Goal: Task Accomplishment & Management: Manage account settings

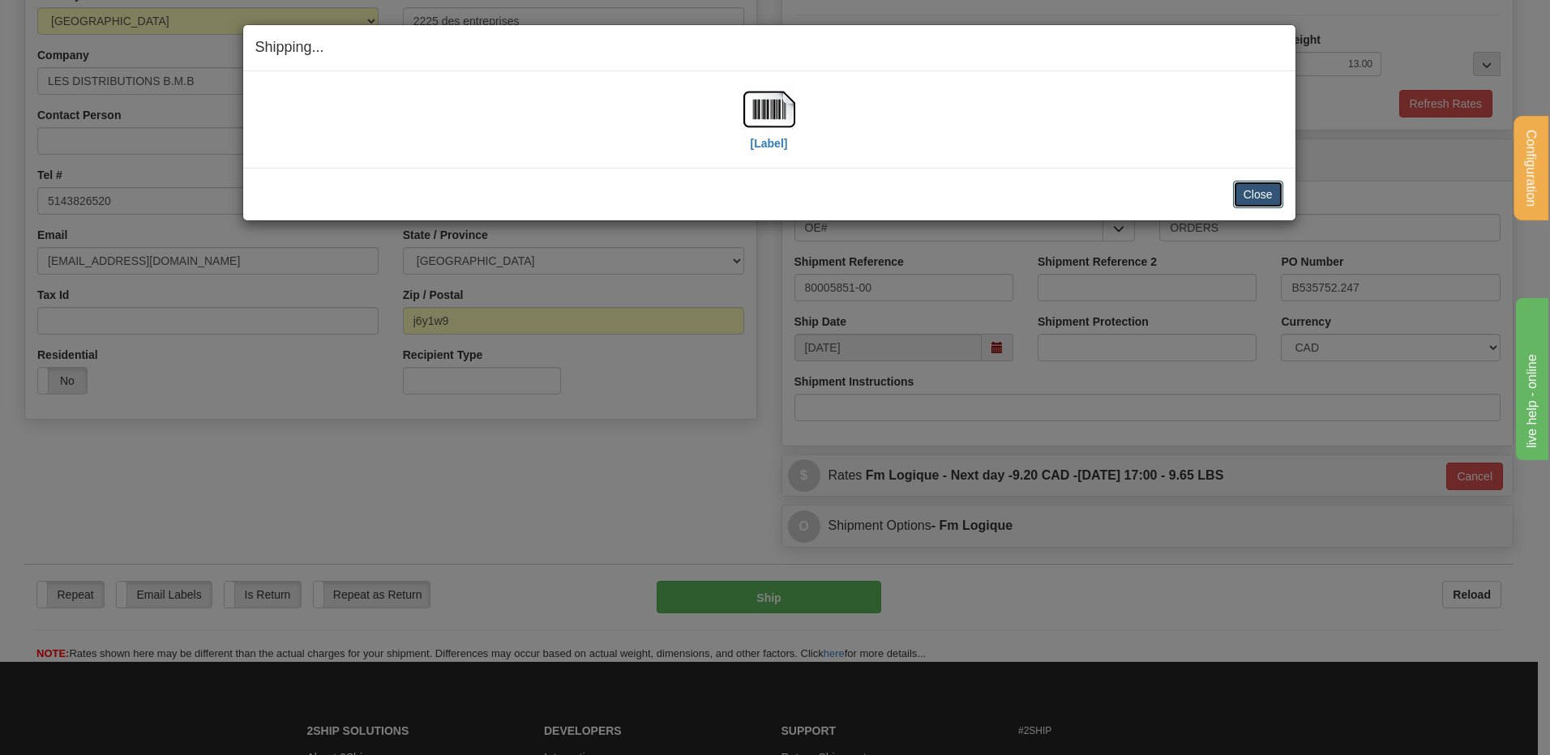
scroll to position [233, 0]
click at [1267, 196] on button "Close" at bounding box center [1258, 195] width 50 height 28
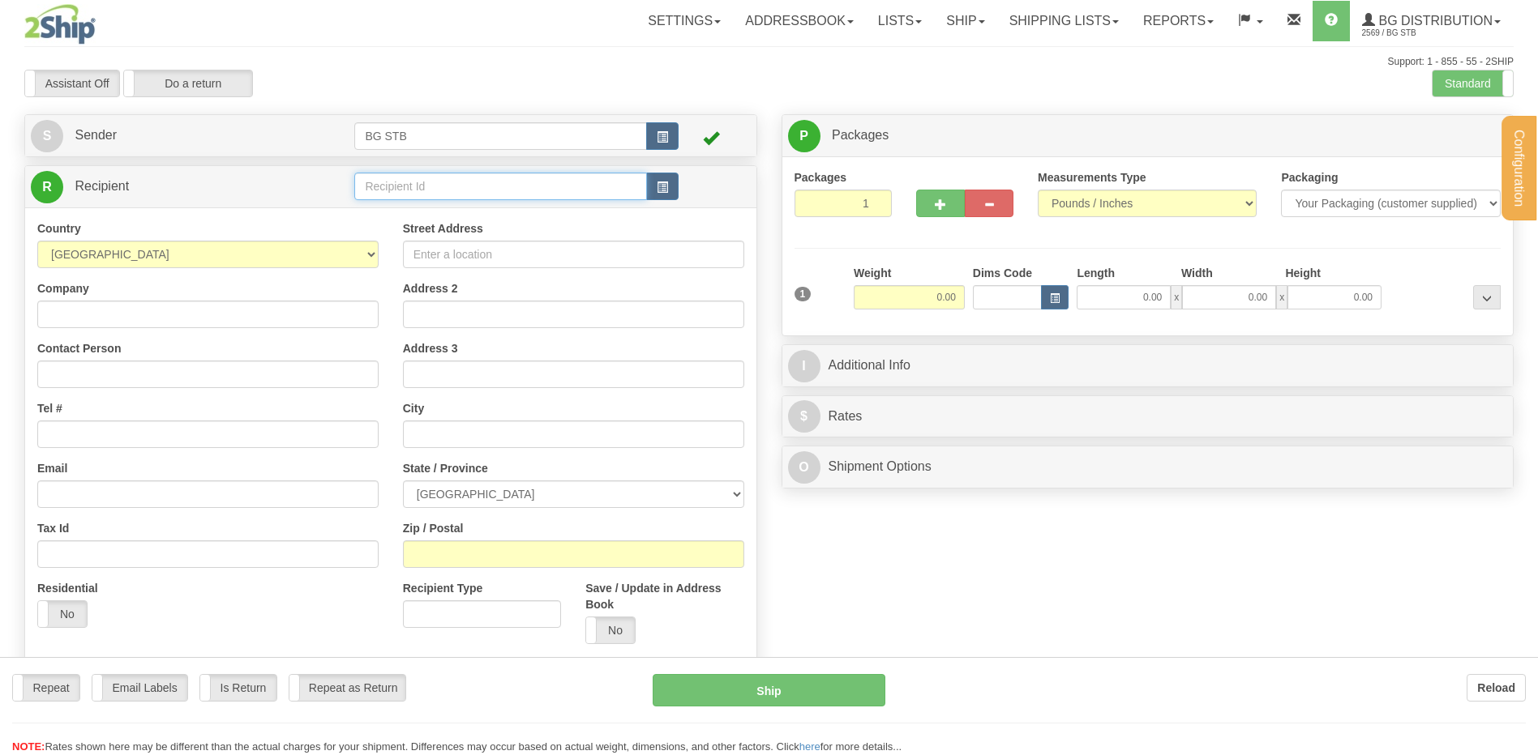
click at [391, 181] on input "text" at bounding box center [500, 187] width 292 height 28
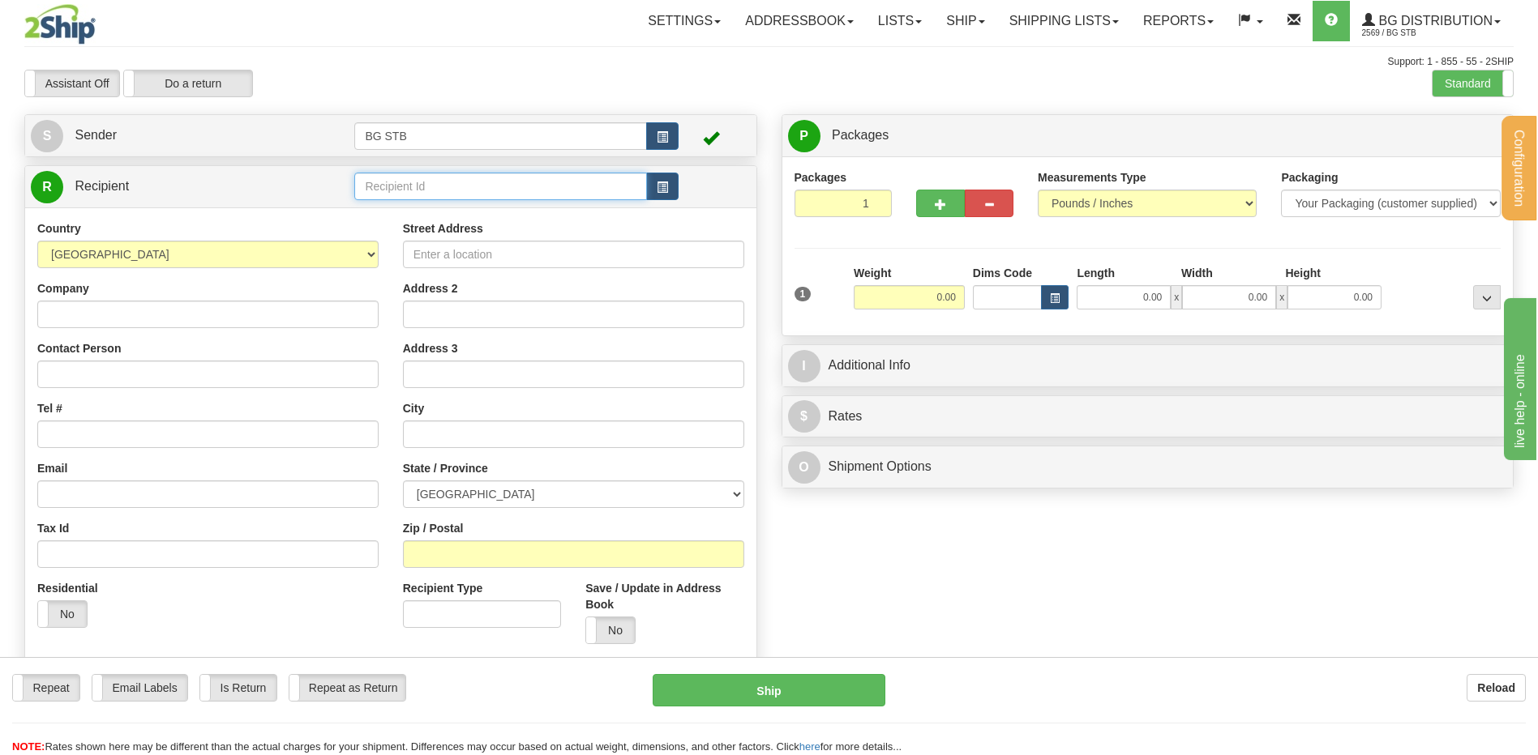
click at [391, 181] on input "text" at bounding box center [500, 187] width 292 height 28
type input "1183"
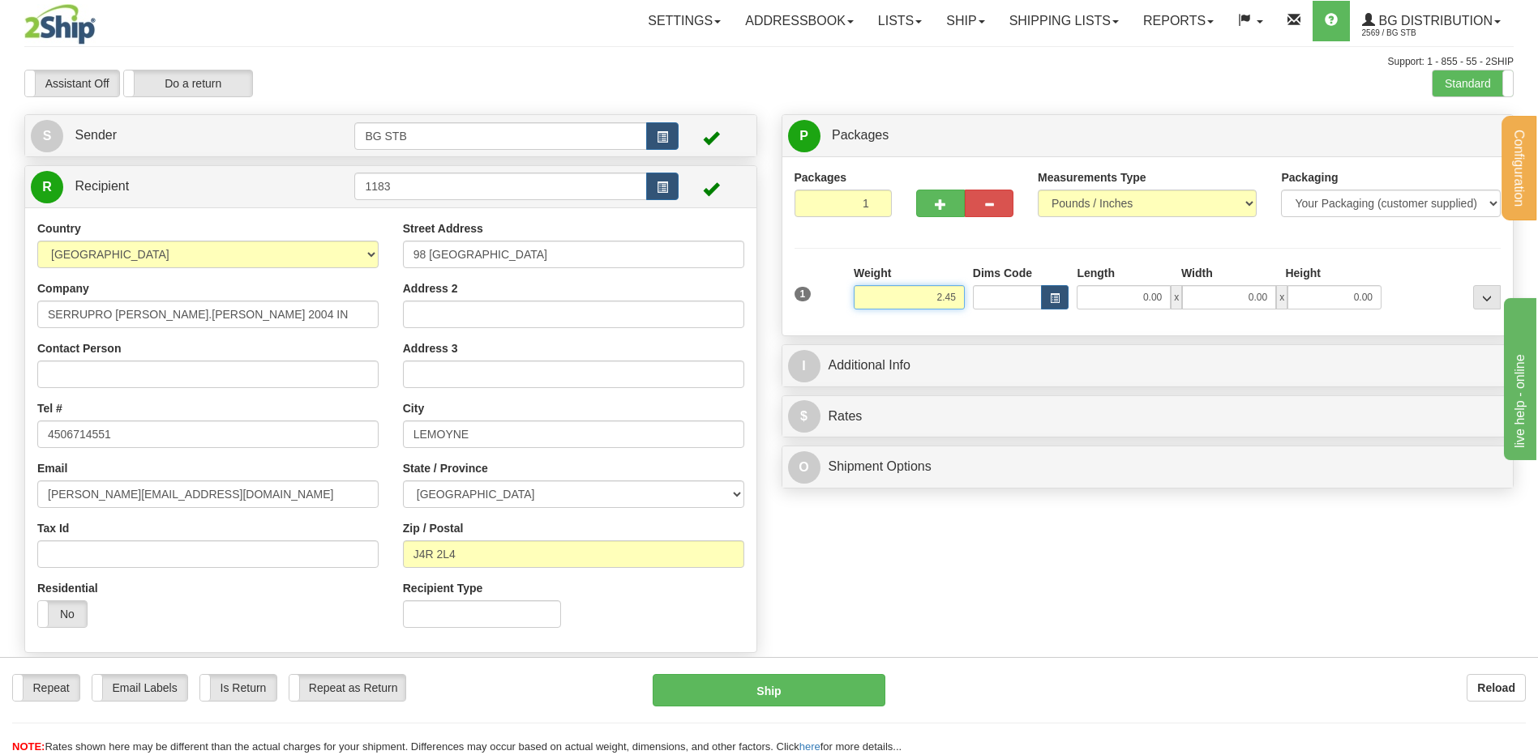
type input "2.45"
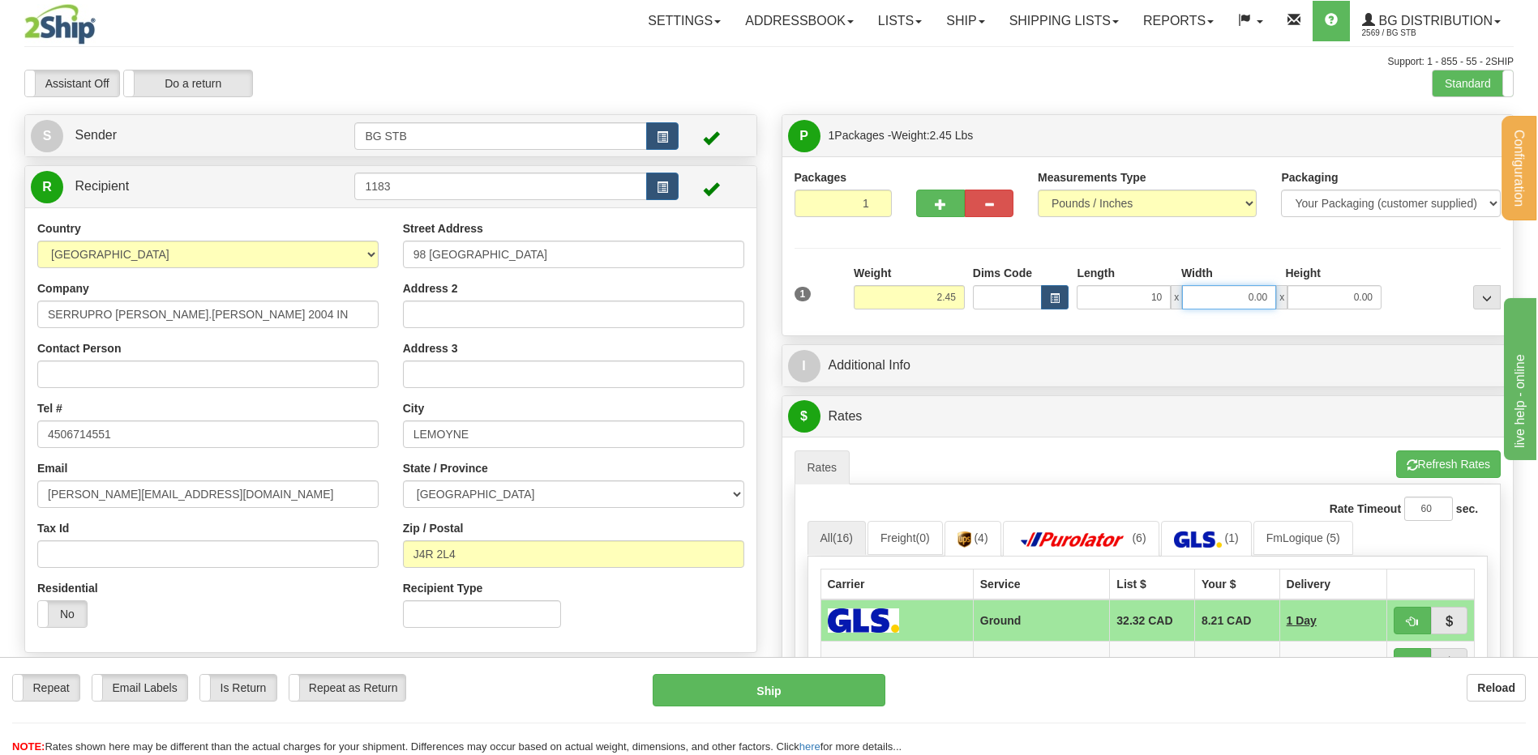
type input "10.00"
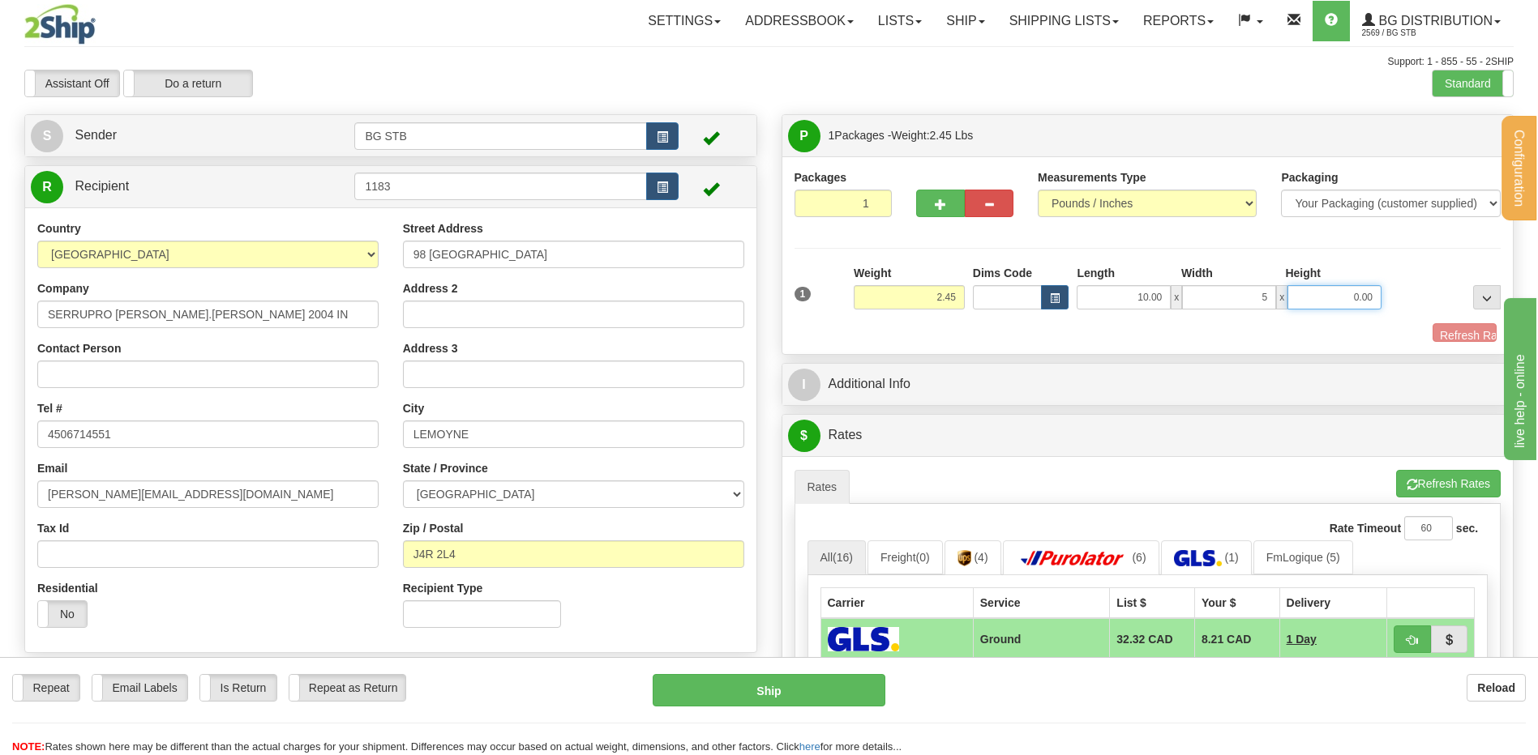
type input "5.00"
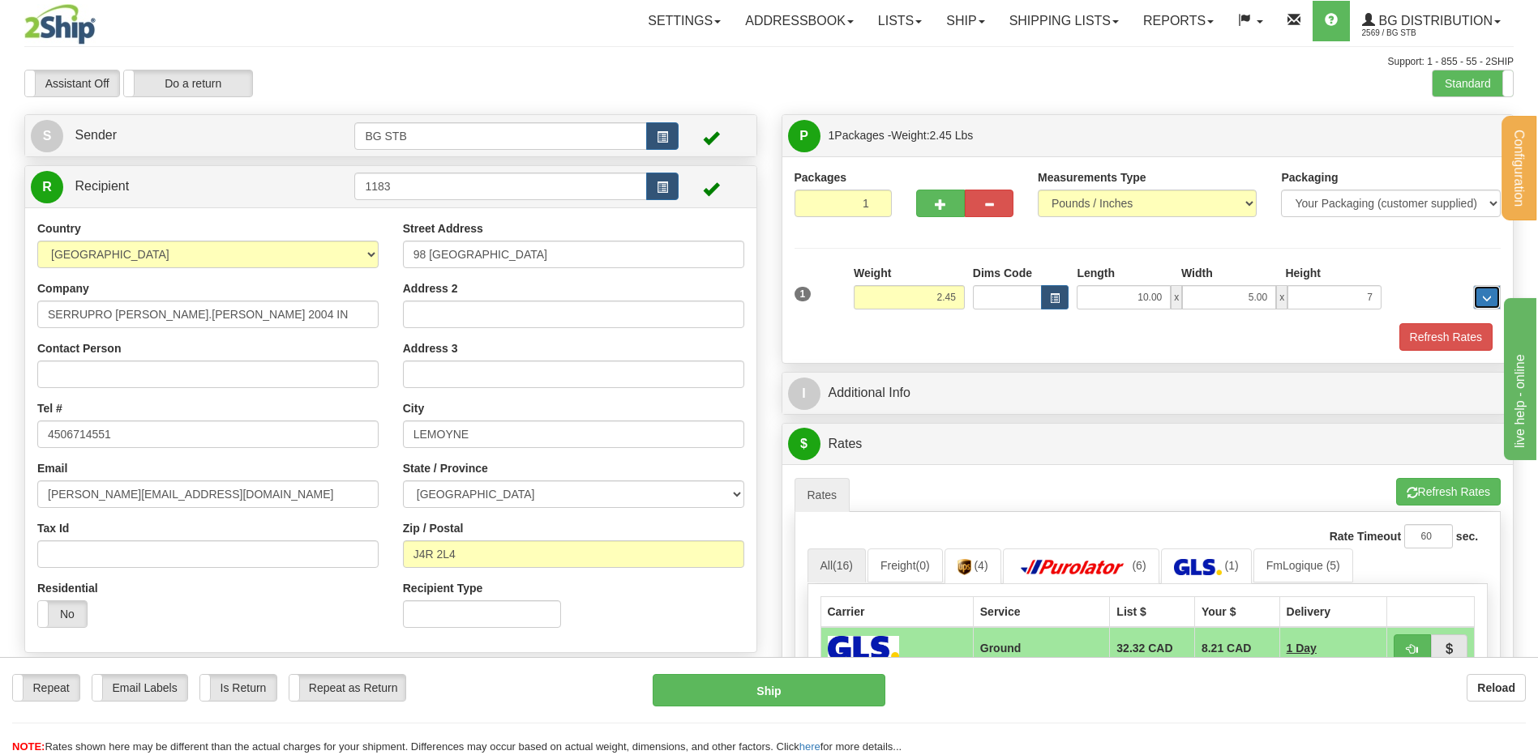
type input "7.00"
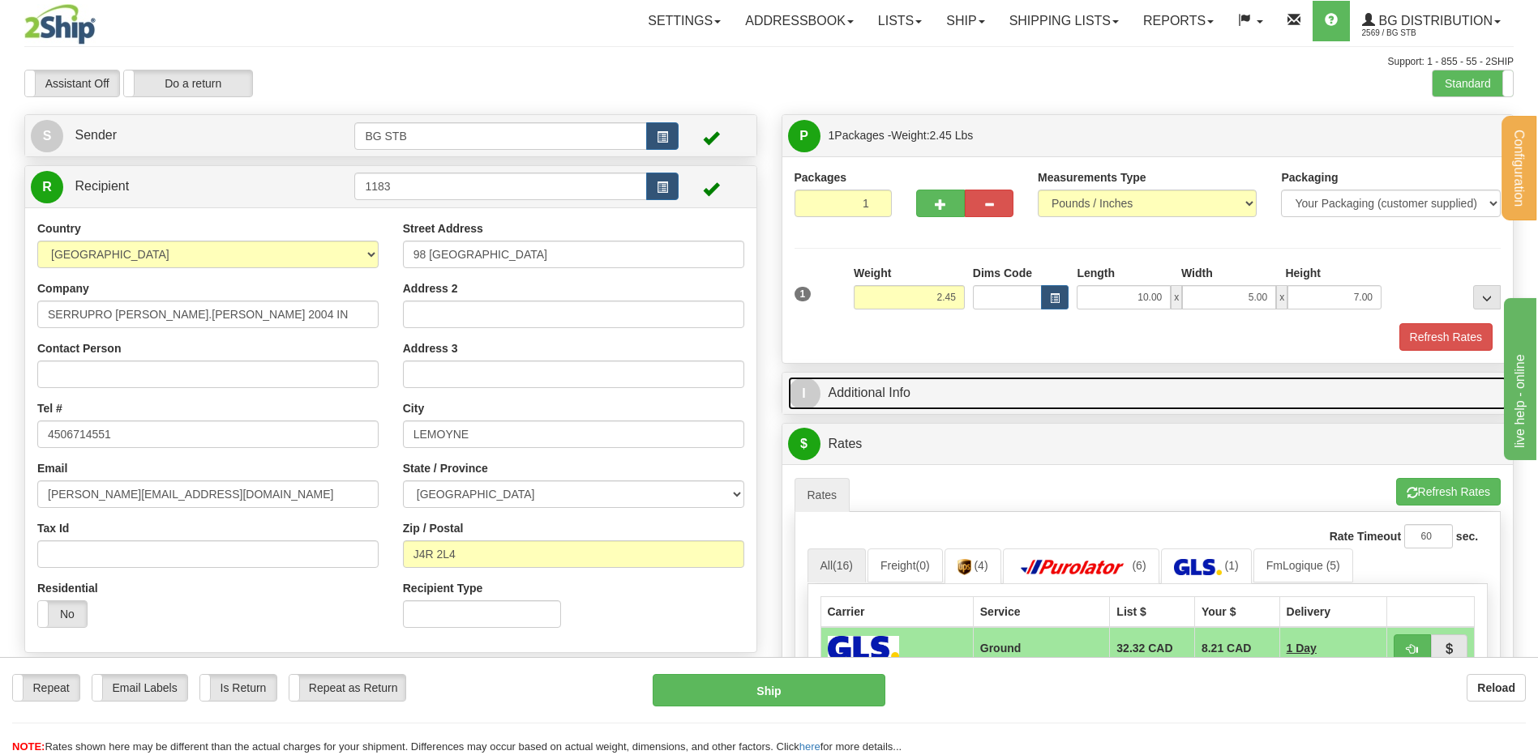
click at [877, 409] on link "I Additional Info" at bounding box center [1148, 393] width 720 height 33
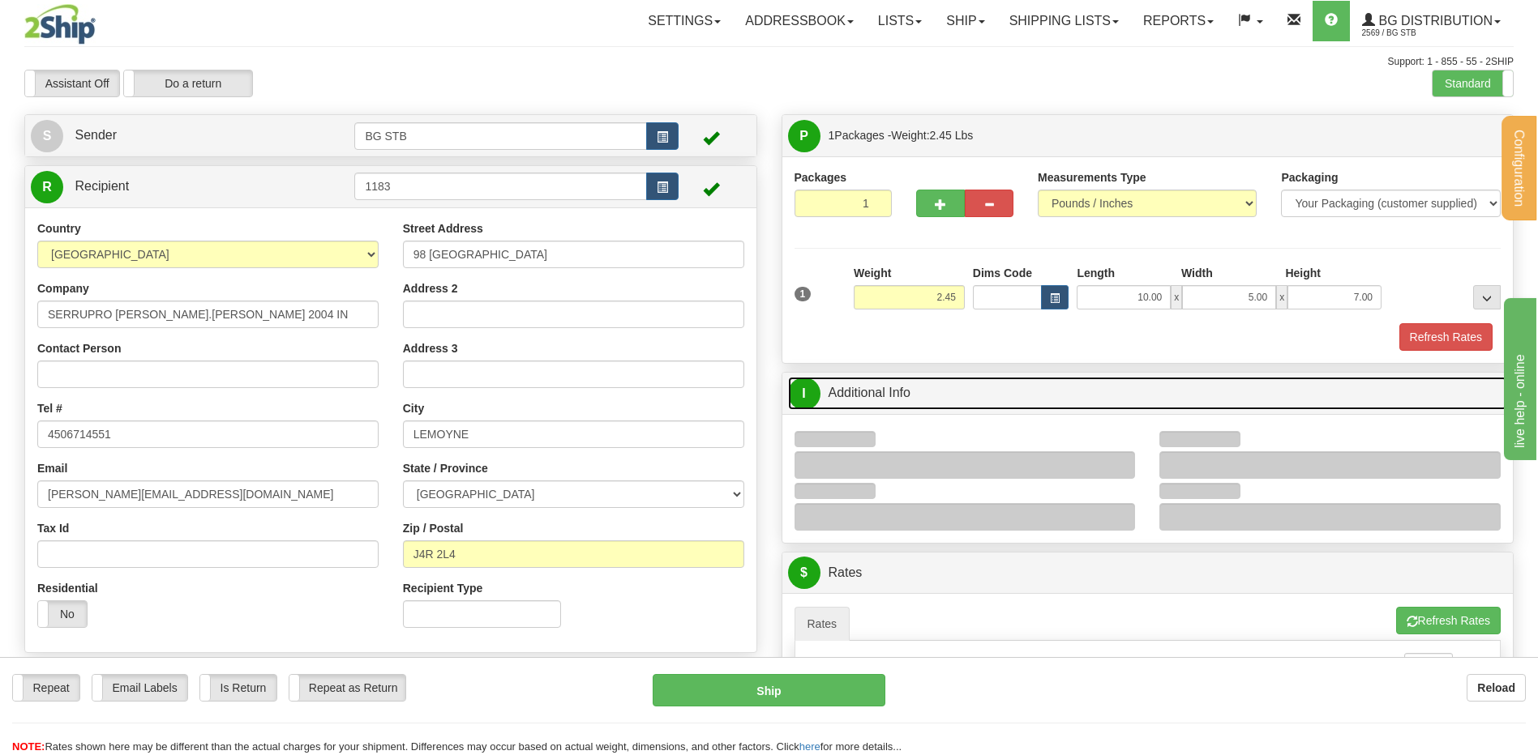
scroll to position [324, 0]
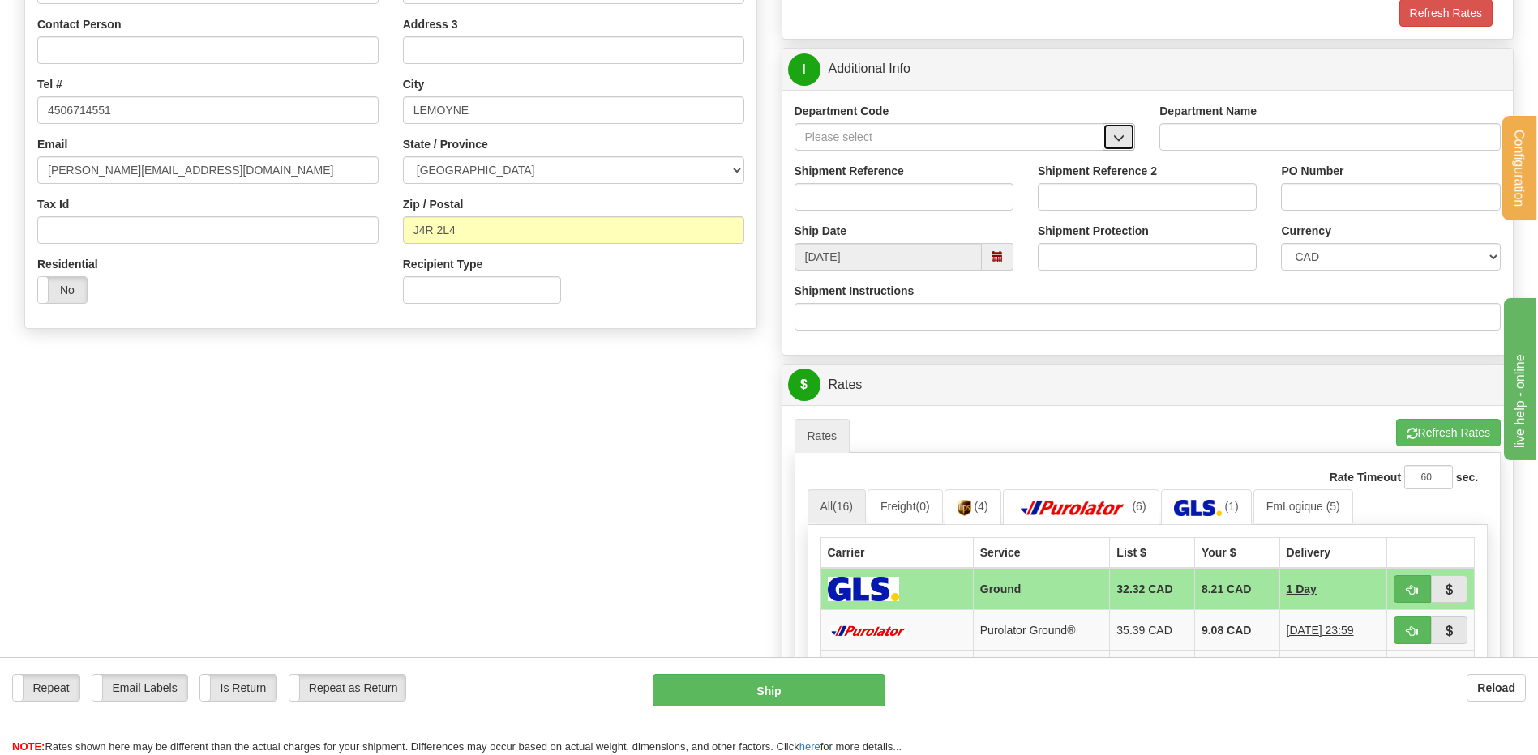
click at [1115, 139] on span "button" at bounding box center [1118, 138] width 11 height 11
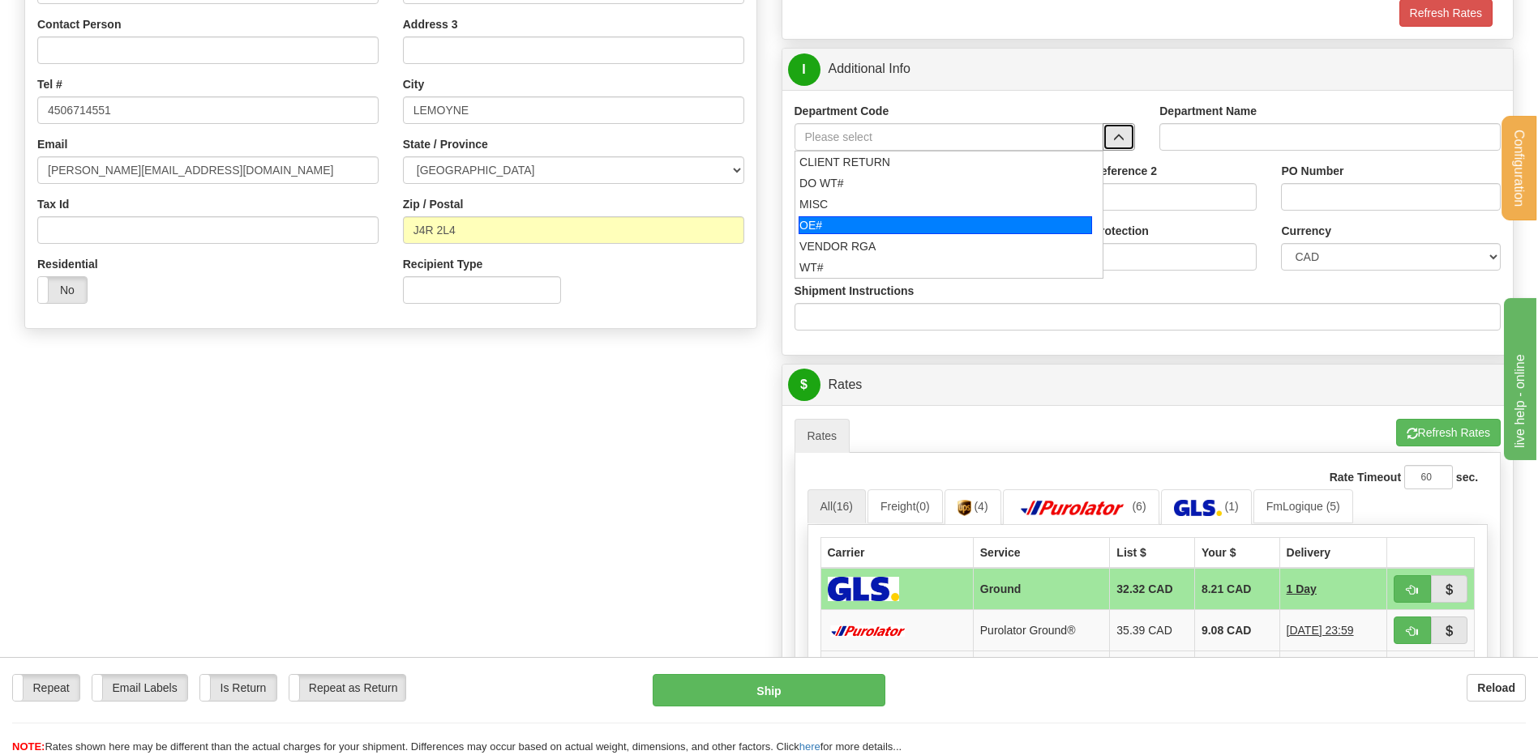
drag, startPoint x: 820, startPoint y: 225, endPoint x: 832, endPoint y: 196, distance: 31.6
click at [821, 225] on div "OE#" at bounding box center [944, 225] width 293 height 18
type input "OE#"
type input "ORDERS"
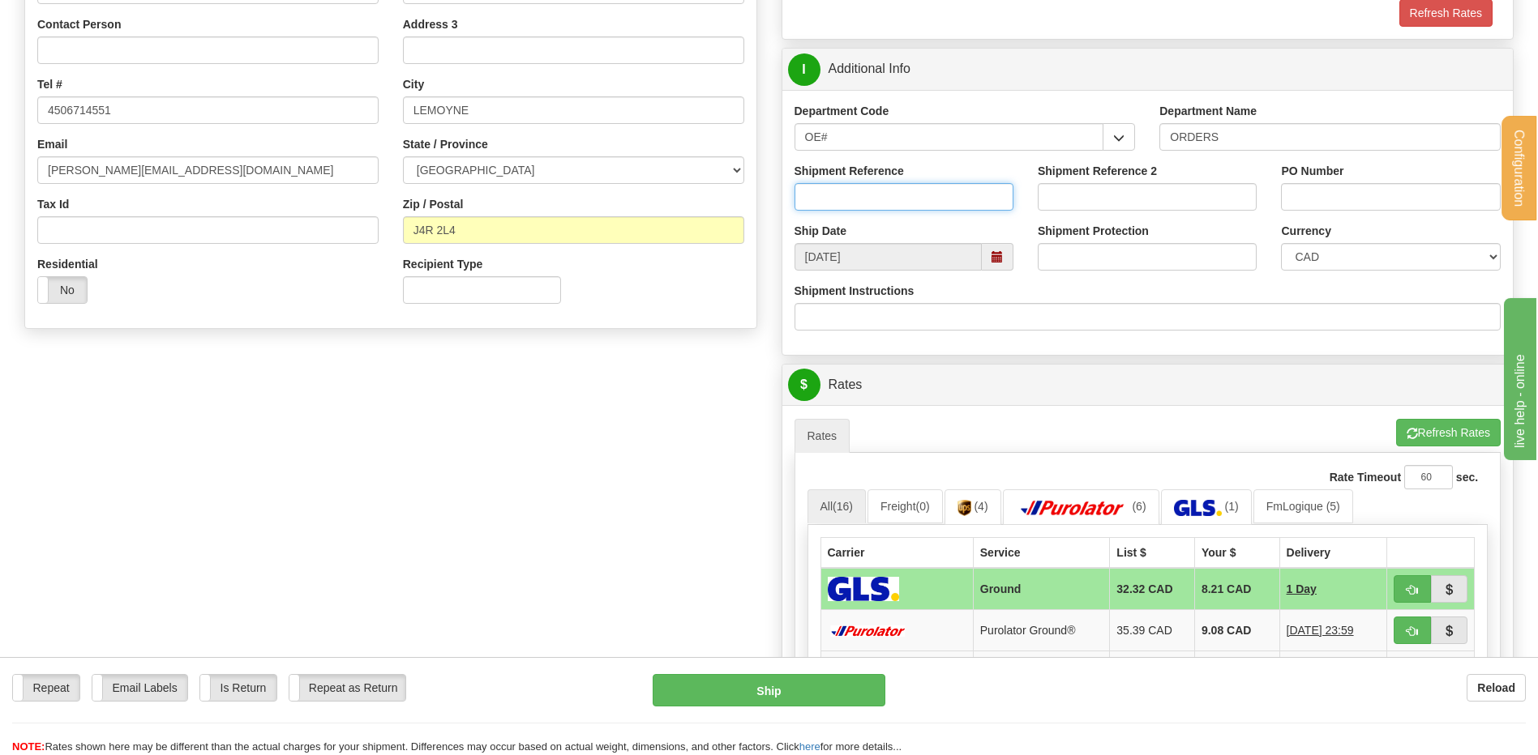
click at [832, 191] on input "Shipment Reference" at bounding box center [903, 197] width 219 height 28
type input "80006064-00 // 80006067-00"
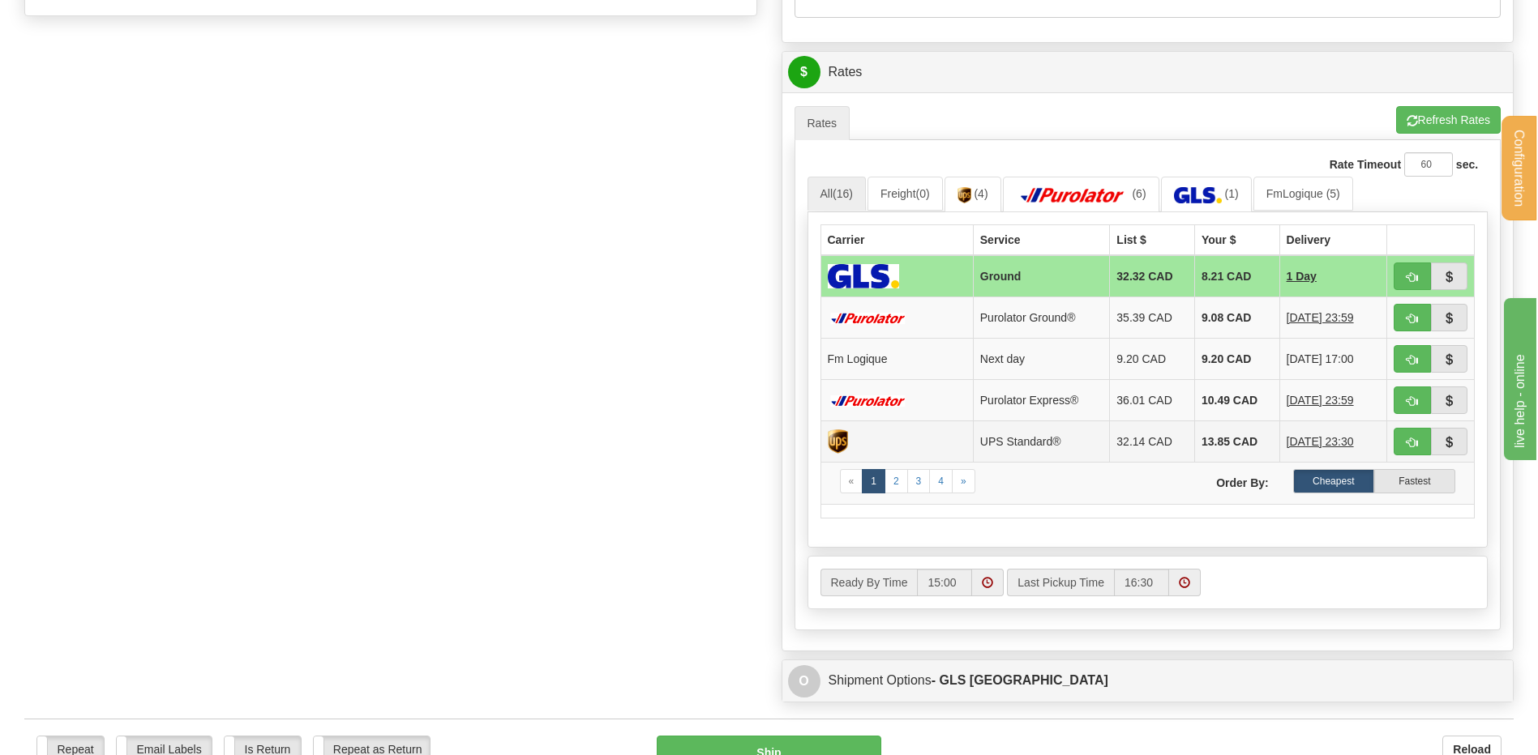
scroll to position [730, 0]
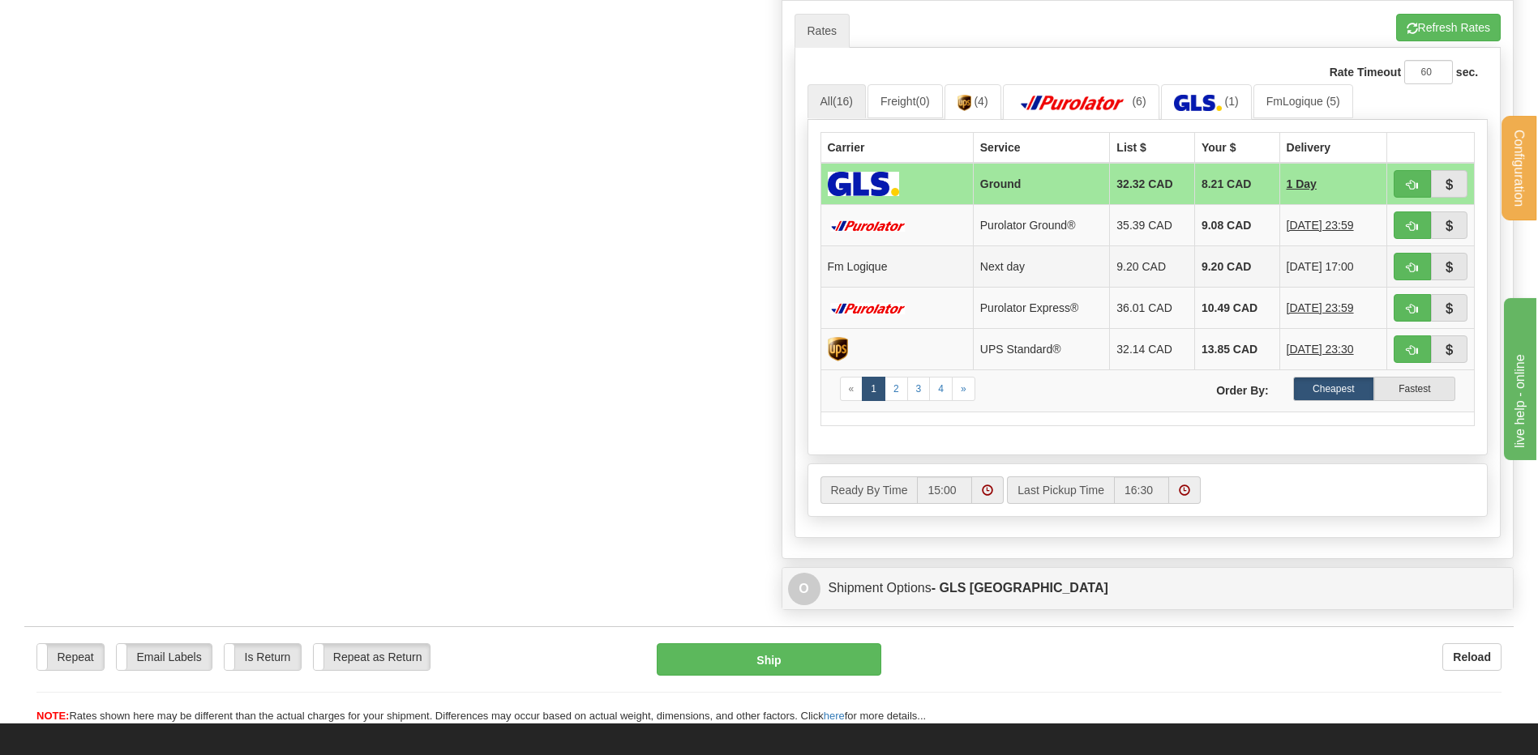
type input "9922937 // 72670050"
click at [1416, 270] on span "button" at bounding box center [1411, 268] width 11 height 11
type input "jour"
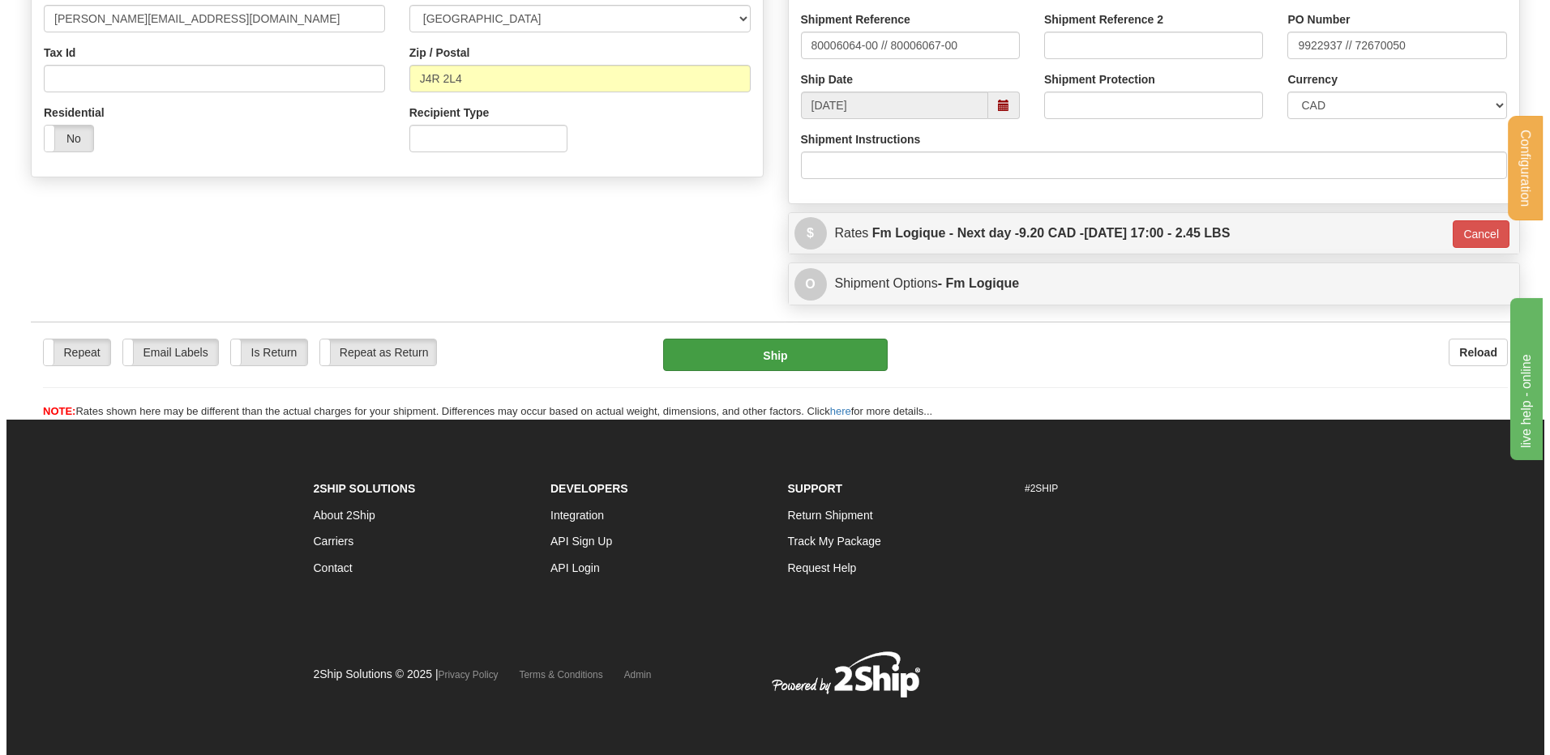
scroll to position [477, 0]
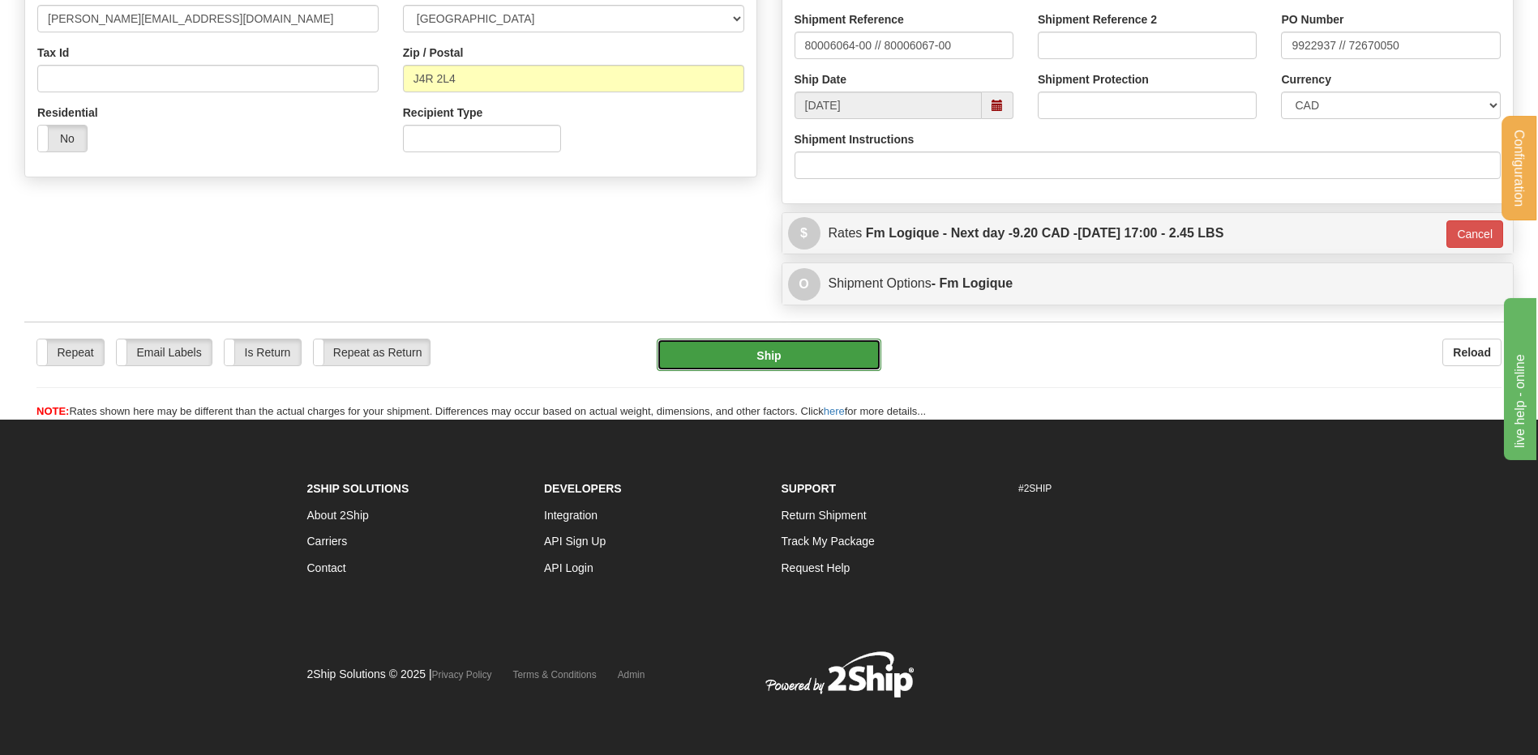
click at [781, 359] on button "Ship" at bounding box center [769, 355] width 224 height 32
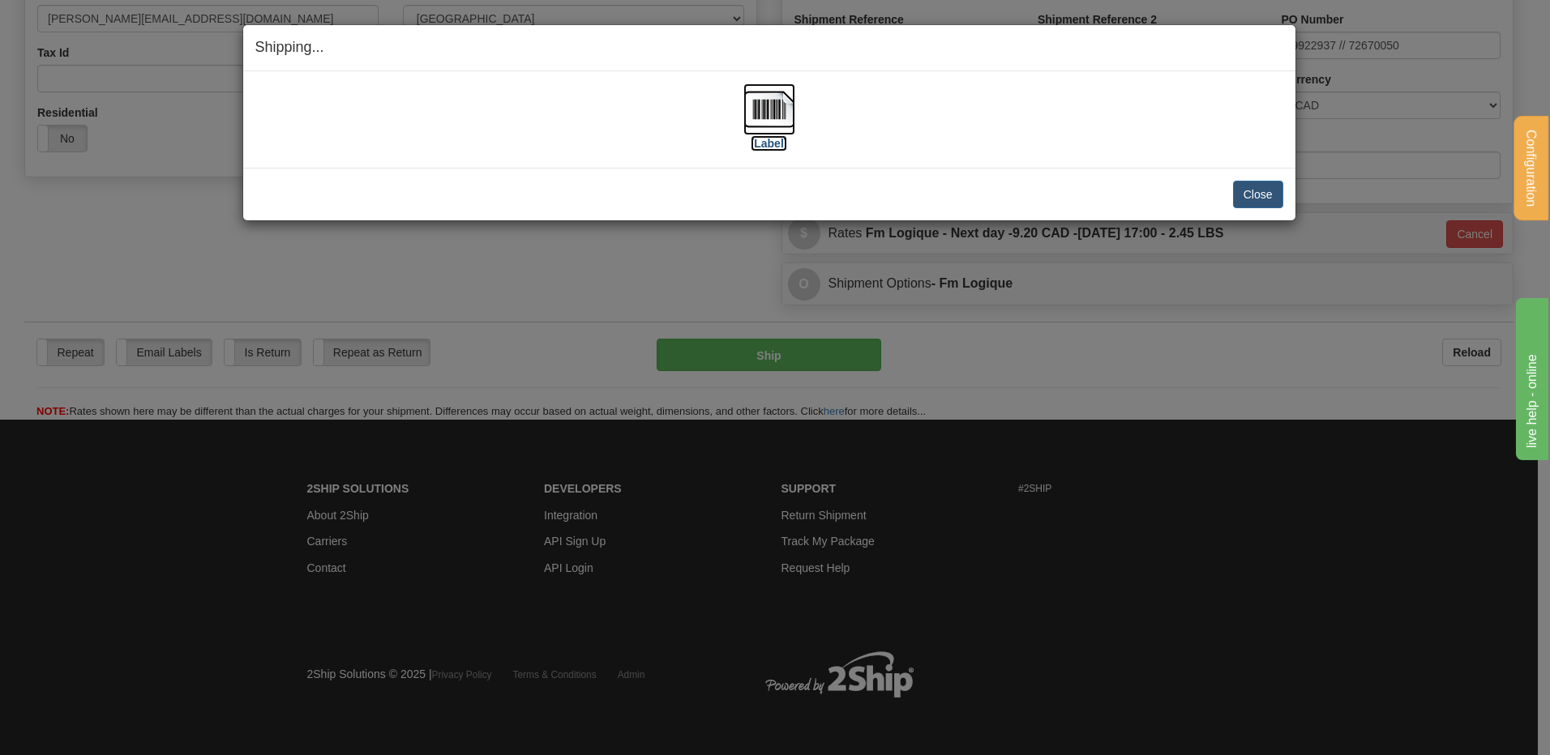
click at [761, 126] on img at bounding box center [769, 109] width 52 height 52
click at [1250, 200] on button "Close" at bounding box center [1258, 195] width 50 height 28
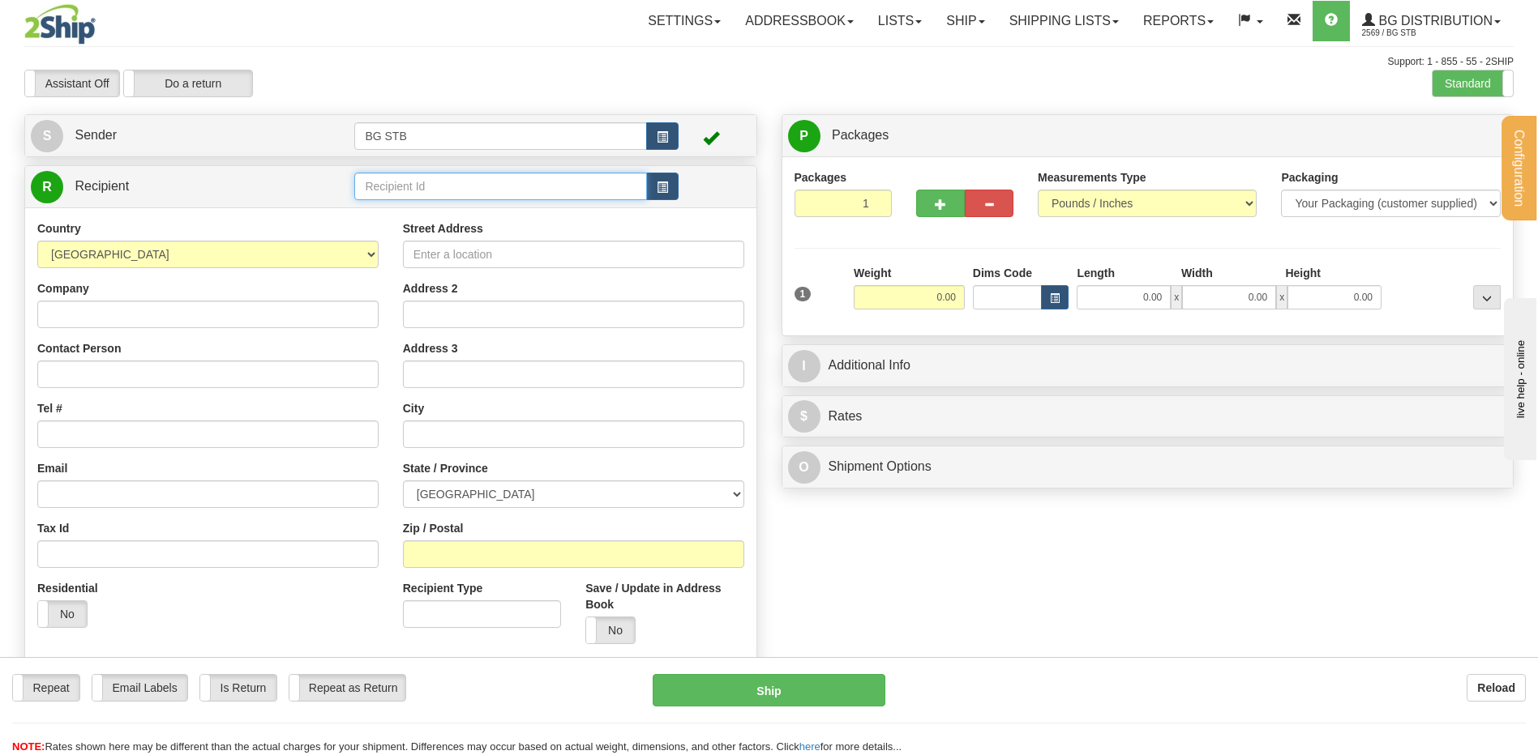
click at [380, 191] on input "text" at bounding box center [500, 187] width 292 height 28
type input "1097"
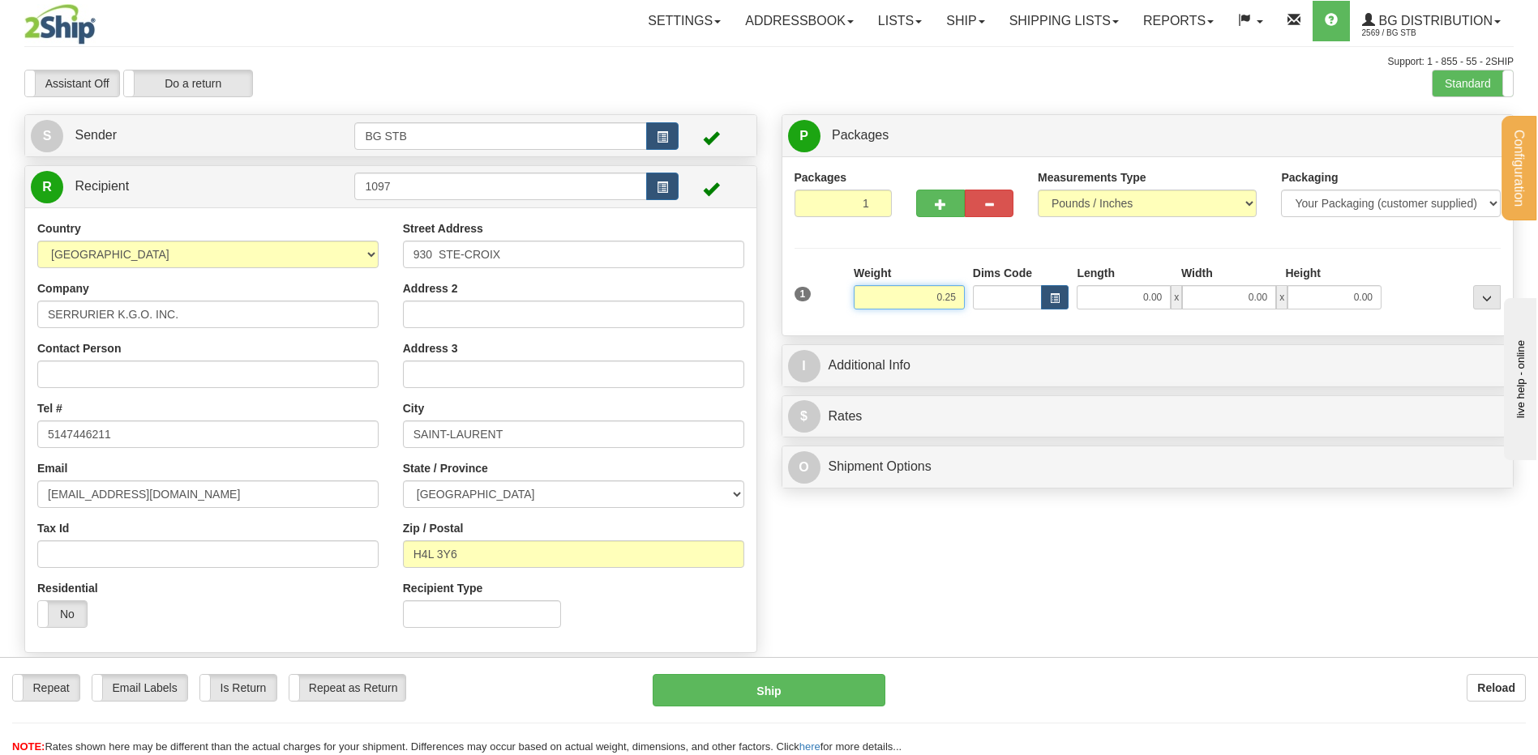
type input "0.25"
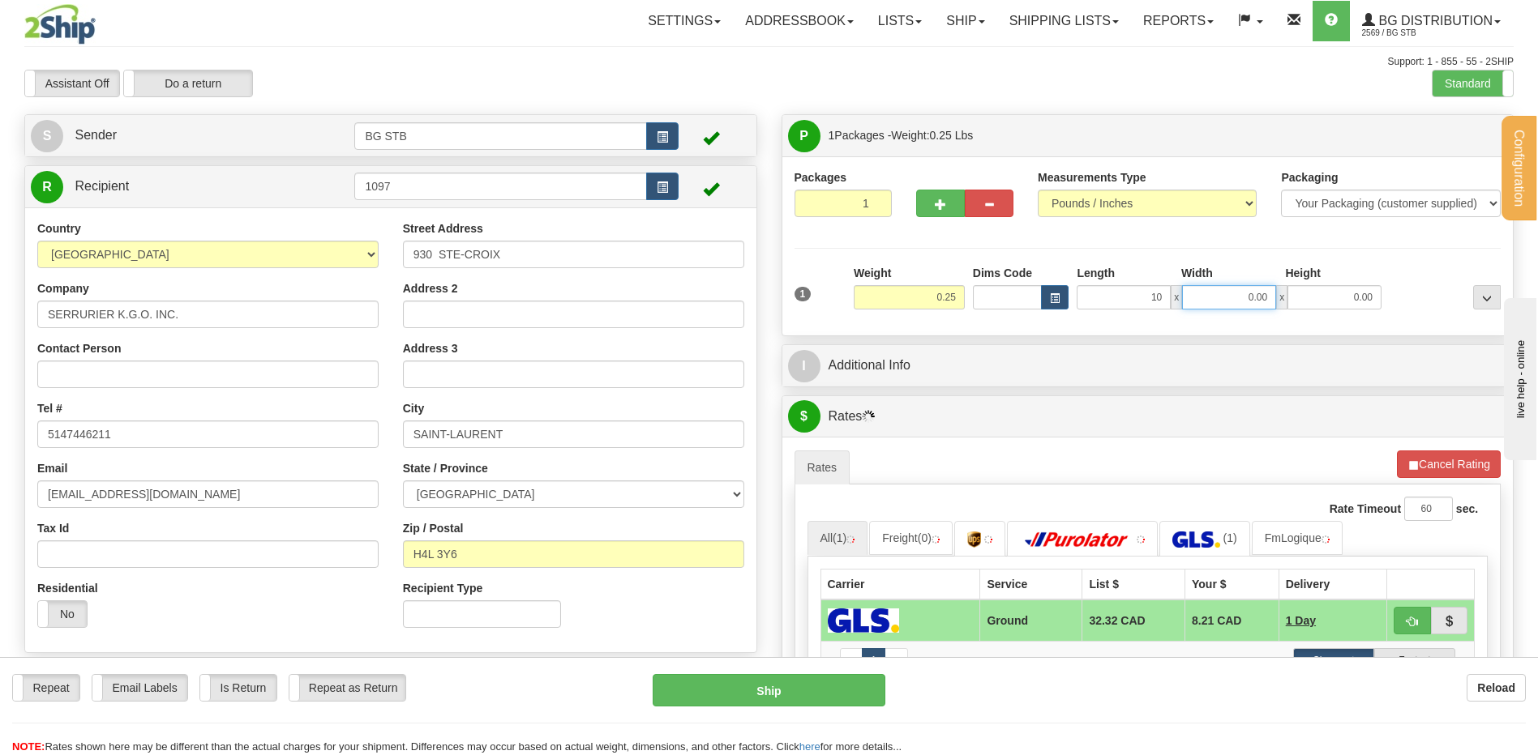
type input "10.00"
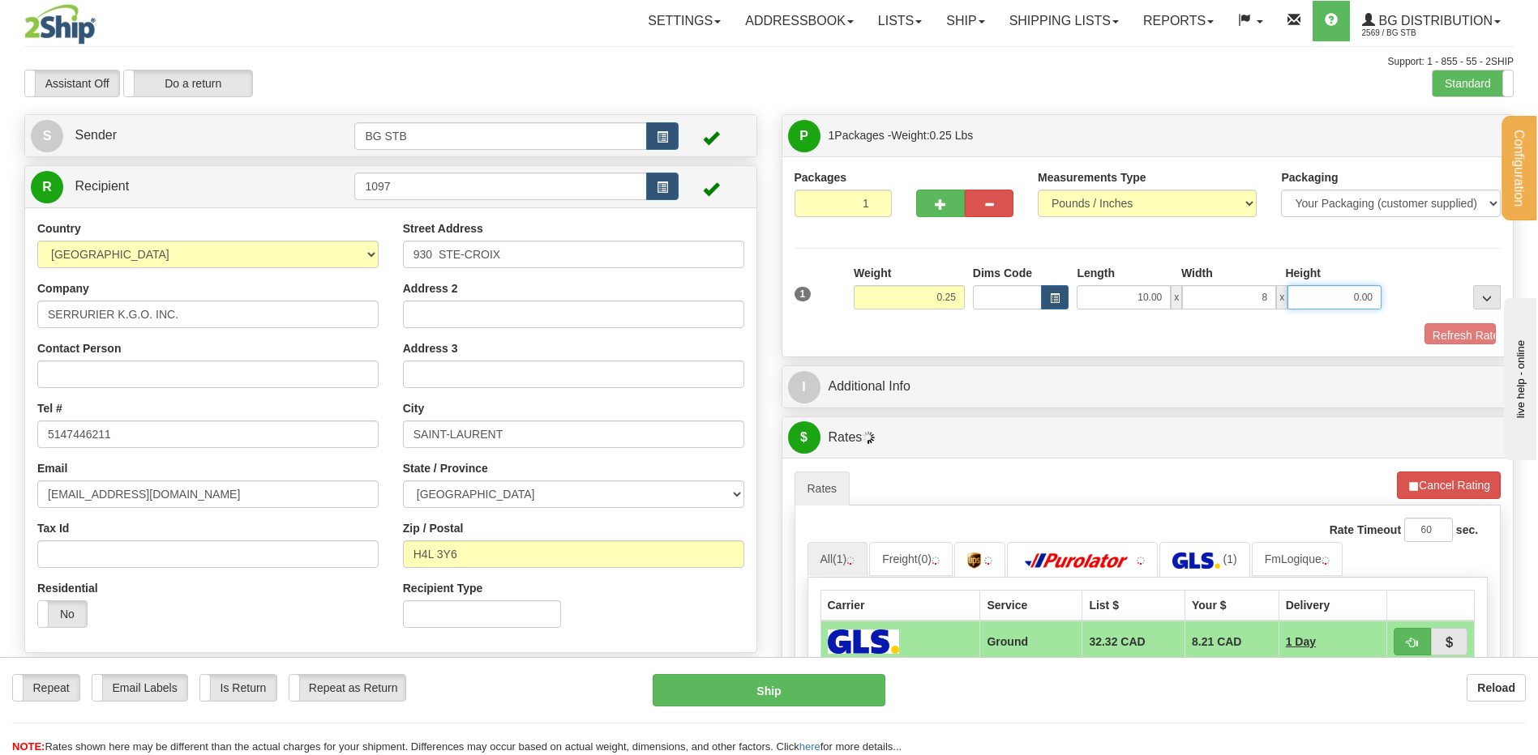
type input "8.00"
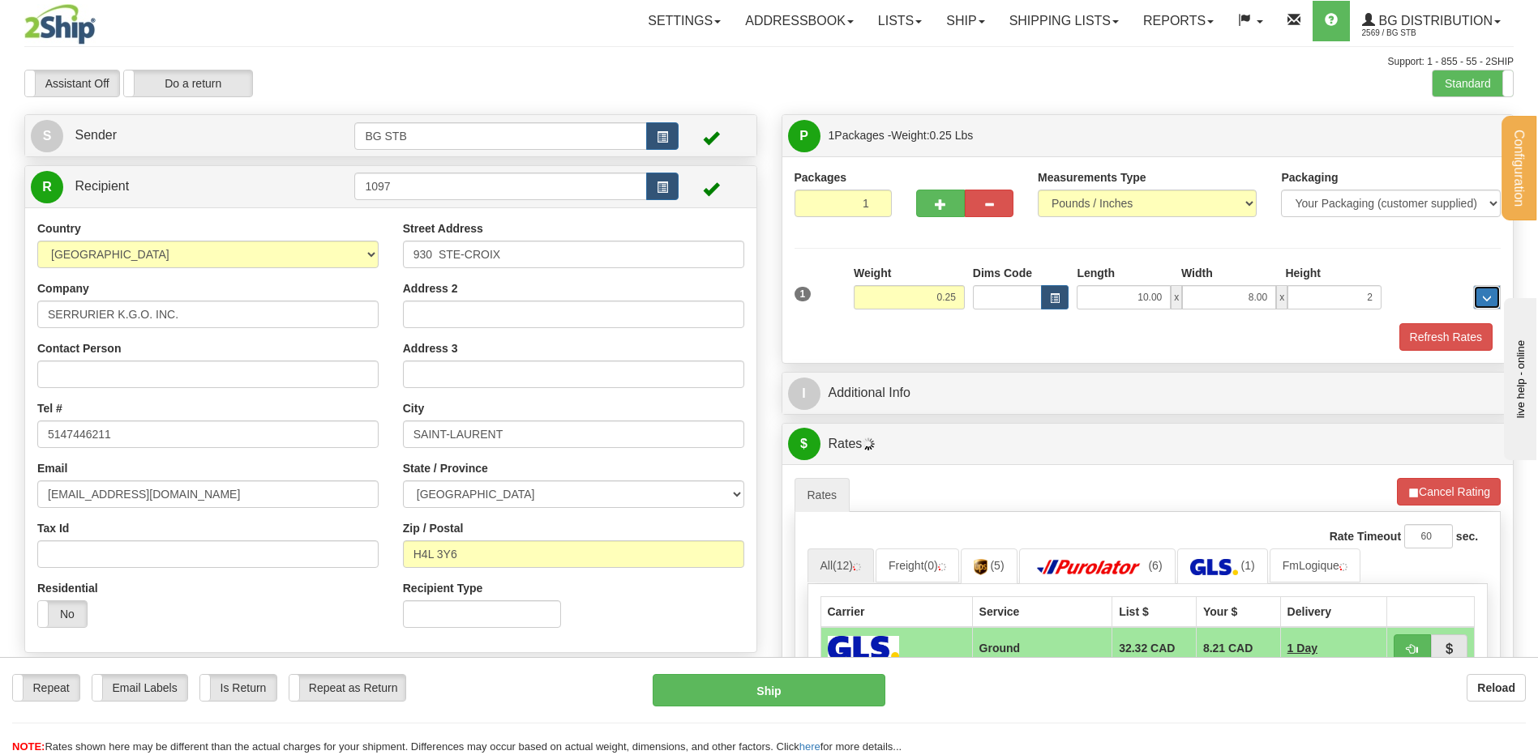
type input "2.00"
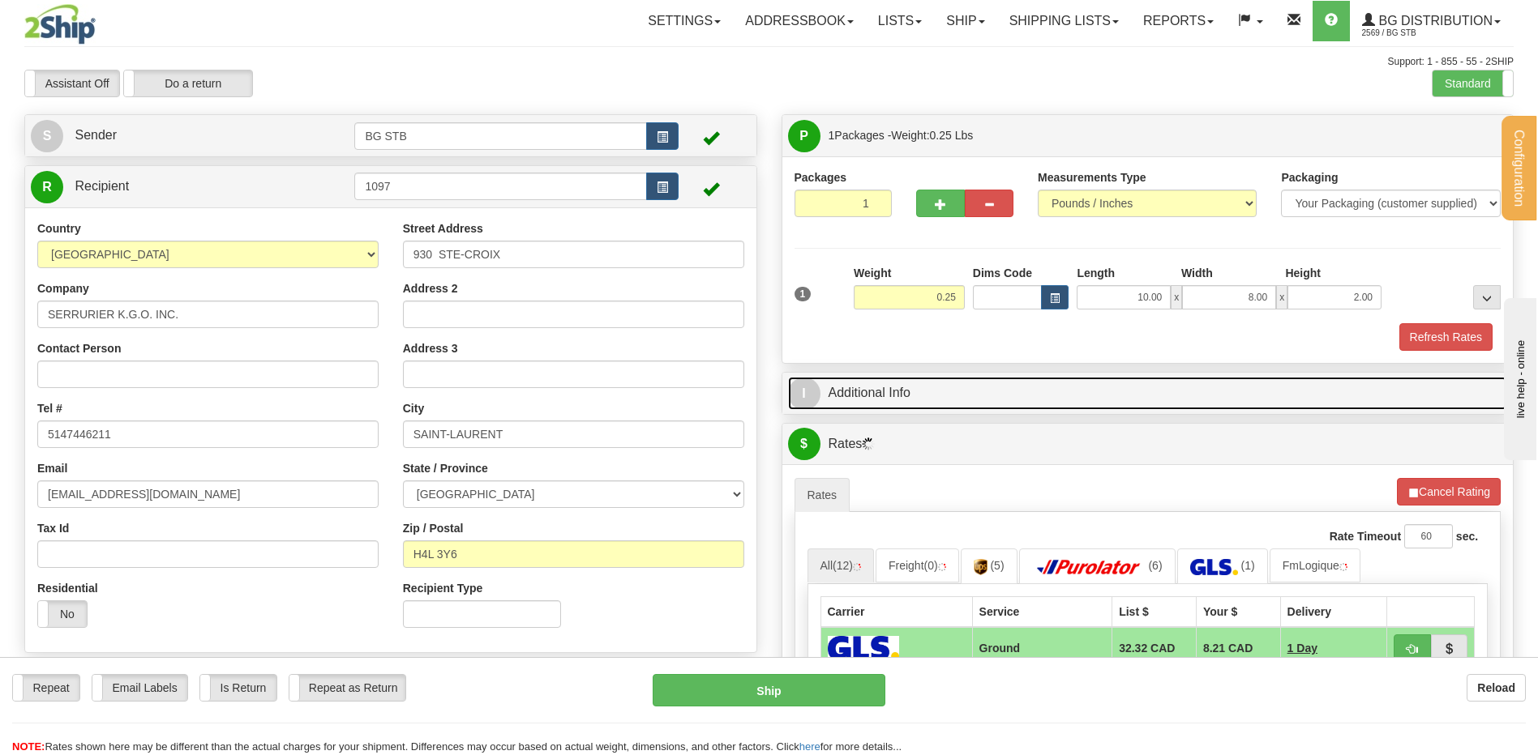
click at [874, 387] on link "I Additional Info" at bounding box center [1148, 393] width 720 height 33
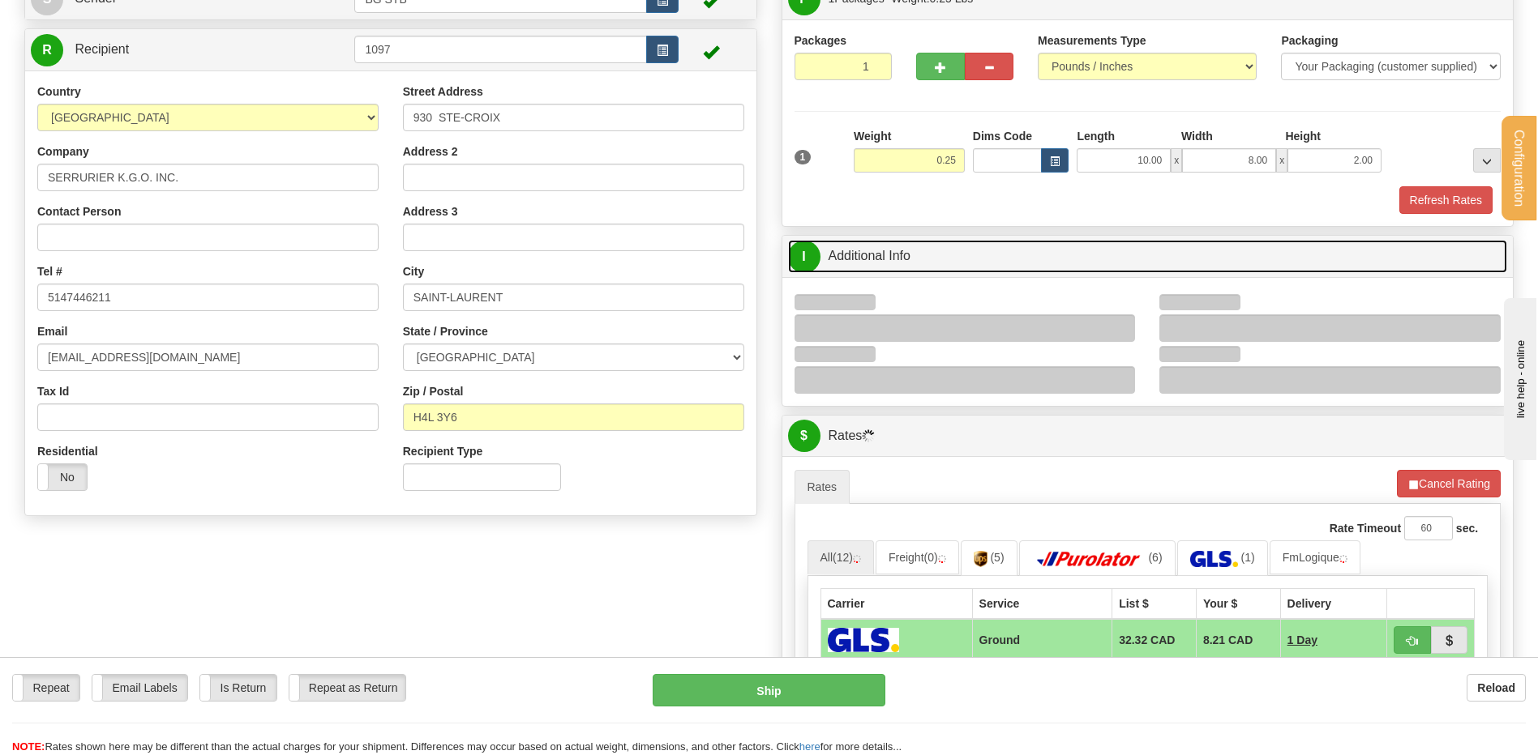
scroll to position [243, 0]
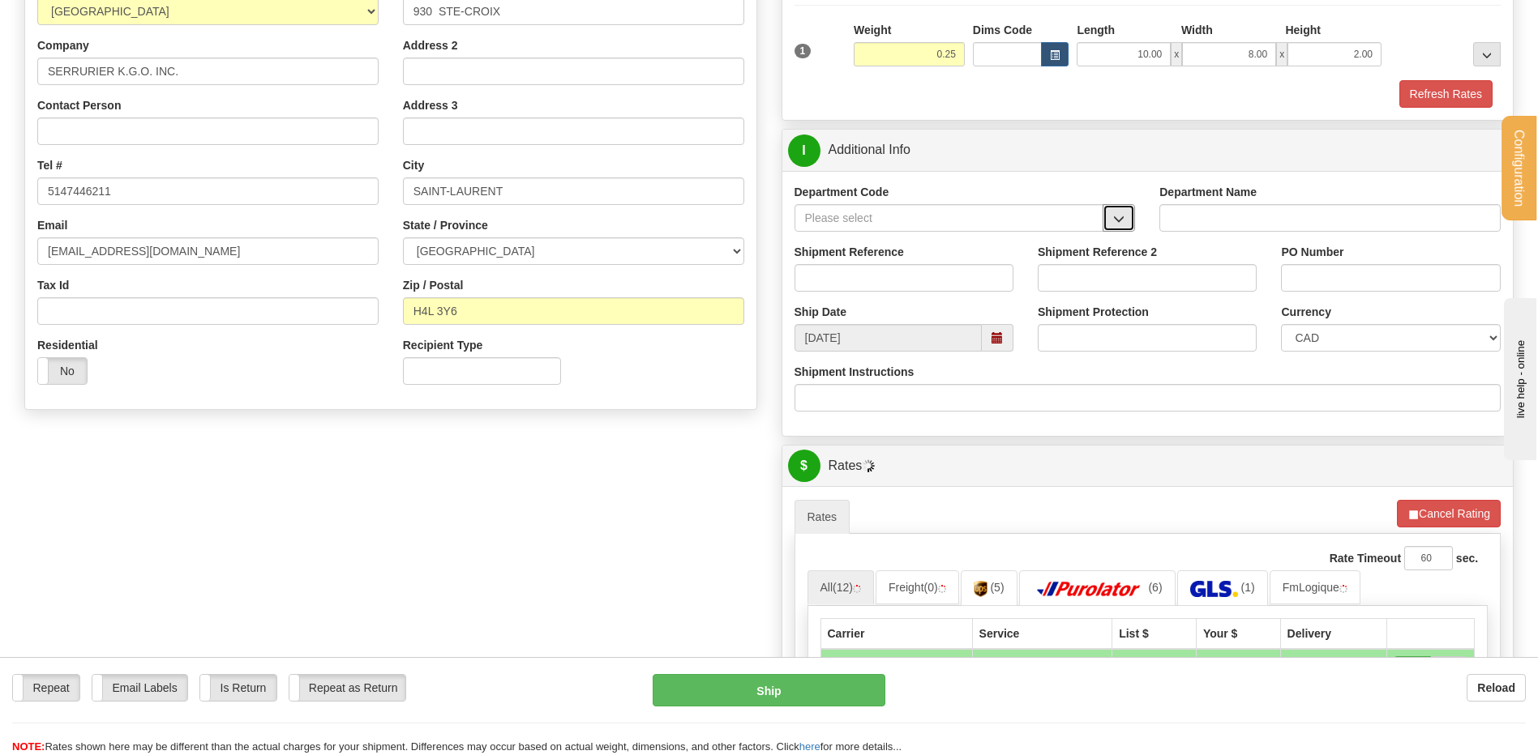
drag, startPoint x: 1117, startPoint y: 216, endPoint x: 1100, endPoint y: 223, distance: 18.5
click at [1119, 216] on span "button" at bounding box center [1118, 219] width 11 height 11
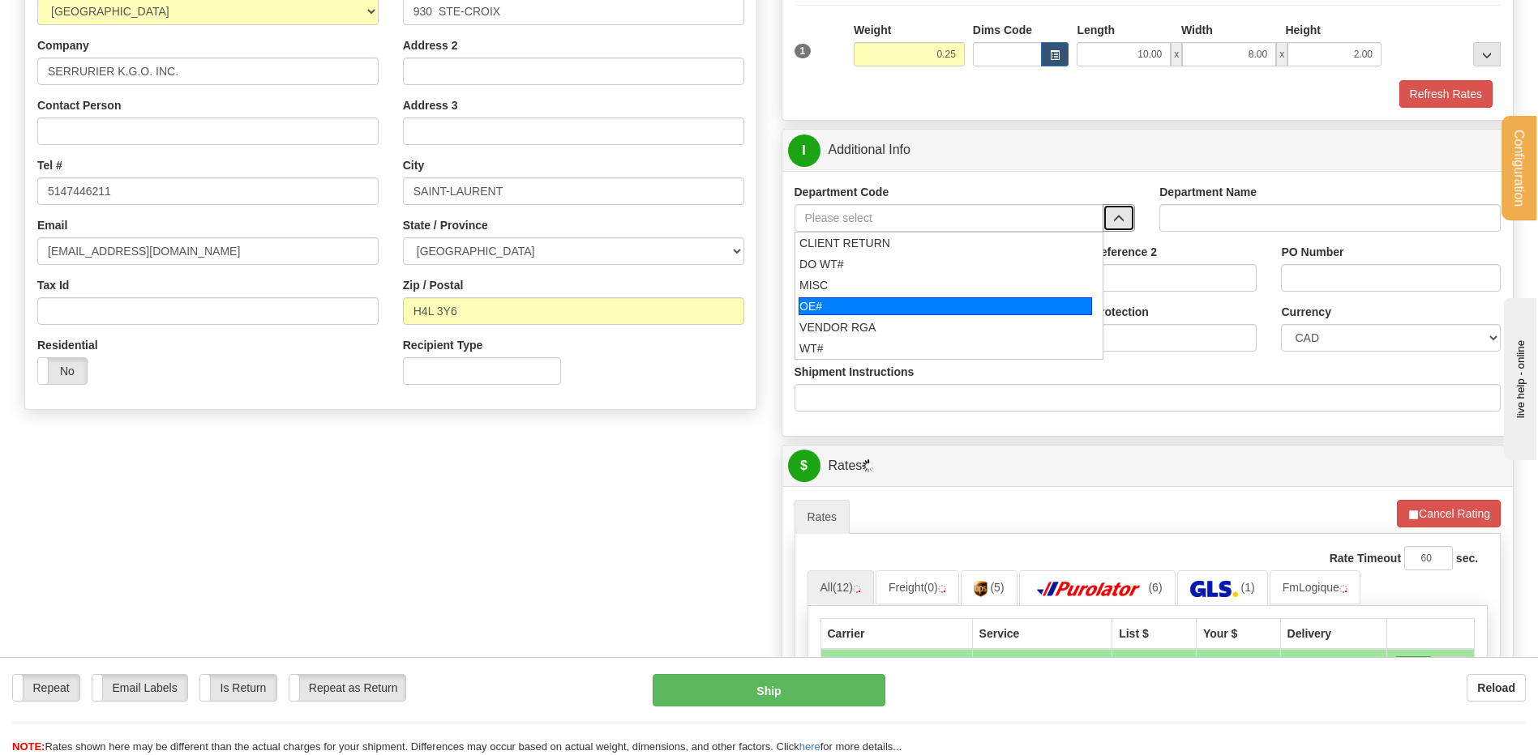
click at [820, 303] on div "OE#" at bounding box center [944, 306] width 293 height 18
type input "OE#"
type input "ORDERS"
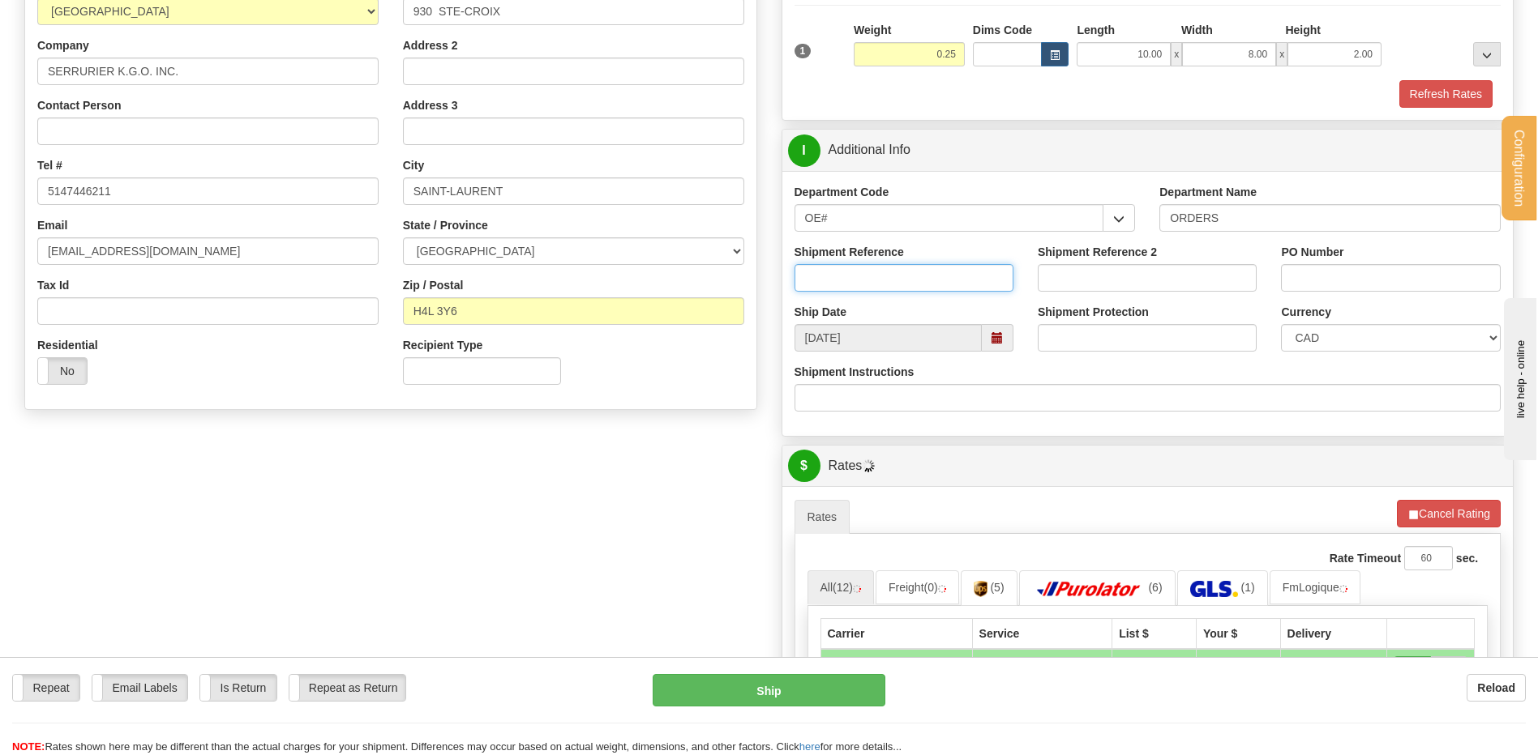
click at [842, 283] on input "Shipment Reference" at bounding box center [903, 278] width 219 height 28
type input "80006375-00"
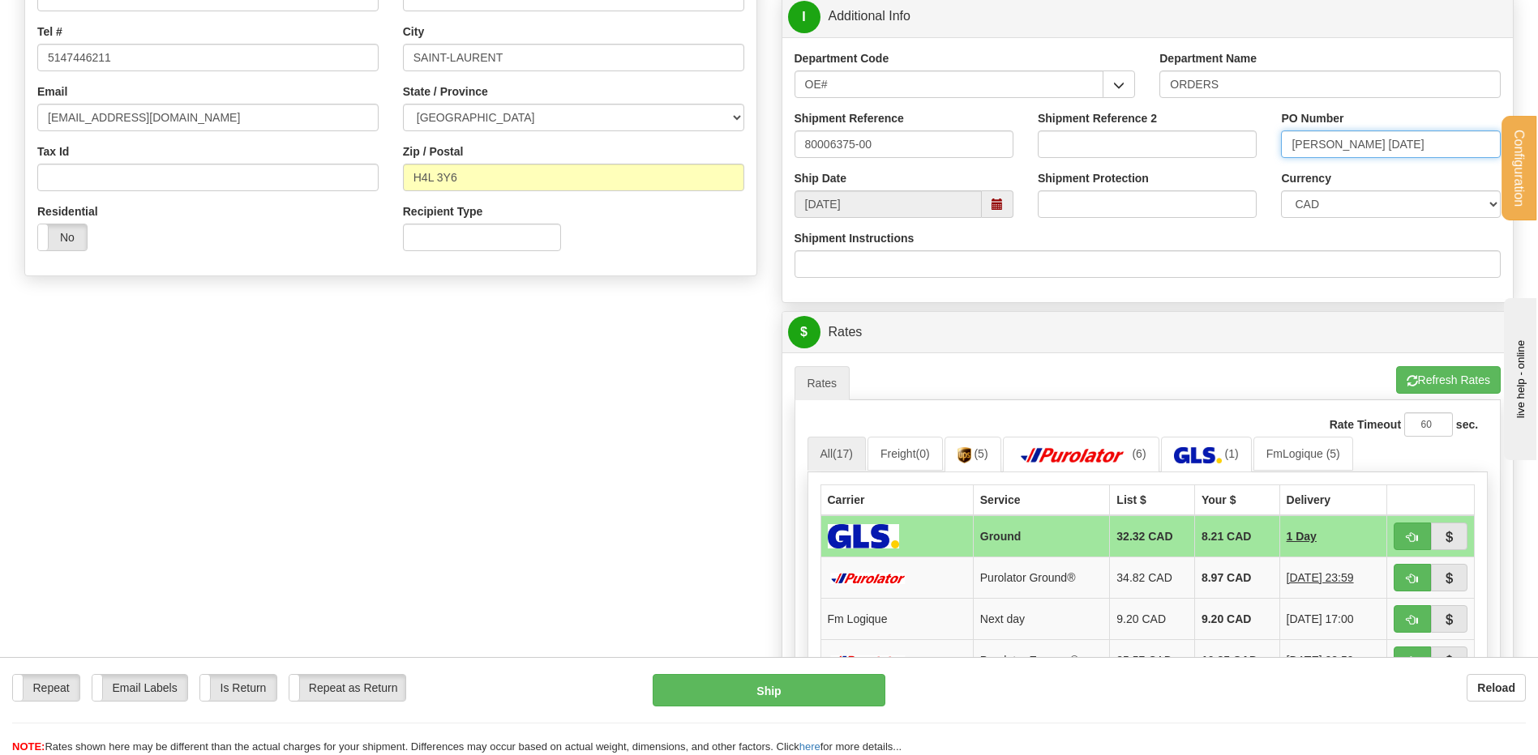
scroll to position [567, 0]
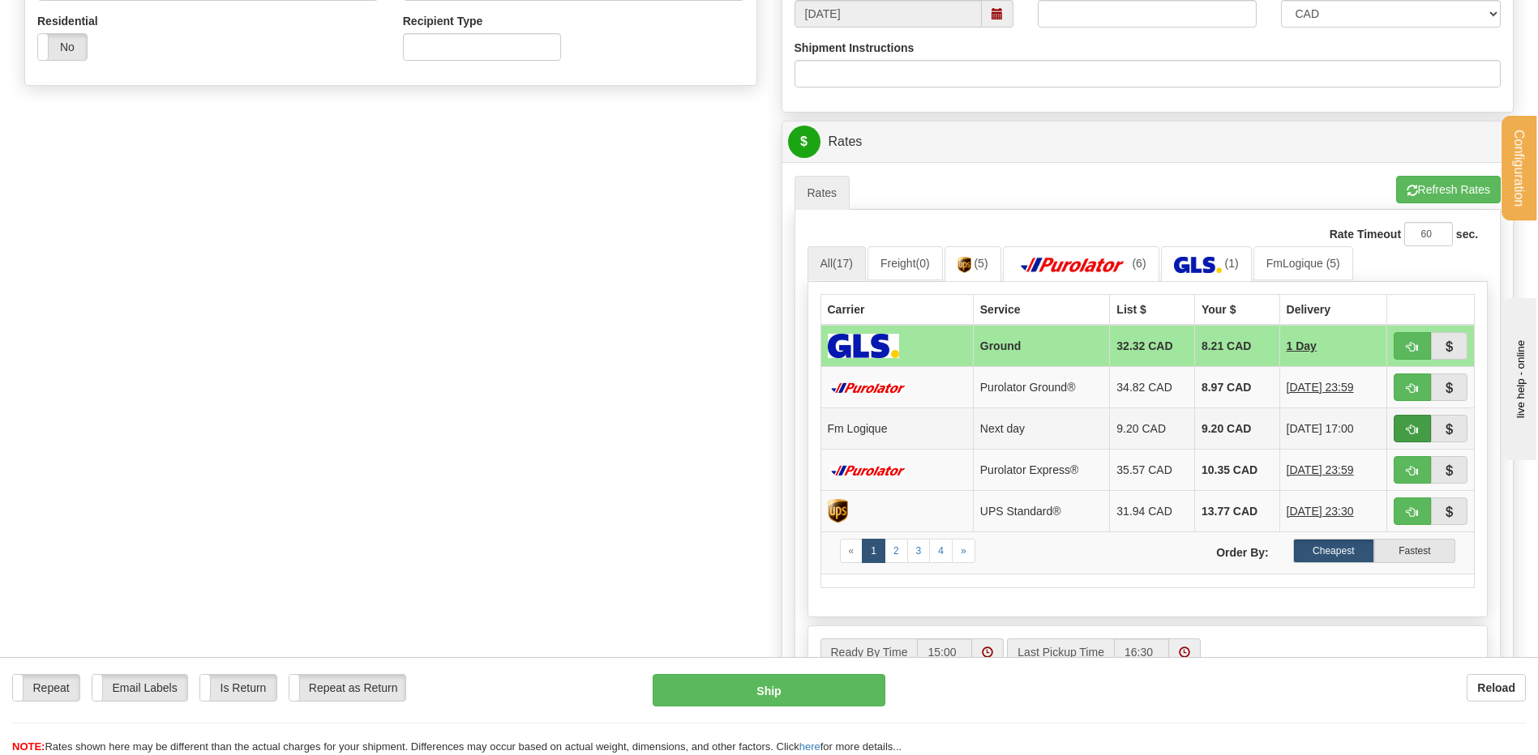
type input "ALAIN 19/09/25"
click at [1416, 422] on button "button" at bounding box center [1411, 429] width 37 height 28
type input "jour"
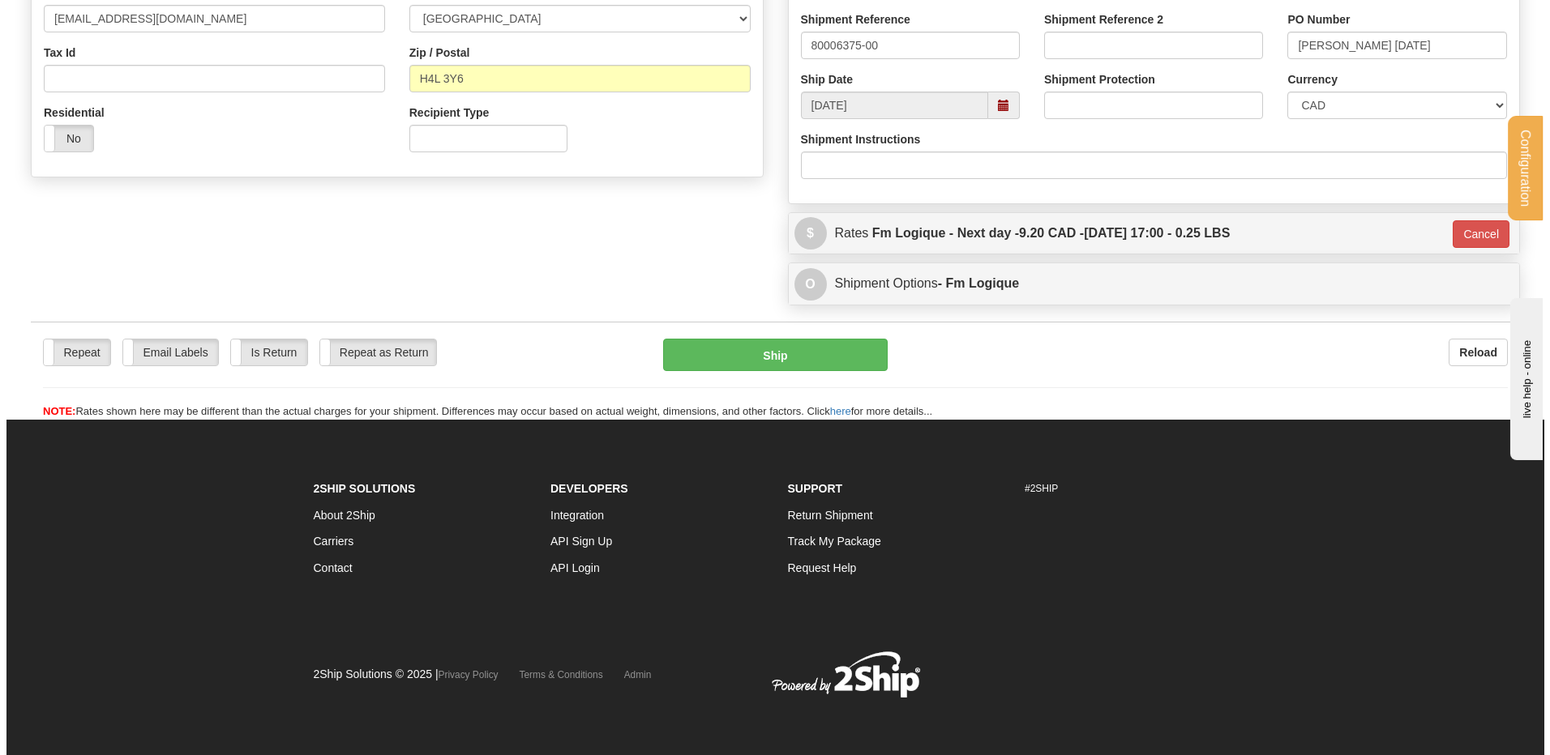
scroll to position [477, 0]
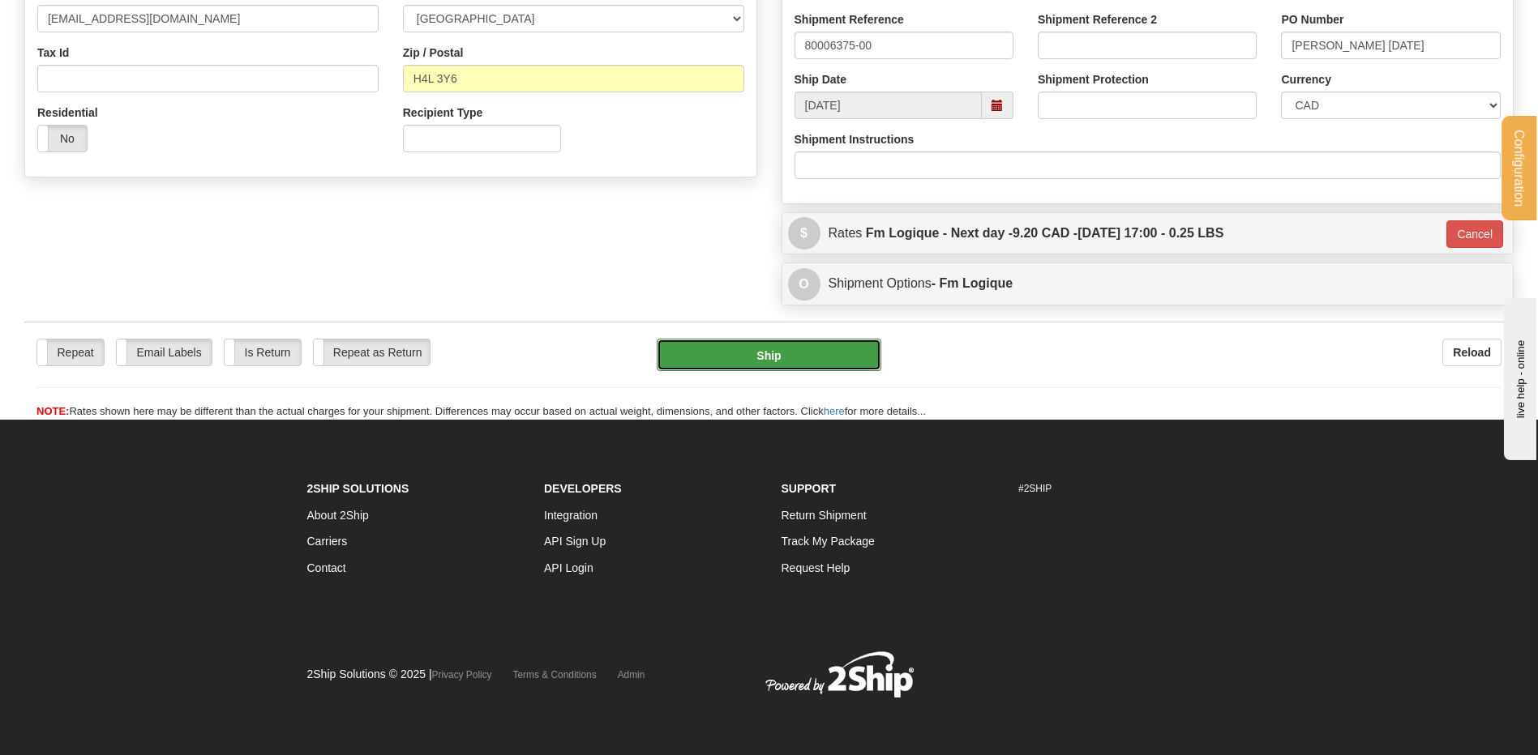
click at [857, 351] on button "Ship" at bounding box center [769, 355] width 224 height 32
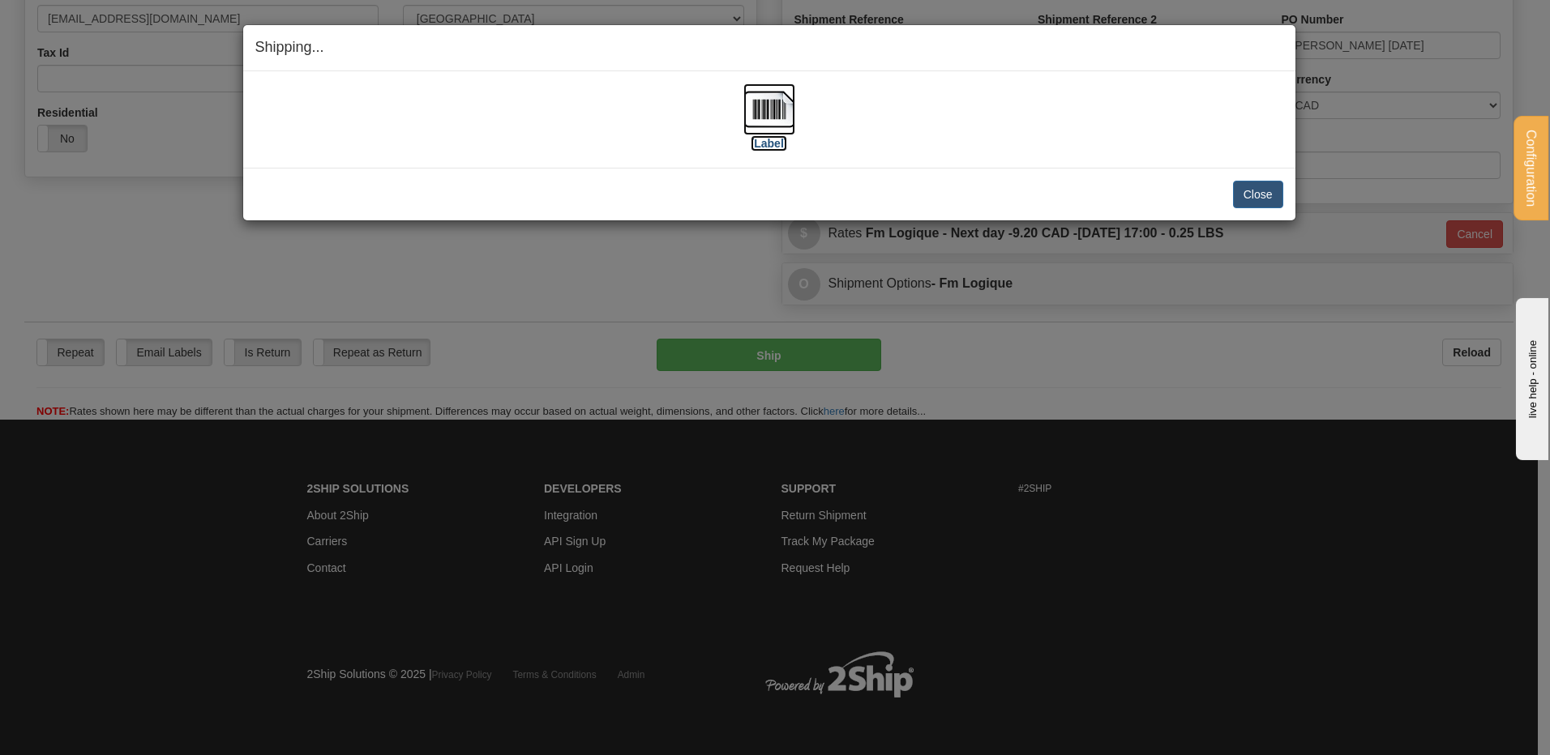
click at [764, 104] on img at bounding box center [769, 109] width 52 height 52
click at [1250, 188] on button "Close" at bounding box center [1258, 195] width 50 height 28
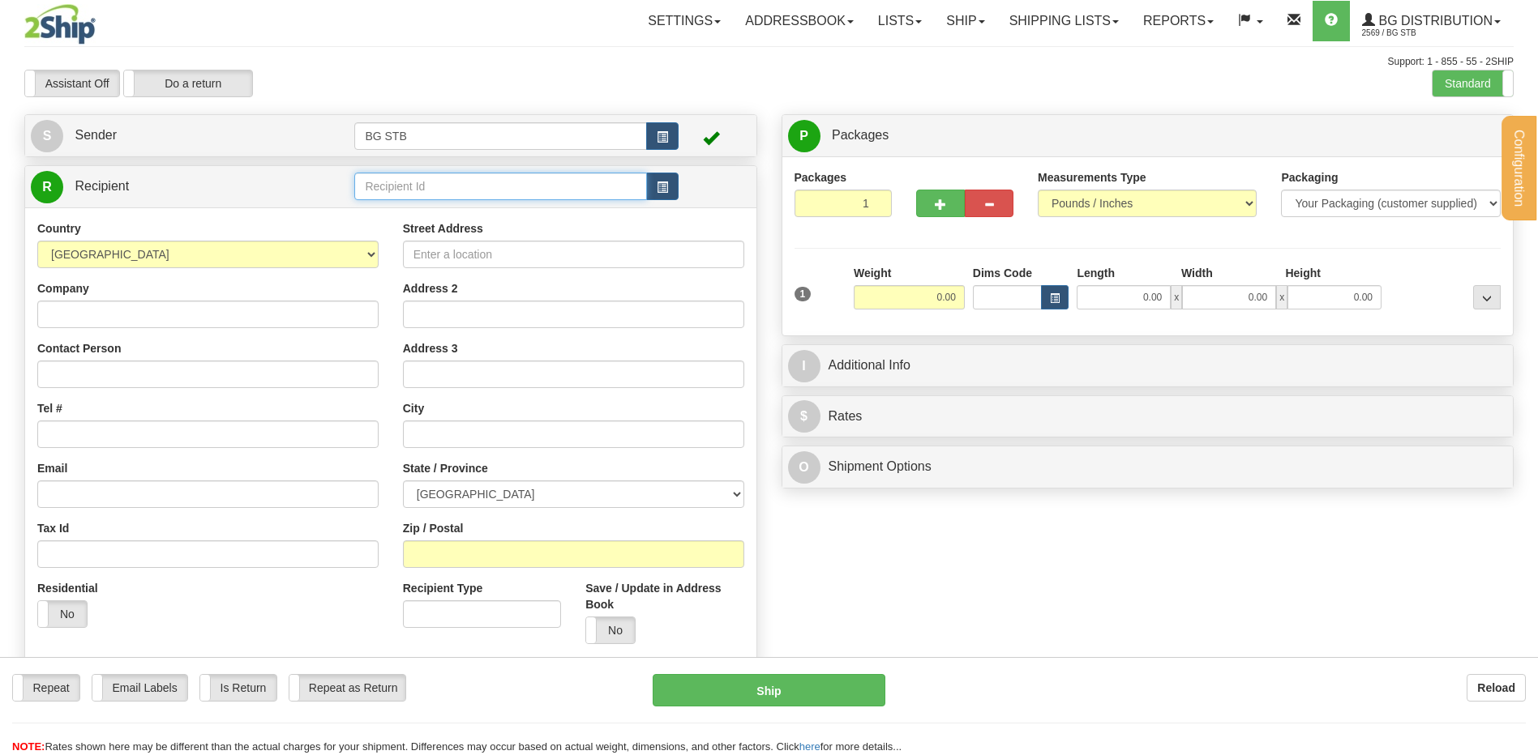
click at [379, 183] on input "text" at bounding box center [500, 187] width 292 height 28
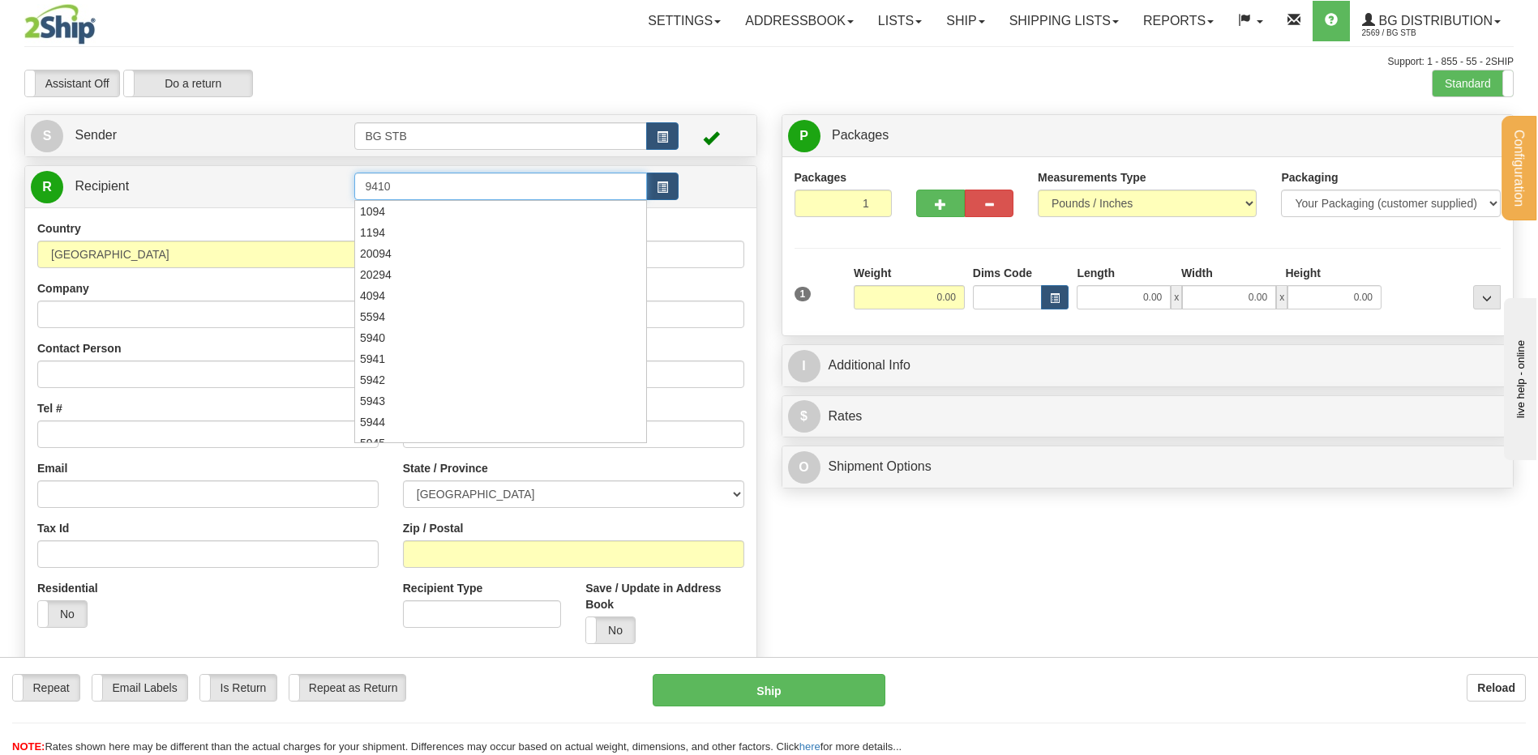
type input "9410"
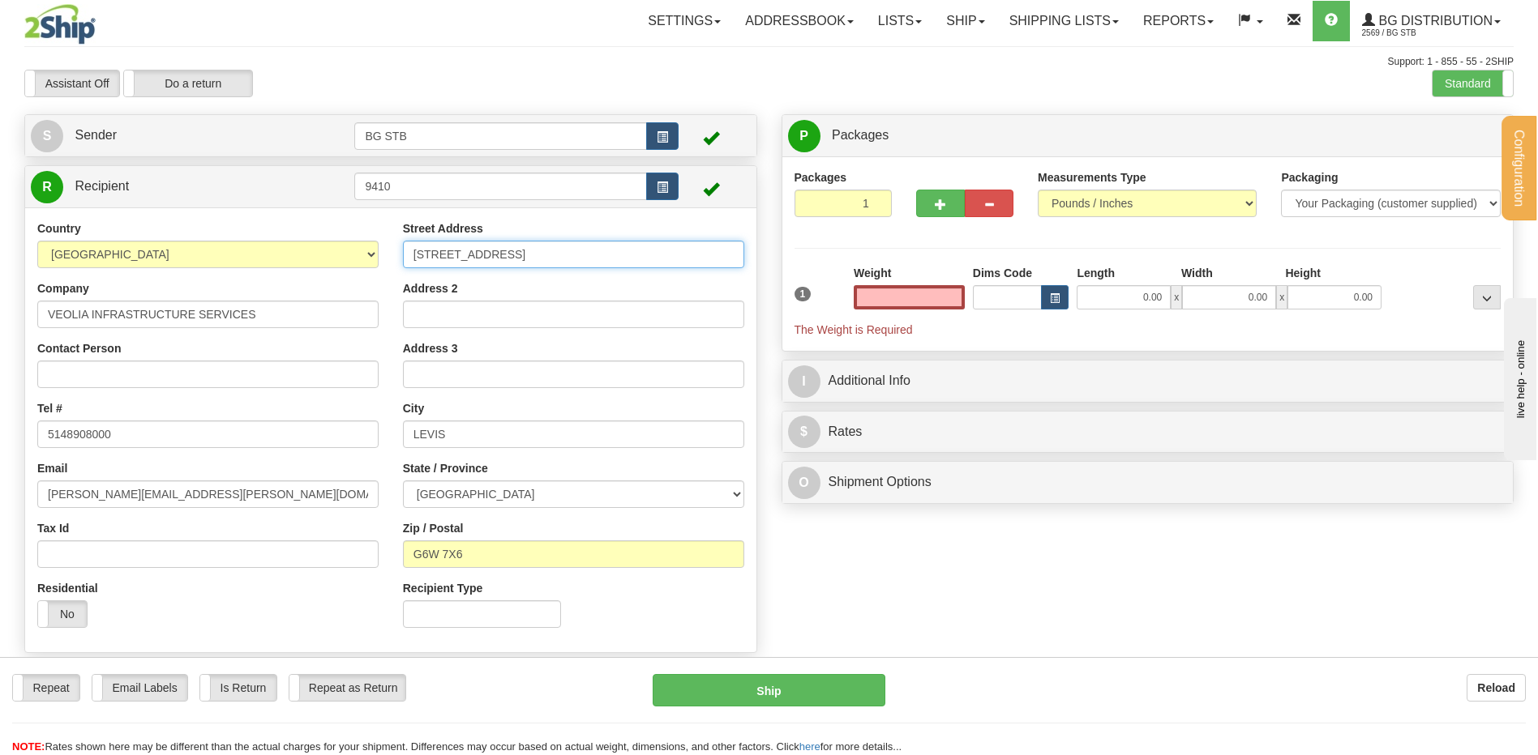
type input "0.00"
drag, startPoint x: 605, startPoint y: 250, endPoint x: 277, endPoint y: 248, distance: 327.5
click at [277, 248] on div "Country AFGHANISTAN ALAND ISLANDS ALBANIA ALGERIA AMERICAN SAMOA ANDORRA ANGOLA…" at bounding box center [390, 430] width 731 height 420
type input "1100 RUE SANGUINET"
drag, startPoint x: 469, startPoint y: 430, endPoint x: 82, endPoint y: 439, distance: 387.6
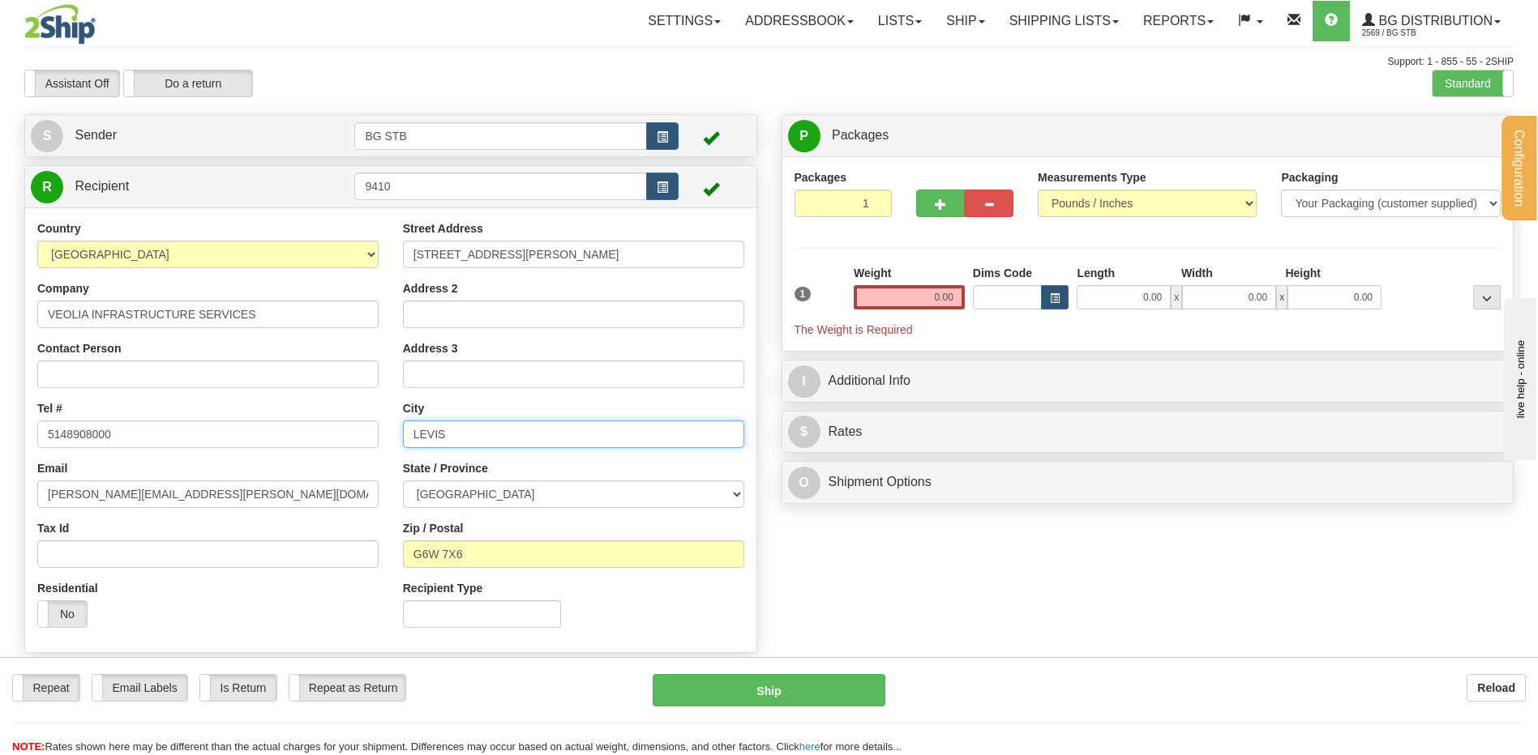
click at [90, 438] on div "Country AFGHANISTAN ALAND ISLANDS ALBANIA ALGERIA AMERICAN SAMOA ANDORRA ANGOLA…" at bounding box center [390, 430] width 731 height 420
type input "MONTREAL"
drag, startPoint x: 480, startPoint y: 552, endPoint x: 303, endPoint y: 544, distance: 176.9
click at [319, 546] on div "Country AFGHANISTAN ALAND ISLANDS ALBANIA ALGERIA AMERICAN SAMOA ANDORRA ANGOLA…" at bounding box center [390, 430] width 731 height 420
type input "H2X 0C2"
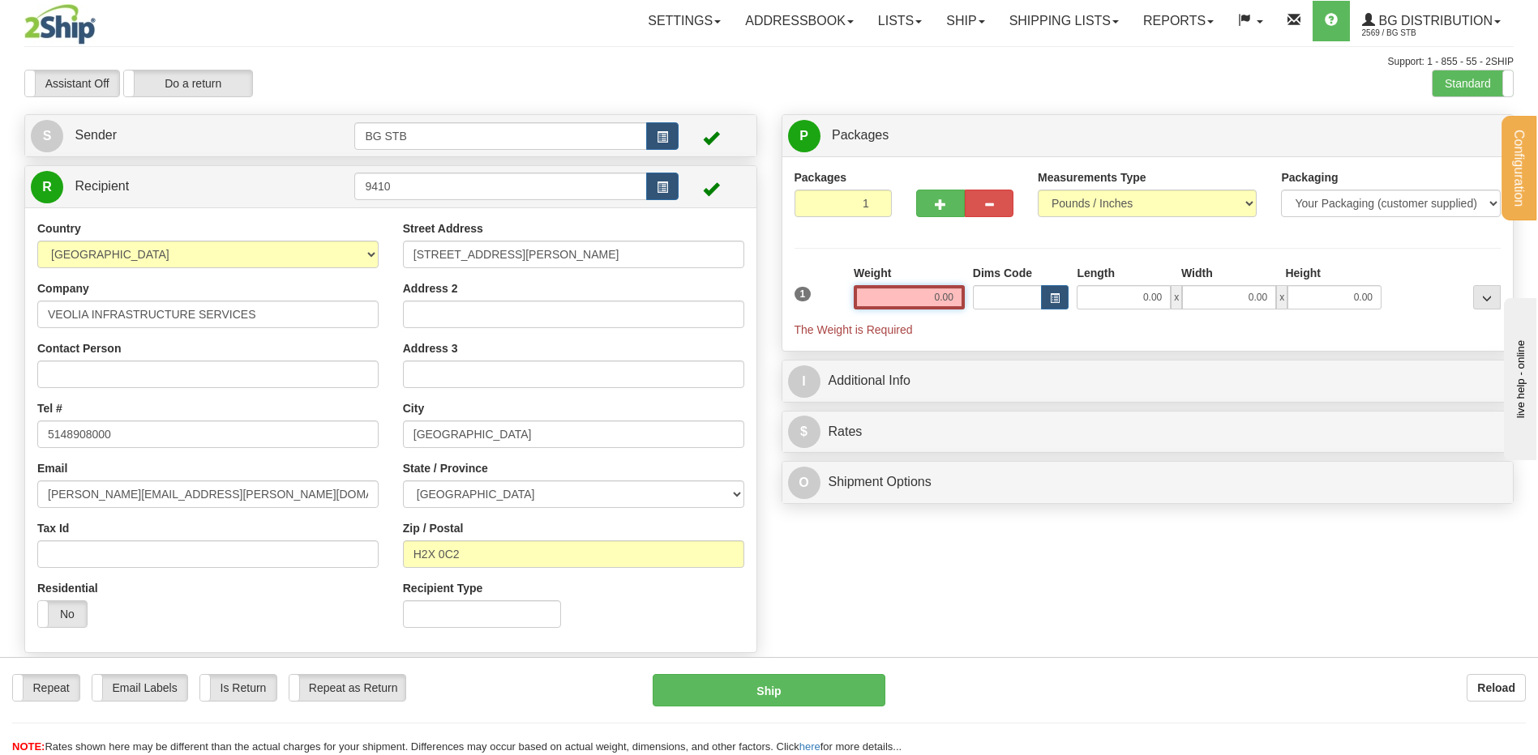
click at [946, 290] on input "0.00" at bounding box center [909, 297] width 111 height 24
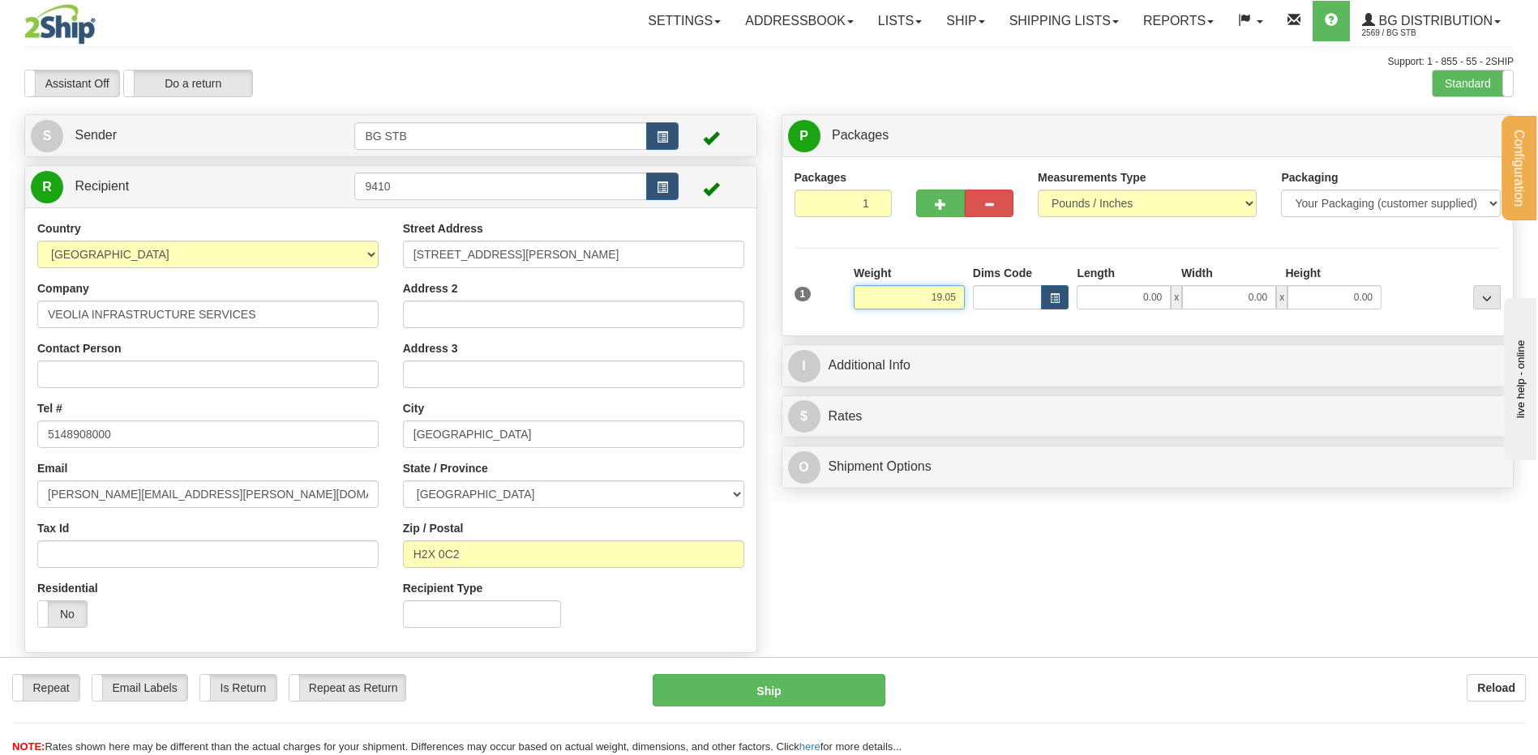
type input "19.05"
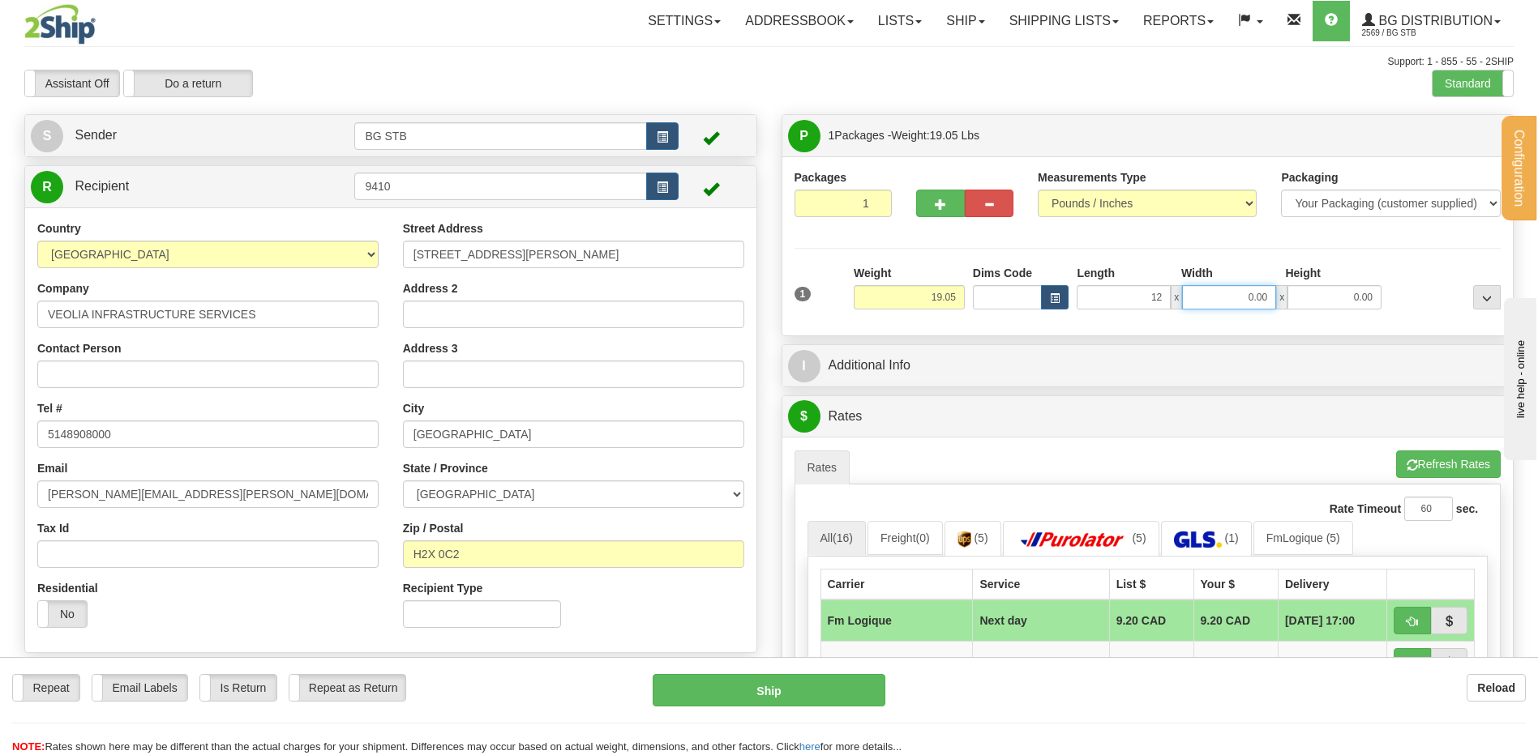
type input "12.00"
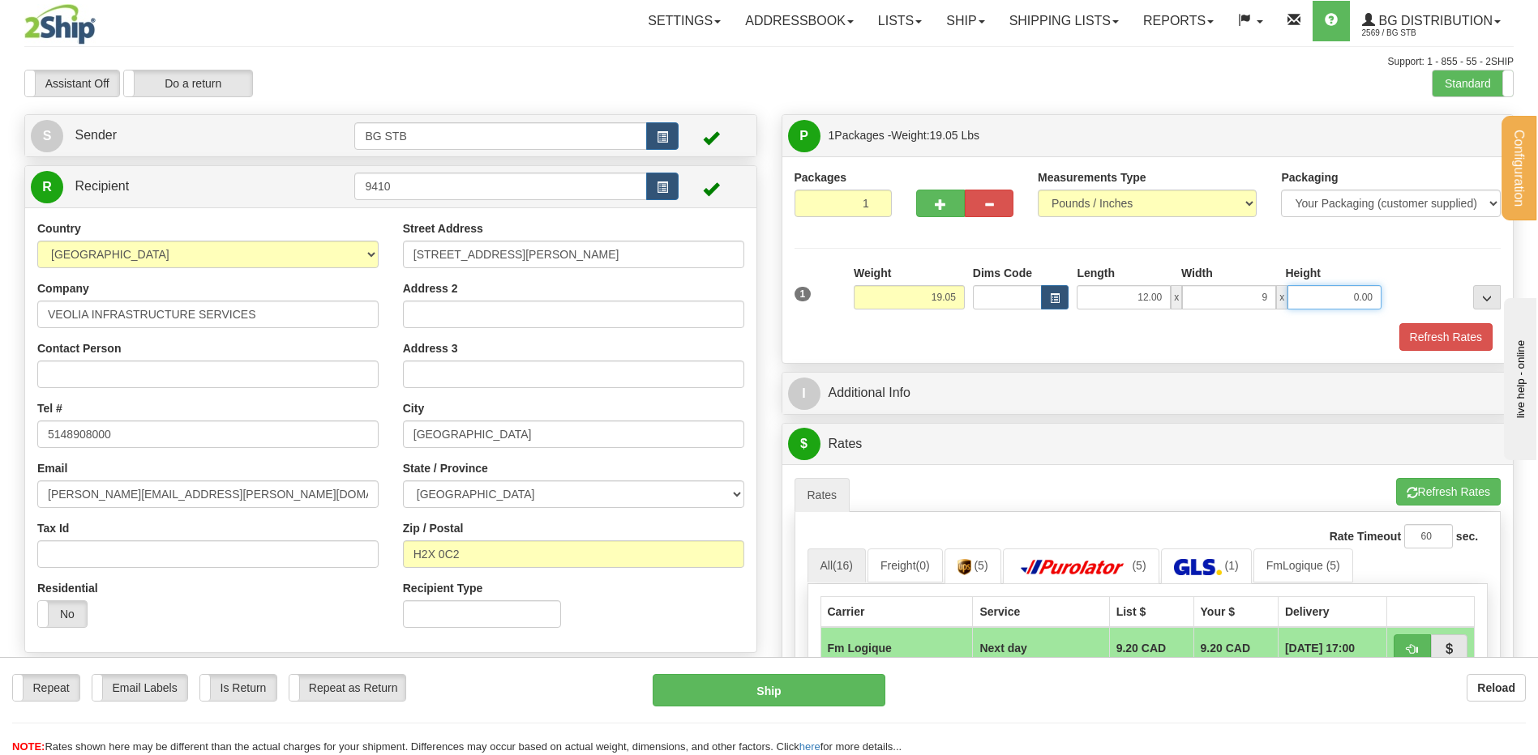
type input "9.00"
type input "16.00"
click at [947, 196] on button "button" at bounding box center [940, 204] width 49 height 28
type input "2"
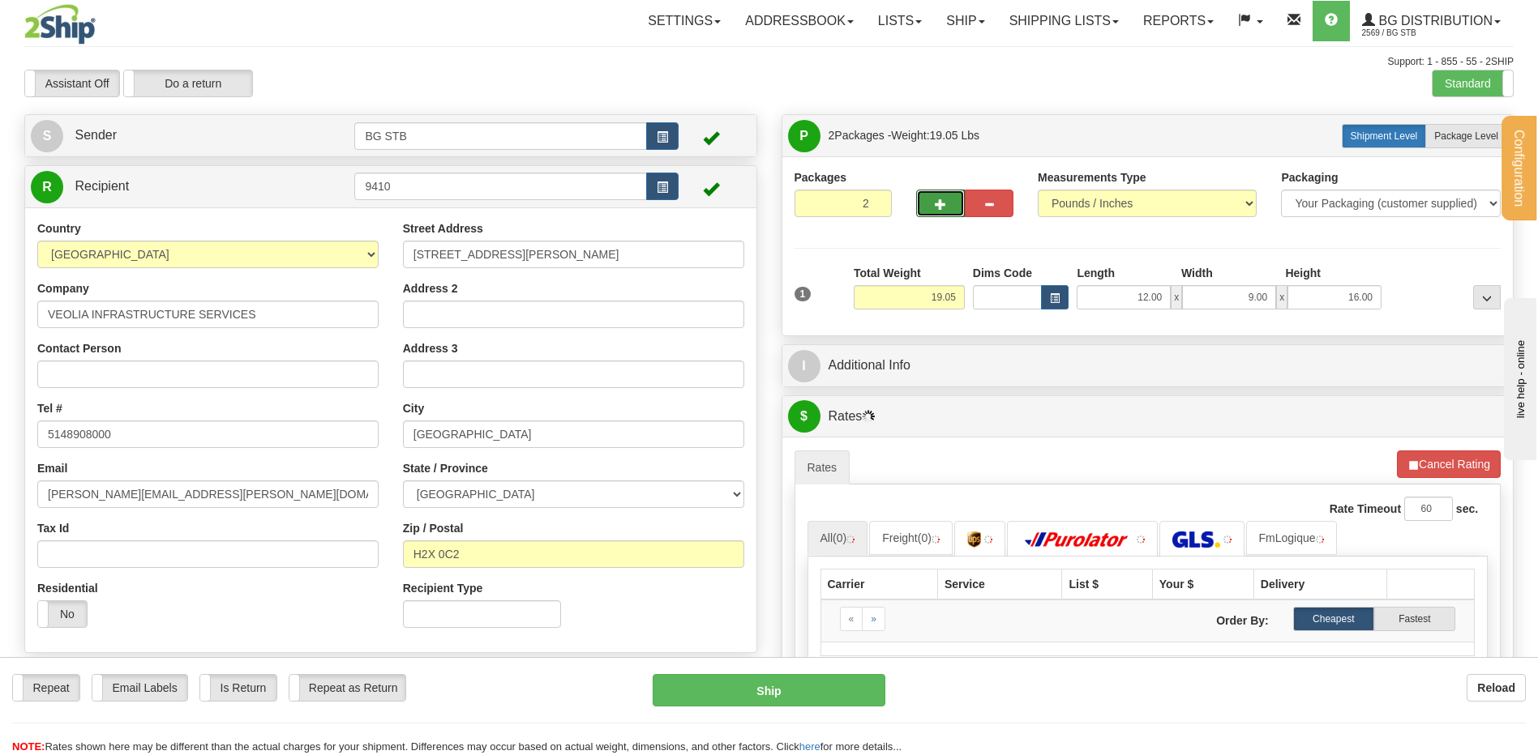
drag, startPoint x: 1441, startPoint y: 135, endPoint x: 1424, endPoint y: 138, distance: 17.2
click at [1432, 136] on label "Package Level Pack.." at bounding box center [1466, 136] width 82 height 24
radio input "true"
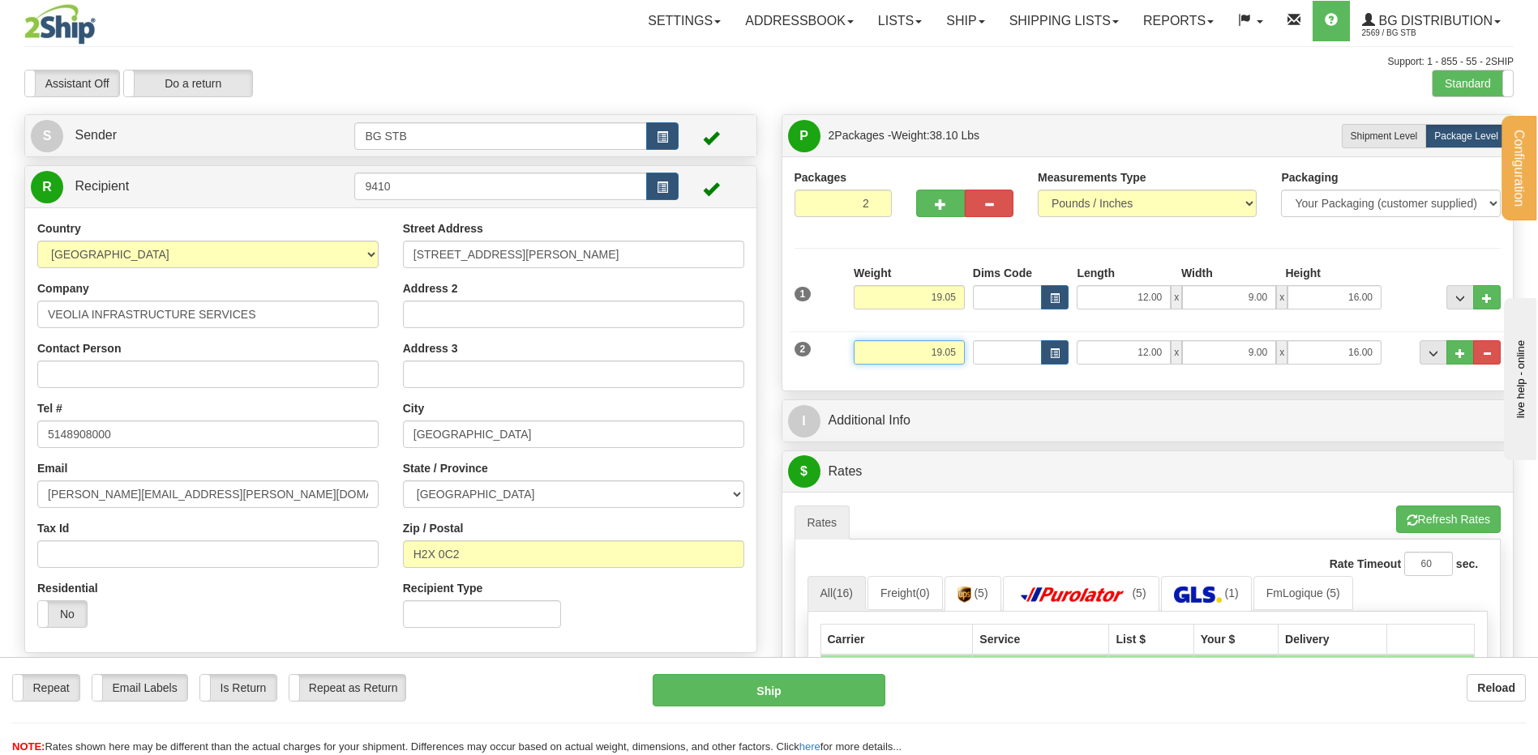
drag, startPoint x: 910, startPoint y: 352, endPoint x: 1020, endPoint y: 328, distance: 112.7
click at [1009, 329] on div "2 Weight 19.05 Dims Code Length Width Height" at bounding box center [1147, 350] width 715 height 54
type input "13.05"
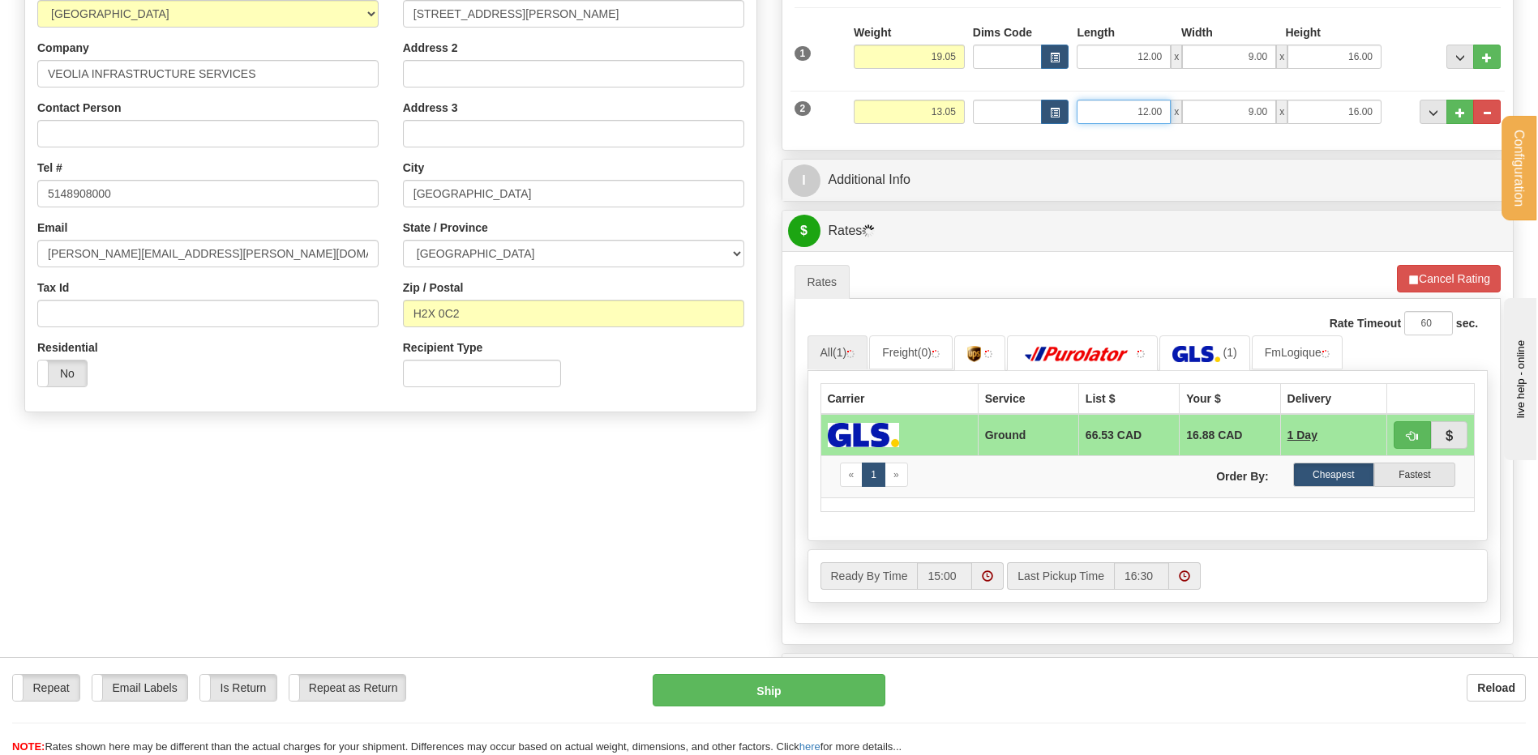
scroll to position [243, 0]
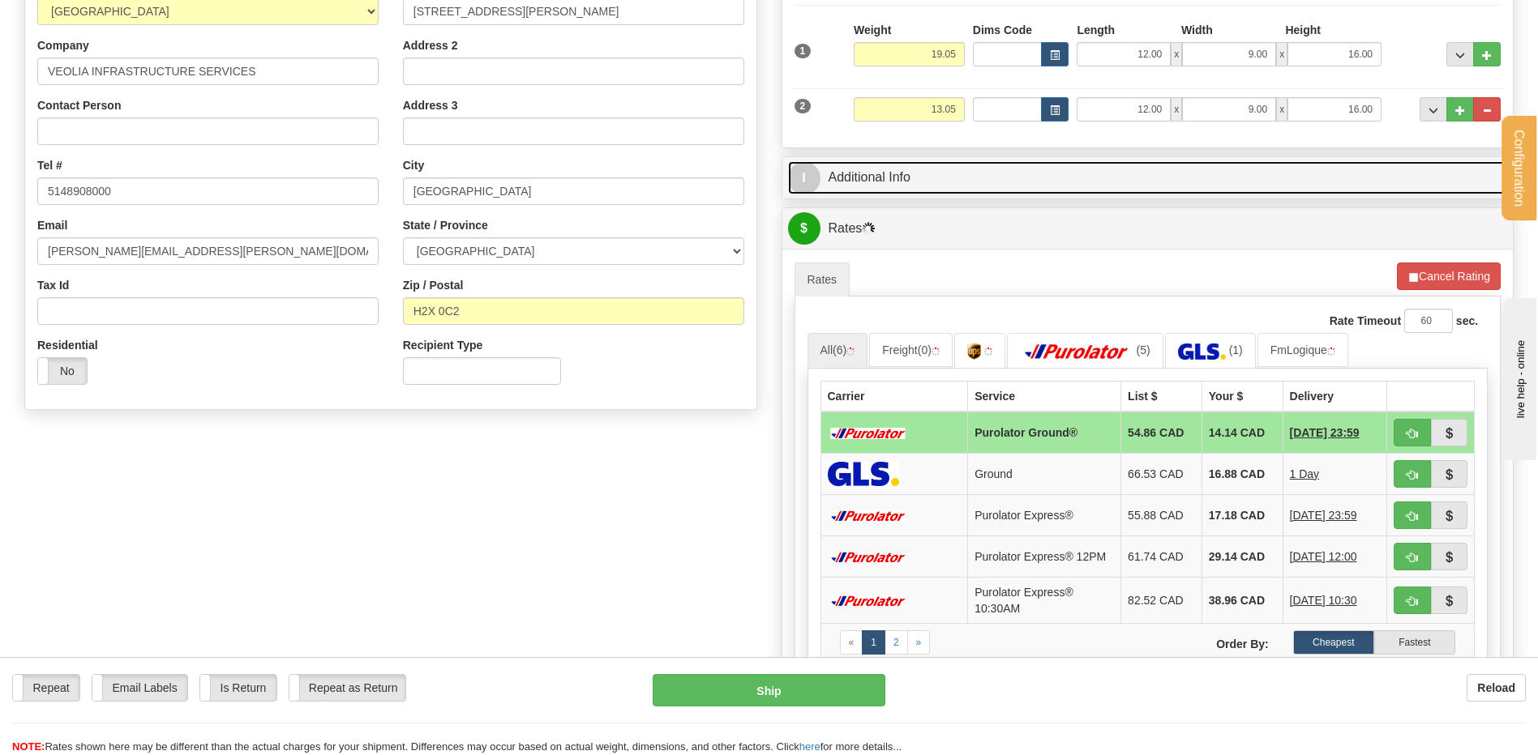
click at [889, 185] on link "I Additional Info" at bounding box center [1148, 177] width 720 height 33
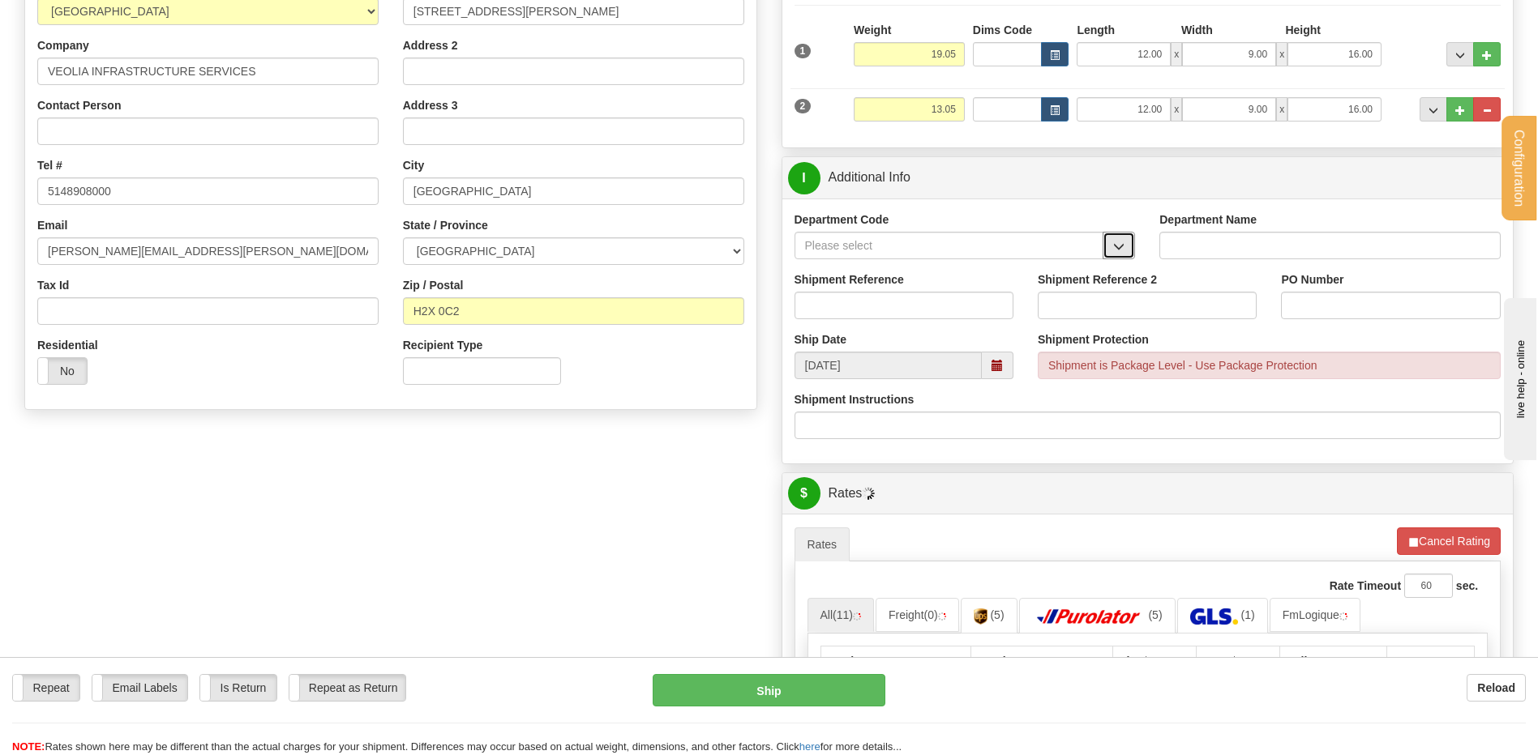
drag, startPoint x: 1115, startPoint y: 233, endPoint x: 1095, endPoint y: 246, distance: 23.4
click at [1115, 233] on button "button" at bounding box center [1118, 246] width 32 height 28
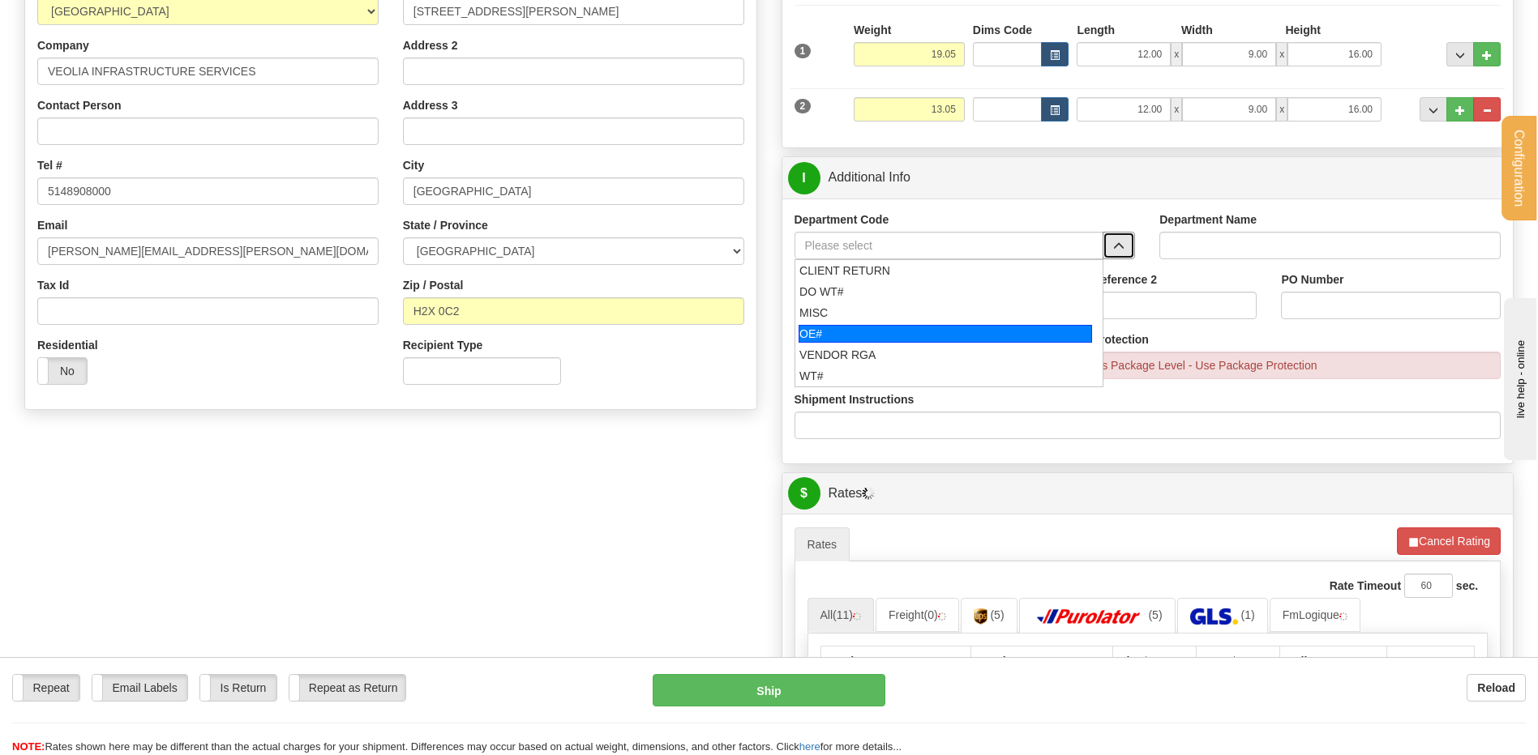
click at [876, 325] on div "OE#" at bounding box center [944, 334] width 293 height 18
type input "OE#"
type input "ORDERS"
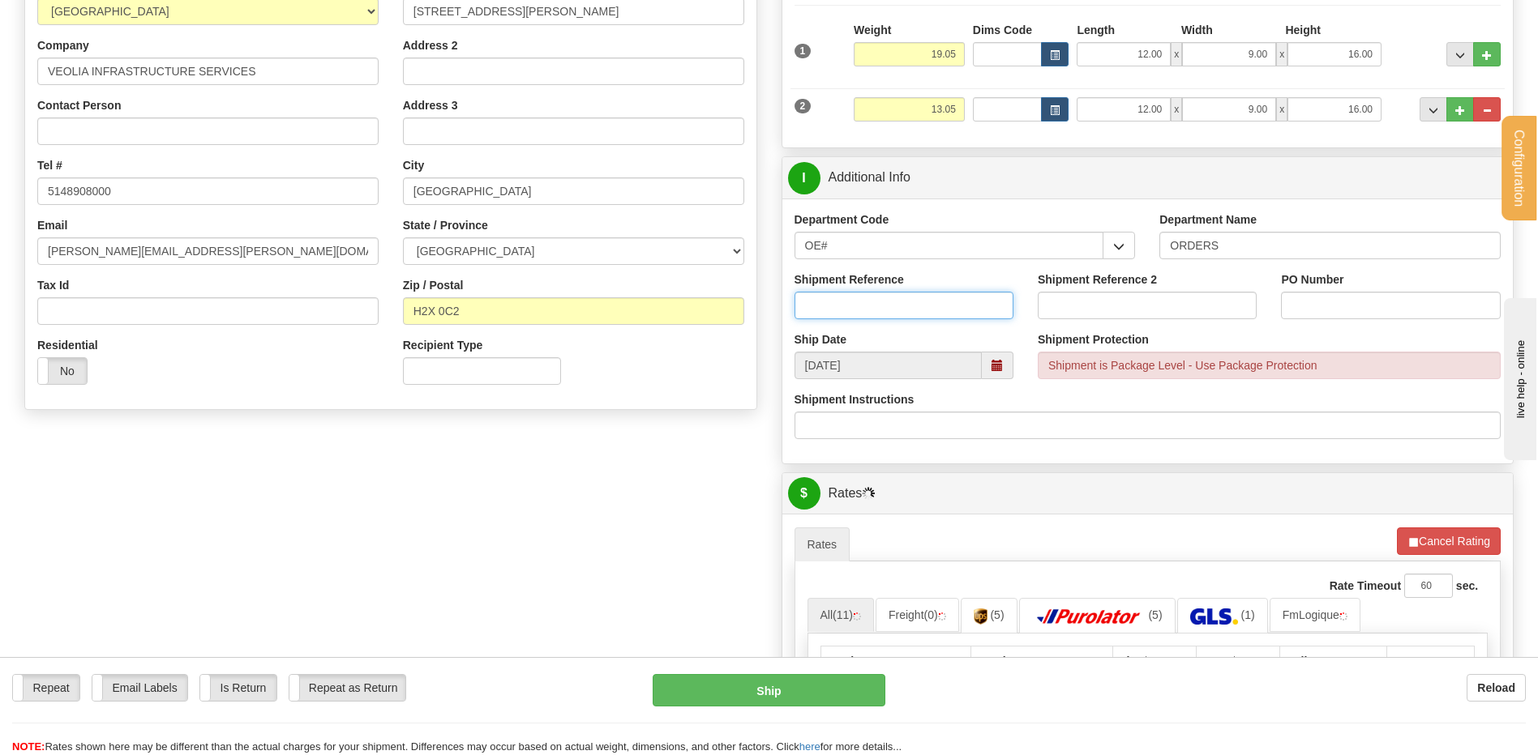
click at [873, 293] on input "Shipment Reference" at bounding box center [903, 306] width 219 height 28
type input "80005496-04"
click at [1384, 294] on input "PO Number" at bounding box center [1390, 306] width 219 height 28
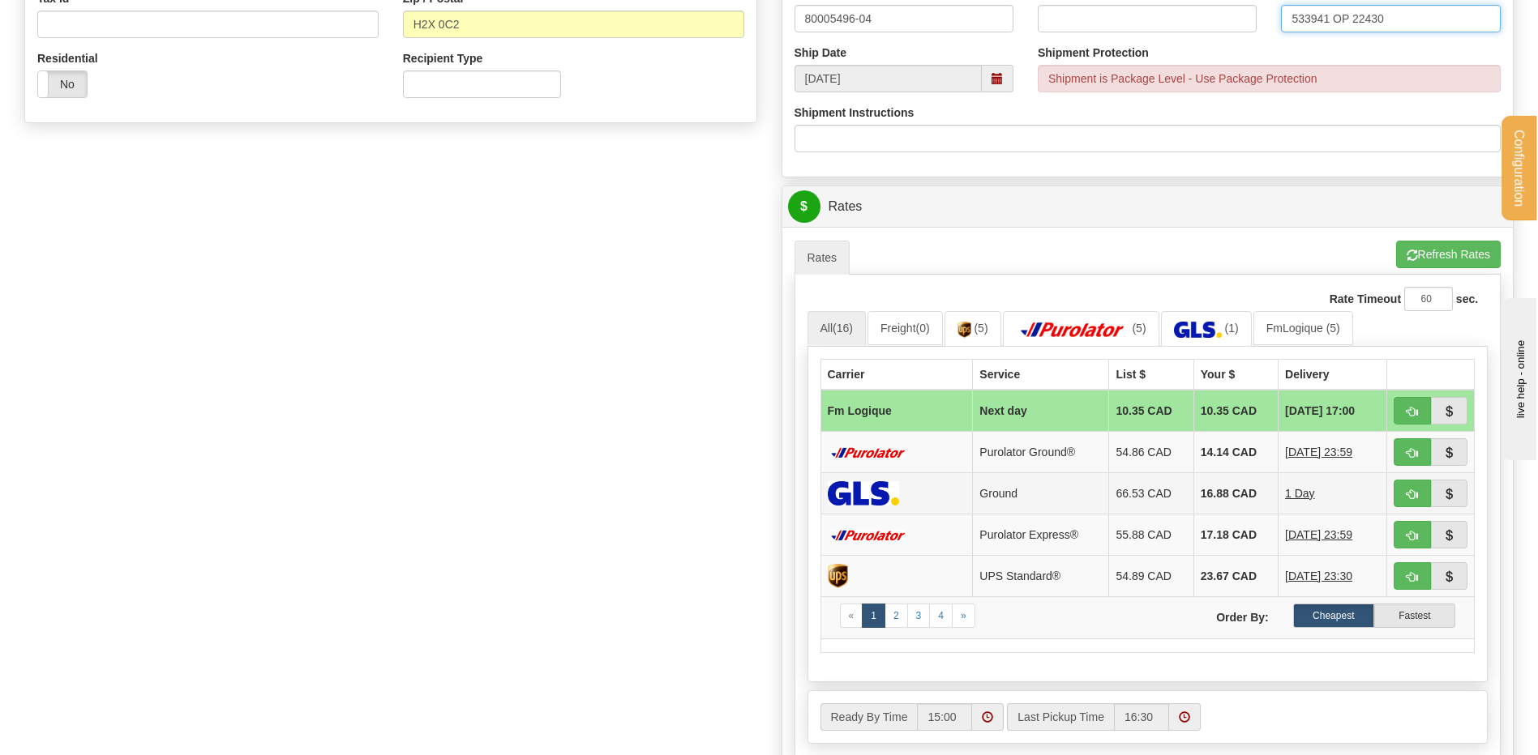
scroll to position [730, 0]
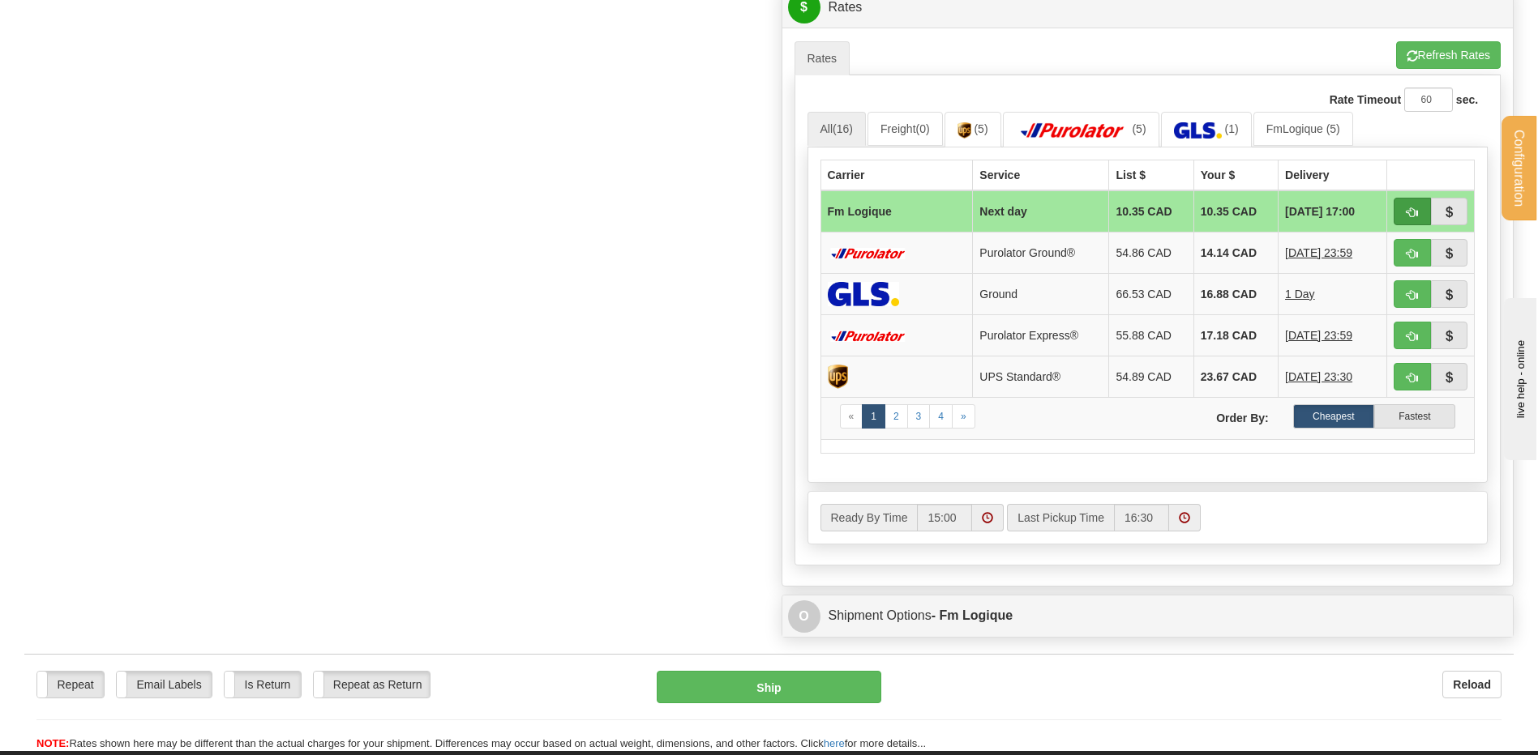
type input "533941 OP 22430"
click at [1400, 211] on button "button" at bounding box center [1411, 212] width 37 height 28
type input "jour"
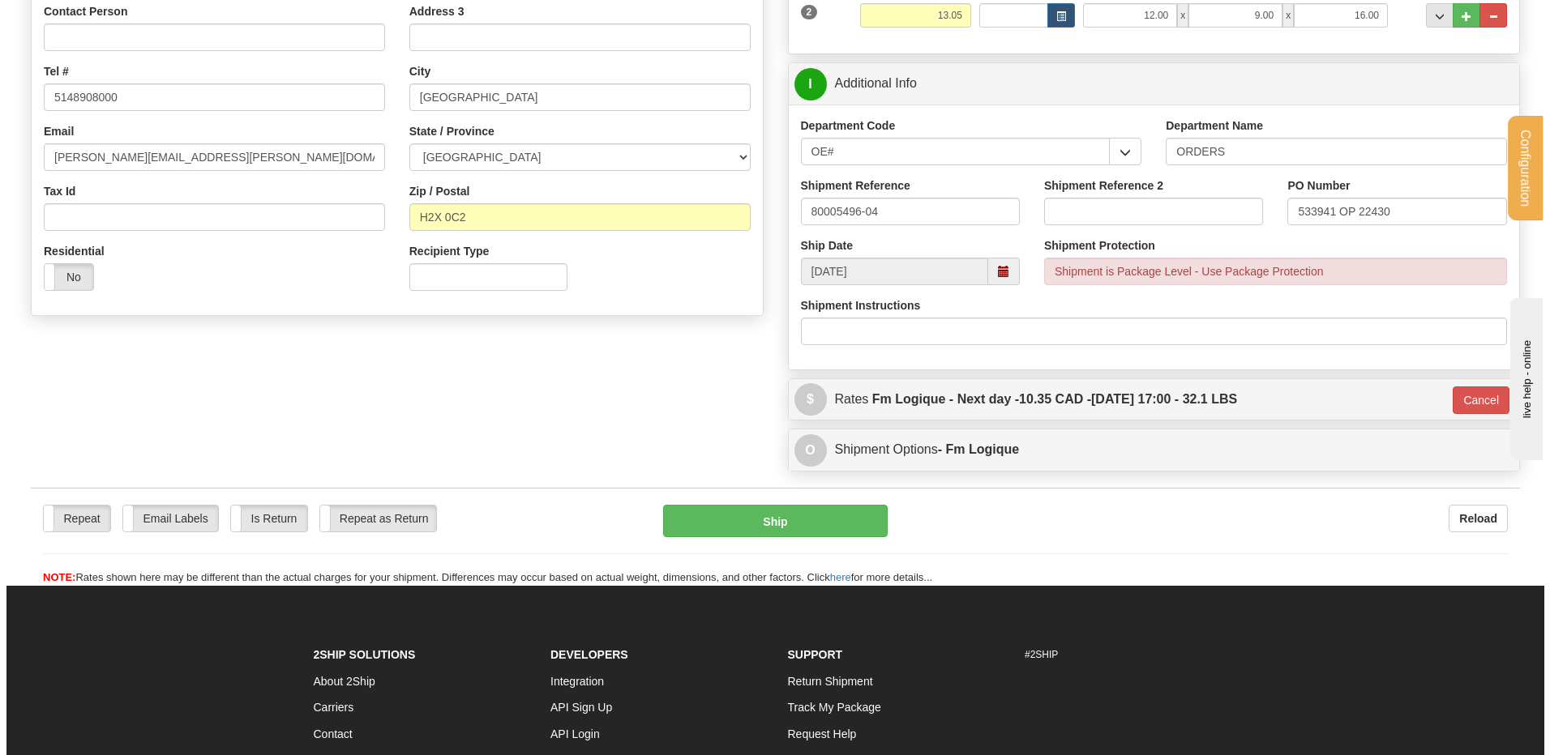
scroll to position [336, 0]
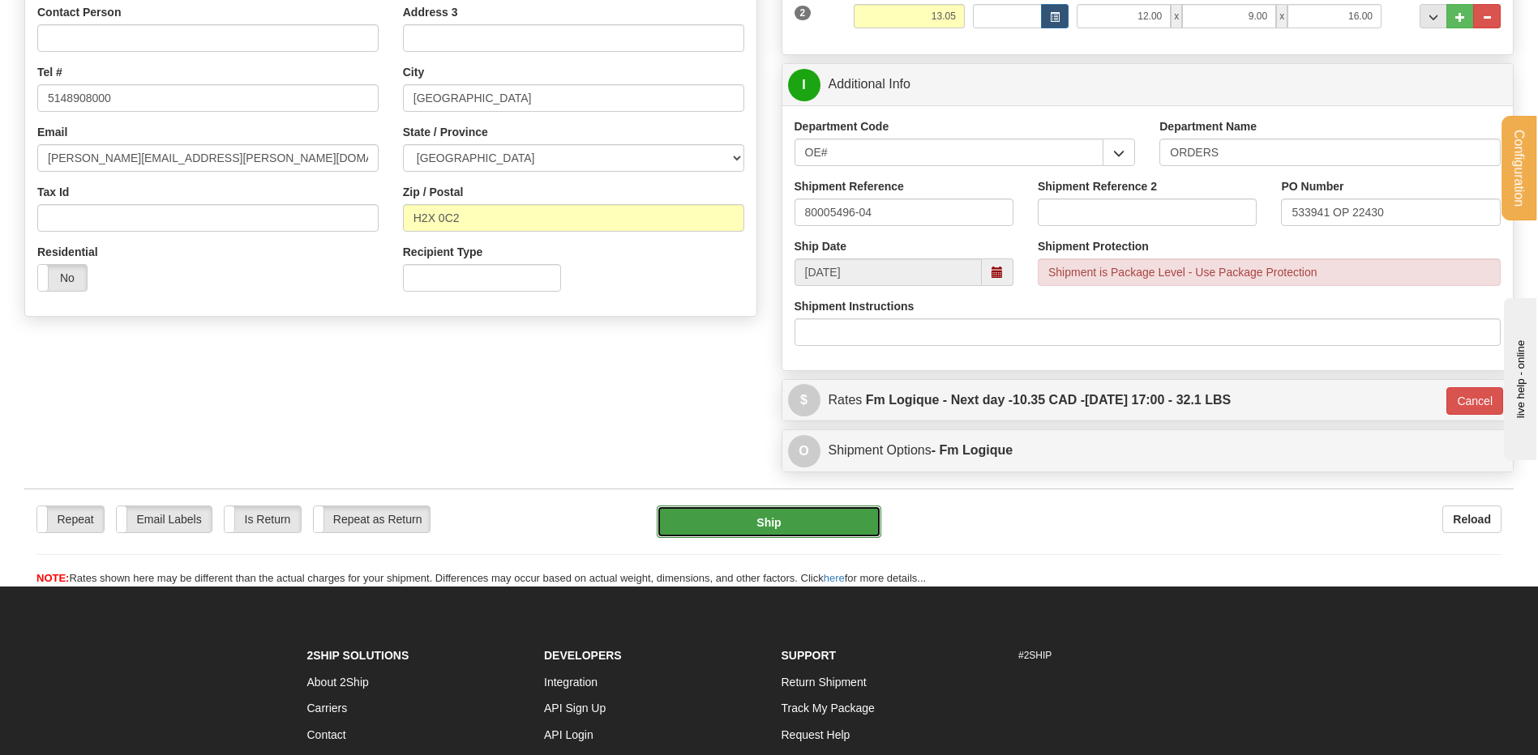
click at [750, 518] on button "Ship" at bounding box center [769, 522] width 224 height 32
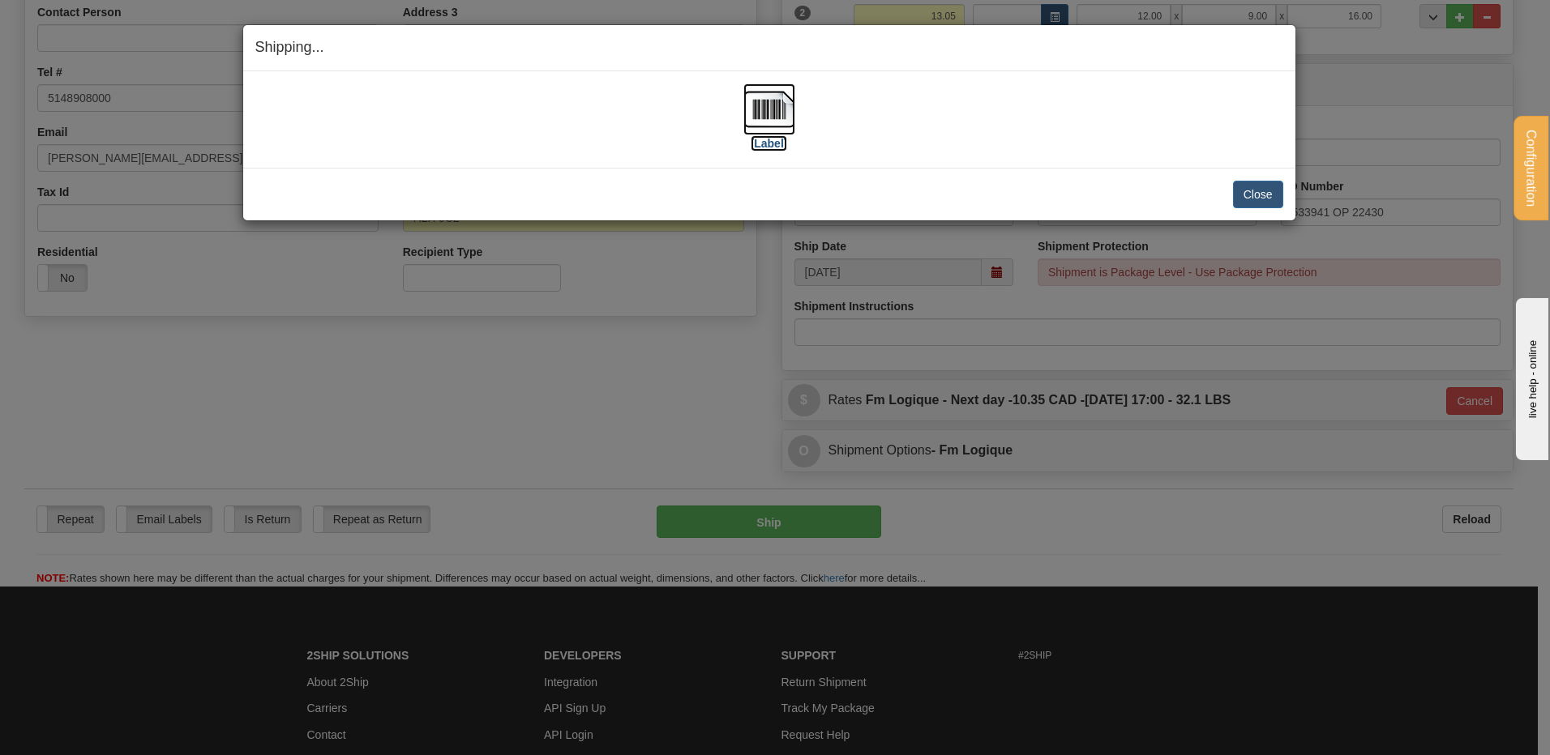
click at [764, 100] on img at bounding box center [769, 109] width 52 height 52
click at [1272, 192] on button "Close" at bounding box center [1258, 195] width 50 height 28
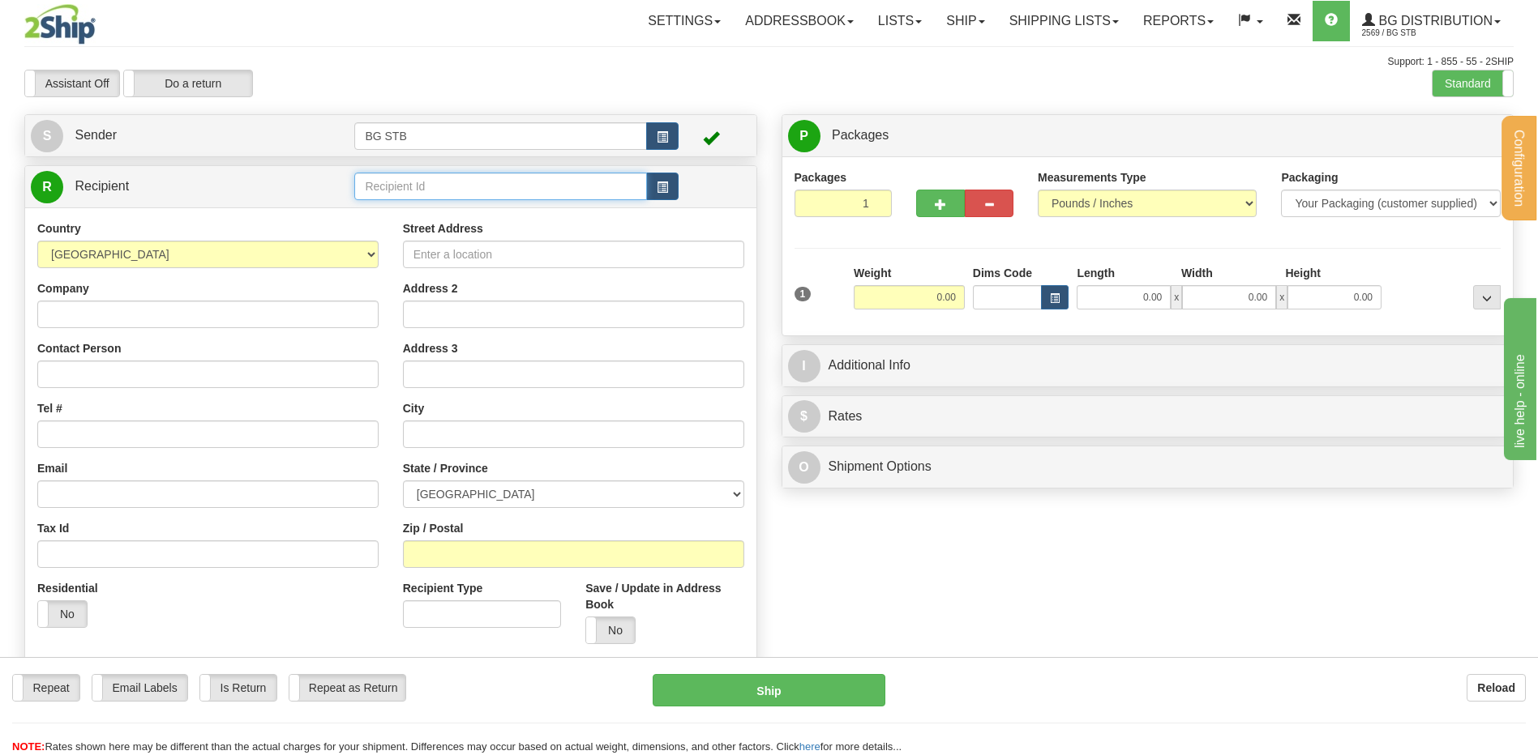
click at [355, 180] on input "text" at bounding box center [500, 187] width 292 height 28
type input "4065"
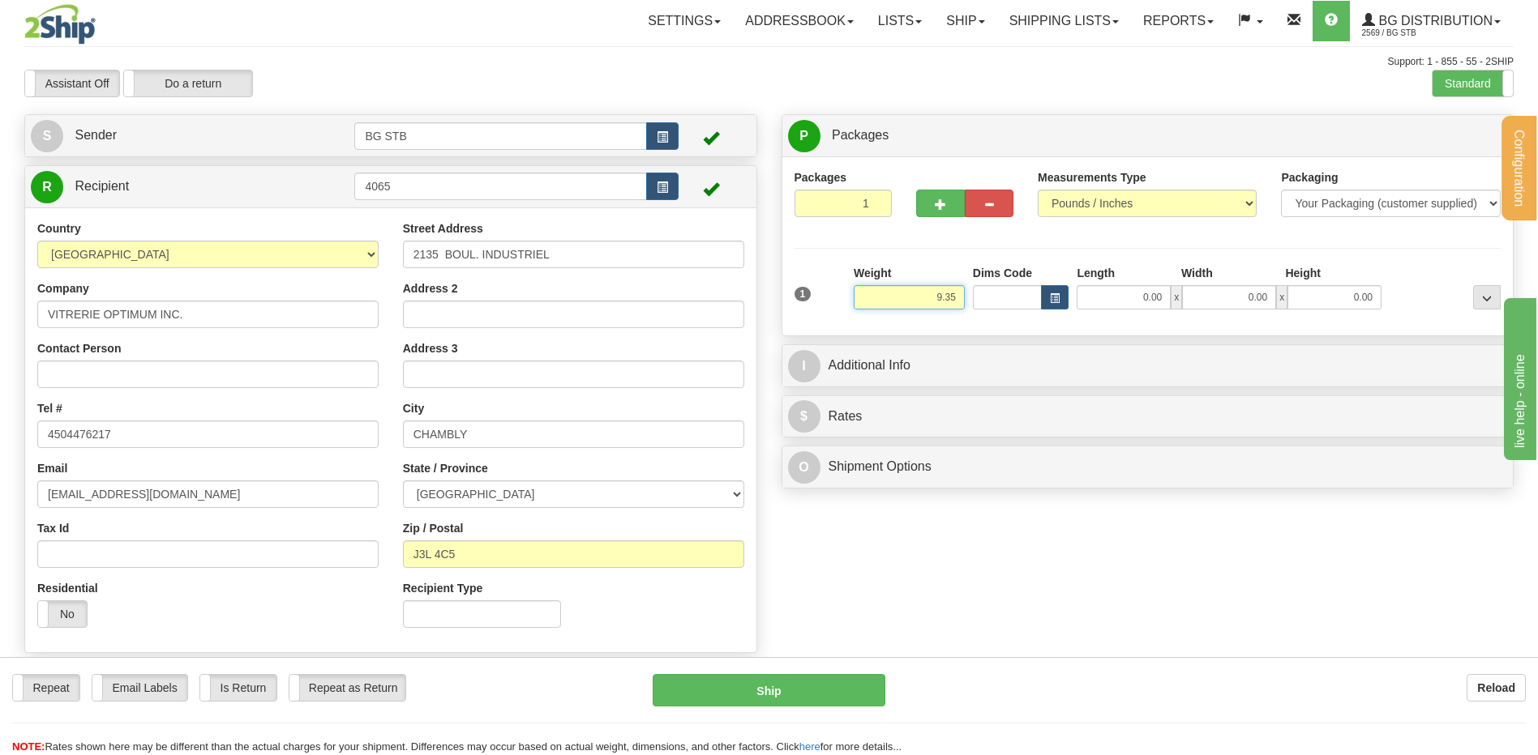
type input "9.35"
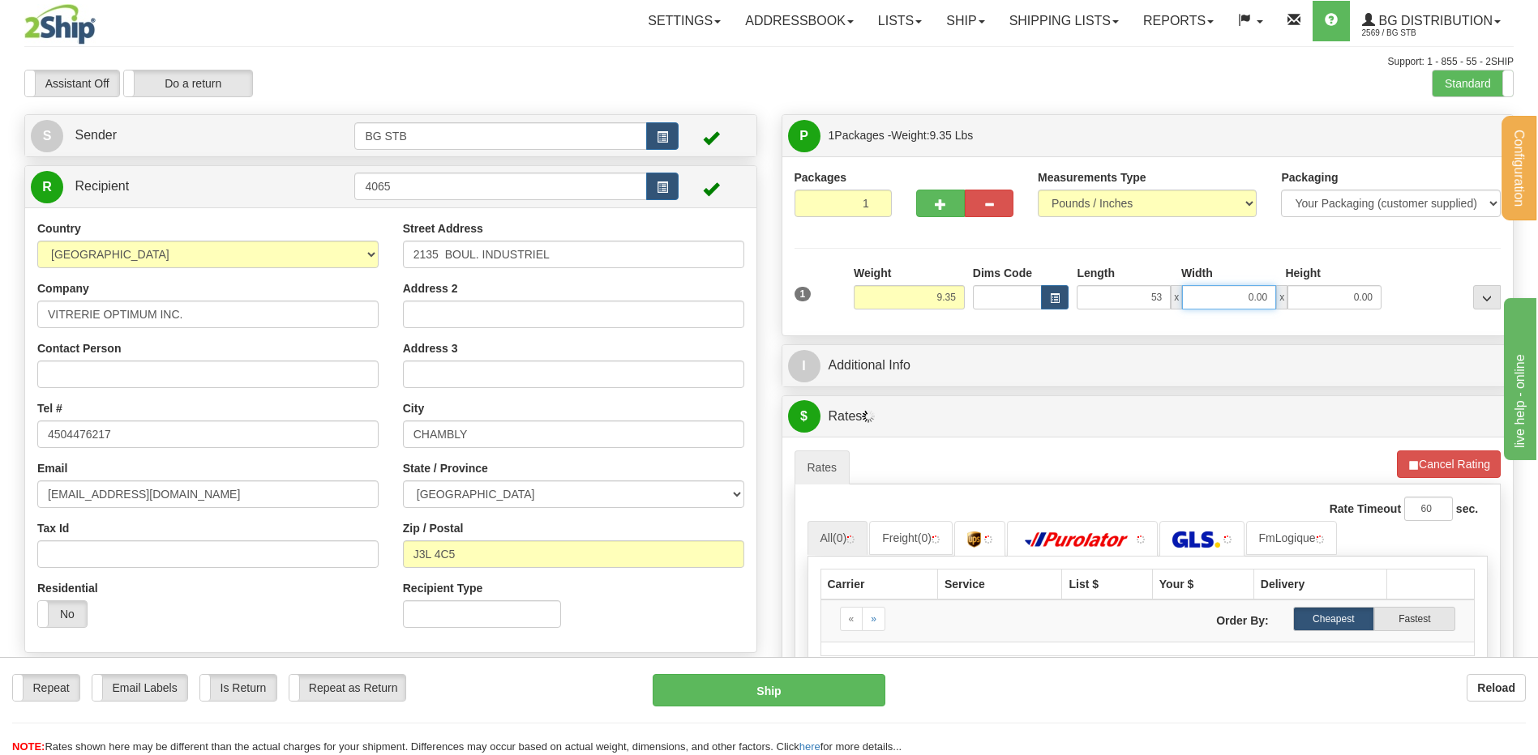
type input "53.00"
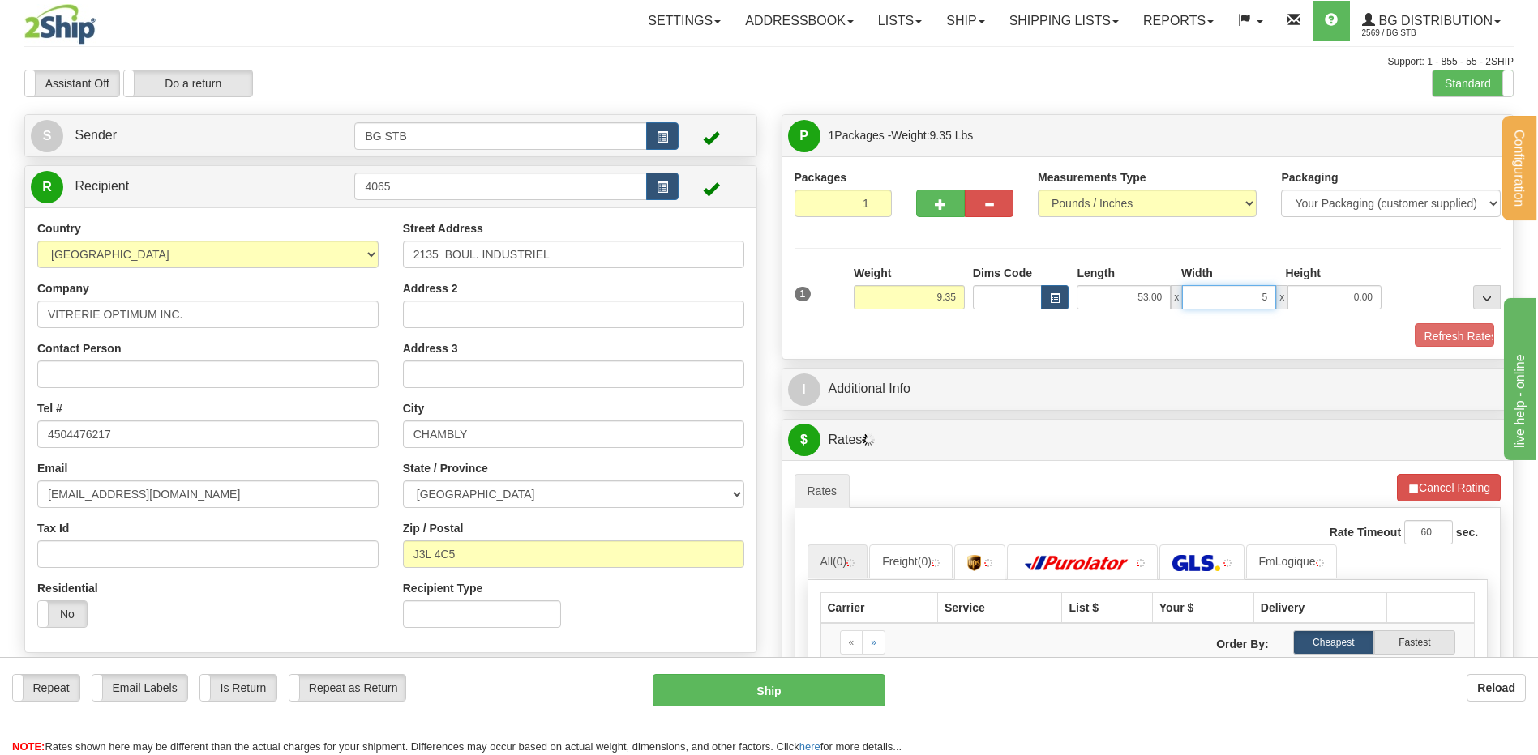
type input "5"
type input "5.00"
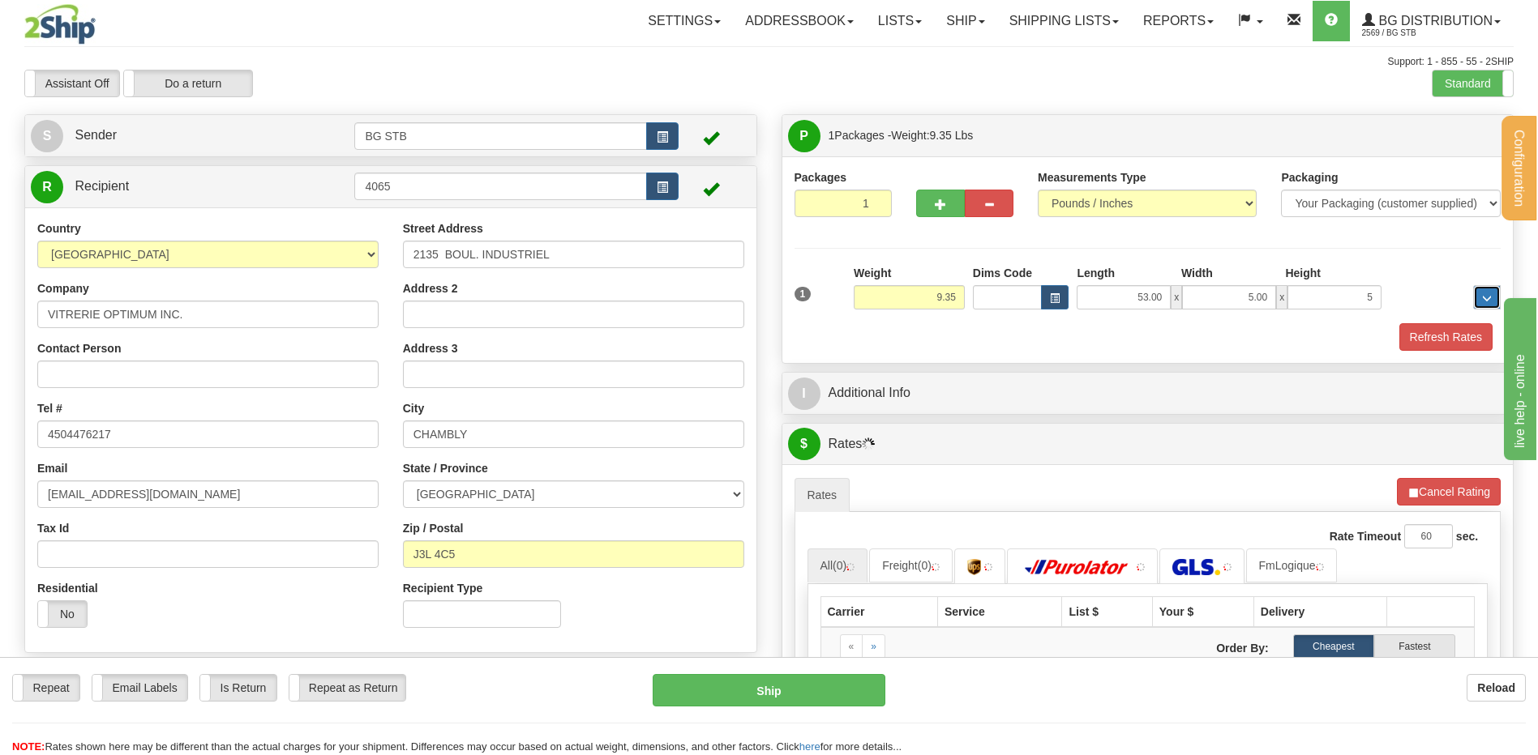
type input "5.00"
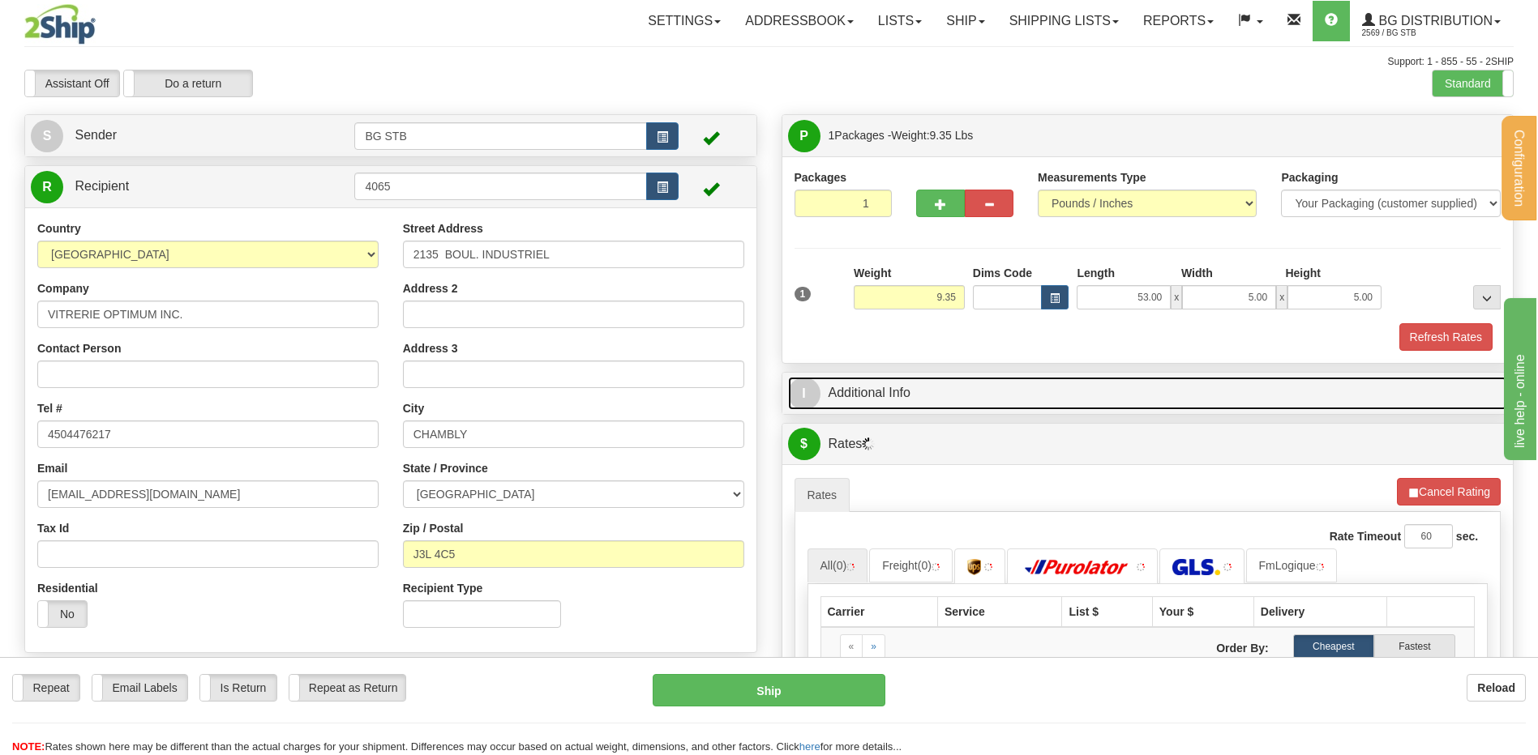
click at [942, 392] on link "I Additional Info" at bounding box center [1148, 393] width 720 height 33
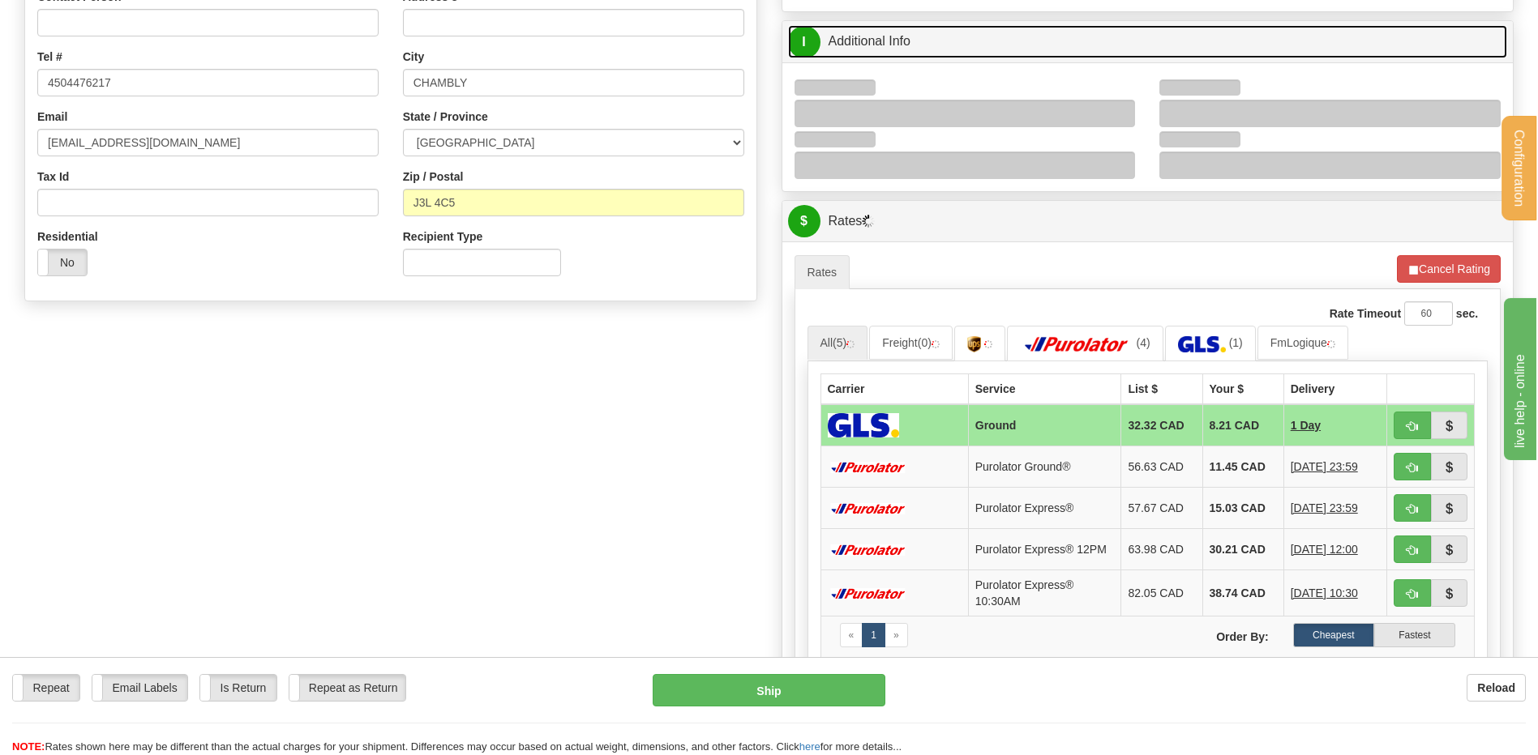
scroll to position [324, 0]
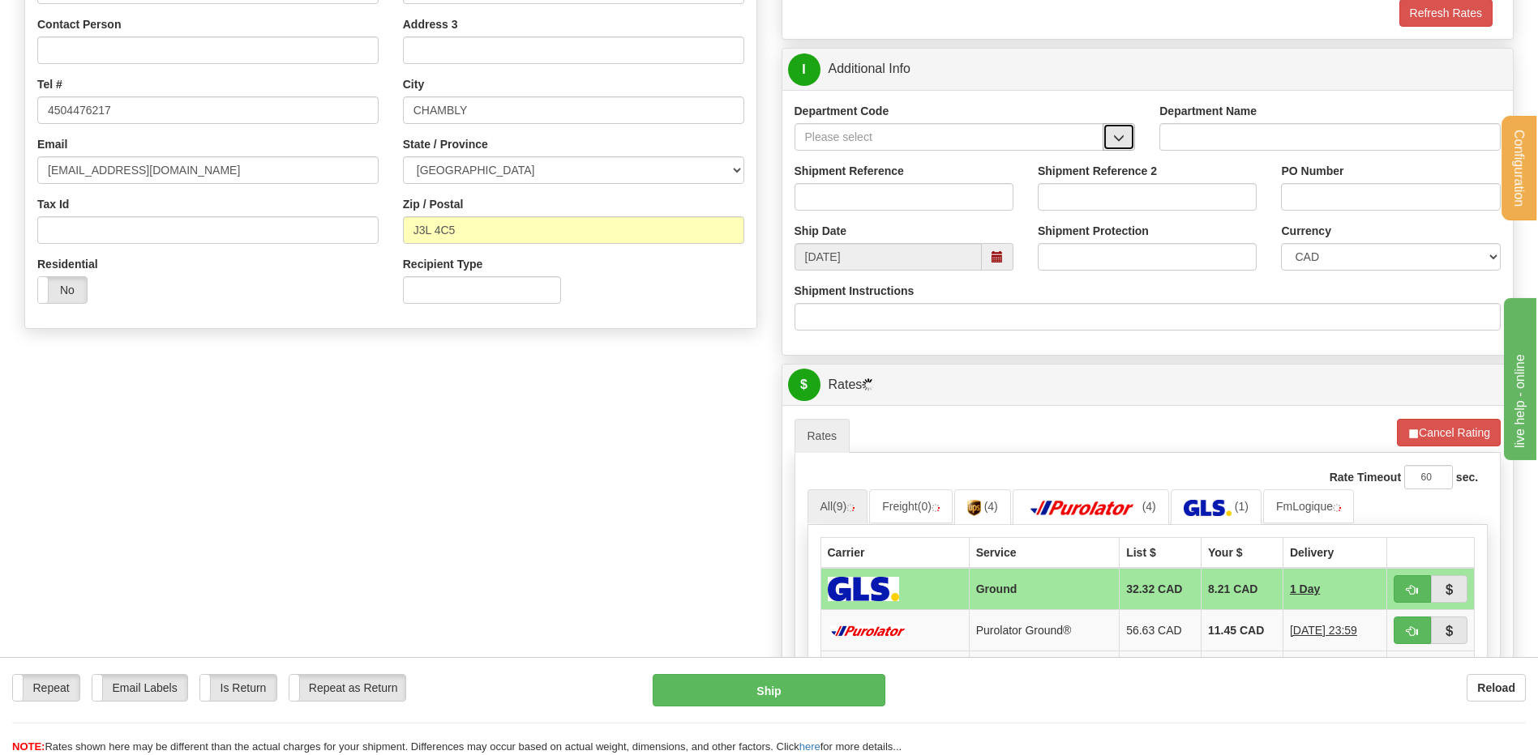
click at [1127, 130] on button "button" at bounding box center [1118, 137] width 32 height 28
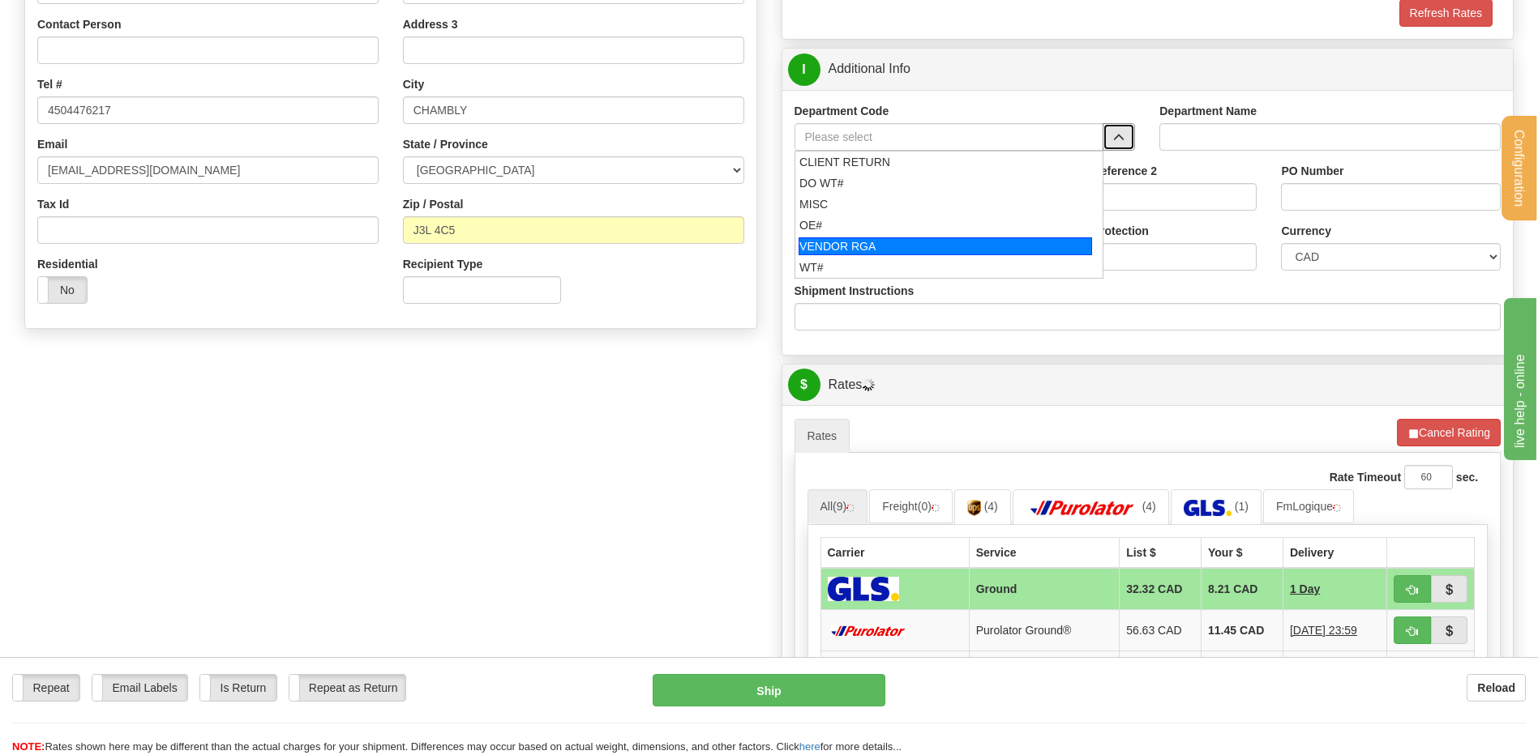
click at [836, 217] on div "OE#" at bounding box center [945, 225] width 292 height 16
type input "OE#"
type input "ORDERS"
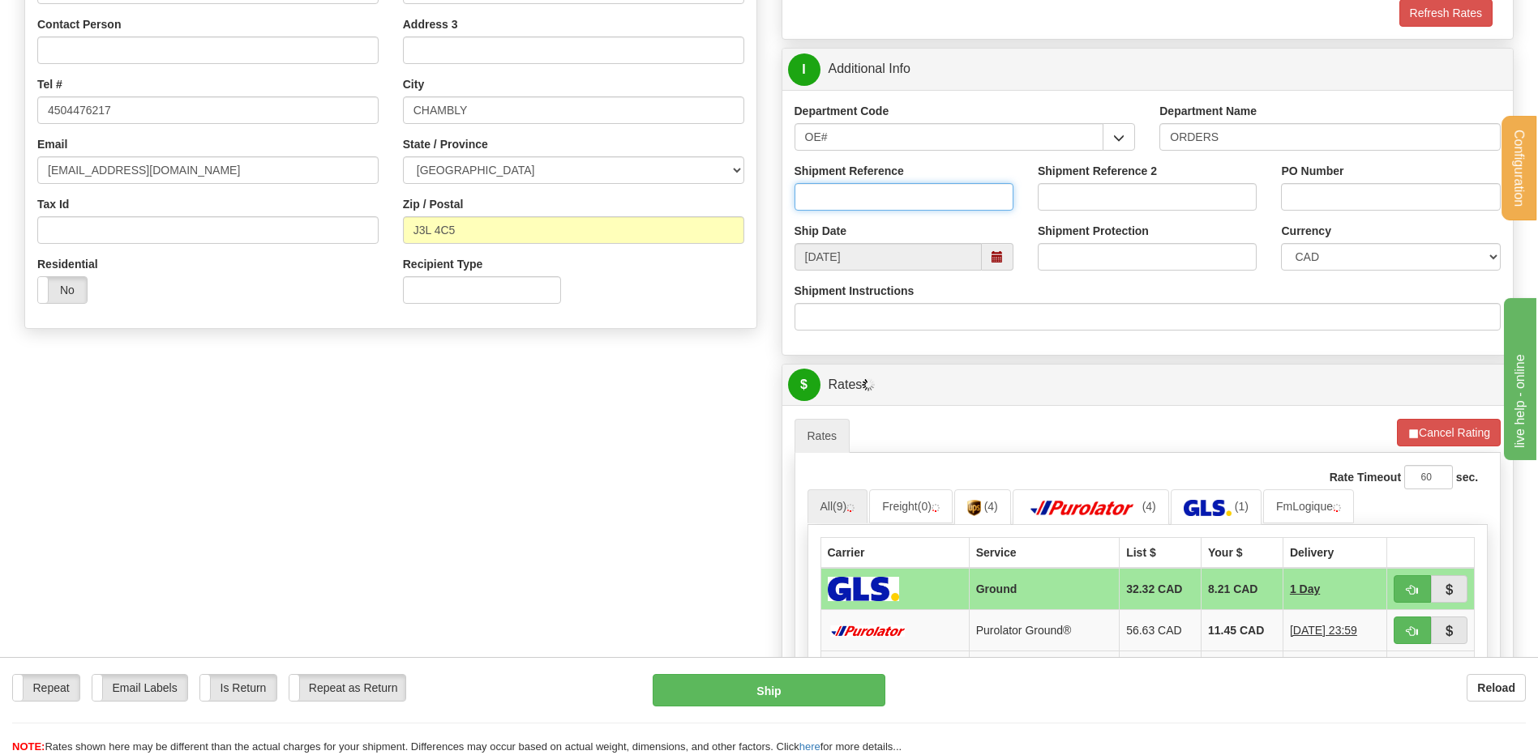
drag, startPoint x: 836, startPoint y: 208, endPoint x: 837, endPoint y: 199, distance: 9.9
click at [836, 208] on input "Shipment Reference" at bounding box center [903, 197] width 219 height 28
type input "80006738-00"
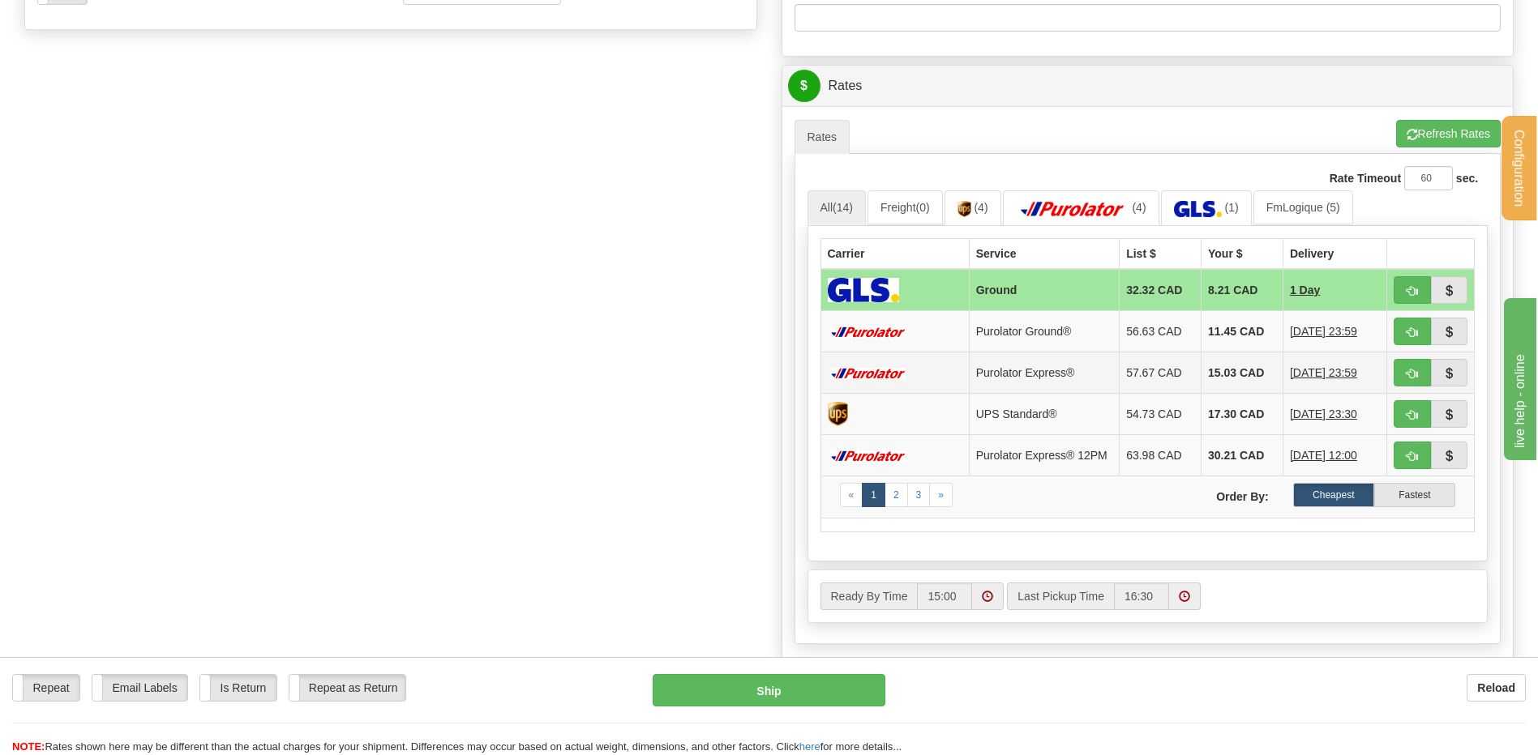
scroll to position [730, 0]
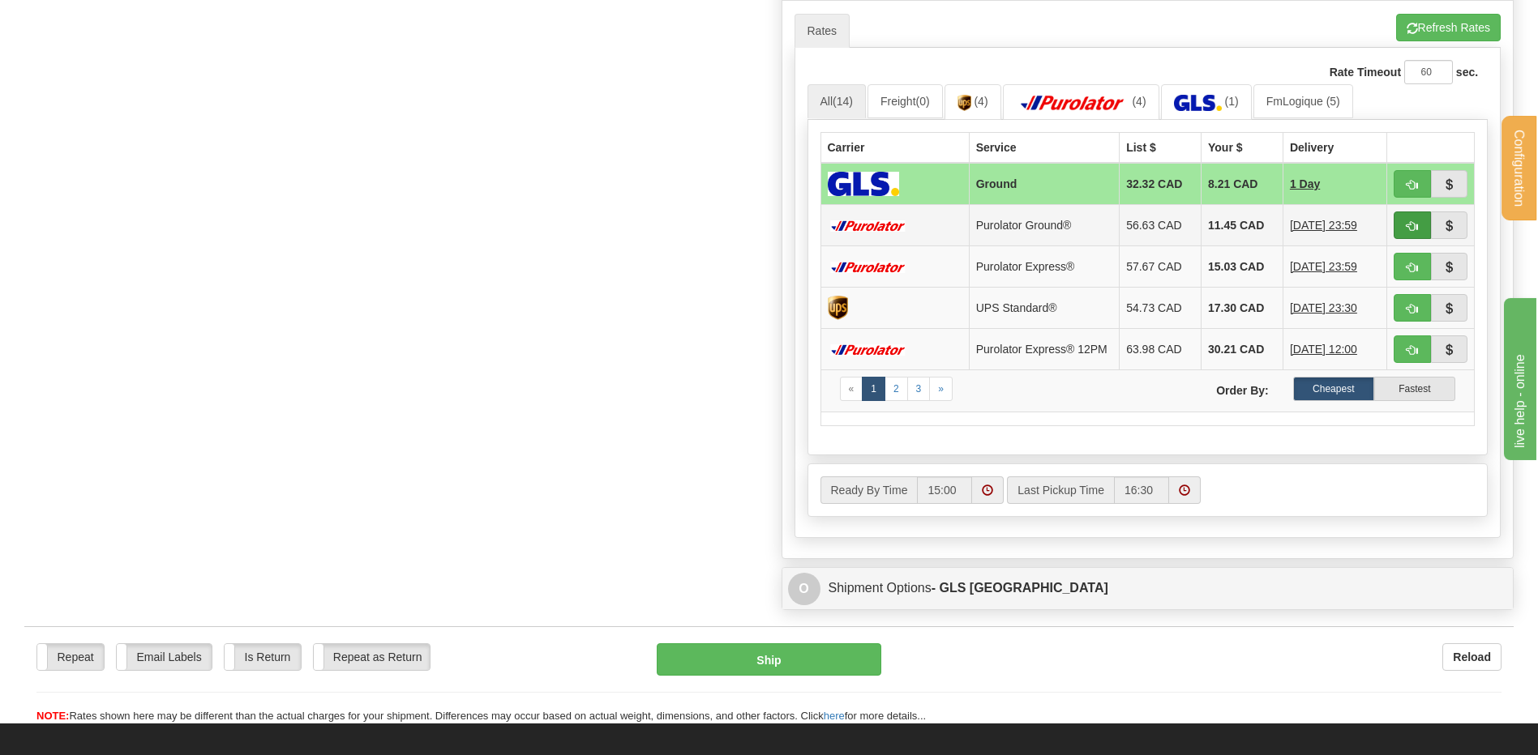
type input "38392"
click at [1406, 228] on span "button" at bounding box center [1411, 226] width 11 height 11
type input "260"
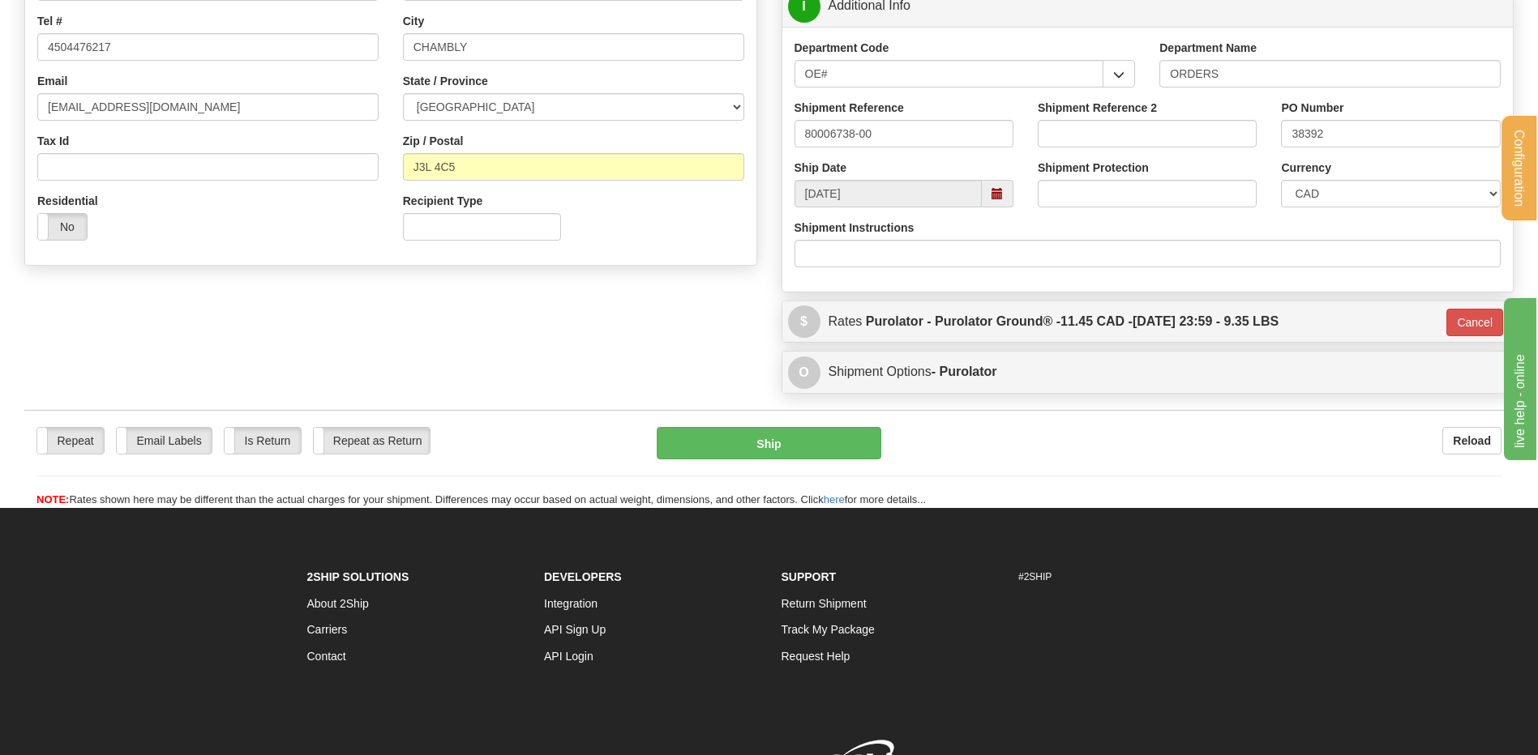
scroll to position [315, 0]
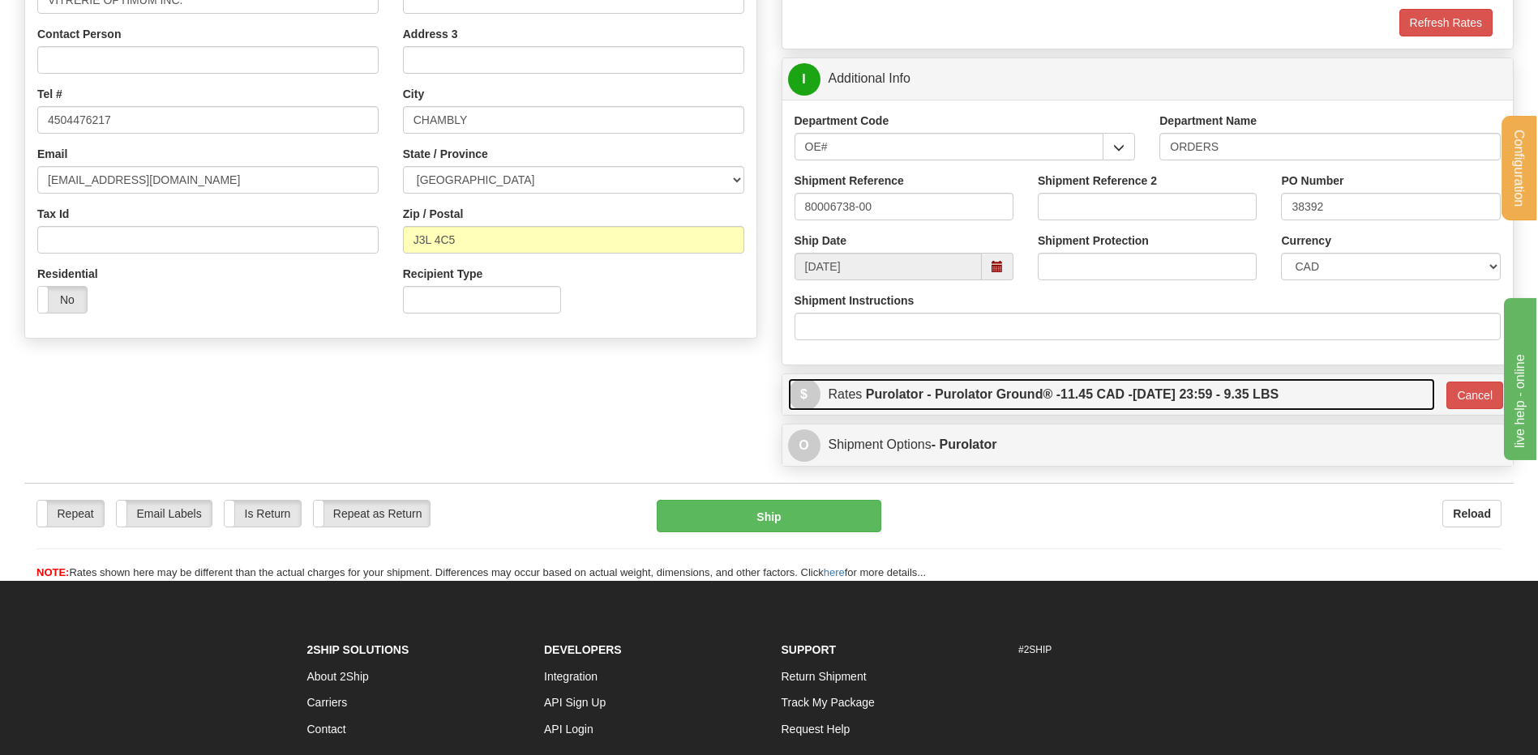
click at [934, 401] on label "Purolator - Purolator Ground® - 11.45 CAD - 09/29/2025 23:59 - 9.35 LBS" at bounding box center [1072, 395] width 413 height 32
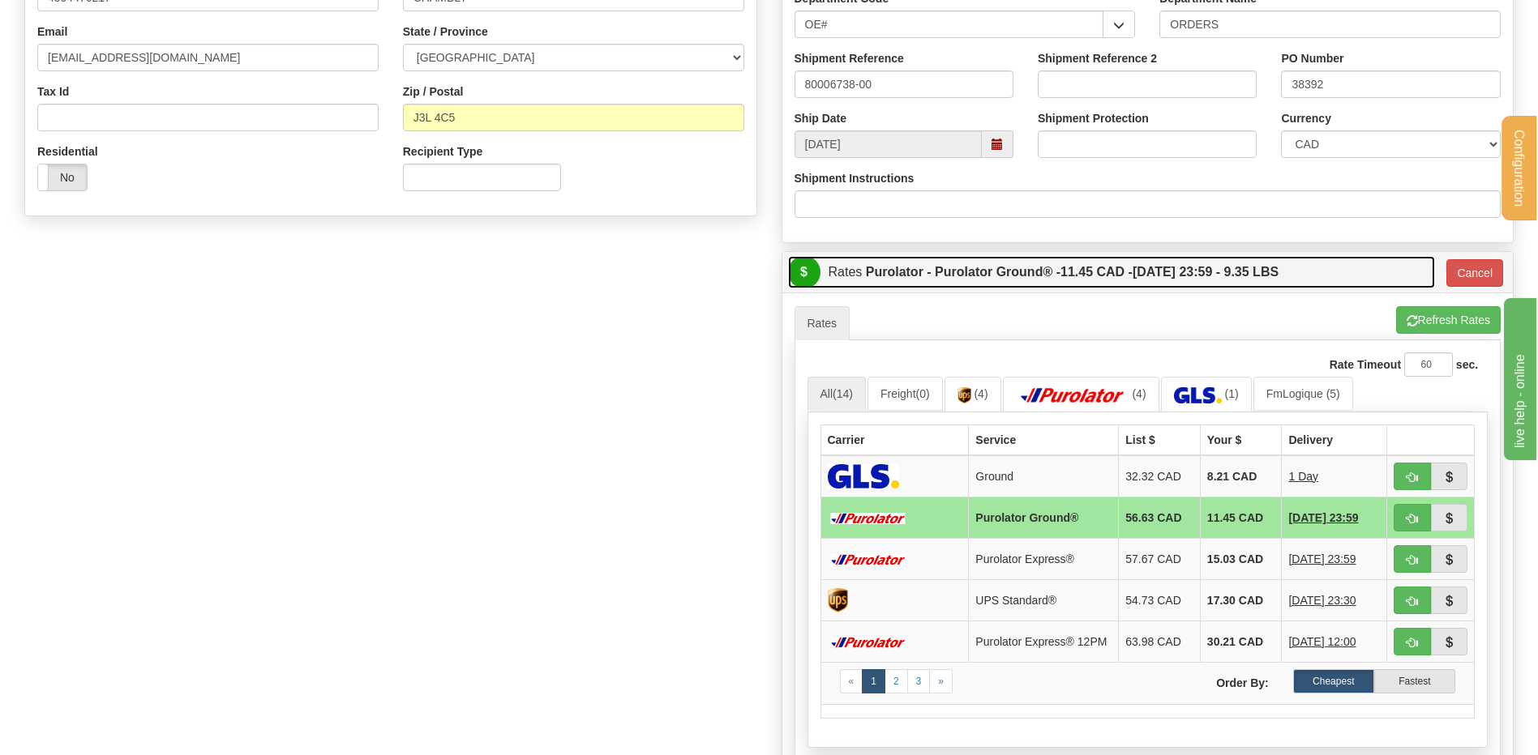
scroll to position [558, 0]
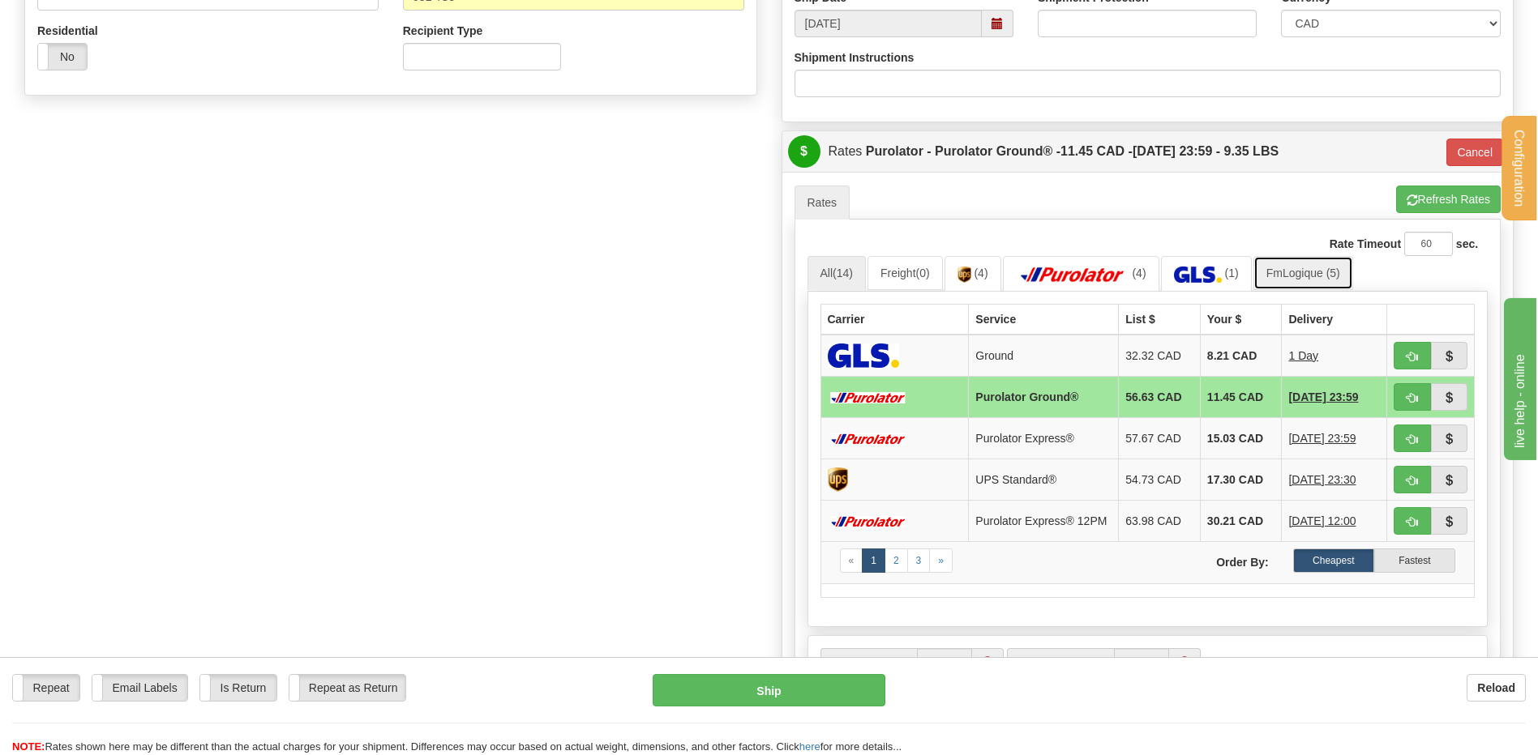
click at [1323, 283] on link "FmLogique (5)" at bounding box center [1303, 273] width 100 height 34
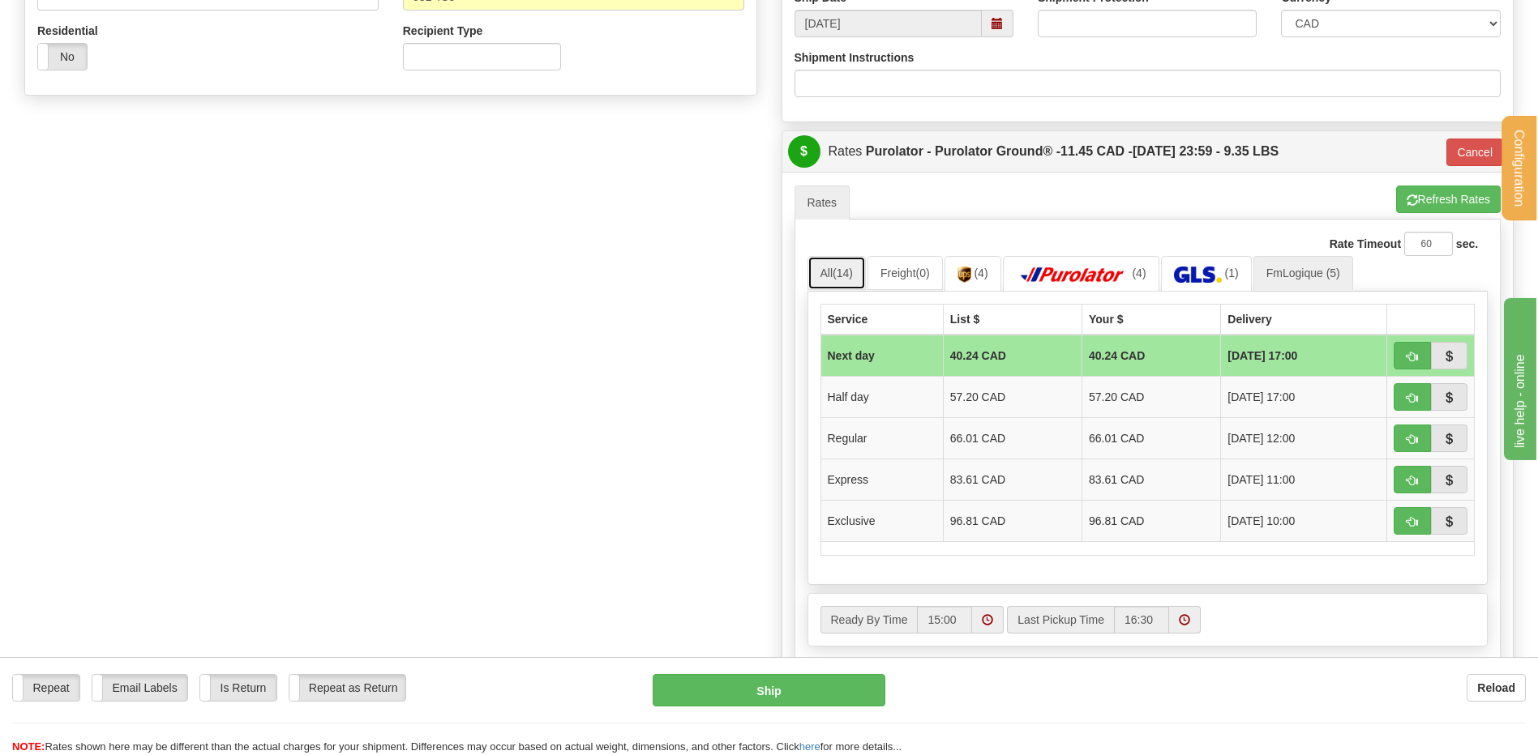
click at [865, 276] on link "All (14)" at bounding box center [836, 273] width 58 height 34
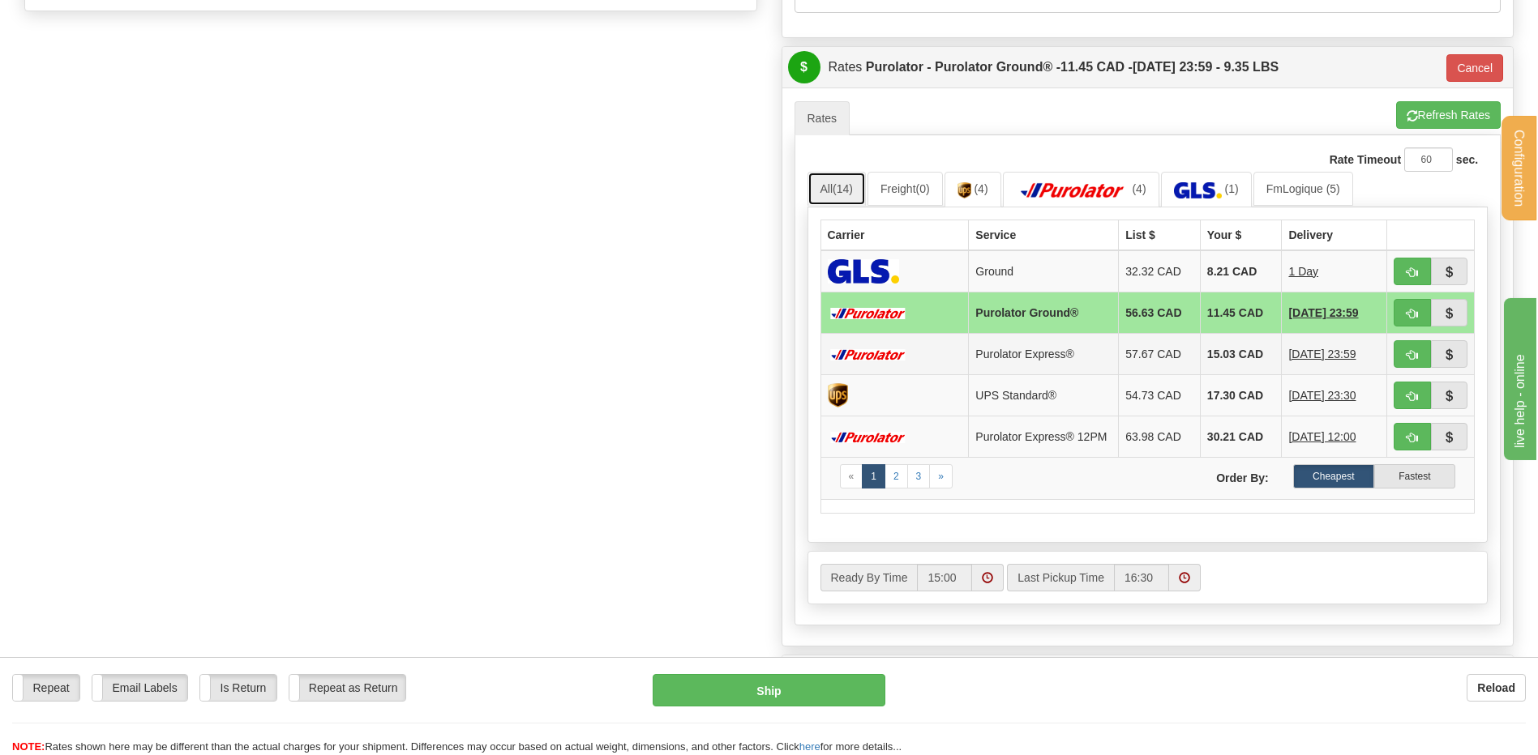
scroll to position [720, 0]
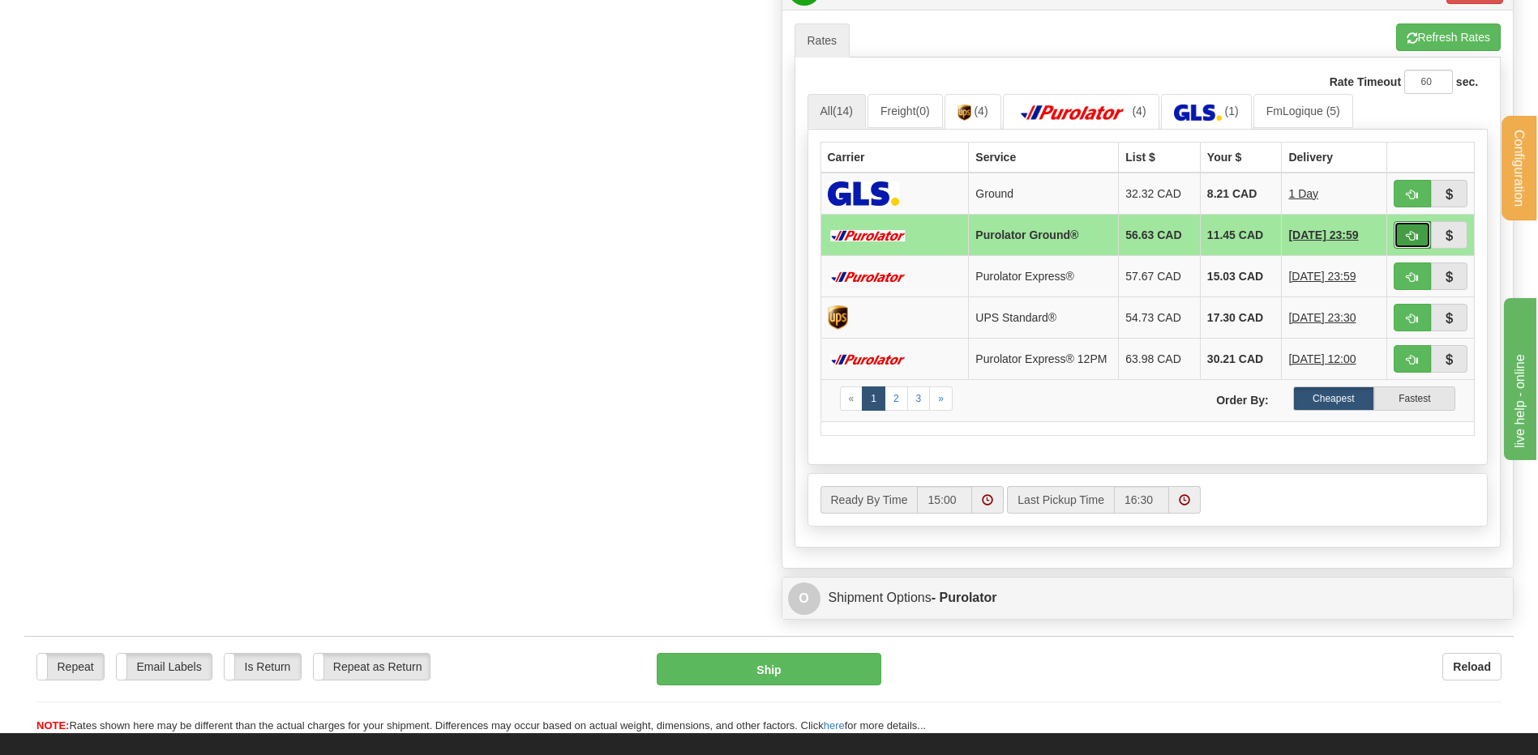
click at [1419, 235] on button "button" at bounding box center [1411, 235] width 37 height 28
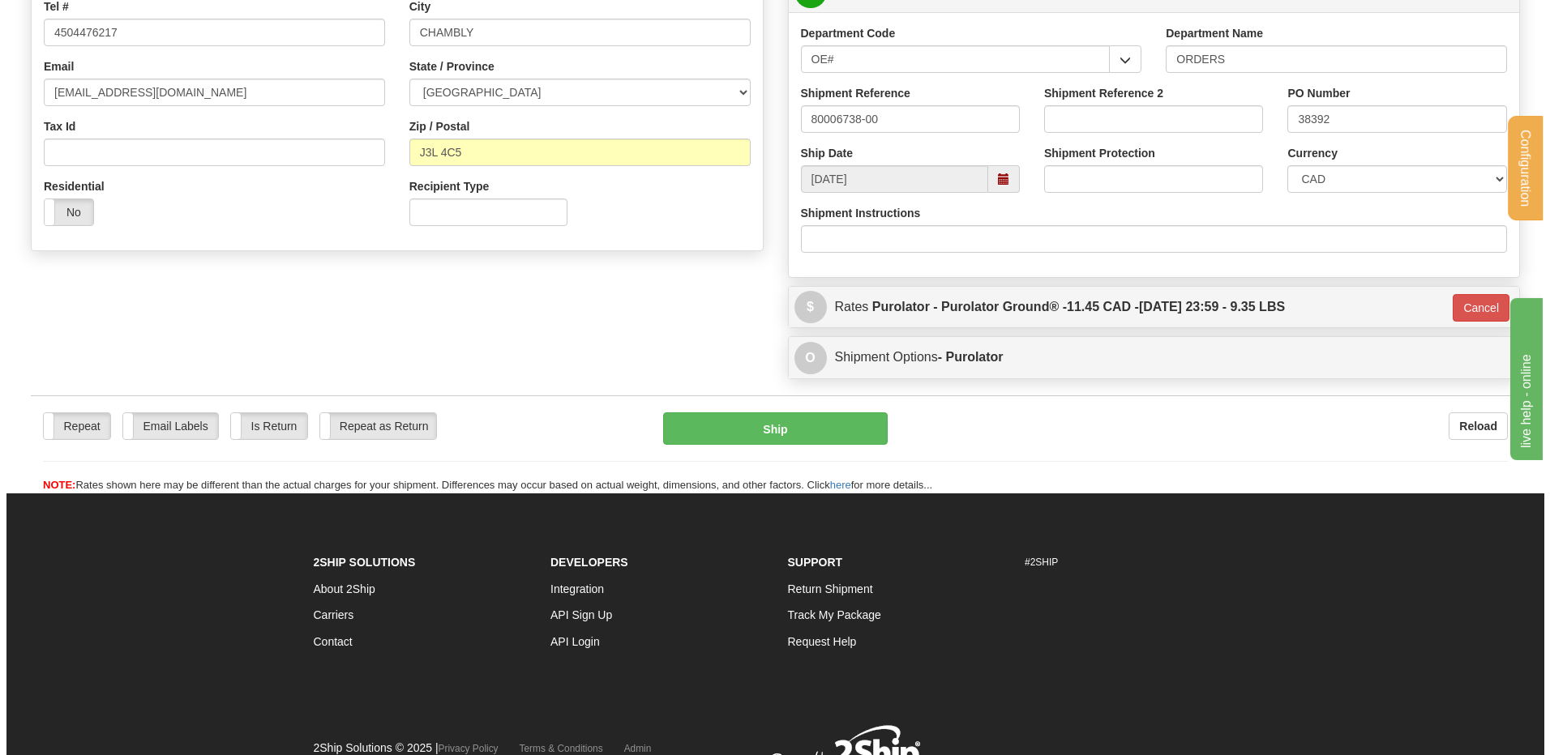
scroll to position [315, 0]
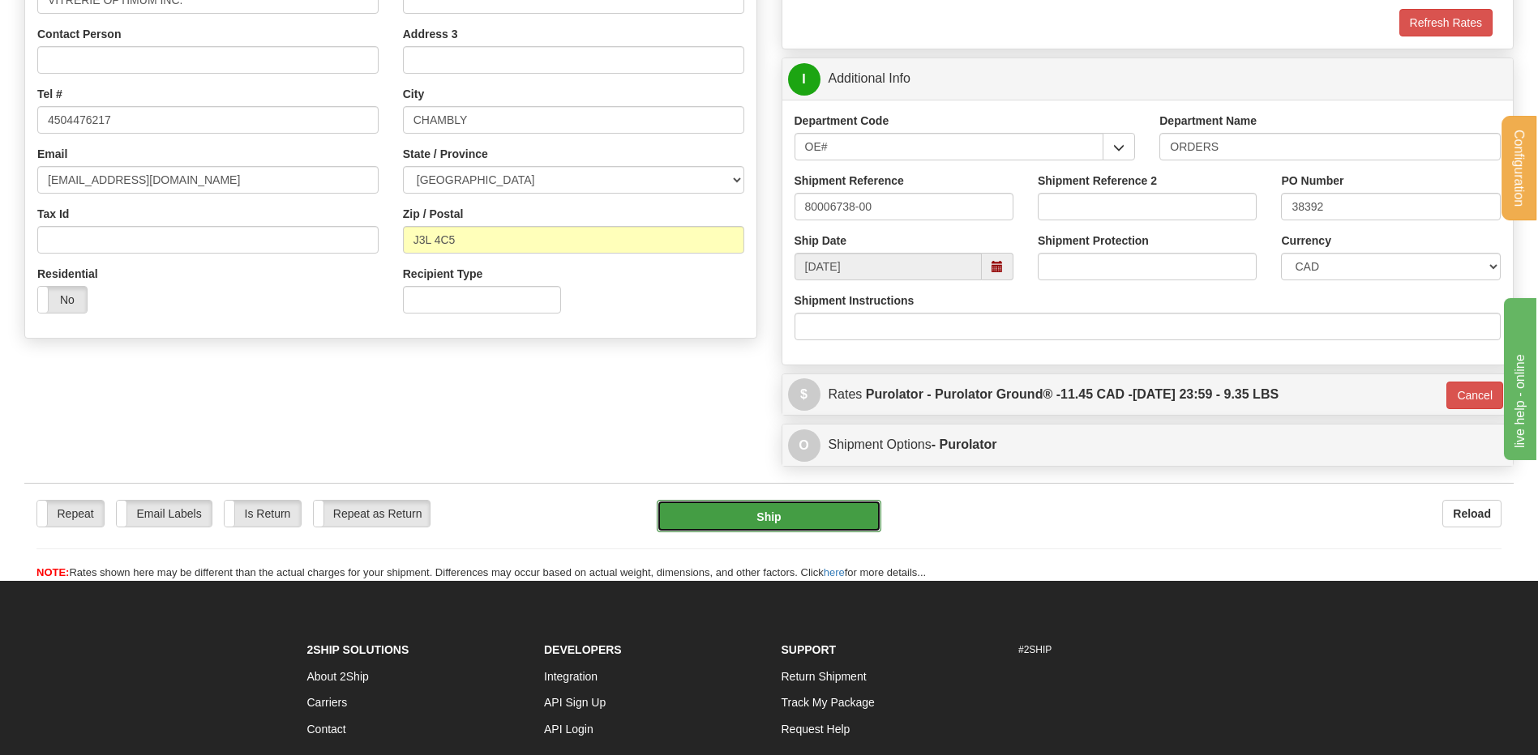
click at [734, 503] on button "Ship" at bounding box center [769, 516] width 224 height 32
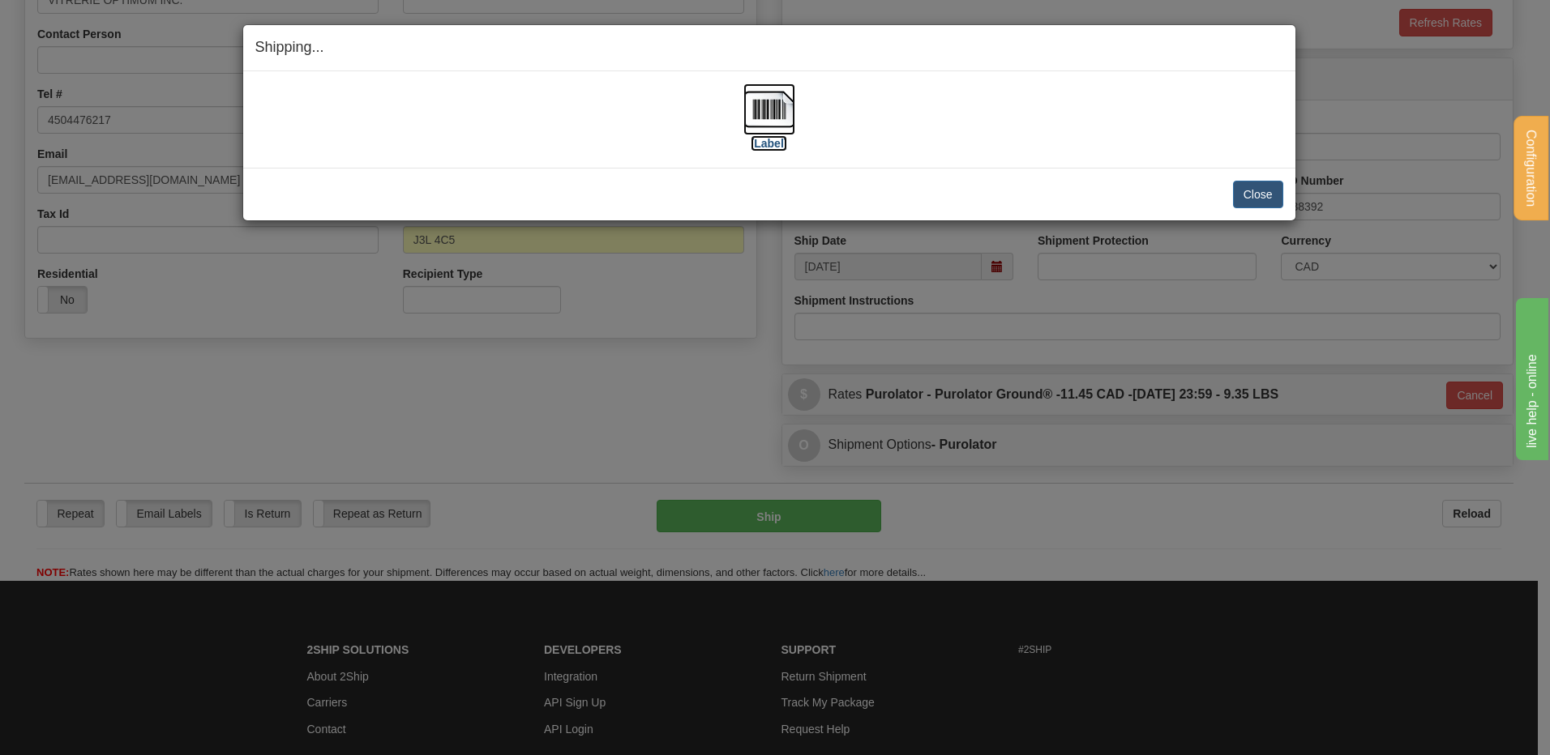
click at [784, 114] on img at bounding box center [769, 109] width 52 height 52
click at [1248, 196] on button "Close" at bounding box center [1258, 195] width 50 height 28
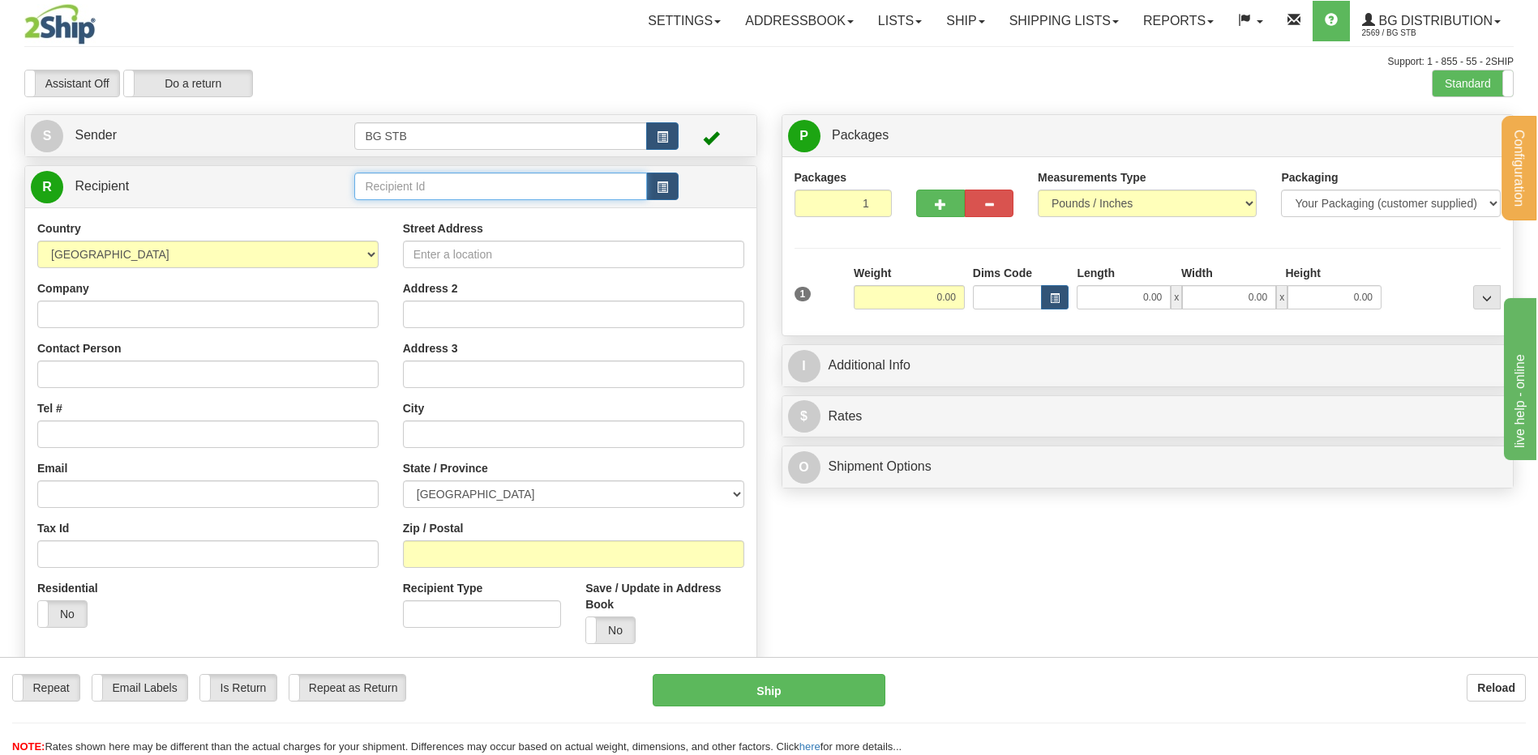
click at [539, 181] on input "text" at bounding box center [500, 187] width 292 height 28
type input "6003"
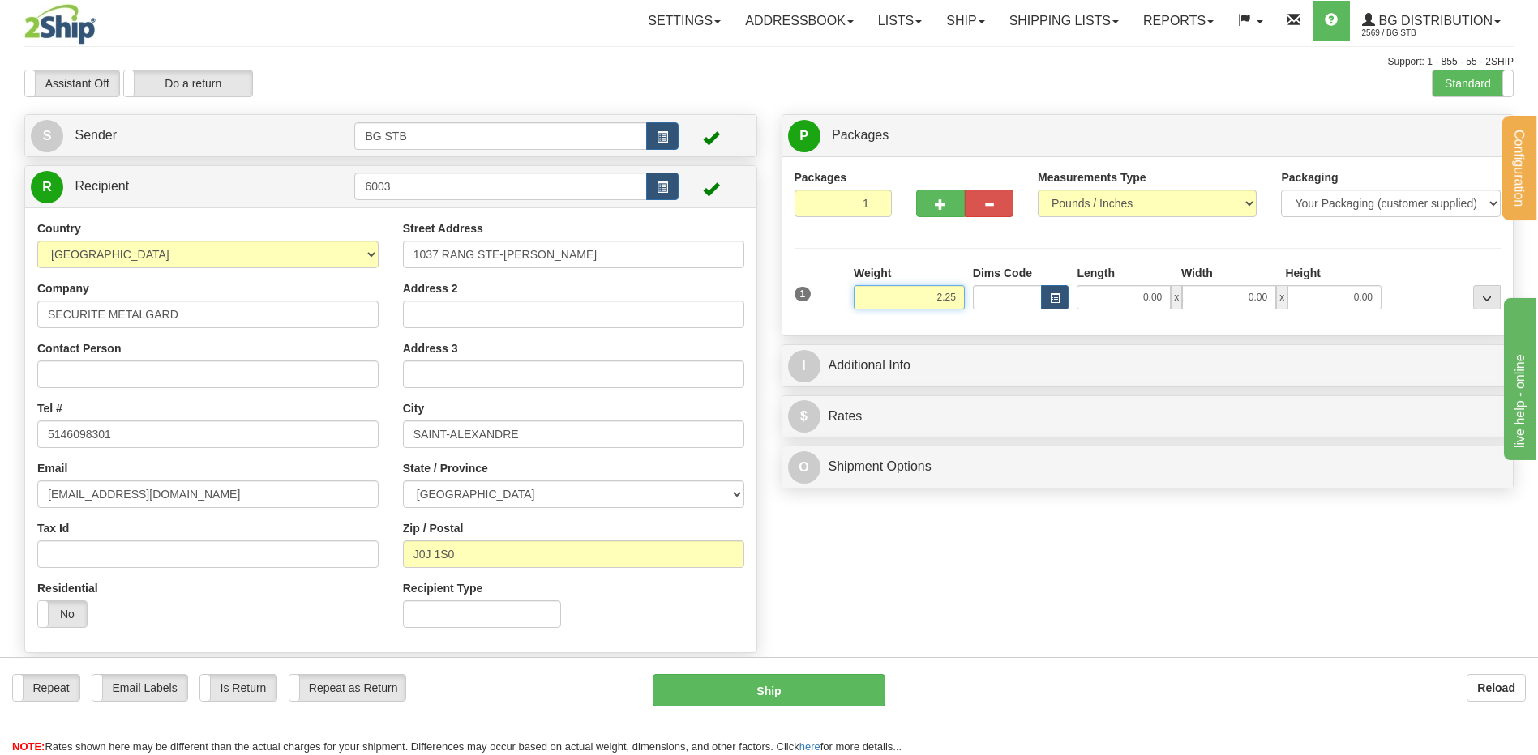
type input "2.25"
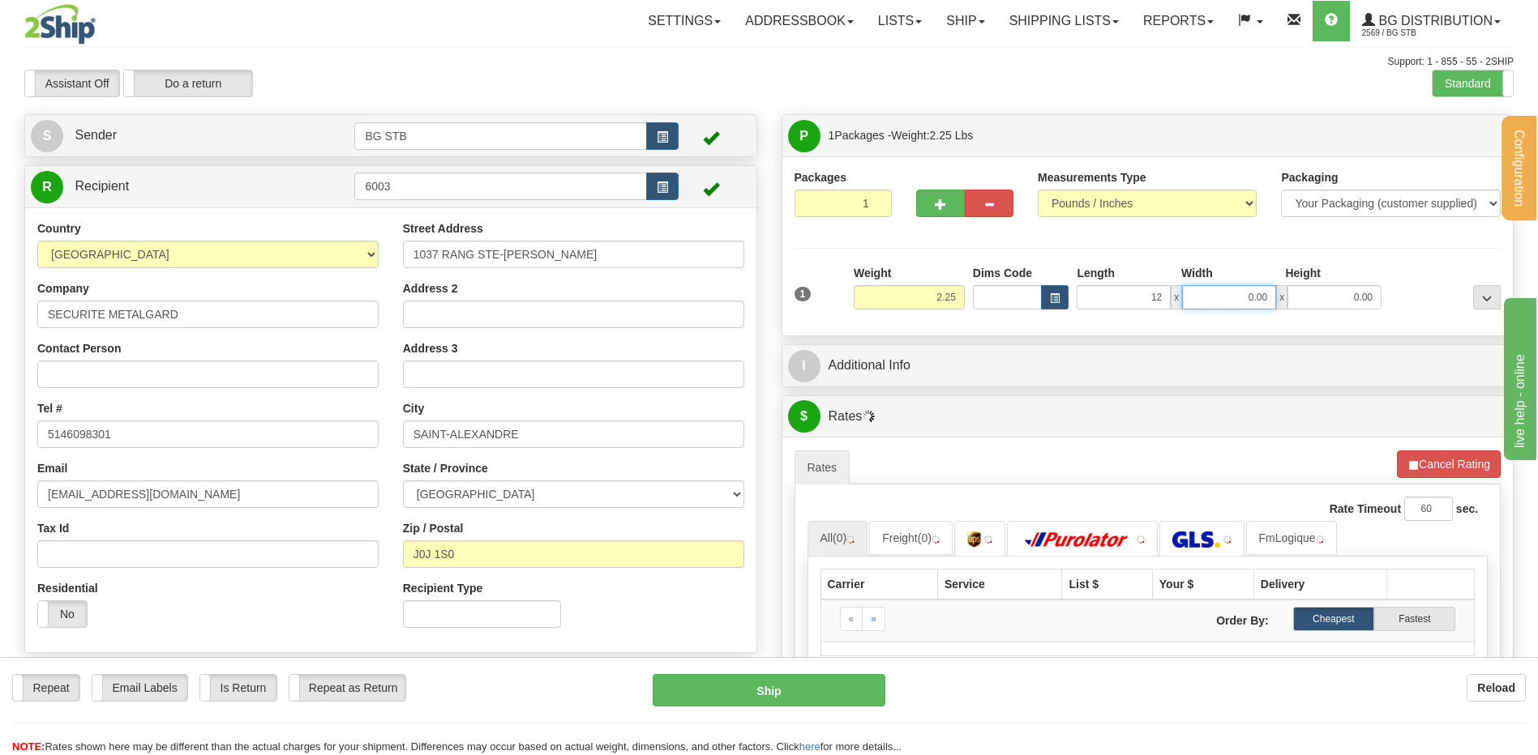
type input "12.00"
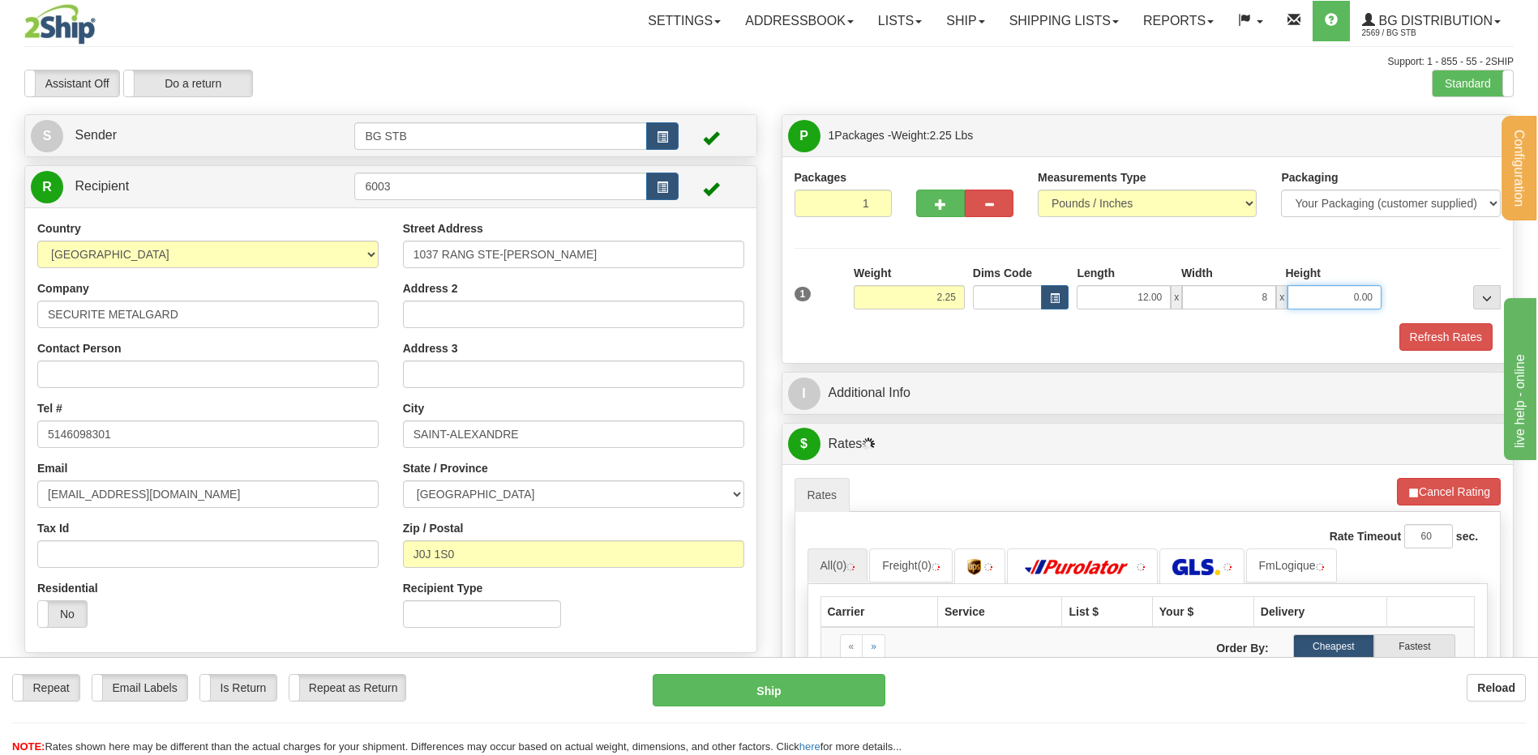
type input "8.00"
type input "6.00"
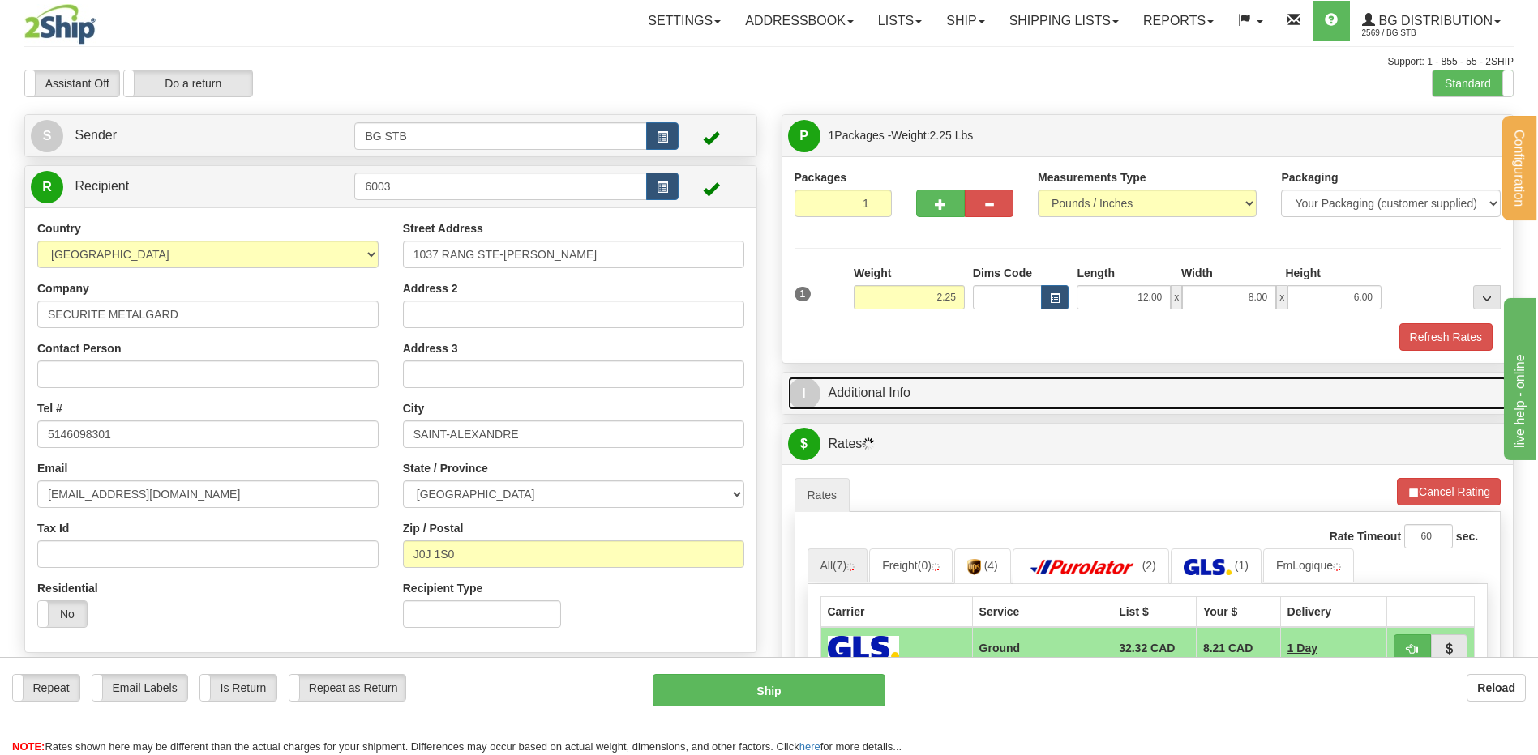
click at [1008, 400] on link "I Additional Info" at bounding box center [1148, 393] width 720 height 33
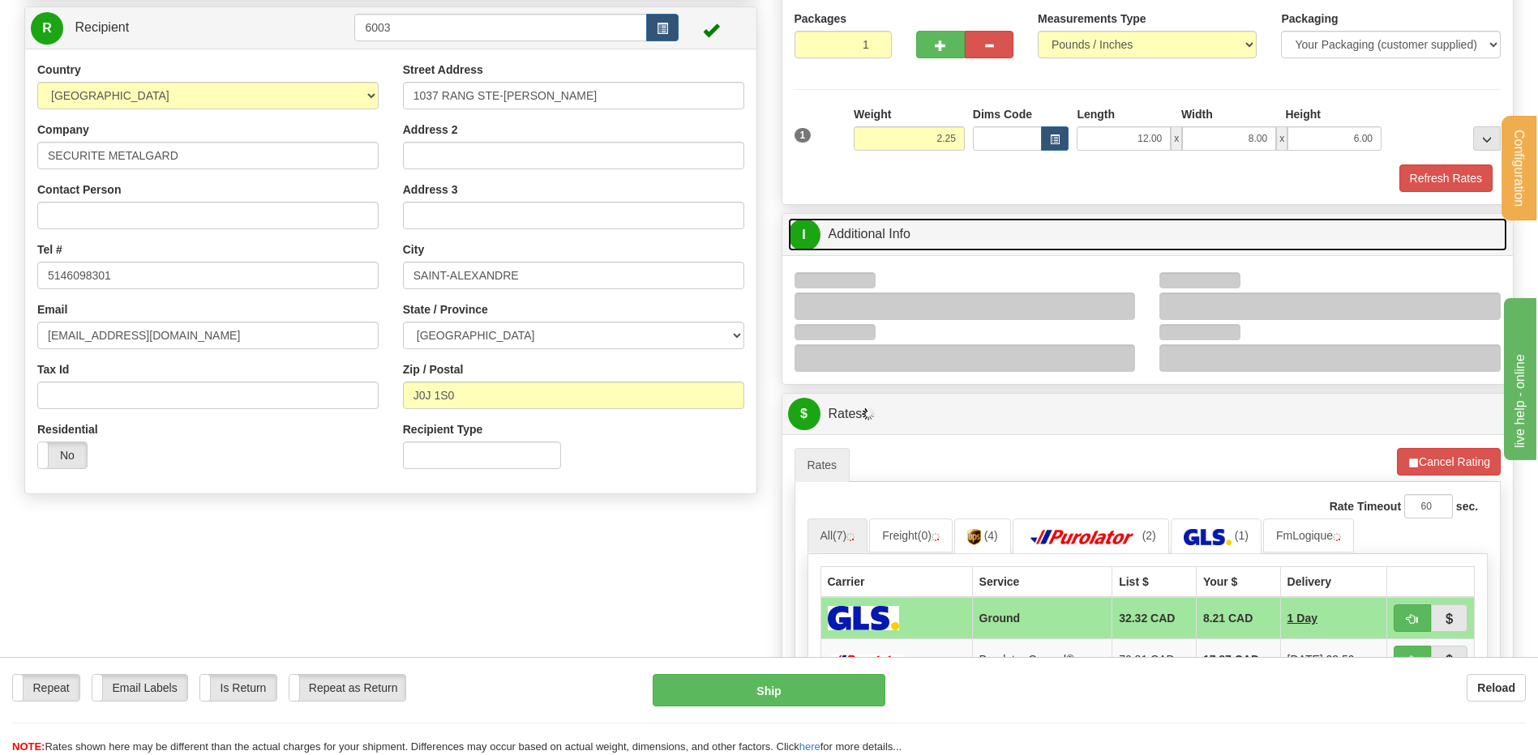
scroll to position [243, 0]
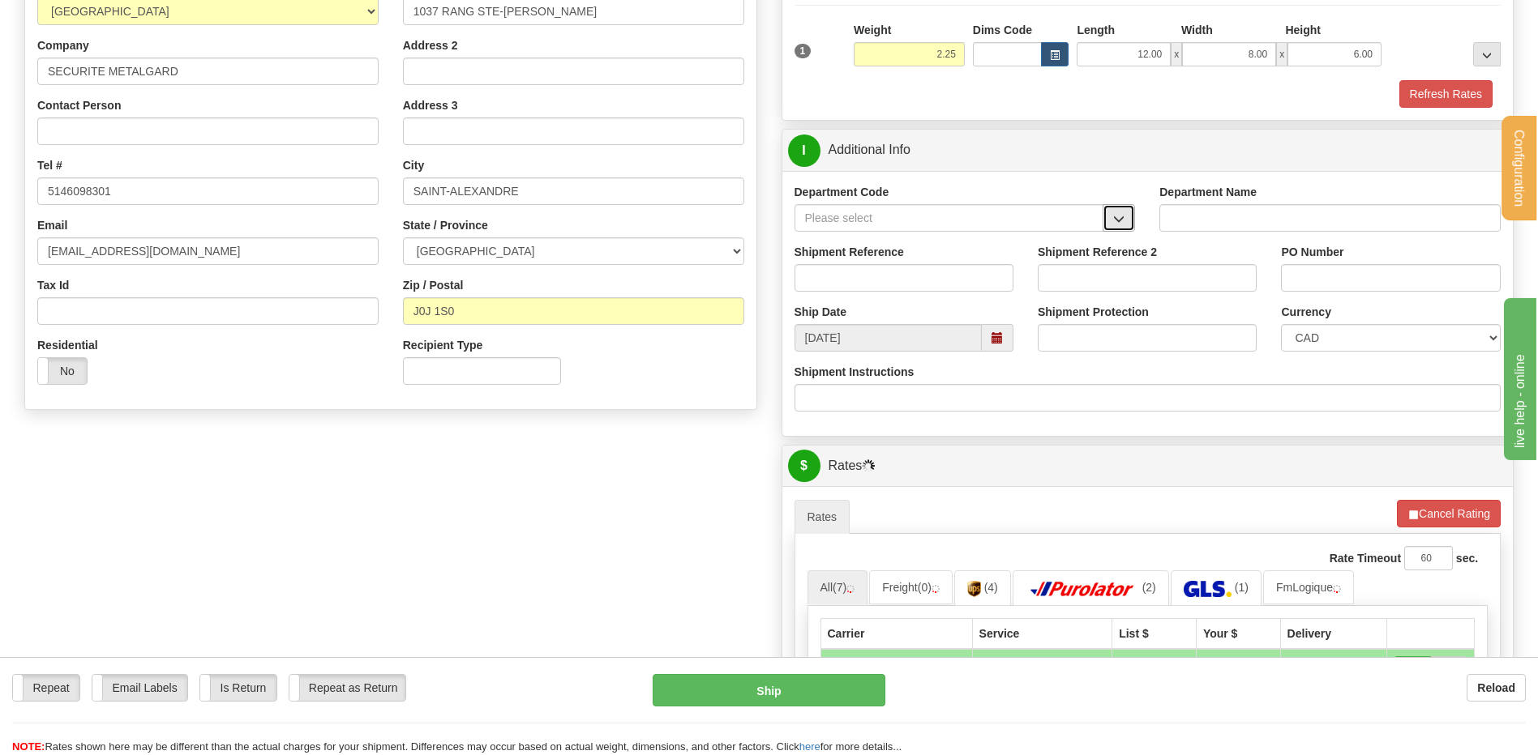
click at [1111, 218] on button "button" at bounding box center [1118, 218] width 32 height 28
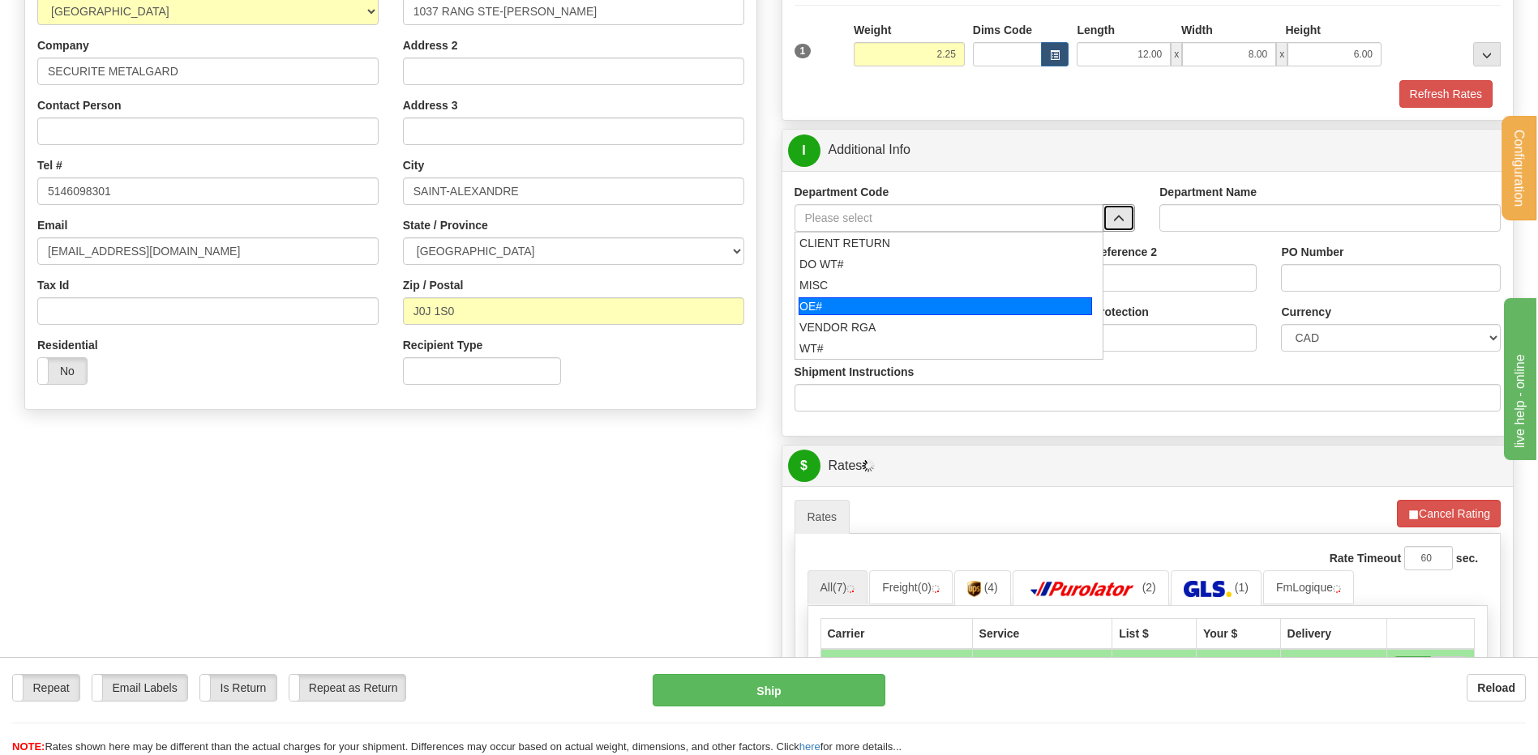
click at [837, 306] on div "OE#" at bounding box center [944, 306] width 293 height 18
type input "OE#"
type input "ORDERS"
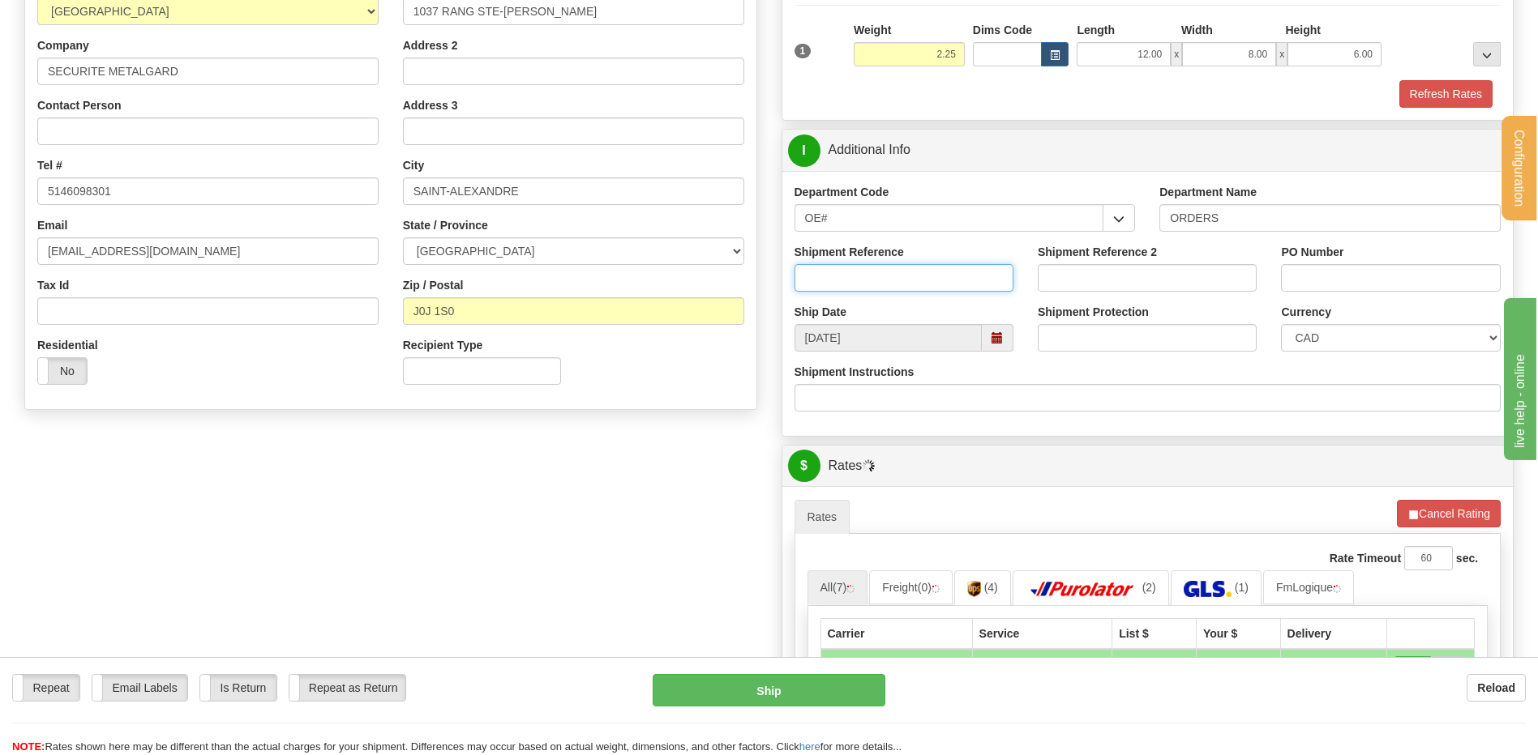
click at [841, 280] on input "Shipment Reference" at bounding box center [903, 278] width 219 height 28
type input "80006613-00"
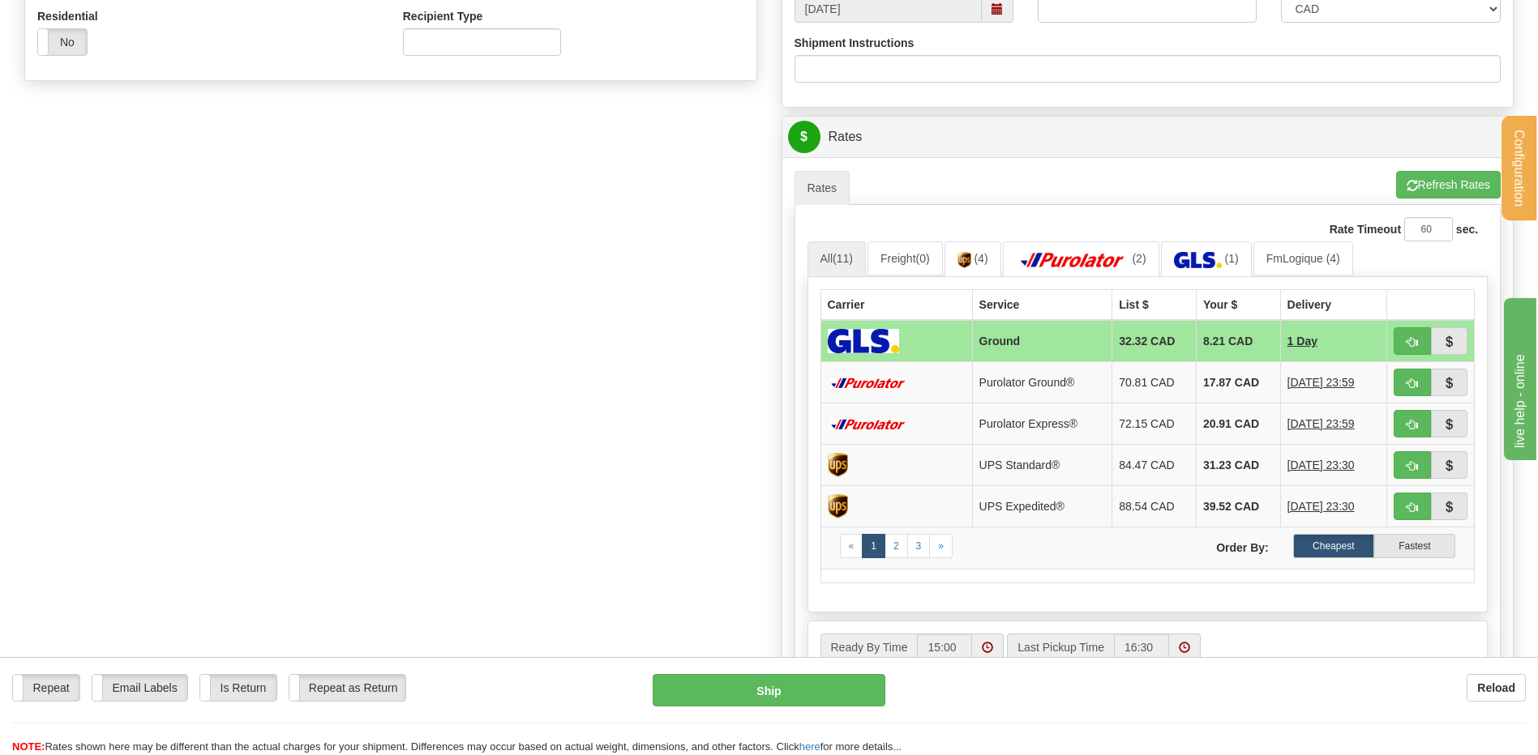
scroll to position [648, 0]
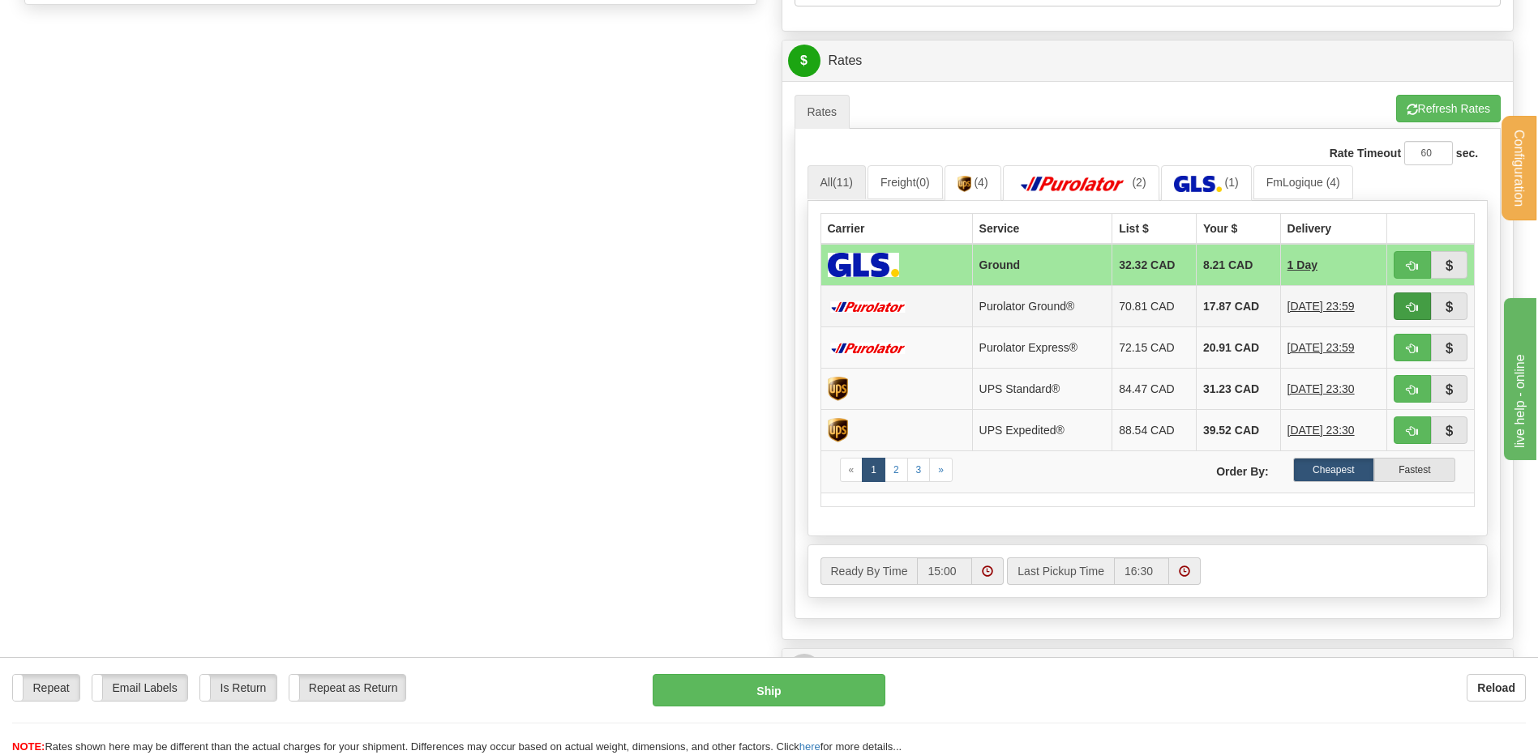
type input "MARC 24/09/25"
click at [1415, 304] on span "button" at bounding box center [1411, 307] width 11 height 11
type input "260"
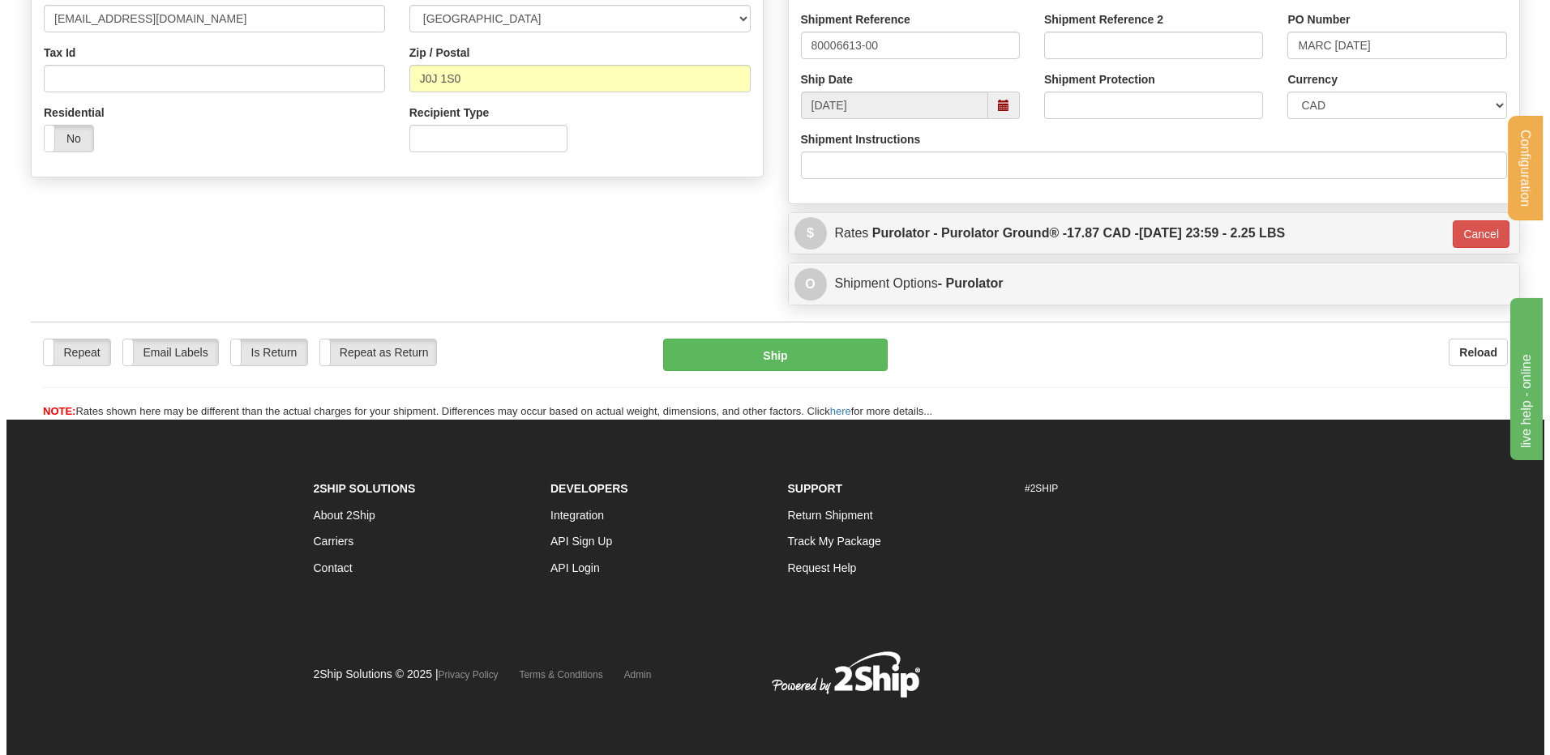
scroll to position [477, 0]
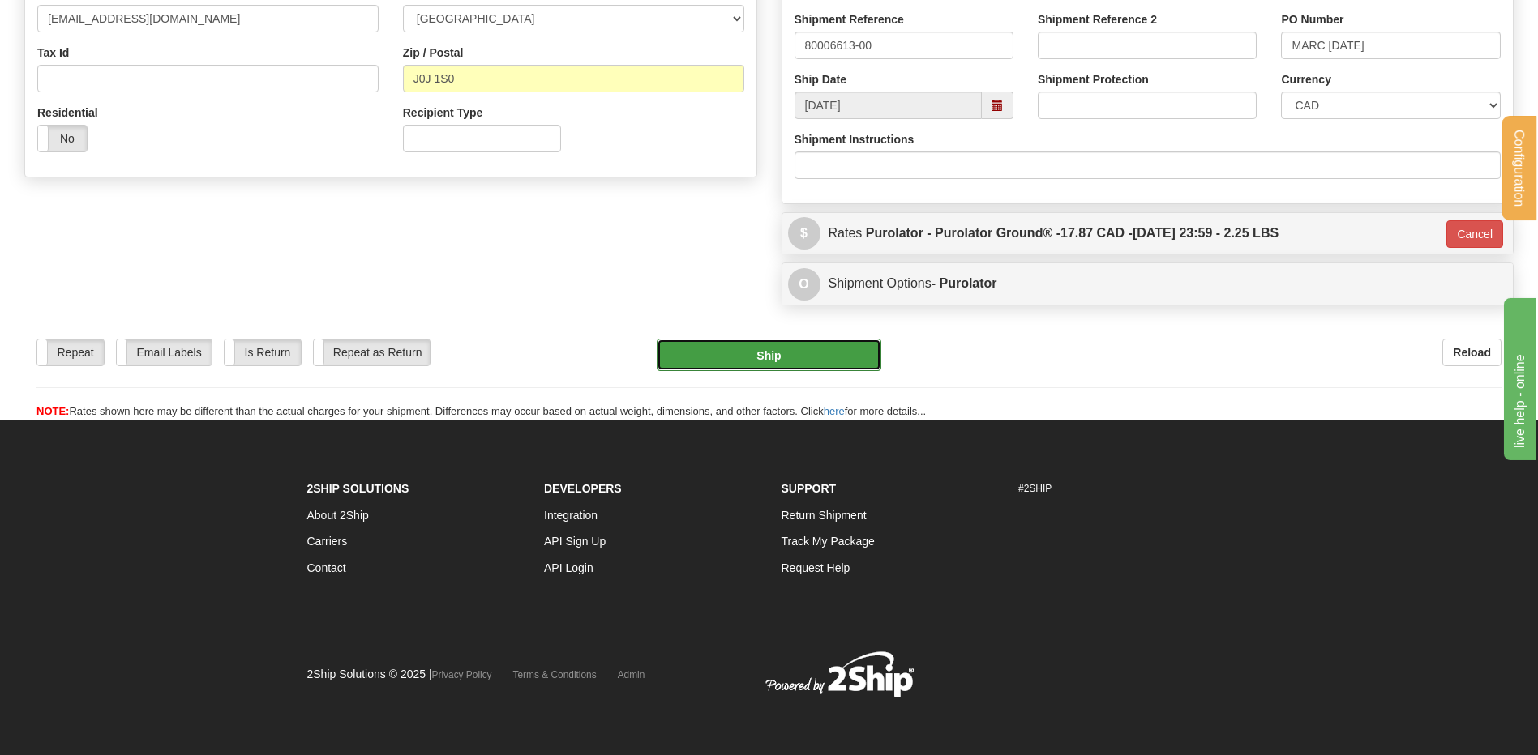
click at [805, 353] on button "Ship" at bounding box center [769, 355] width 224 height 32
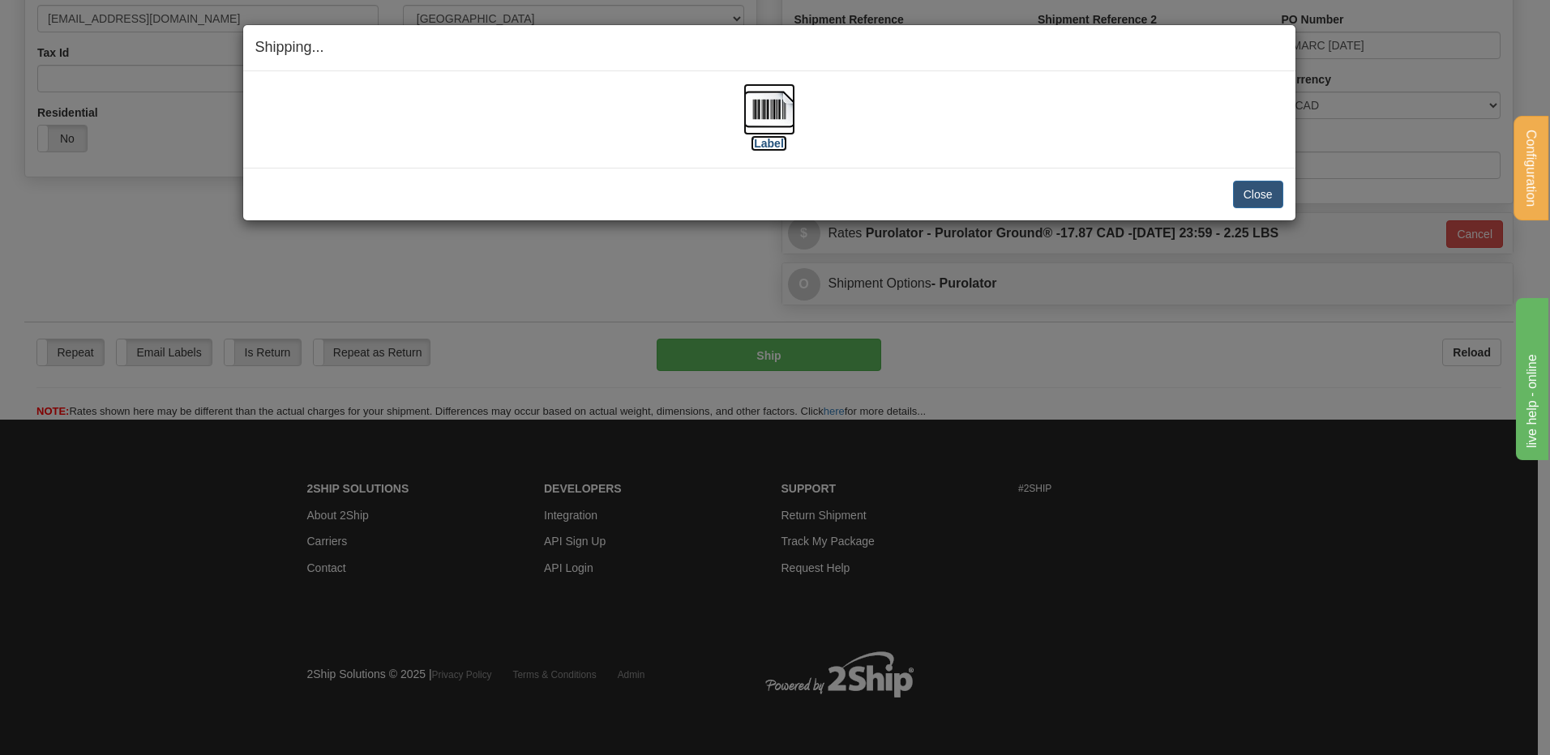
click at [776, 114] on img at bounding box center [769, 109] width 52 height 52
click at [1255, 201] on button "Close" at bounding box center [1258, 195] width 50 height 28
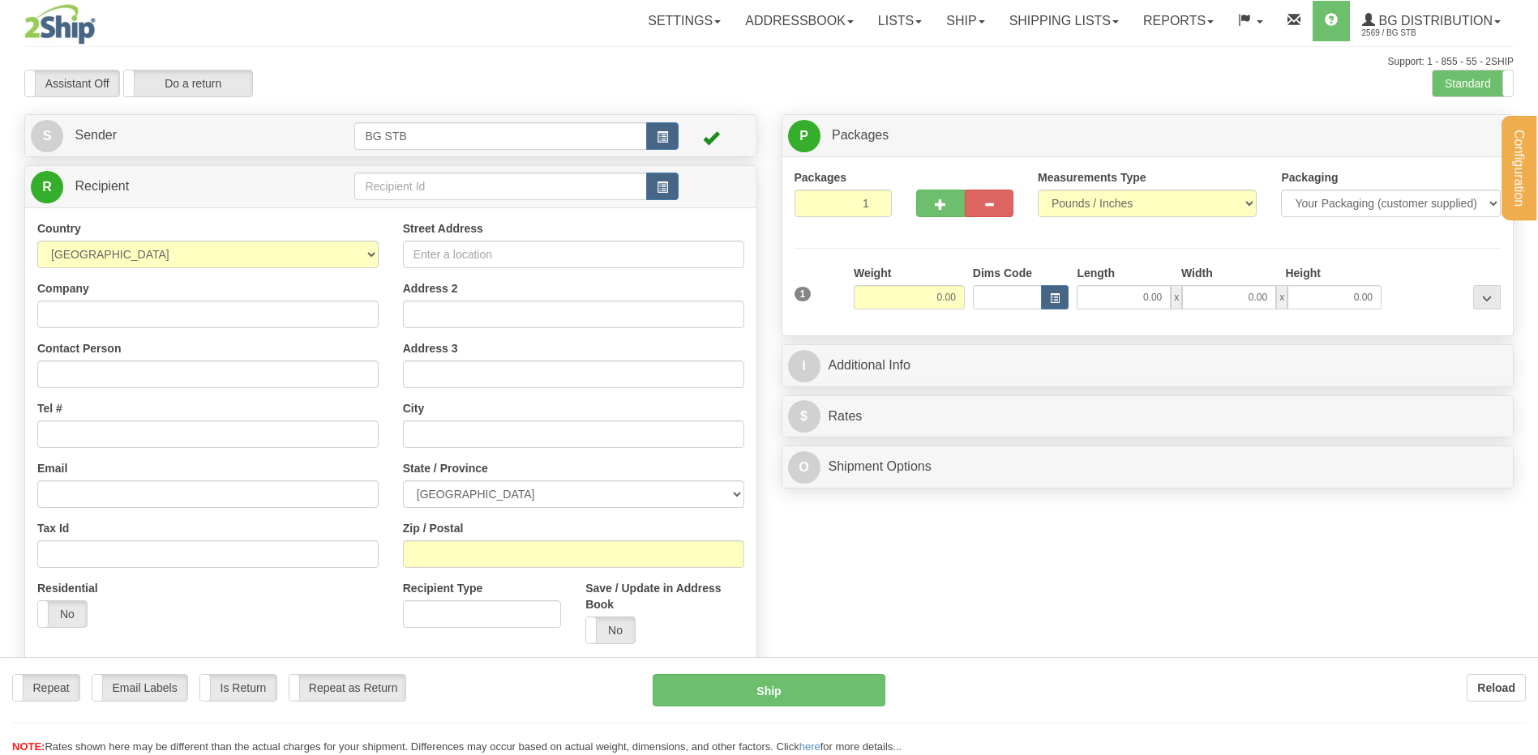
click at [382, 187] on div "Configuration My Configuration Panel Close Configure My Carriers" at bounding box center [769, 380] width 1538 height 760
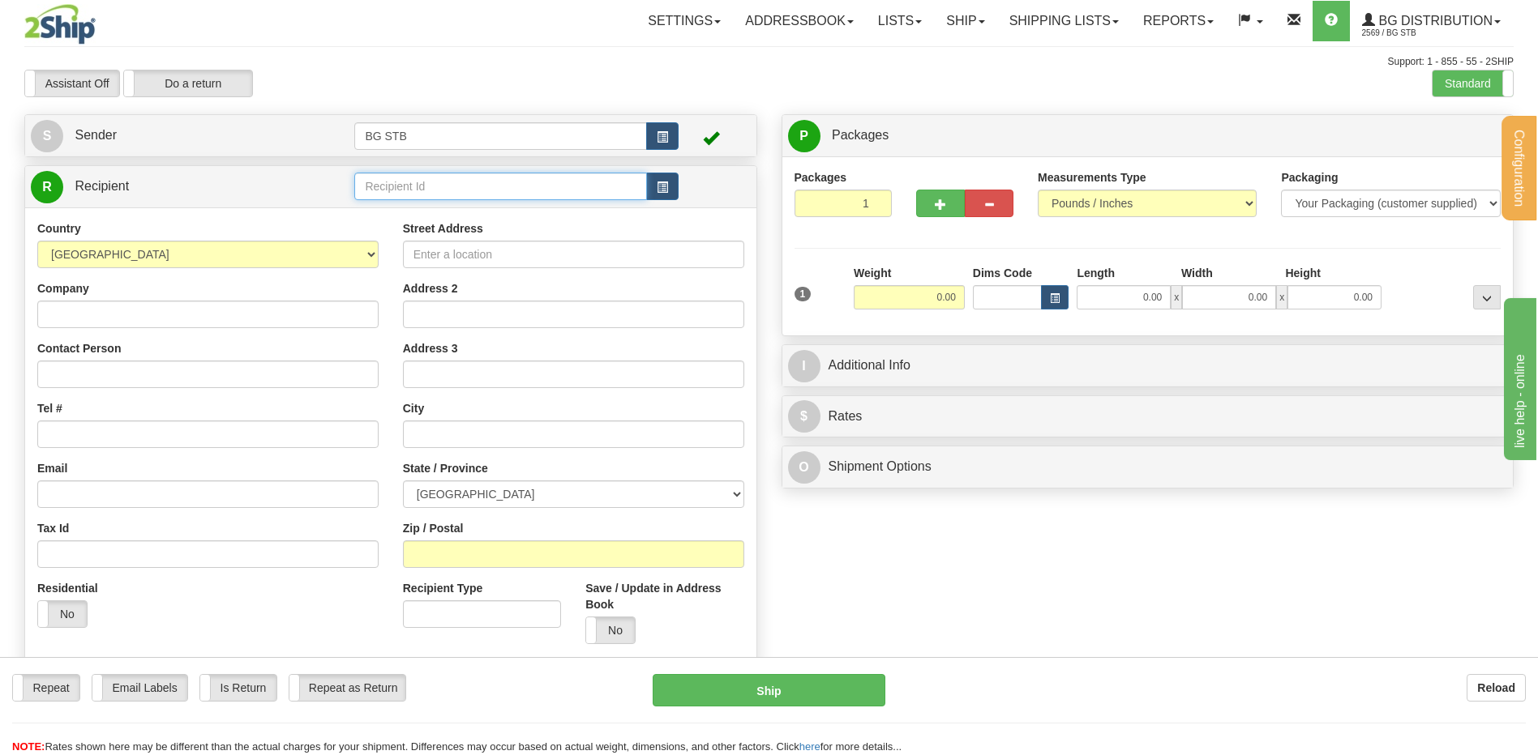
click at [382, 187] on input "text" at bounding box center [500, 187] width 292 height 28
type input "1180"
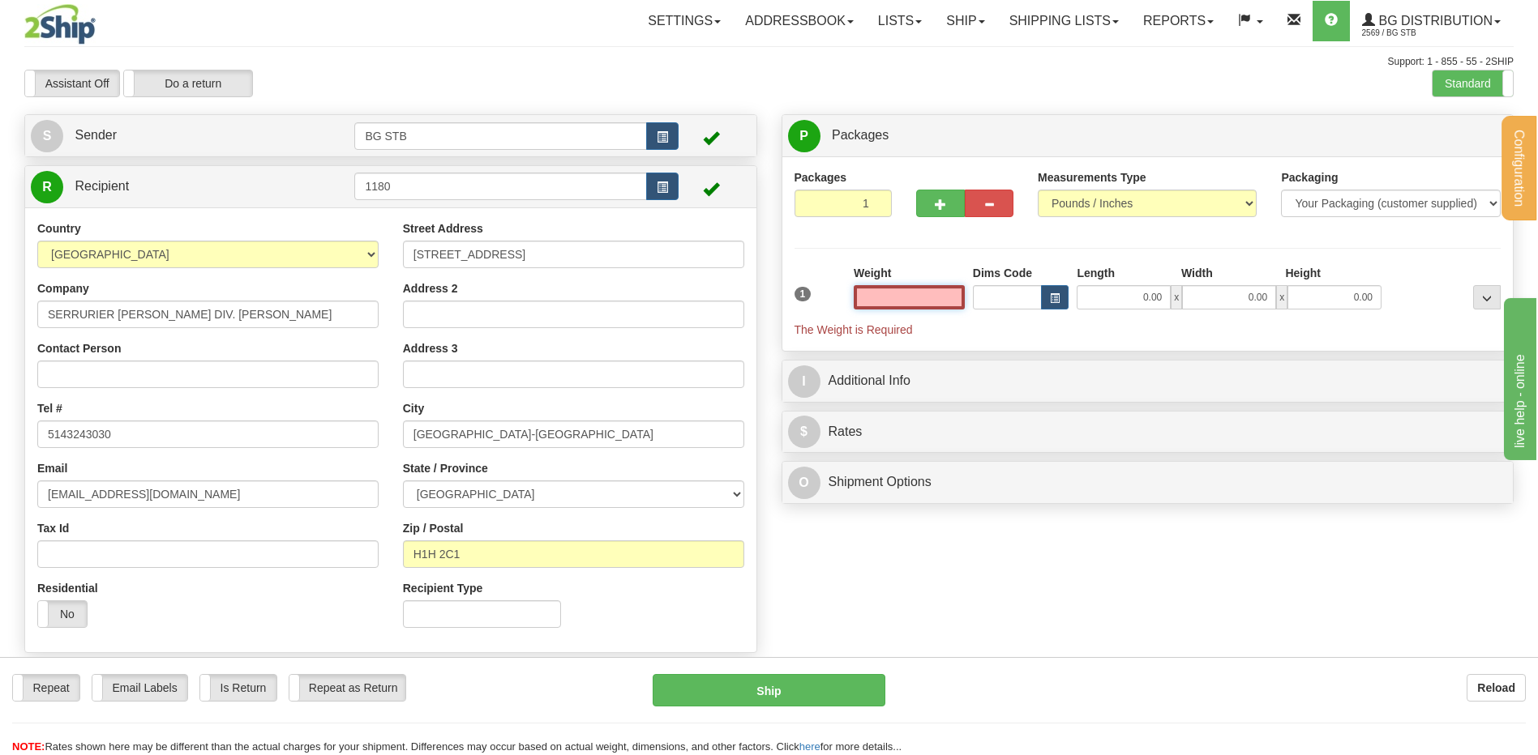
click at [891, 295] on input "text" at bounding box center [909, 297] width 111 height 24
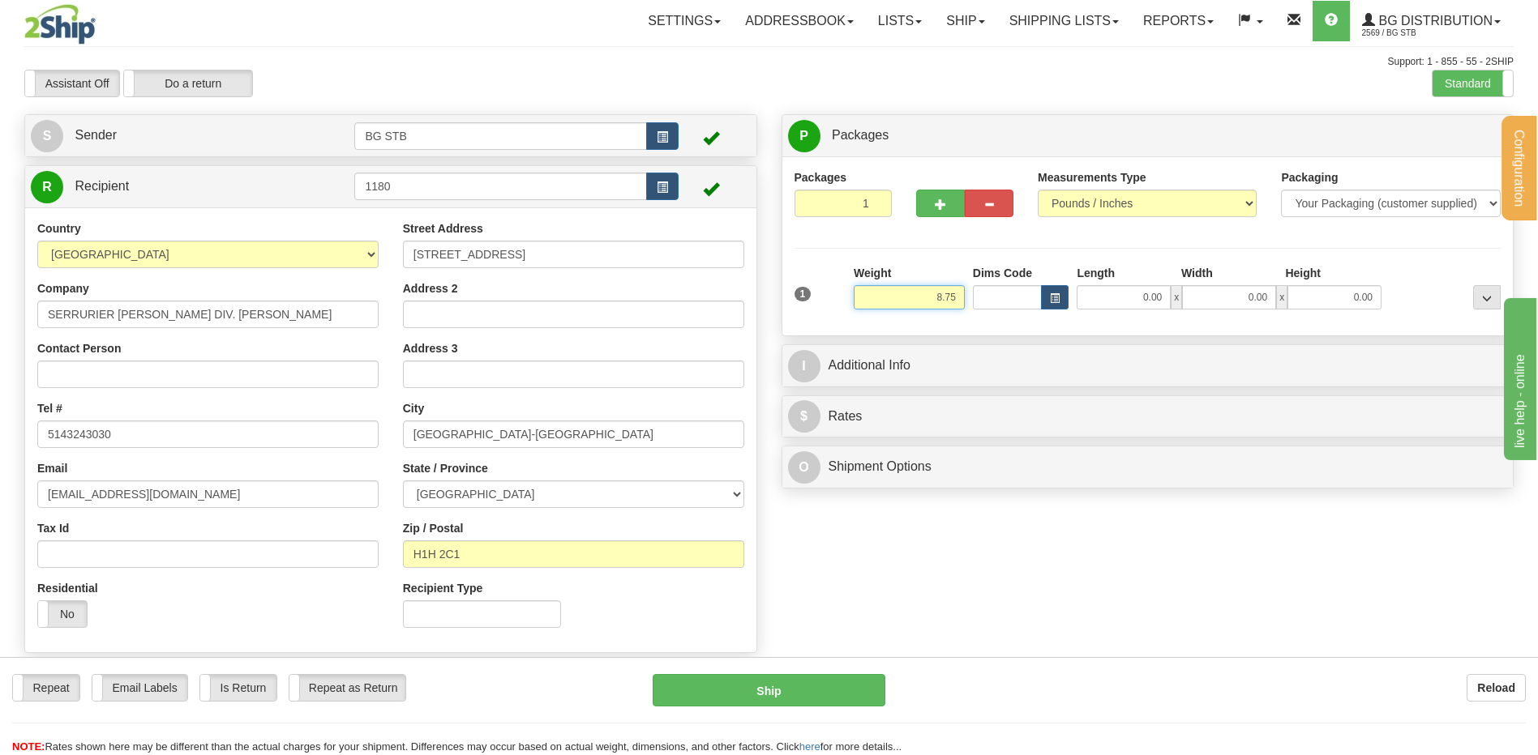
type input "8.75"
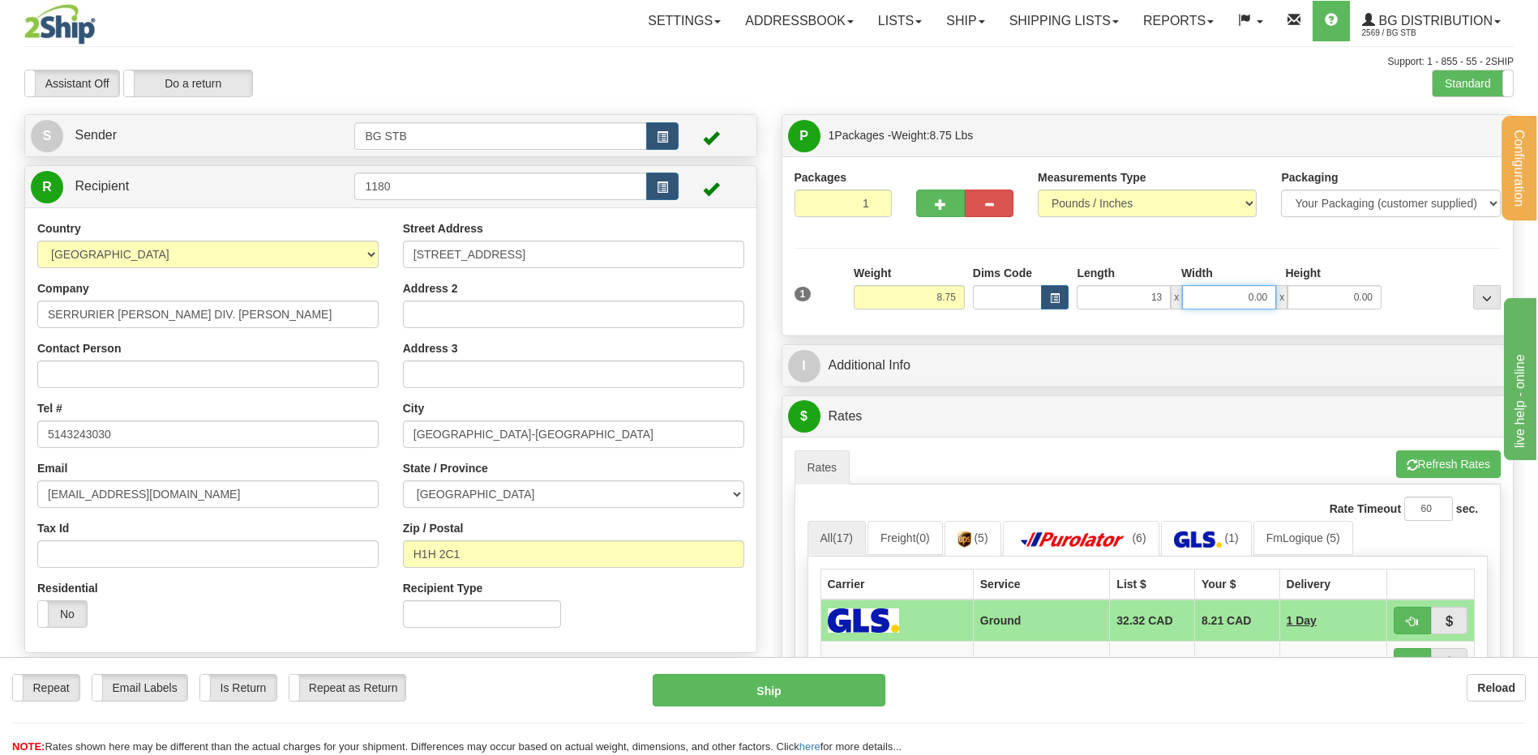
type input "13.00"
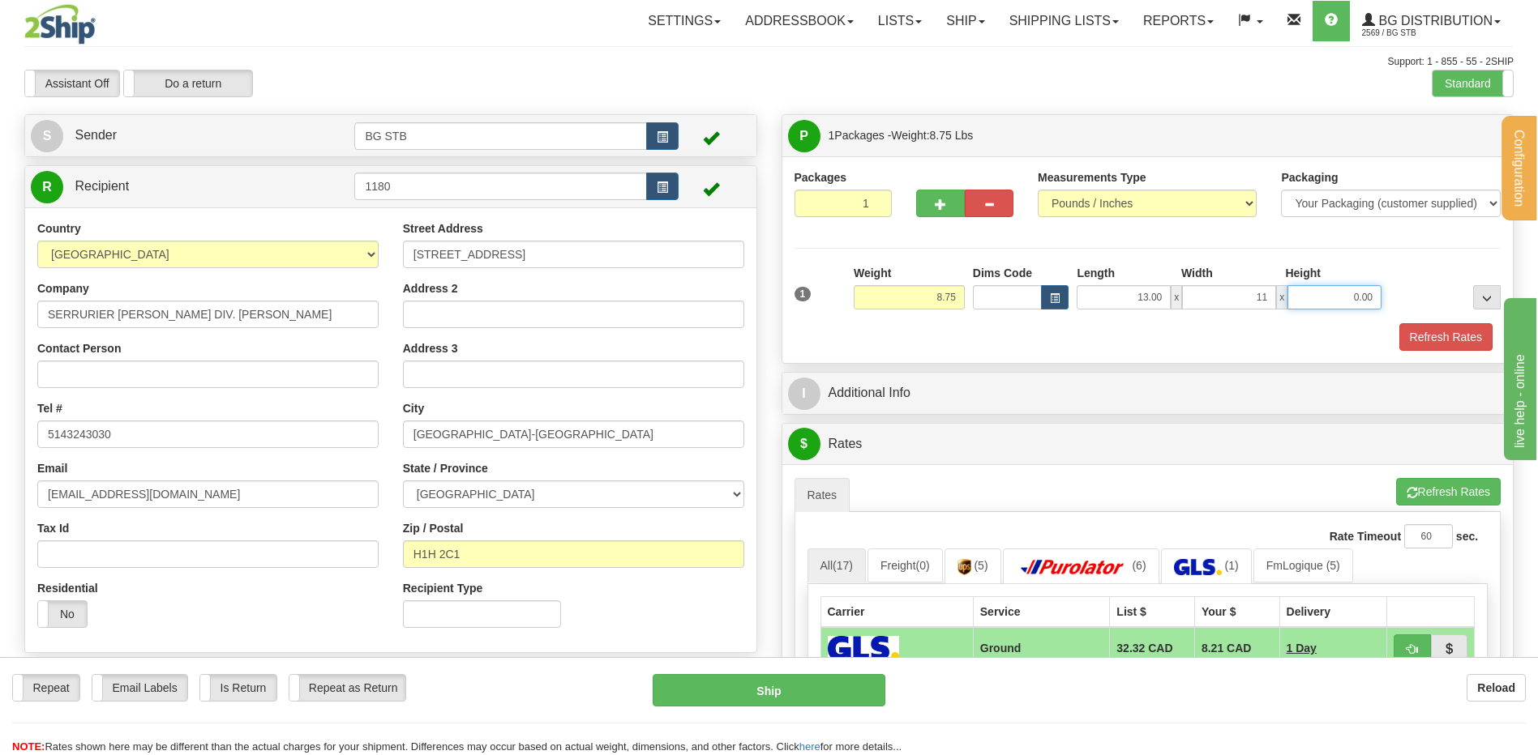
type input "11.00"
type input "8.00"
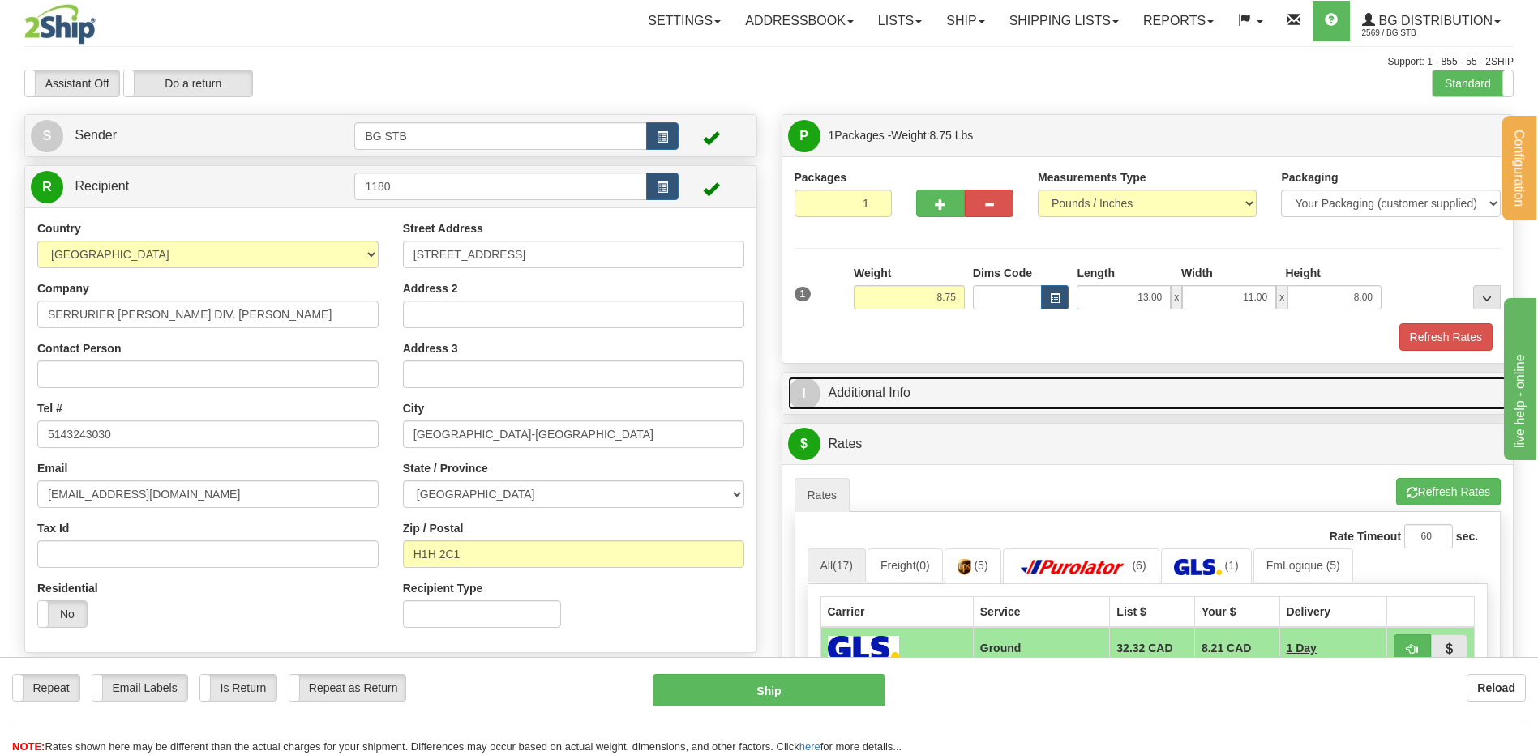
click at [936, 395] on link "I Additional Info" at bounding box center [1148, 393] width 720 height 33
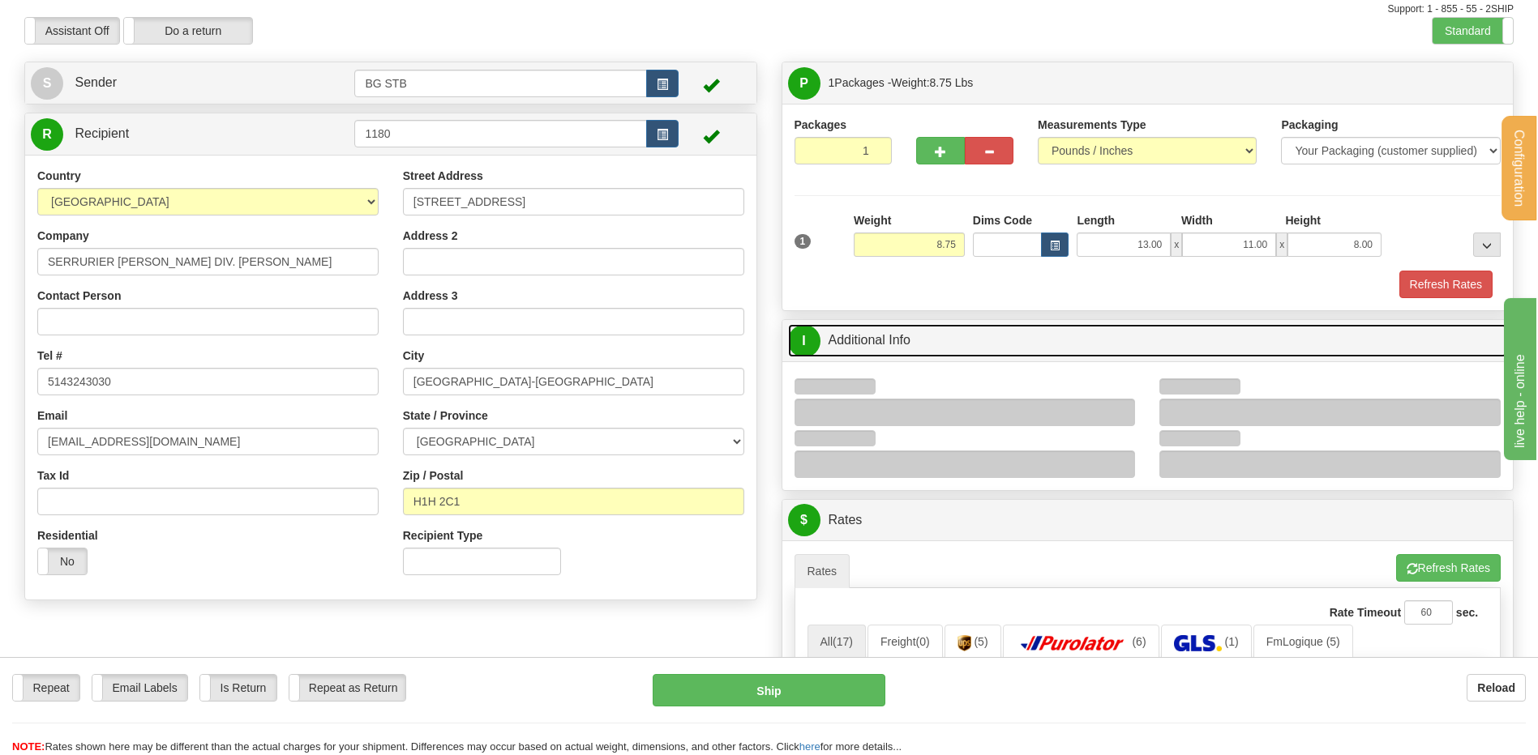
scroll to position [243, 0]
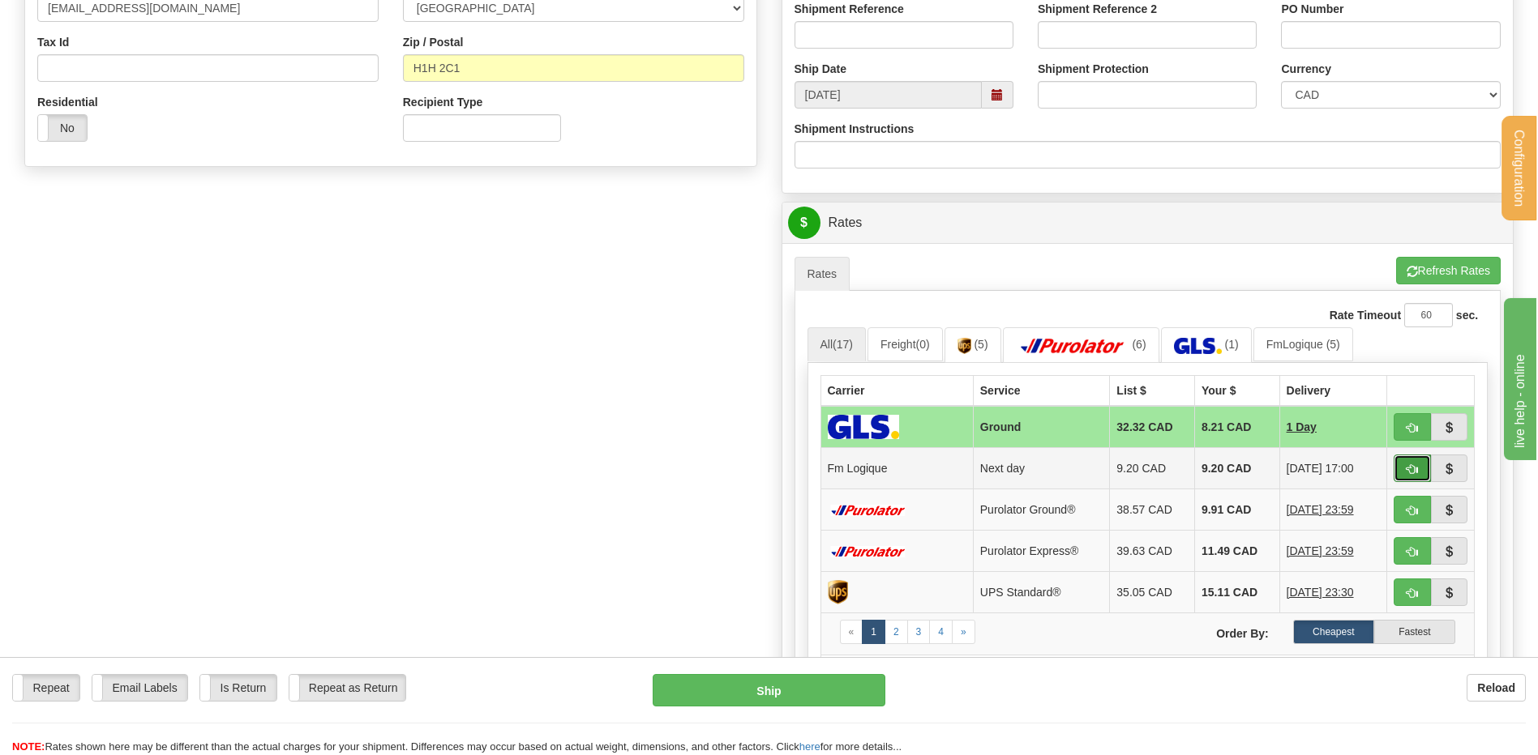
click at [1402, 460] on button "button" at bounding box center [1411, 469] width 37 height 28
type input "jour"
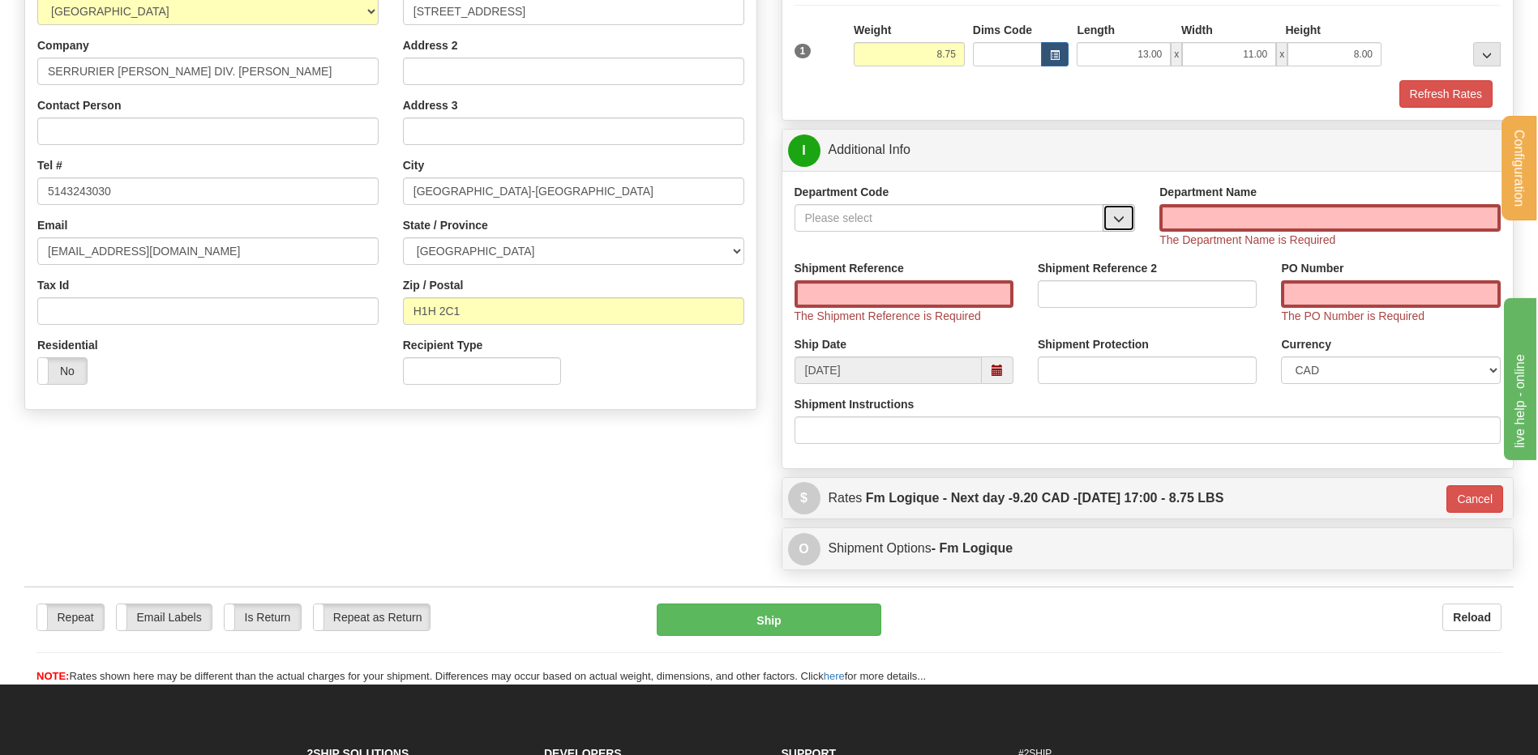
click at [1121, 216] on span "button" at bounding box center [1118, 219] width 11 height 11
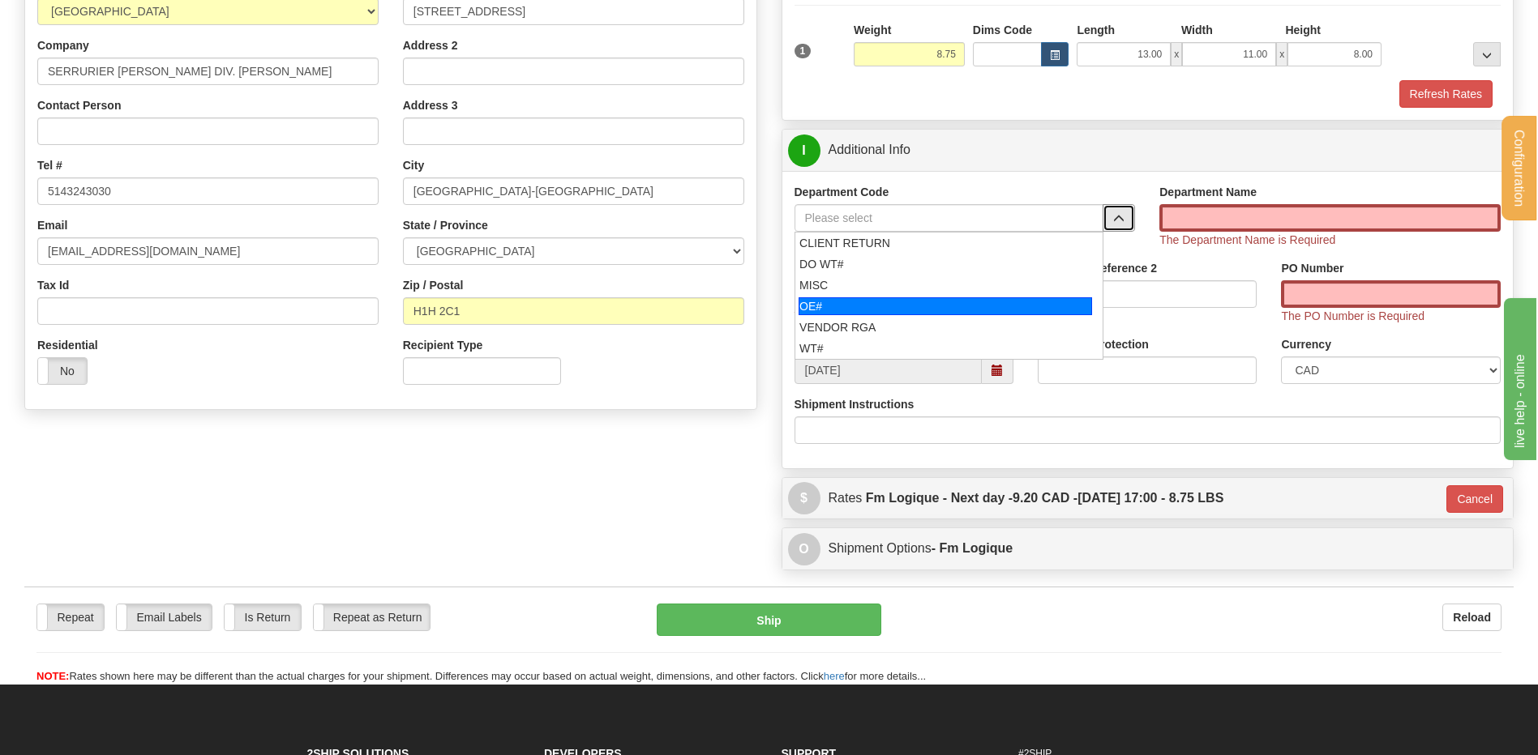
click at [910, 309] on div "OE#" at bounding box center [944, 306] width 293 height 18
type input "OE#"
type input "ORDERS"
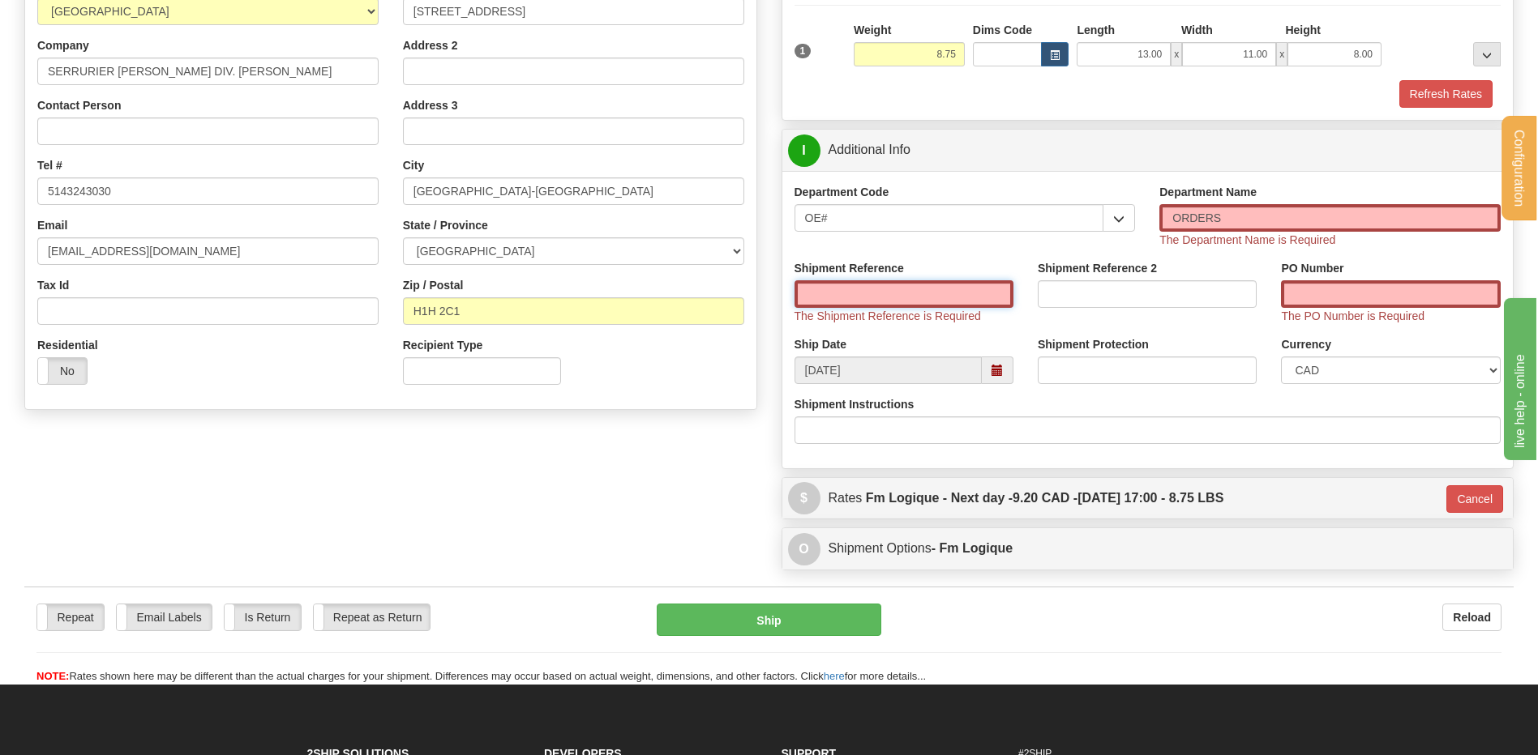
click at [870, 293] on input "Shipment Reference" at bounding box center [903, 294] width 219 height 28
type input "80006756-00"
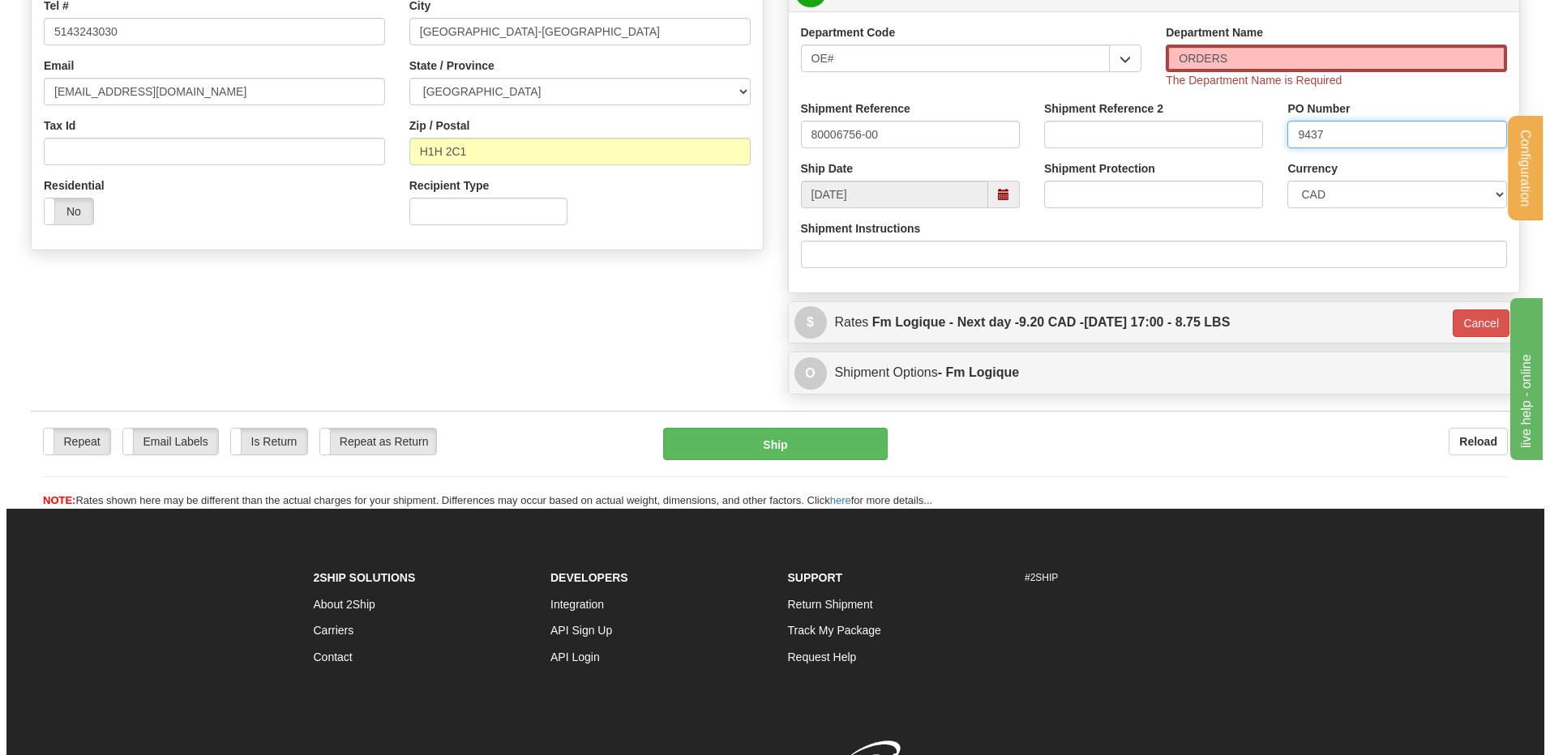
scroll to position [324, 0]
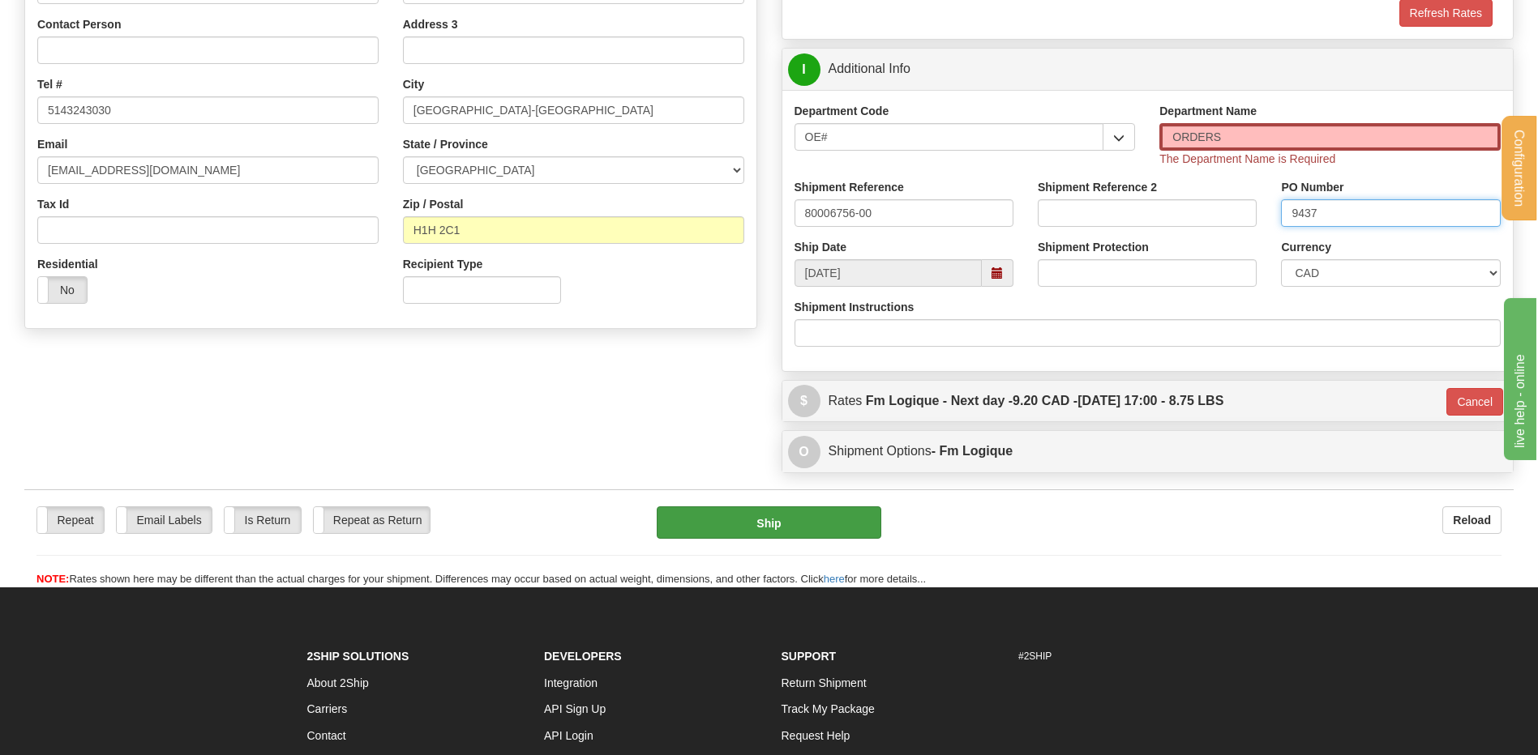
type input "9437"
click at [740, 512] on button "Ship" at bounding box center [769, 523] width 224 height 32
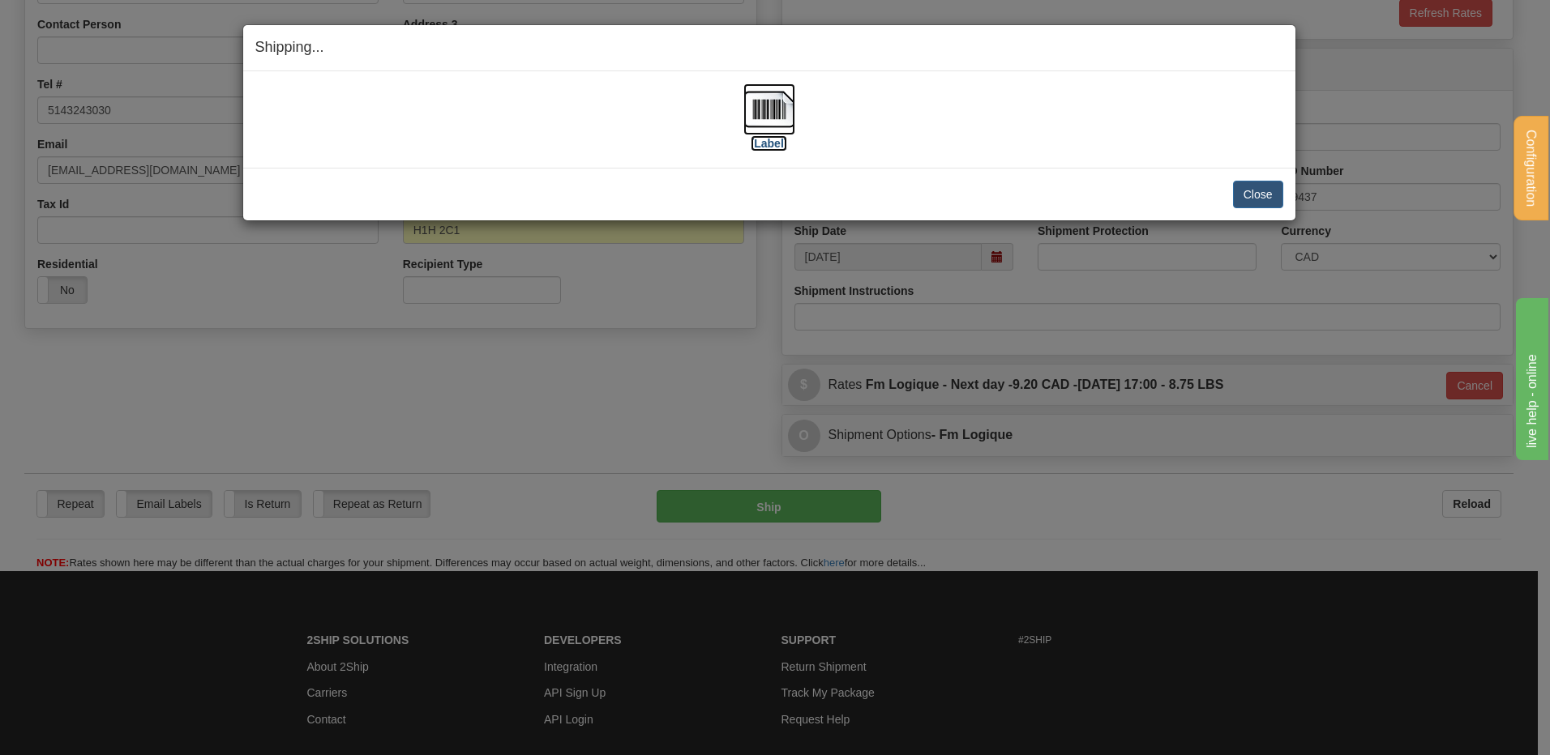
click at [760, 100] on img at bounding box center [769, 109] width 52 height 52
click at [1263, 193] on button "Close" at bounding box center [1258, 195] width 50 height 28
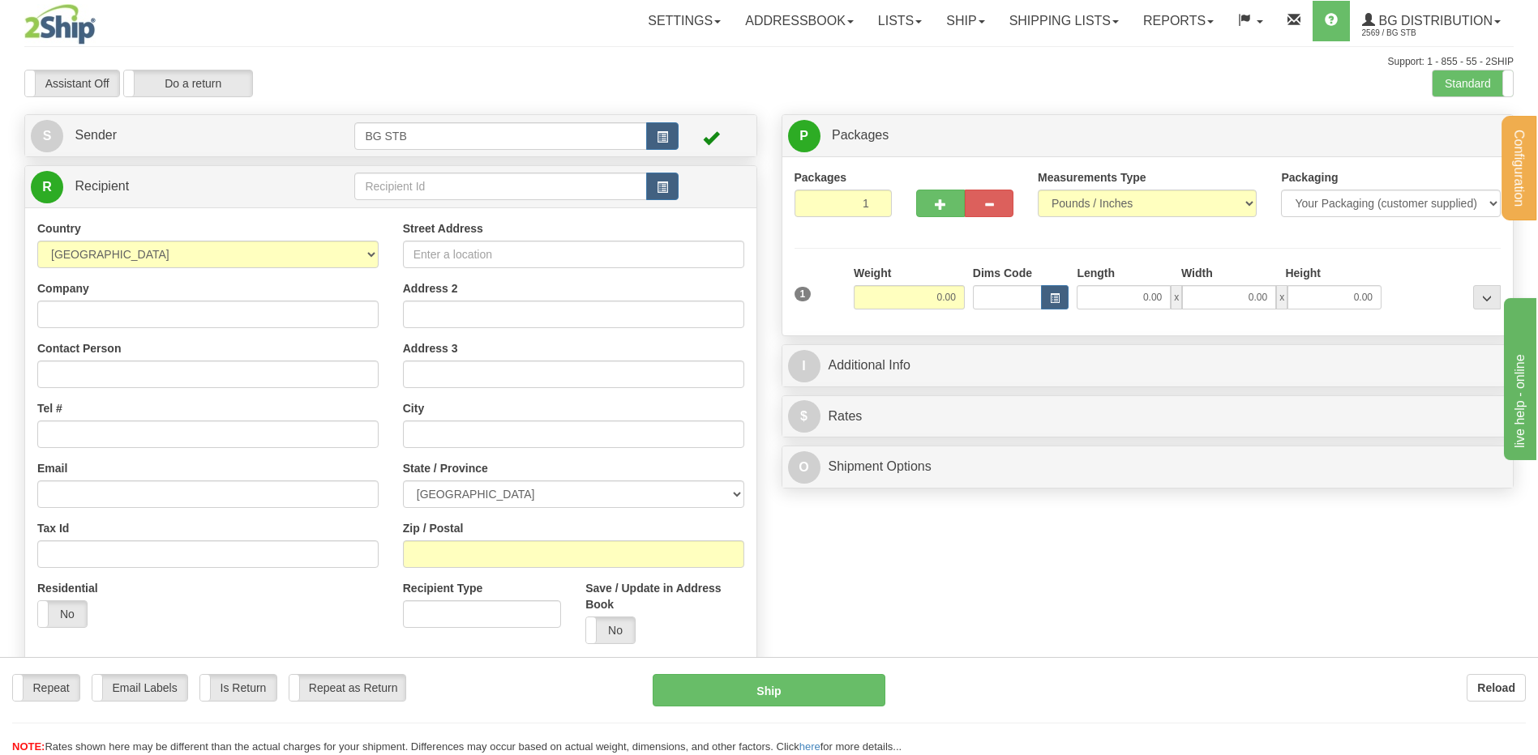
click at [375, 186] on div "Configuration My Configuration Panel Close Configure My Carriers" at bounding box center [769, 380] width 1538 height 760
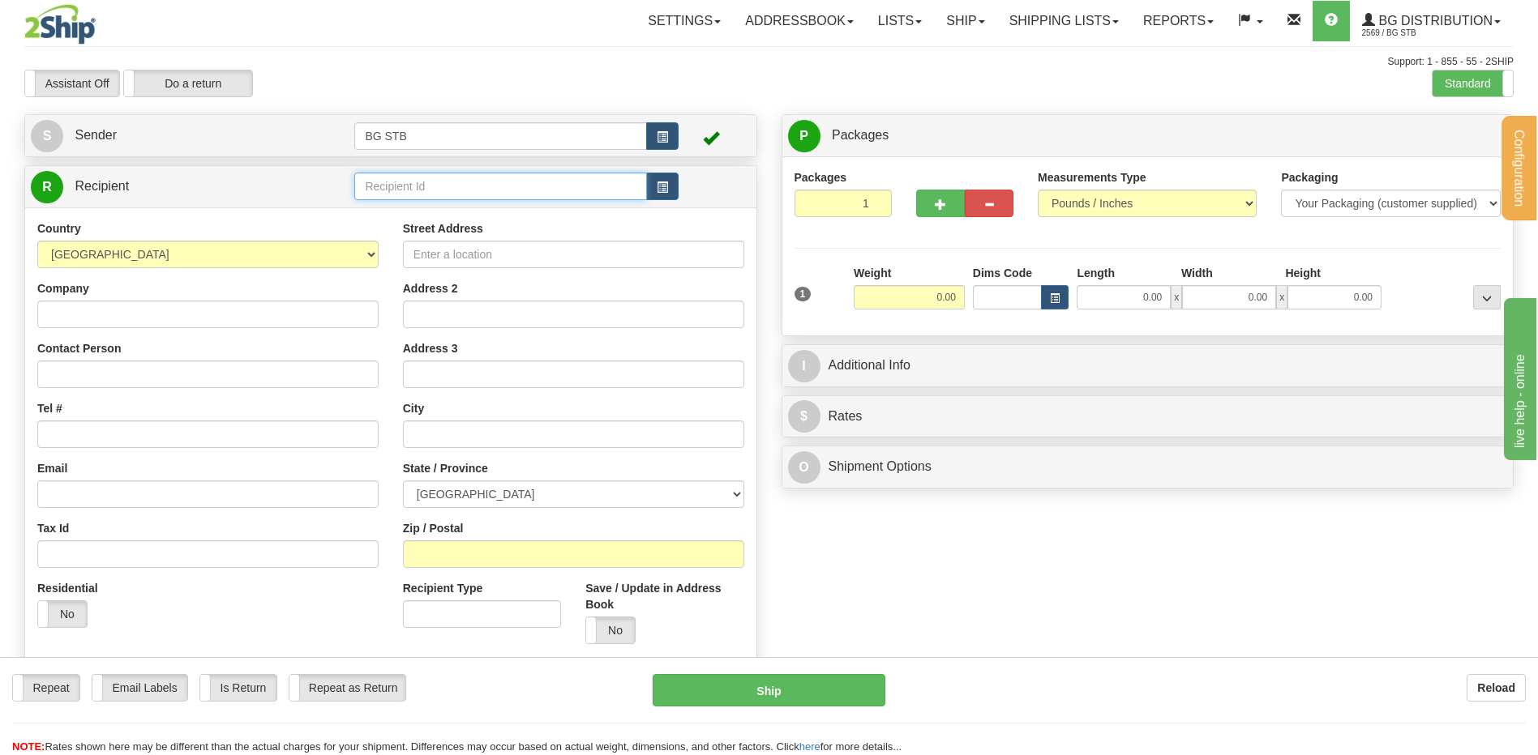
click at [375, 186] on input "text" at bounding box center [500, 187] width 292 height 28
type input "1046"
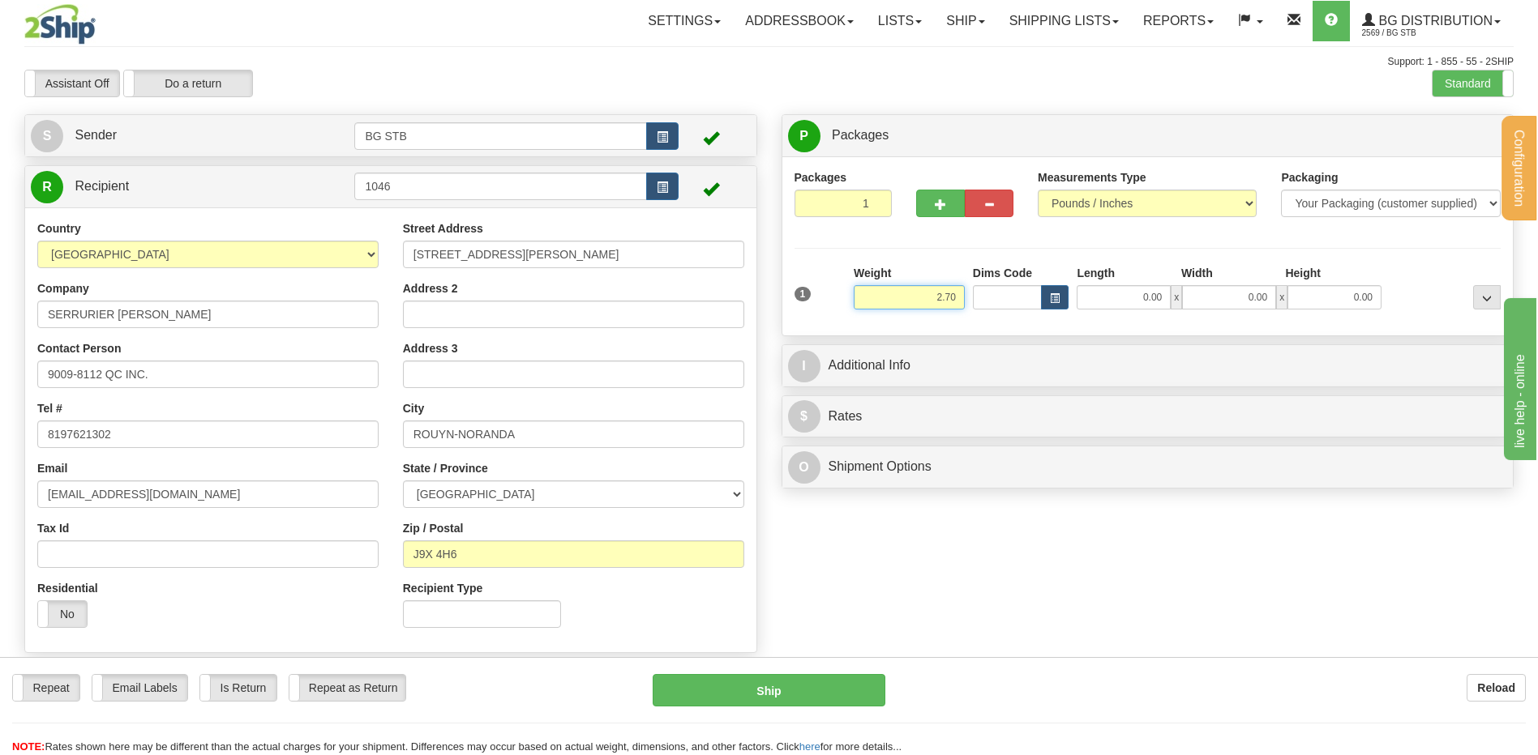
type input "2.70"
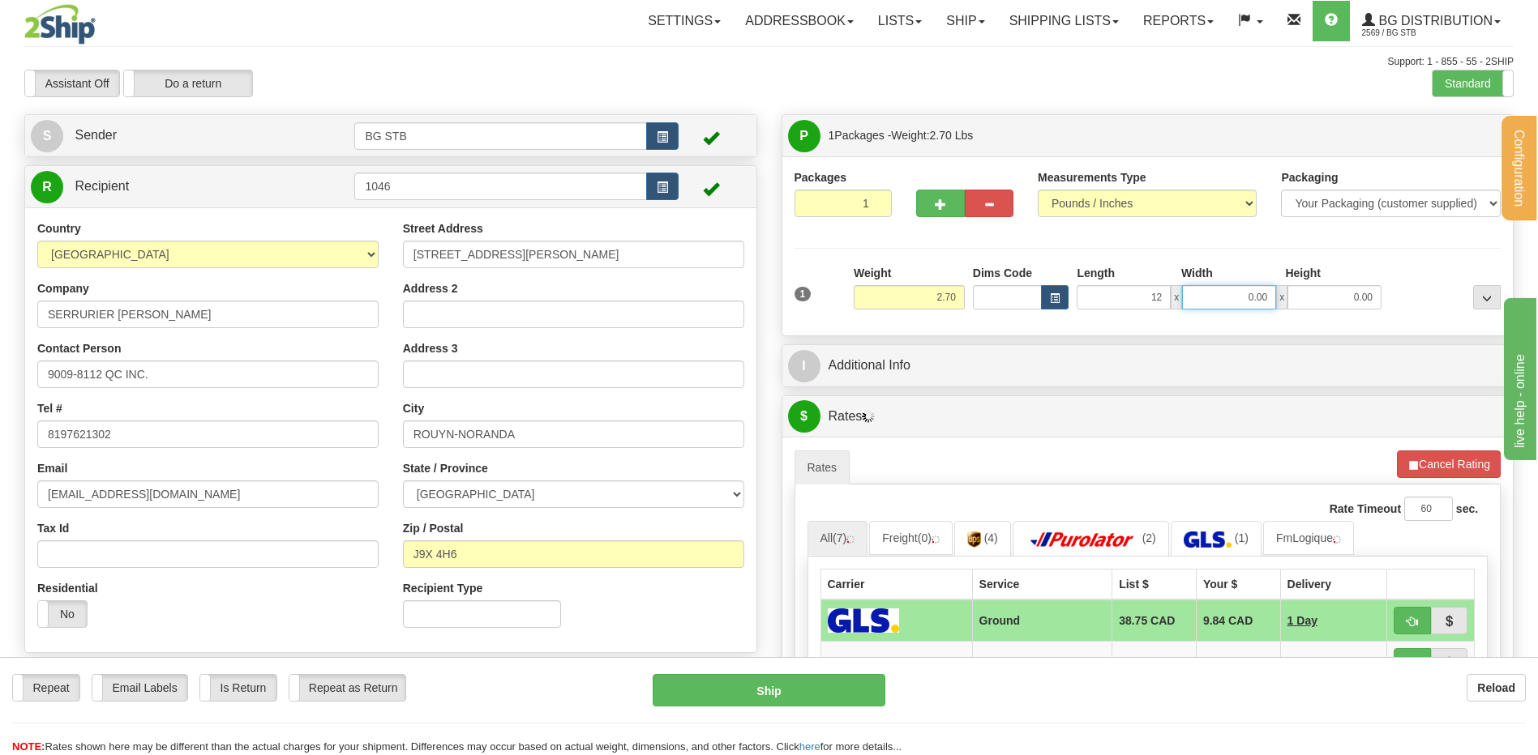
type input "12.00"
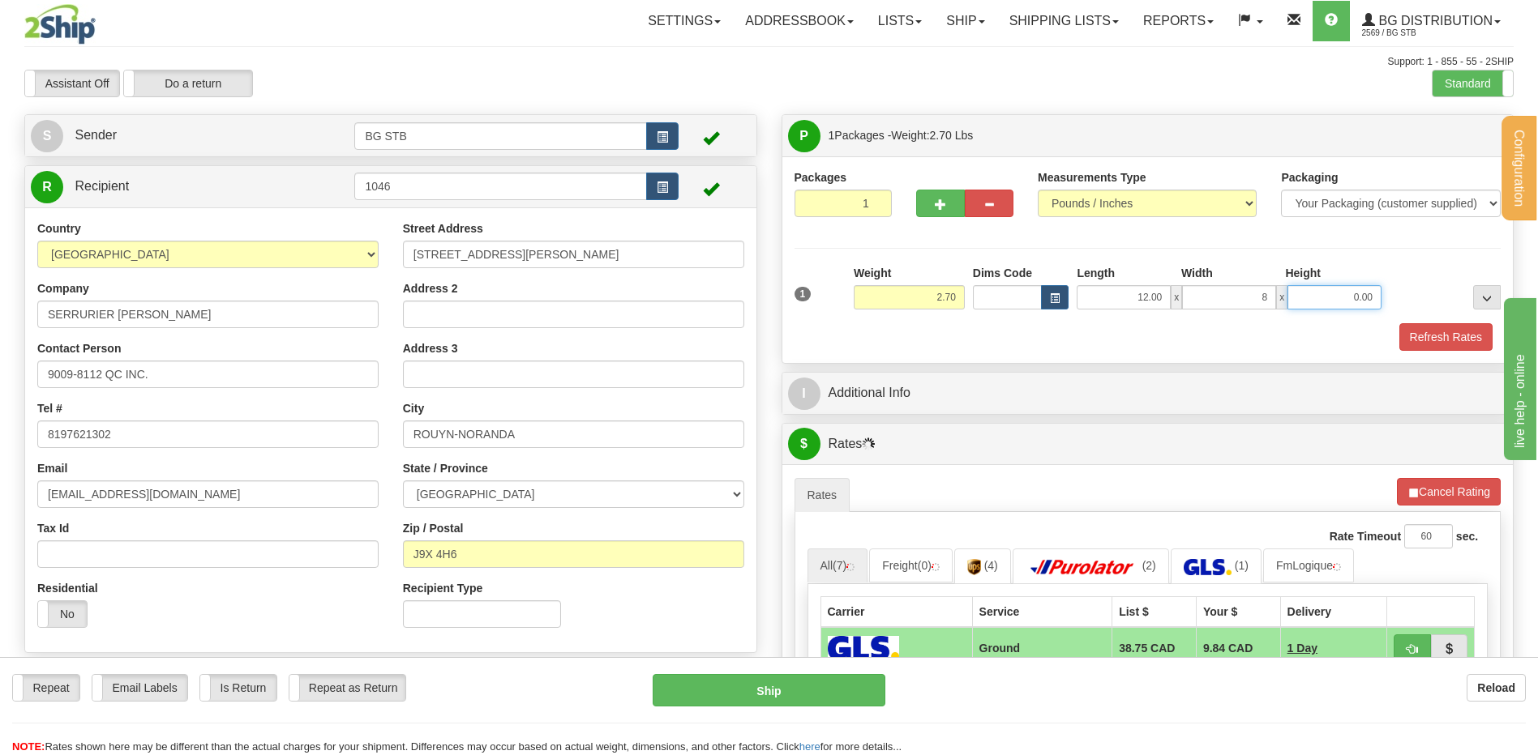
type input "8.00"
type input "6.00"
drag, startPoint x: 887, startPoint y: 373, endPoint x: 889, endPoint y: 383, distance: 10.8
click at [889, 383] on div "I Additional Info" at bounding box center [1147, 393] width 731 height 41
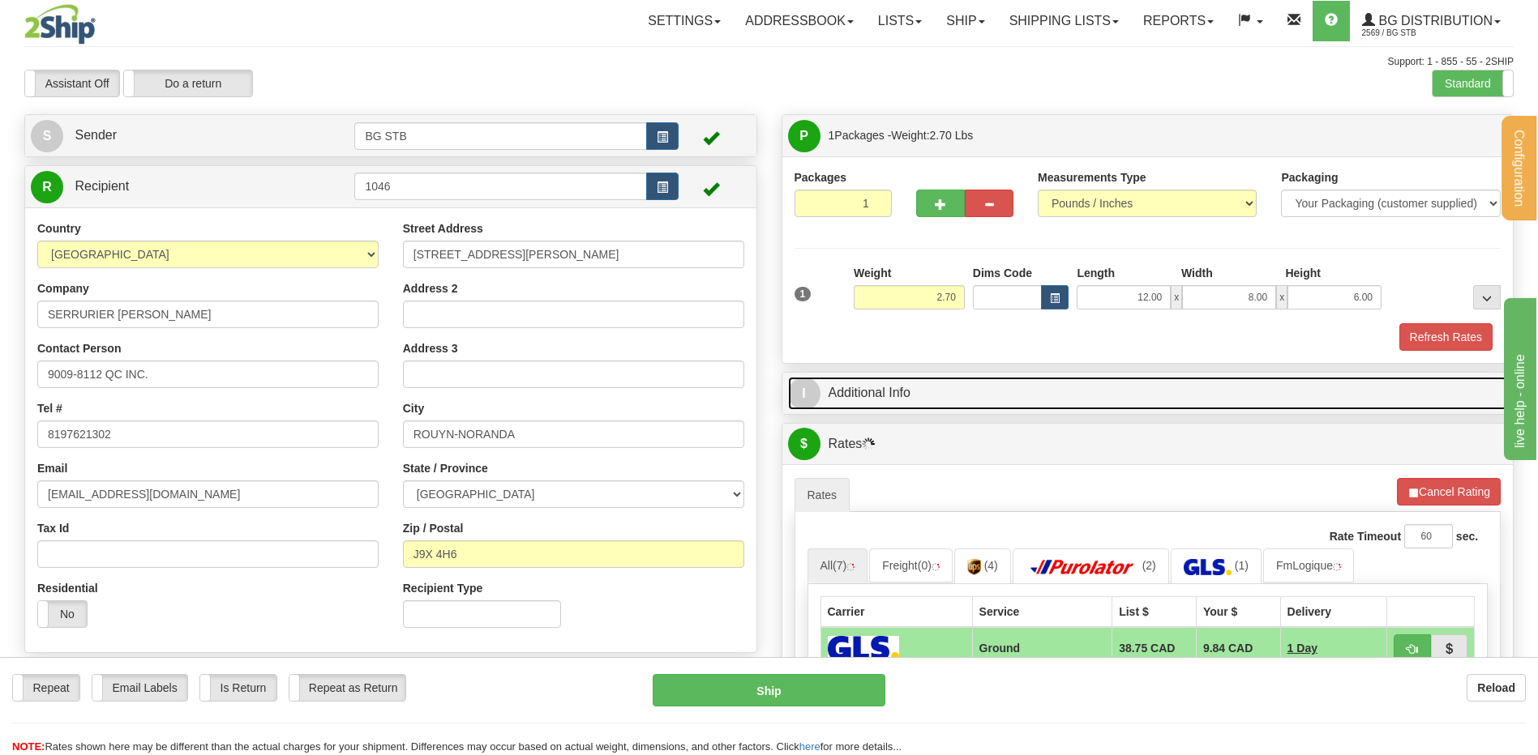
drag, startPoint x: 886, startPoint y: 394, endPoint x: 897, endPoint y: 379, distance: 18.7
click at [887, 394] on link "I Additional Info" at bounding box center [1148, 393] width 720 height 33
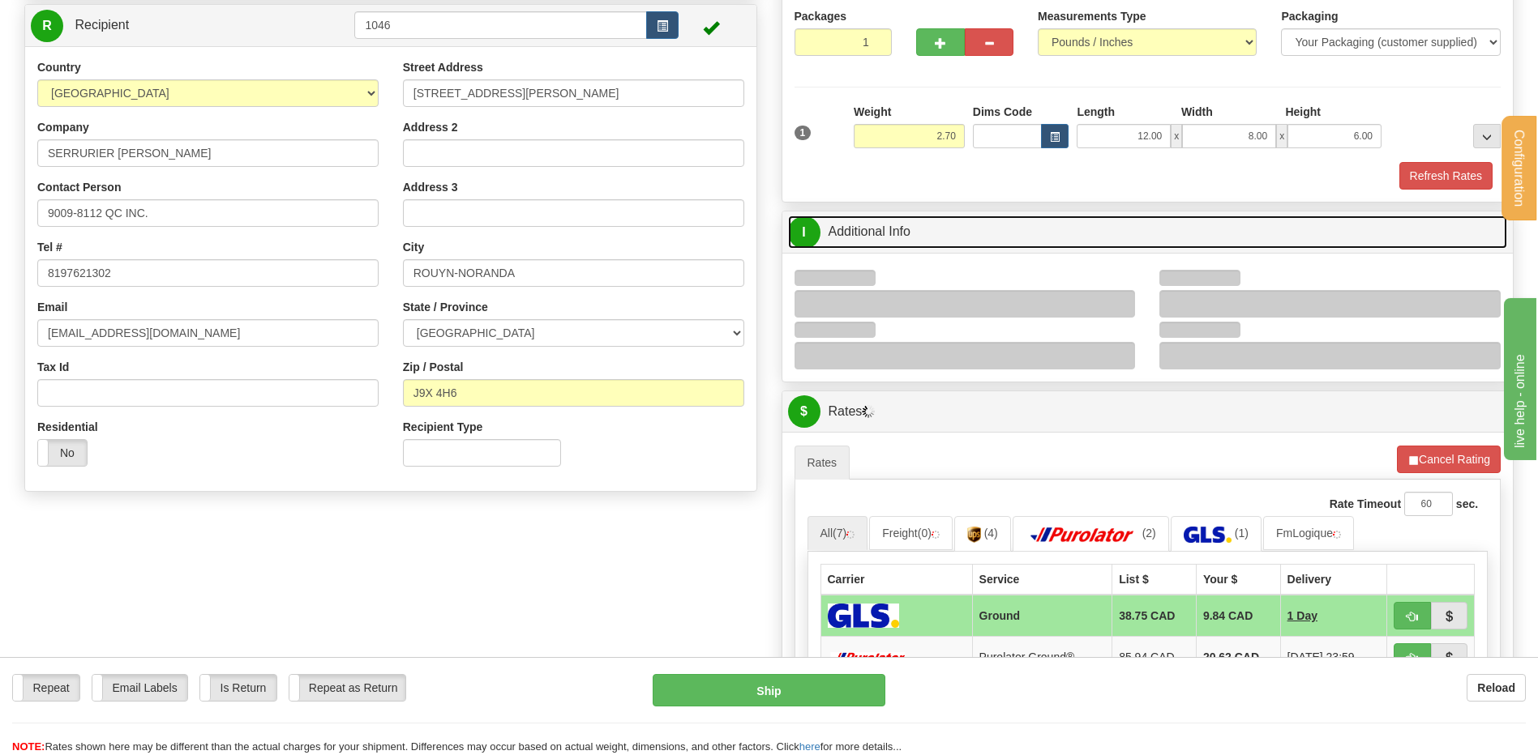
scroll to position [243, 0]
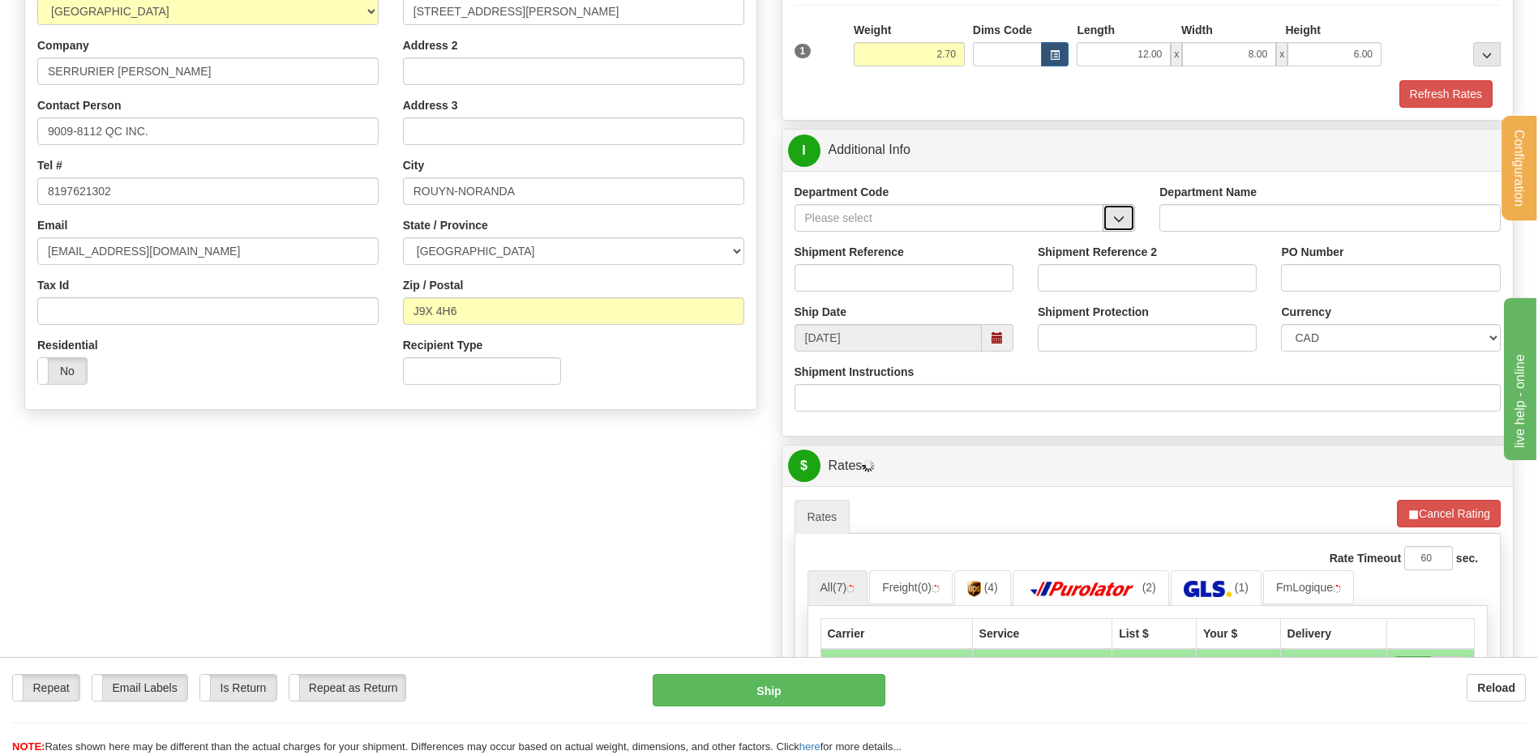
click at [1113, 220] on span "button" at bounding box center [1118, 219] width 11 height 11
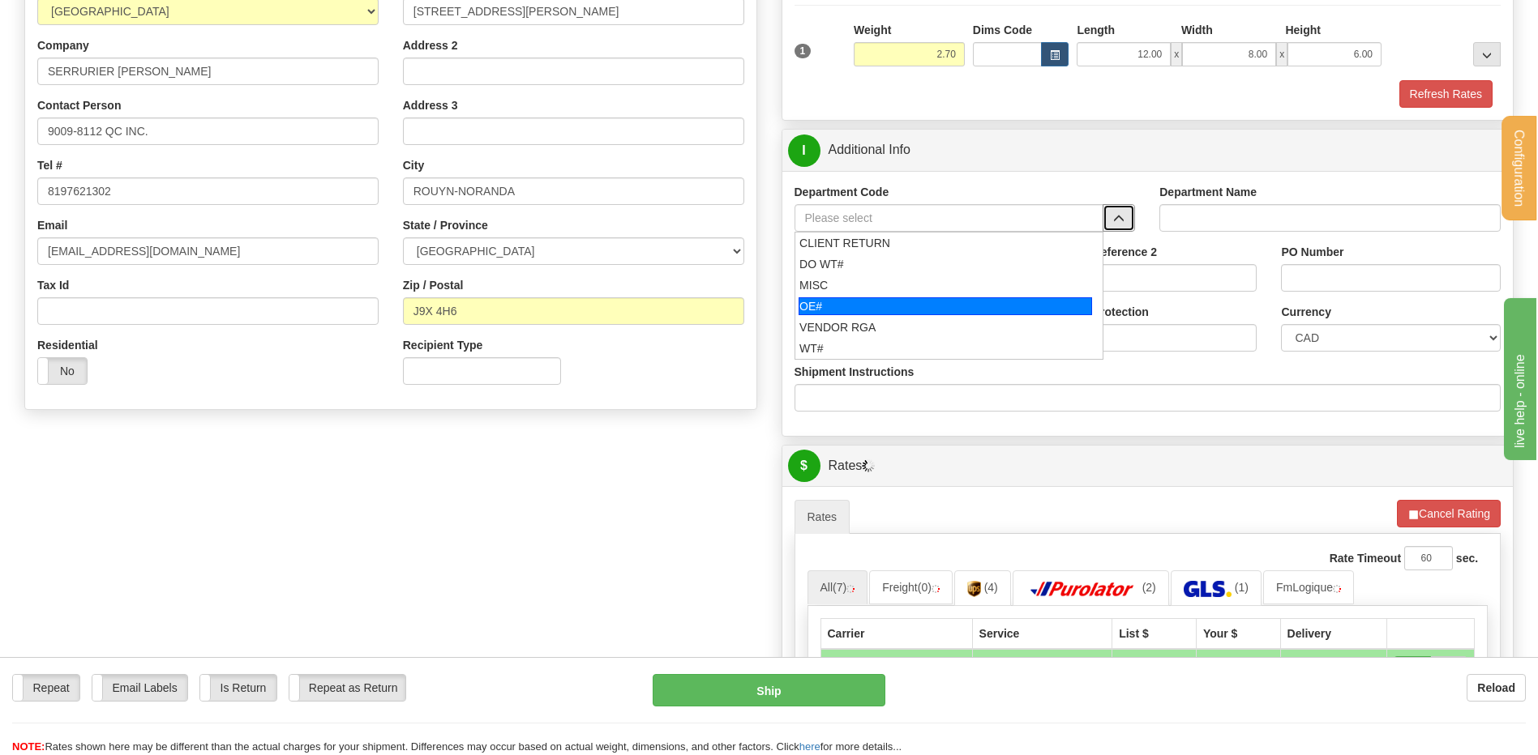
click at [907, 306] on div "OE#" at bounding box center [944, 306] width 293 height 18
type input "OE#"
type input "ORDERS"
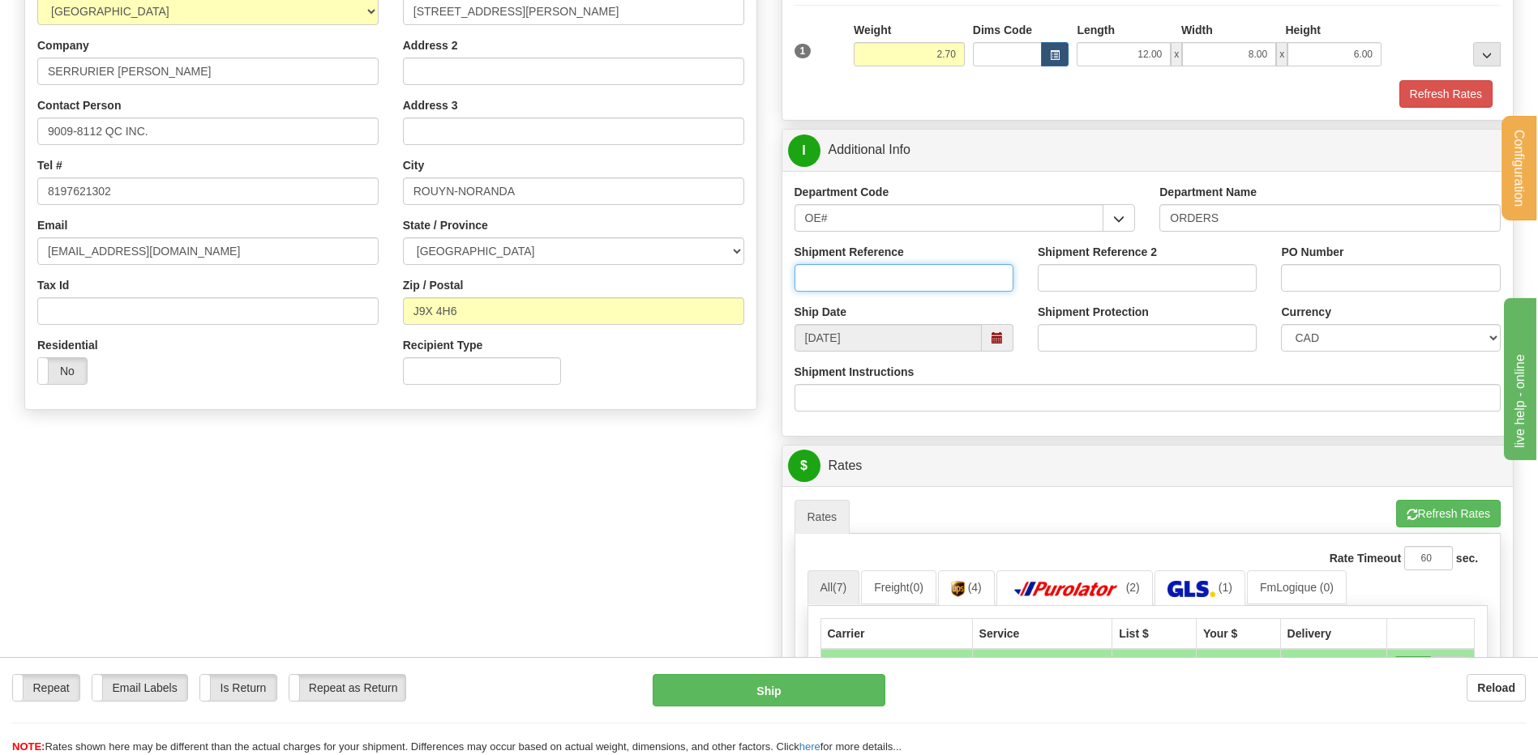
click at [903, 280] on input "Shipment Reference" at bounding box center [903, 278] width 219 height 28
type input "80006715-00"
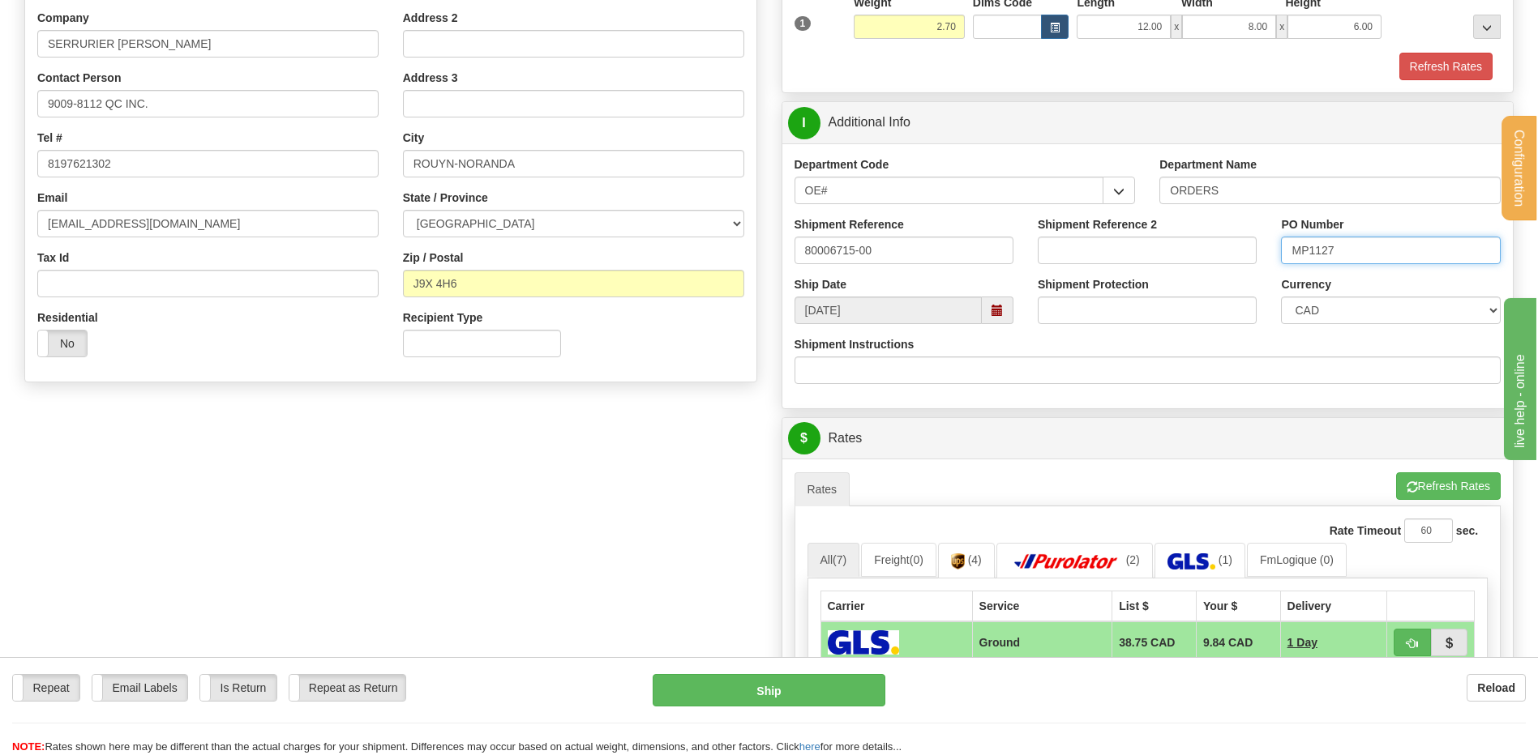
scroll to position [648, 0]
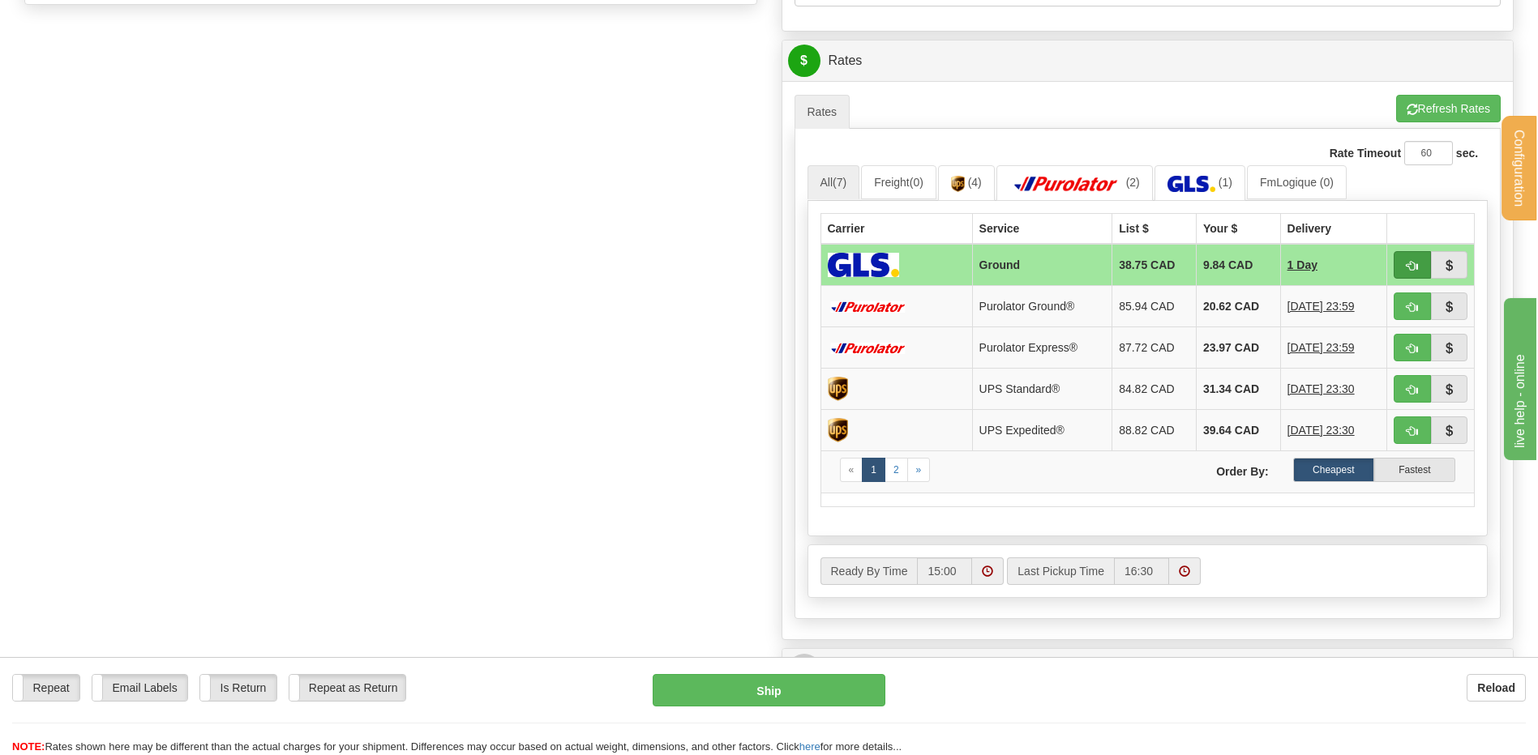
type input "MP1127"
click at [1404, 261] on button "button" at bounding box center [1411, 265] width 37 height 28
type input "1"
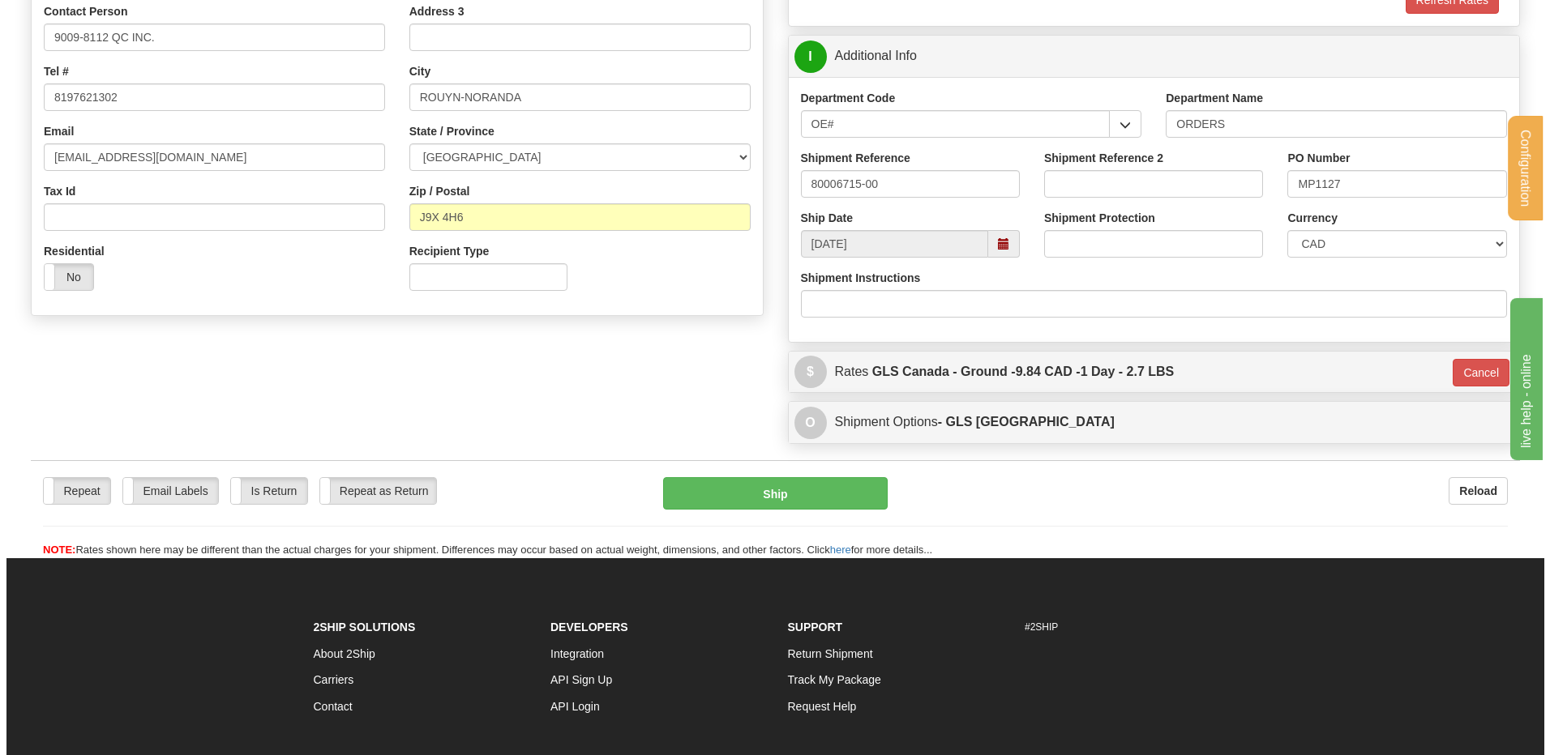
scroll to position [327, 0]
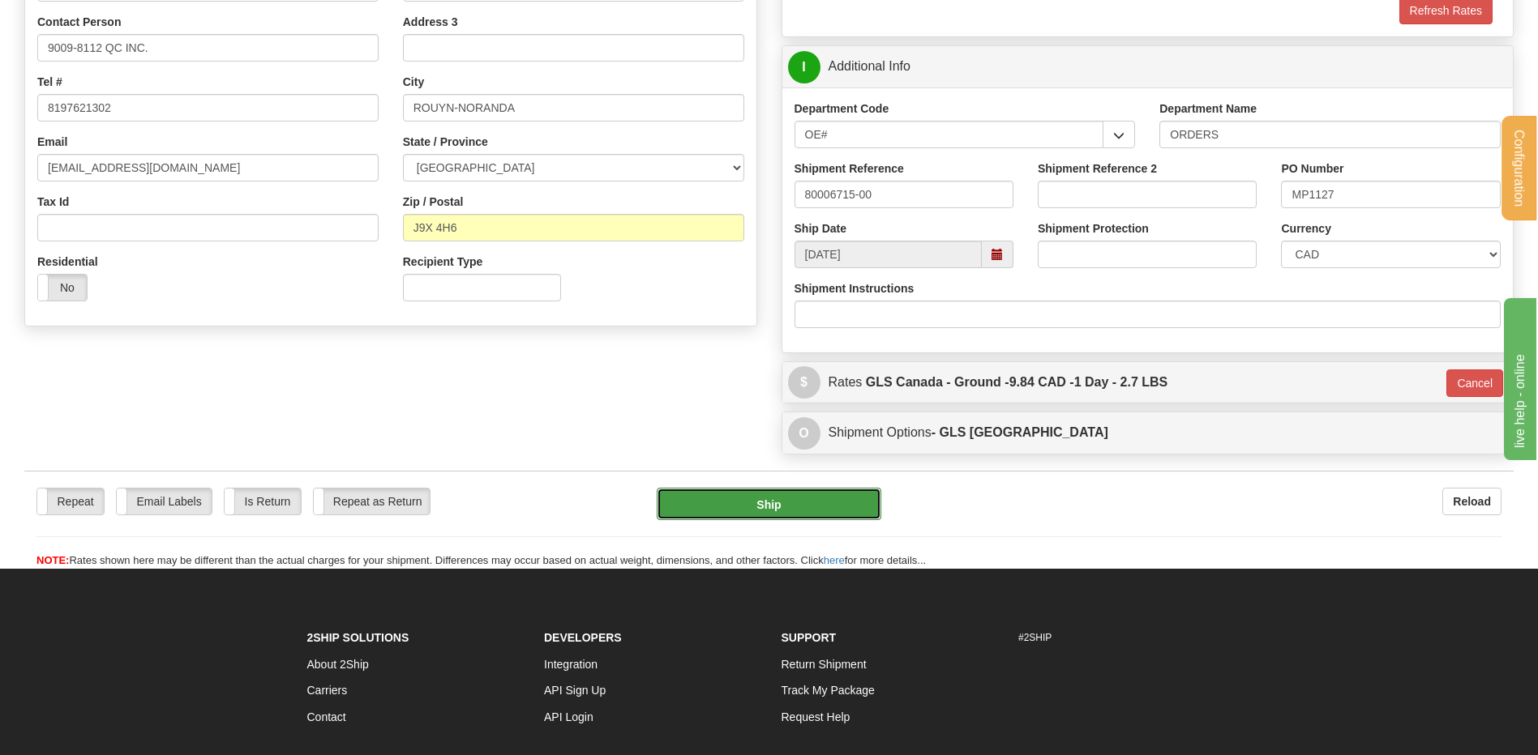
click at [710, 503] on button "Ship" at bounding box center [769, 504] width 224 height 32
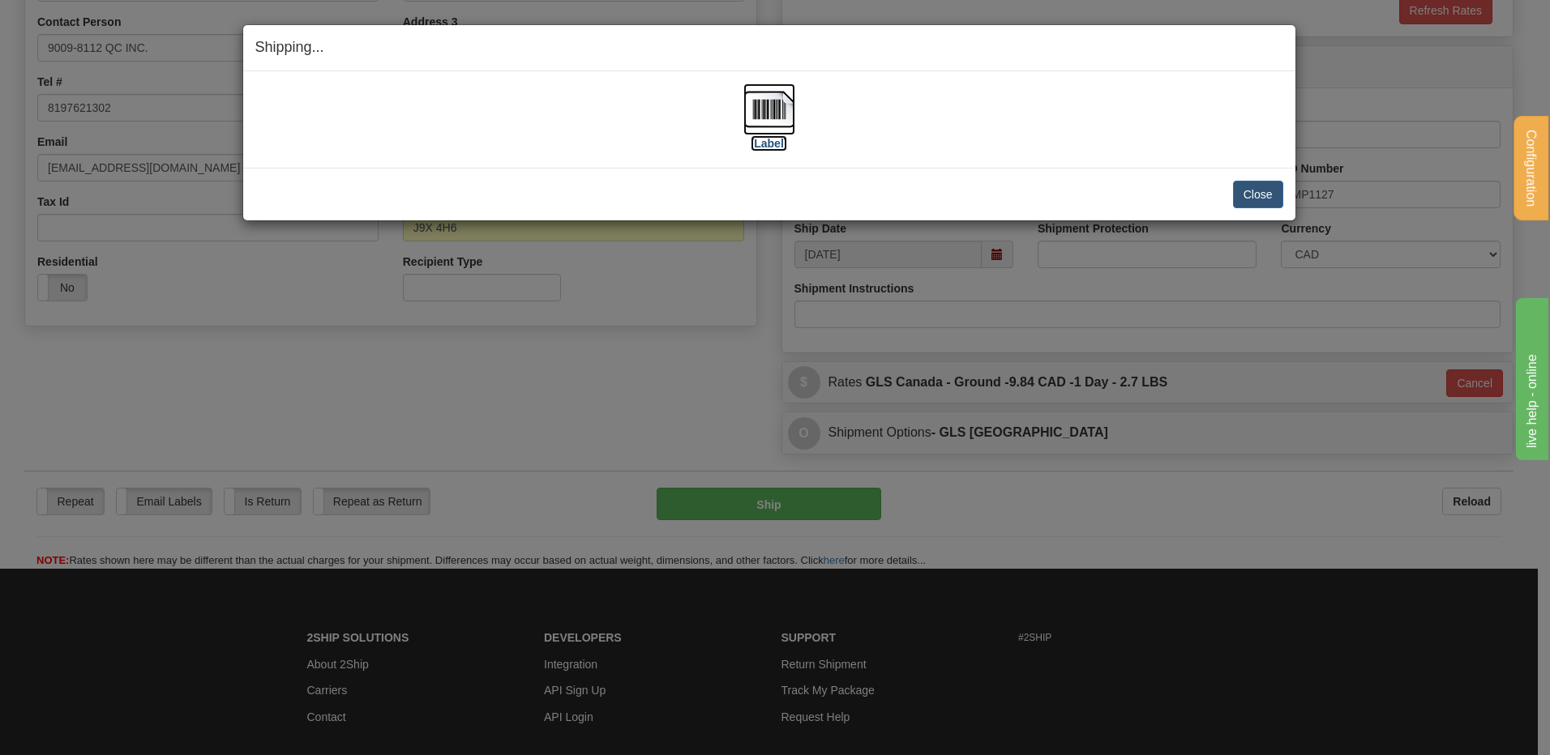
click at [791, 119] on img at bounding box center [769, 109] width 52 height 52
drag, startPoint x: 1252, startPoint y: 186, endPoint x: 1243, endPoint y: 203, distance: 19.2
click at [1251, 186] on button "Close" at bounding box center [1258, 195] width 50 height 28
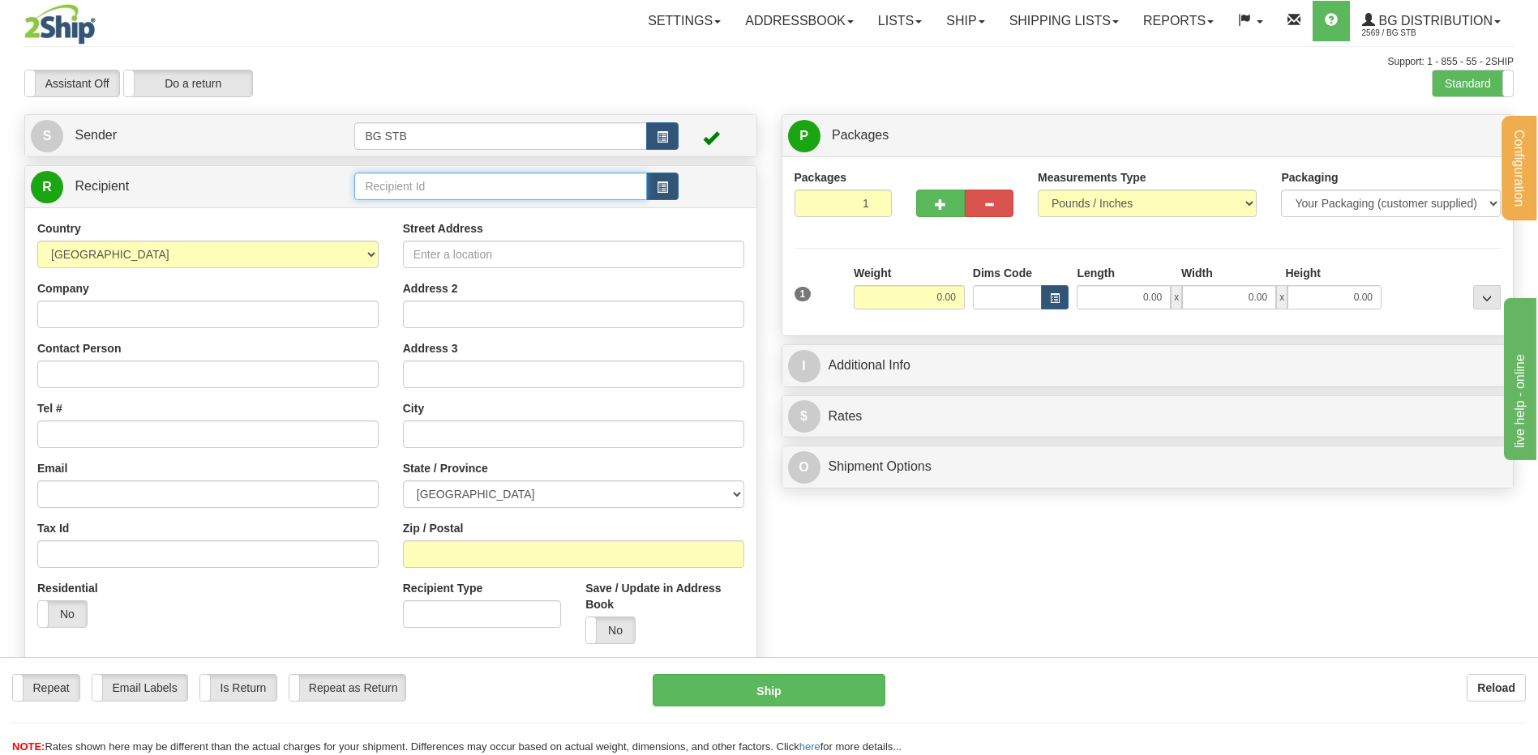
click at [405, 185] on input "text" at bounding box center [500, 187] width 292 height 28
type input "9603"
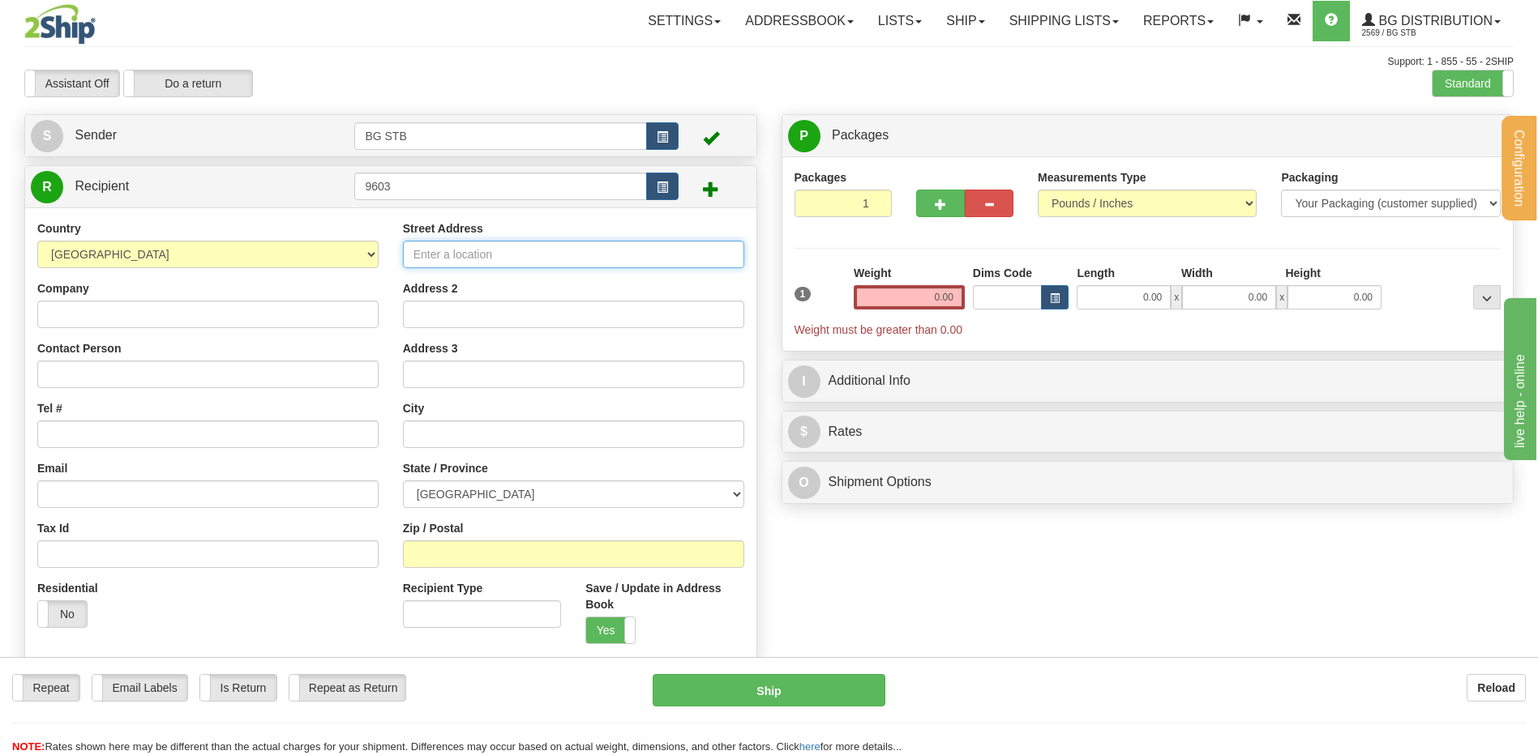
click at [465, 252] on input "Street Address" at bounding box center [573, 255] width 341 height 28
type input "[STREET_ADDRESS]"
drag, startPoint x: 546, startPoint y: 422, endPoint x: 546, endPoint y: 434, distance: 12.2
click at [546, 433] on input "text" at bounding box center [573, 435] width 341 height 28
type input "[GEOGRAPHIC_DATA]"
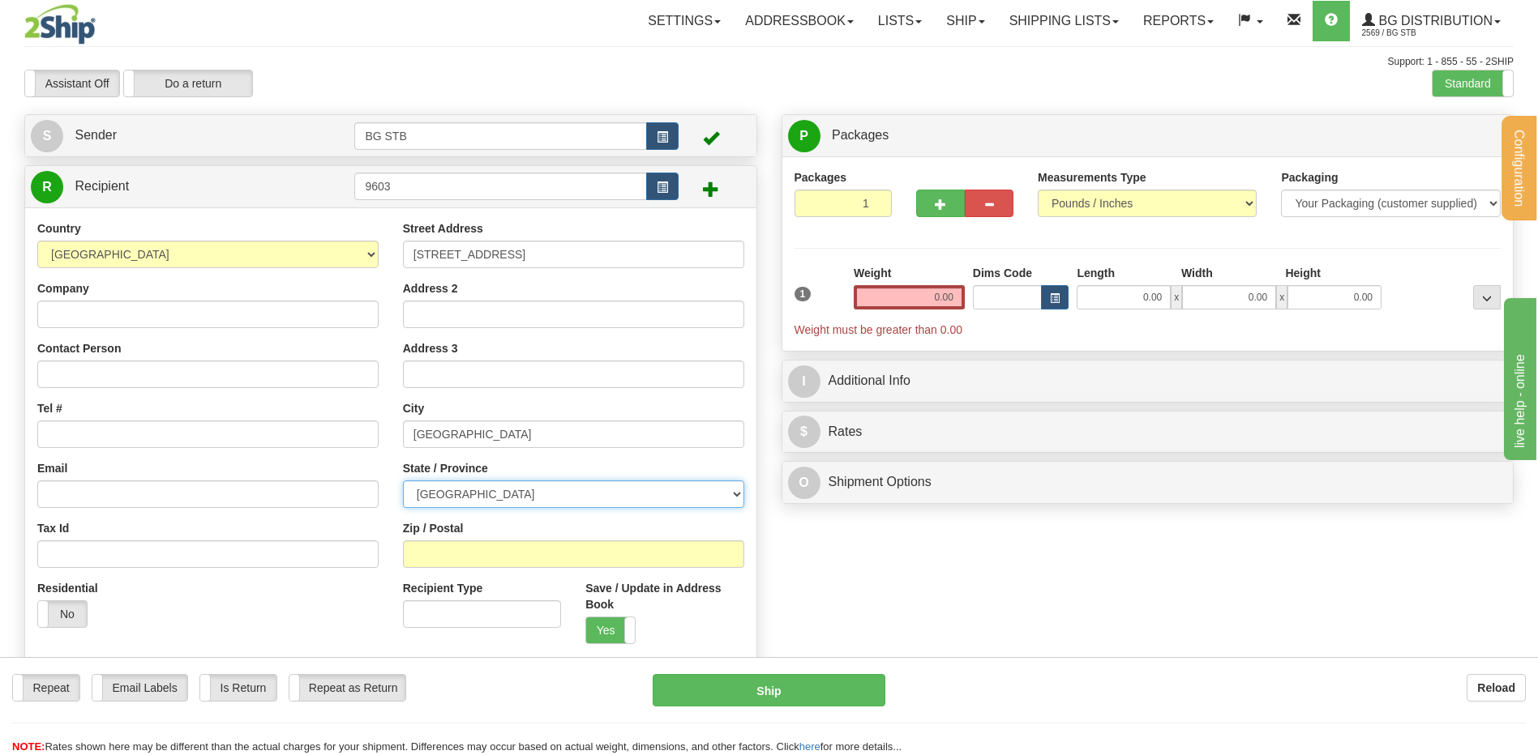
drag, startPoint x: 541, startPoint y: 490, endPoint x: 516, endPoint y: 502, distance: 27.9
click at [540, 490] on select "[GEOGRAPHIC_DATA] [GEOGRAPHIC_DATA] [GEOGRAPHIC_DATA] [GEOGRAPHIC_DATA] [GEOGRA…" at bounding box center [573, 495] width 341 height 28
select select "QC"
click at [403, 481] on select "[GEOGRAPHIC_DATA] [GEOGRAPHIC_DATA] [GEOGRAPHIC_DATA] [GEOGRAPHIC_DATA] [GEOGRA…" at bounding box center [573, 495] width 341 height 28
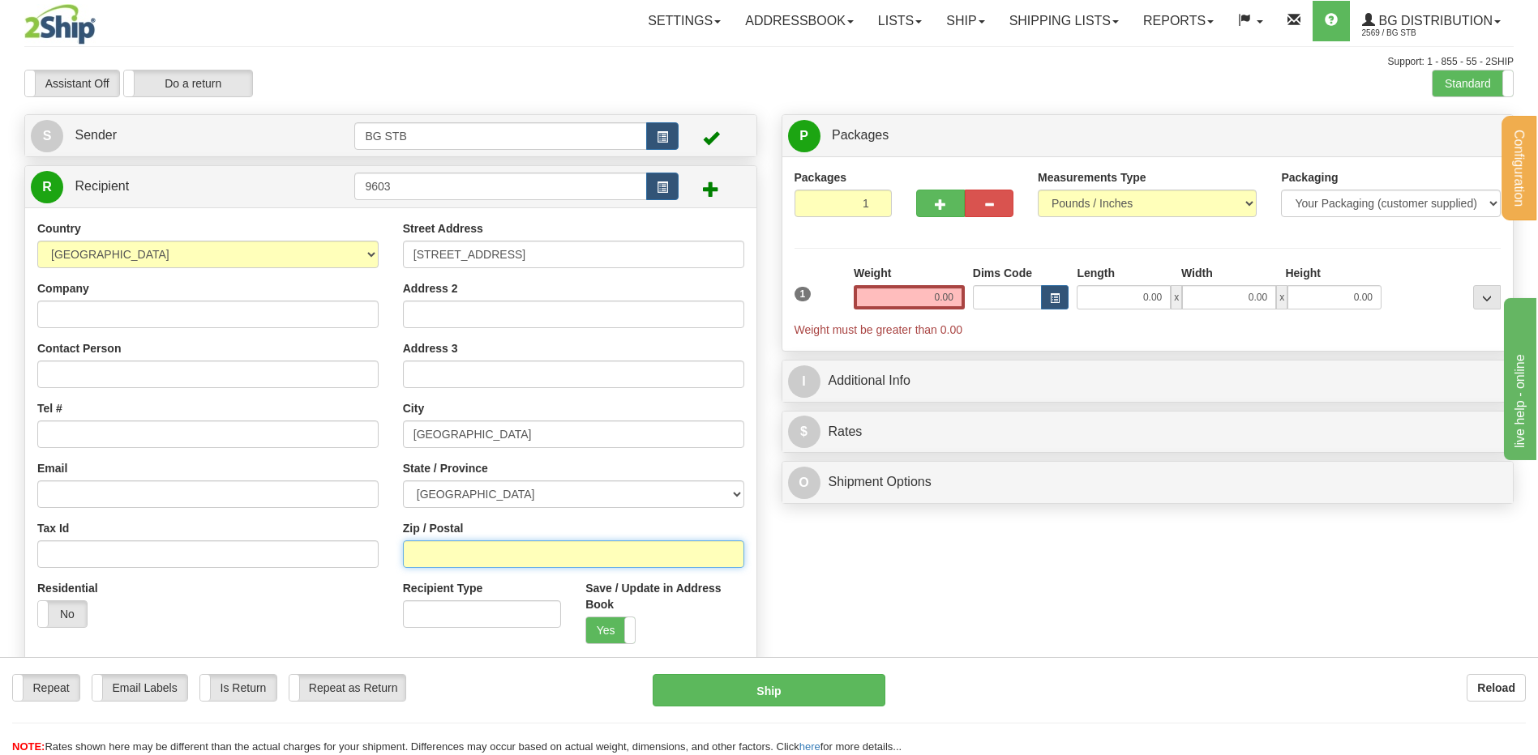
click at [490, 549] on input "Zip / Postal" at bounding box center [573, 555] width 341 height 28
type input "J"
type input "H1K 4B6"
click at [244, 287] on div "Company" at bounding box center [207, 304] width 341 height 48
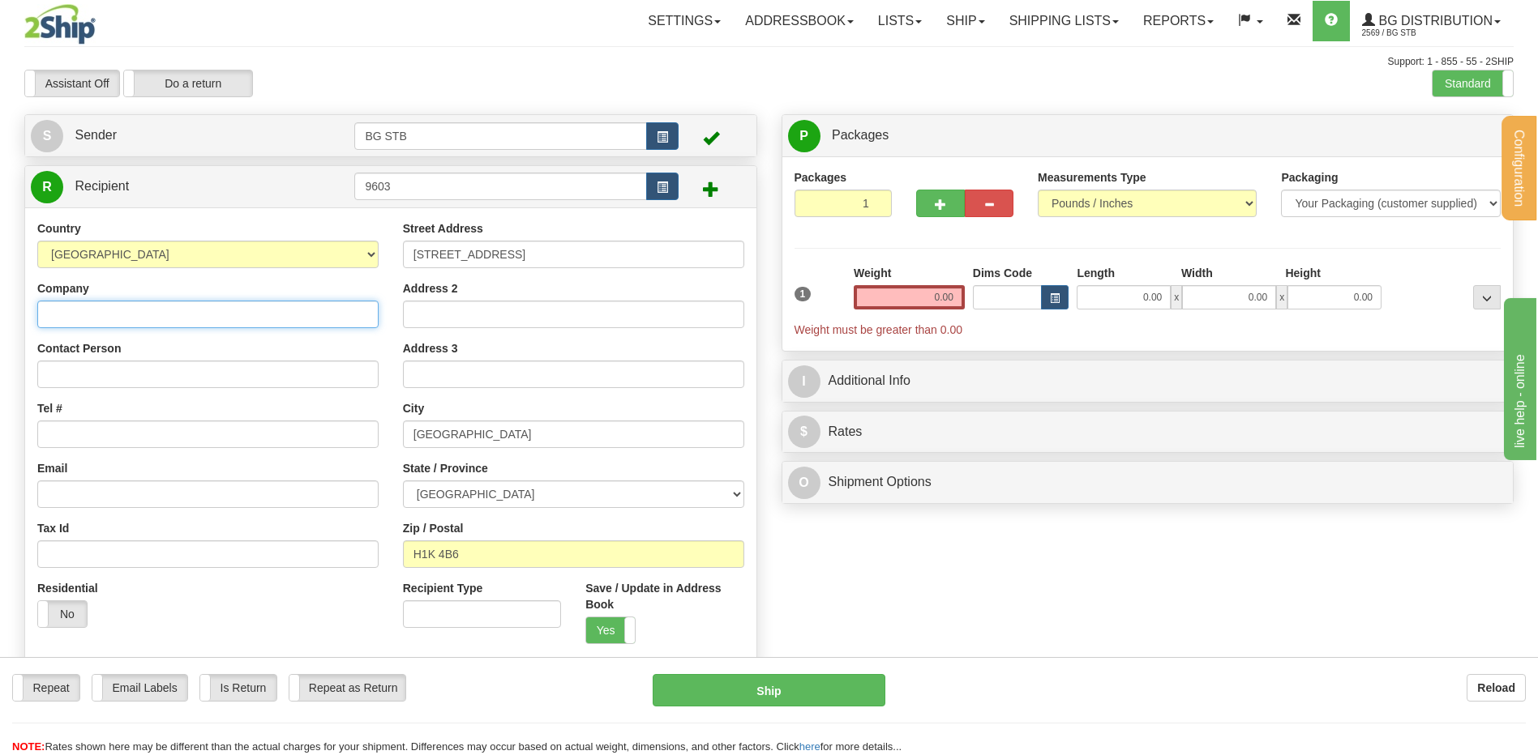
drag, startPoint x: 203, startPoint y: 327, endPoint x: 204, endPoint y: 314, distance: 13.1
click at [203, 317] on input "Company" at bounding box center [207, 315] width 341 height 28
type input "CSSDM ACADEMIE [PERSON_NAME]"
click at [77, 440] on input "Tel #" at bounding box center [207, 435] width 341 height 28
paste input "[PHONE_NUMBER]"
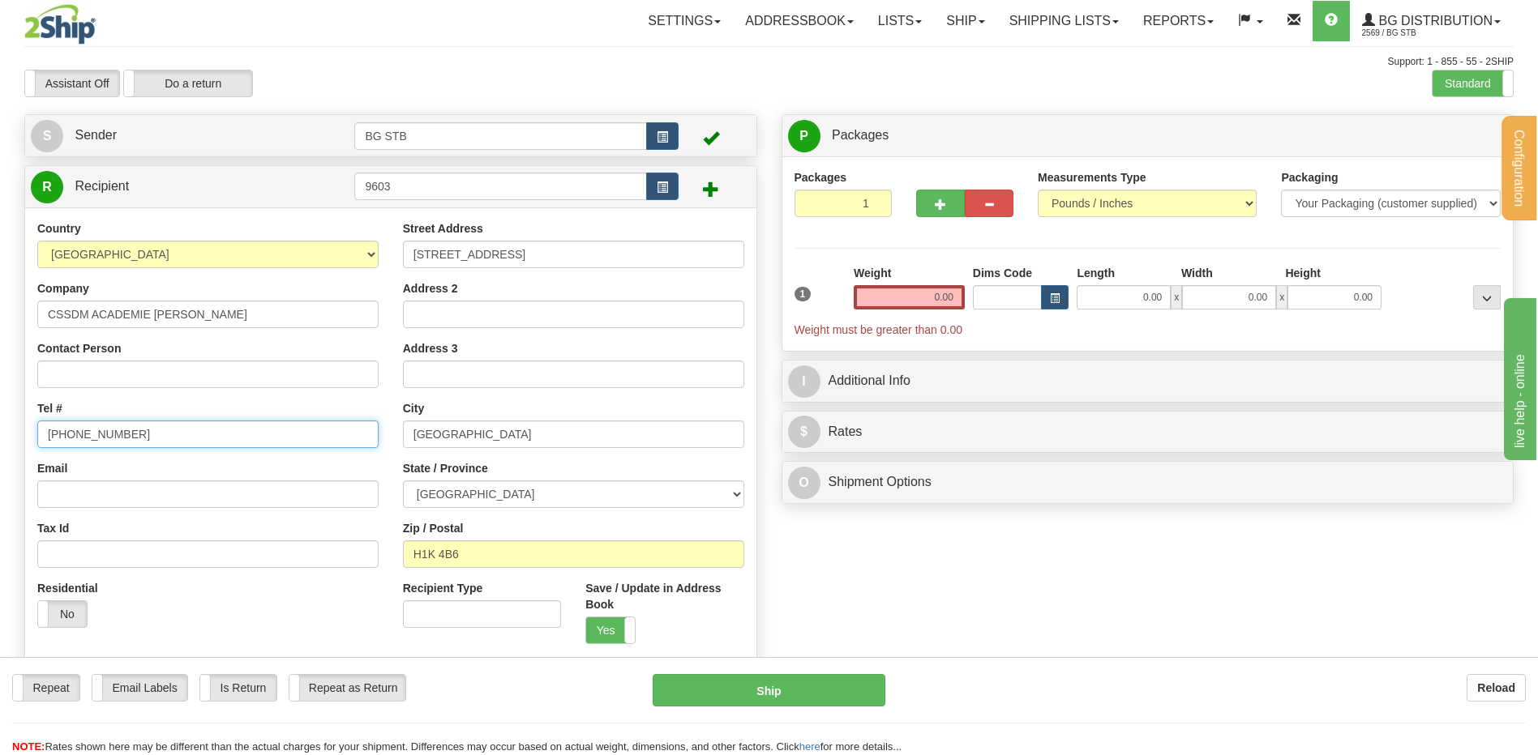
type input "[PHONE_NUMBER]"
click at [942, 302] on input "0.00" at bounding box center [909, 297] width 111 height 24
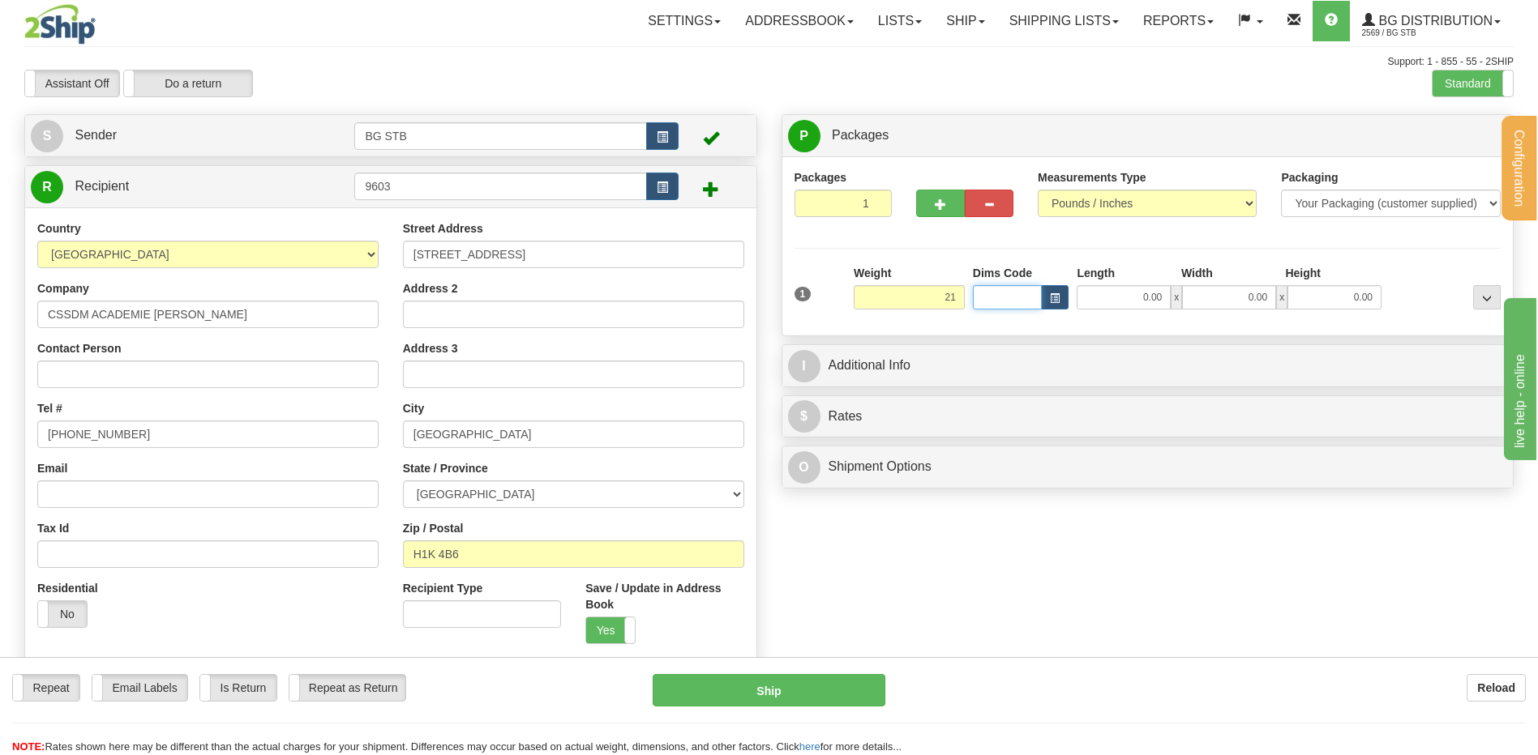
type input "21.00"
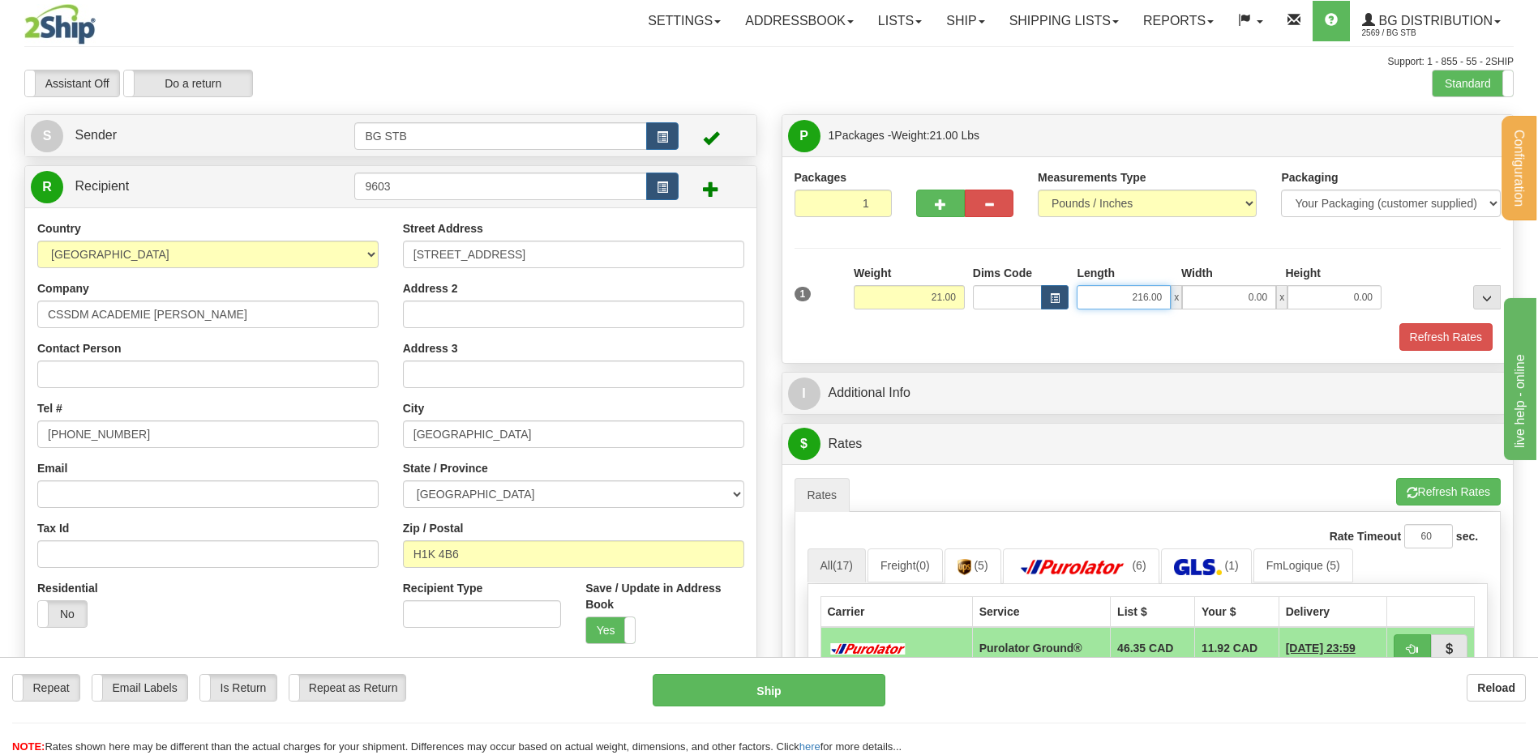
drag, startPoint x: 1176, startPoint y: 308, endPoint x: 1211, endPoint y: 306, distance: 34.9
click at [1211, 306] on div "216.00 x 0.00 x 0.00" at bounding box center [1228, 297] width 305 height 24
type input "16.00"
type input "12.00"
type input "11.00"
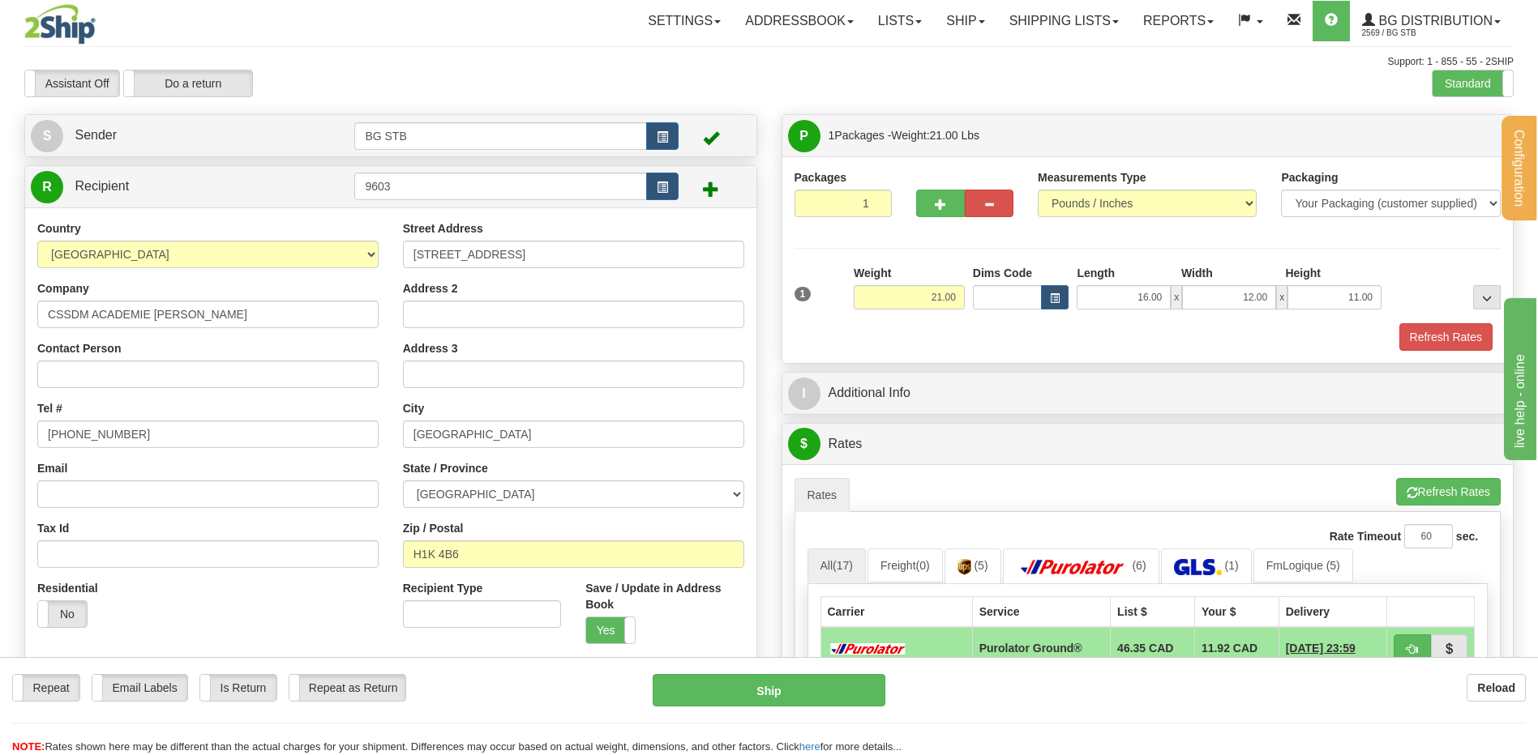
click at [1029, 374] on div "I Additional Info" at bounding box center [1147, 393] width 731 height 41
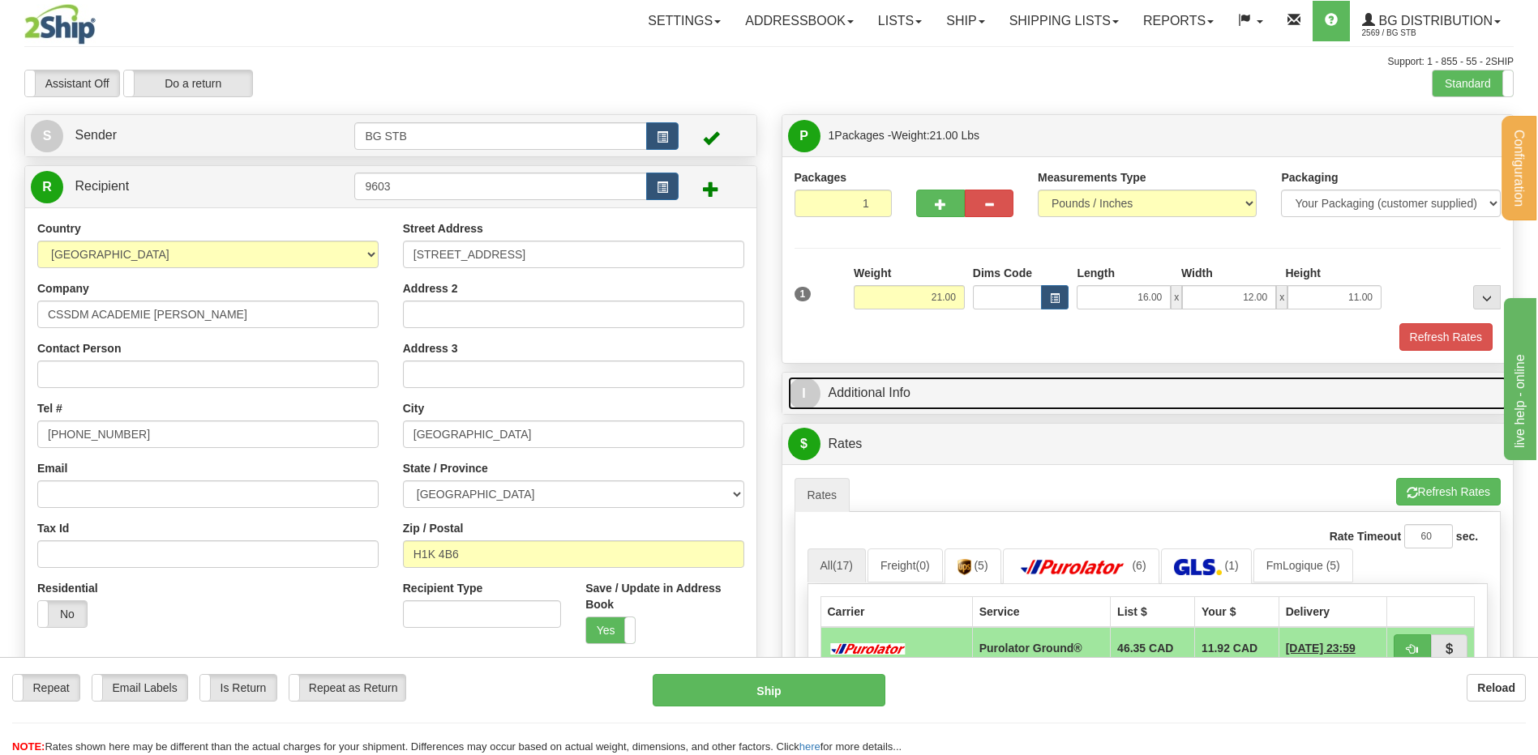
click at [1022, 379] on link "I Additional Info" at bounding box center [1148, 393] width 720 height 33
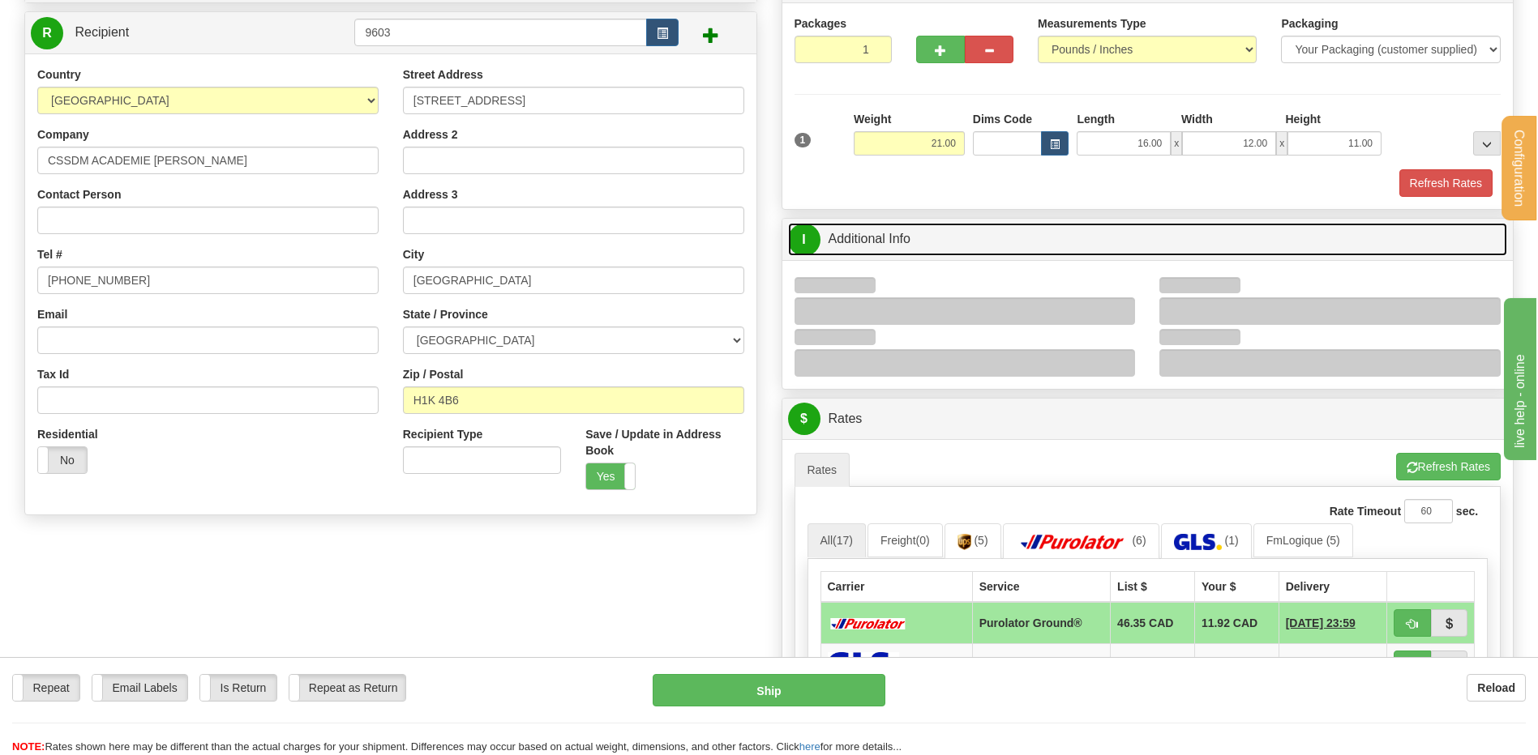
scroll to position [243, 0]
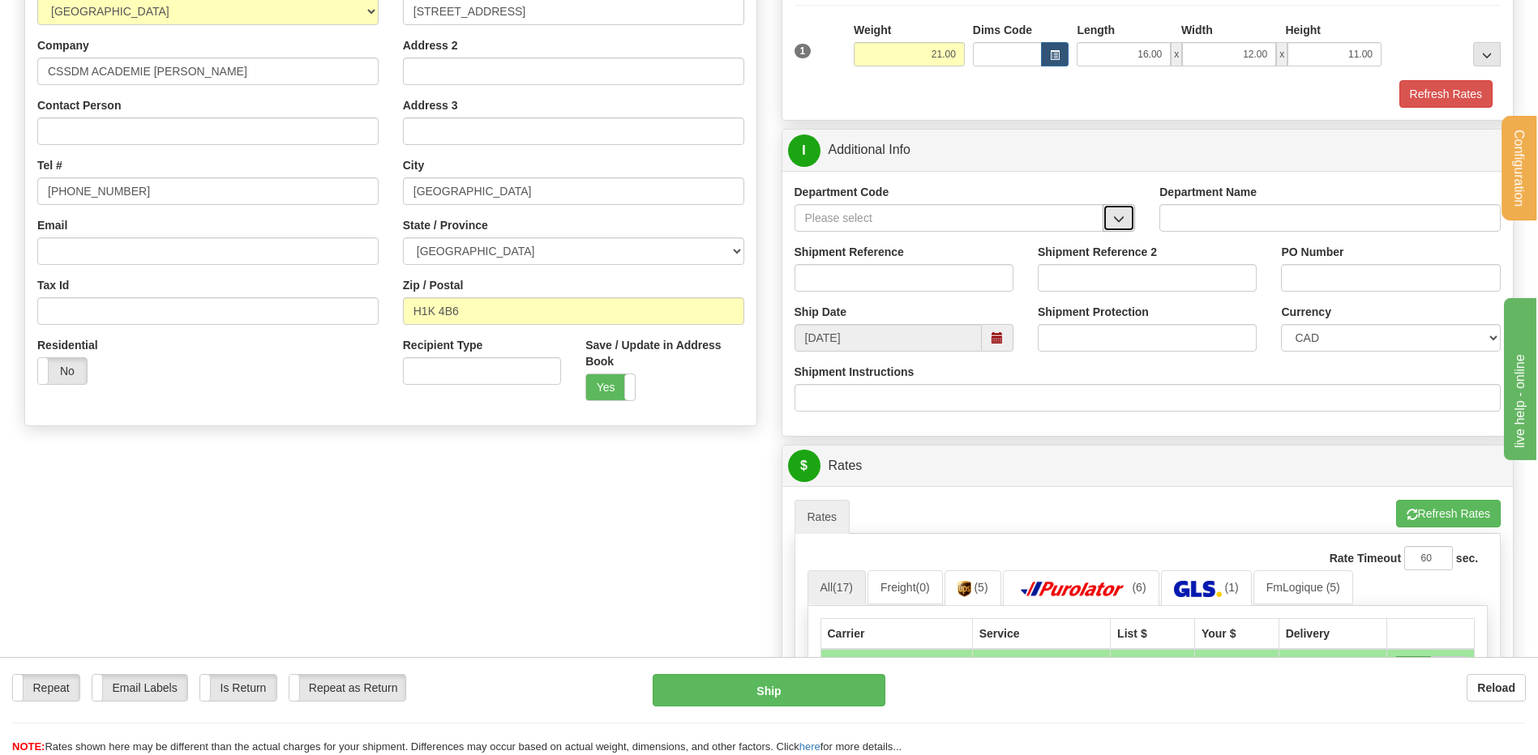
click at [1110, 216] on button "button" at bounding box center [1118, 218] width 32 height 28
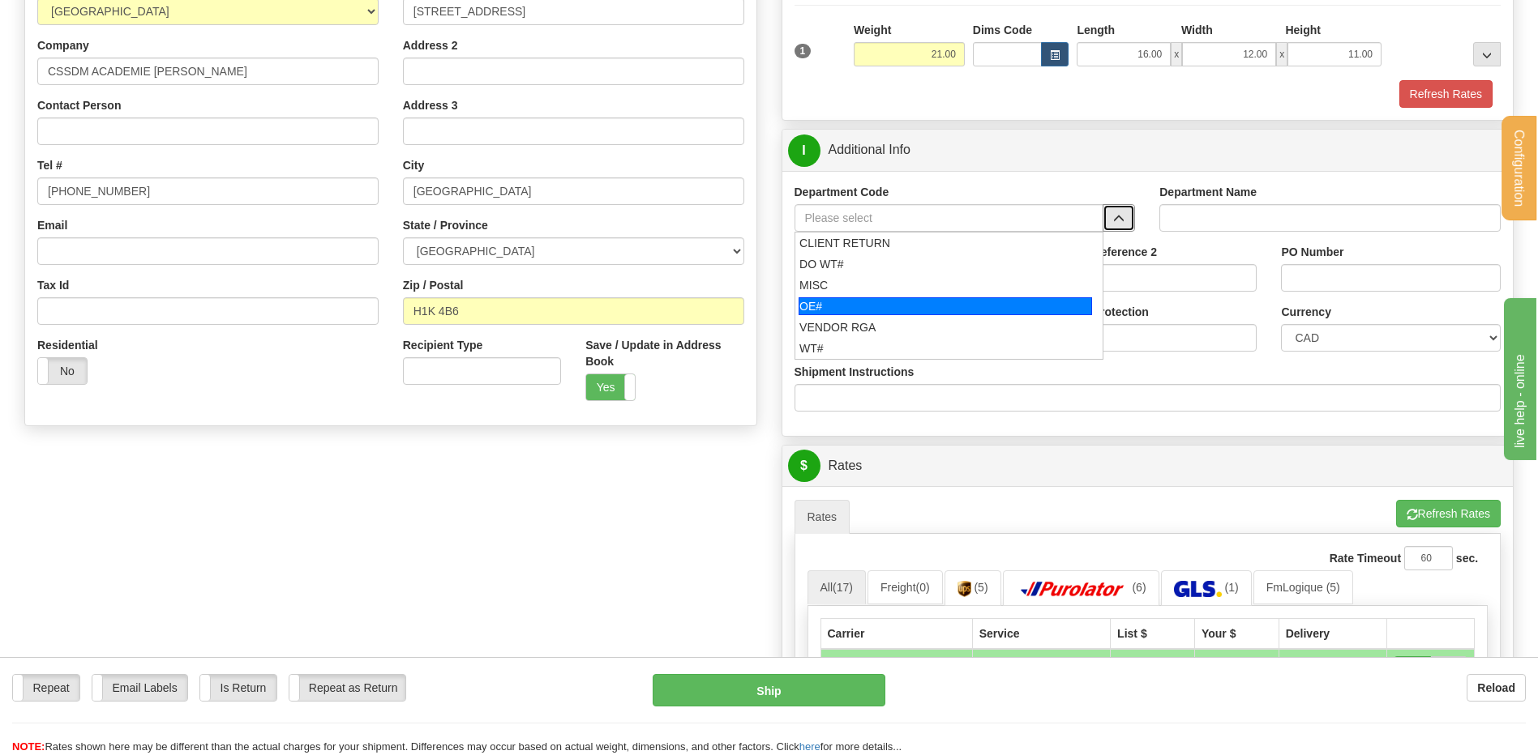
click at [850, 308] on div "OE#" at bounding box center [944, 306] width 293 height 18
type input "OE#"
type input "ORDERS"
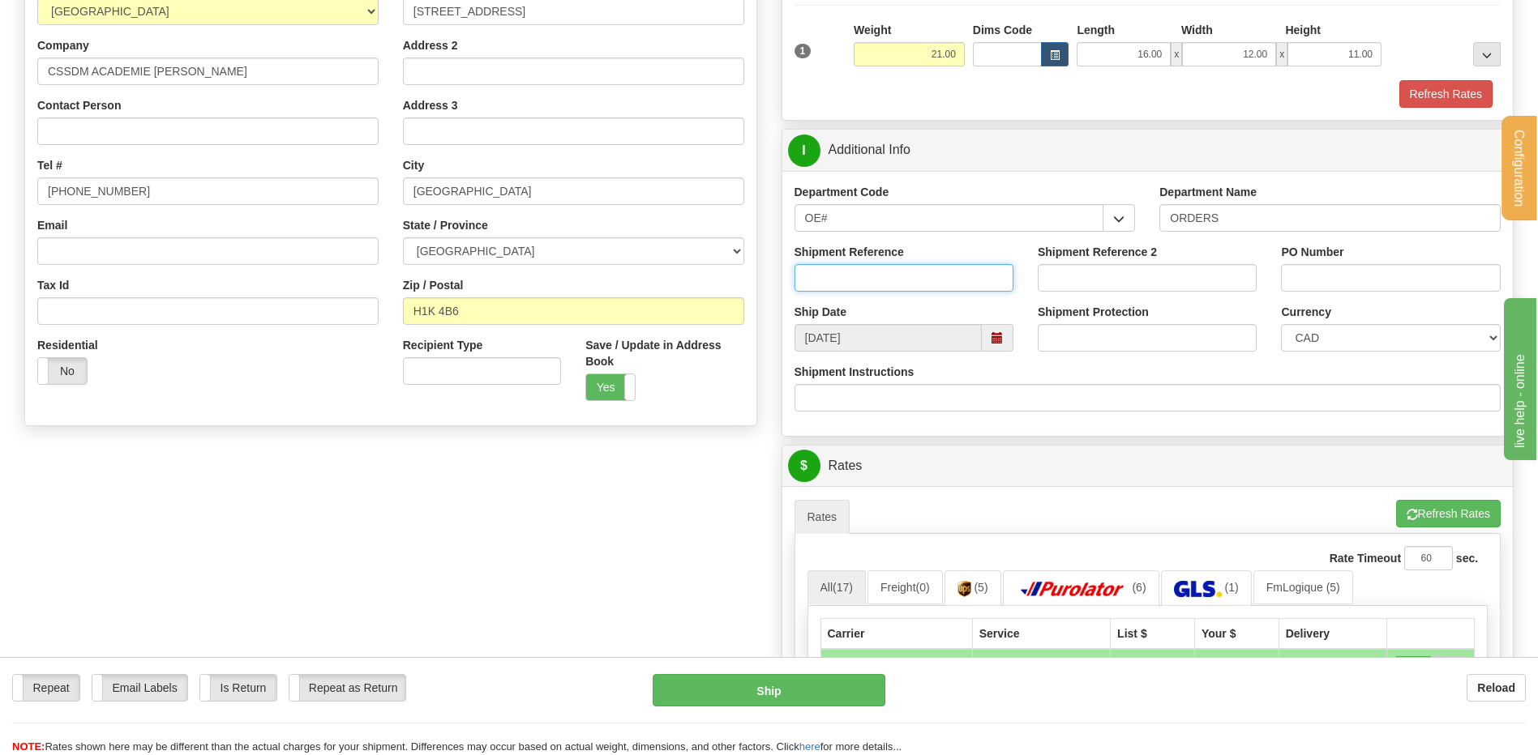
click at [858, 279] on input "Shipment Reference" at bounding box center [903, 278] width 219 height 28
type input "80006749-00"
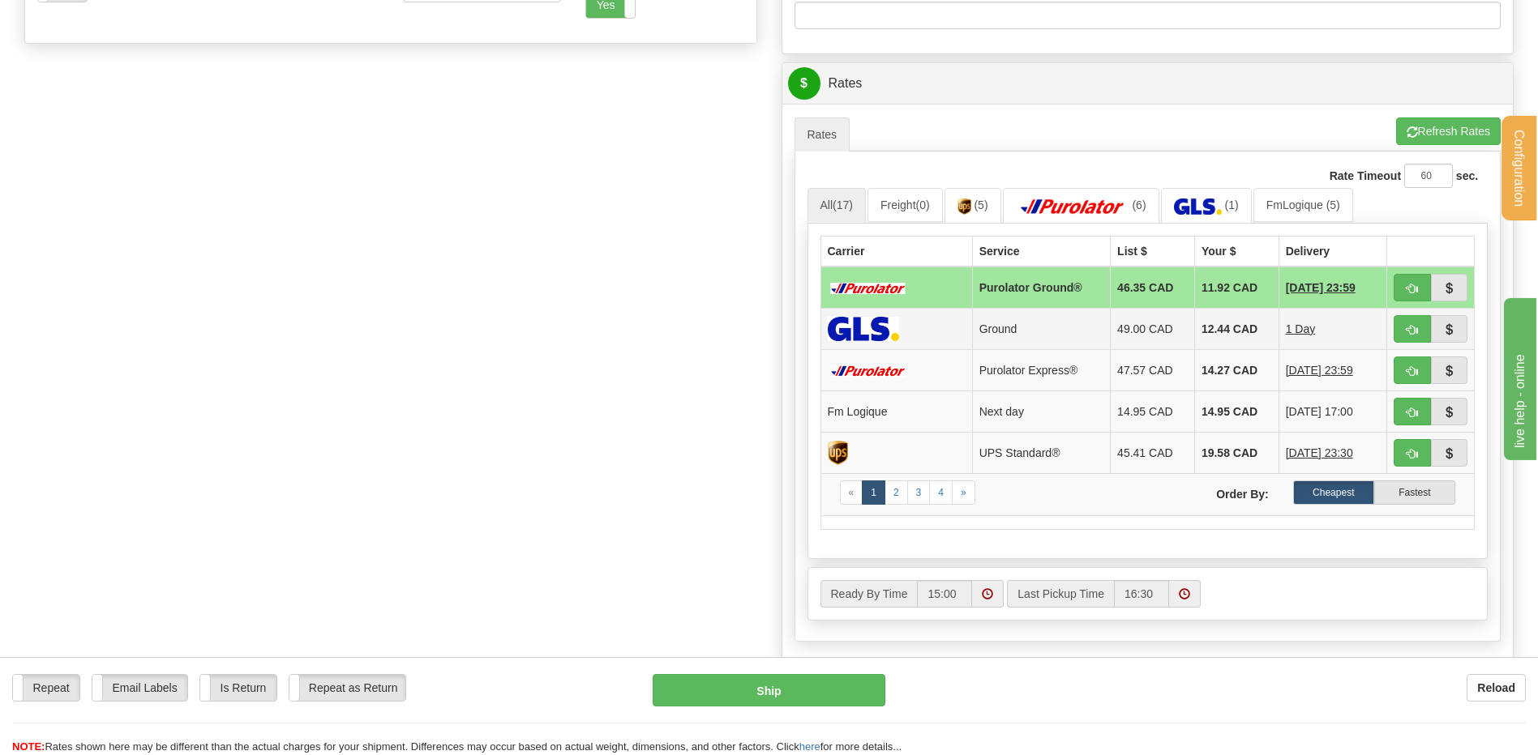
scroll to position [648, 0]
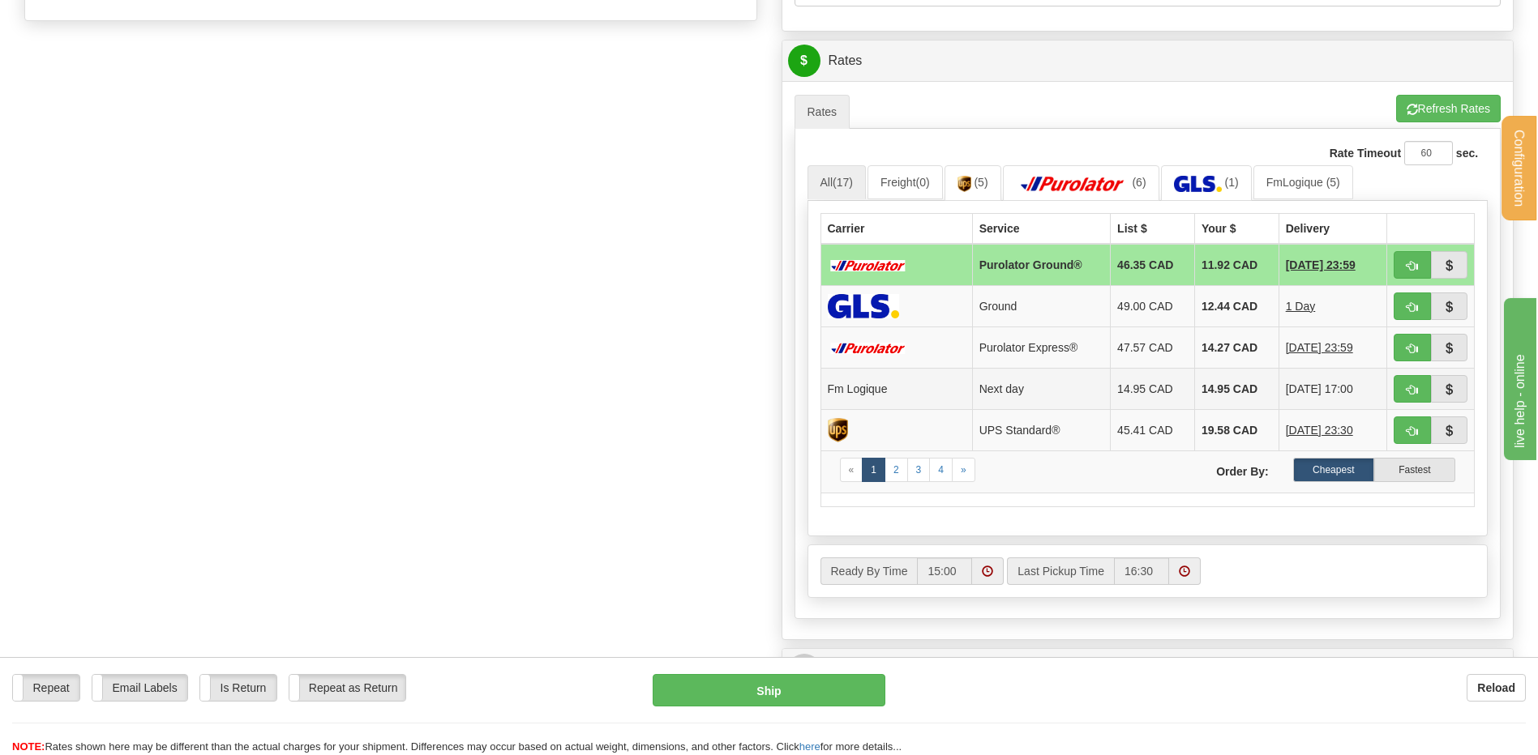
type input "253260051"
click at [1406, 385] on span "button" at bounding box center [1411, 390] width 11 height 11
type input "jour"
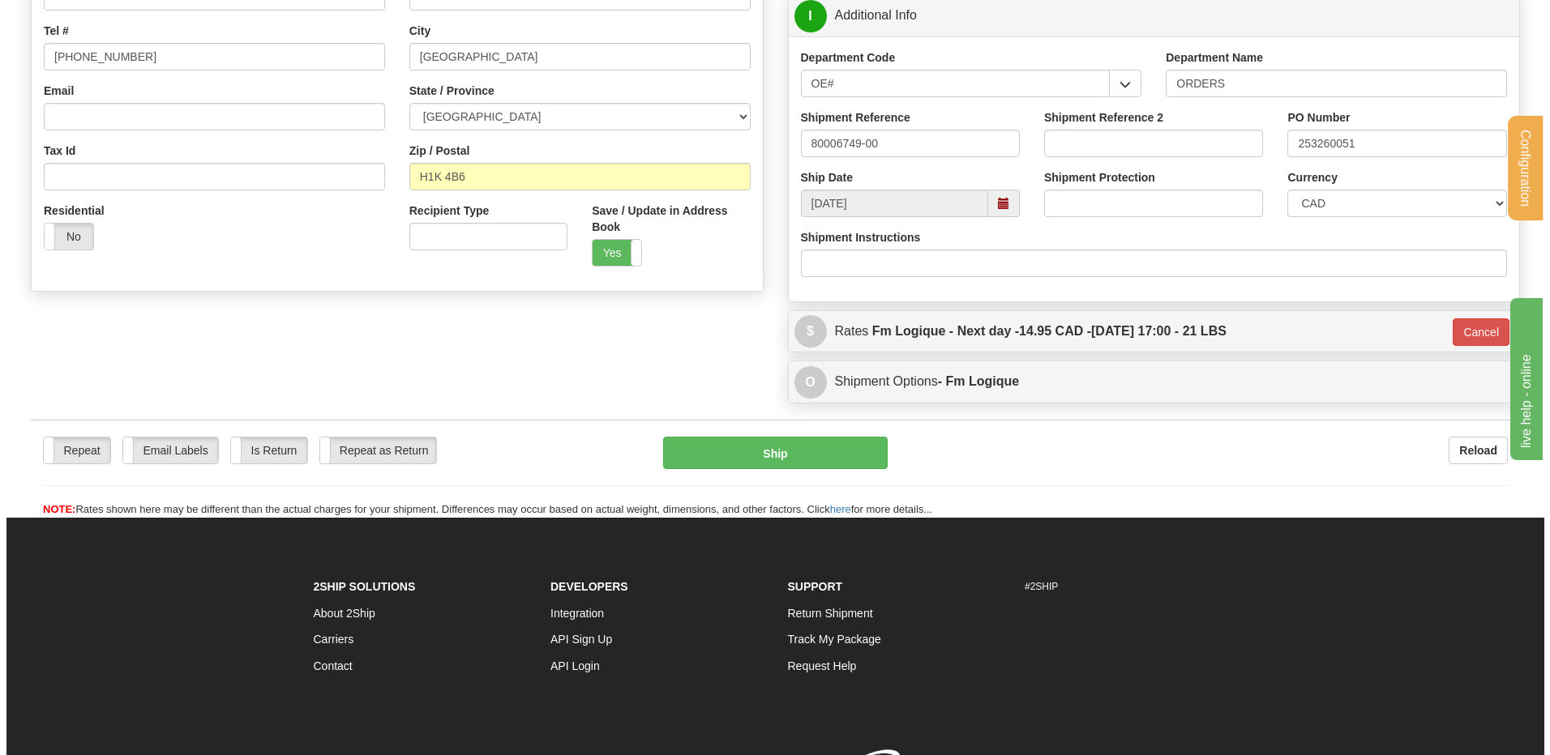
scroll to position [346, 0]
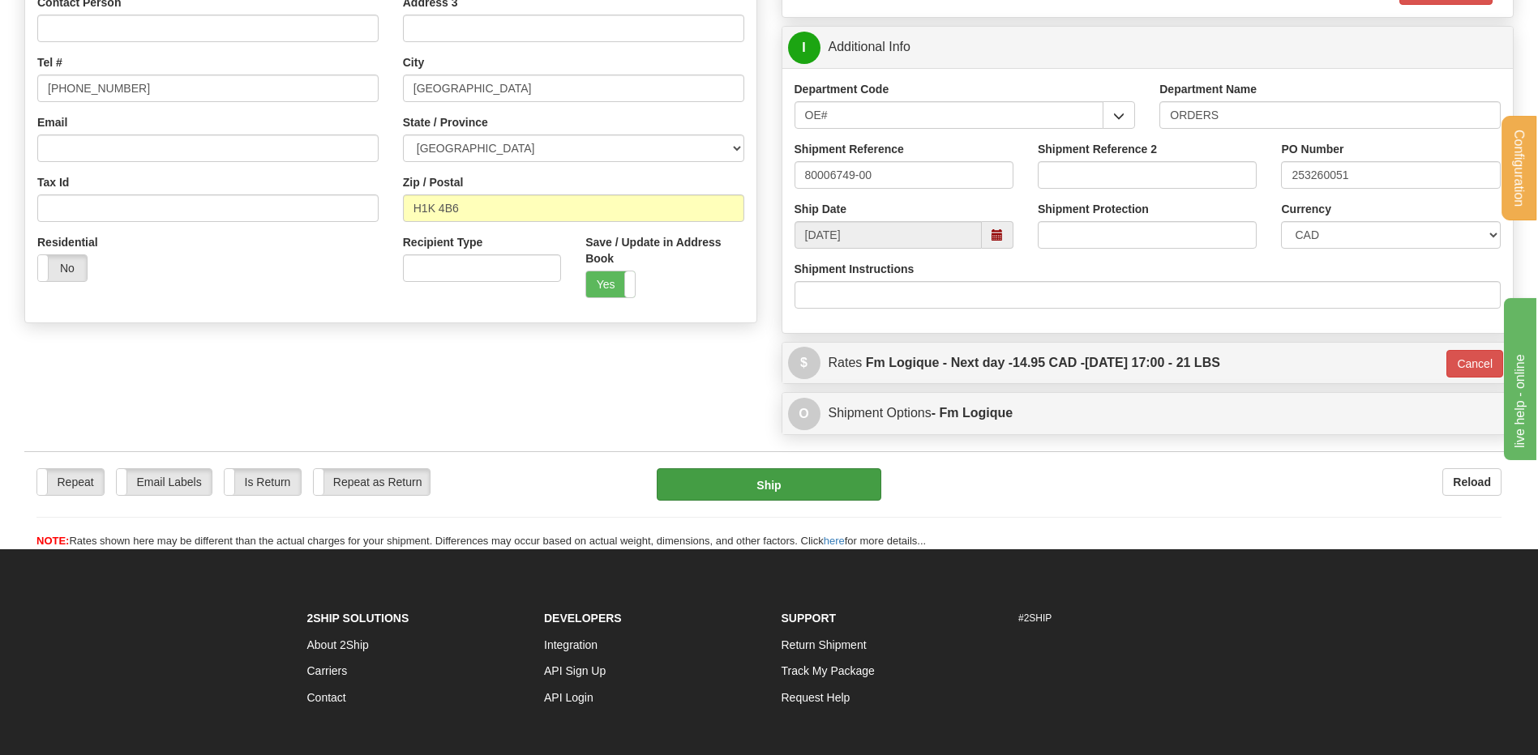
click at [767, 466] on div "Repeat Repeat Email Labels Email Labels Edit Is Return Is Return Repeat as Retu…" at bounding box center [768, 501] width 1489 height 98
click at [775, 475] on button "Ship" at bounding box center [769, 485] width 224 height 32
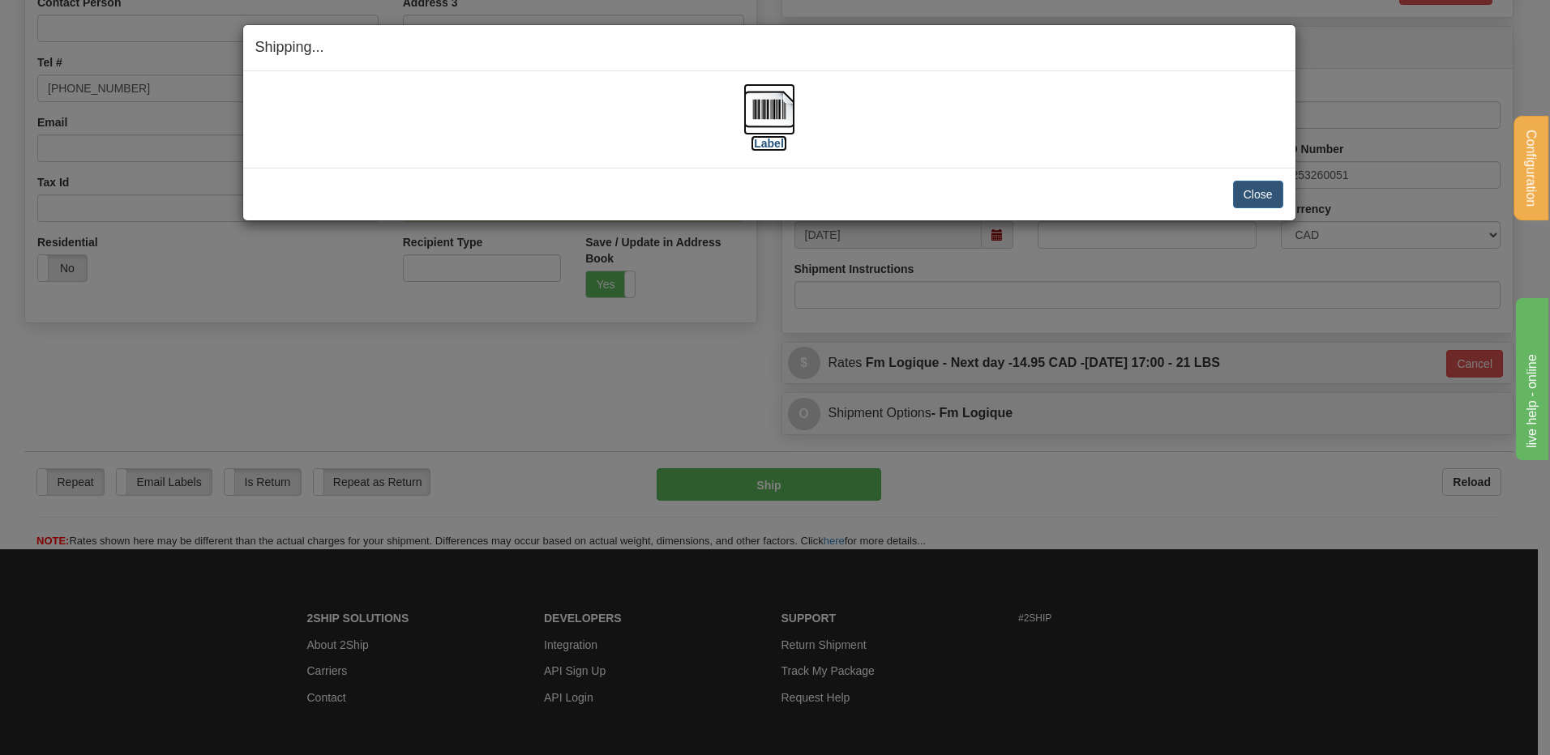
click at [774, 83] on img at bounding box center [769, 109] width 52 height 52
click at [1248, 195] on button "Close" at bounding box center [1258, 195] width 50 height 28
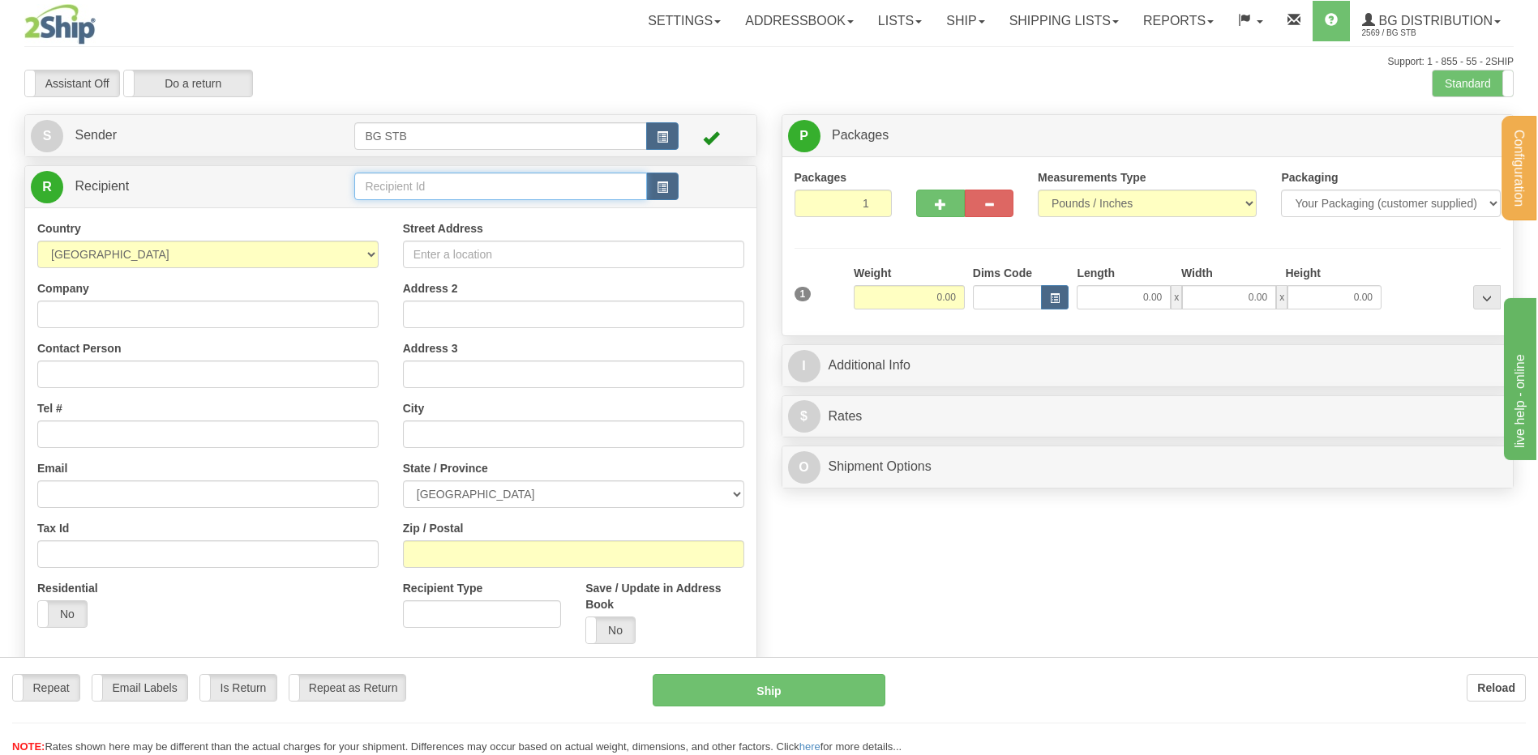
click at [379, 178] on input "text" at bounding box center [500, 187] width 292 height 28
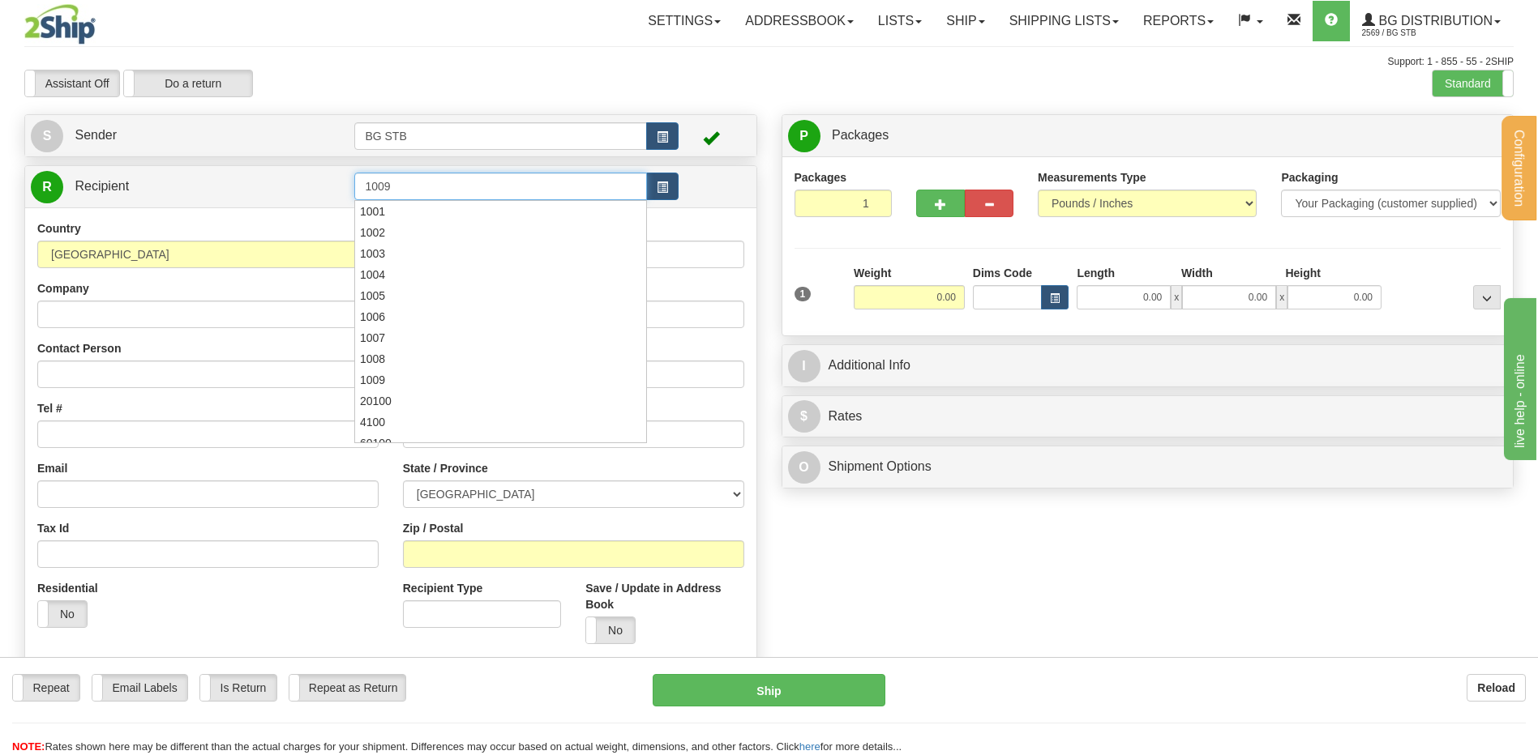
type input "1009"
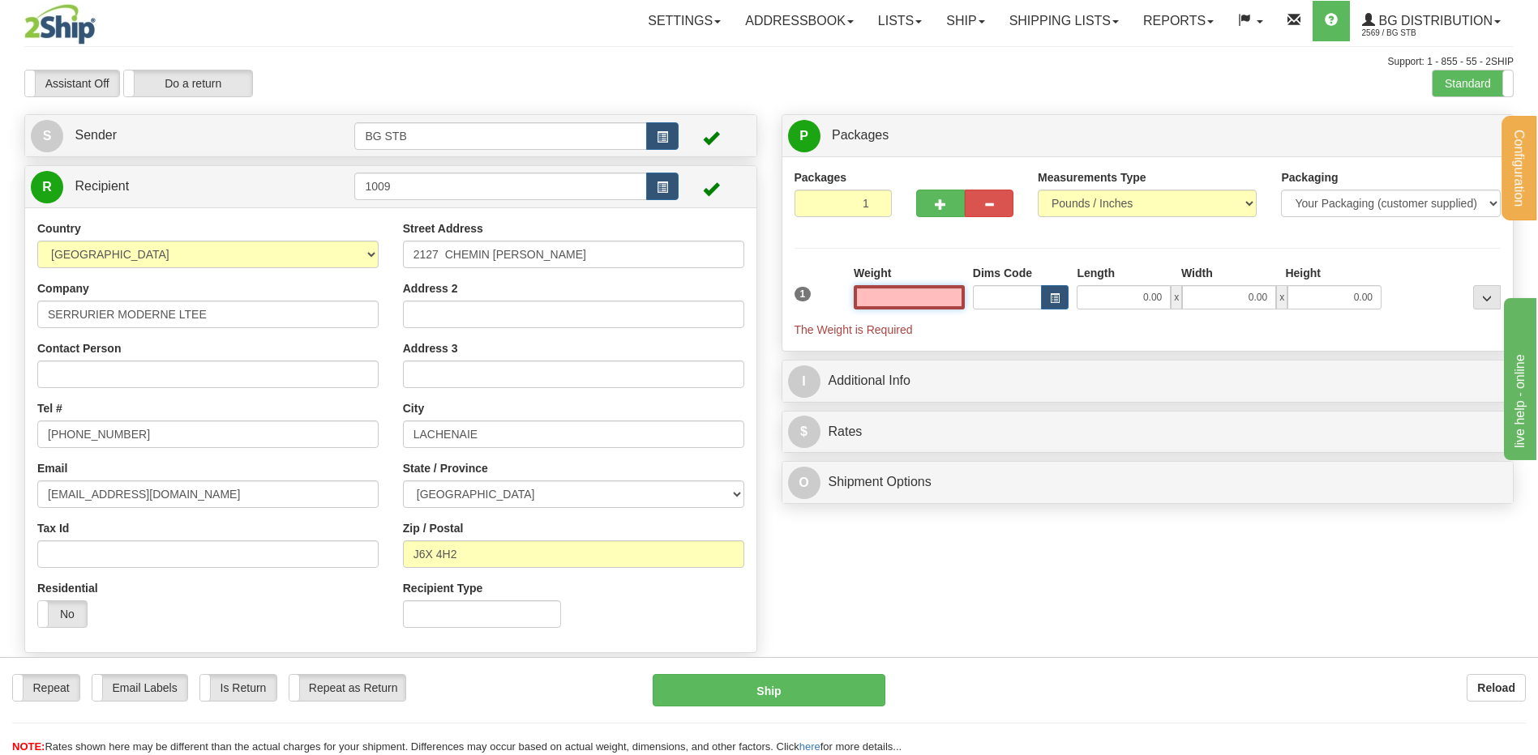
click at [916, 293] on input "text" at bounding box center [909, 297] width 111 height 24
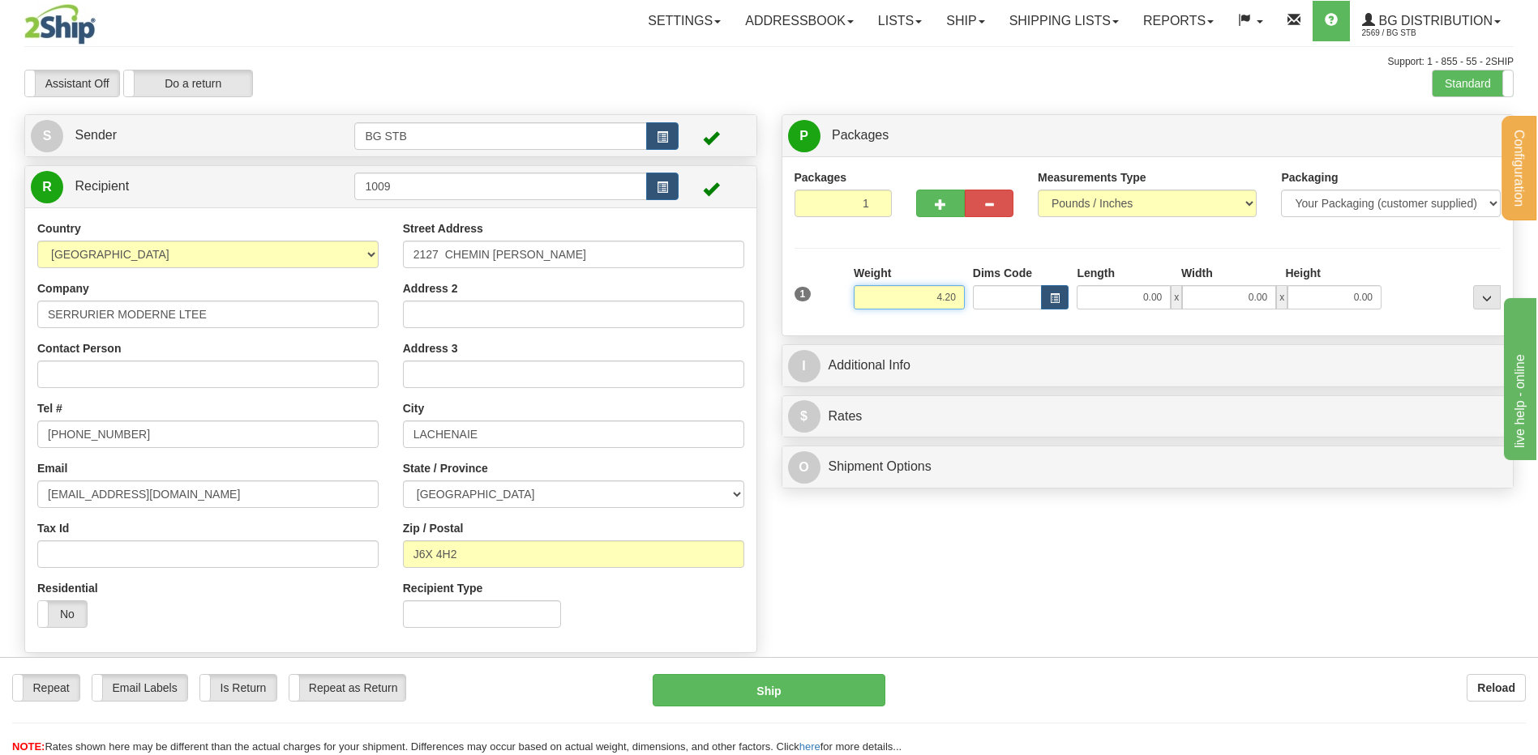
type input "4.20"
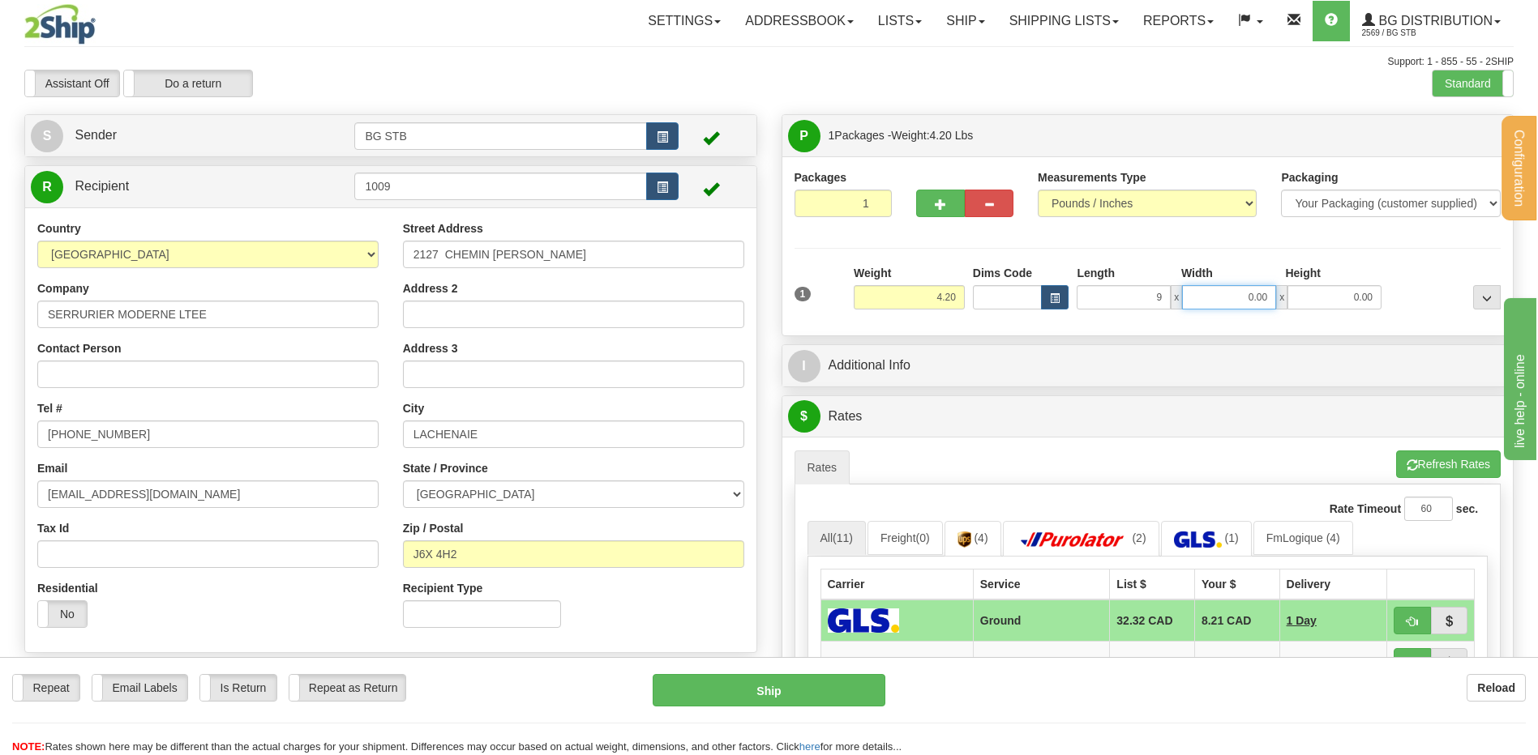
type input "9.00"
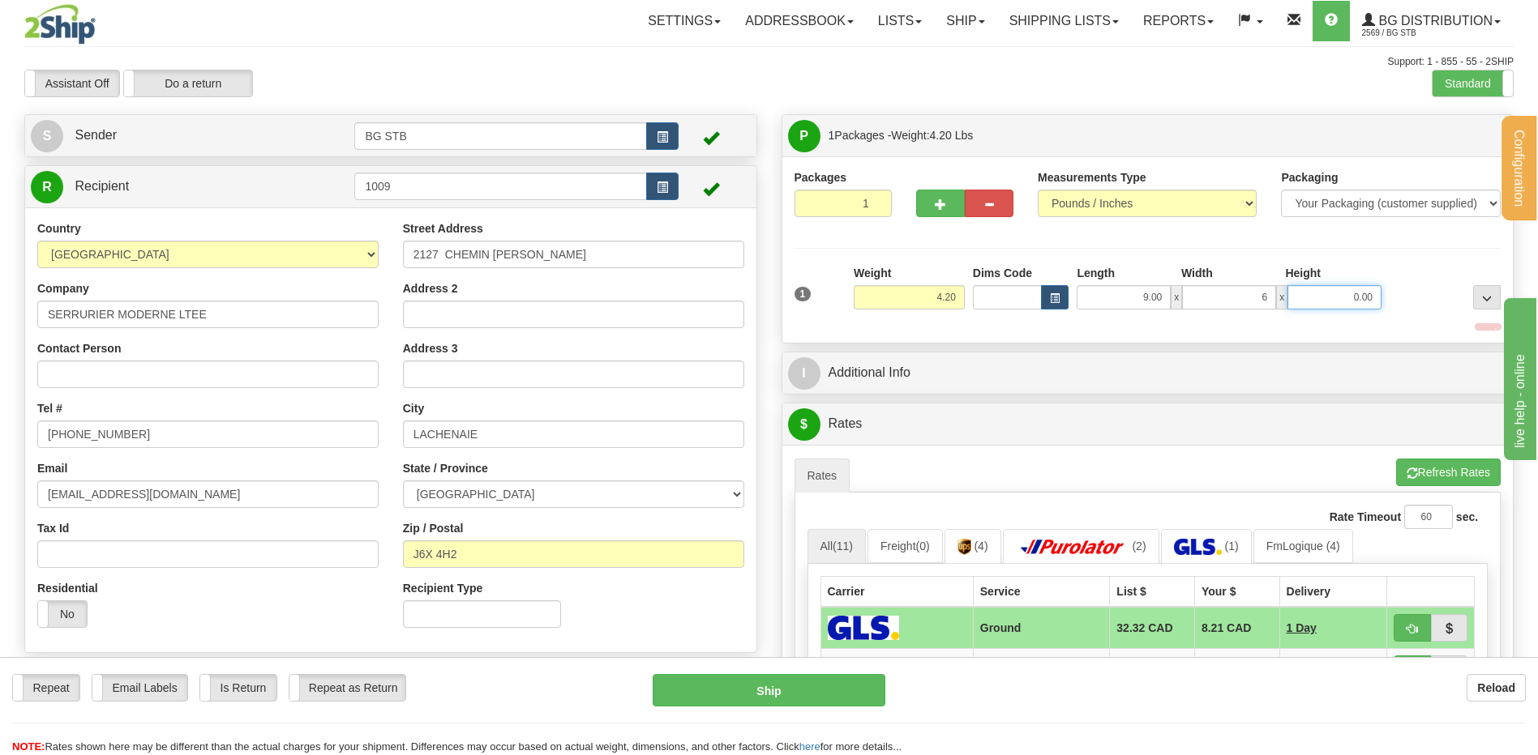
type input "6.00"
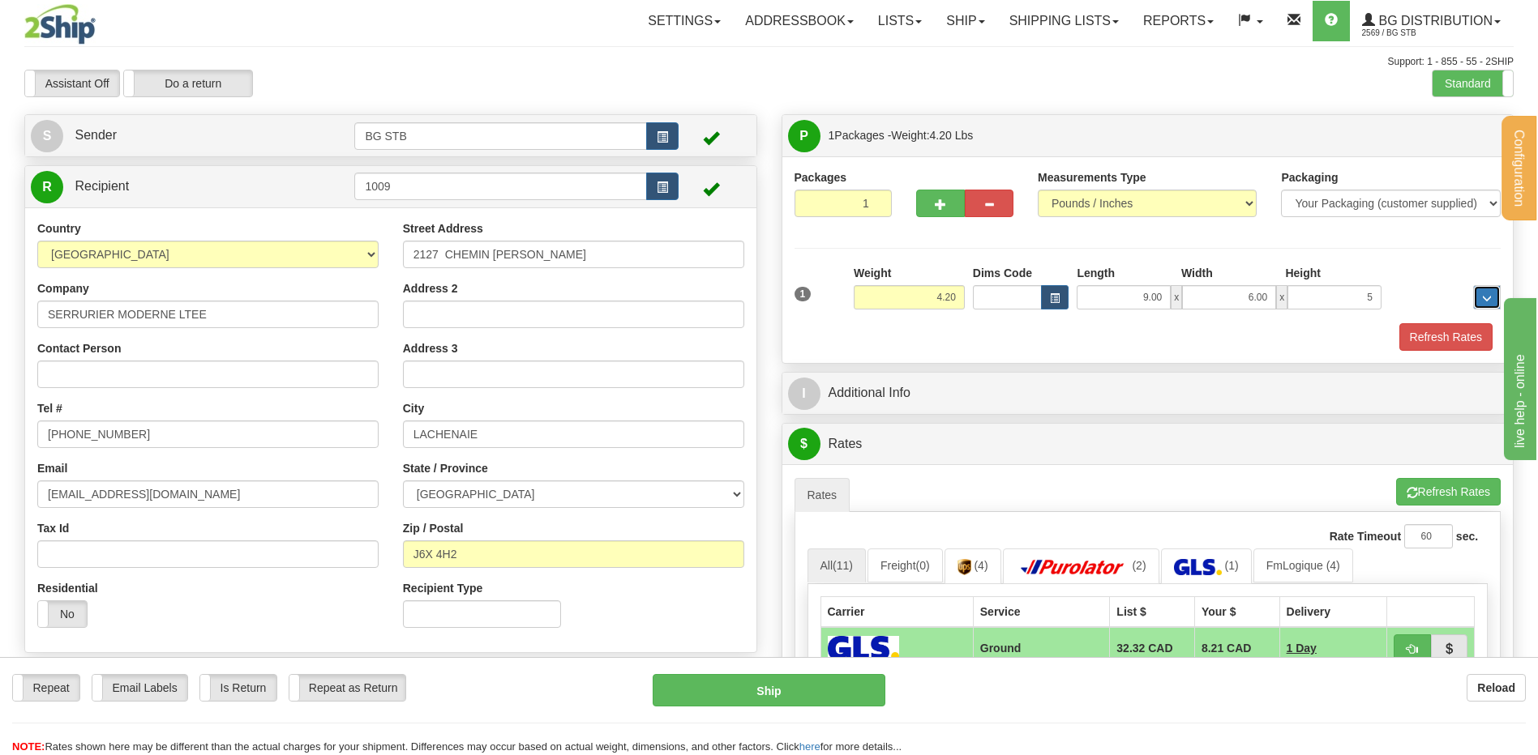
type input "5.00"
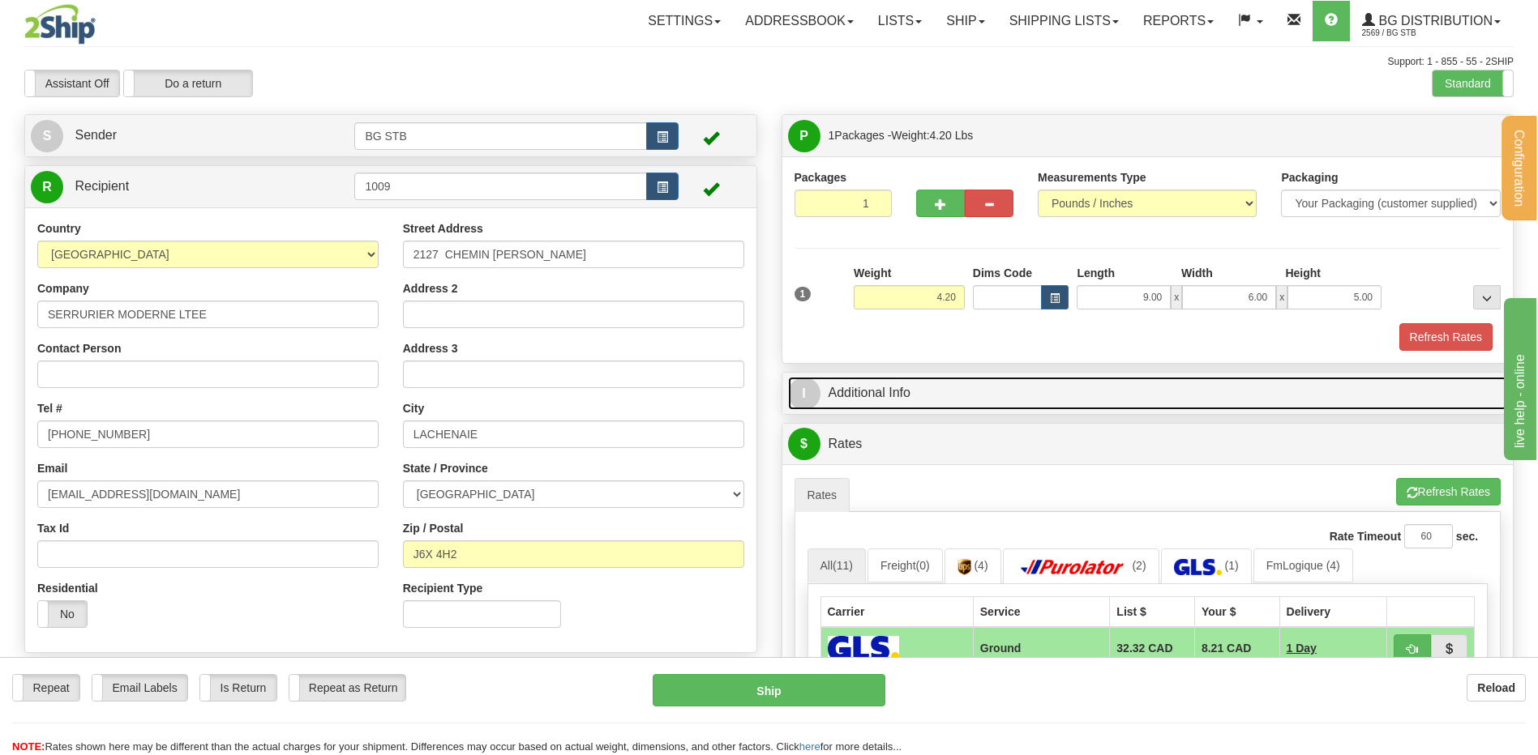
click at [975, 380] on link "I Additional Info" at bounding box center [1148, 393] width 720 height 33
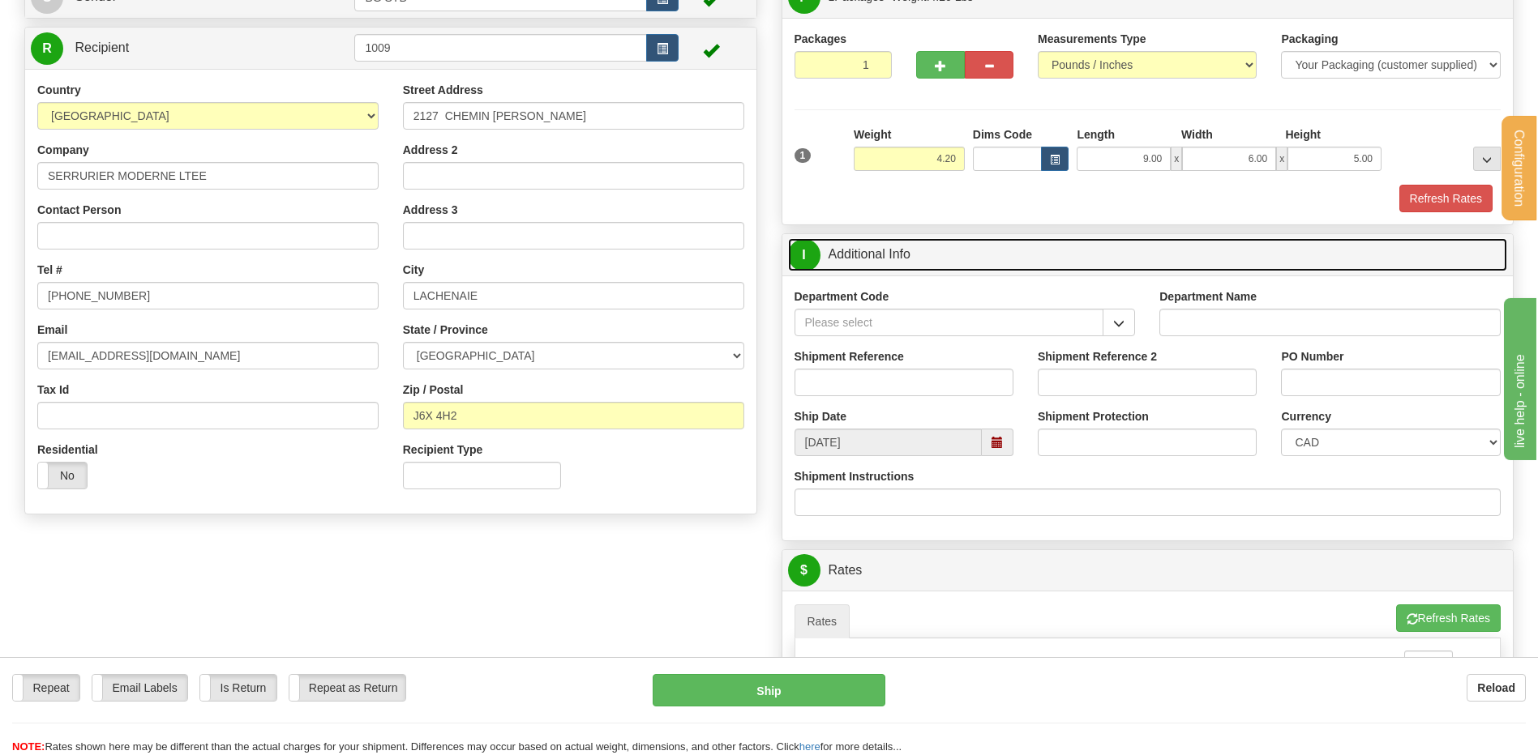
scroll to position [243, 0]
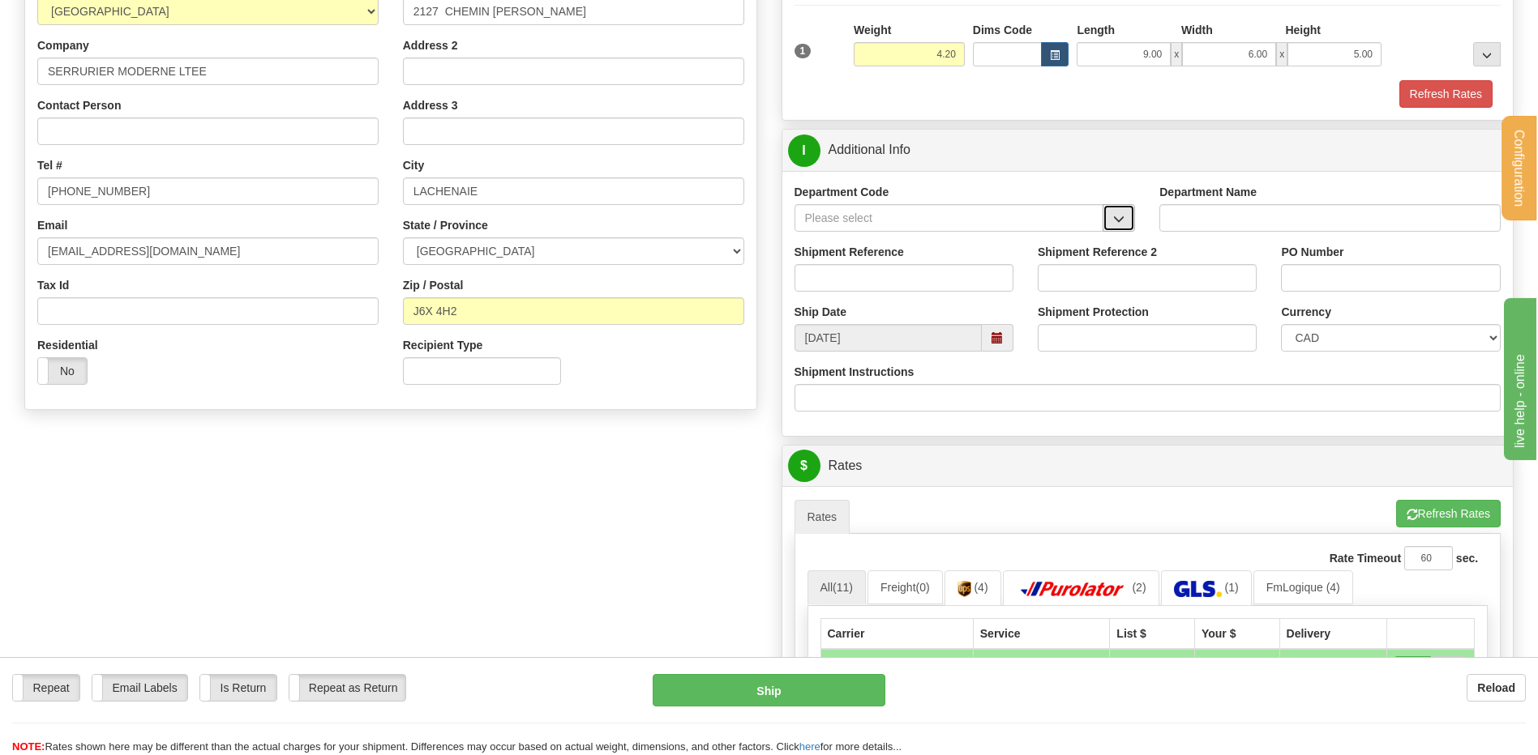
click at [1117, 216] on span "button" at bounding box center [1118, 219] width 11 height 11
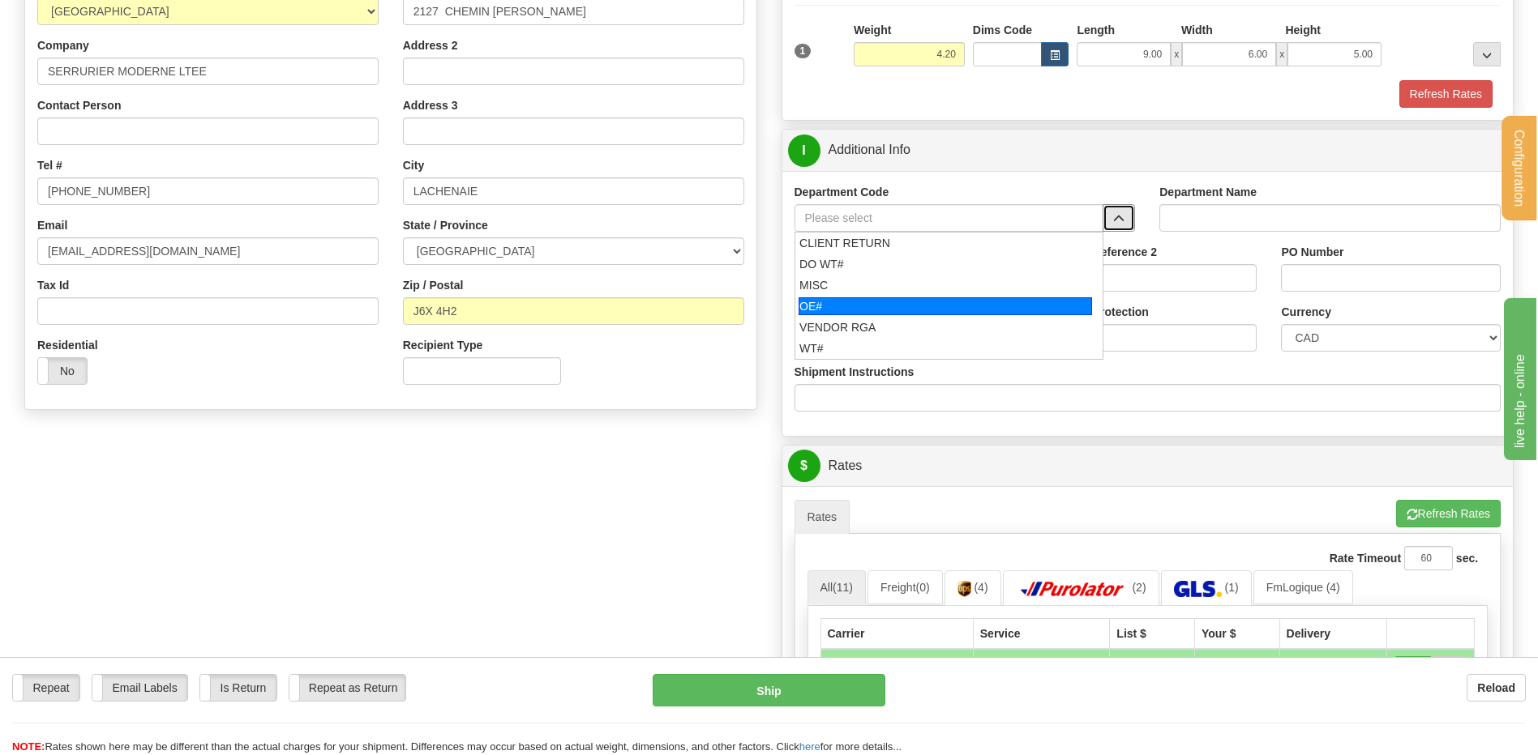
click at [820, 303] on div "OE#" at bounding box center [944, 306] width 293 height 18
type input "OE#"
type input "ORDERS"
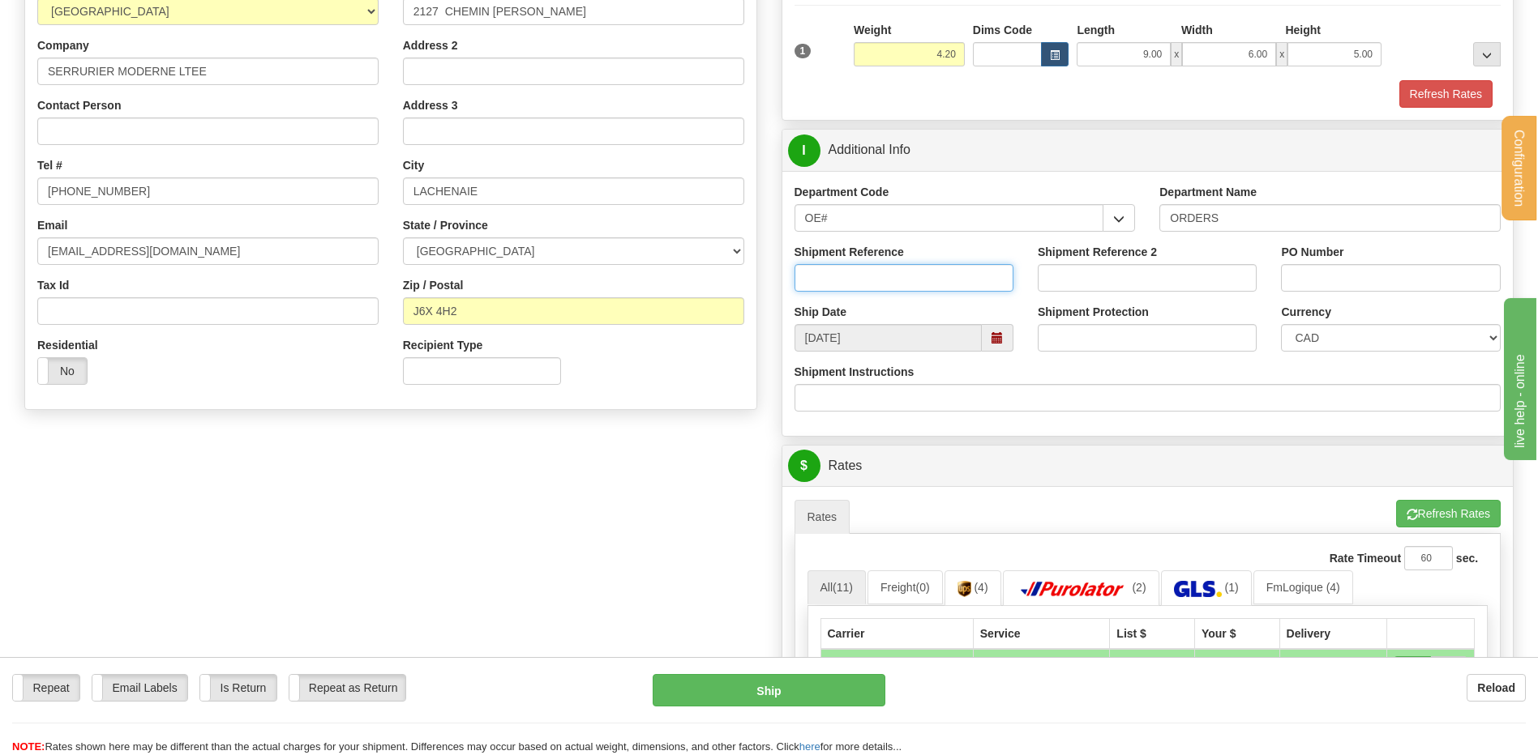
click at [838, 277] on input "Shipment Reference" at bounding box center [903, 278] width 219 height 28
type input "80006722-00 // 80004758-00"
click at [1314, 276] on input "PO Number" at bounding box center [1390, 278] width 219 height 28
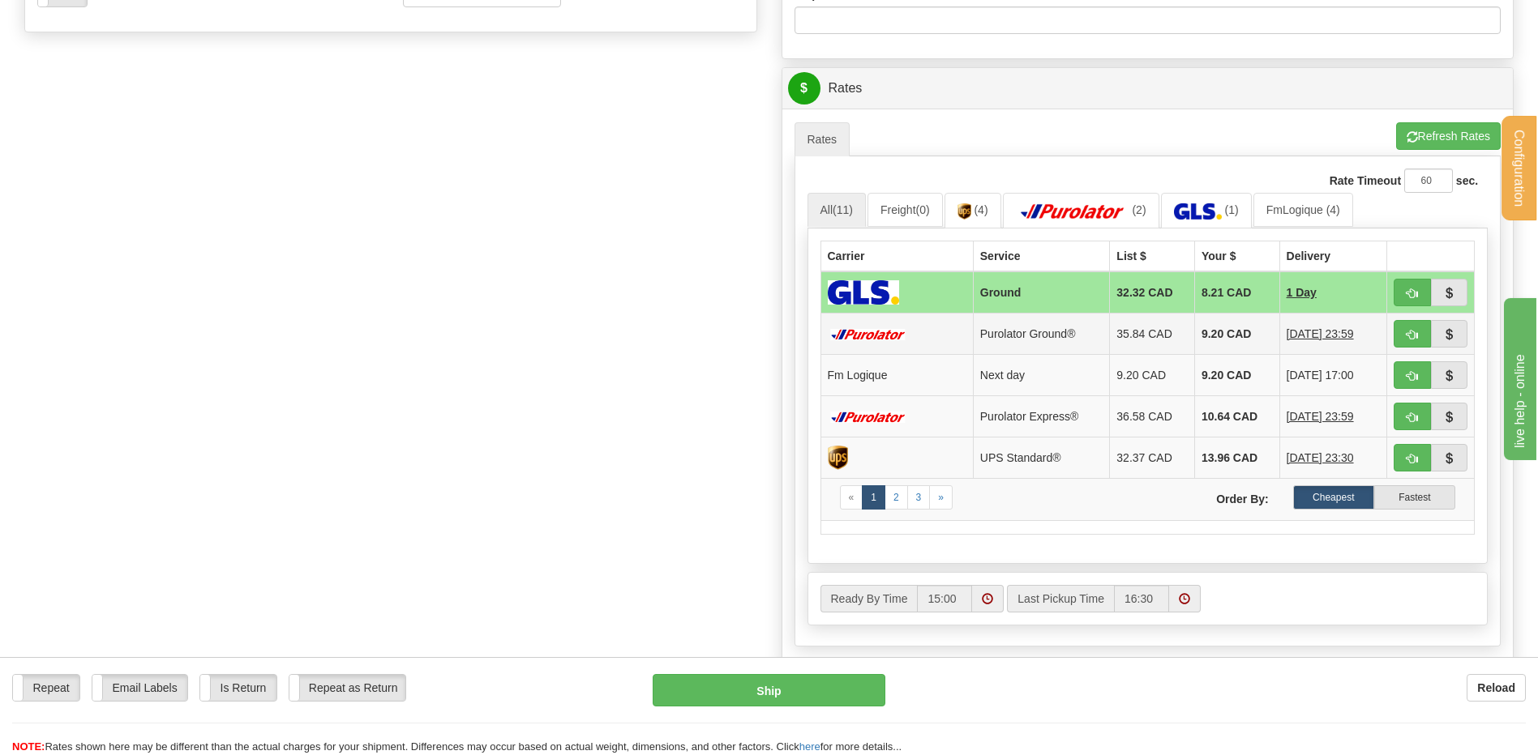
scroll to position [648, 0]
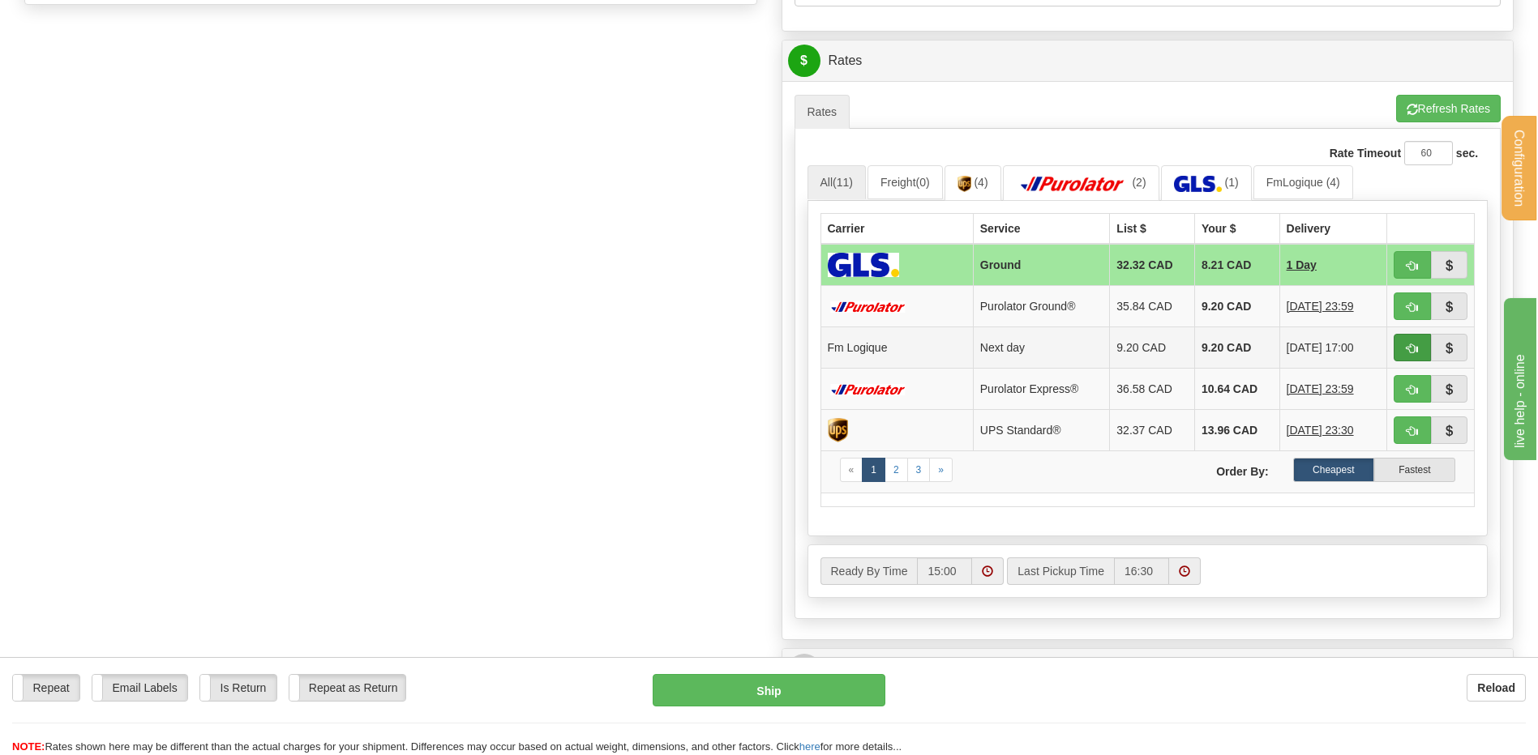
type input "5646 // 5562"
click at [1397, 349] on button "button" at bounding box center [1411, 348] width 37 height 28
type input "jour"
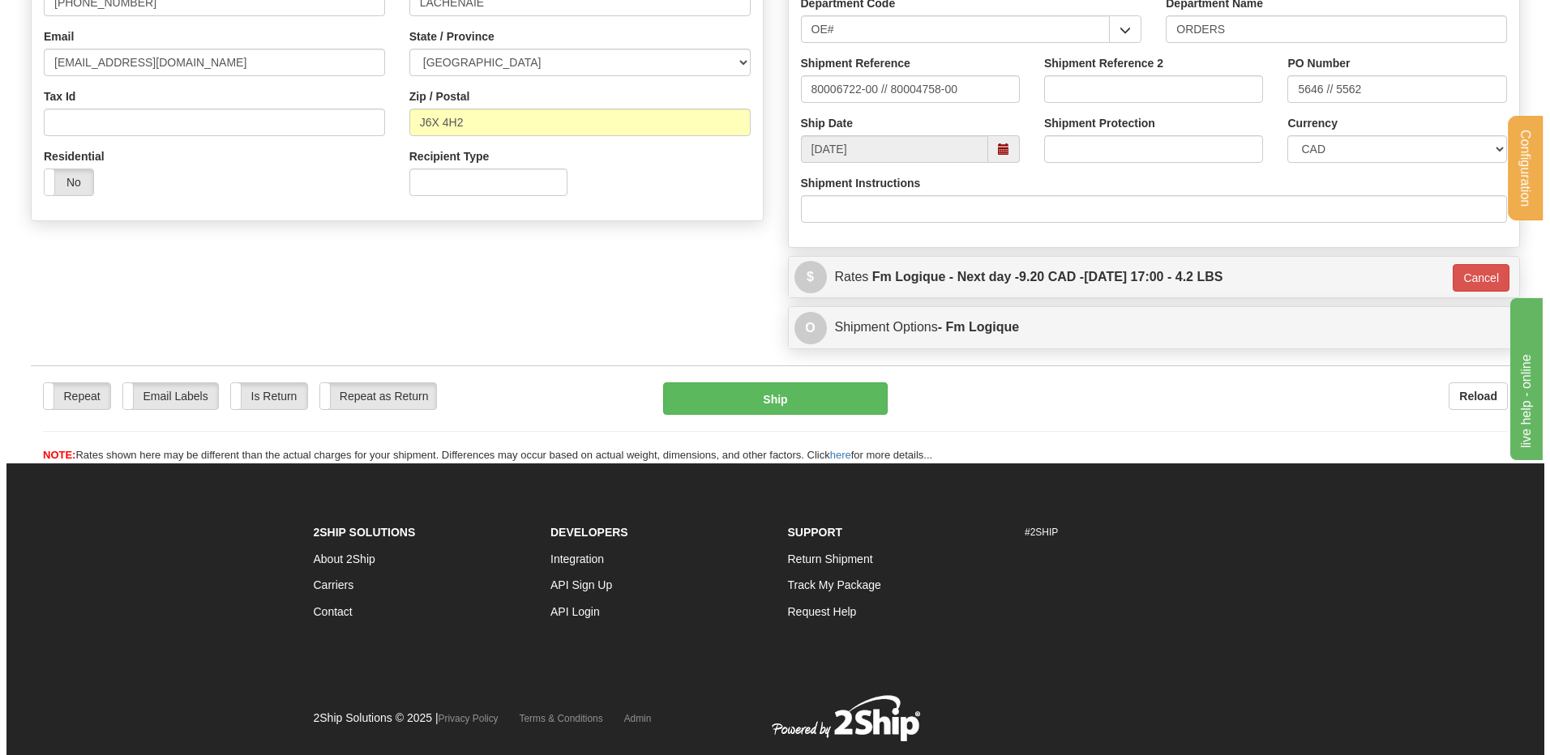
scroll to position [241, 0]
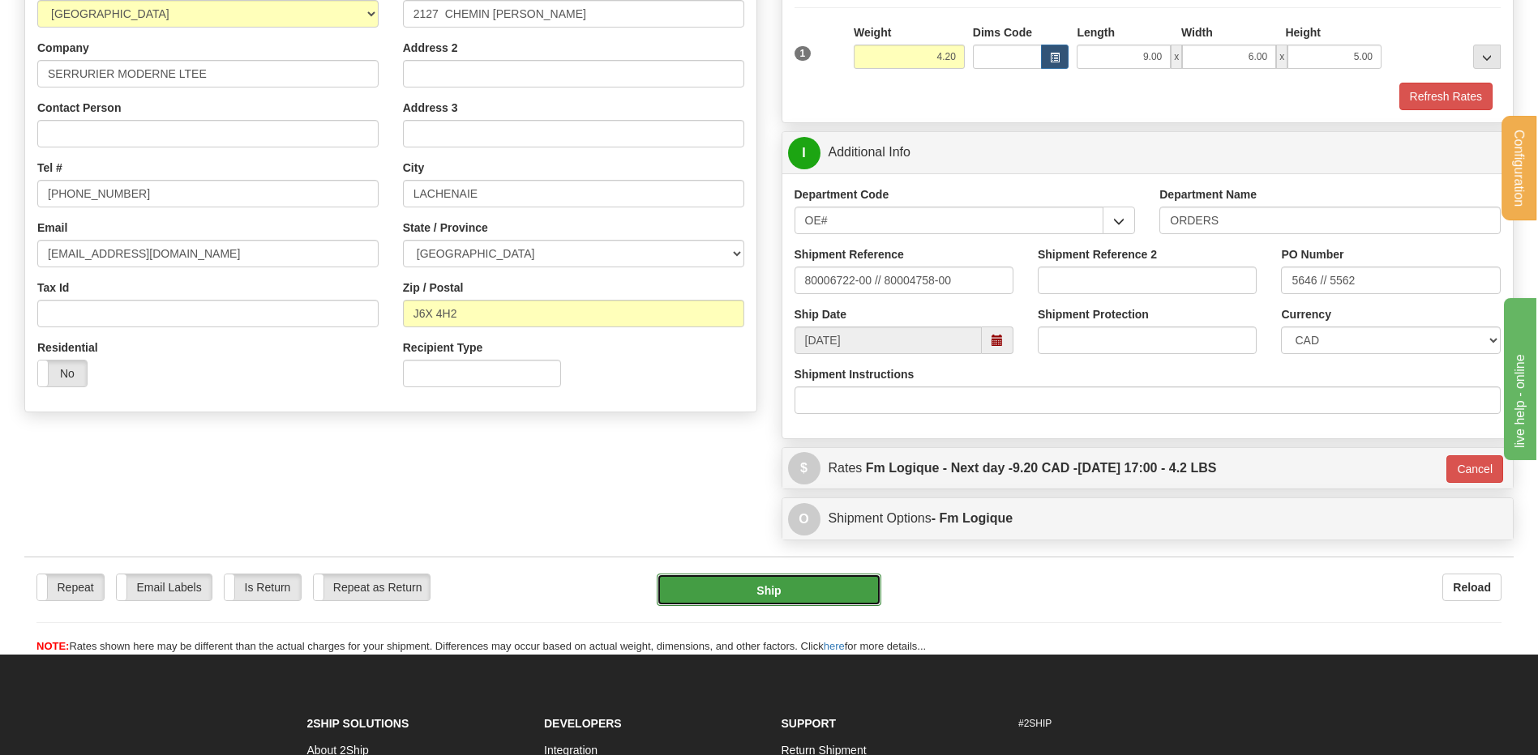
click at [810, 583] on button "Ship" at bounding box center [769, 590] width 224 height 32
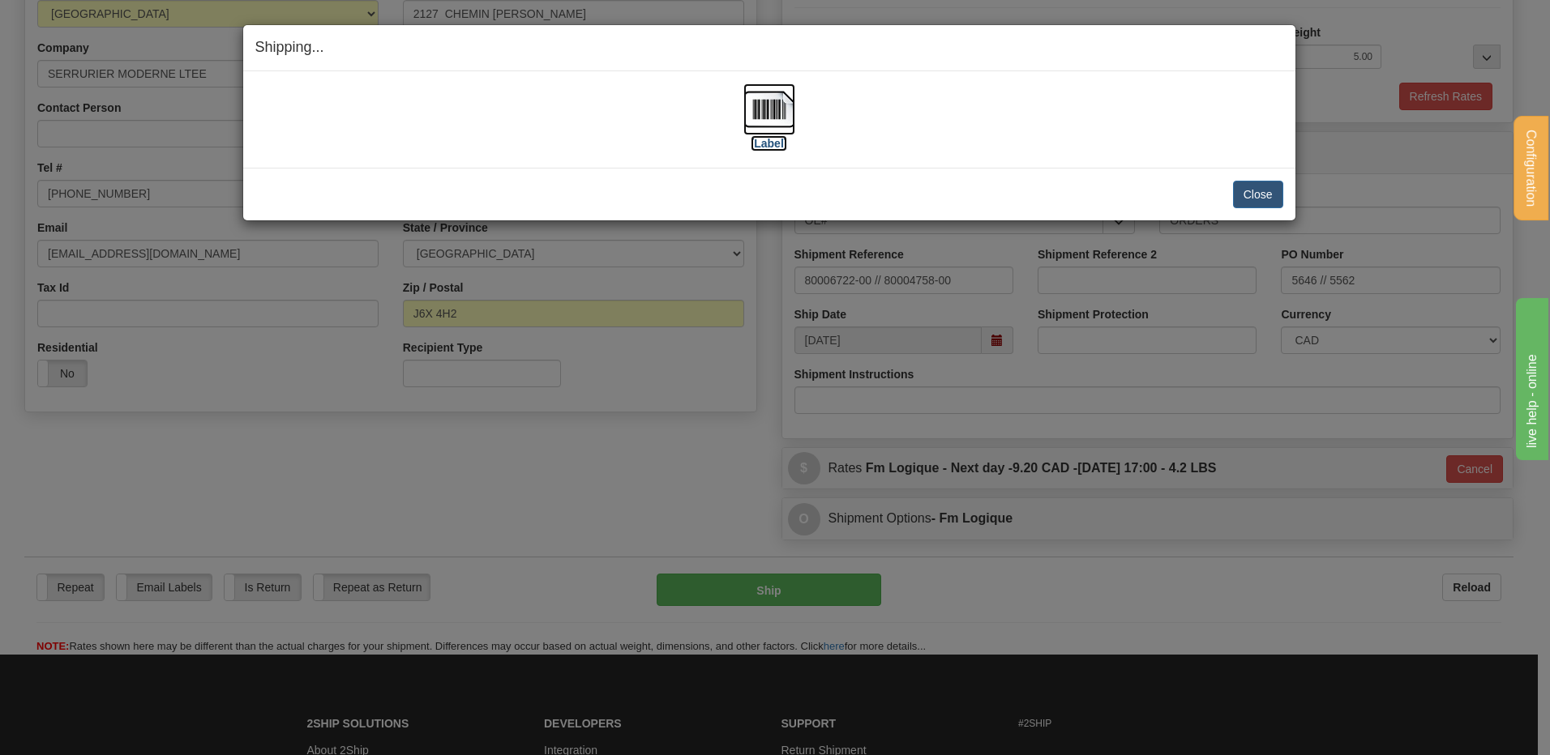
click at [779, 109] on img at bounding box center [769, 109] width 52 height 52
click at [1235, 192] on button "Close" at bounding box center [1258, 195] width 50 height 28
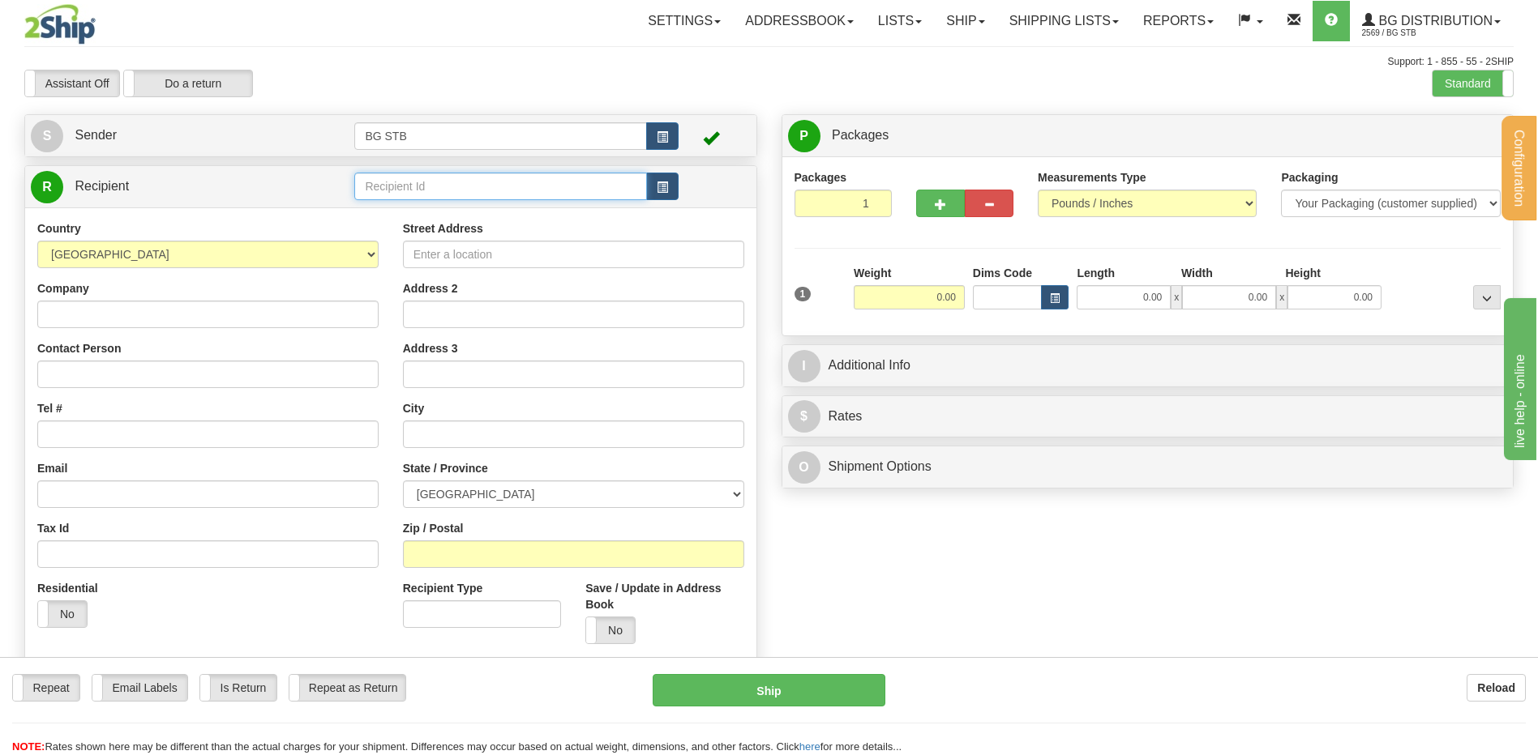
click at [436, 184] on input "text" at bounding box center [500, 187] width 292 height 28
type input "1101"
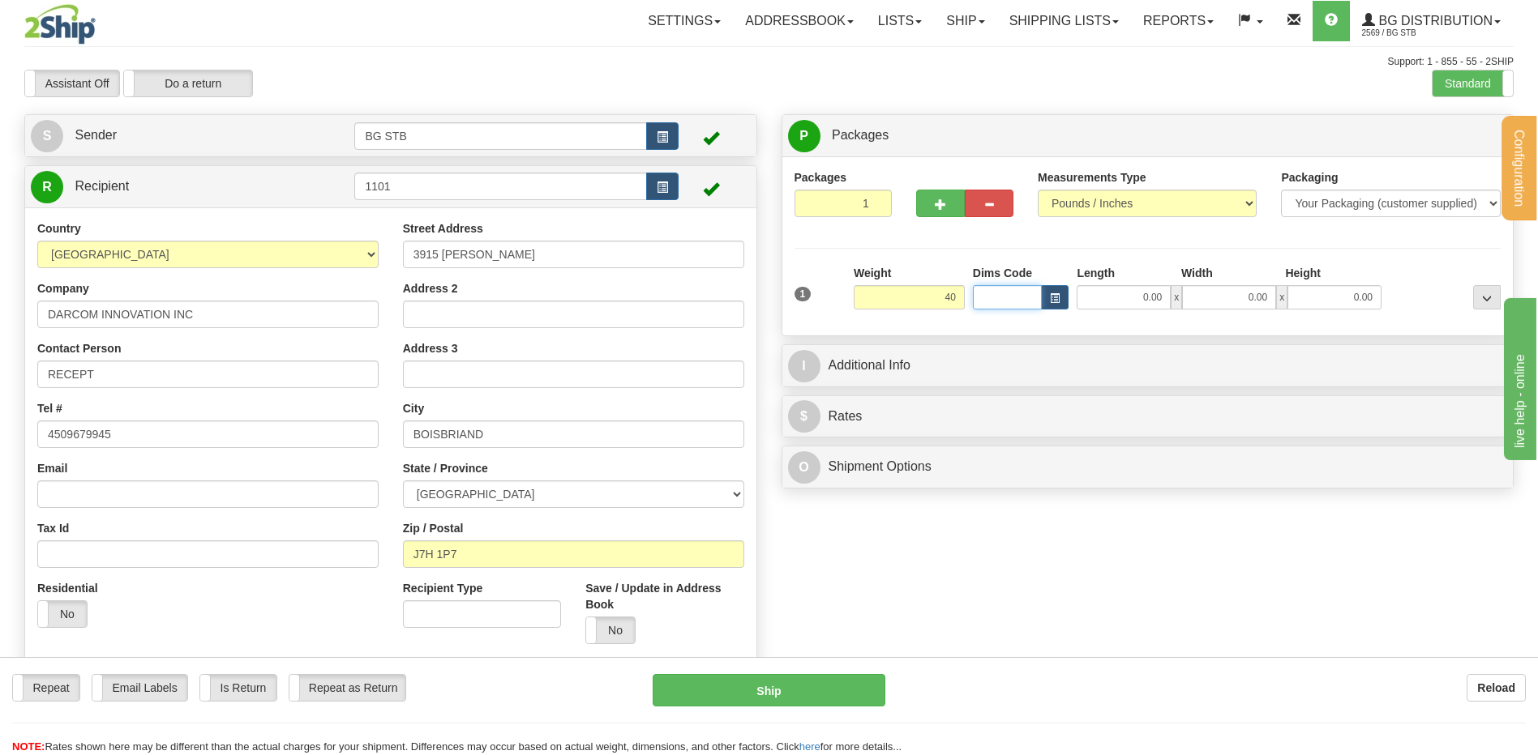
type input "40.00"
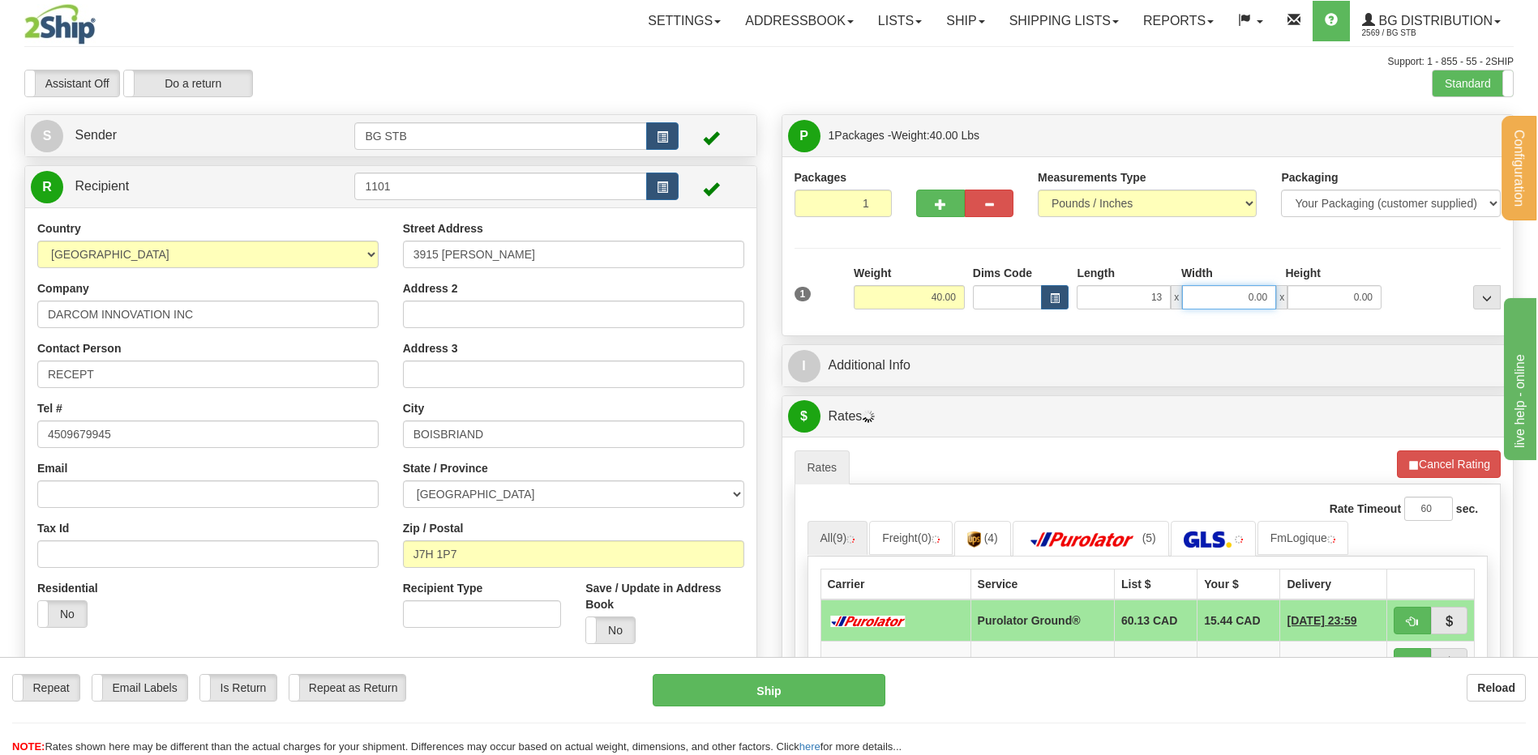
type input "13.00"
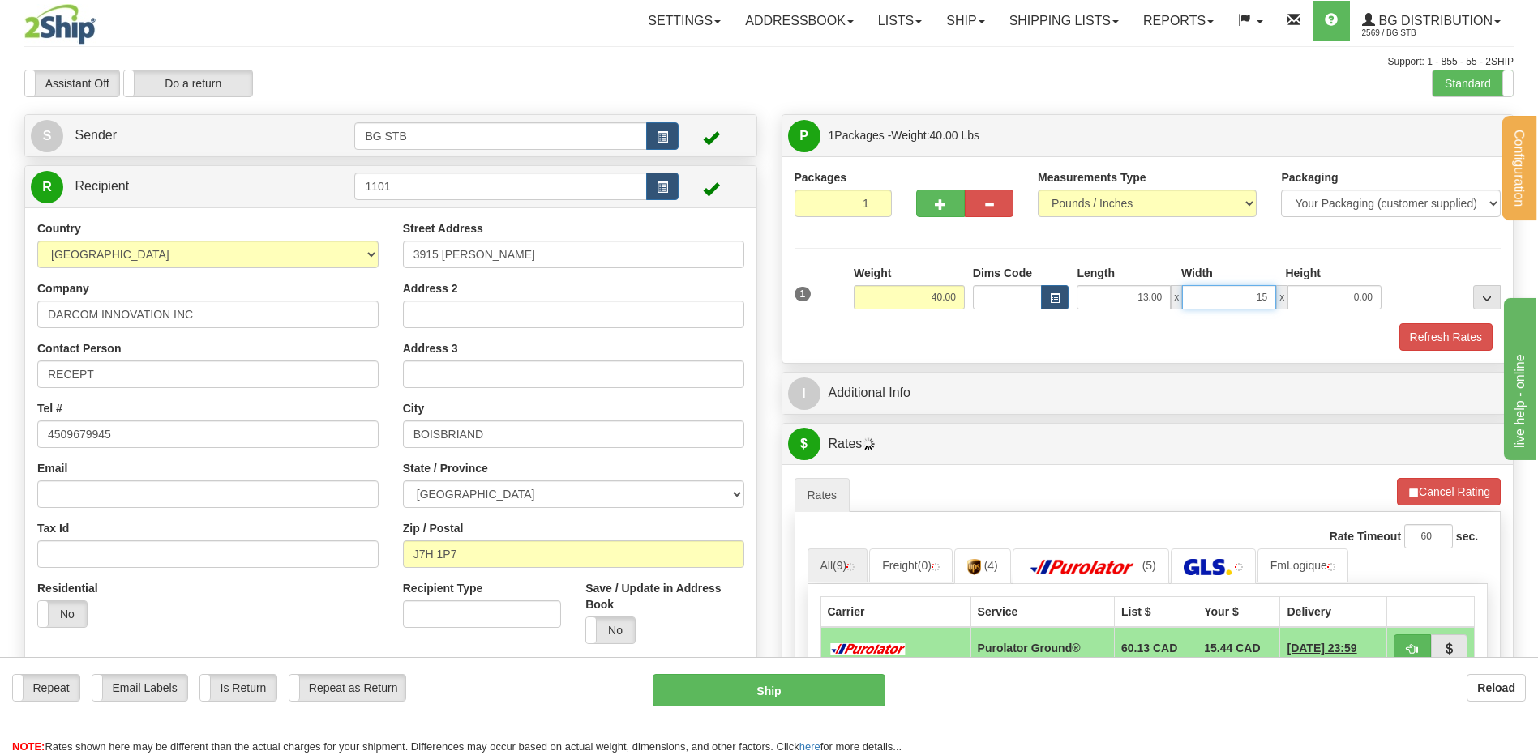
type input "15.00"
type input "13"
type input "13.00"
drag, startPoint x: 942, startPoint y: 417, endPoint x: 974, endPoint y: 420, distance: 32.6
click at [942, 417] on div "P Packages 1 Packages - Weight: 40.00 Lbs Shipment Level Shipm. Package Level P…" at bounding box center [1147, 598] width 757 height 968
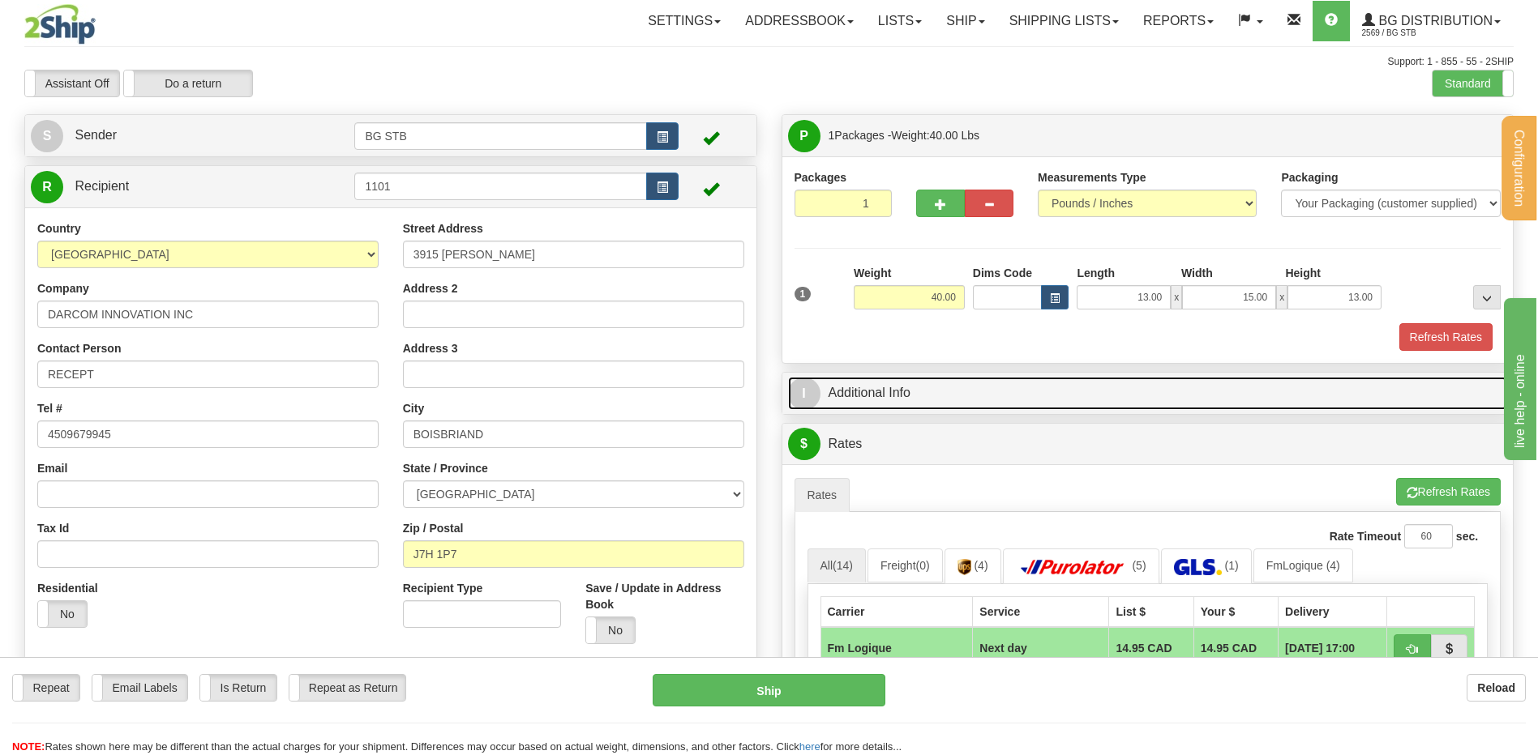
click at [1014, 396] on link "I Additional Info" at bounding box center [1148, 393] width 720 height 33
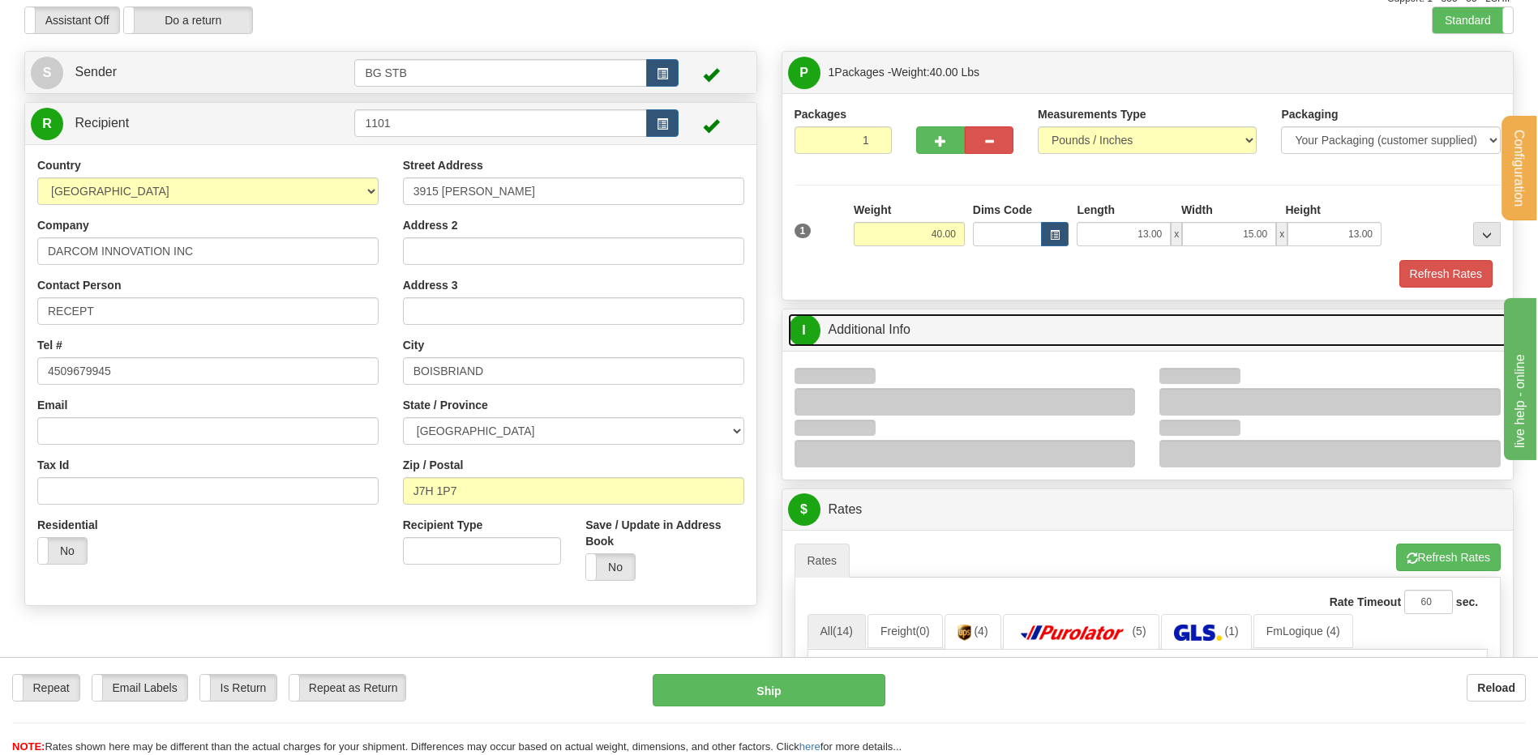
scroll to position [162, 0]
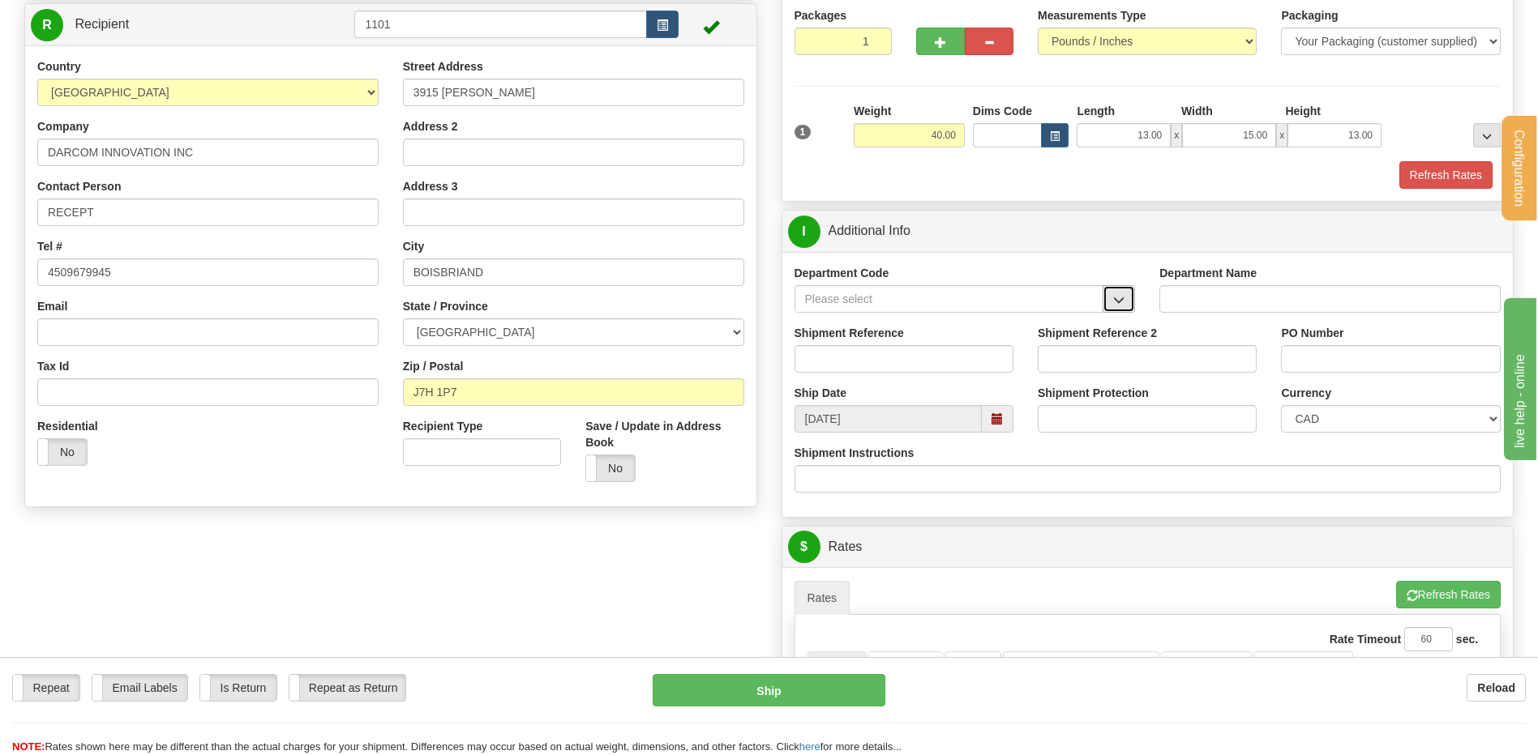
click at [1126, 297] on button "button" at bounding box center [1118, 299] width 32 height 28
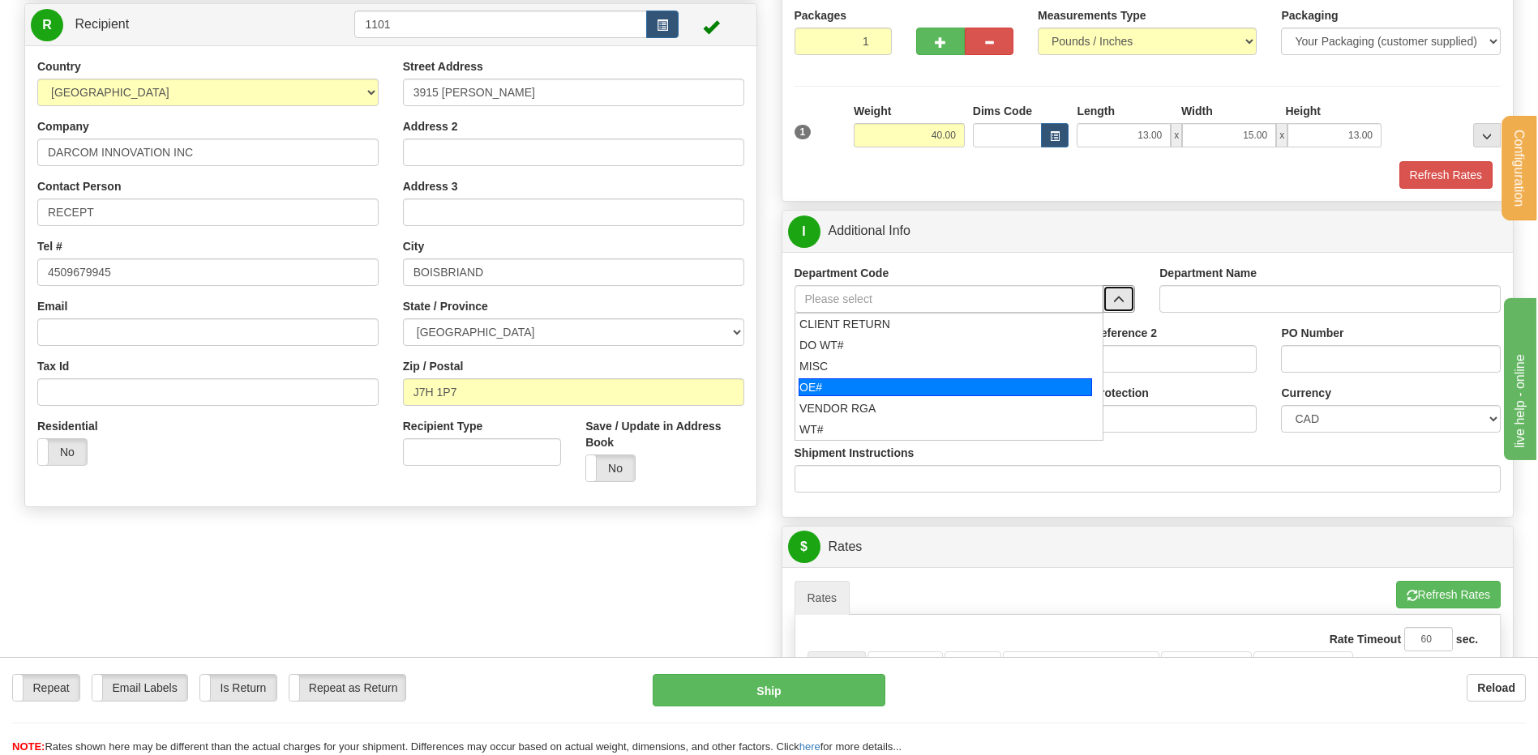
click at [893, 387] on div "OE#" at bounding box center [944, 388] width 293 height 18
type input "OE#"
type input "ORDERS"
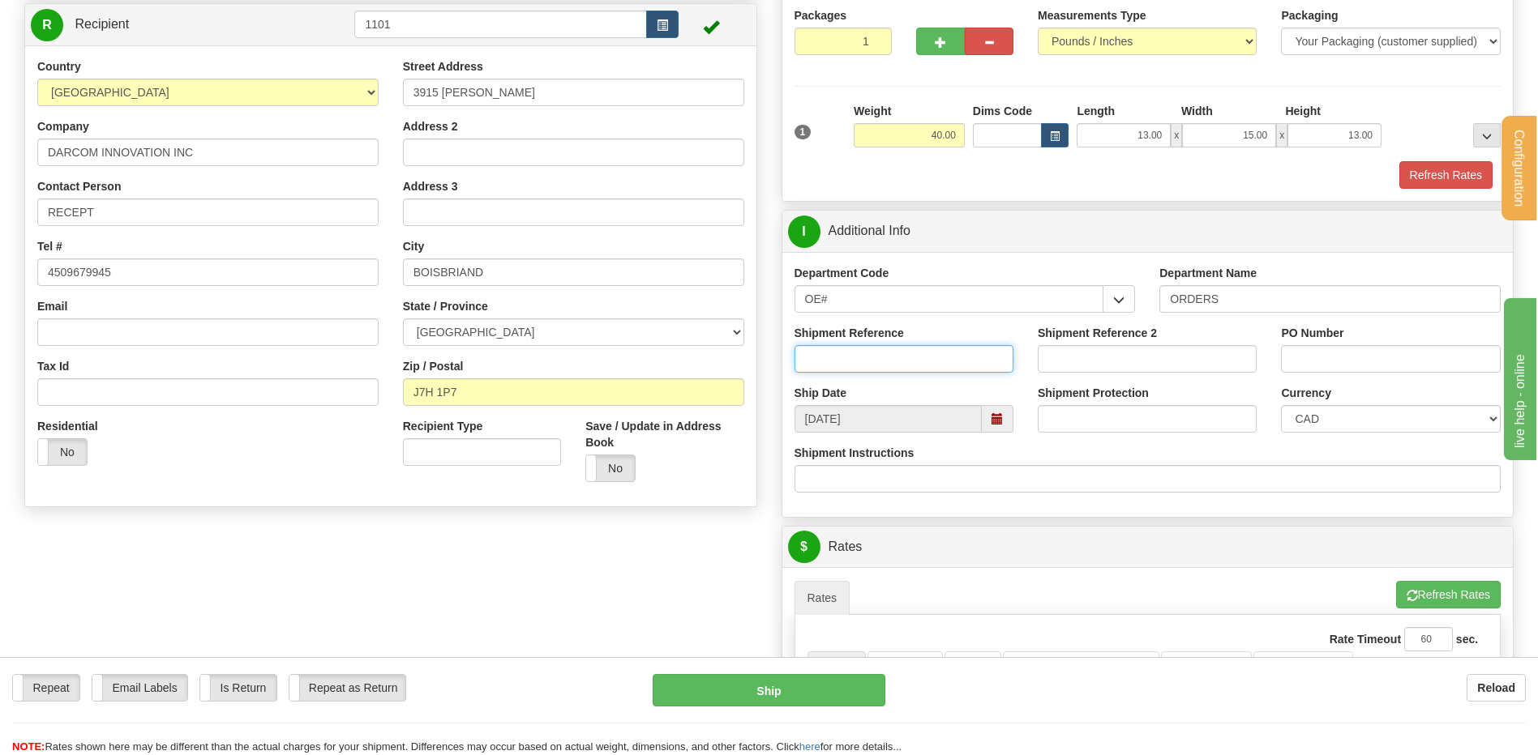
click at [883, 350] on input "Shipment Reference" at bounding box center [903, 359] width 219 height 28
type input "80006324-00"
type input "D"
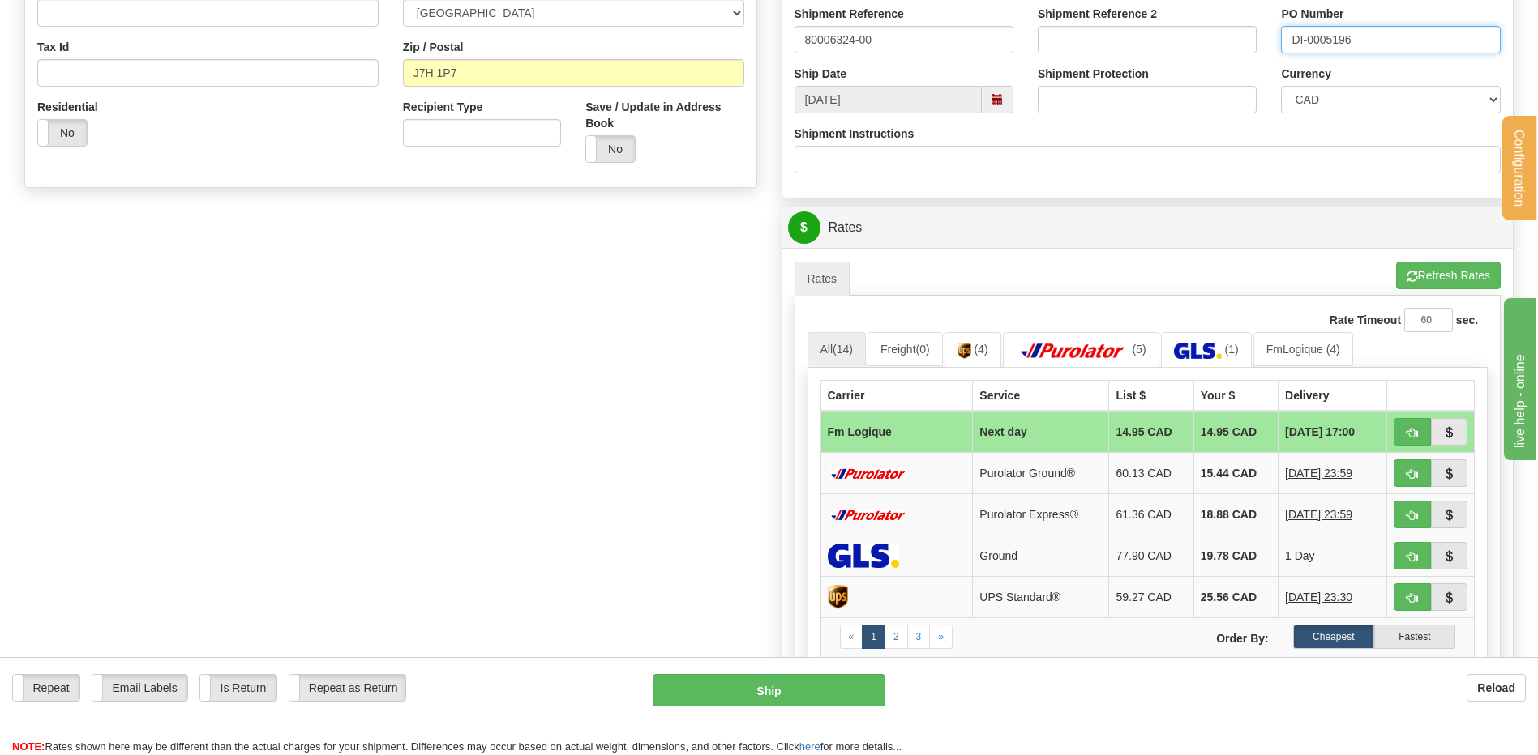
scroll to position [486, 0]
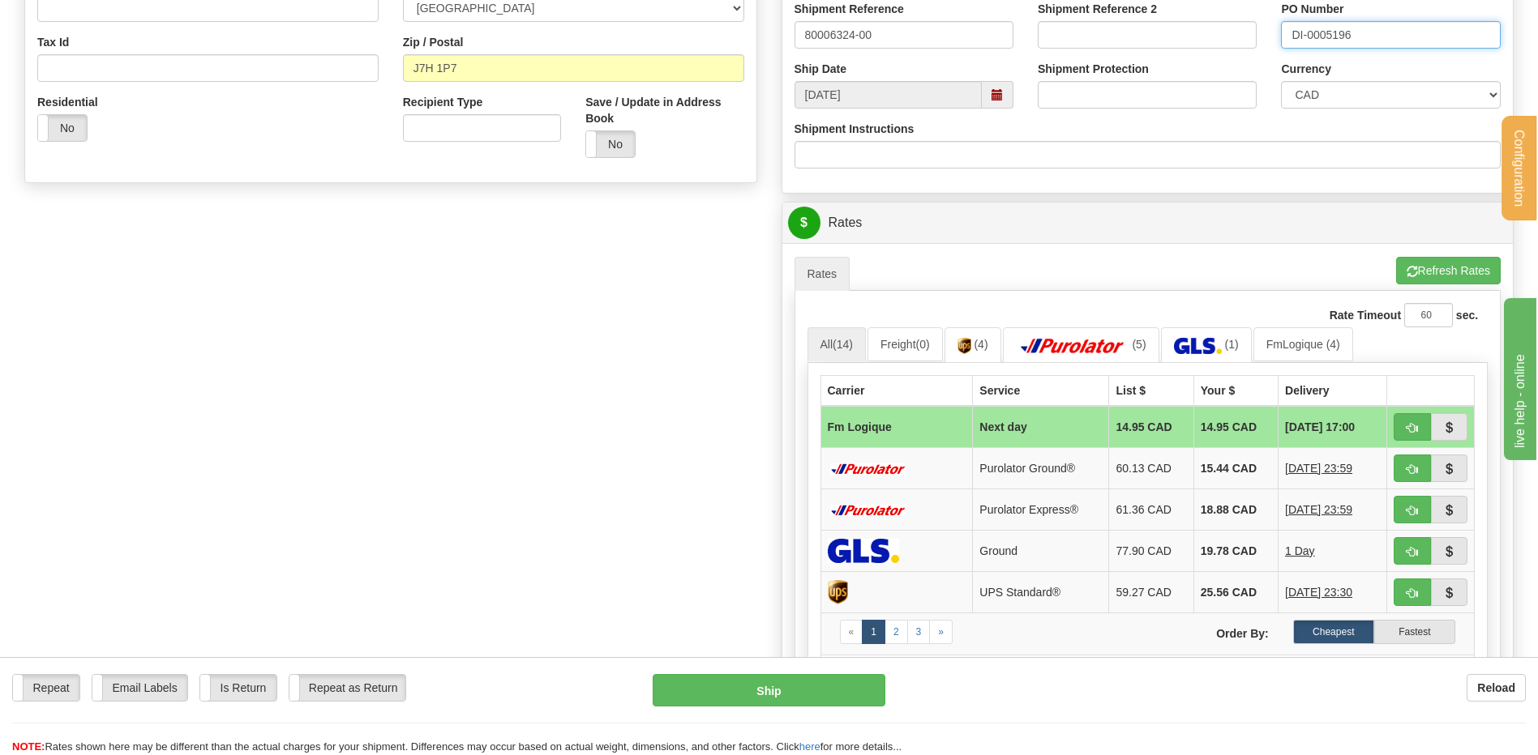
type input "DI-0005196"
click at [1416, 430] on span "button" at bounding box center [1411, 428] width 11 height 11
type input "jour"
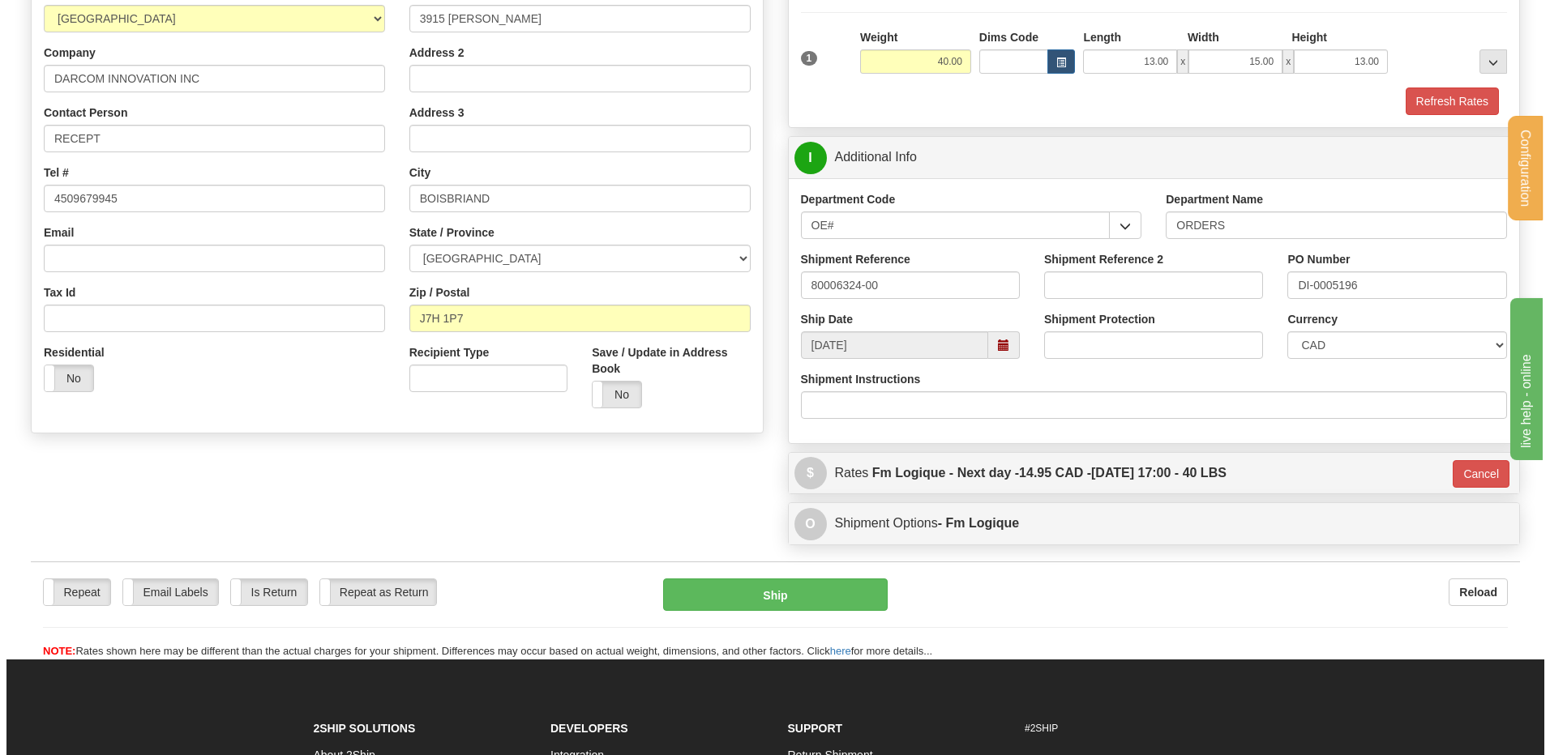
scroll to position [229, 0]
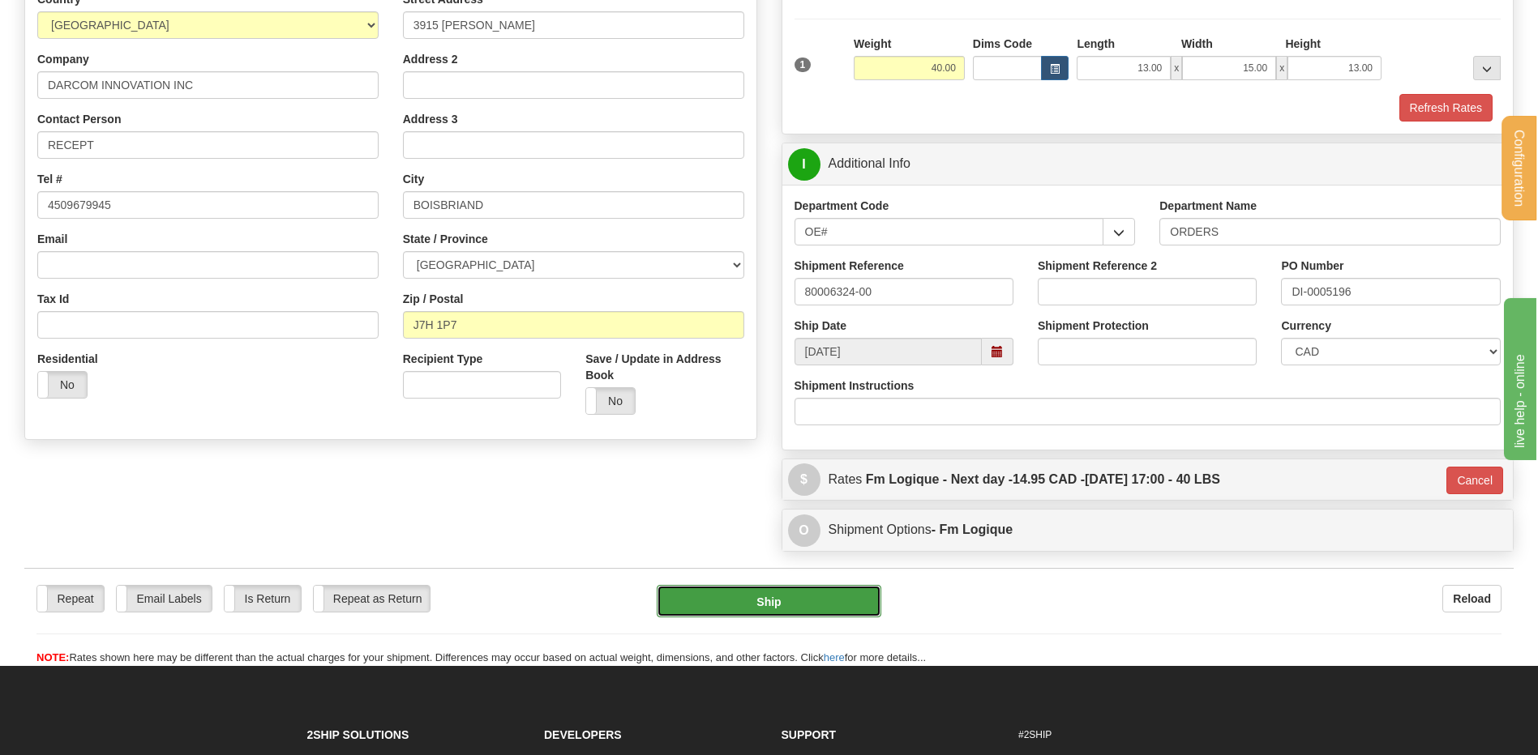
click at [863, 610] on button "Ship" at bounding box center [769, 601] width 224 height 32
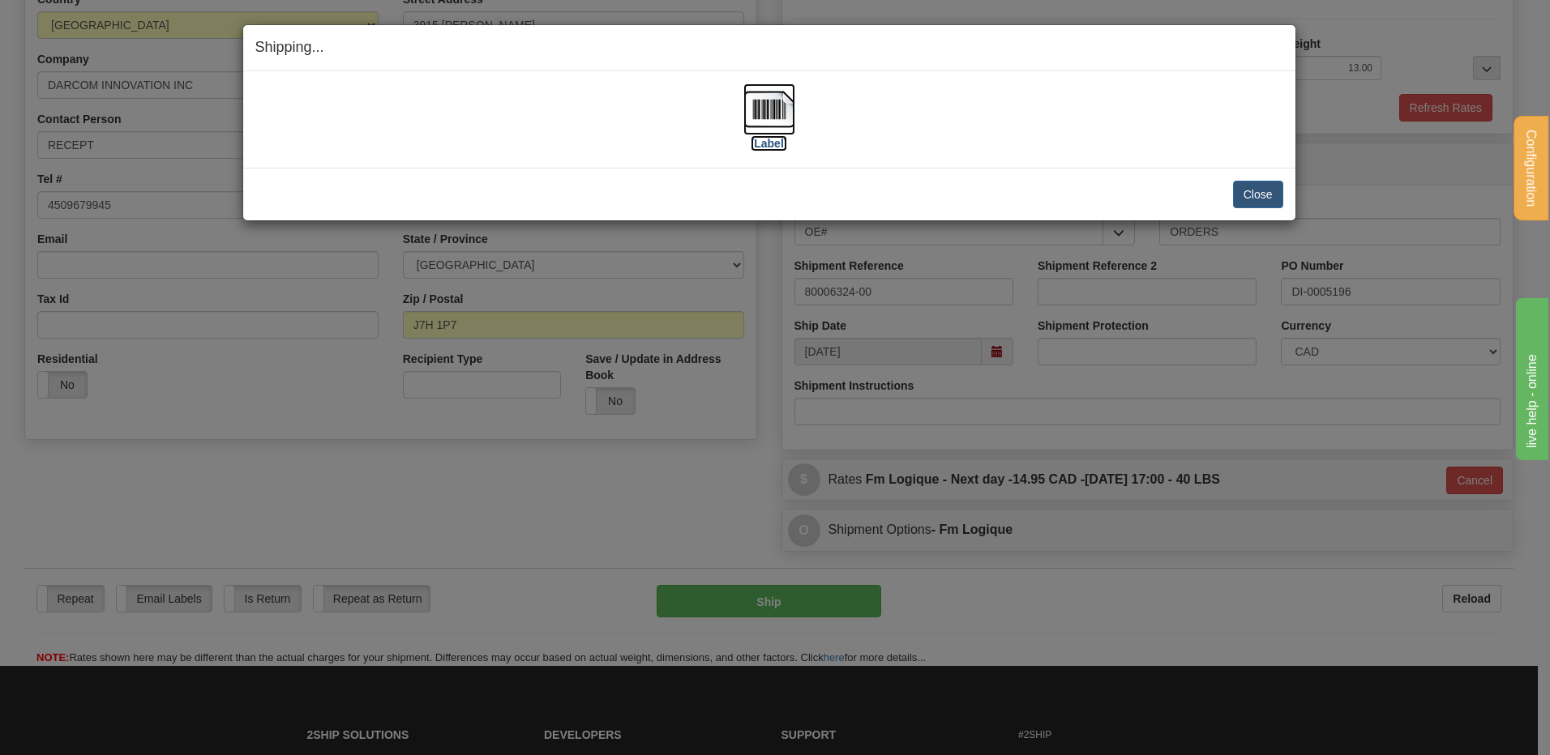
click at [769, 102] on img at bounding box center [769, 109] width 52 height 52
click at [1270, 190] on button "Close" at bounding box center [1258, 195] width 50 height 28
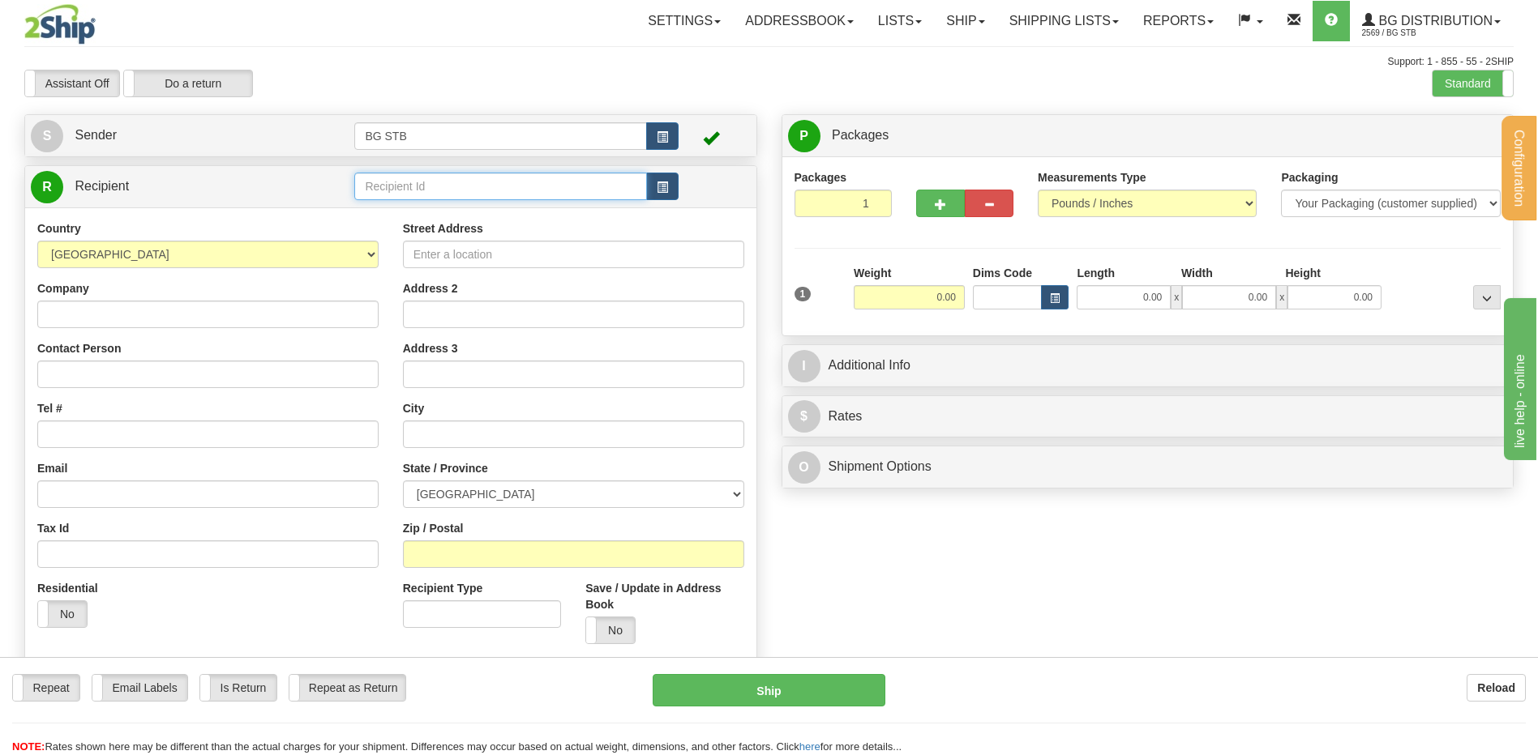
click at [460, 190] on input "text" at bounding box center [500, 187] width 292 height 28
type input "5581"
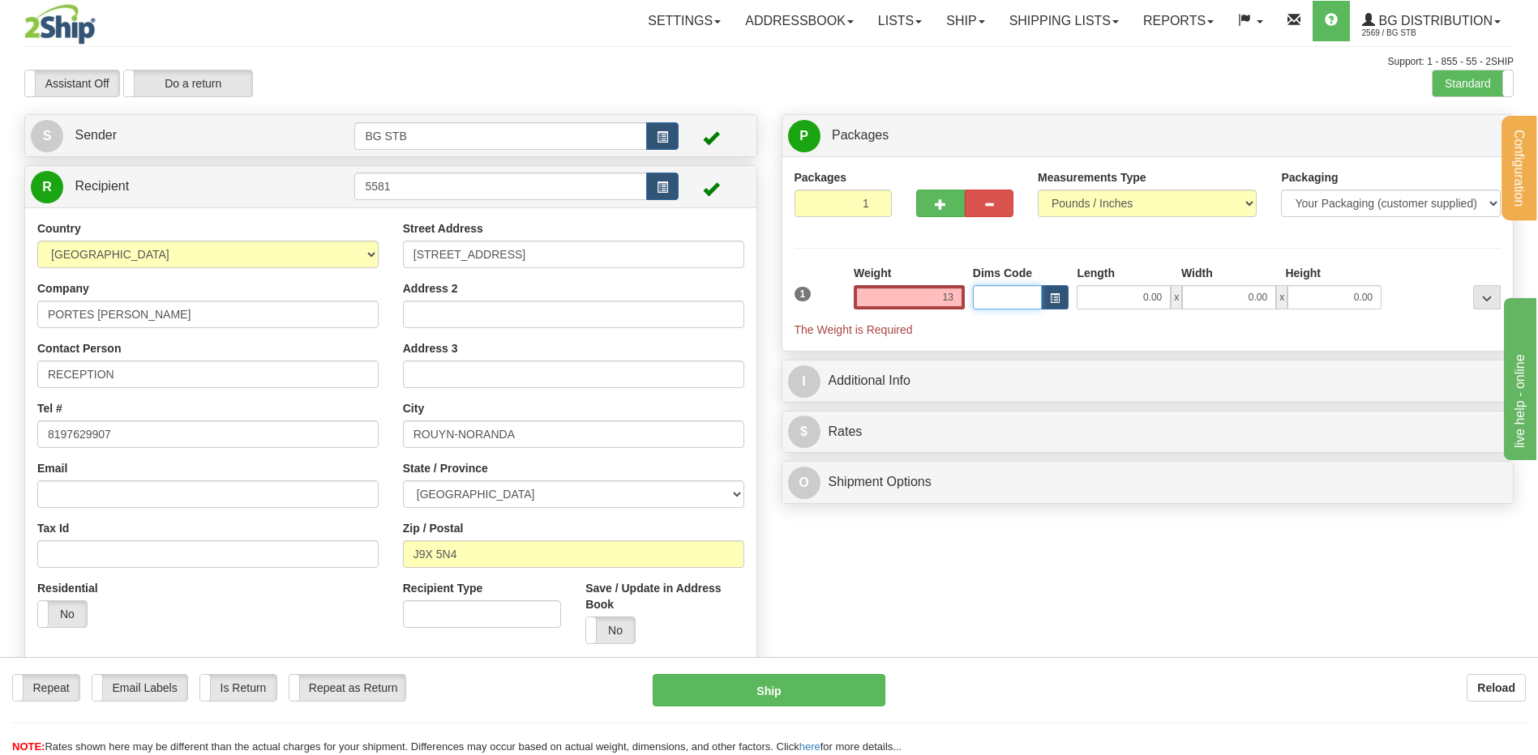
type input "13.00"
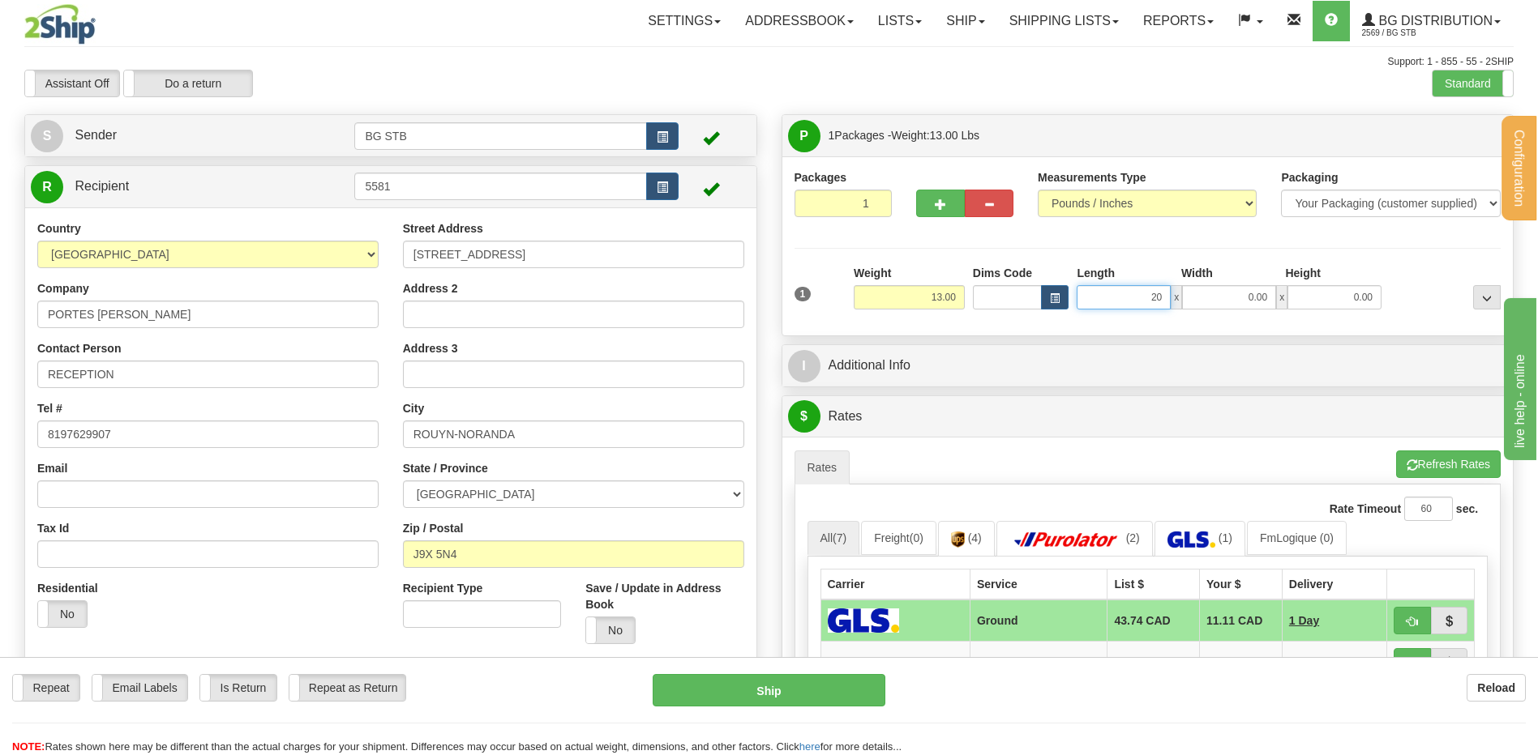
type input "20.00"
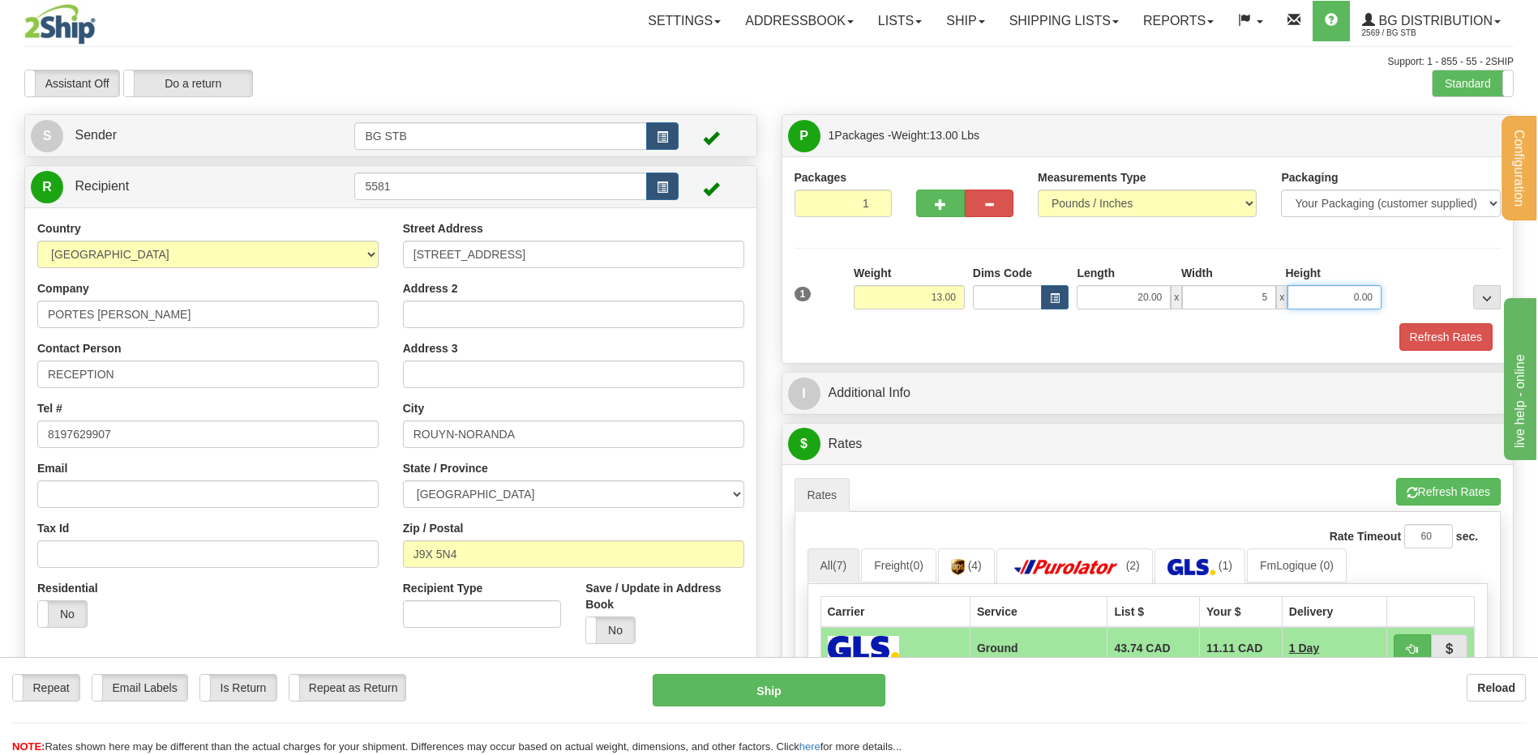
type input "5.00"
type input "4.00"
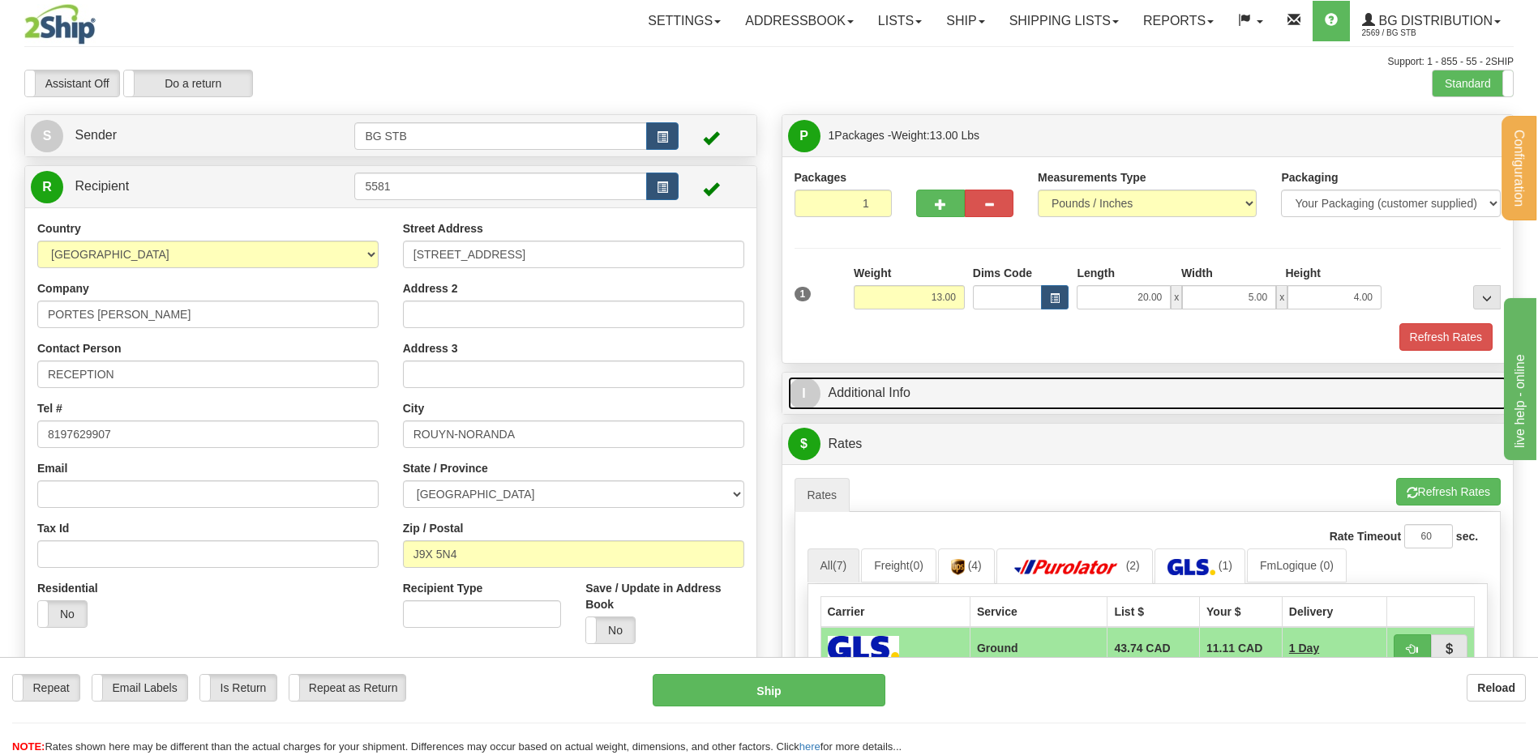
click at [935, 395] on link "I Additional Info" at bounding box center [1148, 393] width 720 height 33
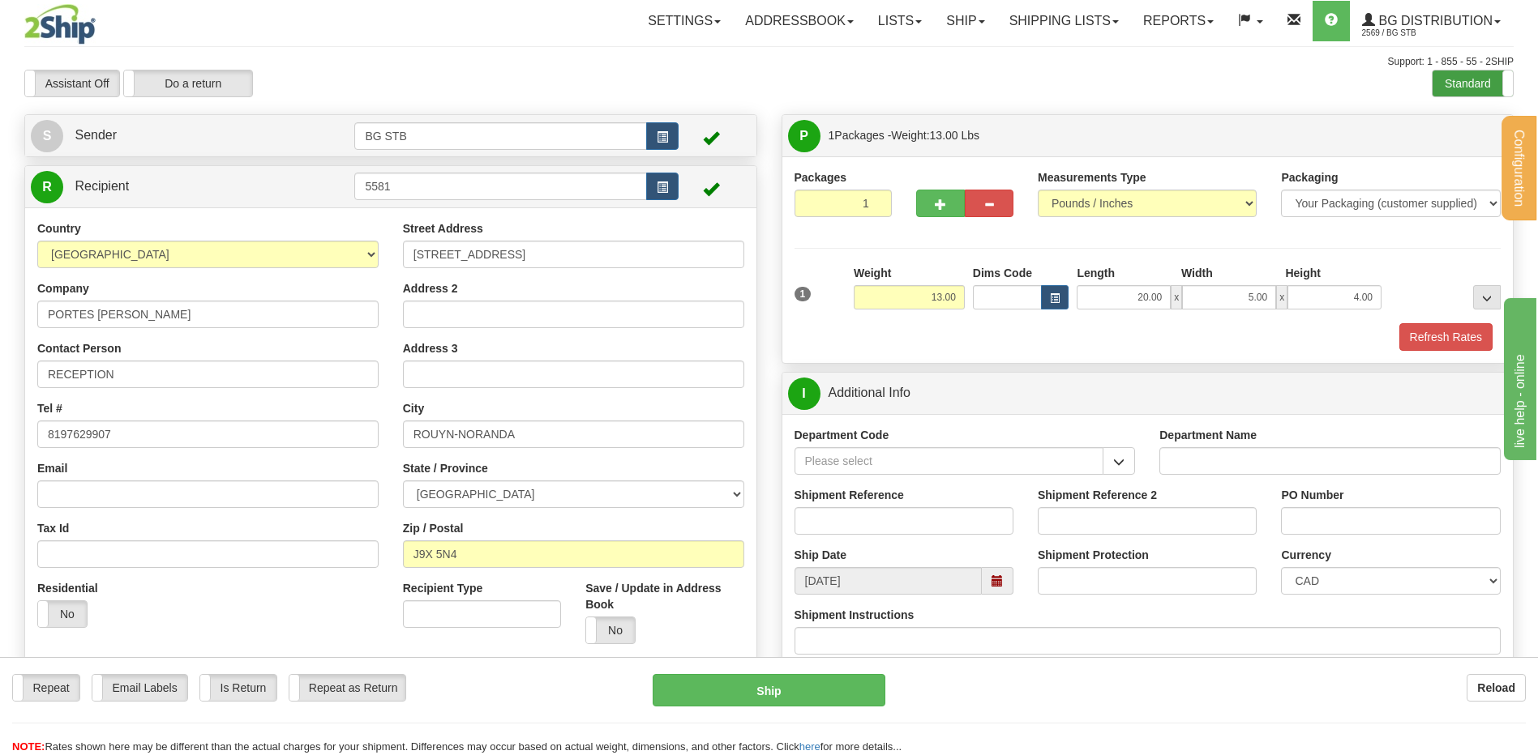
click at [1475, 81] on label "Standard" at bounding box center [1472, 84] width 80 height 26
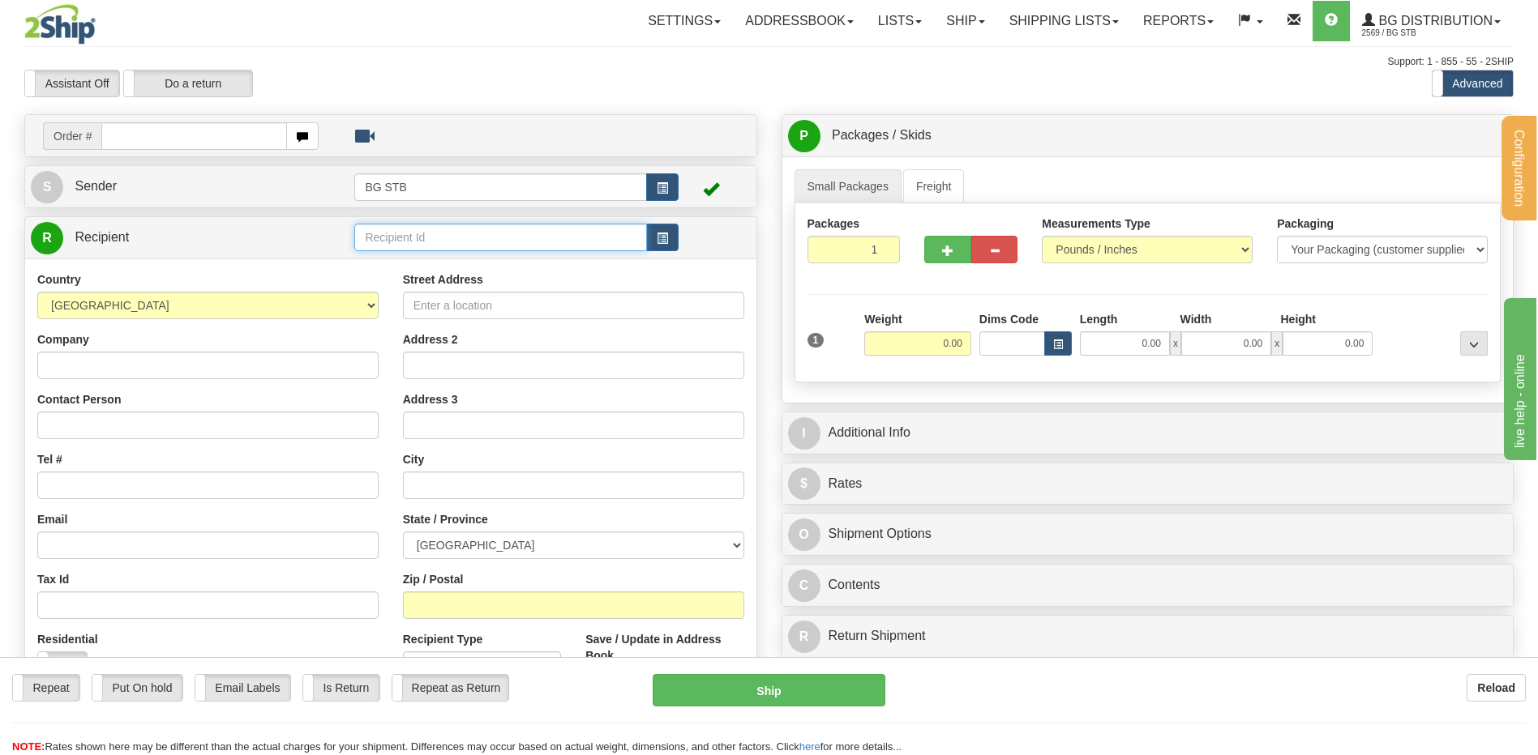
click at [392, 226] on input "text" at bounding box center [500, 238] width 292 height 28
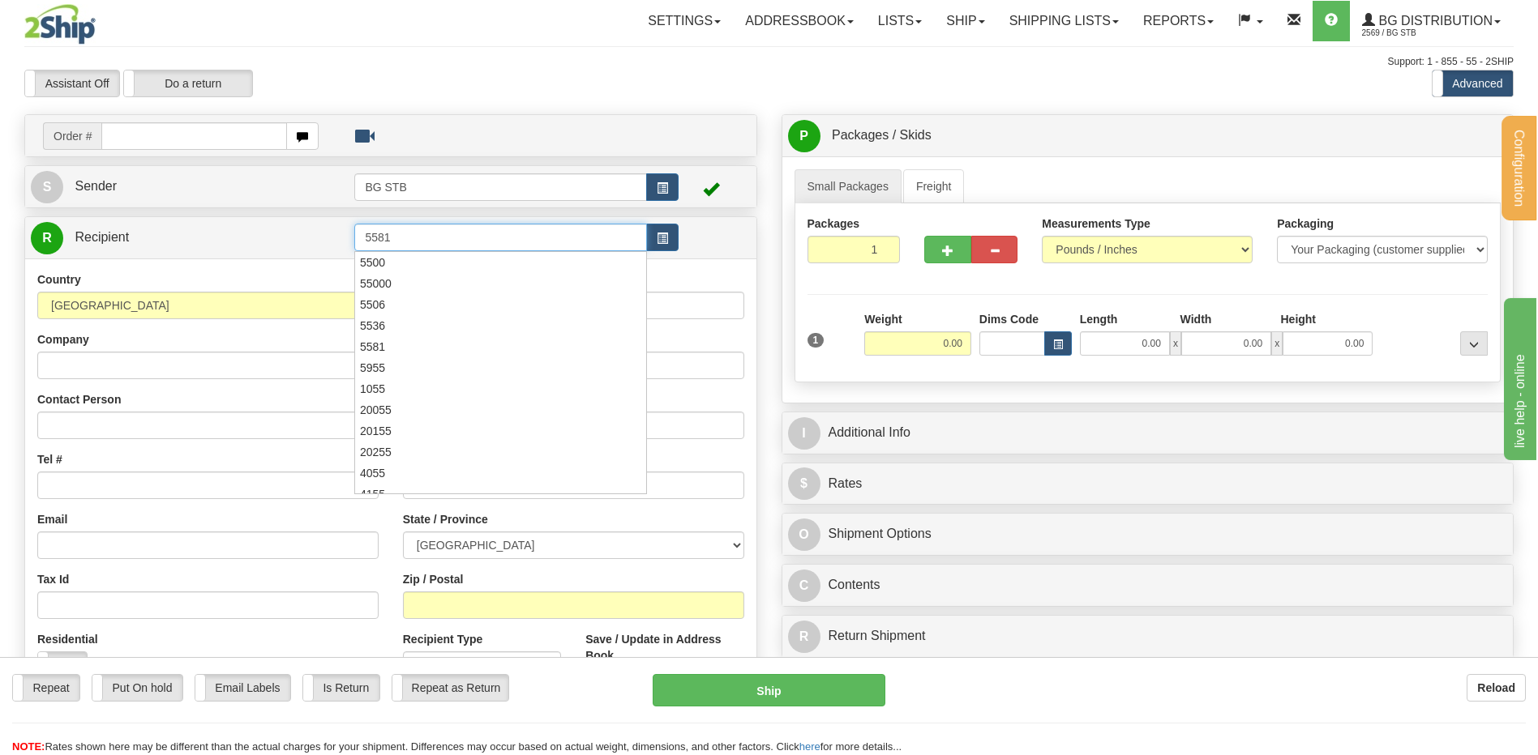
type input "5581"
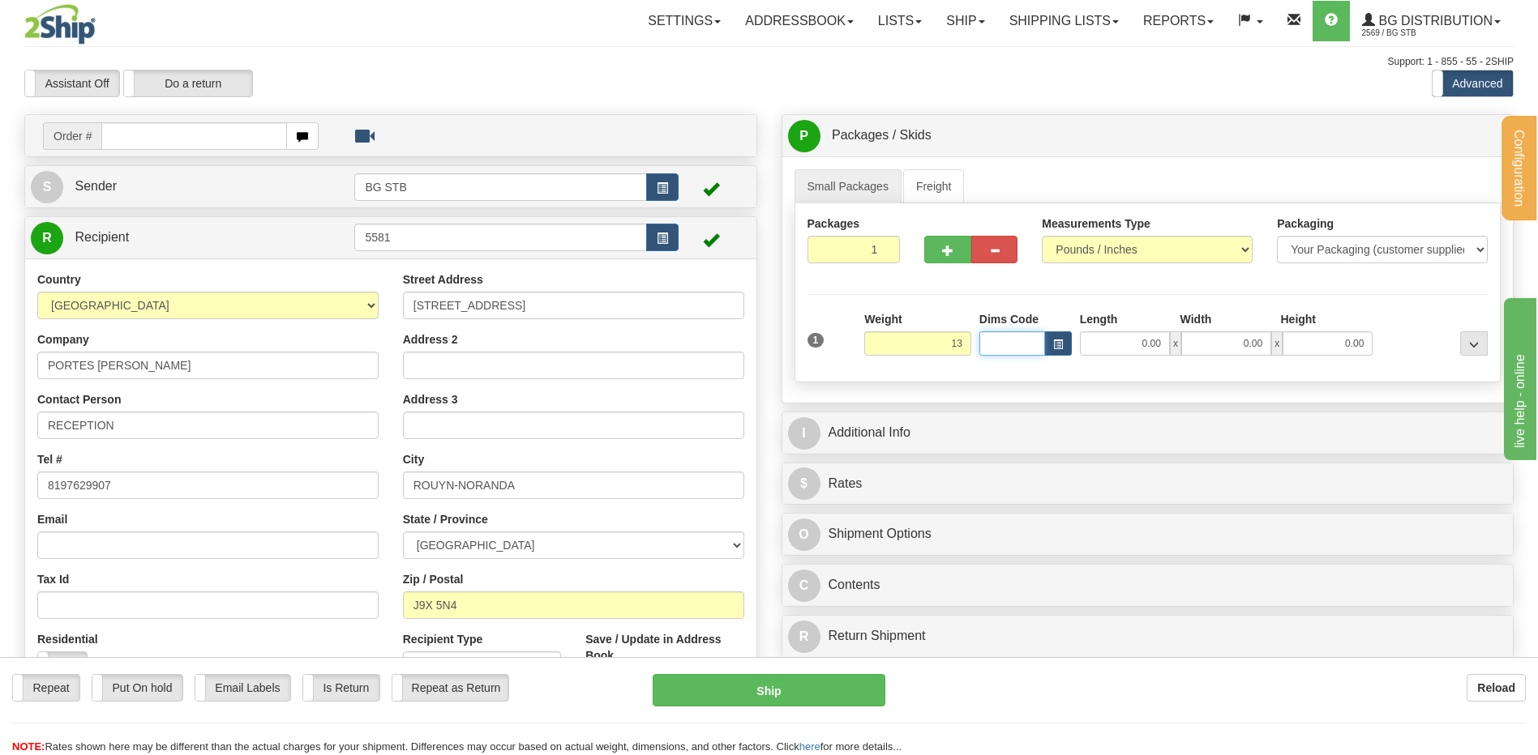
type input "13.00"
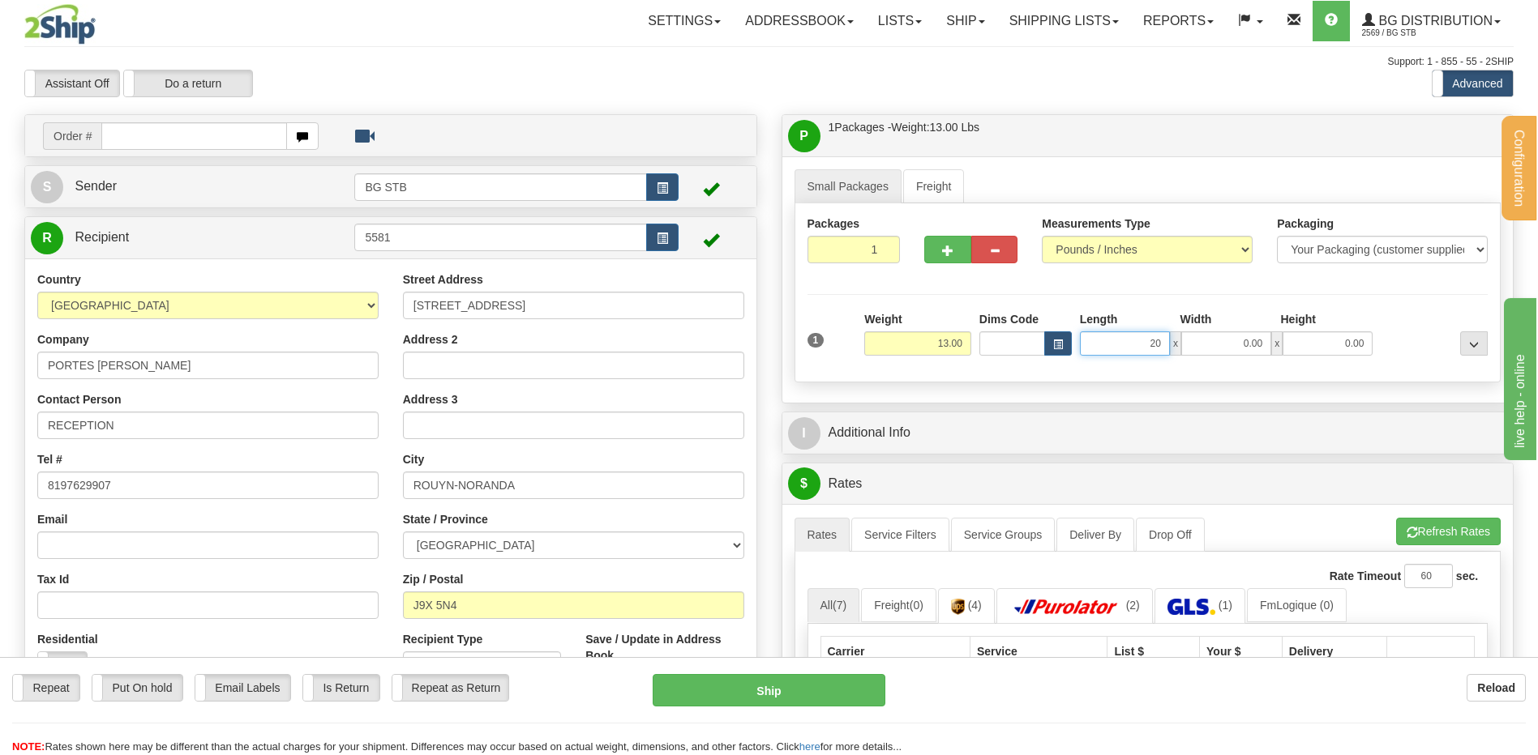
type input "20.00"
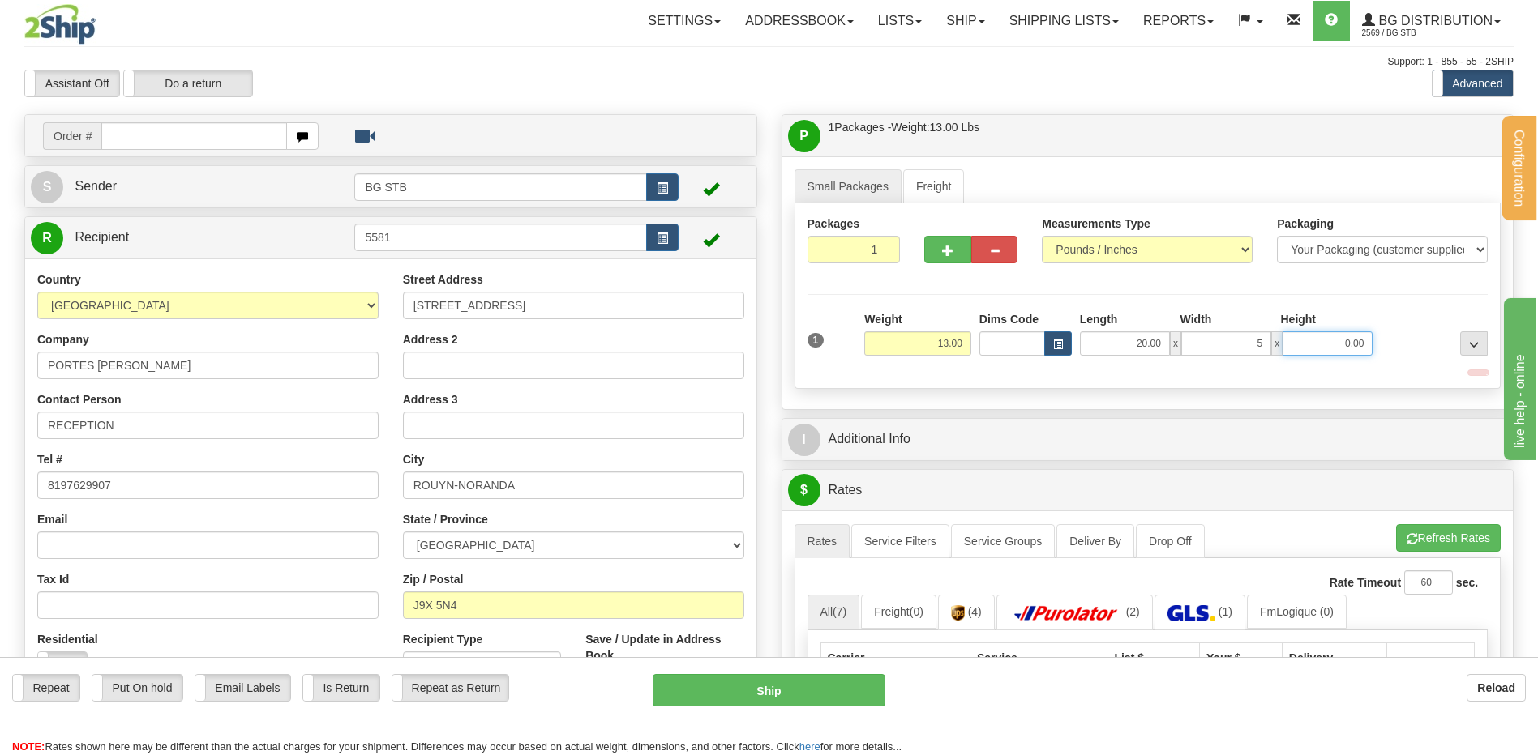
type input "5.00"
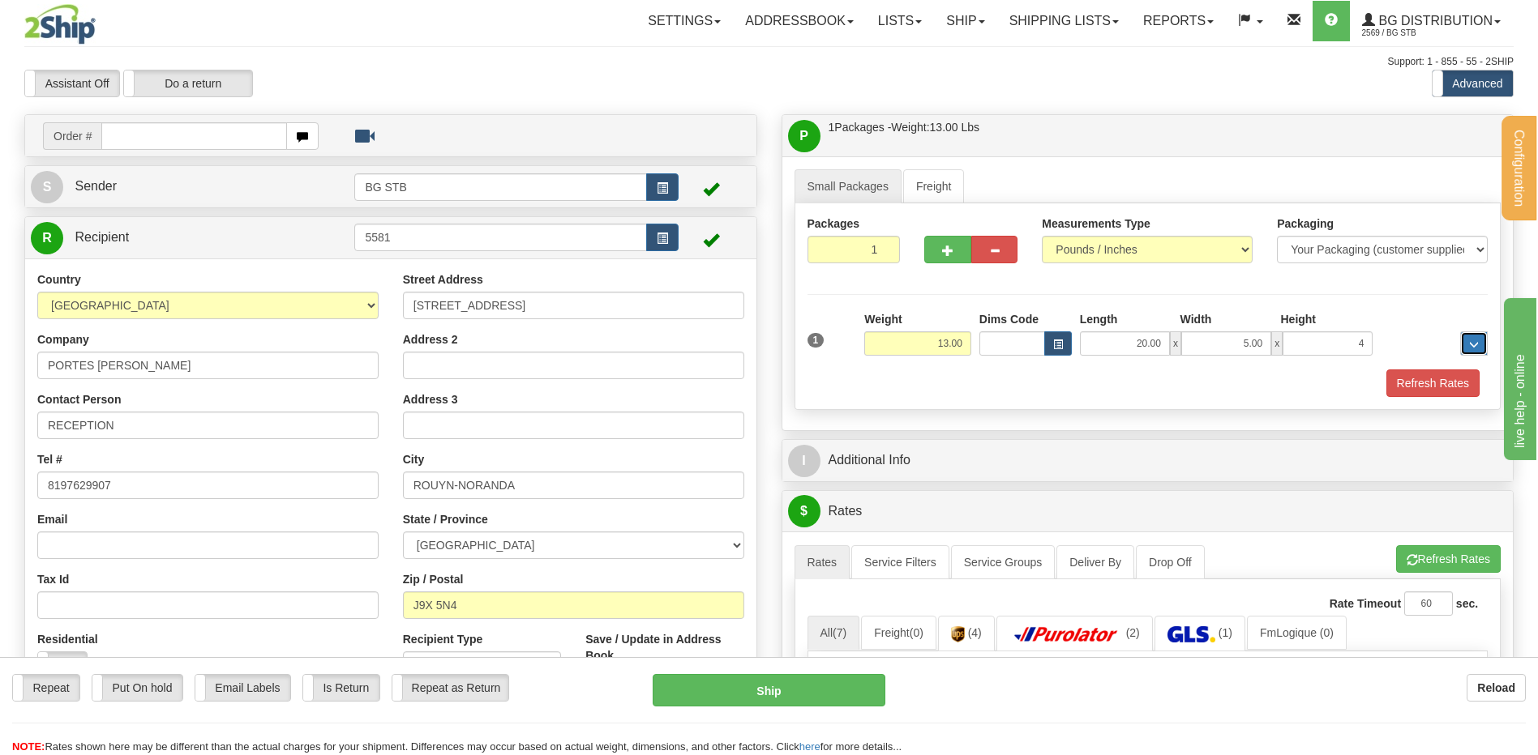
type input "4.00"
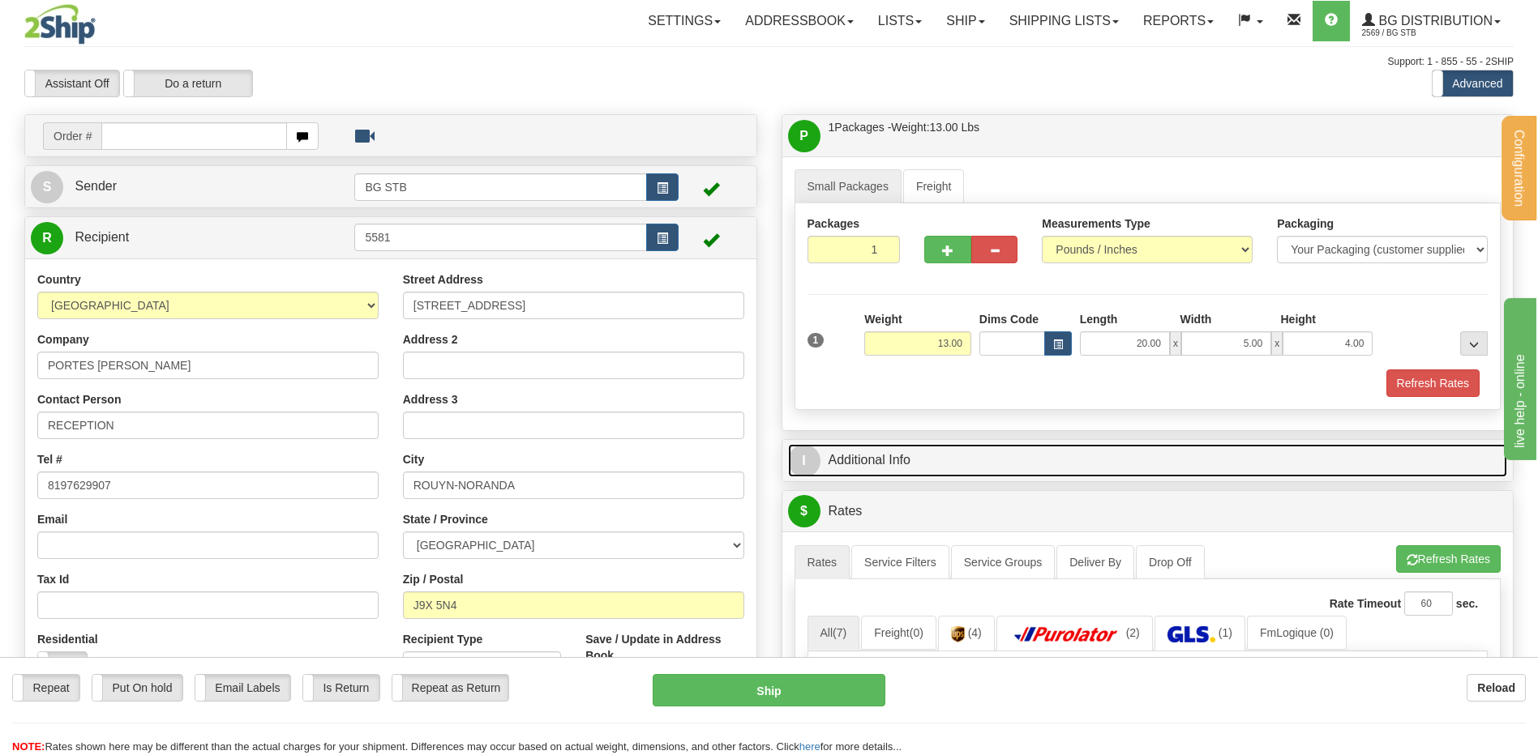
click at [948, 452] on link "I Additional Info" at bounding box center [1148, 460] width 720 height 33
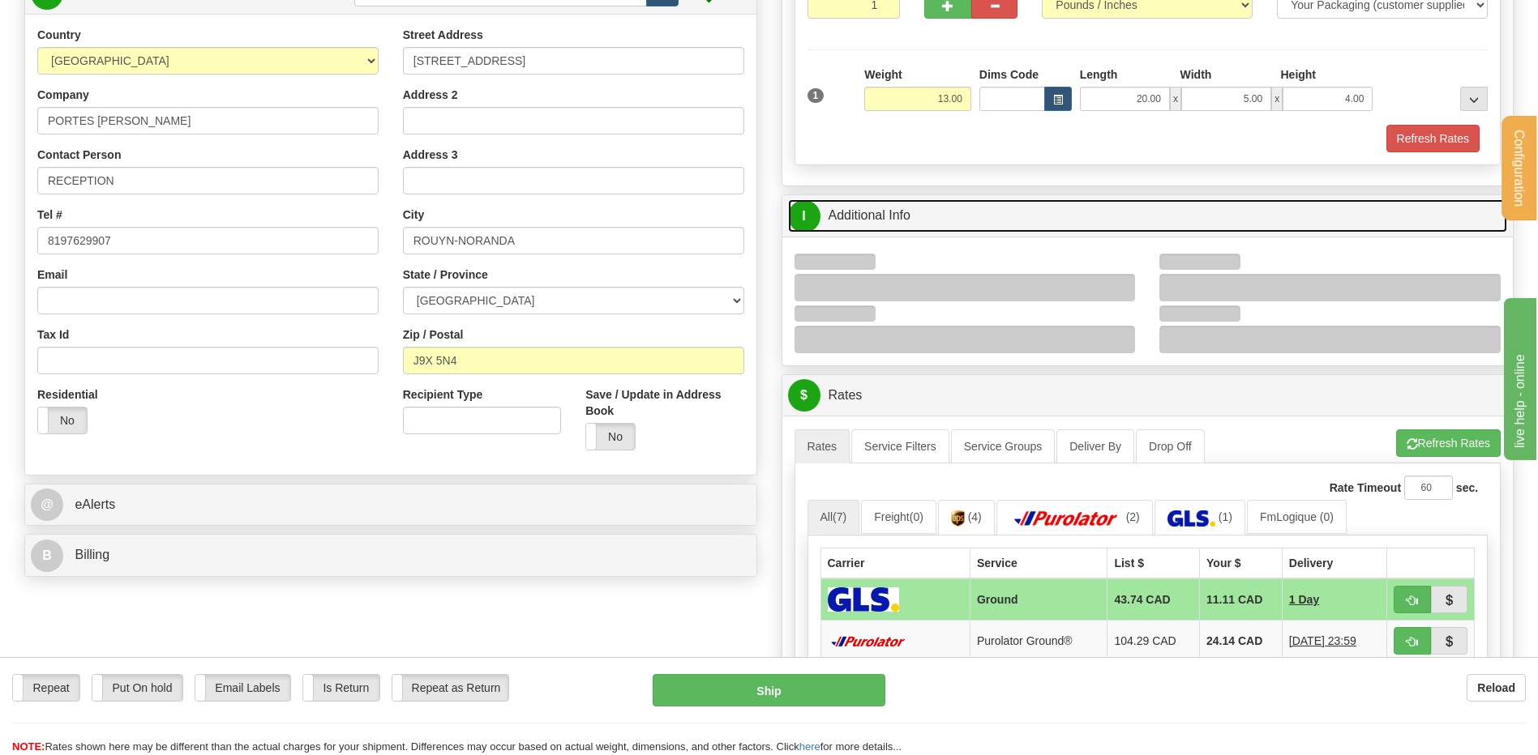
scroll to position [405, 0]
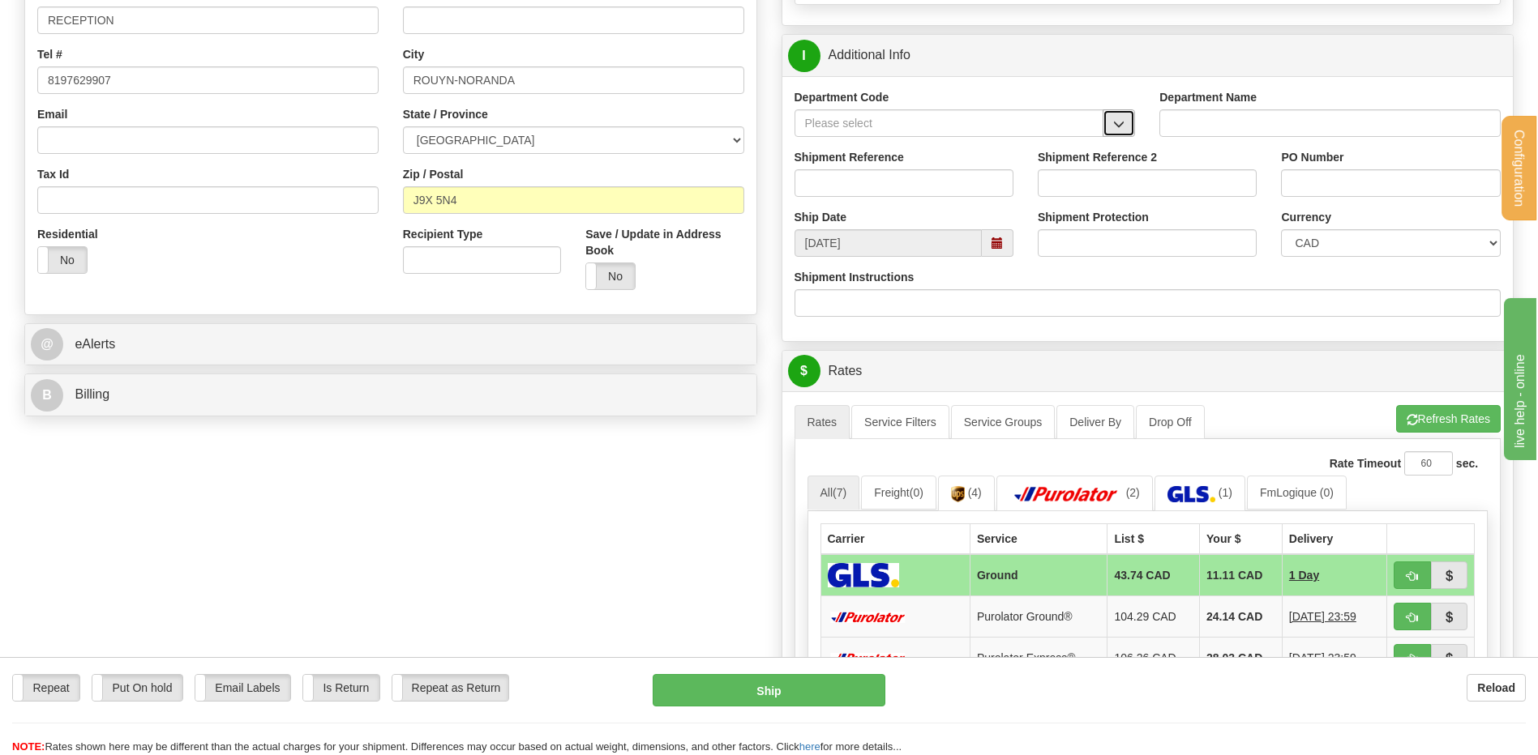
click at [1124, 128] on span "button" at bounding box center [1118, 124] width 11 height 11
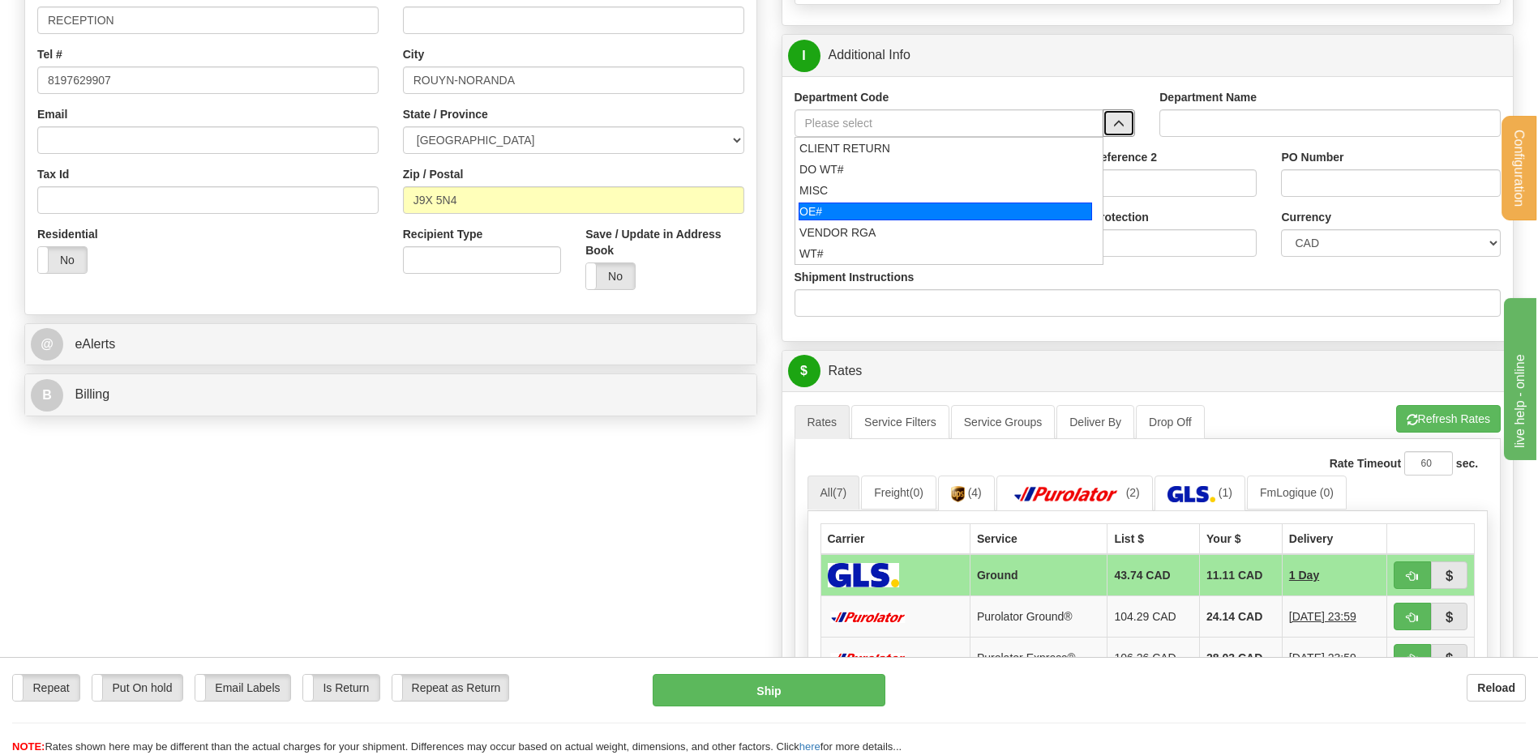
click at [926, 207] on div "OE#" at bounding box center [944, 212] width 293 height 18
type input "OE#"
type input "ORDERS"
click at [918, 177] on input "Shipment Reference" at bounding box center [903, 183] width 219 height 28
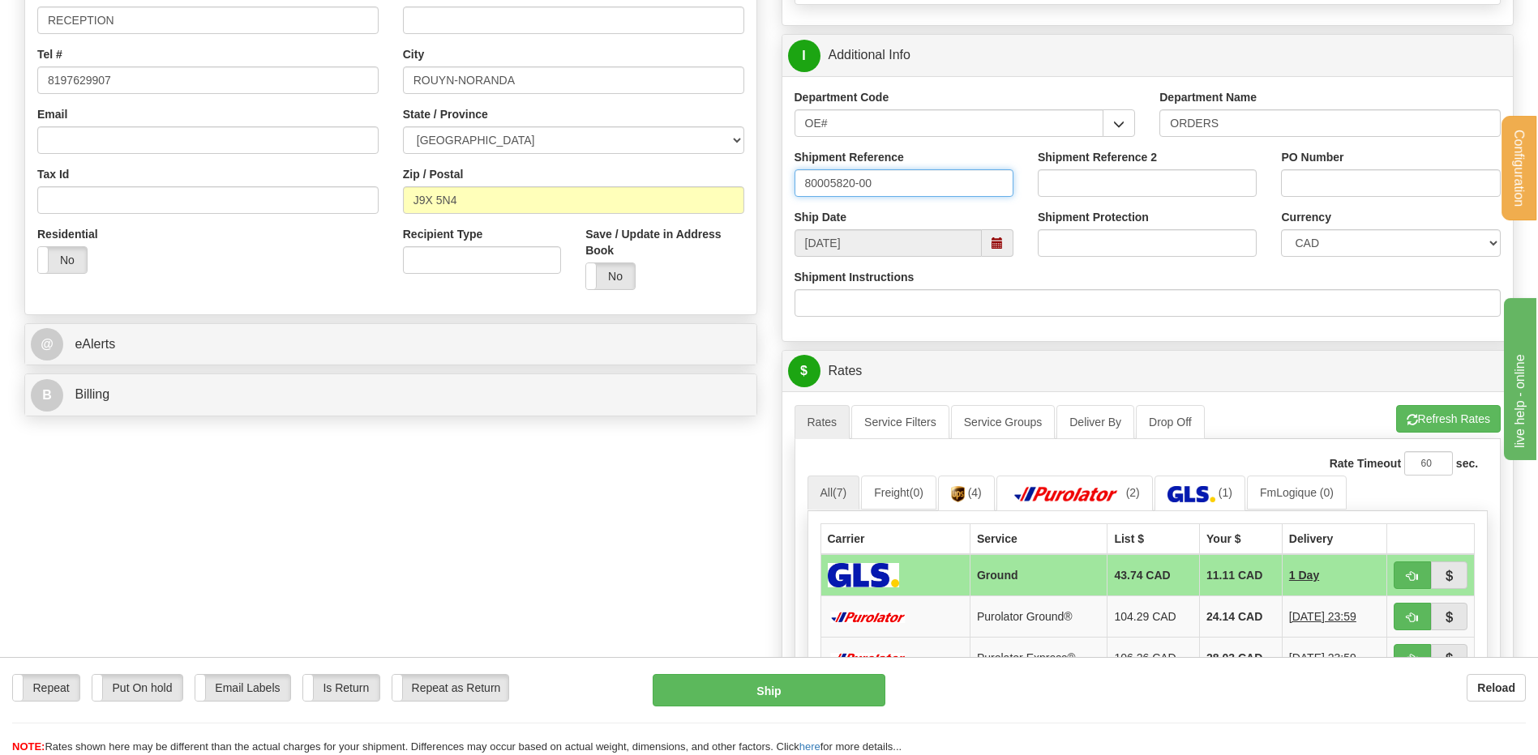
type input "80005820-00"
type input "23992"
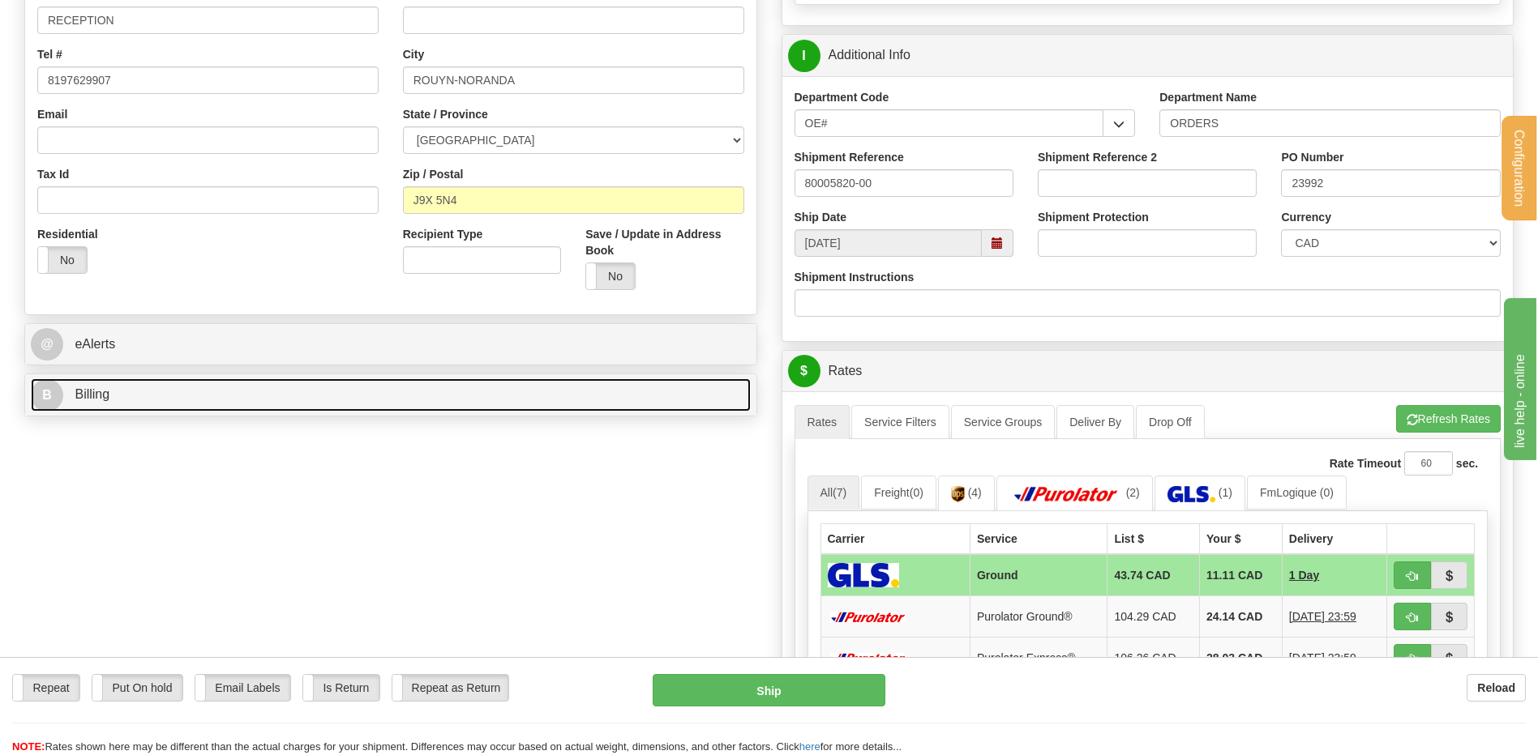
click at [379, 412] on link "B Billing" at bounding box center [391, 395] width 720 height 33
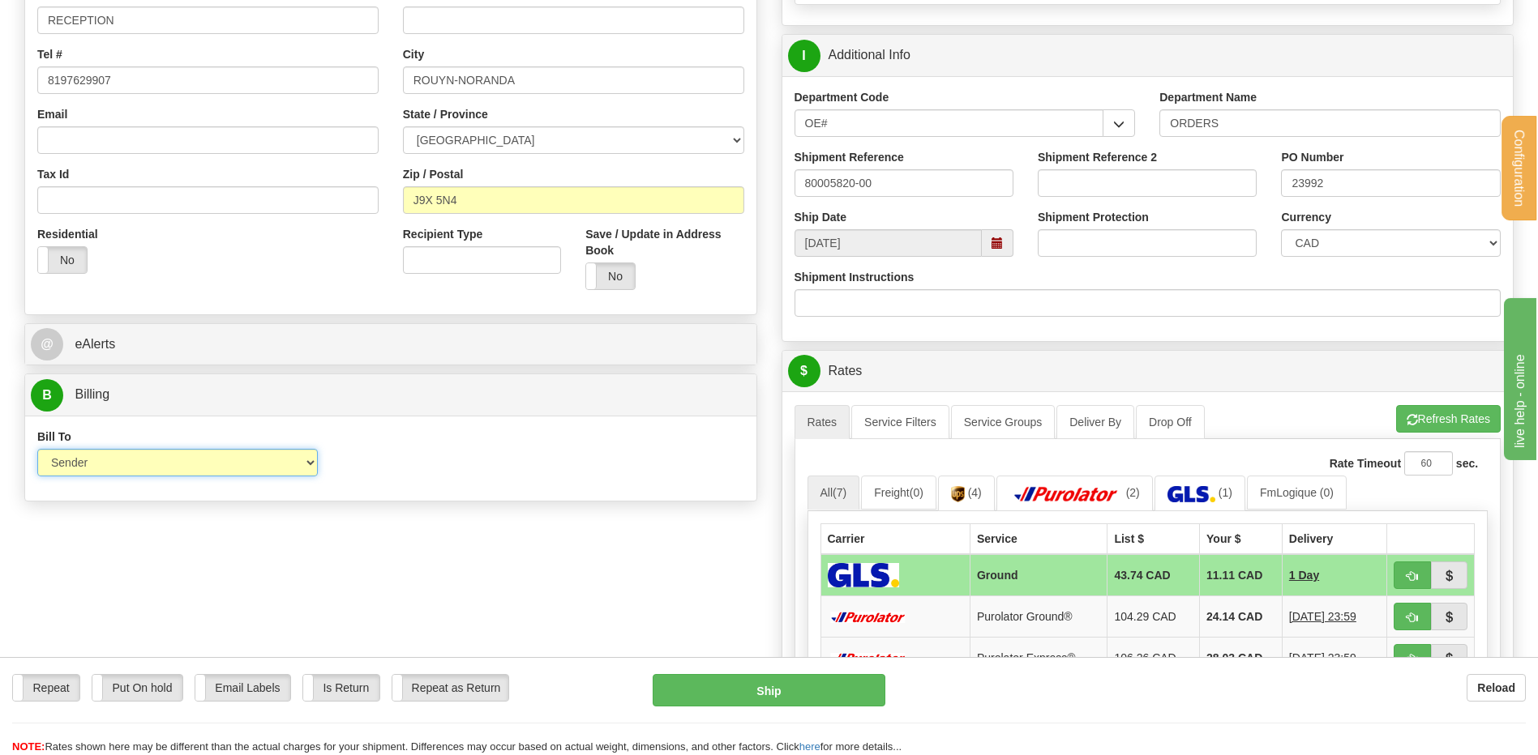
click at [268, 472] on select "Sender Recipient Third Party Collect" at bounding box center [177, 463] width 280 height 28
select select "2"
click at [37, 449] on select "Sender Recipient Third Party Collect" at bounding box center [177, 463] width 280 height 28
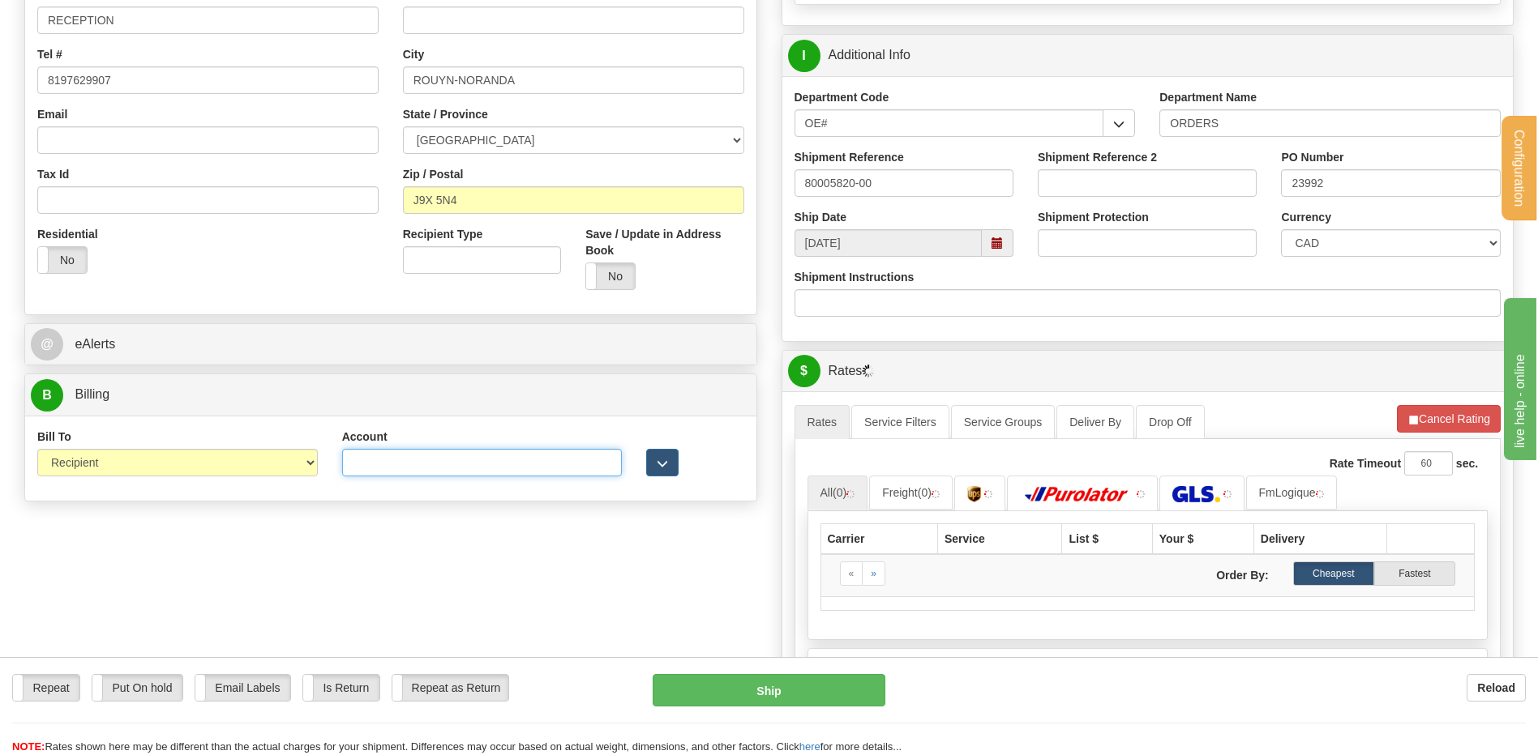
click at [406, 465] on input "Account" at bounding box center [482, 463] width 280 height 28
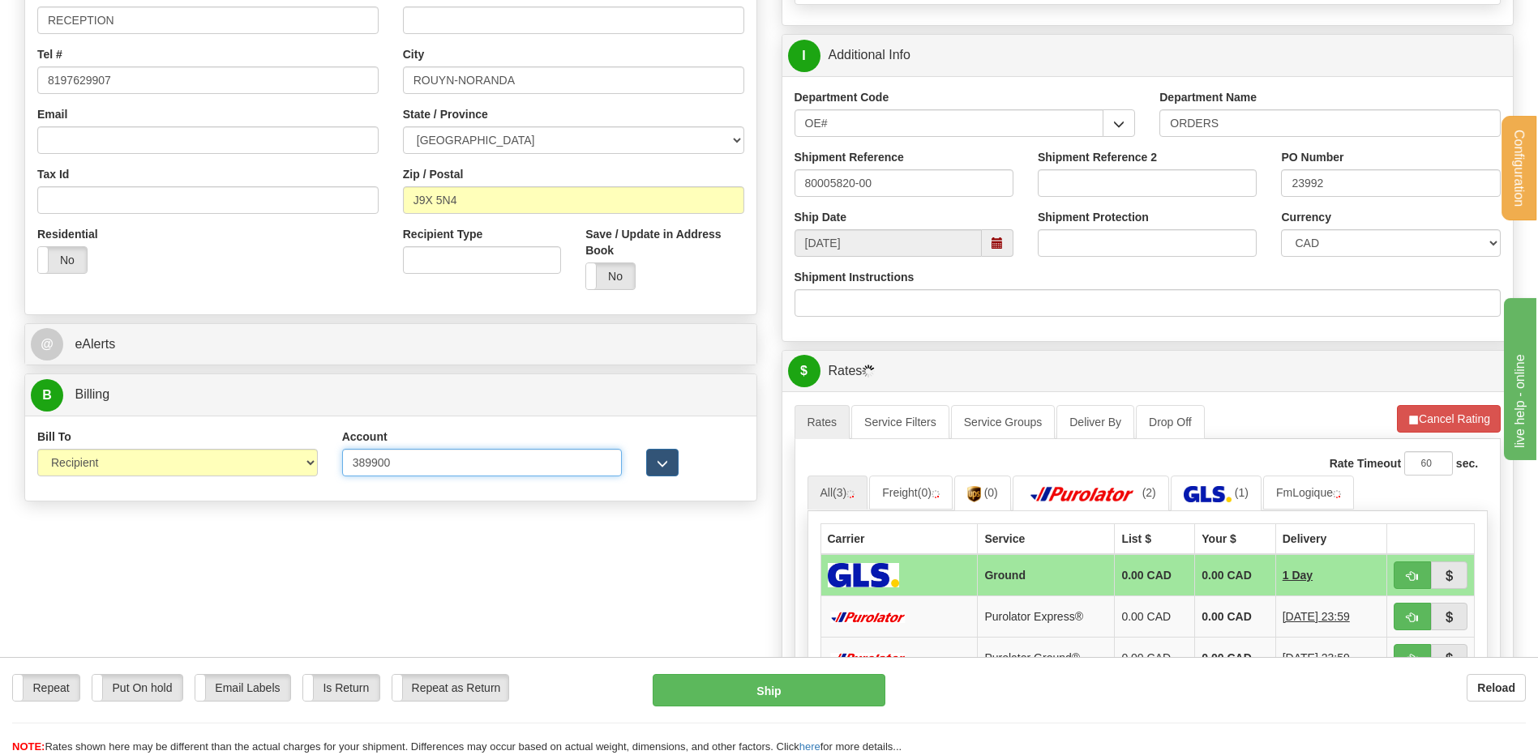
type input "389900"
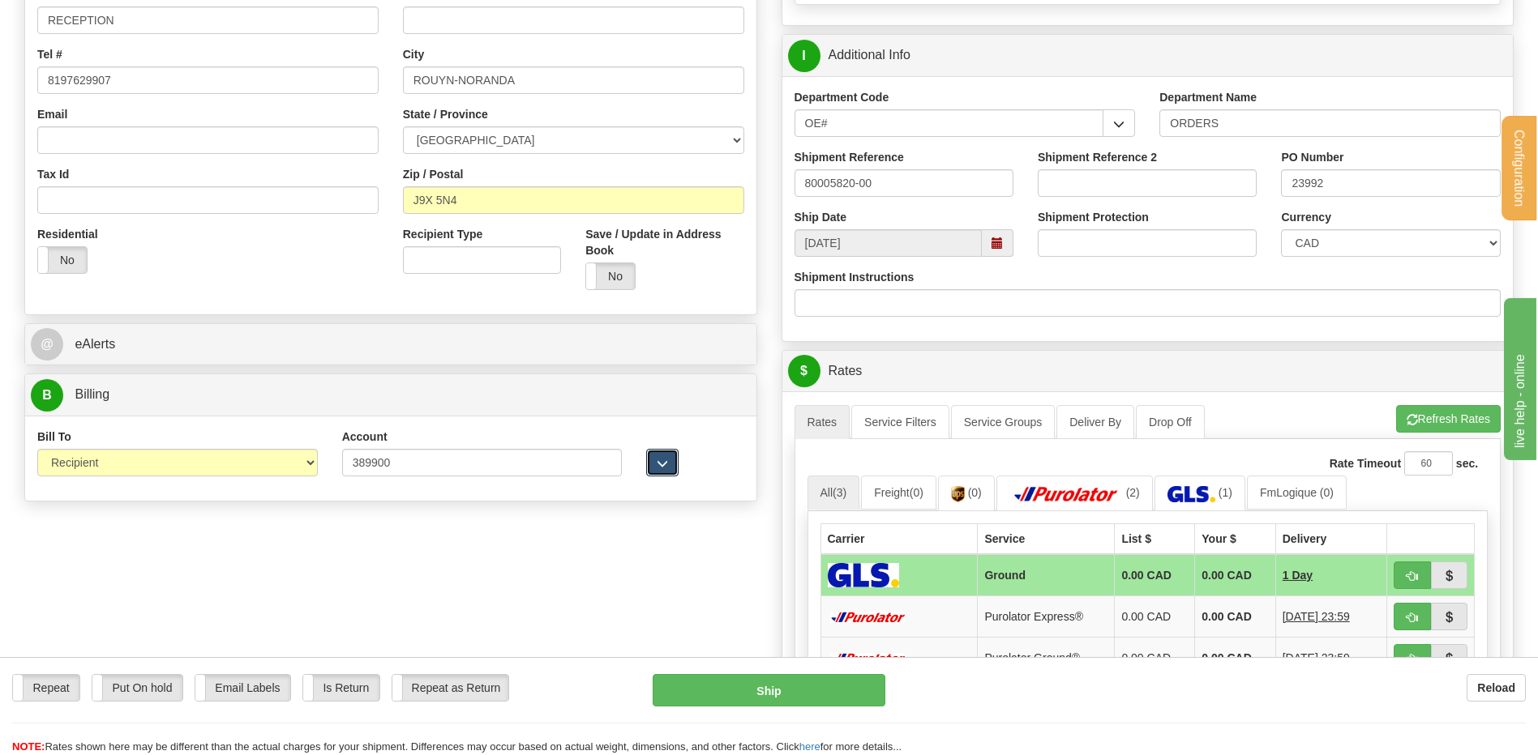
click at [657, 462] on span "button" at bounding box center [662, 464] width 11 height 11
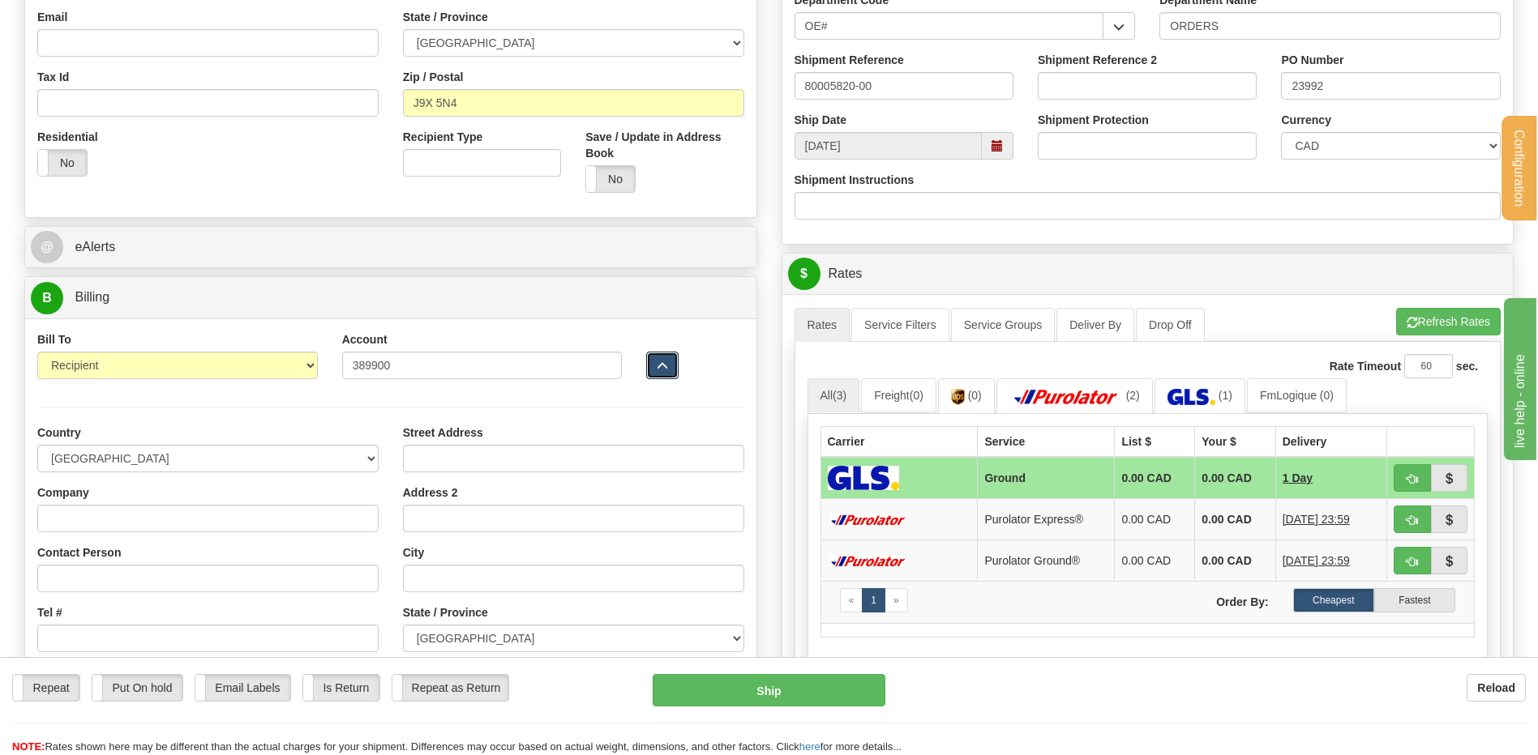
scroll to position [730, 0]
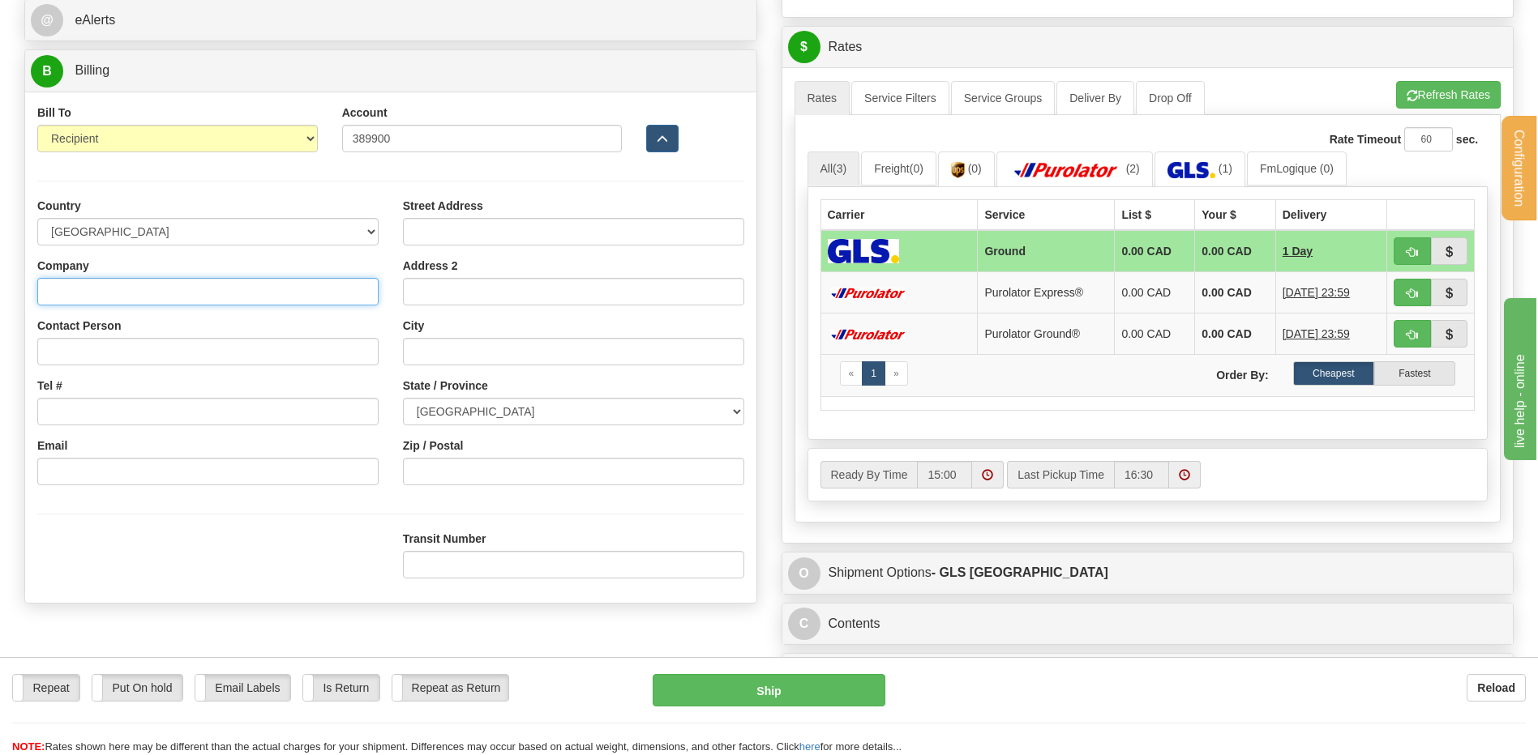
click at [259, 288] on input "Company" at bounding box center [207, 292] width 341 height 28
type input "PORTES LEVASSEUR"
type input "RECEPTION"
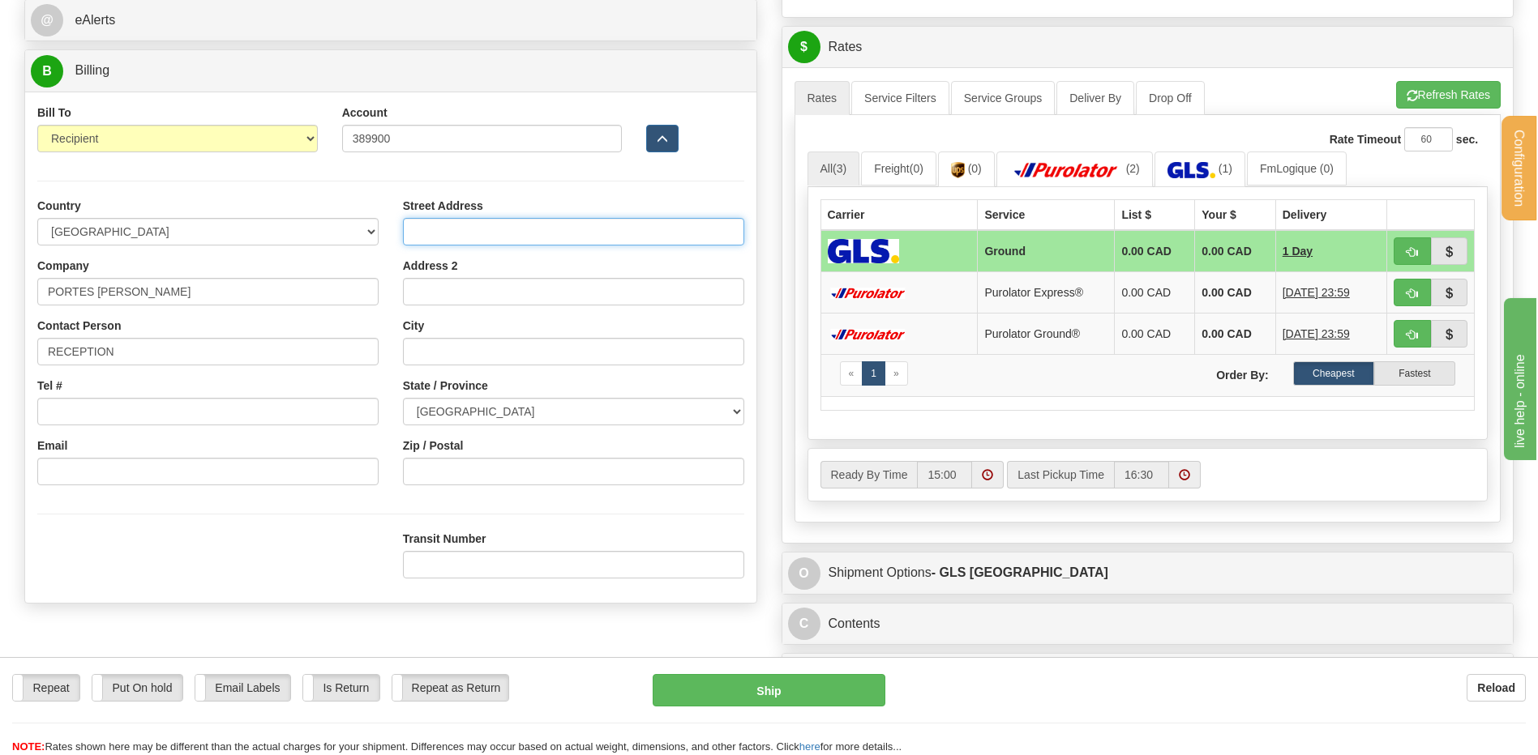
type input "225 RUE SAGUENAY"
type input "ROUYN-NORANDA"
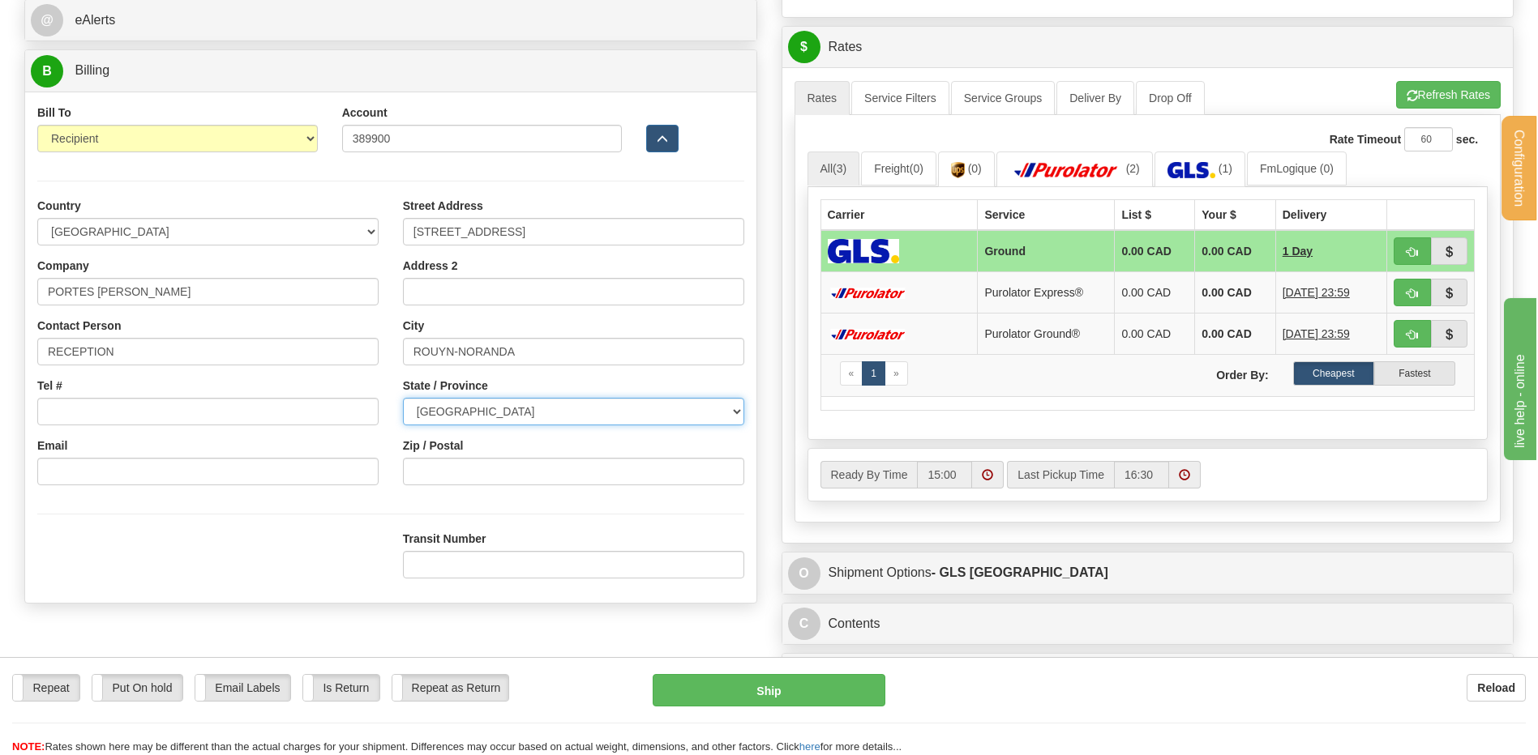
select select "QC"
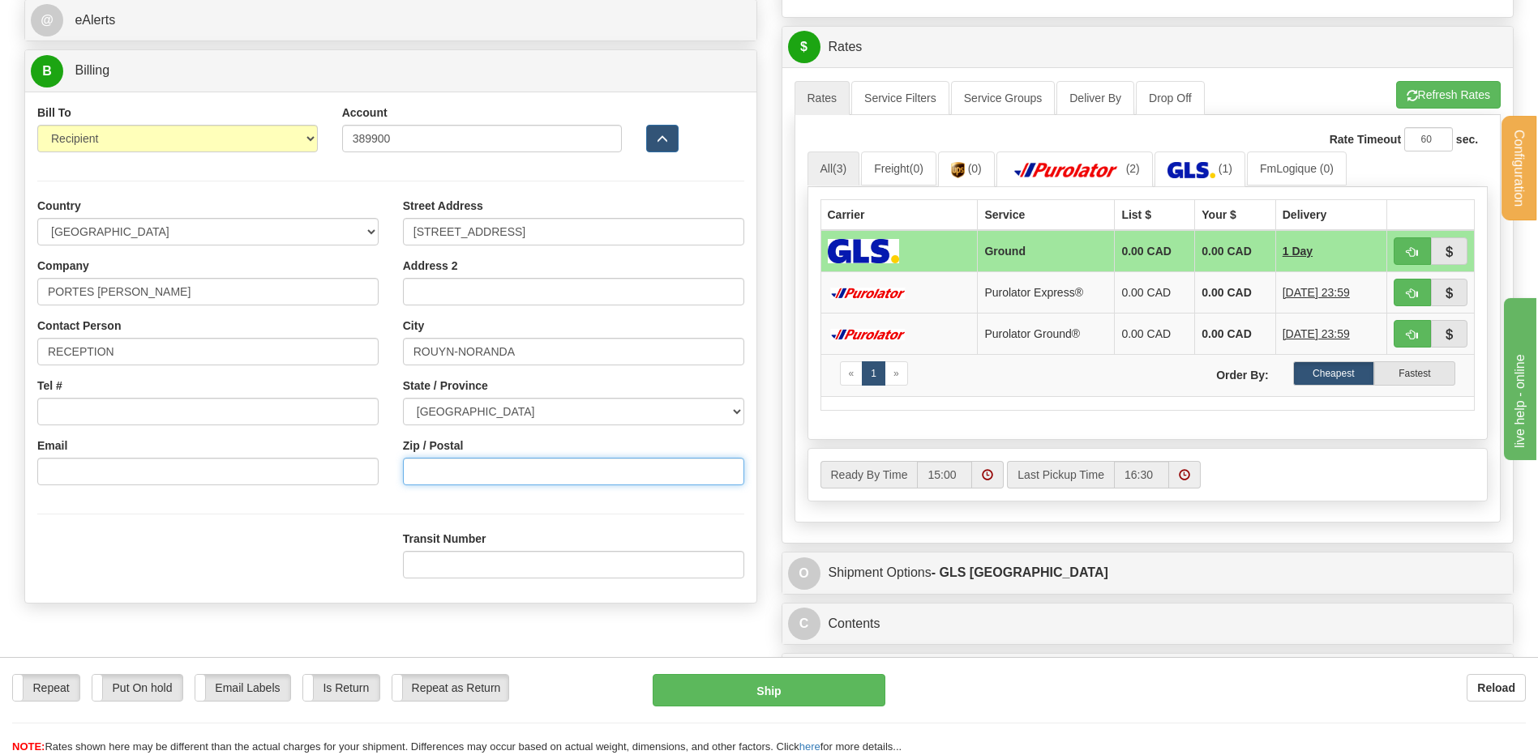
type input "J9X 5N4"
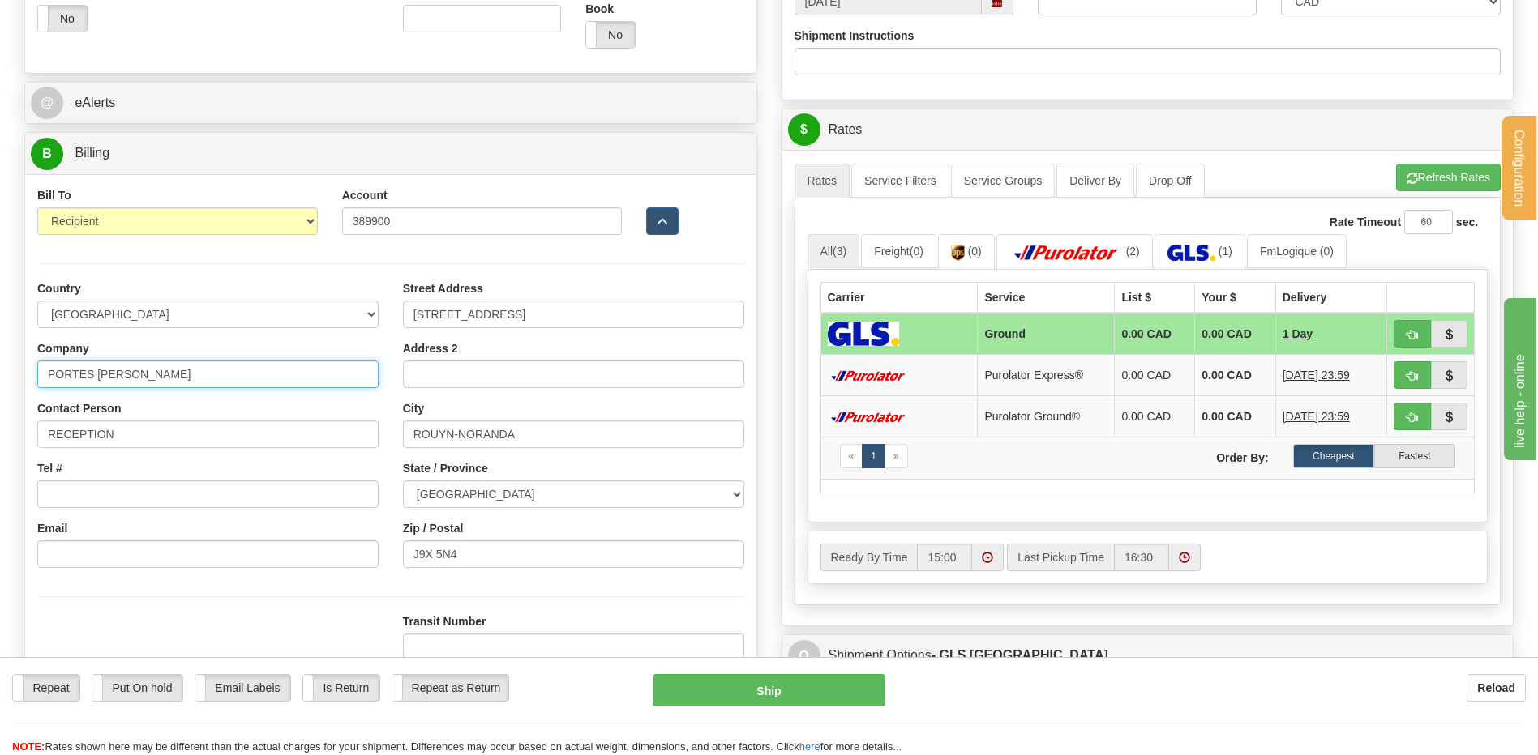
scroll to position [567, 0]
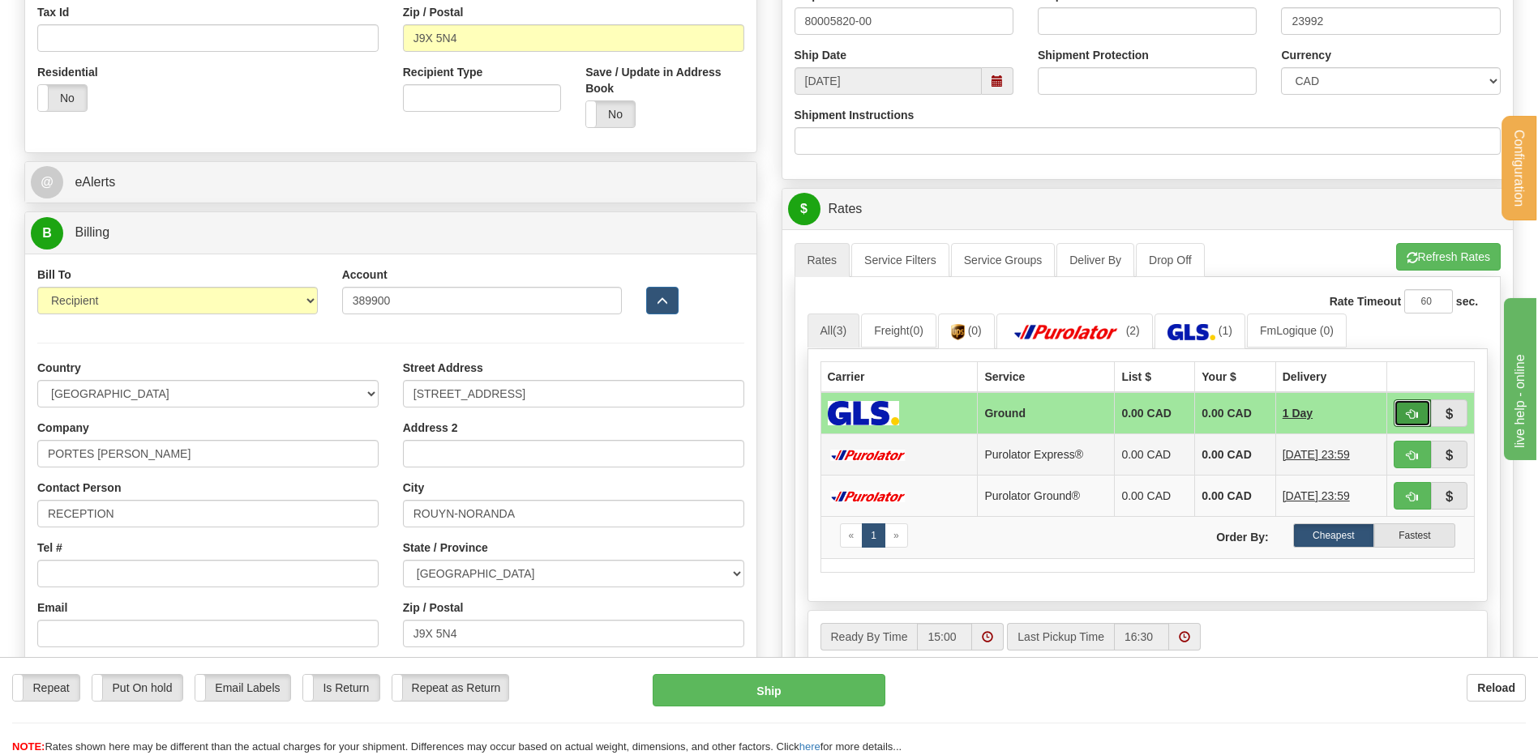
click at [1420, 414] on button "button" at bounding box center [1411, 414] width 37 height 28
type input "1"
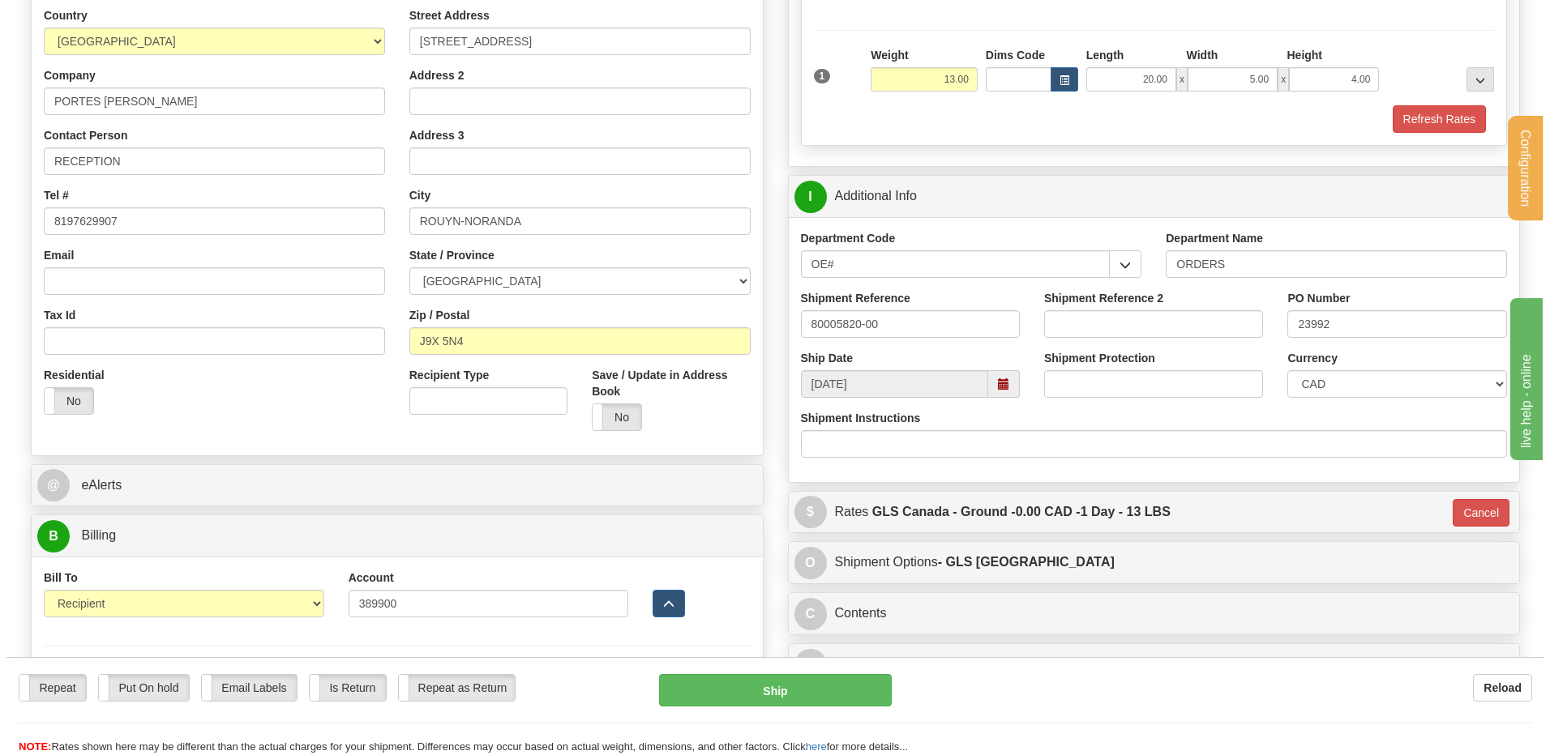
scroll to position [81, 0]
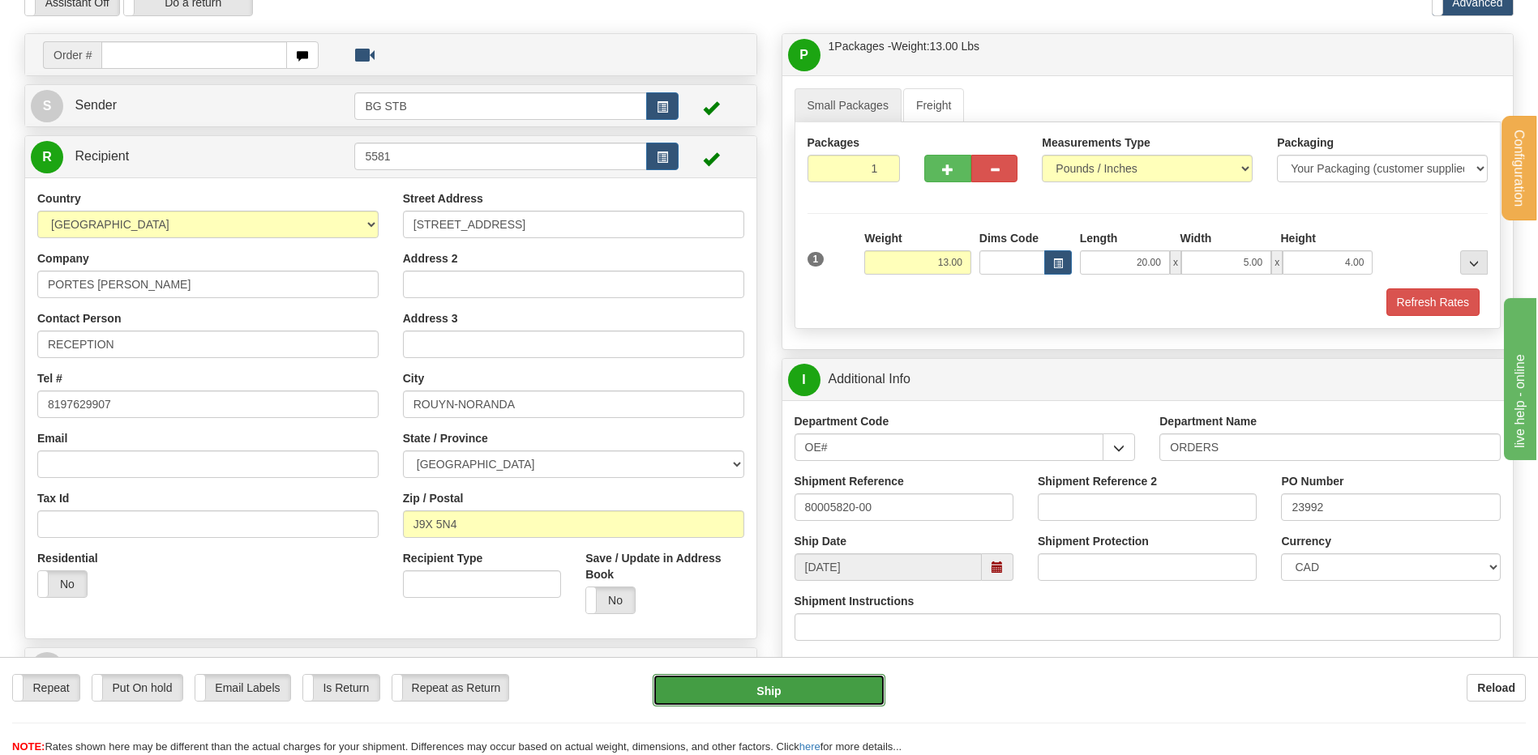
click at [821, 687] on button "Ship" at bounding box center [769, 690] width 232 height 32
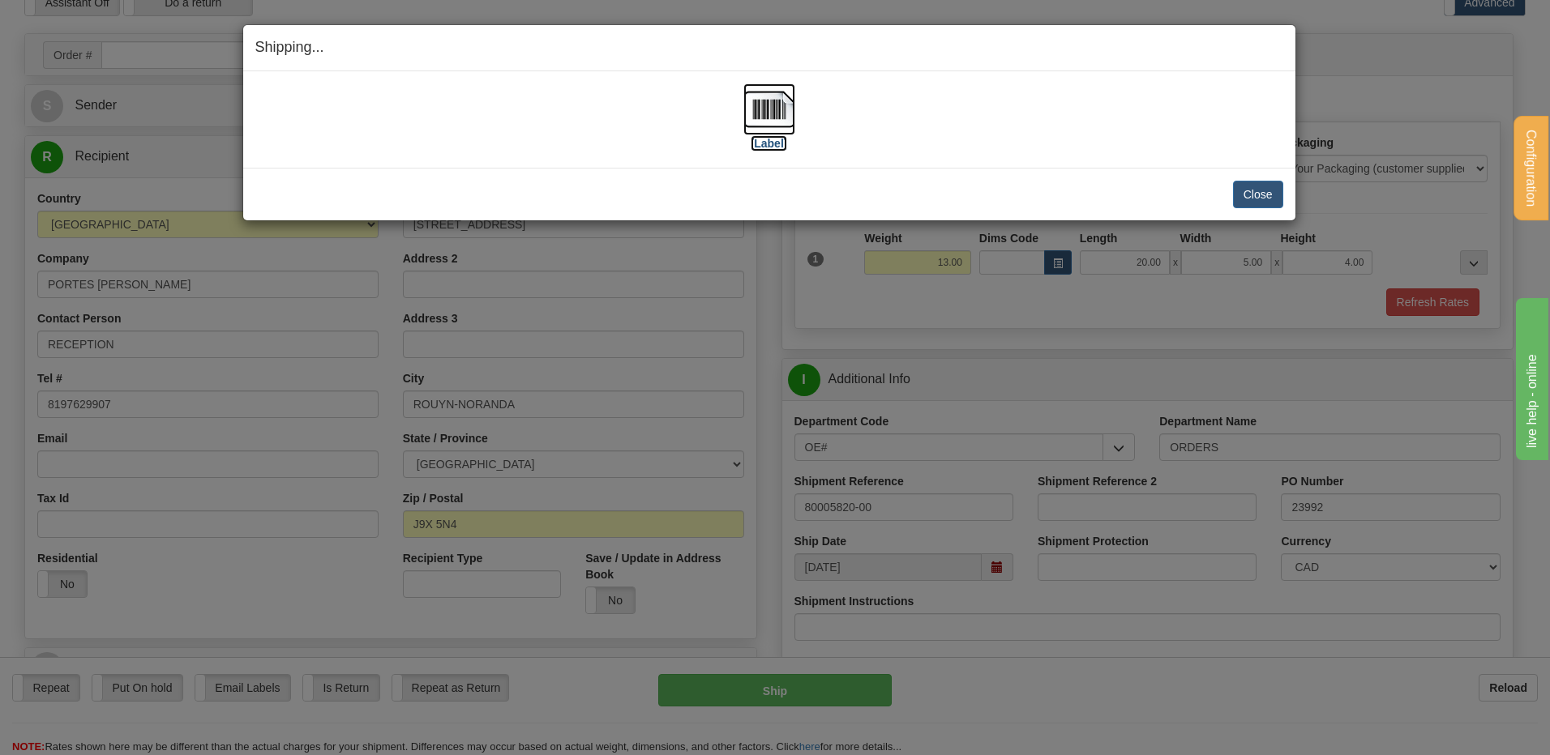
click at [758, 104] on img at bounding box center [769, 109] width 52 height 52
click at [1256, 186] on button "Close" at bounding box center [1258, 195] width 50 height 28
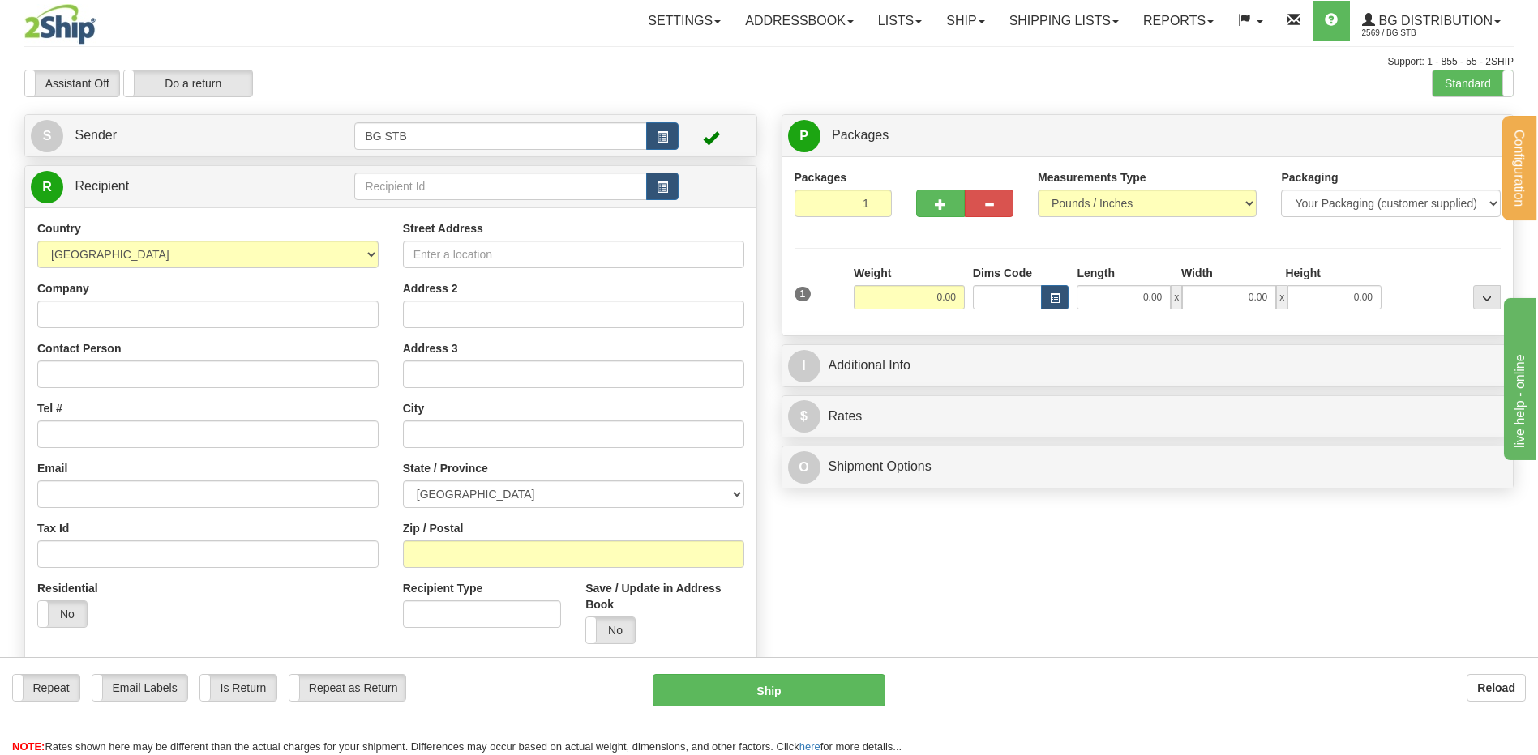
click at [443, 212] on div "Country [GEOGRAPHIC_DATA] [GEOGRAPHIC_DATA] [GEOGRAPHIC_DATA] [GEOGRAPHIC_DATA]…" at bounding box center [390, 438] width 731 height 461
click at [443, 183] on input "text" at bounding box center [500, 187] width 292 height 28
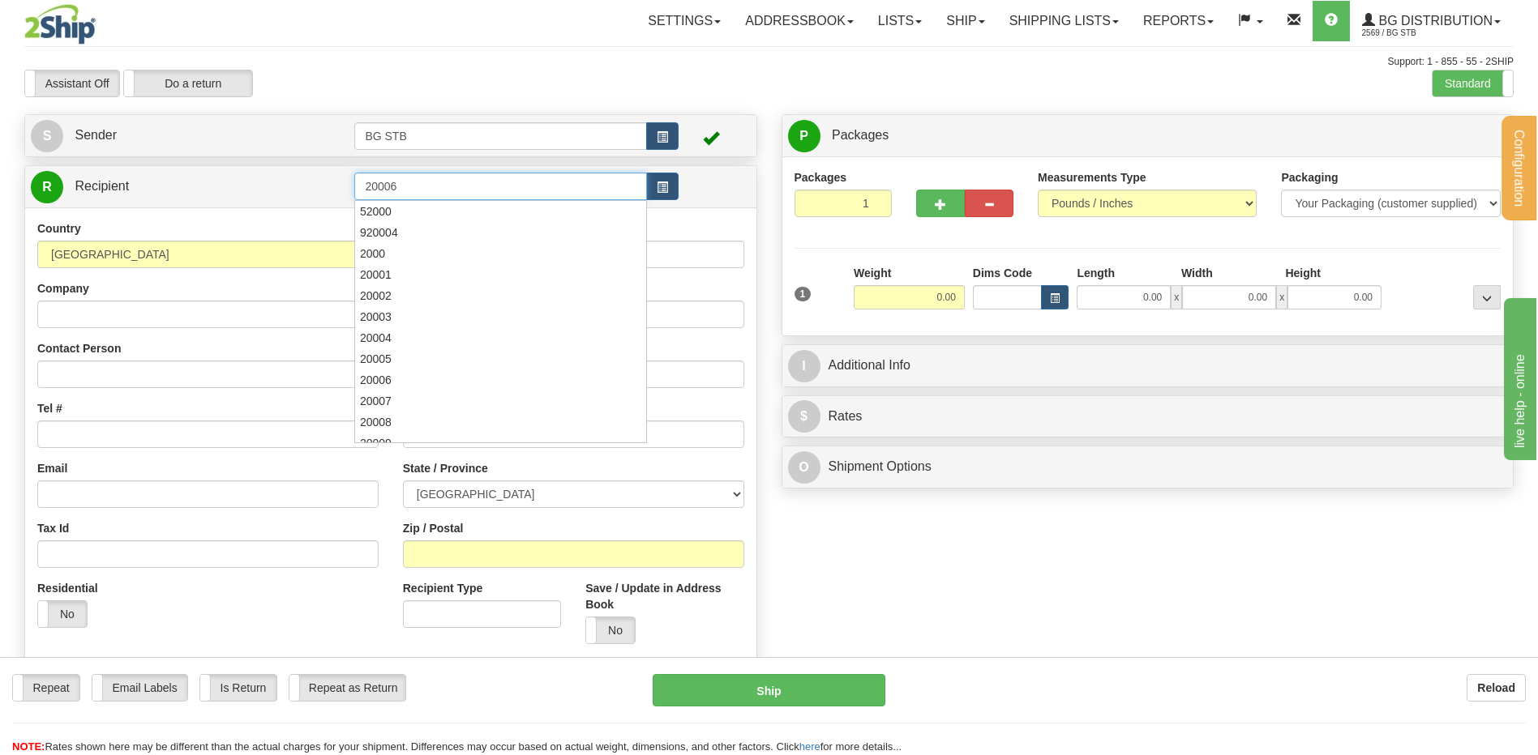
type input "20006"
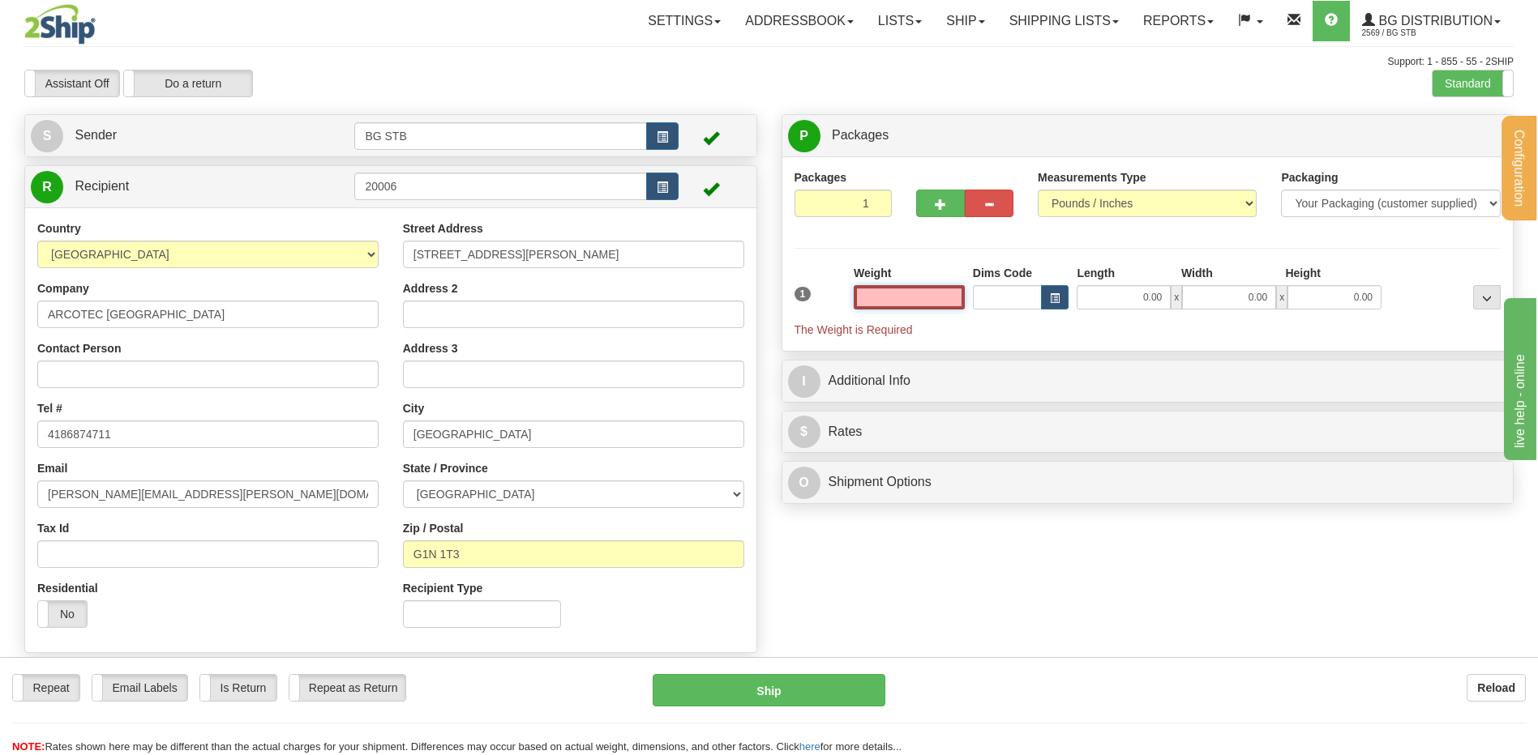
click at [922, 294] on input "text" at bounding box center [909, 297] width 111 height 24
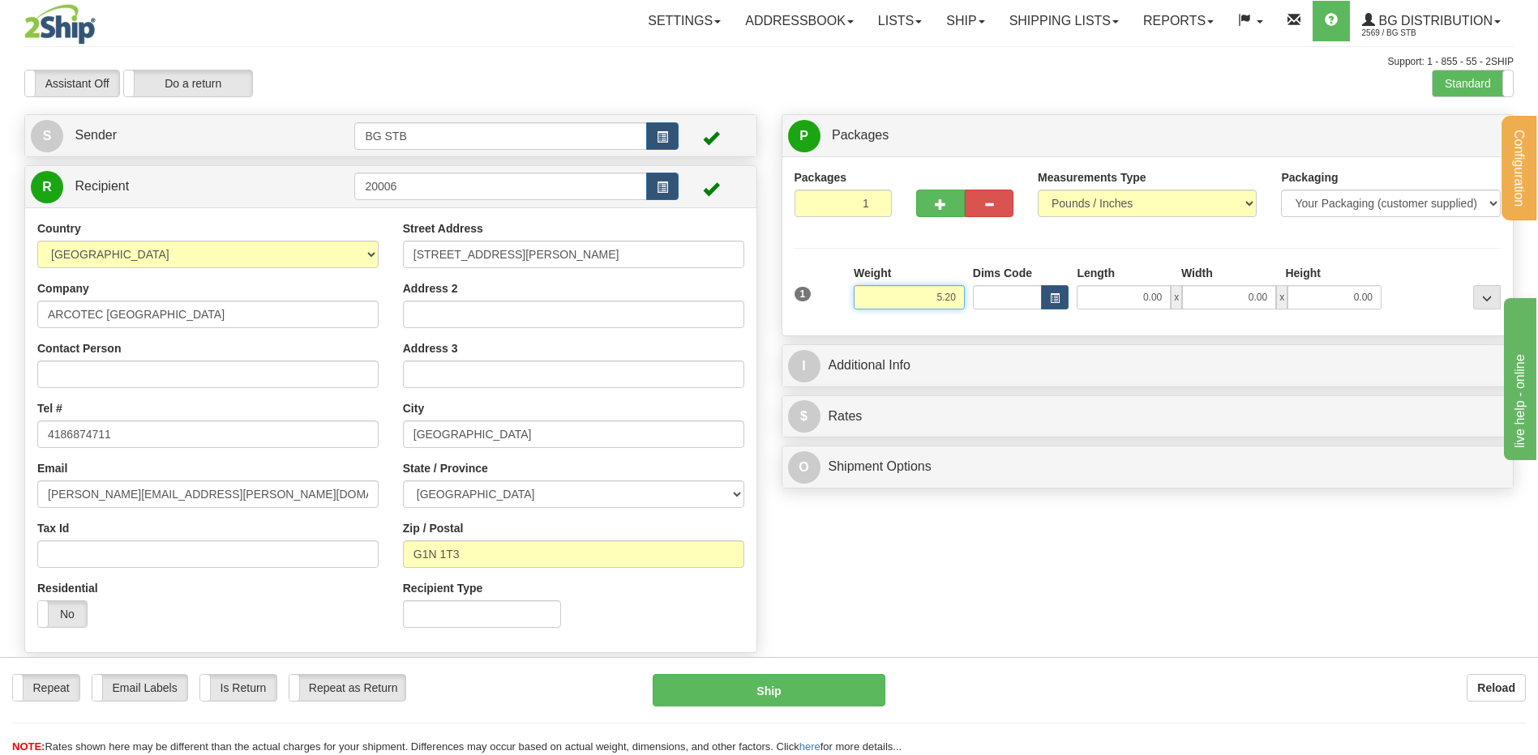
type input "5.20"
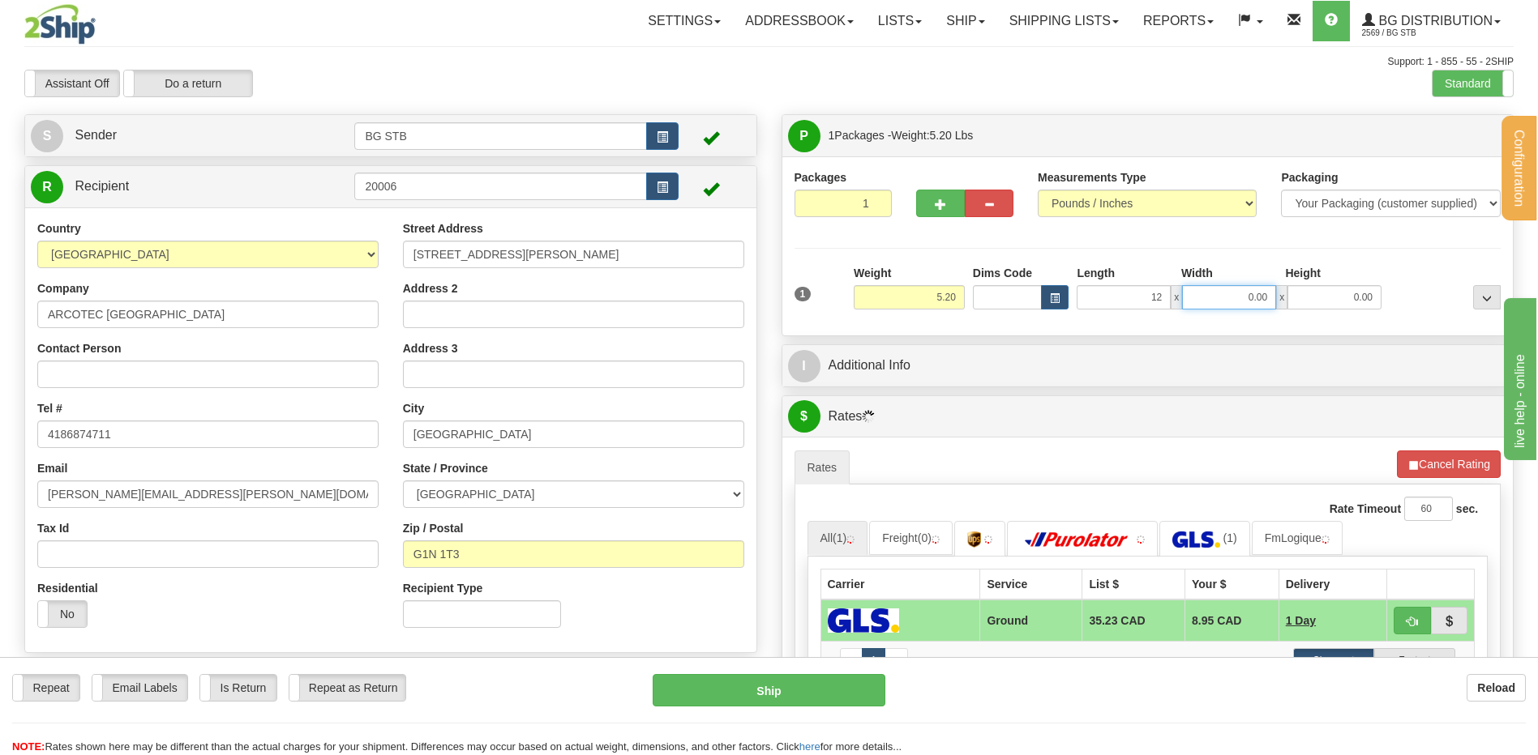
type input "12.00"
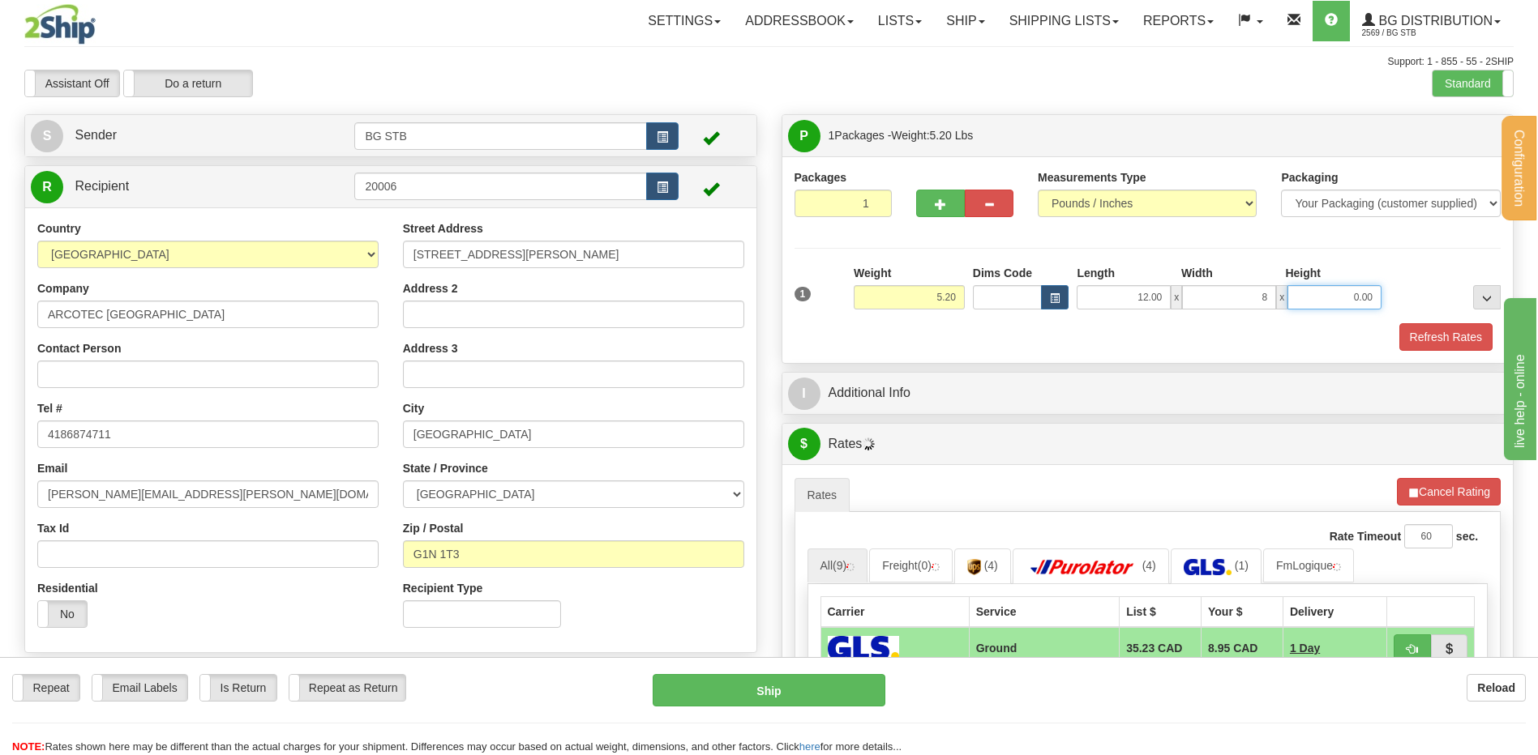
type input "8.00"
type input "6.00"
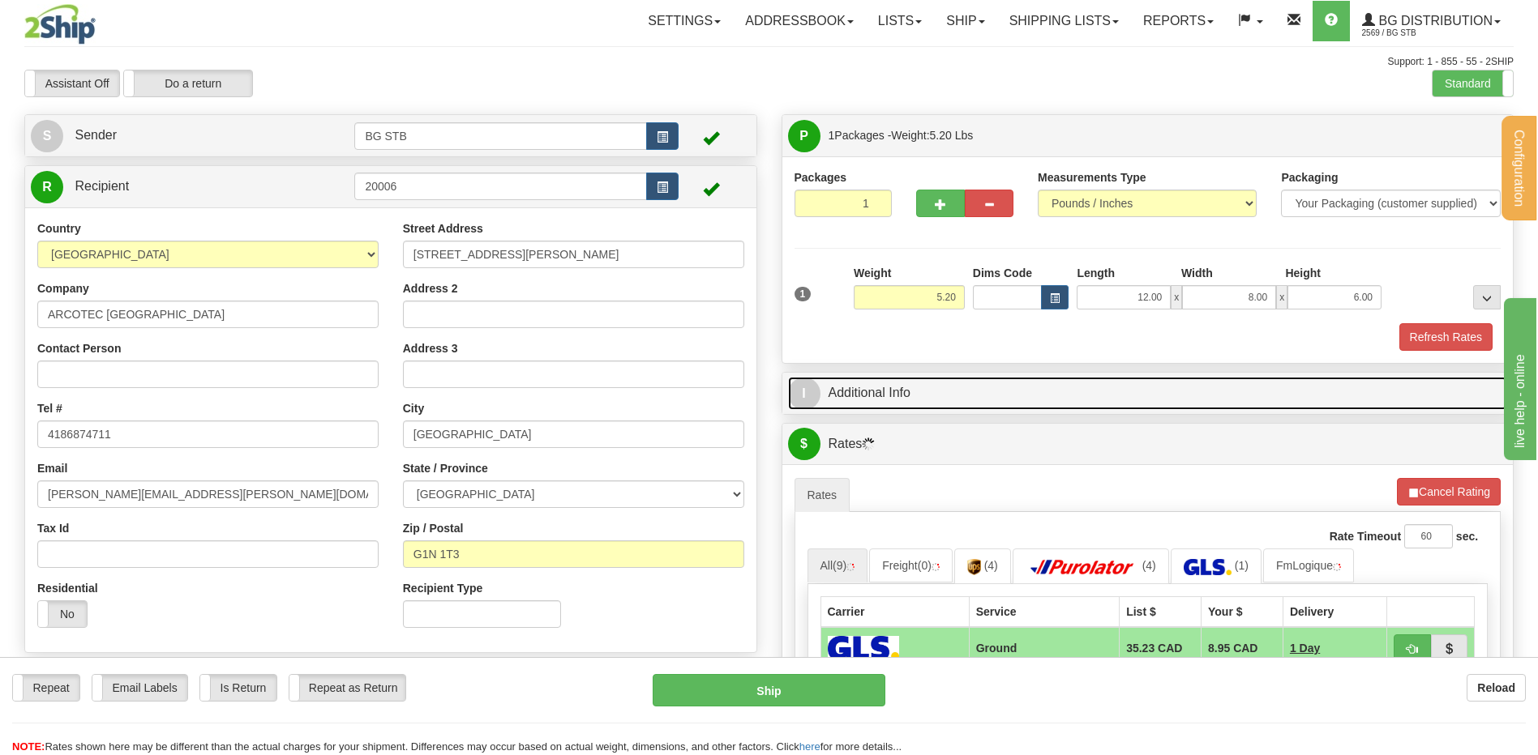
click at [893, 384] on link "I Additional Info" at bounding box center [1148, 393] width 720 height 33
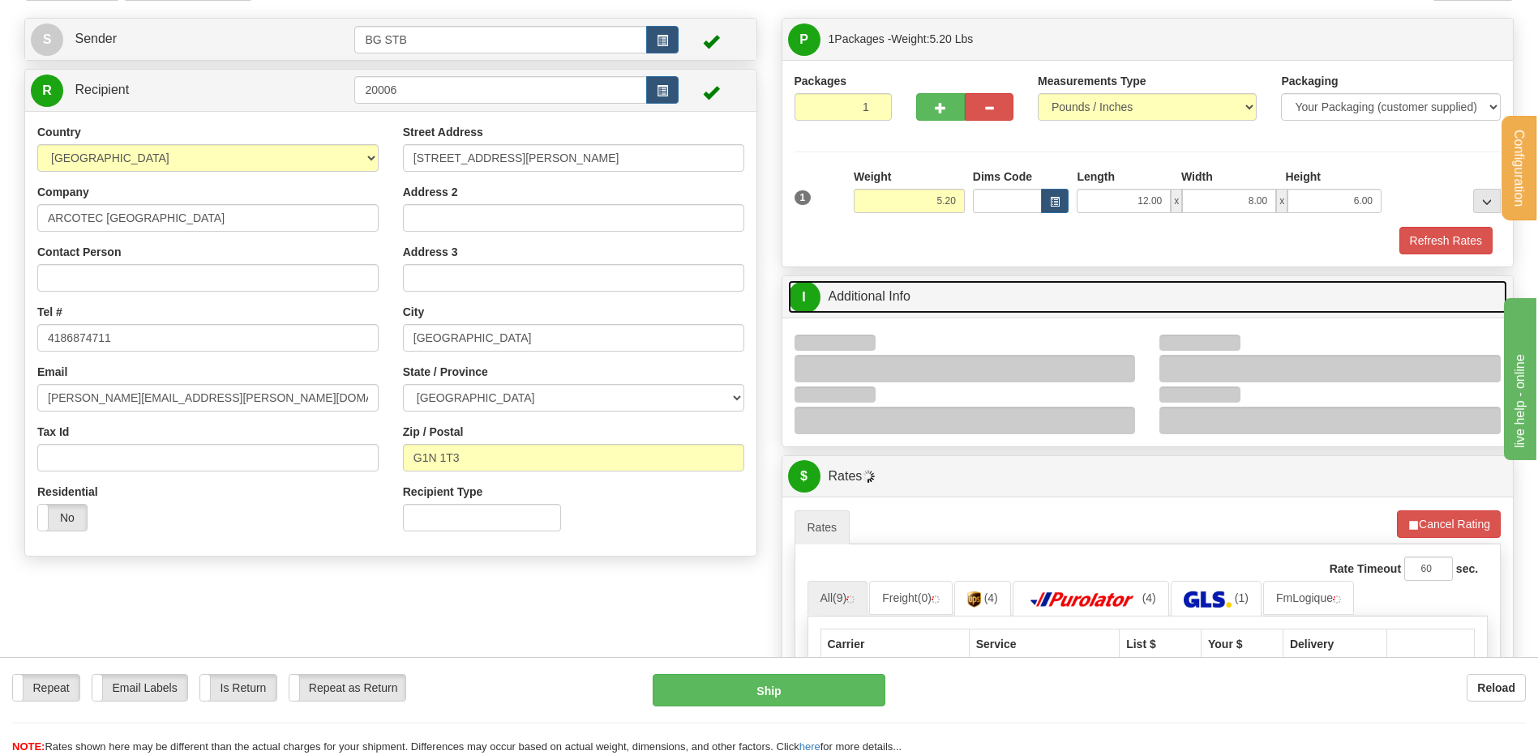
scroll to position [162, 0]
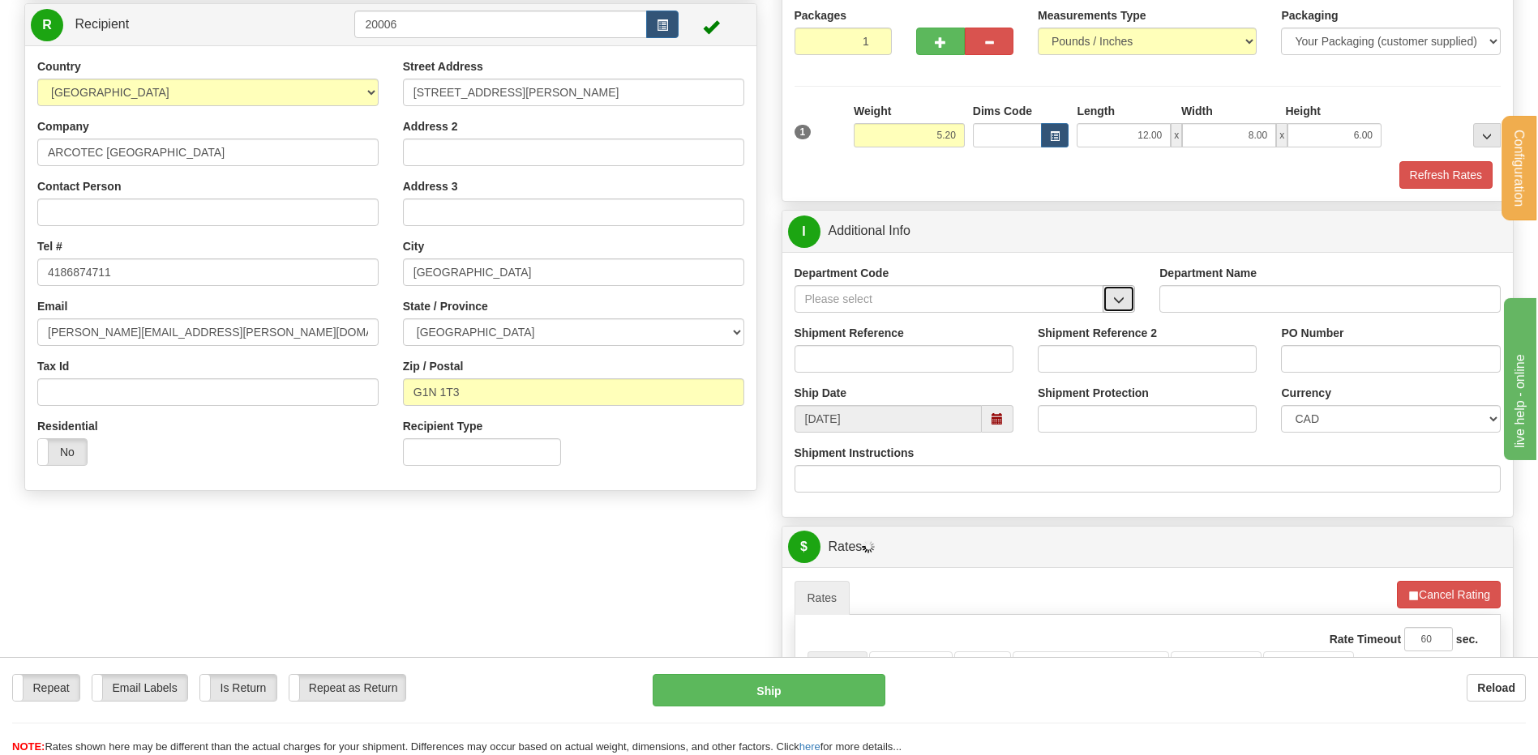
click at [1119, 301] on span "button" at bounding box center [1118, 300] width 11 height 11
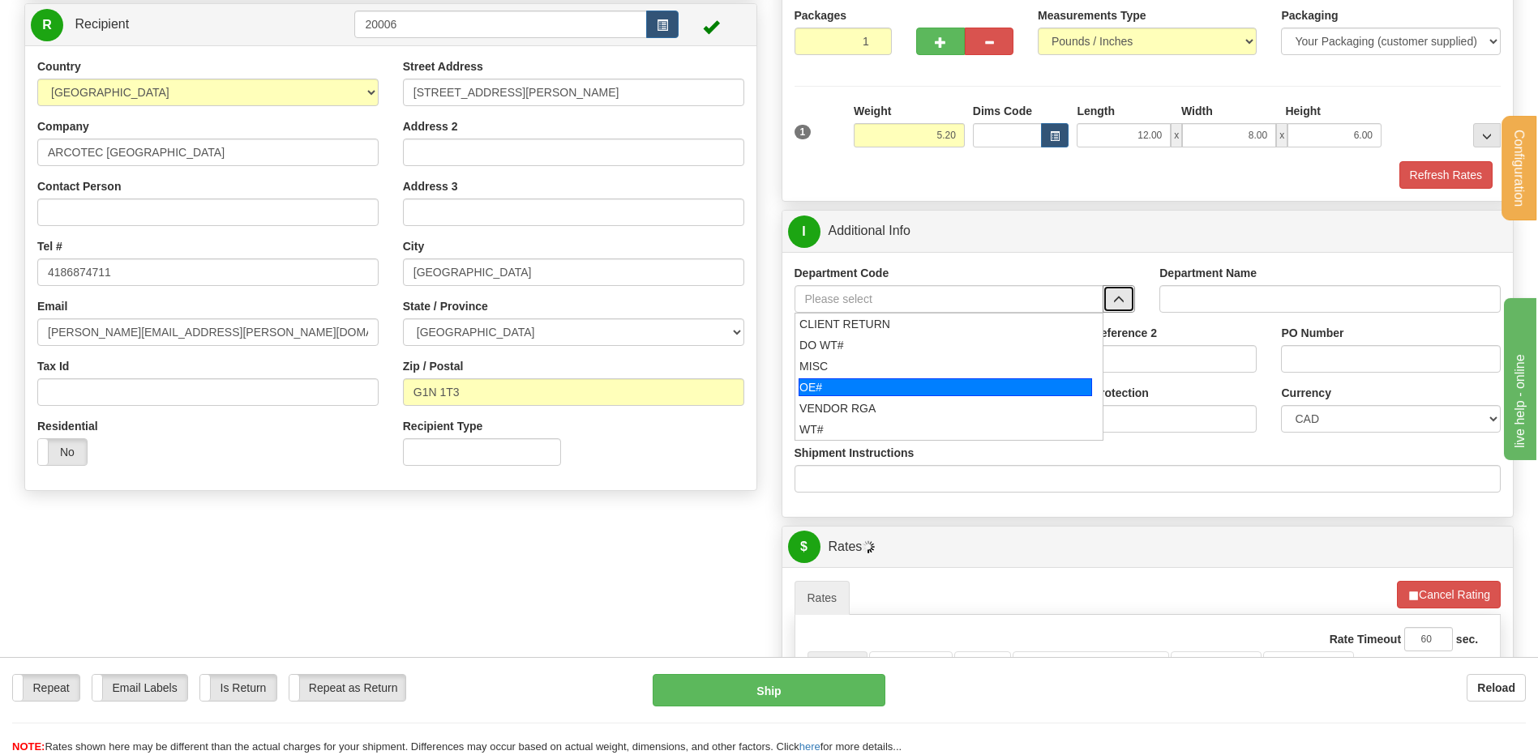
click at [913, 386] on div "OE#" at bounding box center [944, 388] width 293 height 18
type input "OE#"
type input "ORDERS"
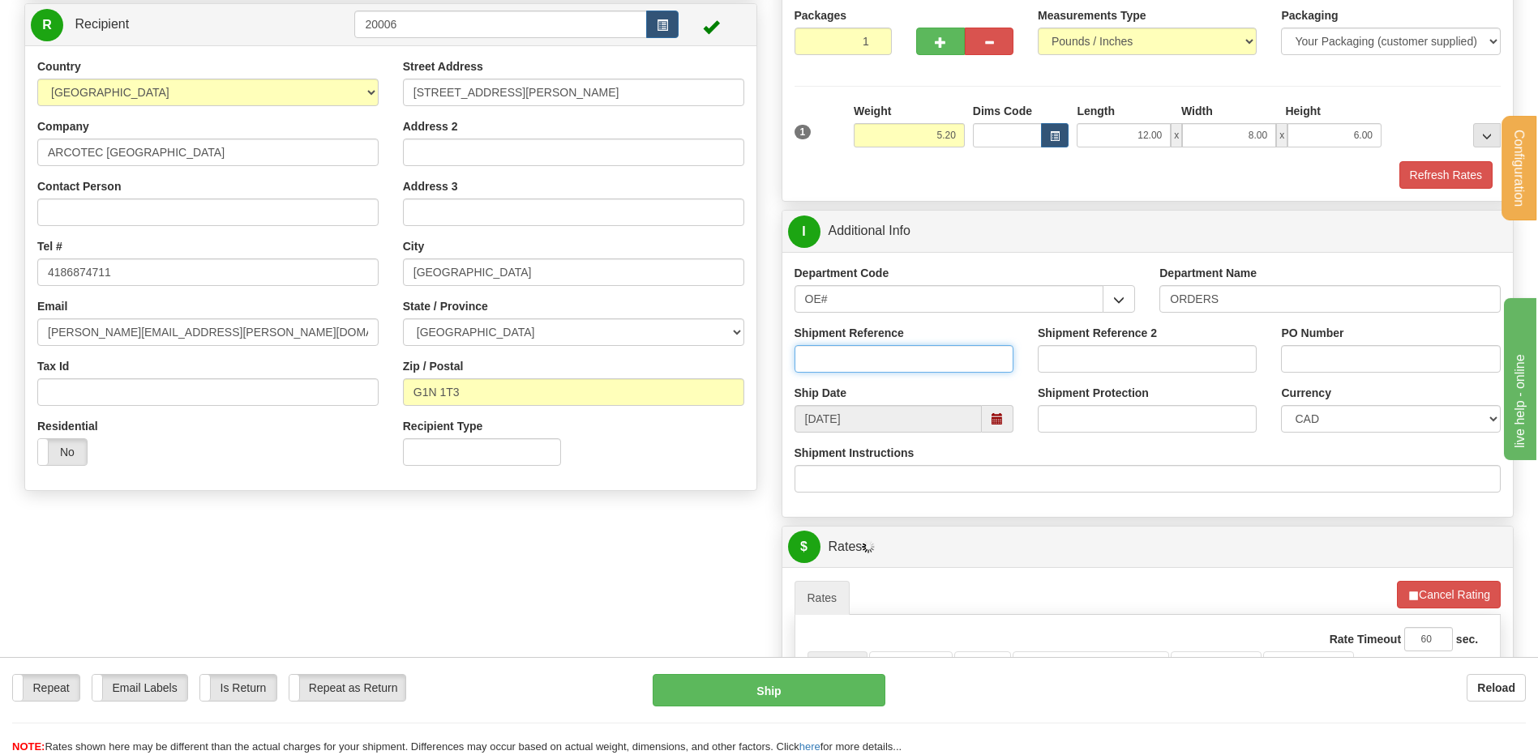
click at [901, 359] on input "Shipment Reference" at bounding box center [903, 359] width 219 height 28
type input "80003908-02"
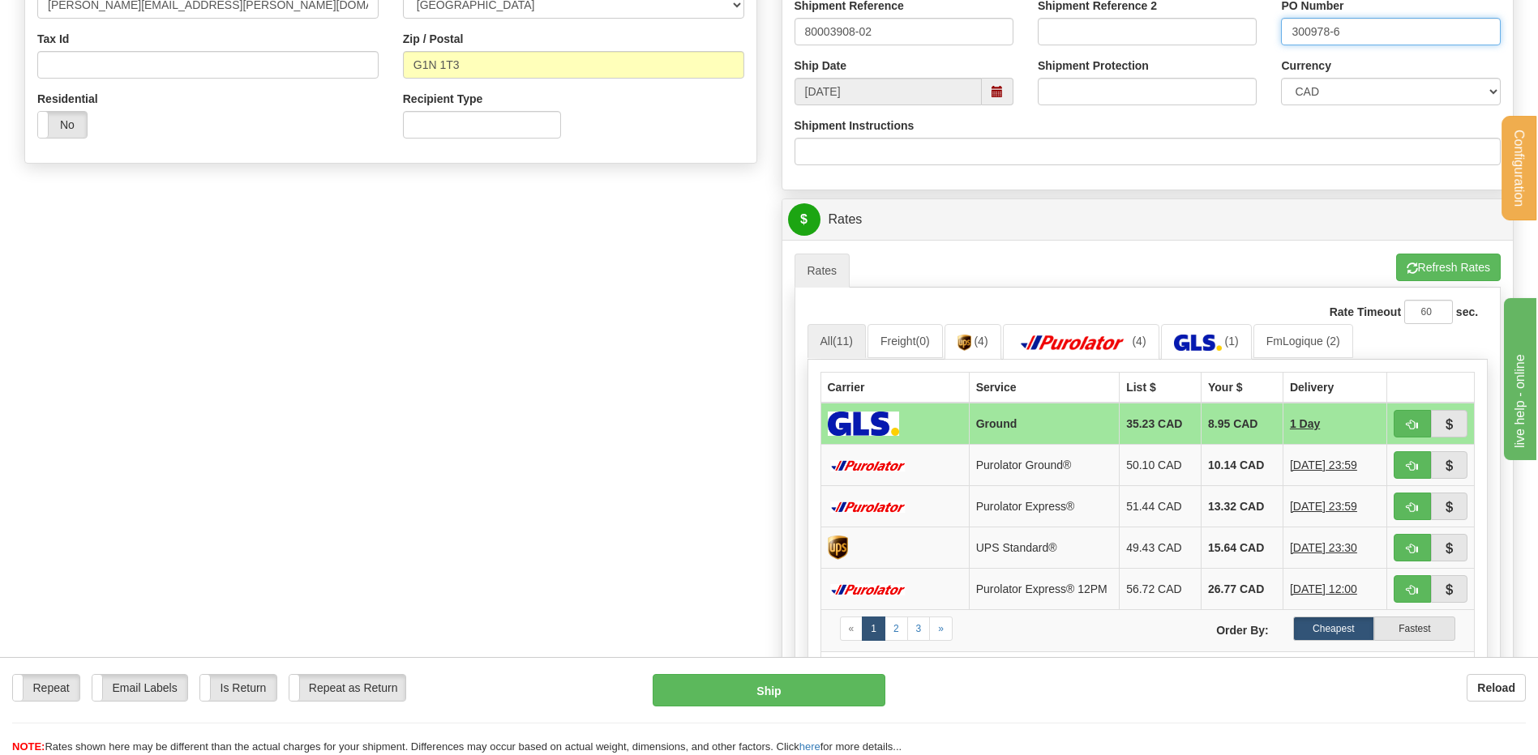
scroll to position [567, 0]
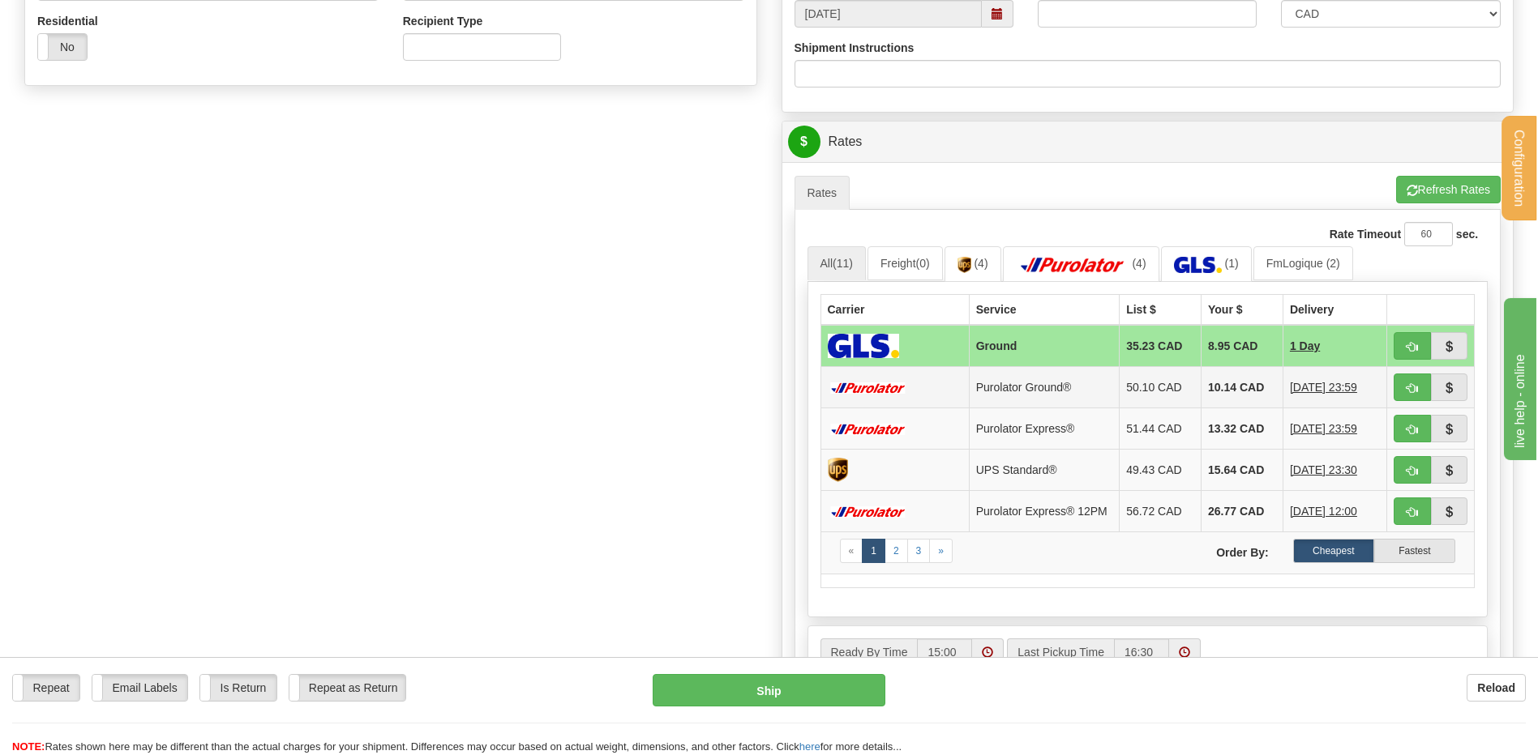
type input "300978-6"
click at [1412, 392] on span "button" at bounding box center [1411, 388] width 11 height 11
type input "260"
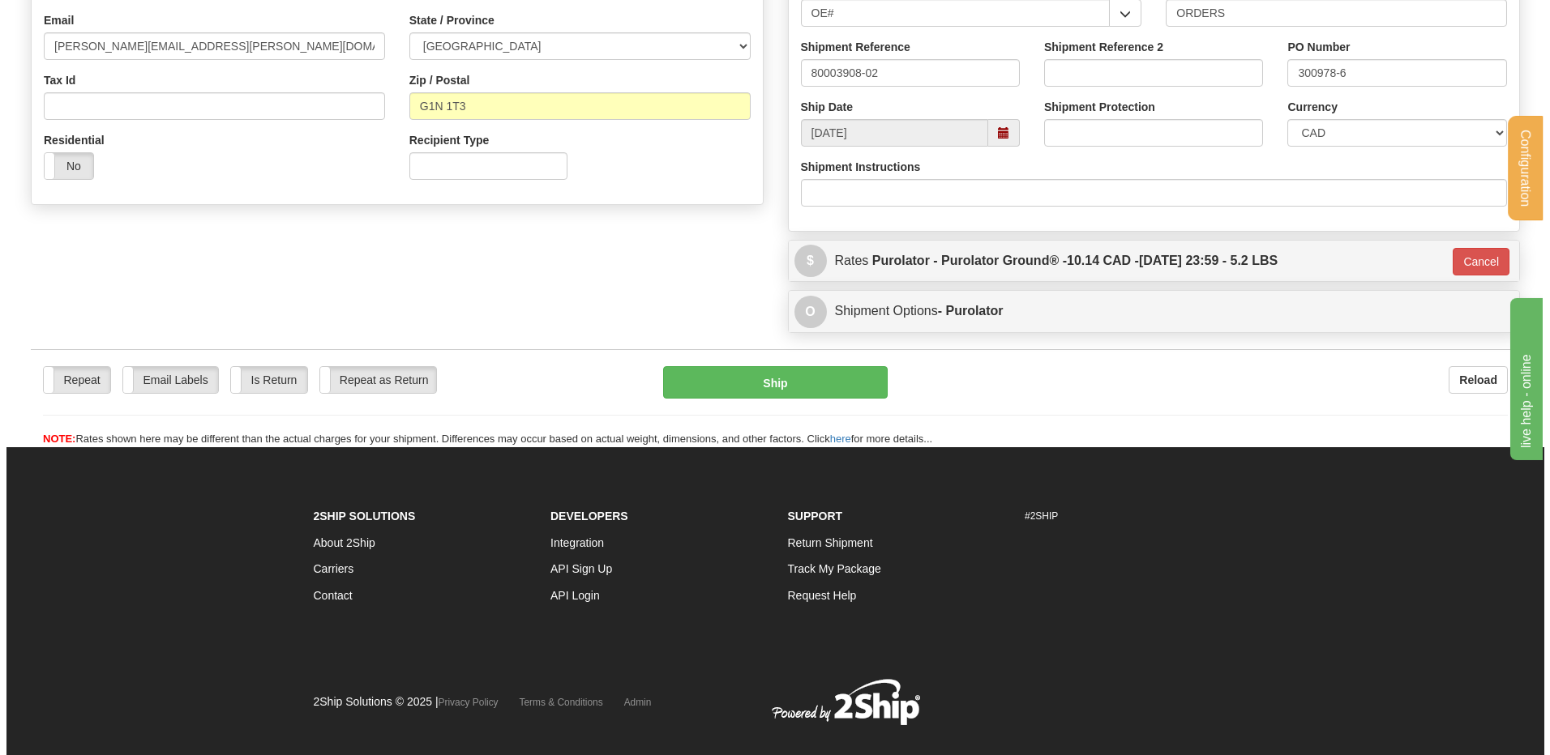
scroll to position [274, 0]
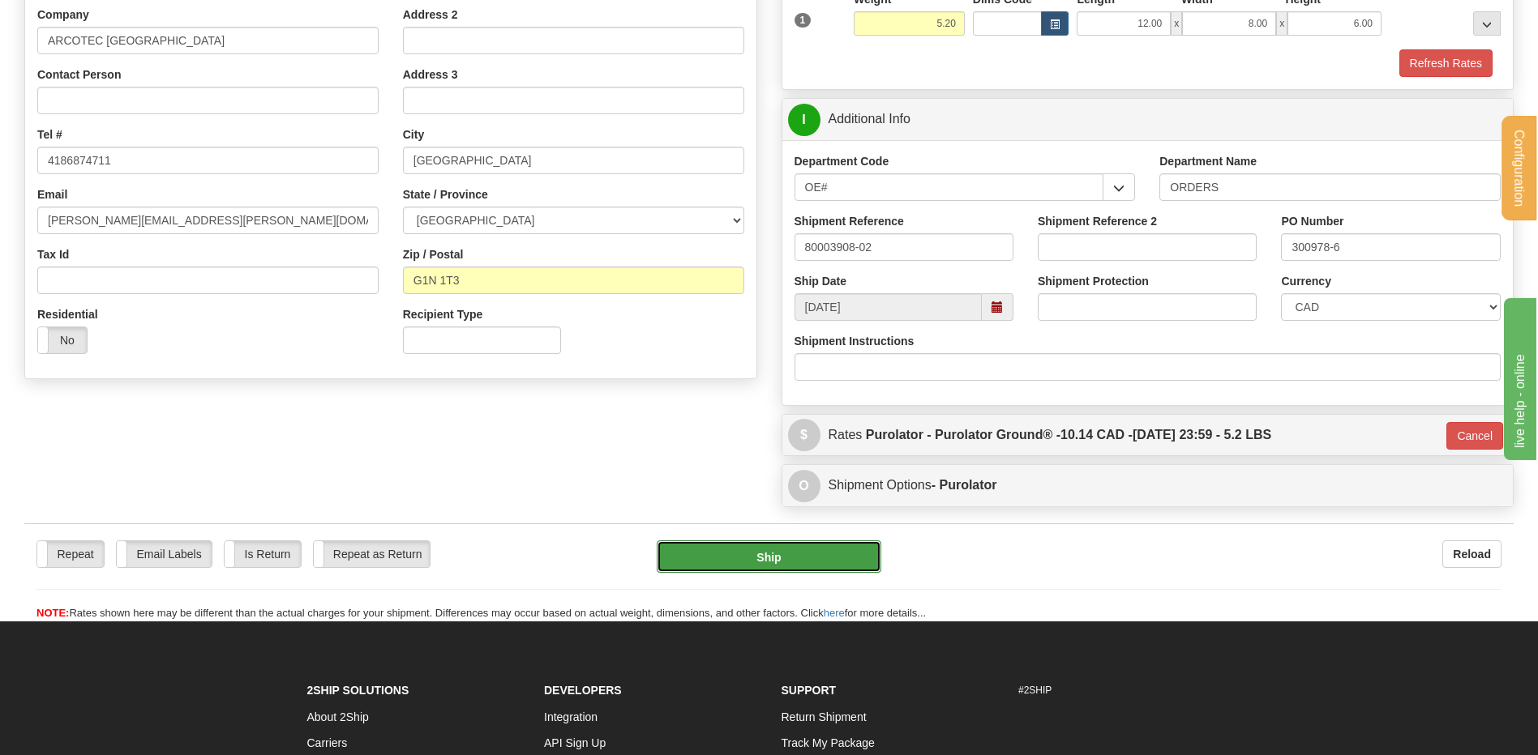
click at [803, 545] on button "Ship" at bounding box center [769, 557] width 224 height 32
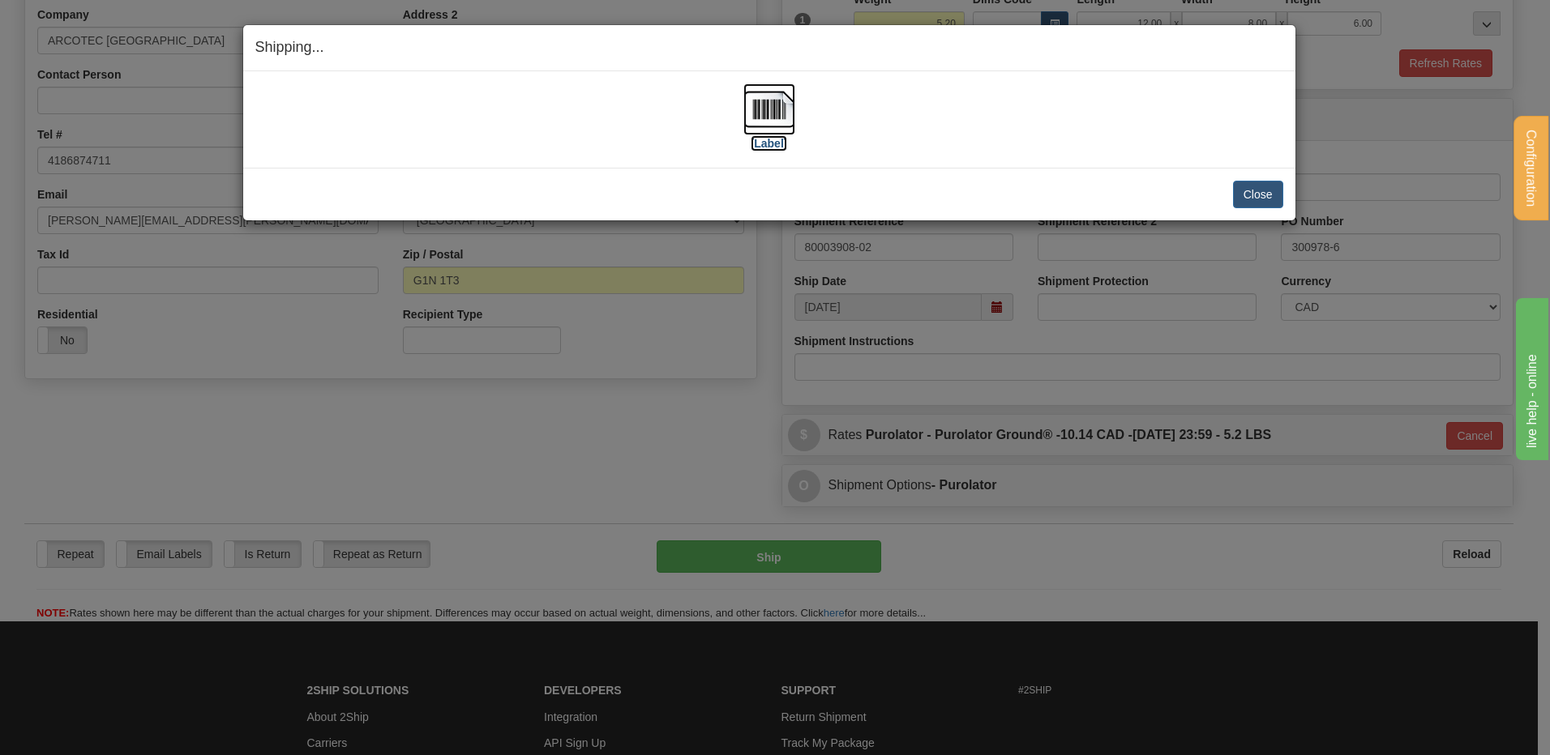
click at [756, 125] on img at bounding box center [769, 109] width 52 height 52
click at [1269, 199] on button "Close" at bounding box center [1258, 195] width 50 height 28
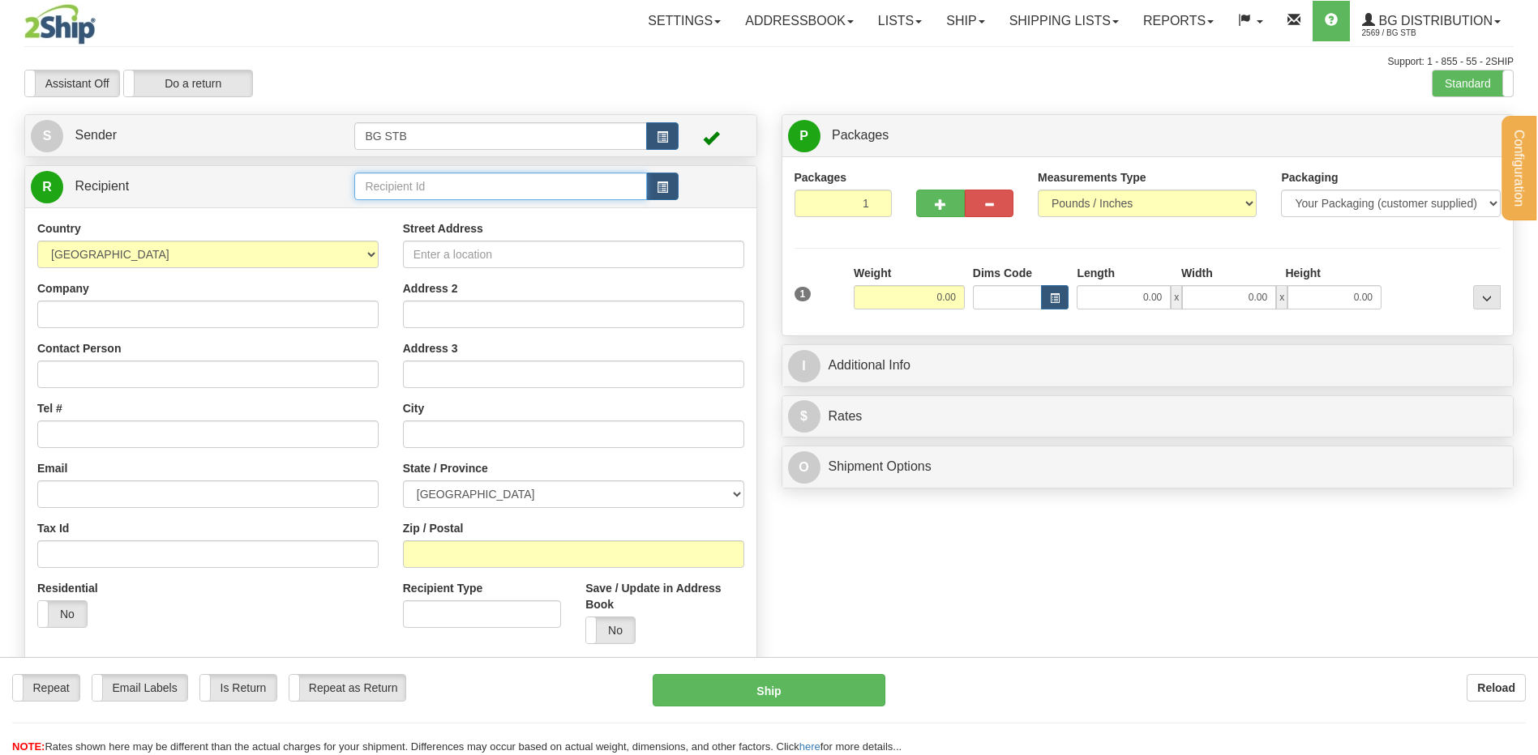
click at [392, 190] on input "text" at bounding box center [500, 187] width 292 height 28
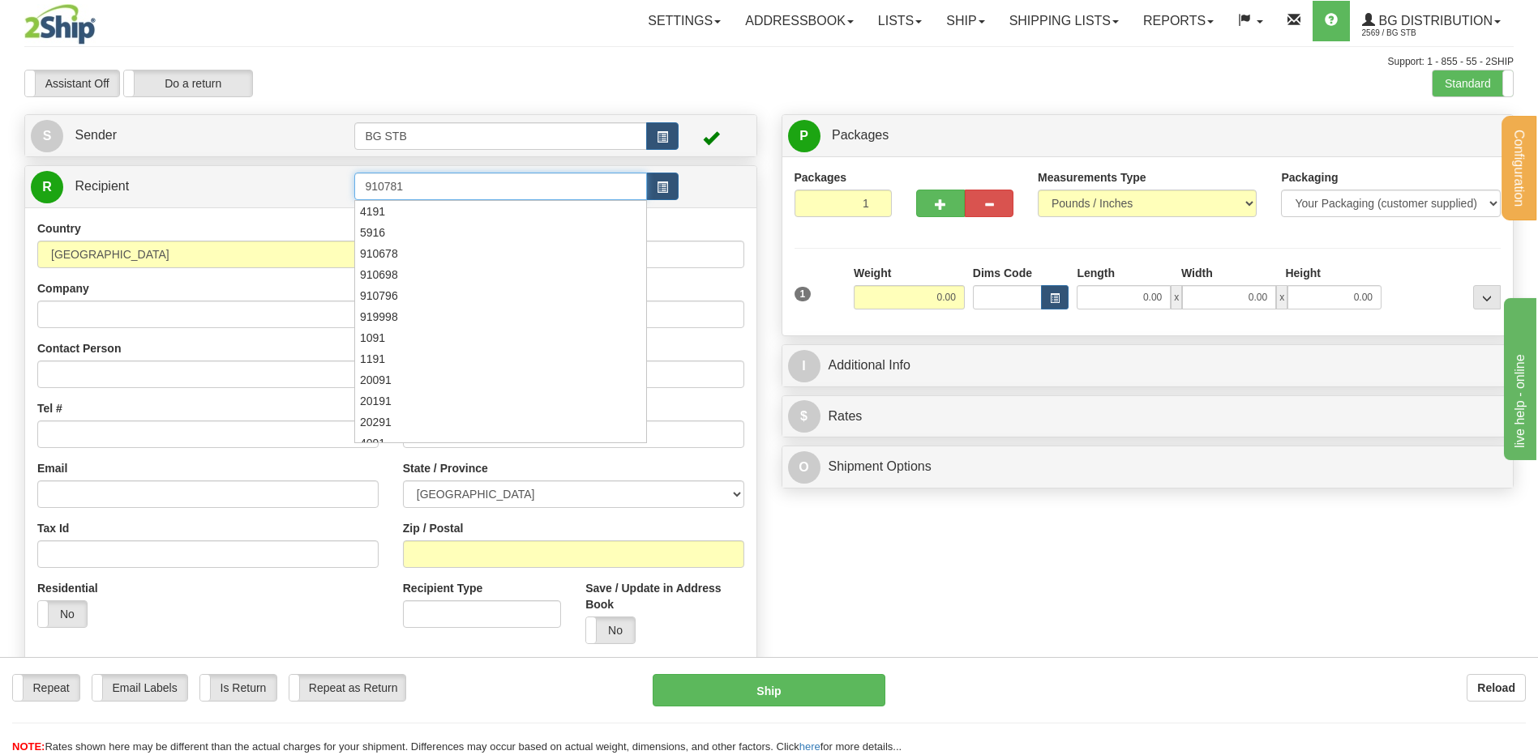
type input "910781"
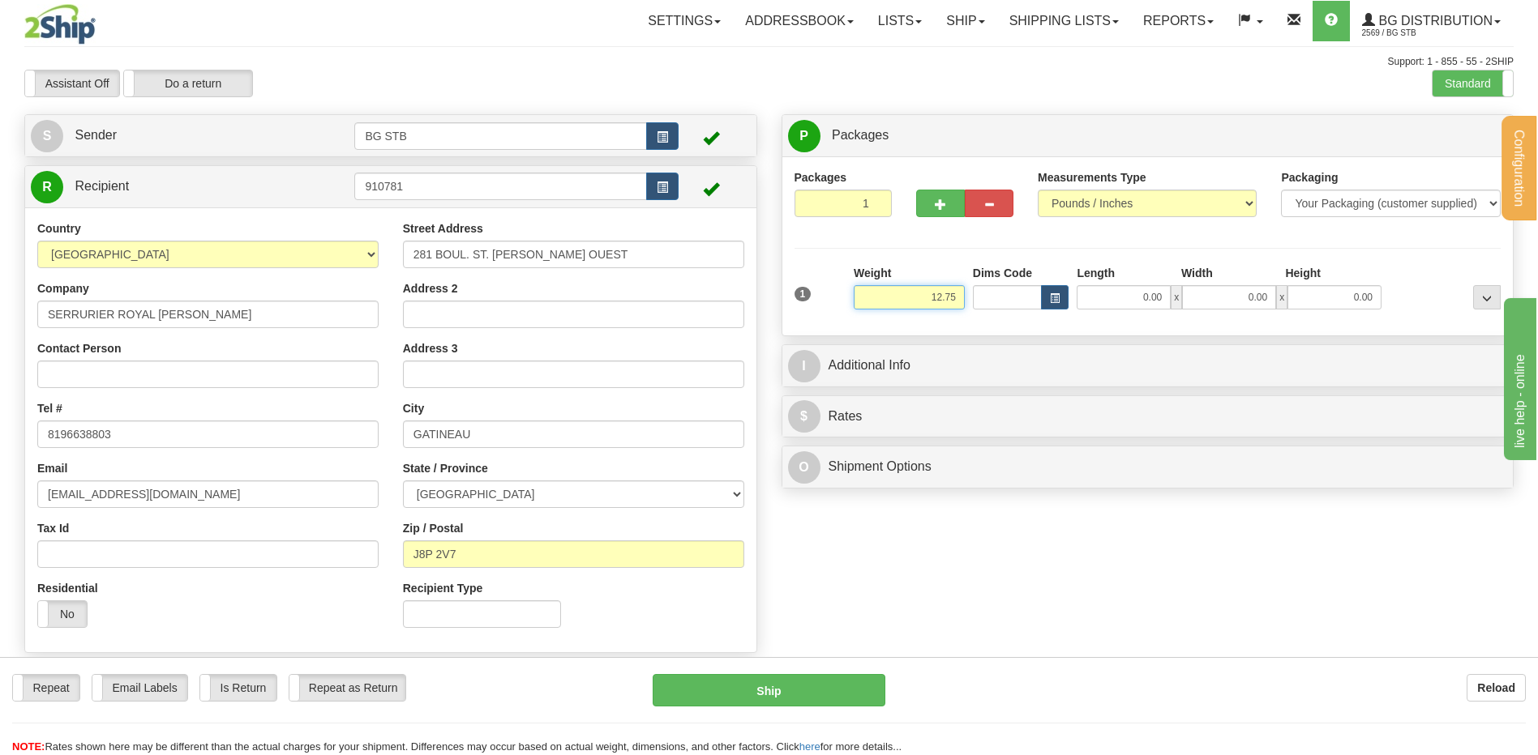
type input "12.75"
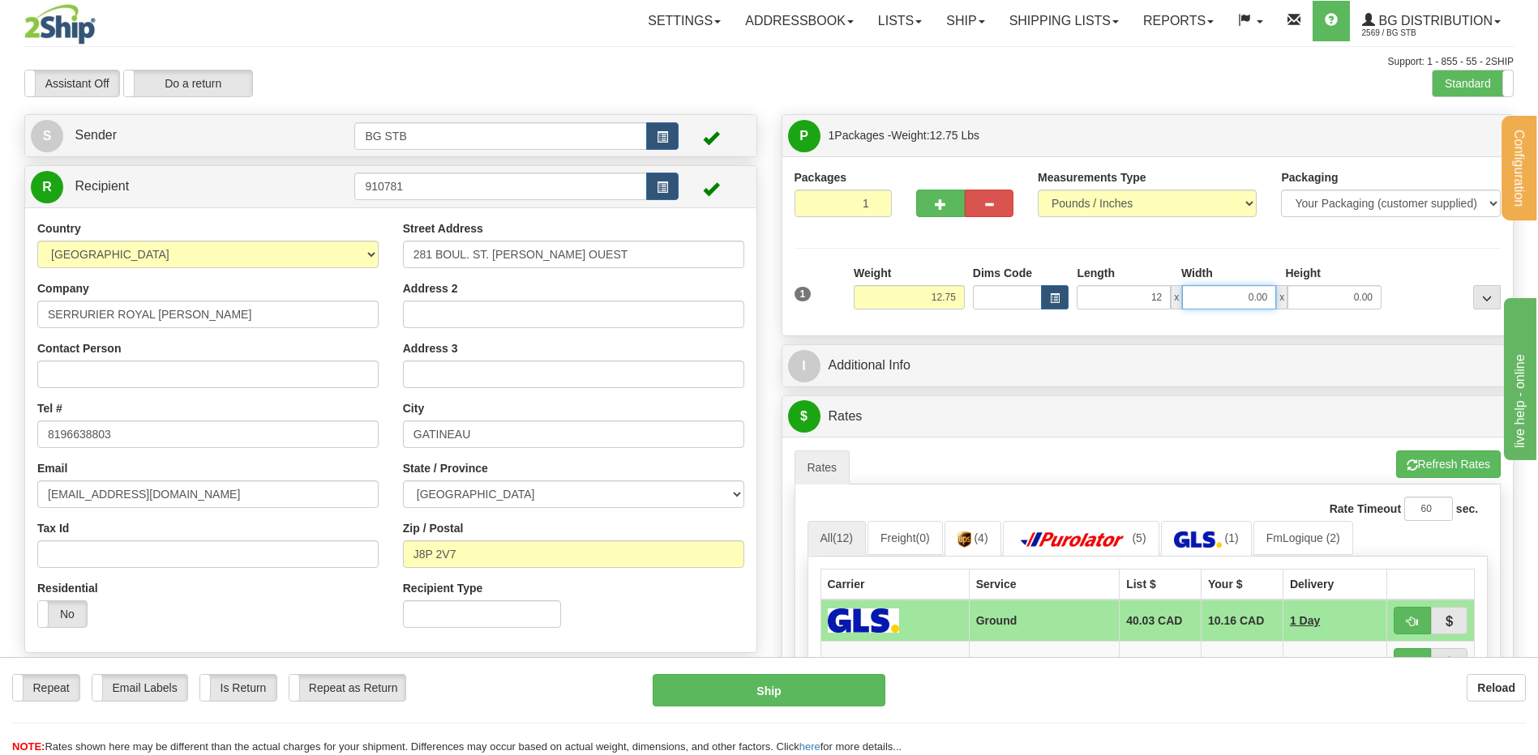
type input "12.00"
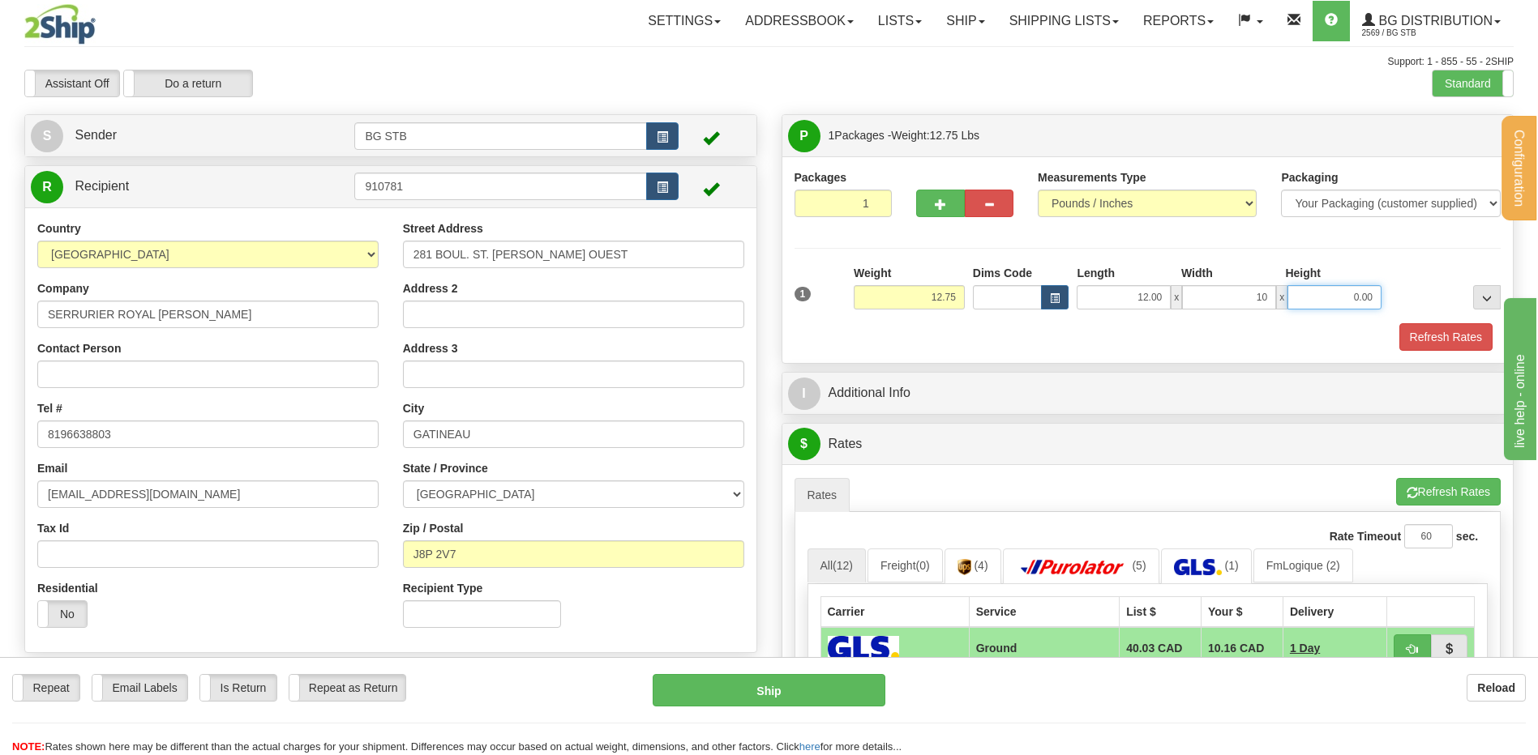
type input "10.00"
type input "8.00"
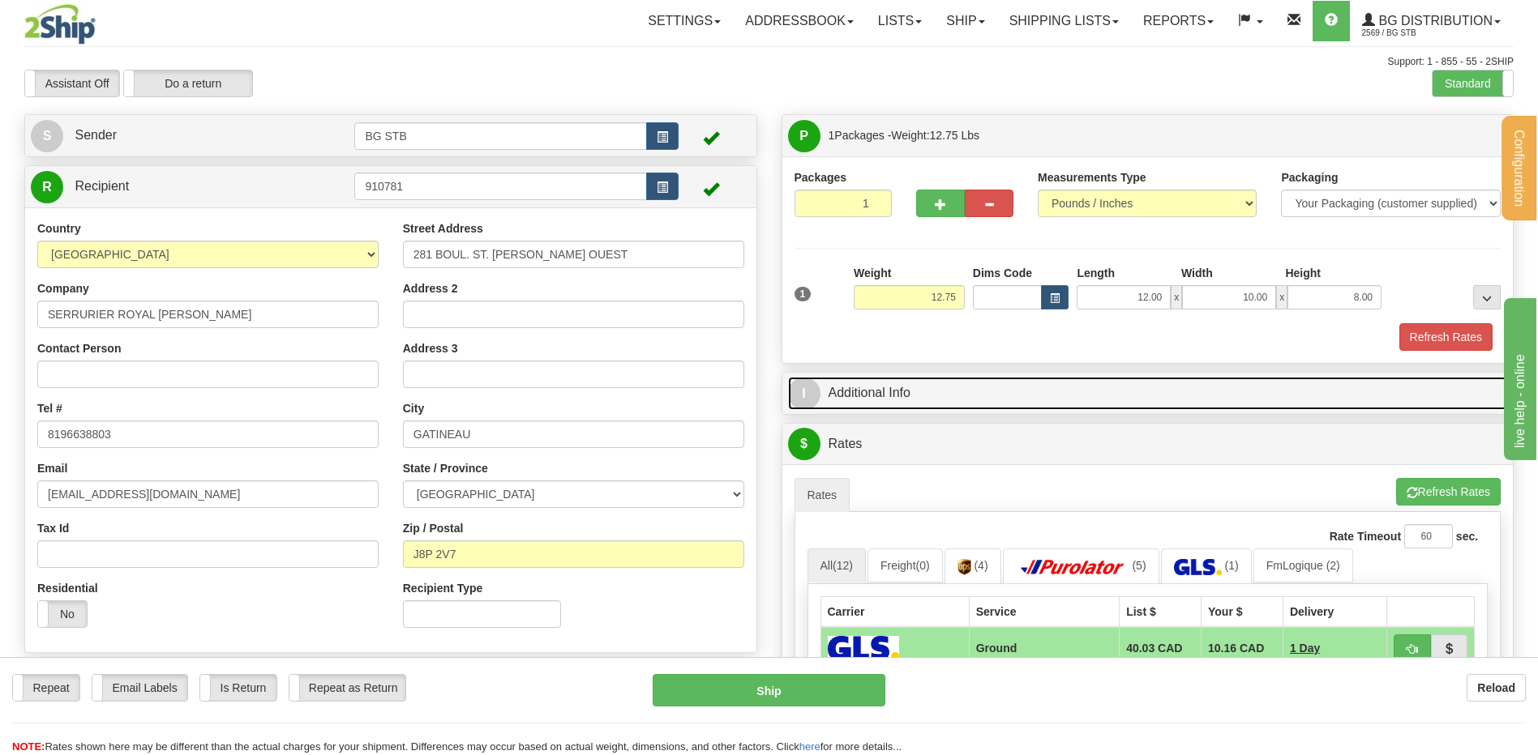
click at [907, 380] on link "I Additional Info" at bounding box center [1148, 393] width 720 height 33
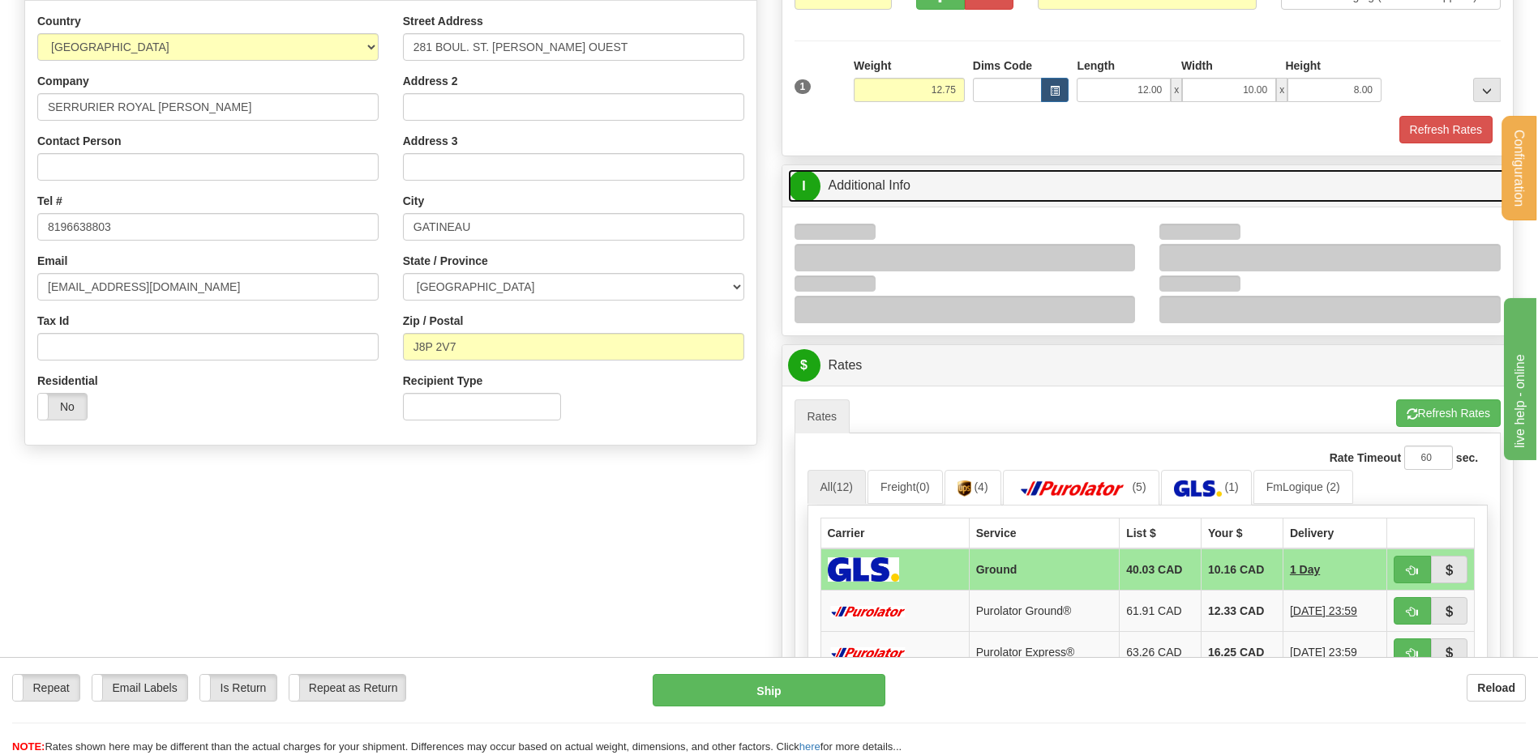
scroll to position [324, 0]
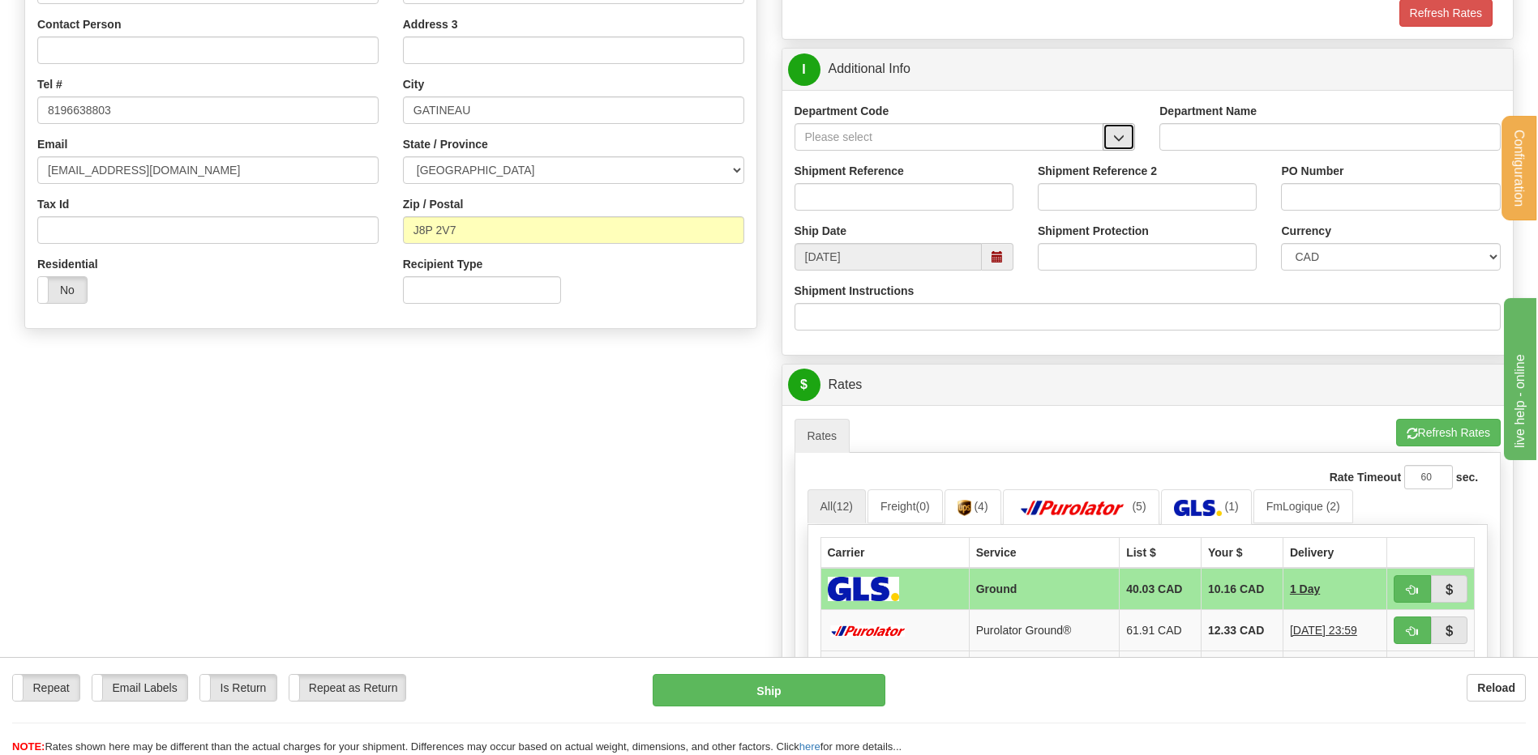
click at [1121, 133] on span "button" at bounding box center [1118, 138] width 11 height 11
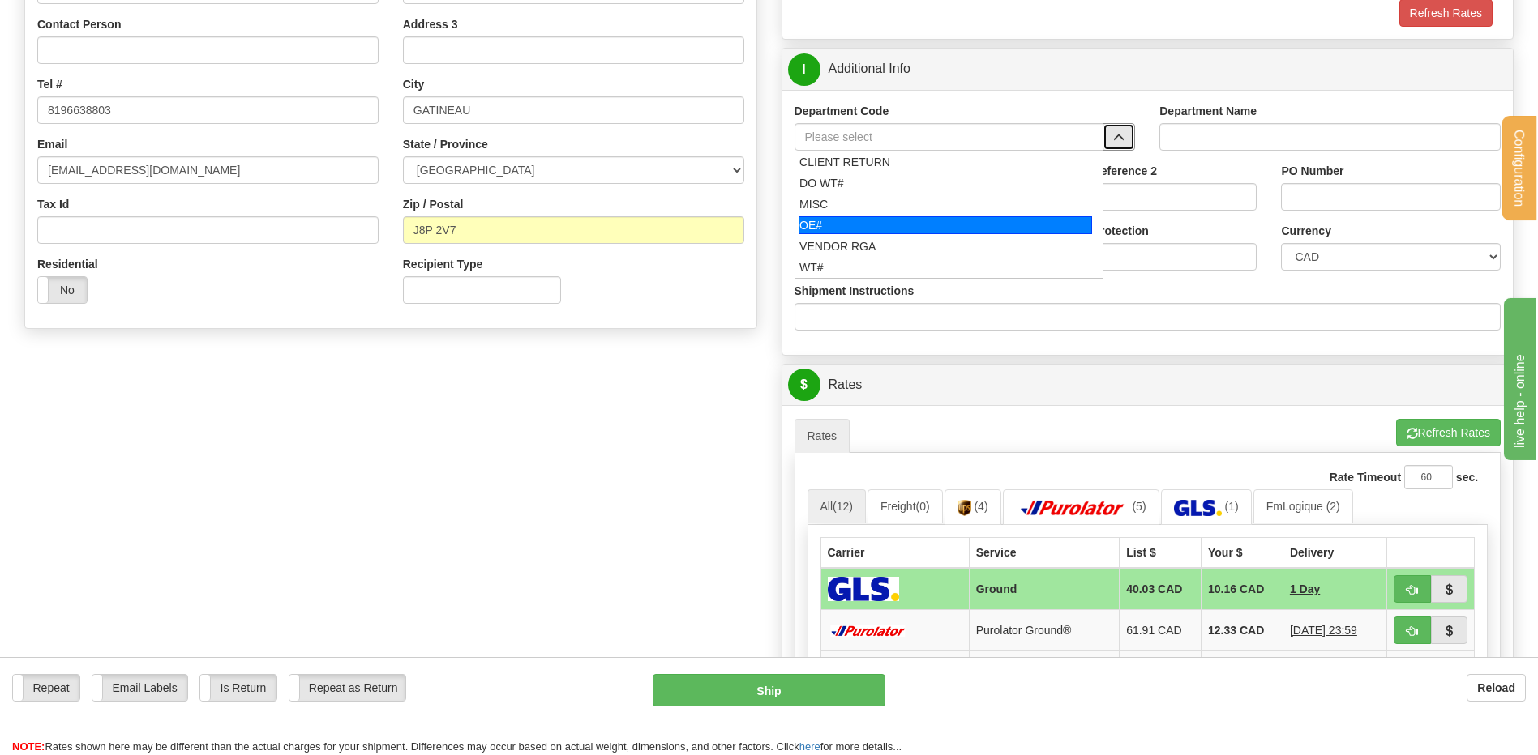
click at [830, 224] on div "OE#" at bounding box center [944, 225] width 293 height 18
type input "OE#"
type input "ORDERS"
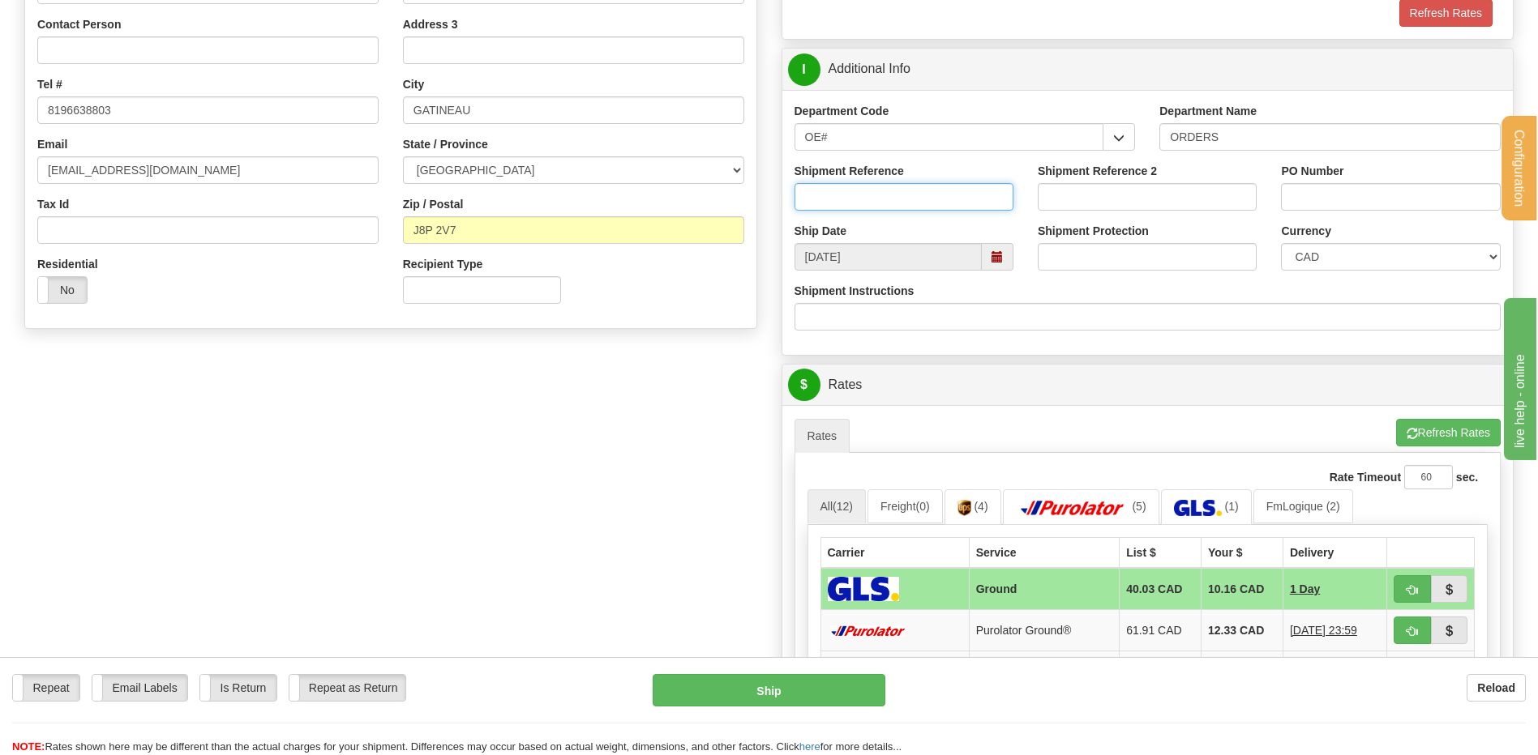
click at [832, 207] on input "Shipment Reference" at bounding box center [903, 197] width 219 height 28
type input "80006760-00"
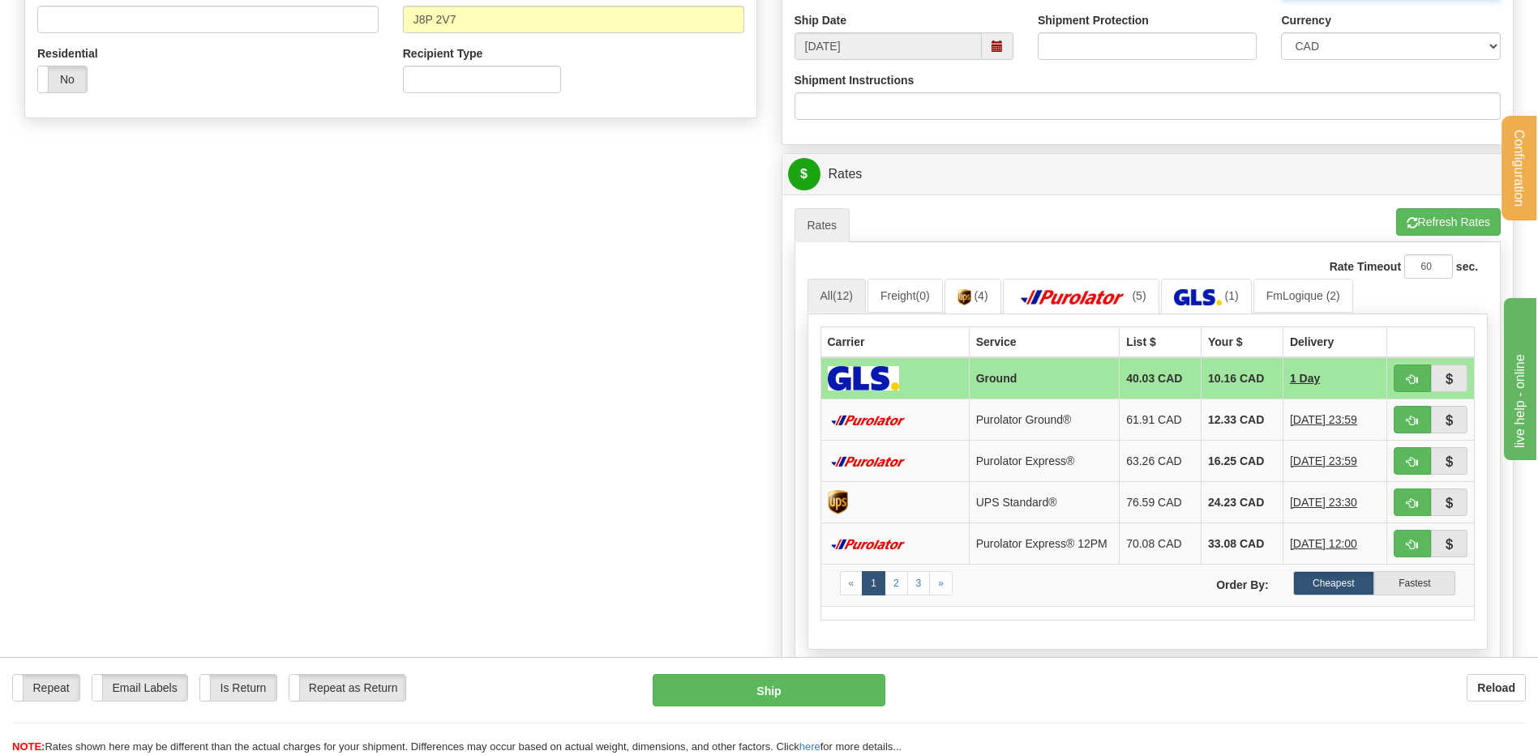
scroll to position [648, 0]
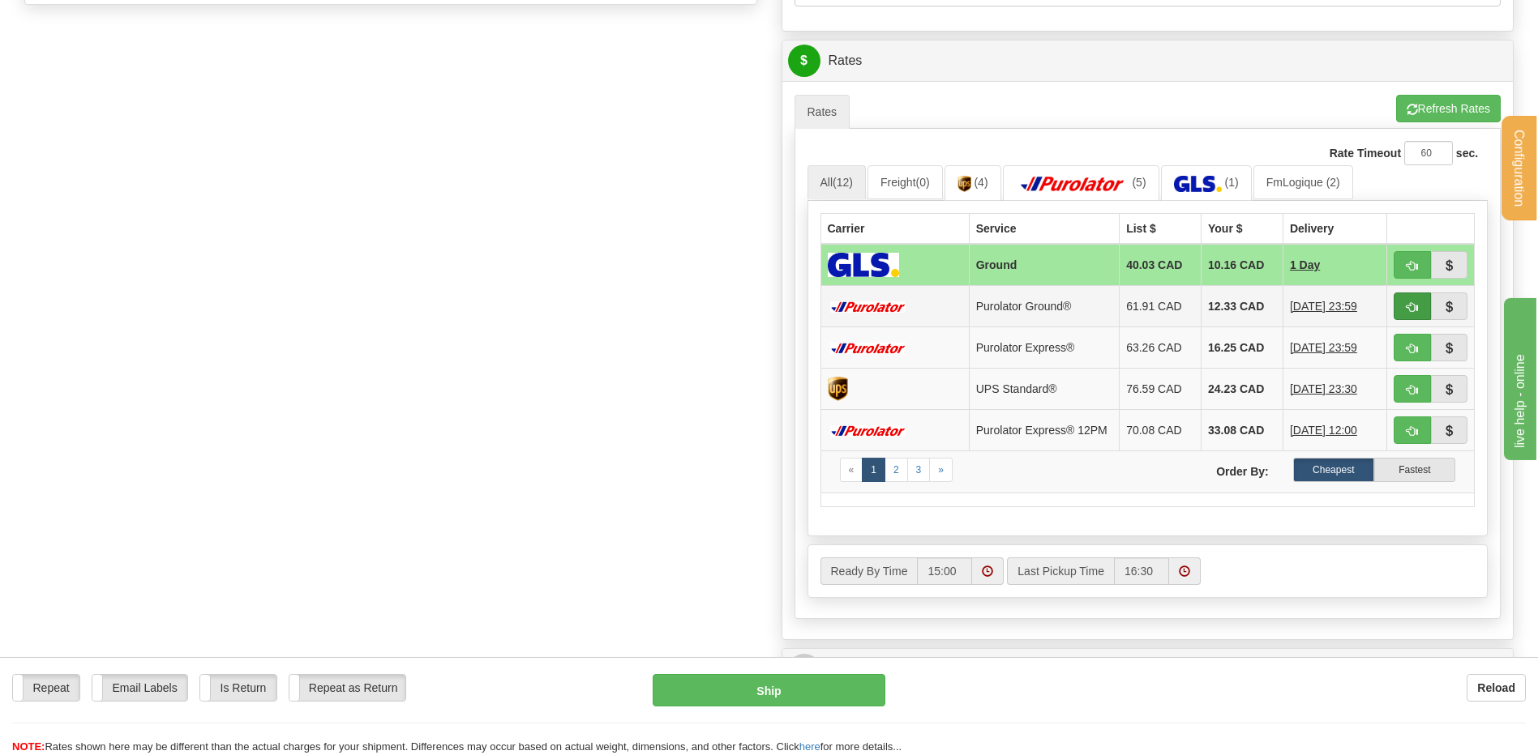
type input "12392"
click at [1416, 300] on button "button" at bounding box center [1411, 307] width 37 height 28
type input "260"
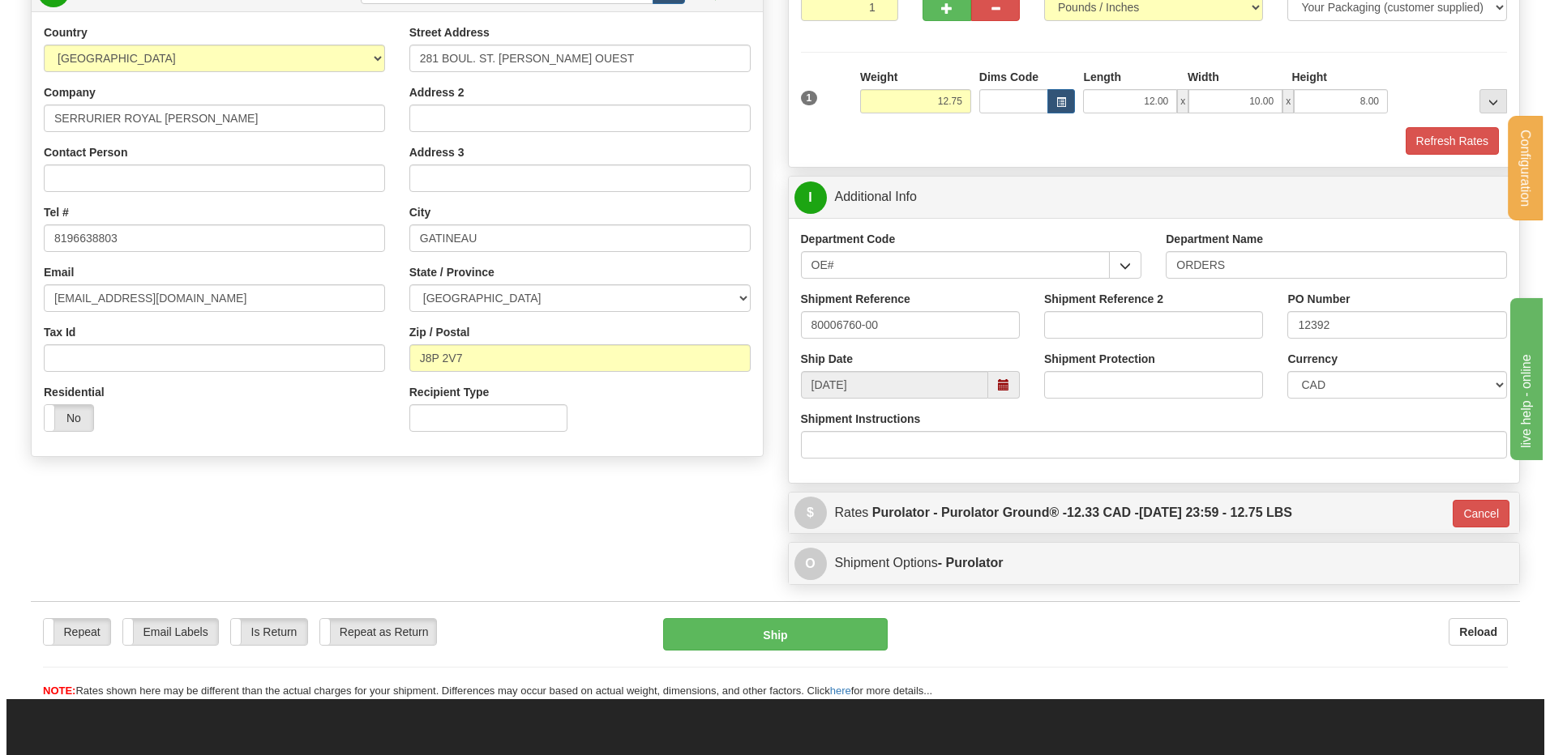
scroll to position [192, 0]
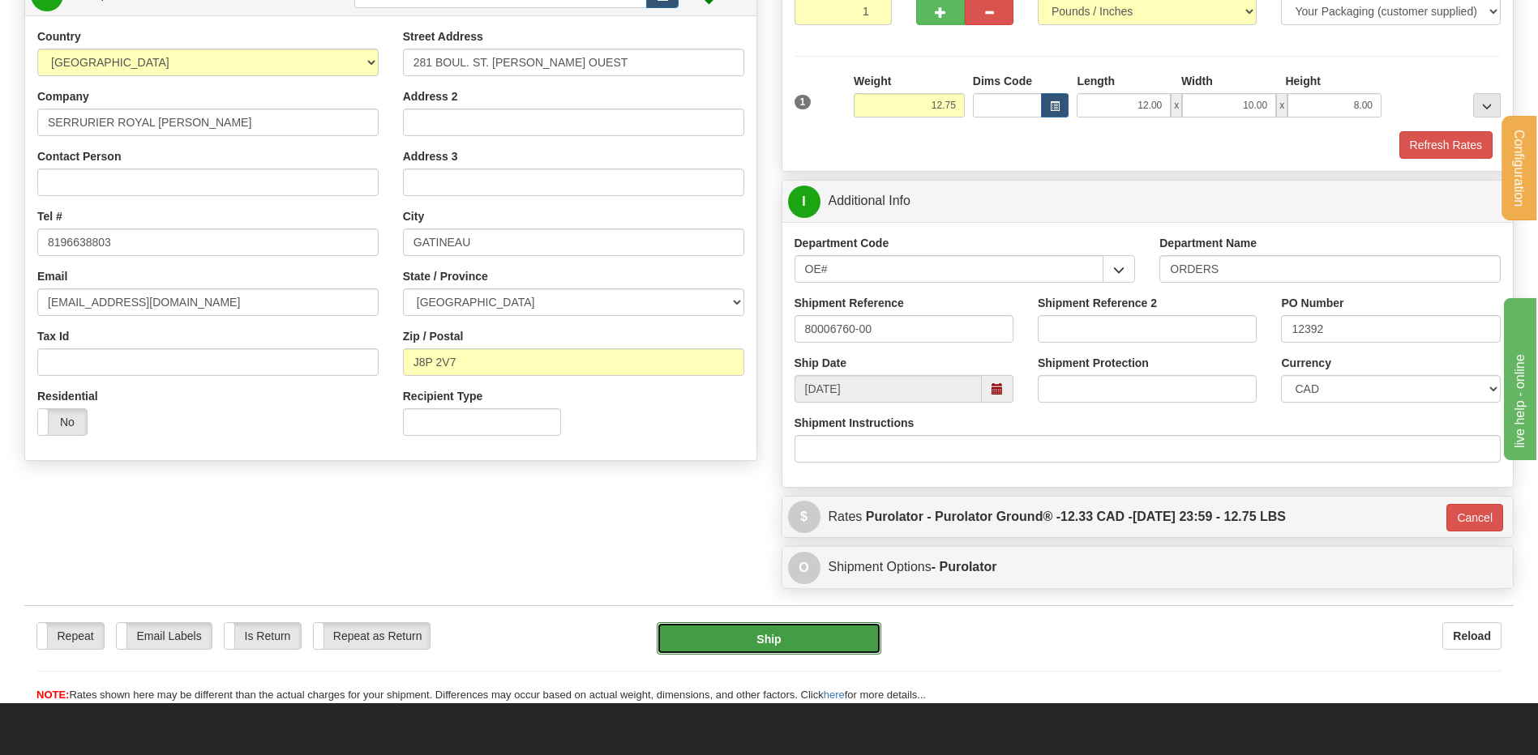
click at [756, 634] on button "Ship" at bounding box center [769, 639] width 224 height 32
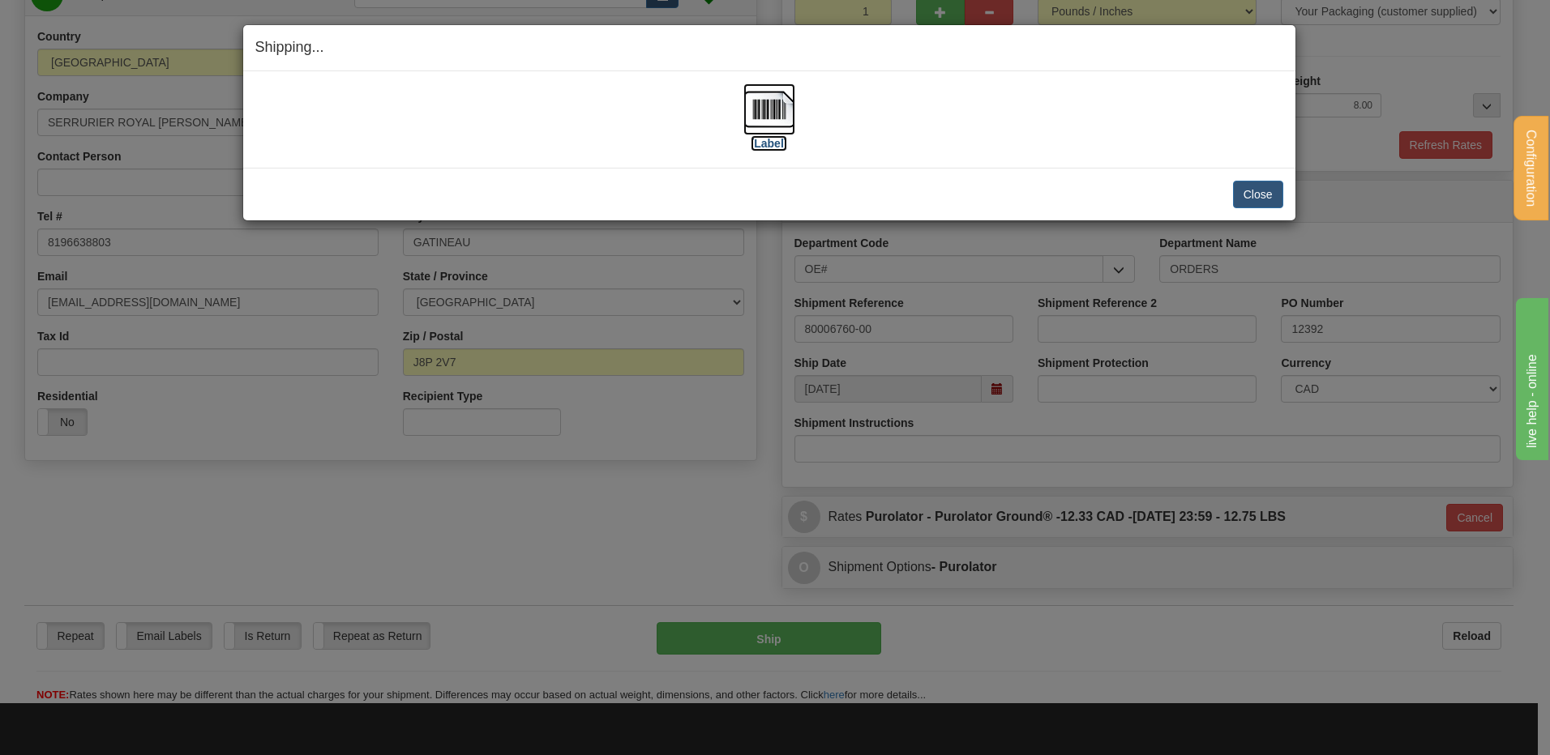
click at [773, 117] on img at bounding box center [769, 109] width 52 height 52
click at [1257, 196] on button "Close" at bounding box center [1258, 195] width 50 height 28
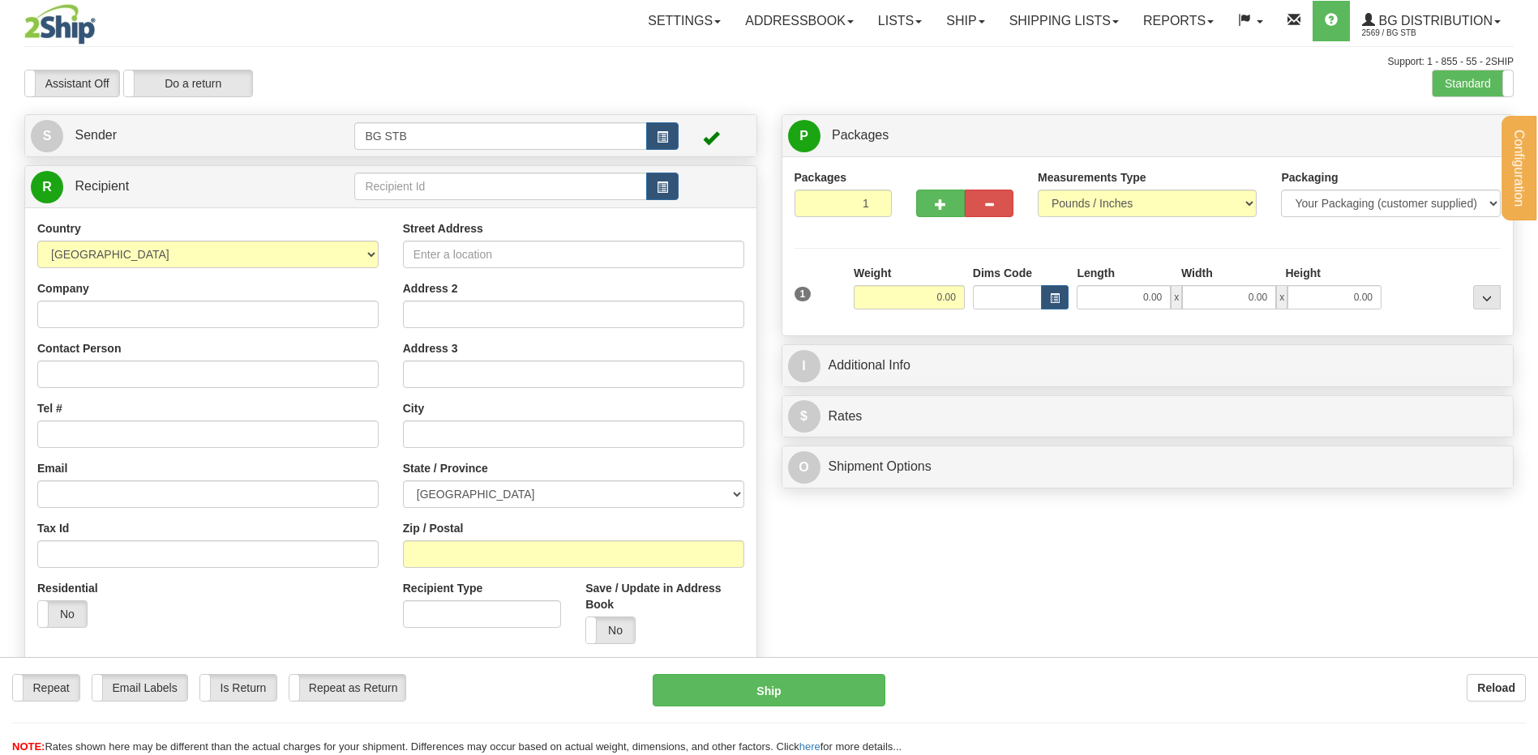
click at [400, 197] on input "text" at bounding box center [500, 187] width 292 height 28
type input "1224"
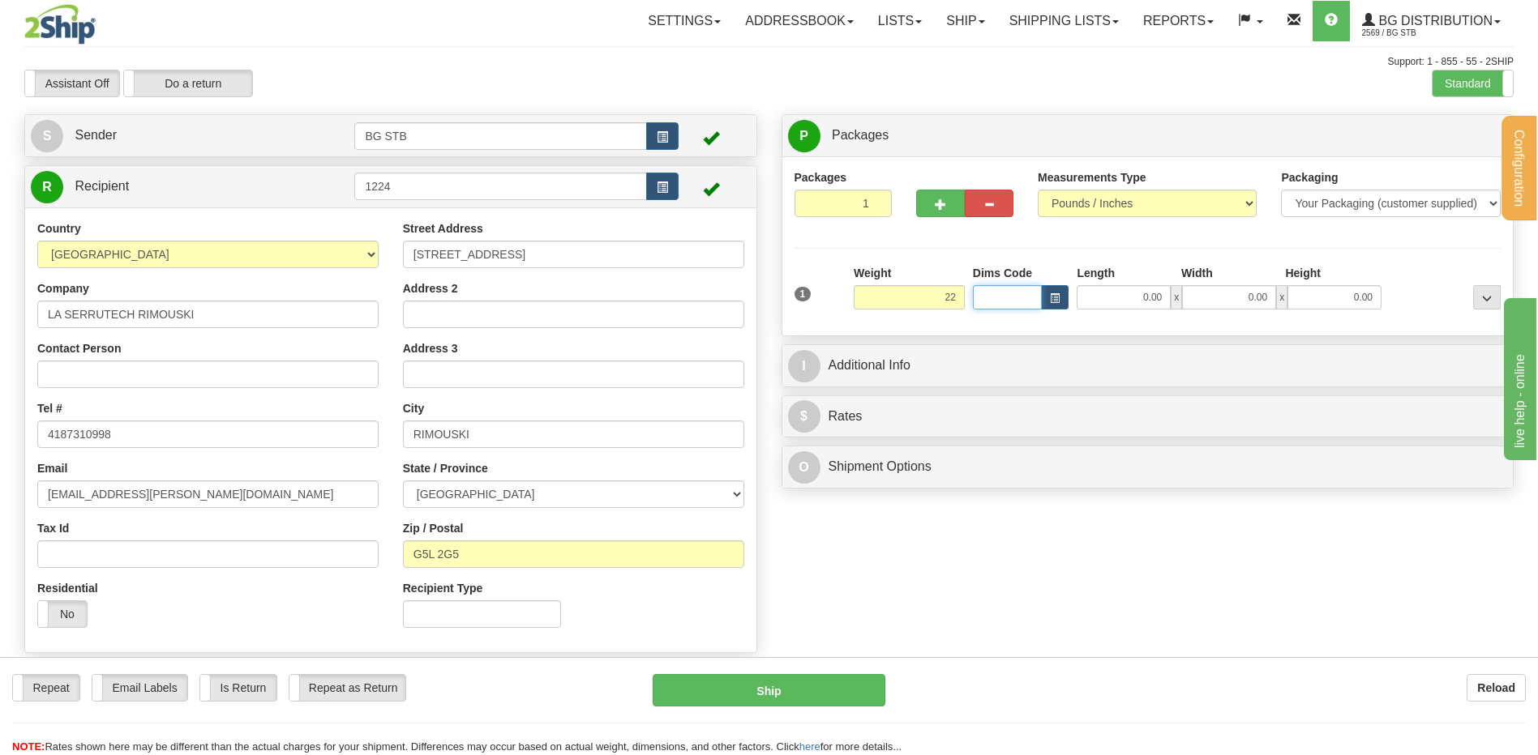
type input "22.00"
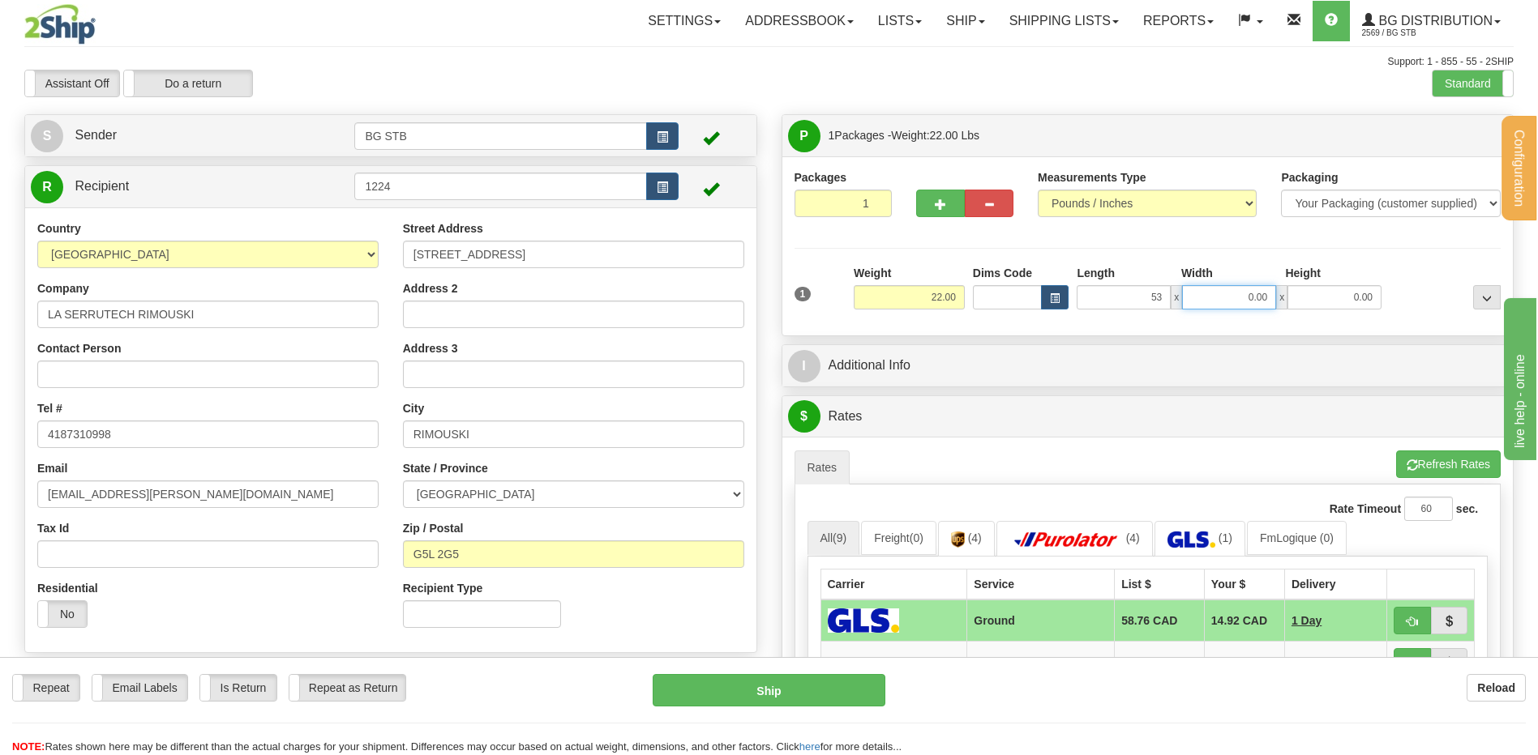
type input "53.00"
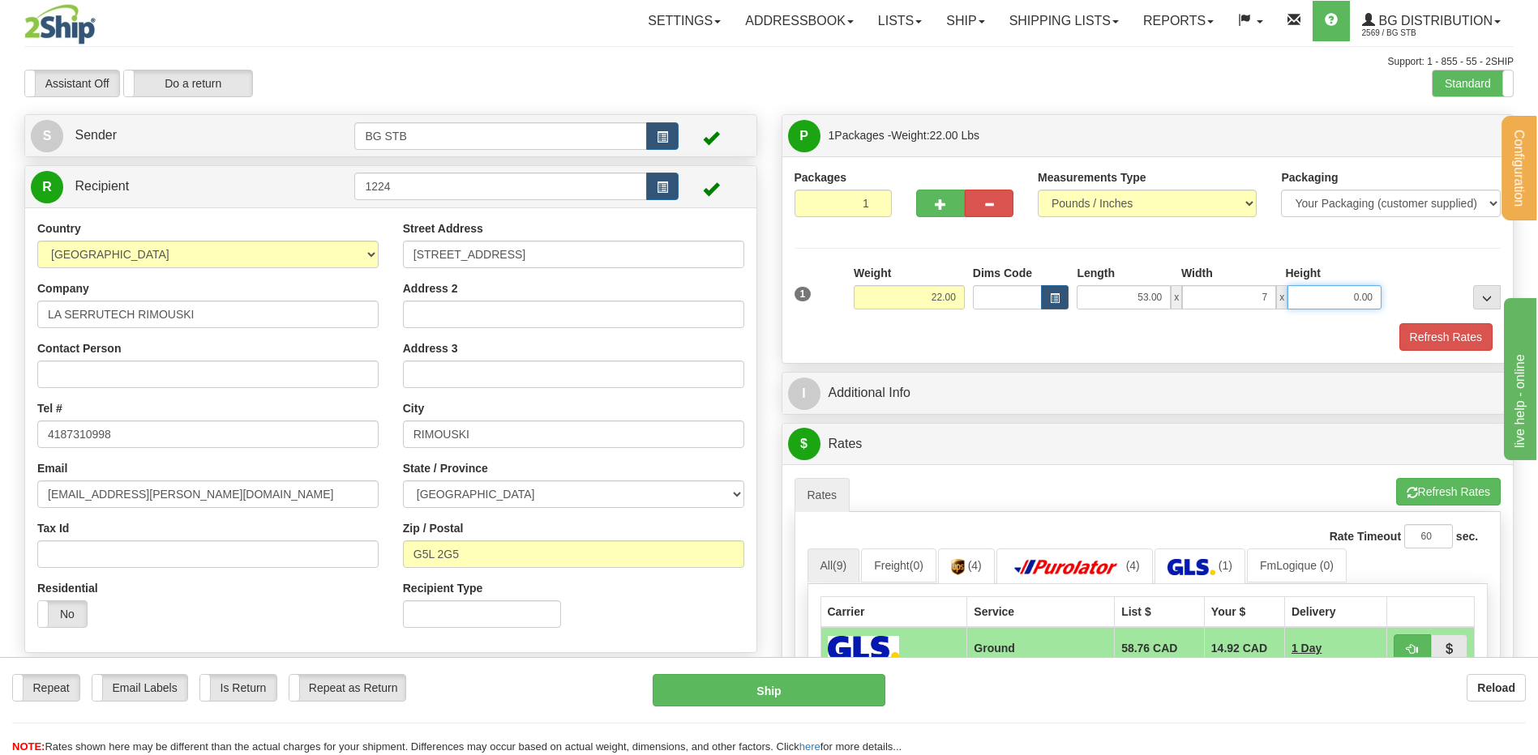
type input "7.00"
type input "5.00"
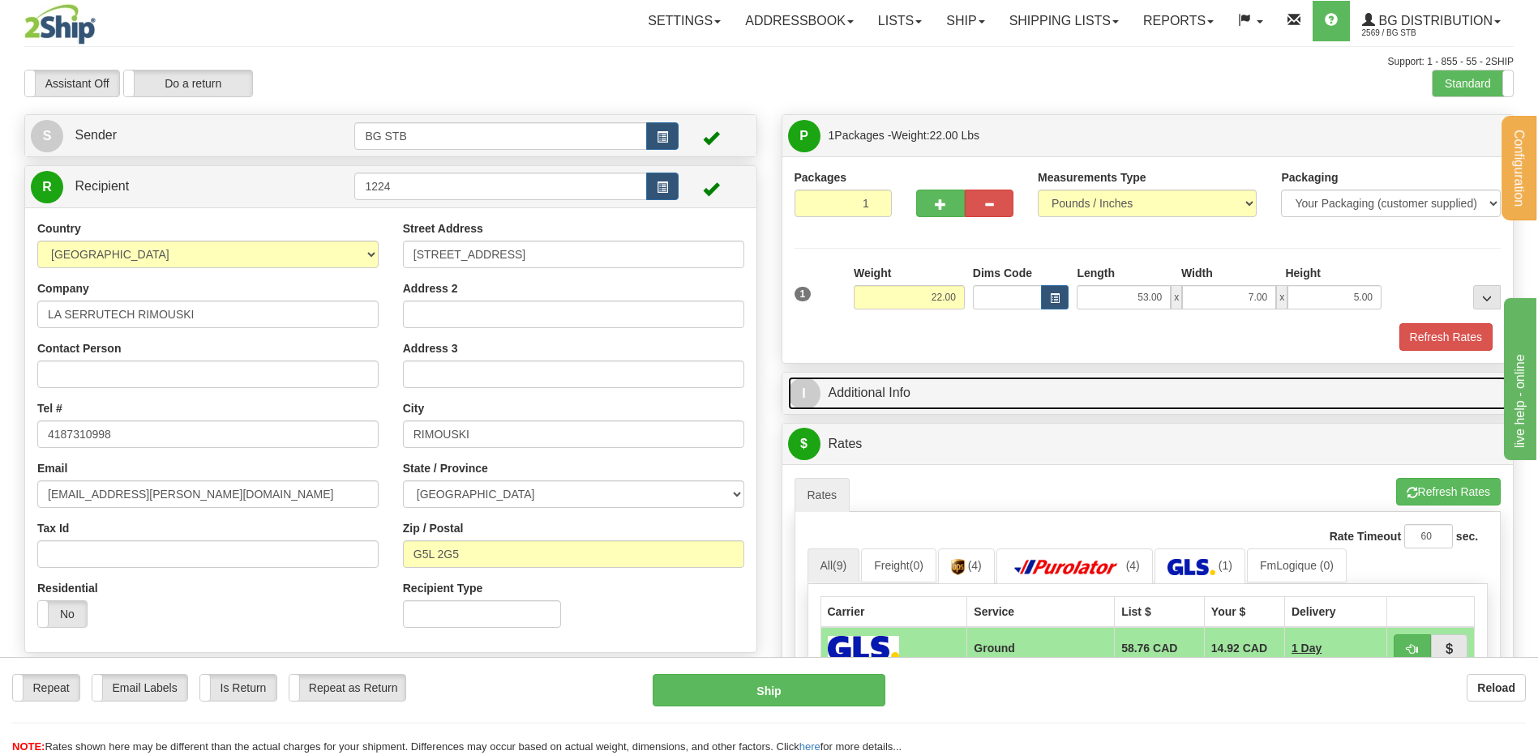
click at [920, 386] on link "I Additional Info" at bounding box center [1148, 393] width 720 height 33
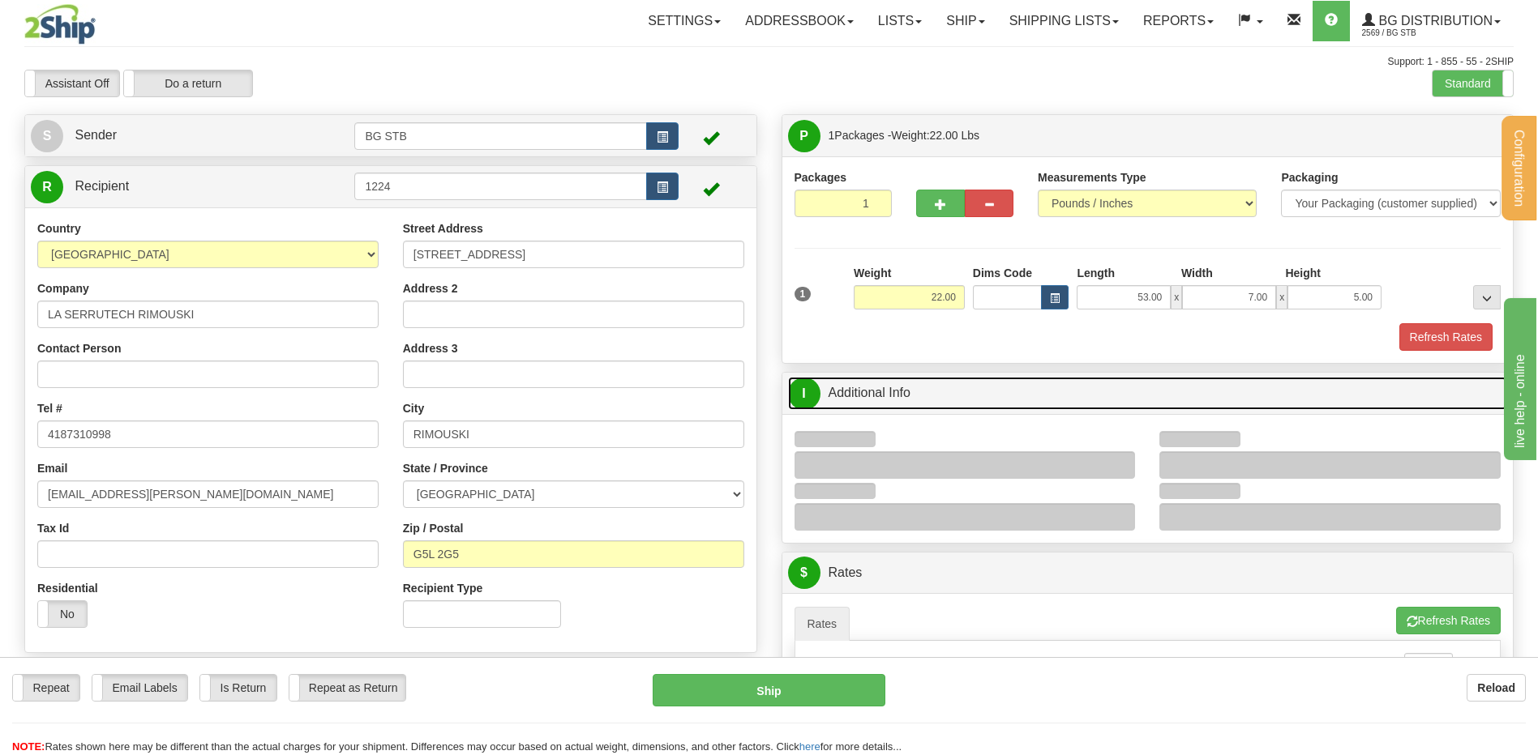
scroll to position [324, 0]
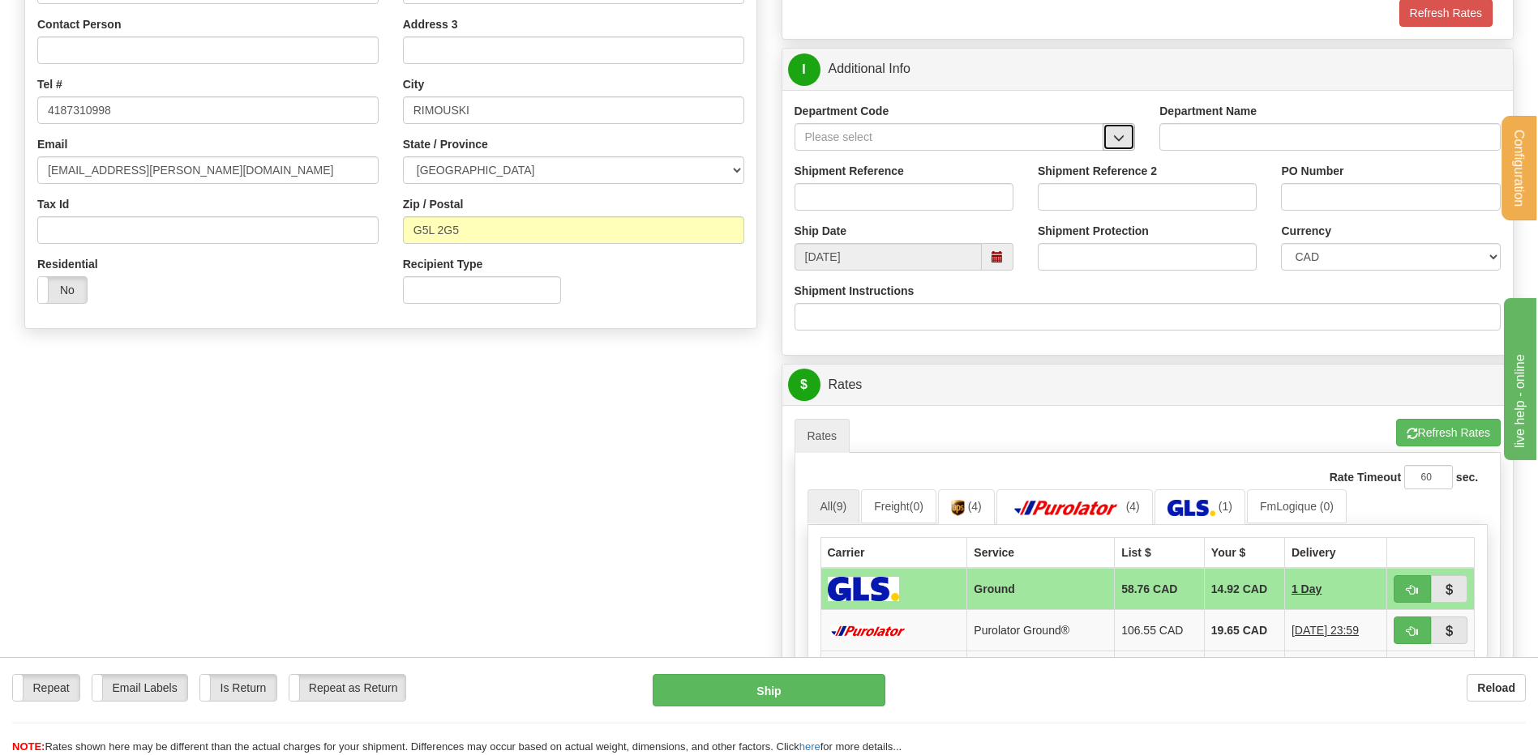
click at [1126, 134] on button "button" at bounding box center [1118, 137] width 32 height 28
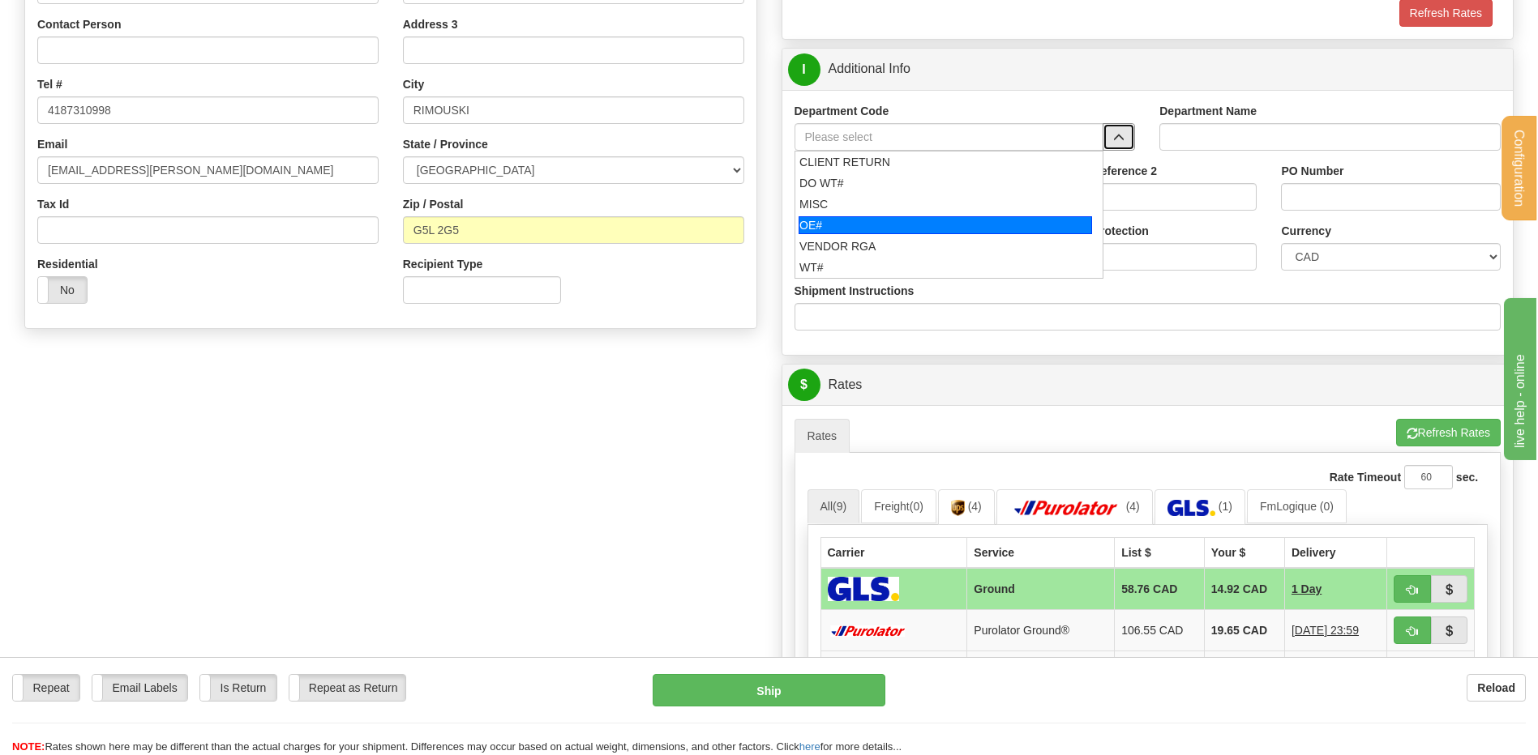
click at [930, 225] on div "OE#" at bounding box center [944, 225] width 293 height 18
type input "OE#"
type input "ORDERS"
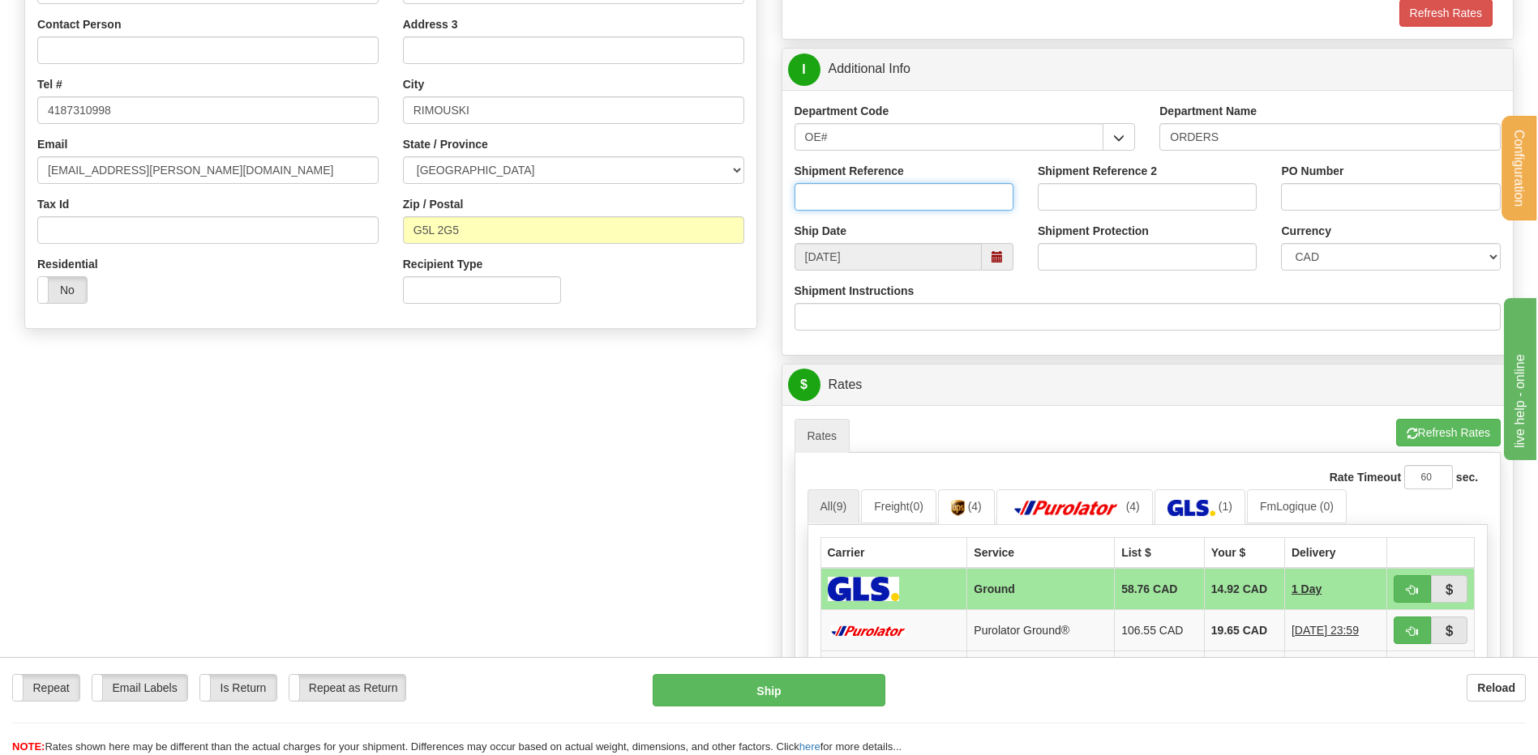
click at [920, 201] on input "Shipment Reference" at bounding box center [903, 197] width 219 height 28
type input "80006740-00 // 80006724-00 // 6609-01 // 6766-00"
click at [1411, 205] on input "PO Number" at bounding box center [1390, 197] width 219 height 28
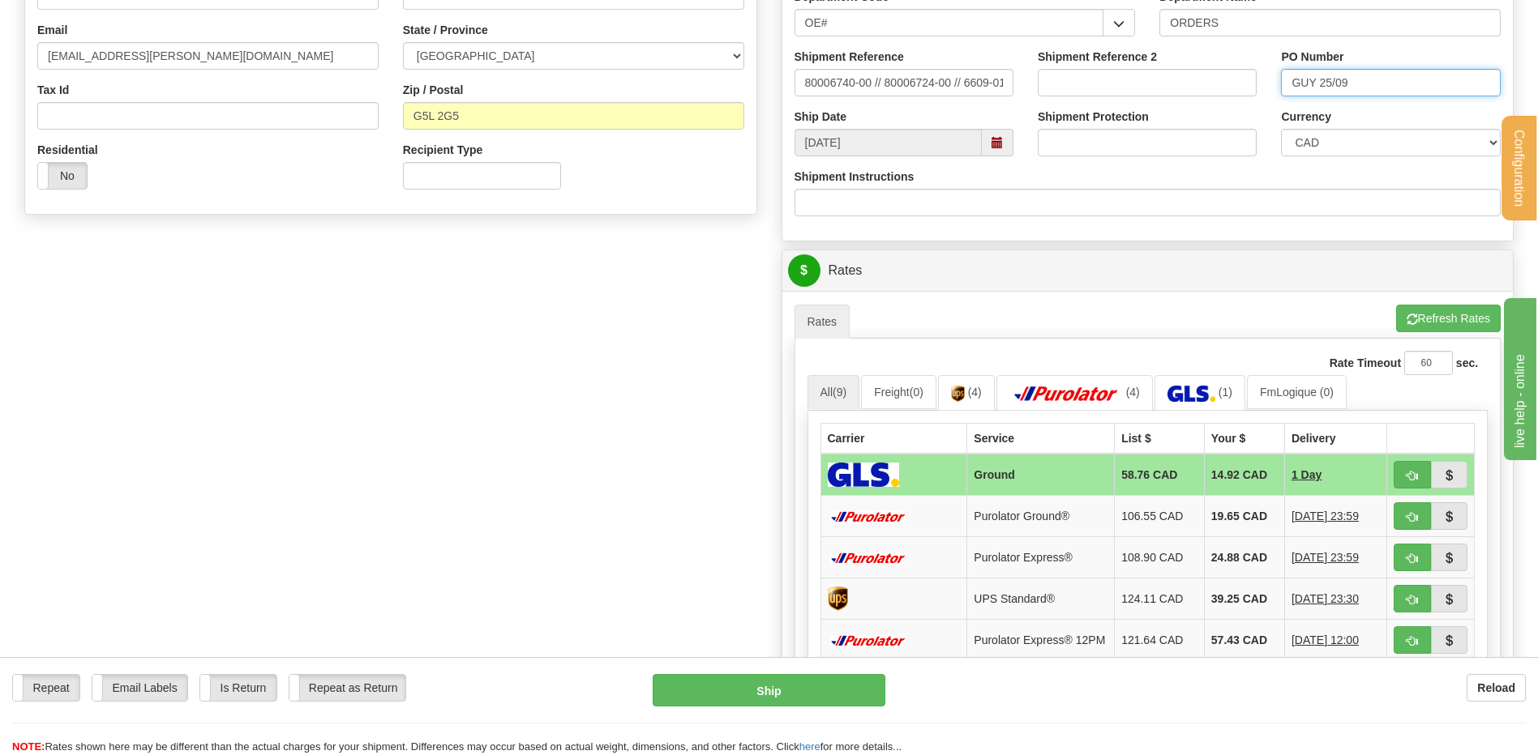
scroll to position [567, 0]
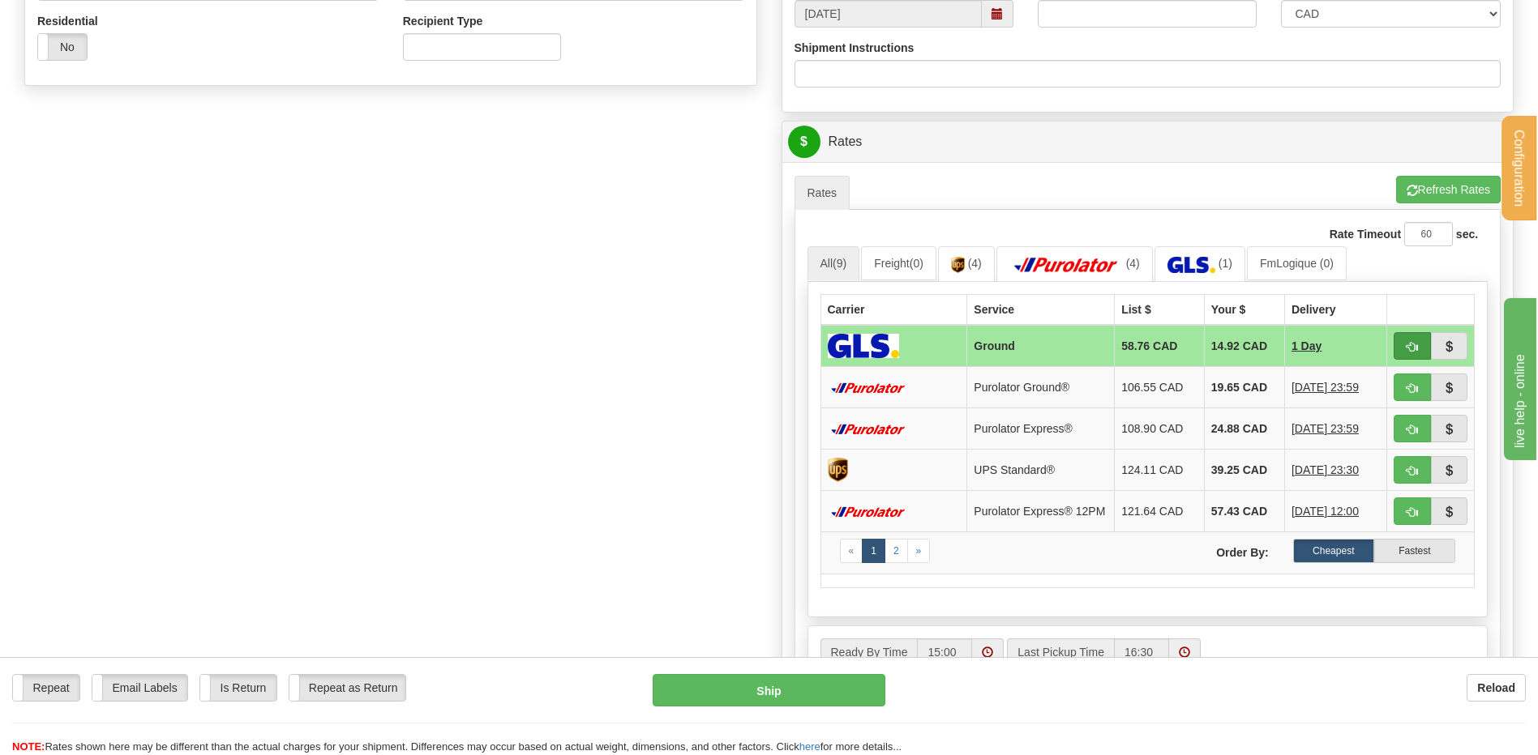
type input "GUY 25/09"
click at [1410, 345] on span "button" at bounding box center [1411, 347] width 11 height 11
type input "1"
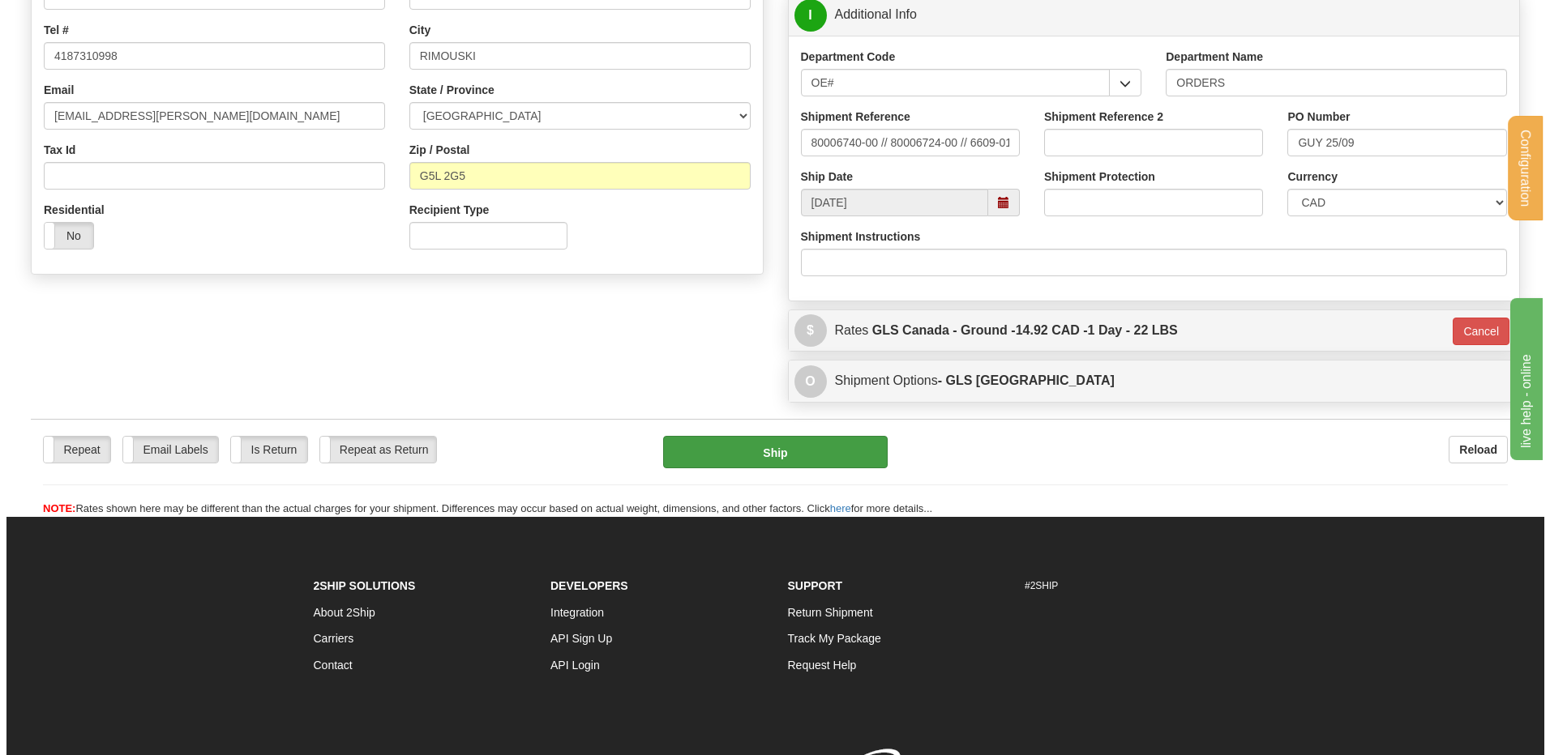
scroll to position [326, 0]
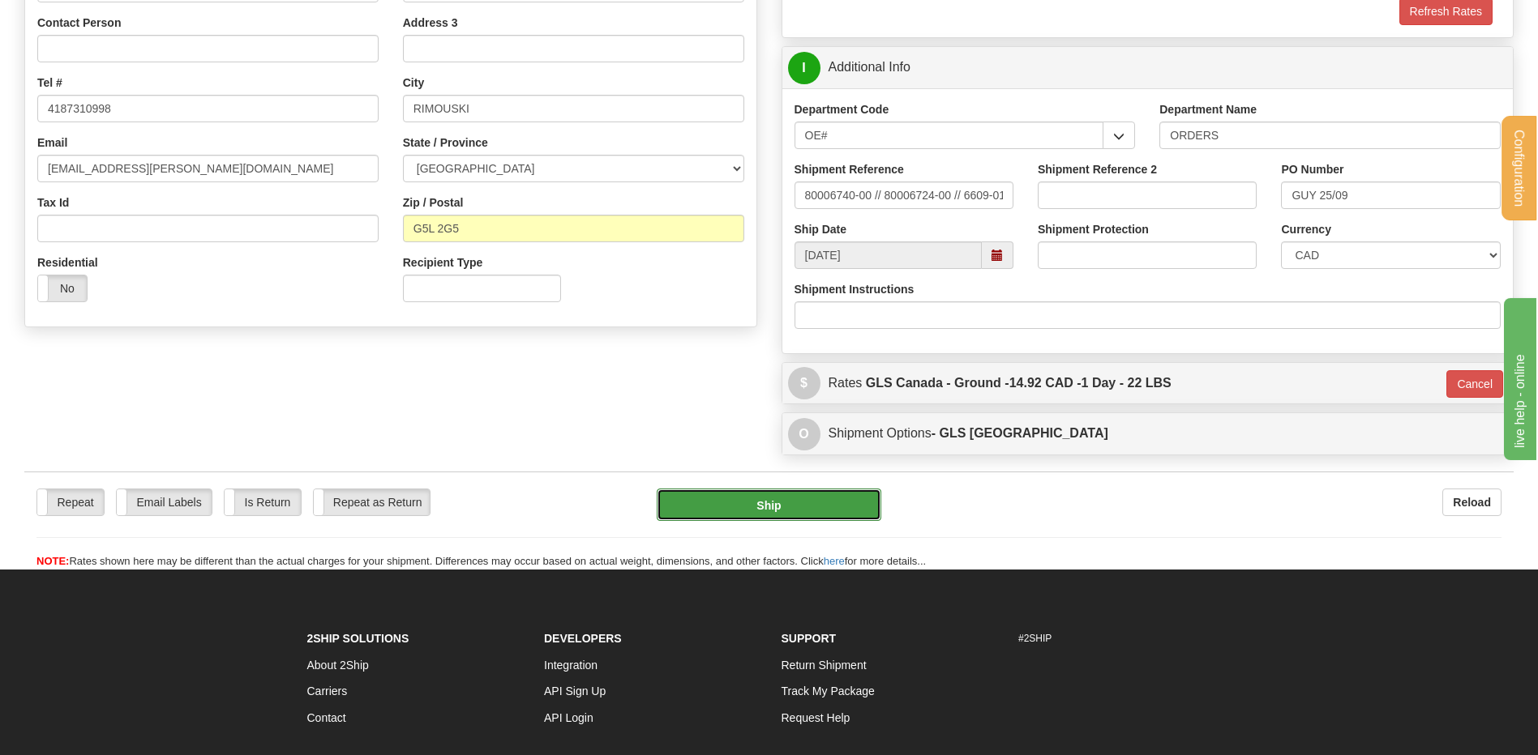
click at [788, 504] on button "Ship" at bounding box center [769, 505] width 224 height 32
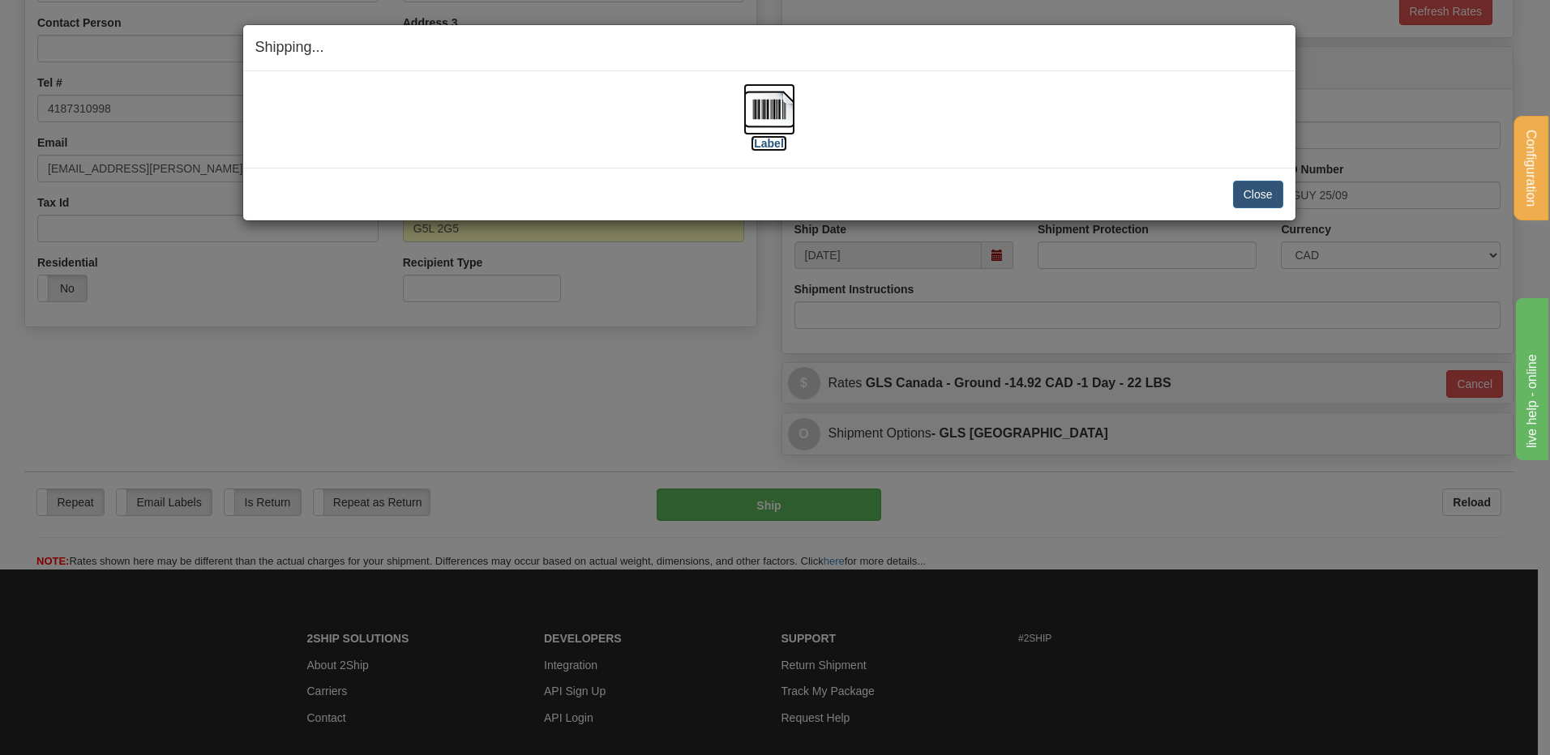
click at [759, 113] on img at bounding box center [769, 109] width 52 height 52
click at [1255, 195] on button "Close" at bounding box center [1258, 195] width 50 height 28
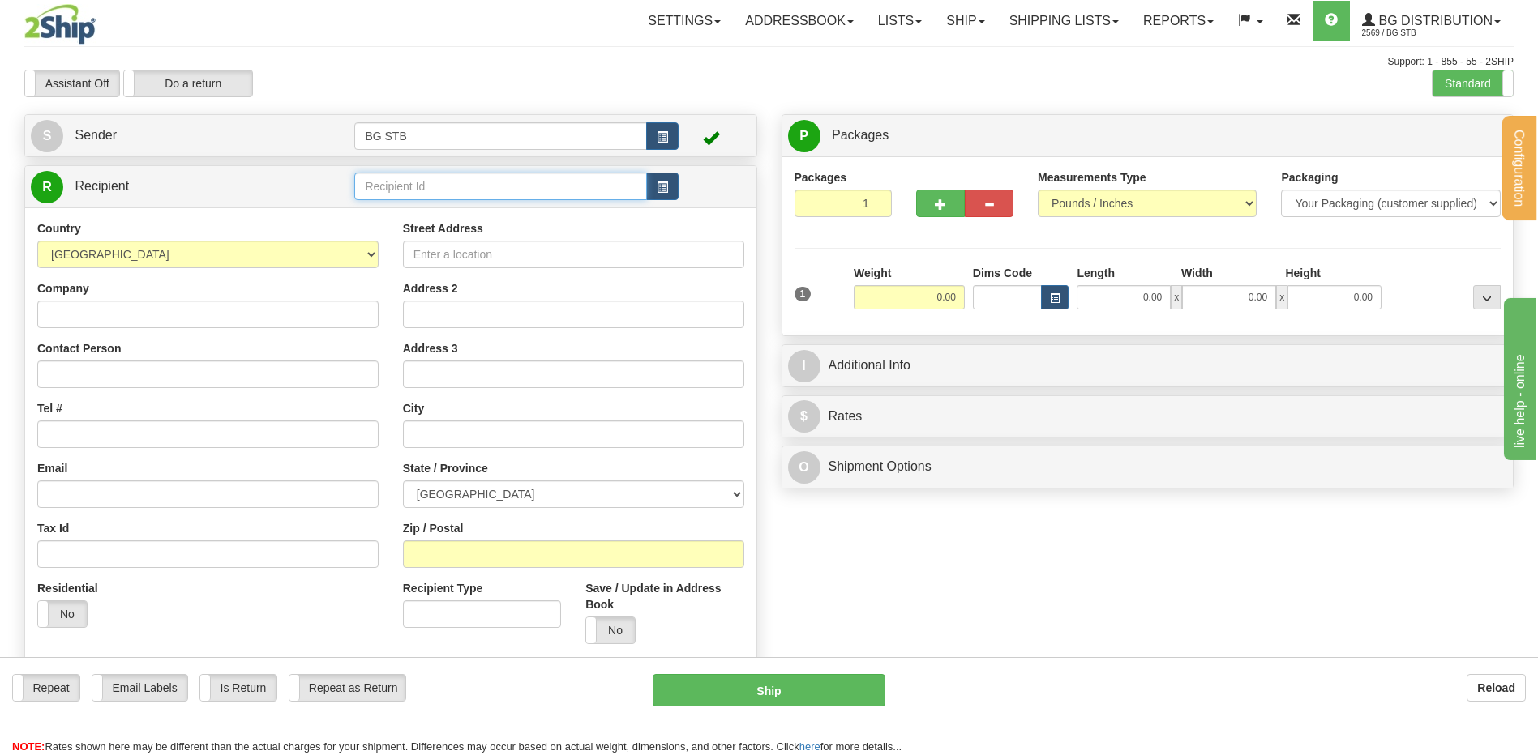
click at [389, 180] on input "text" at bounding box center [500, 187] width 292 height 28
type input "4108"
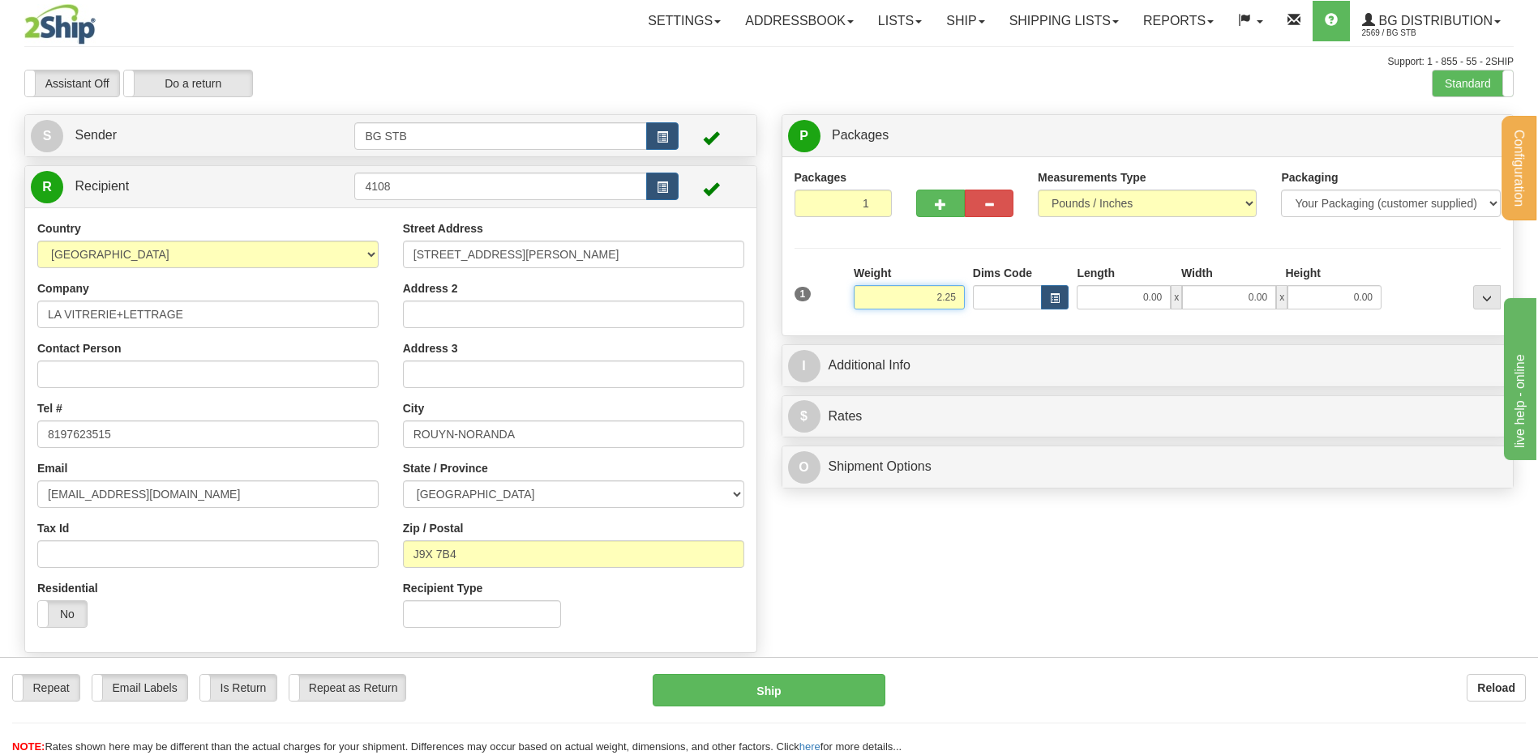
type input "2.25"
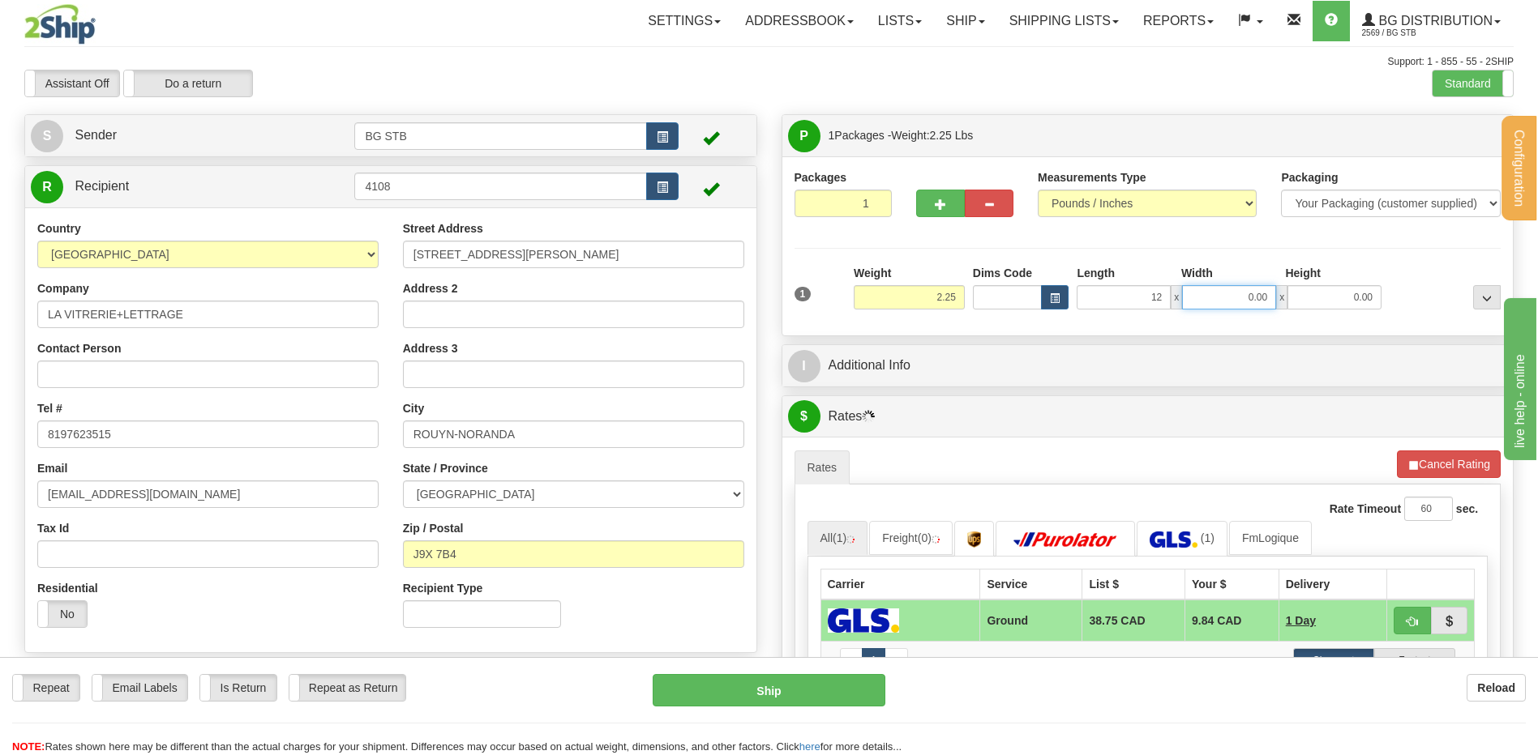
type input "12.00"
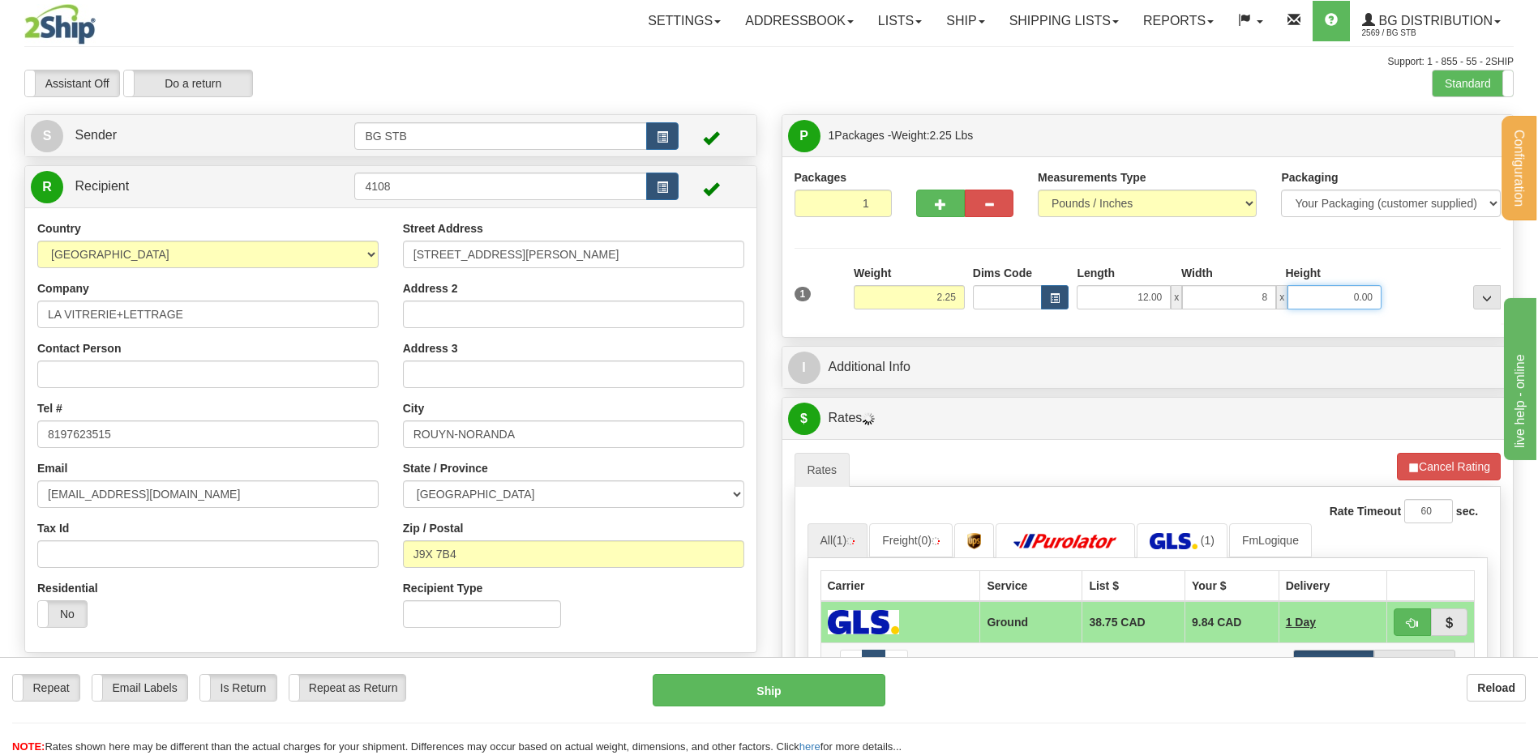
type input "8.00"
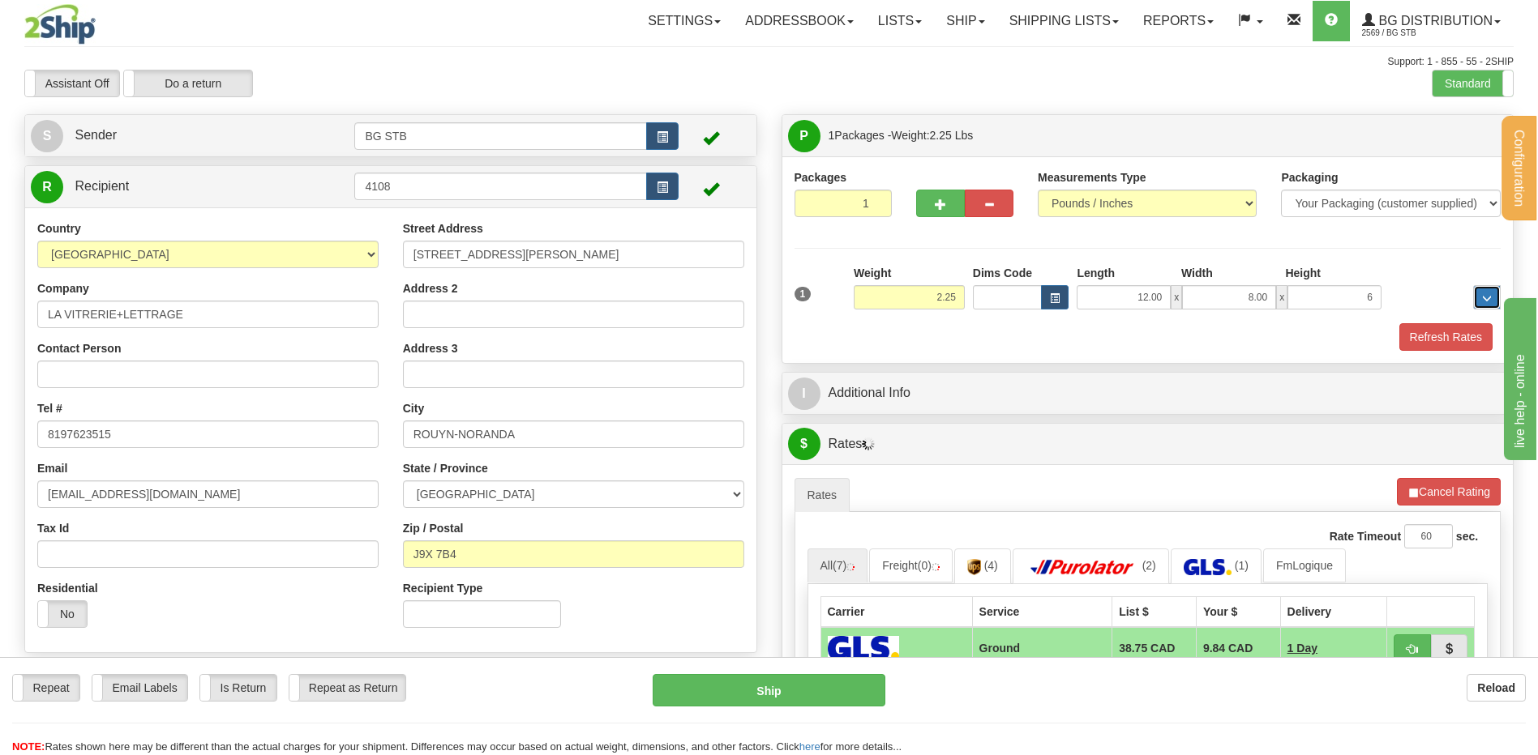
type input "6.00"
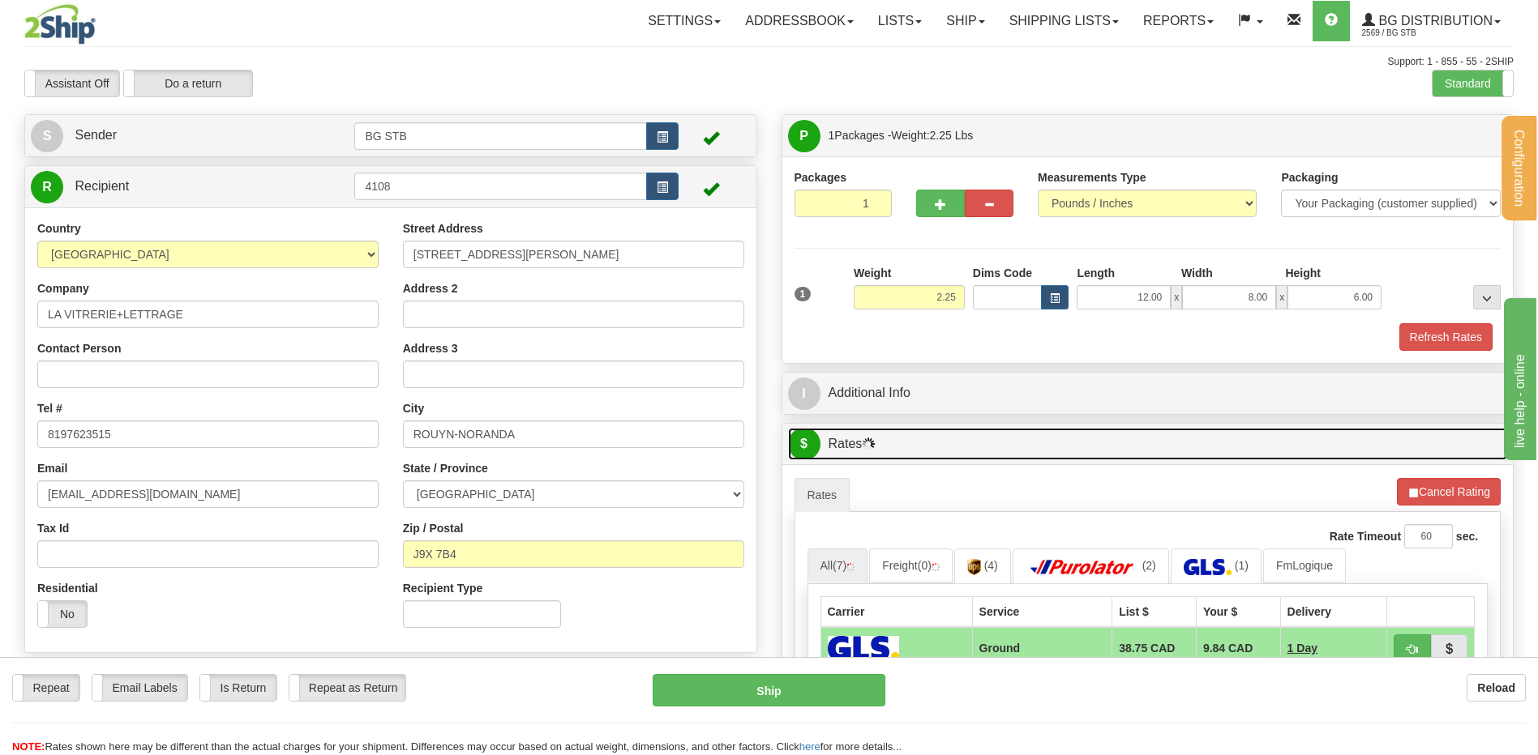
click at [895, 447] on link "$ Rates" at bounding box center [1148, 444] width 720 height 33
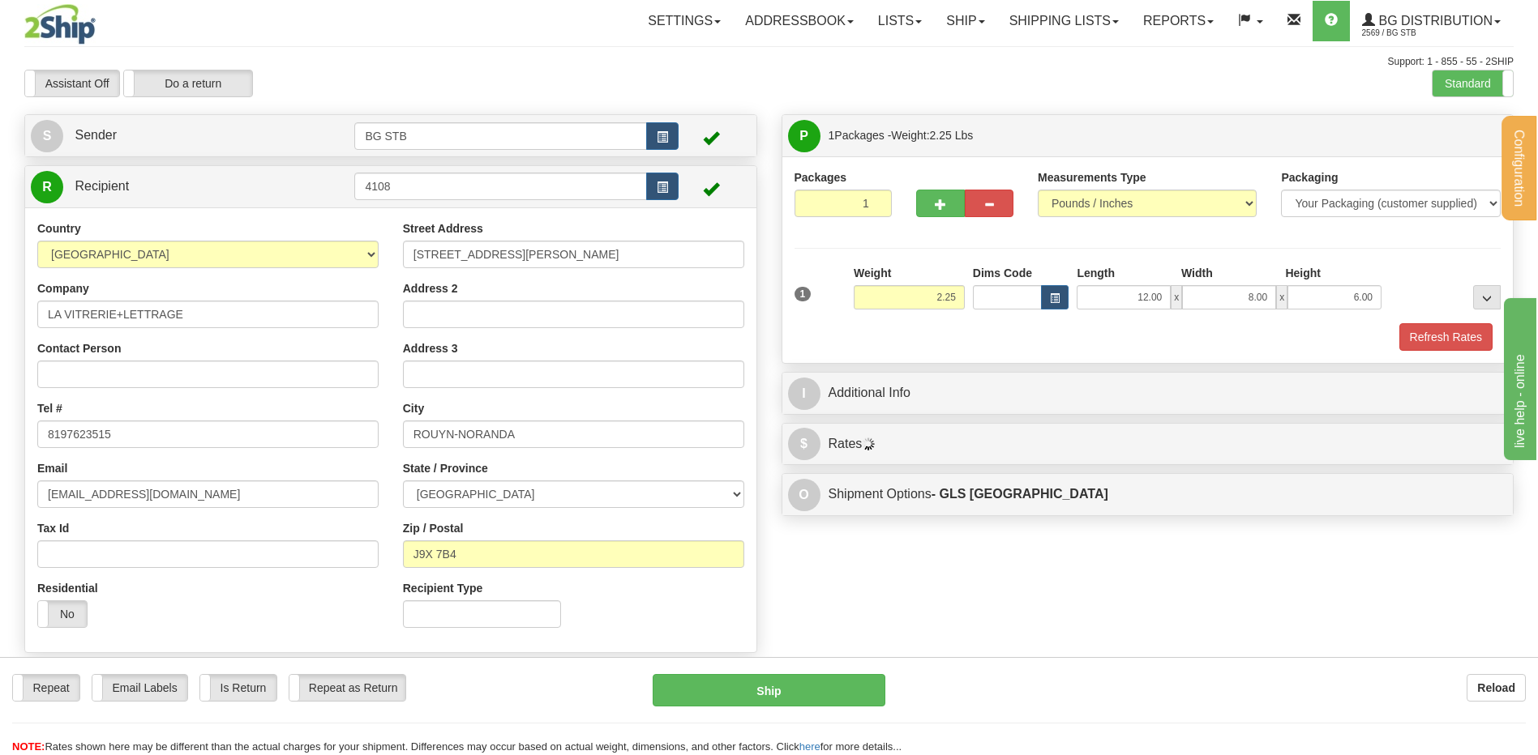
click at [910, 363] on div "P Packages 1 Packages - Weight: 2.25 Lbs Shipment Level Shipm. Package Level Pa…" at bounding box center [1147, 239] width 733 height 250
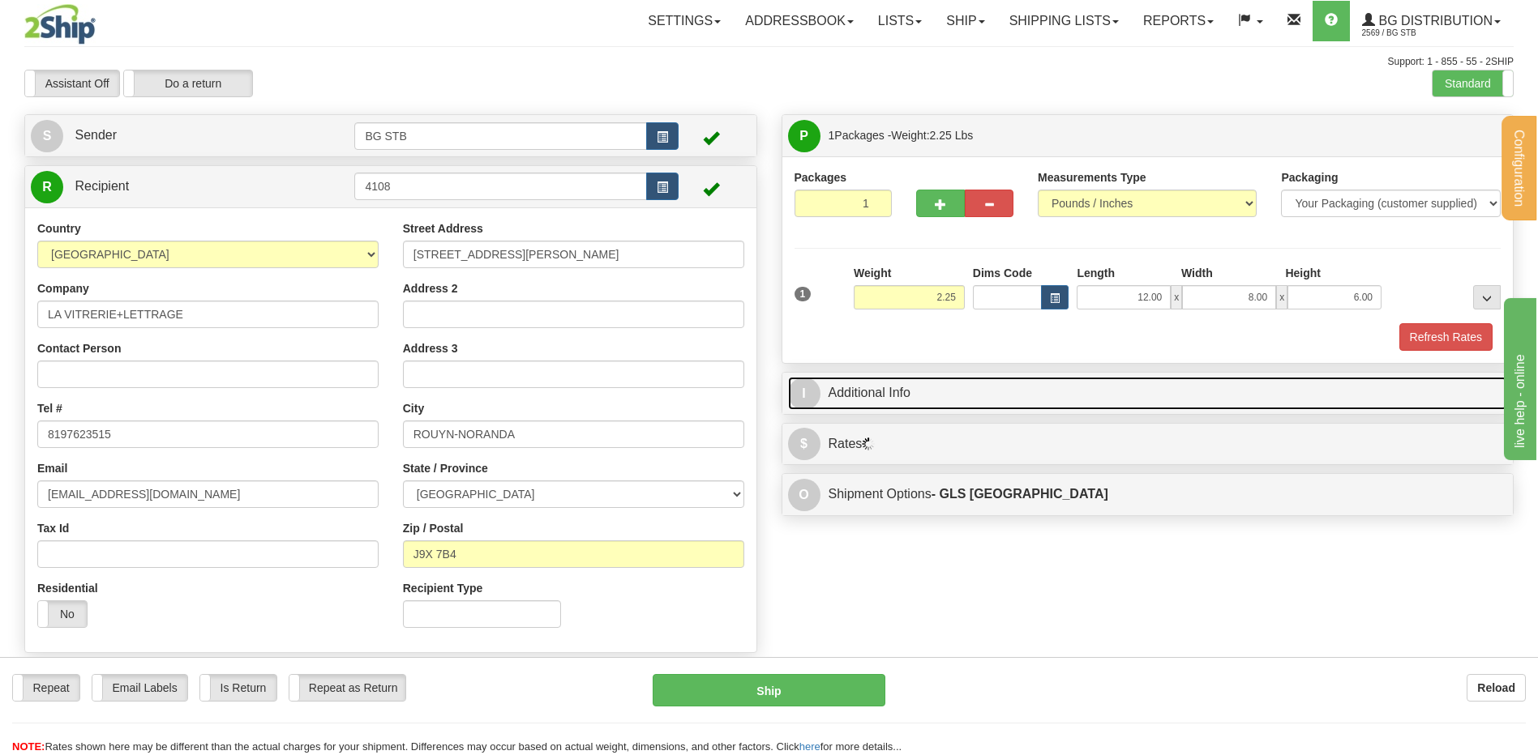
click at [912, 387] on link "I Additional Info" at bounding box center [1148, 393] width 720 height 33
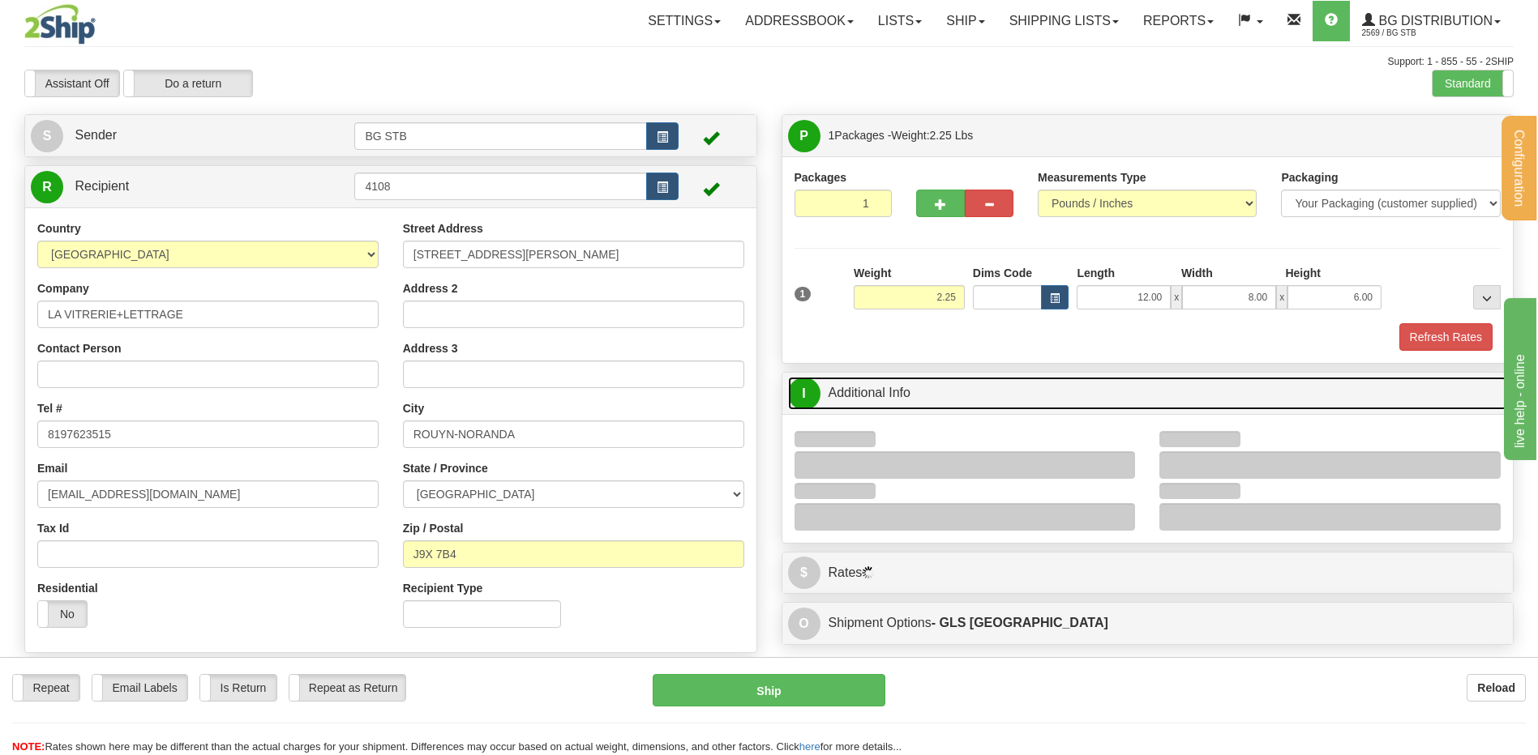
scroll to position [243, 0]
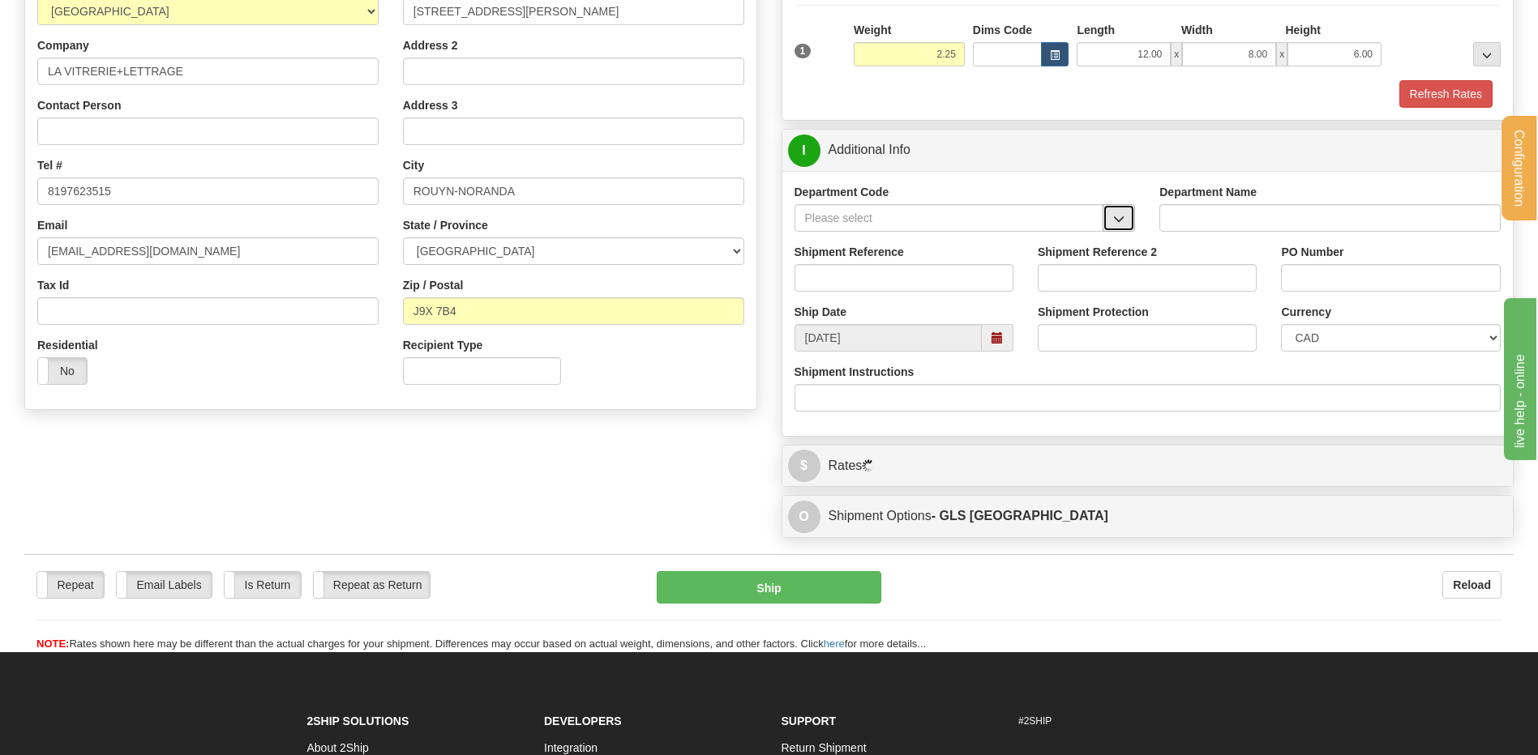
click at [1123, 222] on span "button" at bounding box center [1118, 219] width 11 height 11
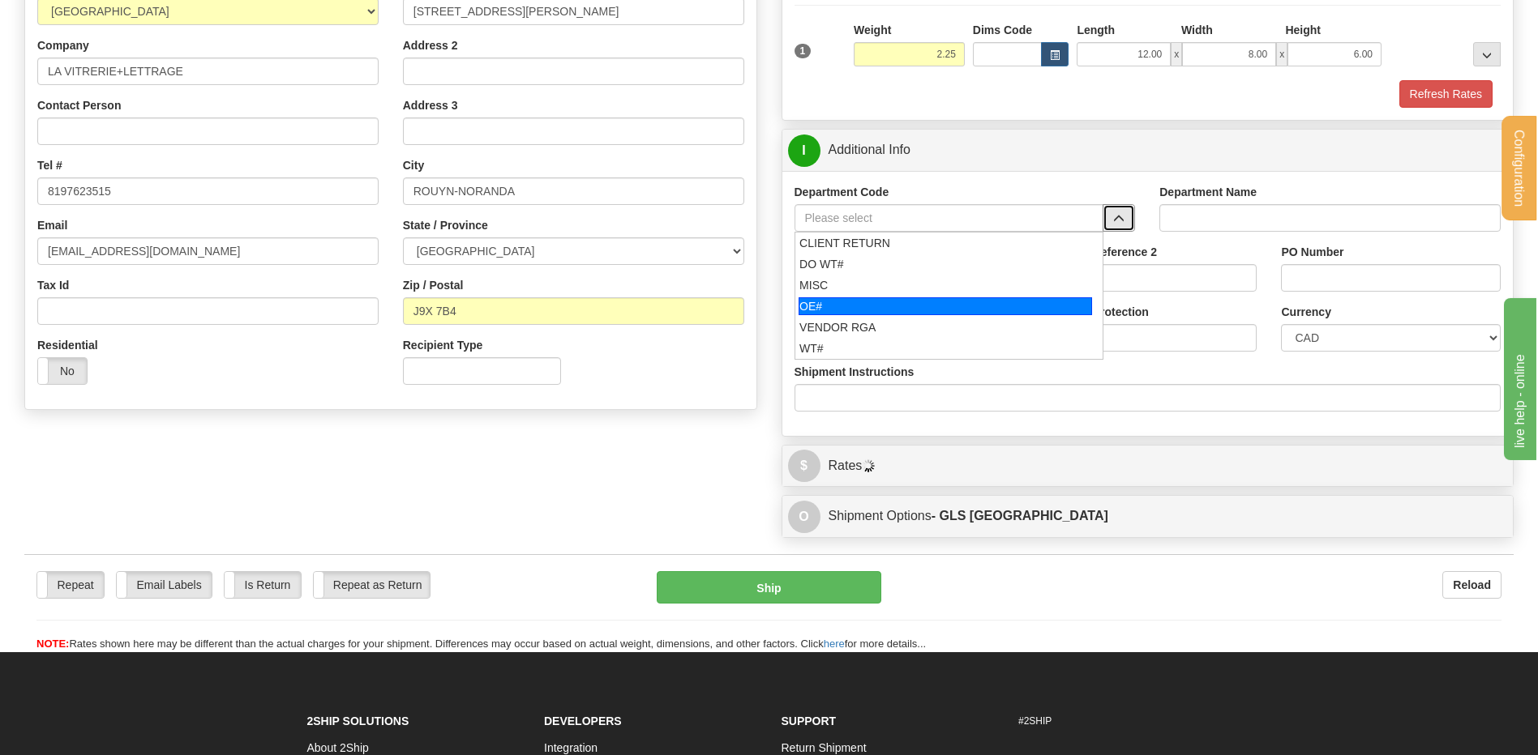
click at [846, 297] on div "OE#" at bounding box center [944, 306] width 293 height 18
type input "OE#"
type input "ORDERS"
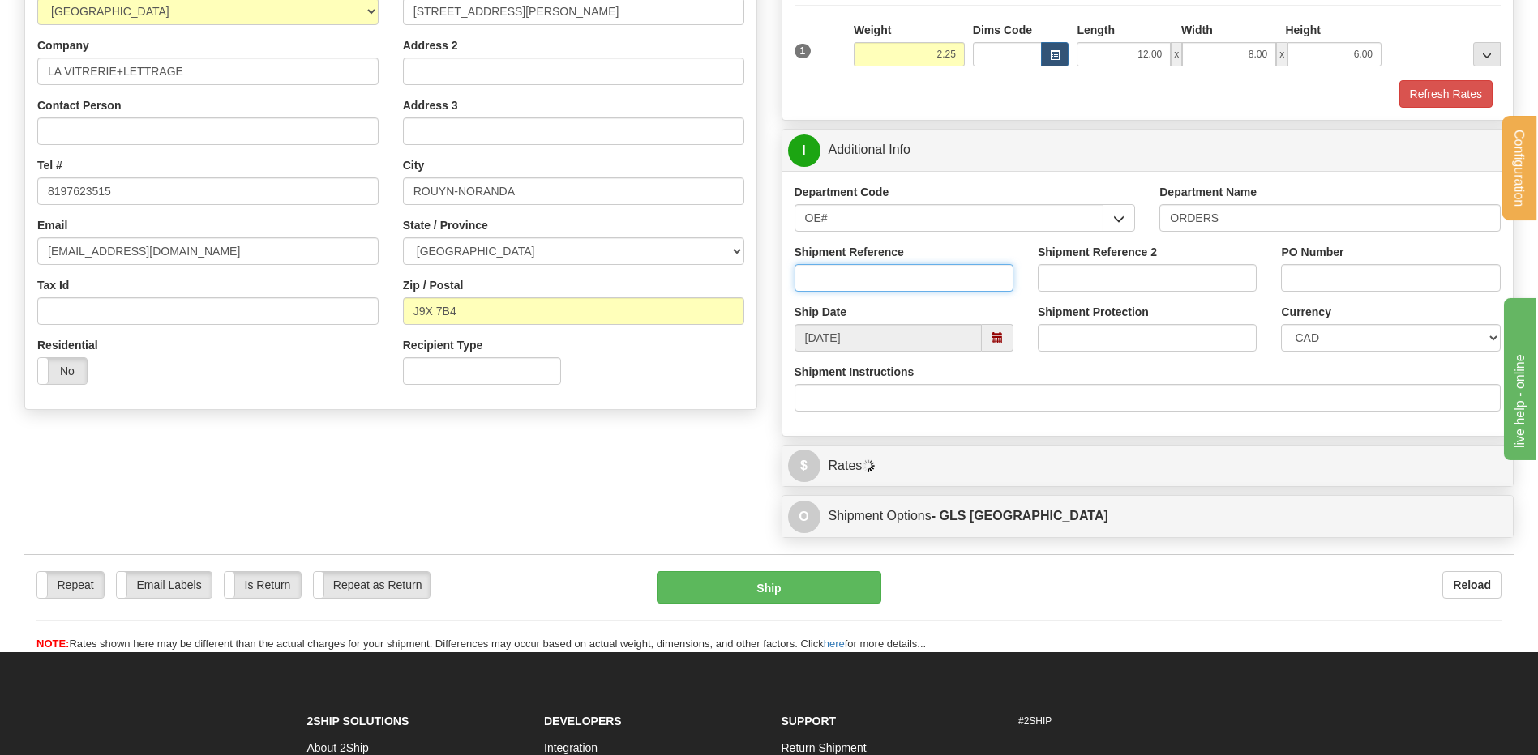
click at [855, 276] on input "Shipment Reference" at bounding box center [903, 278] width 219 height 28
click at [886, 279] on input "80004803-000" at bounding box center [903, 278] width 219 height 28
type input "80004803-00"
click at [1286, 263] on div "PO Number" at bounding box center [1390, 268] width 219 height 48
click at [1294, 272] on input "PO Number" at bounding box center [1390, 278] width 219 height 28
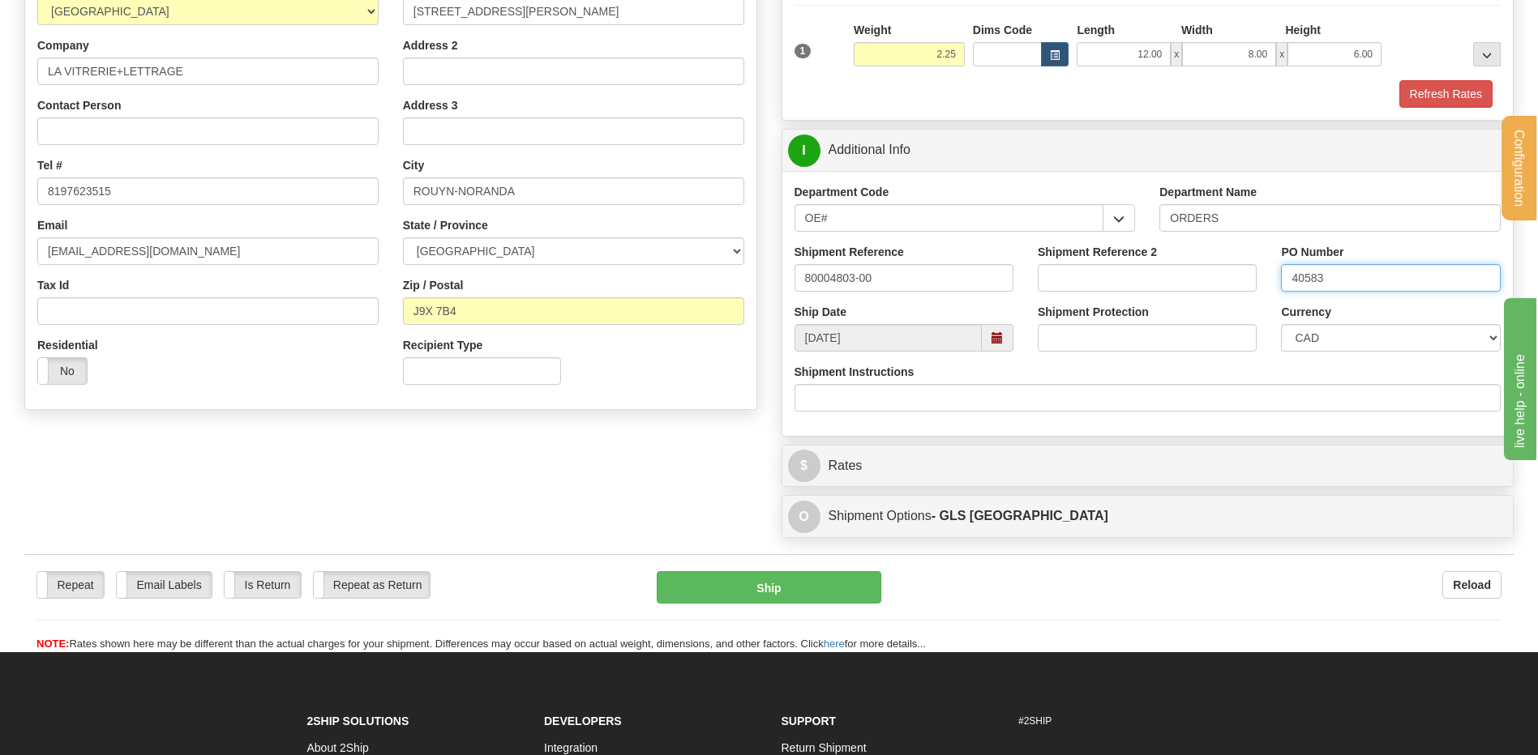
type input "40583"
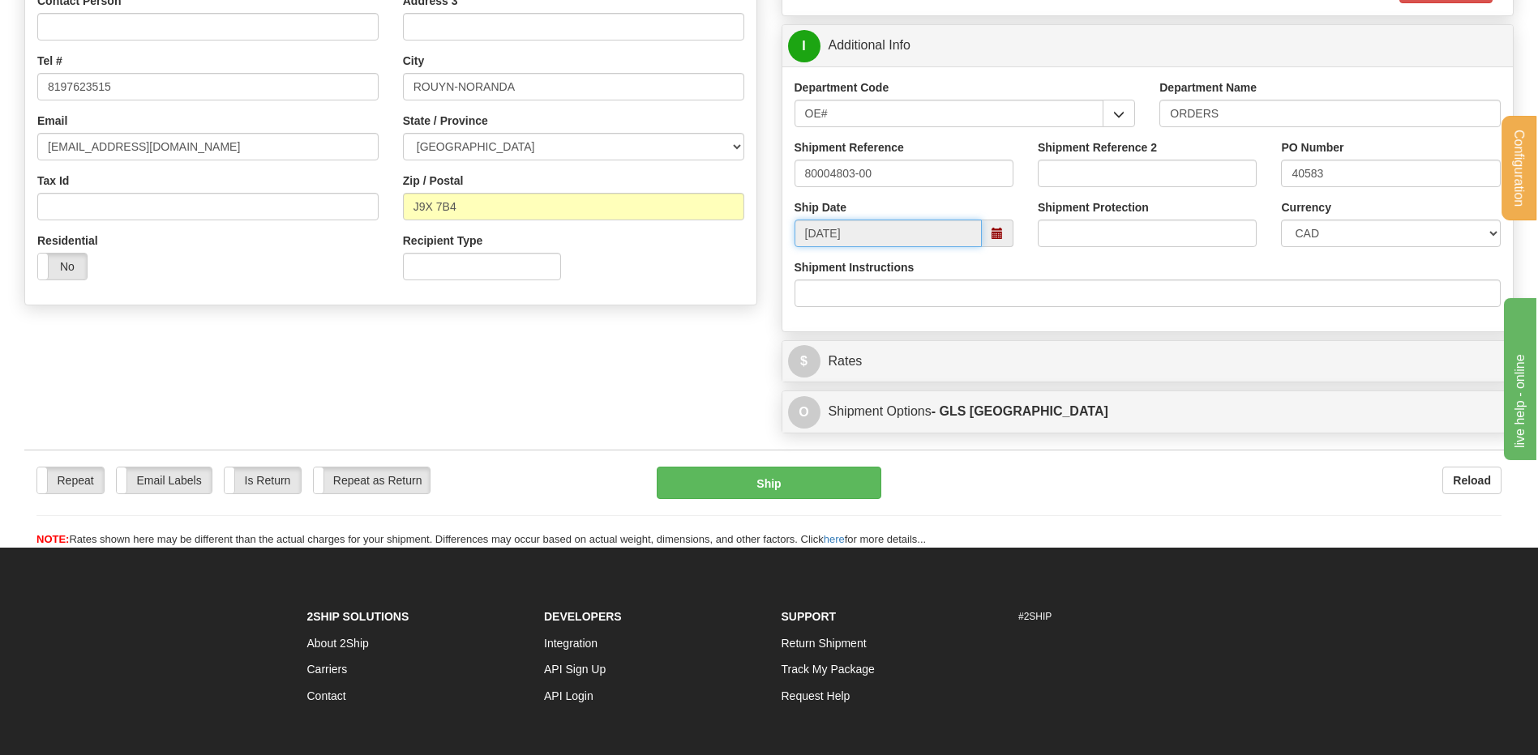
scroll to position [477, 0]
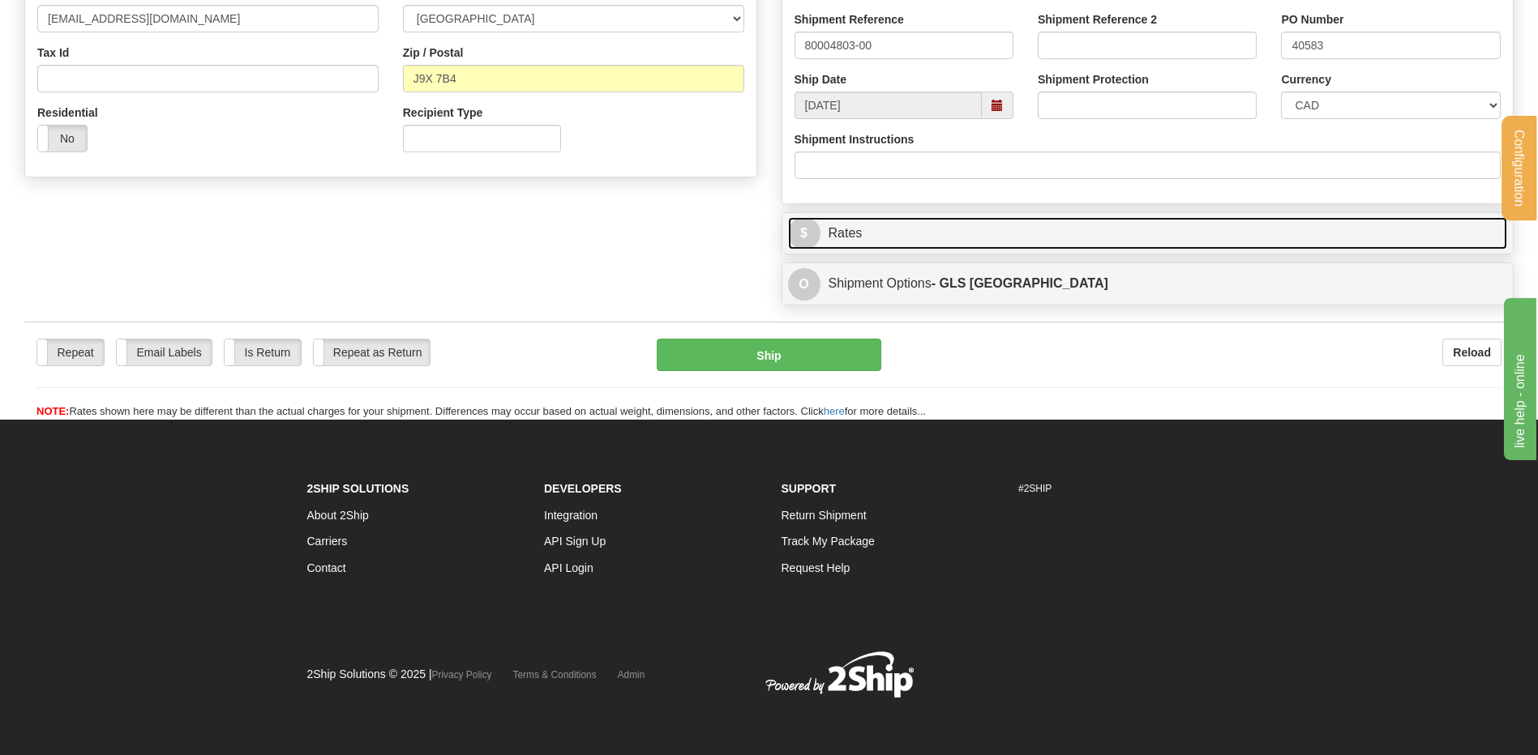
click at [907, 233] on link "$ Rates" at bounding box center [1148, 233] width 720 height 33
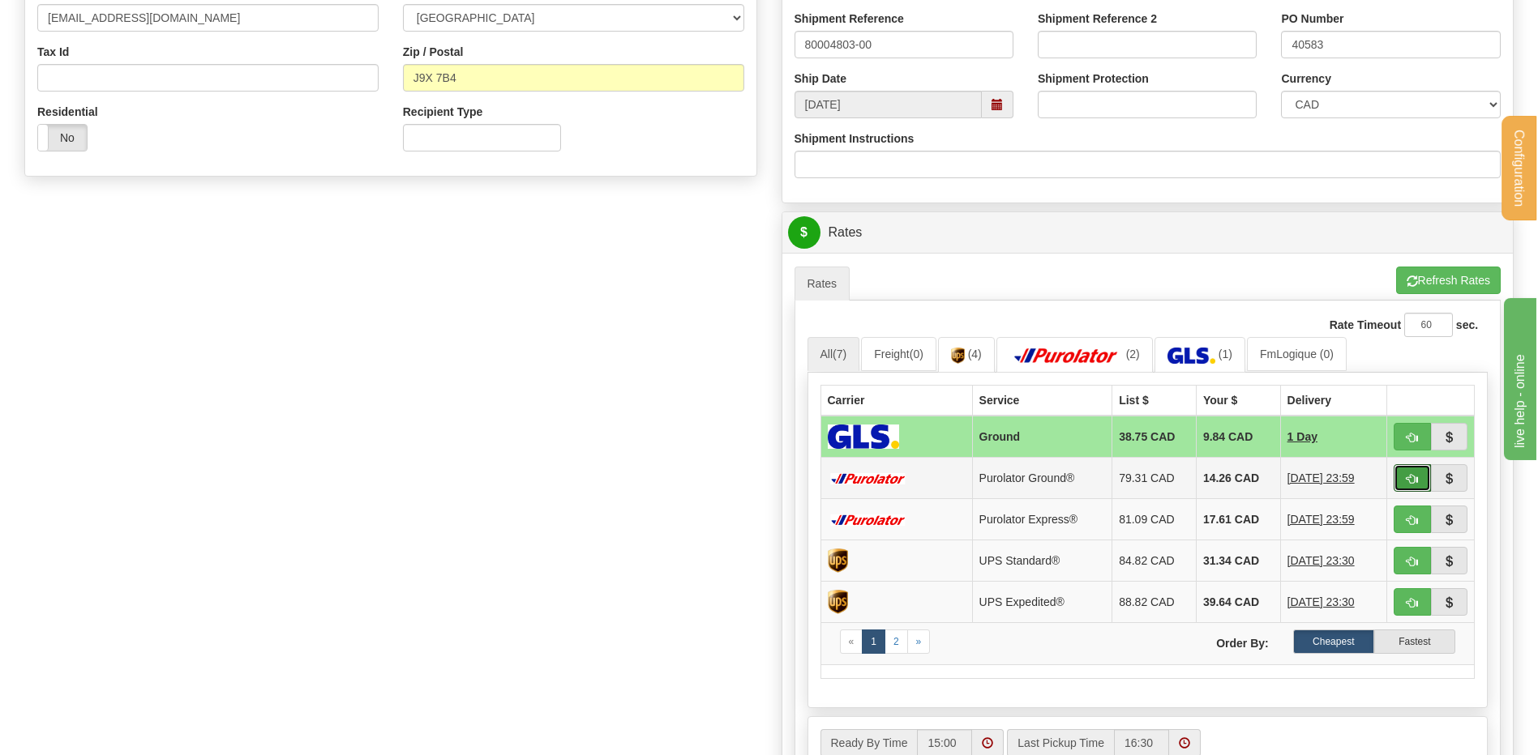
click at [1423, 471] on button "button" at bounding box center [1411, 478] width 37 height 28
type input "260"
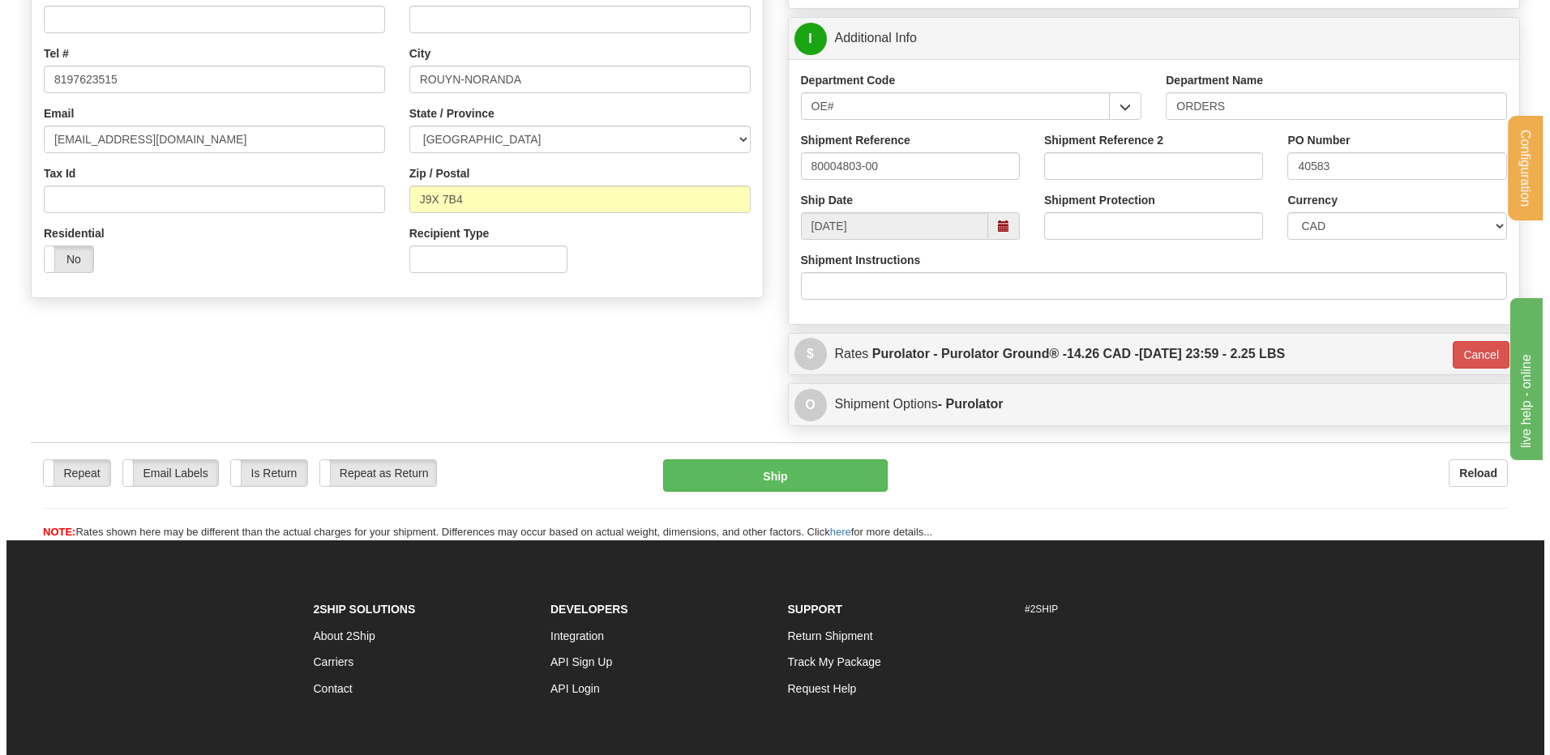
scroll to position [152, 0]
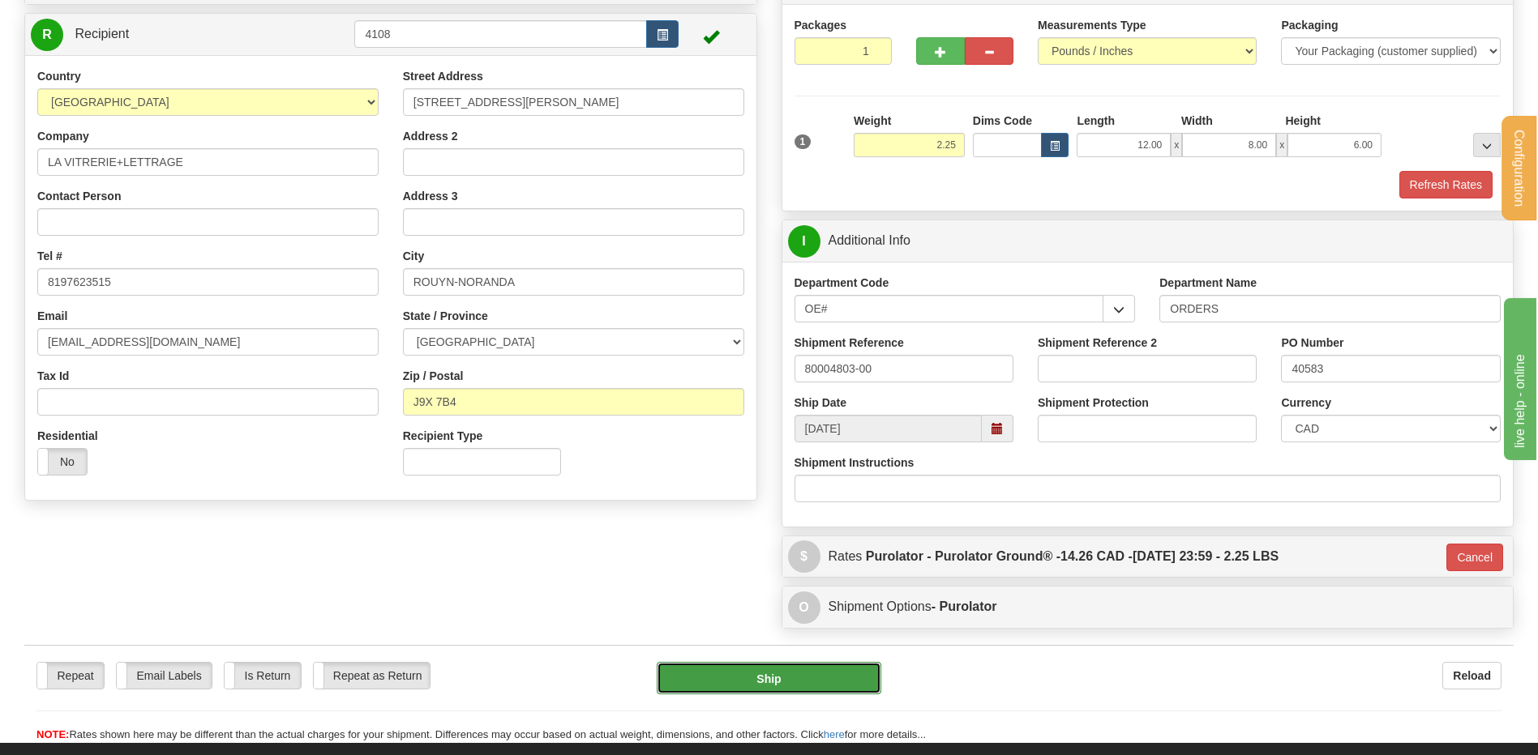
click at [718, 683] on button "Ship" at bounding box center [769, 678] width 224 height 32
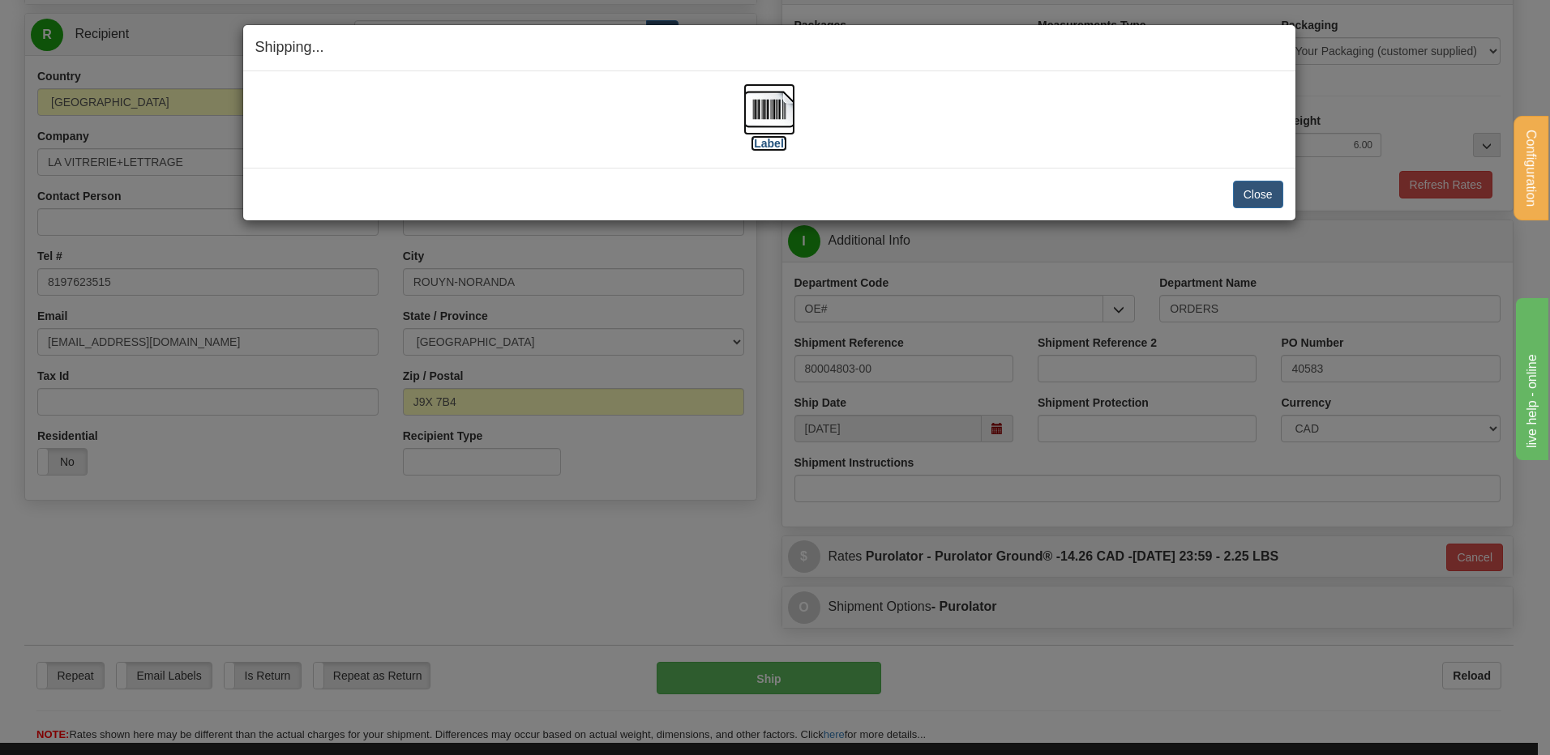
click at [765, 111] on img at bounding box center [769, 109] width 52 height 52
click at [1275, 192] on button "Close" at bounding box center [1258, 195] width 50 height 28
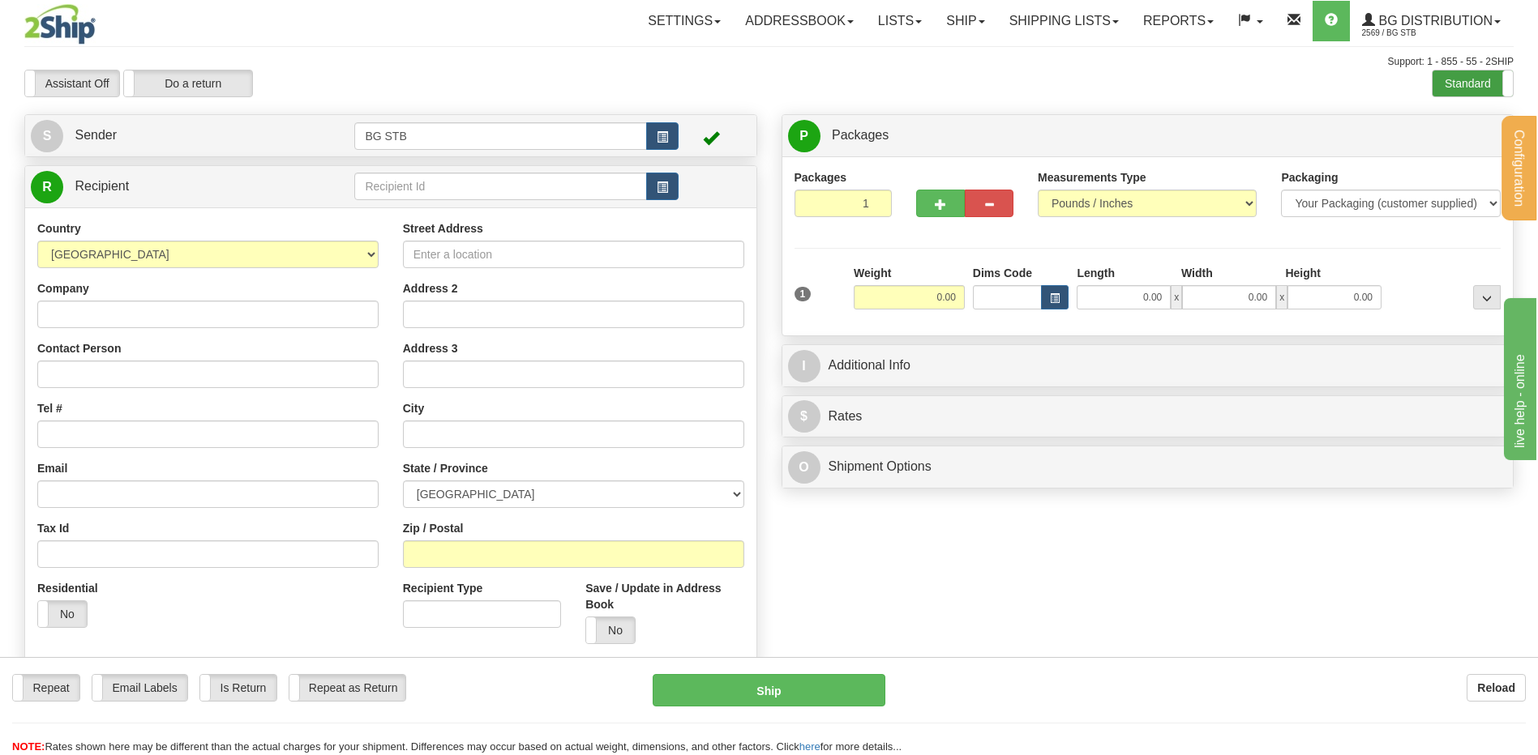
click at [1463, 85] on label "Standard" at bounding box center [1472, 84] width 80 height 26
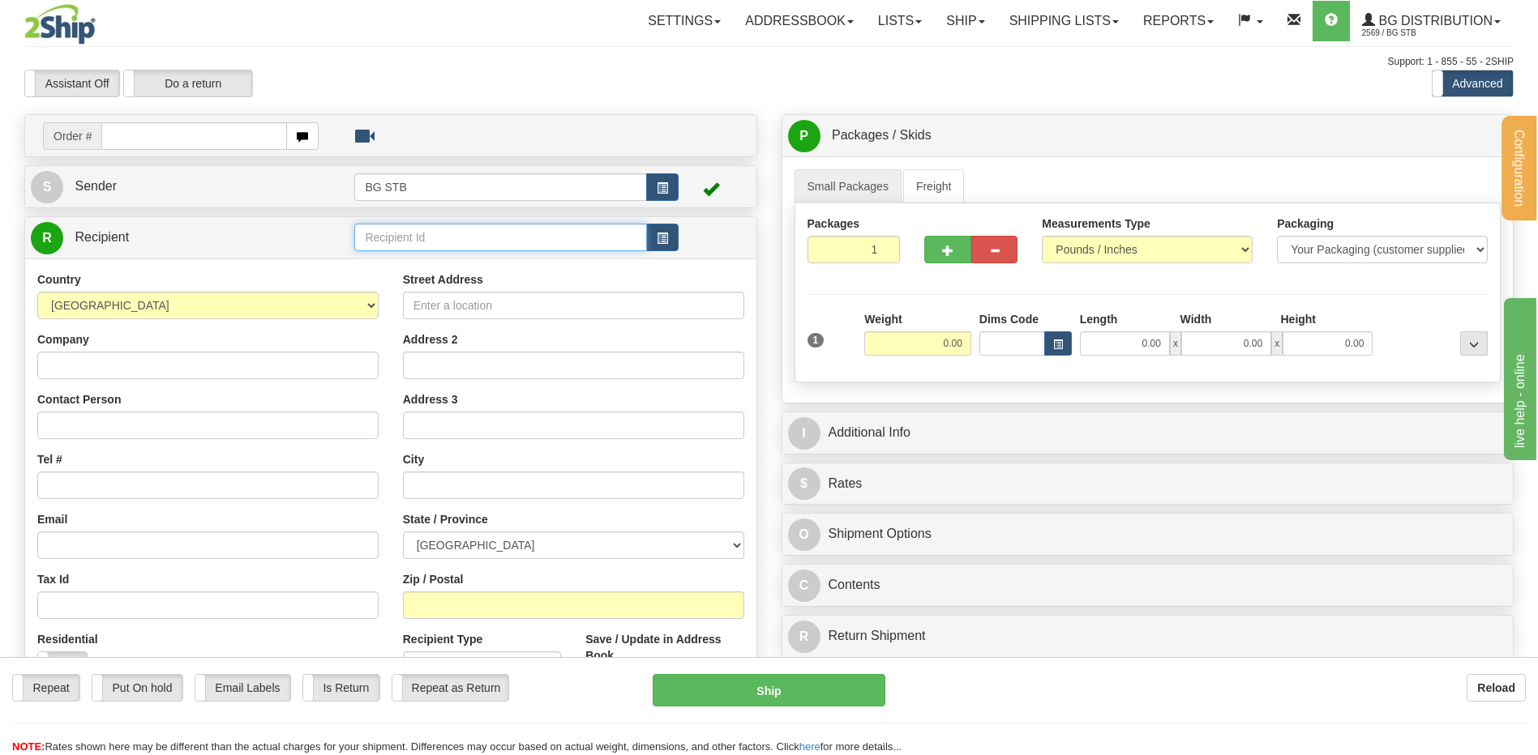
click at [379, 238] on input "text" at bounding box center [500, 238] width 292 height 28
type input "5505"
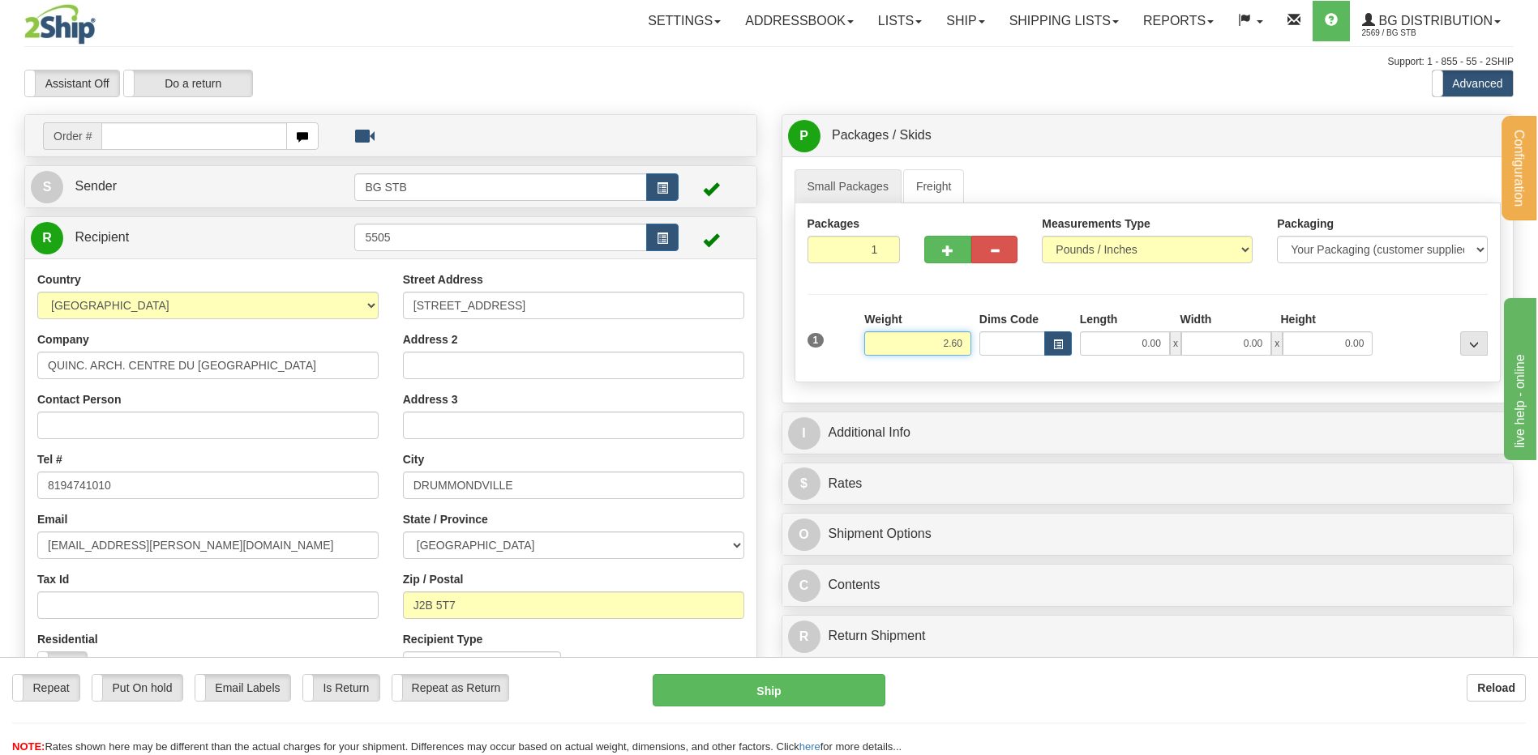
type input "2.60"
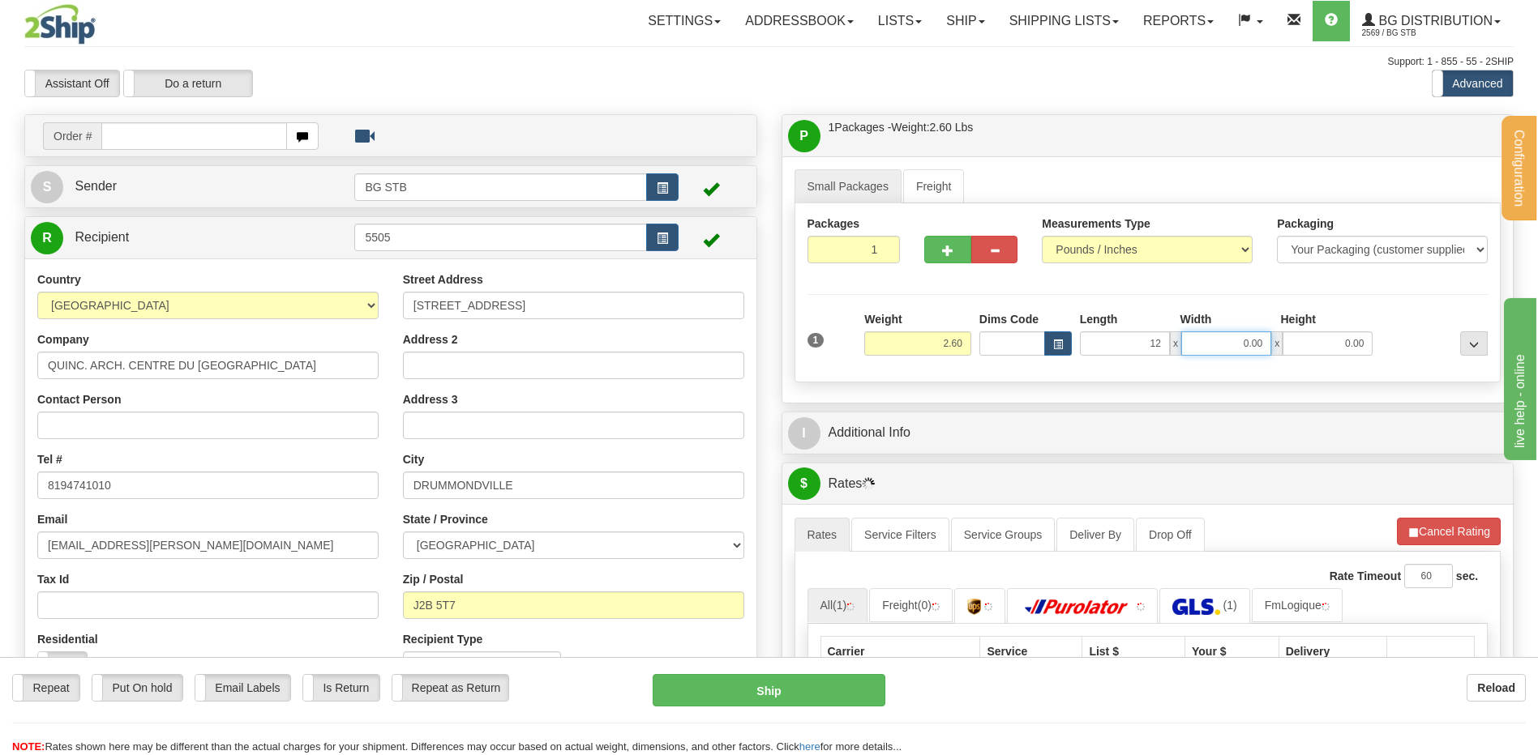
type input "12.00"
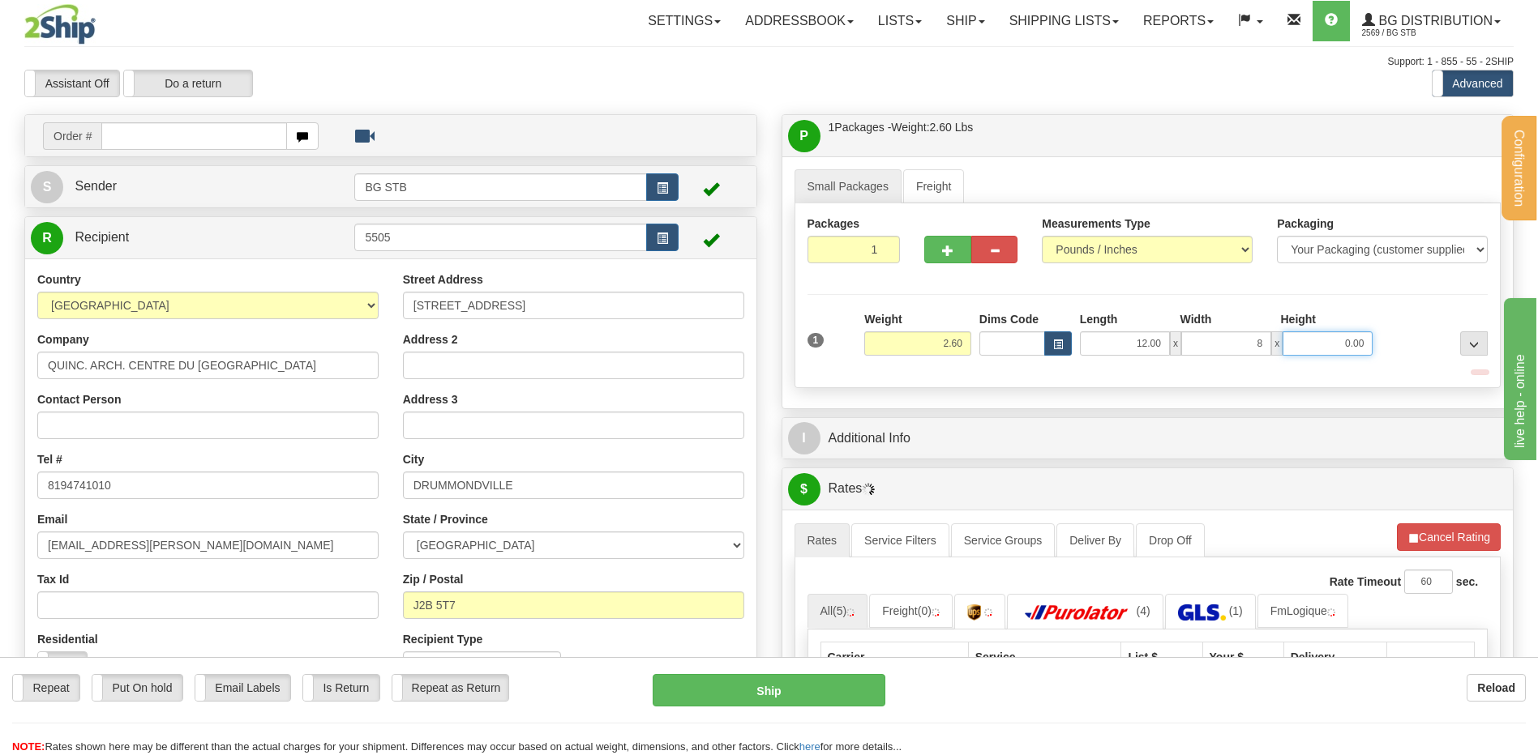
type input "8.00"
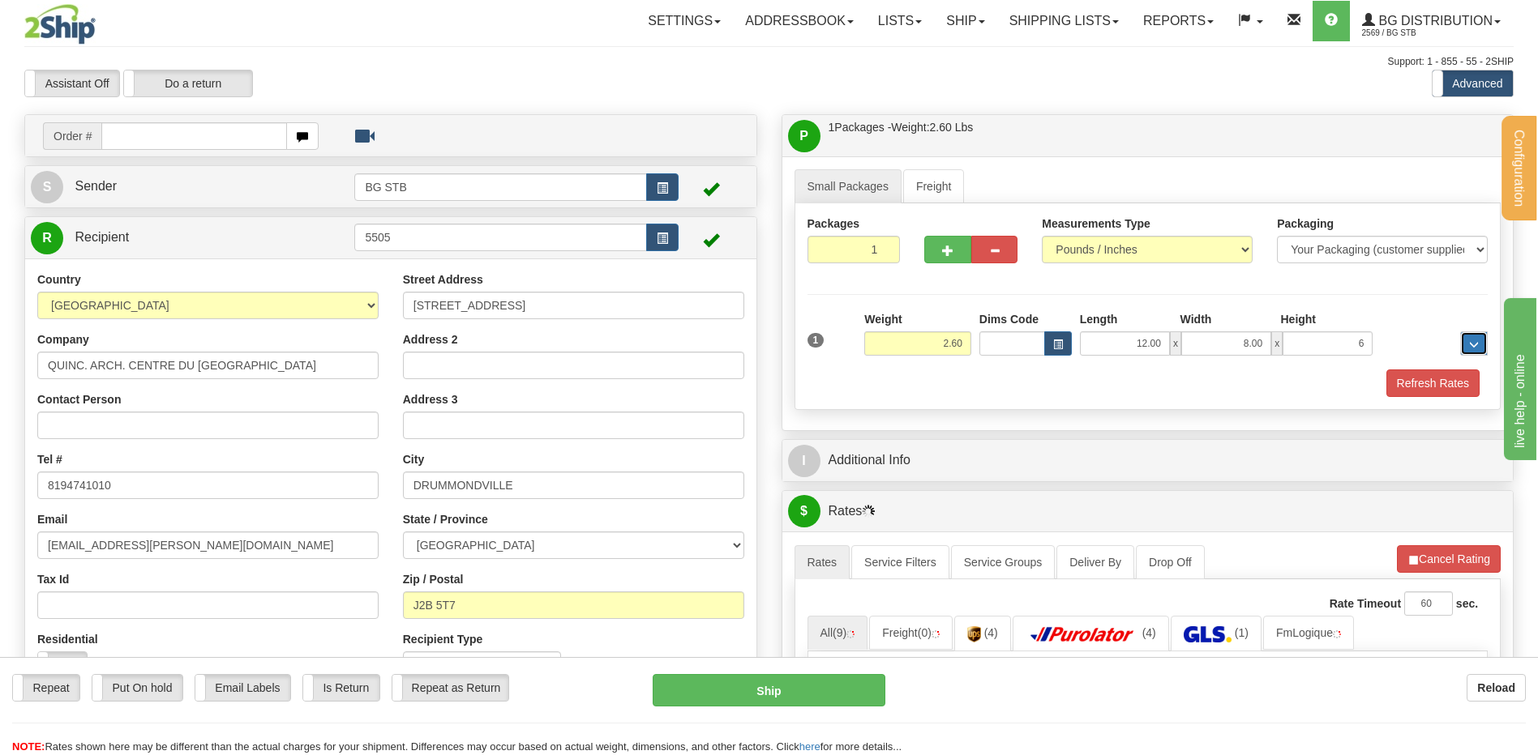
type input "6.00"
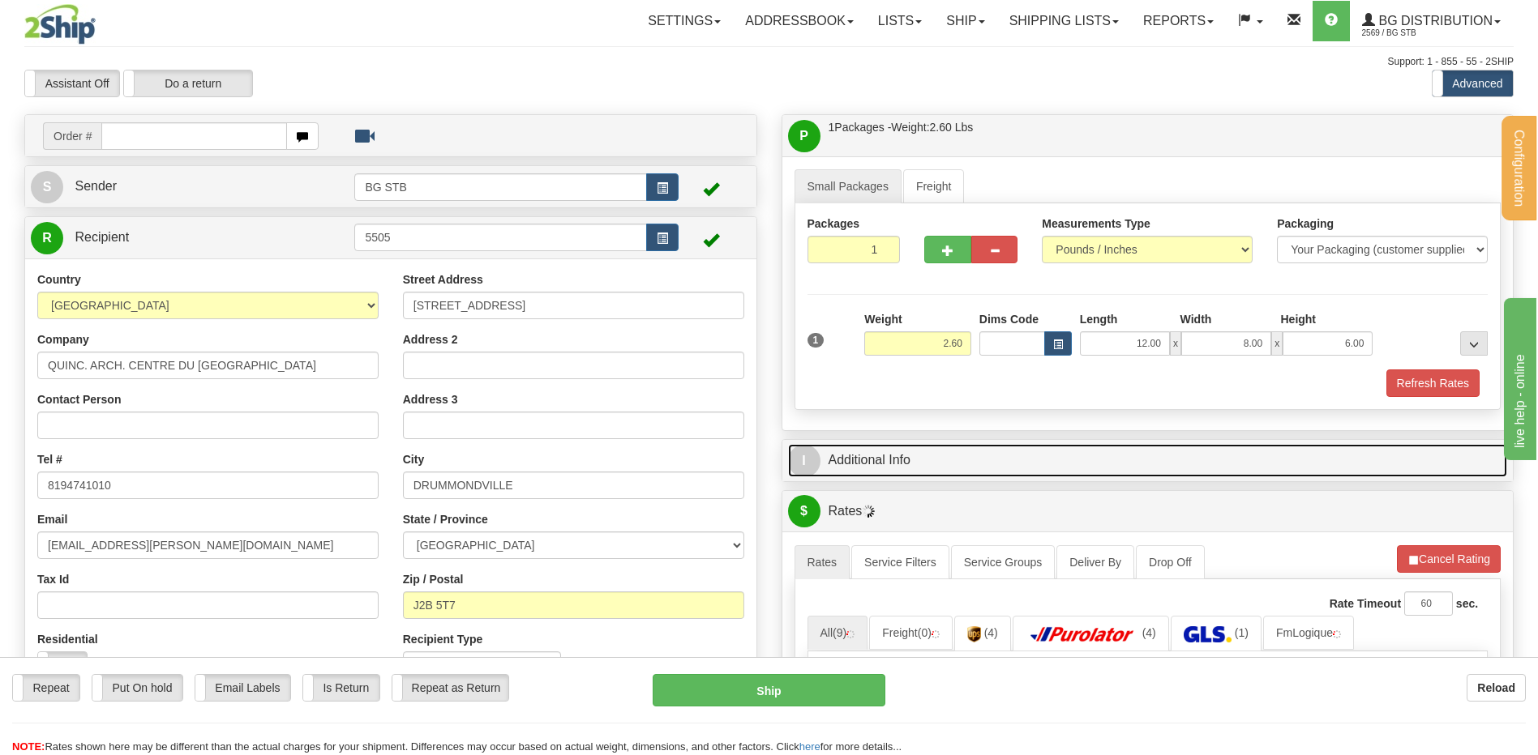
click at [836, 456] on link "I Additional Info" at bounding box center [1148, 460] width 720 height 33
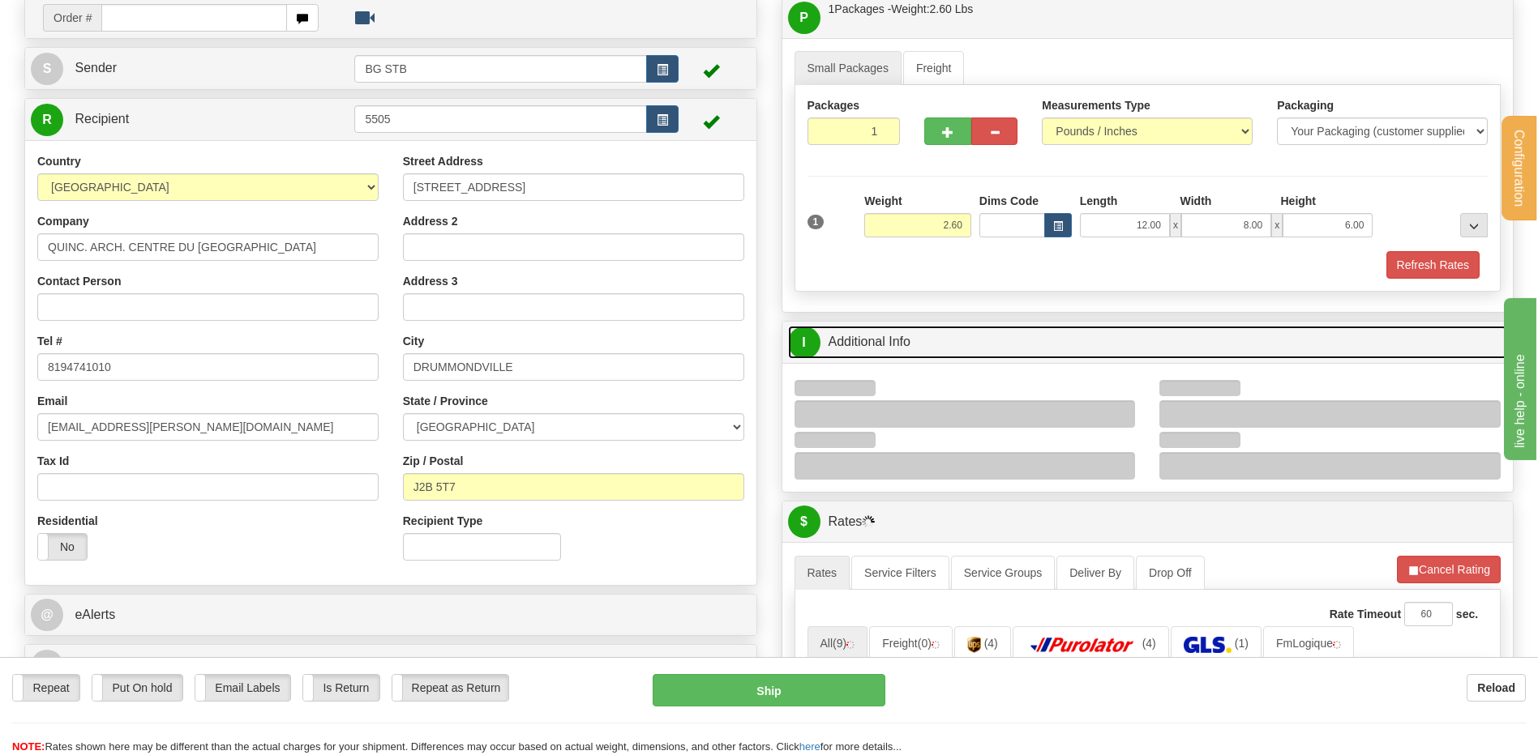
scroll to position [243, 0]
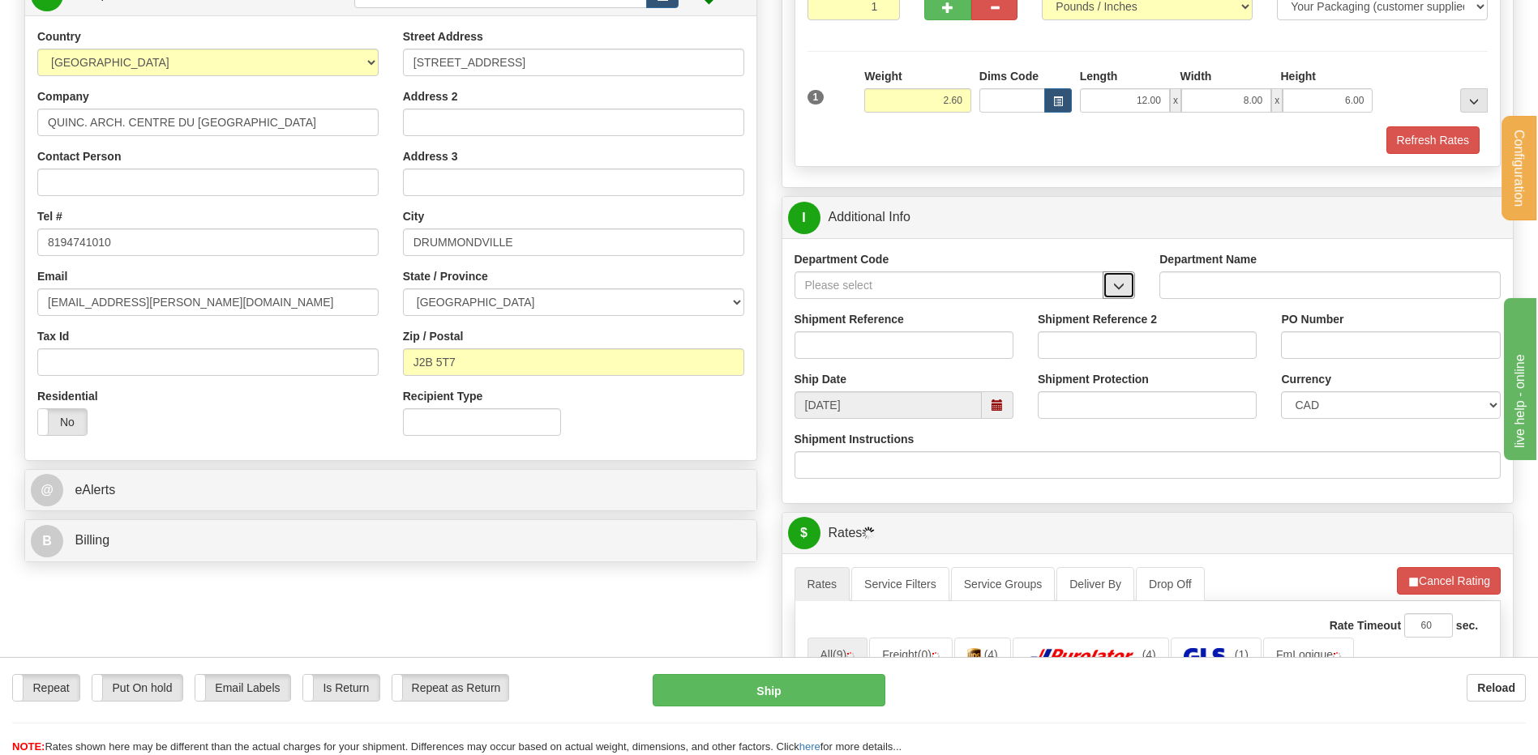
click at [1131, 284] on button "button" at bounding box center [1118, 286] width 32 height 28
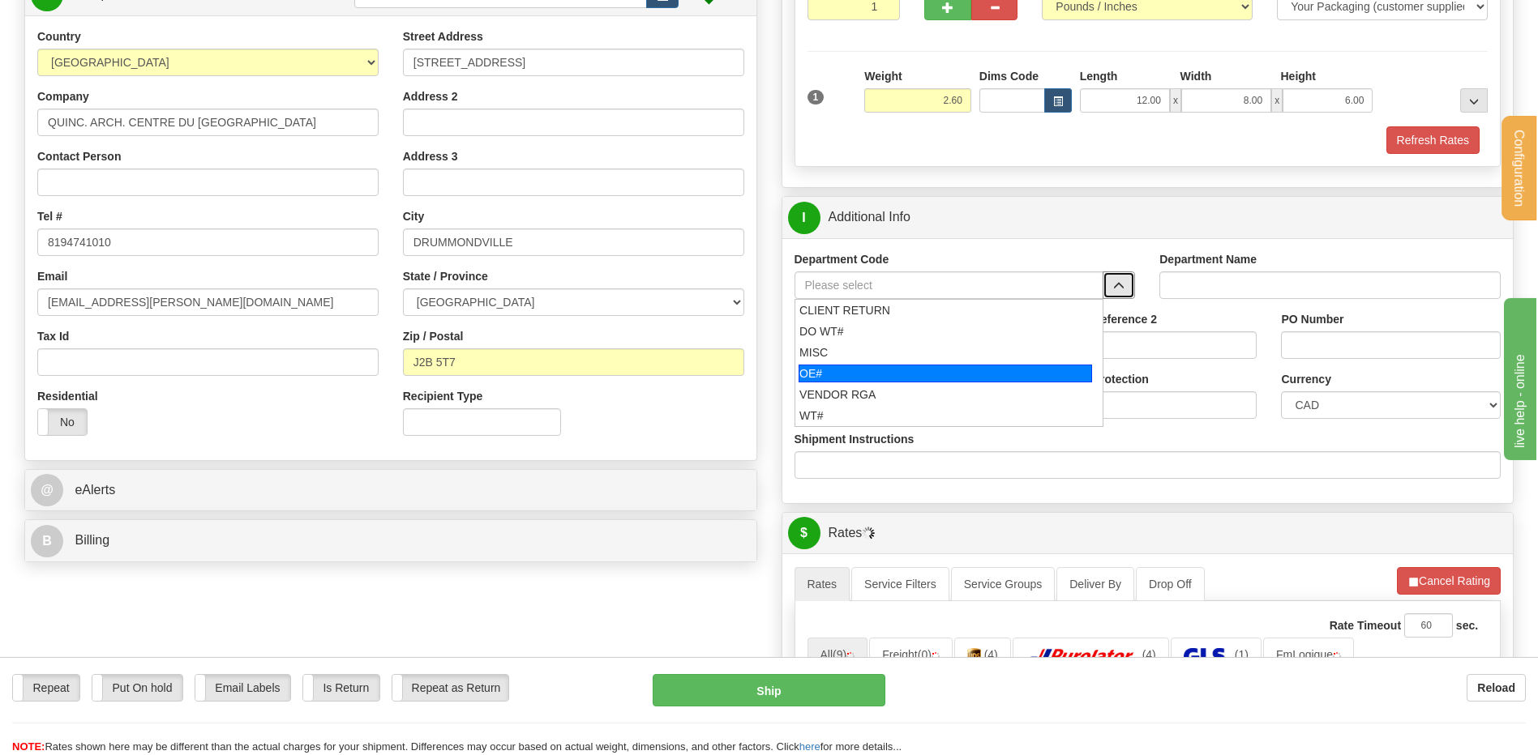
click at [918, 366] on div "OE#" at bounding box center [944, 374] width 293 height 18
type input "OE#"
type input "ORDERS"
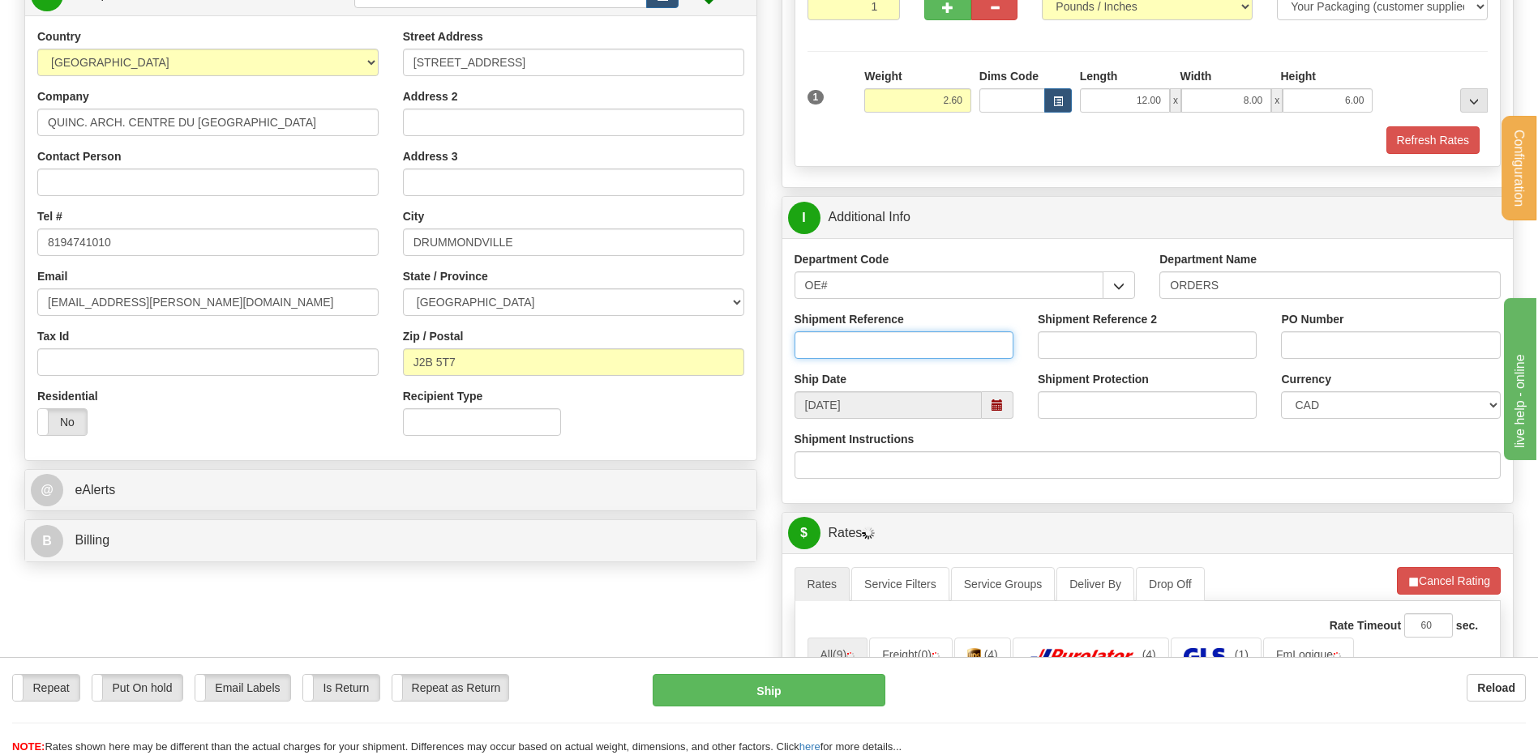
click at [910, 350] on input "Shipment Reference" at bounding box center [903, 346] width 219 height 28
click at [910, 350] on input "80006775-00" at bounding box center [903, 346] width 219 height 28
type input "80006775-00 / 80006629-00"
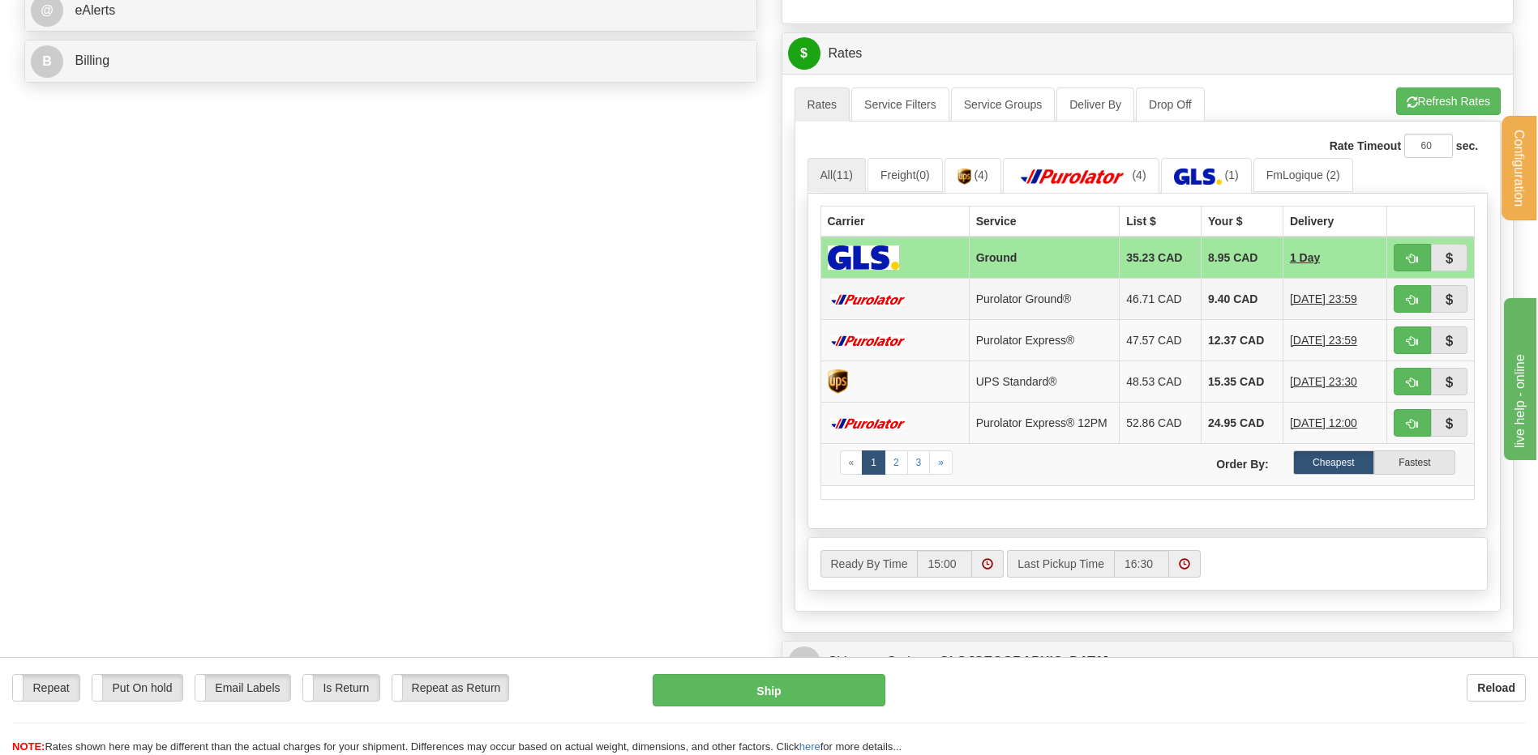
scroll to position [730, 0]
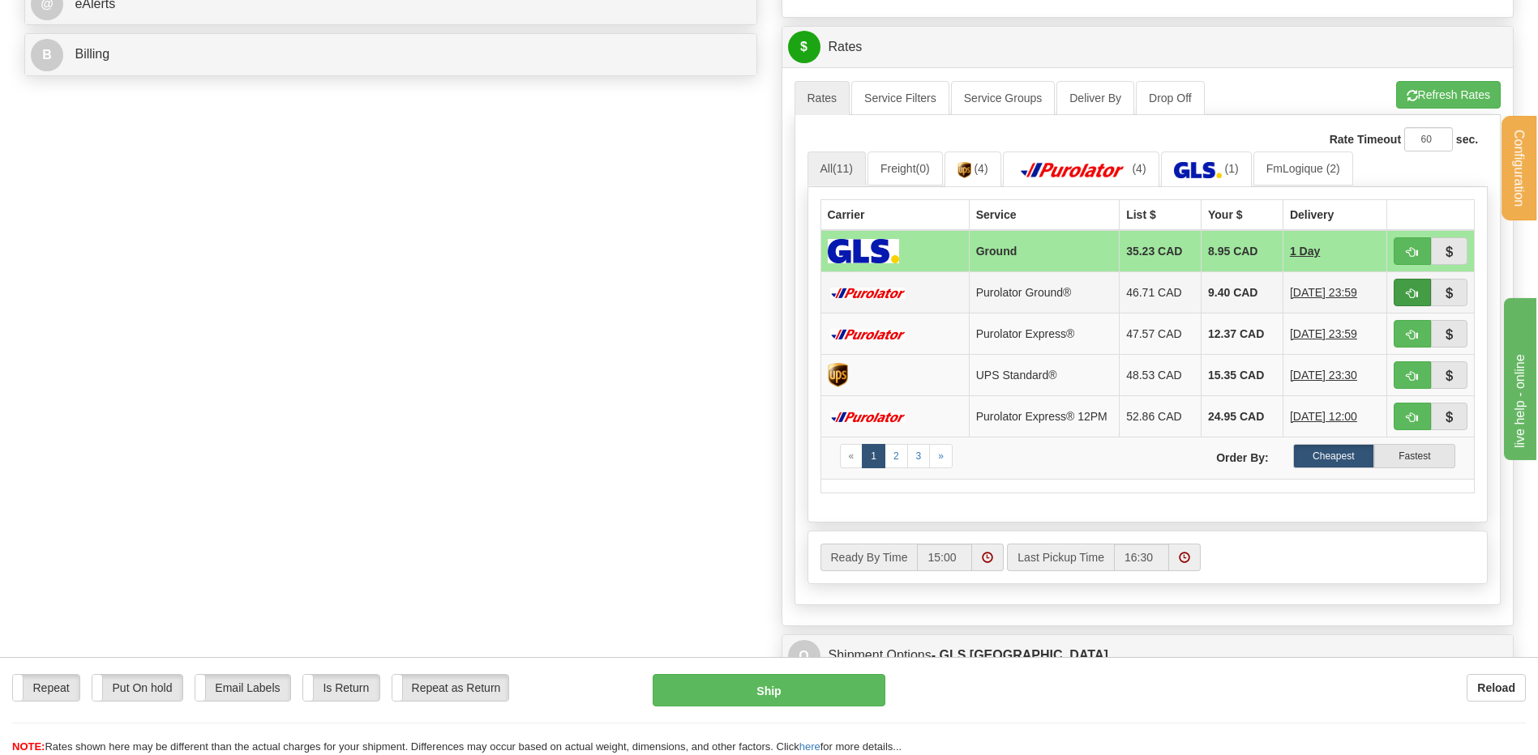
type input "103559 / 103529"
click at [1411, 285] on button "button" at bounding box center [1411, 293] width 37 height 28
type input "260"
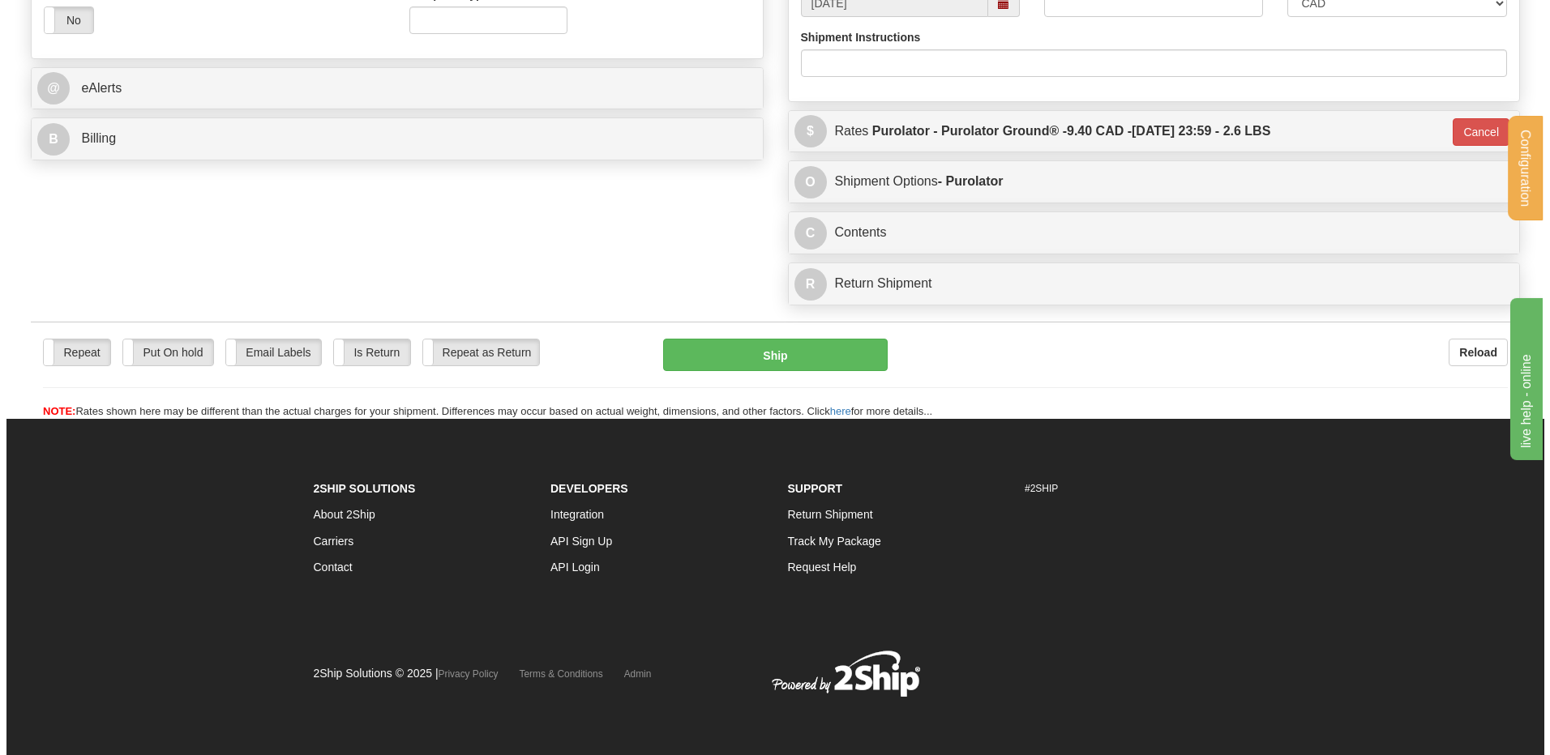
scroll to position [645, 0]
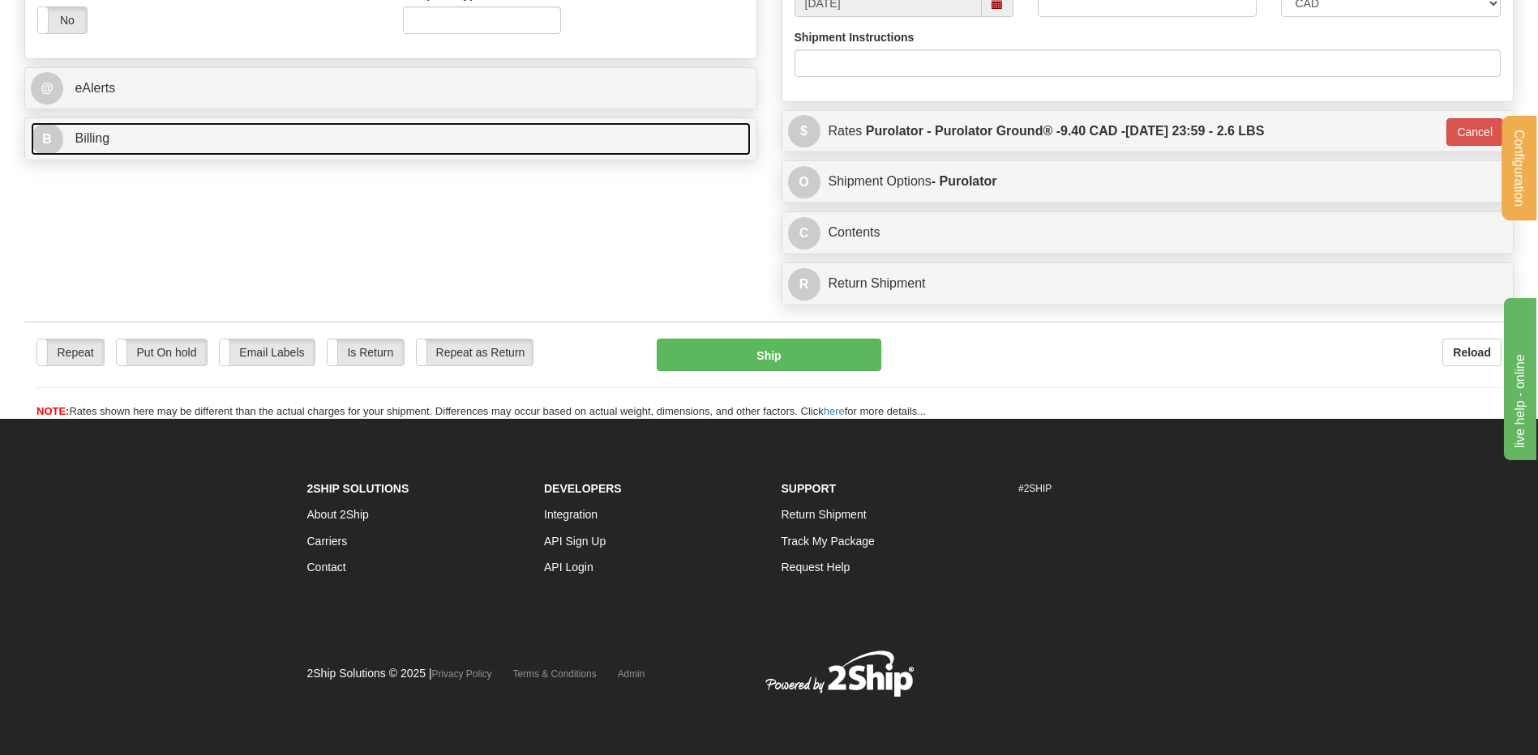
click at [131, 131] on link "B Billing" at bounding box center [391, 138] width 720 height 33
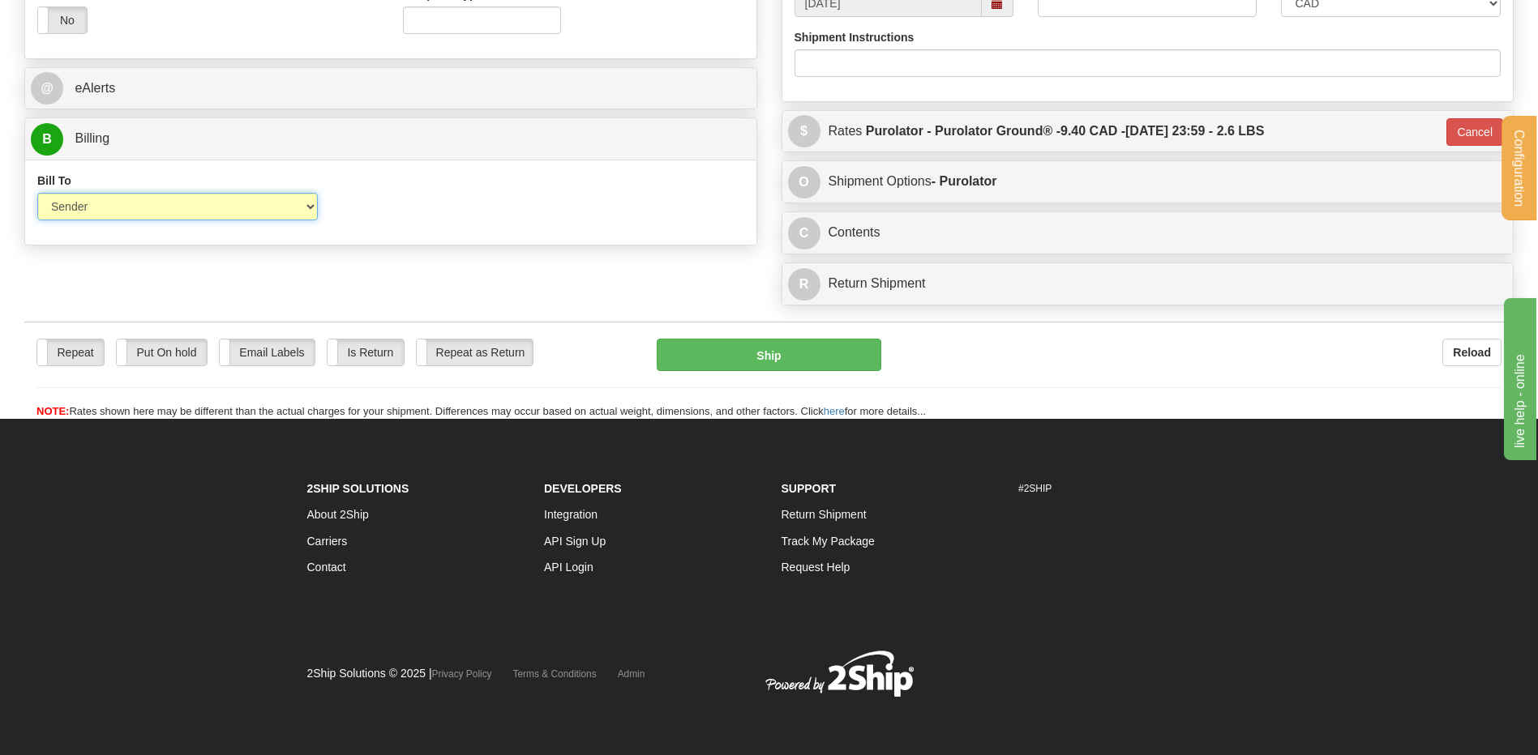
click at [156, 208] on select "Sender Recipient Third Party Collect" at bounding box center [177, 207] width 280 height 28
select select "2"
click at [37, 193] on select "Sender Recipient Third Party Collect" at bounding box center [177, 207] width 280 height 28
type input "260"
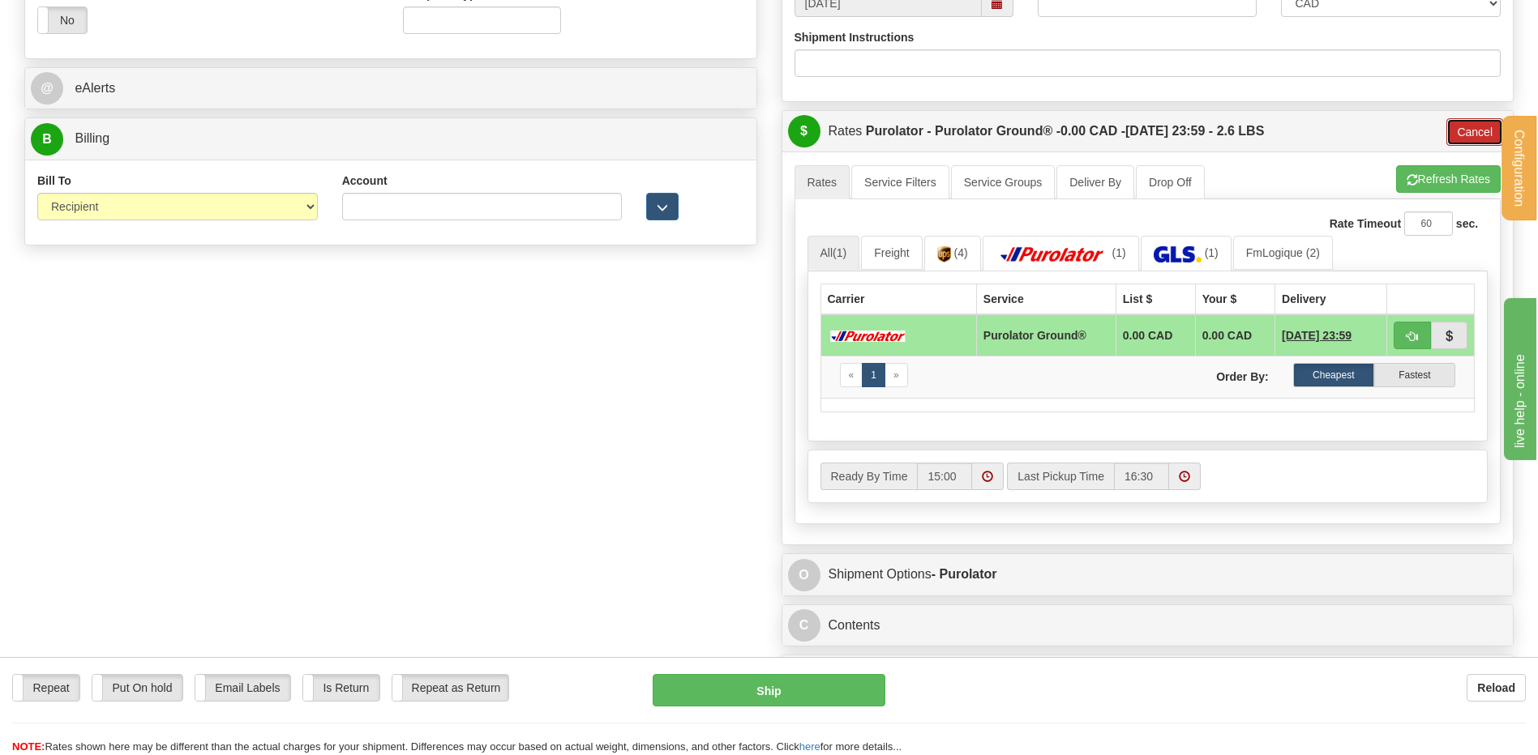
click at [1462, 130] on button "Cancel" at bounding box center [1474, 132] width 57 height 28
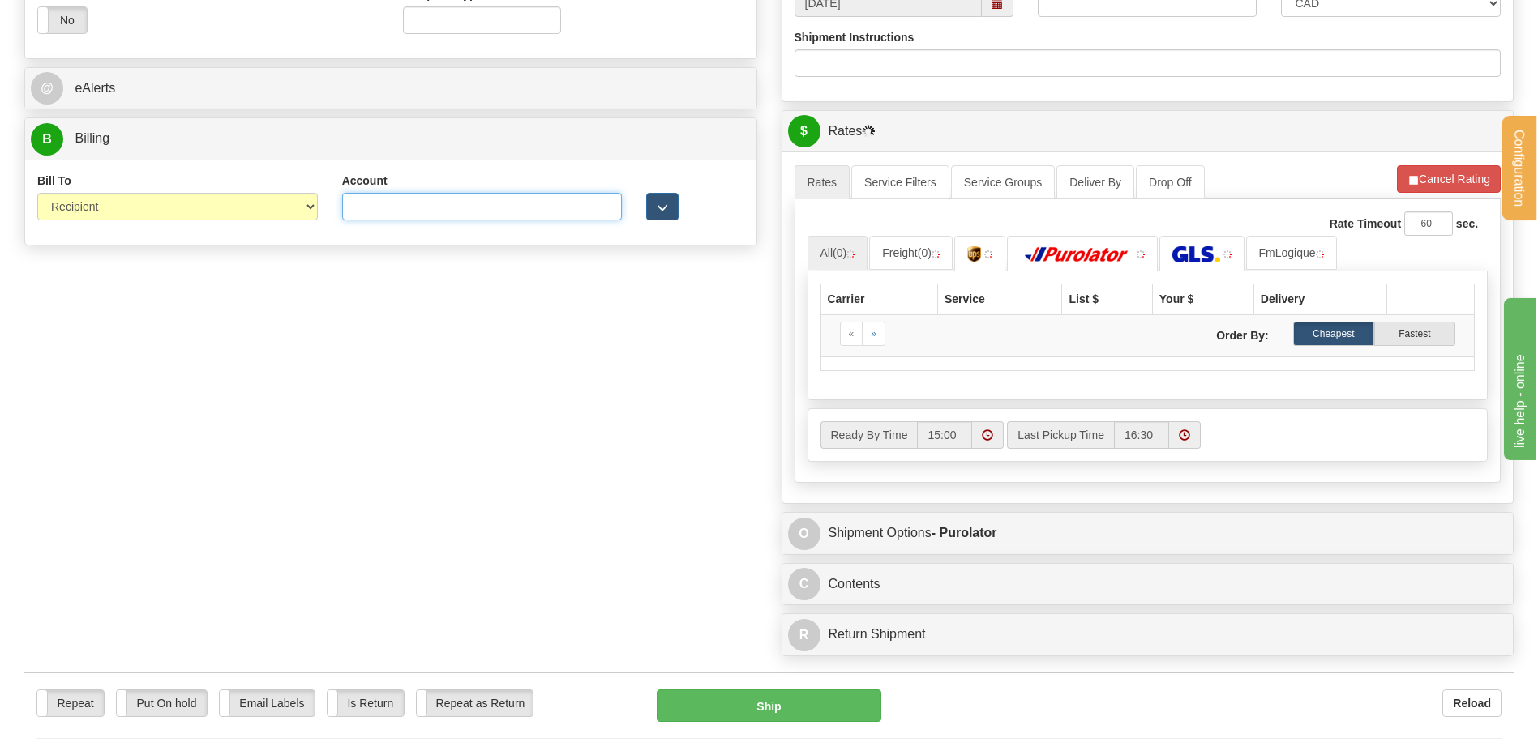
click at [371, 197] on input "Account" at bounding box center [482, 207] width 280 height 28
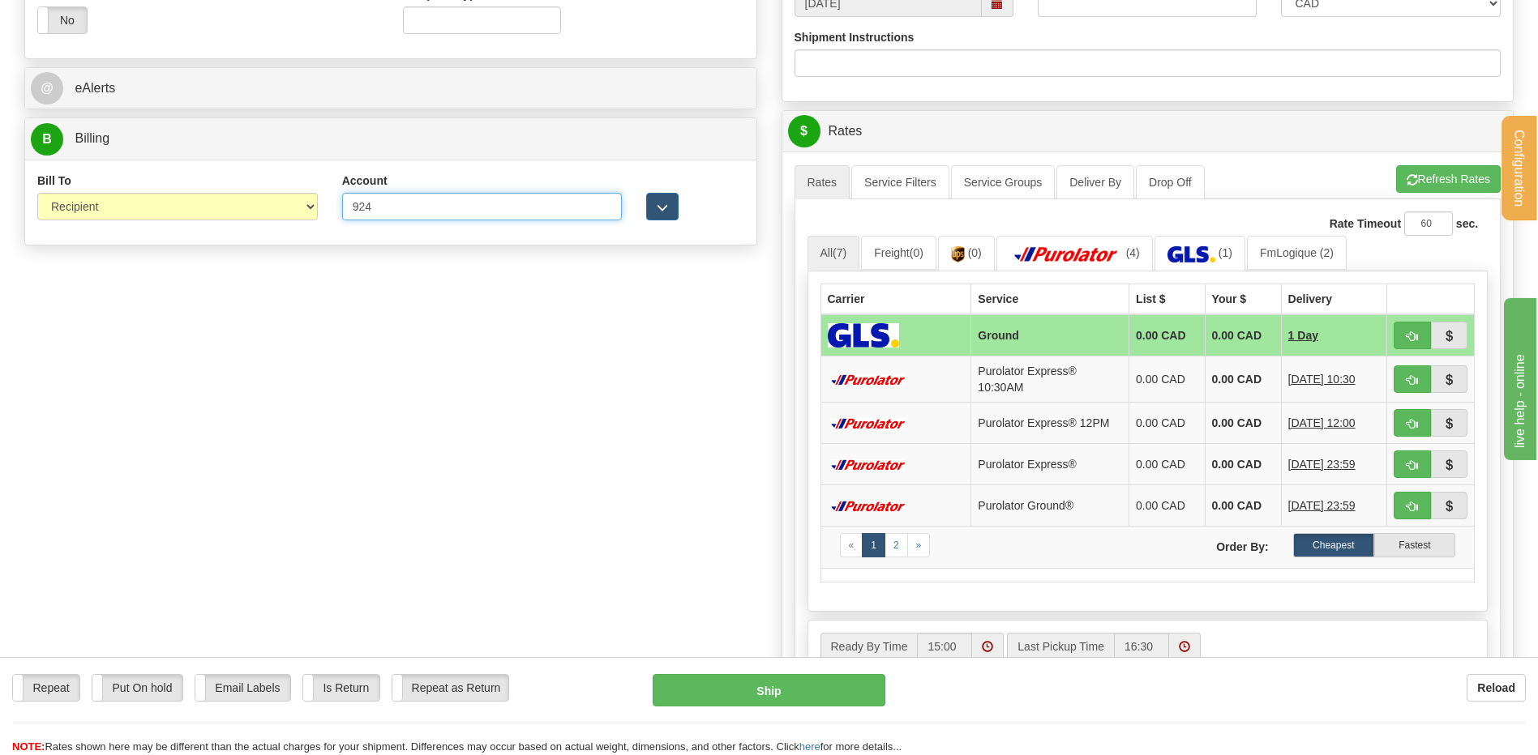
type input "9243385"
click at [666, 208] on span "button" at bounding box center [662, 208] width 11 height 11
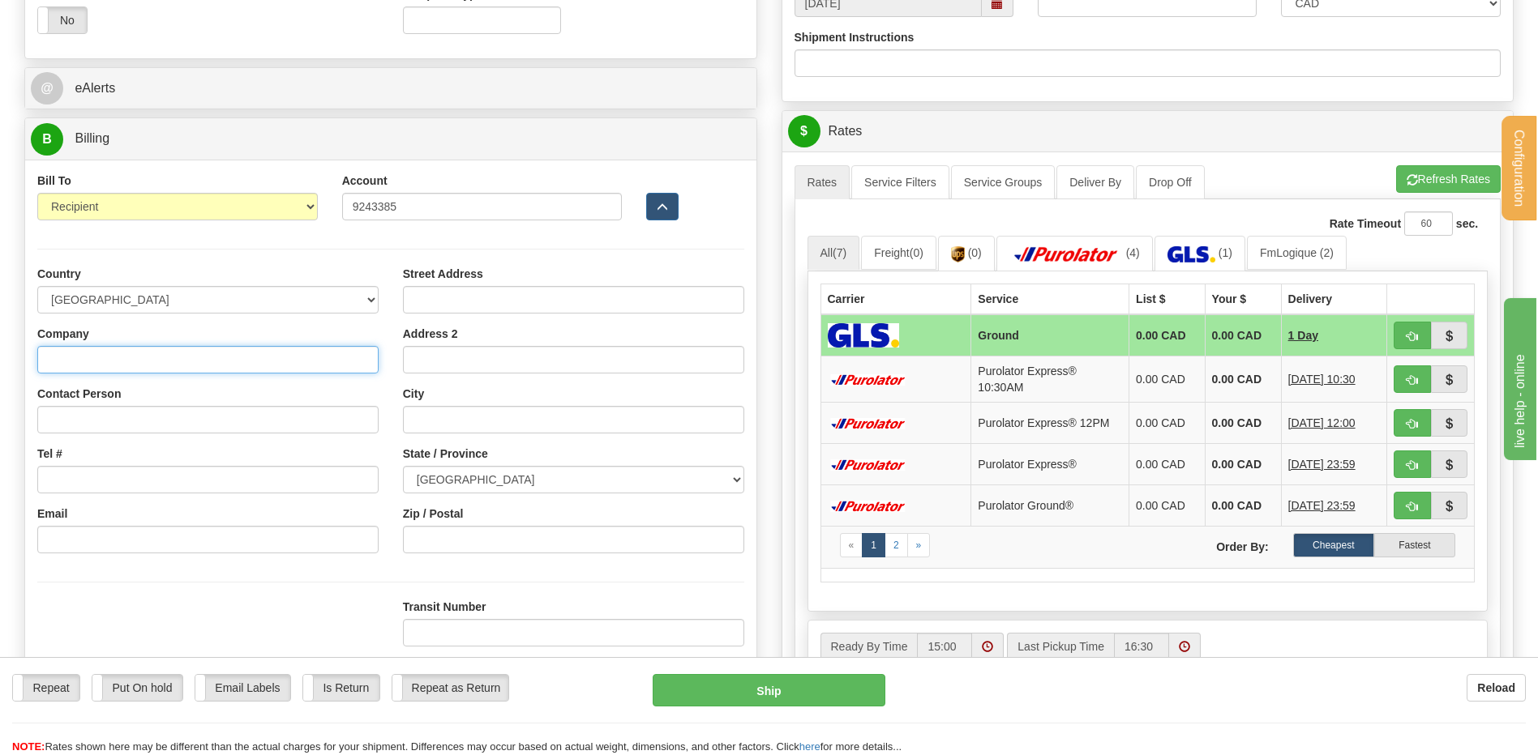
click at [112, 353] on input "Company" at bounding box center [207, 360] width 341 height 28
type input "RAYMOND ARCHITECTURAL INC"
type input "REPCETION"
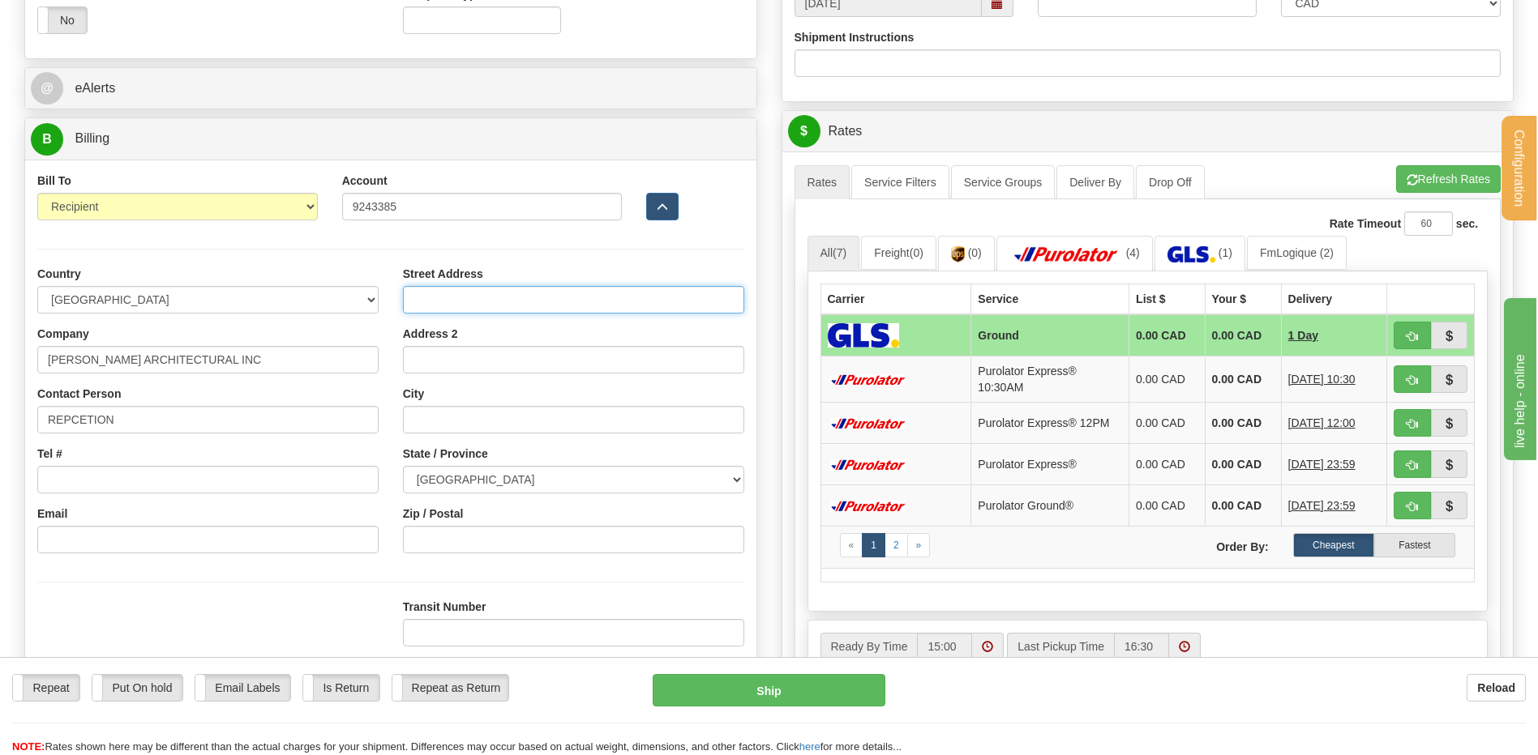
type input "195, RUE ST-DENIS"
type input "DRUMMONDVILLE"
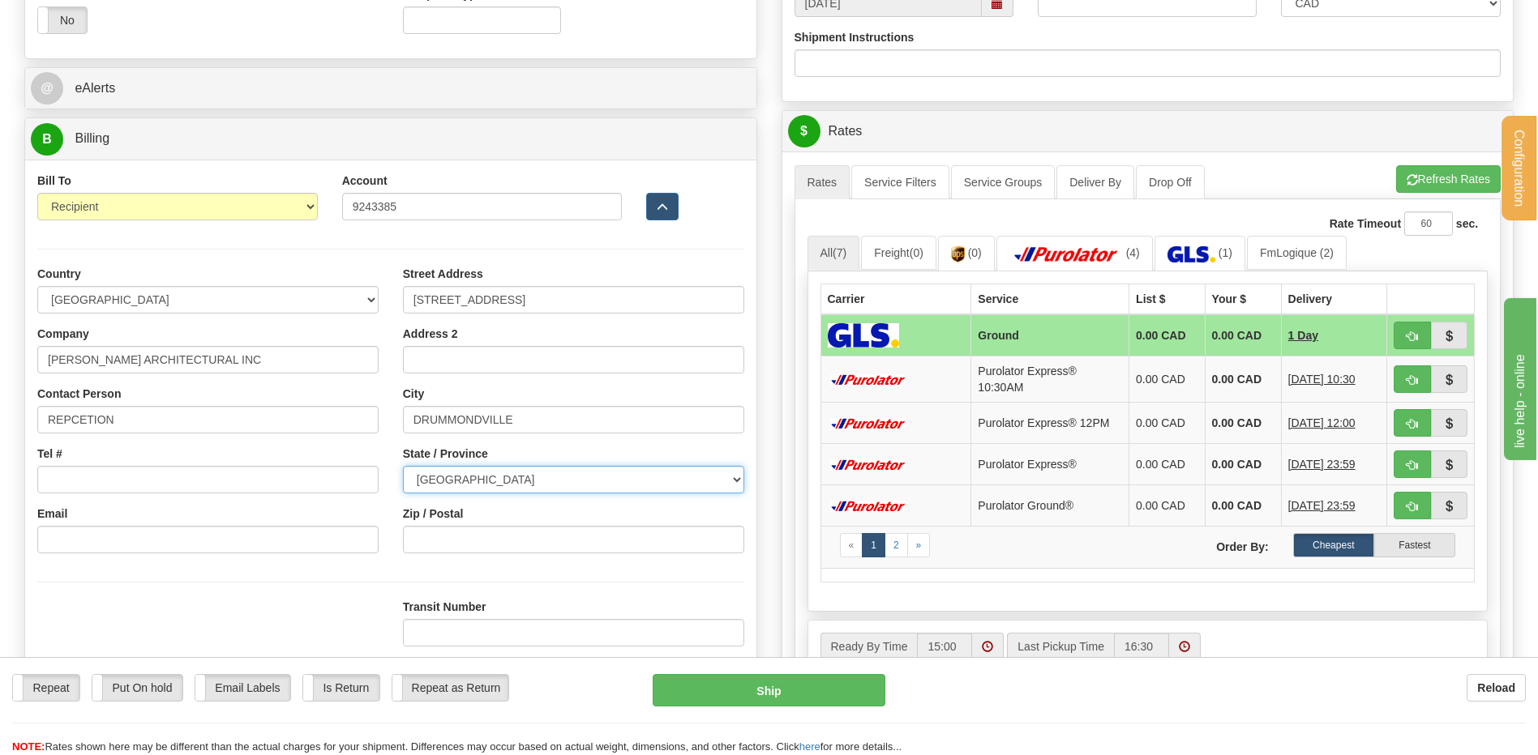
select select "QC"
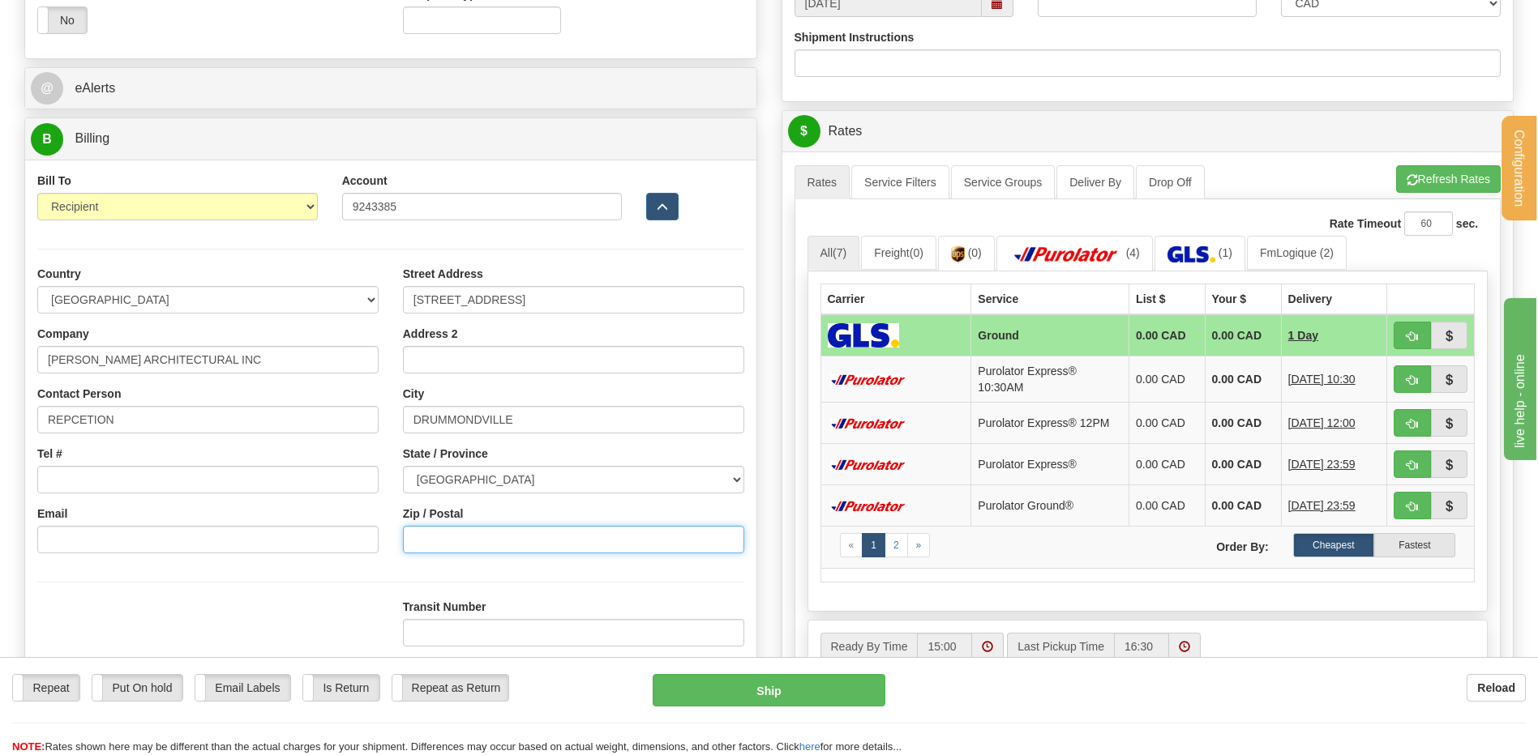
type input "G1P 3X2"
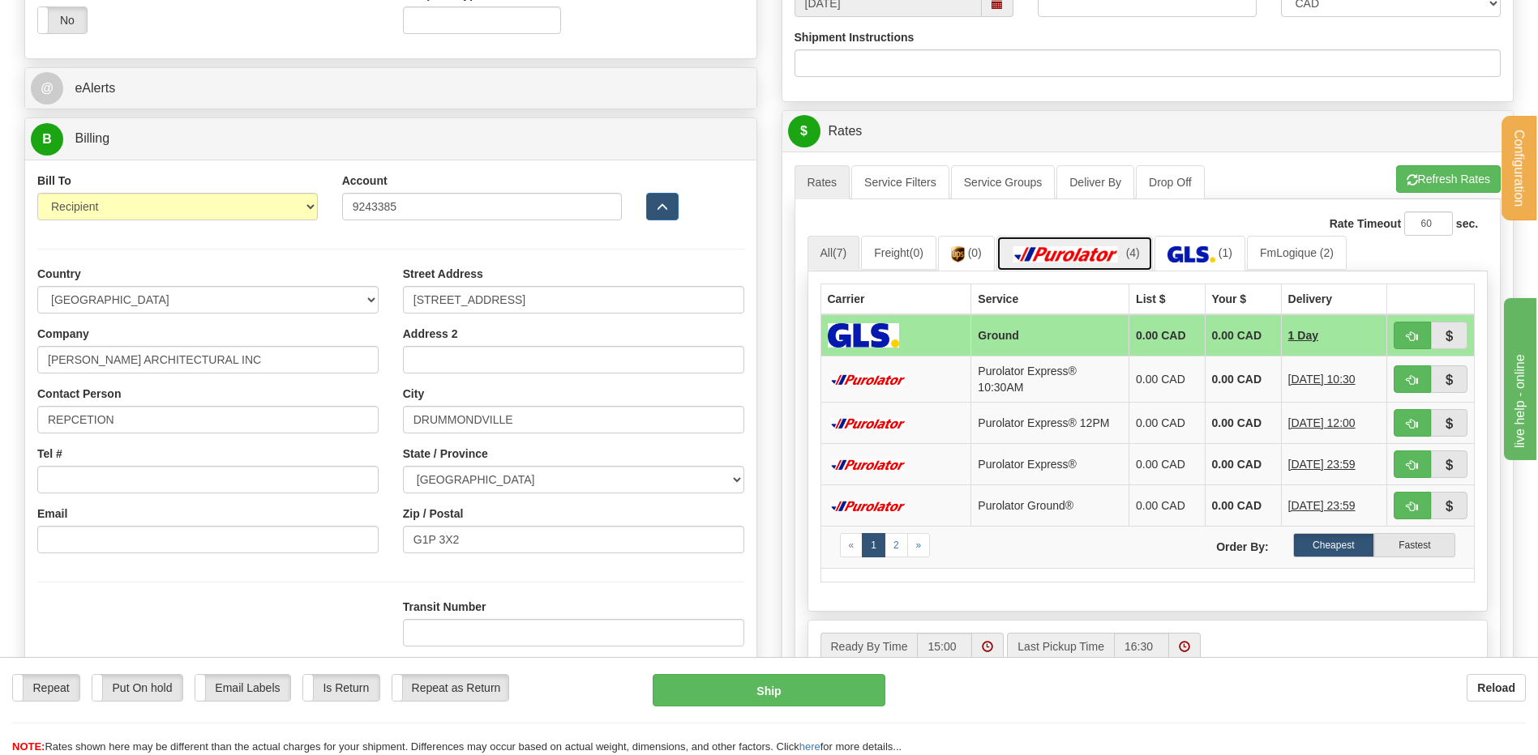
click at [1123, 255] on img at bounding box center [1065, 254] width 113 height 16
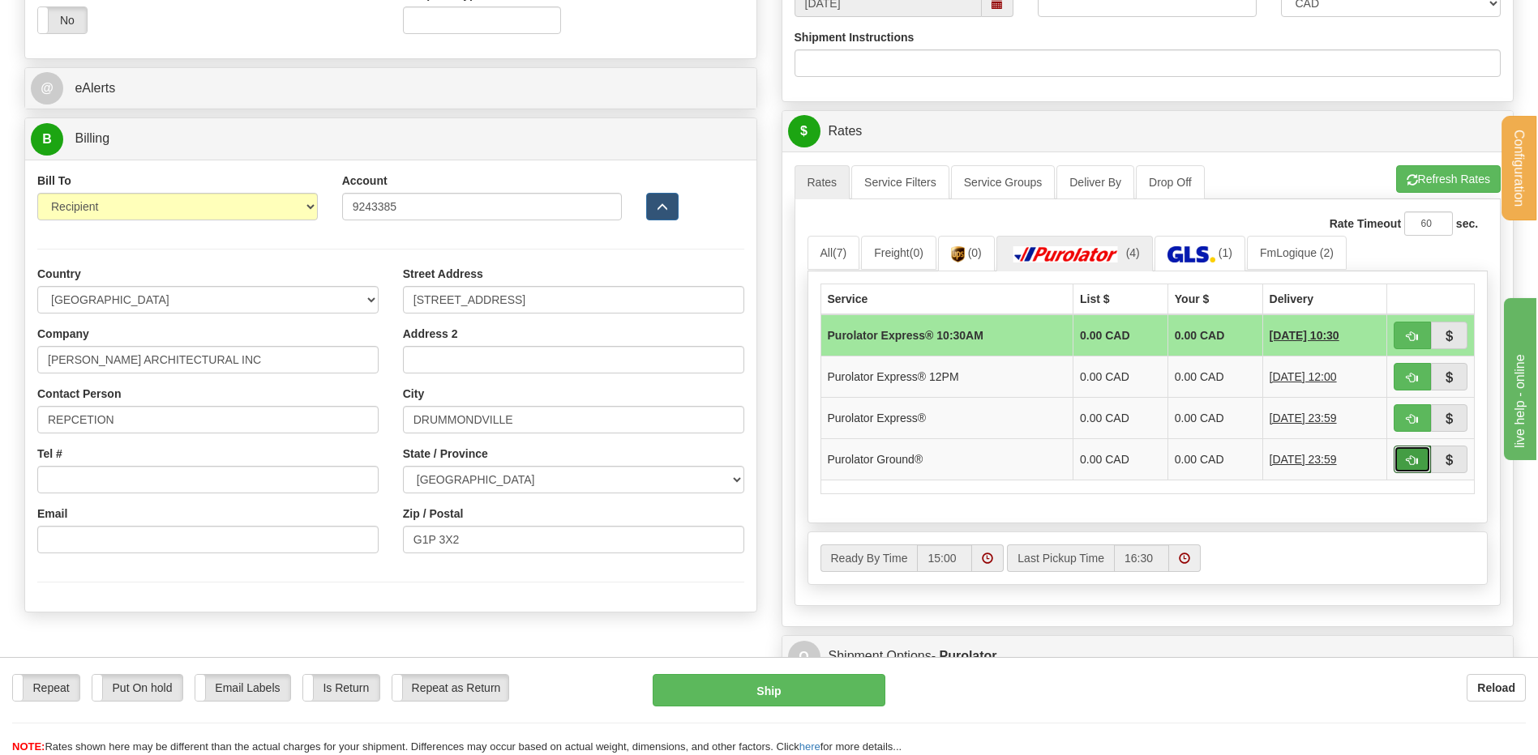
click at [1413, 456] on span "button" at bounding box center [1411, 461] width 11 height 11
type input "260"
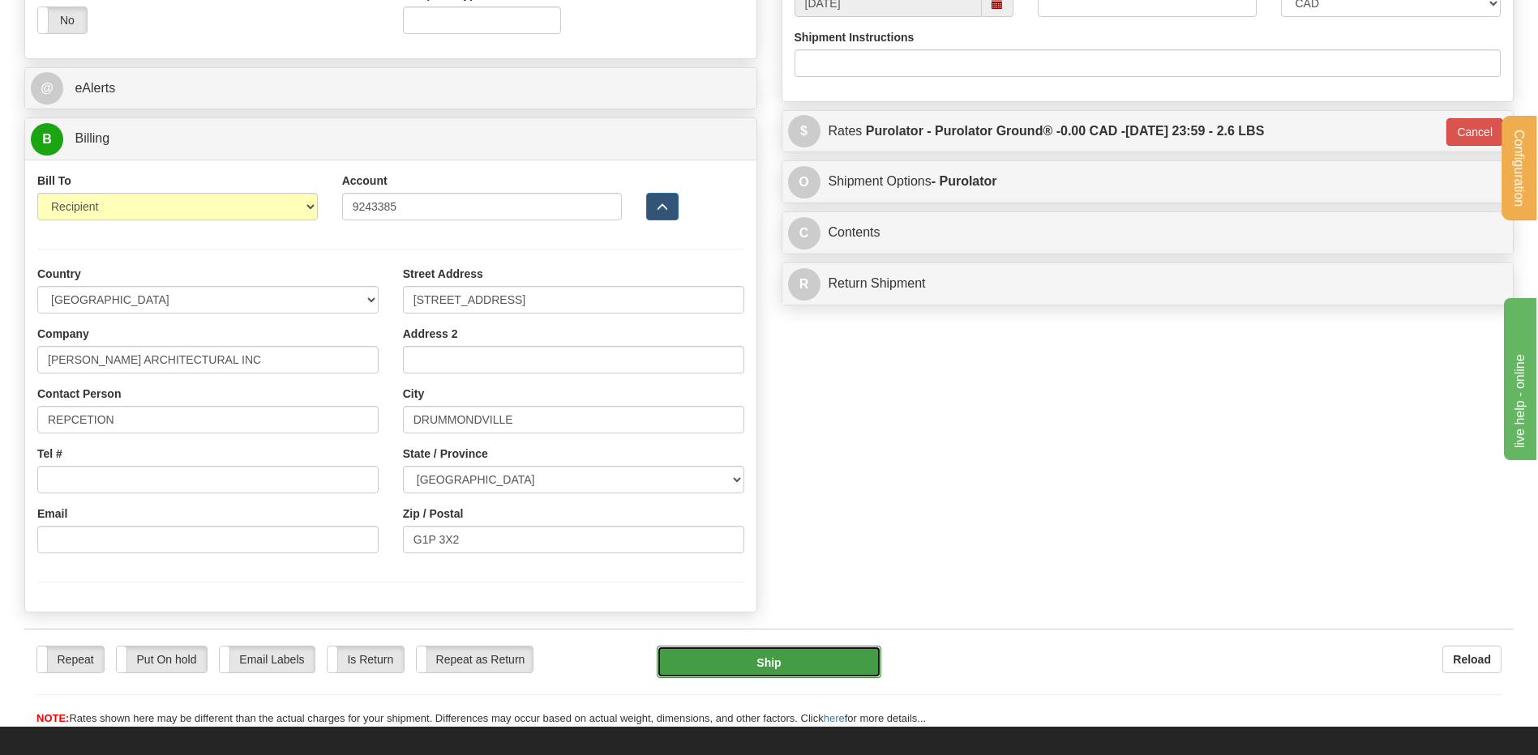
click at [839, 667] on button "Ship" at bounding box center [769, 662] width 224 height 32
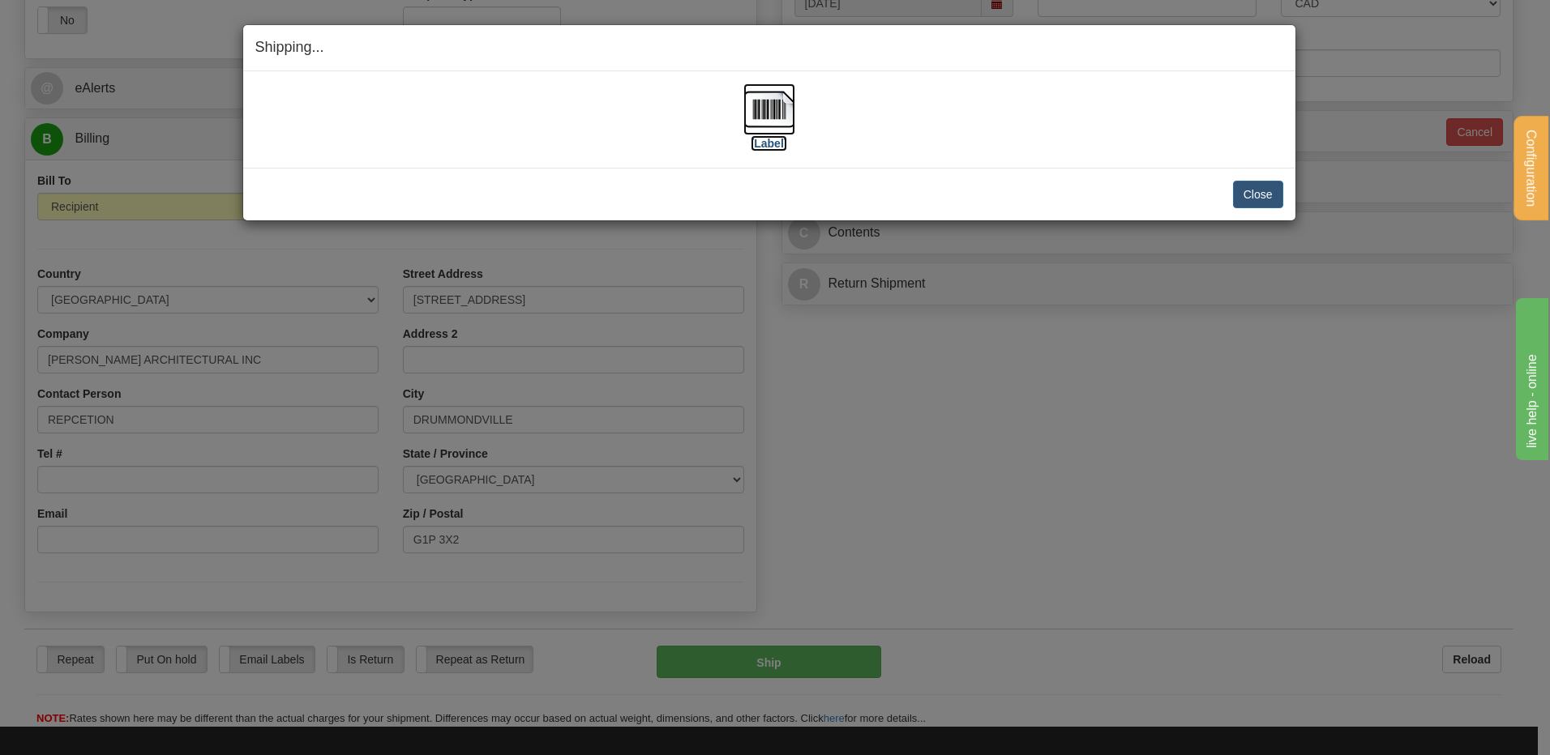
click at [784, 113] on img at bounding box center [769, 109] width 52 height 52
click at [1259, 191] on button "Close" at bounding box center [1258, 195] width 50 height 28
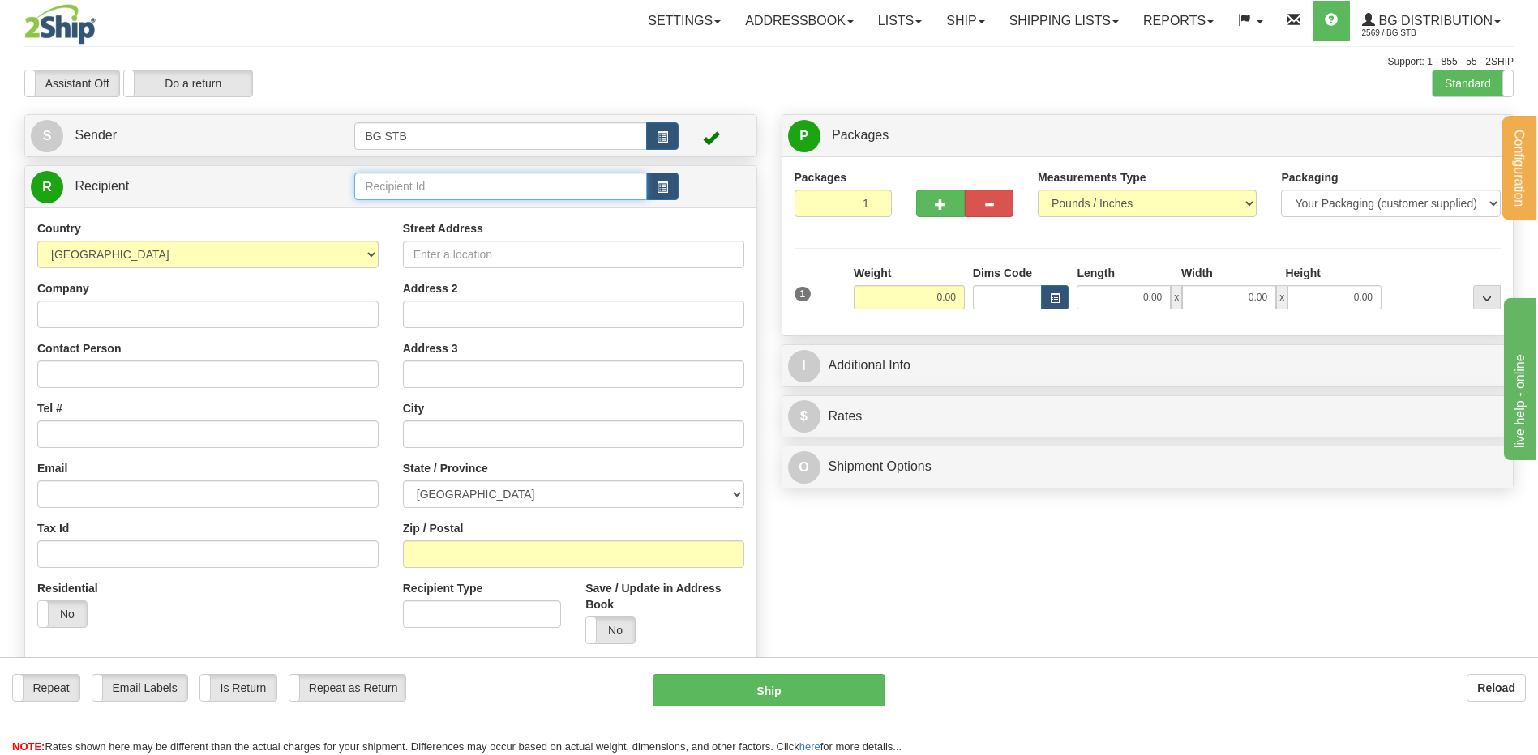
click at [409, 188] on input "text" at bounding box center [500, 187] width 292 height 28
type input "5532"
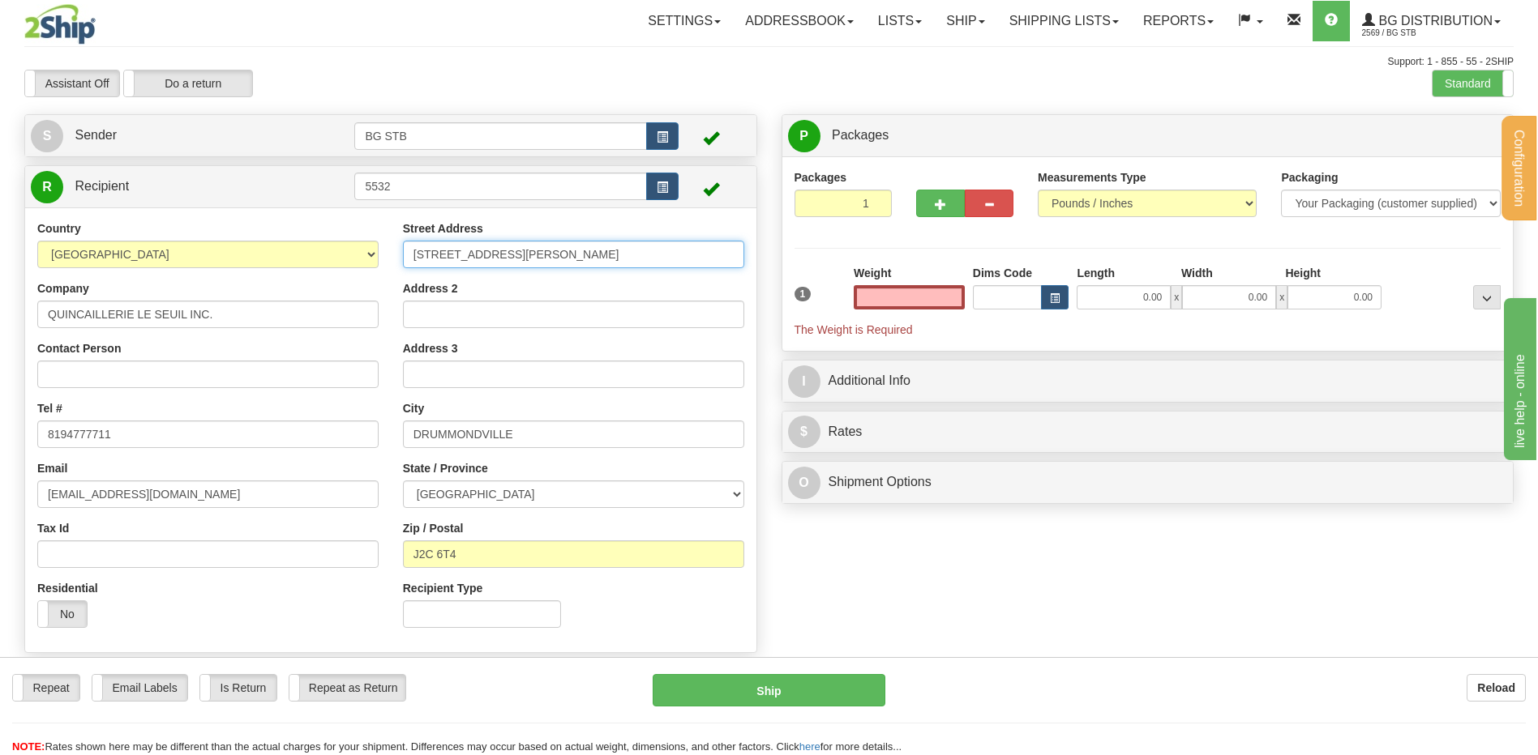
type input "0.00"
drag, startPoint x: 523, startPoint y: 256, endPoint x: 285, endPoint y: 253, distance: 237.5
click at [287, 252] on div "Country [GEOGRAPHIC_DATA] [GEOGRAPHIC_DATA] [GEOGRAPHIC_DATA] [GEOGRAPHIC_DATA]…" at bounding box center [390, 430] width 731 height 420
type input "[STREET_ADDRESS]"
type input "SAINT-[PERSON_NAME]"
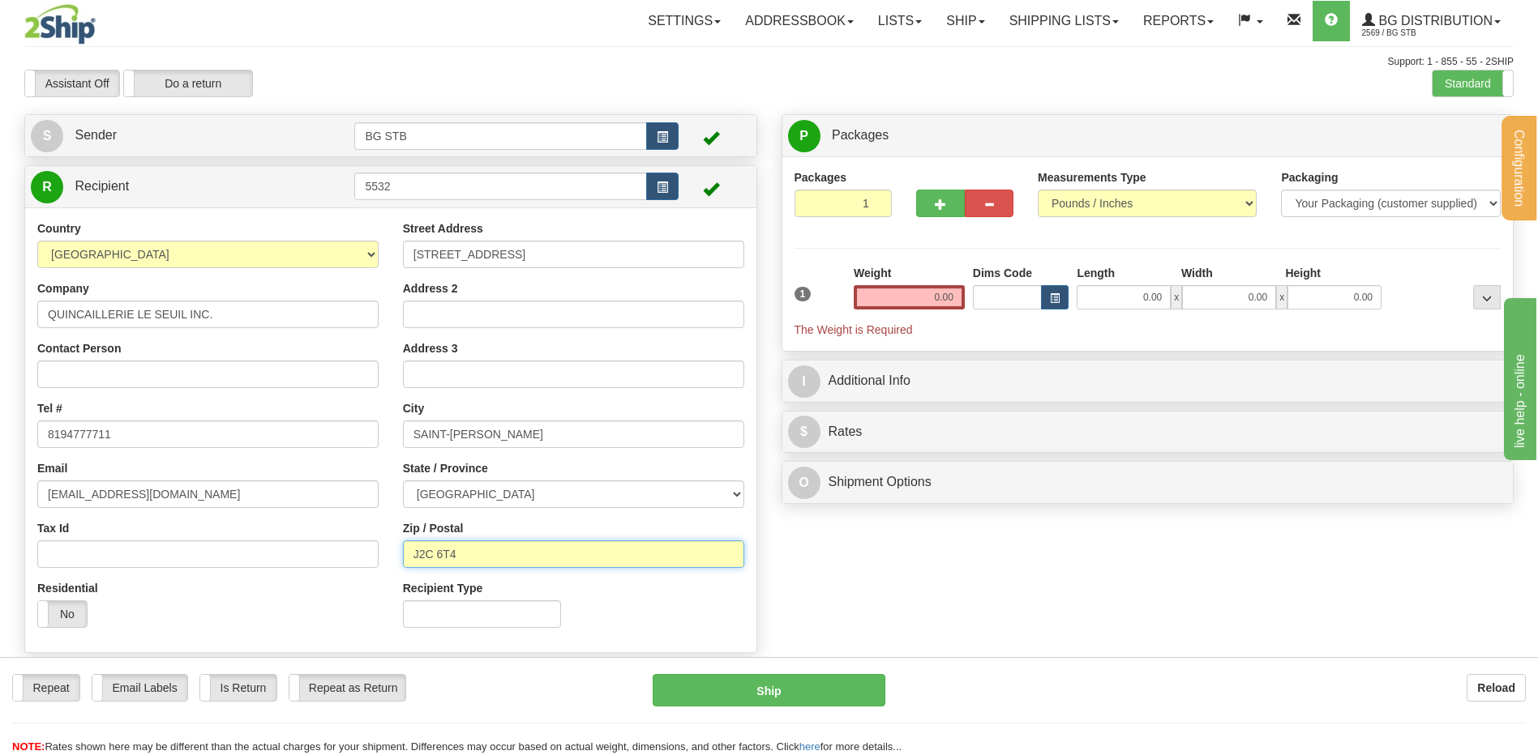
drag, startPoint x: 468, startPoint y: 554, endPoint x: 370, endPoint y: 548, distance: 98.2
click at [370, 547] on div "Country [GEOGRAPHIC_DATA] [GEOGRAPHIC_DATA] [GEOGRAPHIC_DATA] [GEOGRAPHIC_DATA]…" at bounding box center [390, 430] width 731 height 420
drag, startPoint x: 913, startPoint y: 199, endPoint x: 922, endPoint y: 202, distance: 9.5
click at [917, 200] on div at bounding box center [965, 200] width 122 height 62
click at [922, 202] on button "button" at bounding box center [940, 204] width 49 height 28
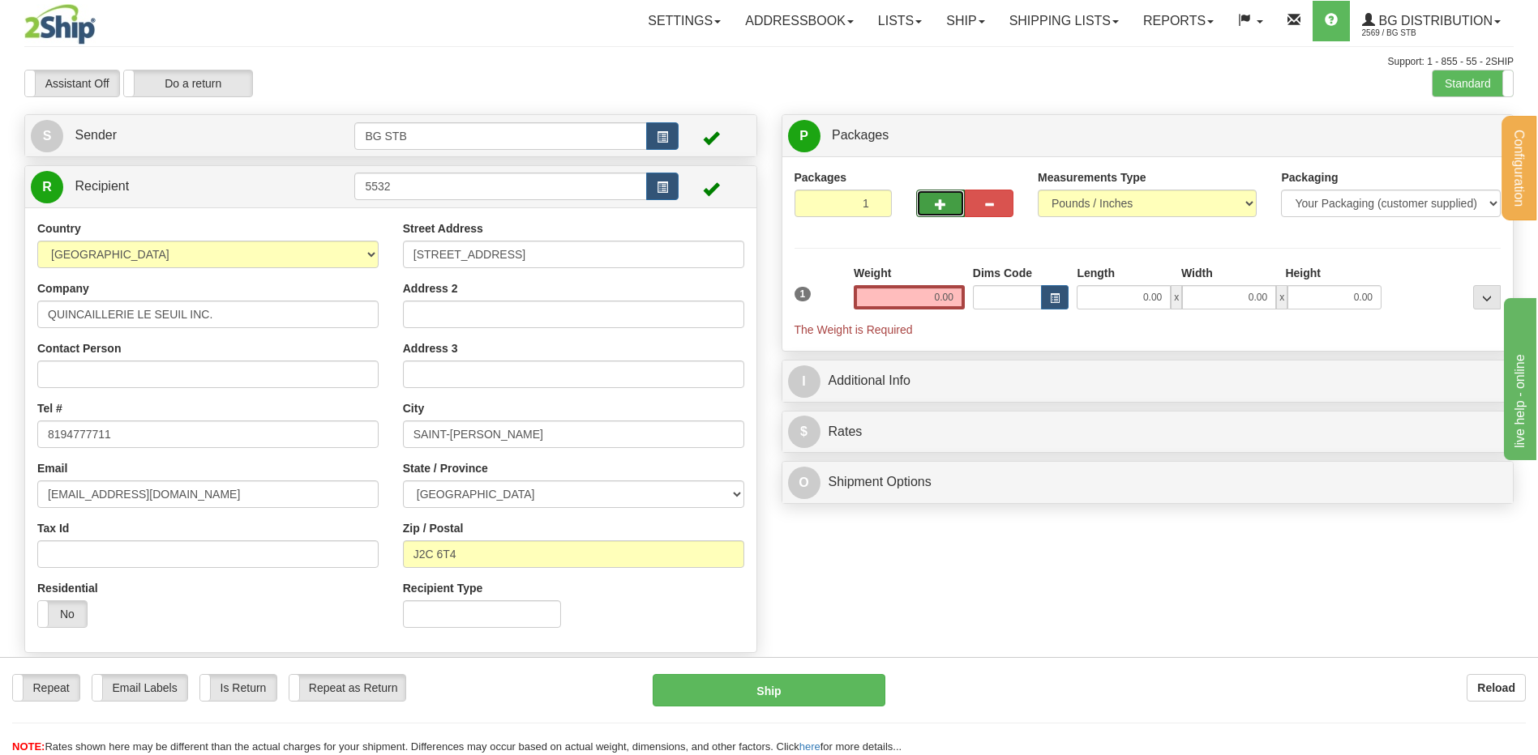
type input "2"
click at [1445, 131] on span "Package Level" at bounding box center [1466, 136] width 64 height 11
radio input "true"
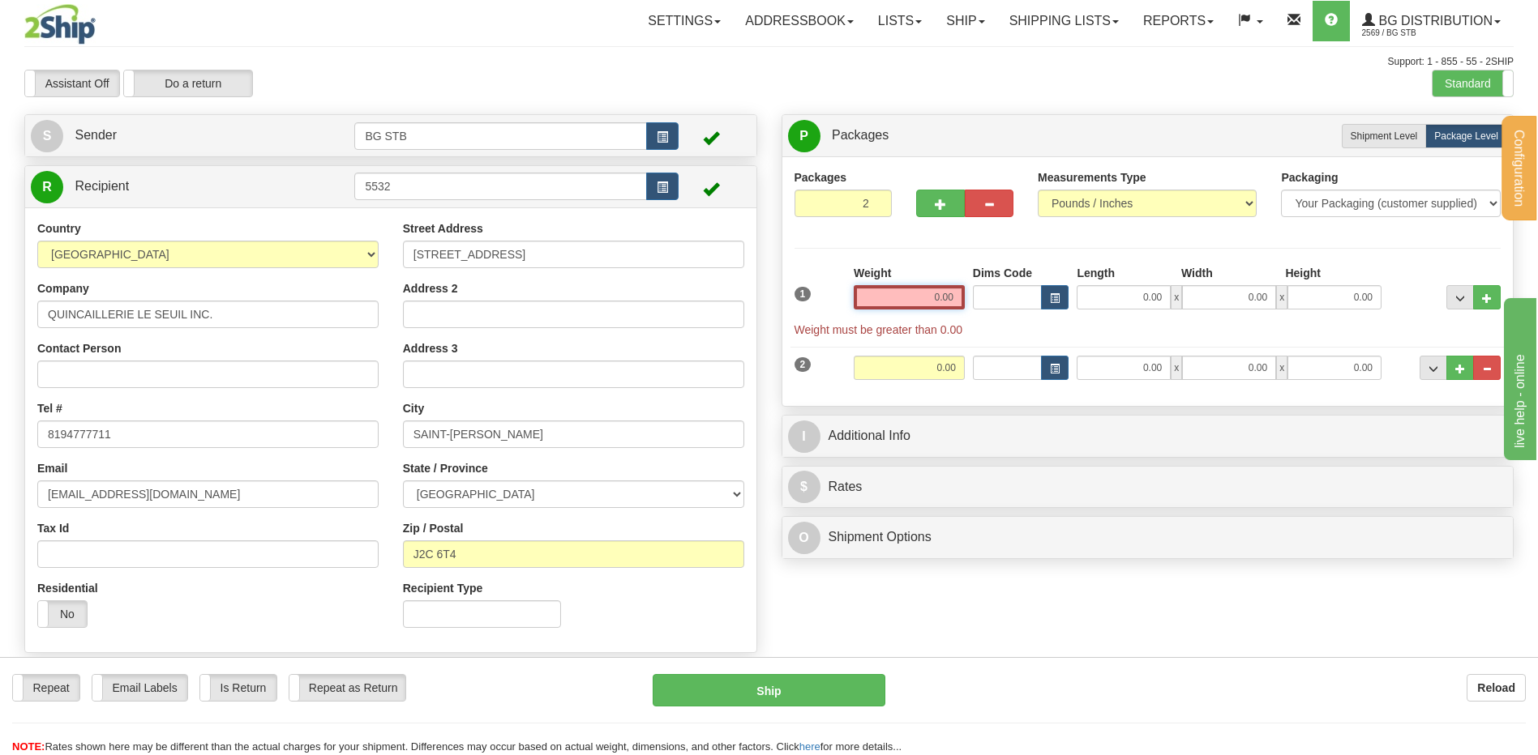
click at [867, 300] on input "0.00" at bounding box center [909, 297] width 111 height 24
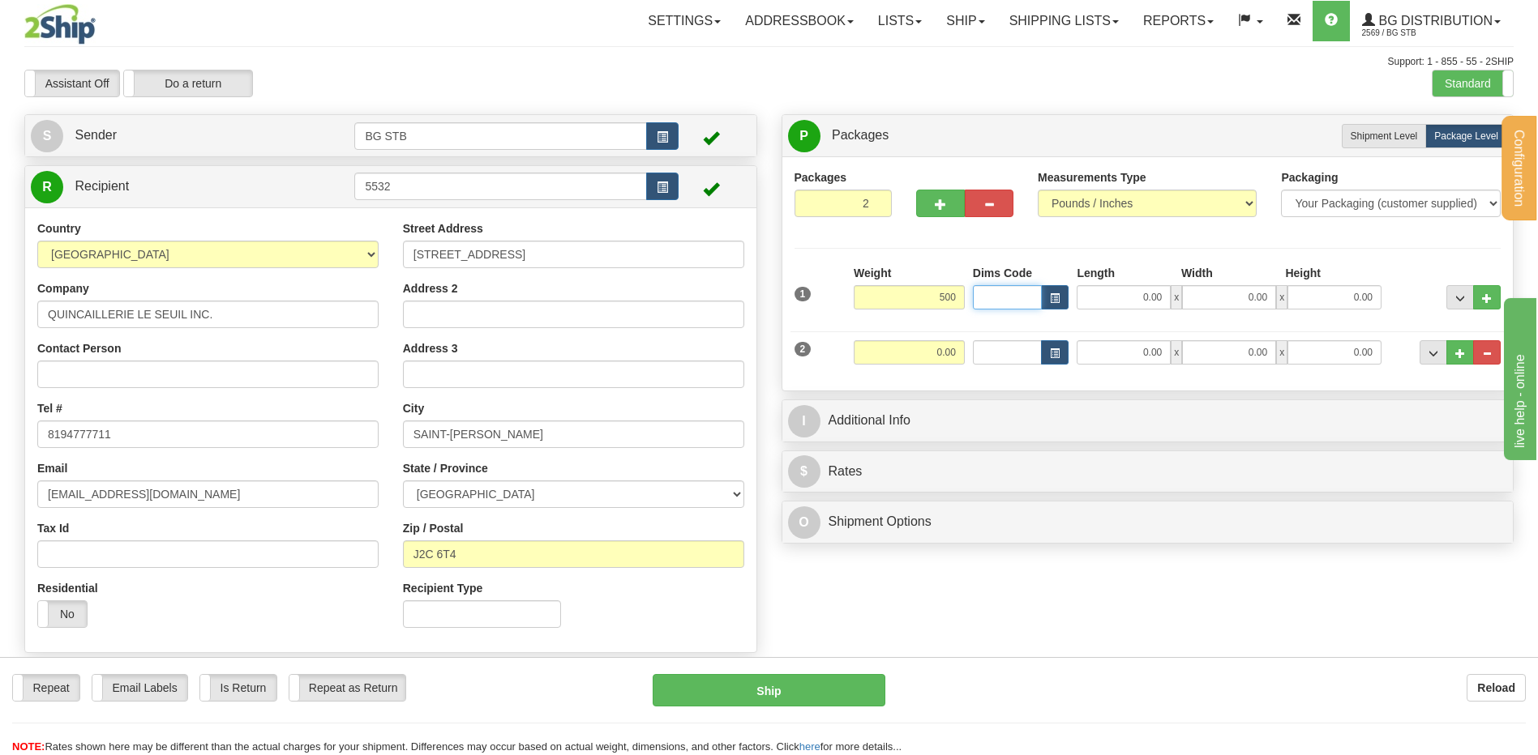
type input "500.00"
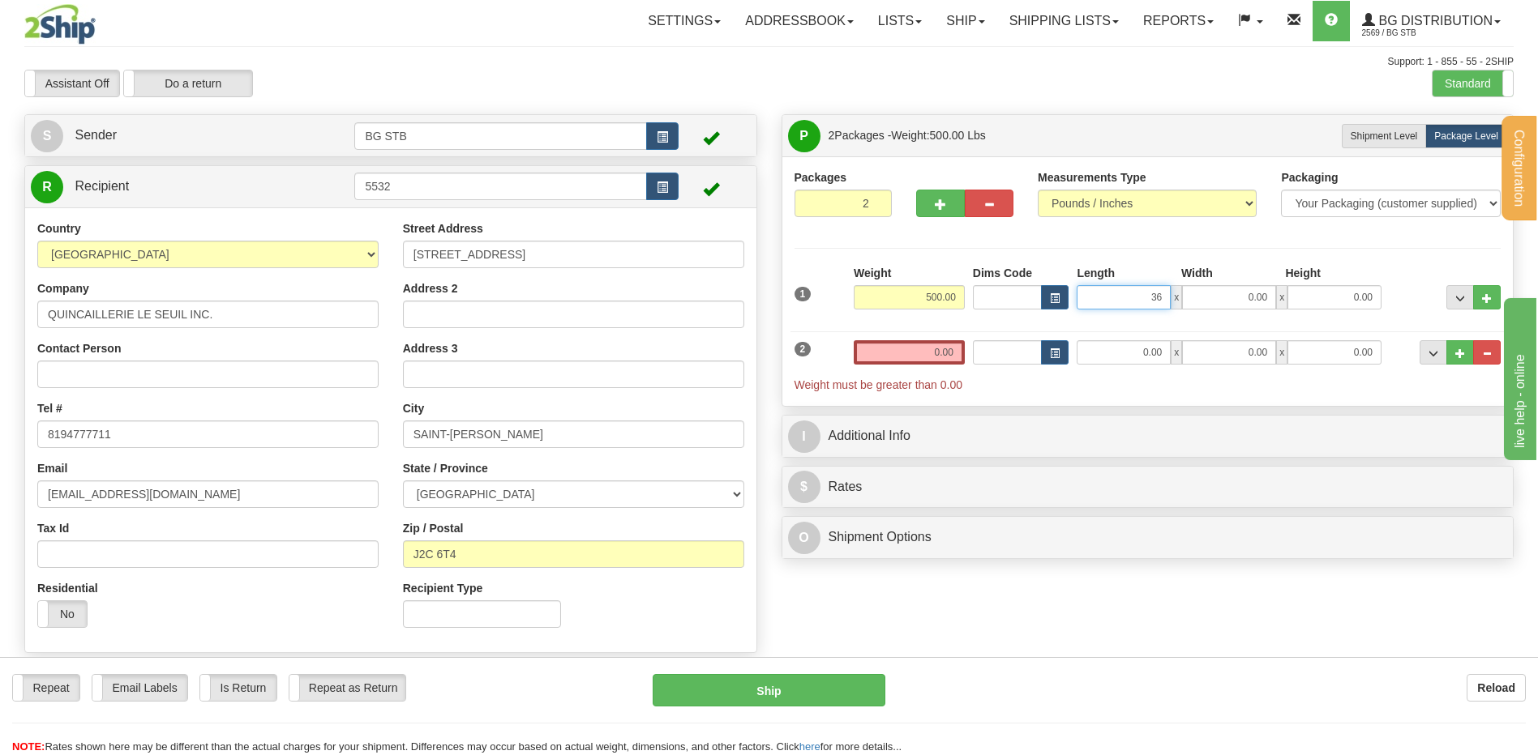
type input "36.00"
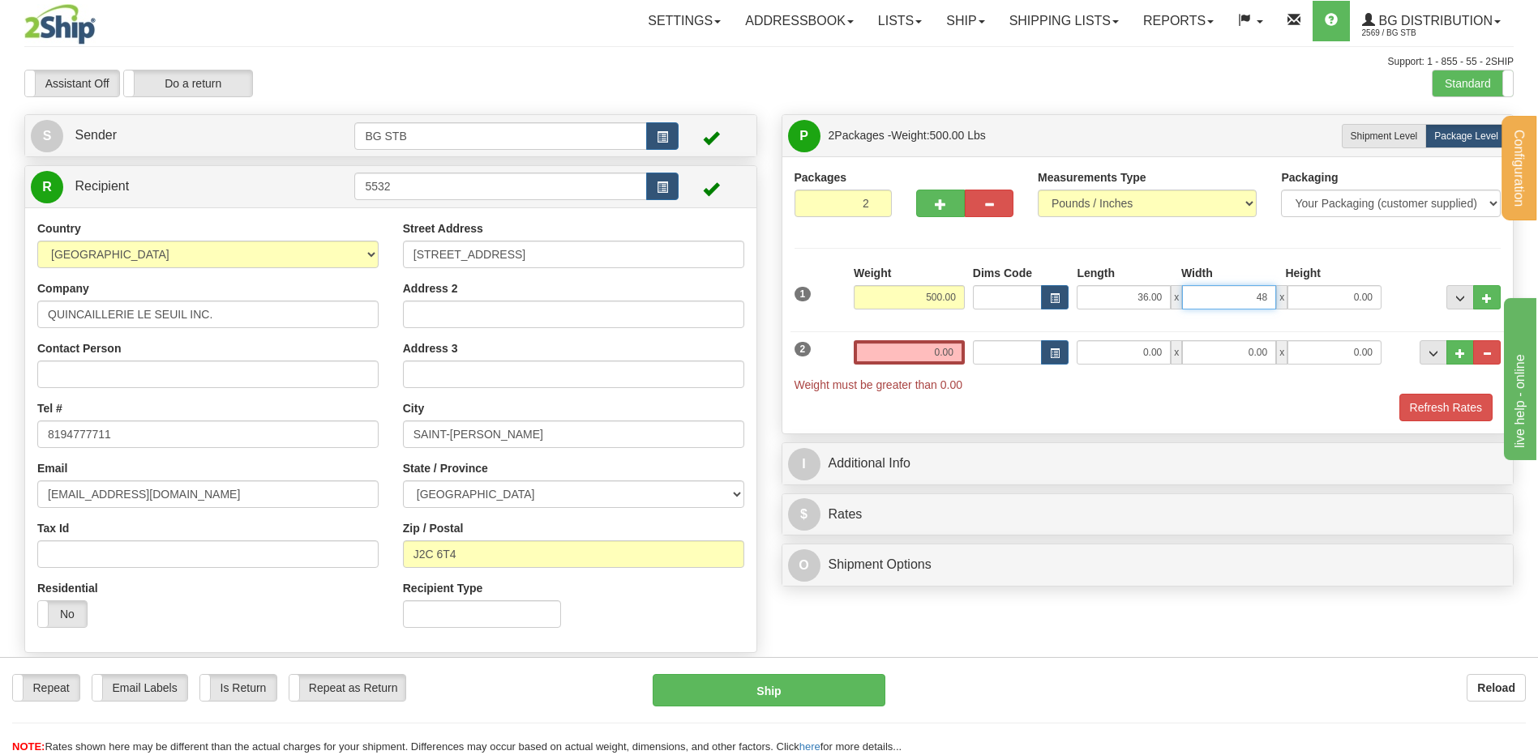
type input "48.00"
type input "44.00"
click at [946, 349] on input "0.00" at bounding box center [909, 352] width 111 height 24
type input "0.00"
type input "52"
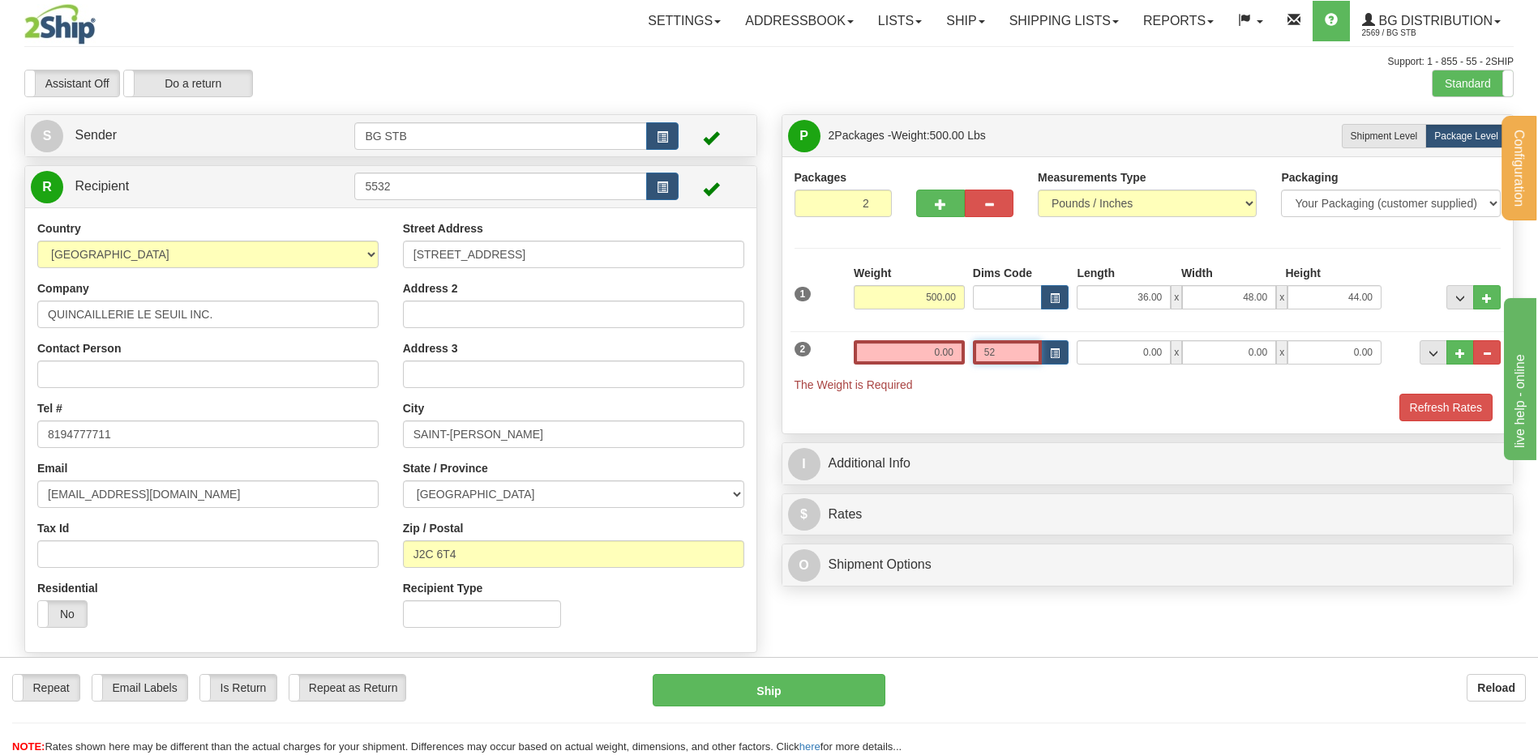
drag, startPoint x: 995, startPoint y: 356, endPoint x: 888, endPoint y: 360, distance: 107.9
click at [890, 361] on div "2 Weight 0.00 Dims Code 52 Length Width 0.00" at bounding box center [1147, 358] width 715 height 70
click at [927, 345] on input "0.00" at bounding box center [909, 352] width 111 height 24
type input "52.00"
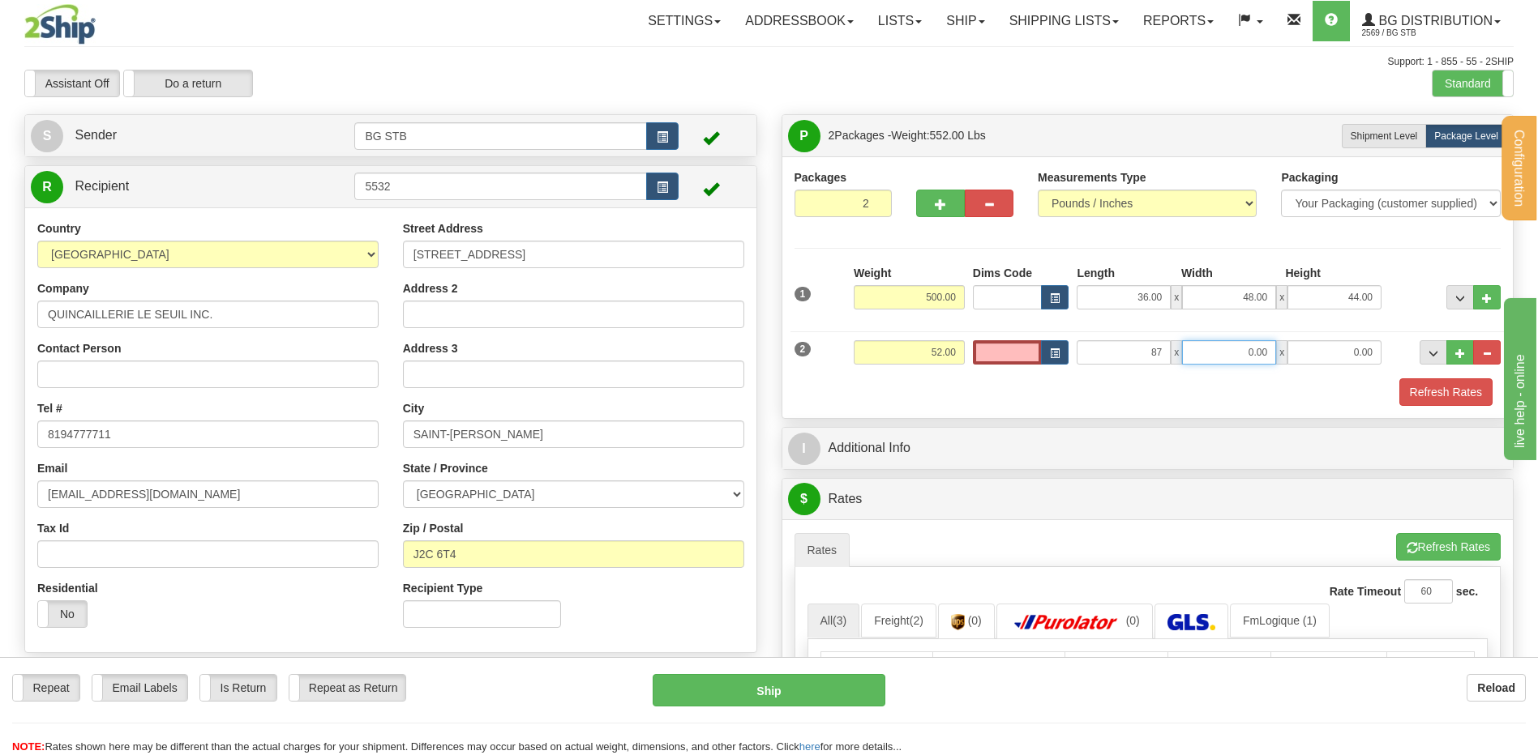
type input "87.00"
type input "14.00"
type input "16.00"
drag, startPoint x: 1385, startPoint y: 345, endPoint x: 1484, endPoint y: 363, distance: 100.5
click at [1447, 356] on div "2 Weight 52.00 Dims Code Length Width Height" at bounding box center [1147, 350] width 715 height 54
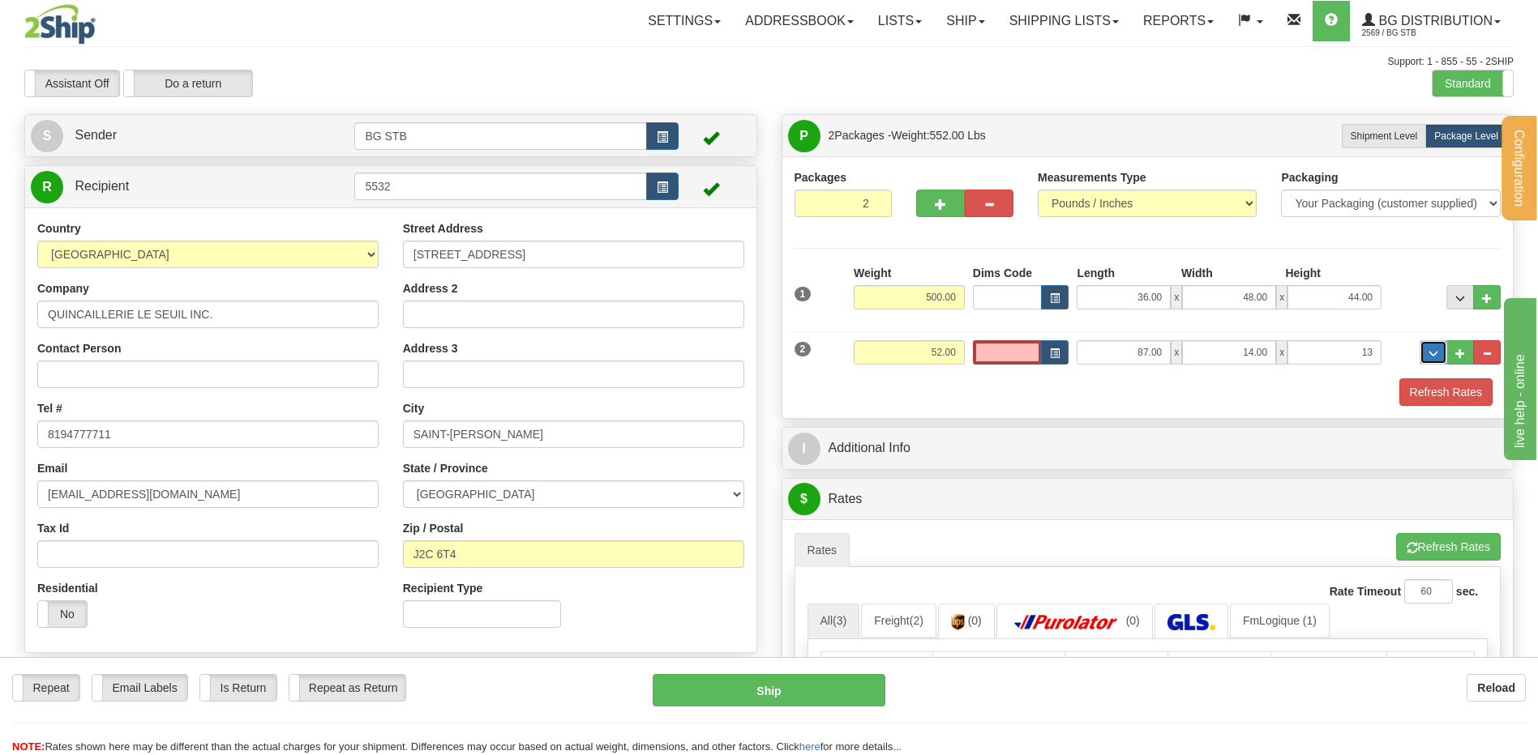
type input "13.00"
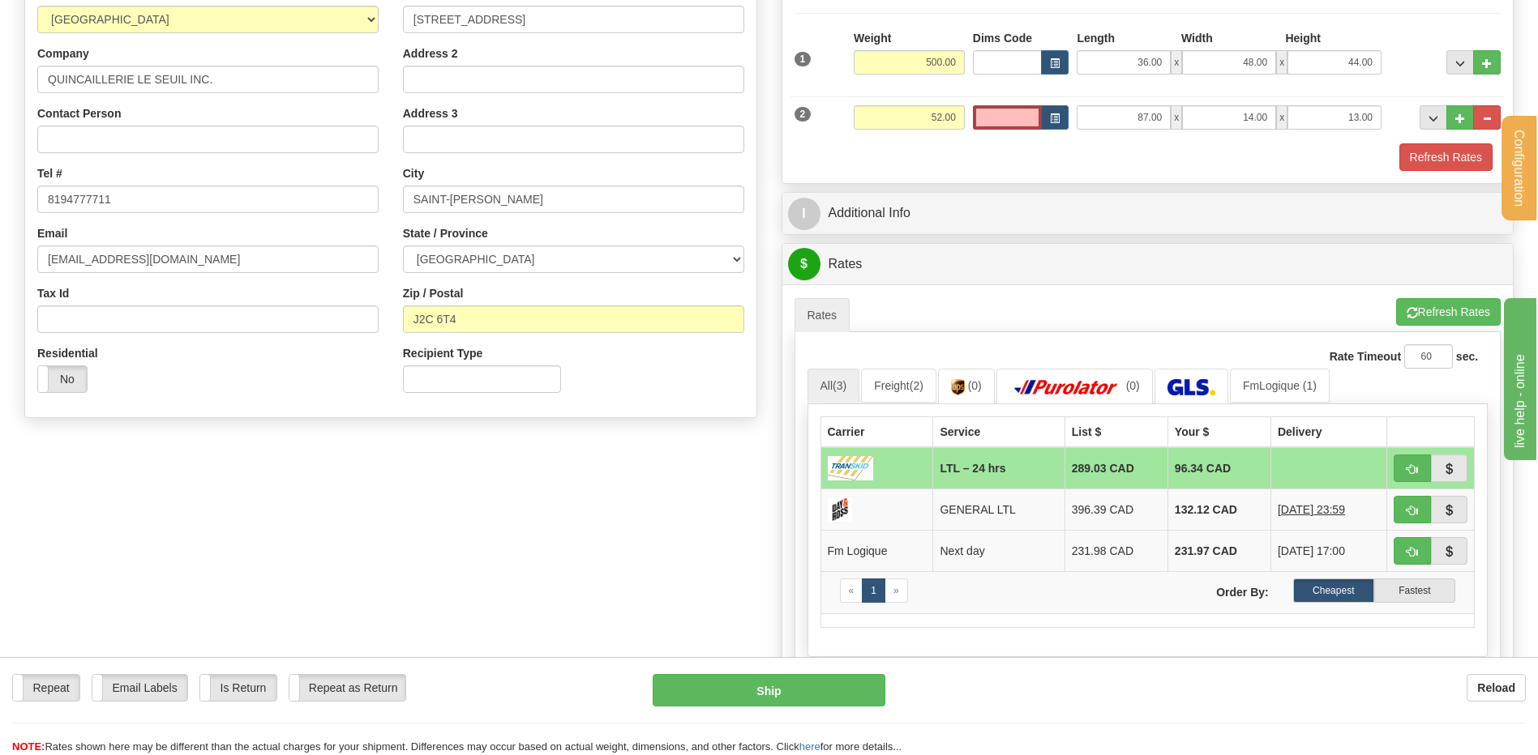
scroll to position [243, 0]
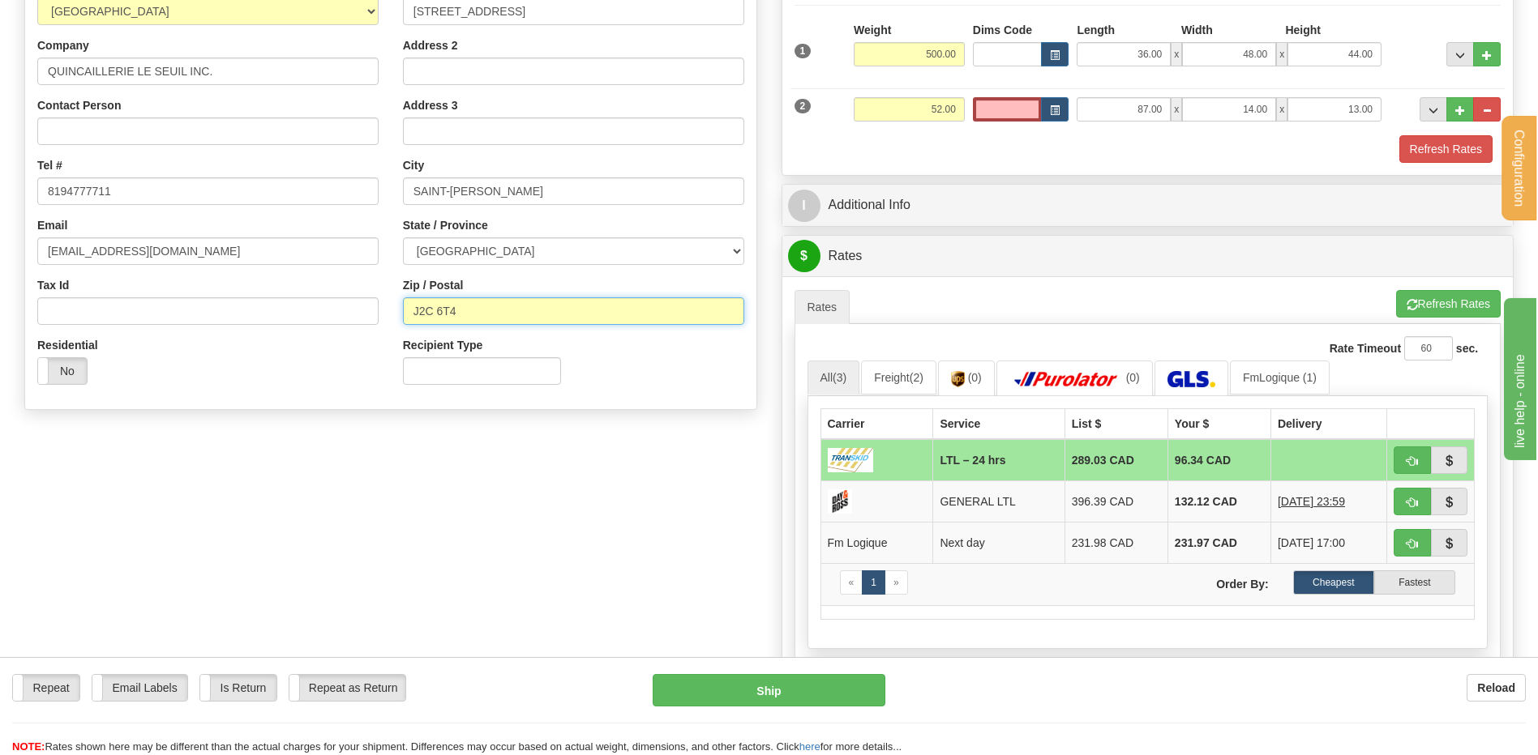
drag, startPoint x: 463, startPoint y: 308, endPoint x: 417, endPoint y: 310, distance: 45.5
click at [417, 310] on input "J2C 6T4" at bounding box center [573, 311] width 341 height 28
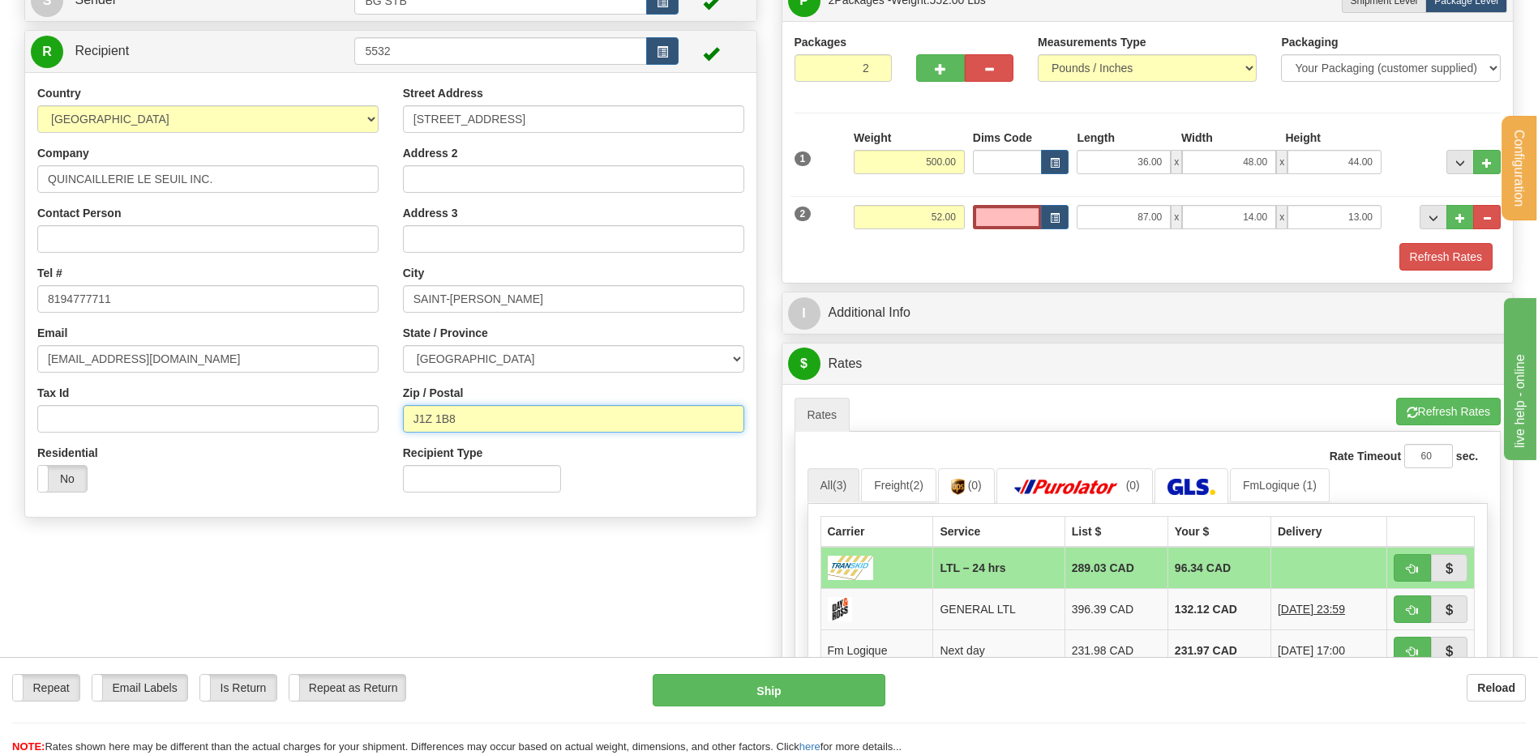
scroll to position [81, 0]
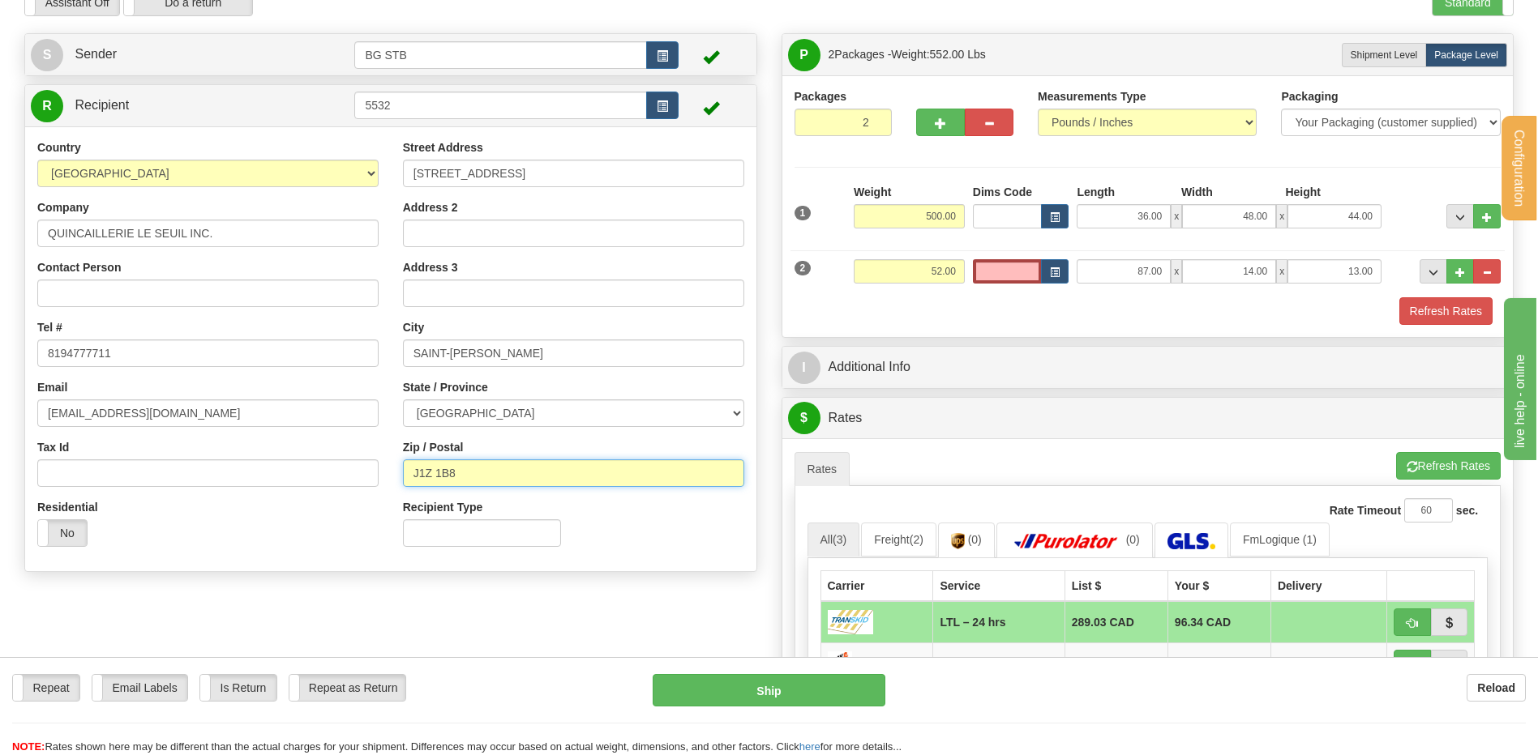
type input "J1Z 1B8"
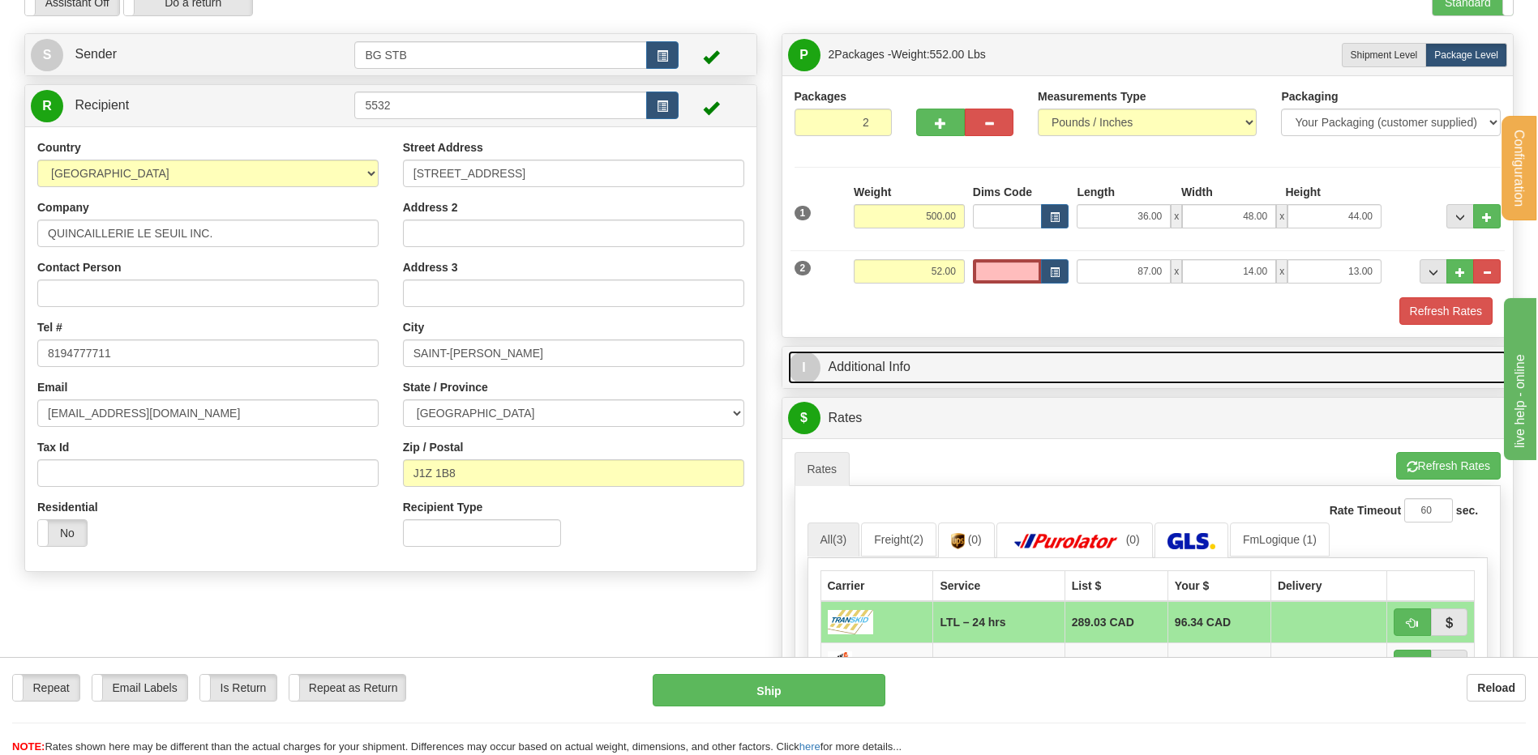
drag, startPoint x: 1016, startPoint y: 378, endPoint x: 996, endPoint y: 375, distance: 19.6
click at [1016, 378] on link "I Additional Info" at bounding box center [1148, 367] width 720 height 33
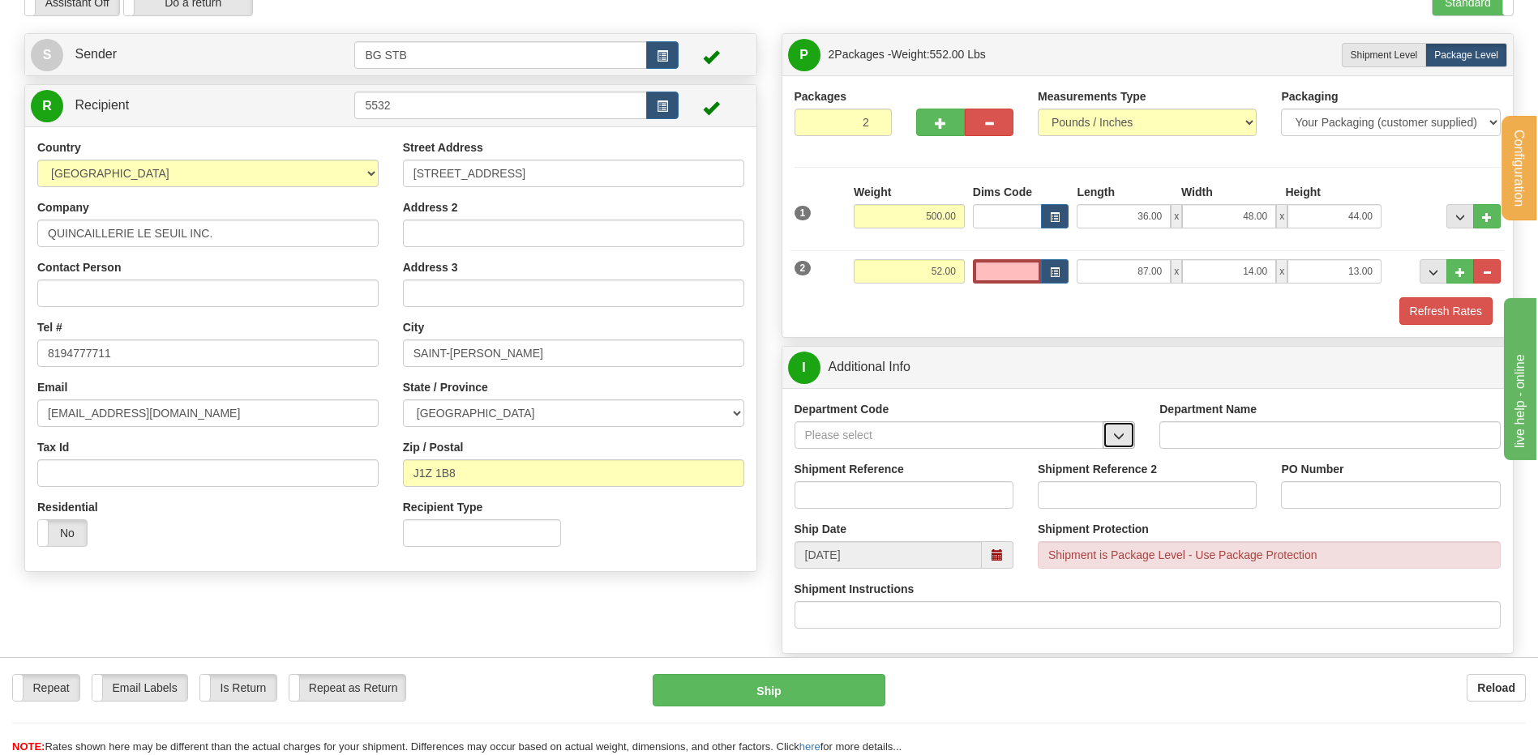
click at [1119, 434] on span "button" at bounding box center [1118, 436] width 11 height 11
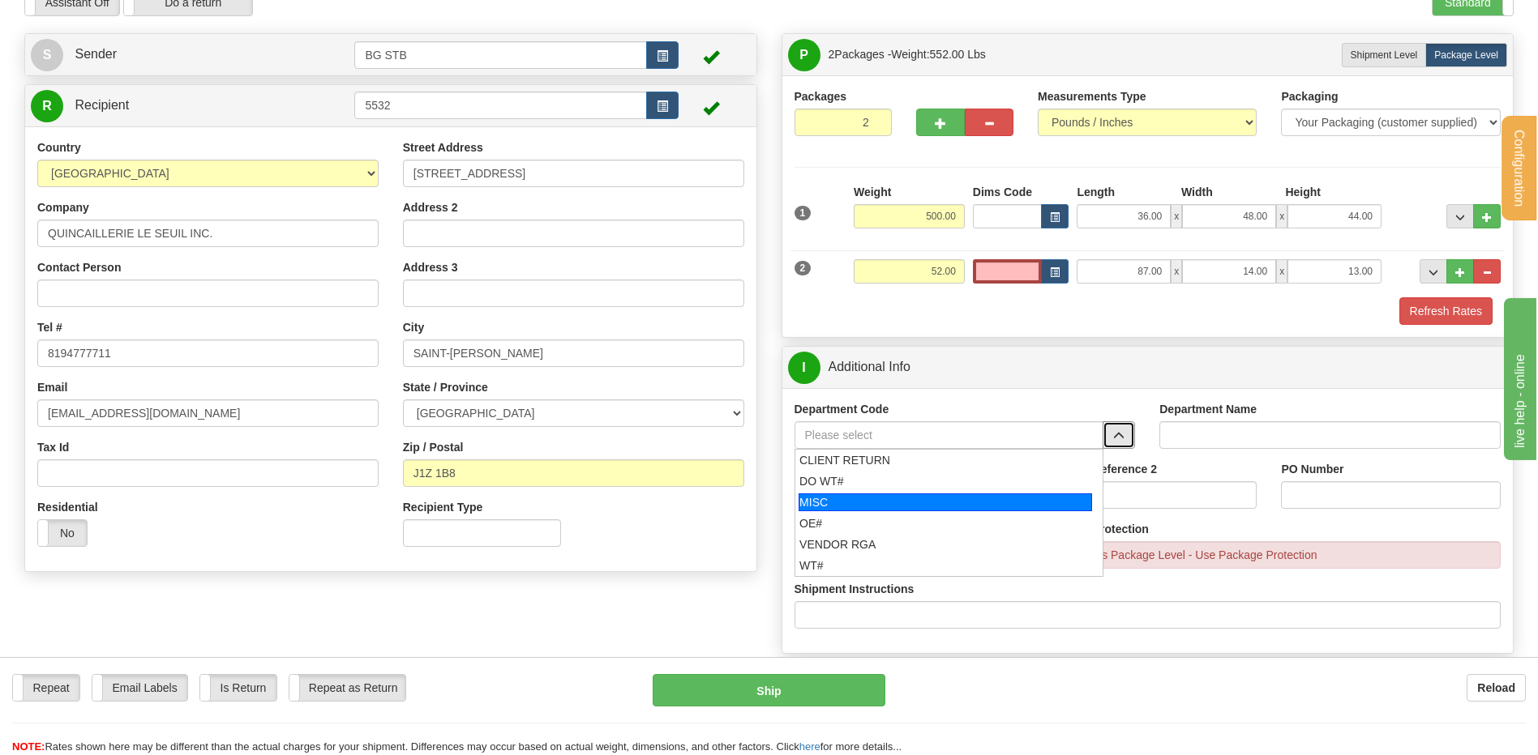
click at [901, 508] on div "MISC" at bounding box center [944, 503] width 293 height 18
type input "MISC"
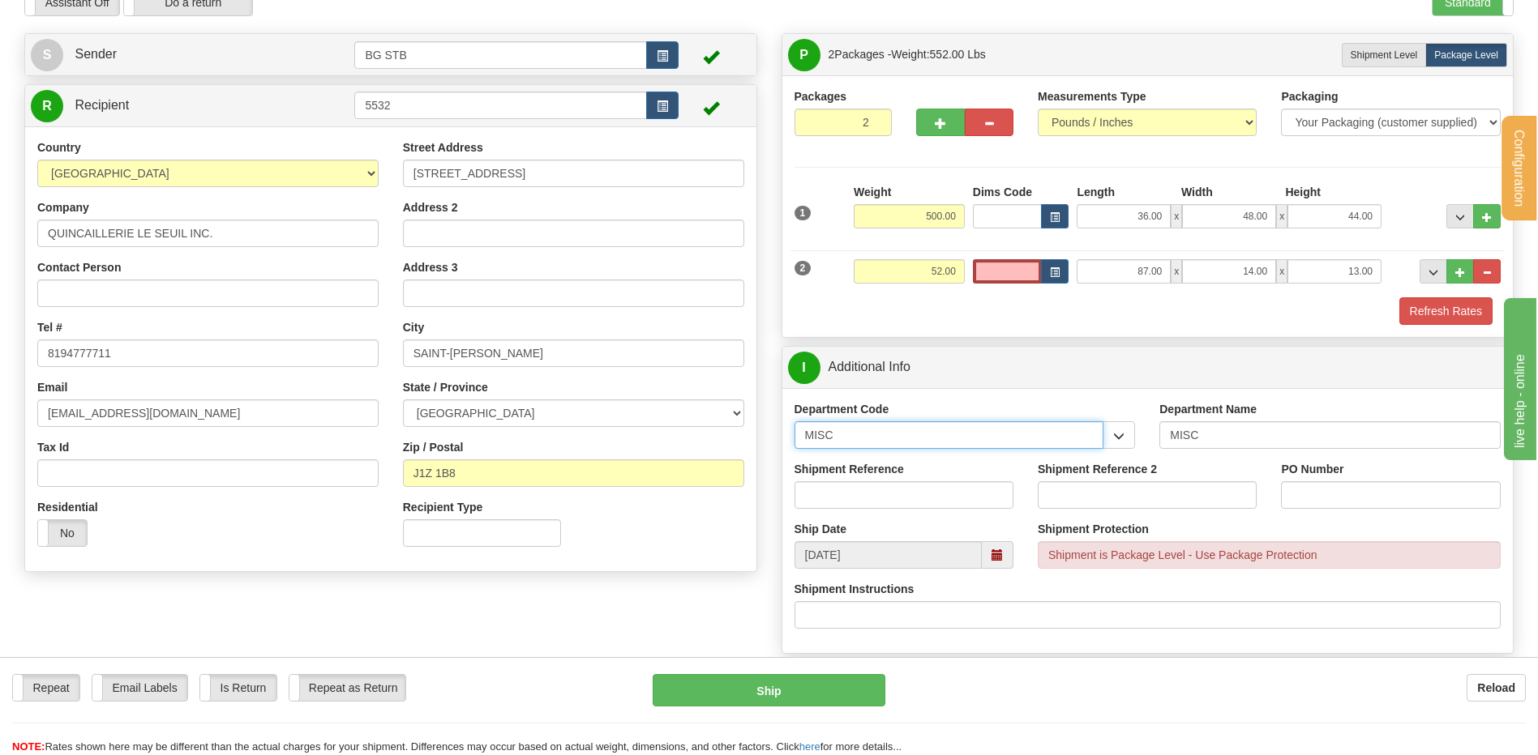
drag, startPoint x: 820, startPoint y: 432, endPoint x: 754, endPoint y: 439, distance: 66.1
click at [760, 33] on div "Create a label for the return Create Pickup Without Label S Sender BG STB" at bounding box center [768, 33] width 1513 height 0
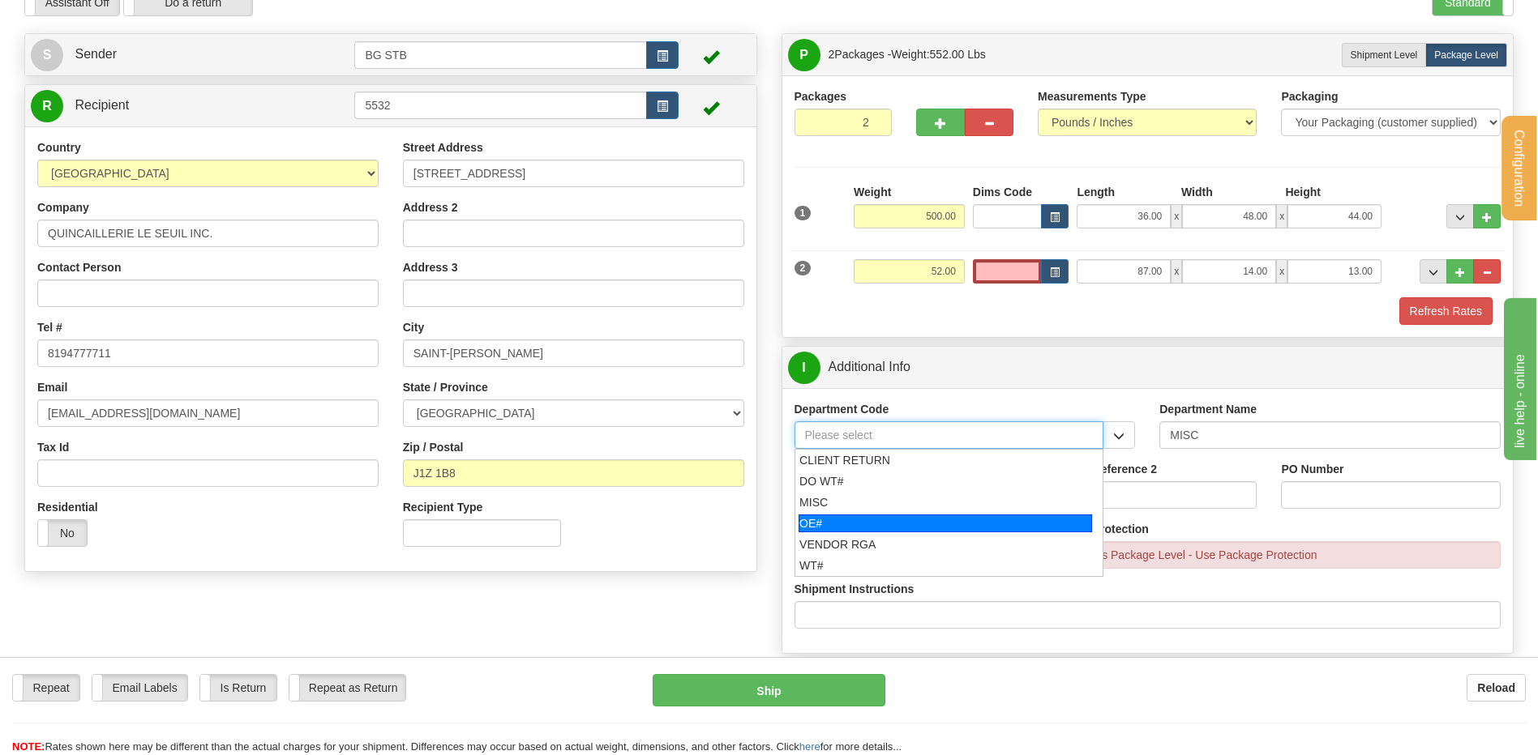
click at [846, 524] on div "OE#" at bounding box center [944, 524] width 293 height 18
type input "OE#"
type input "ORDERS"
type input "OE#"
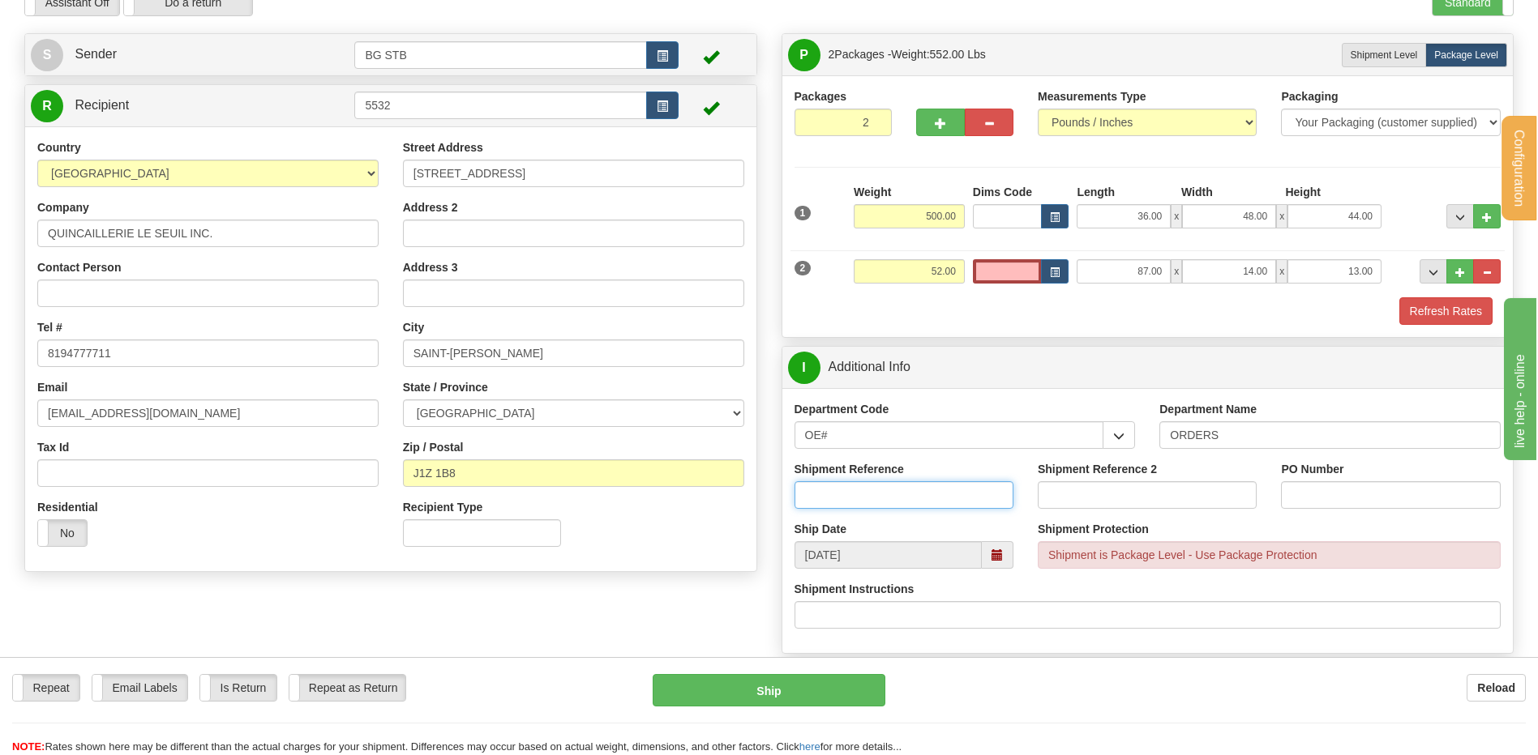
click at [844, 488] on input "Shipment Reference" at bounding box center [903, 496] width 219 height 28
type input "80003914-00"
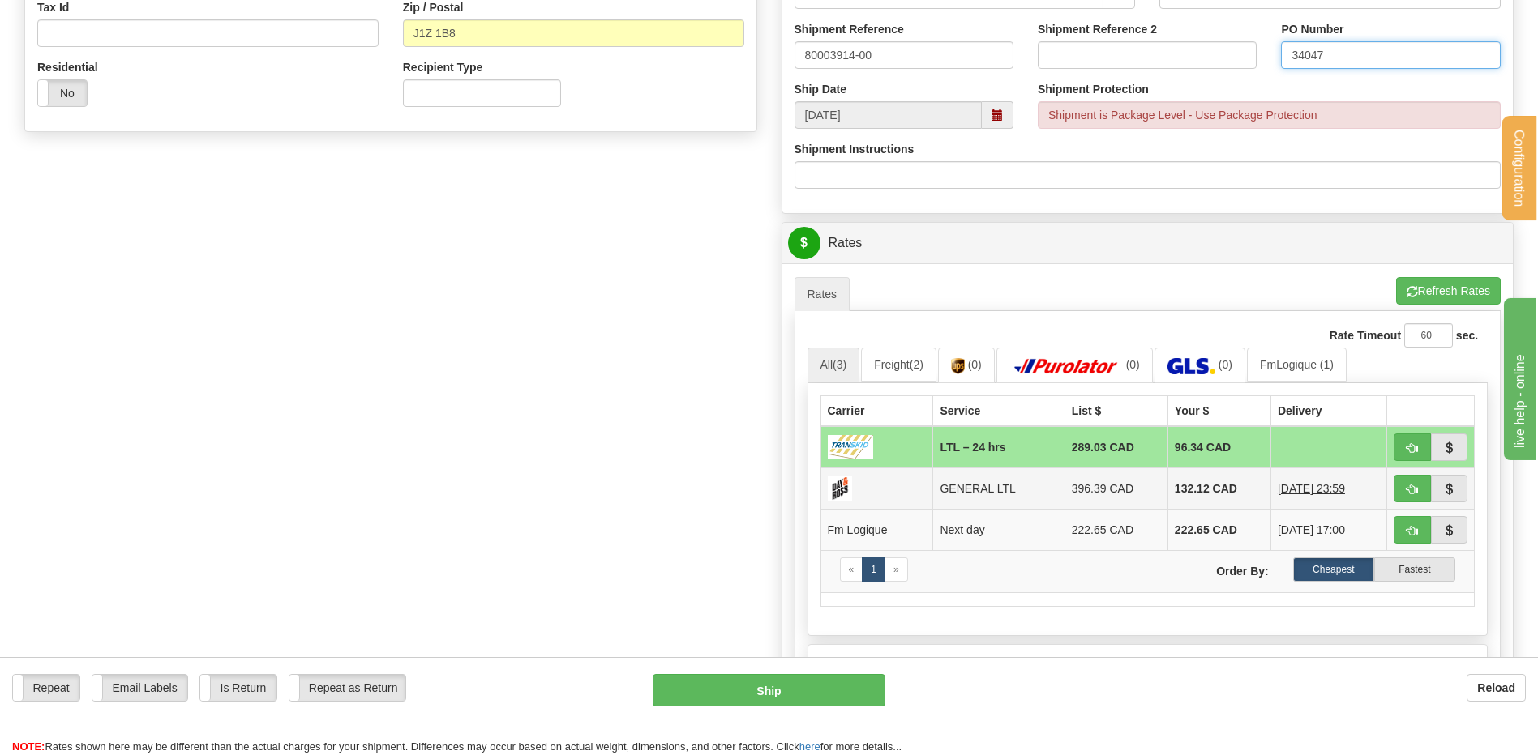
scroll to position [648, 0]
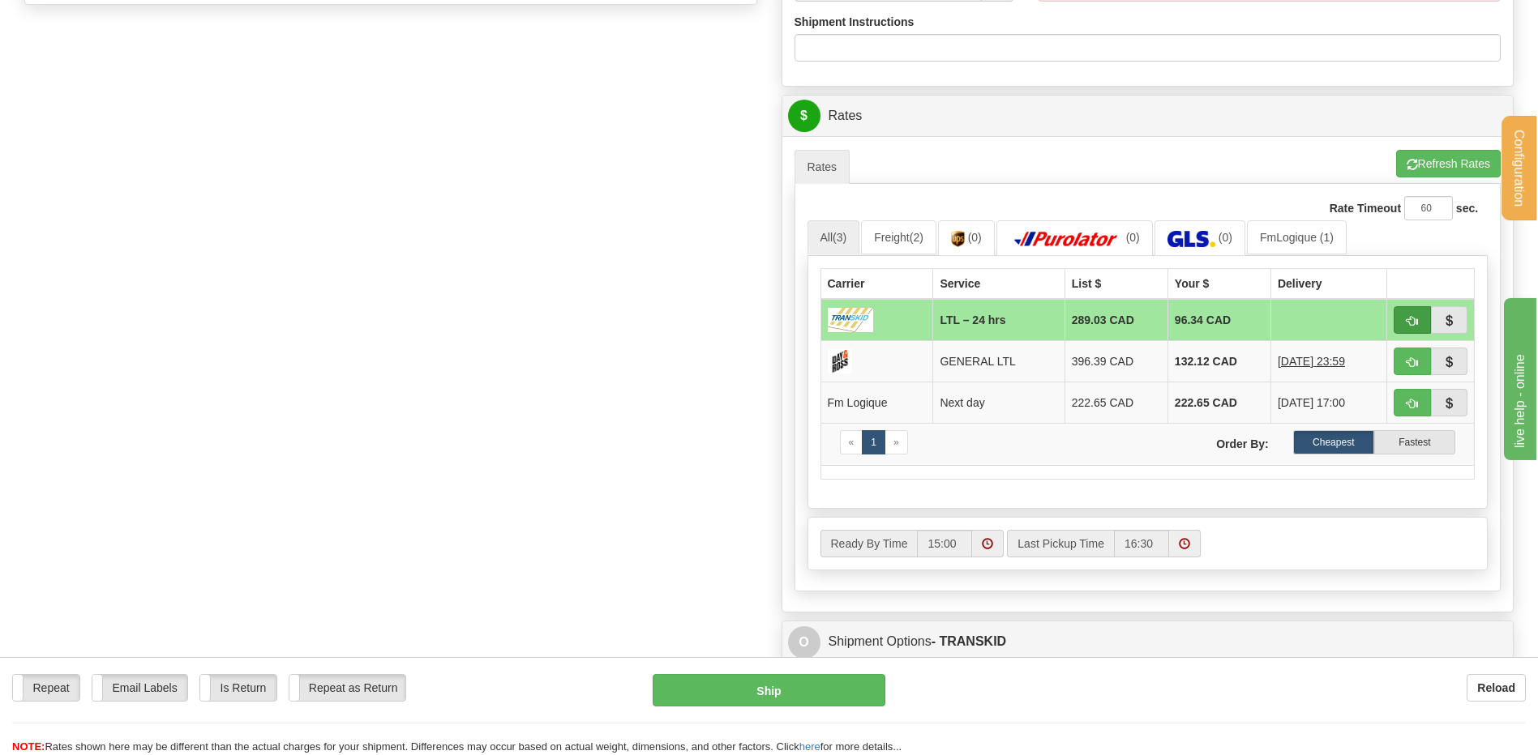
type input "34047"
drag, startPoint x: 1402, startPoint y: 317, endPoint x: 1171, endPoint y: 396, distance: 243.5
click at [1402, 317] on button "button" at bounding box center [1411, 320] width 37 height 28
type input "24 hrs"
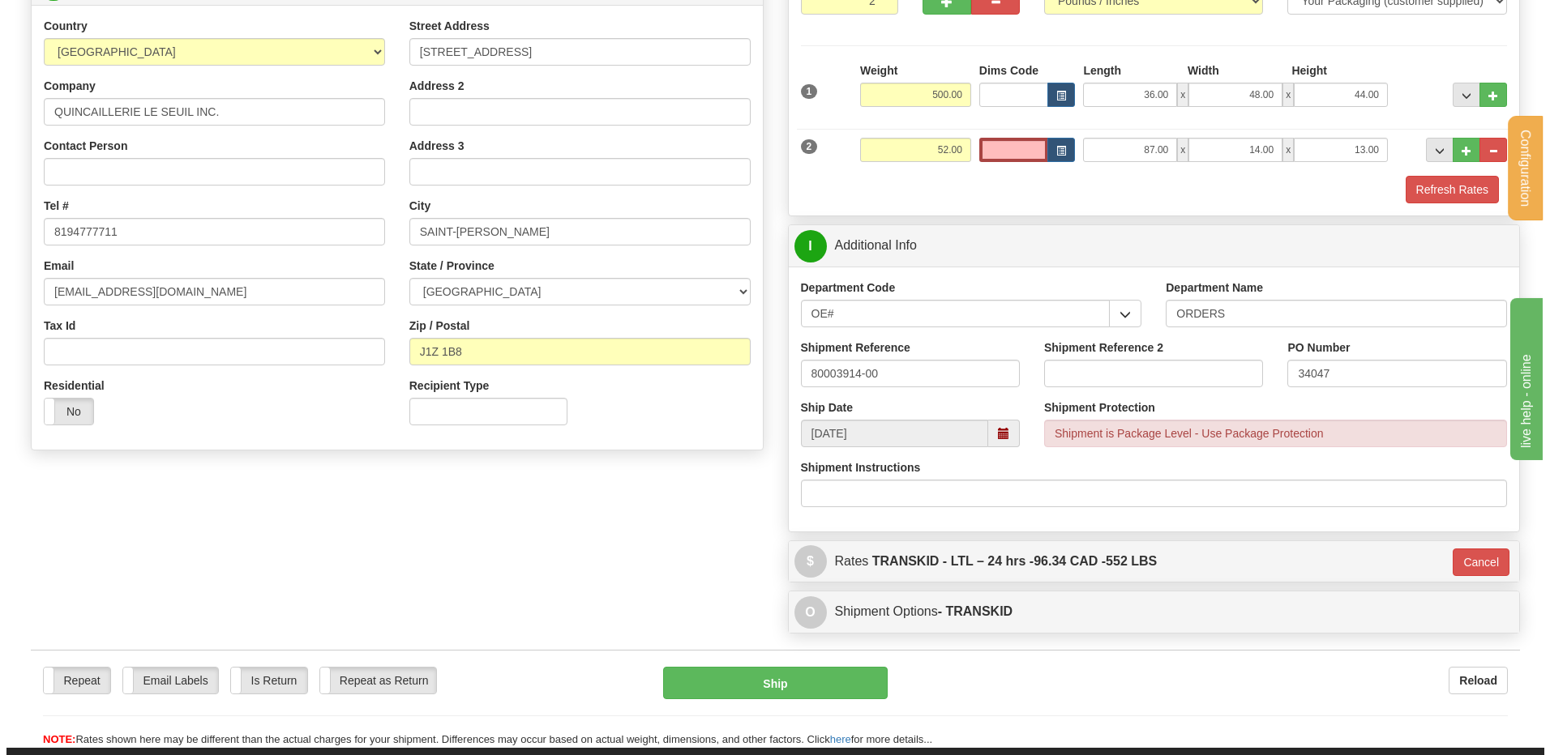
scroll to position [175, 0]
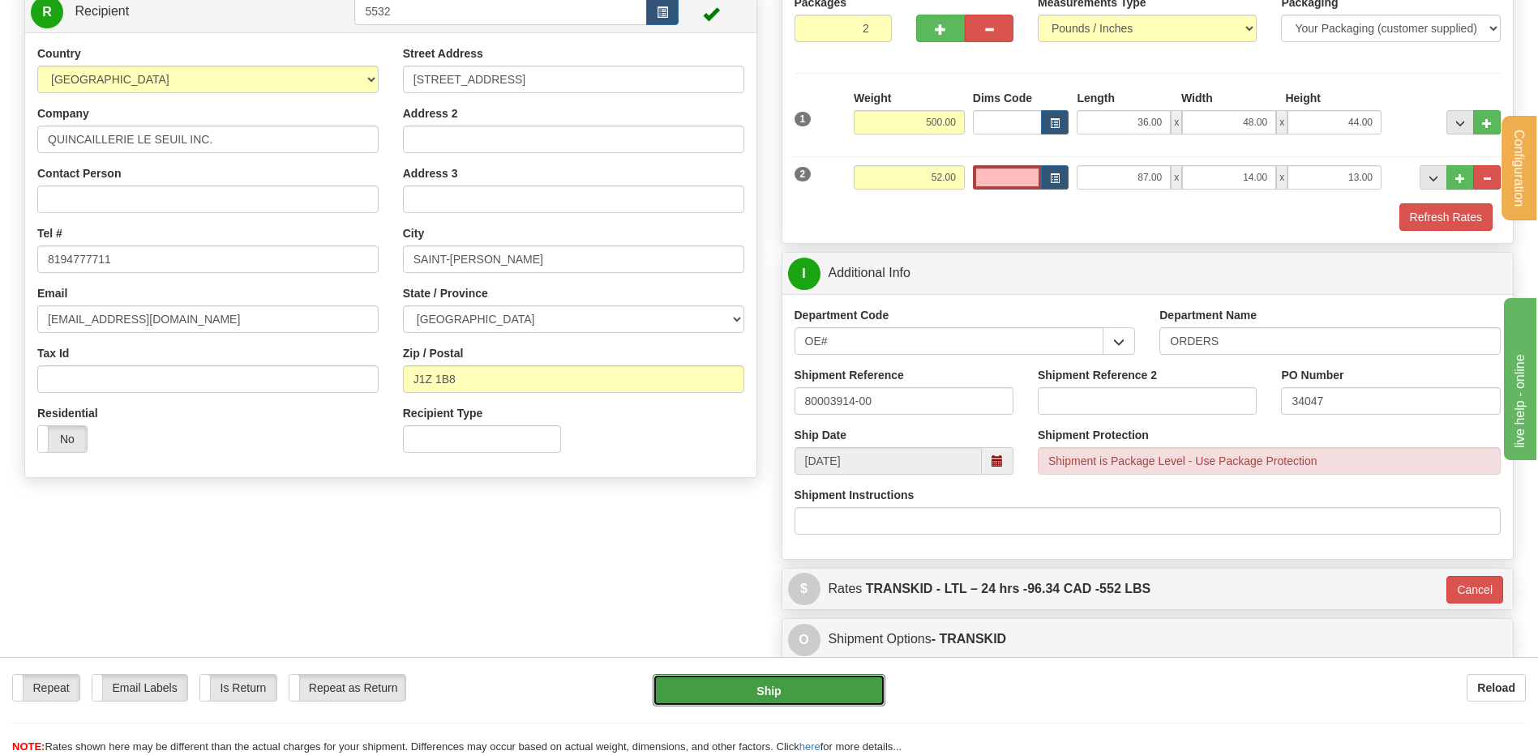
click at [751, 687] on button "Ship" at bounding box center [769, 690] width 232 height 32
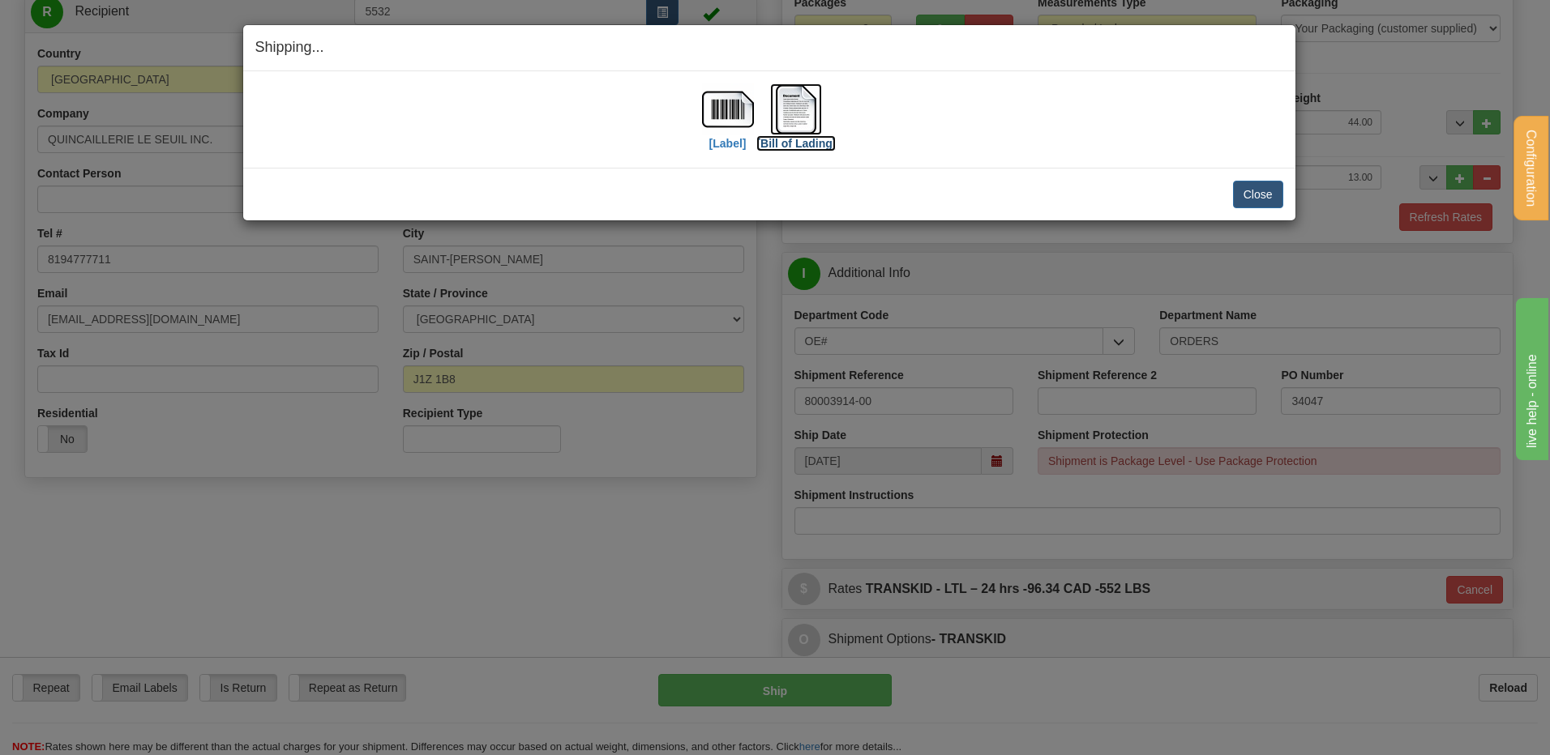
click at [797, 109] on img at bounding box center [796, 109] width 52 height 52
drag, startPoint x: 1265, startPoint y: 190, endPoint x: 1256, endPoint y: 188, distance: 9.2
click at [1261, 189] on button "Close" at bounding box center [1258, 195] width 50 height 28
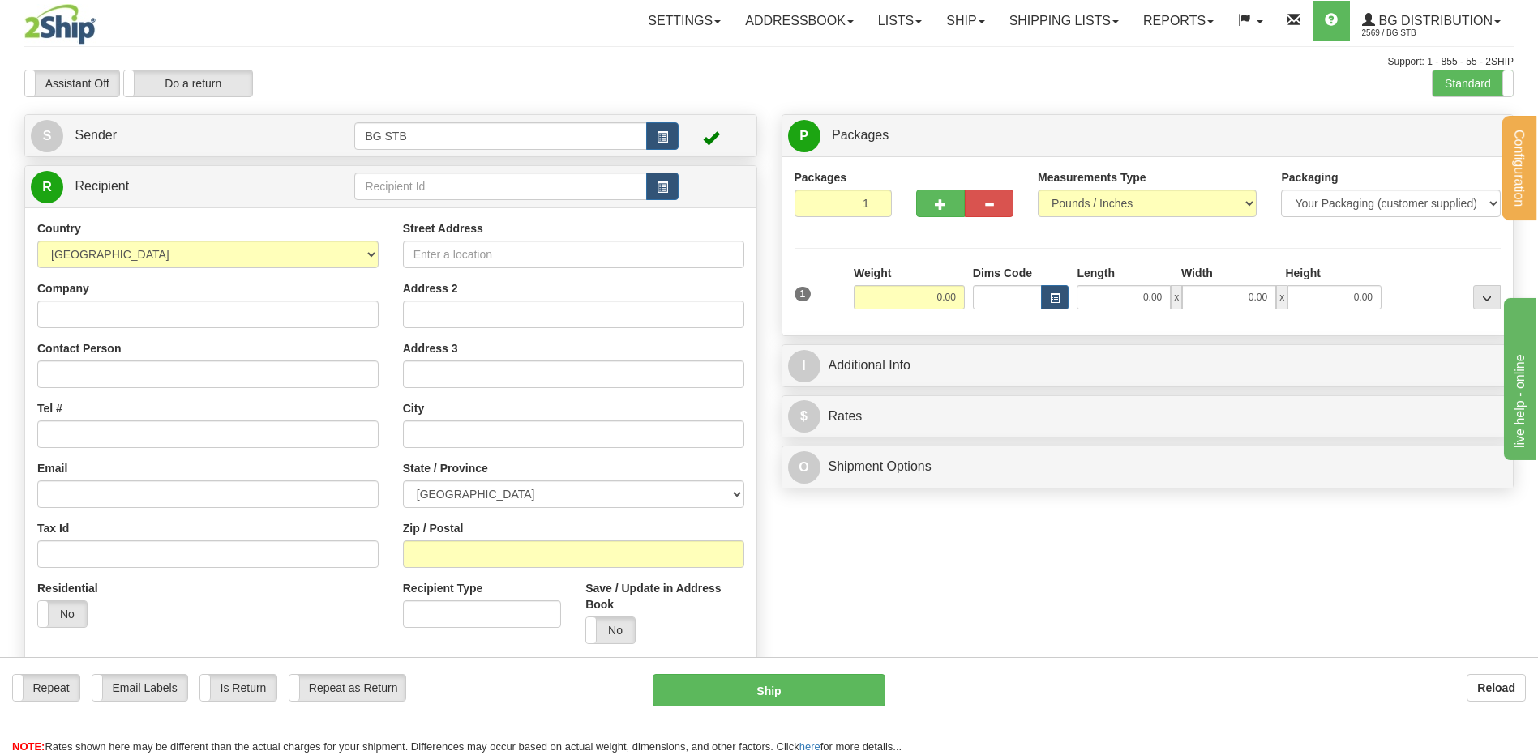
click at [441, 170] on td at bounding box center [515, 186] width 323 height 33
click at [441, 190] on input "text" at bounding box center [500, 187] width 292 height 28
type input "7116"
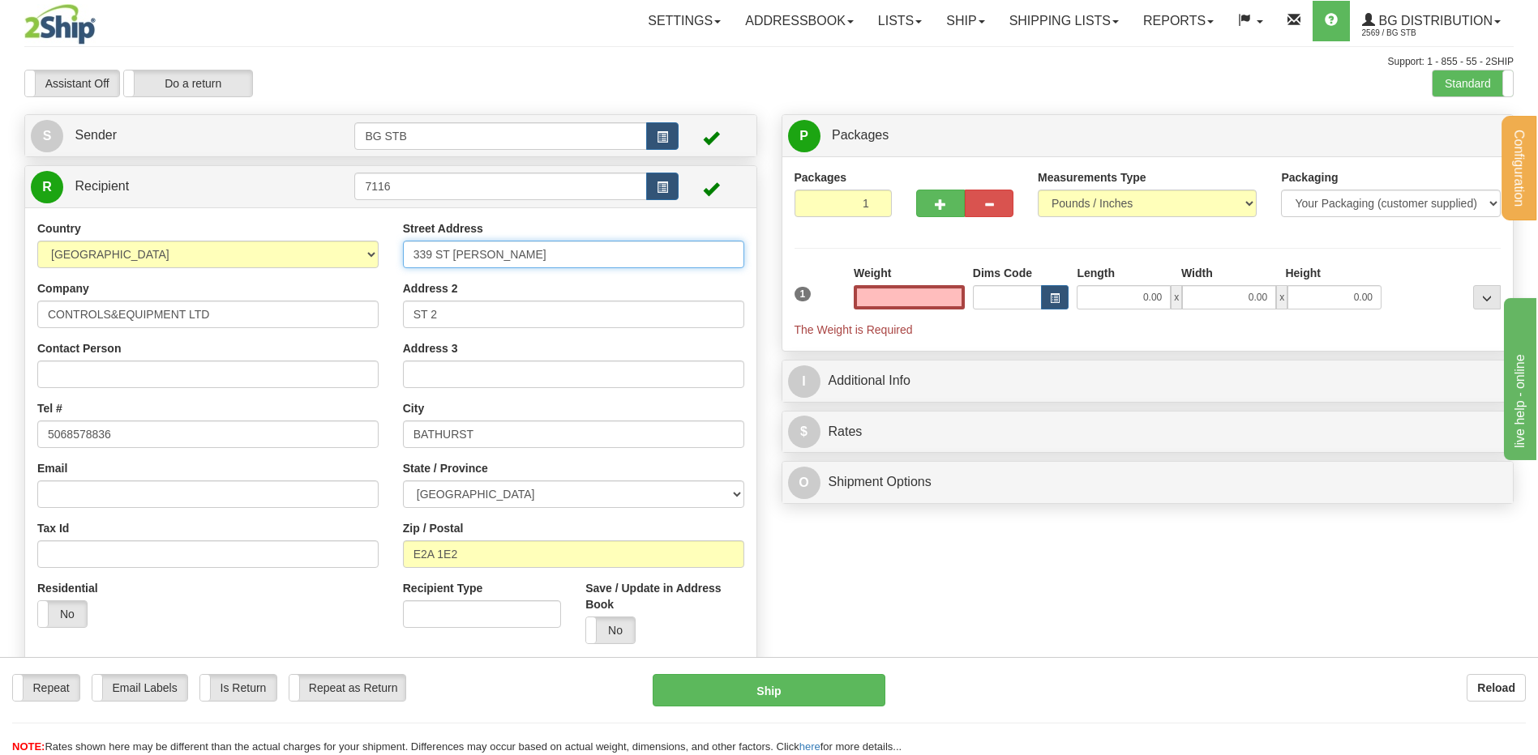
type input "0.00"
drag, startPoint x: 430, startPoint y: 250, endPoint x: 252, endPoint y: 246, distance: 177.6
click at [252, 246] on div "Country [GEOGRAPHIC_DATA] [GEOGRAPHIC_DATA] [GEOGRAPHIC_DATA] [GEOGRAPHIC_DATA]…" at bounding box center [390, 438] width 731 height 436
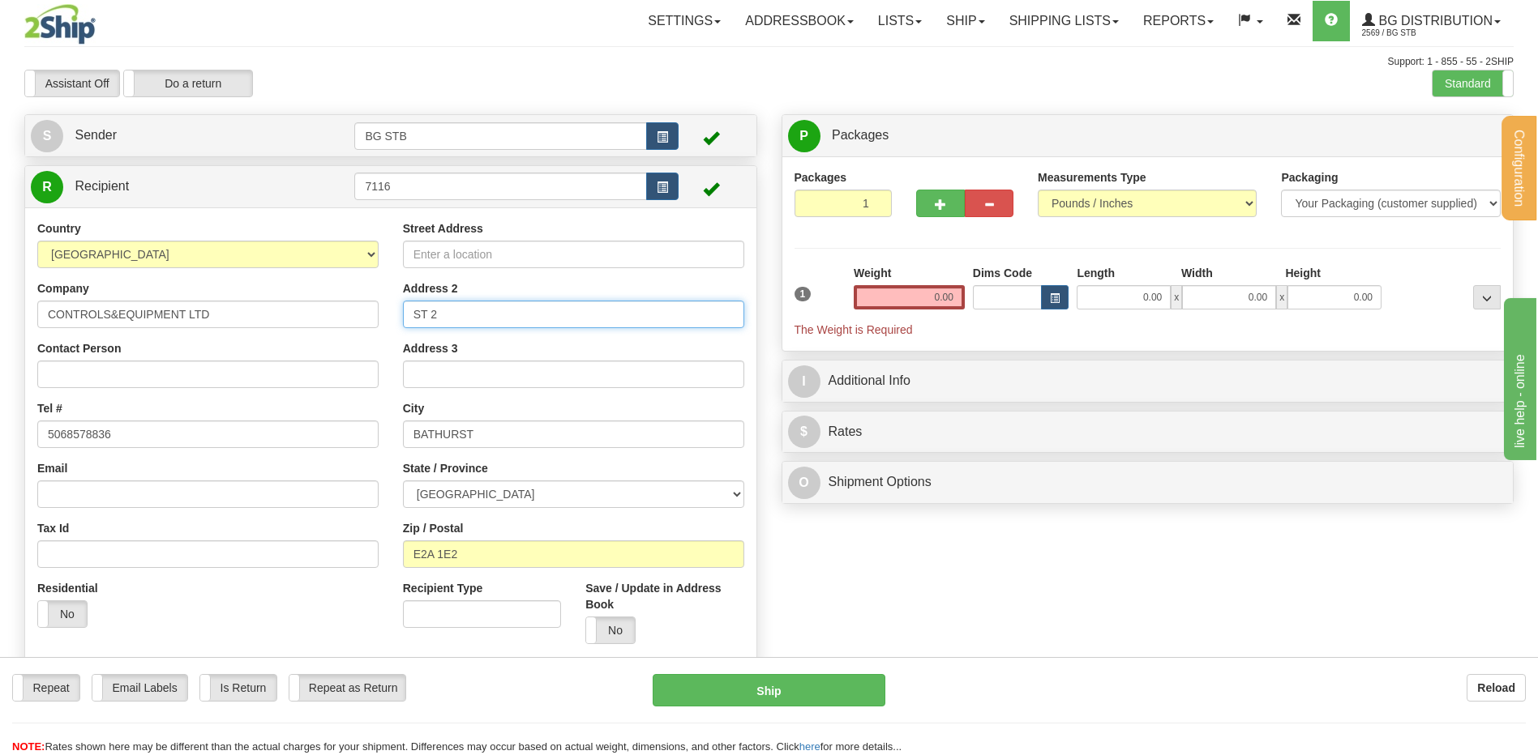
drag, startPoint x: 459, startPoint y: 318, endPoint x: 293, endPoint y: 314, distance: 166.2
click at [293, 314] on div "Country [GEOGRAPHIC_DATA] [GEOGRAPHIC_DATA] [GEOGRAPHIC_DATA] [GEOGRAPHIC_DATA]…" at bounding box center [390, 438] width 731 height 436
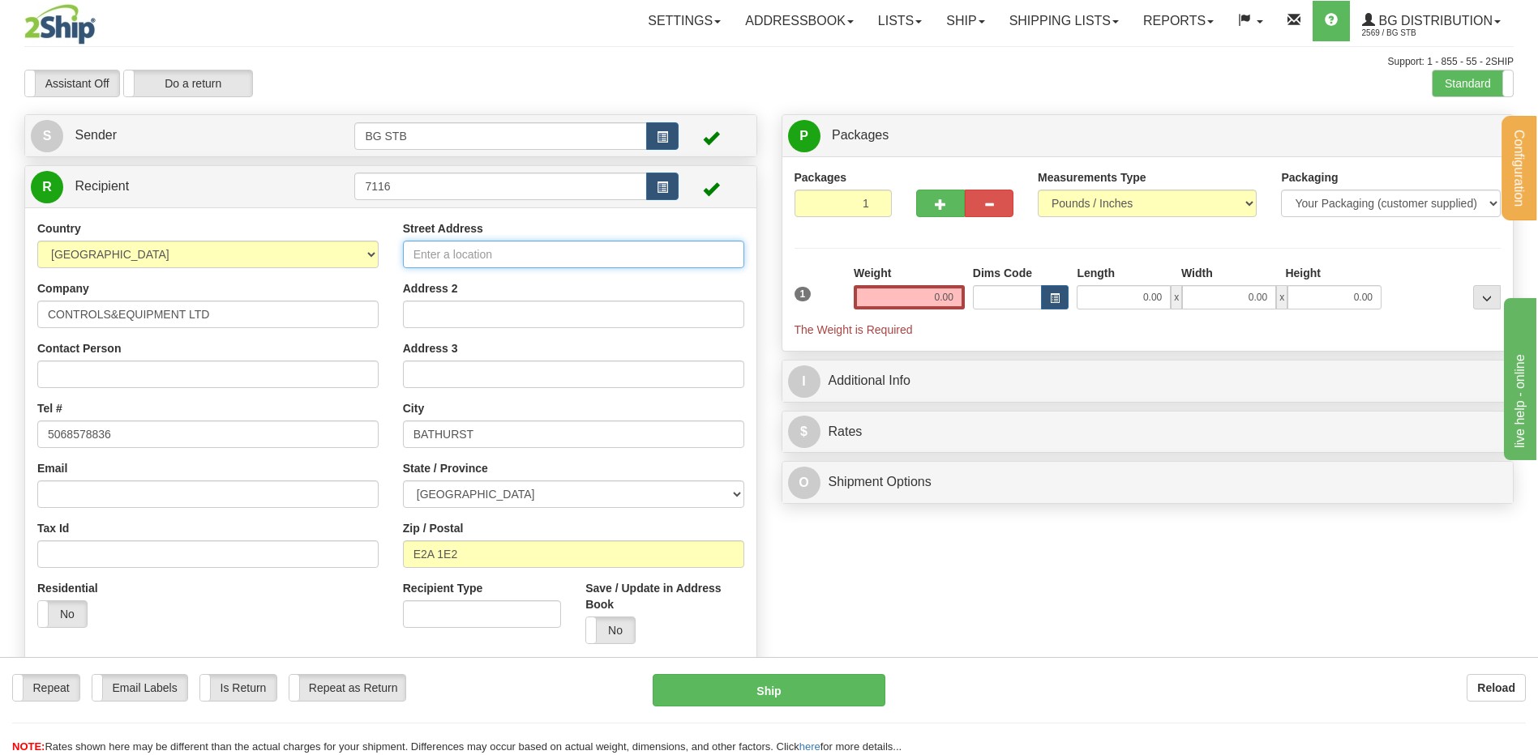
click at [528, 255] on input "Street Address" at bounding box center [573, 255] width 341 height 28
type input "3"
type input "245 HILTON RD UNIT 21"
drag, startPoint x: 495, startPoint y: 441, endPoint x: 336, endPoint y: 434, distance: 159.0
click at [338, 434] on div "Country [GEOGRAPHIC_DATA] [GEOGRAPHIC_DATA] [GEOGRAPHIC_DATA] [GEOGRAPHIC_DATA]…" at bounding box center [390, 438] width 731 height 436
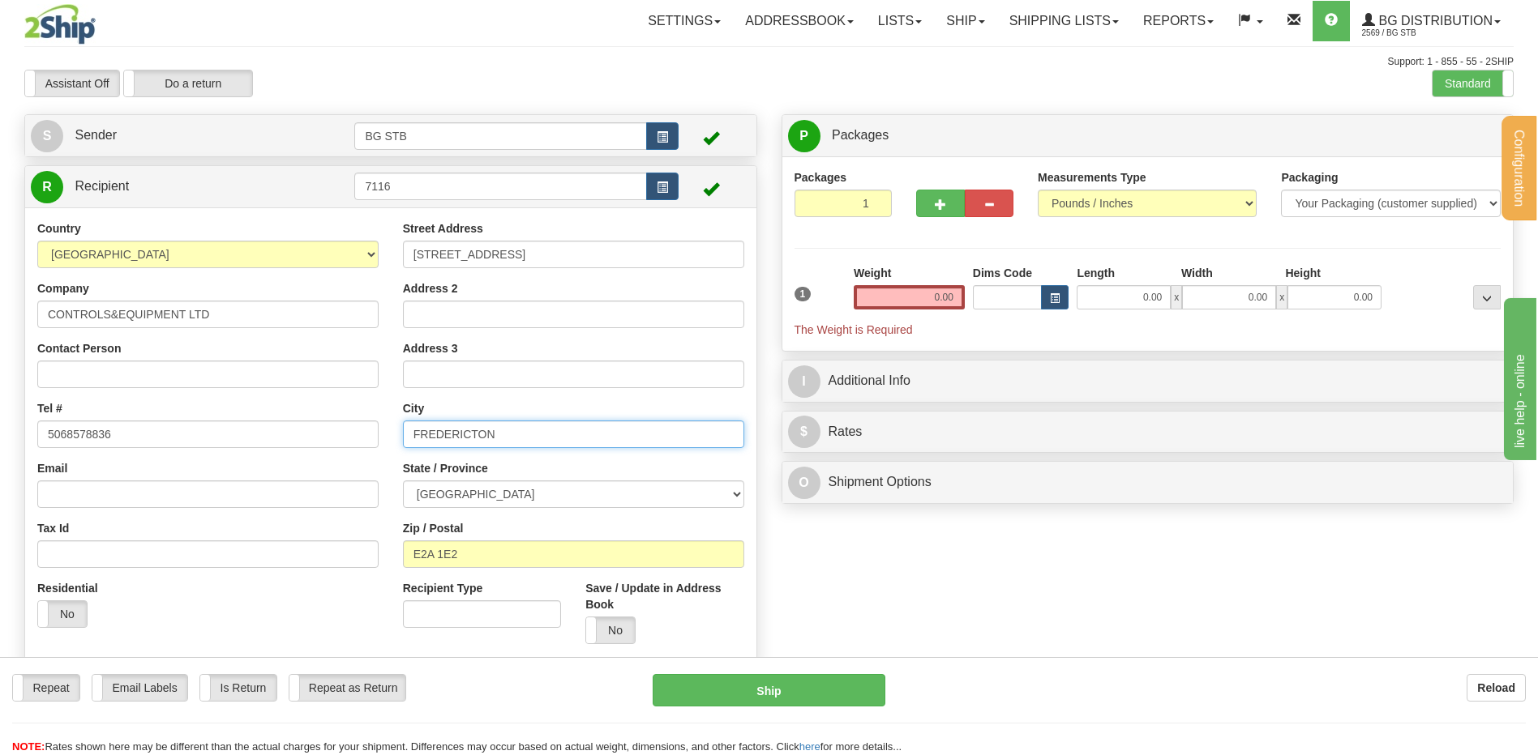
type input "FREDERICTON"
drag, startPoint x: 480, startPoint y: 553, endPoint x: 349, endPoint y: 545, distance: 130.8
click at [355, 550] on div "Country AFGHANISTAN ALAND ISLANDS ALBANIA ALGERIA AMERICAN SAMOA ANDORRA ANGOLA…" at bounding box center [390, 438] width 731 height 436
type input "3"
type input "E3B 7B5"
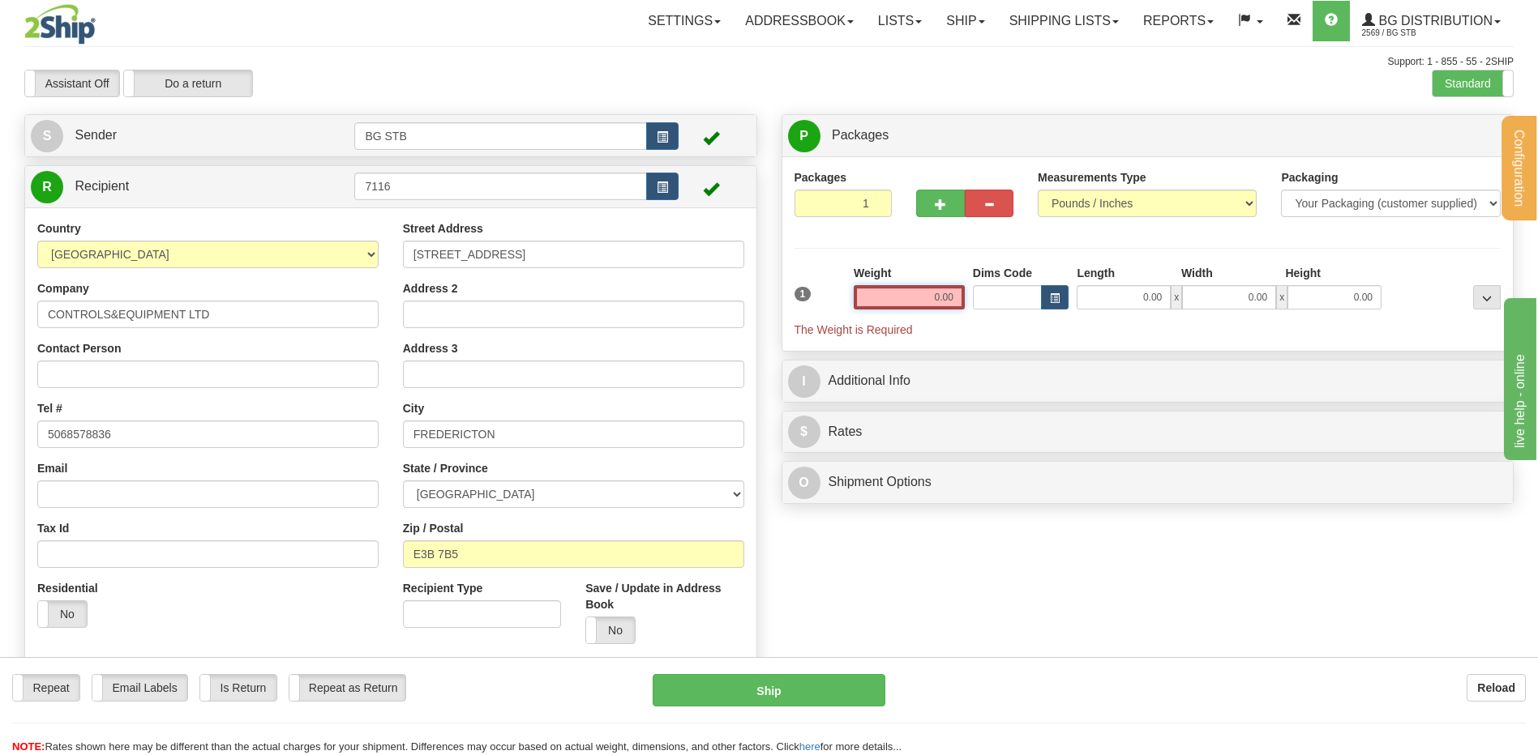
click at [889, 295] on input "0.00" at bounding box center [909, 297] width 111 height 24
type input "0.45"
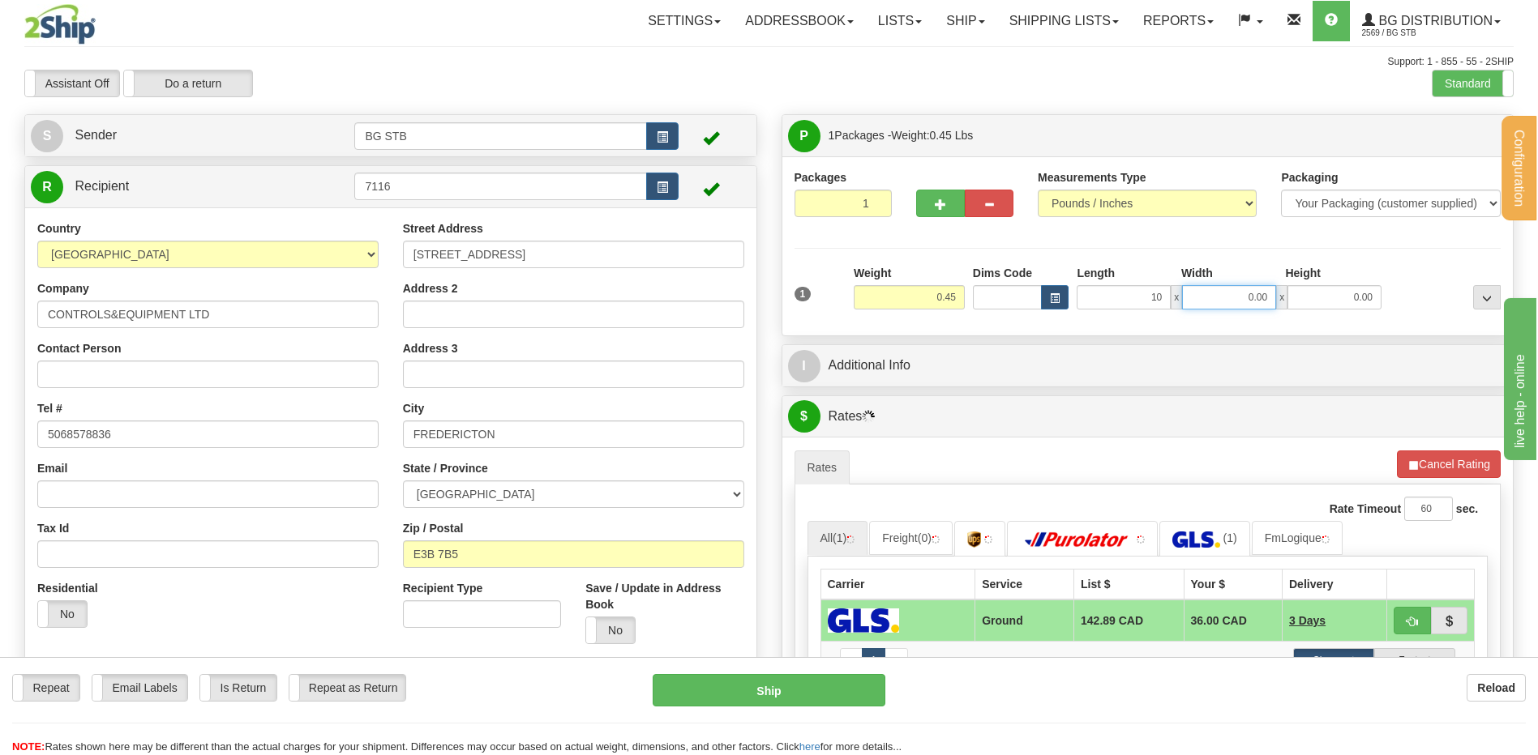
type input "10.00"
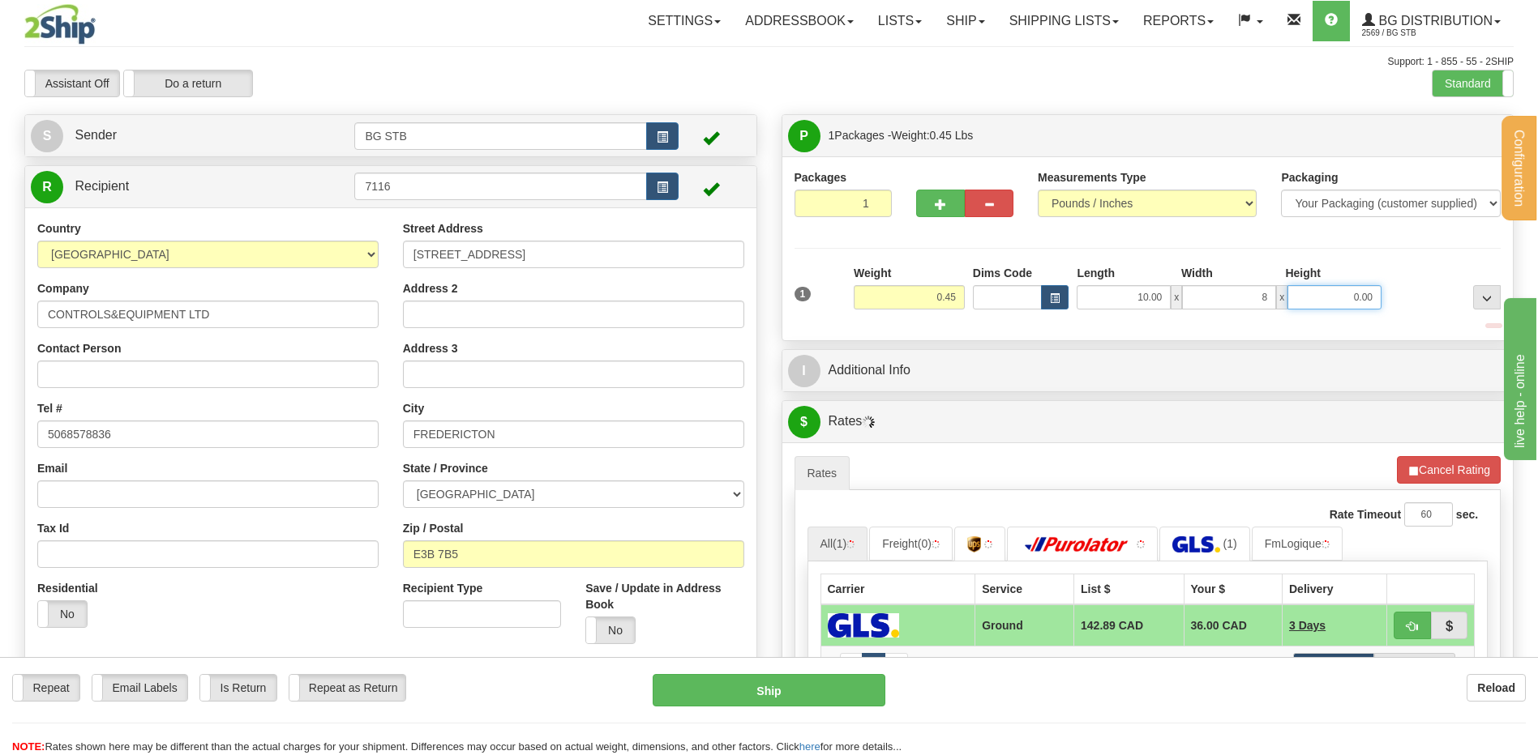
type input "8.00"
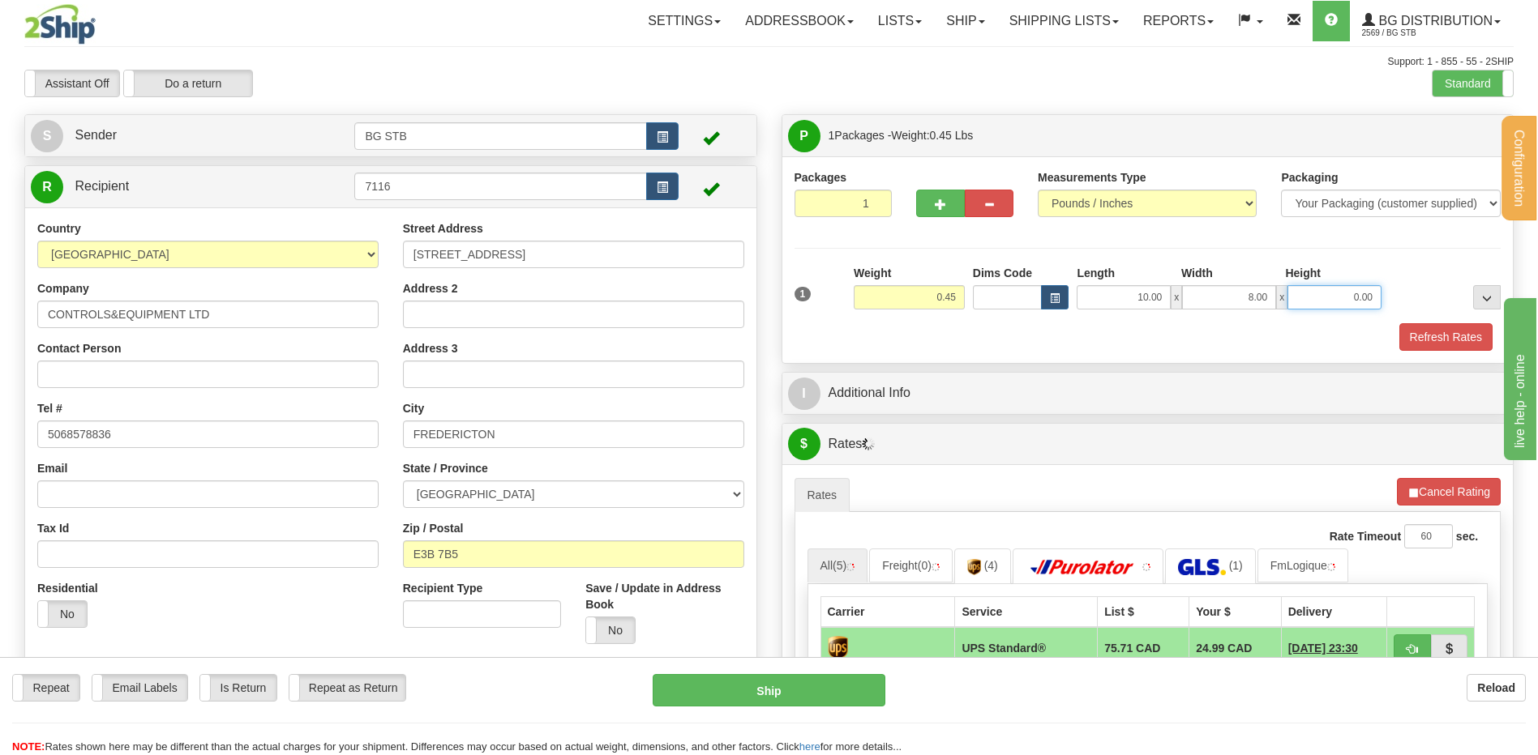
type input "5"
type input "2.00"
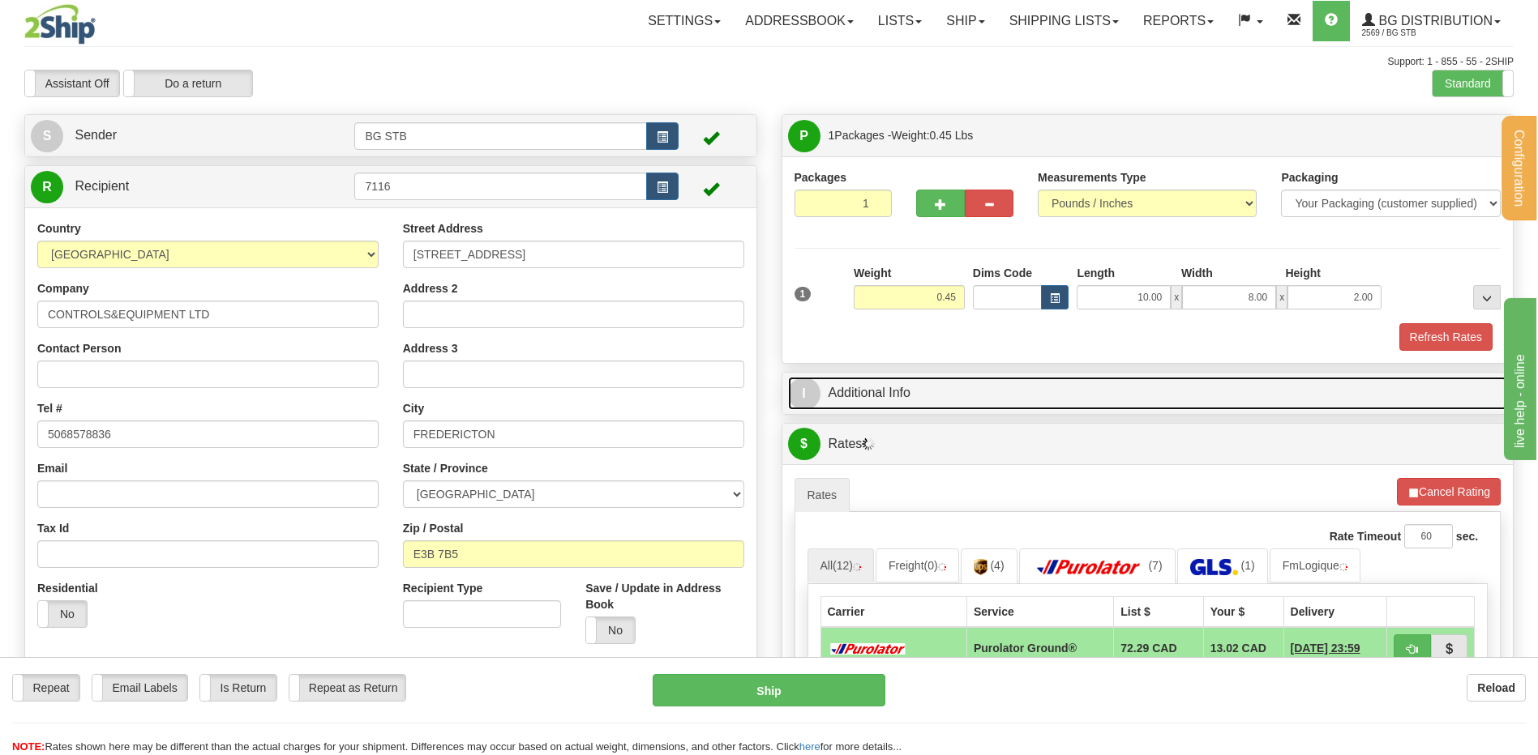
click at [845, 387] on link "I Additional Info" at bounding box center [1148, 393] width 720 height 33
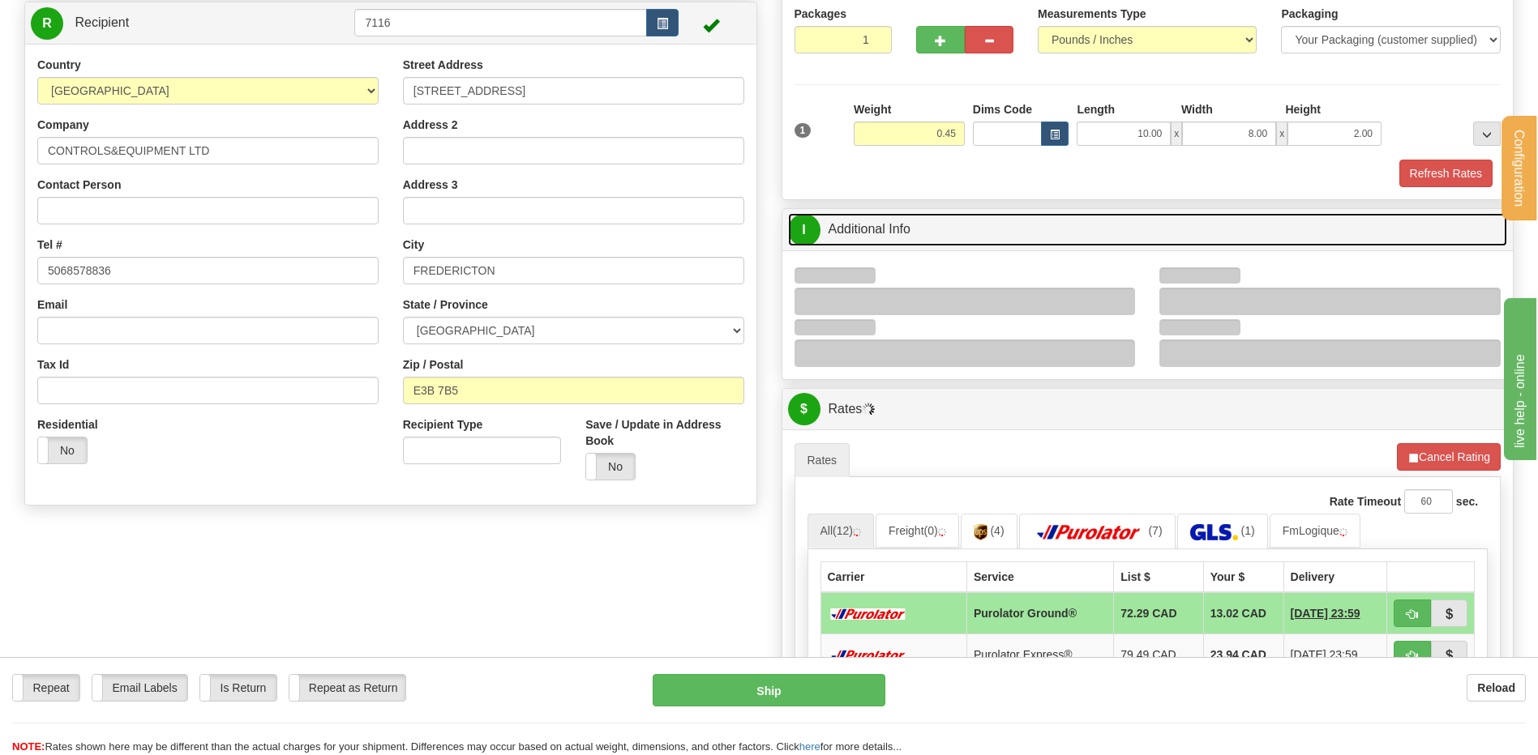
scroll to position [324, 0]
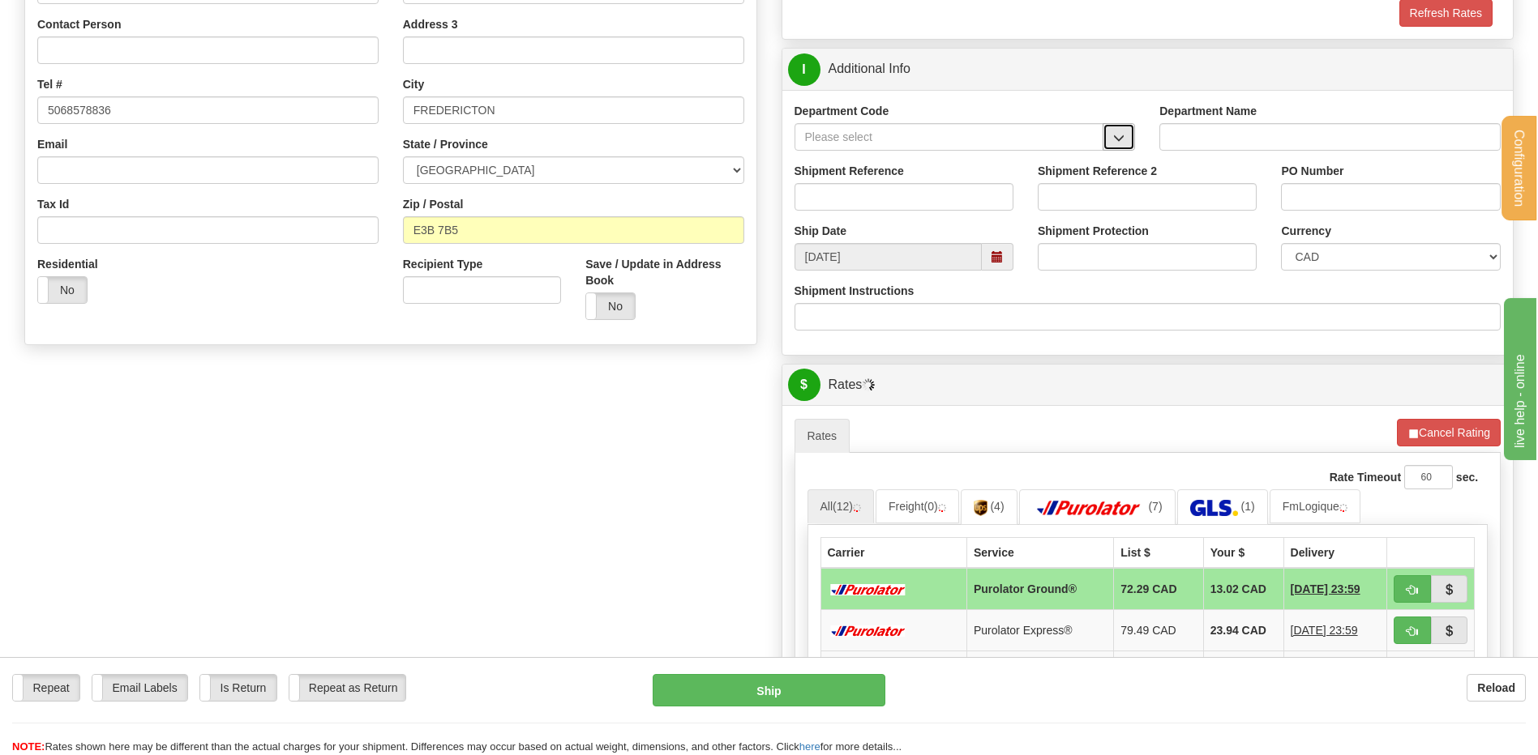
click at [1133, 142] on button "button" at bounding box center [1118, 137] width 32 height 28
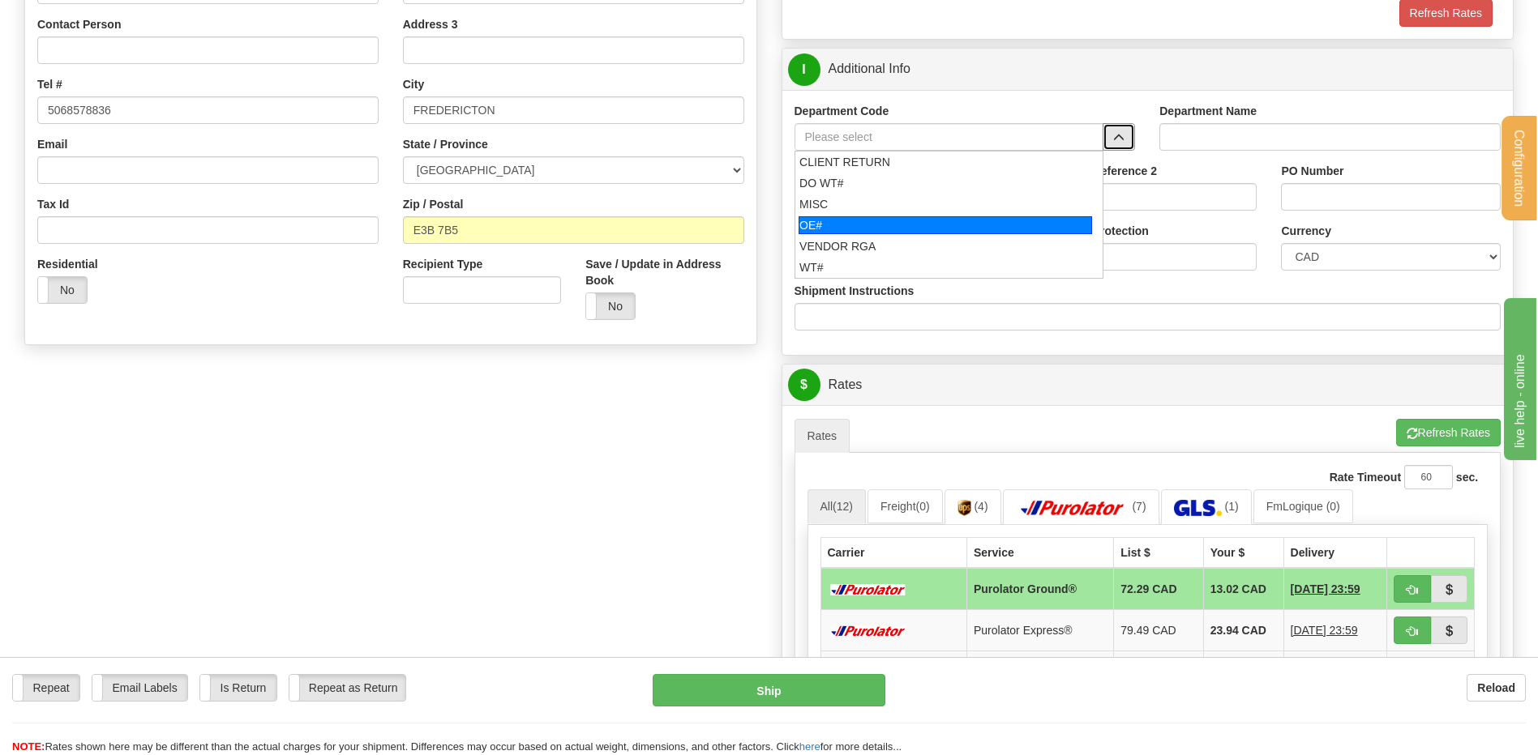
click at [850, 224] on div "OE#" at bounding box center [944, 225] width 293 height 18
type input "OE#"
type input "ORDERS"
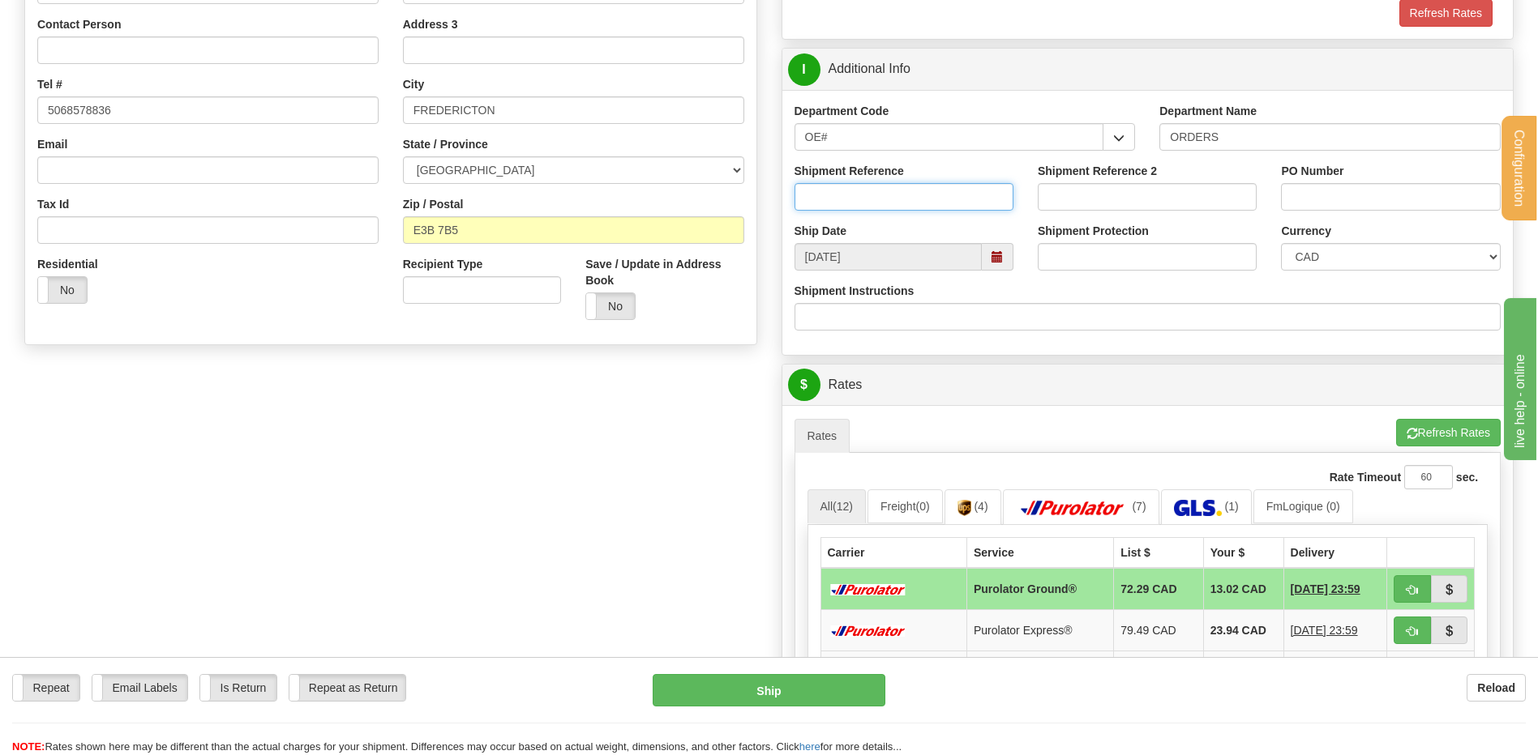
click at [850, 199] on input "Shipment Reference" at bounding box center [903, 197] width 219 height 28
type input "80004878-00"
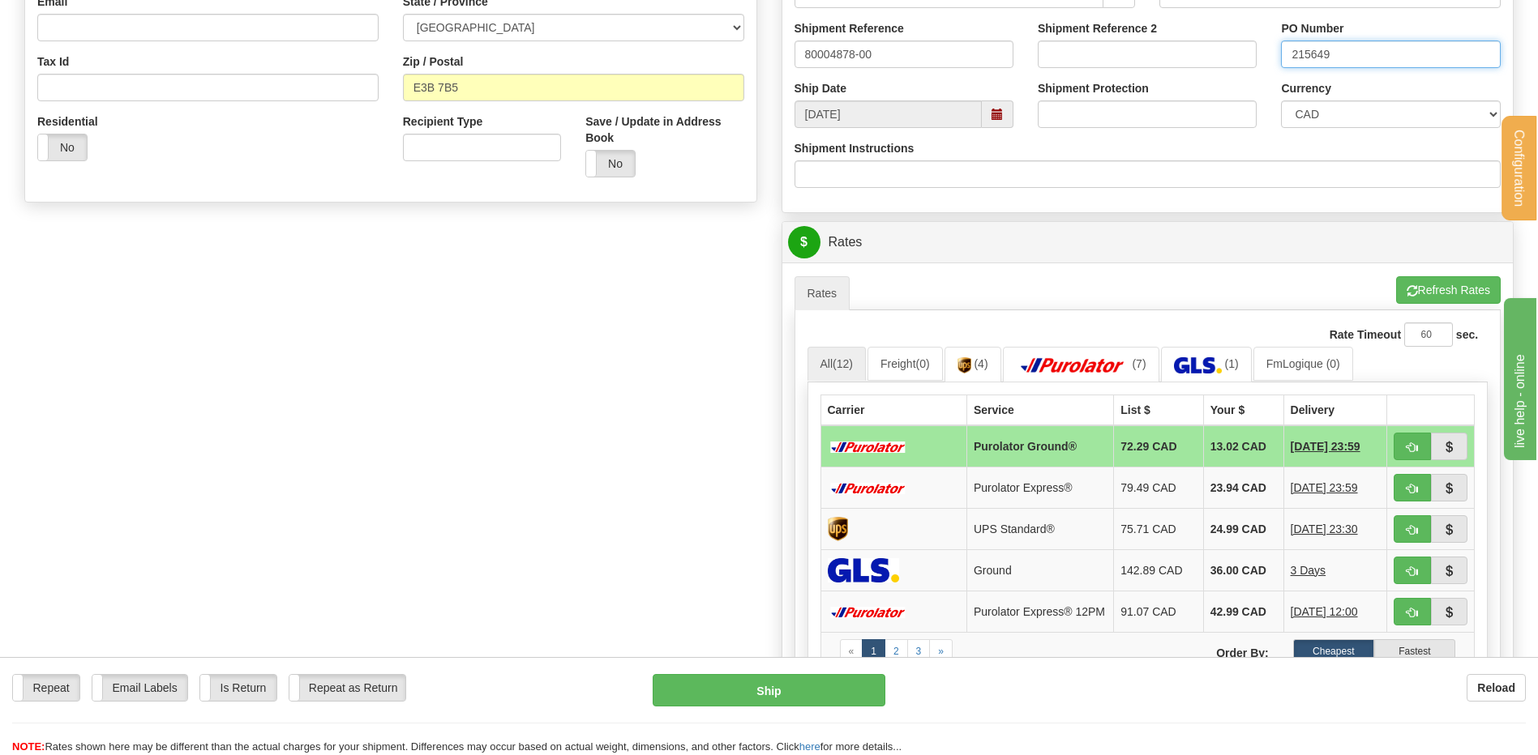
scroll to position [648, 0]
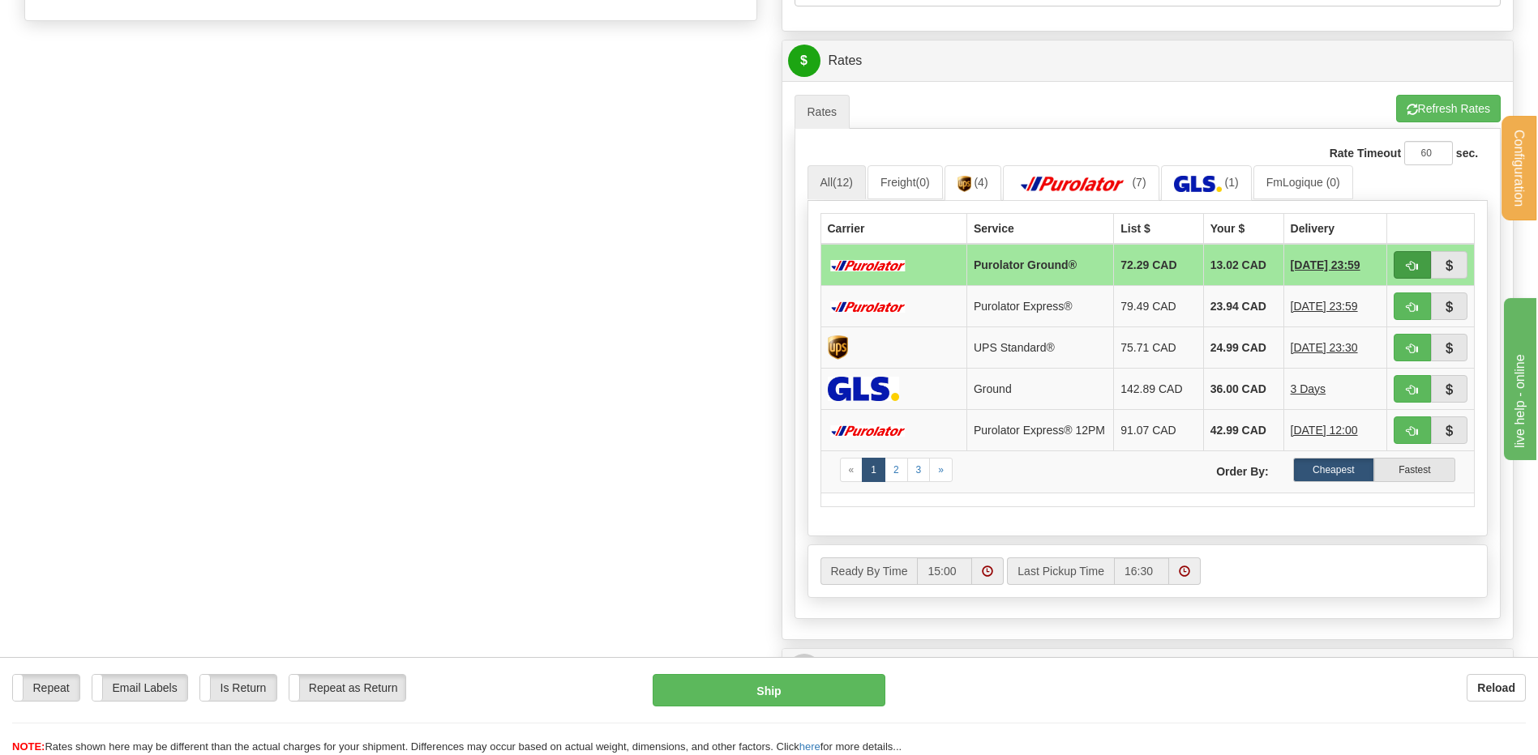
type input "215649"
click at [1400, 275] on button "button" at bounding box center [1411, 265] width 37 height 28
type input "260"
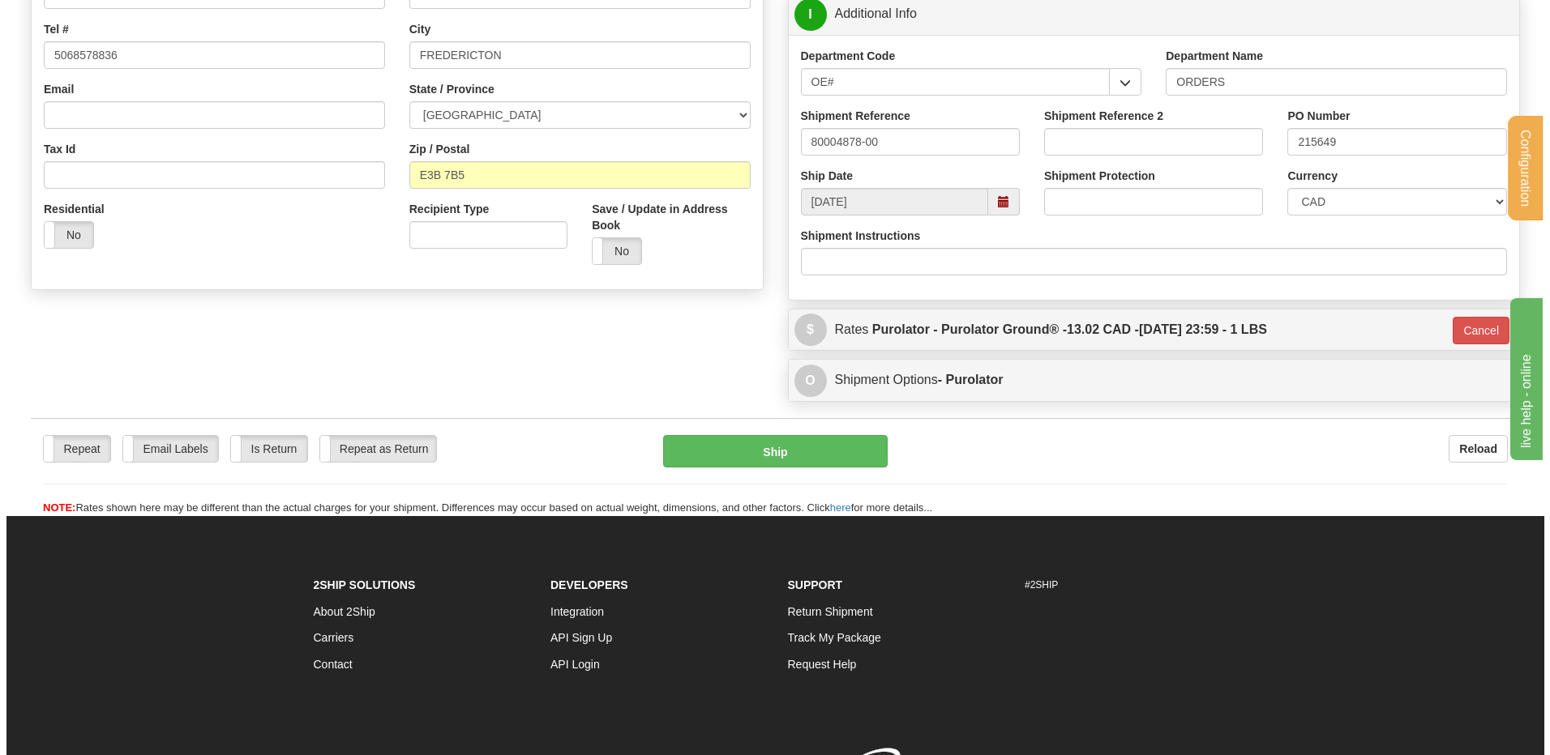
scroll to position [379, 0]
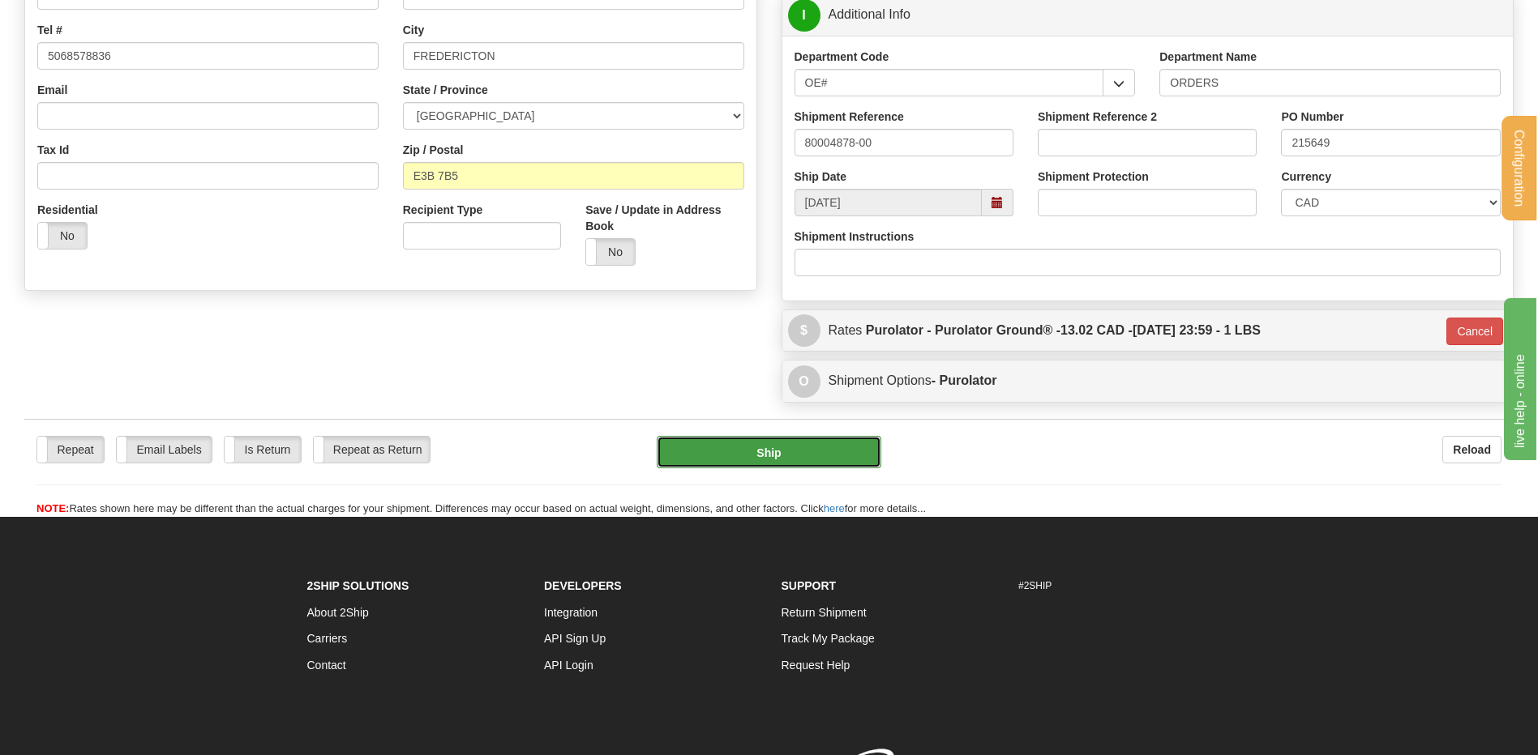
click at [740, 454] on button "Ship" at bounding box center [769, 452] width 224 height 32
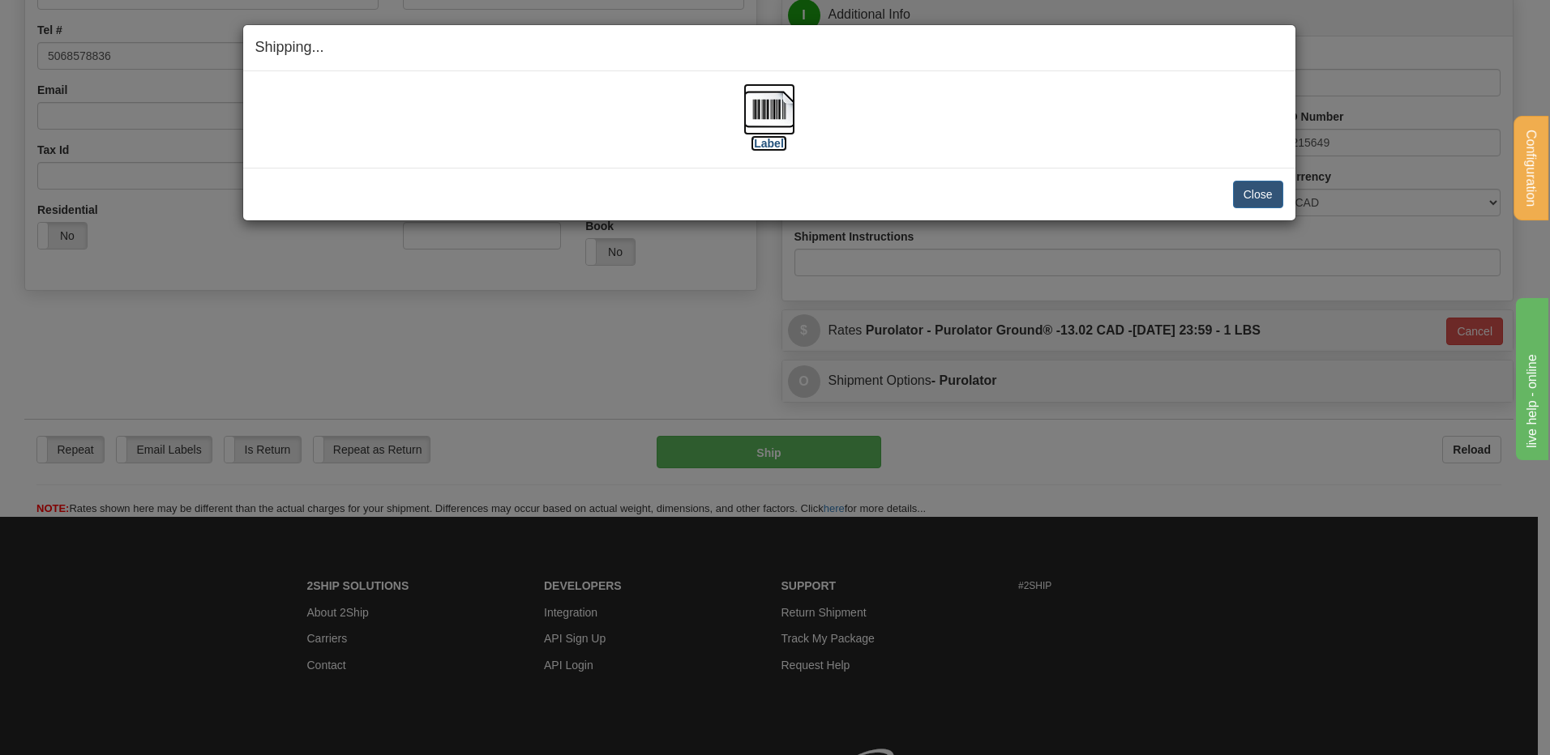
click at [778, 111] on img at bounding box center [769, 109] width 52 height 52
click at [1267, 192] on button "Close" at bounding box center [1258, 195] width 50 height 28
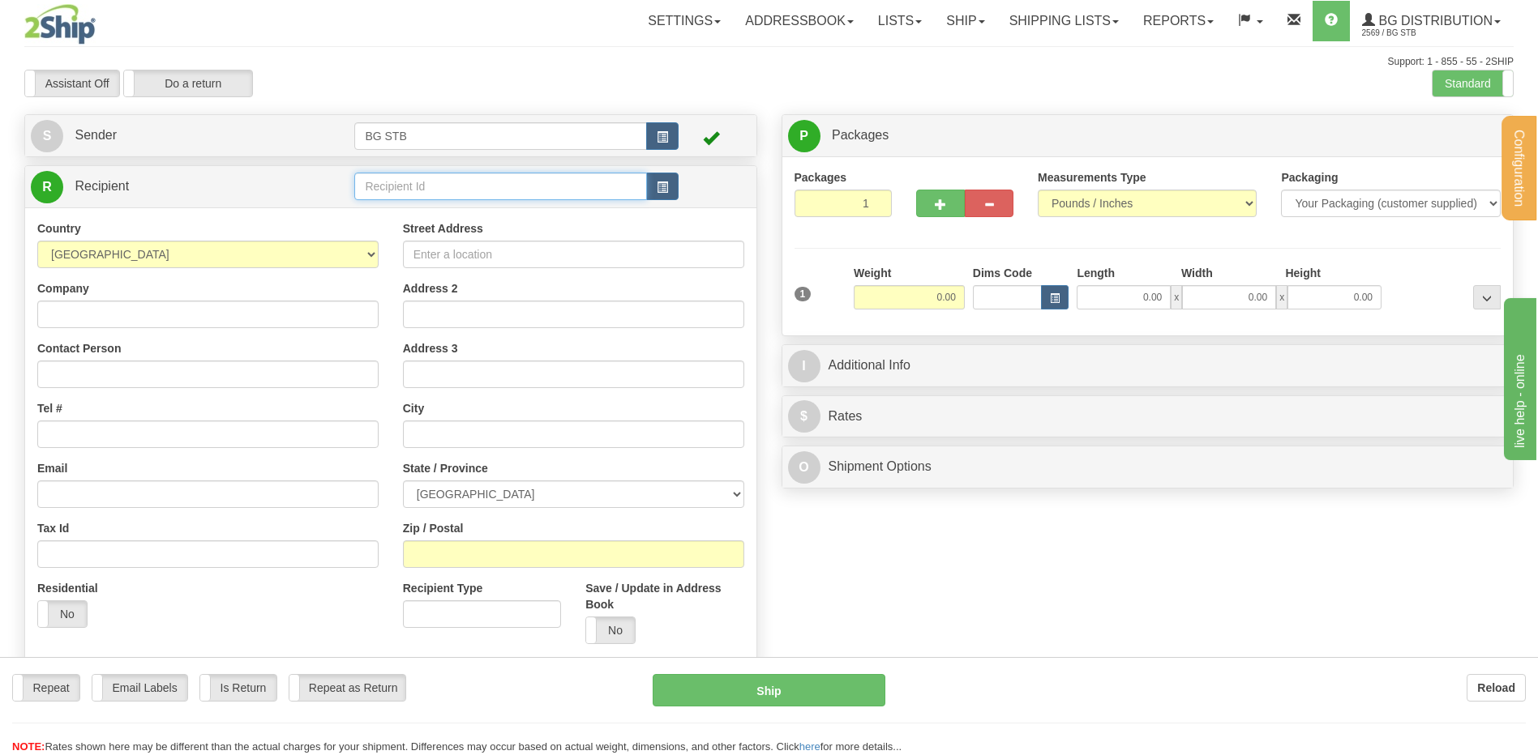
click at [377, 188] on input "text" at bounding box center [500, 187] width 292 height 28
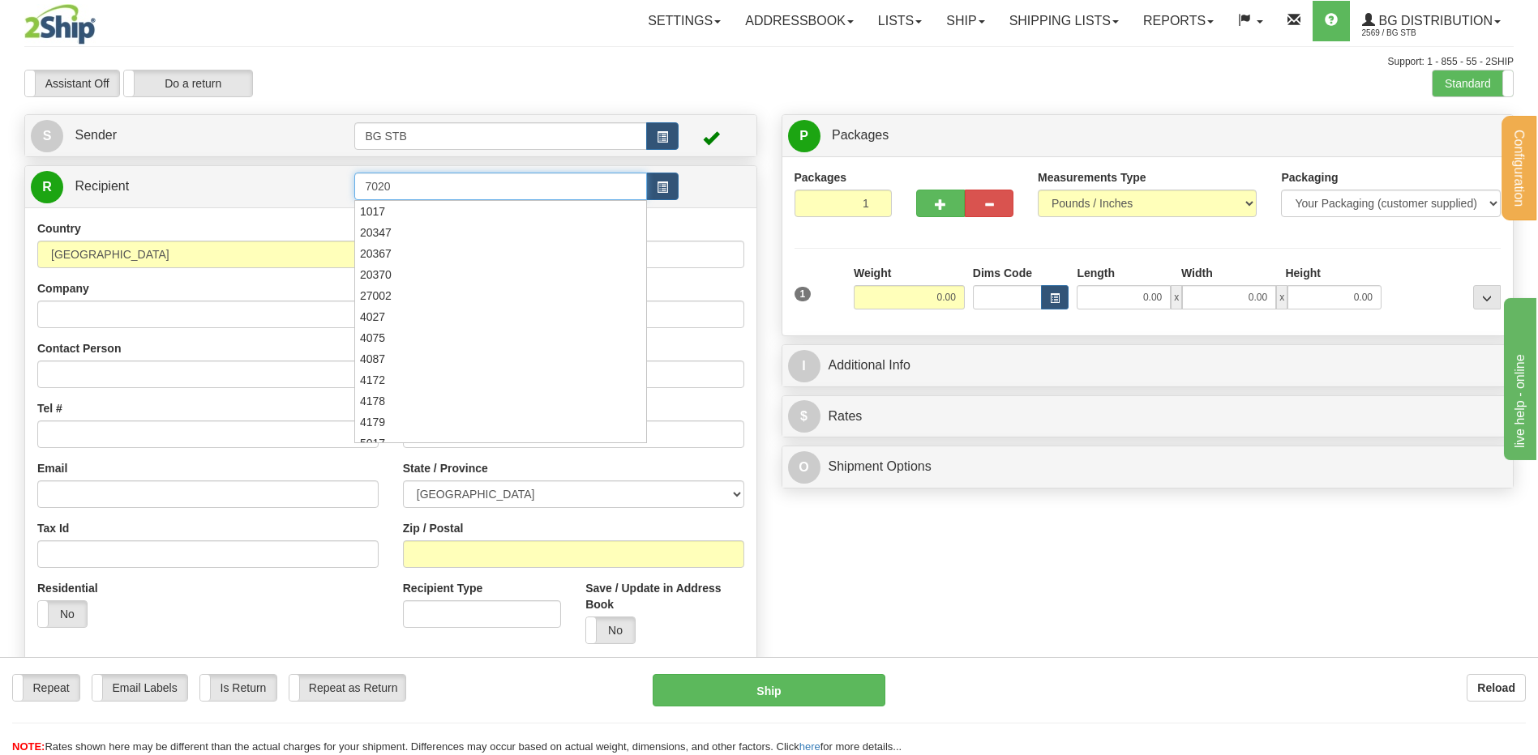
type input "7020"
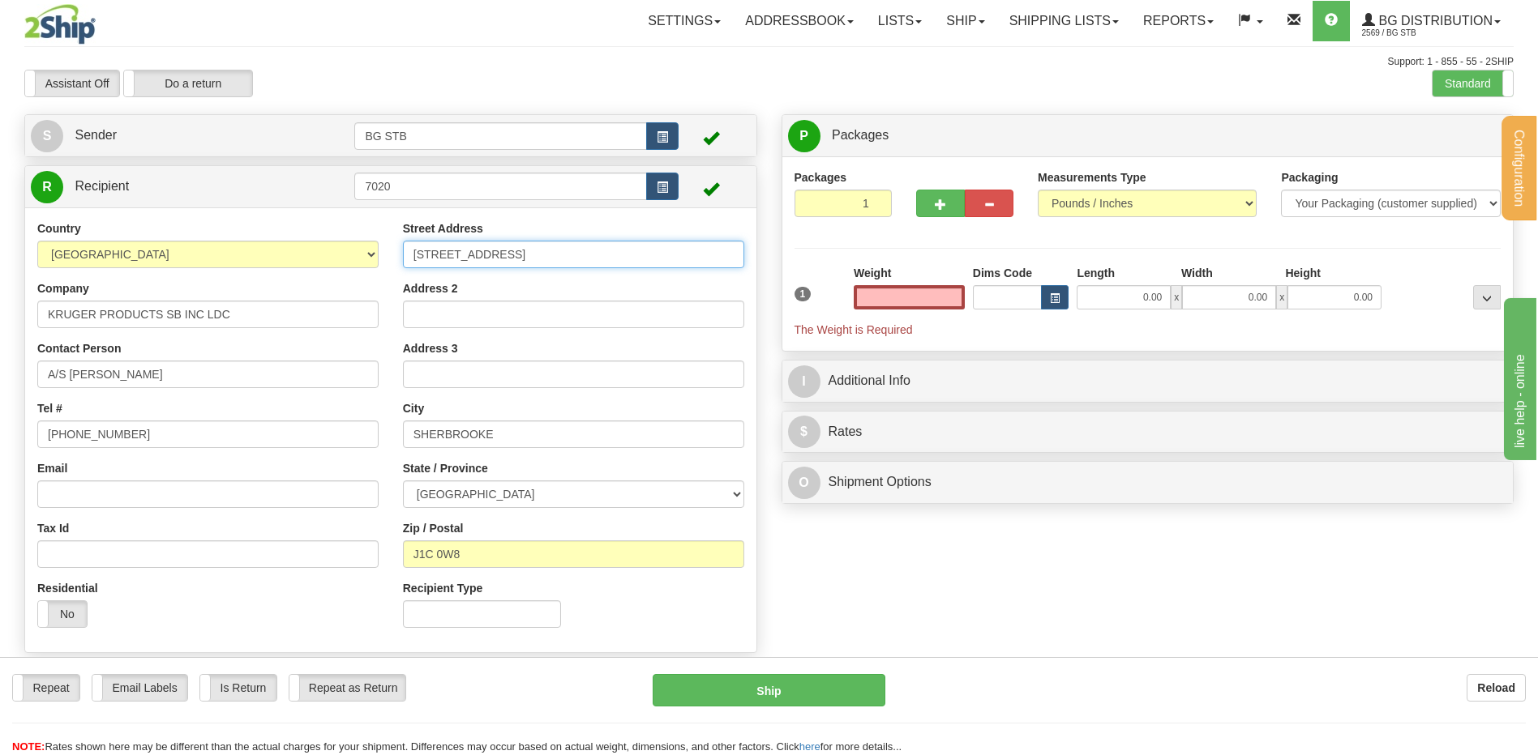
type input "0.00"
drag, startPoint x: 567, startPoint y: 247, endPoint x: 285, endPoint y: 257, distance: 281.5
click at [285, 257] on div "Country [GEOGRAPHIC_DATA] [GEOGRAPHIC_DATA] [GEOGRAPHIC_DATA] [GEOGRAPHIC_DATA]…" at bounding box center [390, 430] width 731 height 420
type input "1955 CH. COTE [PERSON_NAME]"
drag, startPoint x: 503, startPoint y: 440, endPoint x: 296, endPoint y: 418, distance: 207.9
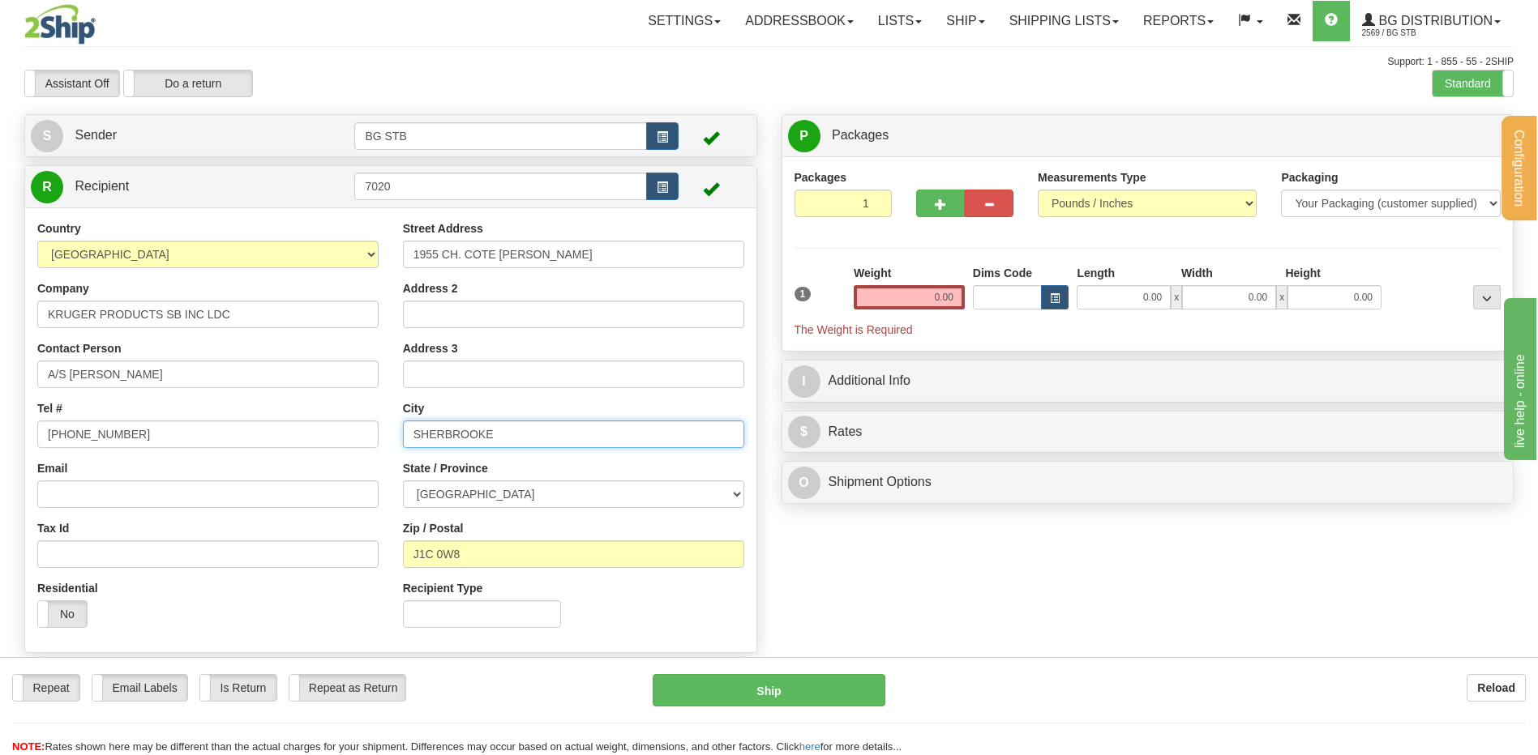
click at [336, 415] on div "Country [GEOGRAPHIC_DATA] [GEOGRAPHIC_DATA] [GEOGRAPHIC_DATA] [GEOGRAPHIC_DATA]…" at bounding box center [390, 430] width 731 height 420
type input "[GEOGRAPHIC_DATA]"
drag, startPoint x: 431, startPoint y: 546, endPoint x: 221, endPoint y: 537, distance: 210.1
click at [229, 537] on div "Country [GEOGRAPHIC_DATA] [GEOGRAPHIC_DATA] [GEOGRAPHIC_DATA] [GEOGRAPHIC_DATA]…" at bounding box center [390, 430] width 731 height 420
type input "H4N 3A8"
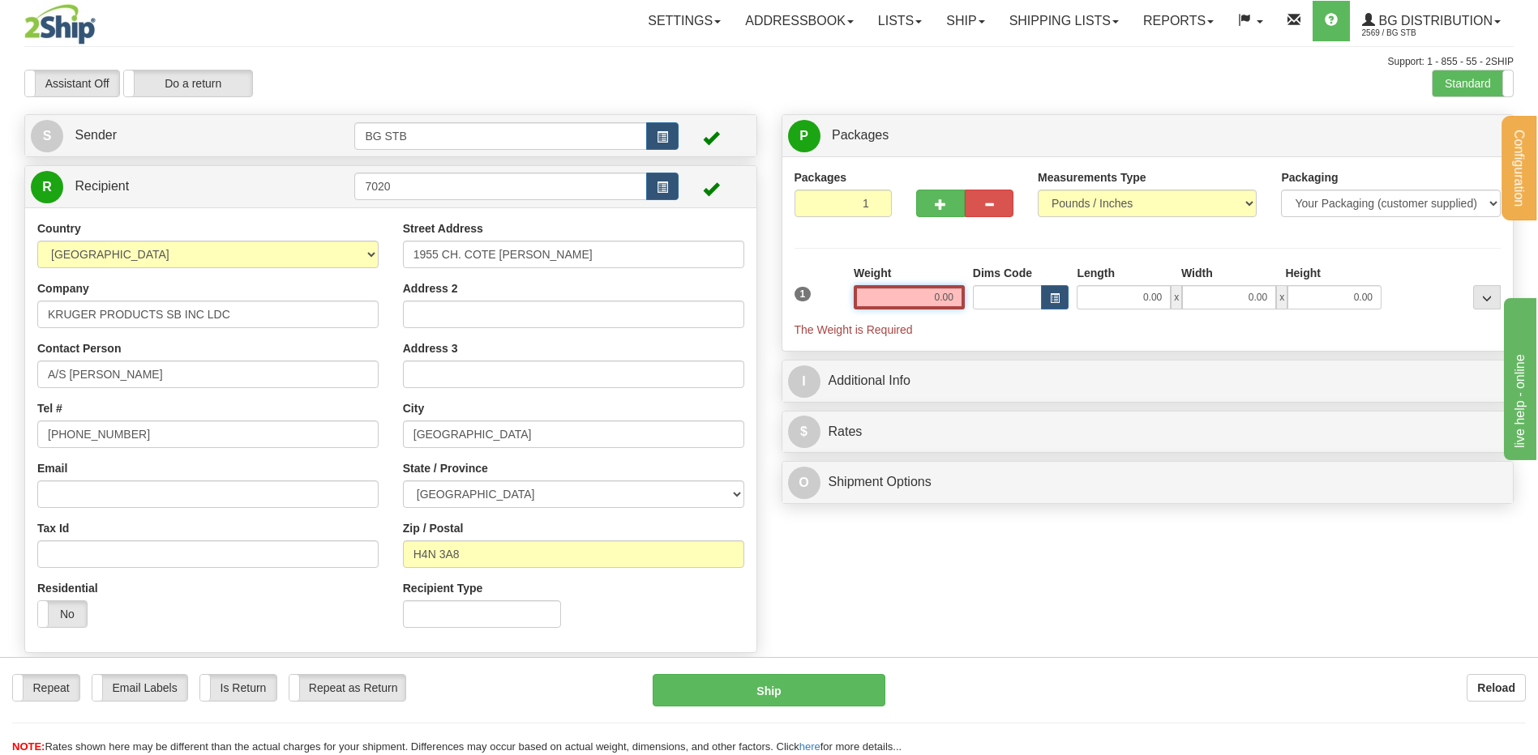
click at [912, 307] on input "0.00" at bounding box center [909, 297] width 111 height 24
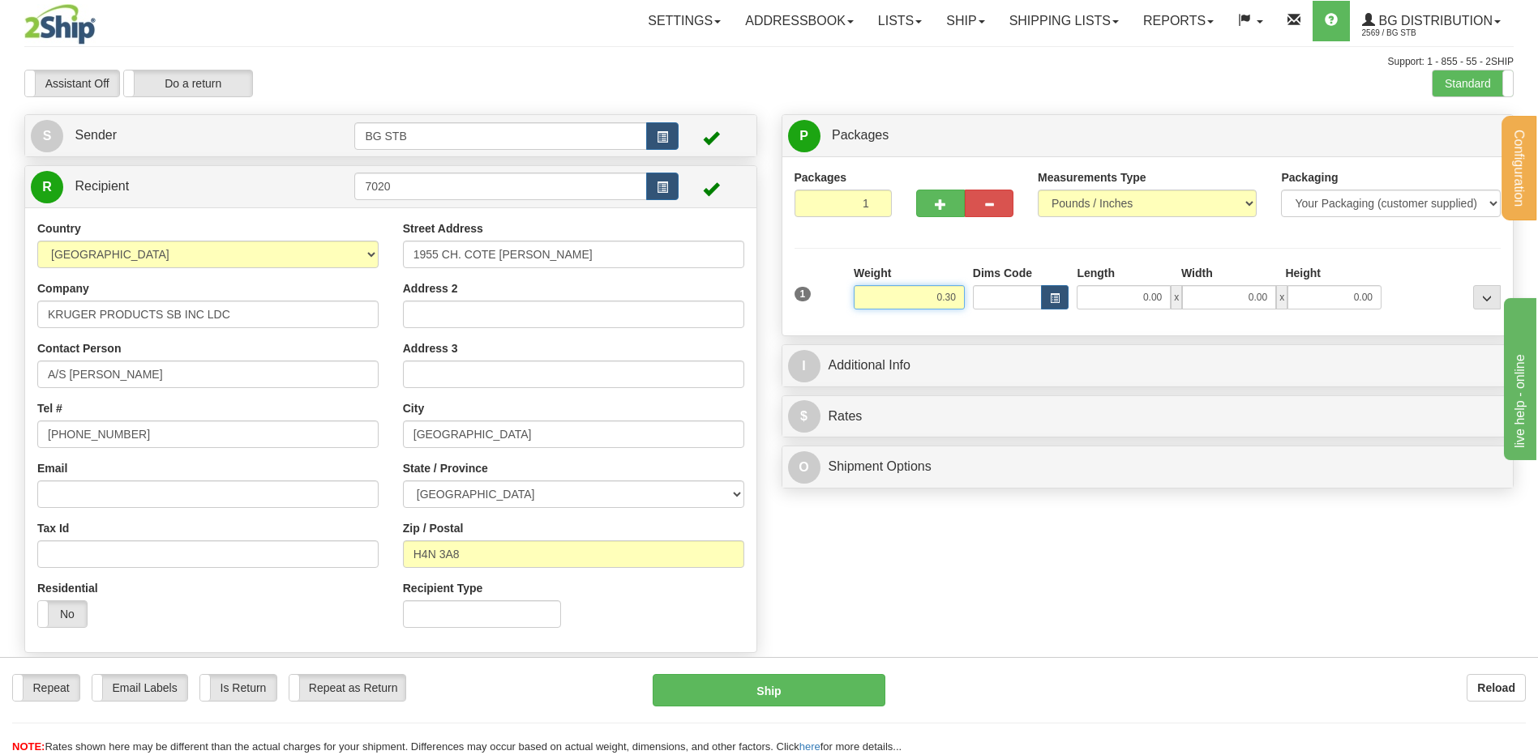
type input "0.30"
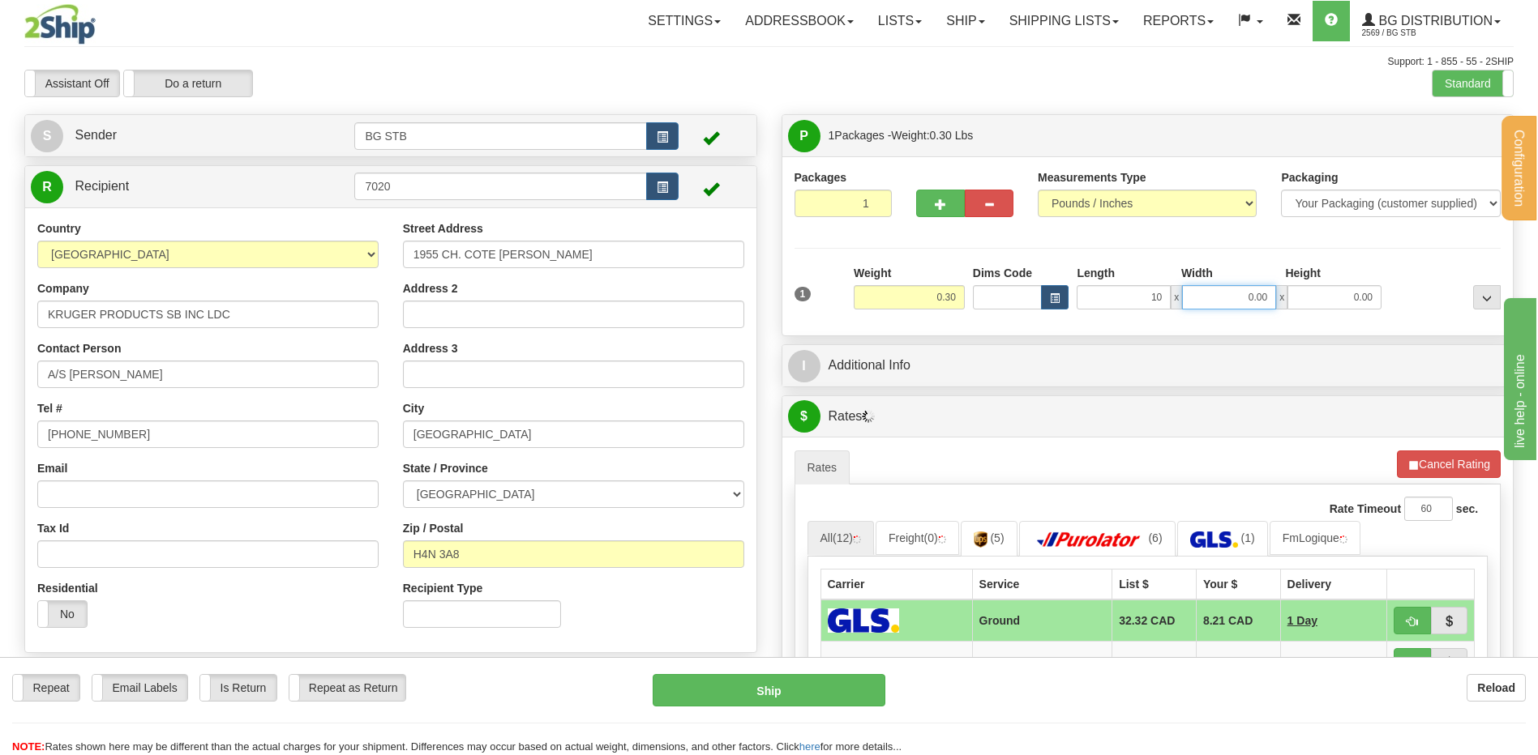
type input "10.00"
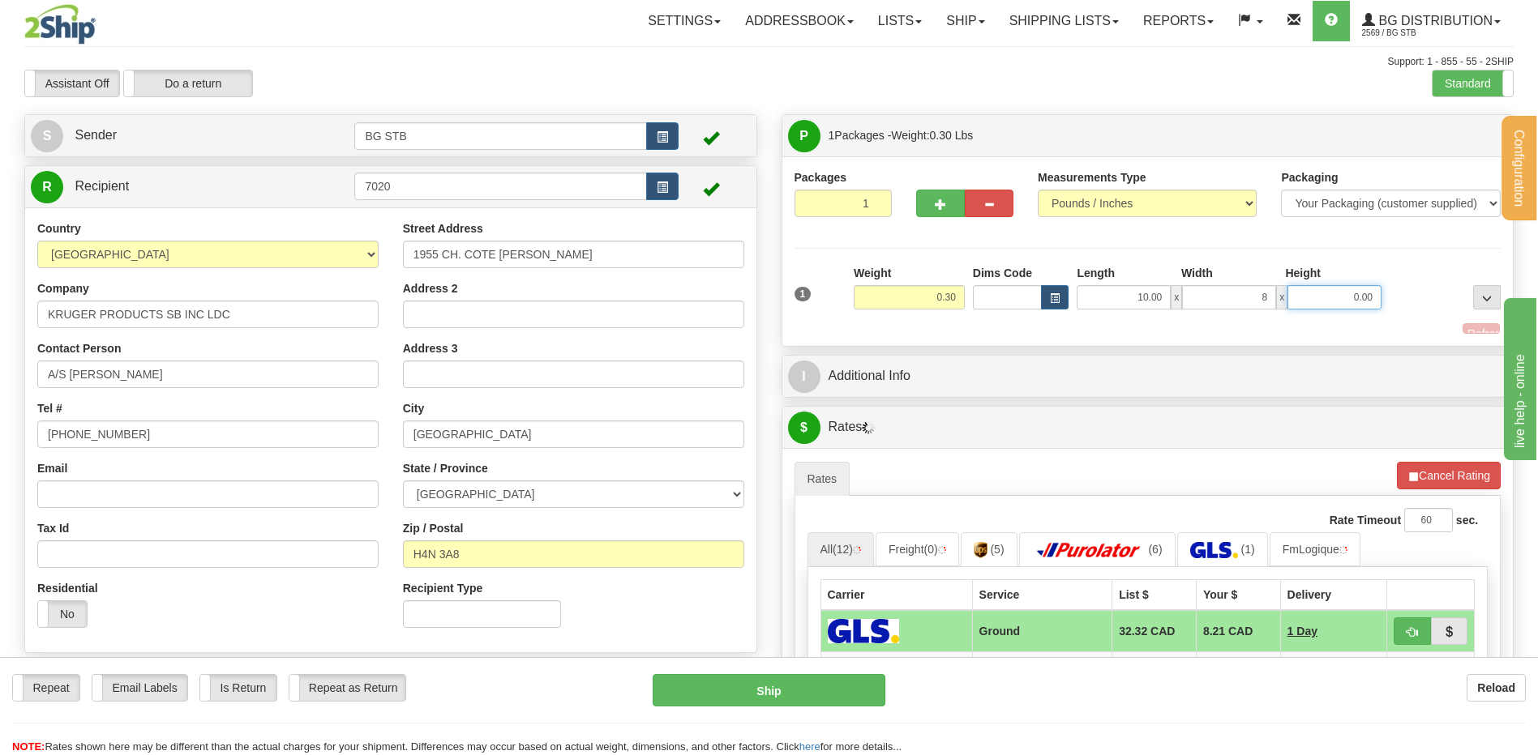
type input "8.00"
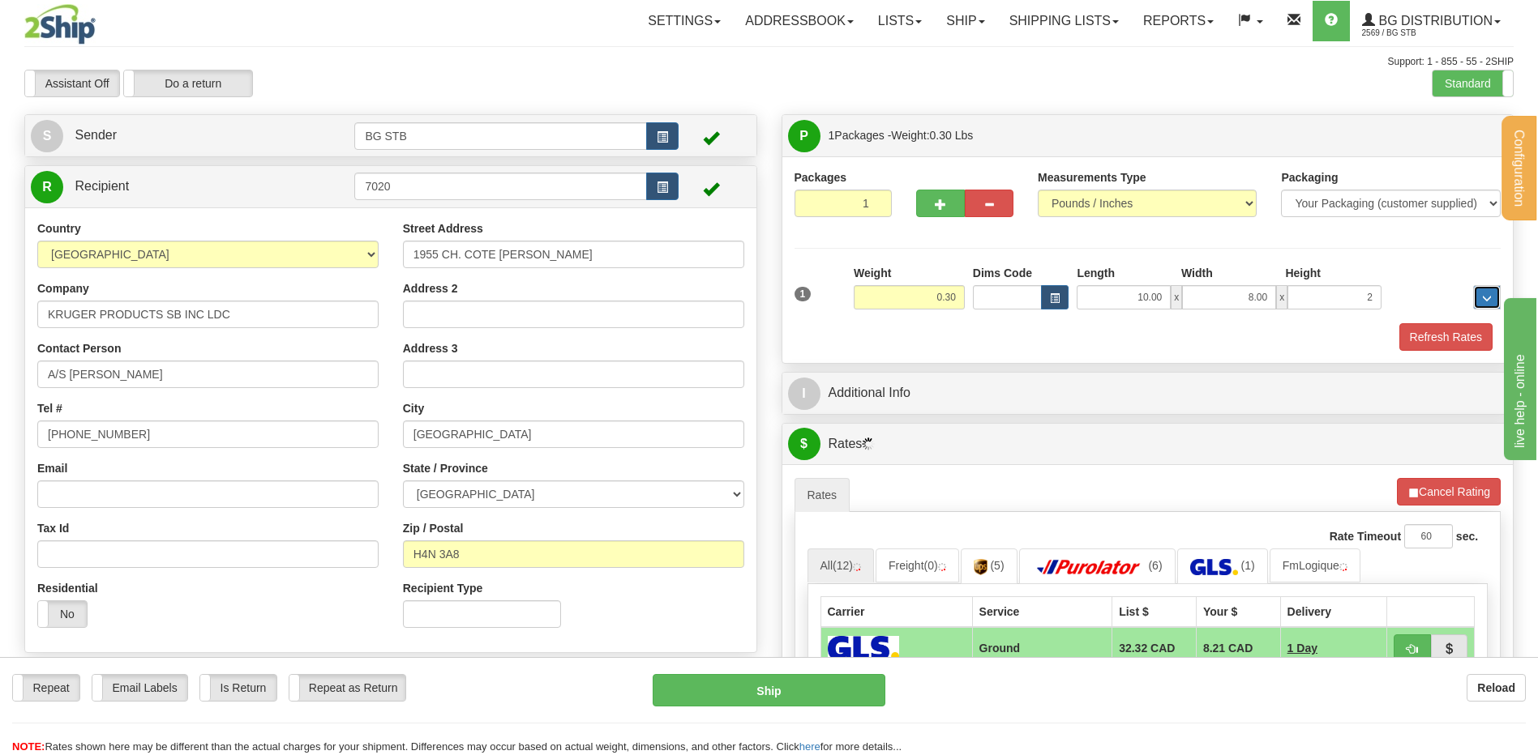
type input "2.00"
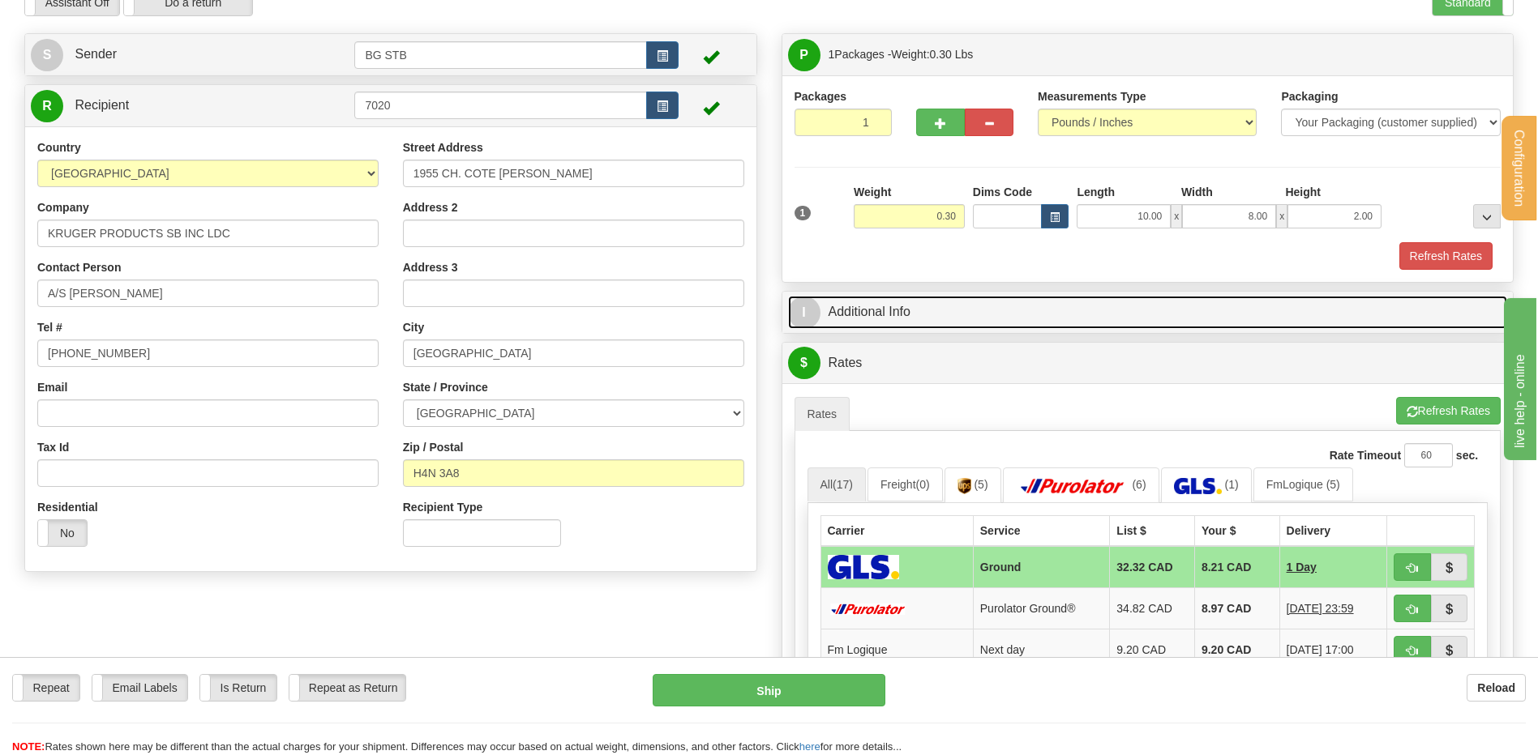
click at [892, 302] on link "I Additional Info" at bounding box center [1148, 312] width 720 height 33
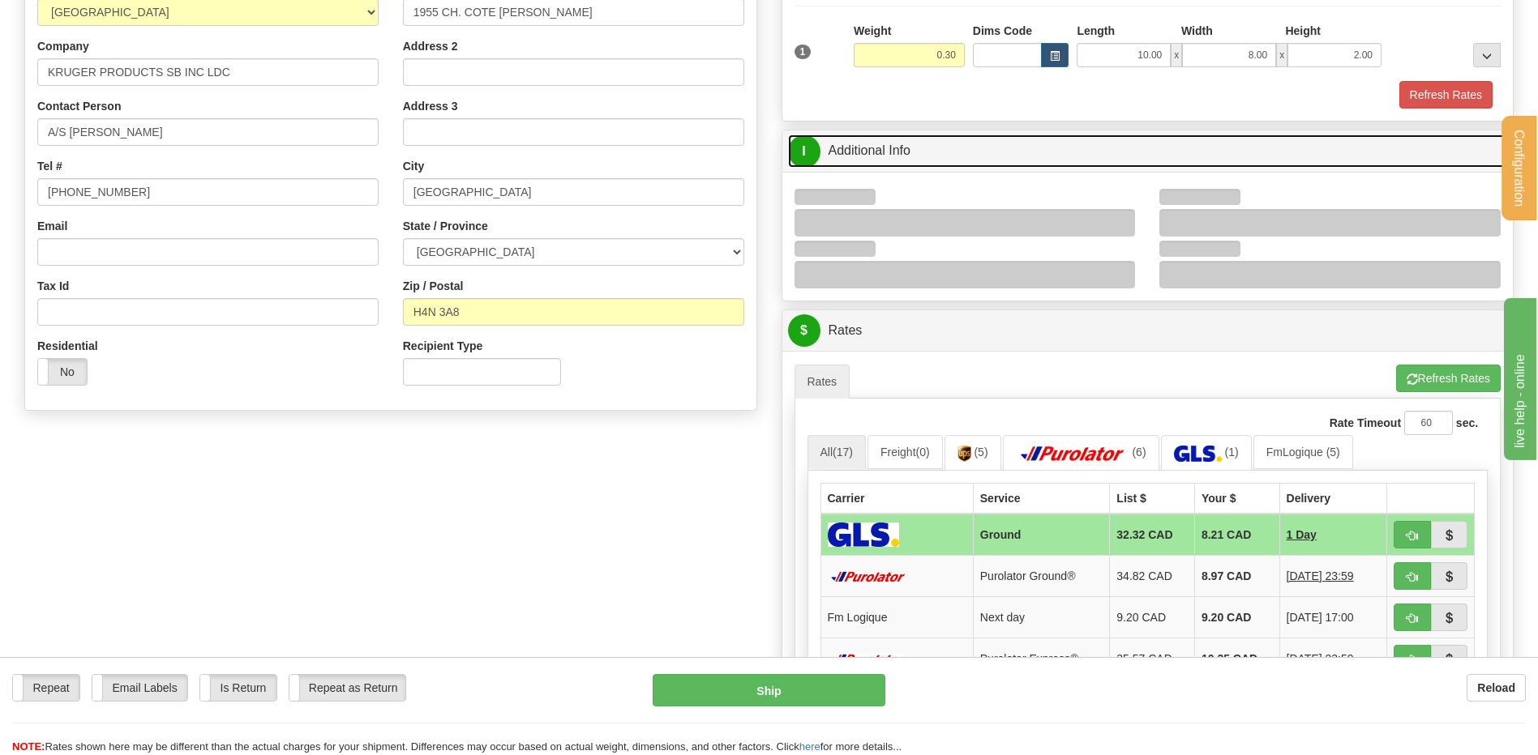
scroll to position [243, 0]
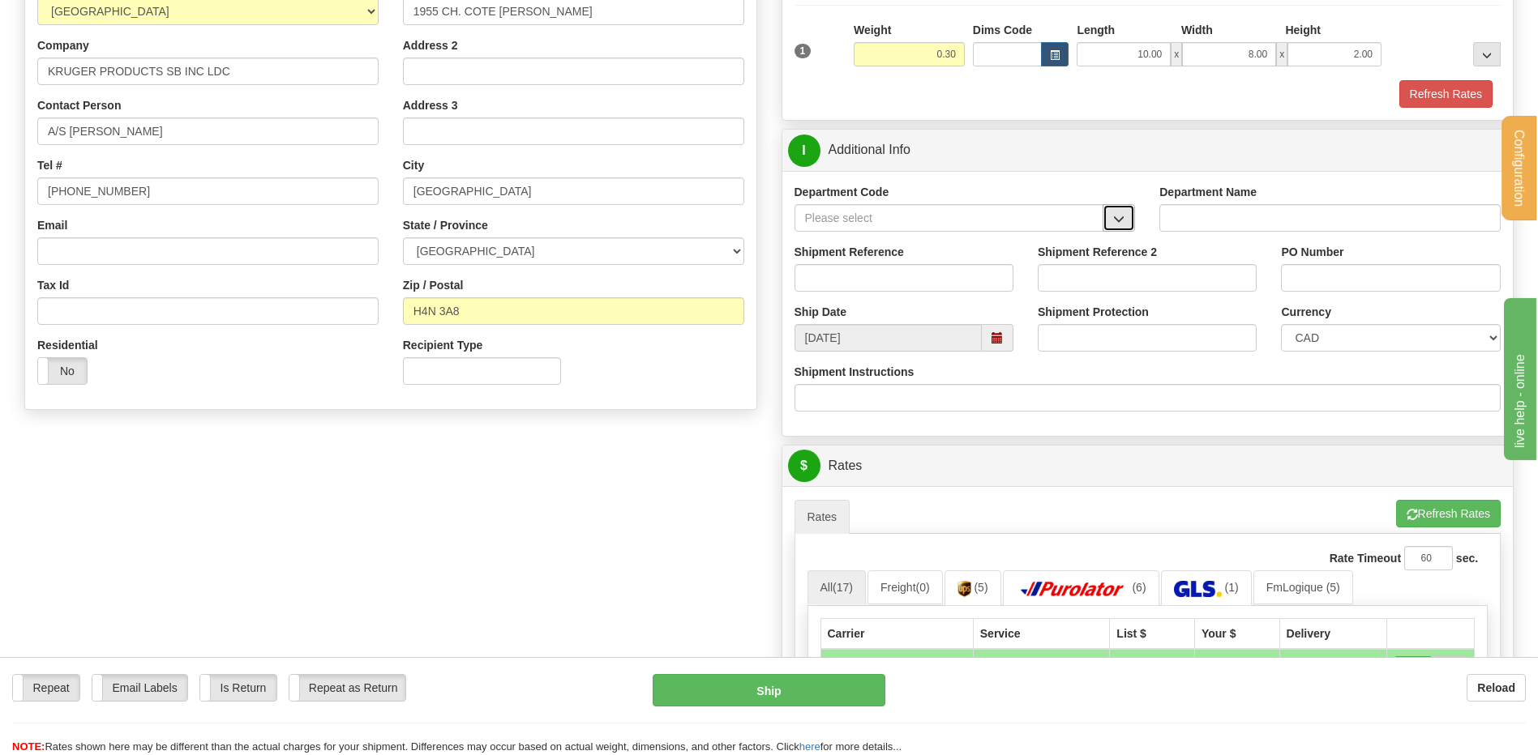
click at [1124, 216] on span "button" at bounding box center [1118, 219] width 11 height 11
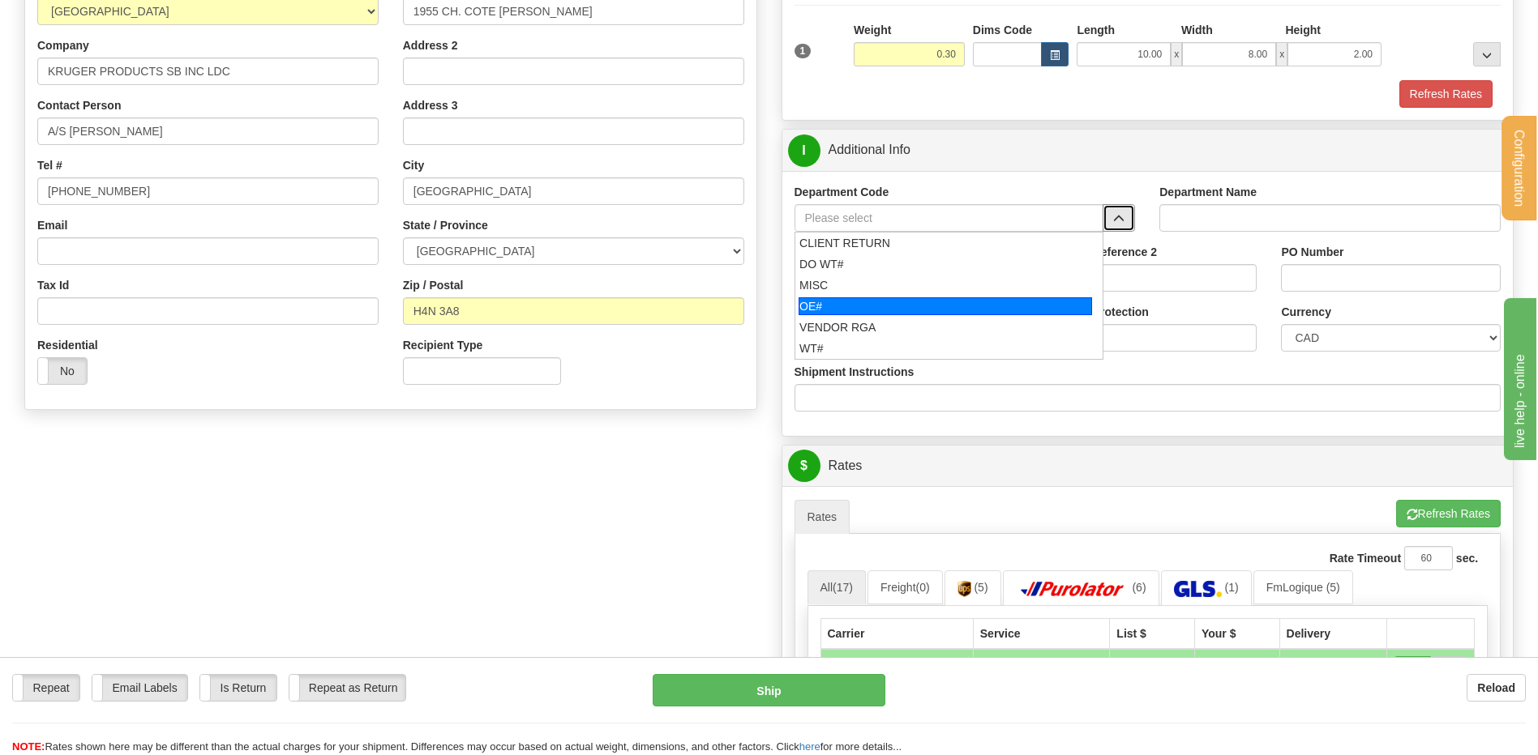
click at [901, 302] on div "OE#" at bounding box center [944, 306] width 293 height 18
type input "OE#"
type input "ORDERS"
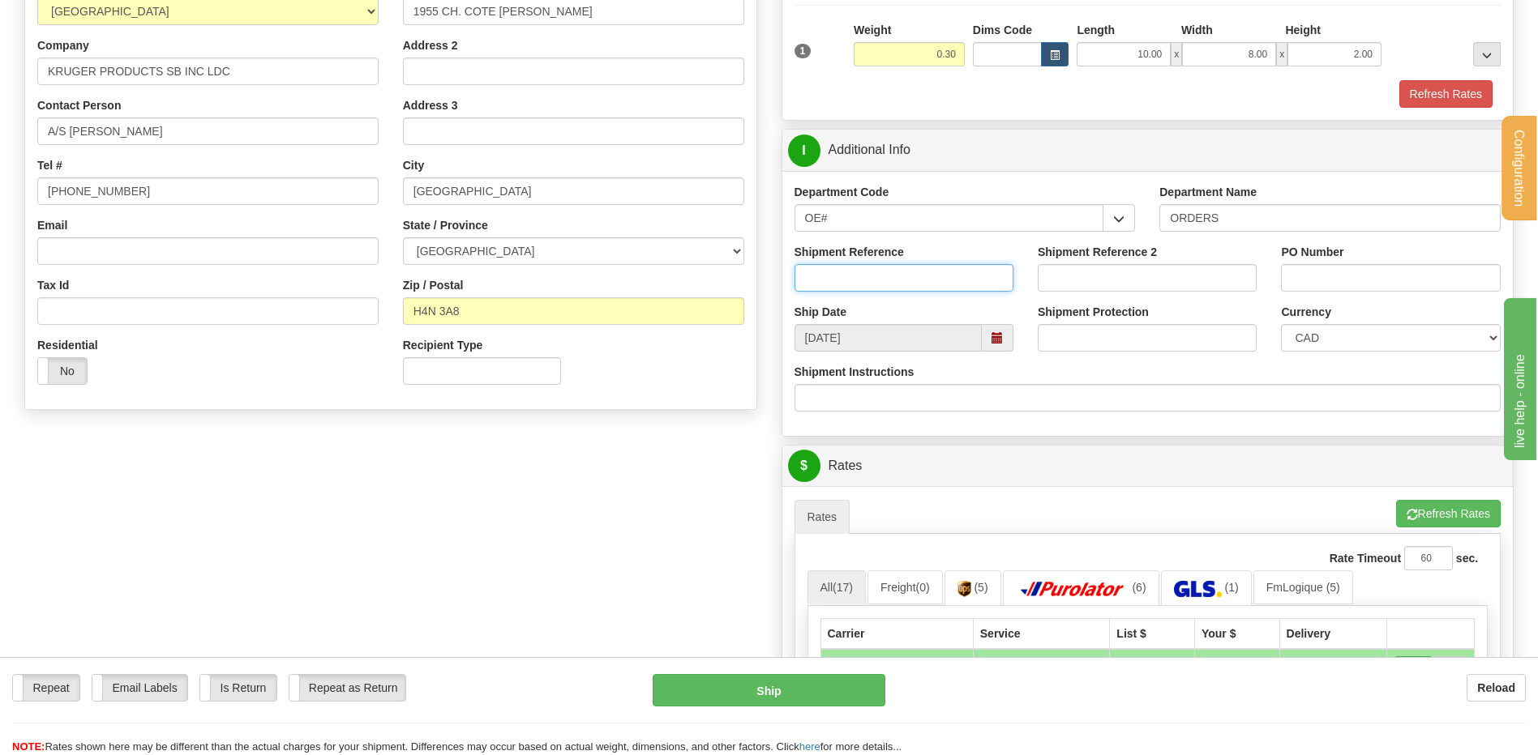
click at [875, 287] on input "Shipment Reference" at bounding box center [903, 278] width 219 height 28
type input "80006398-00"
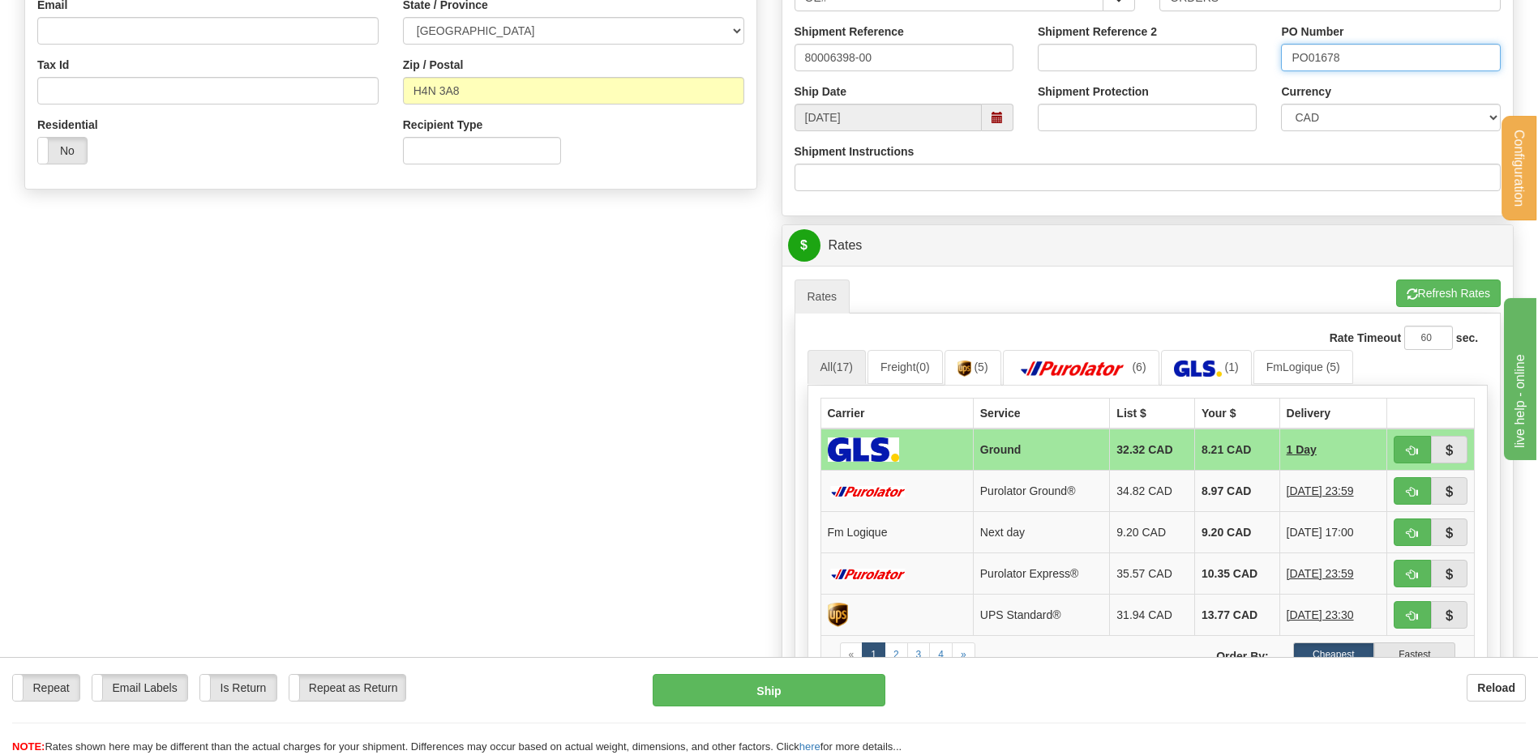
scroll to position [567, 0]
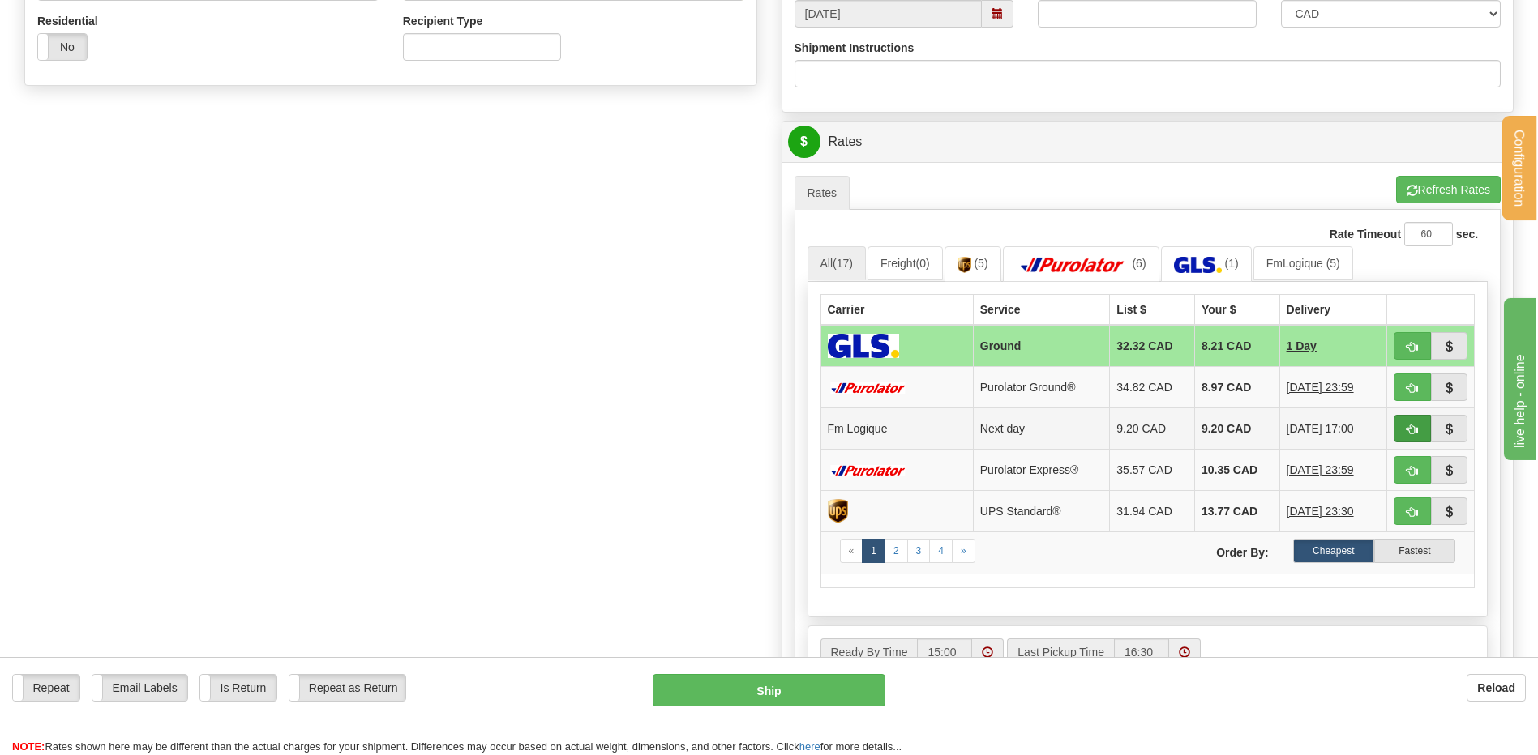
type input "PO01678"
click at [1404, 434] on button "button" at bounding box center [1411, 429] width 37 height 28
type input "jour"
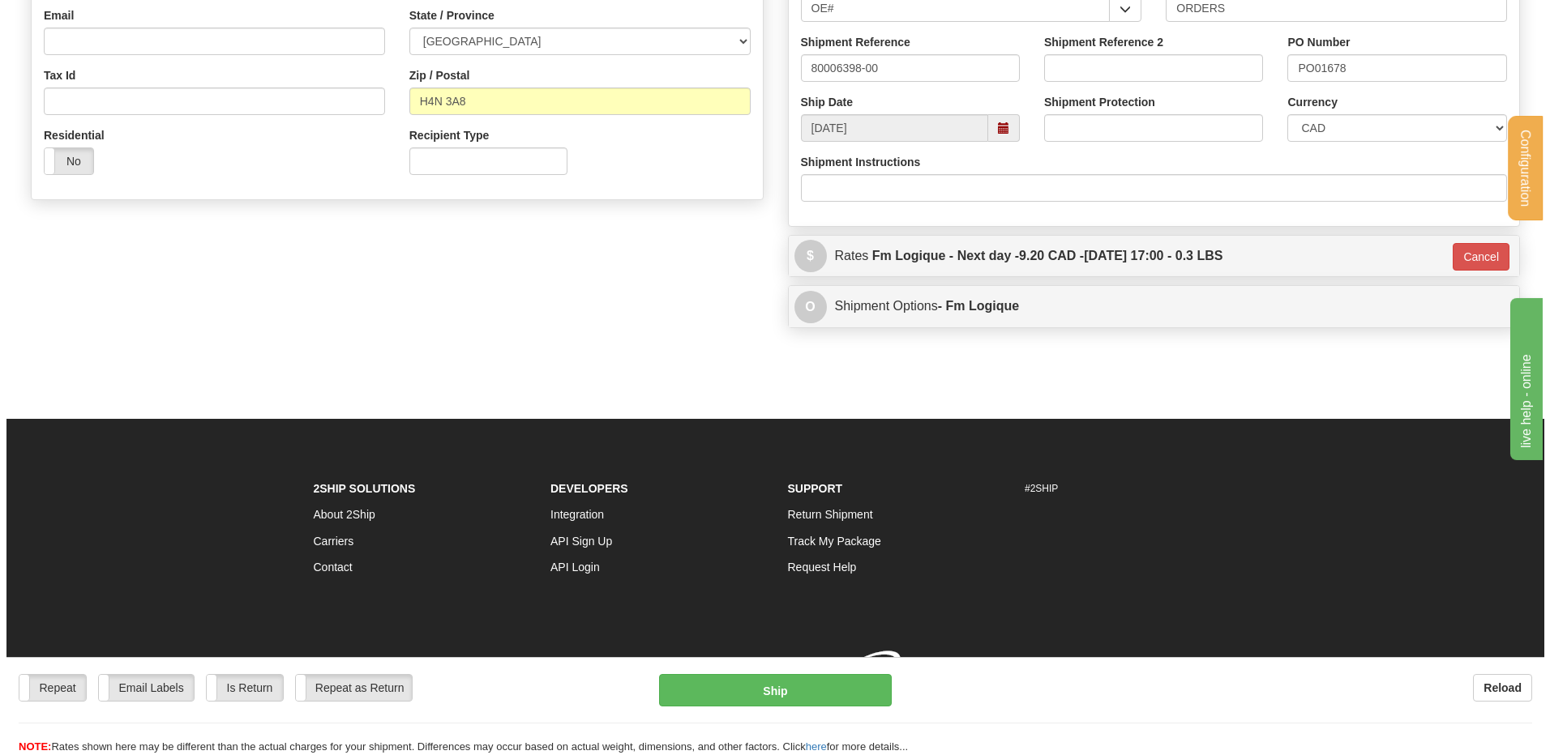
scroll to position [477, 0]
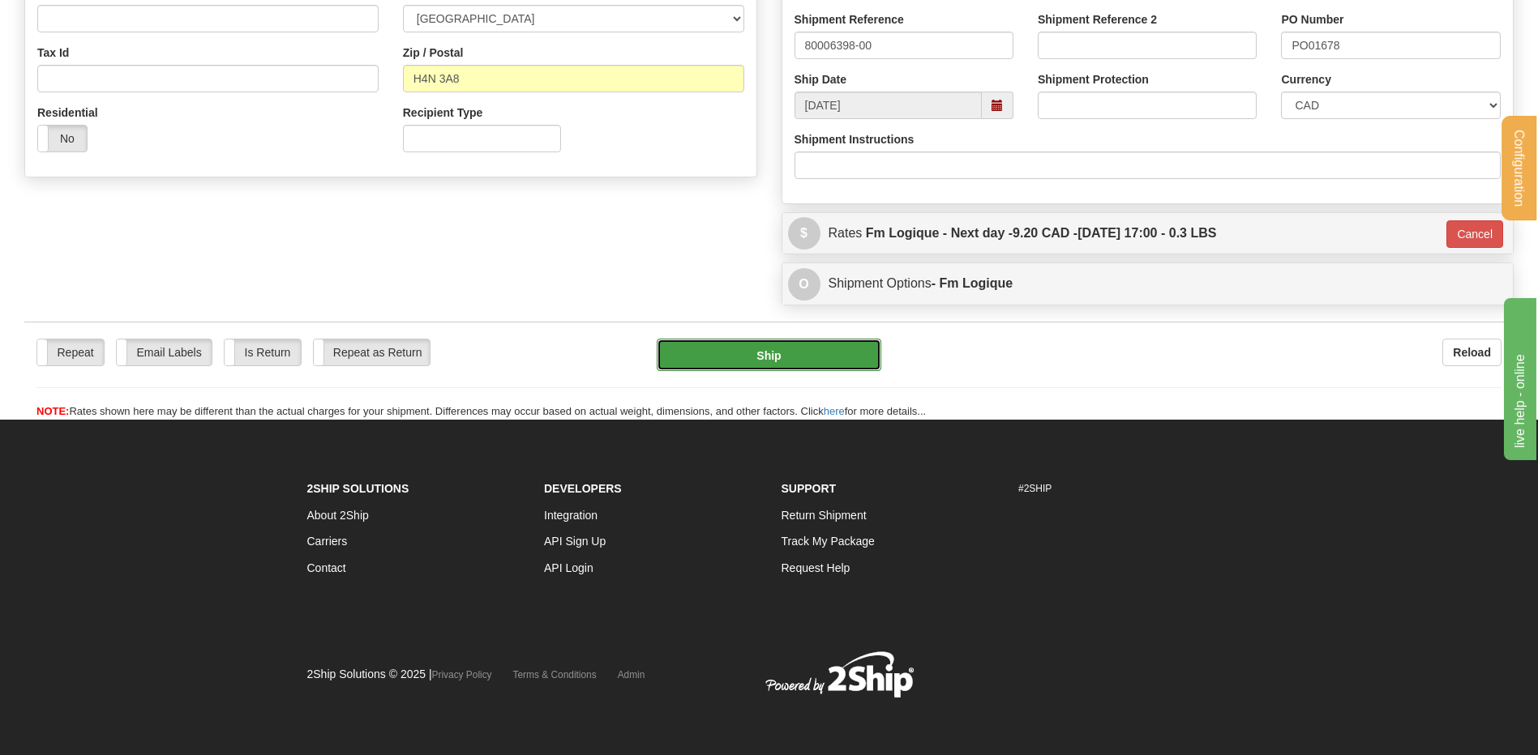
click at [747, 345] on button "Ship" at bounding box center [769, 355] width 224 height 32
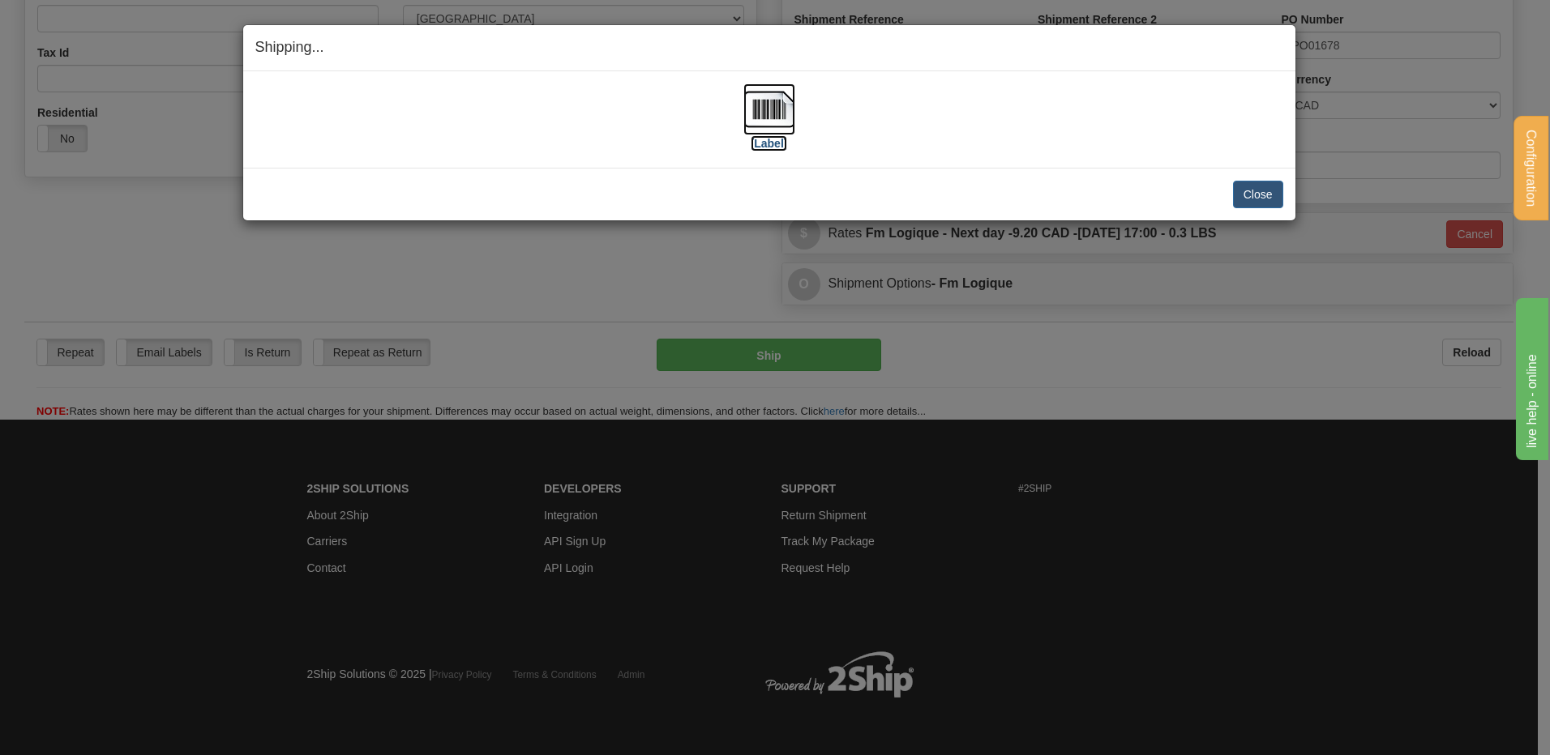
click at [773, 118] on img at bounding box center [769, 109] width 52 height 52
click at [1263, 199] on button "Close" at bounding box center [1258, 195] width 50 height 28
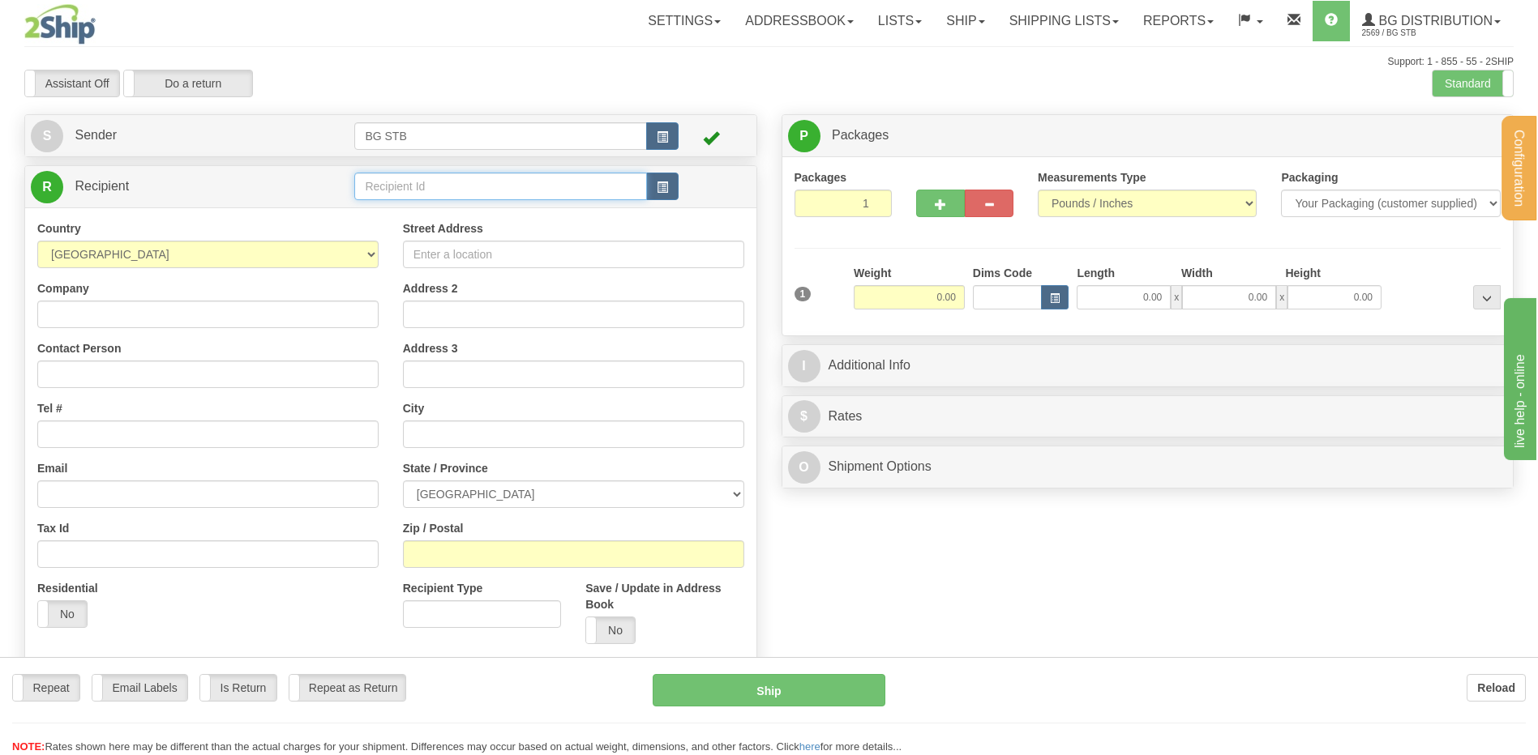
click at [395, 182] on input "text" at bounding box center [500, 187] width 292 height 28
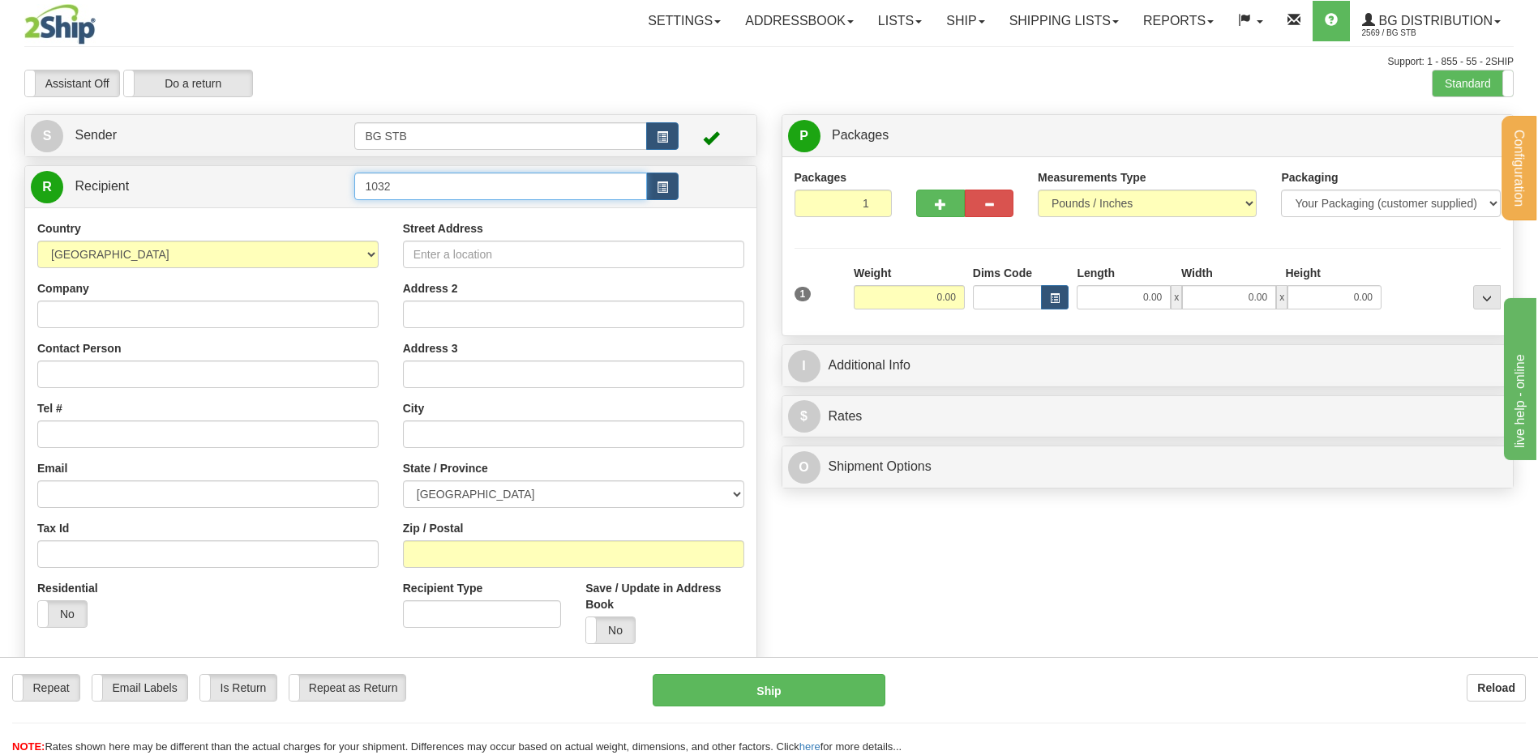
type input "1032"
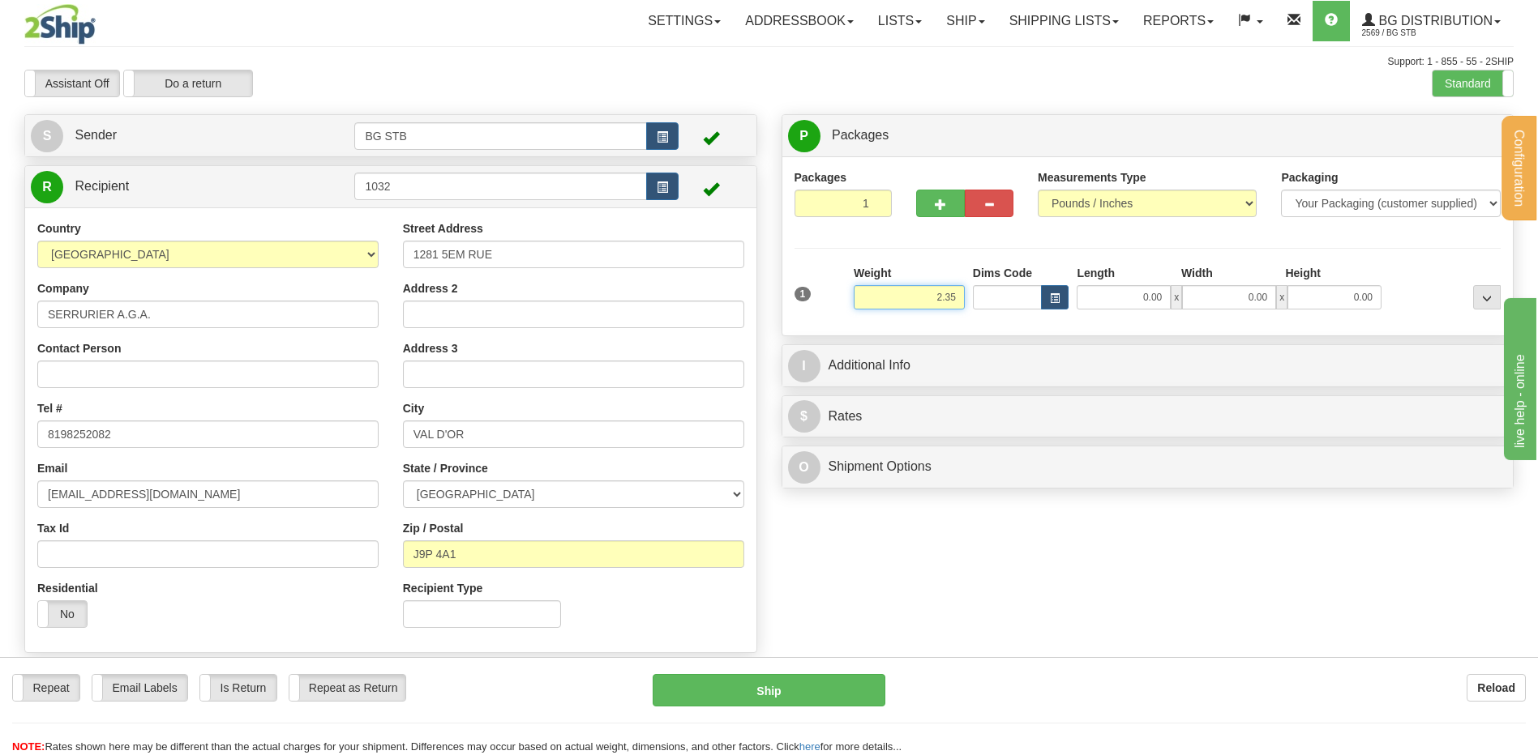
type input "2.35"
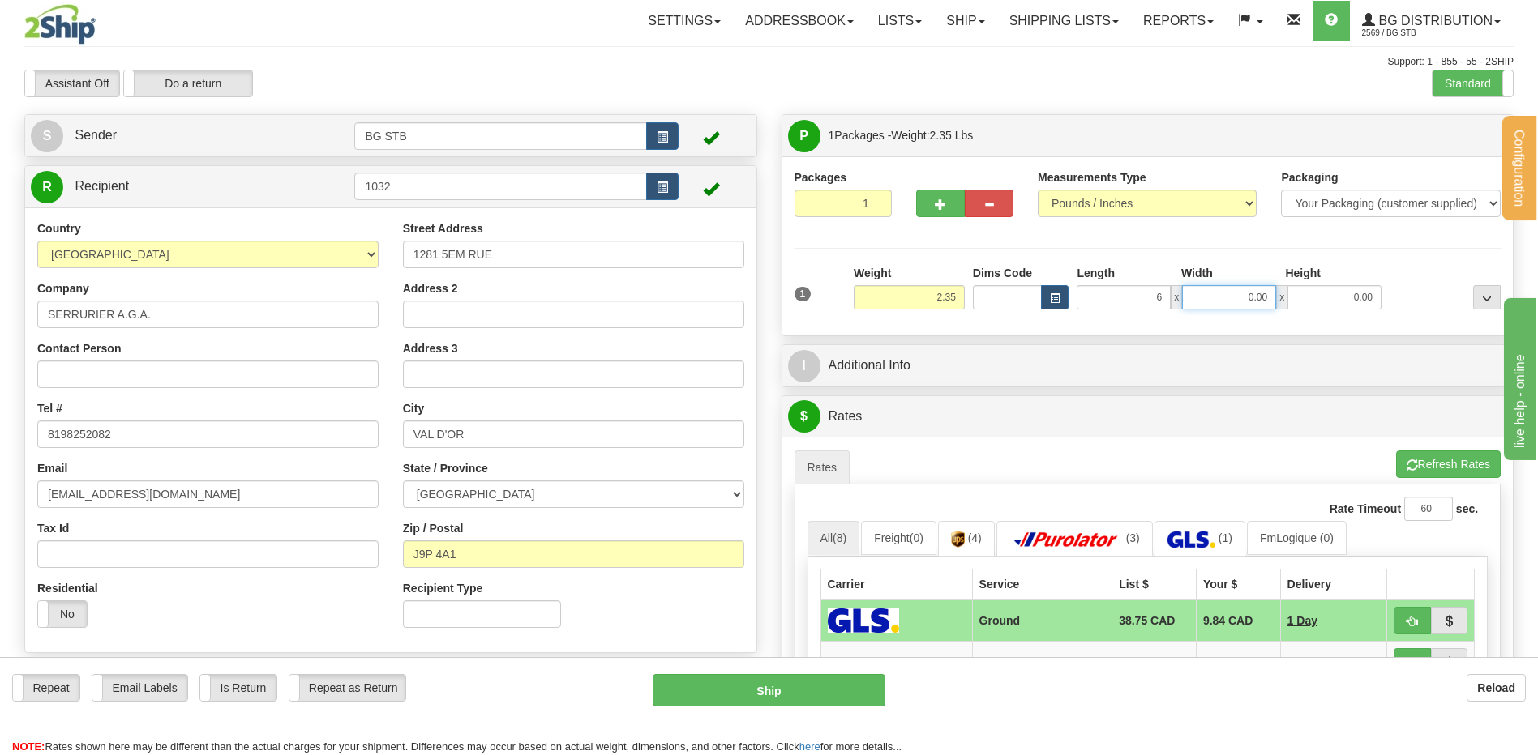
type input "6.00"
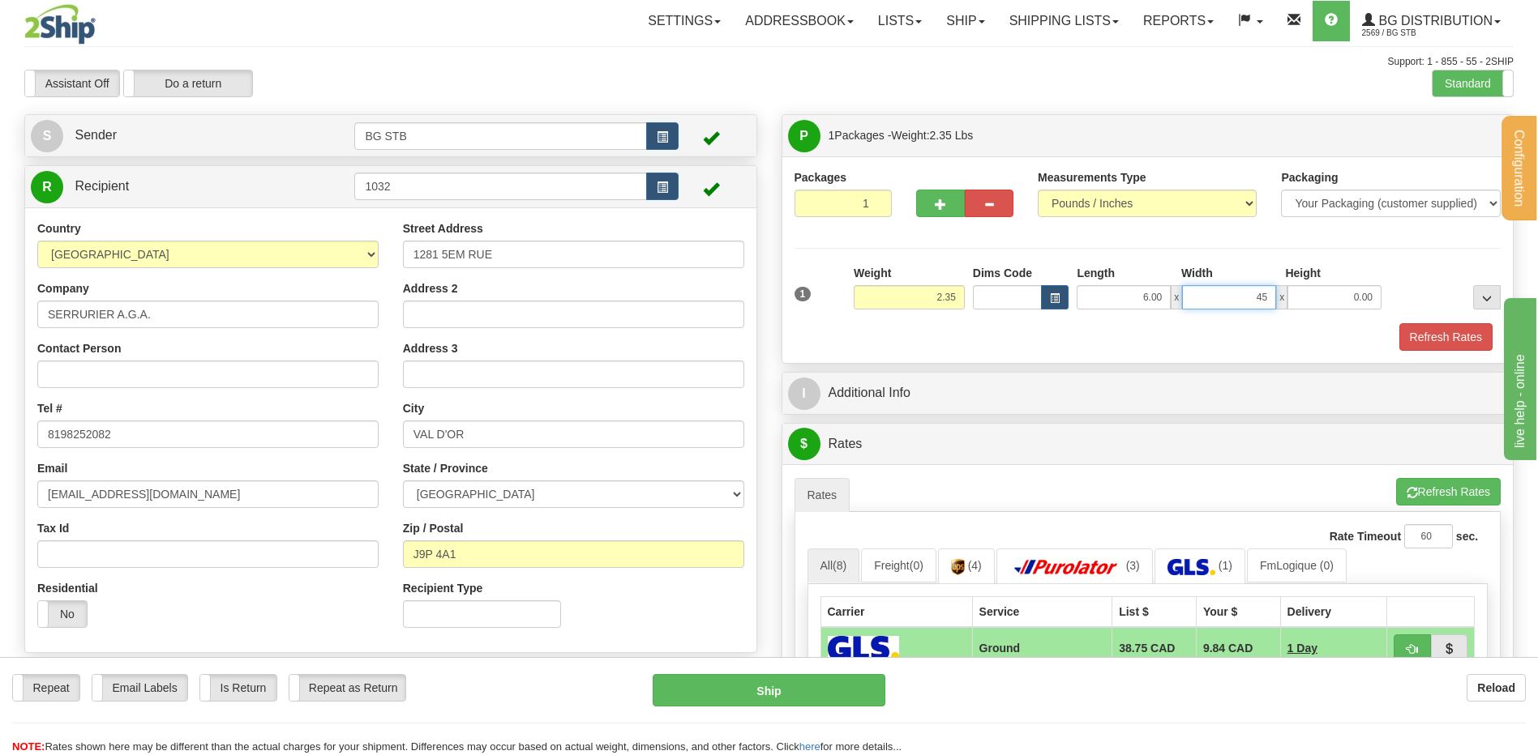
type input "45.00"
type input "9.00"
drag, startPoint x: 1231, startPoint y: 285, endPoint x: 1337, endPoint y: 299, distance: 107.2
click at [1258, 290] on input "45.00" at bounding box center [1229, 297] width 94 height 24
drag, startPoint x: 1209, startPoint y: 292, endPoint x: 1338, endPoint y: 271, distance: 130.6
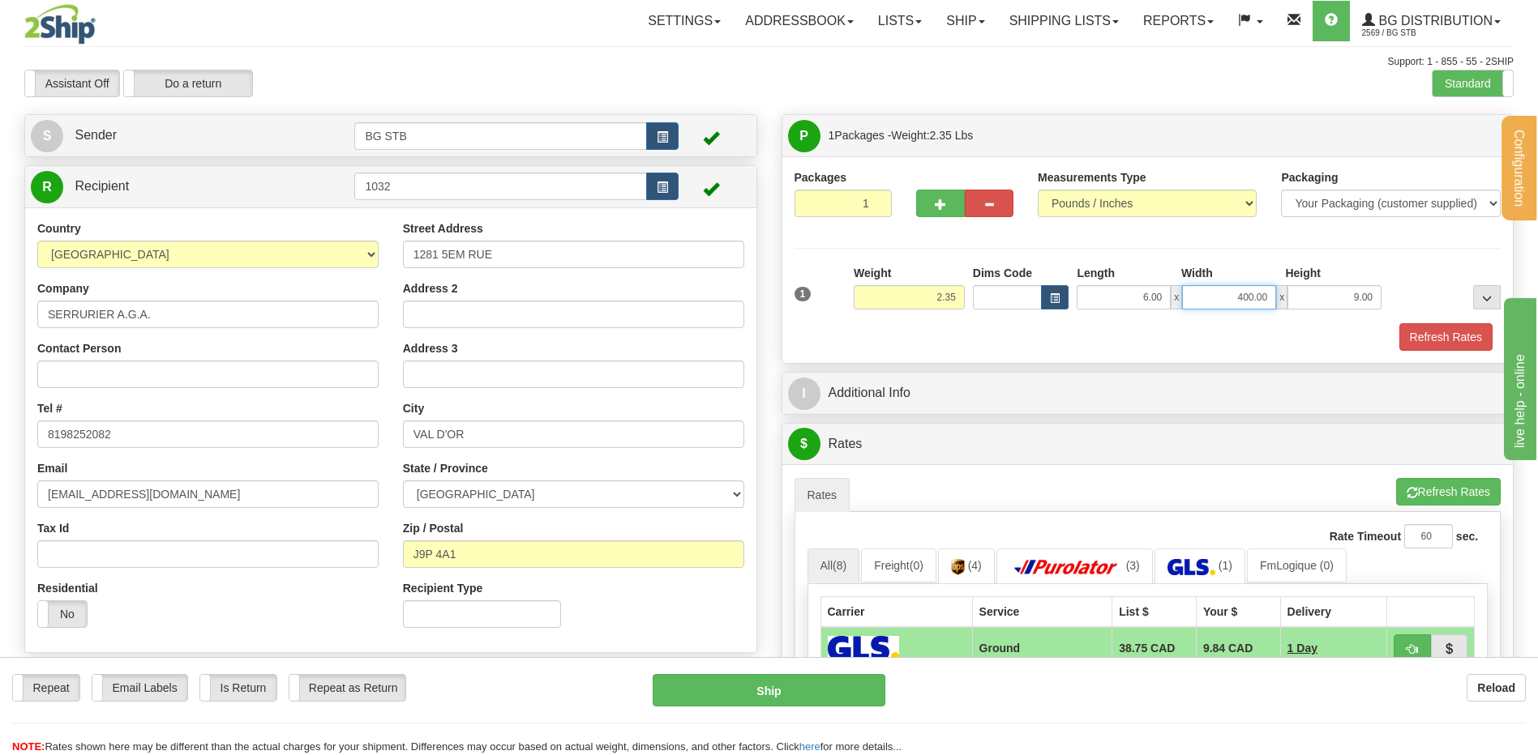
click at [1317, 275] on div "Length Width Height 6.00 x 400.00 x 9.00" at bounding box center [1228, 287] width 313 height 45
type input "4.00"
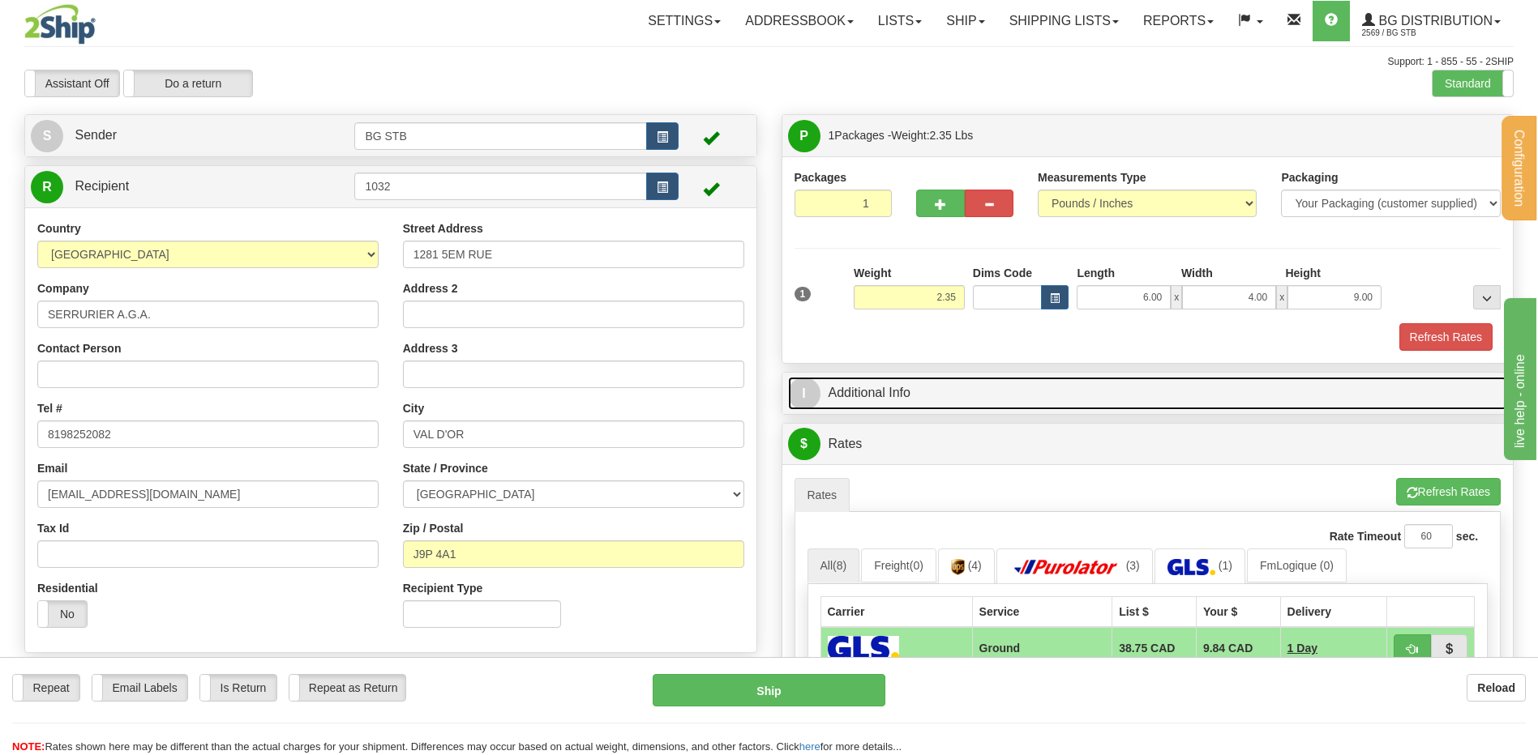
click at [925, 402] on link "I Additional Info" at bounding box center [1148, 393] width 720 height 33
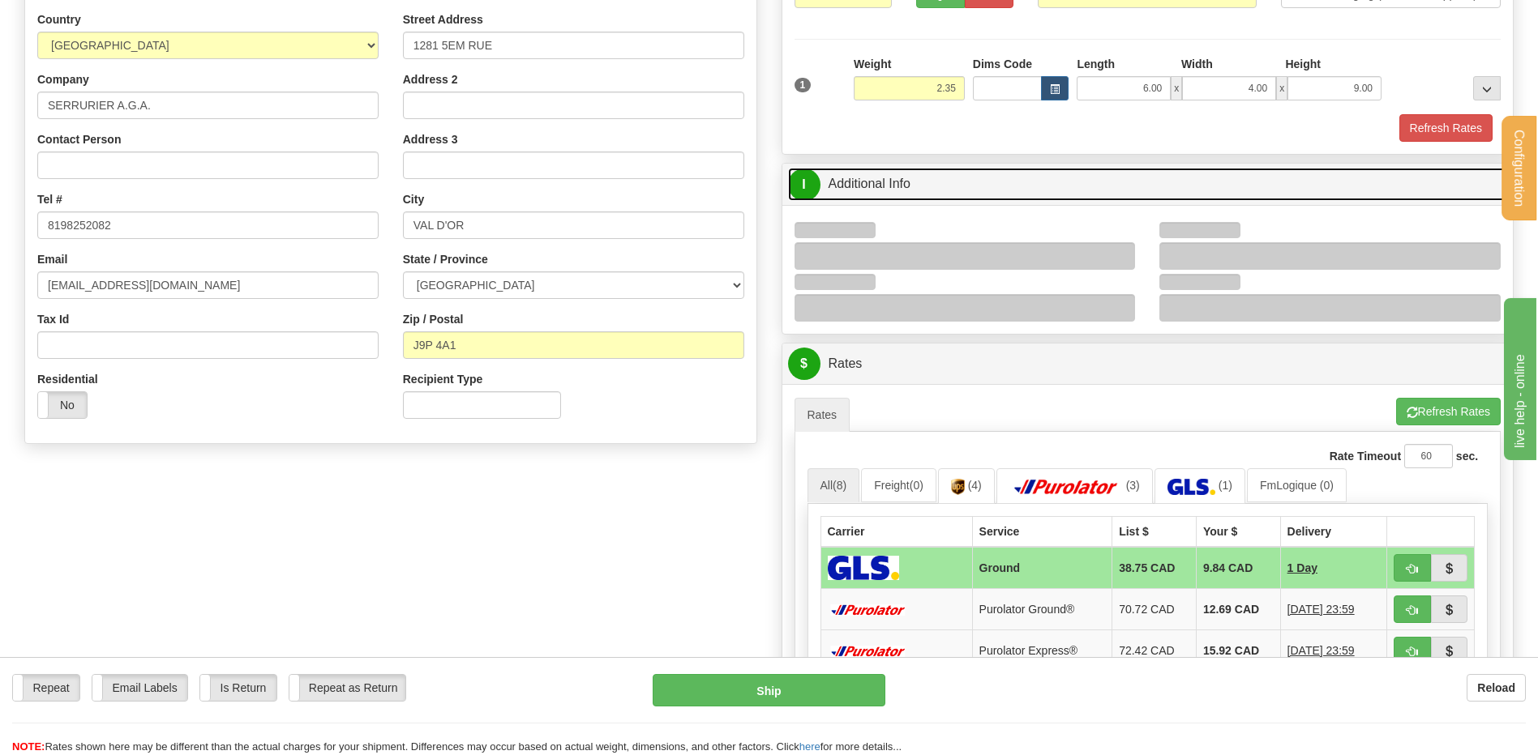
scroll to position [324, 0]
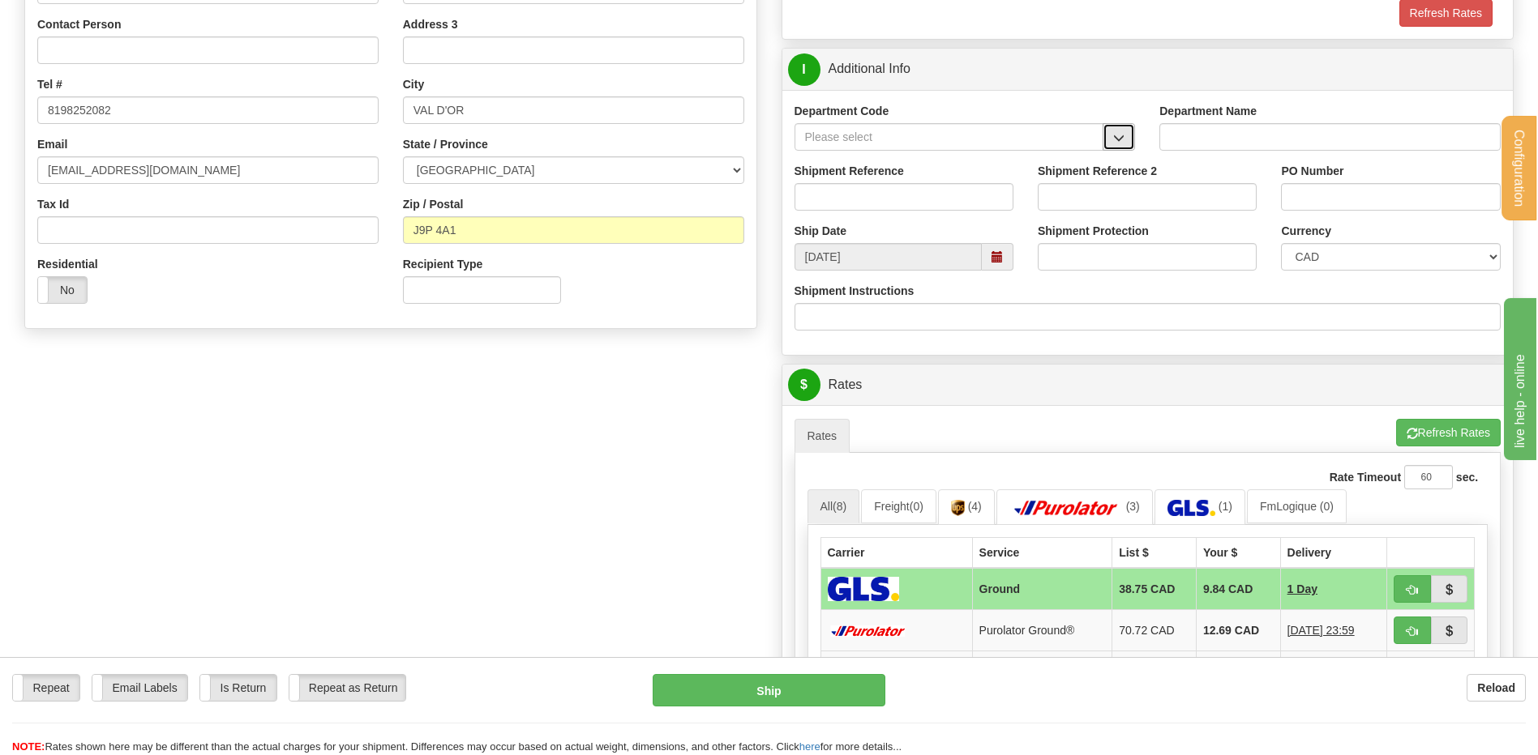
click at [1119, 129] on button "button" at bounding box center [1118, 137] width 32 height 28
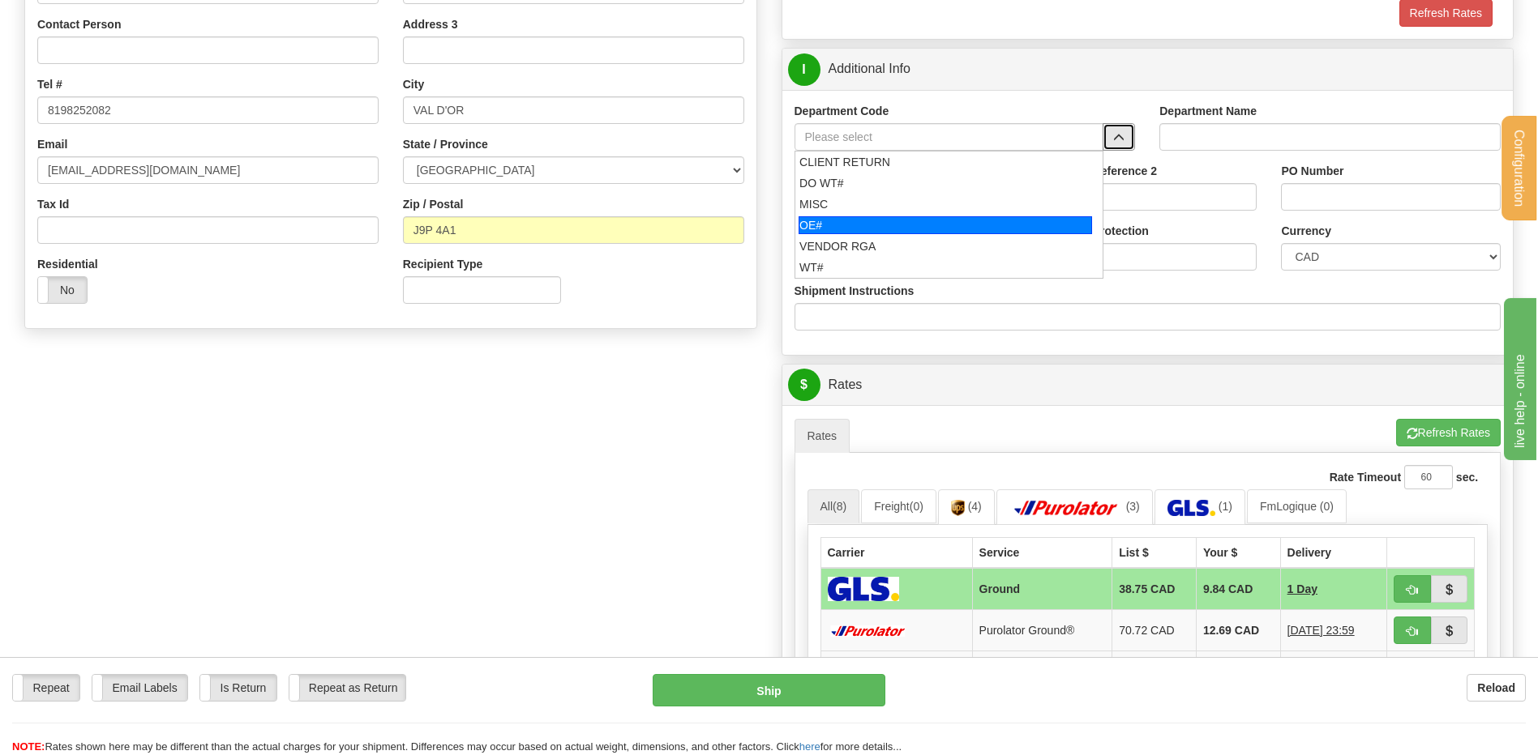
click at [867, 232] on div "OE#" at bounding box center [944, 225] width 293 height 18
type input "OE#"
type input "ORDERS"
click at [865, 228] on div "Ship Date 09/26/2025" at bounding box center [903, 247] width 243 height 48
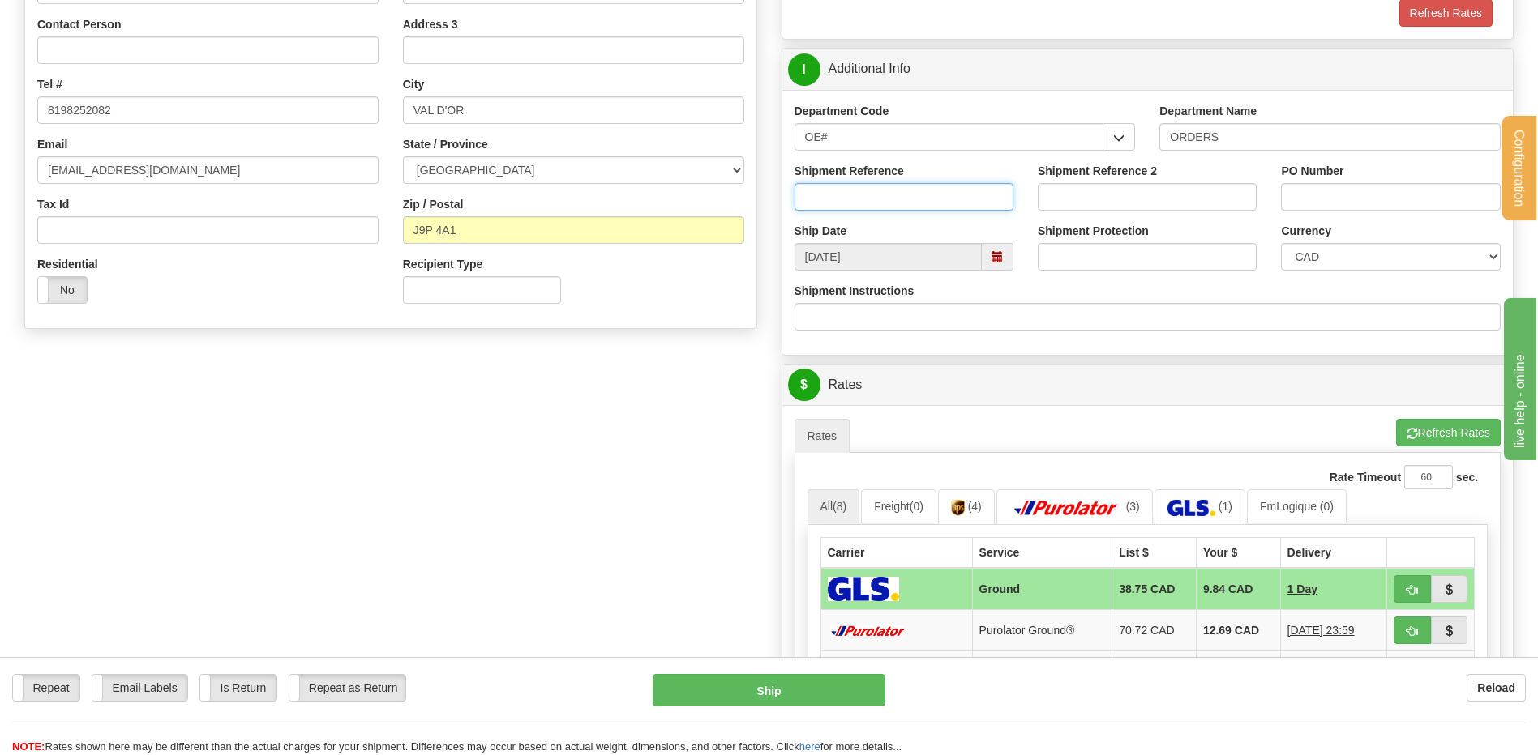
click at [858, 194] on input "Shipment Reference" at bounding box center [903, 197] width 219 height 28
type input "80004756-00"
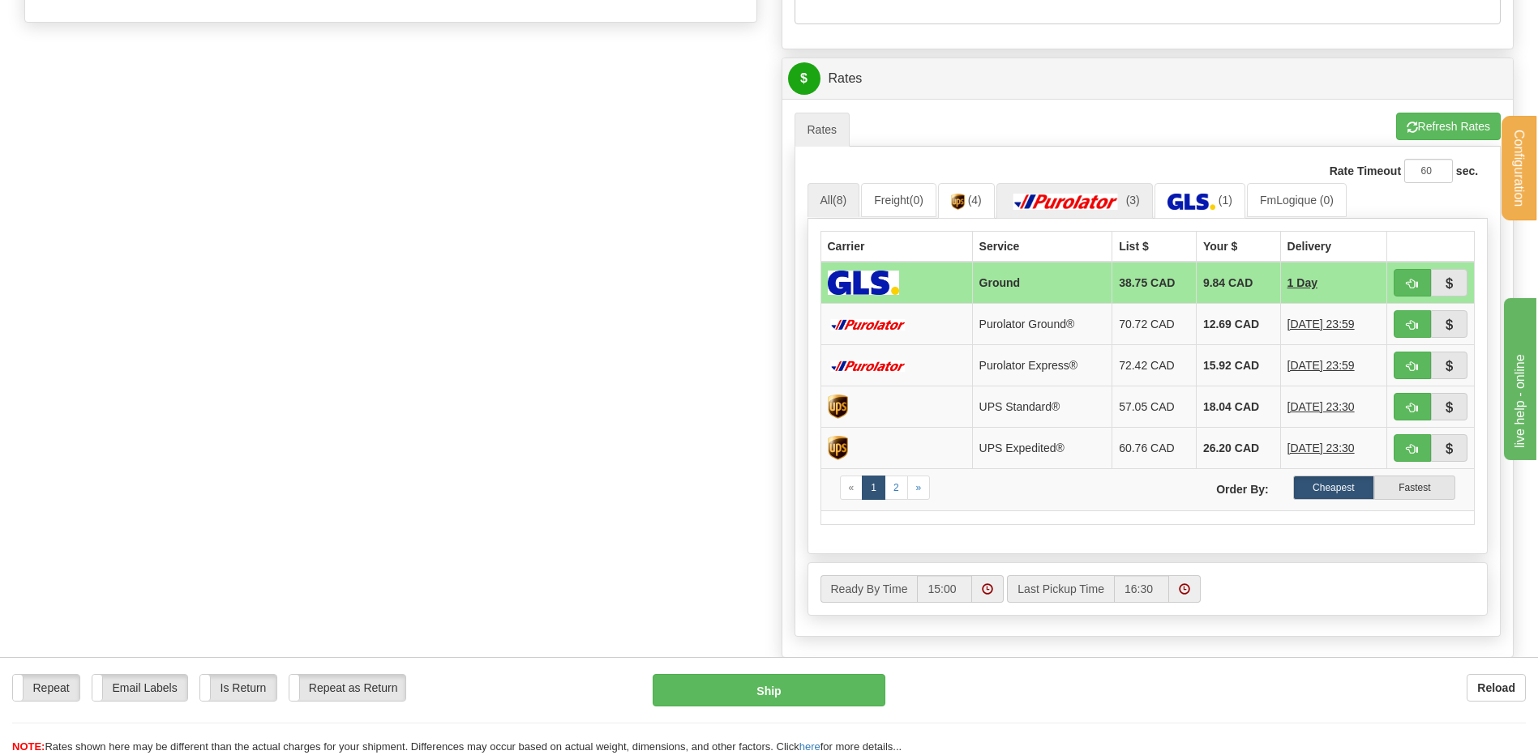
scroll to position [648, 0]
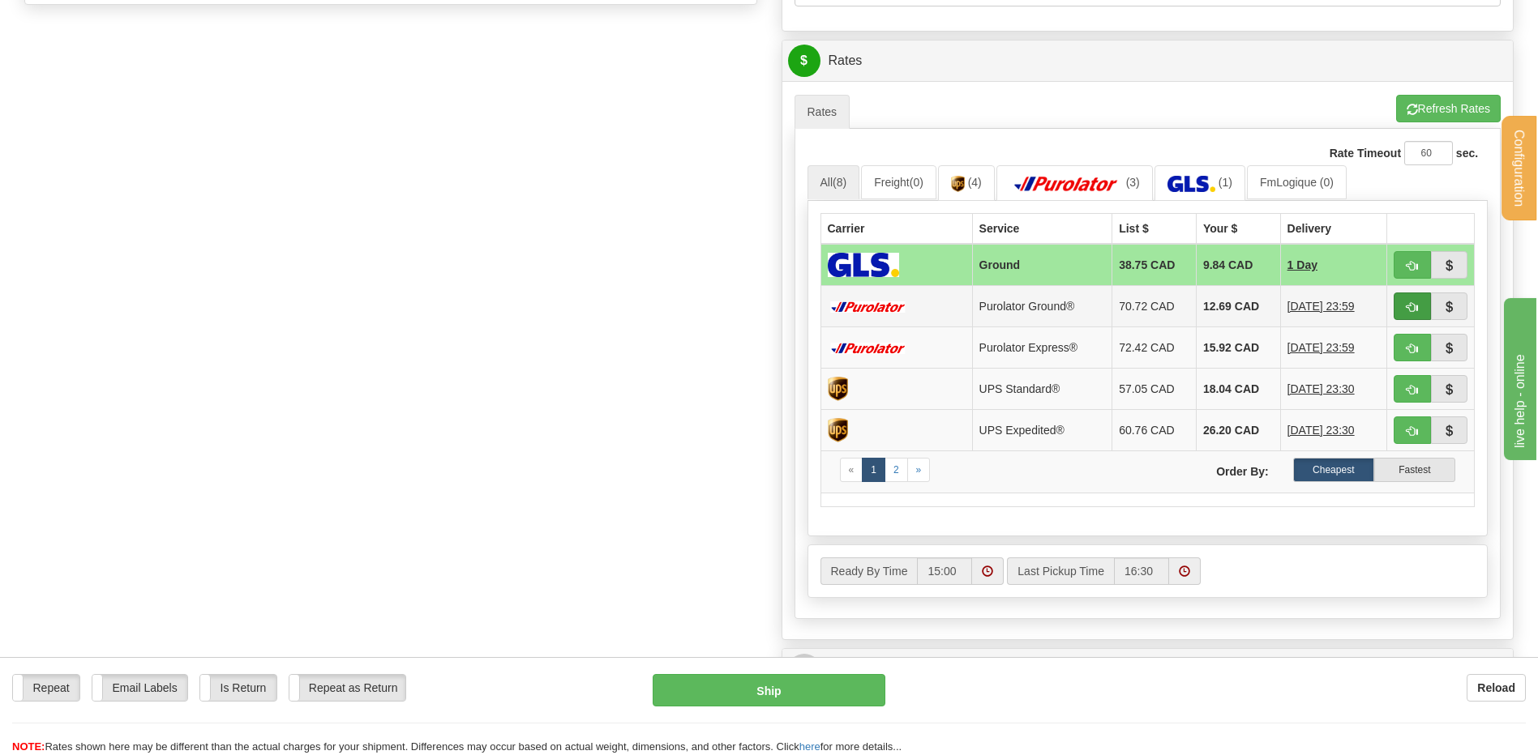
type input "AGATHE 19/08/25"
click at [1403, 308] on button "button" at bounding box center [1411, 307] width 37 height 28
type input "260"
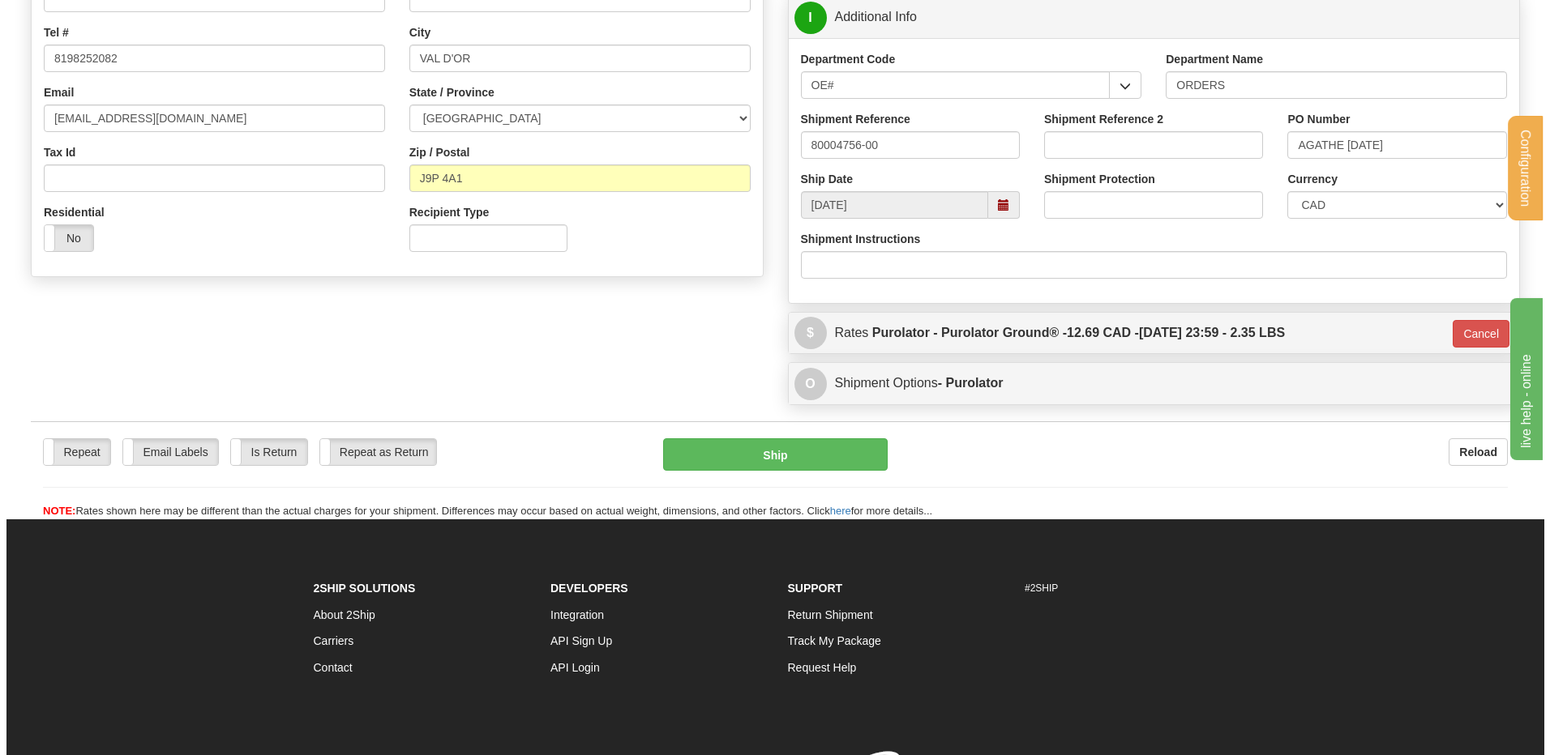
scroll to position [357, 0]
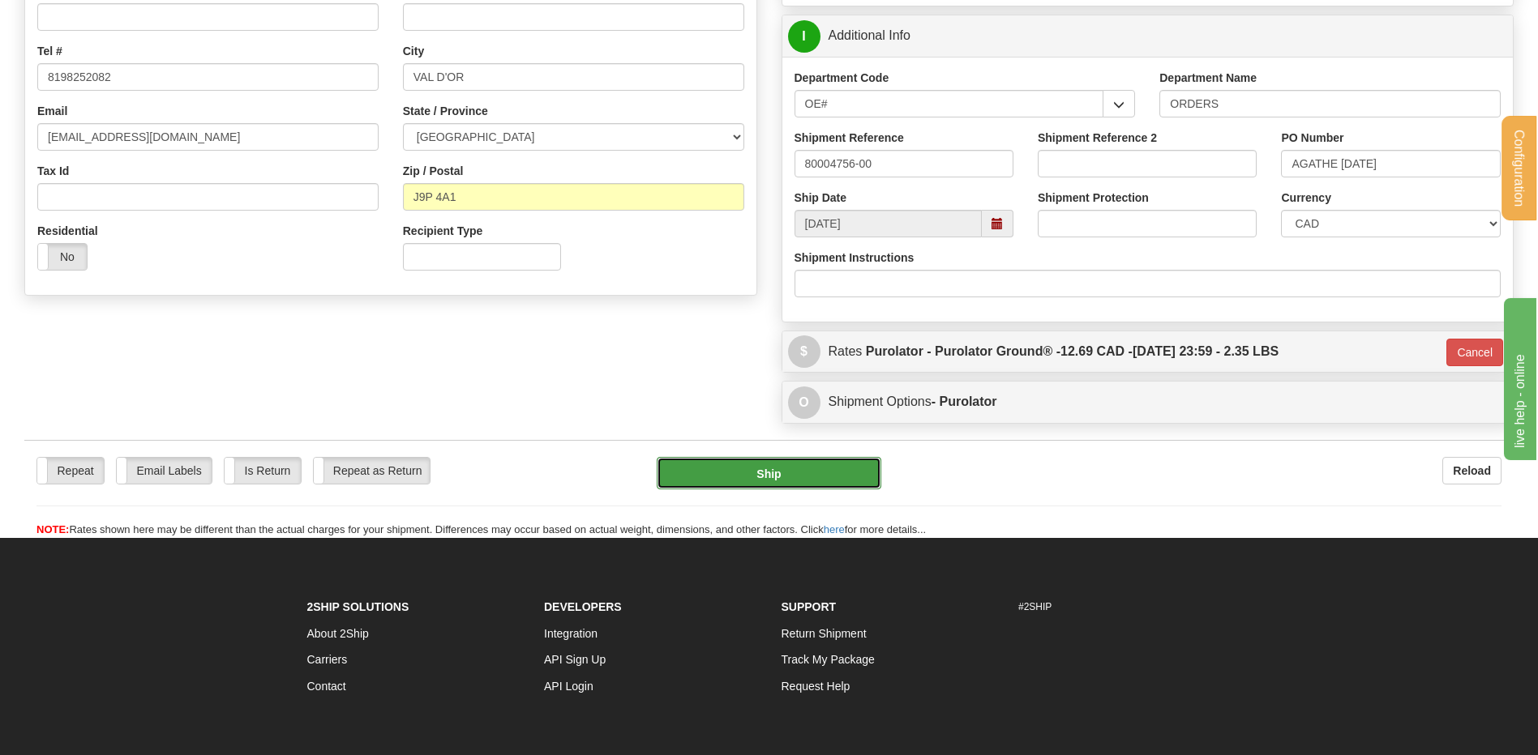
click at [679, 483] on button "Ship" at bounding box center [769, 473] width 224 height 32
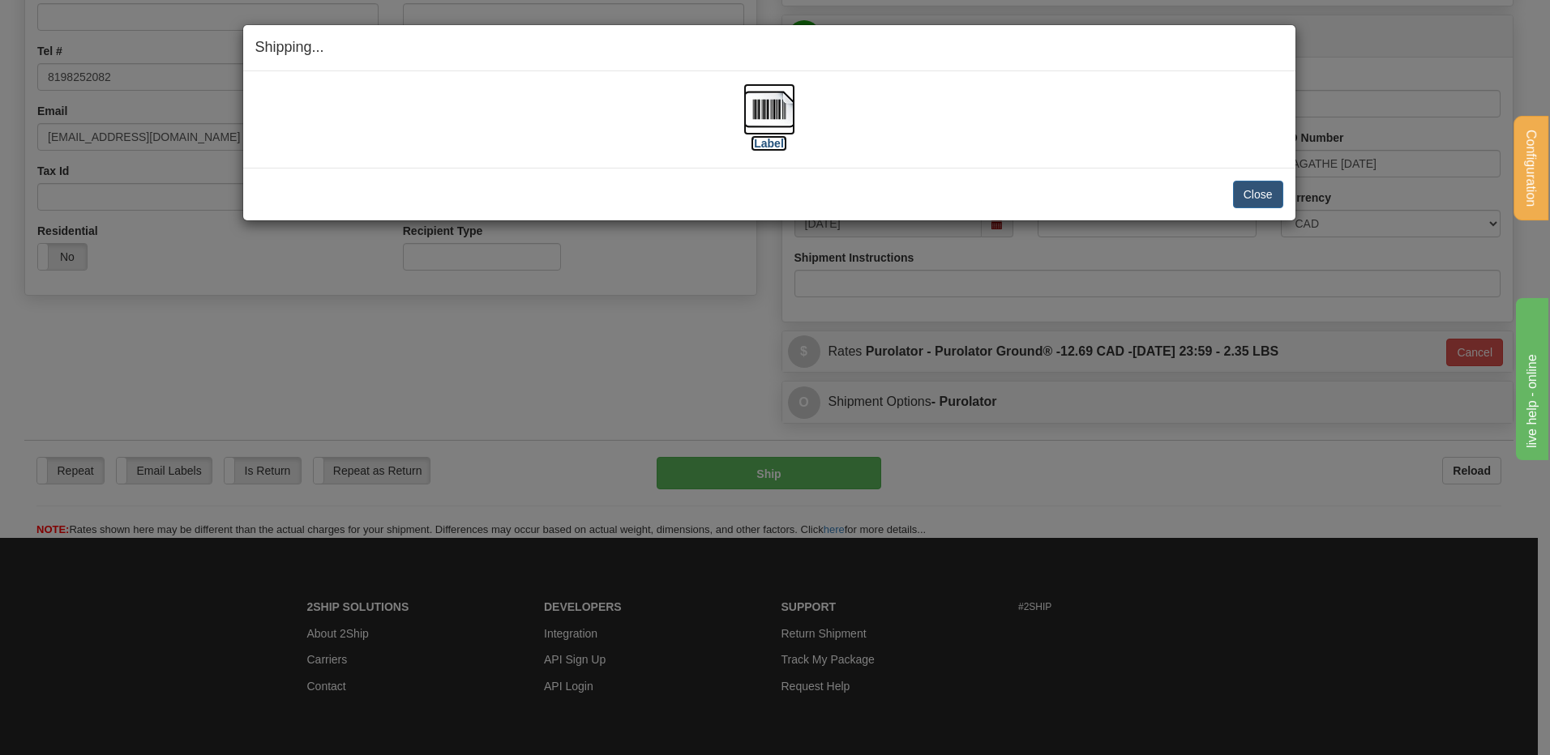
click at [780, 111] on img at bounding box center [769, 109] width 52 height 52
click at [1273, 195] on button "Close" at bounding box center [1258, 195] width 50 height 28
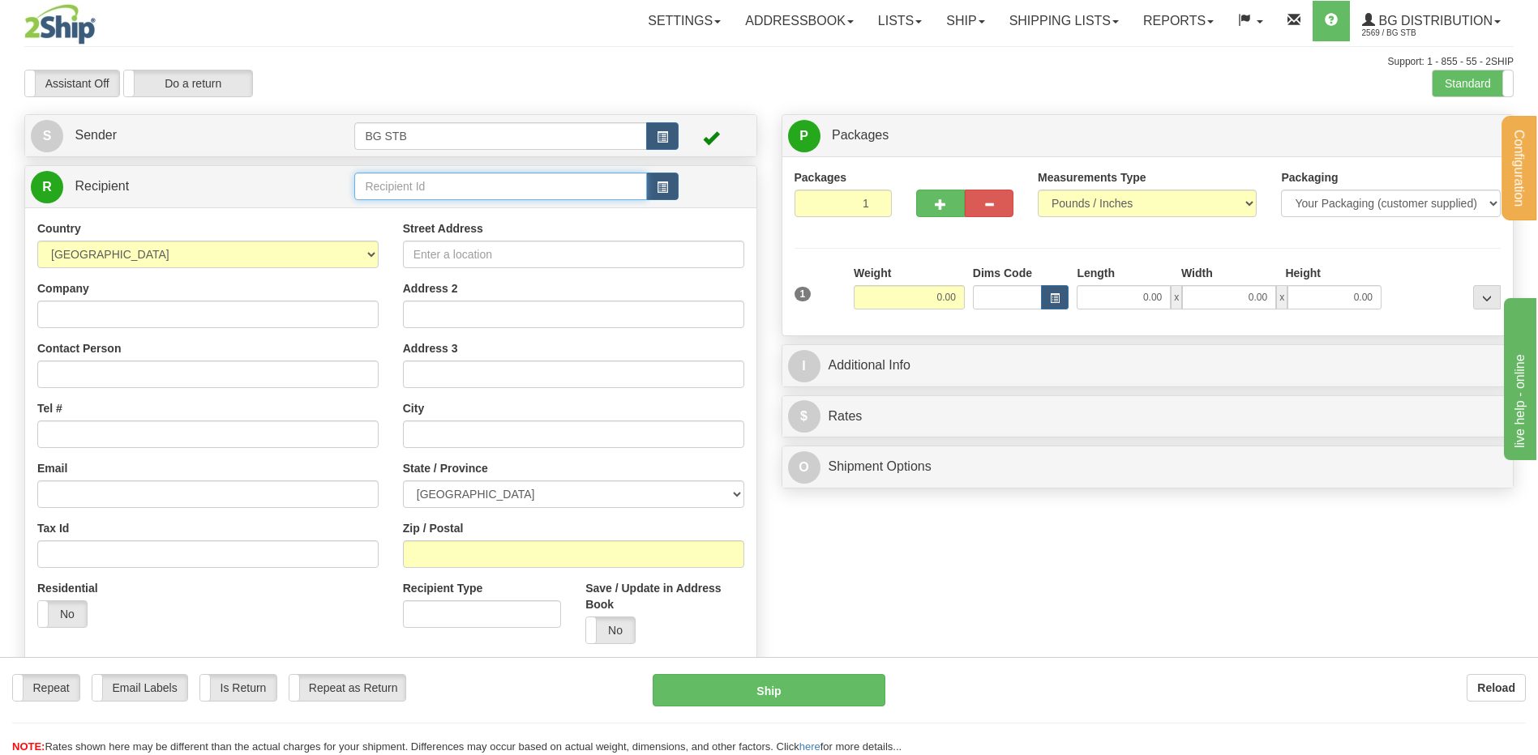
click at [407, 187] on input "text" at bounding box center [500, 187] width 292 height 28
click at [417, 193] on input "text" at bounding box center [500, 187] width 292 height 28
type input "4172"
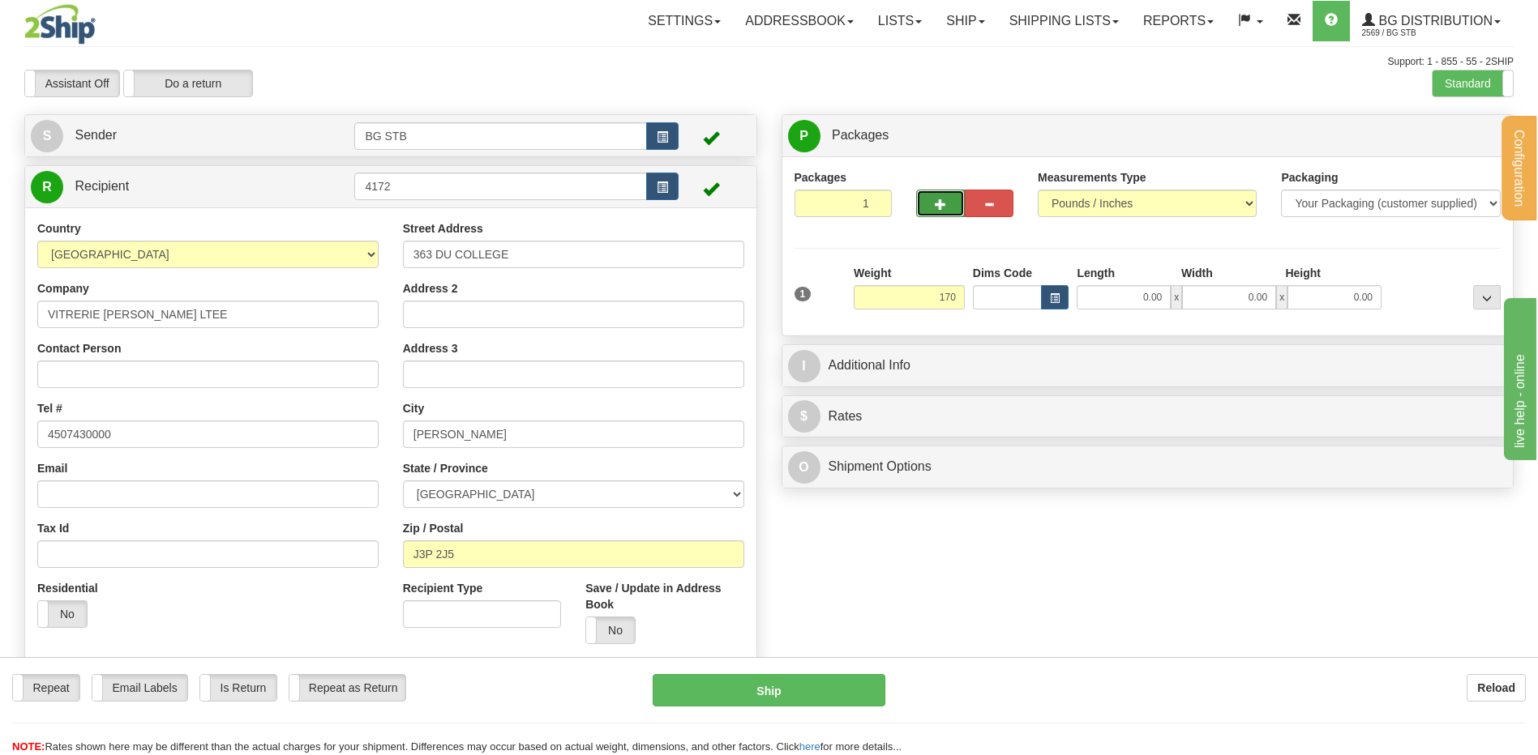
type input "170.00"
click at [927, 203] on button "button" at bounding box center [940, 204] width 49 height 28
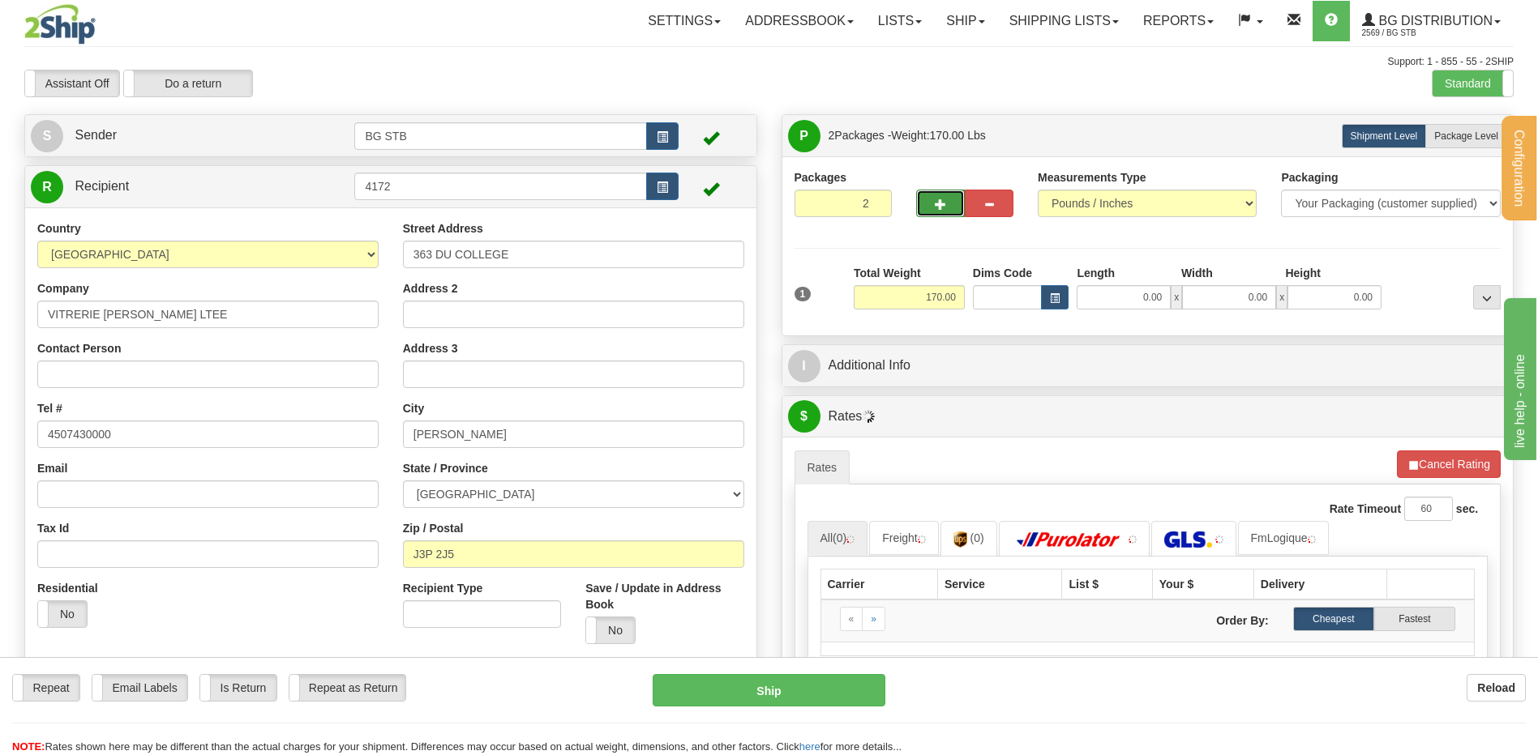
click at [939, 211] on button "button" at bounding box center [940, 204] width 49 height 28
type input "3"
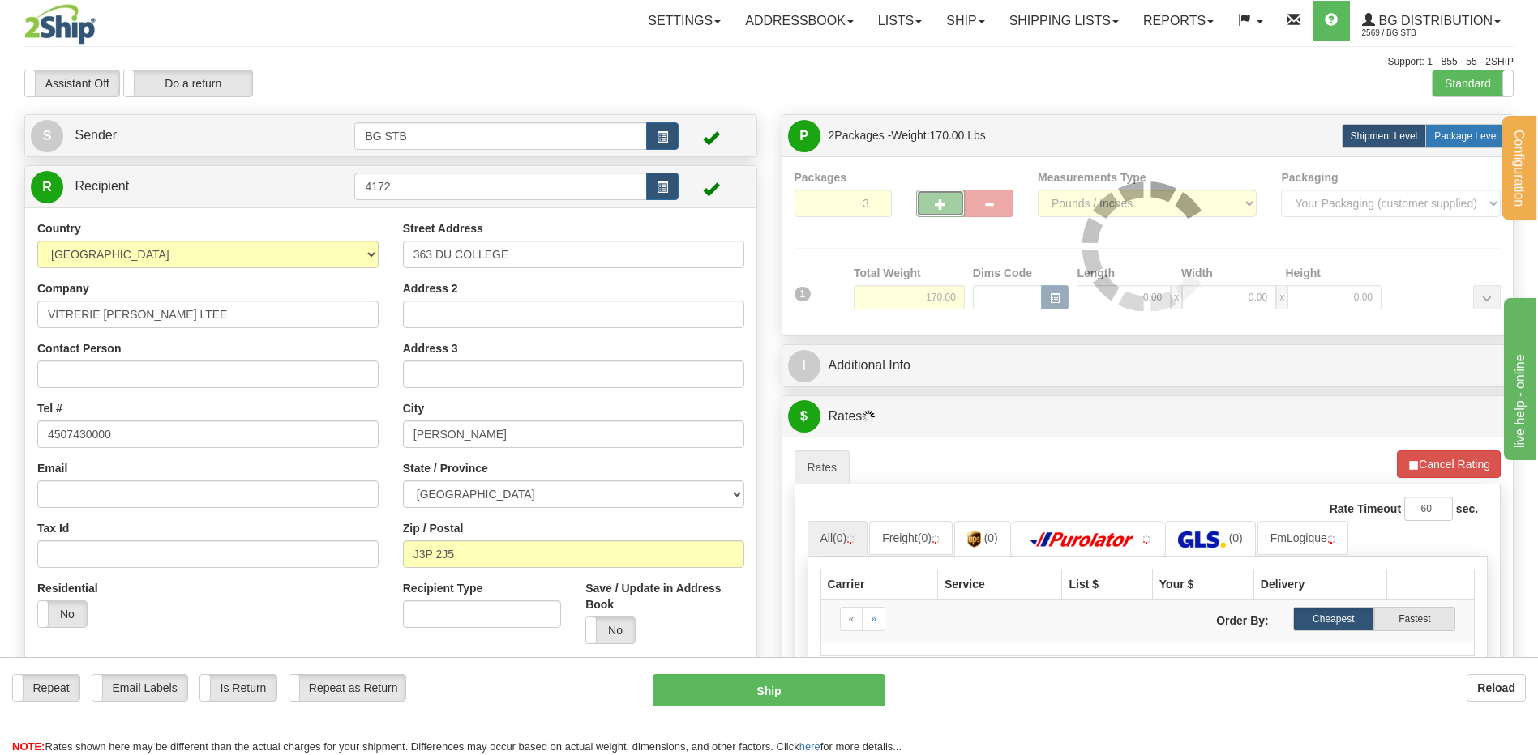
click at [1492, 129] on label "Package Level Pack.." at bounding box center [1466, 136] width 82 height 24
radio input "true"
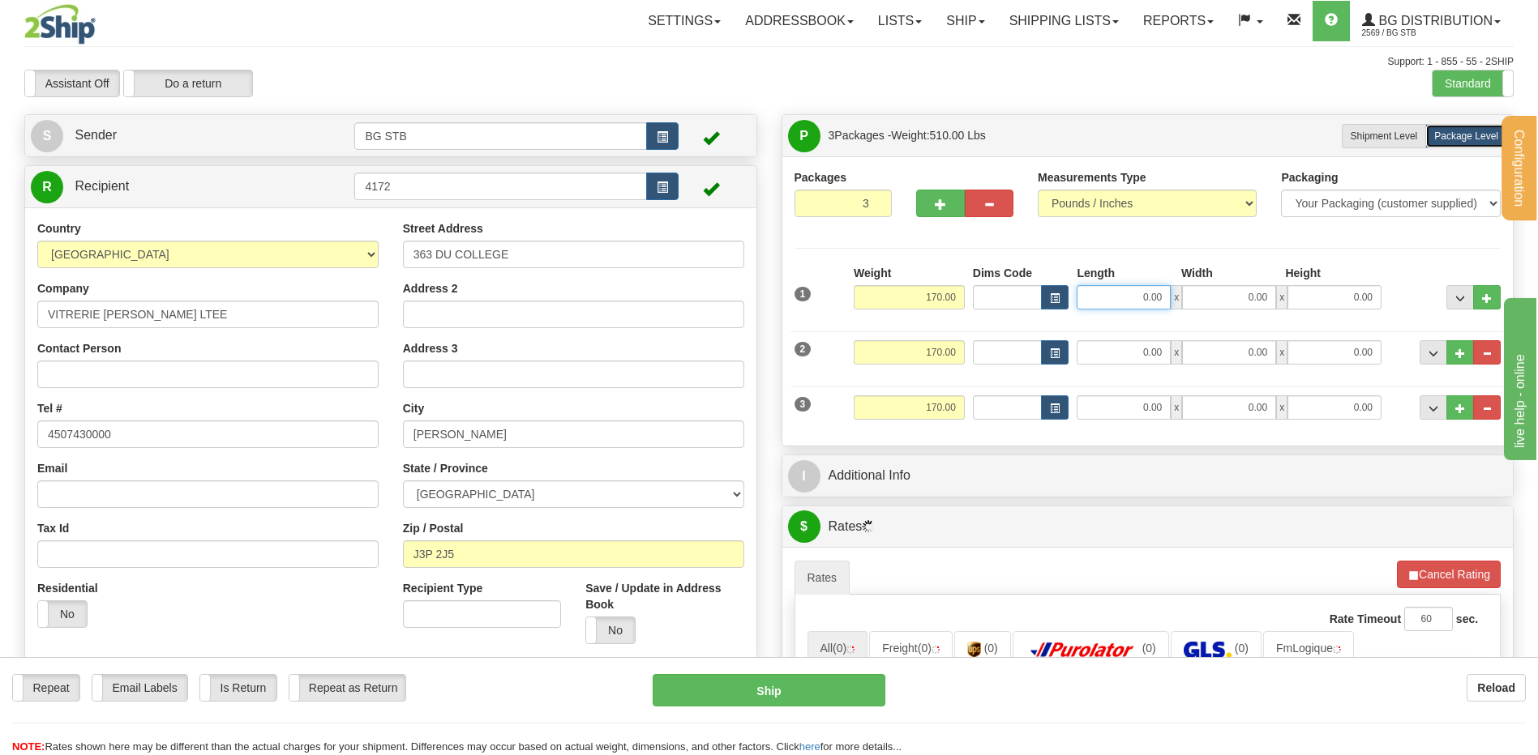
click at [1116, 295] on input "0.00" at bounding box center [1123, 297] width 94 height 24
type input "36.00"
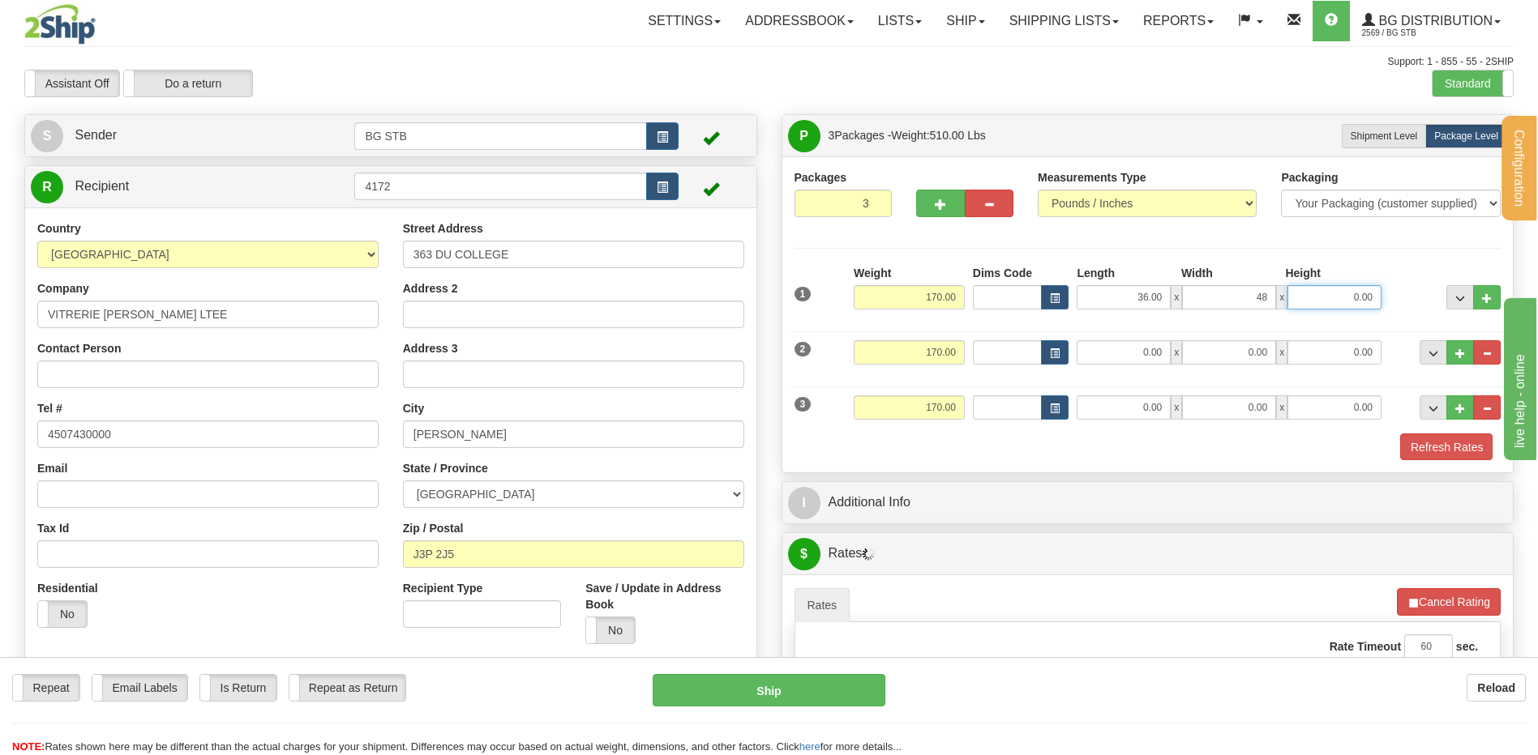
type input "48.00"
type input "25.00"
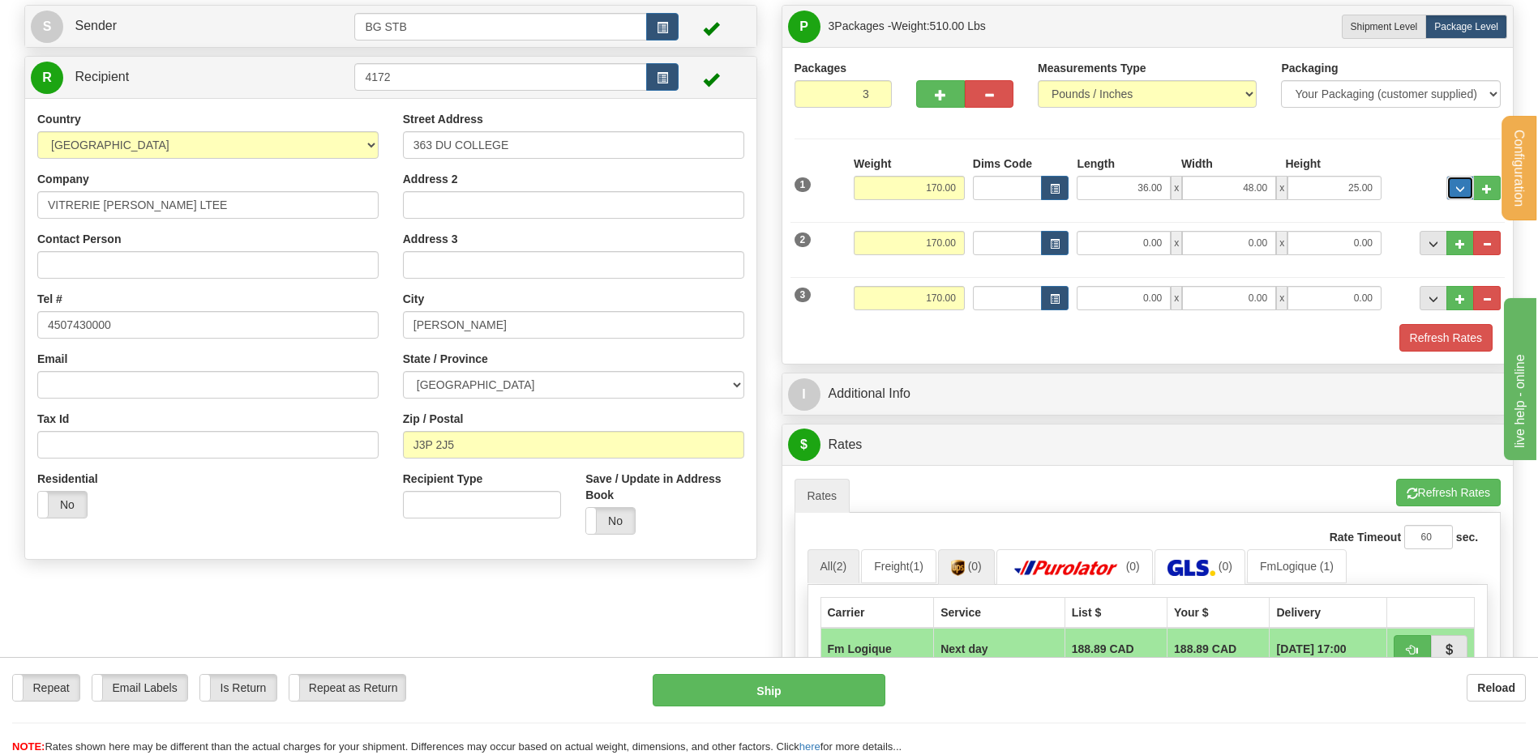
scroll to position [243, 0]
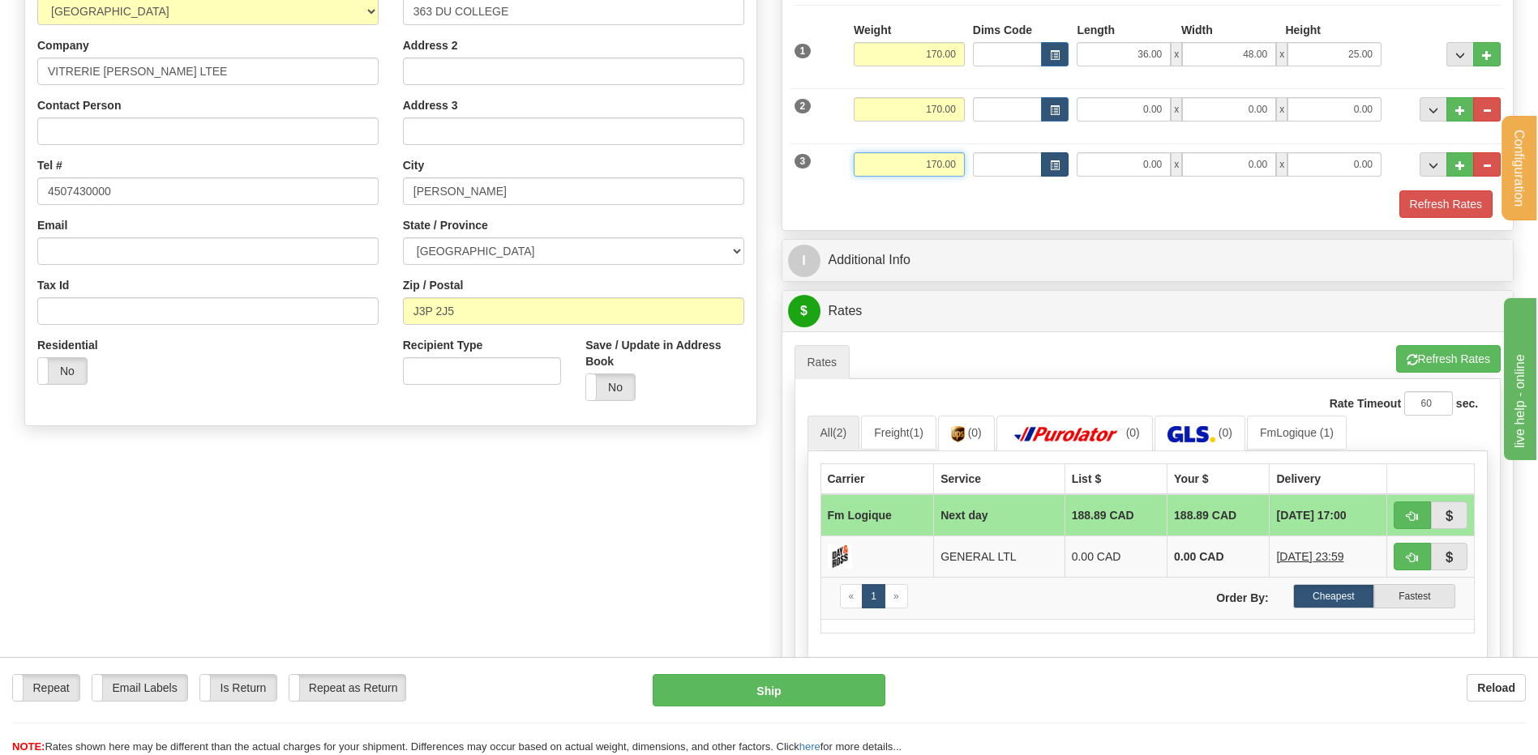
drag, startPoint x: 926, startPoint y: 165, endPoint x: 1051, endPoint y: 170, distance: 125.7
click at [1020, 163] on div "3 Weight 170.00 Dims Code Length Width 0.00" at bounding box center [1147, 162] width 715 height 54
type input "55.00"
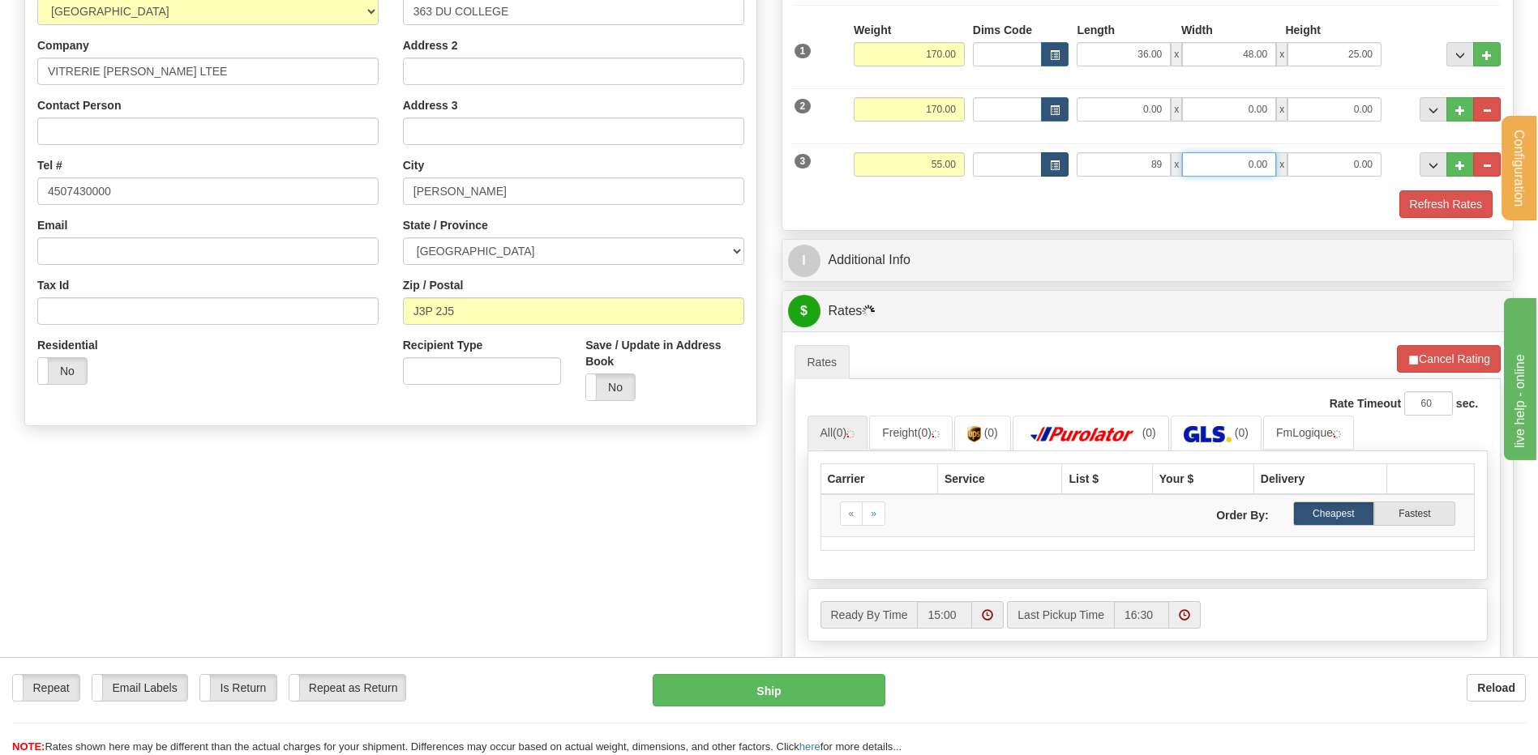
type input "89.00"
type input "8.00"
type input "6.00"
drag, startPoint x: 926, startPoint y: 107, endPoint x: 957, endPoint y: 106, distance: 30.8
click at [943, 105] on input "170.00" at bounding box center [909, 109] width 111 height 24
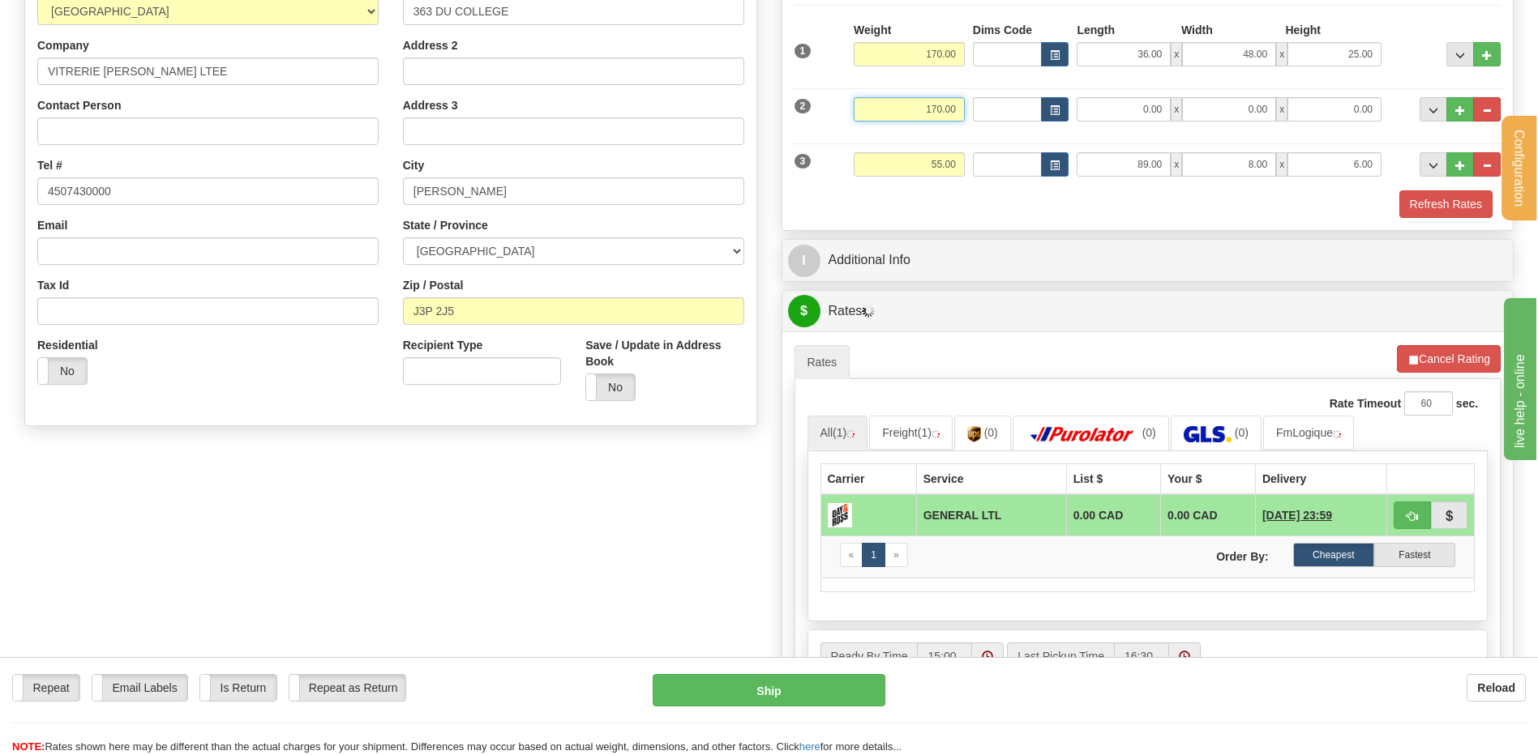
click at [918, 101] on input "170.00" at bounding box center [909, 109] width 111 height 24
drag, startPoint x: 943, startPoint y: 105, endPoint x: 1018, endPoint y: 96, distance: 76.0
click at [1015, 96] on div "2 Weight 170.00 Dims Code Length Width 0.00" at bounding box center [1147, 107] width 715 height 54
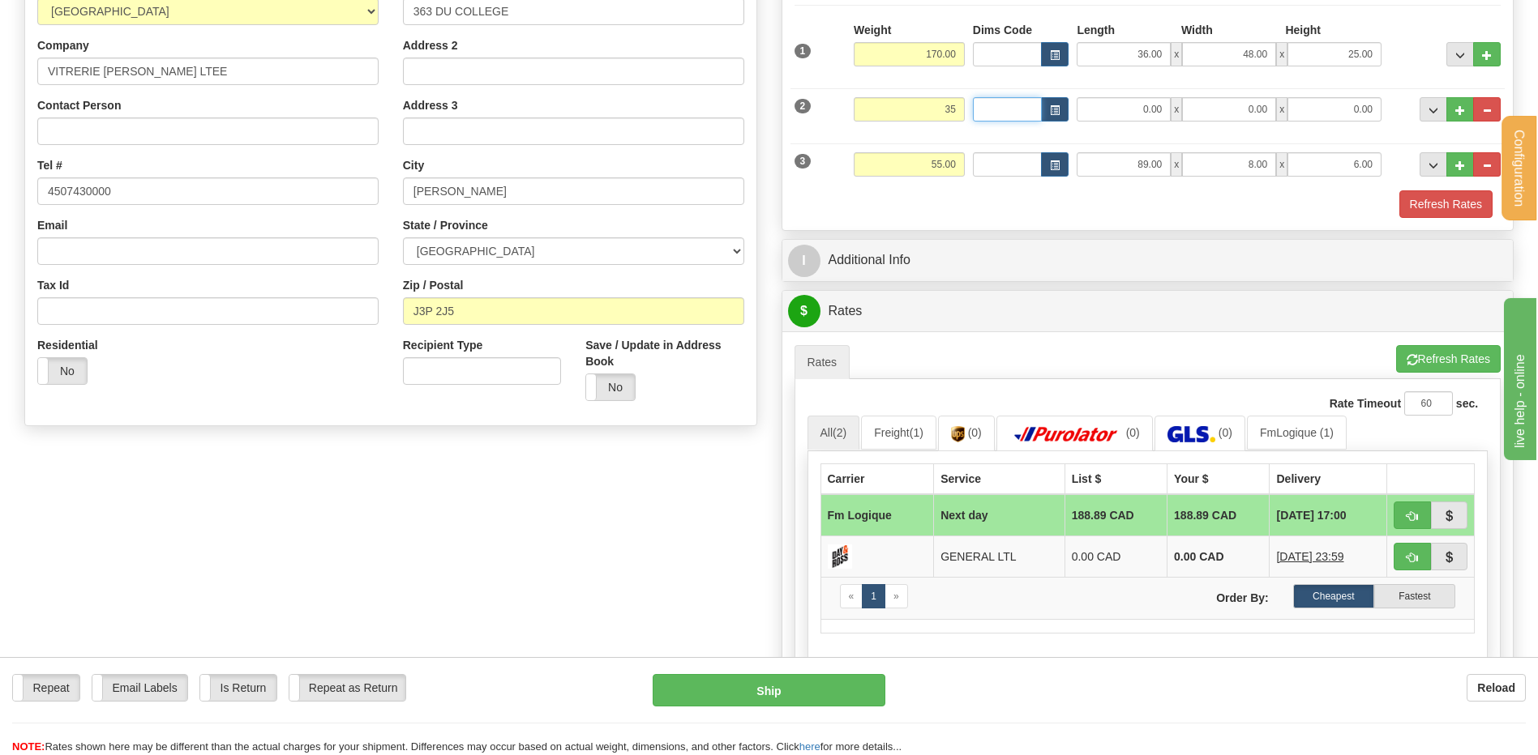
type input "35.00"
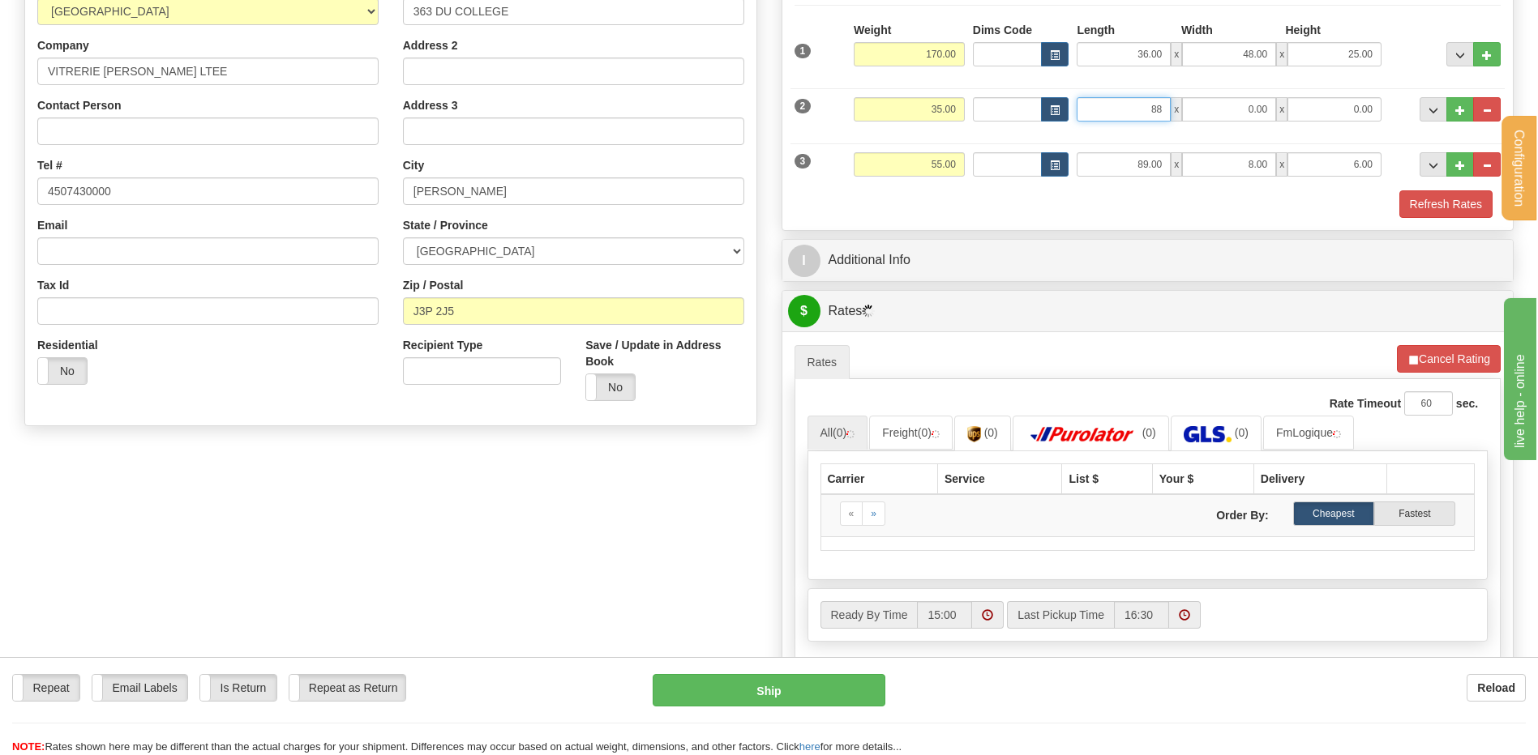
type input "88.00"
type input "4.00"
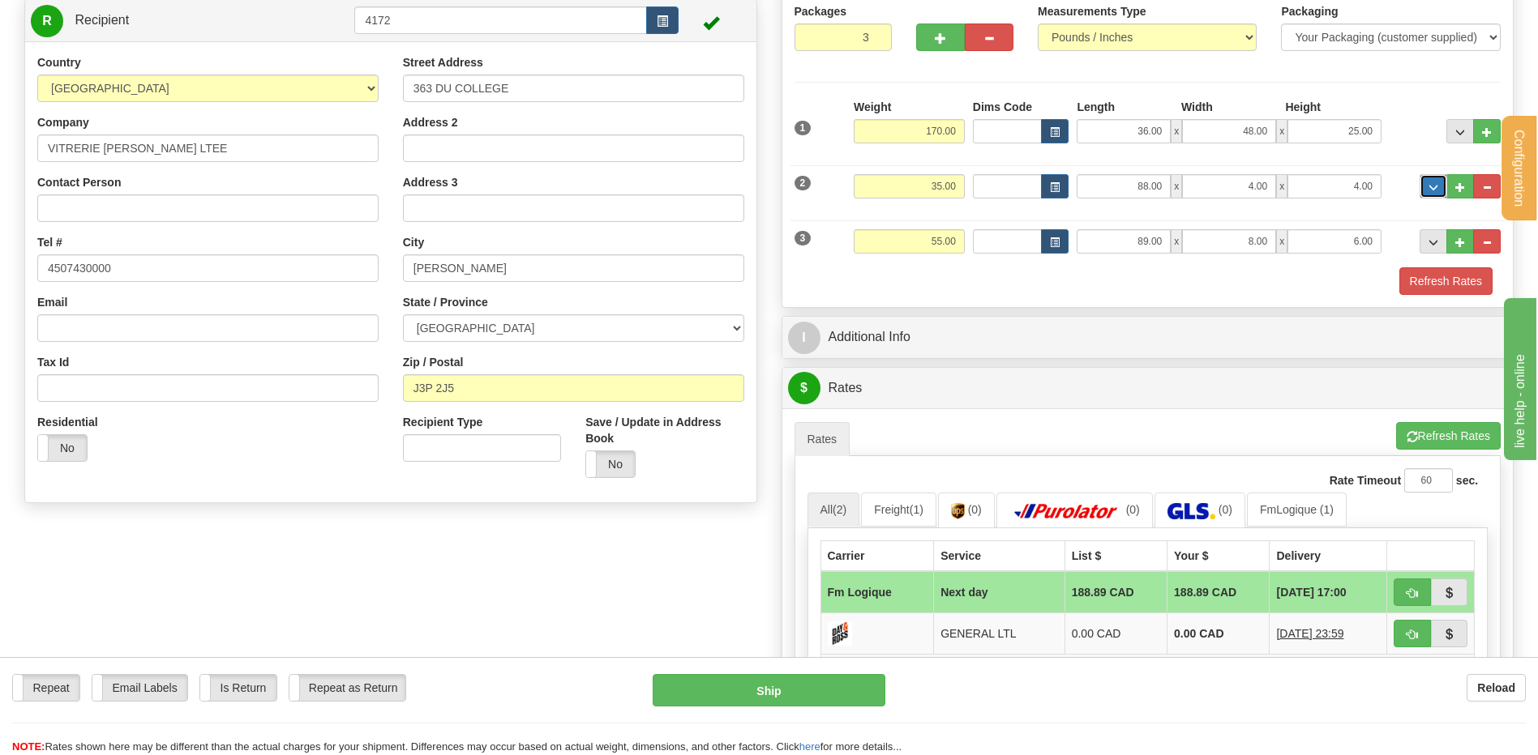
scroll to position [162, 0]
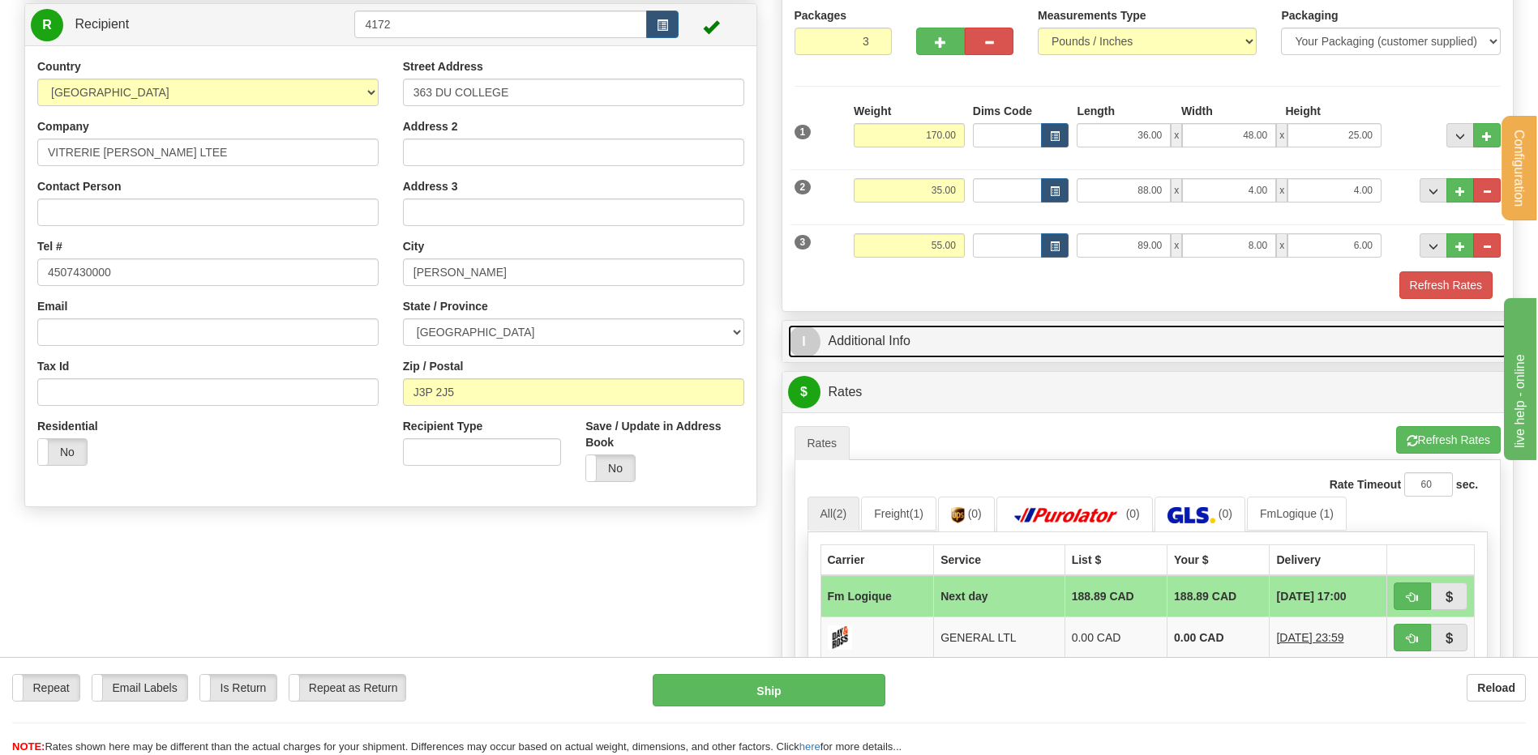
drag, startPoint x: 976, startPoint y: 338, endPoint x: 967, endPoint y: 340, distance: 9.1
click at [977, 338] on link "I Additional Info" at bounding box center [1148, 341] width 720 height 33
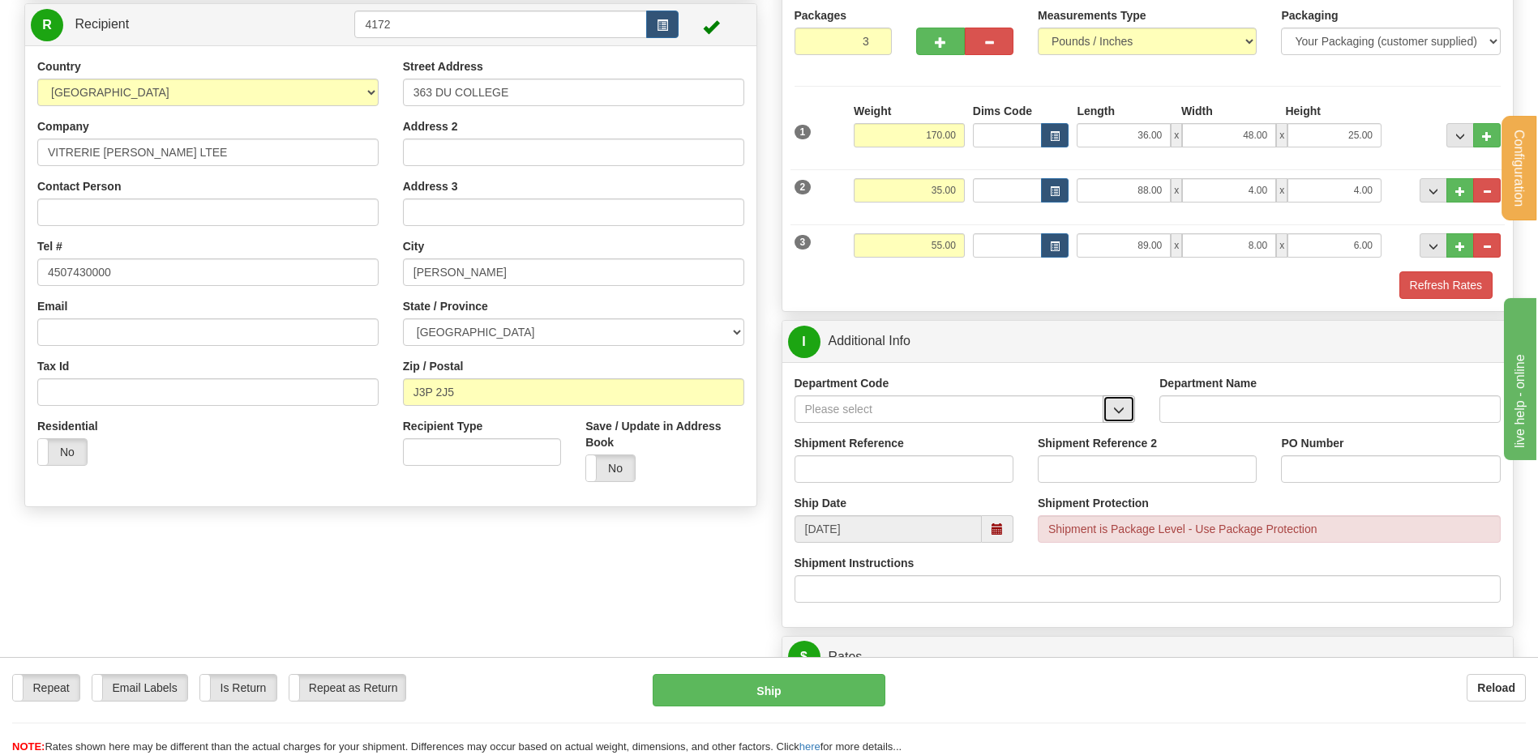
click at [1109, 408] on button "button" at bounding box center [1118, 410] width 32 height 28
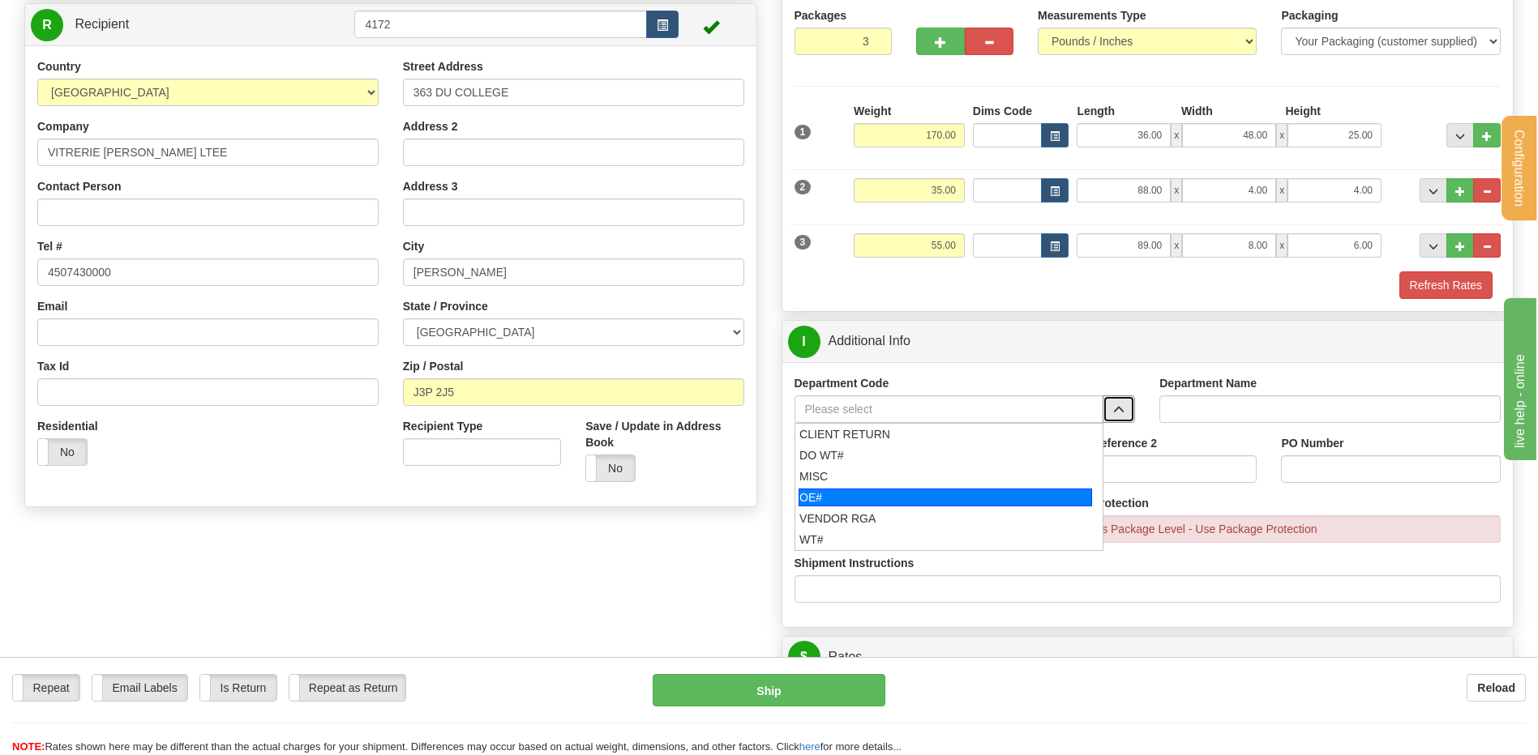
drag, startPoint x: 871, startPoint y: 489, endPoint x: 860, endPoint y: 462, distance: 29.1
click at [871, 489] on div "OE#" at bounding box center [944, 498] width 293 height 18
type input "OE#"
type input "ORDERS"
click at [860, 461] on input "Shipment Reference" at bounding box center [903, 470] width 219 height 28
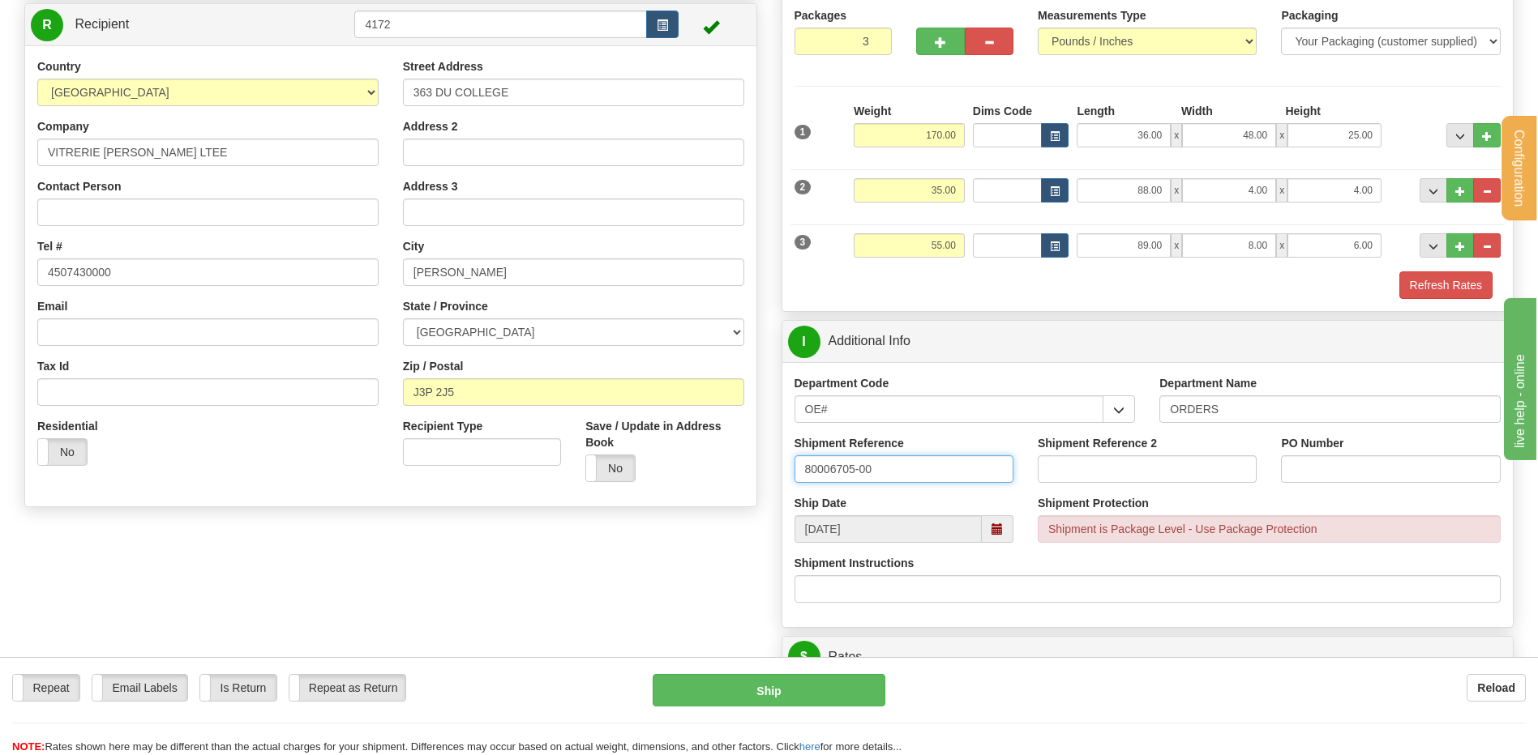
type input "80006705-00"
type input "s"
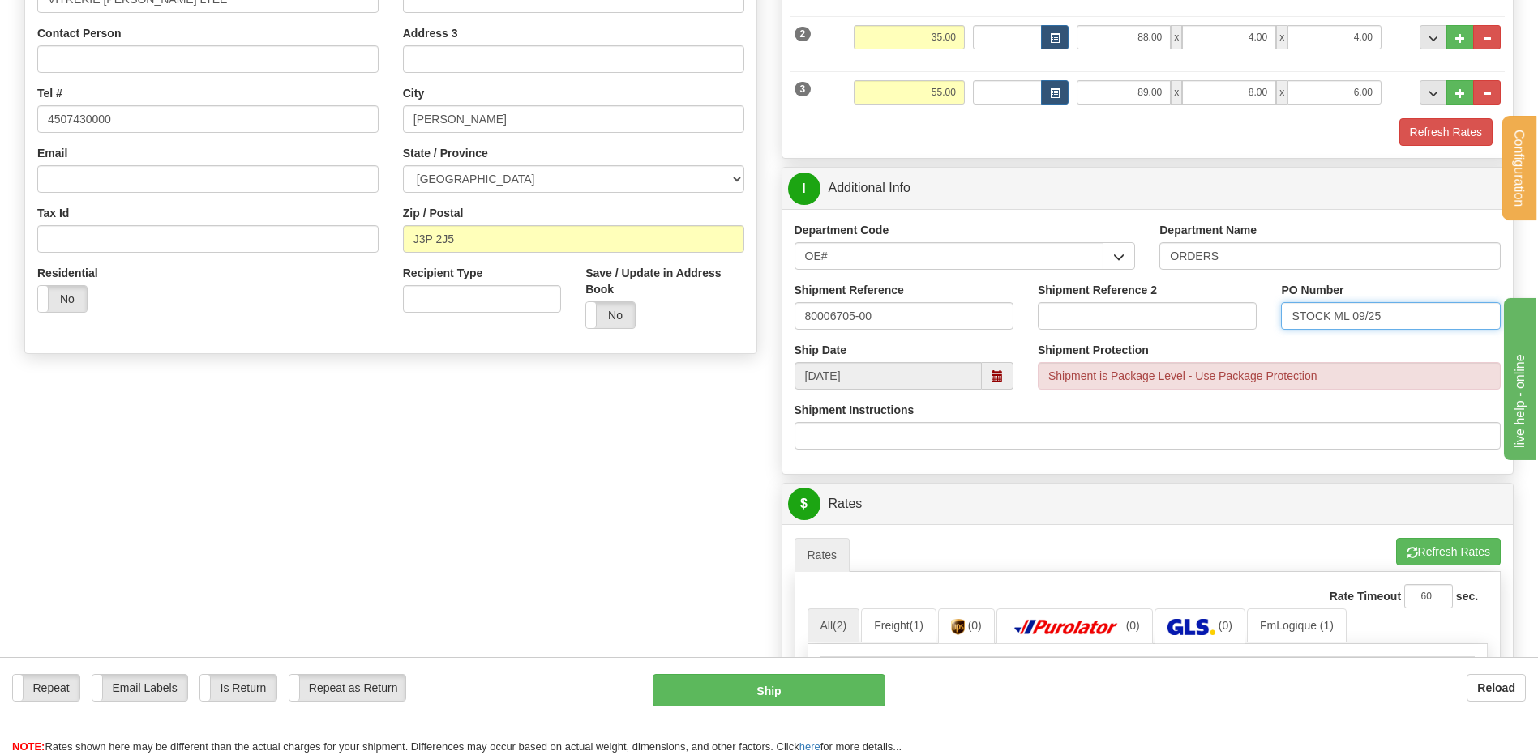
scroll to position [243, 0]
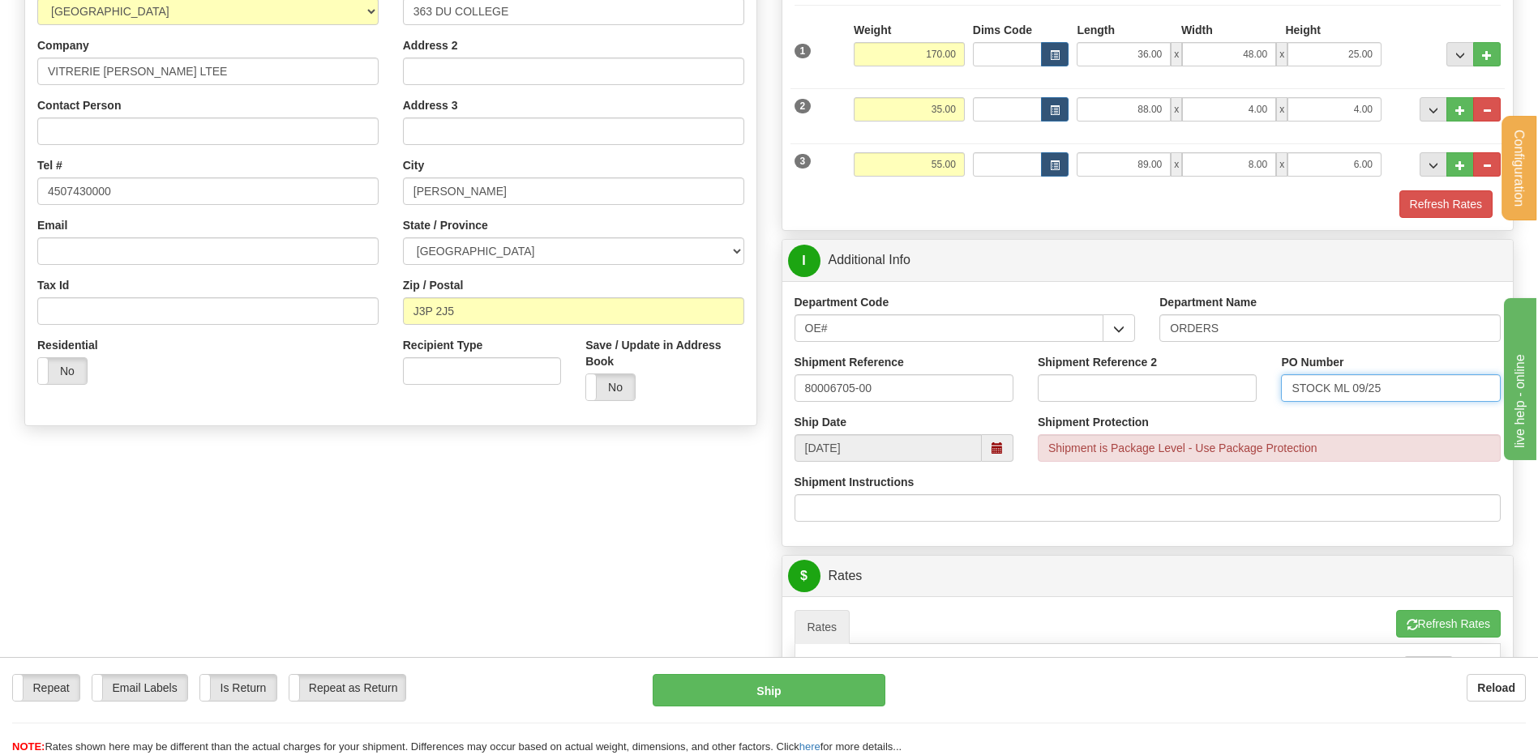
type input "STOCK ML 09/25"
click at [893, 385] on input "80006705-00" at bounding box center [903, 389] width 219 height 28
type input "80006705-00 / 80006745-00"
click at [1419, 376] on input "STOCK ML 09/25" at bounding box center [1390, 389] width 219 height 28
click at [1392, 386] on input "STOCK ML 09/25 // /26" at bounding box center [1390, 389] width 219 height 28
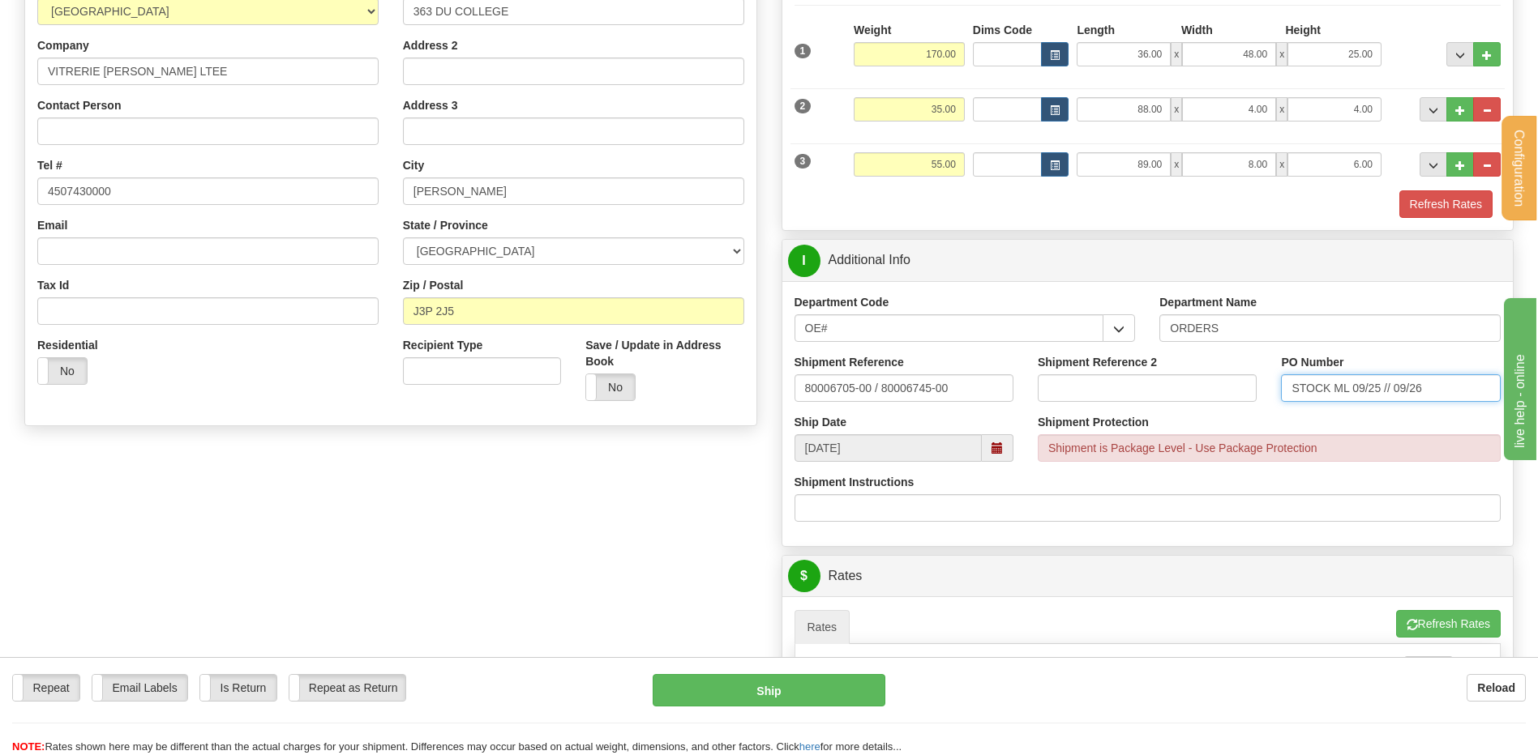
type input "STOCK ML 09/25 // 09/26"
click at [456, 188] on input "SOREL-TRACY" at bounding box center [573, 192] width 341 height 28
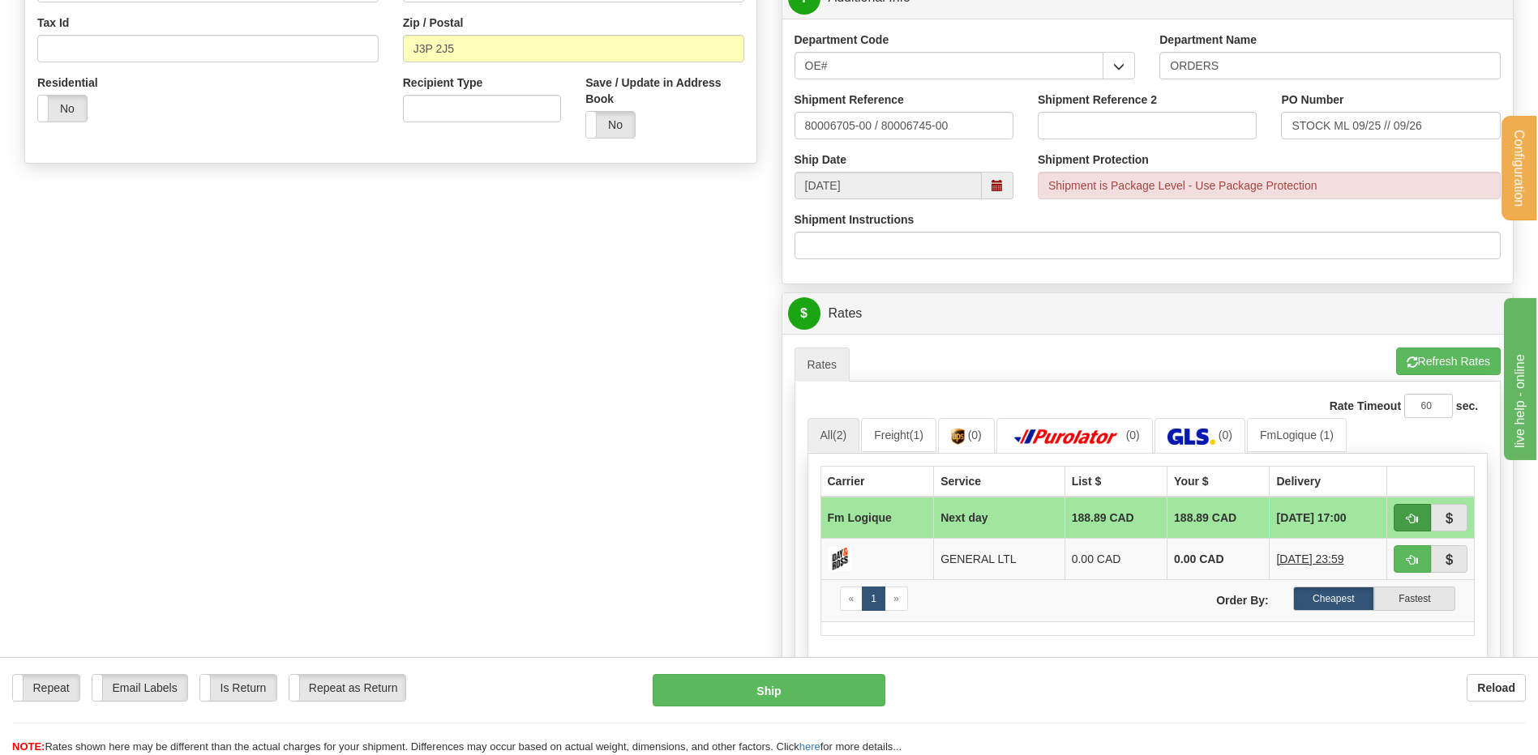
scroll to position [567, 0]
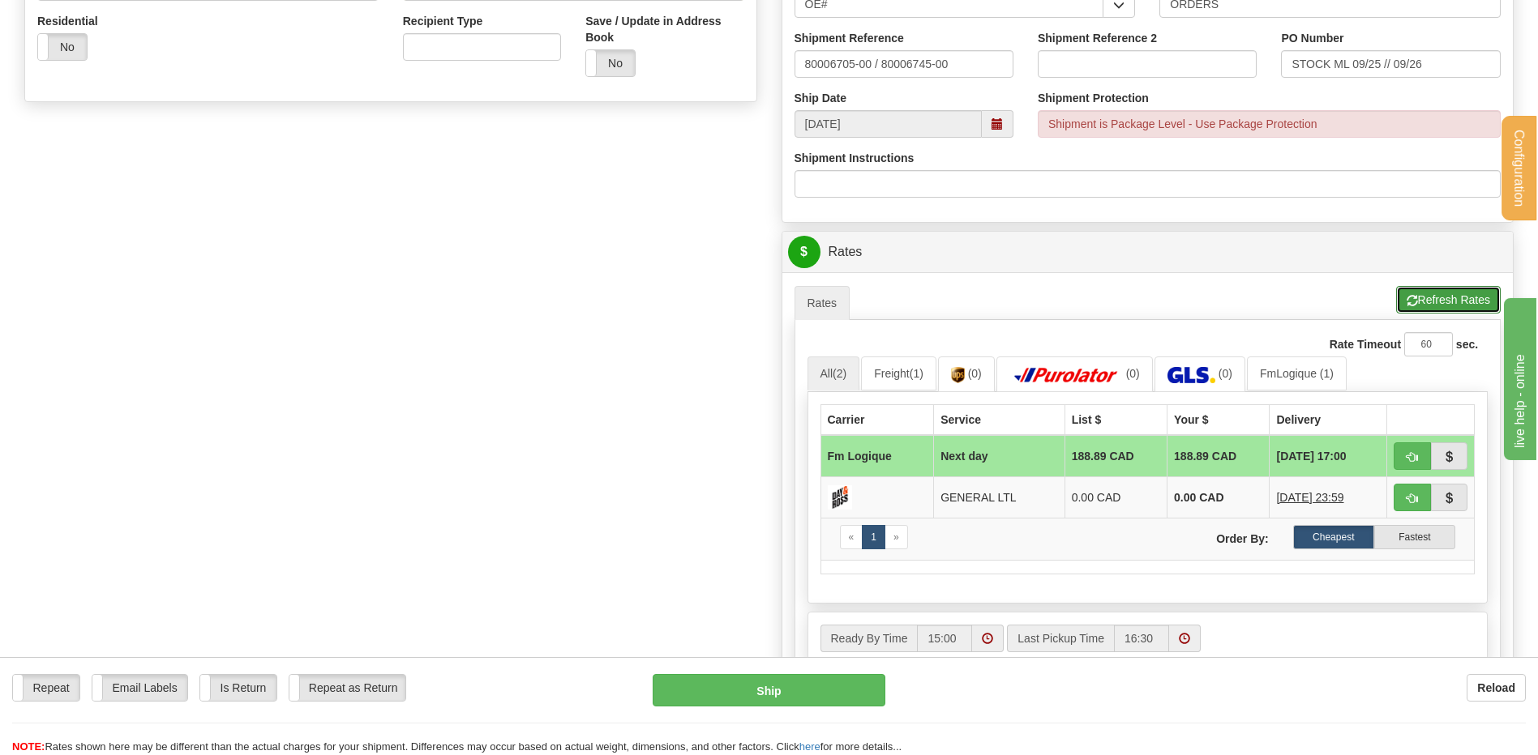
click at [1419, 301] on button "Refresh Rates" at bounding box center [1448, 300] width 105 height 28
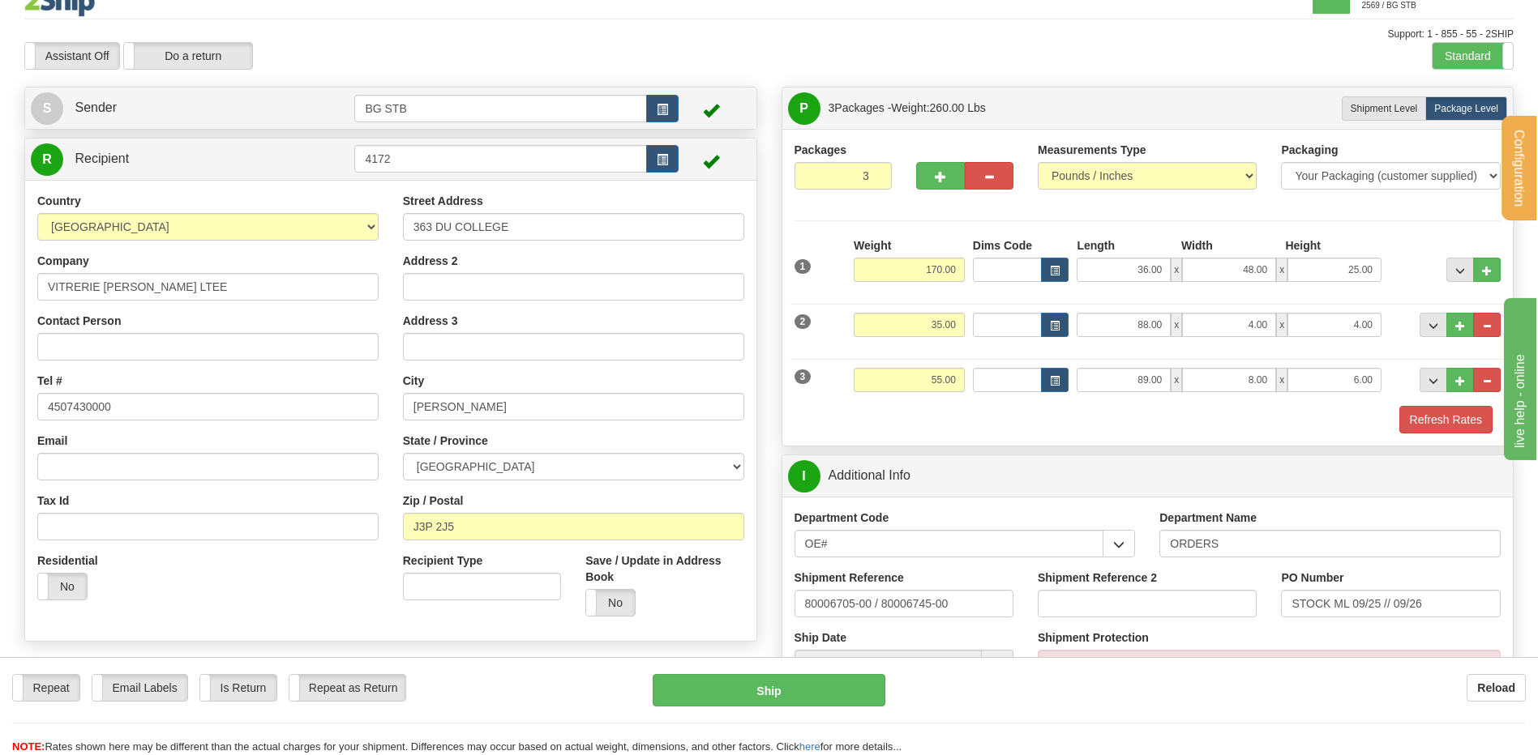
scroll to position [0, 0]
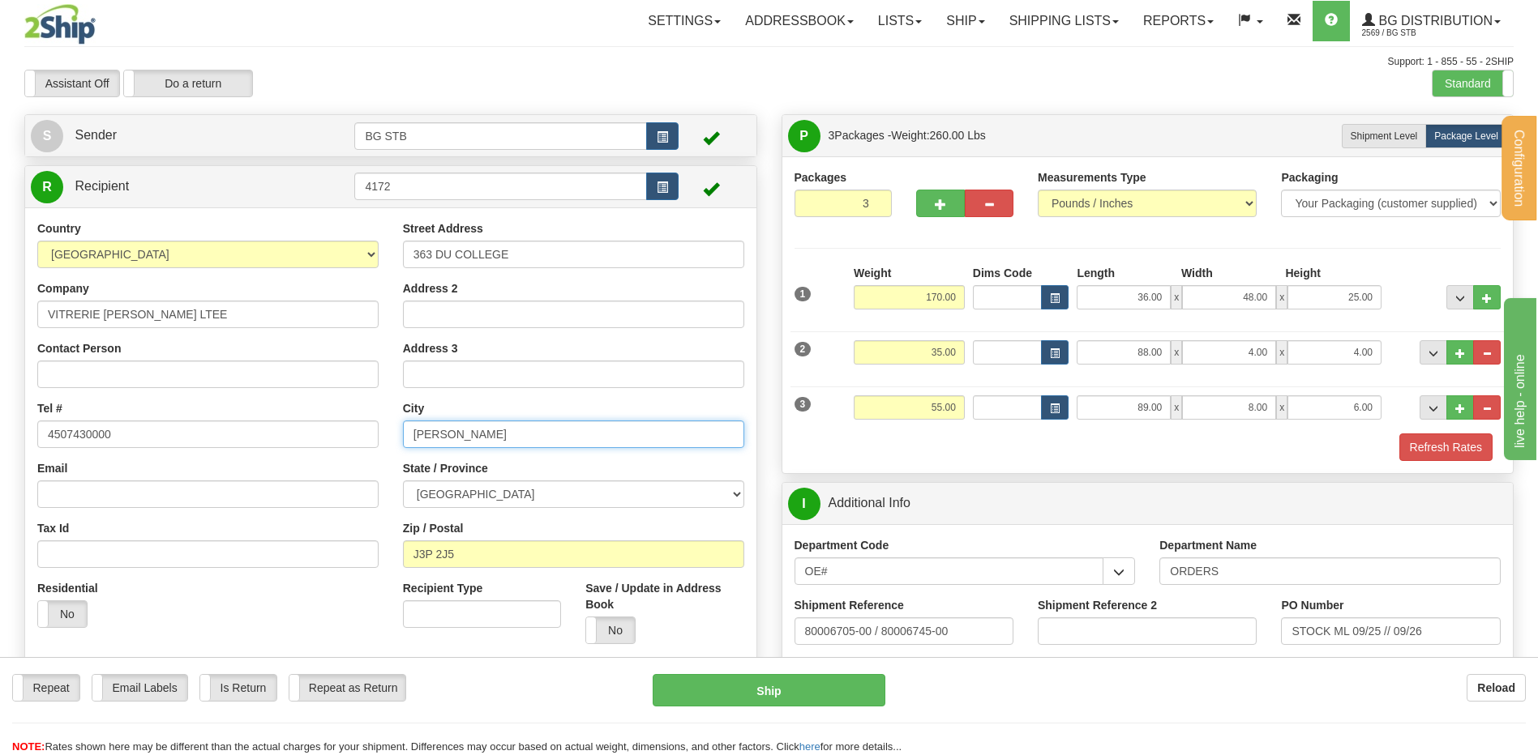
drag, startPoint x: 499, startPoint y: 428, endPoint x: 458, endPoint y: 426, distance: 41.4
click at [458, 426] on input "SOREL TRACY" at bounding box center [573, 435] width 341 height 28
type input "SOREL"
click at [725, 471] on div "State / Province ALBERTA BRITISH COLUMBIA MANITOBA NEW BRUNSWICK NEWFOUNDLAND N…" at bounding box center [573, 484] width 341 height 48
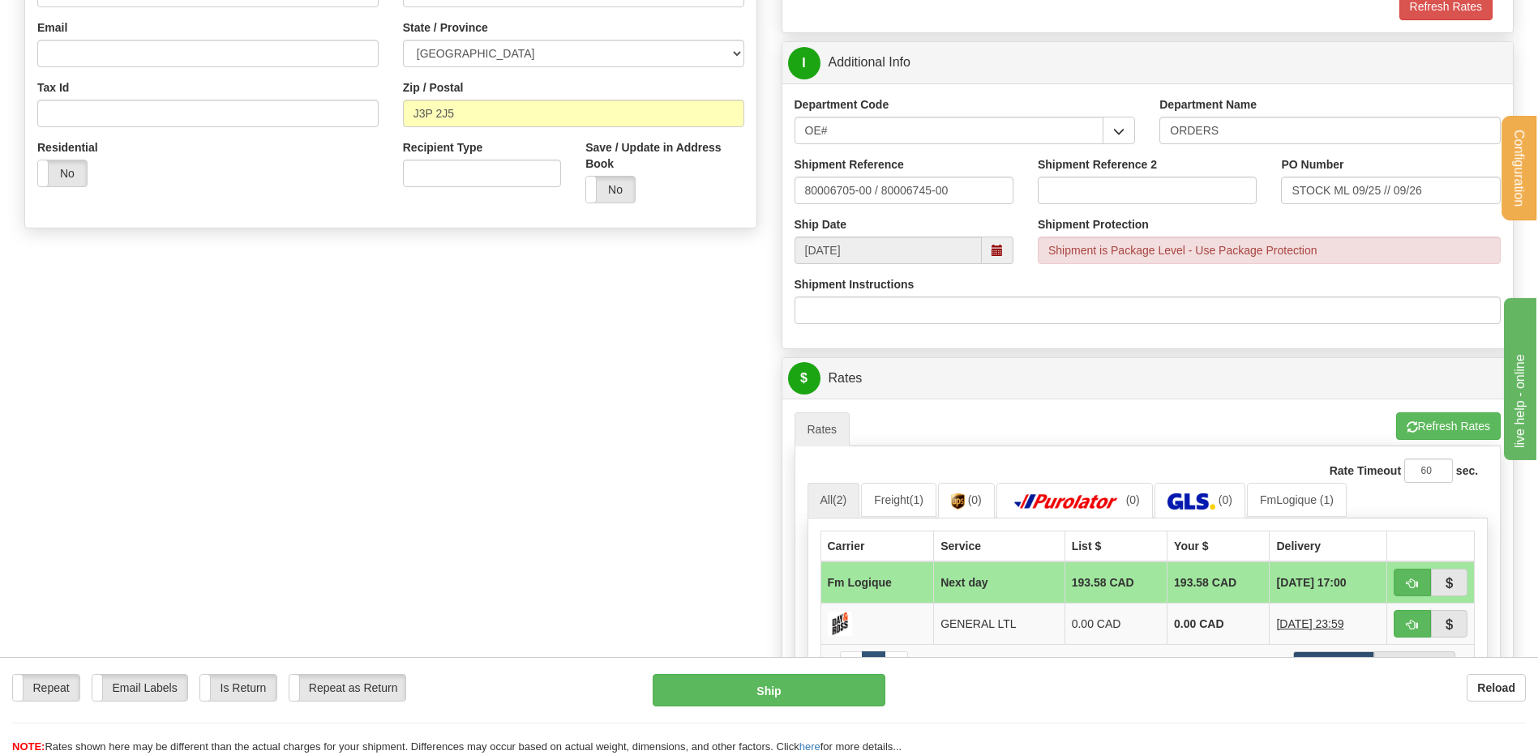
scroll to position [648, 0]
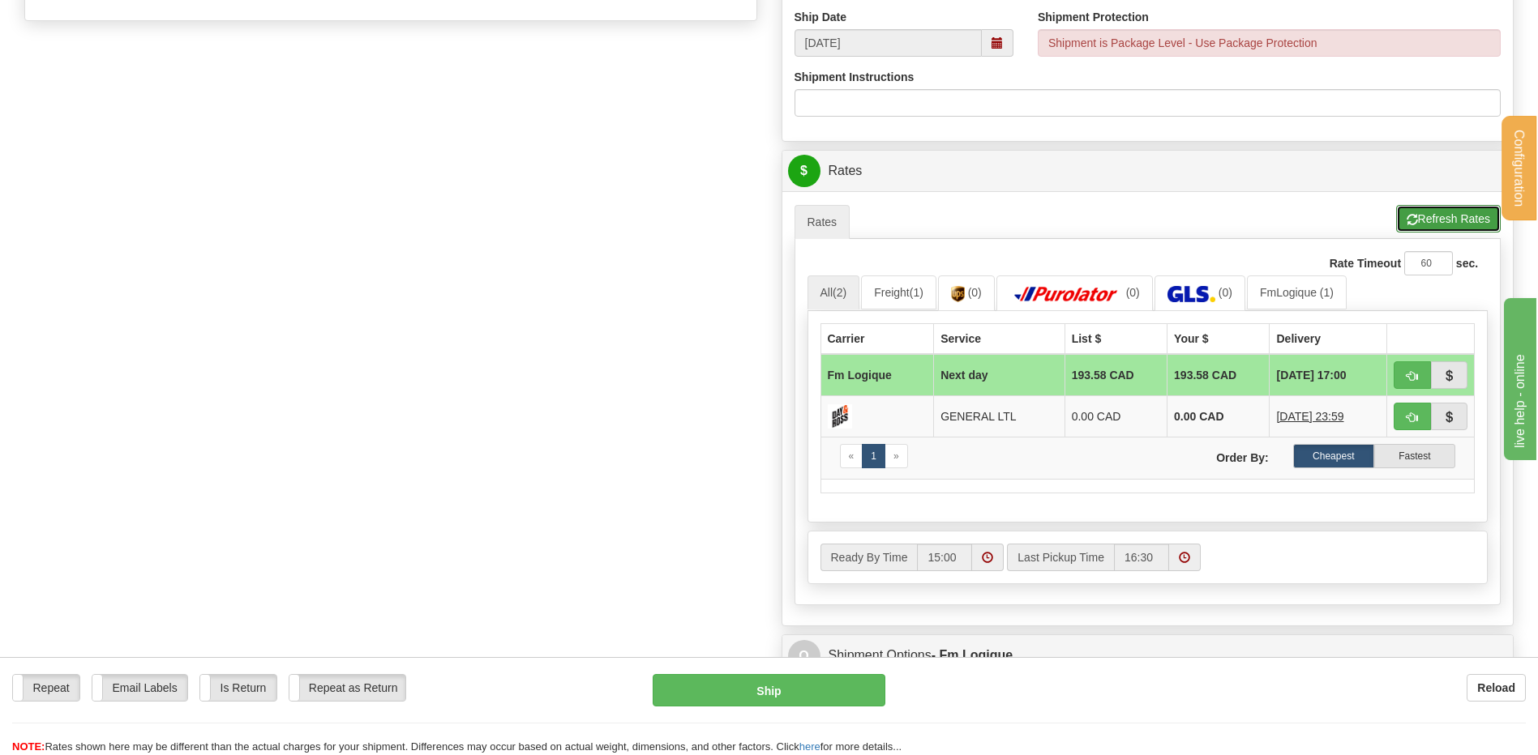
click at [1443, 208] on button "Refresh Rates" at bounding box center [1448, 219] width 105 height 28
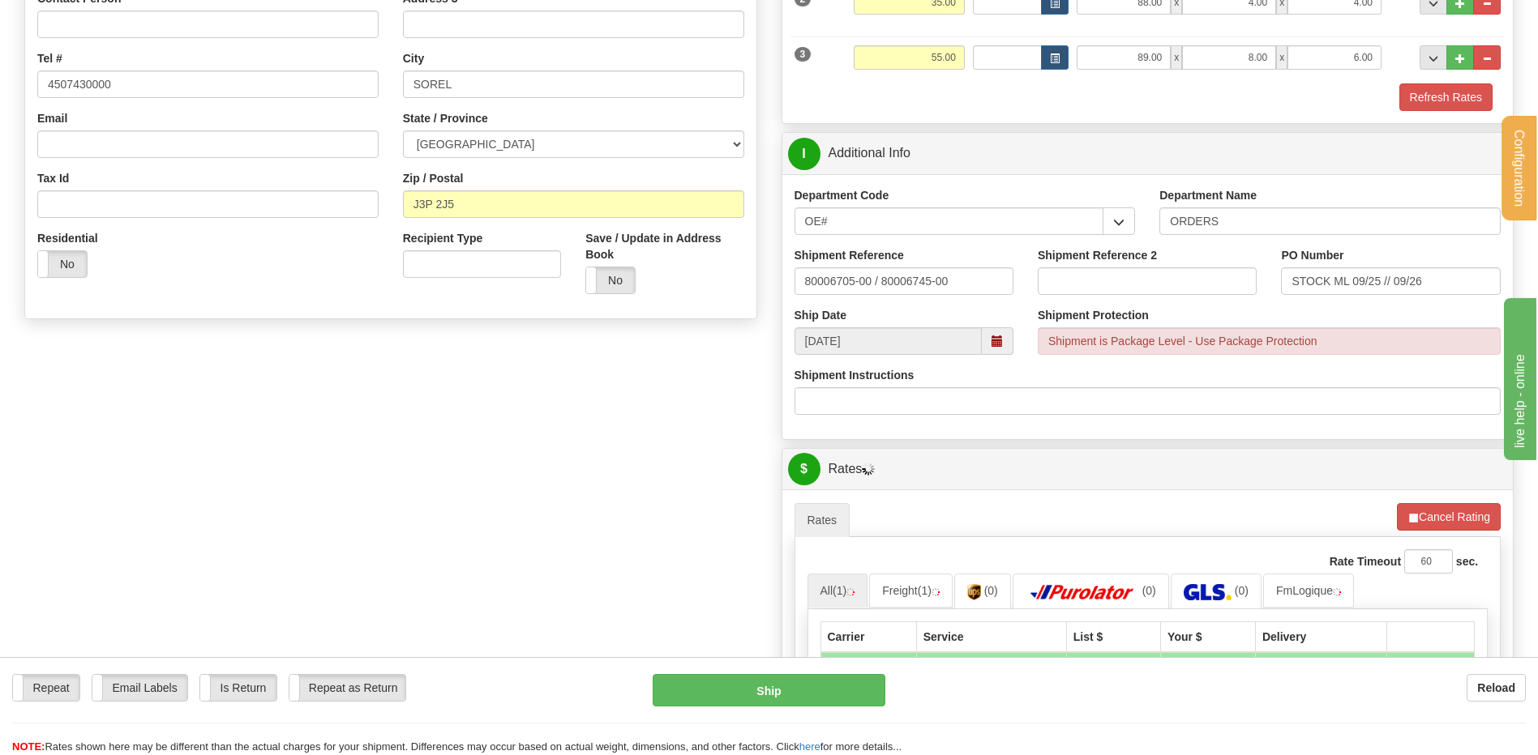
scroll to position [324, 0]
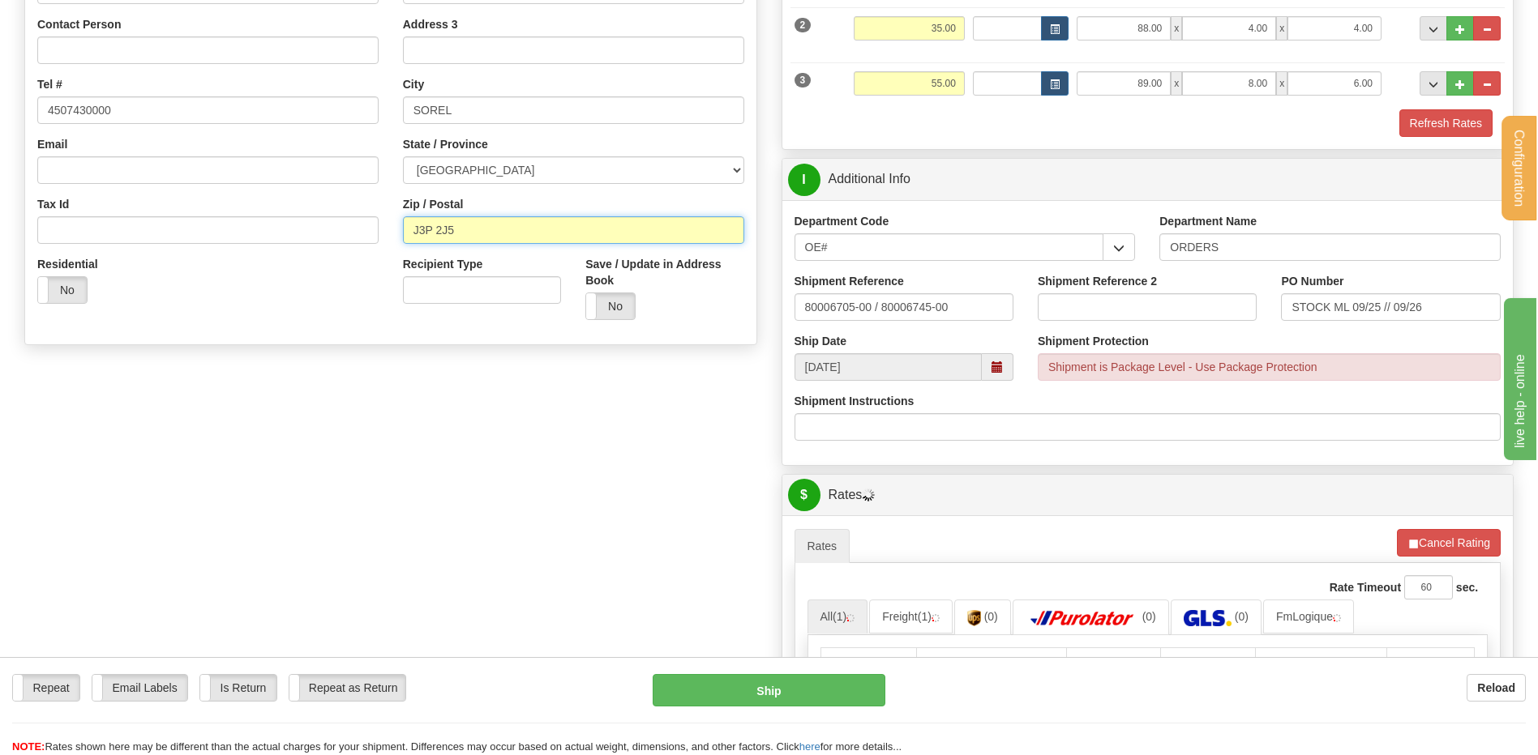
click at [438, 228] on input "J3P 2J5" at bounding box center [573, 230] width 341 height 28
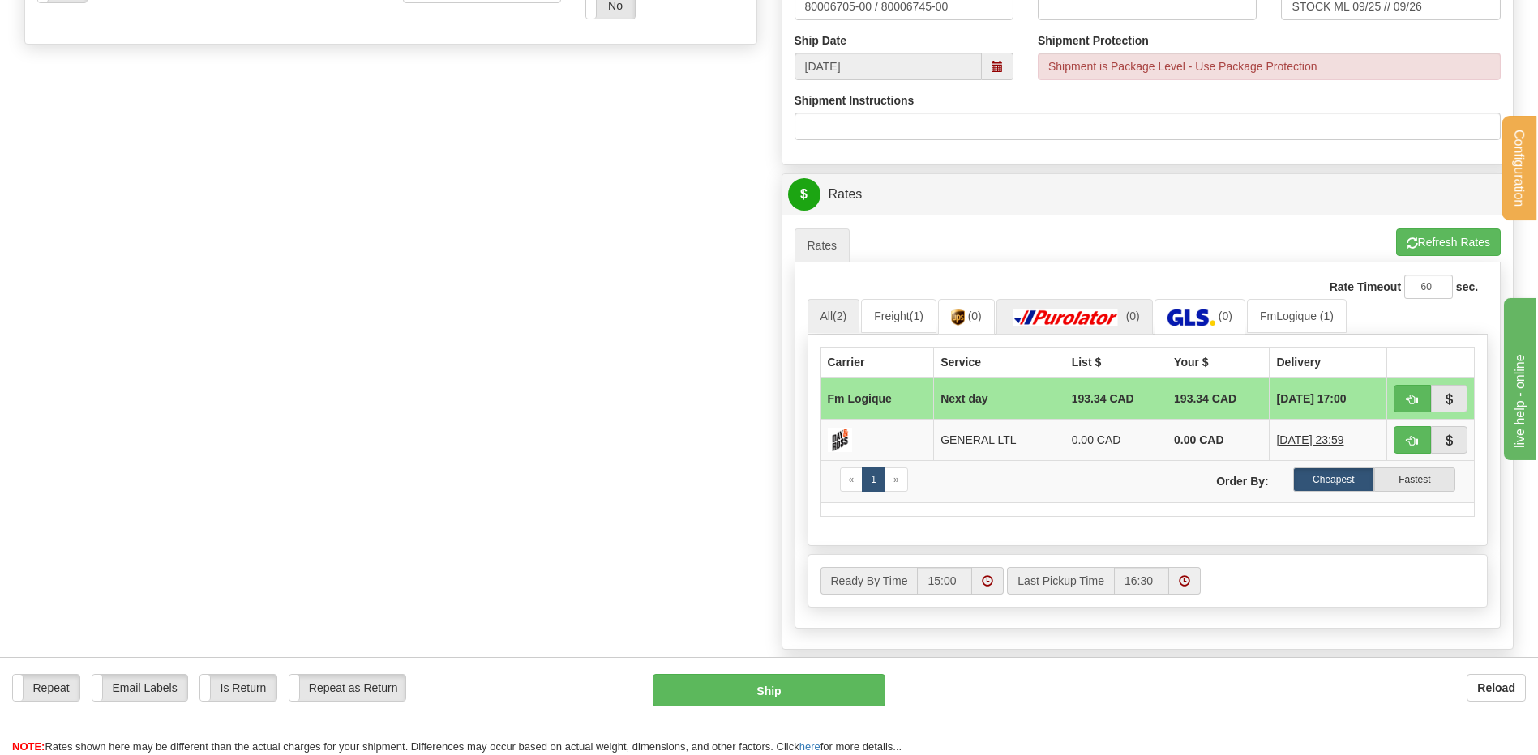
scroll to position [648, 0]
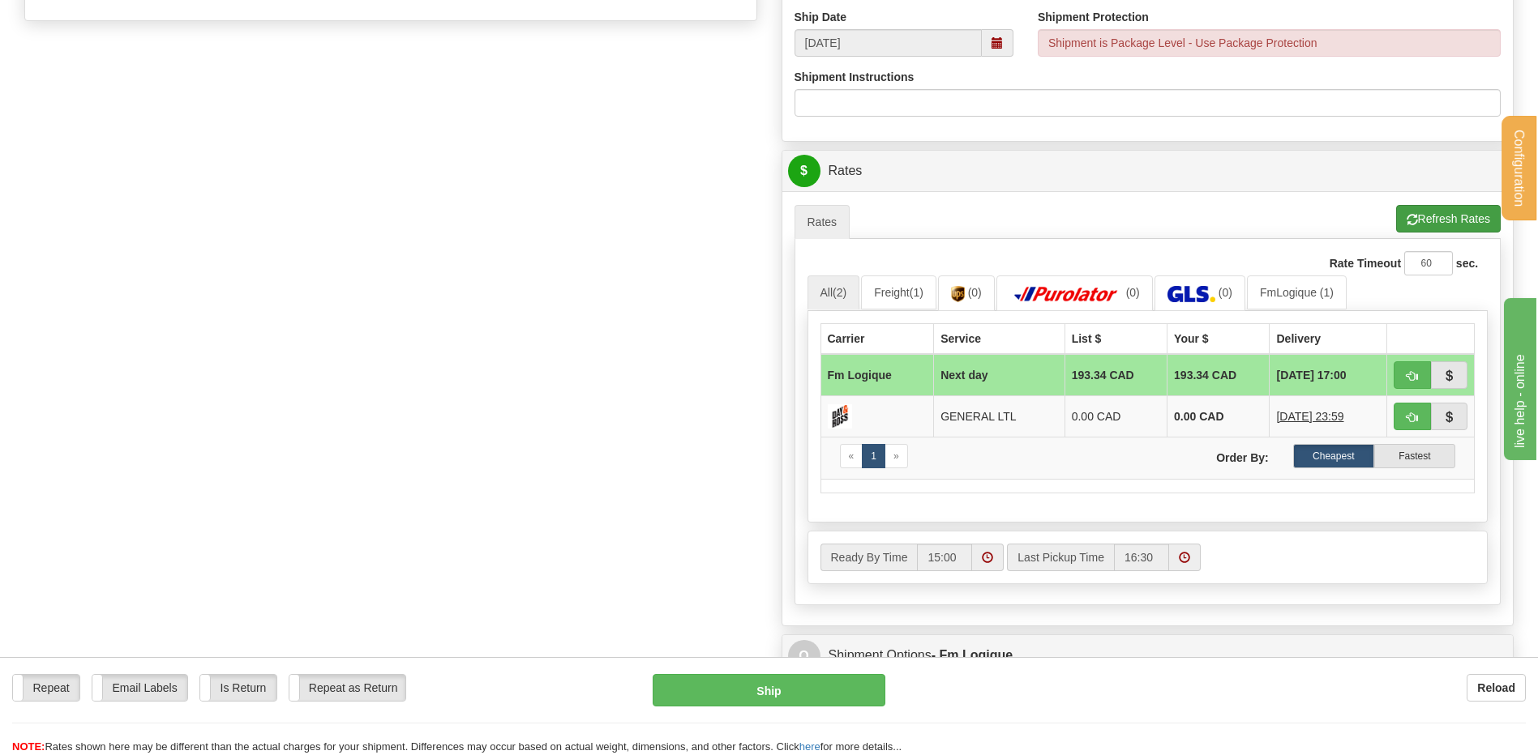
type input "J3P2J5"
click at [1465, 215] on button "Refresh Rates" at bounding box center [1448, 219] width 105 height 28
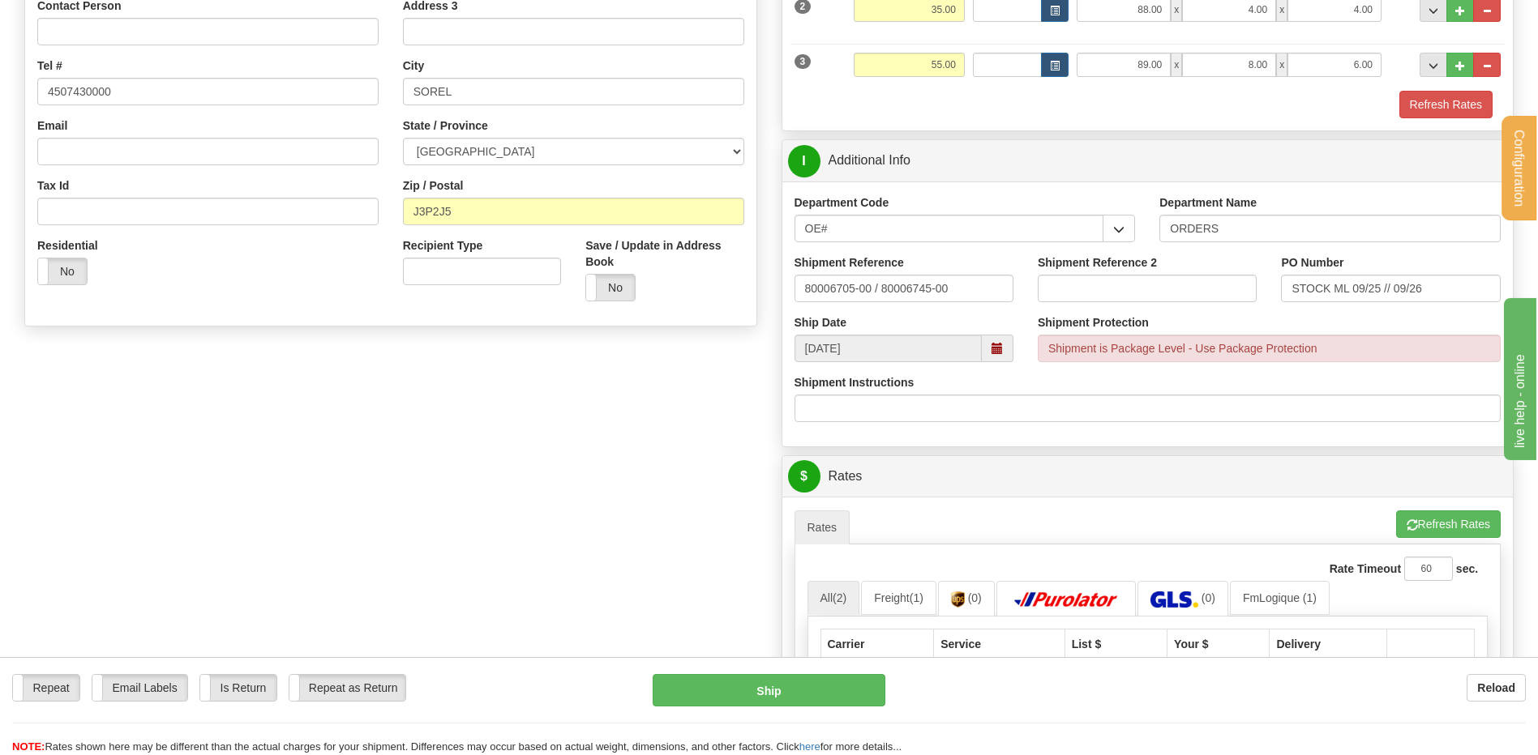
scroll to position [324, 0]
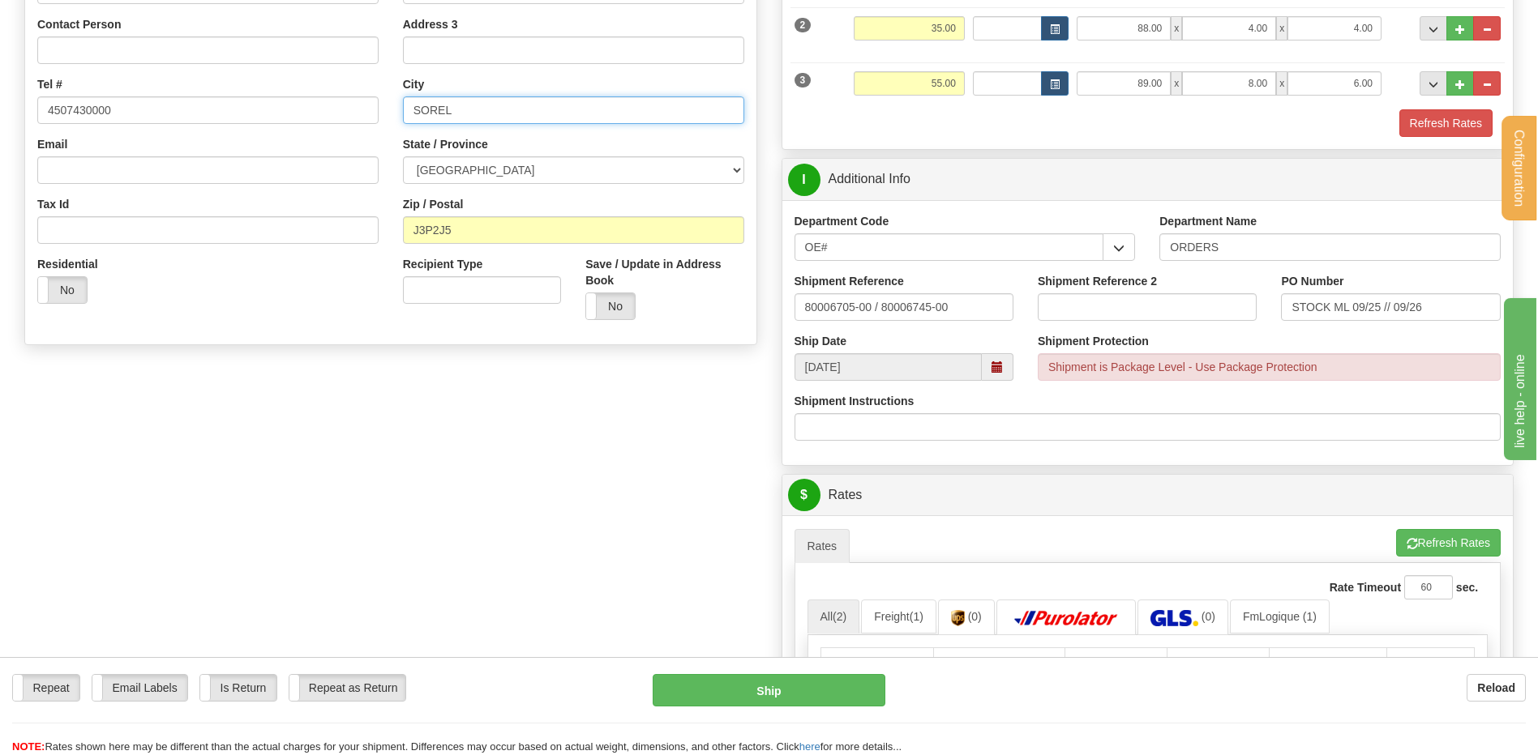
click at [476, 113] on input "SOREL" at bounding box center [573, 110] width 341 height 28
click at [543, 468] on div "Create a label for the return Create Pickup Without Label S" at bounding box center [768, 399] width 1513 height 1219
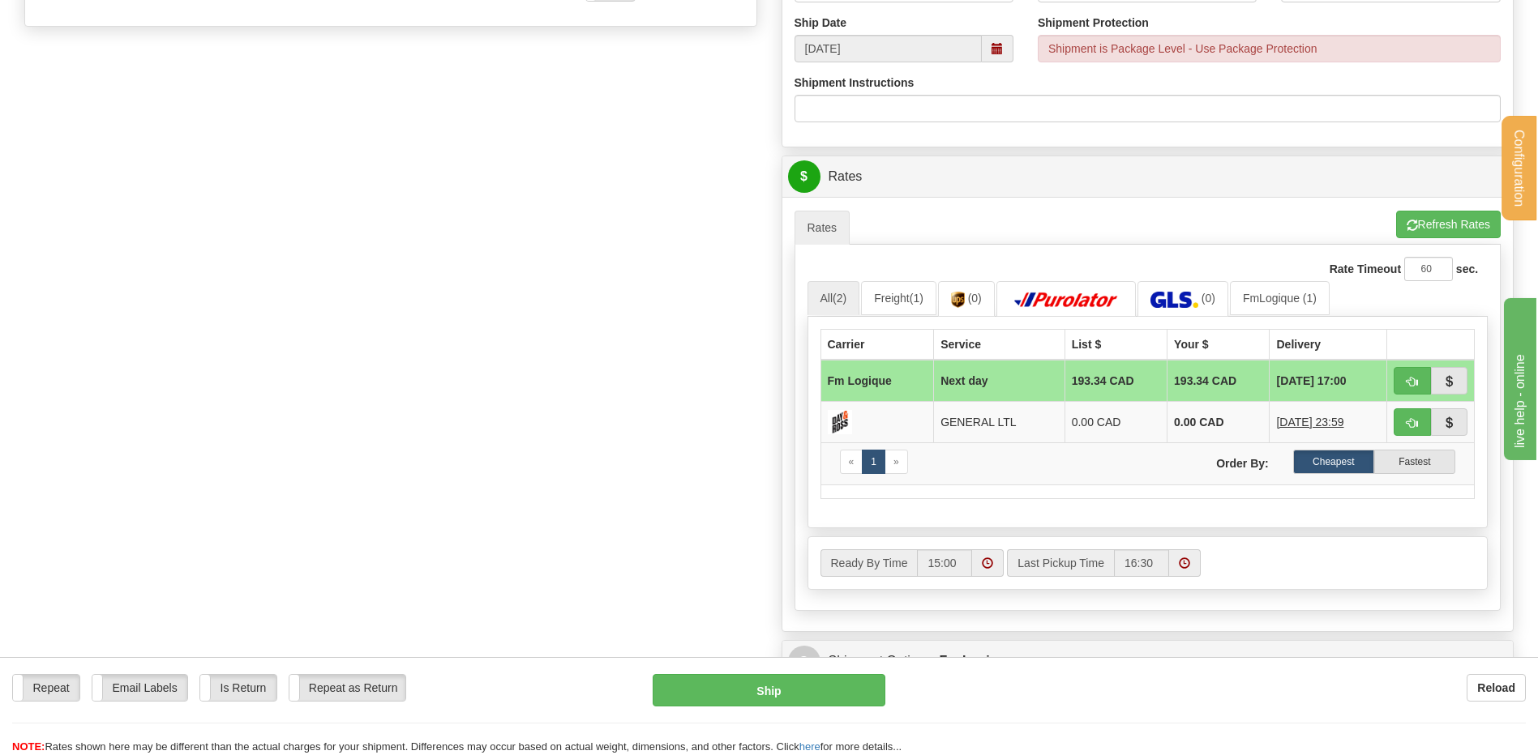
scroll to position [648, 0]
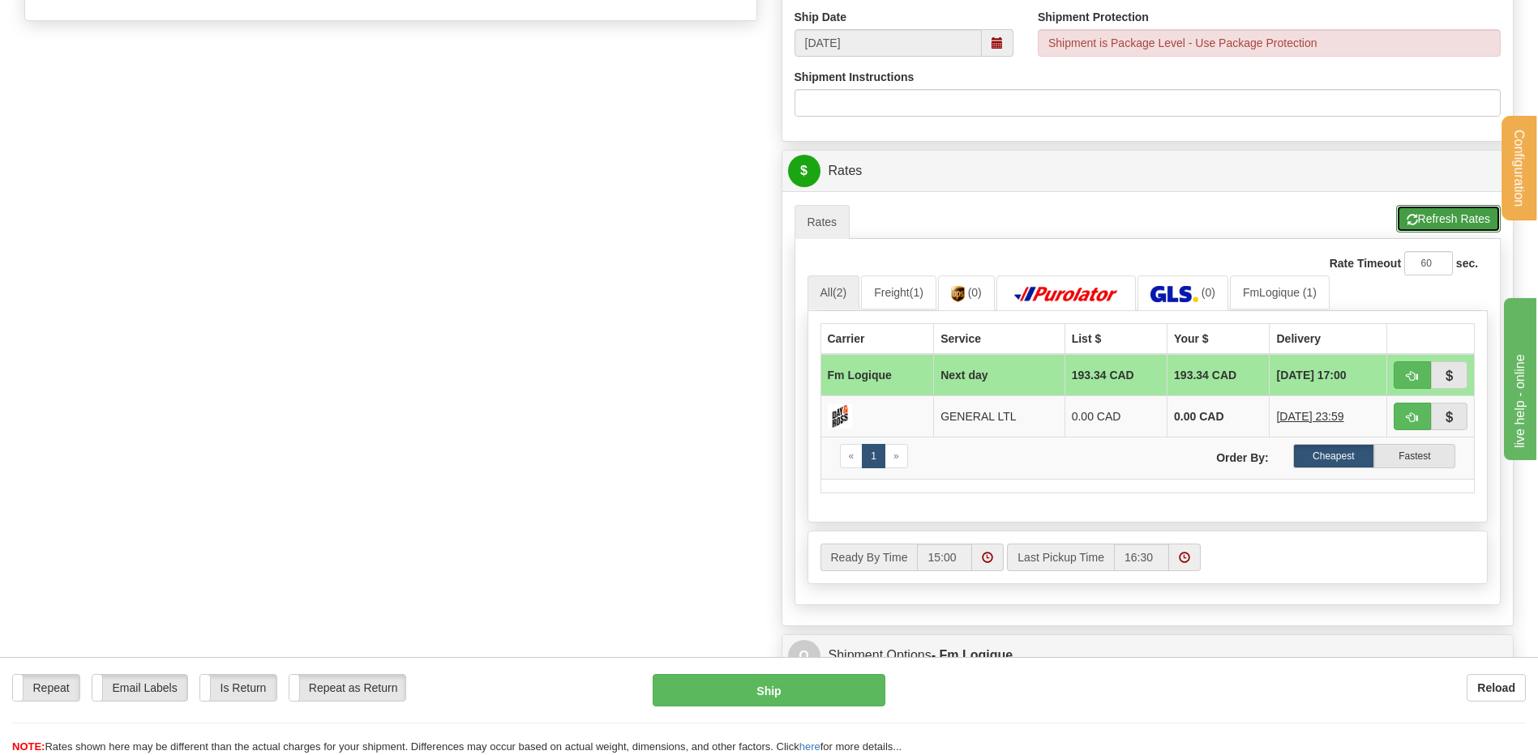
click at [1433, 219] on button "Refresh Rates" at bounding box center [1448, 219] width 105 height 28
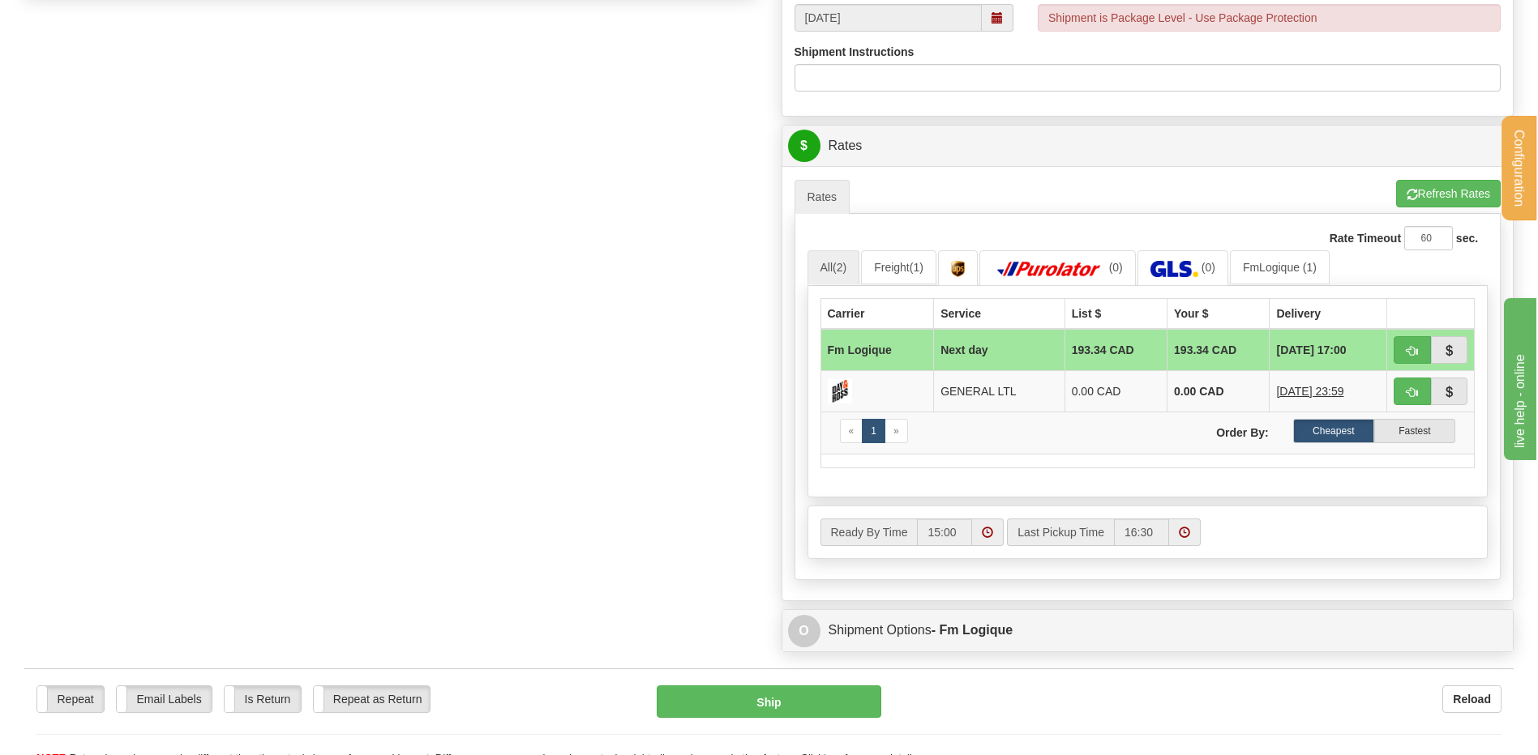
scroll to position [567, 0]
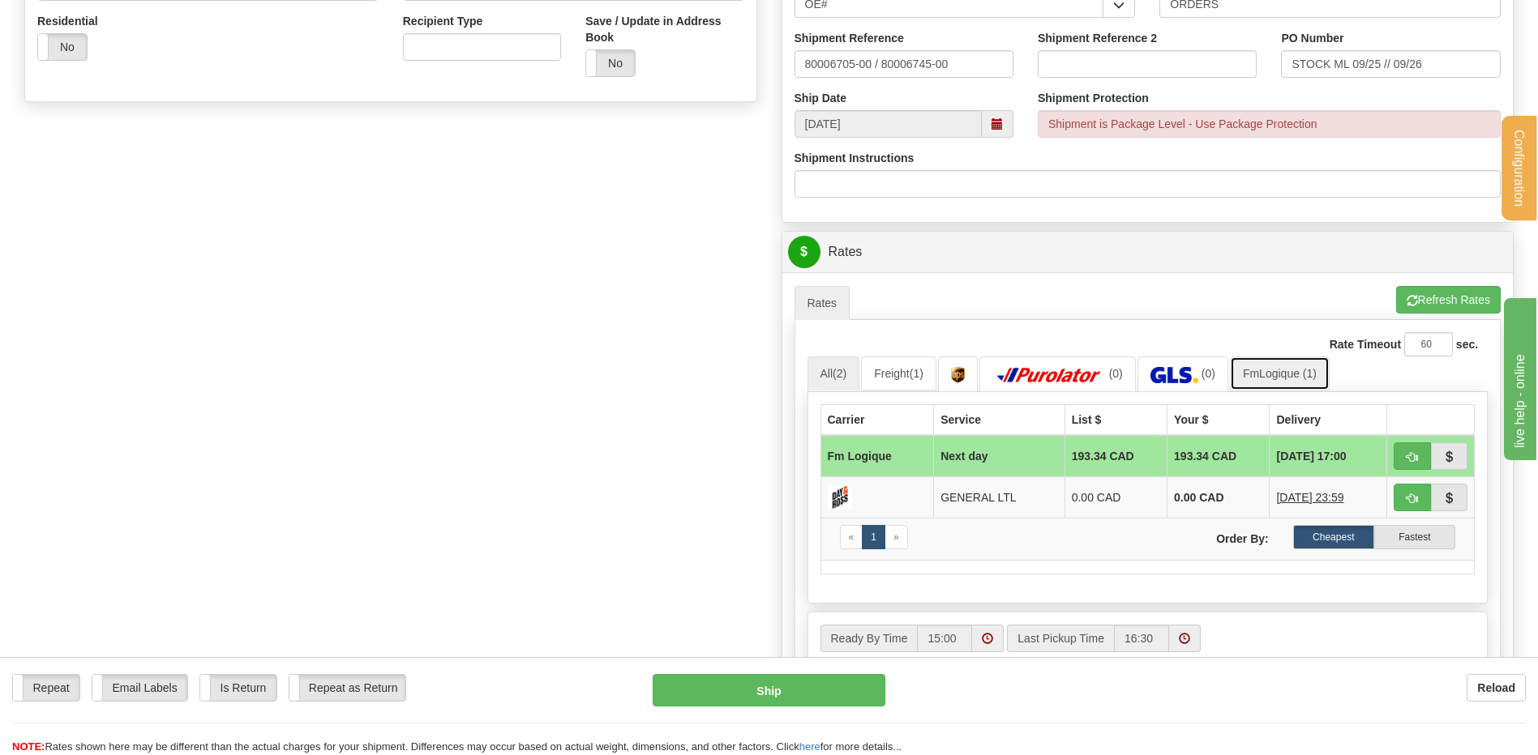
click at [1291, 365] on link "FmLogique (1)" at bounding box center [1280, 374] width 100 height 34
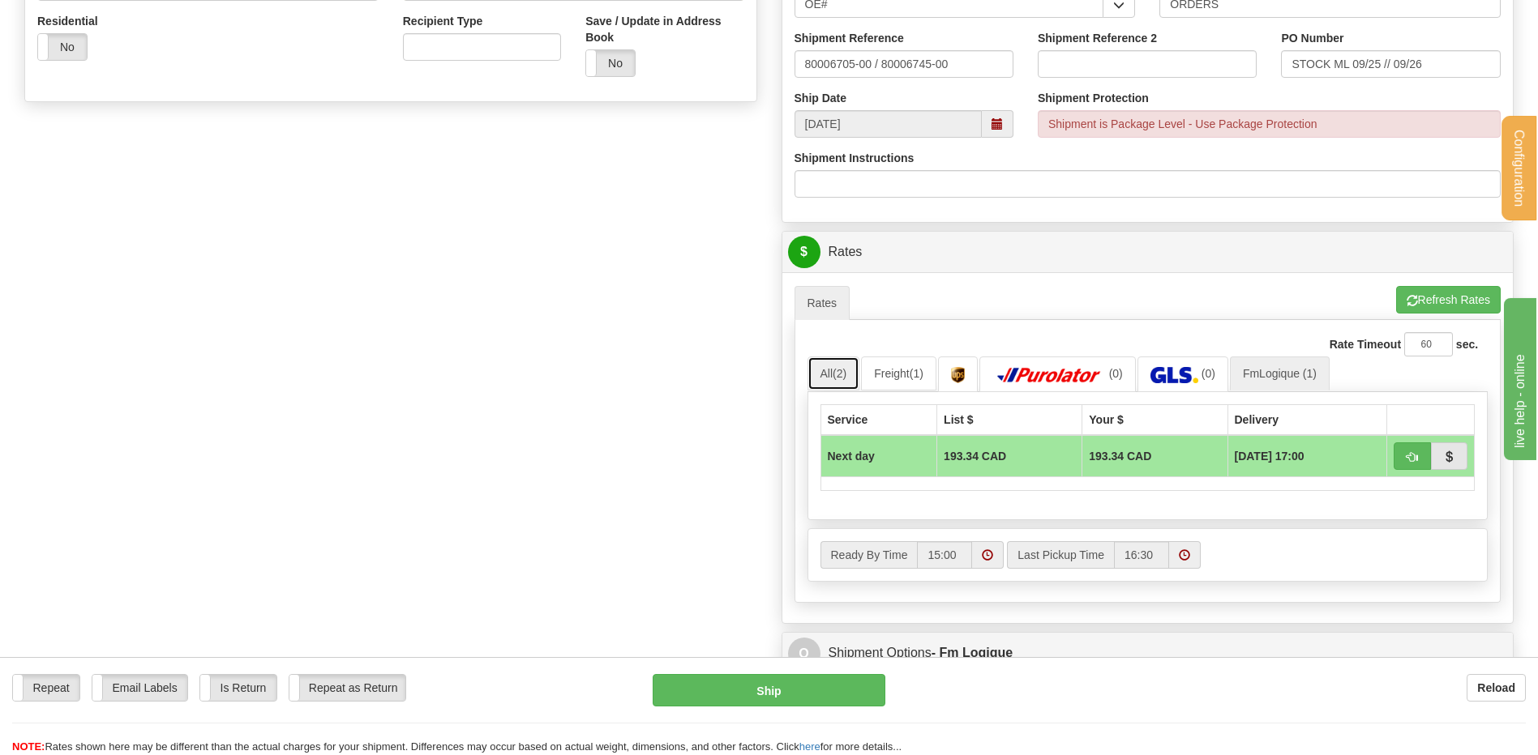
click at [828, 379] on link "All (2)" at bounding box center [833, 374] width 53 height 34
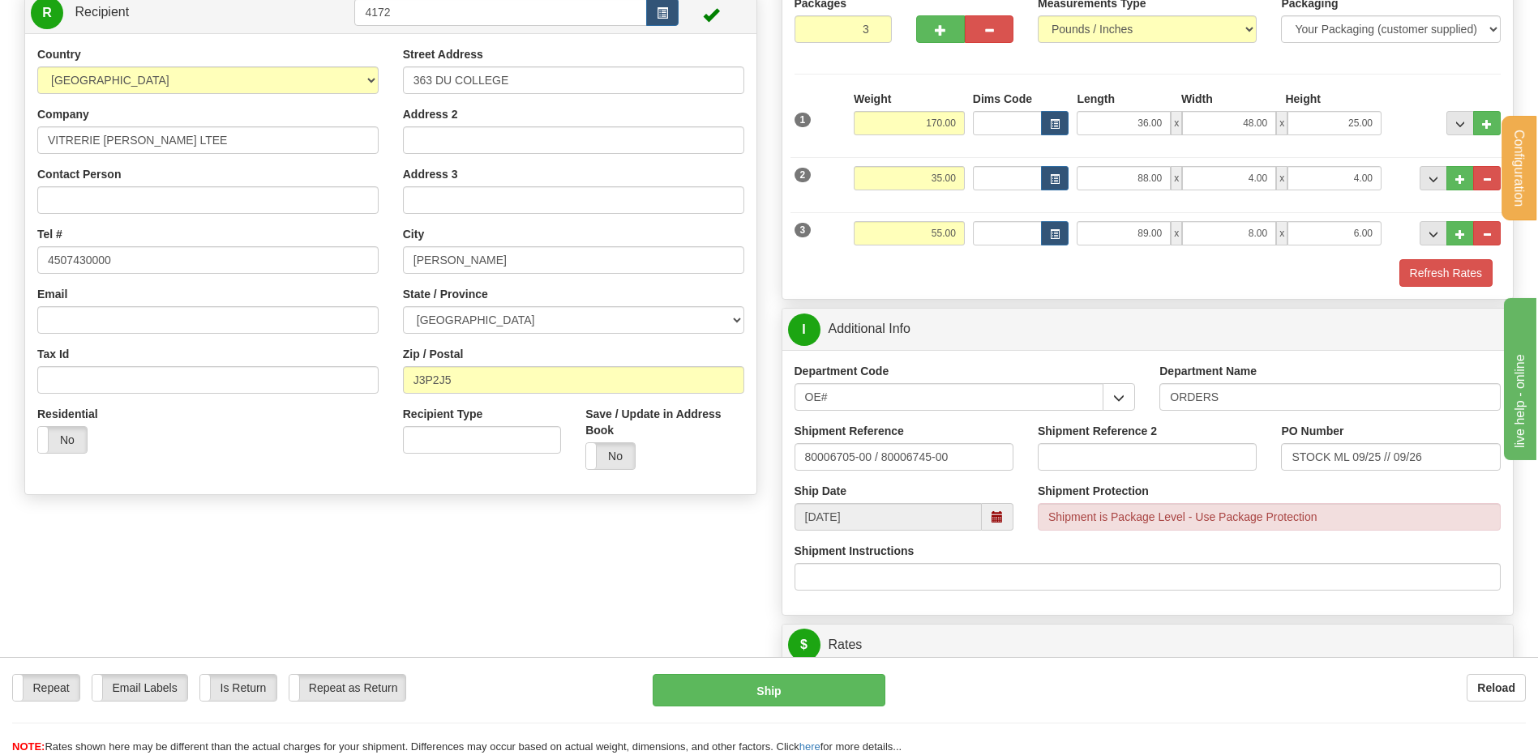
scroll to position [81, 0]
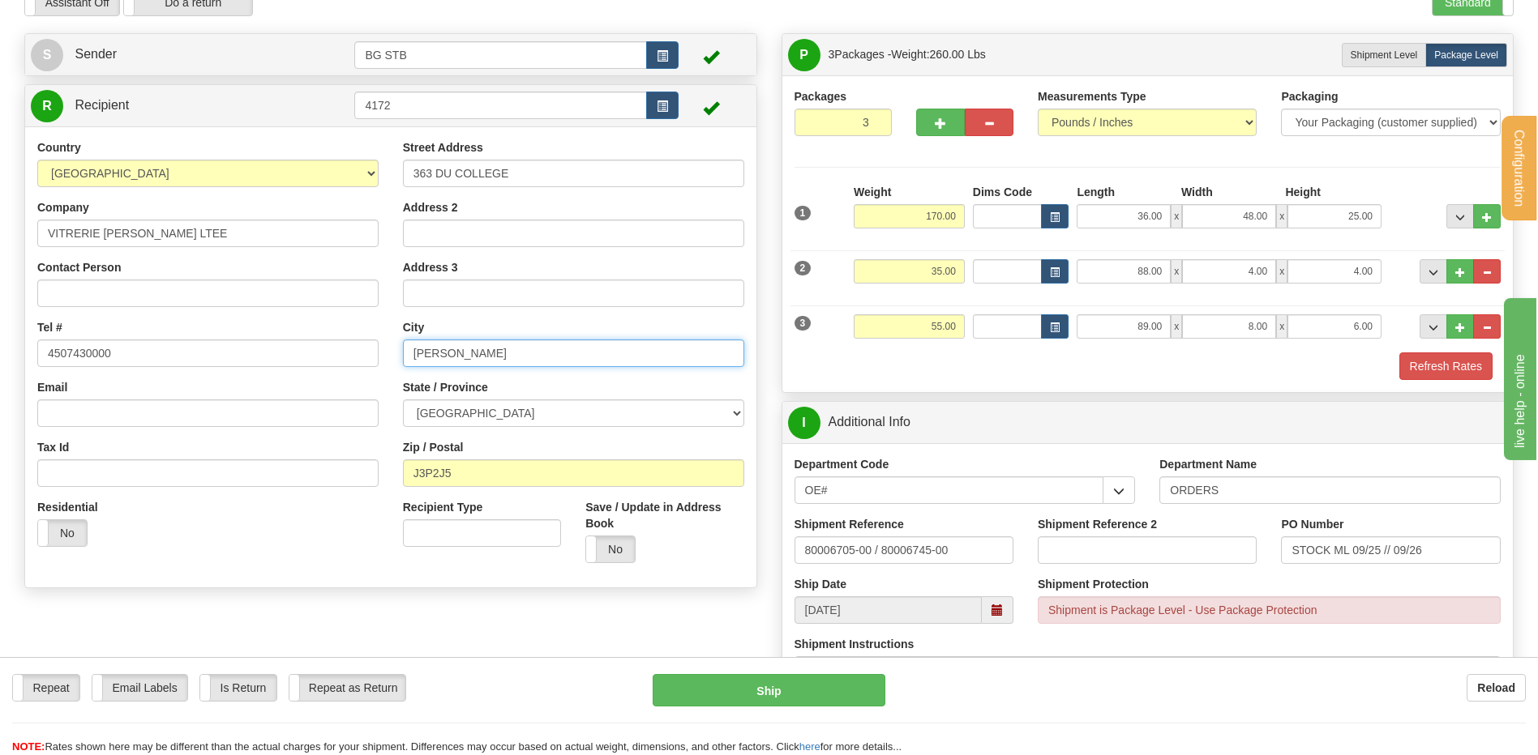
click at [456, 347] on input "SOREL TRACY" at bounding box center [573, 354] width 341 height 28
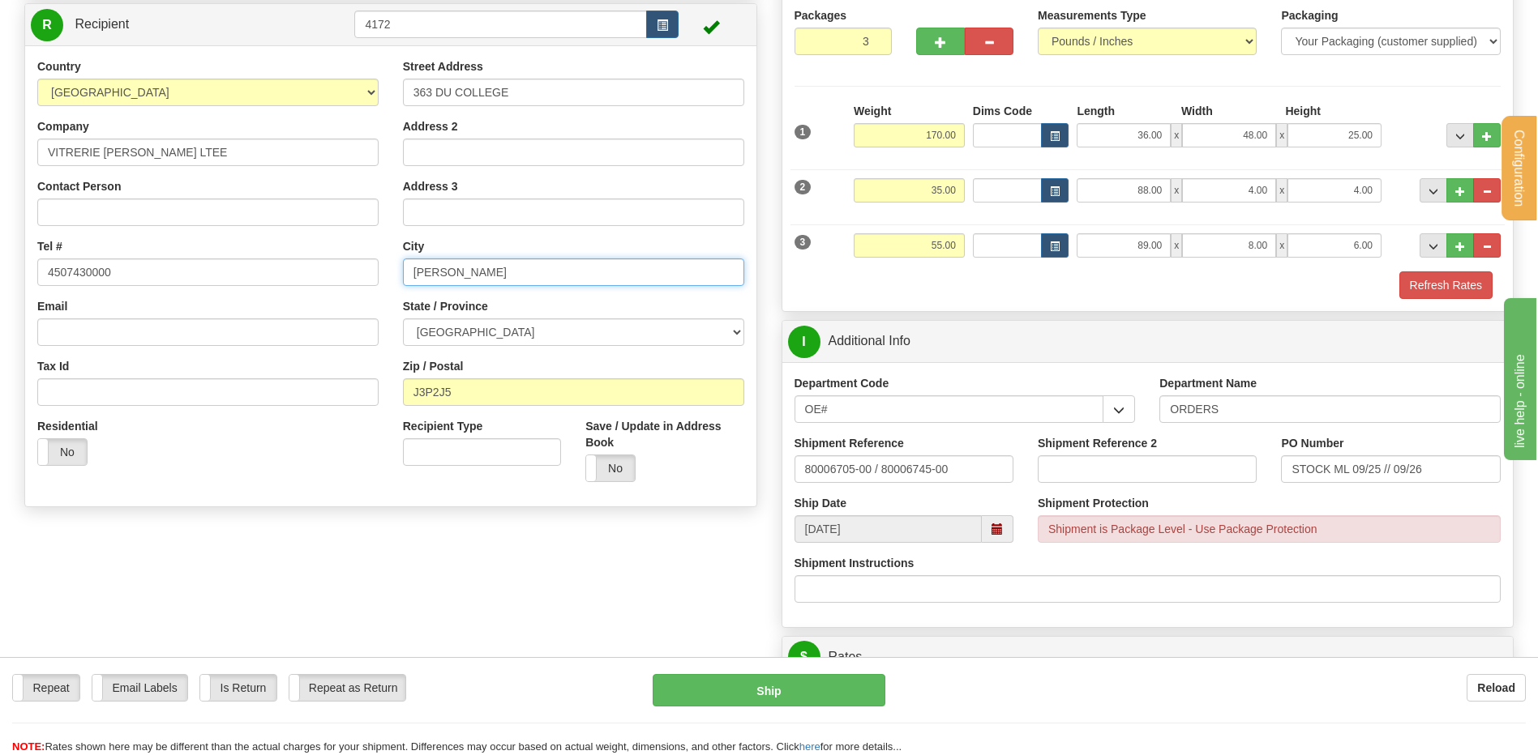
scroll to position [486, 0]
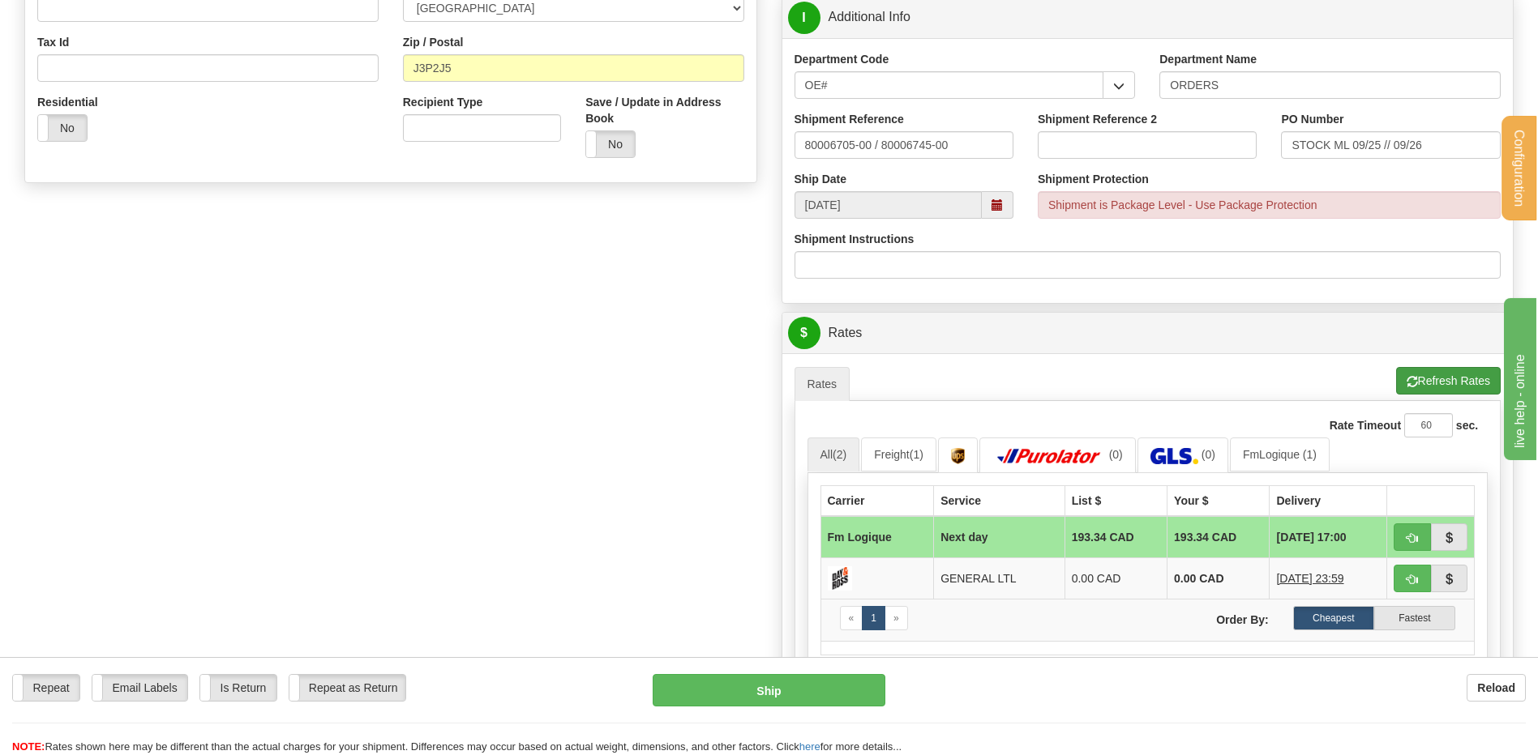
type input "SOREL-TRACY"
click at [1450, 375] on button "Refresh Rates" at bounding box center [1448, 381] width 105 height 28
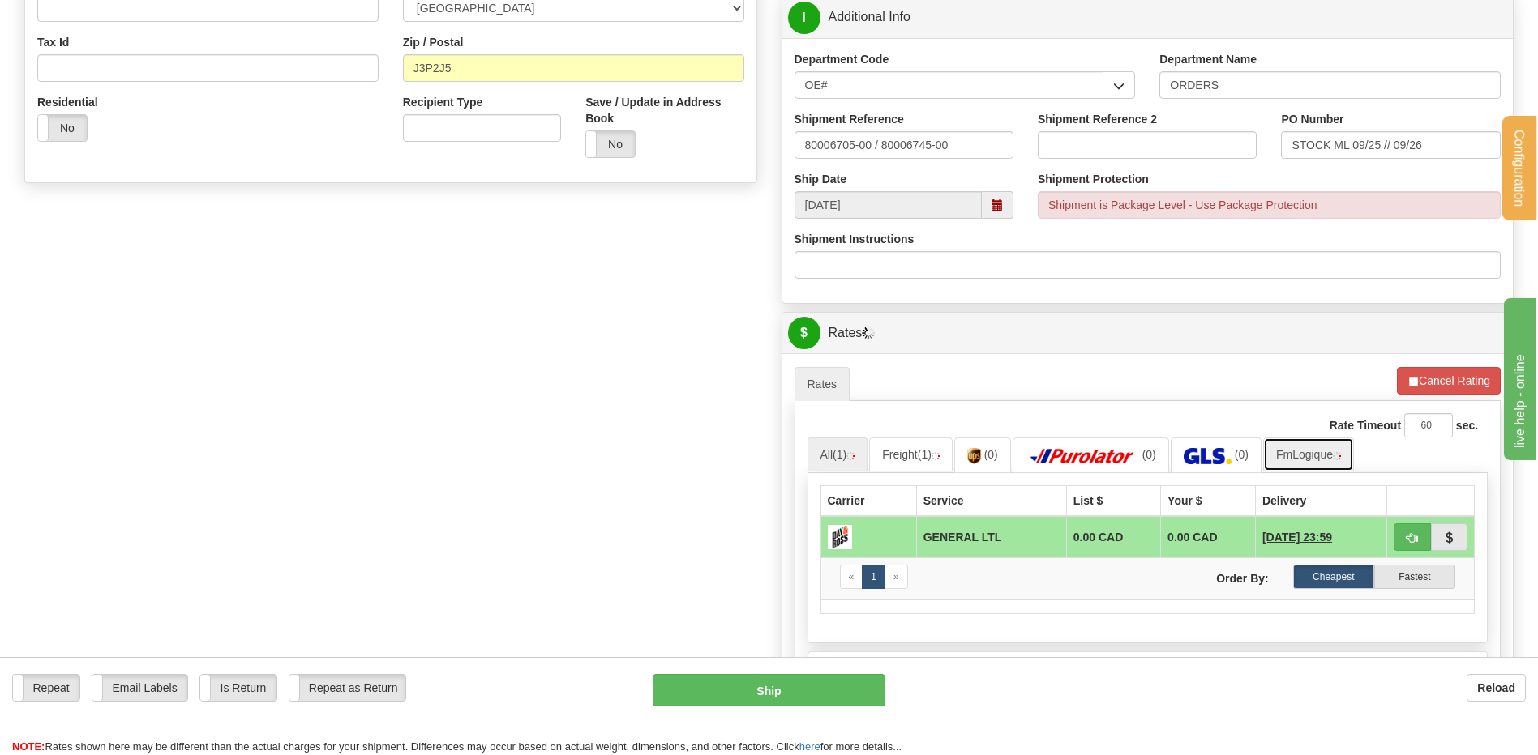
click at [1339, 455] on link "FmLogique" at bounding box center [1308, 455] width 91 height 34
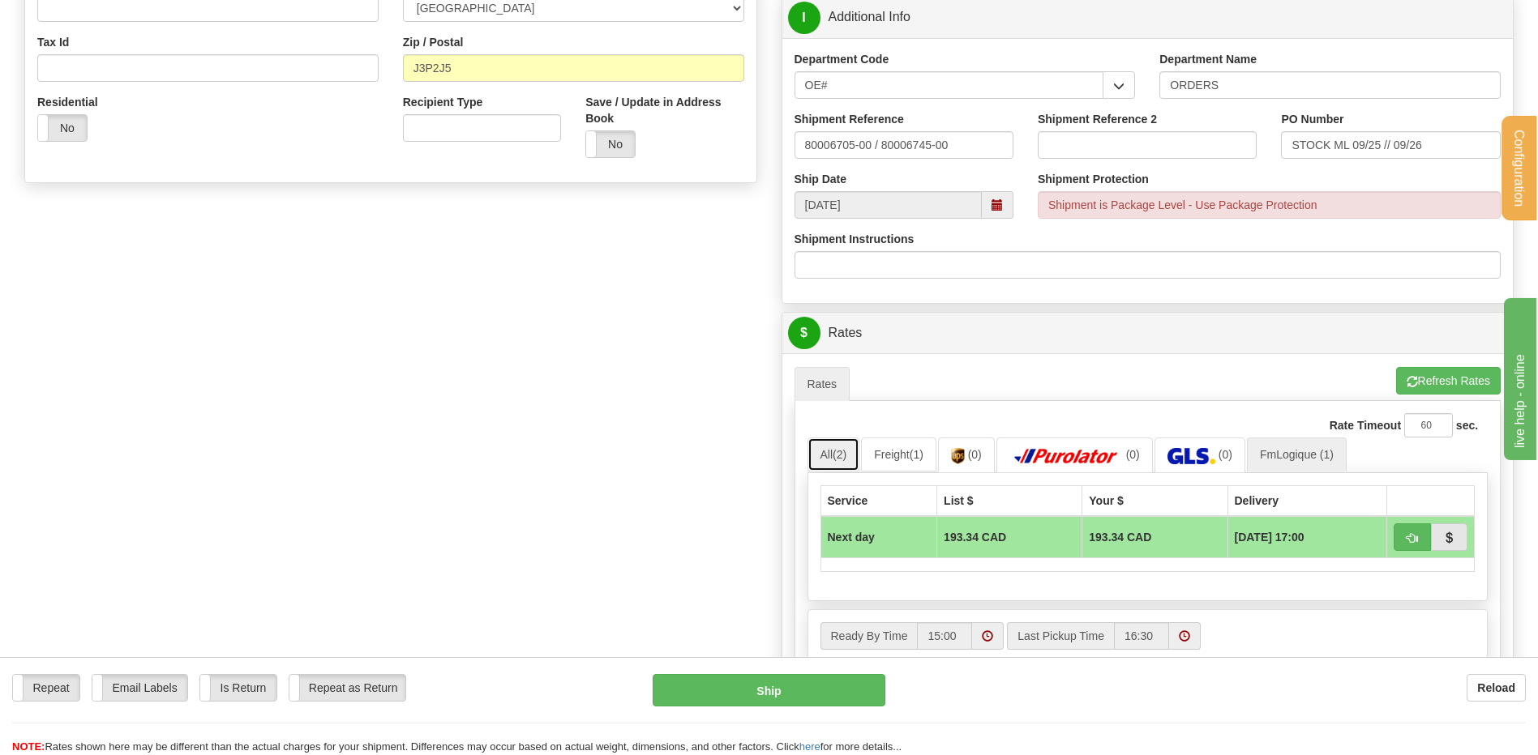
click at [838, 452] on span "(2)" at bounding box center [839, 454] width 14 height 13
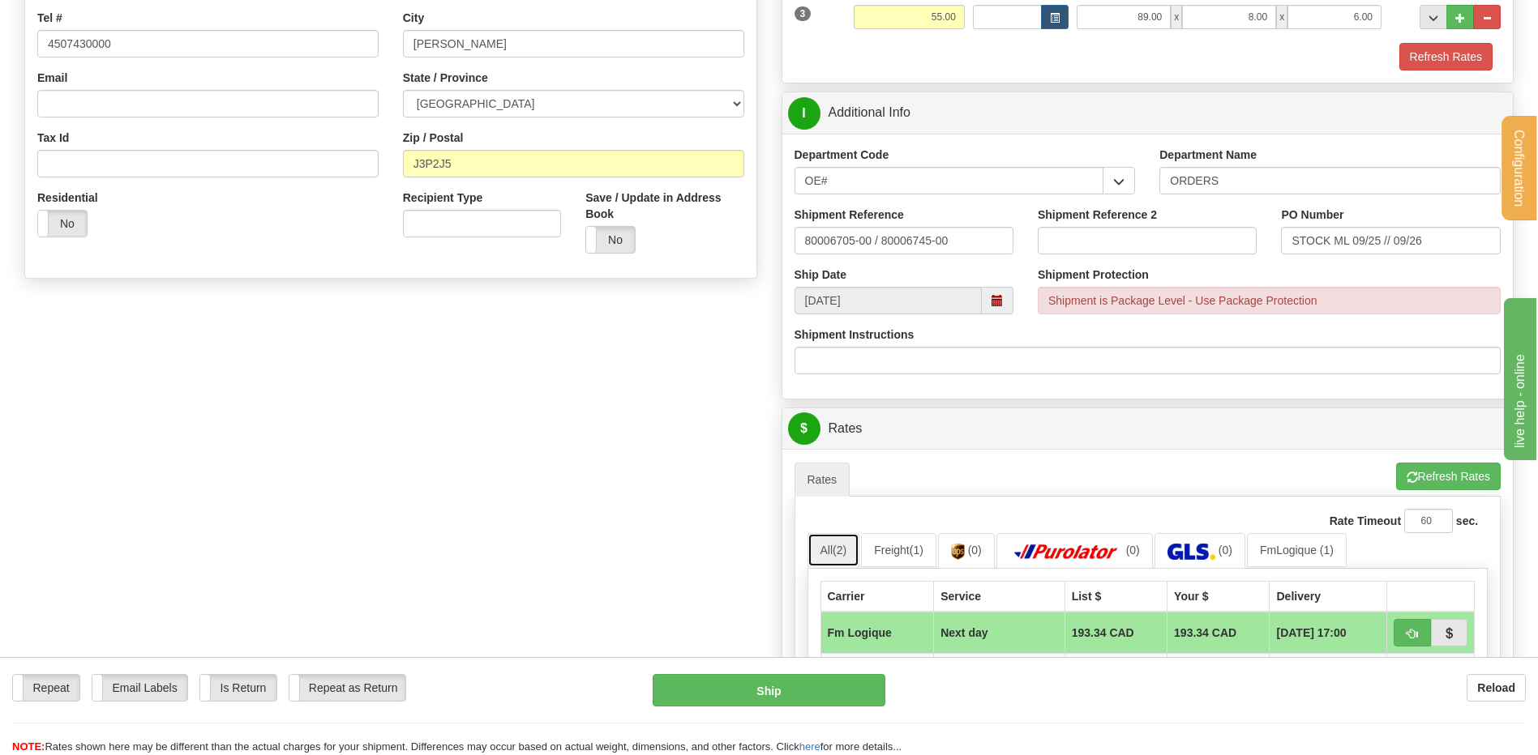
scroll to position [243, 0]
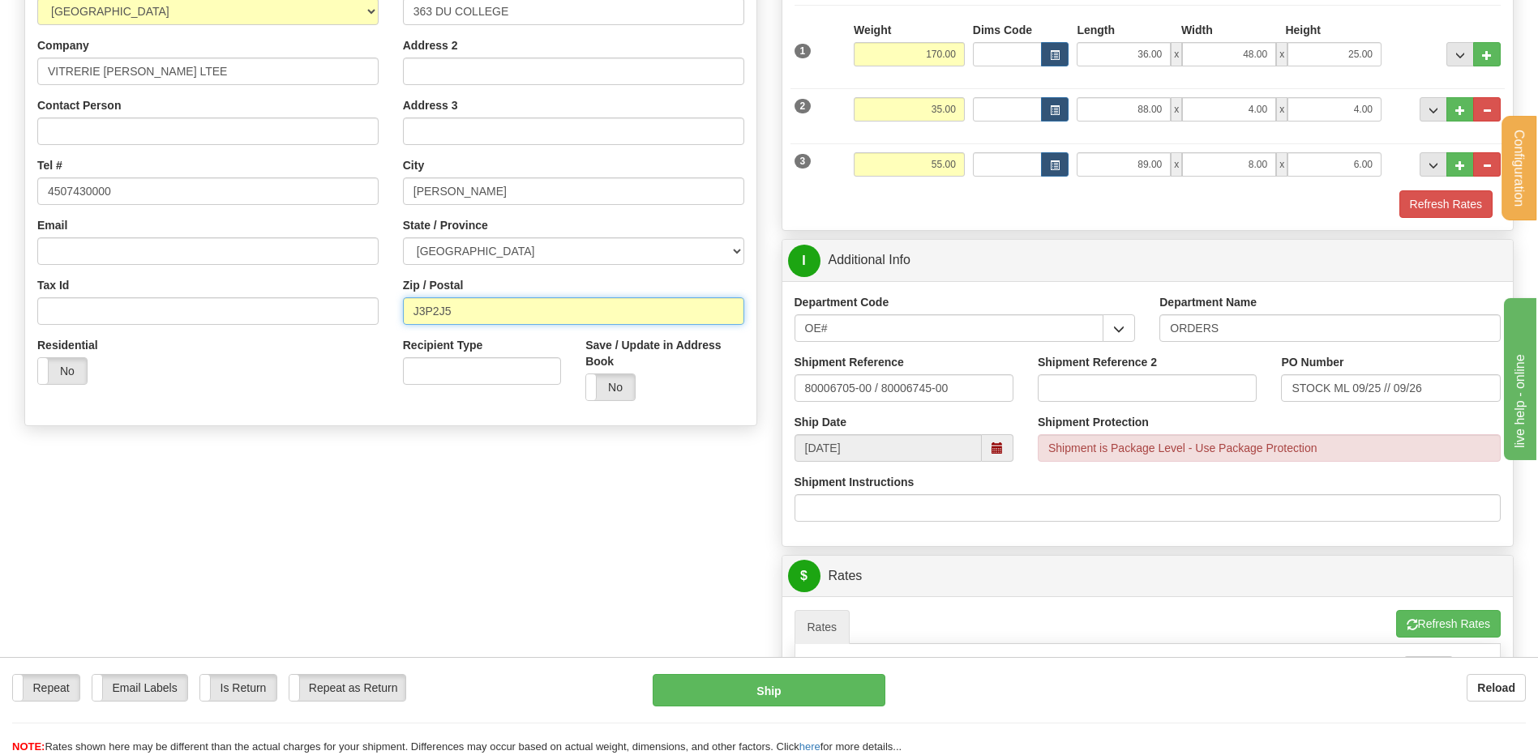
click at [431, 307] on input "J3P2J5" at bounding box center [573, 311] width 341 height 28
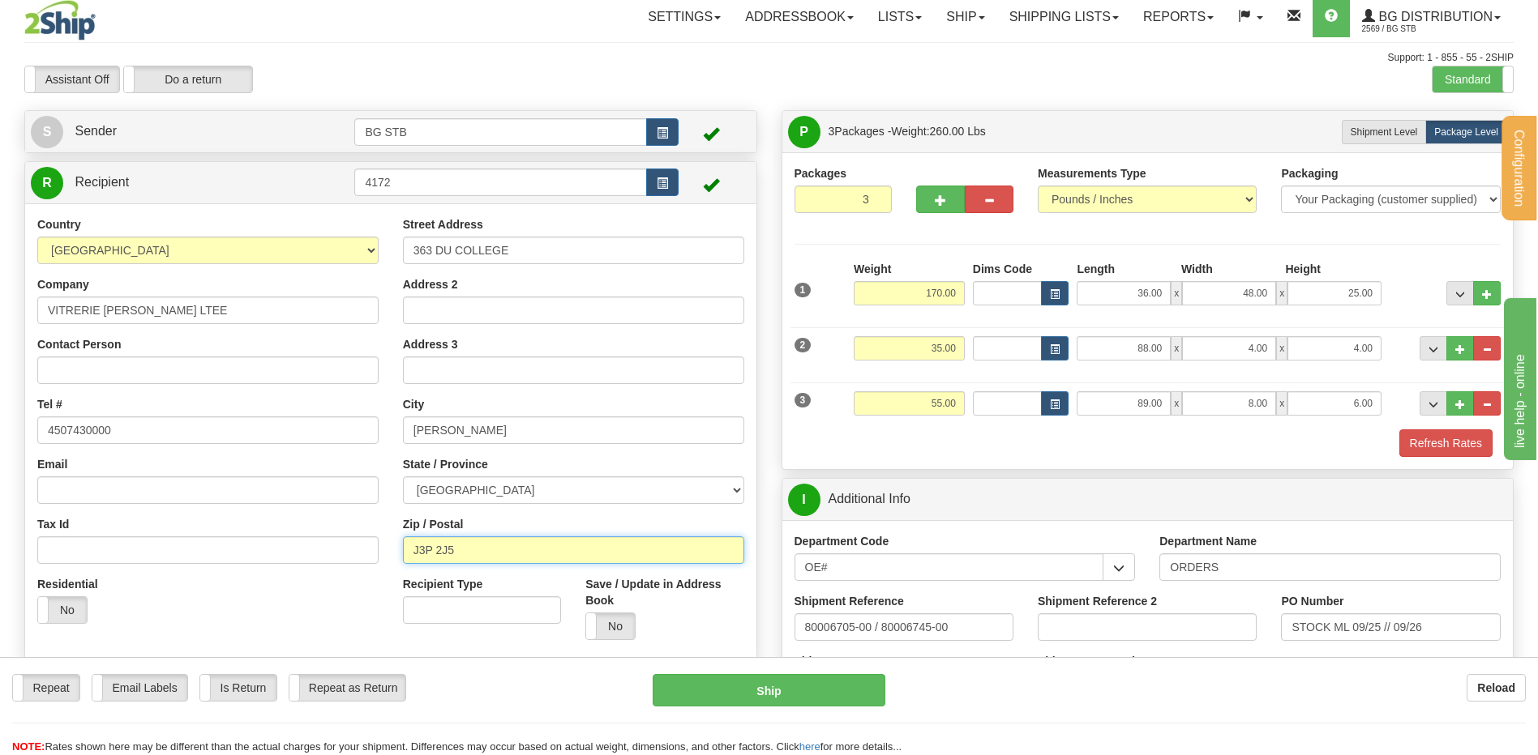
scroll to position [486, 0]
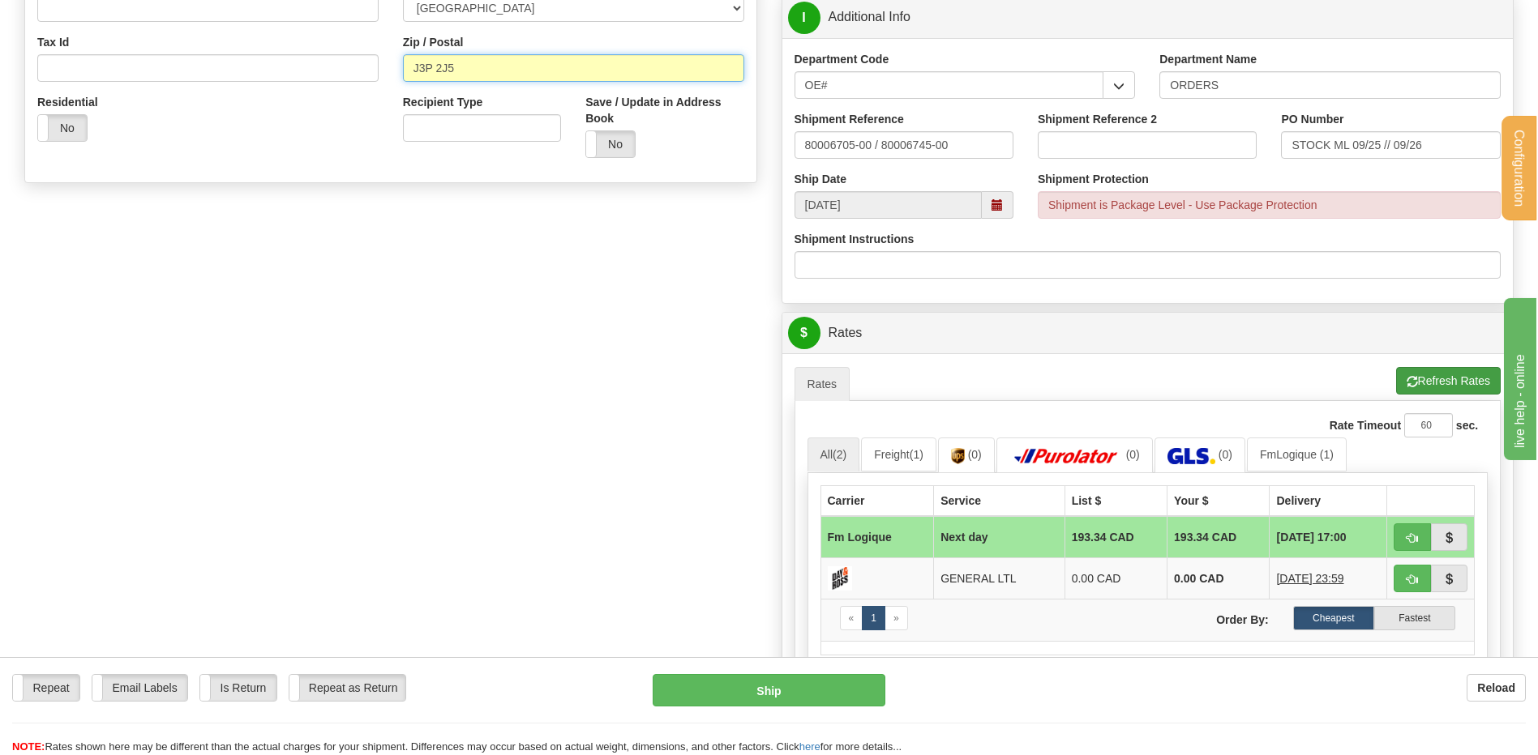
type input "J3P 2J5"
click at [1440, 380] on button "Refresh Rates" at bounding box center [1448, 381] width 105 height 28
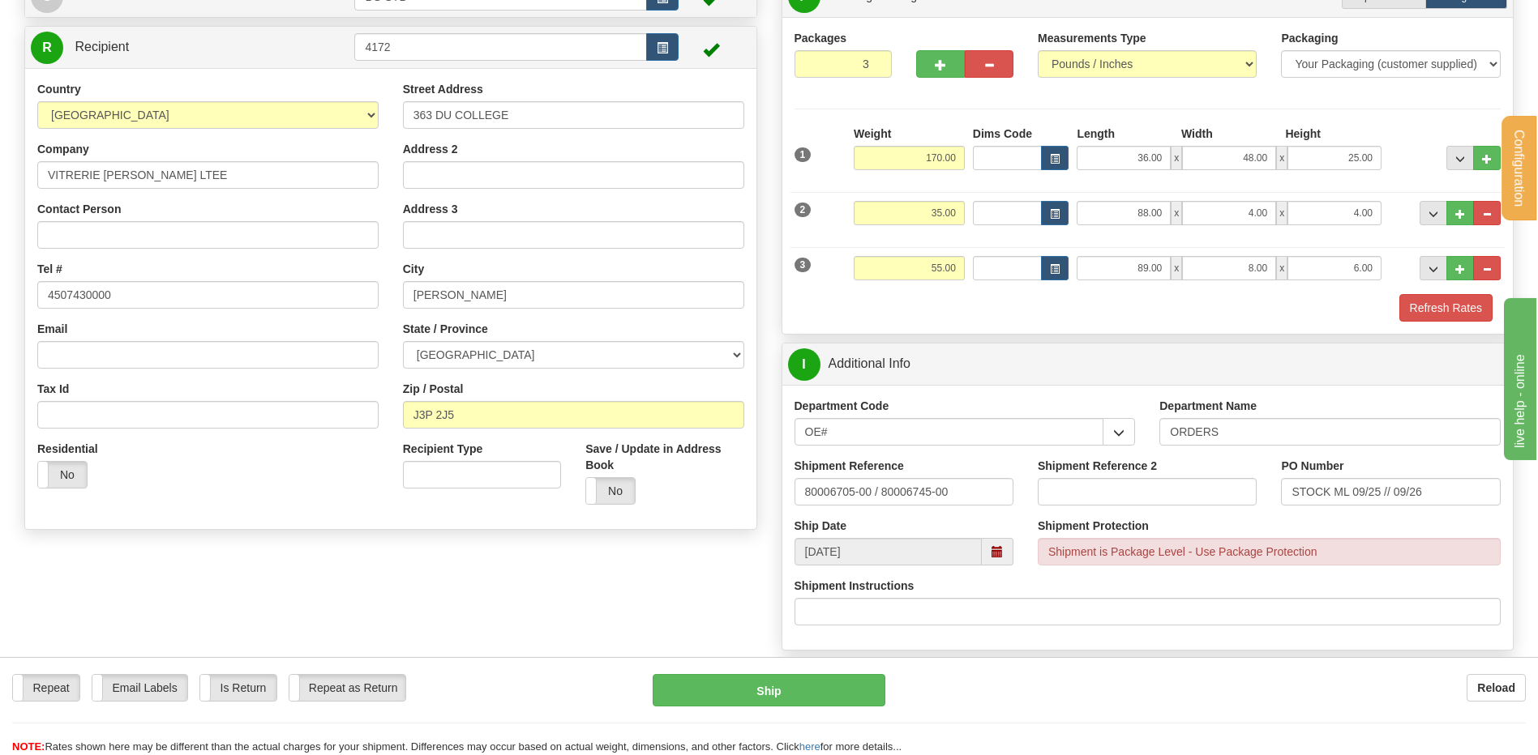
scroll to position [0, 0]
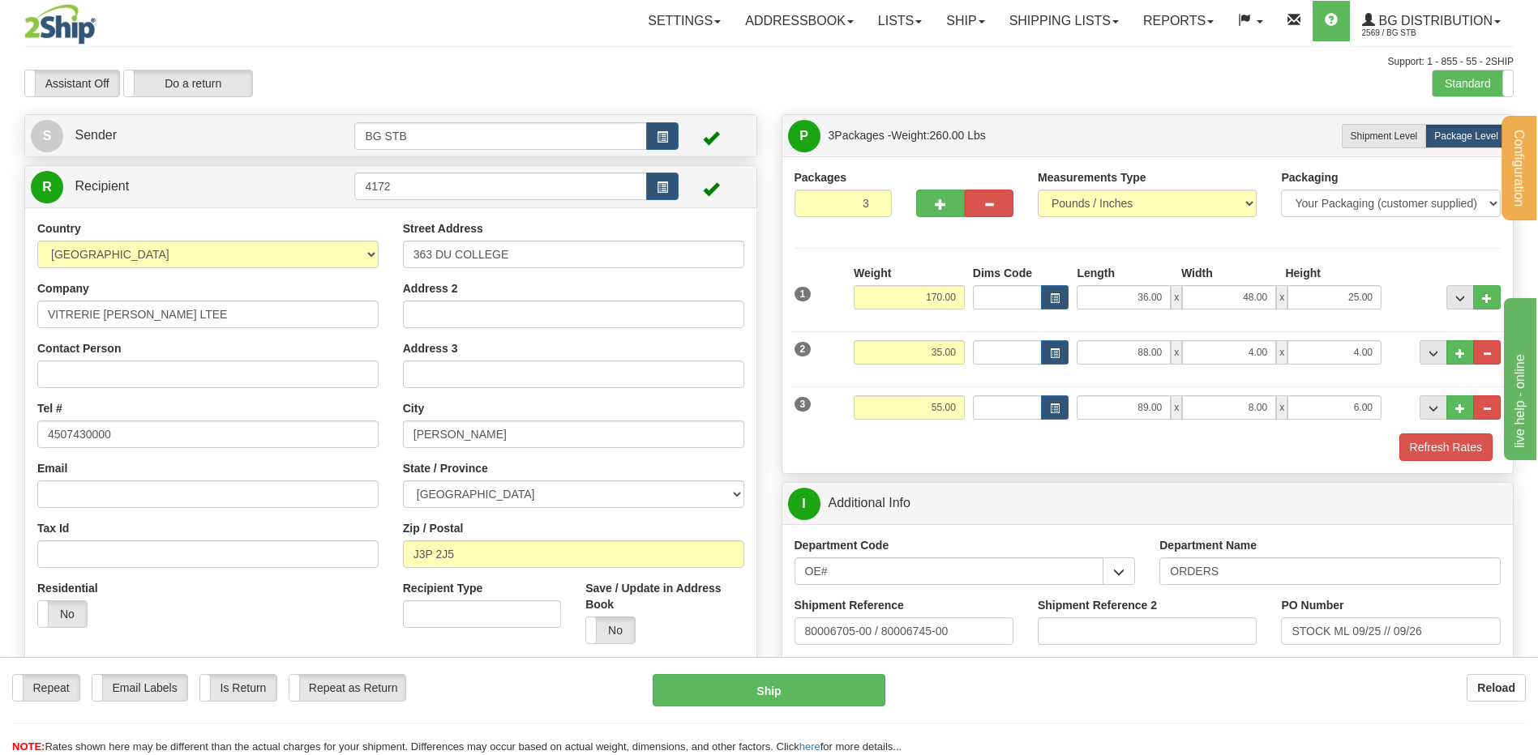
drag, startPoint x: 917, startPoint y: 276, endPoint x: 920, endPoint y: 285, distance: 10.3
click at [917, 276] on div "Weight 170.00" at bounding box center [909, 287] width 111 height 45
click at [922, 290] on input "170.00" at bounding box center [909, 297] width 111 height 24
drag, startPoint x: 923, startPoint y: 298, endPoint x: 965, endPoint y: 313, distance: 43.8
click at [931, 298] on input "170.00" at bounding box center [909, 297] width 111 height 24
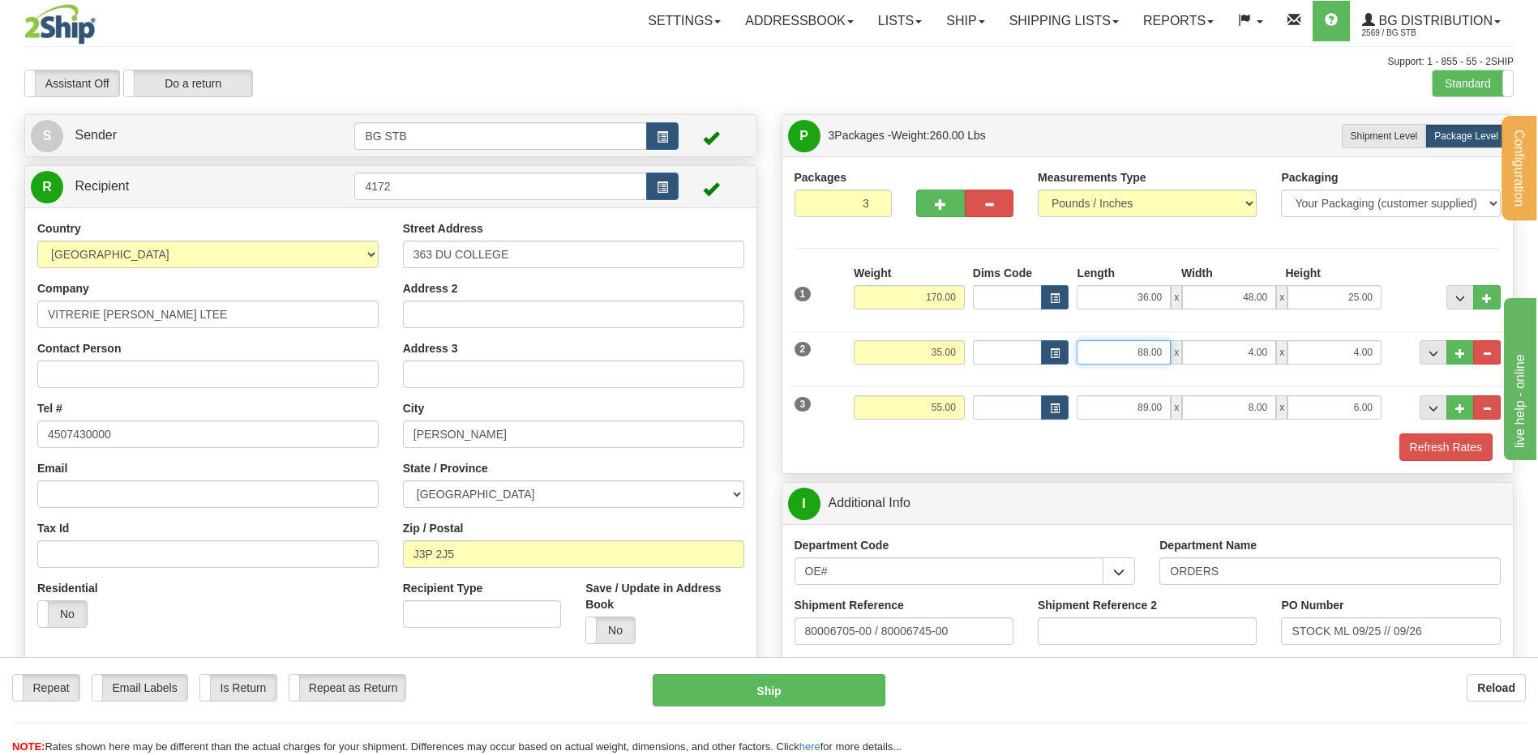
click at [1130, 343] on input "88.00" at bounding box center [1123, 352] width 94 height 24
drag, startPoint x: 1130, startPoint y: 349, endPoint x: 1206, endPoint y: 347, distance: 76.2
click at [1206, 347] on div "88.00 x 4.00 x 4.00" at bounding box center [1228, 352] width 305 height 24
type input "89.00"
click at [1192, 460] on div "Refresh Rates" at bounding box center [1147, 448] width 715 height 28
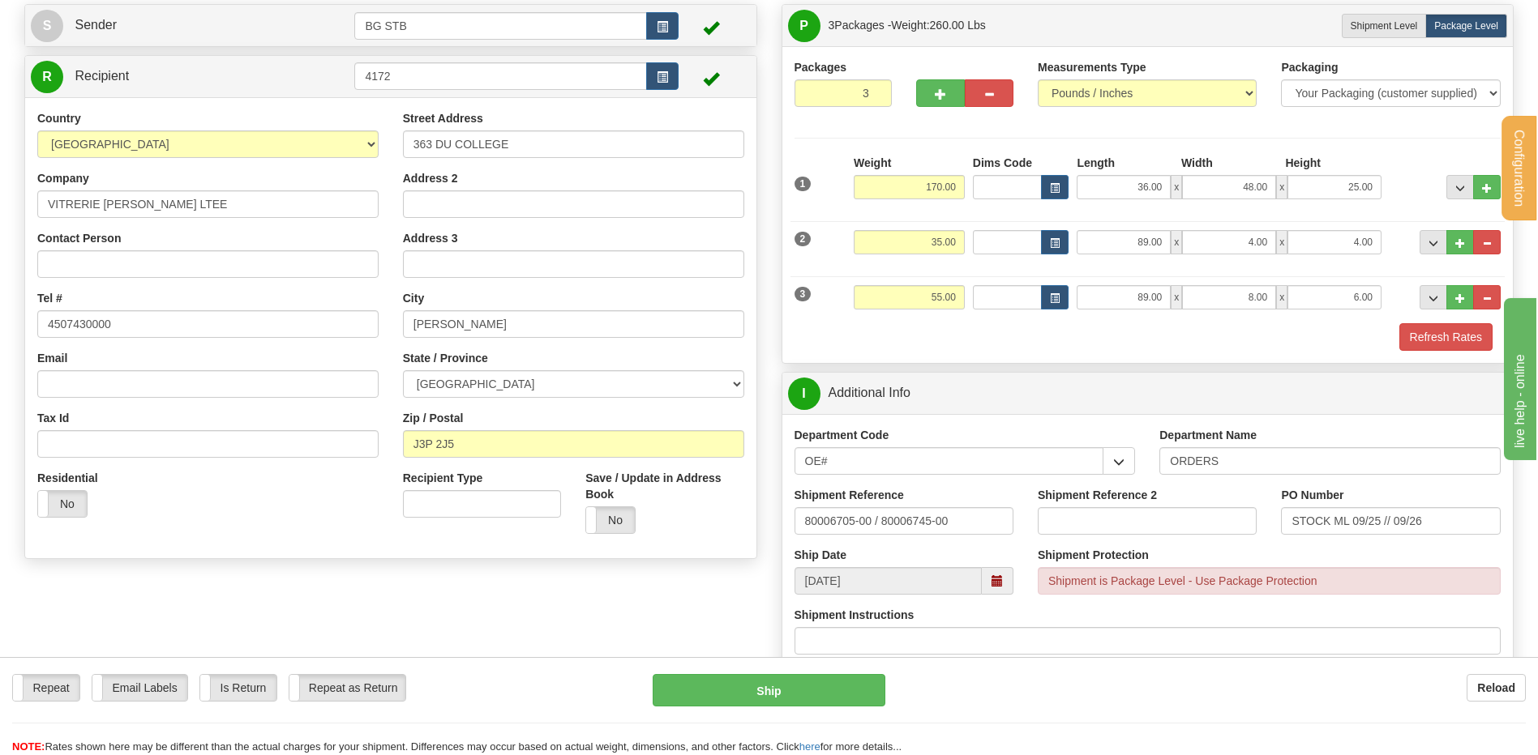
scroll to position [81, 0]
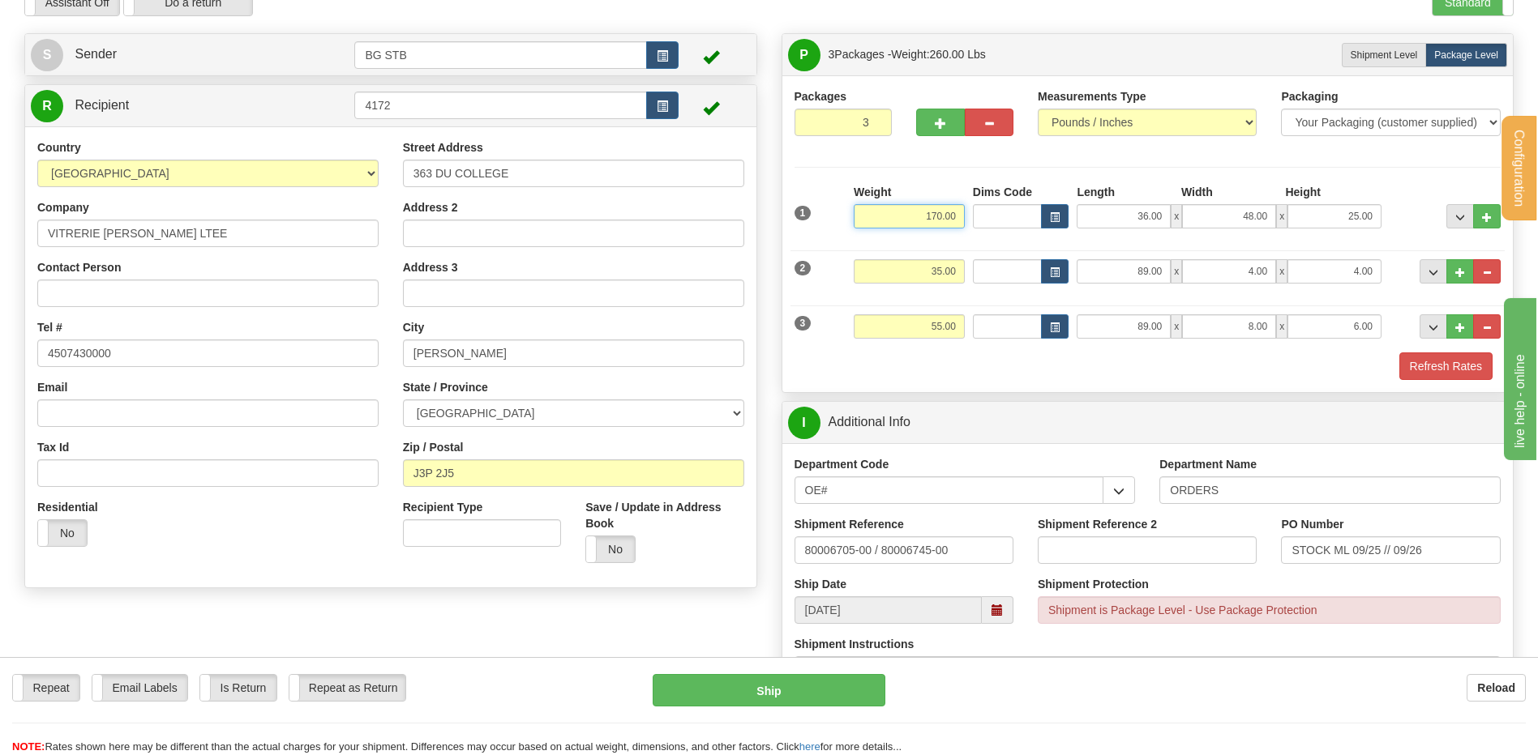
drag, startPoint x: 921, startPoint y: 212, endPoint x: 987, endPoint y: 197, distance: 68.2
click at [987, 197] on div "1 Weight 170.00 Dims Code x" at bounding box center [1147, 213] width 715 height 58
click at [914, 152] on div "Packages 3 3 Measurements Type" at bounding box center [1147, 234] width 707 height 292
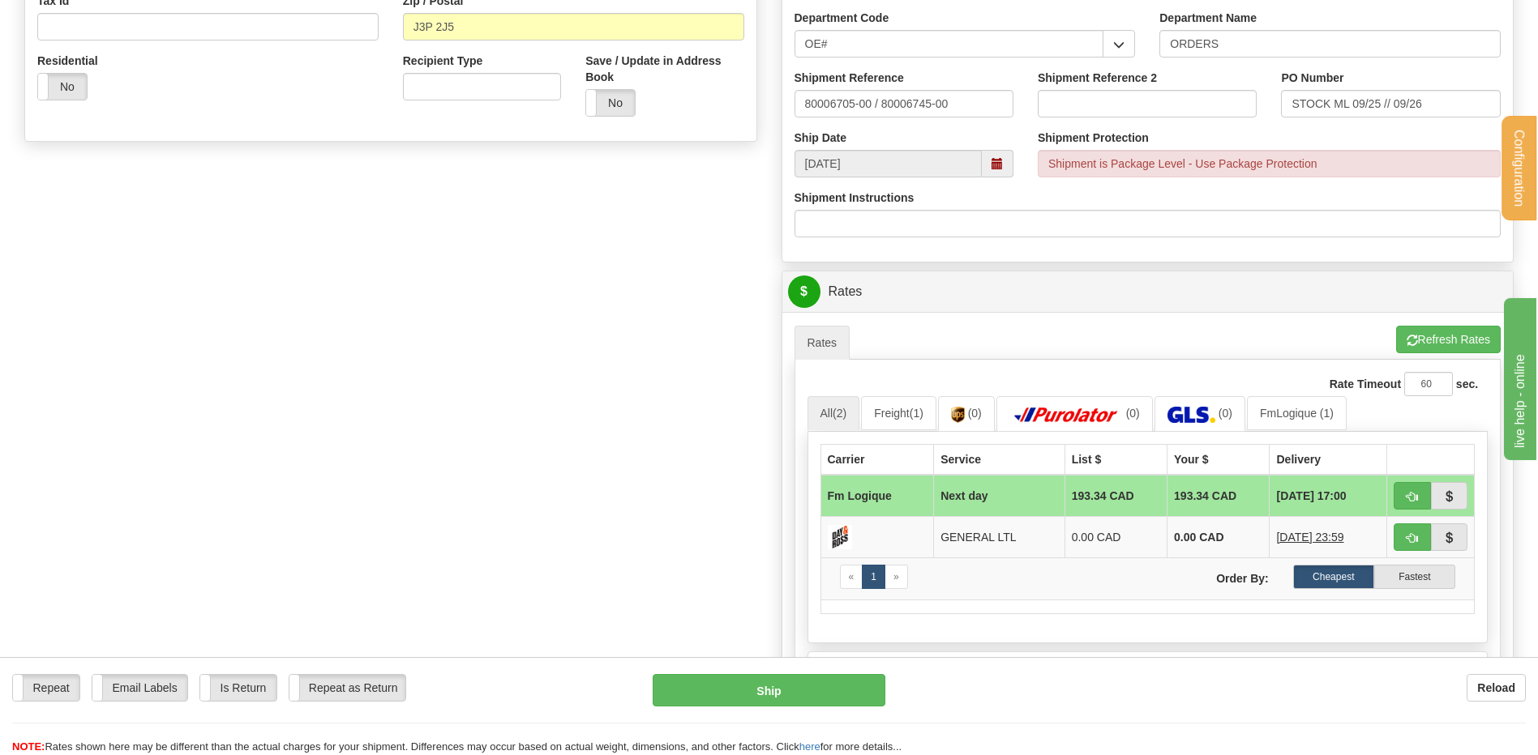
scroll to position [648, 0]
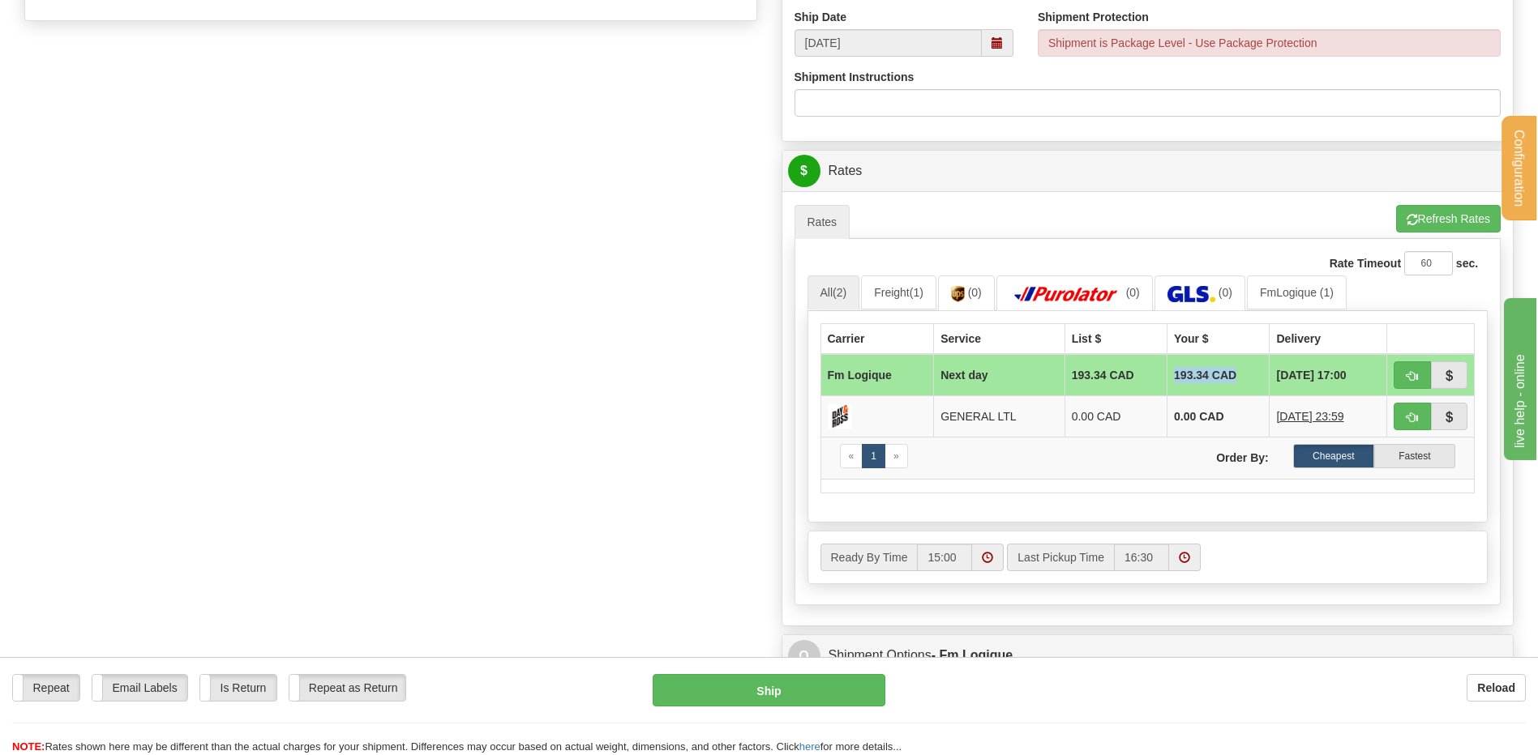
drag, startPoint x: 1158, startPoint y: 373, endPoint x: 1235, endPoint y: 392, distance: 80.0
click at [1232, 375] on td "193.34 CAD" at bounding box center [1218, 375] width 102 height 42
click at [1162, 457] on label "Order By:" at bounding box center [1213, 455] width 133 height 22
drag, startPoint x: 1158, startPoint y: 369, endPoint x: 1241, endPoint y: 391, distance: 85.5
click at [1238, 371] on td "193.34 CAD" at bounding box center [1218, 375] width 102 height 42
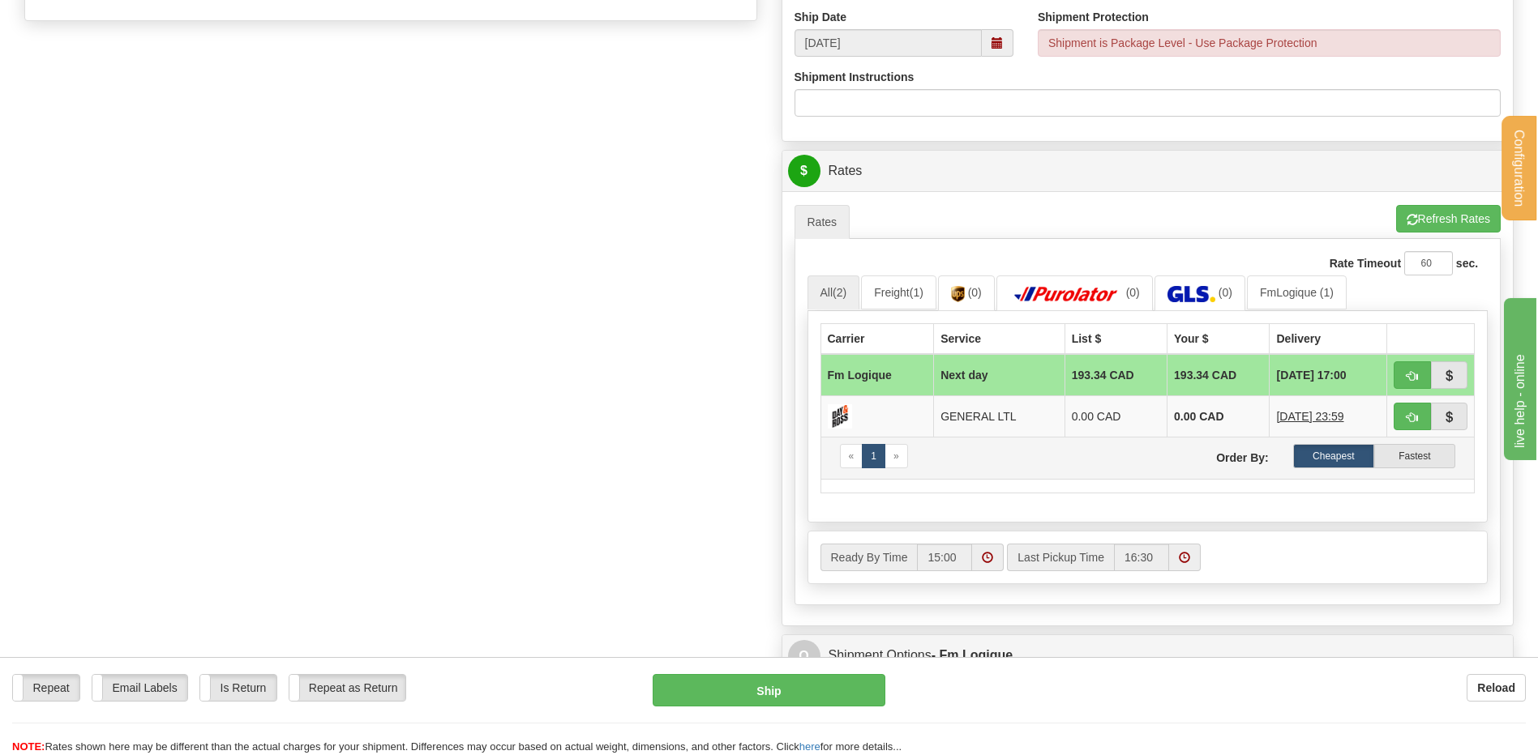
click at [1158, 461] on label "Order By:" at bounding box center [1213, 455] width 133 height 22
drag, startPoint x: 1411, startPoint y: 378, endPoint x: 1090, endPoint y: 387, distance: 321.1
click at [1411, 378] on span "button" at bounding box center [1411, 376] width 11 height 11
type input "jour"
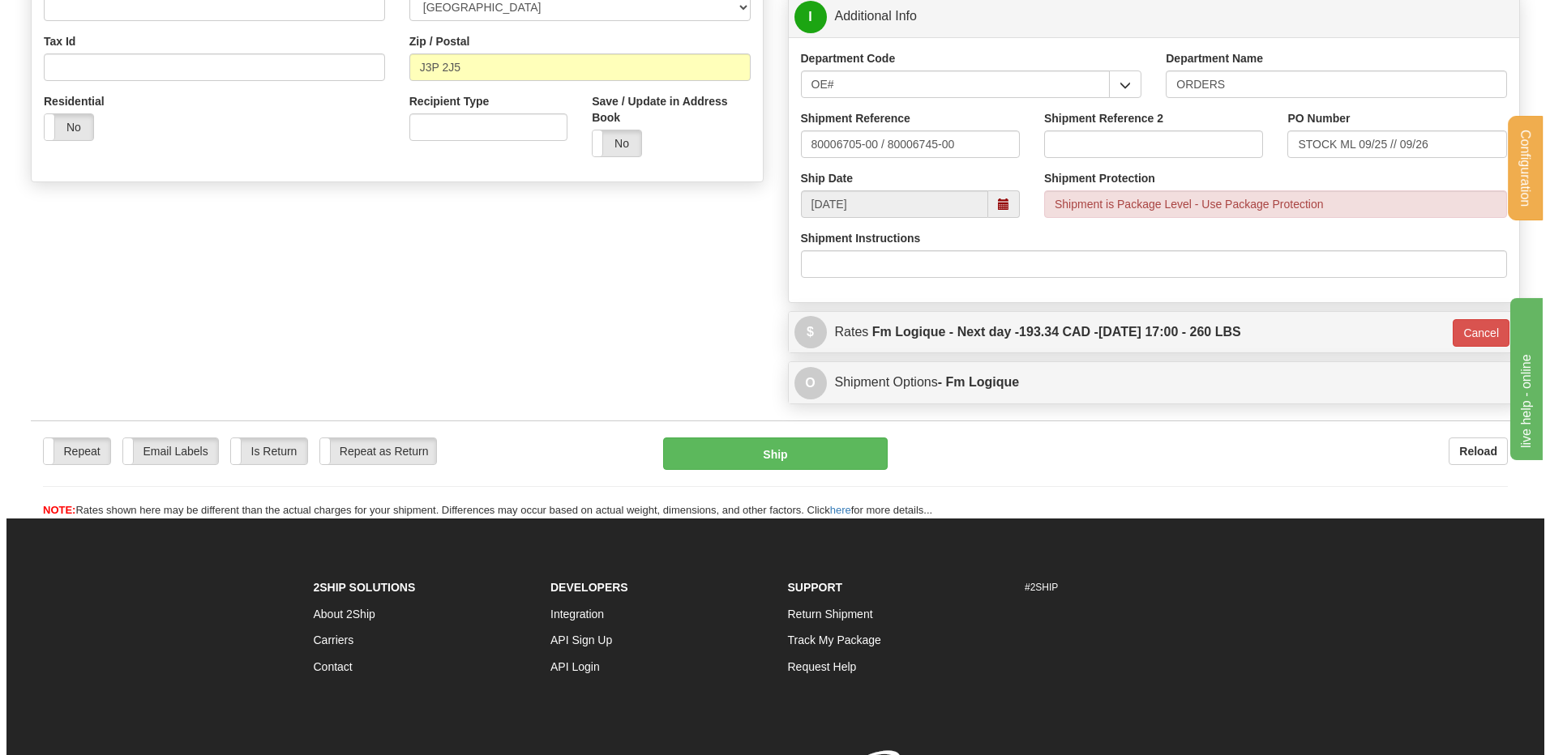
scroll to position [425, 0]
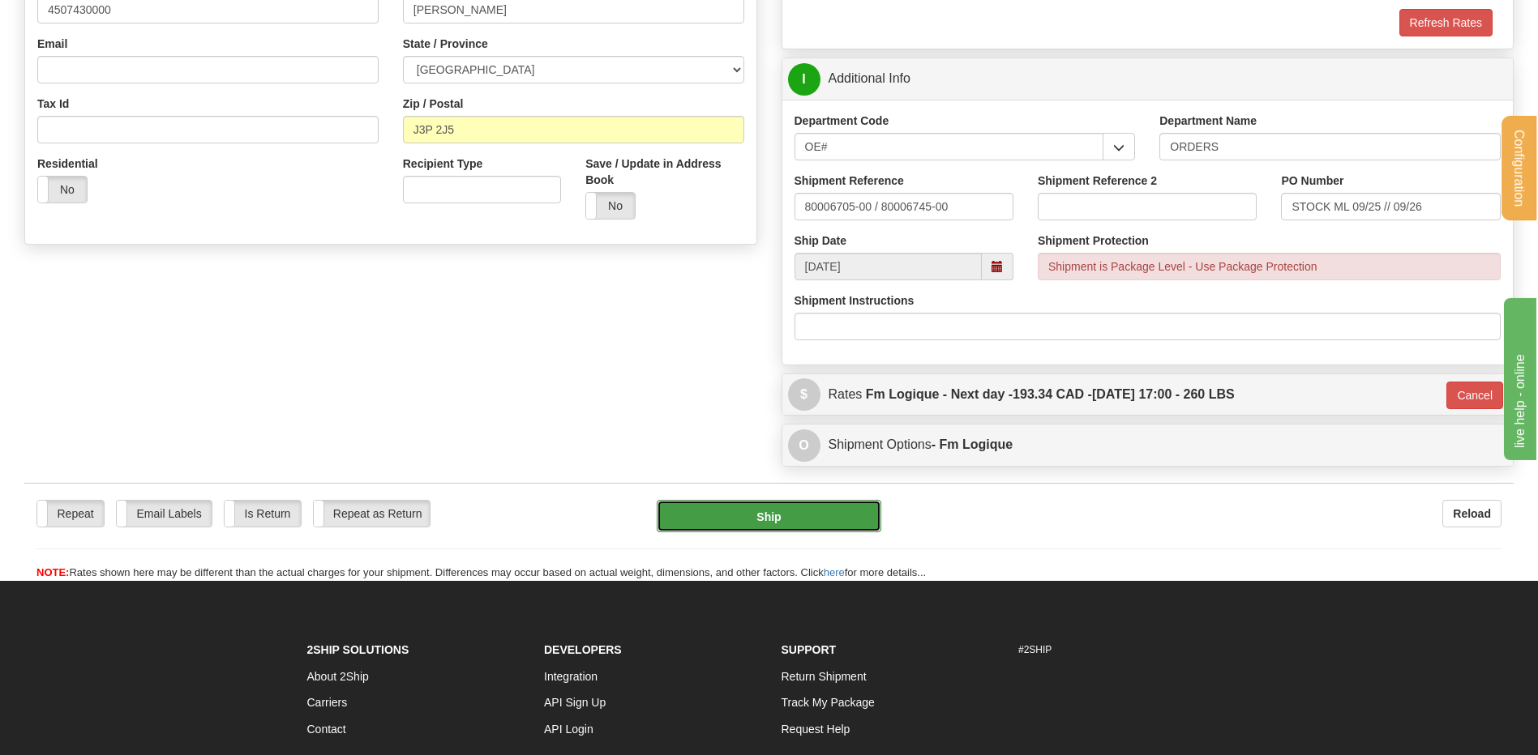
click at [744, 509] on button "Ship" at bounding box center [769, 516] width 224 height 32
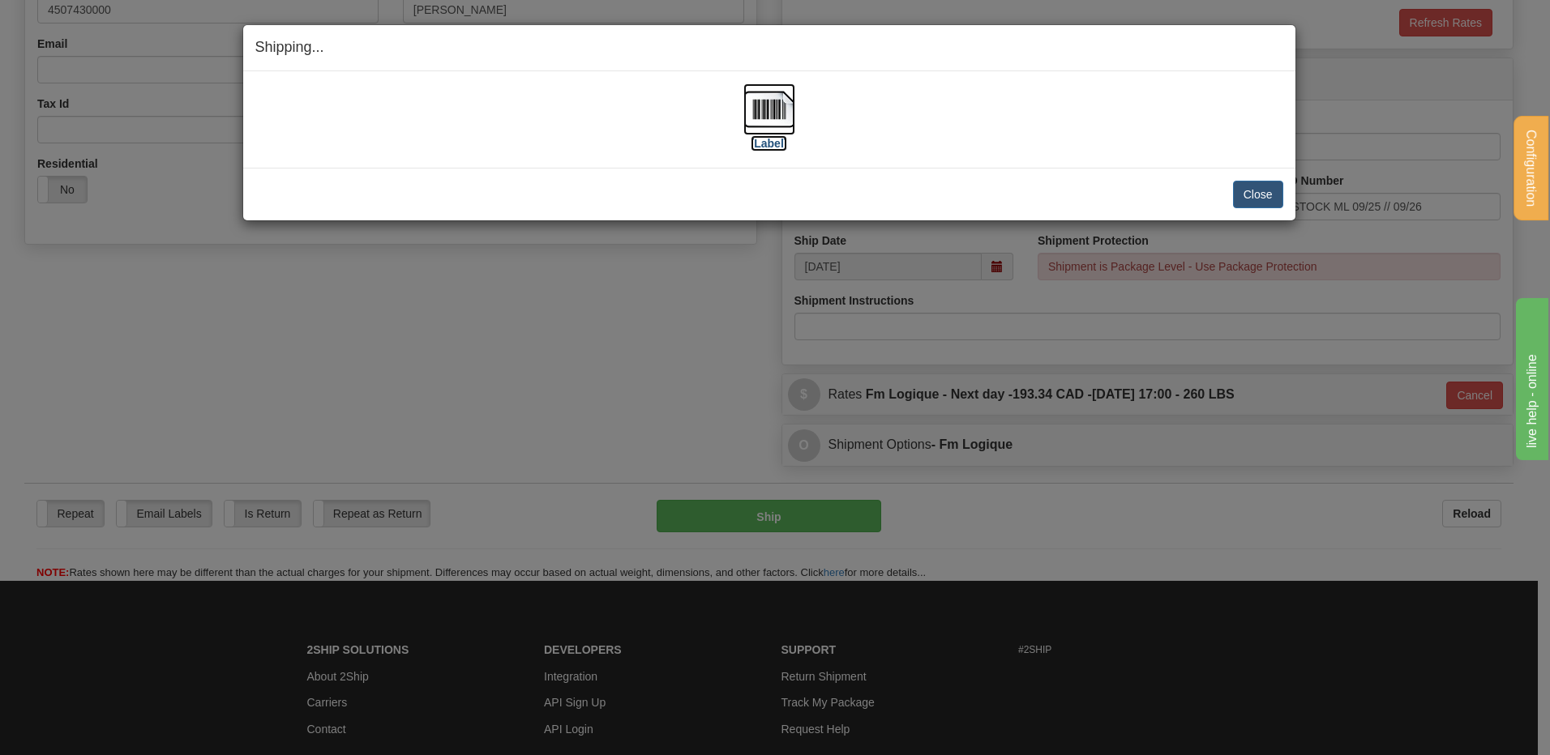
click at [773, 127] on img at bounding box center [769, 109] width 52 height 52
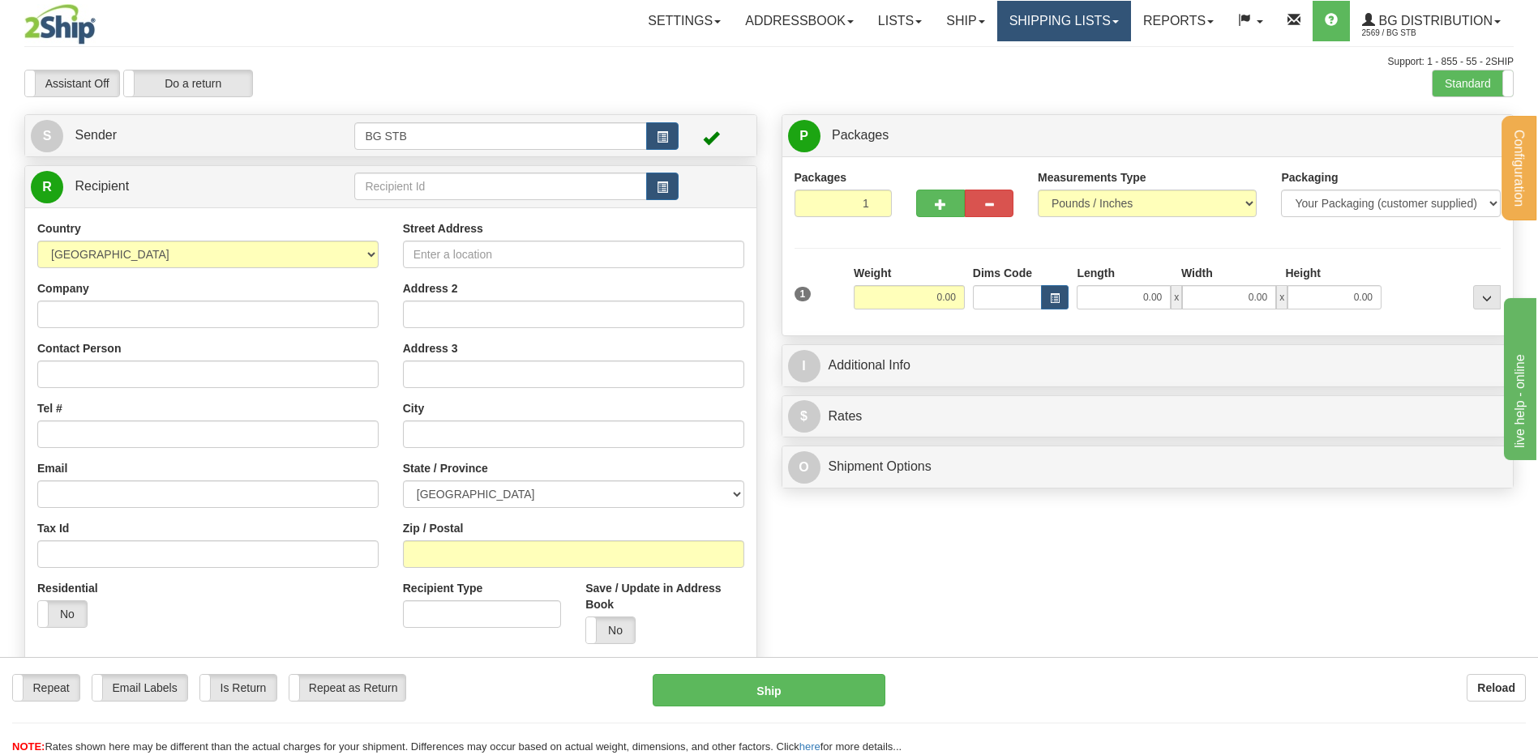
click at [1010, 30] on link "Shipping lists" at bounding box center [1064, 21] width 134 height 41
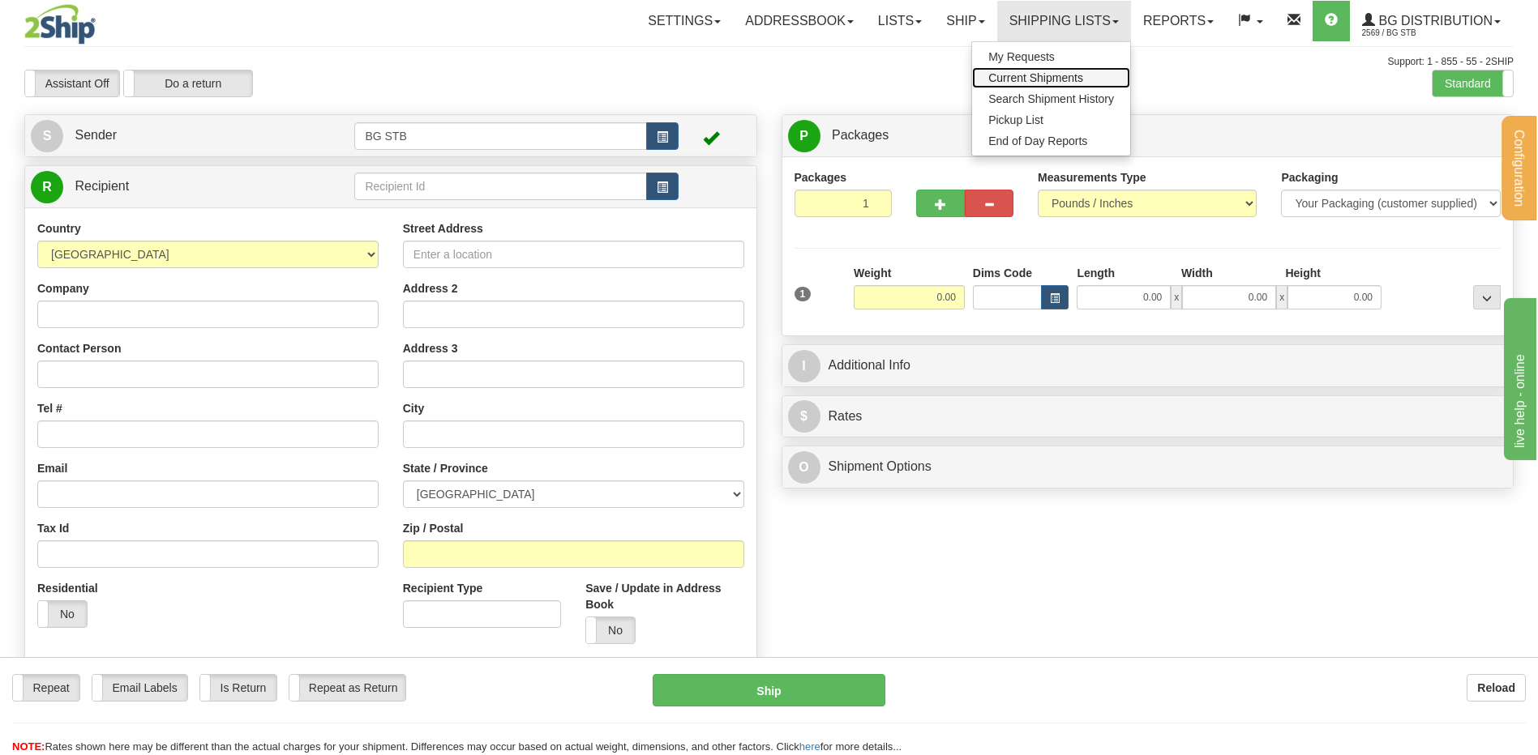
click at [1037, 79] on span "Current Shipments" at bounding box center [1035, 77] width 95 height 13
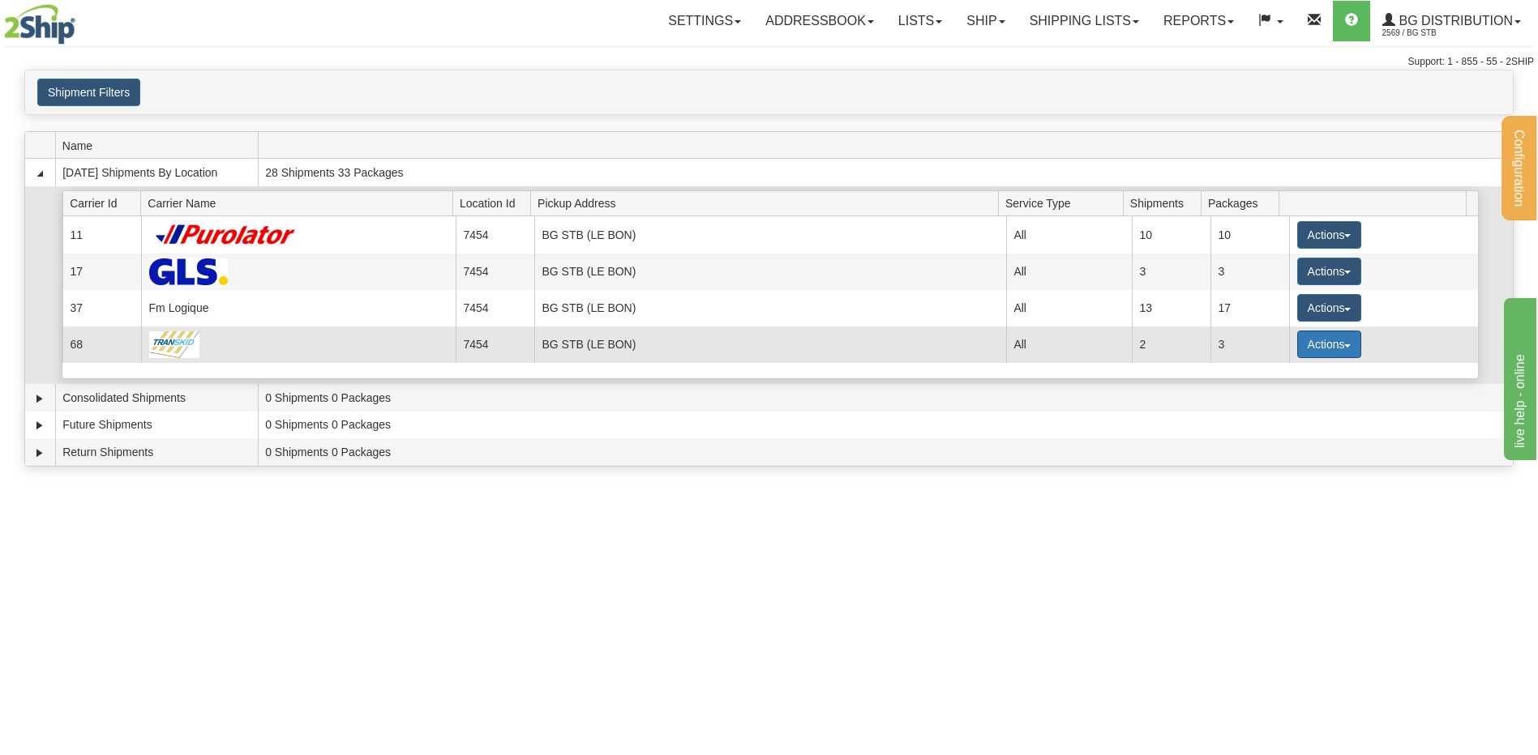
click at [1314, 345] on button "Actions" at bounding box center [1329, 345] width 65 height 28
click at [1283, 372] on span "Details" at bounding box center [1269, 374] width 44 height 11
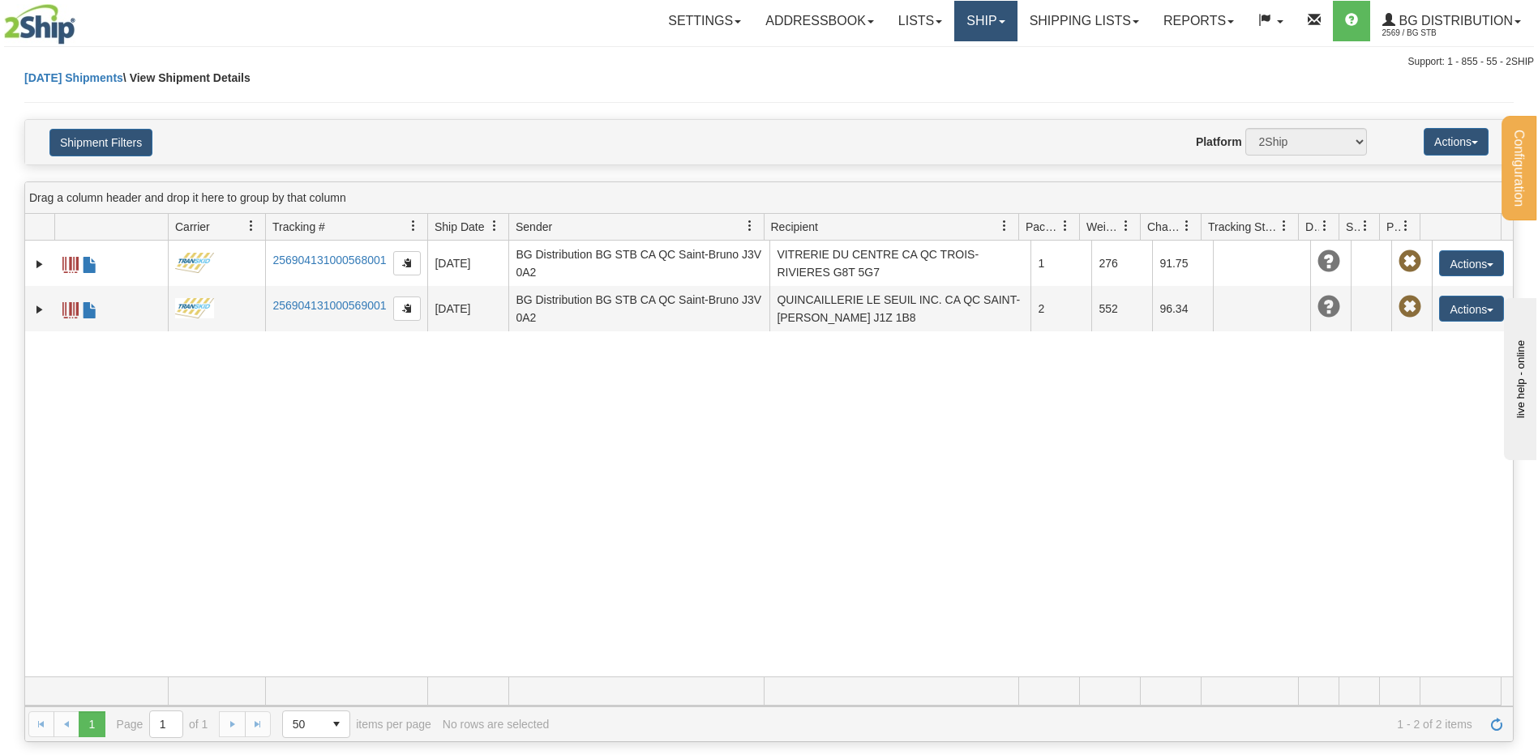
drag, startPoint x: 949, startPoint y: 16, endPoint x: 951, endPoint y: 24, distance: 8.3
click at [954, 16] on link "Ship" at bounding box center [985, 21] width 62 height 41
click at [949, 53] on span "Ship Screen" at bounding box center [936, 56] width 62 height 13
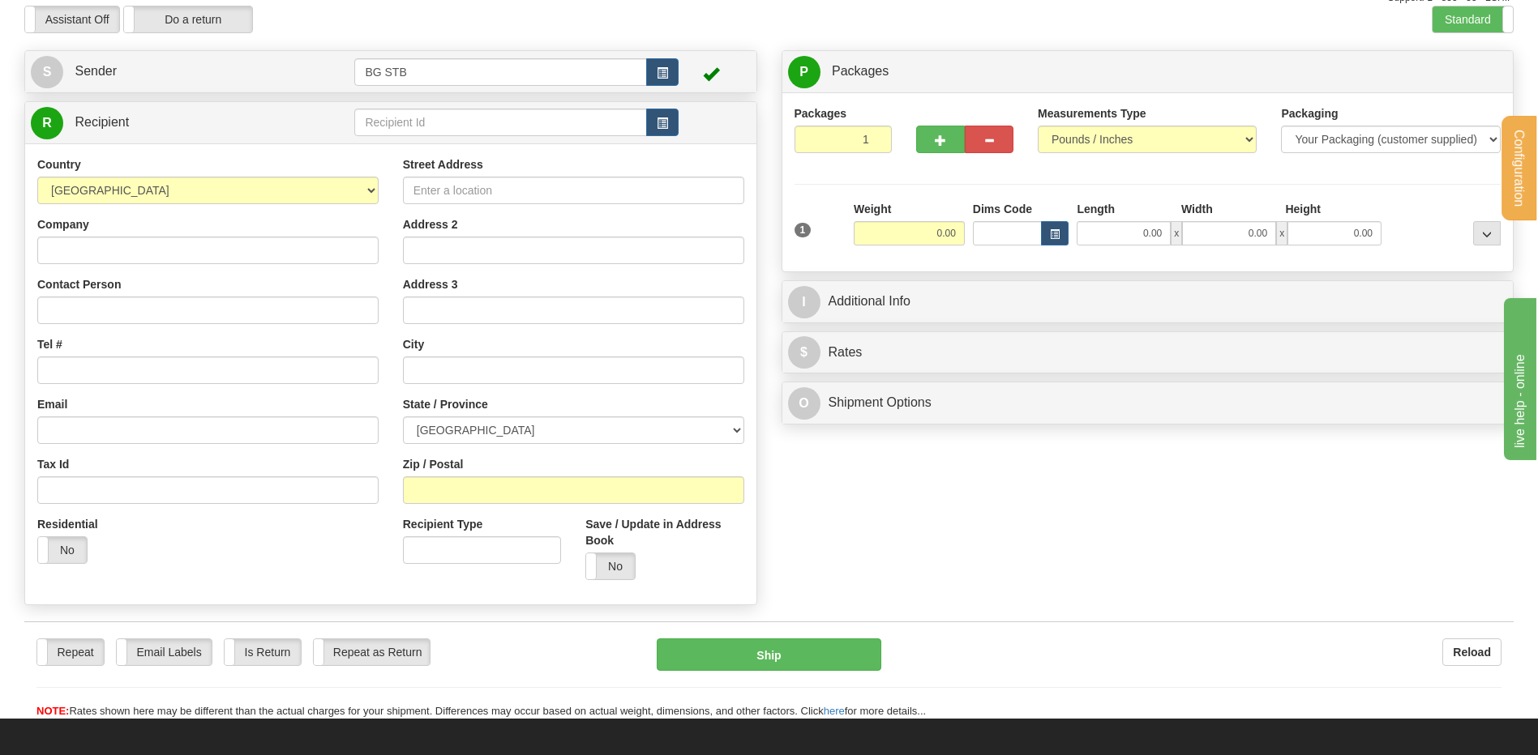
scroll to position [162, 0]
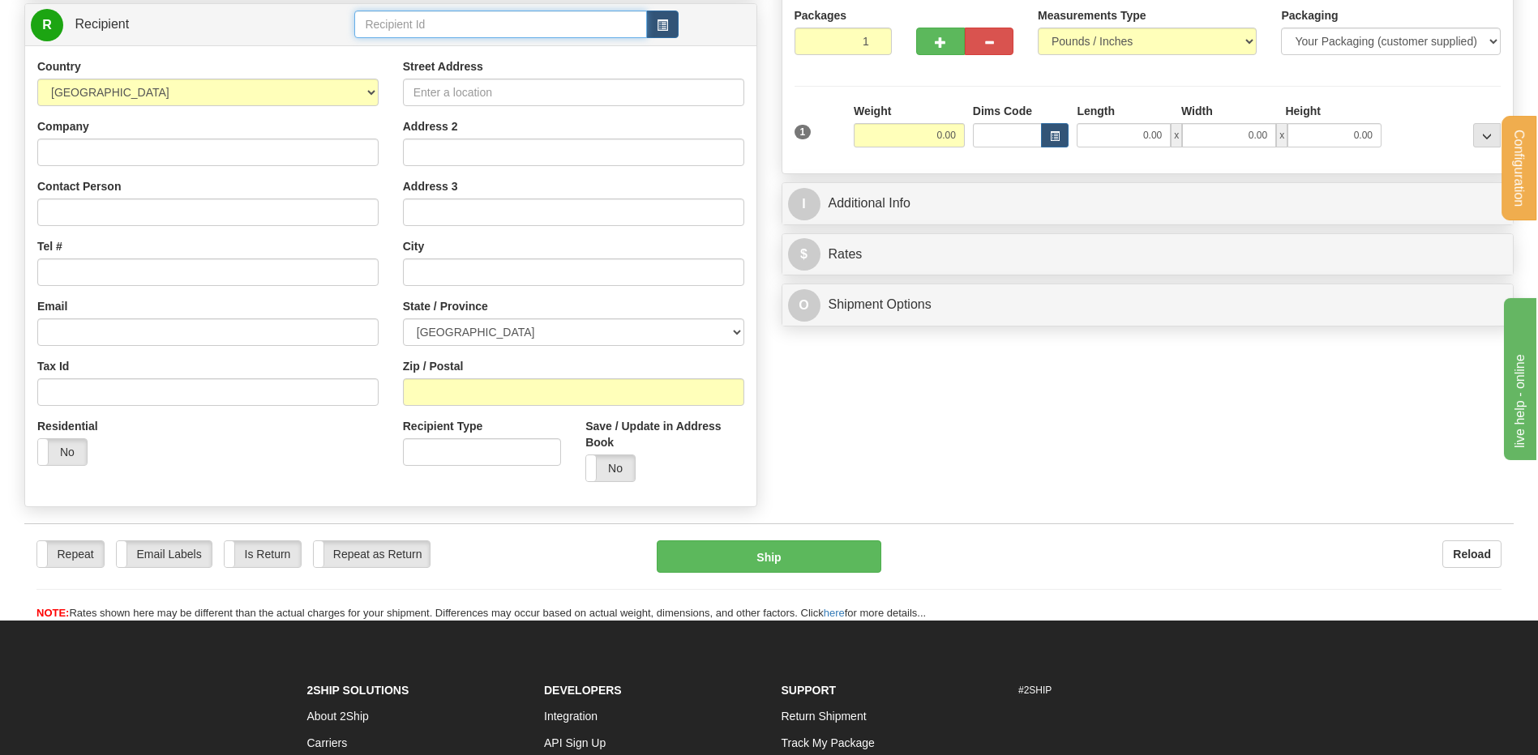
click at [443, 30] on input "text" at bounding box center [500, 25] width 292 height 28
type input "4038"
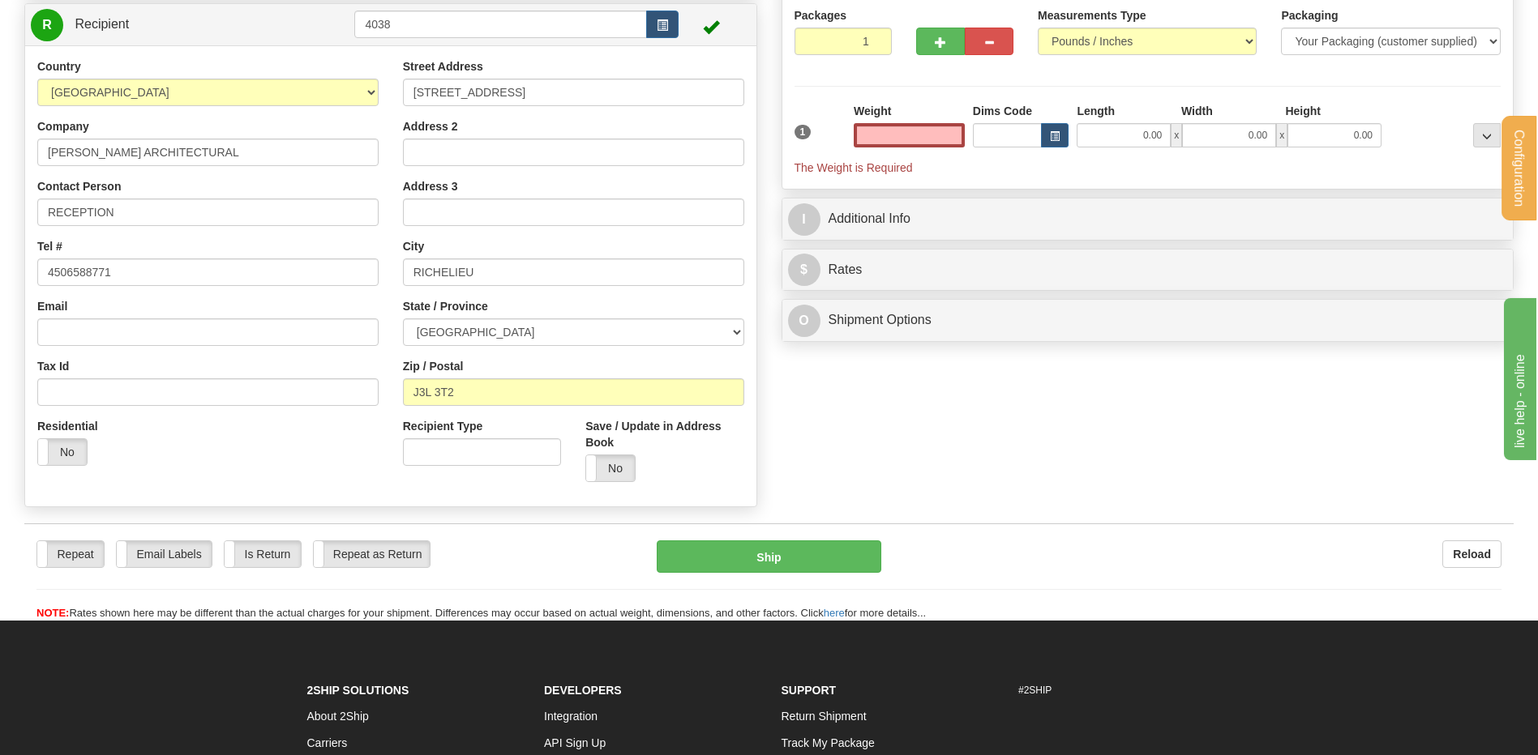
type input "0.00"
click at [927, 131] on input "0.00" at bounding box center [909, 135] width 111 height 24
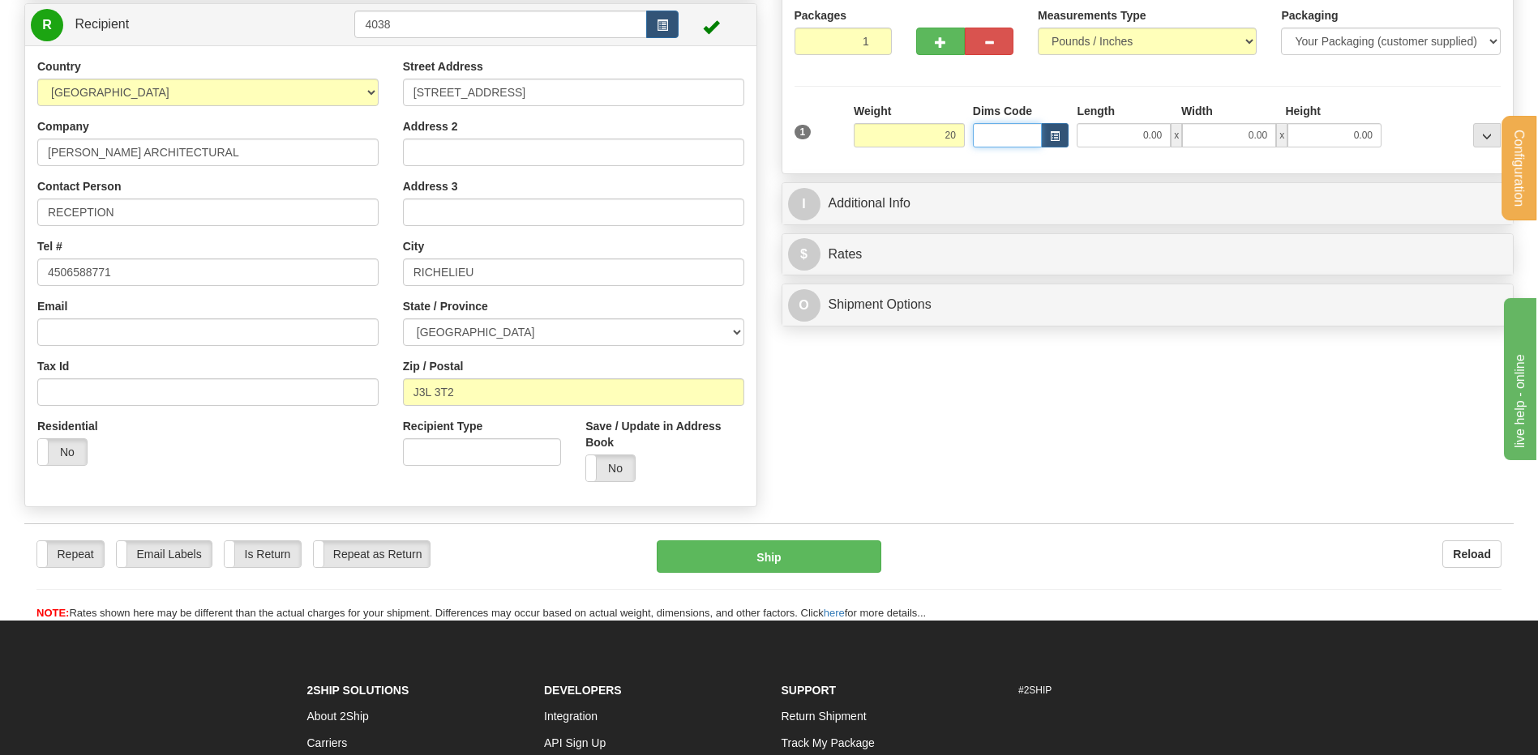
type input "20.00"
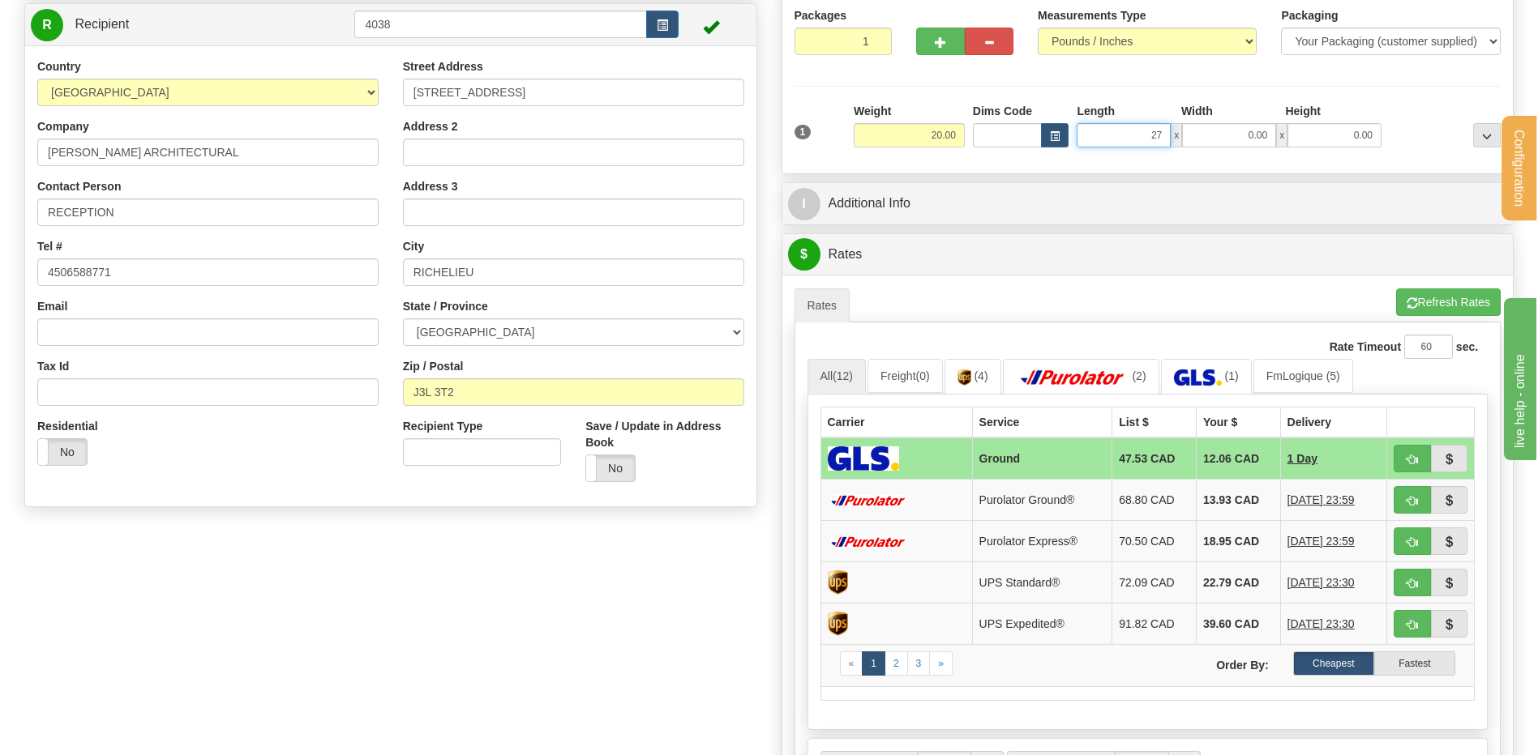
type input "27.00"
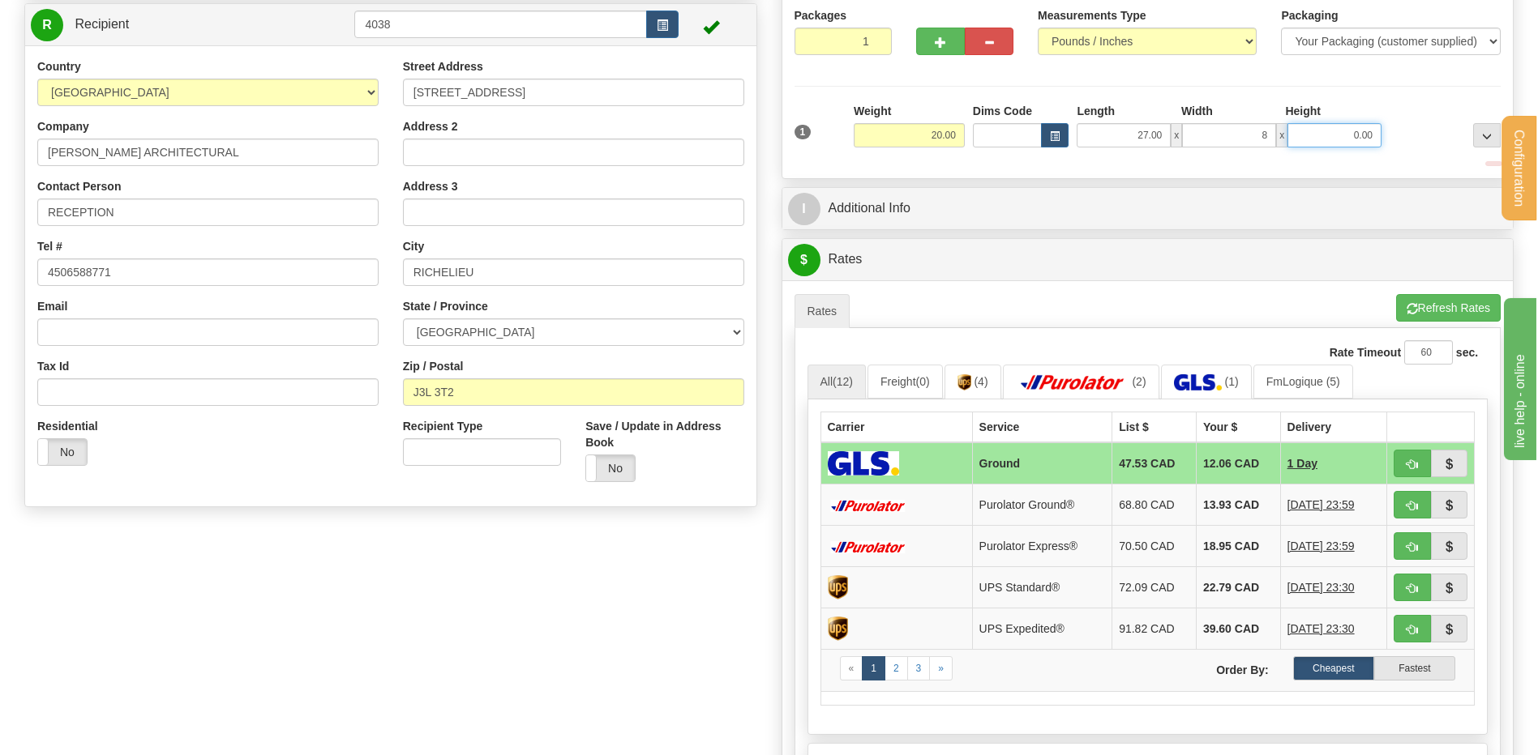
type input "8.00"
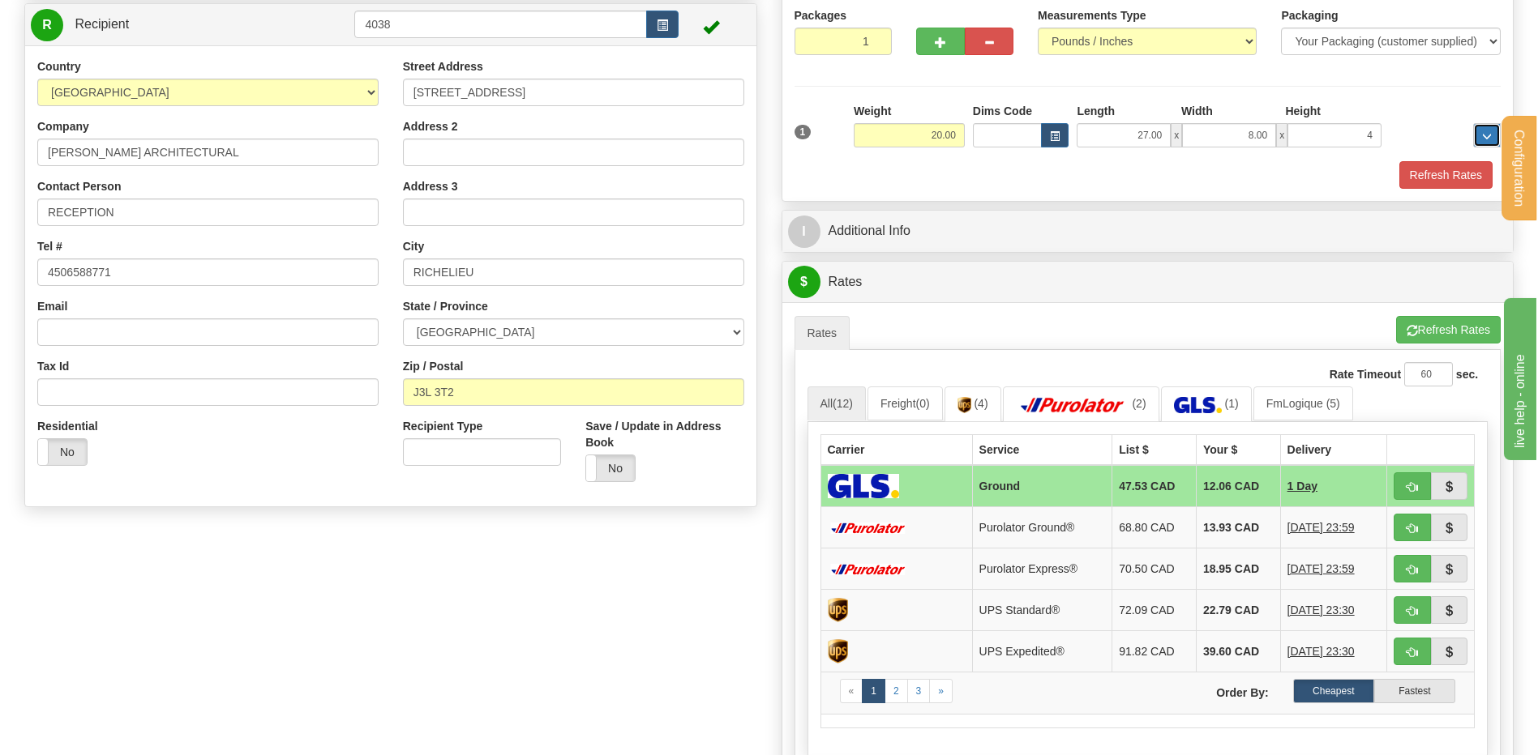
type input "4.00"
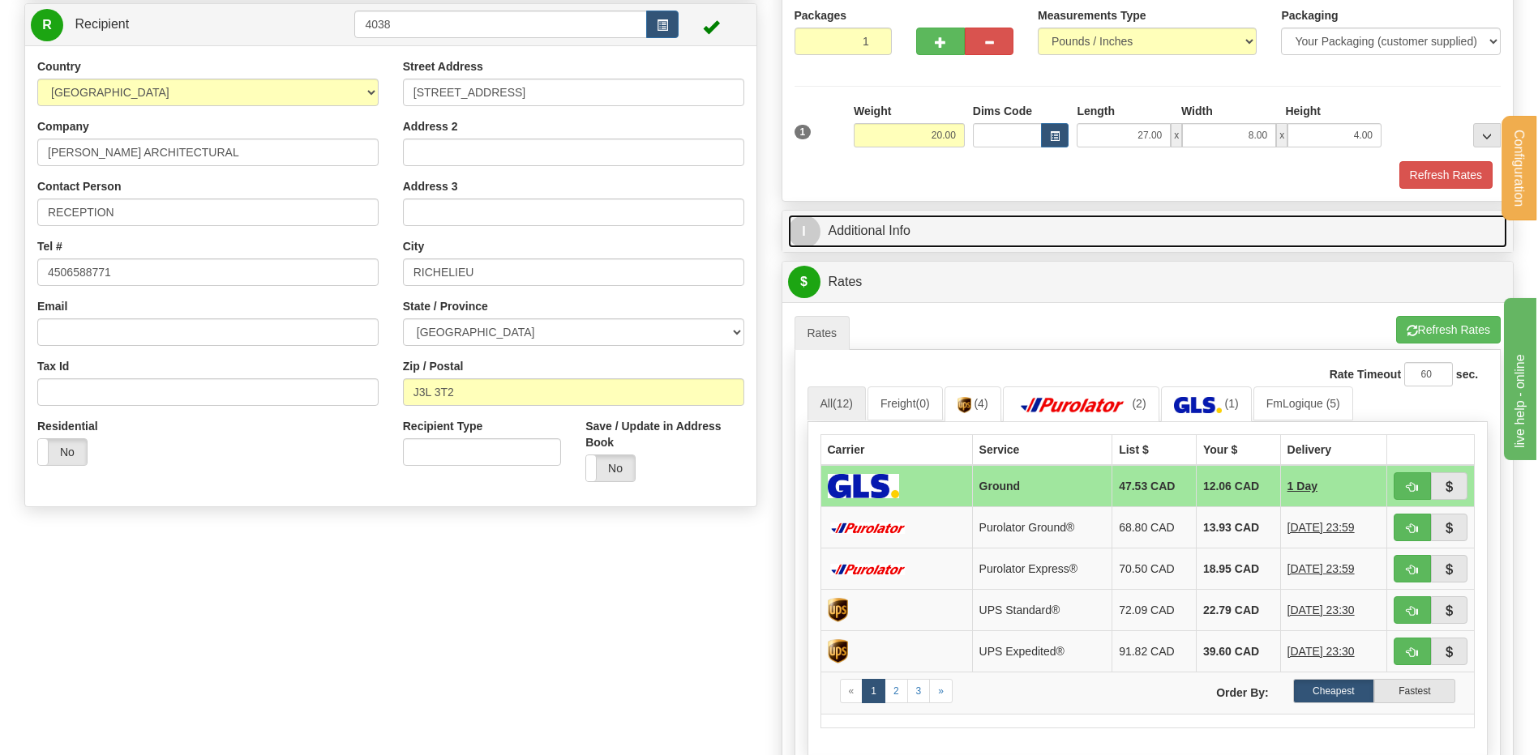
click at [895, 231] on link "I Additional Info" at bounding box center [1148, 231] width 720 height 33
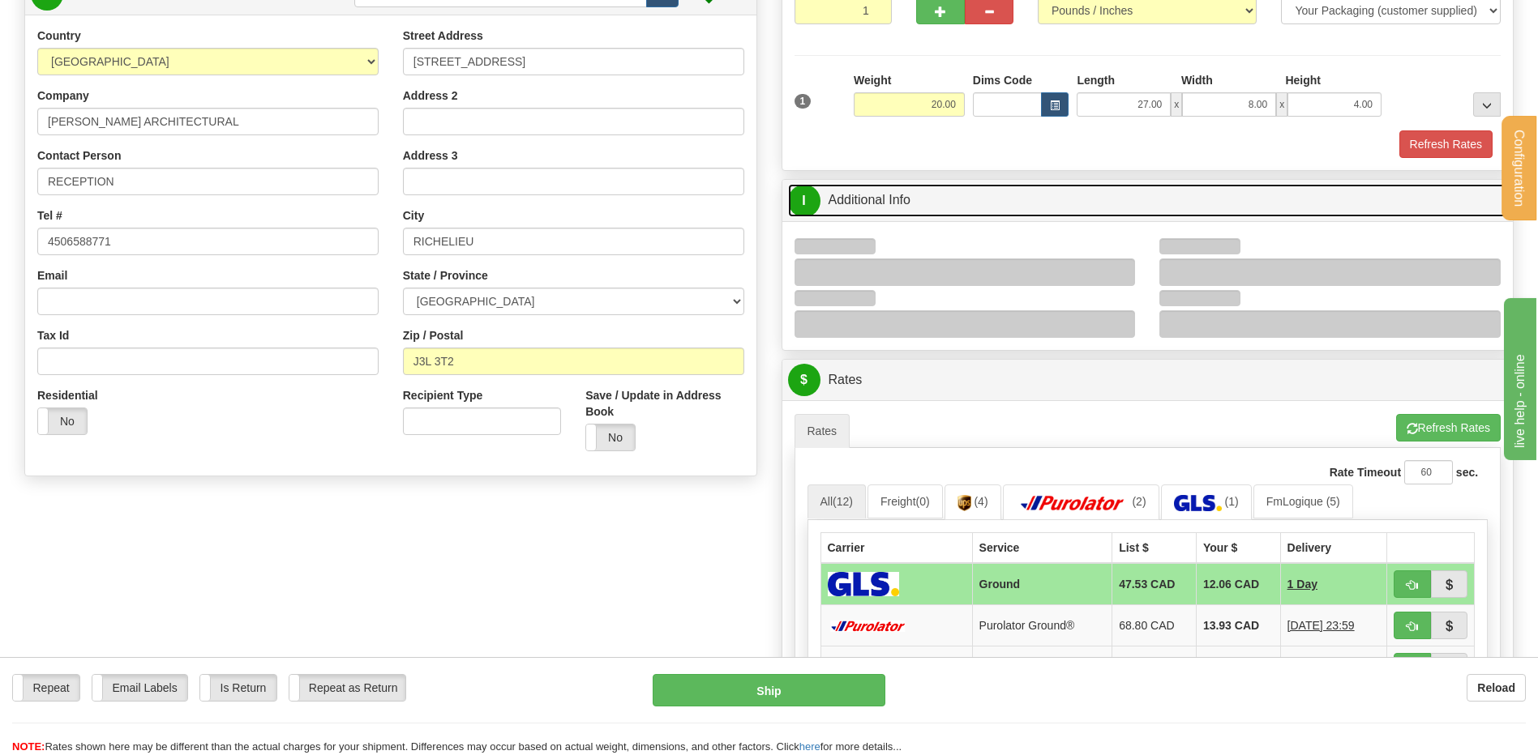
scroll to position [405, 0]
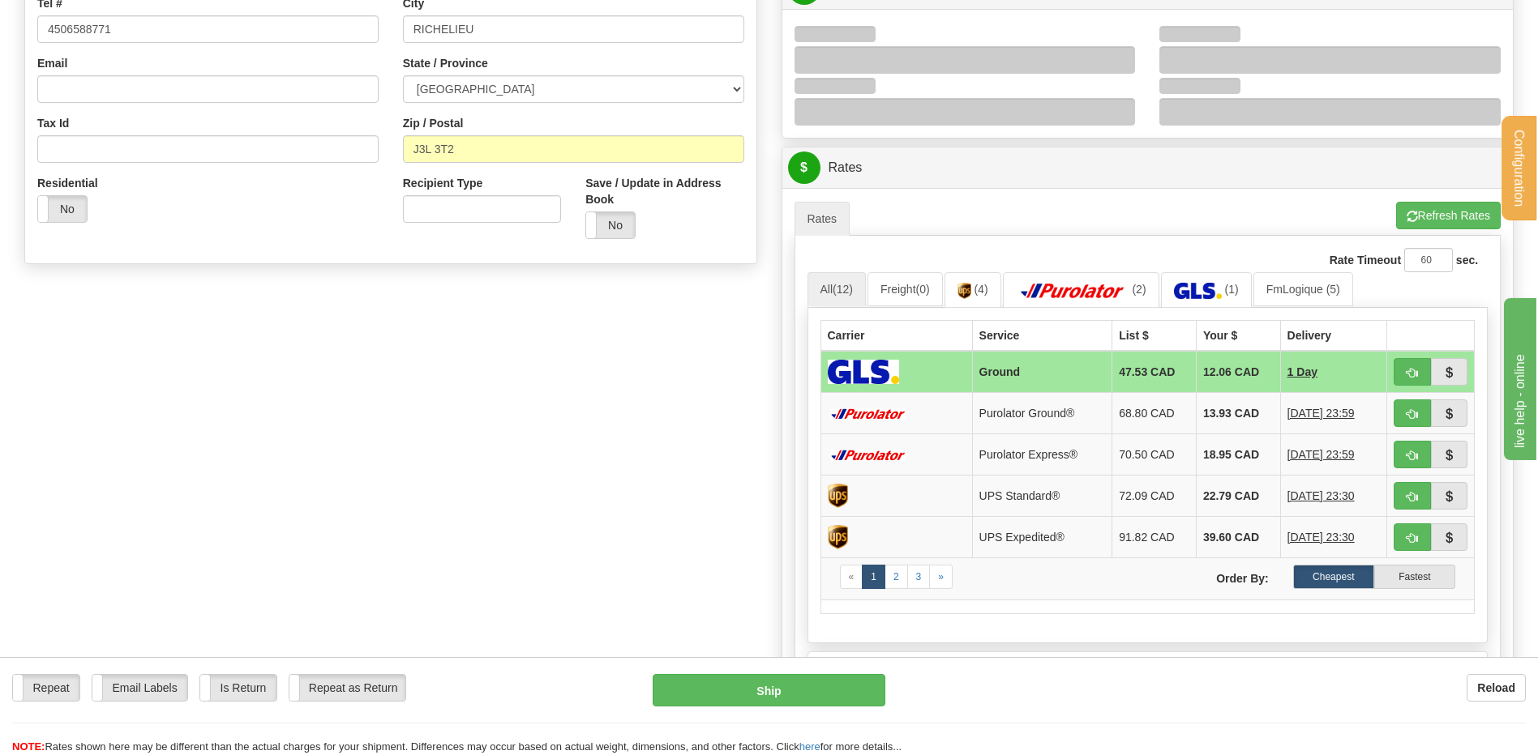
click at [1116, 58] on div at bounding box center [964, 60] width 341 height 28
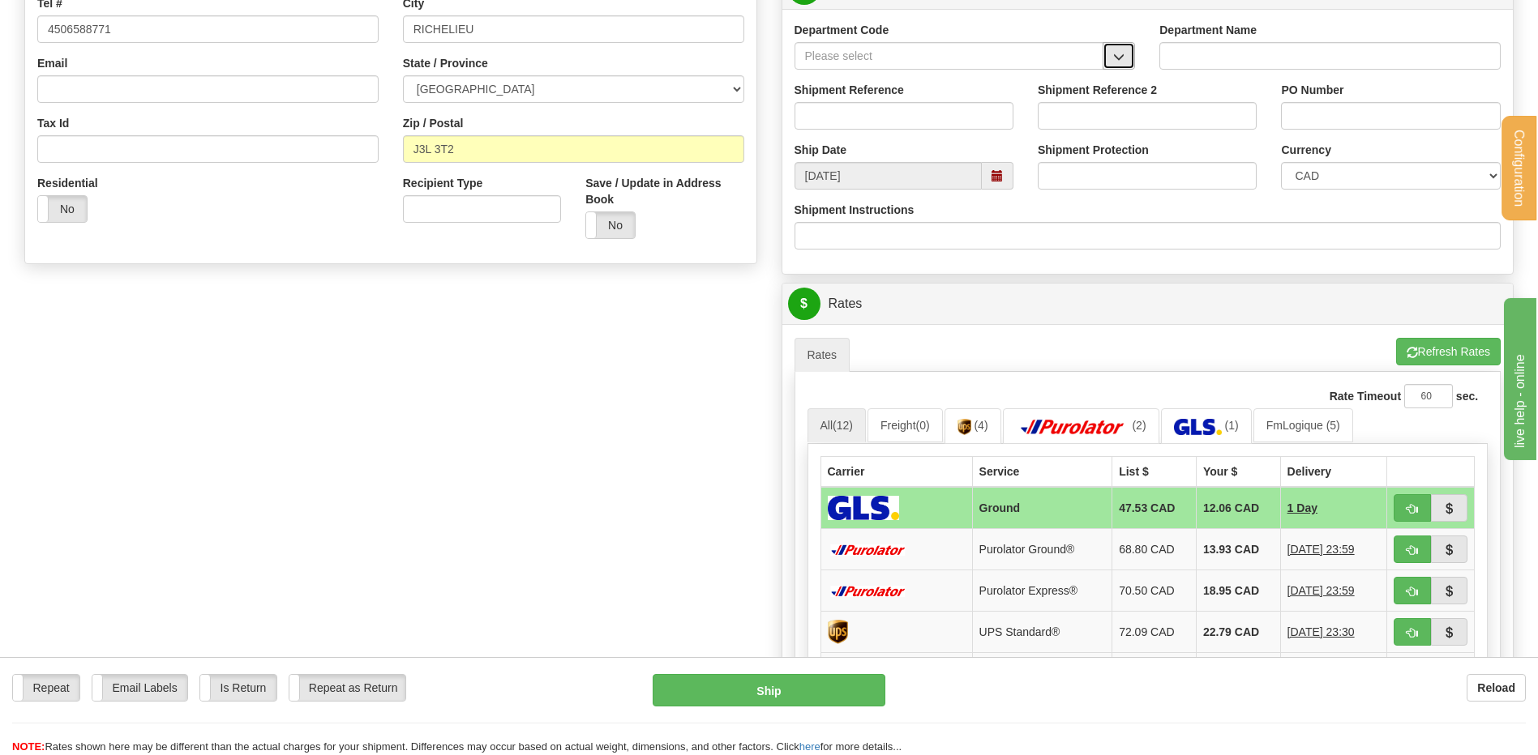
click at [1115, 59] on span "button" at bounding box center [1118, 57] width 11 height 11
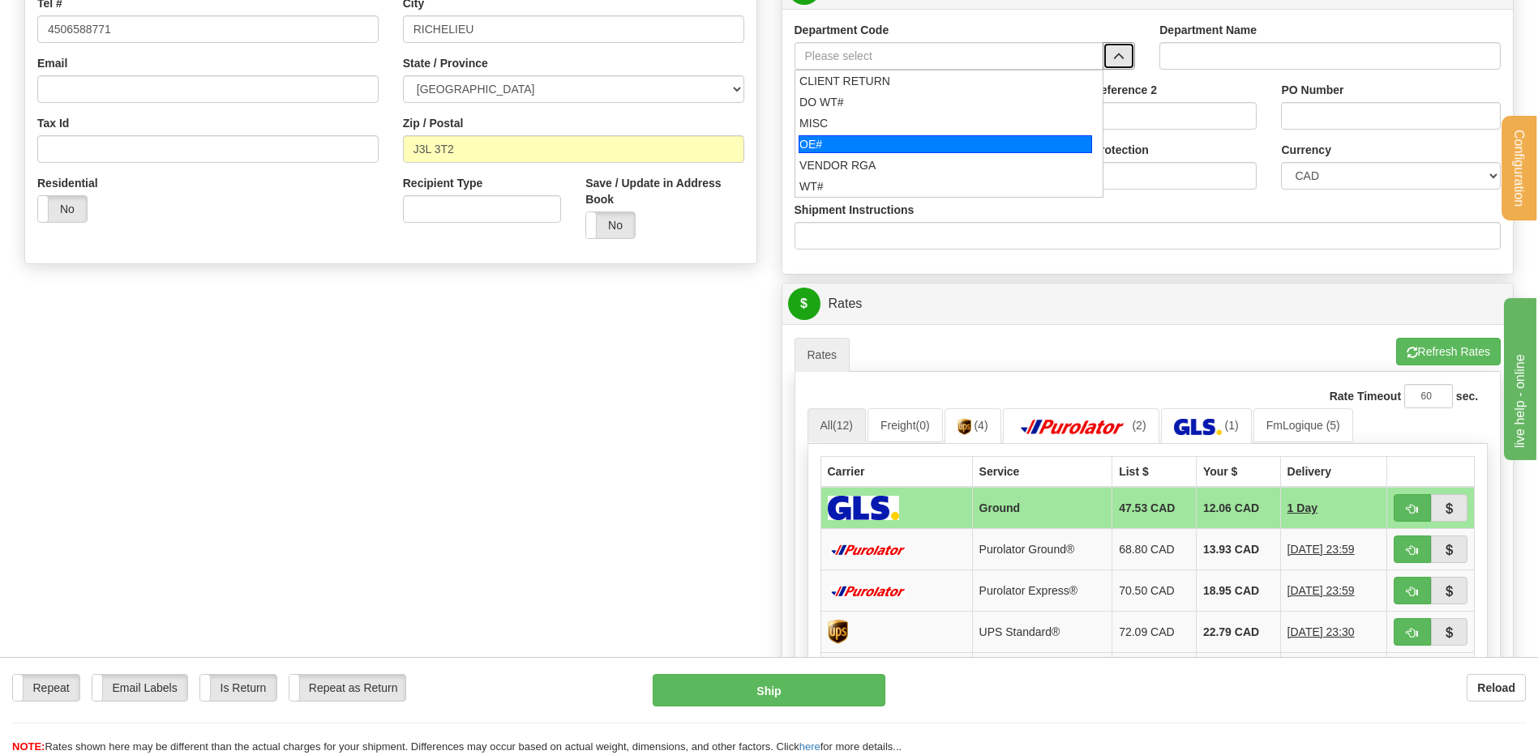
drag, startPoint x: 920, startPoint y: 139, endPoint x: 912, endPoint y: 121, distance: 20.3
click at [919, 139] on div "OE#" at bounding box center [944, 144] width 293 height 18
type input "OE#"
type input "ORDERS"
click at [911, 121] on input "Shipment Reference" at bounding box center [903, 116] width 219 height 28
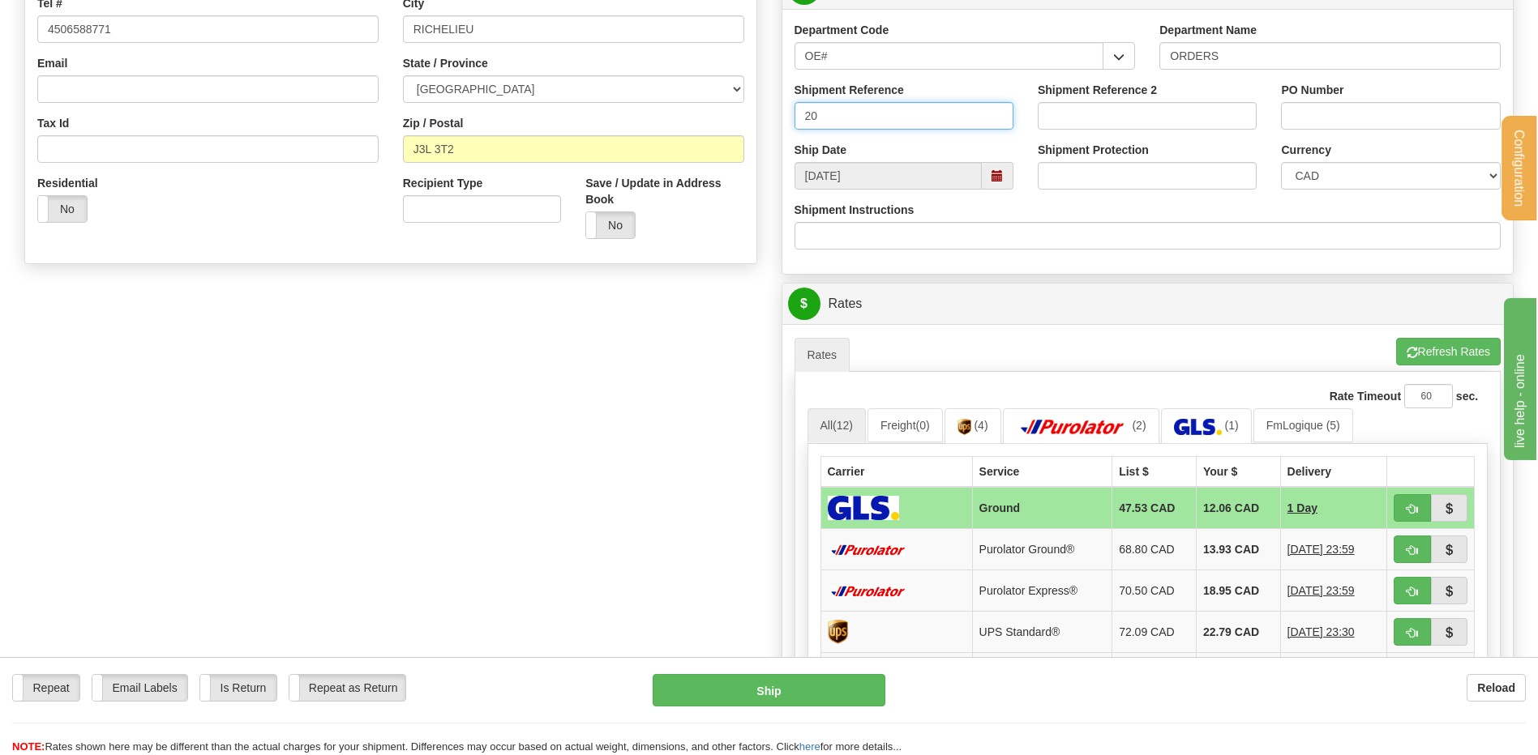
type input "20"
drag, startPoint x: 911, startPoint y: 121, endPoint x: 367, endPoint y: 55, distance: 547.9
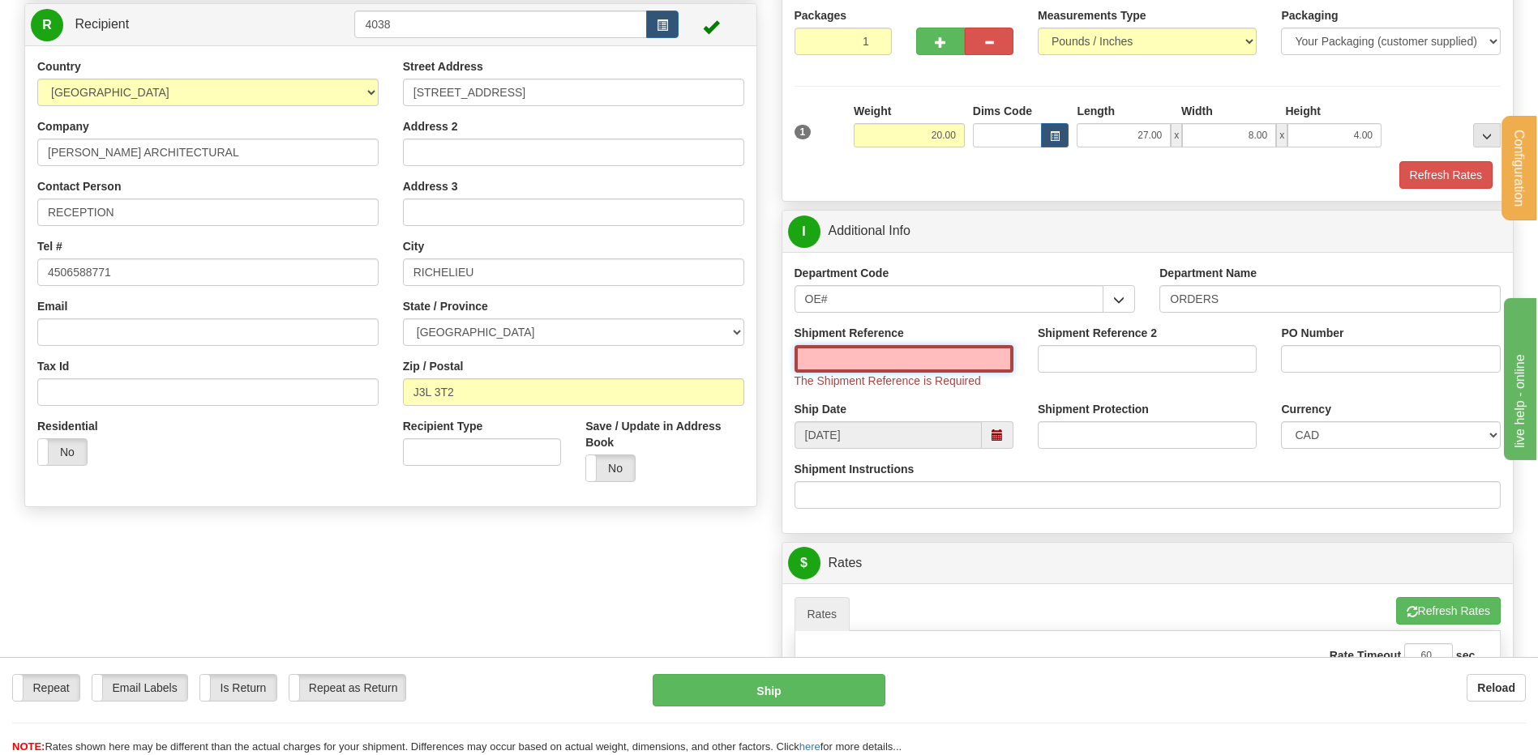
scroll to position [81, 0]
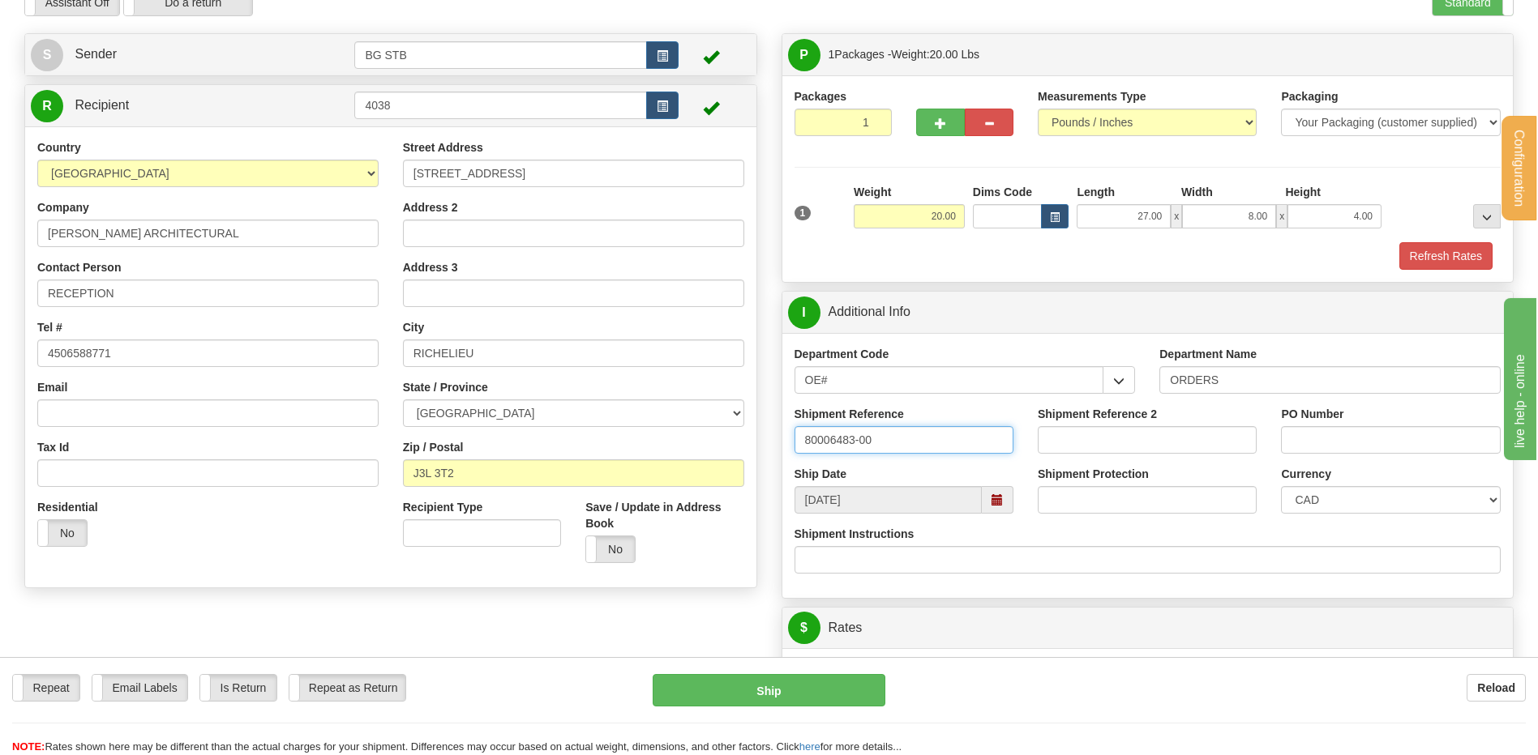
type input "80006483-00"
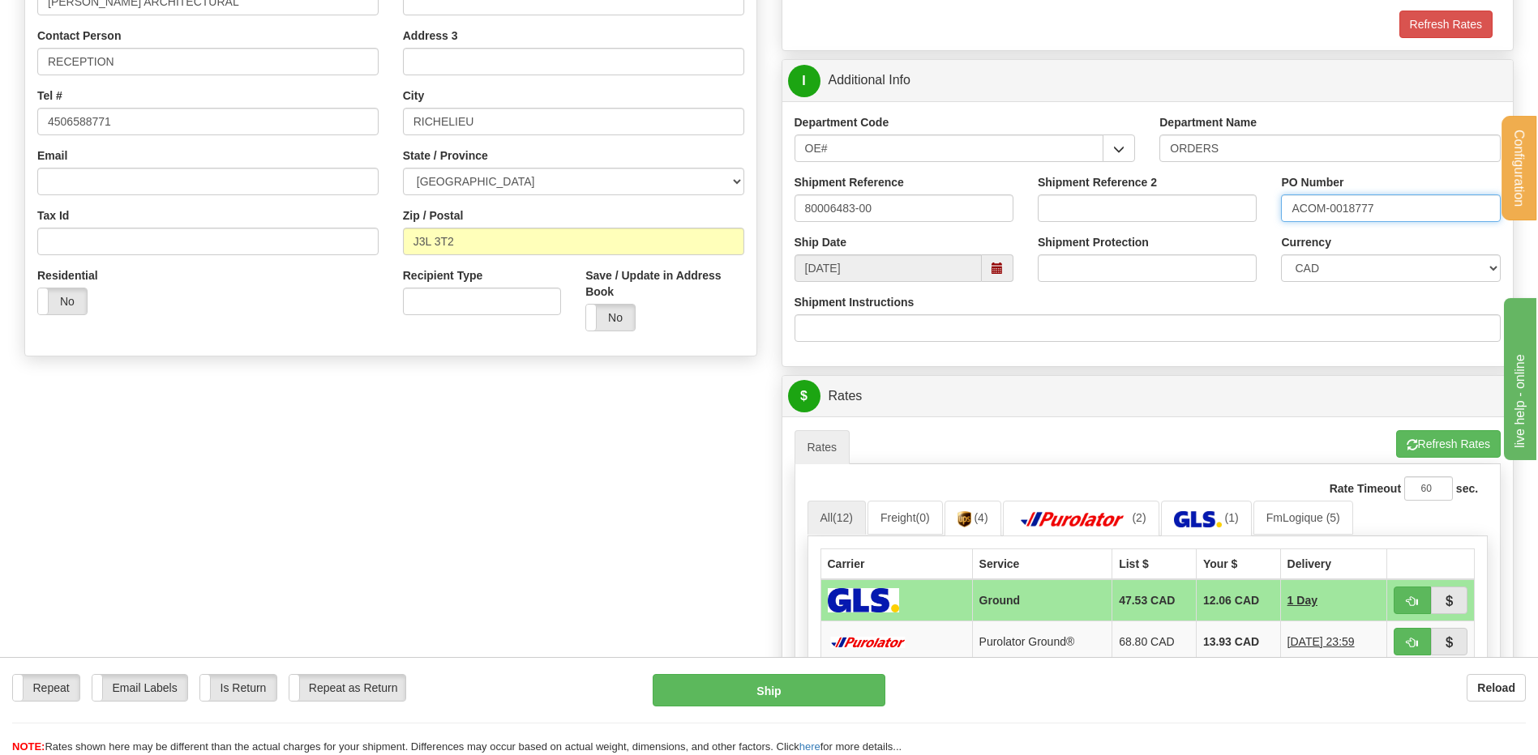
scroll to position [486, 0]
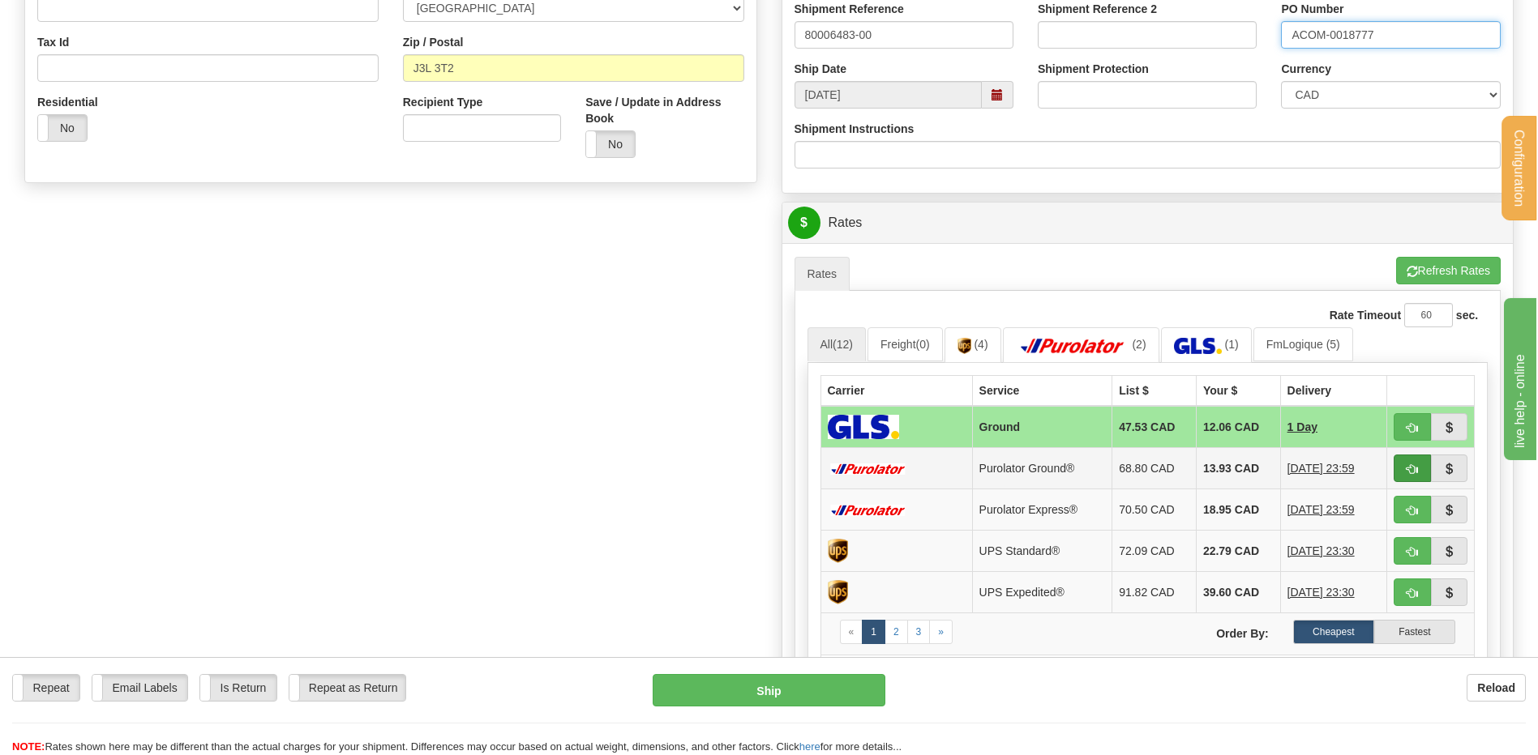
type input "ACOM-0018777"
click at [1412, 471] on span "button" at bounding box center [1411, 469] width 11 height 11
type input "260"
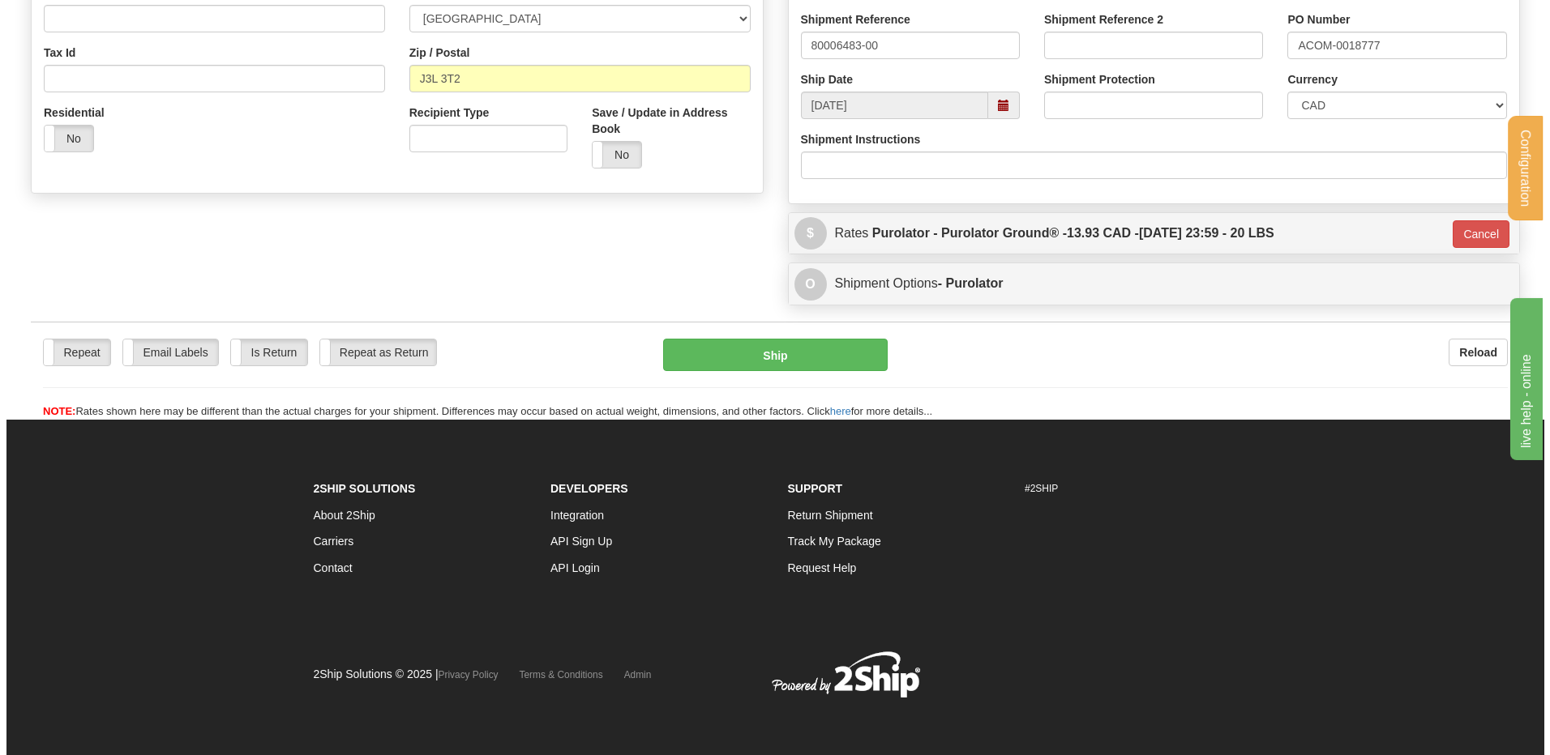
scroll to position [473, 0]
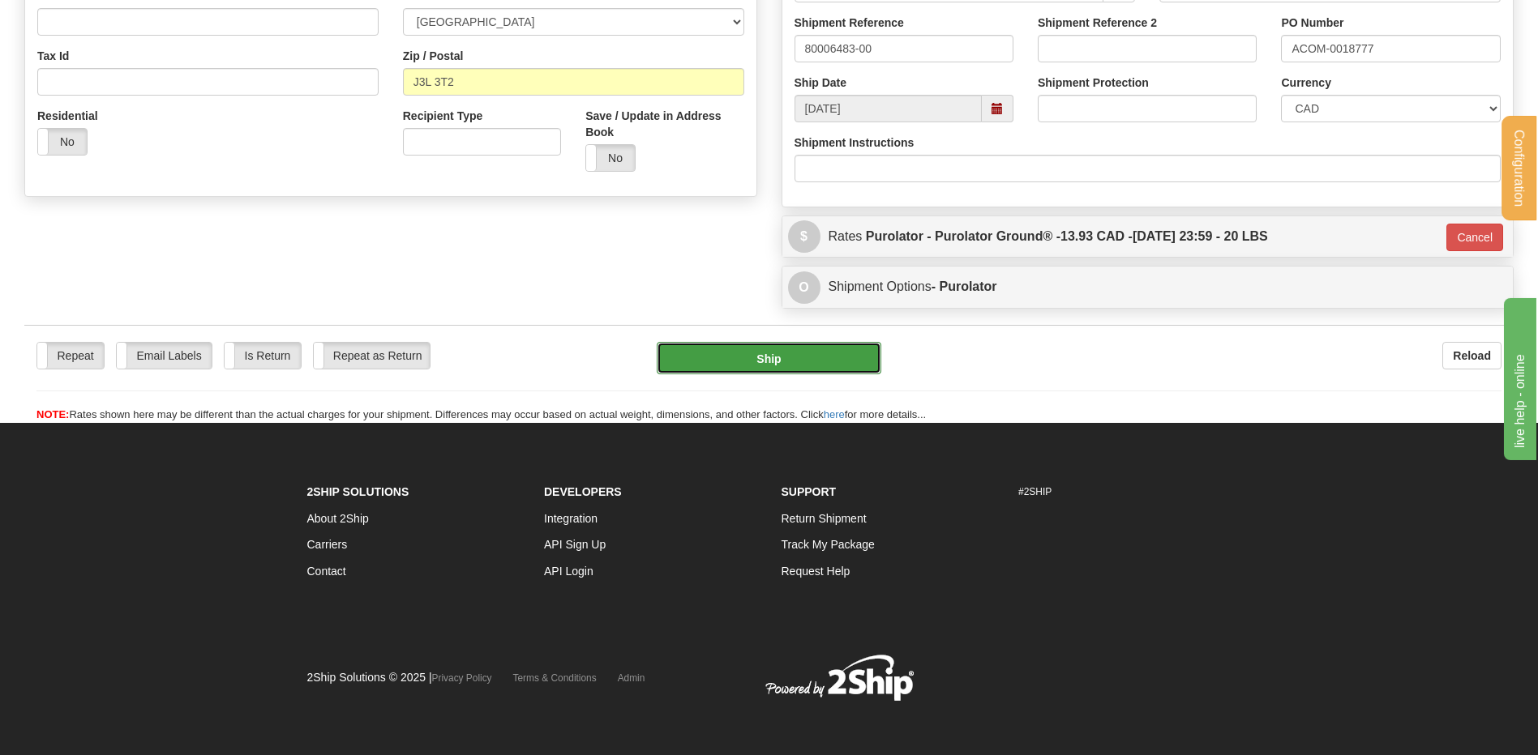
click at [750, 358] on button "Ship" at bounding box center [769, 358] width 224 height 32
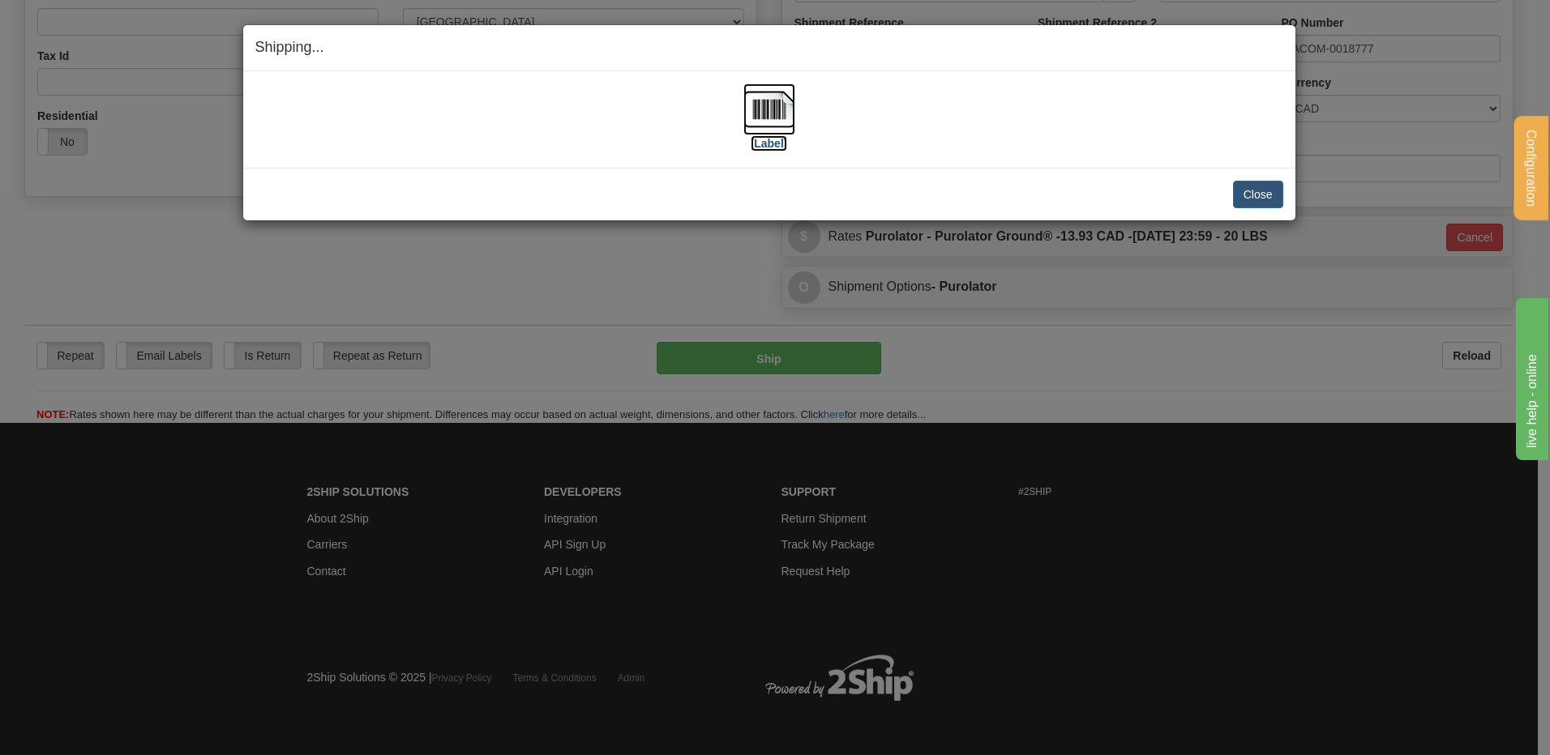
click at [784, 108] on img at bounding box center [769, 109] width 52 height 52
click at [1256, 199] on button "Close" at bounding box center [1258, 195] width 50 height 28
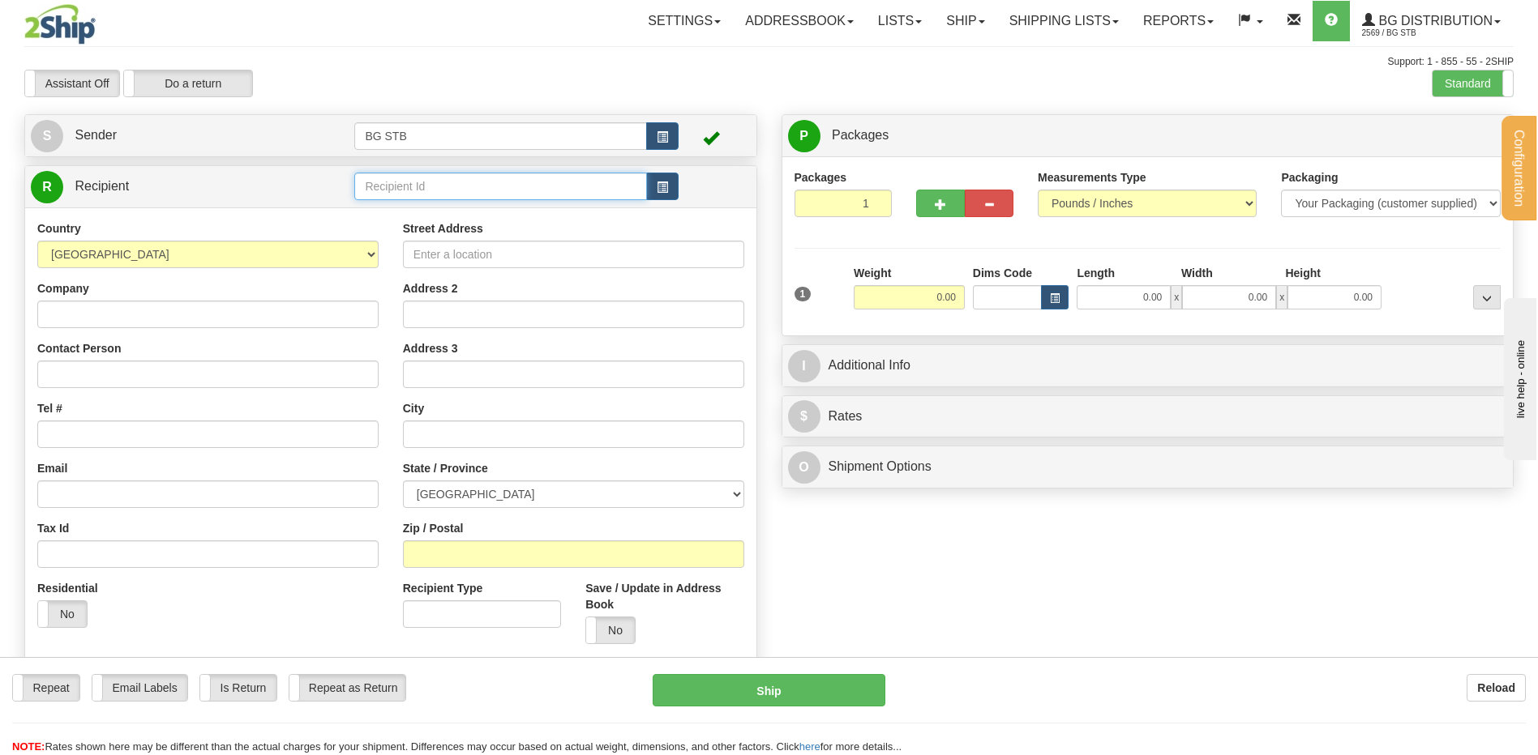
click at [383, 188] on input "text" at bounding box center [500, 187] width 292 height 28
type input "4068"
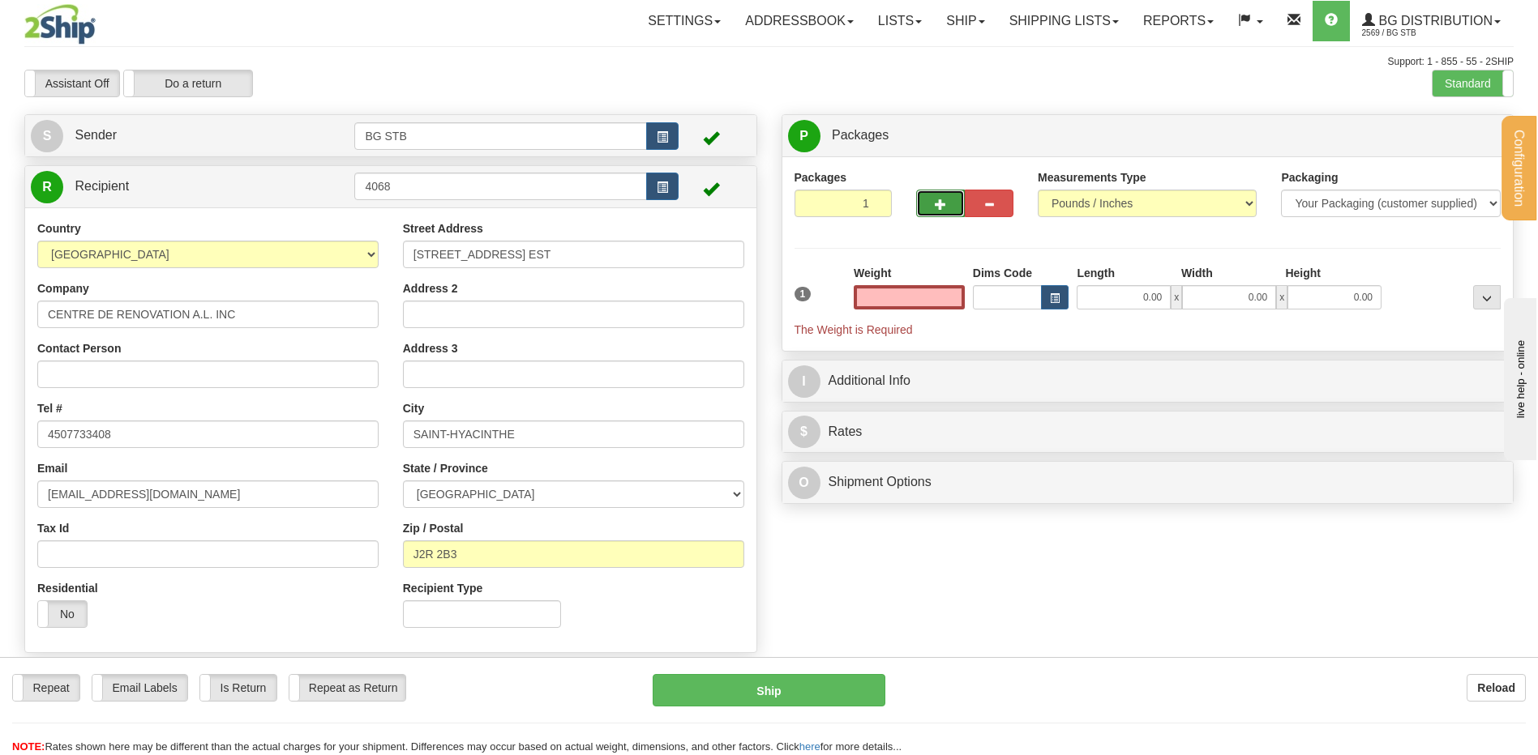
type input "0.00"
click at [939, 210] on span "button" at bounding box center [940, 204] width 11 height 11
type input "2"
click at [1458, 142] on label "Package Level Pack.." at bounding box center [1466, 136] width 82 height 24
radio input "true"
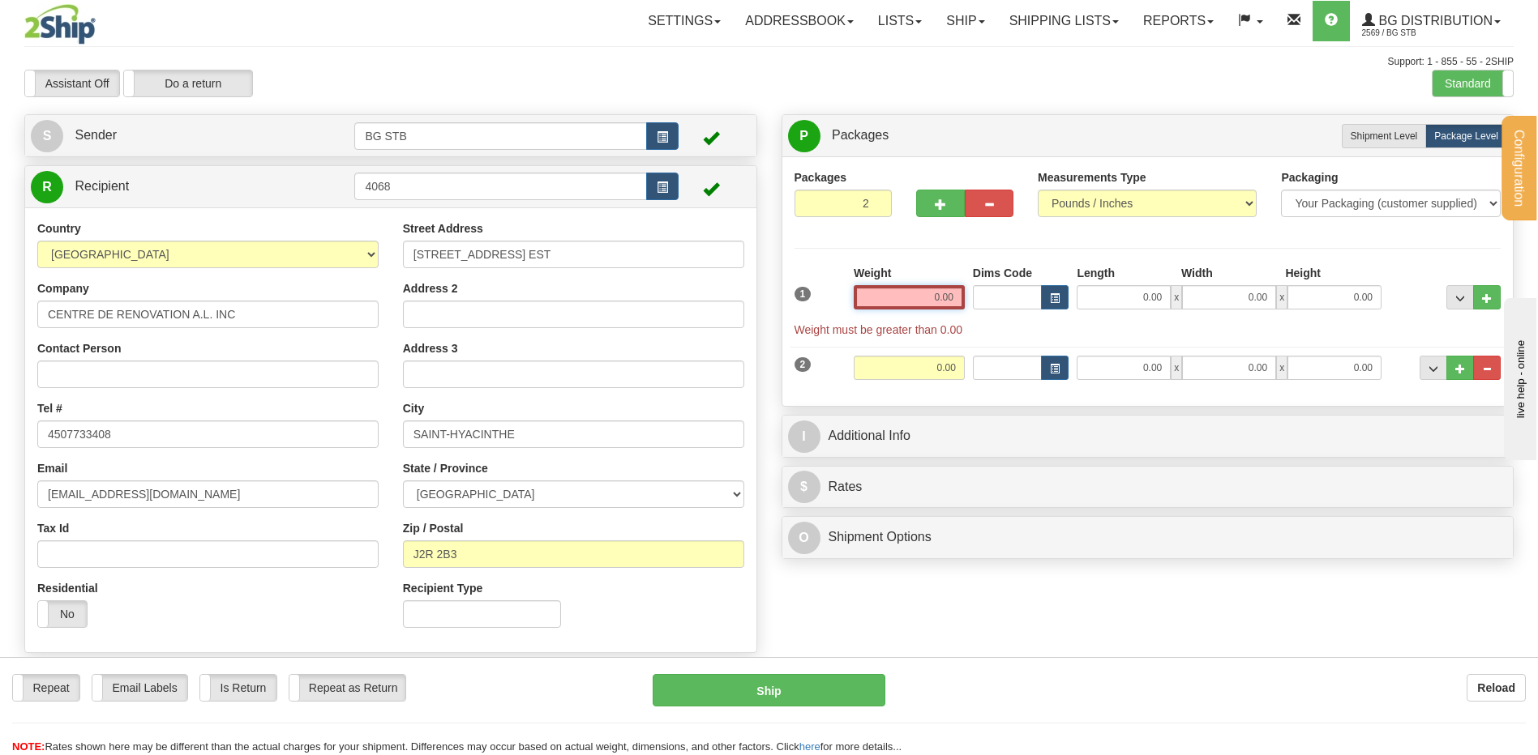
click at [892, 294] on input "0.00" at bounding box center [909, 297] width 111 height 24
type input "7.00"
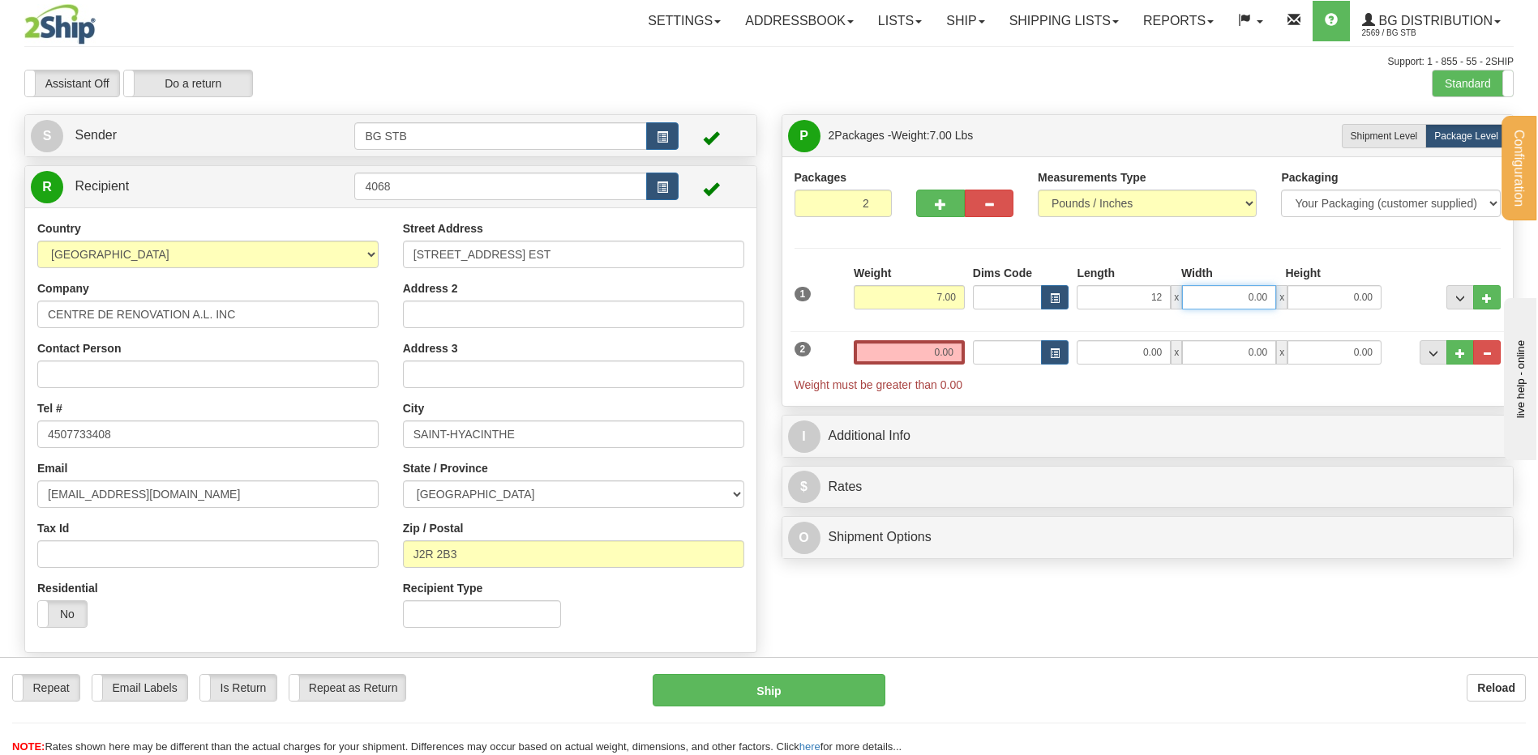
type input "12.00"
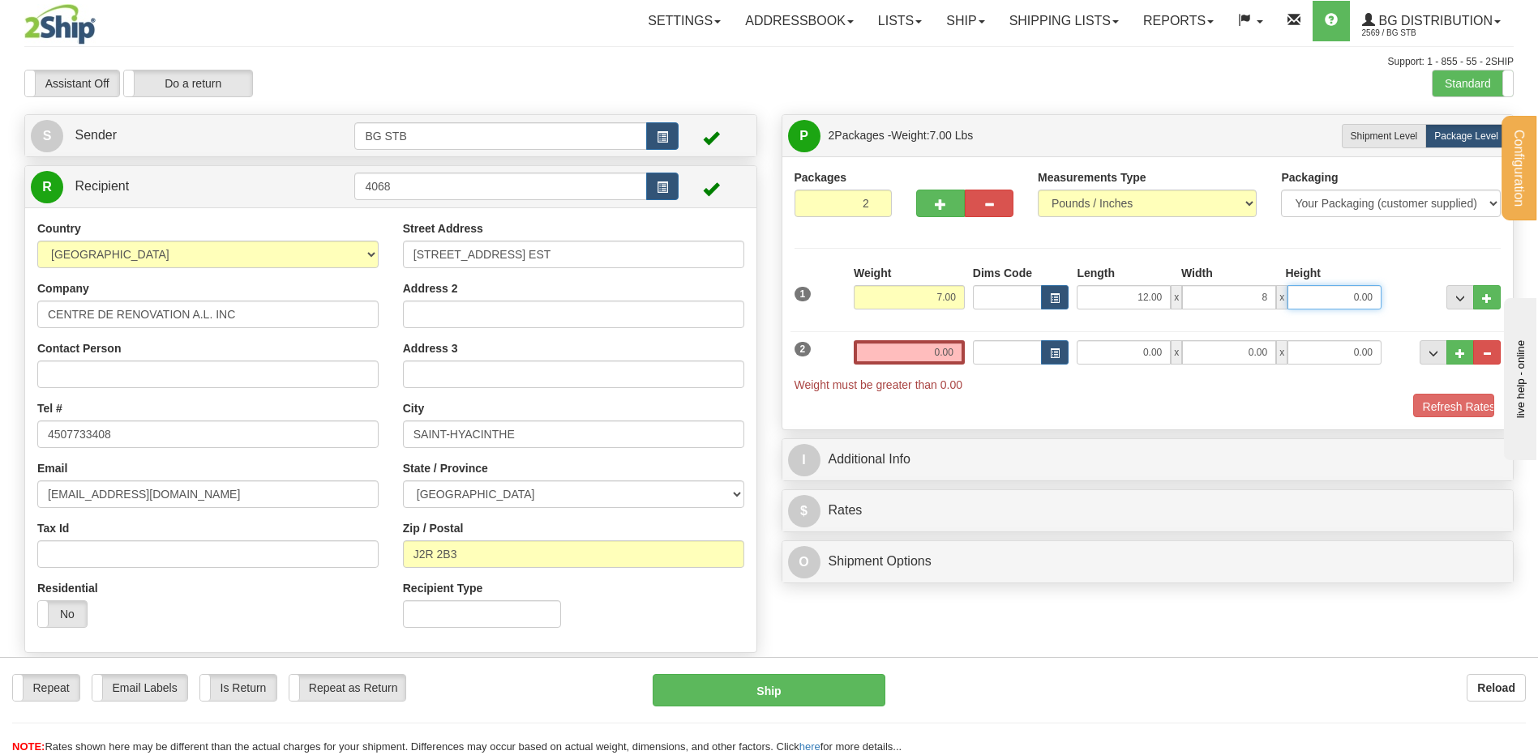
type input "8.00"
type input "6.00"
click at [954, 351] on input "0.00" at bounding box center [909, 352] width 111 height 24
type input "9.25"
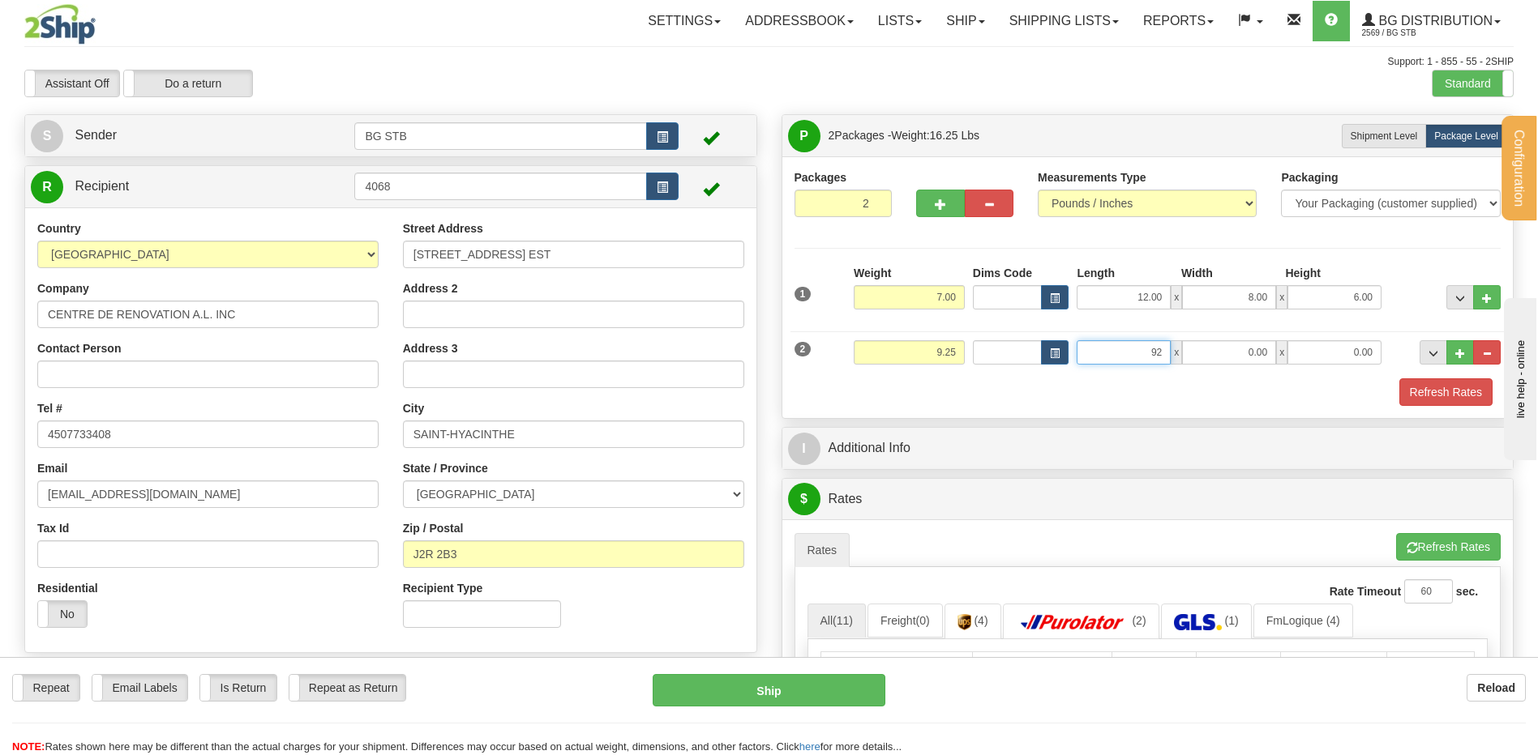
type input "92.00"
type input "4.00"
type input "2.00"
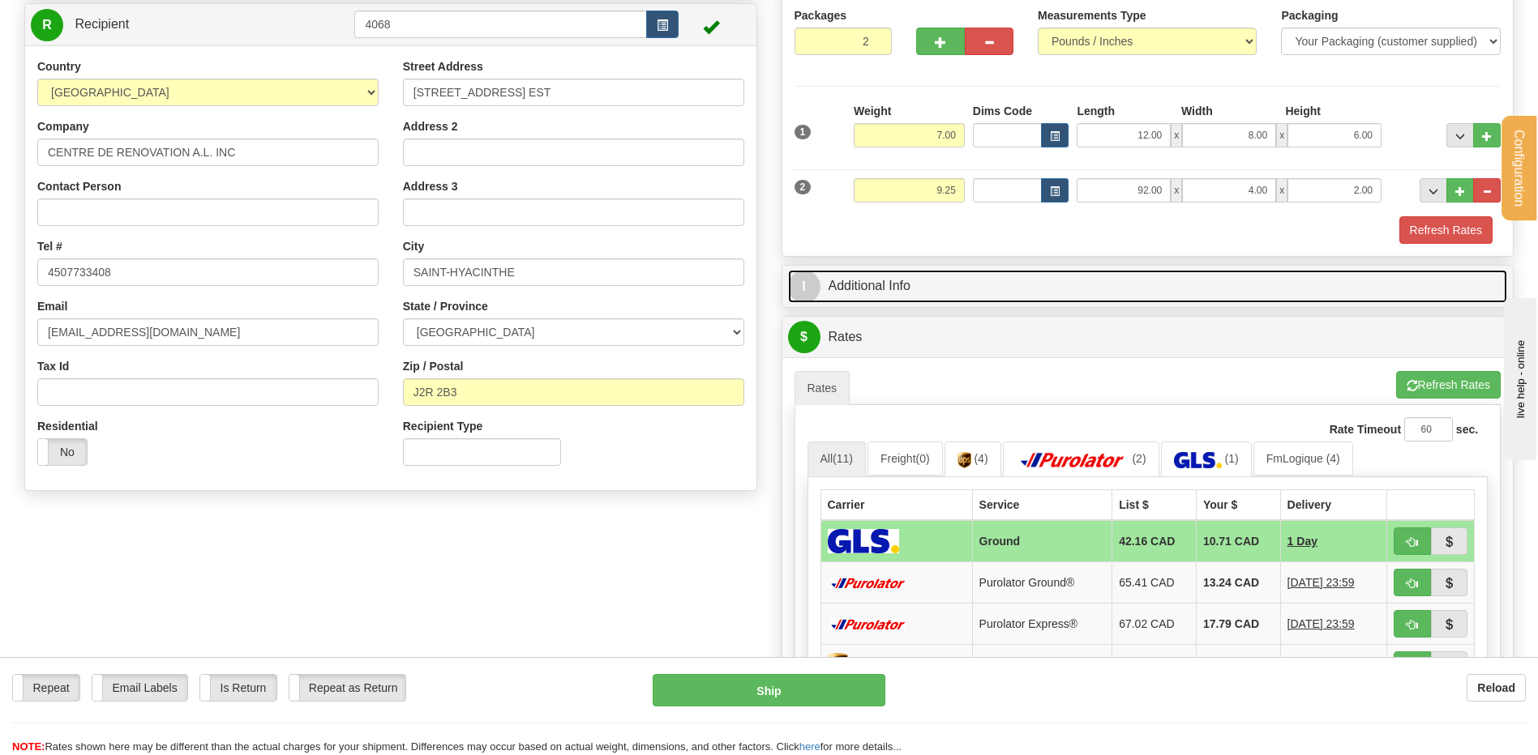
click at [900, 286] on link "I Additional Info" at bounding box center [1148, 286] width 720 height 33
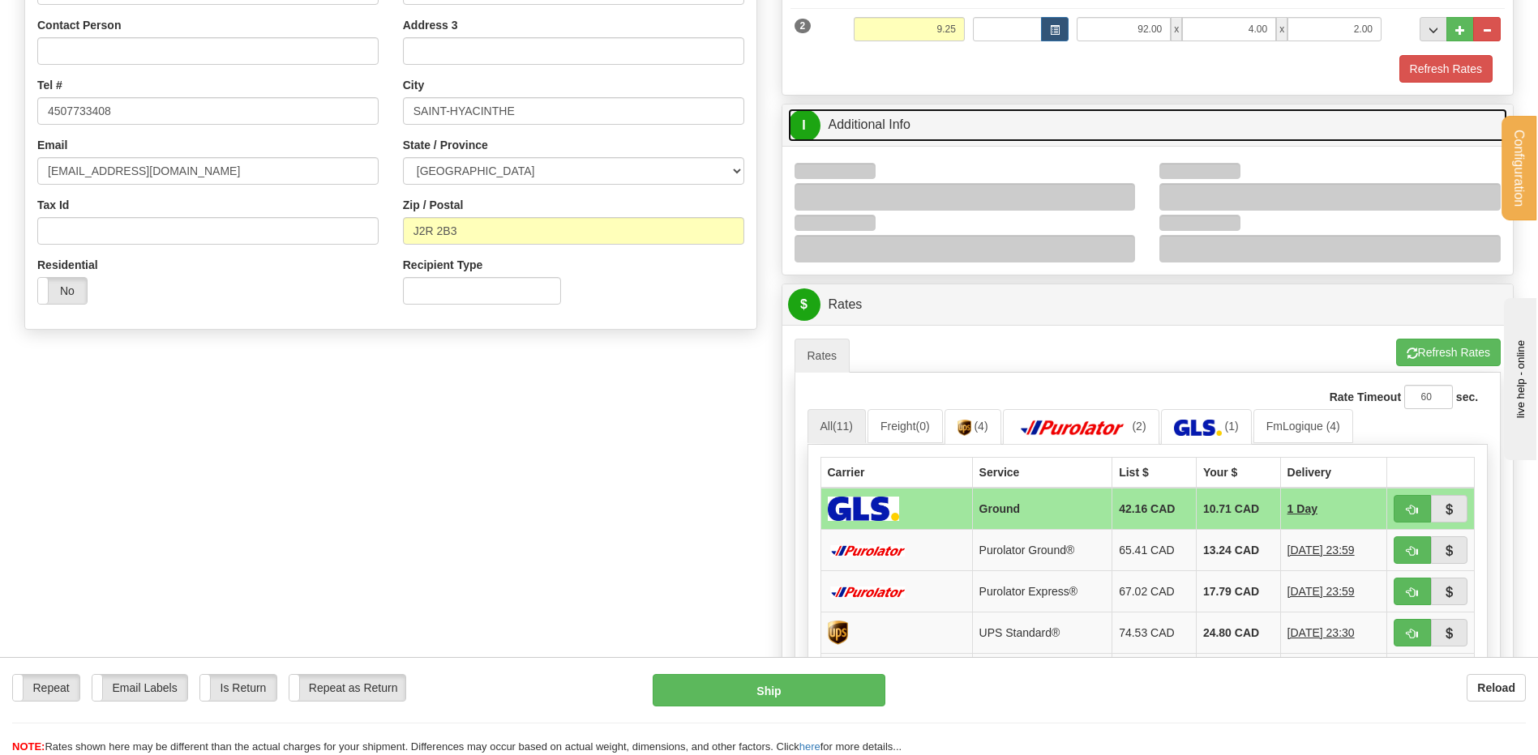
scroll to position [324, 0]
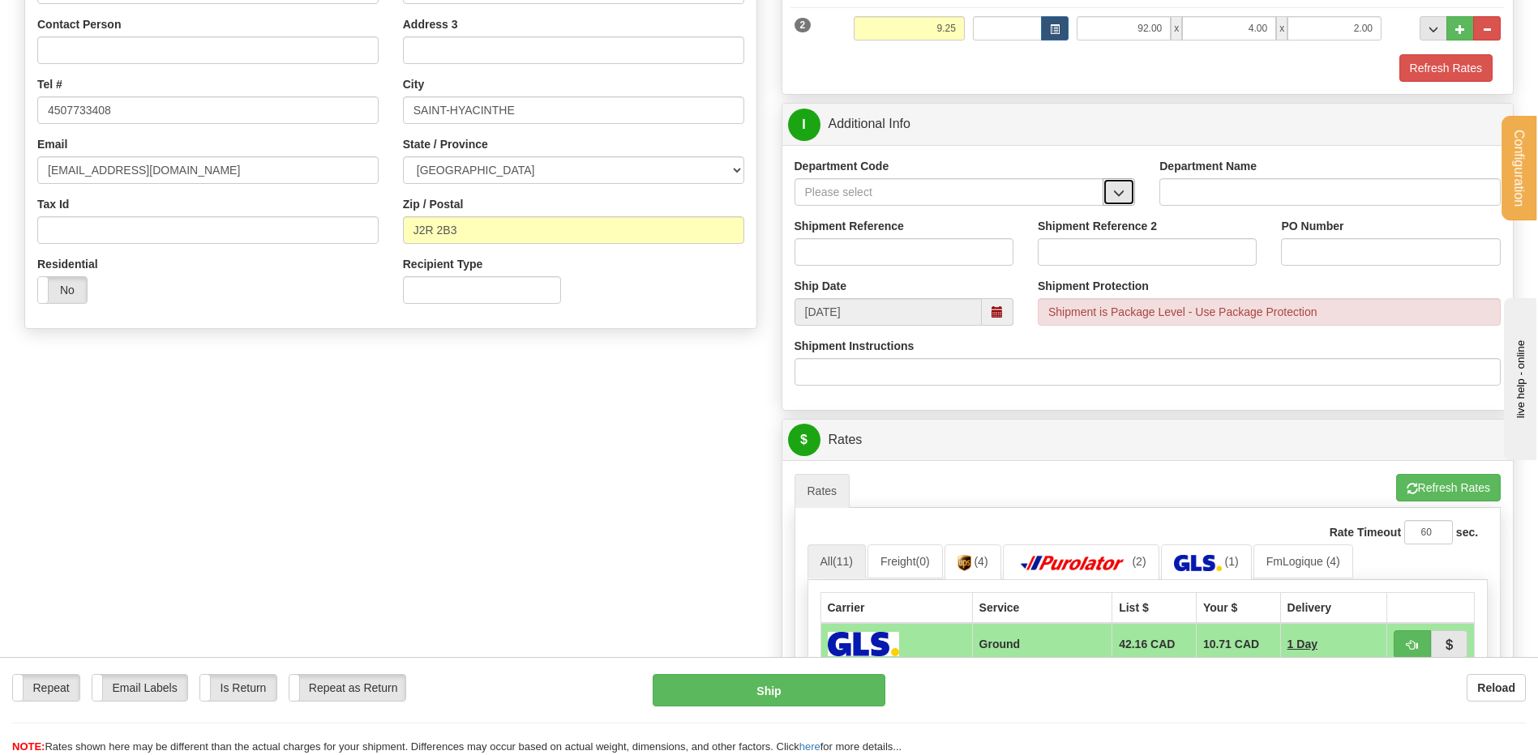
click at [1120, 186] on button "button" at bounding box center [1118, 192] width 32 height 28
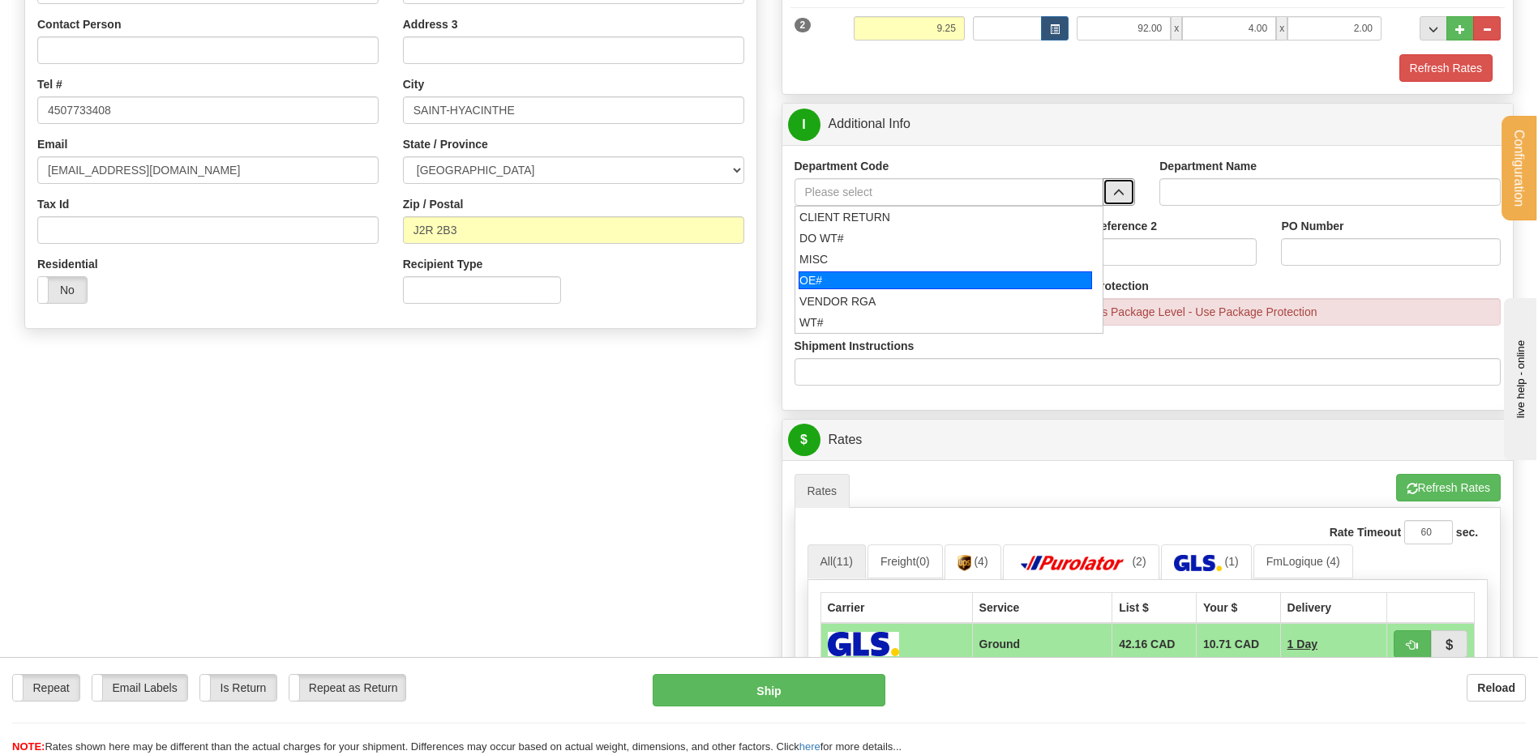
drag, startPoint x: 864, startPoint y: 280, endPoint x: 856, endPoint y: 267, distance: 16.0
click at [860, 277] on div "OE#" at bounding box center [944, 281] width 293 height 18
type input "OE#"
type input "ORDERS"
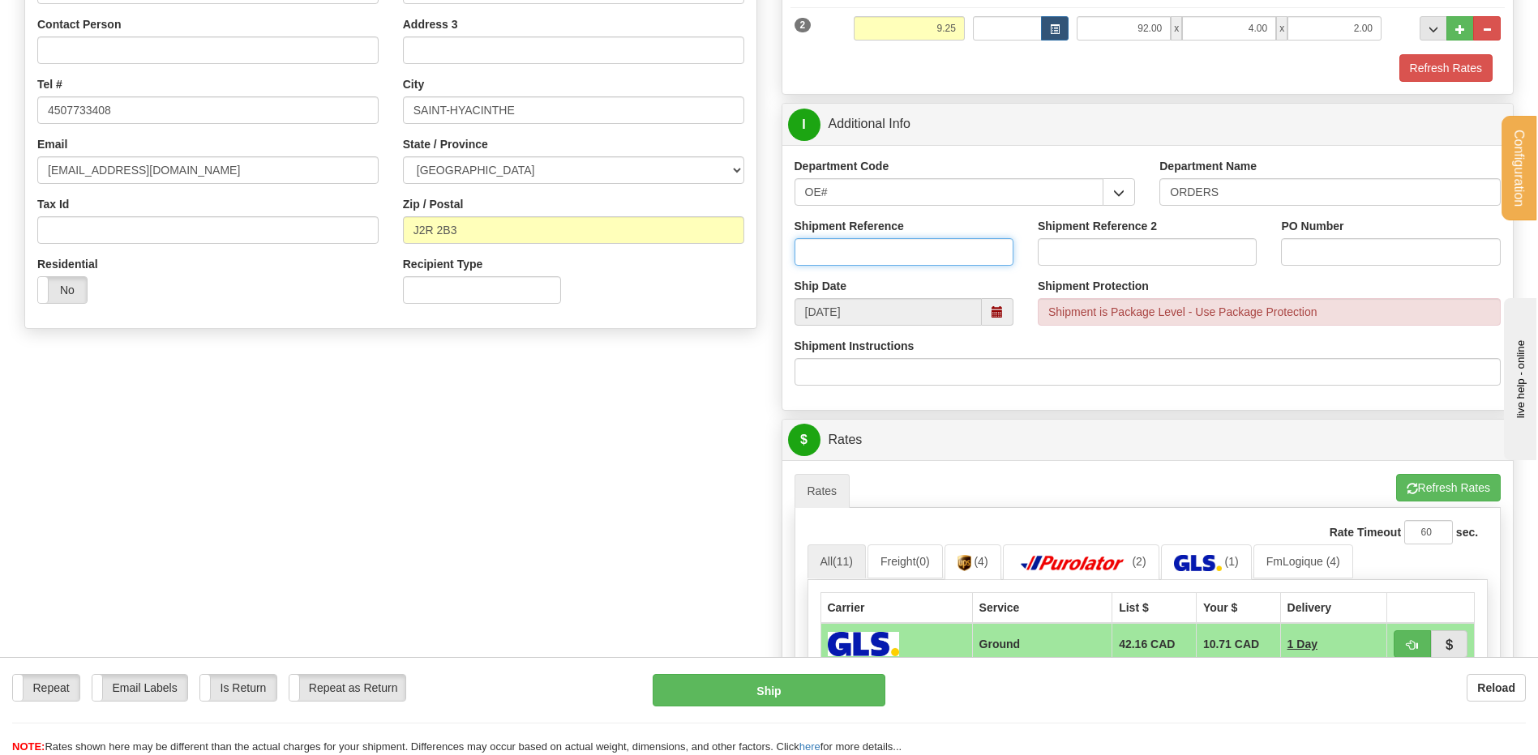
click at [855, 255] on input "Shipment Reference" at bounding box center [903, 252] width 219 height 28
type input "80006718-00 // 80006652-00 / 80006772-00"
click at [1397, 259] on input "PO Number" at bounding box center [1390, 252] width 219 height 28
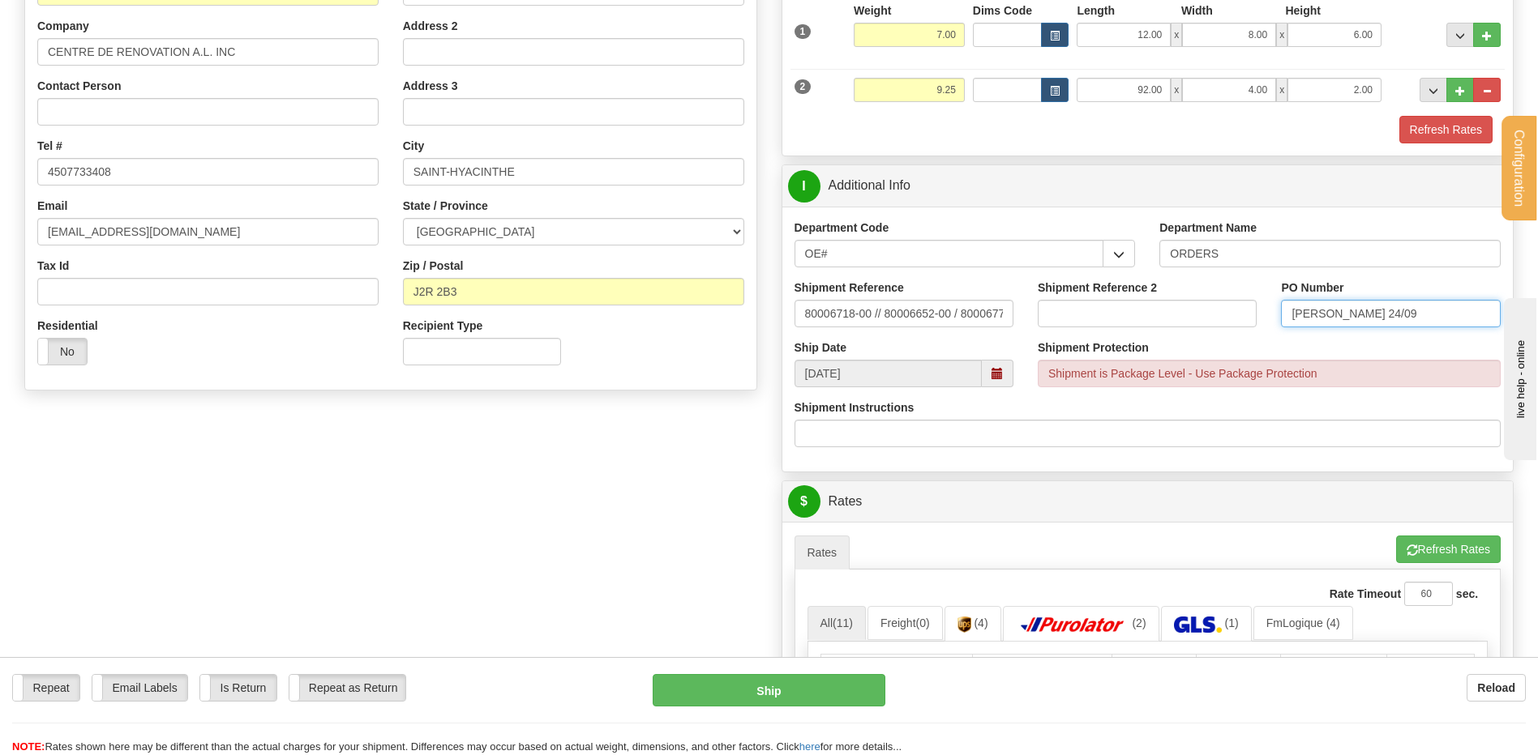
scroll to position [567, 0]
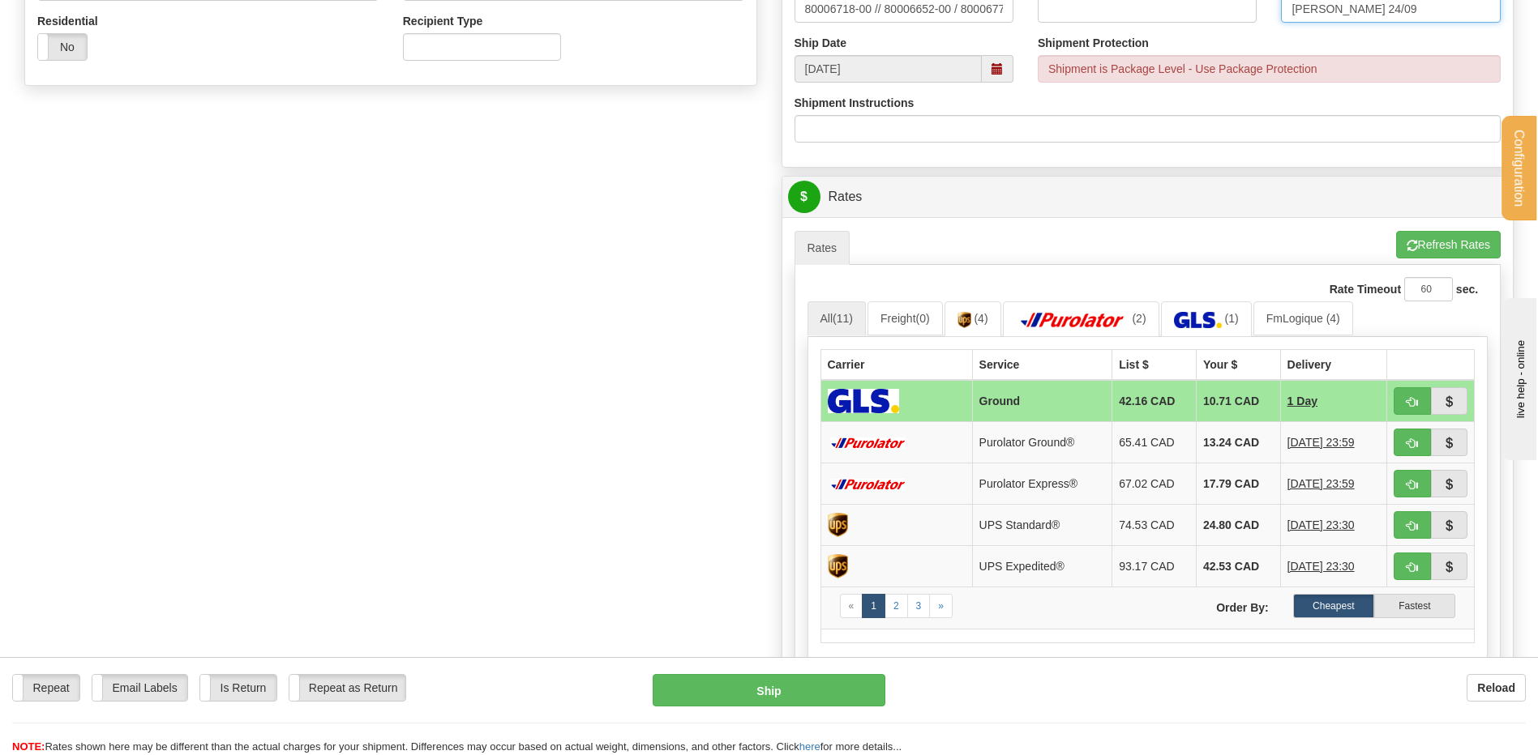
type input "JESSY 24/09"
click at [1428, 247] on button "Refresh Rates" at bounding box center [1448, 245] width 105 height 28
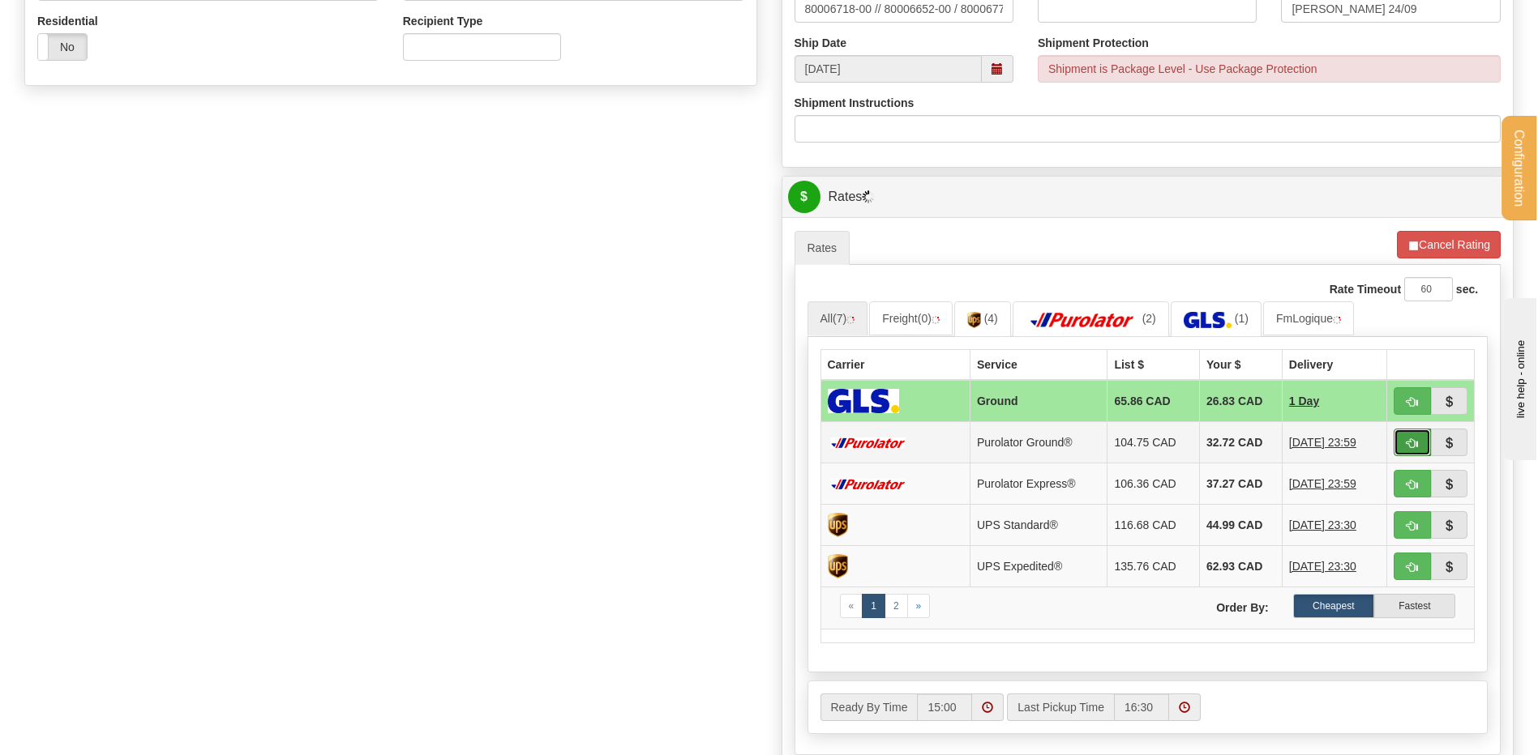
click at [1408, 443] on span "button" at bounding box center [1411, 444] width 11 height 11
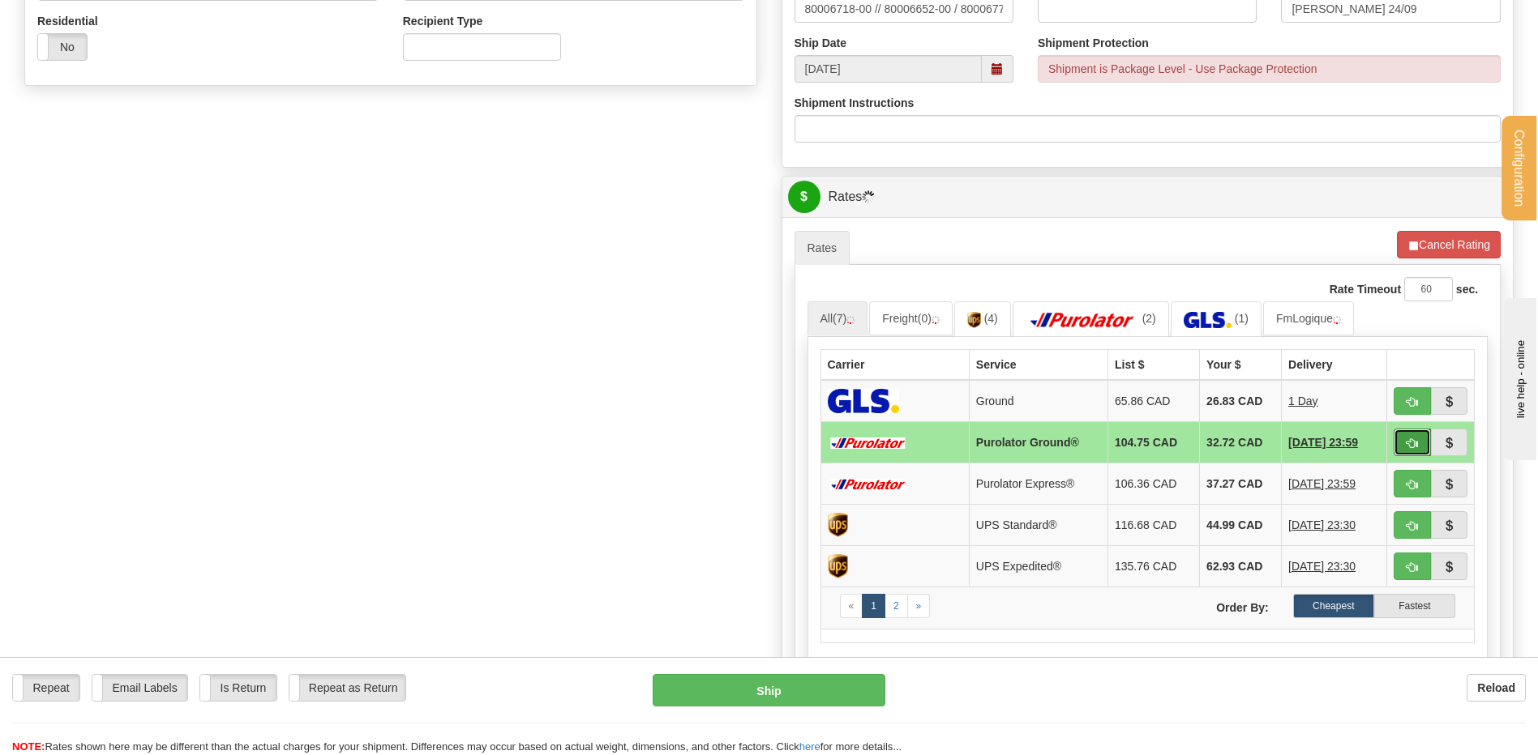
click at [1412, 439] on span "button" at bounding box center [1411, 444] width 11 height 11
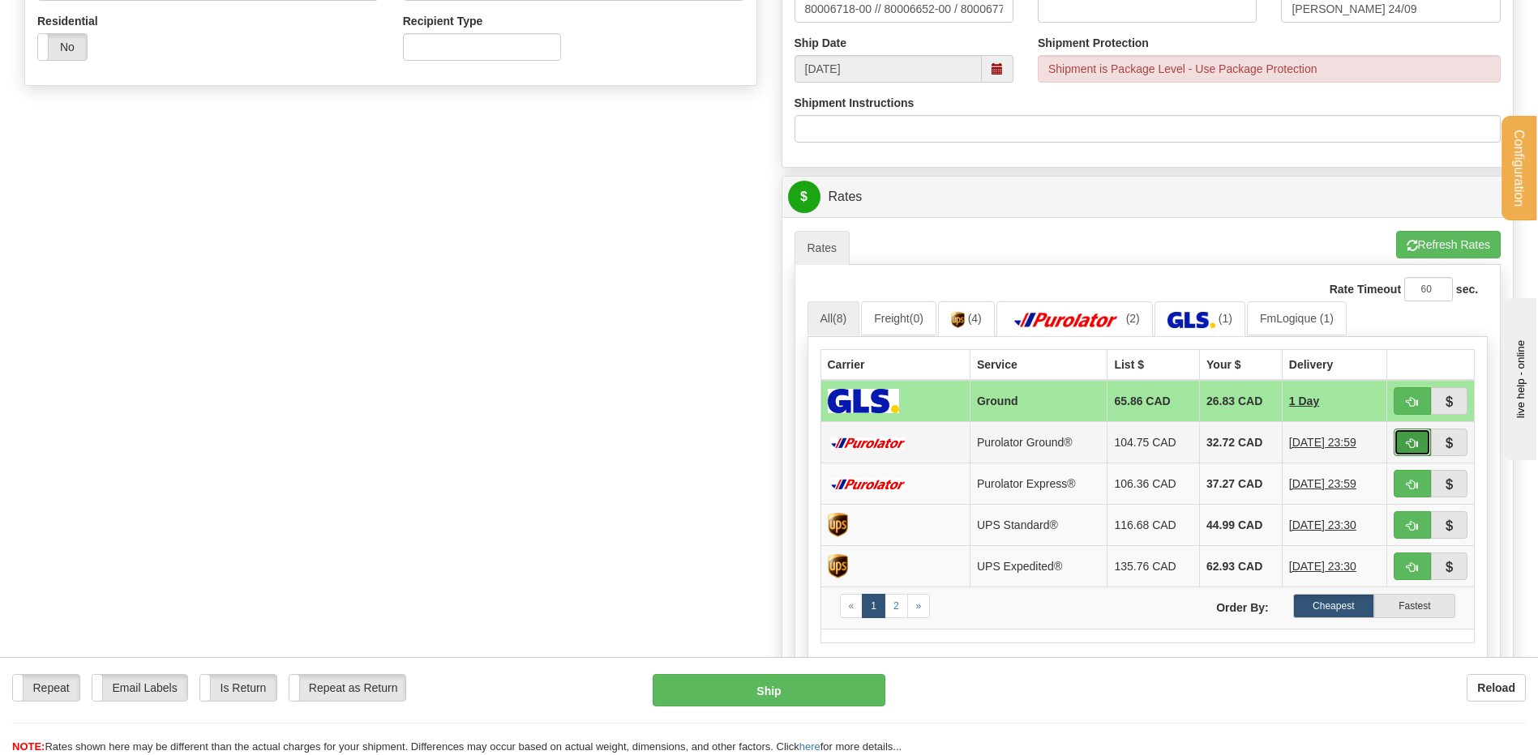
click at [1412, 443] on span "button" at bounding box center [1411, 444] width 11 height 11
type input "260"
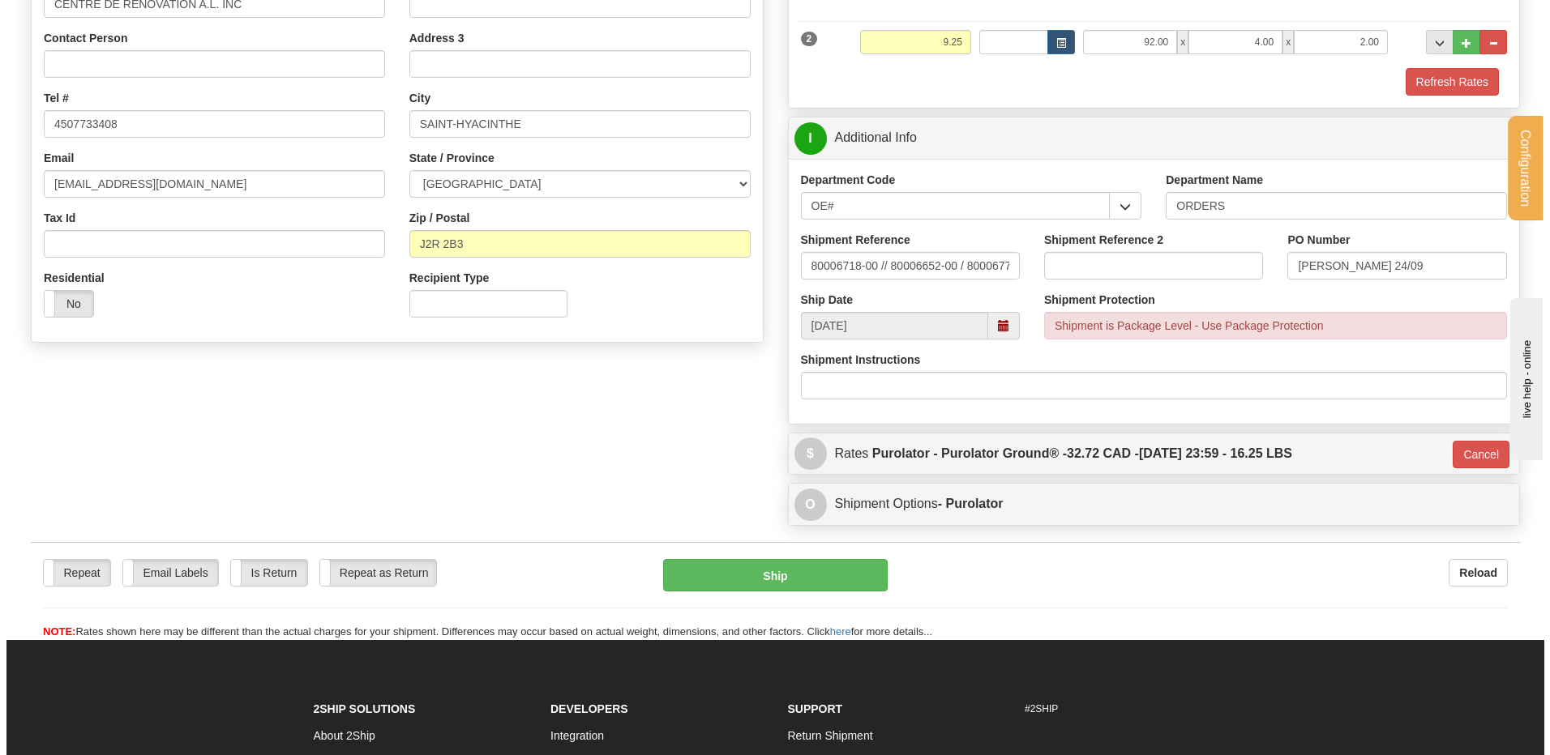
scroll to position [289, 0]
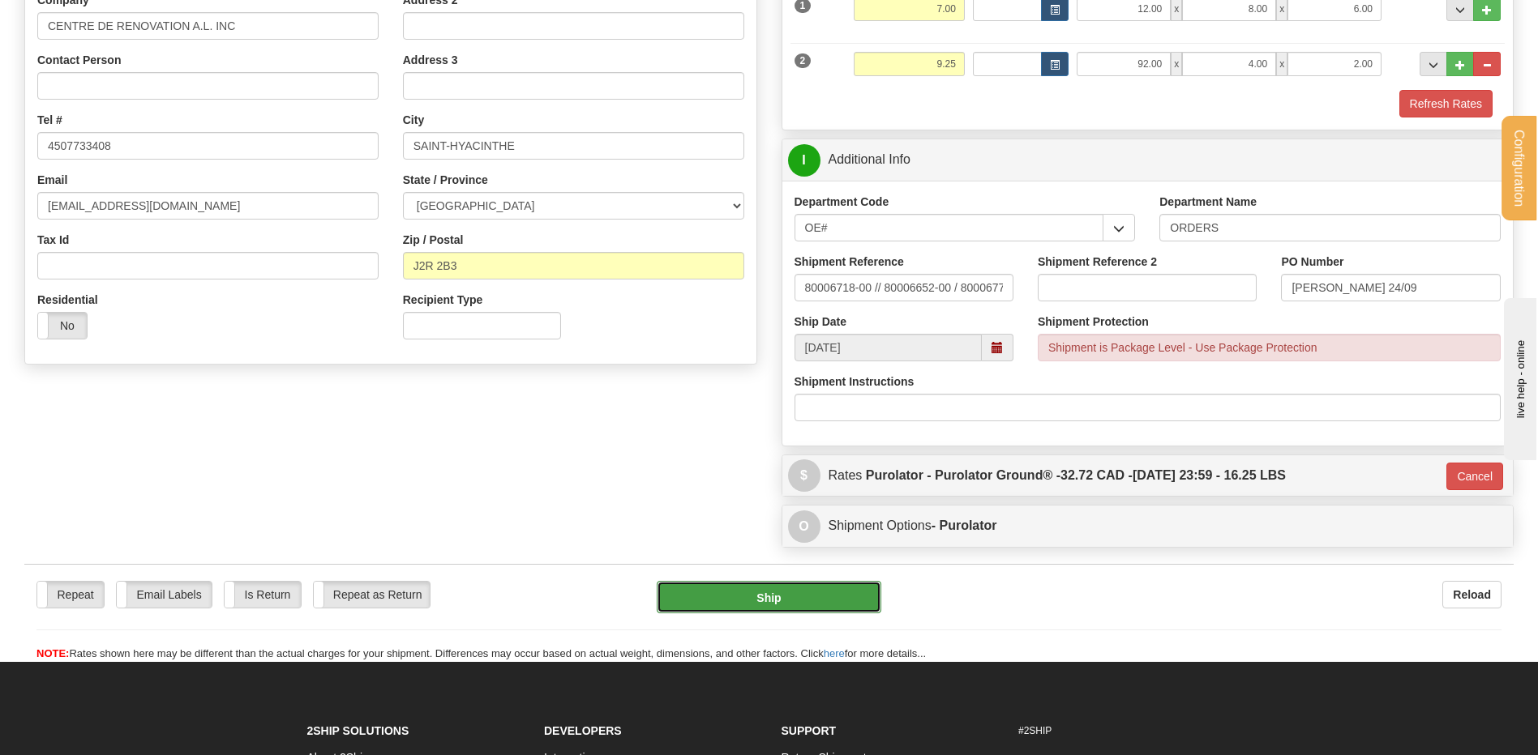
click at [773, 597] on button "Ship" at bounding box center [769, 597] width 224 height 32
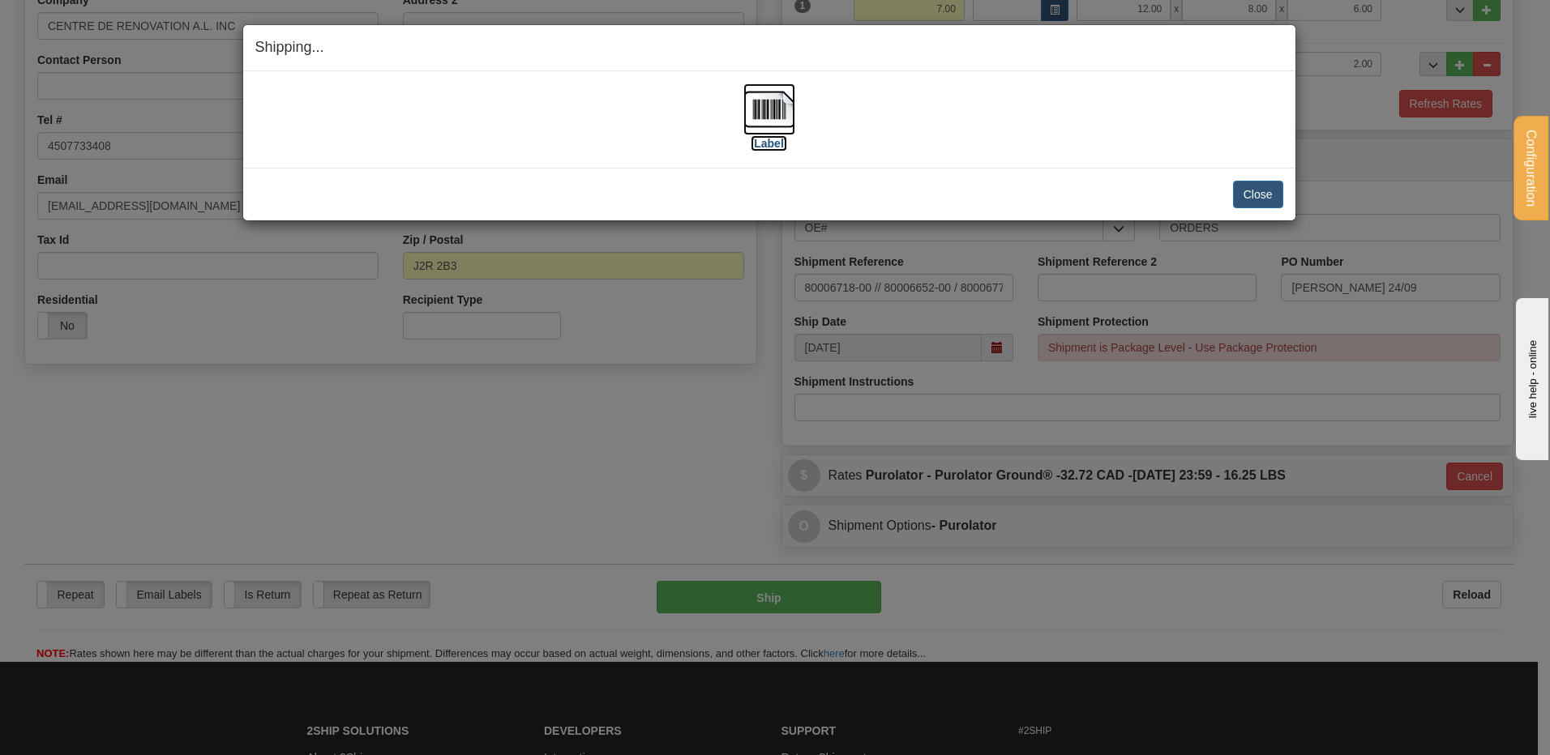
click at [764, 122] on img at bounding box center [769, 109] width 52 height 52
click at [1252, 193] on button "Close" at bounding box center [1258, 195] width 50 height 28
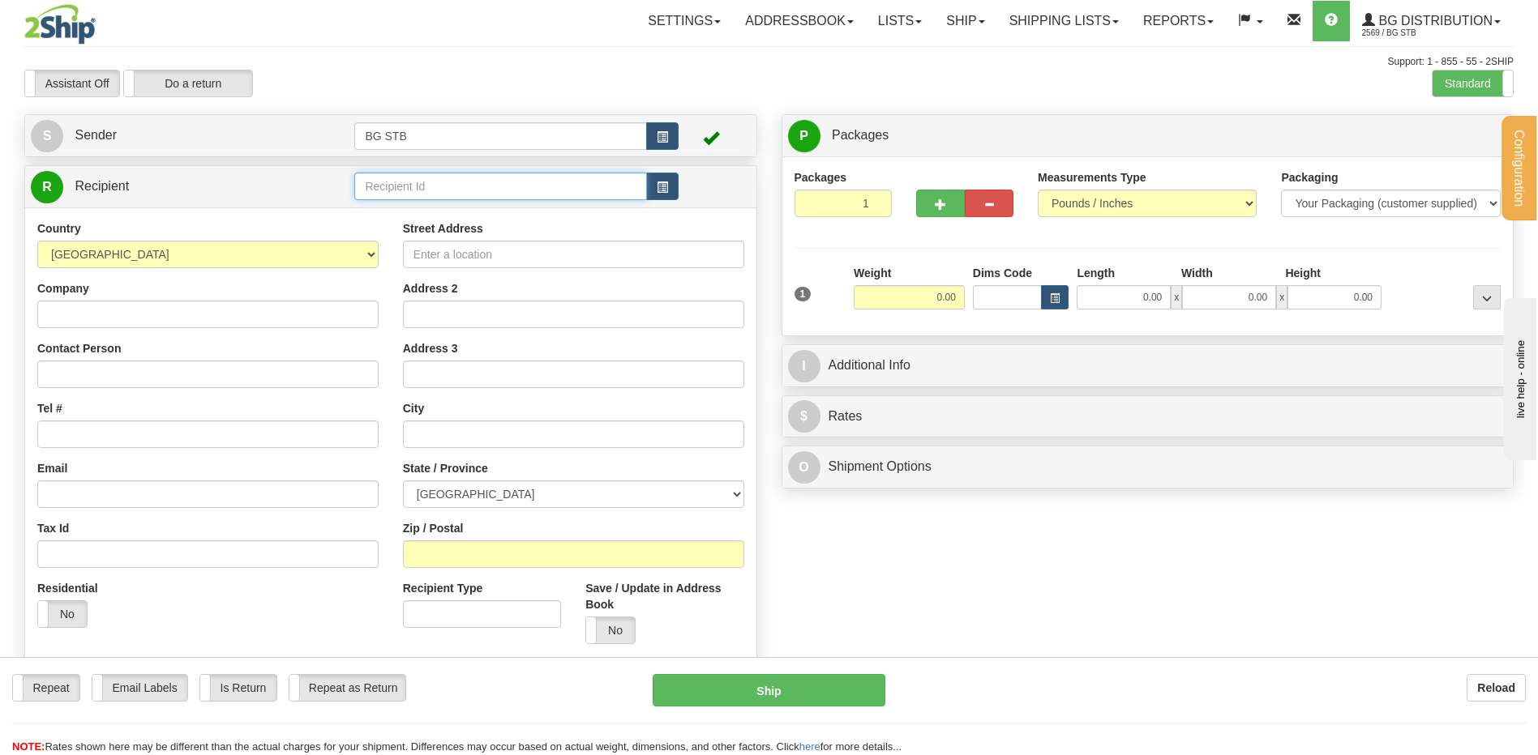
click at [404, 186] on input "text" at bounding box center [500, 187] width 292 height 28
type input "4100"
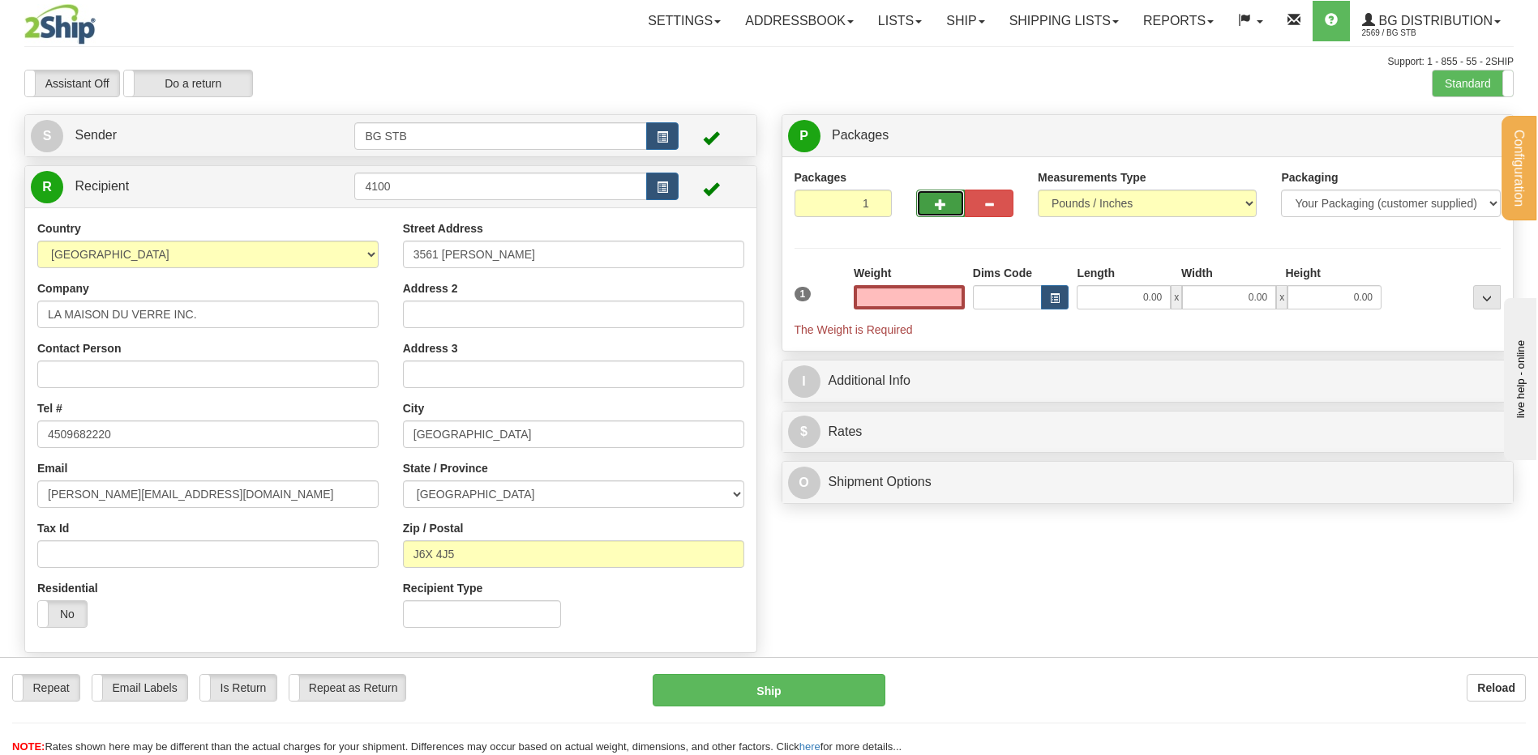
type input "0.00"
click at [937, 206] on span "button" at bounding box center [940, 204] width 11 height 11
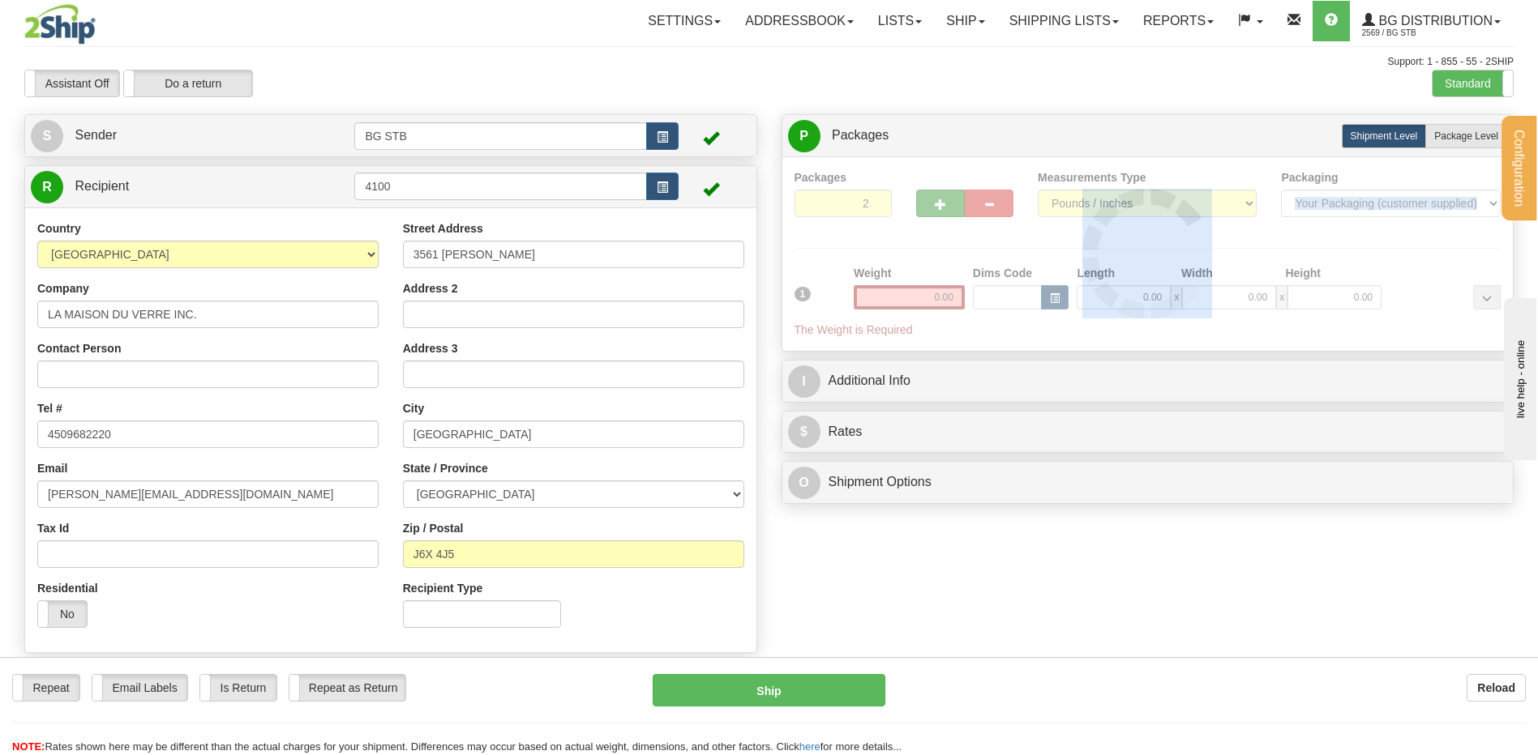
click at [937, 206] on div at bounding box center [1147, 253] width 707 height 169
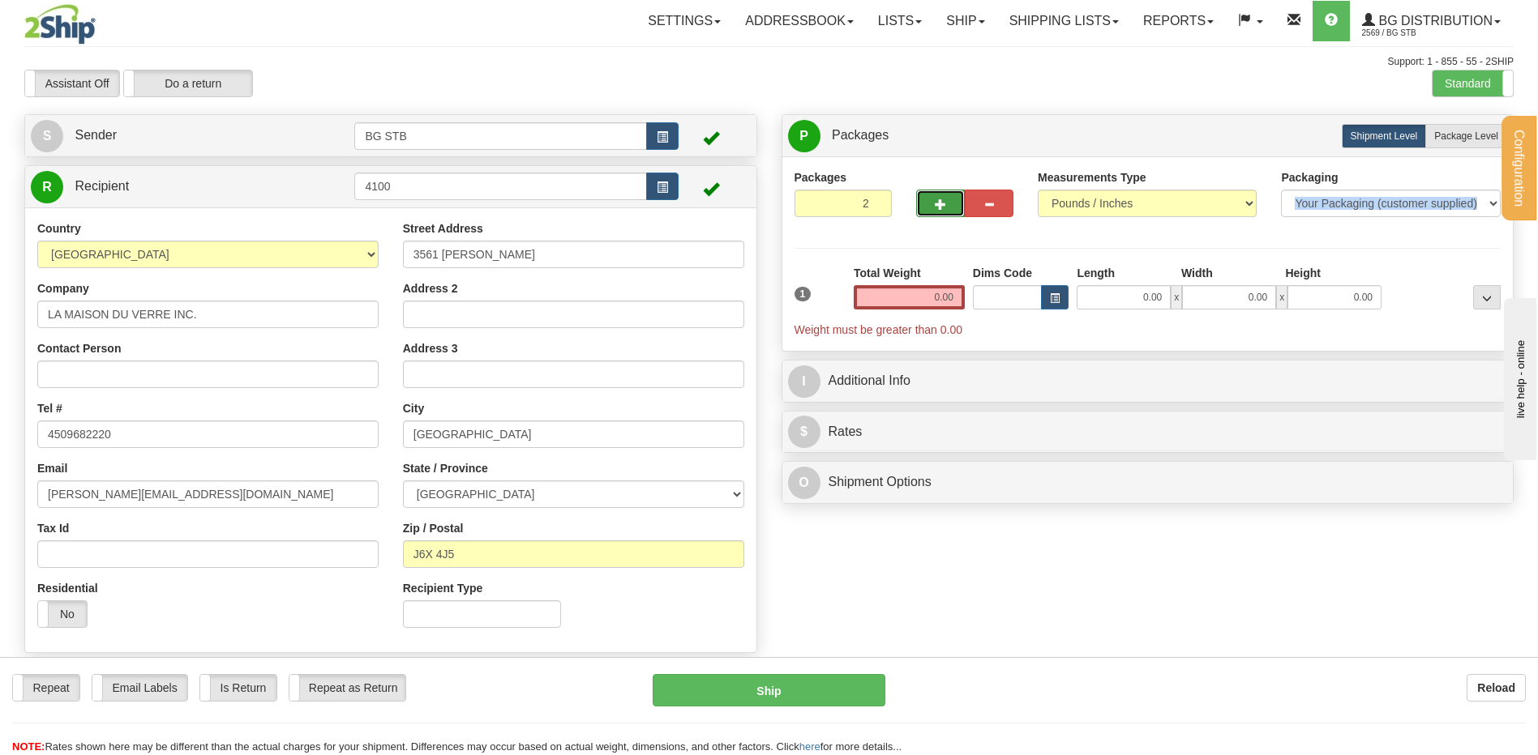
click at [937, 208] on span "button" at bounding box center [940, 204] width 11 height 11
type input "3"
click at [1457, 137] on span "Package Level" at bounding box center [1466, 136] width 64 height 11
radio input "true"
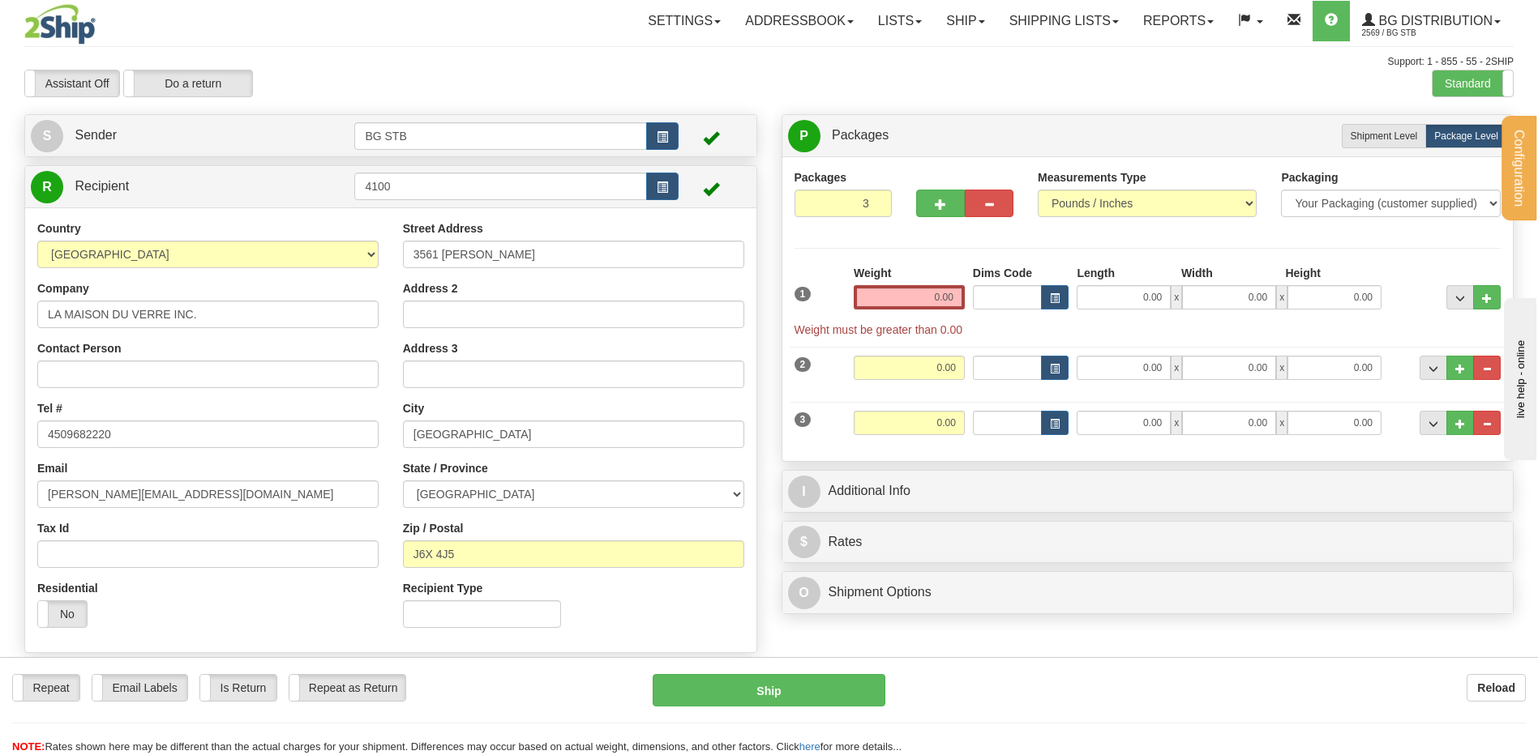
click at [951, 282] on div "Weight 0.00" at bounding box center [909, 287] width 111 height 45
click at [955, 286] on input "0.00" at bounding box center [909, 297] width 111 height 24
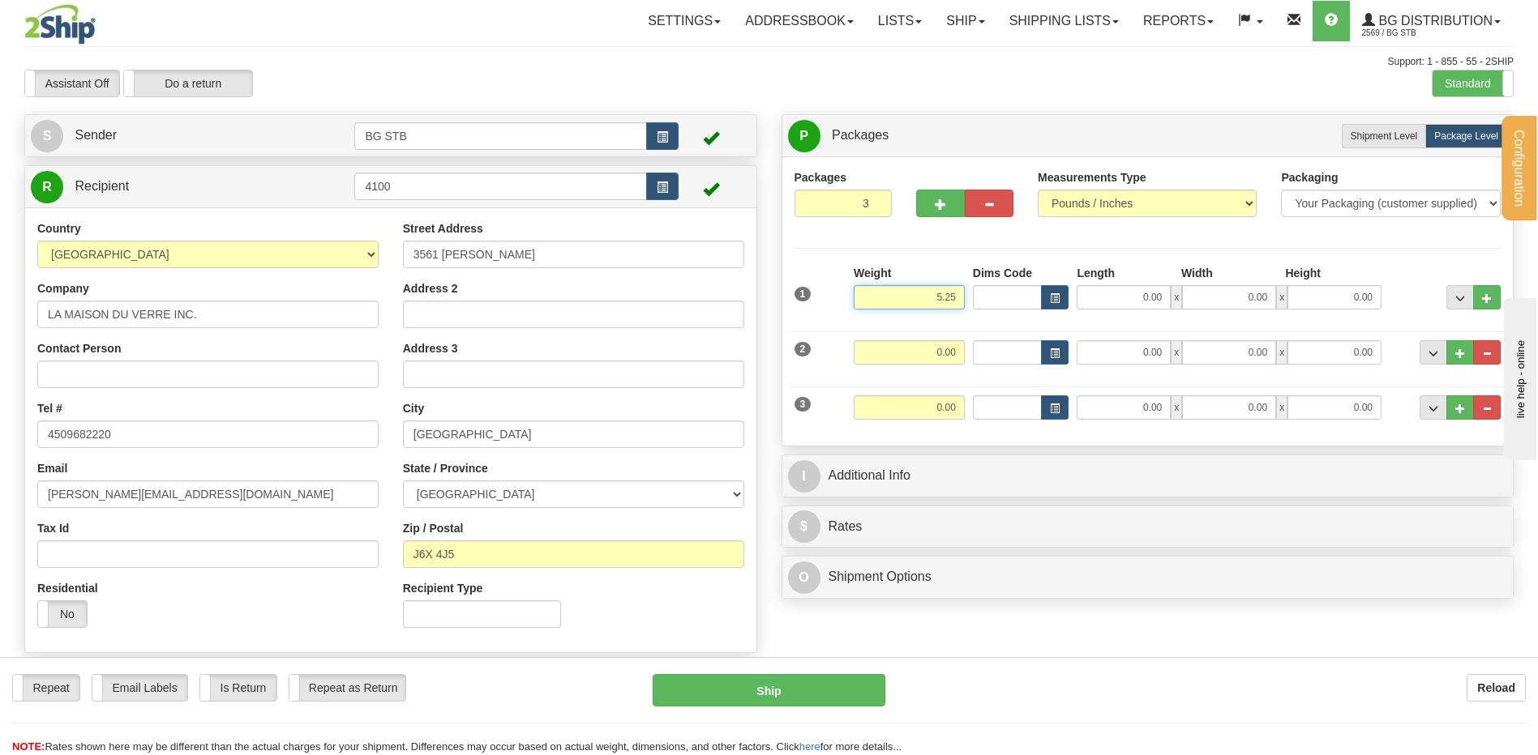
type input "5.25"
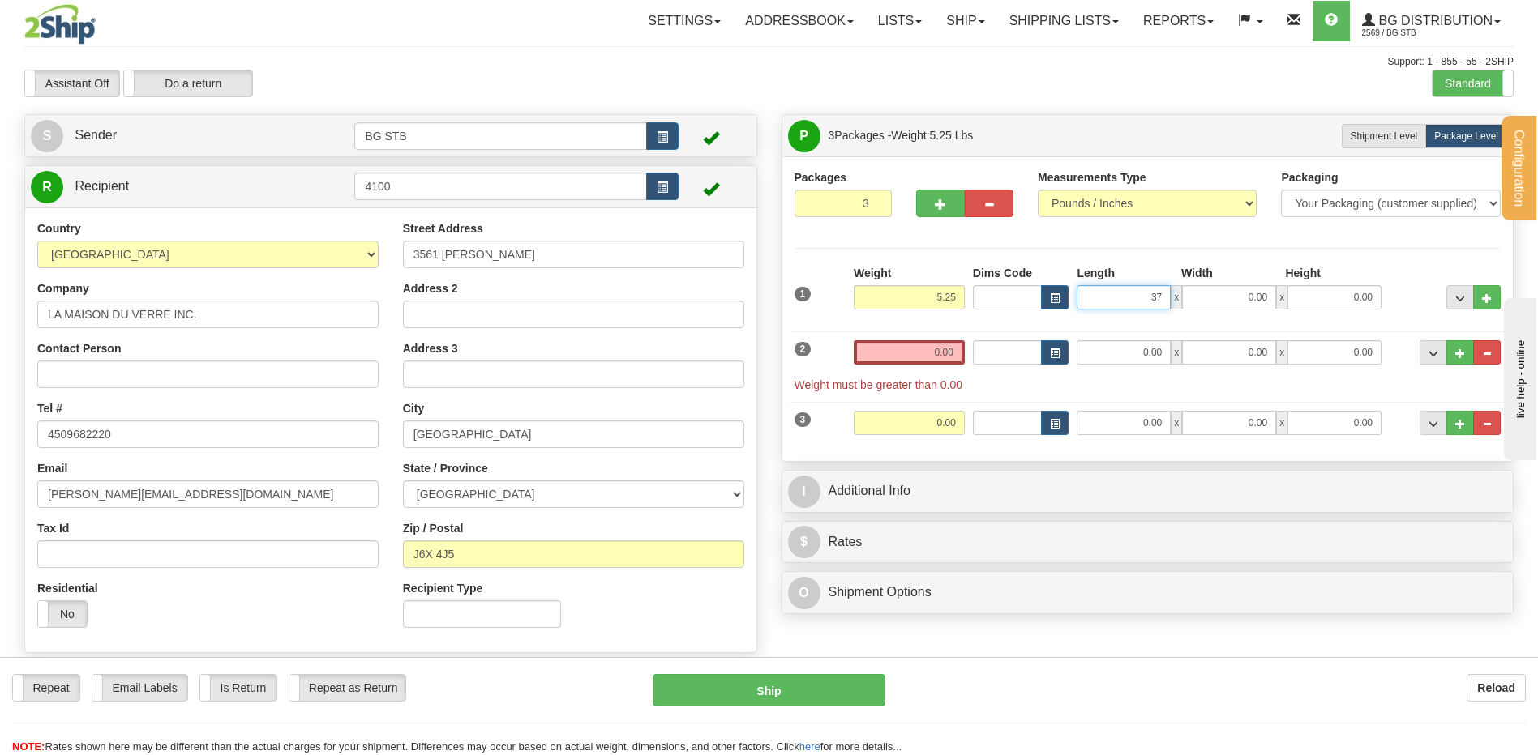
type input "37.00"
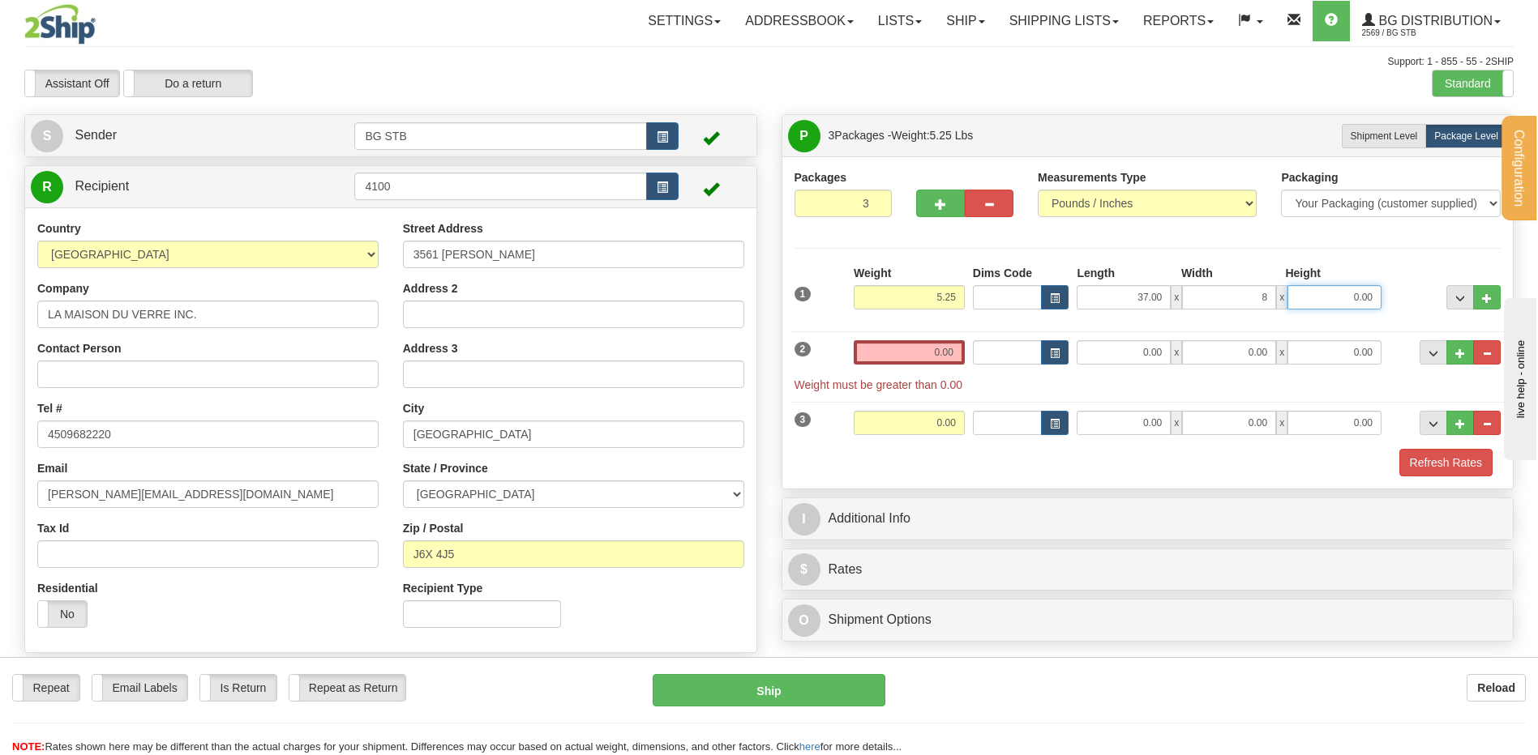
type input "8.00"
type input "4.00"
click at [914, 350] on input "0.00" at bounding box center [909, 352] width 111 height 24
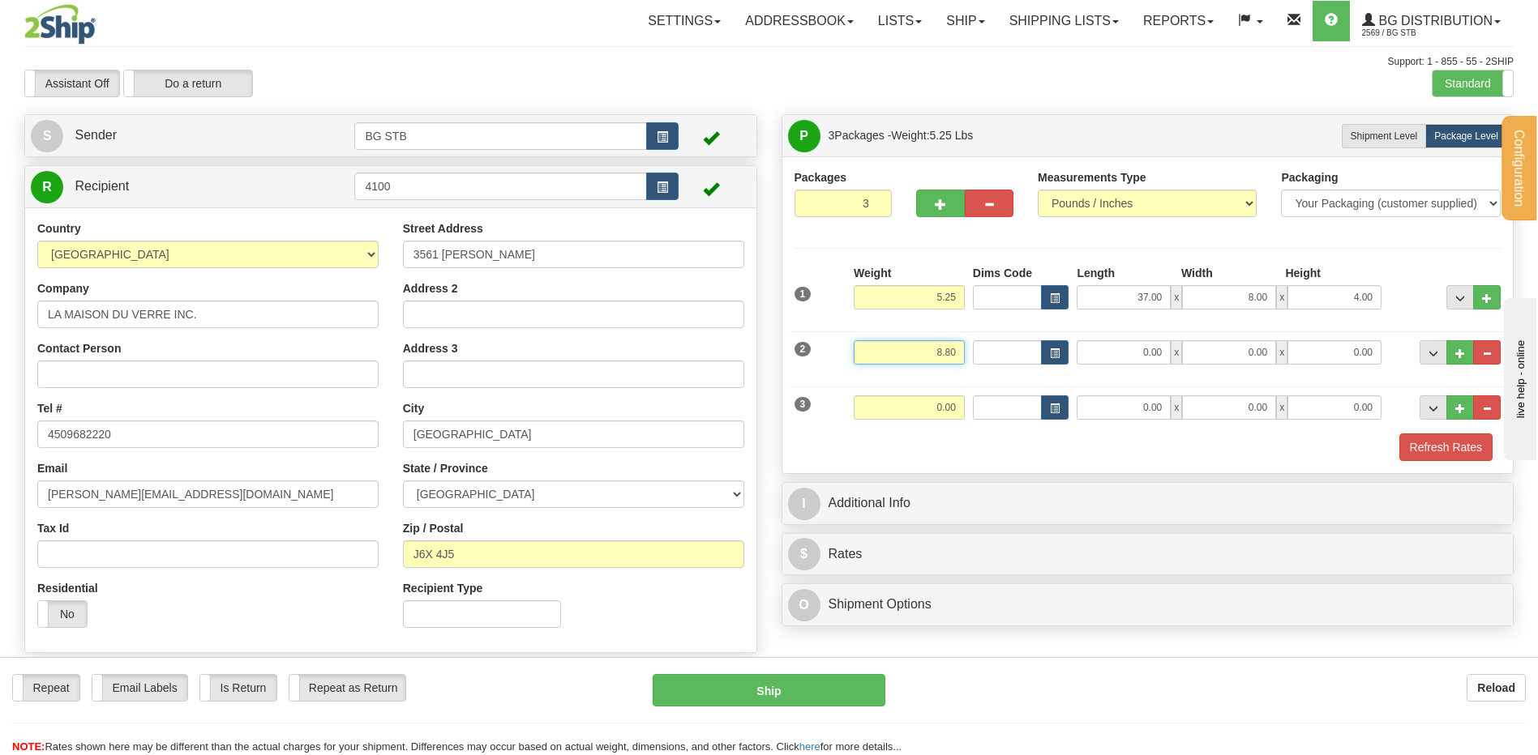
type input "8.80"
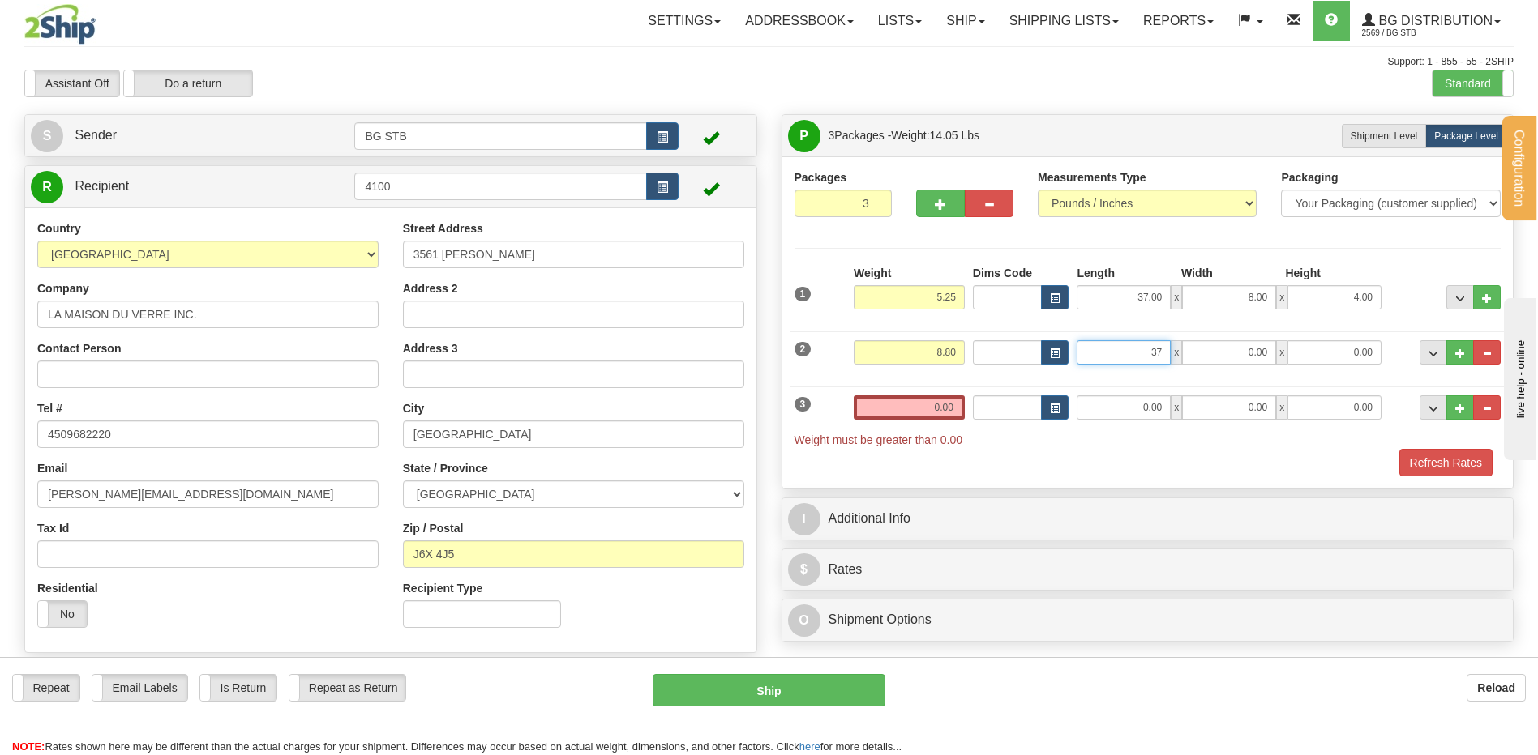
type input "37.00"
type input "5.00"
type input "6.00"
click at [930, 408] on input "0.00" at bounding box center [909, 408] width 111 height 24
type input "0.00"
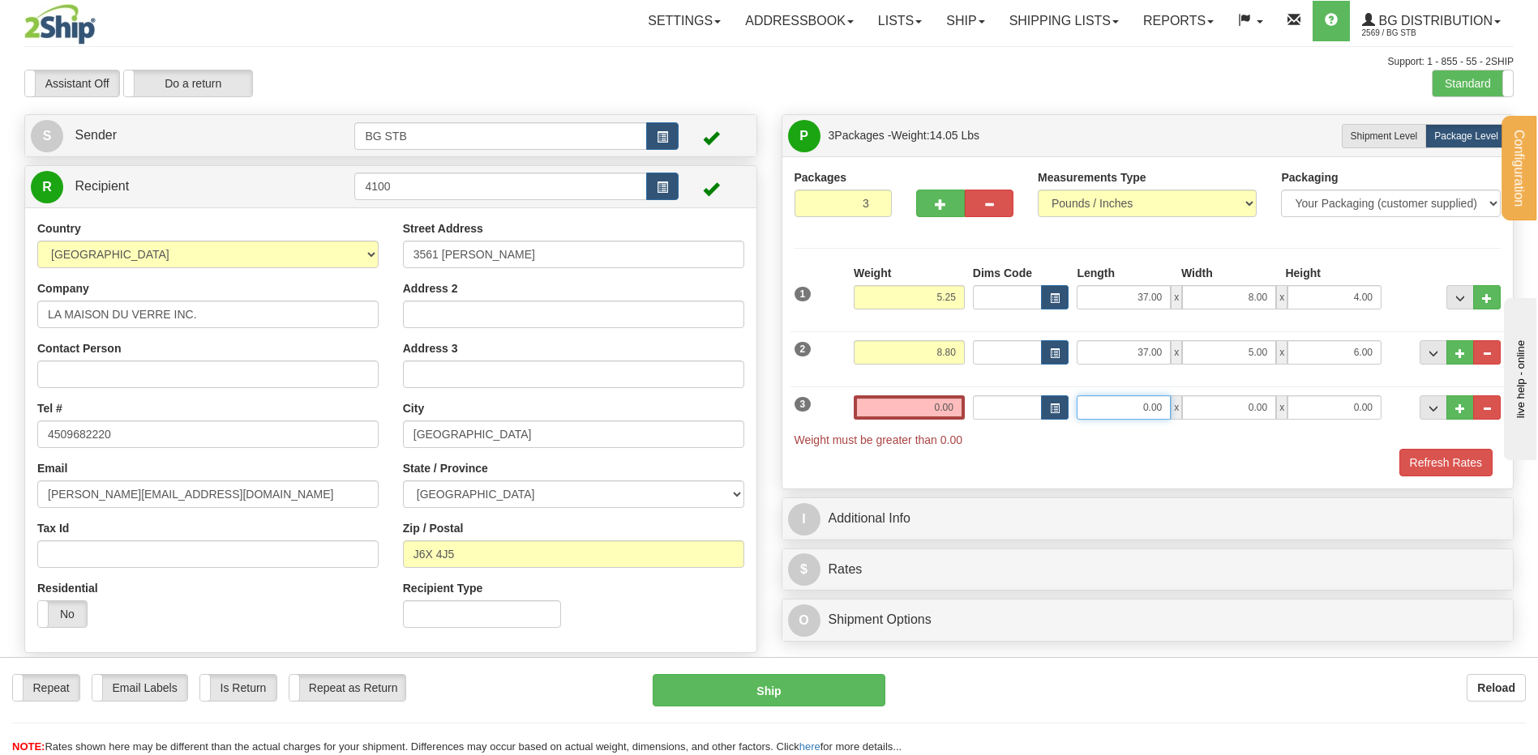
click at [1116, 400] on input "0.00" at bounding box center [1123, 408] width 94 height 24
type input "37.00"
type input "5.00"
type input "6.00"
click at [946, 393] on div "3 Weight 0.00 Dims Code Length Width Height" at bounding box center [1147, 414] width 715 height 70
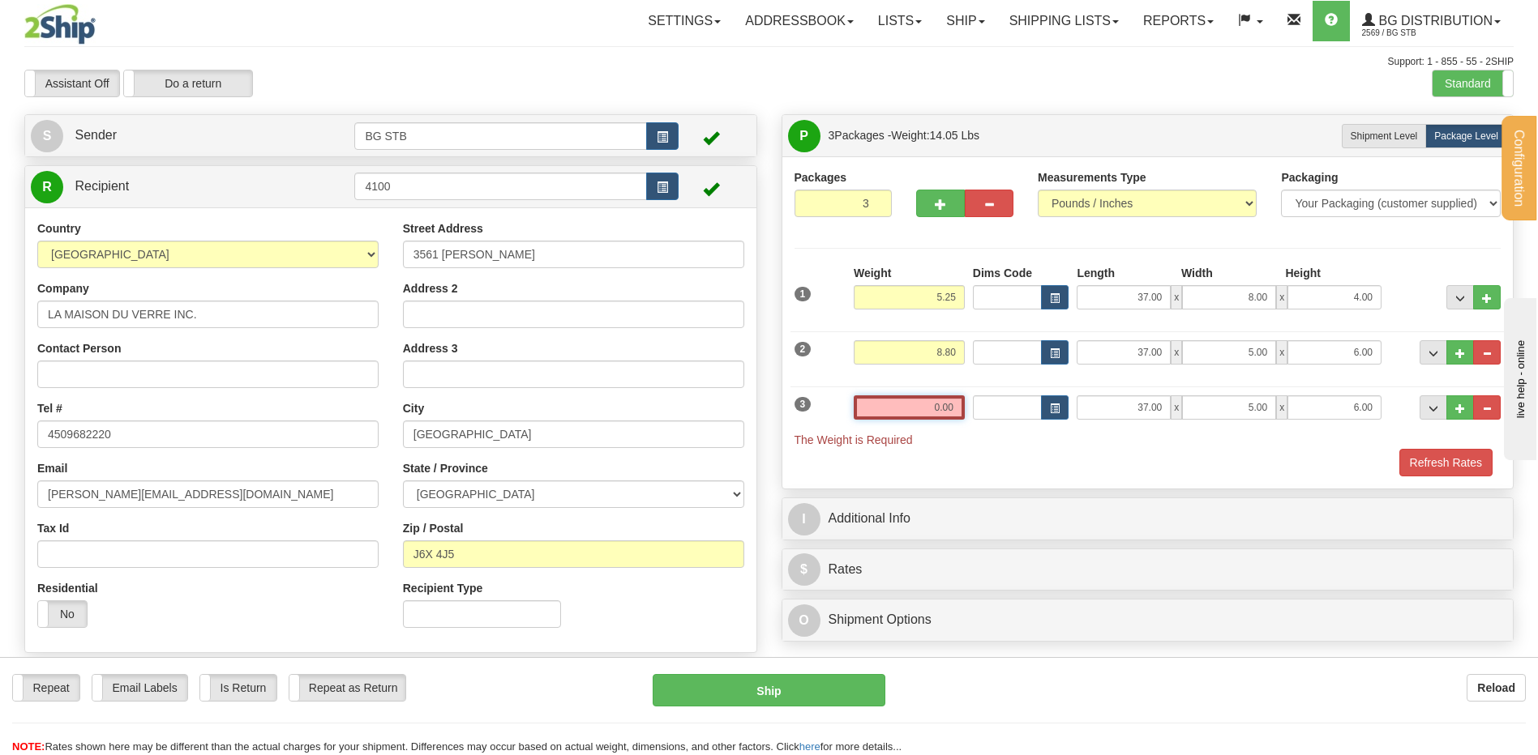
click at [943, 404] on input "0.00" at bounding box center [909, 408] width 111 height 24
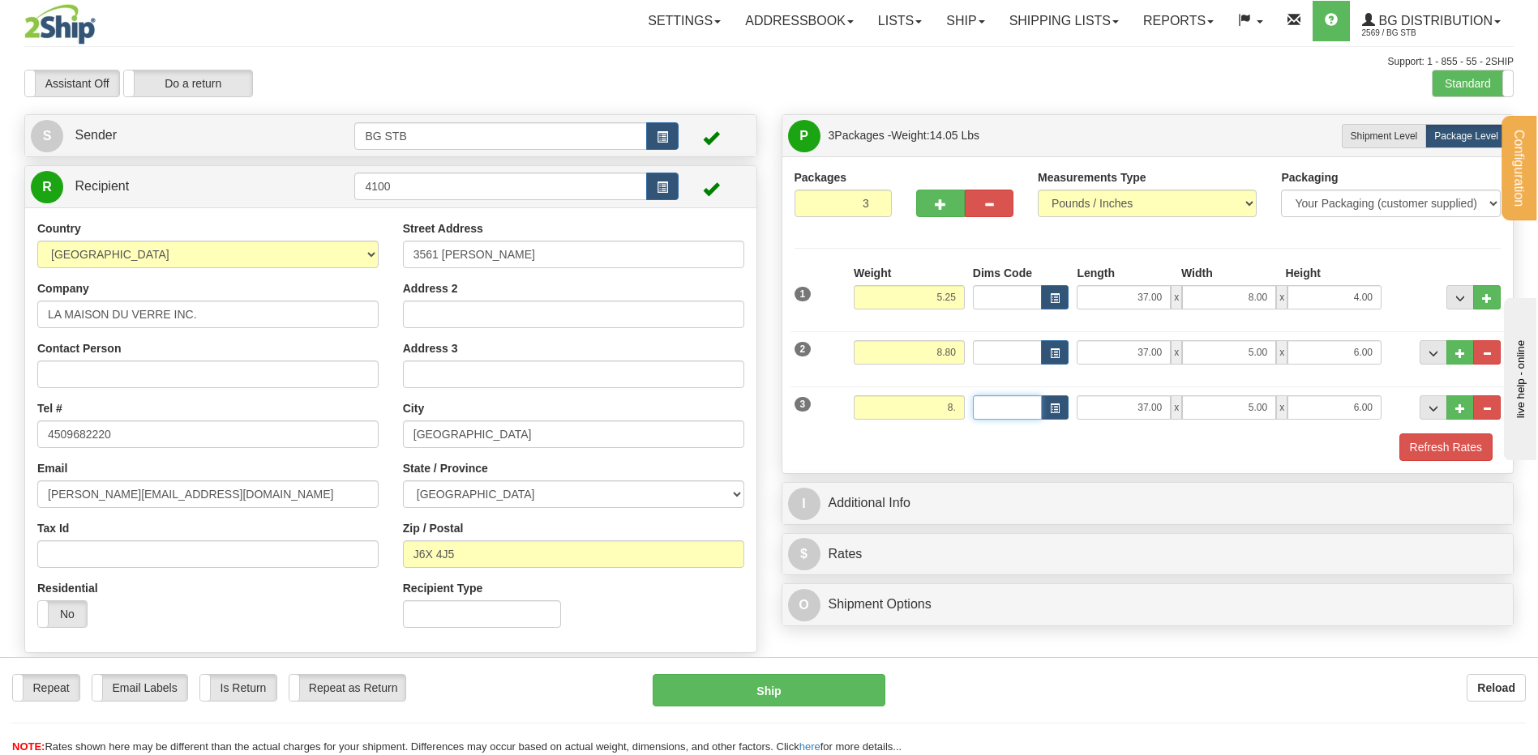
type input "8.00"
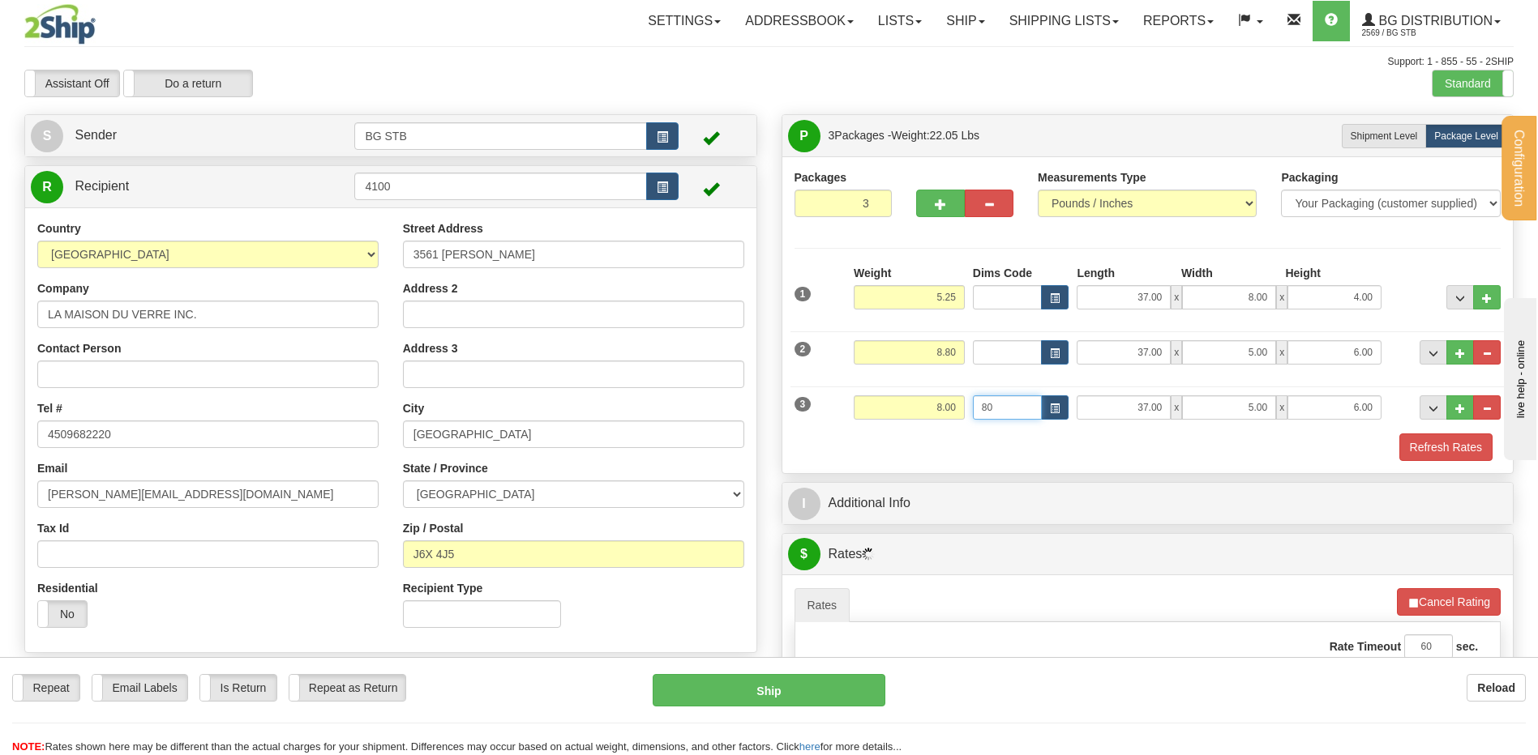
type input "8"
drag, startPoint x: 928, startPoint y: 405, endPoint x: 1005, endPoint y: 403, distance: 77.0
click at [1004, 403] on div "3 Weight 8.00 Dims Code Length Width Height" at bounding box center [1147, 406] width 715 height 54
type input "8.80"
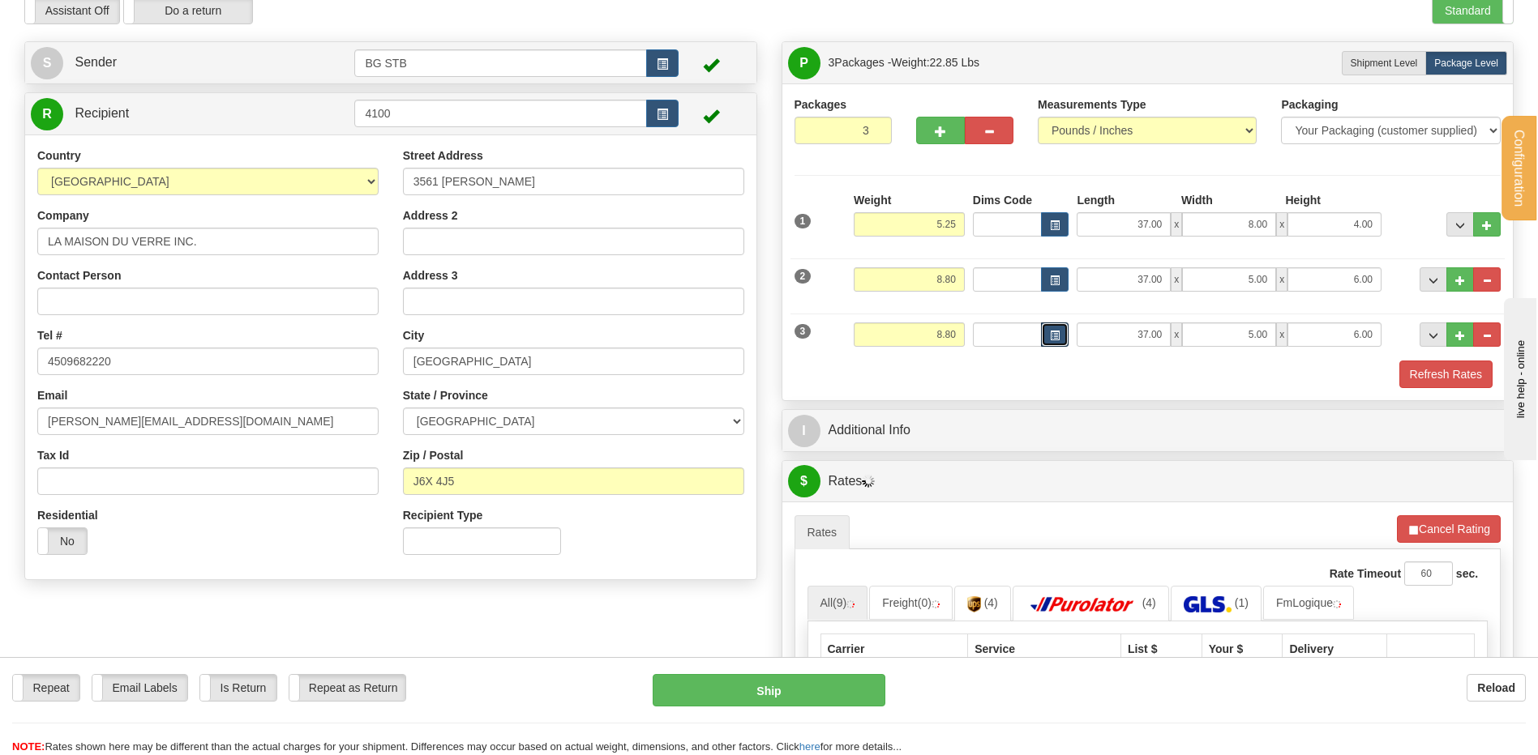
scroll to position [243, 0]
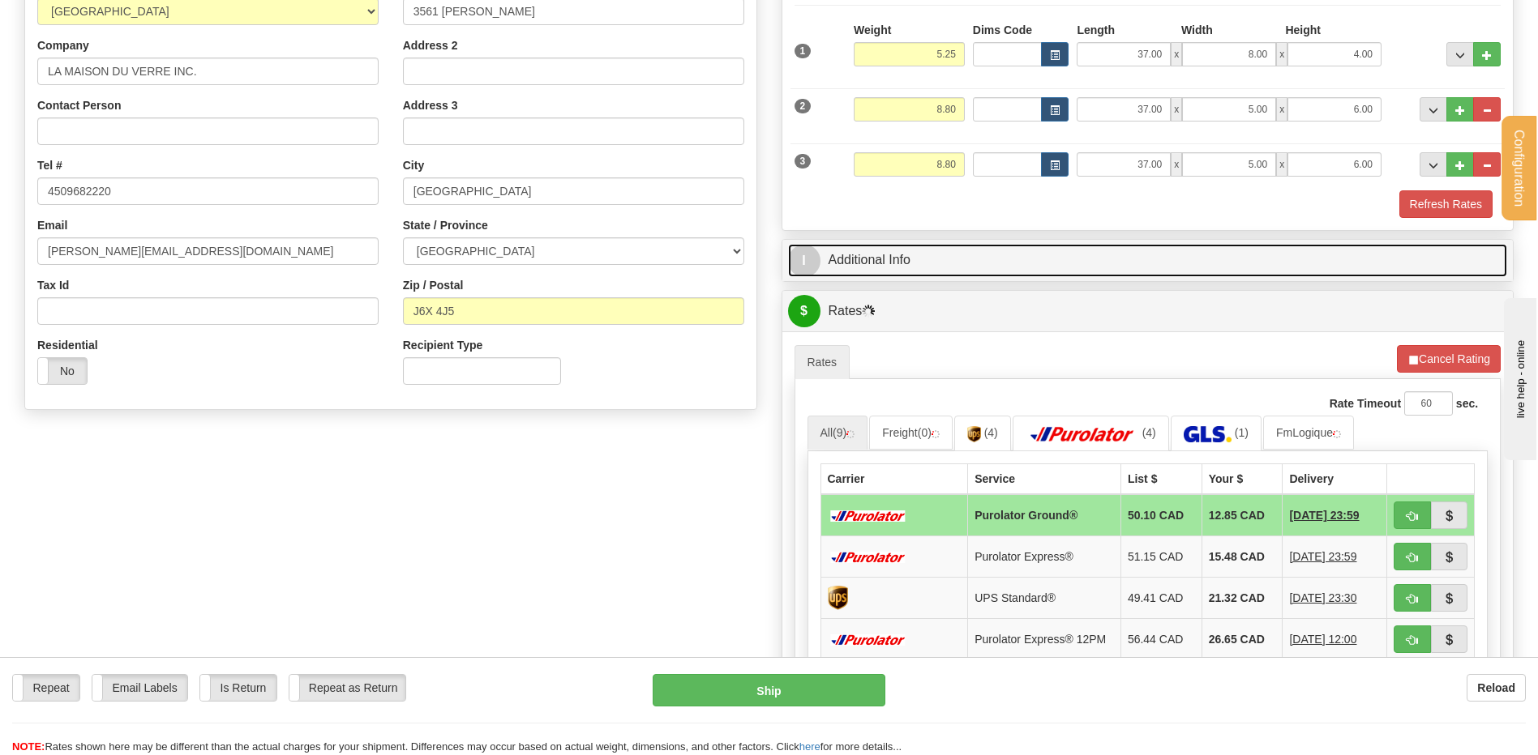
click at [948, 272] on link "I Additional Info" at bounding box center [1148, 260] width 720 height 33
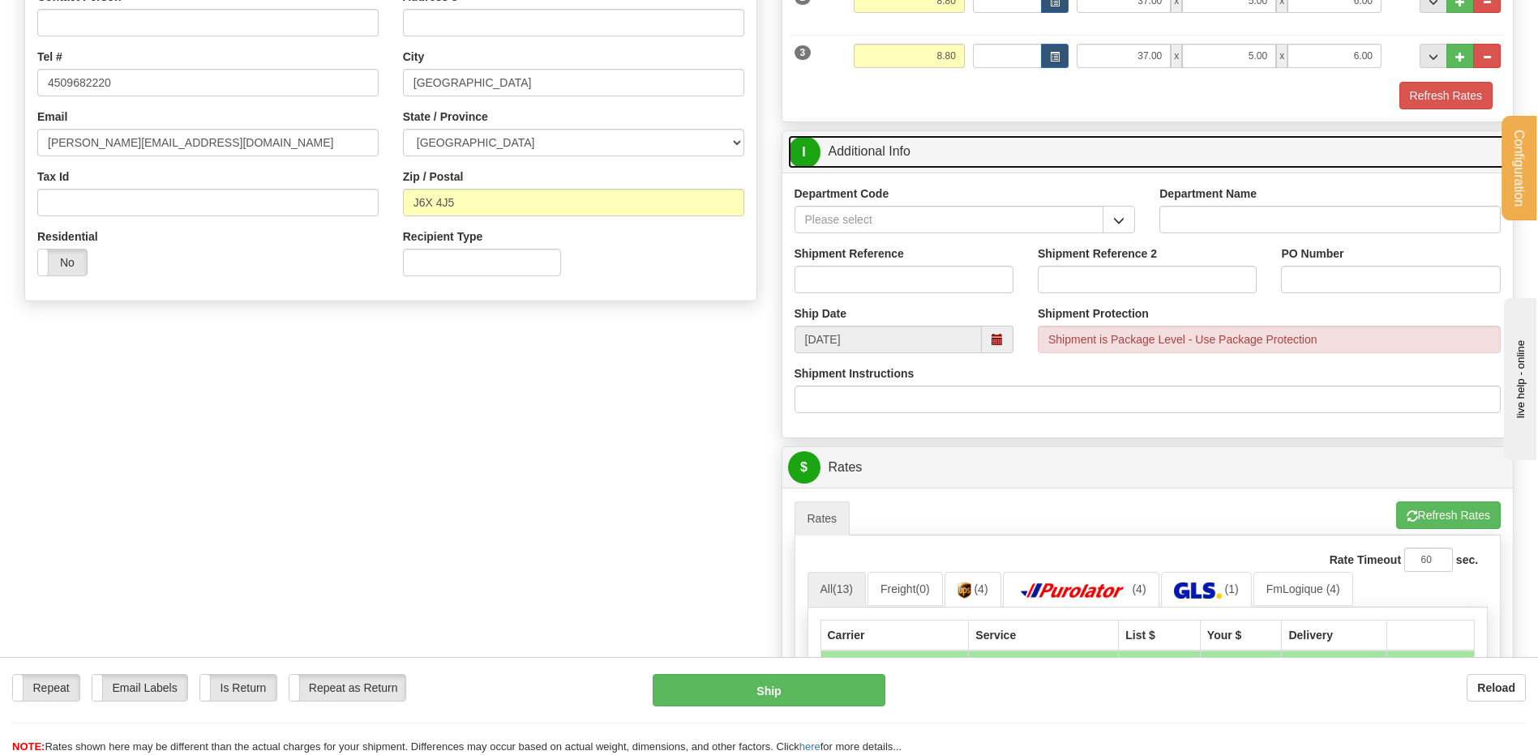
scroll to position [405, 0]
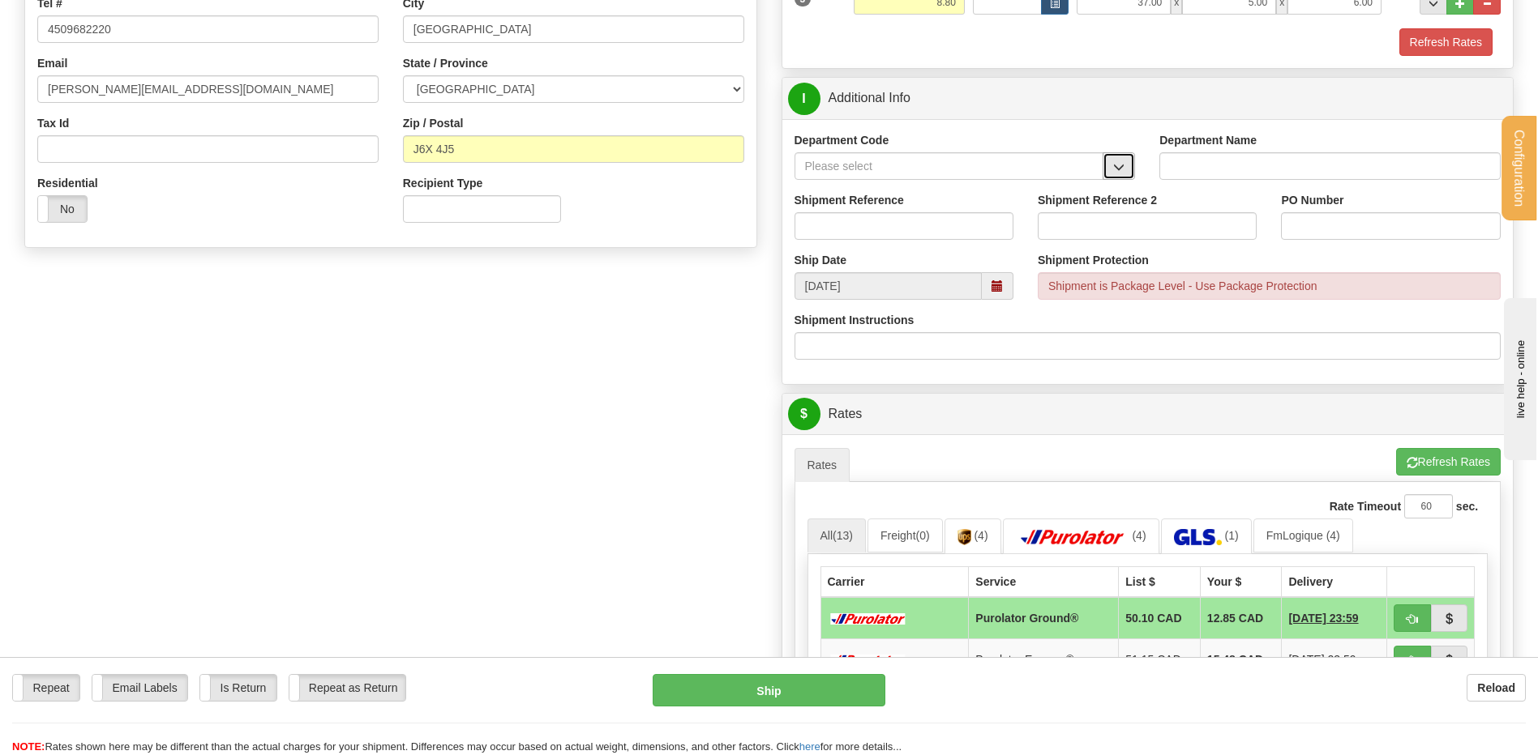
click at [1119, 170] on span "button" at bounding box center [1118, 167] width 11 height 11
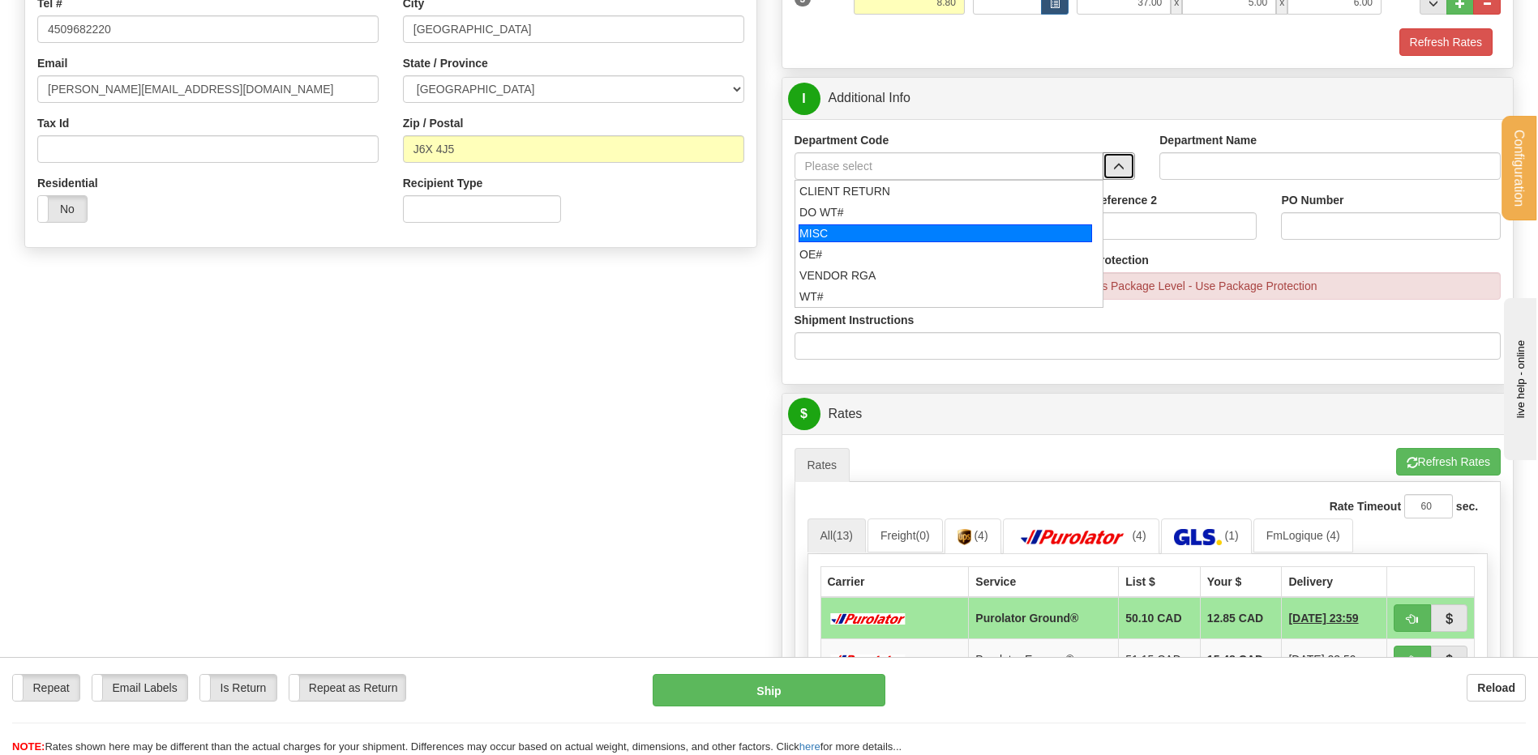
drag, startPoint x: 901, startPoint y: 246, endPoint x: 895, endPoint y: 236, distance: 12.4
click at [900, 246] on div "OE#" at bounding box center [945, 254] width 292 height 16
type input "OE#"
type input "ORDERS"
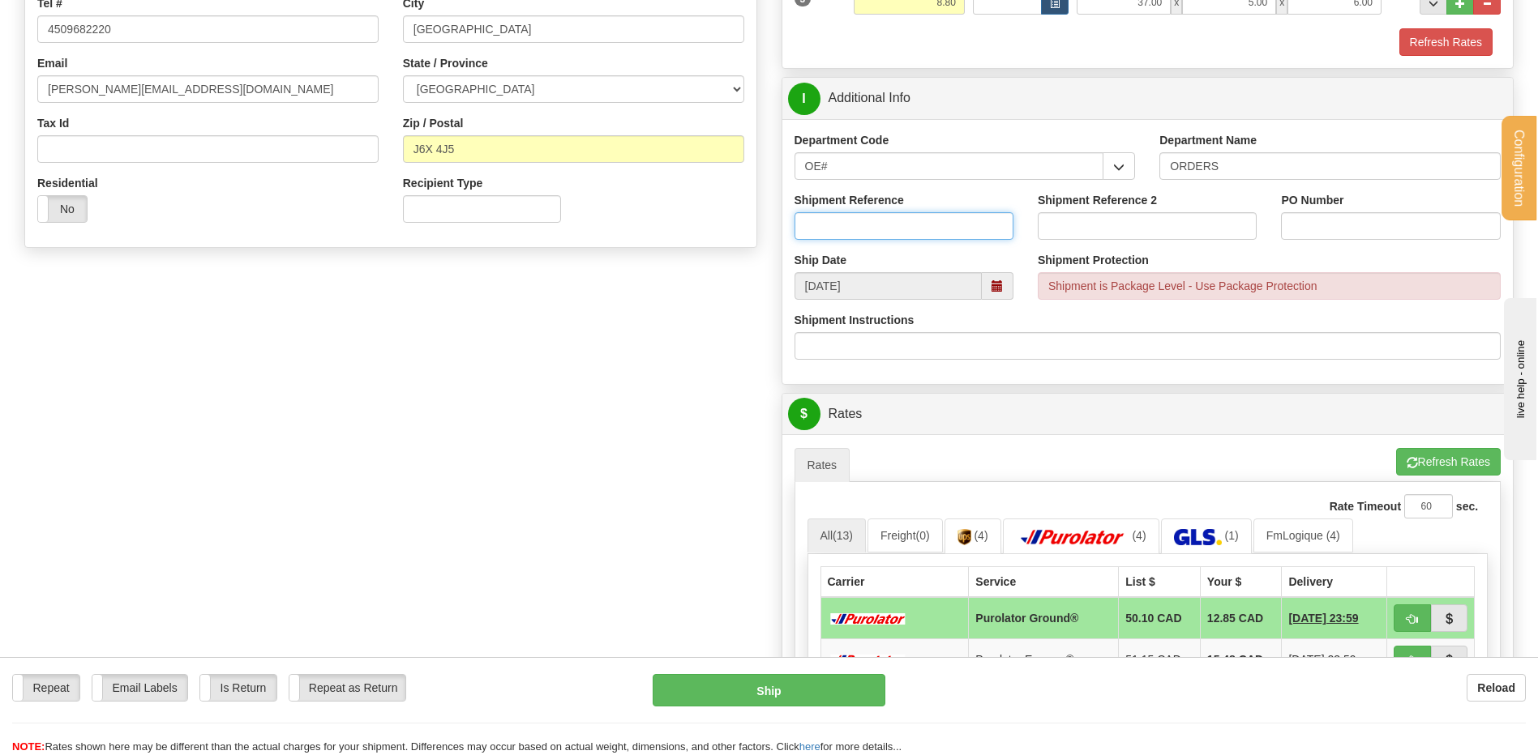
click at [892, 220] on input "Shipment Reference" at bounding box center [903, 226] width 219 height 28
type input "80006639-01 // -02"
click at [1316, 238] on input "PO Number" at bounding box center [1390, 226] width 219 height 28
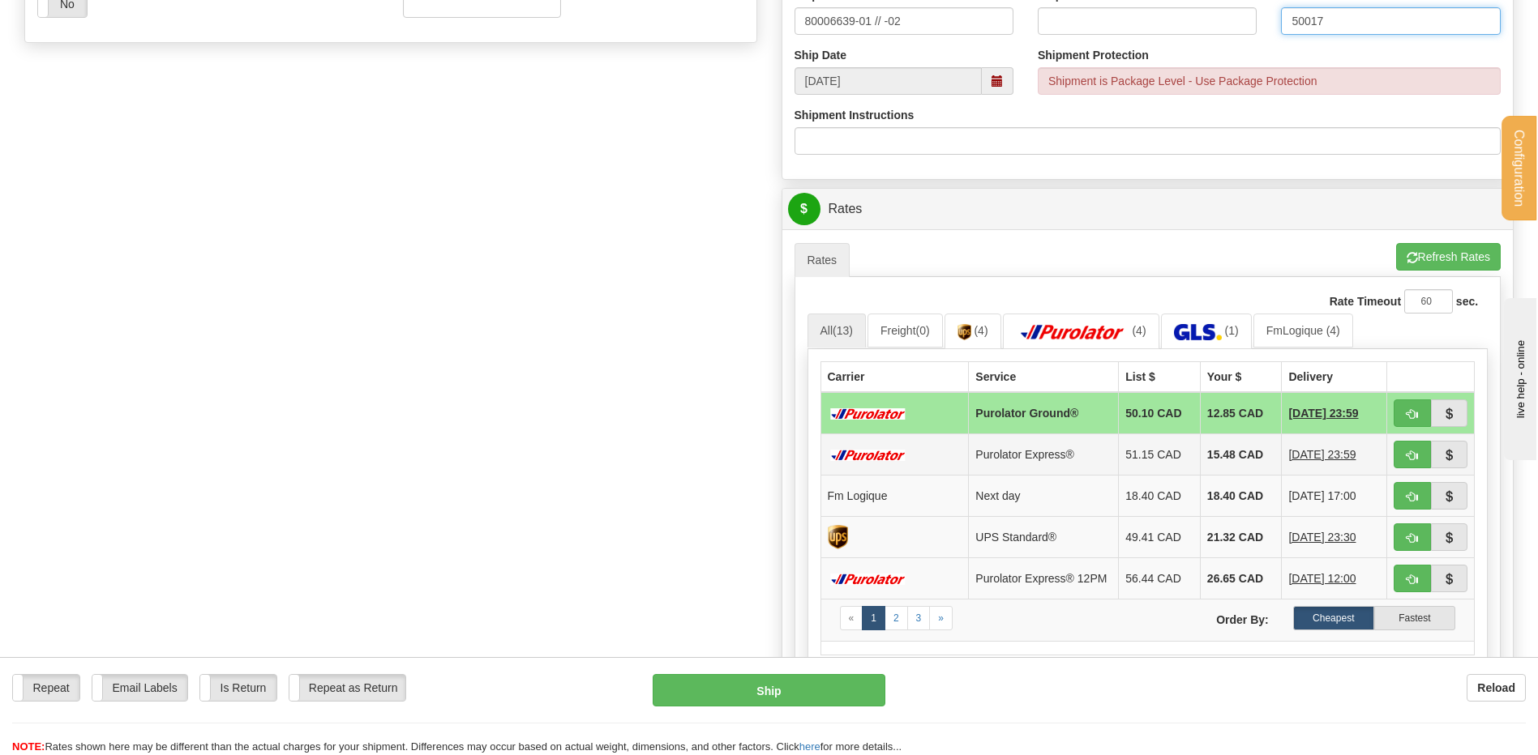
scroll to position [730, 0]
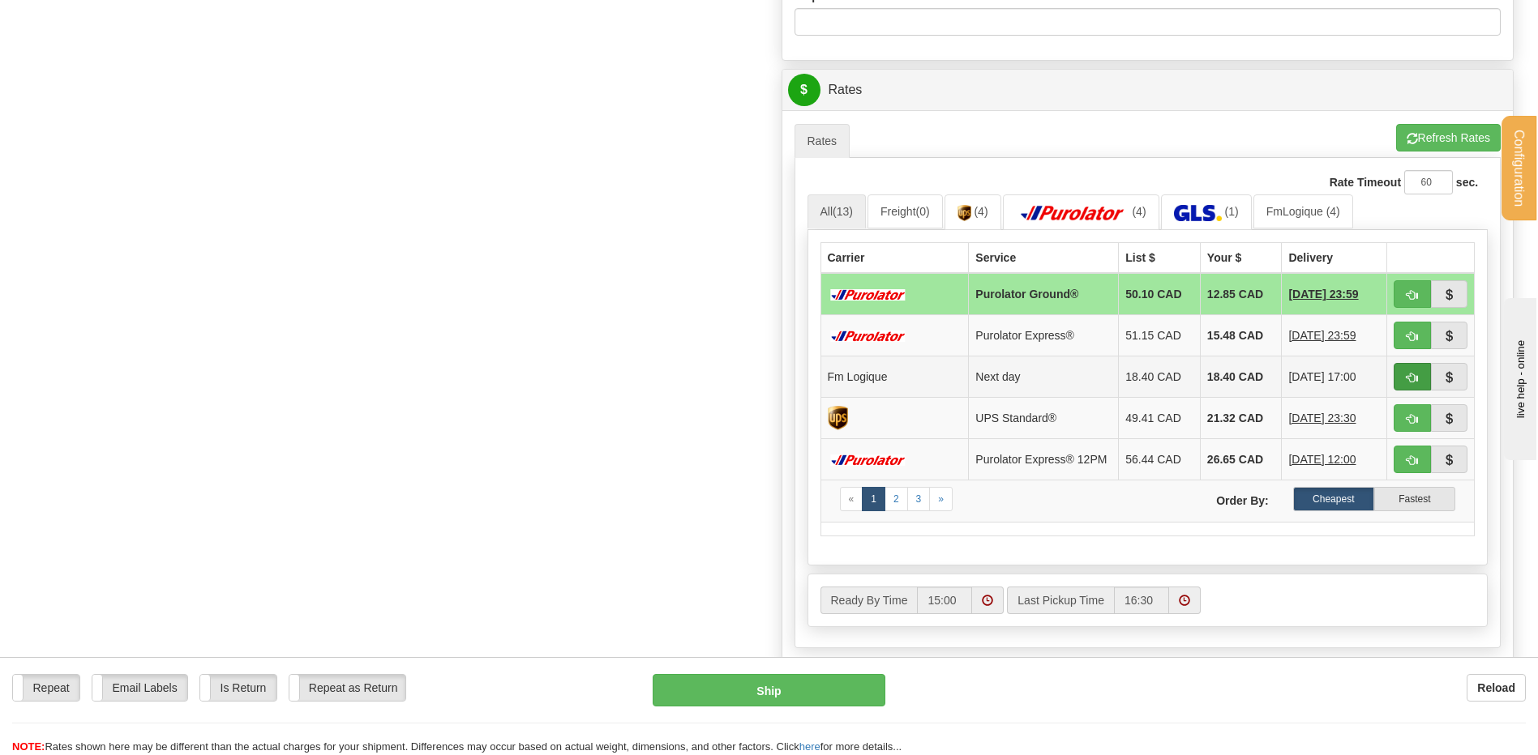
type input "50017"
click at [1413, 374] on span "button" at bounding box center [1411, 378] width 11 height 11
type input "jour"
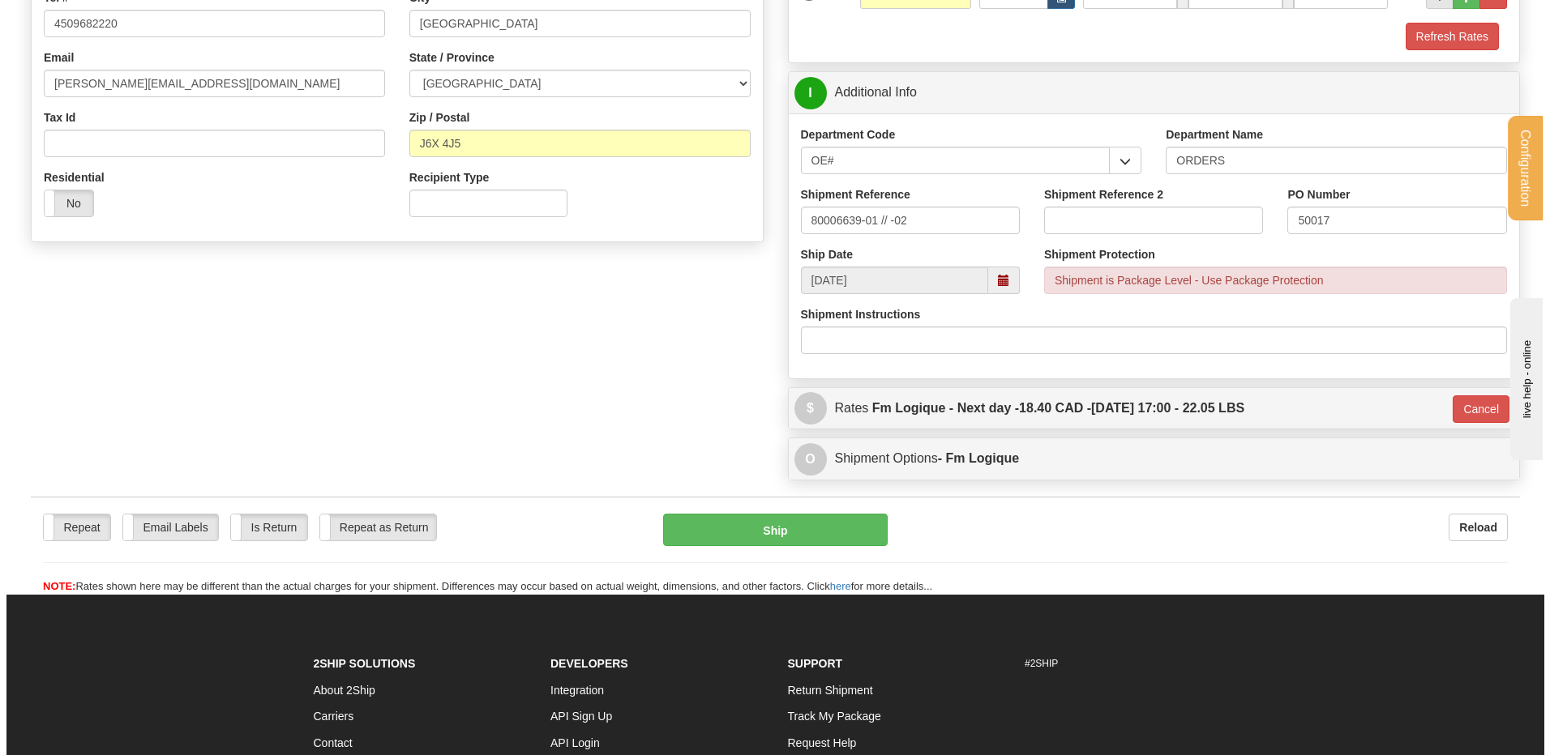
scroll to position [390, 0]
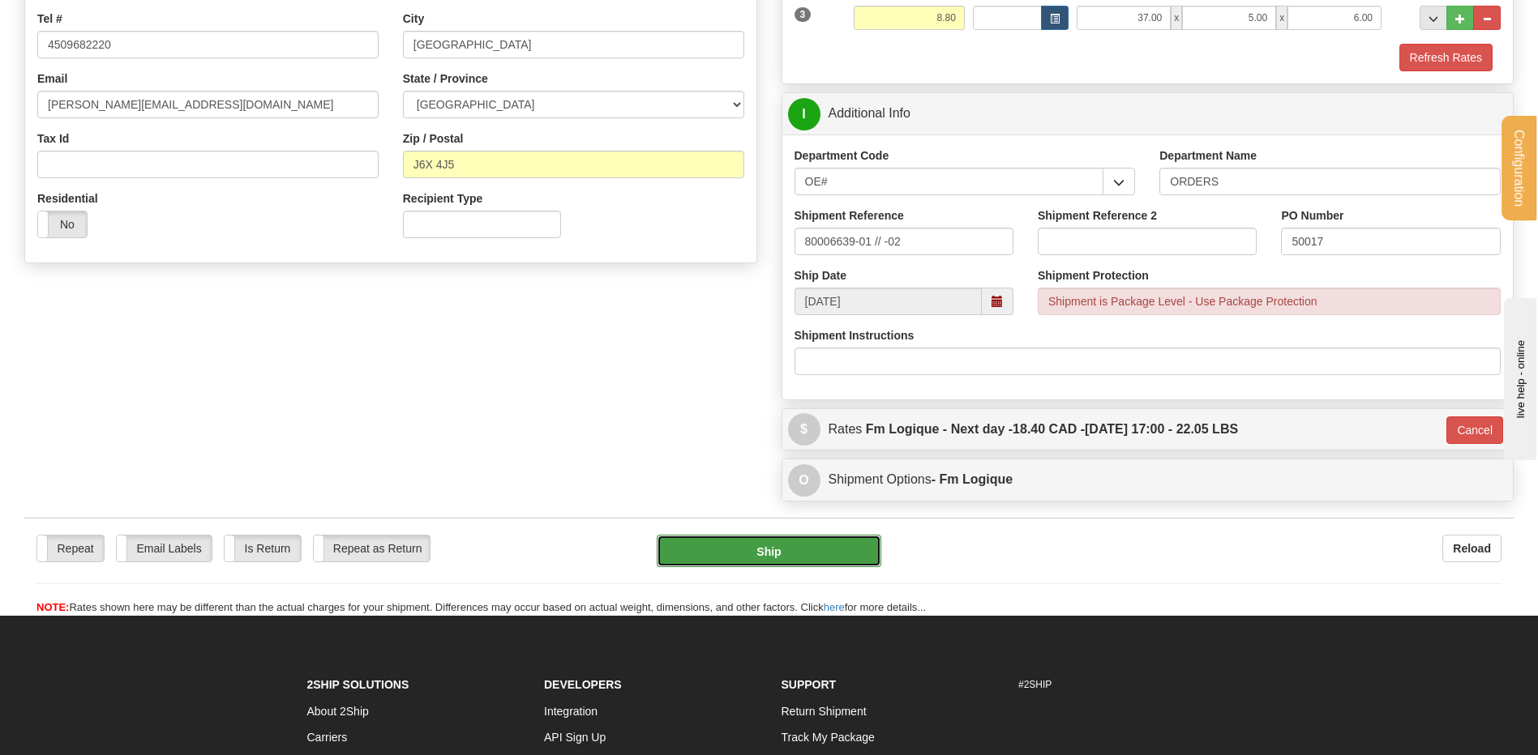
click at [723, 546] on button "Ship" at bounding box center [769, 551] width 224 height 32
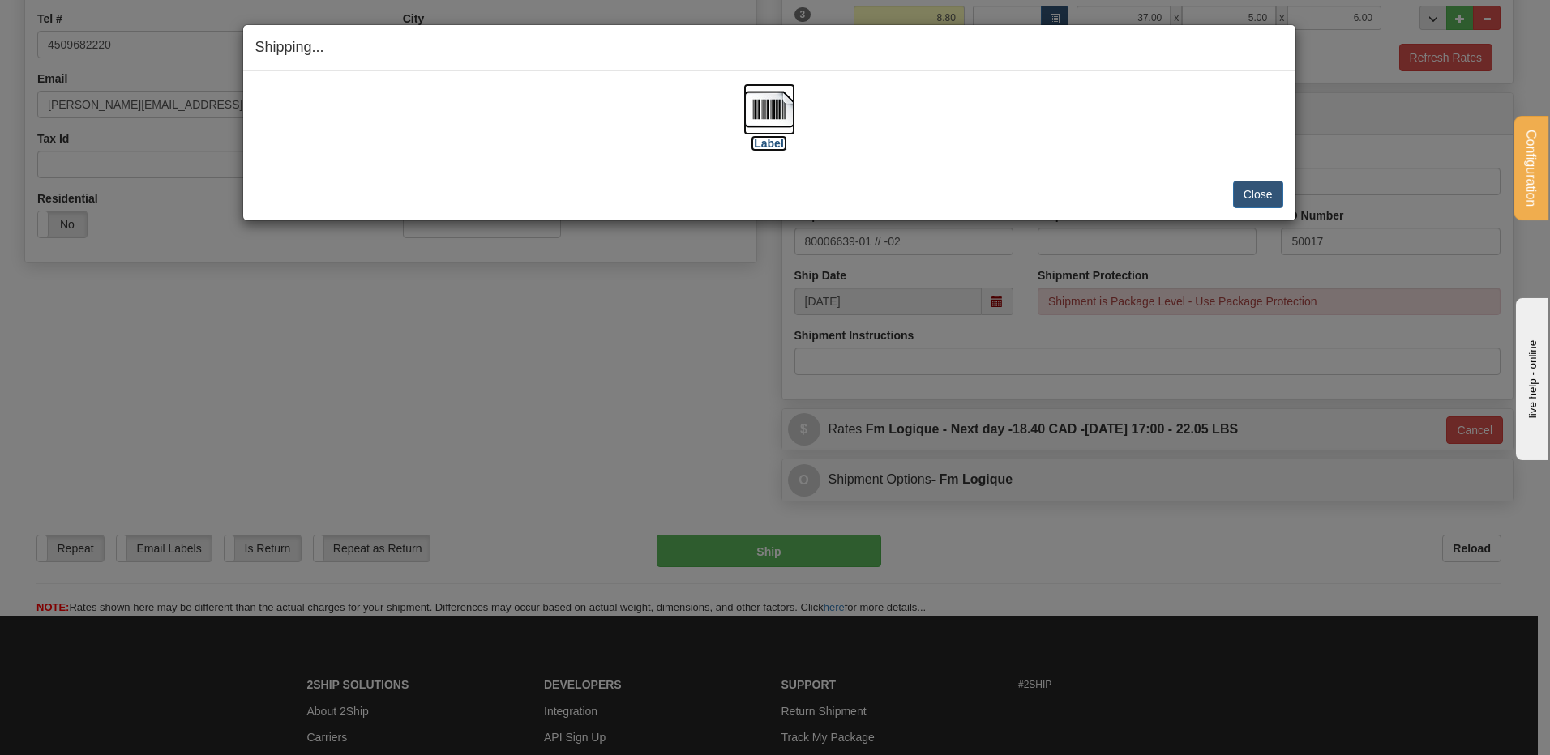
click at [764, 108] on img at bounding box center [769, 109] width 52 height 52
click at [1269, 200] on button "Close" at bounding box center [1258, 195] width 50 height 28
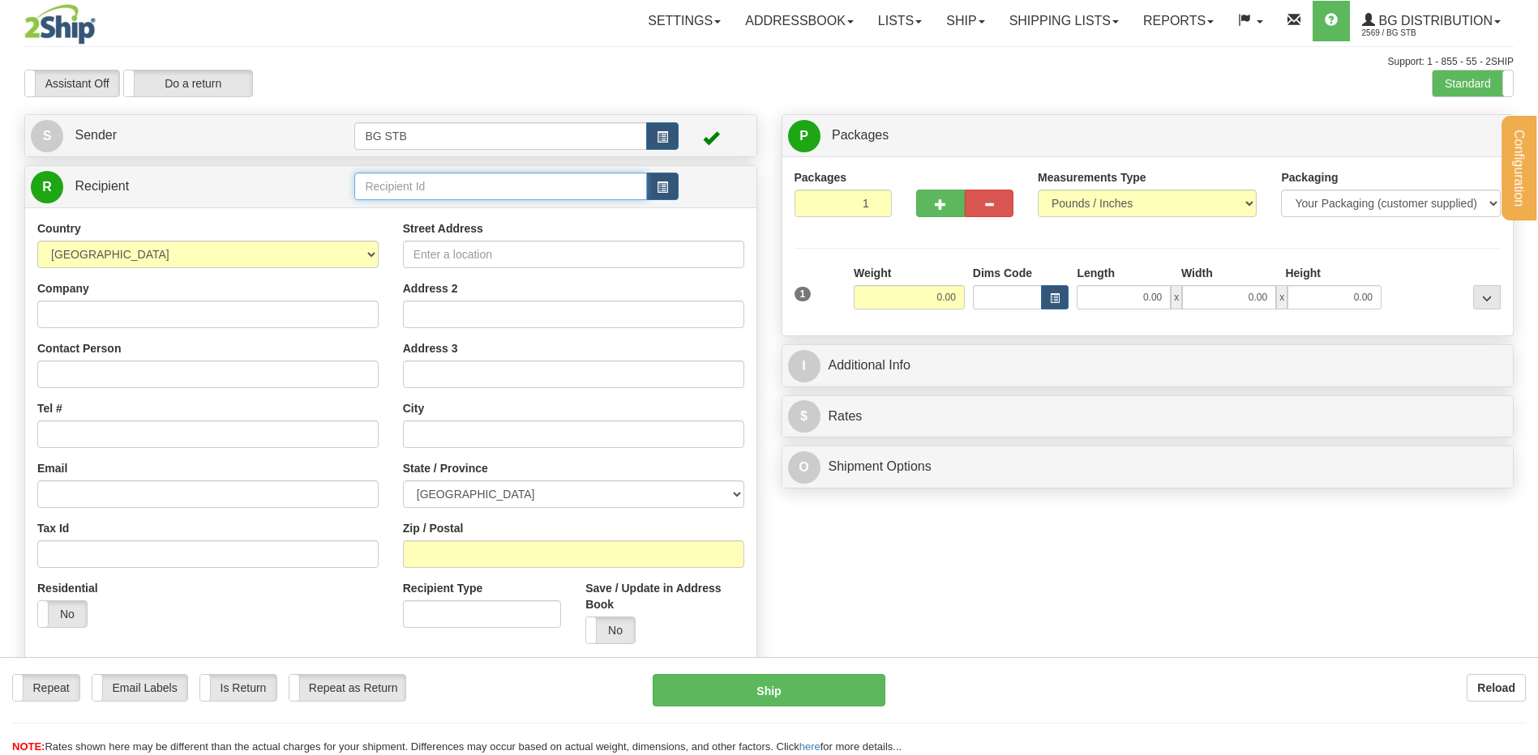
click at [398, 186] on input "text" at bounding box center [500, 187] width 292 height 28
type input "BG TOR"
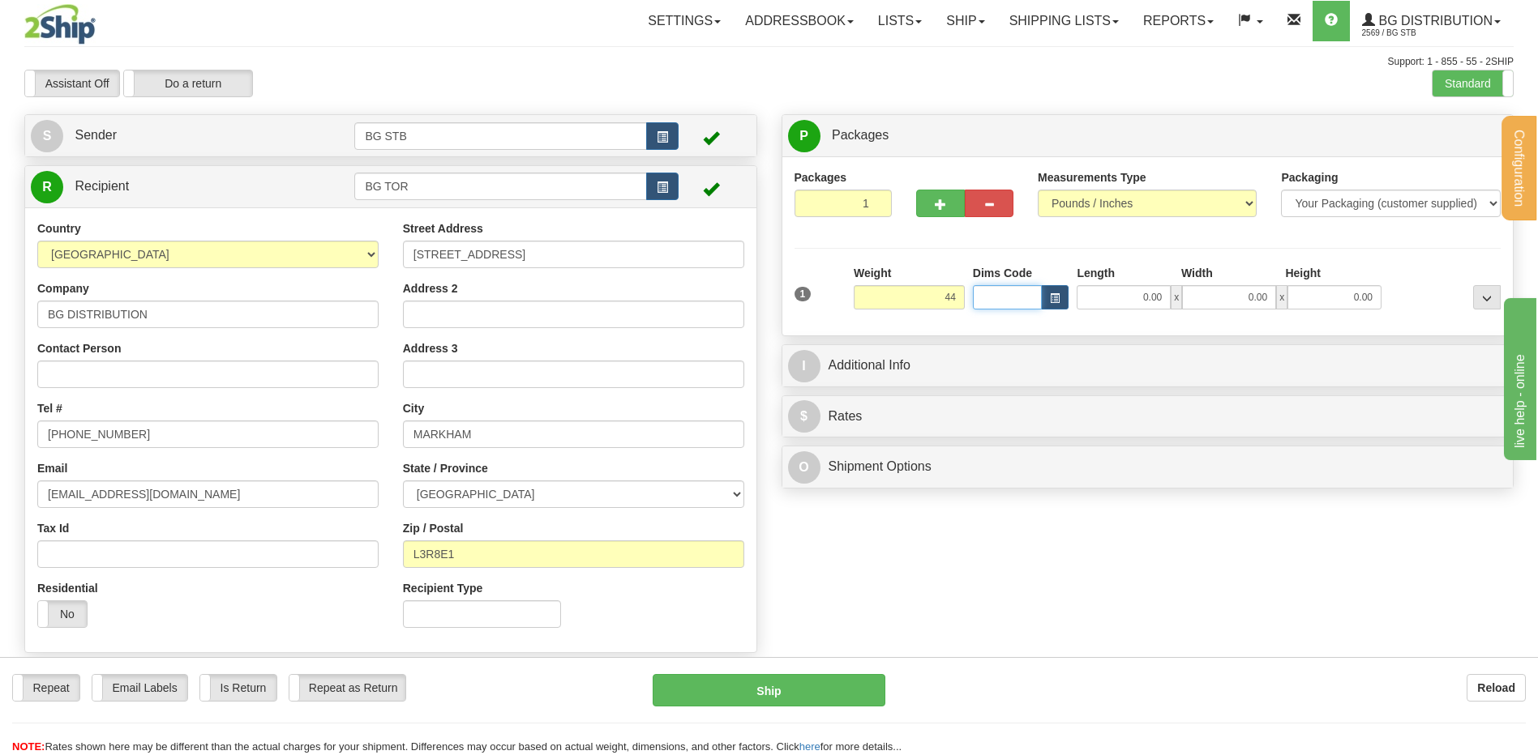
type input "44.00"
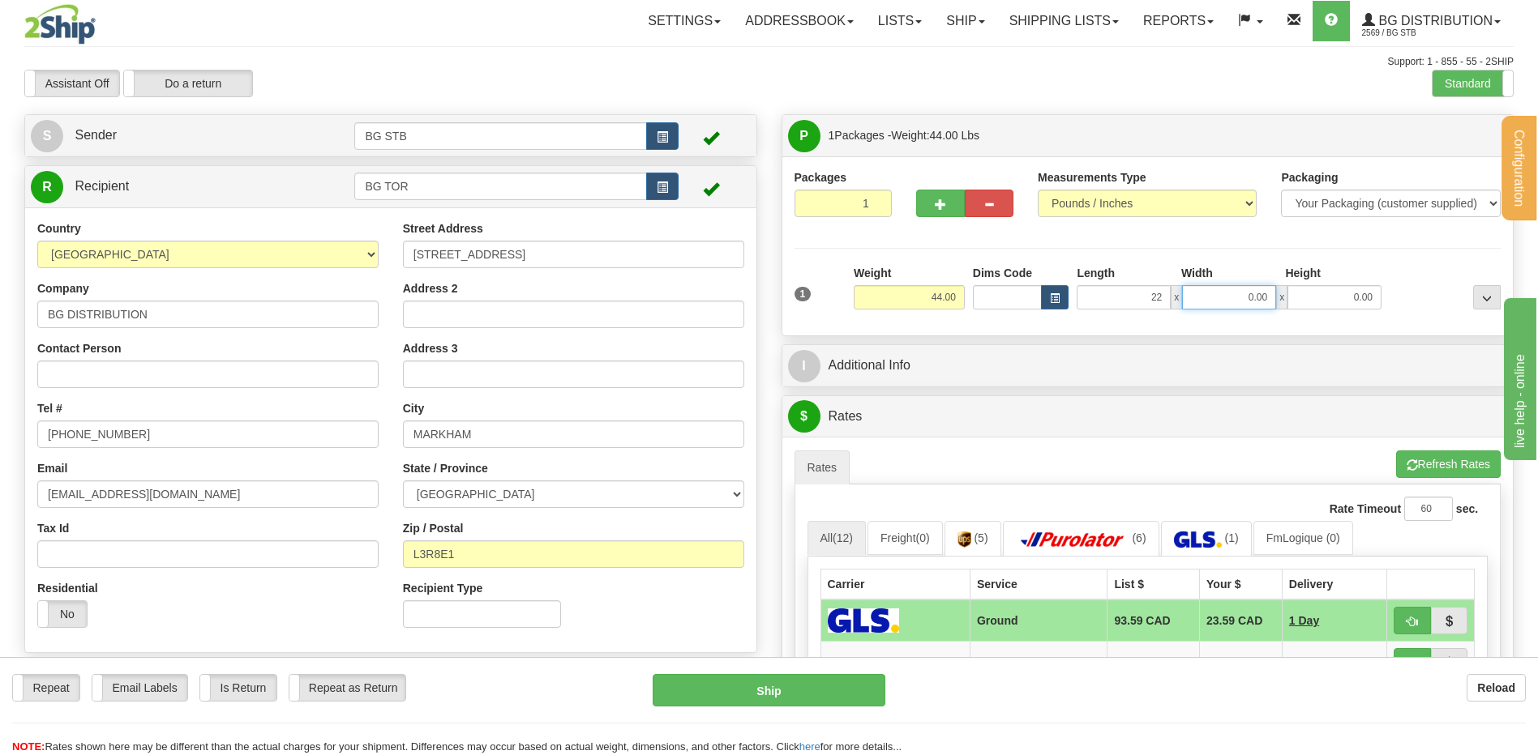
type input "22.00"
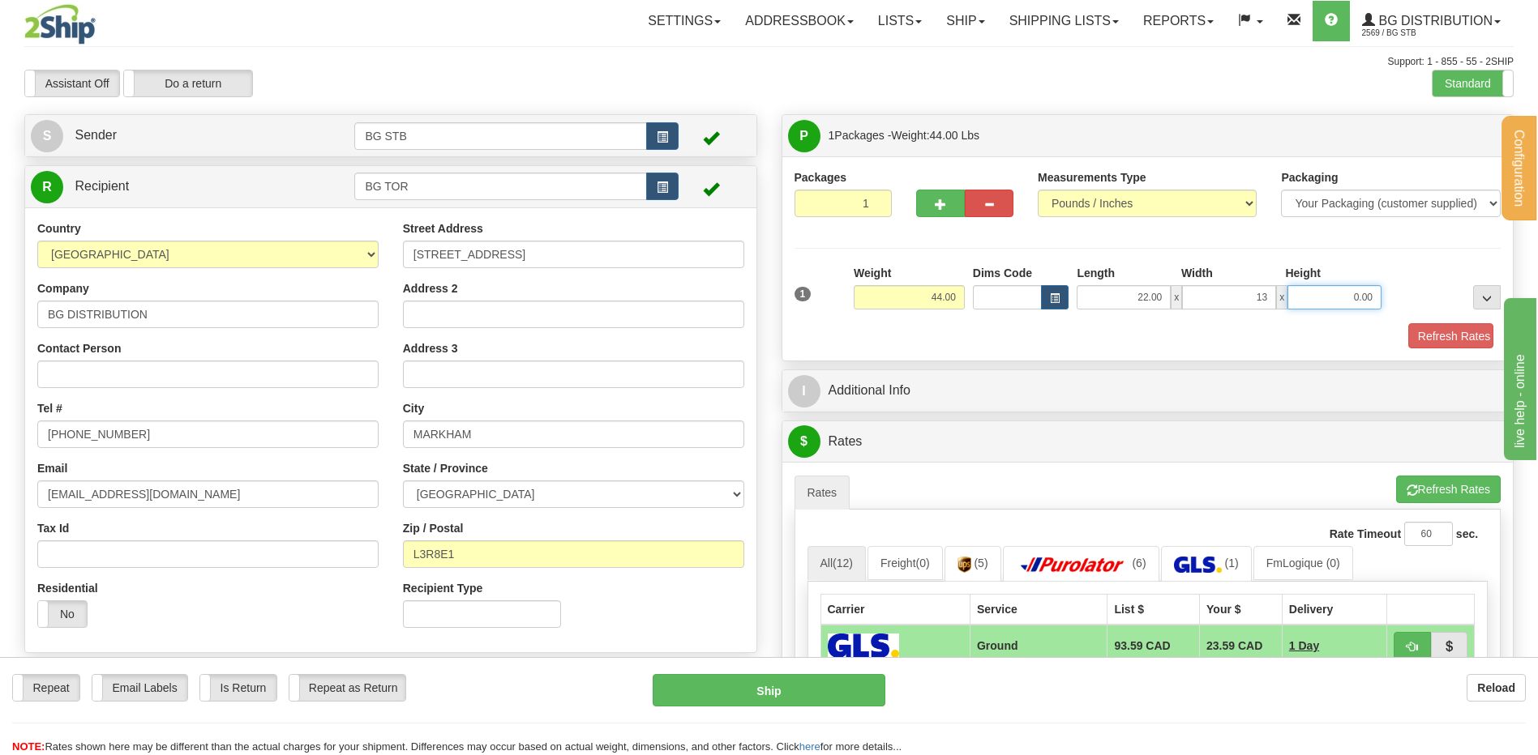
type input "13.00"
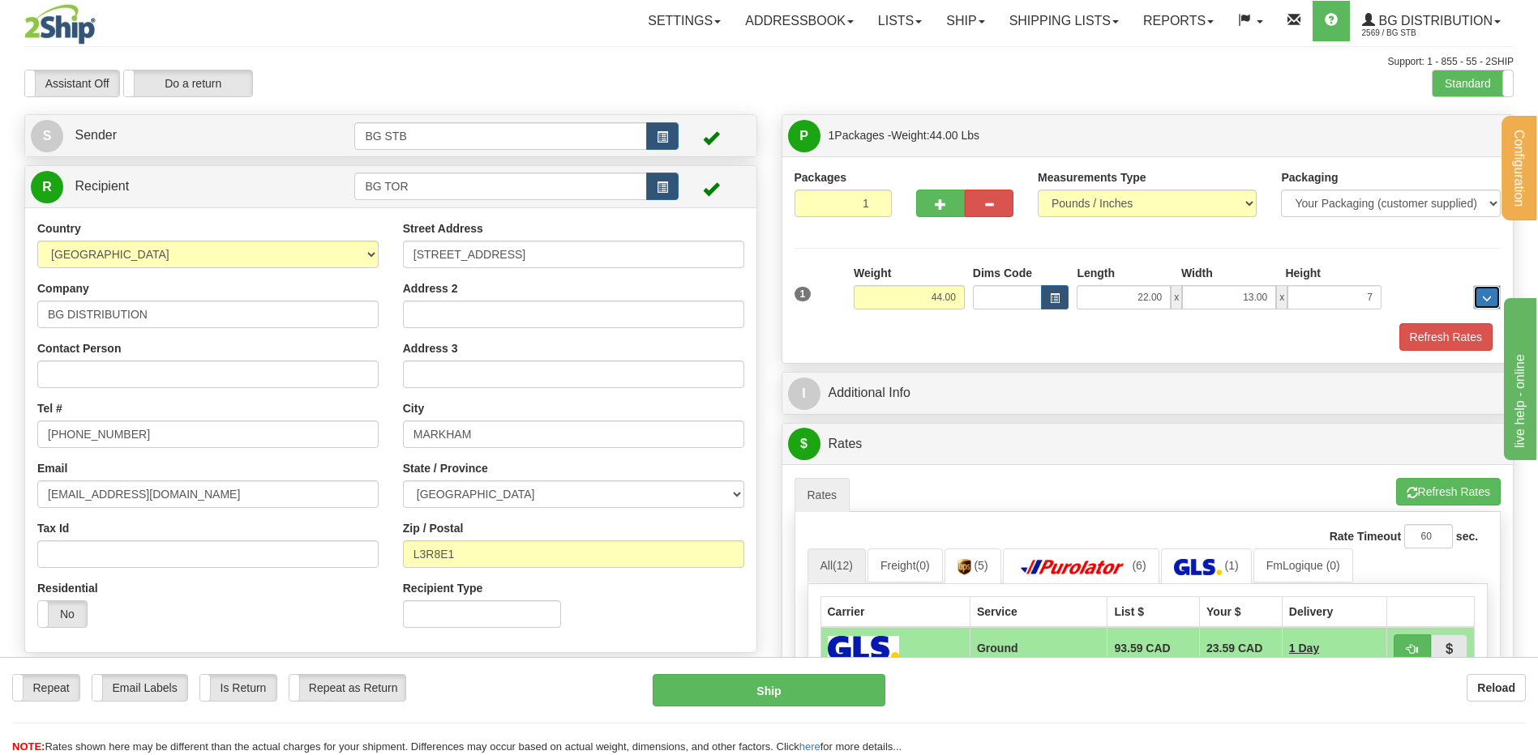
type input "7.00"
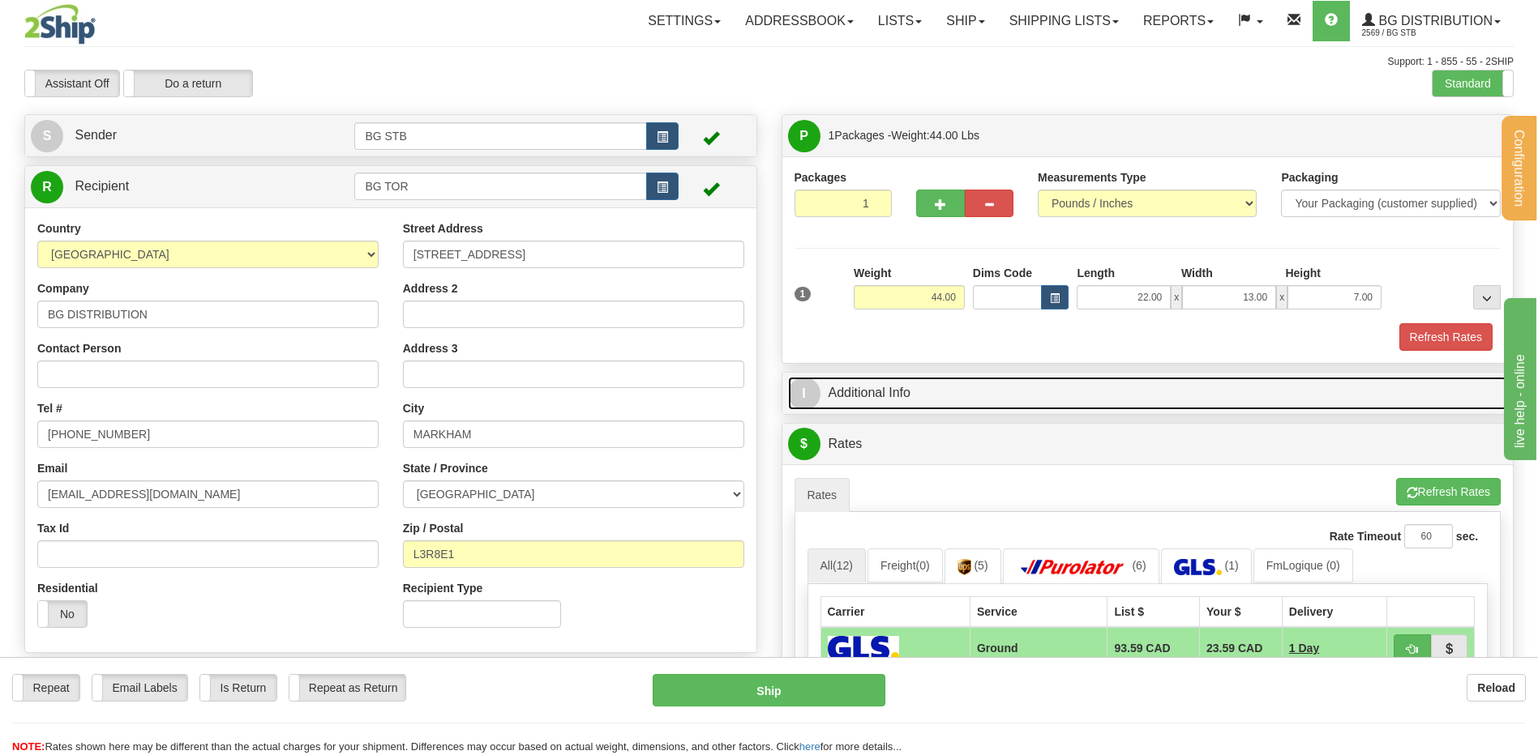
click at [1039, 377] on link "I Additional Info" at bounding box center [1148, 393] width 720 height 33
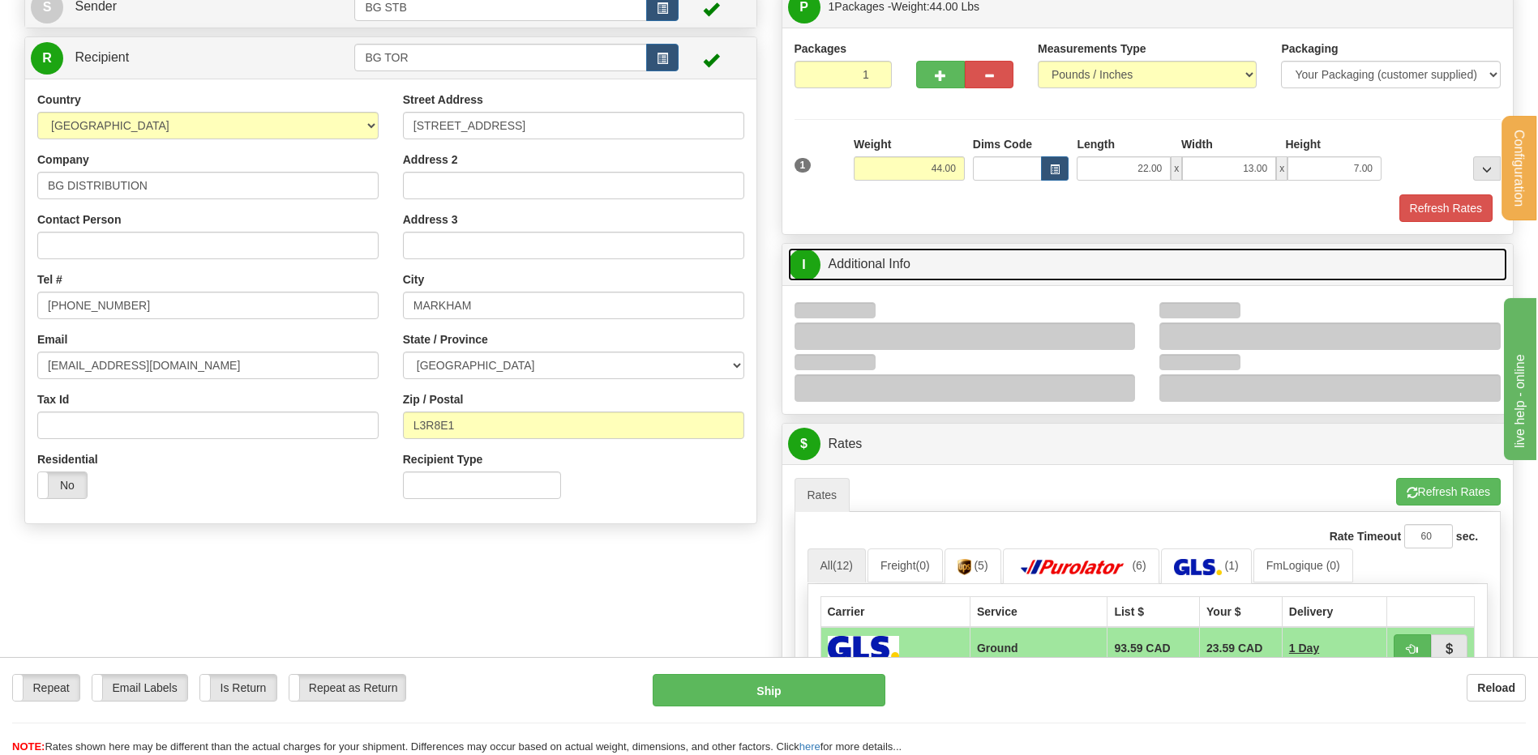
scroll to position [243, 0]
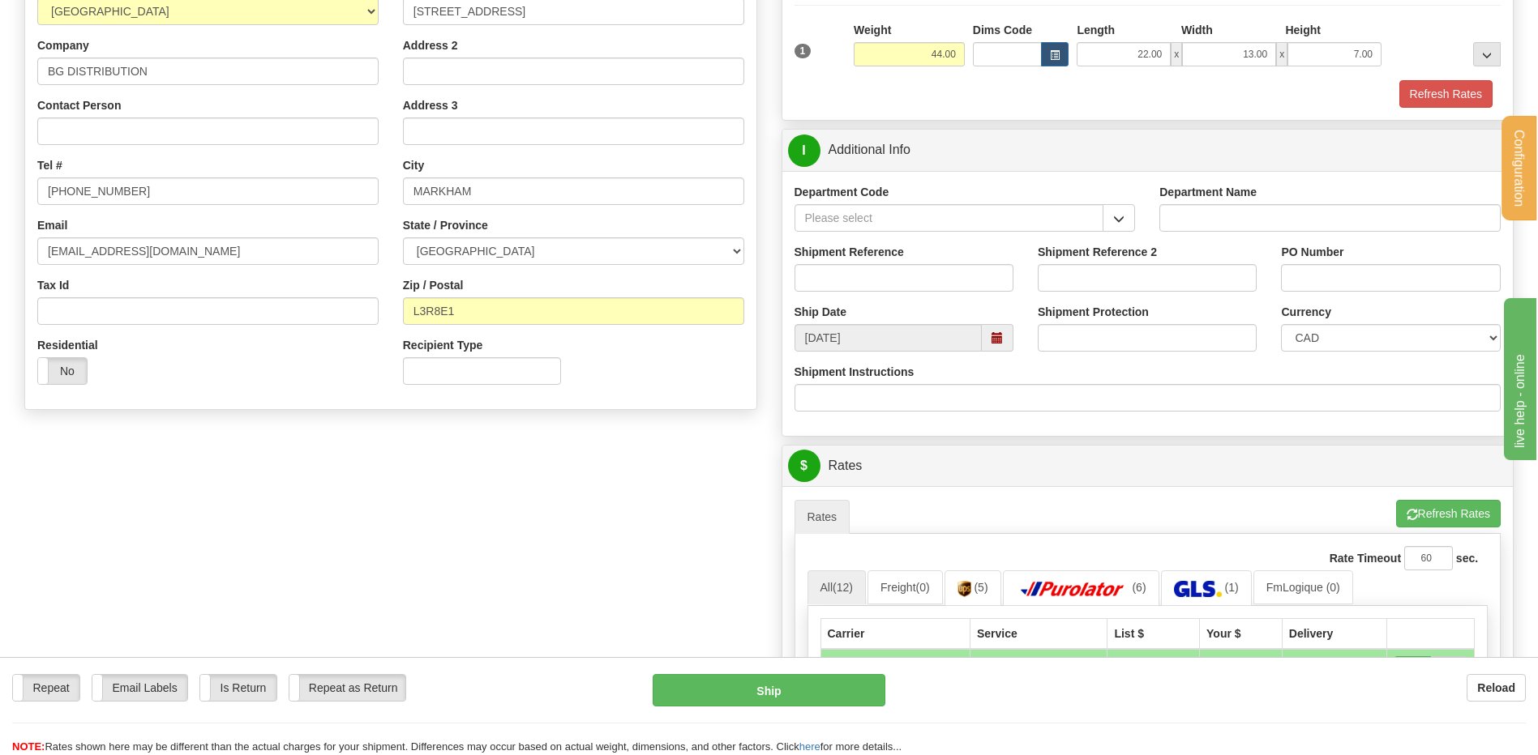
click at [1119, 214] on span "button" at bounding box center [1118, 219] width 11 height 11
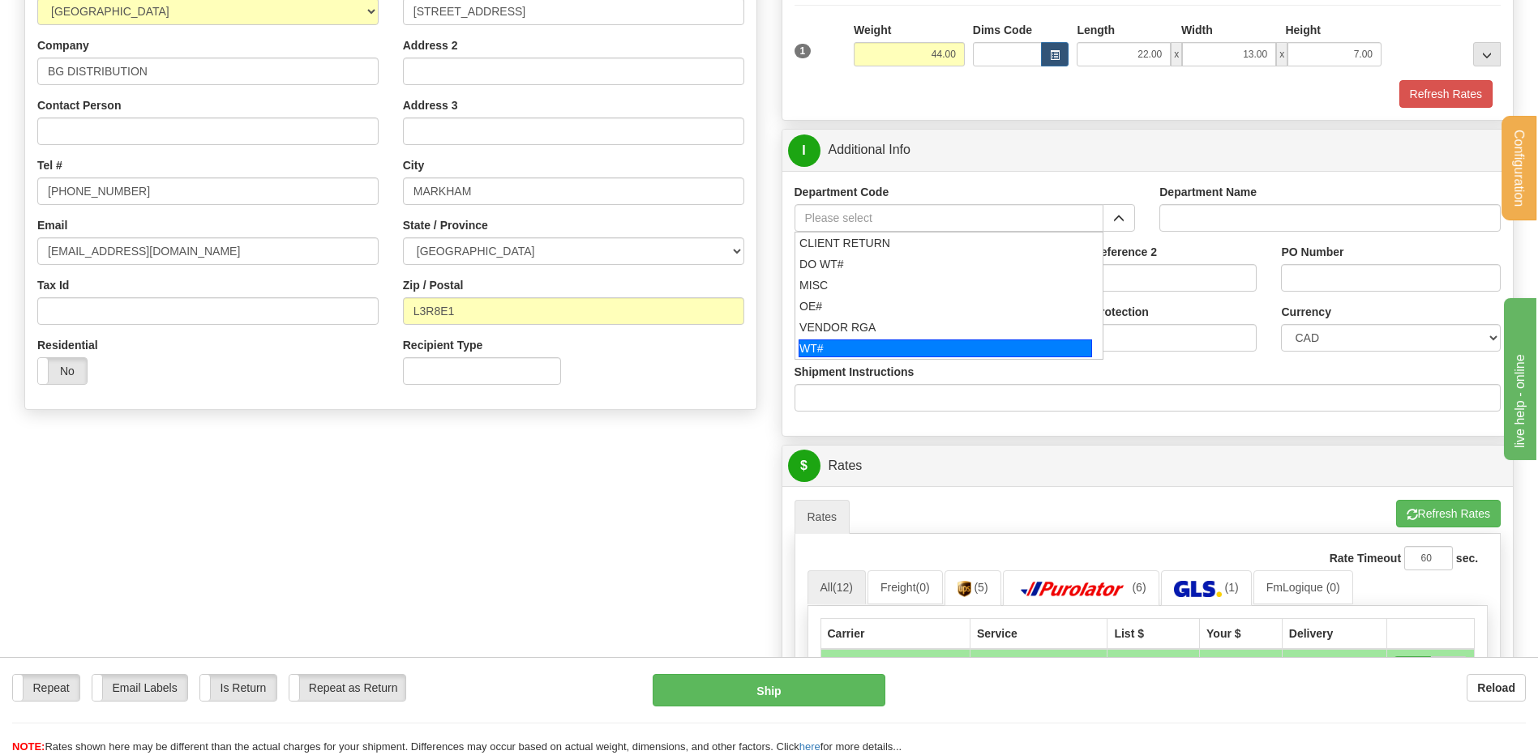
click at [872, 340] on div "WT#" at bounding box center [944, 349] width 293 height 18
type input "WT#"
type input "WAREHOUSE TRANSFERS"
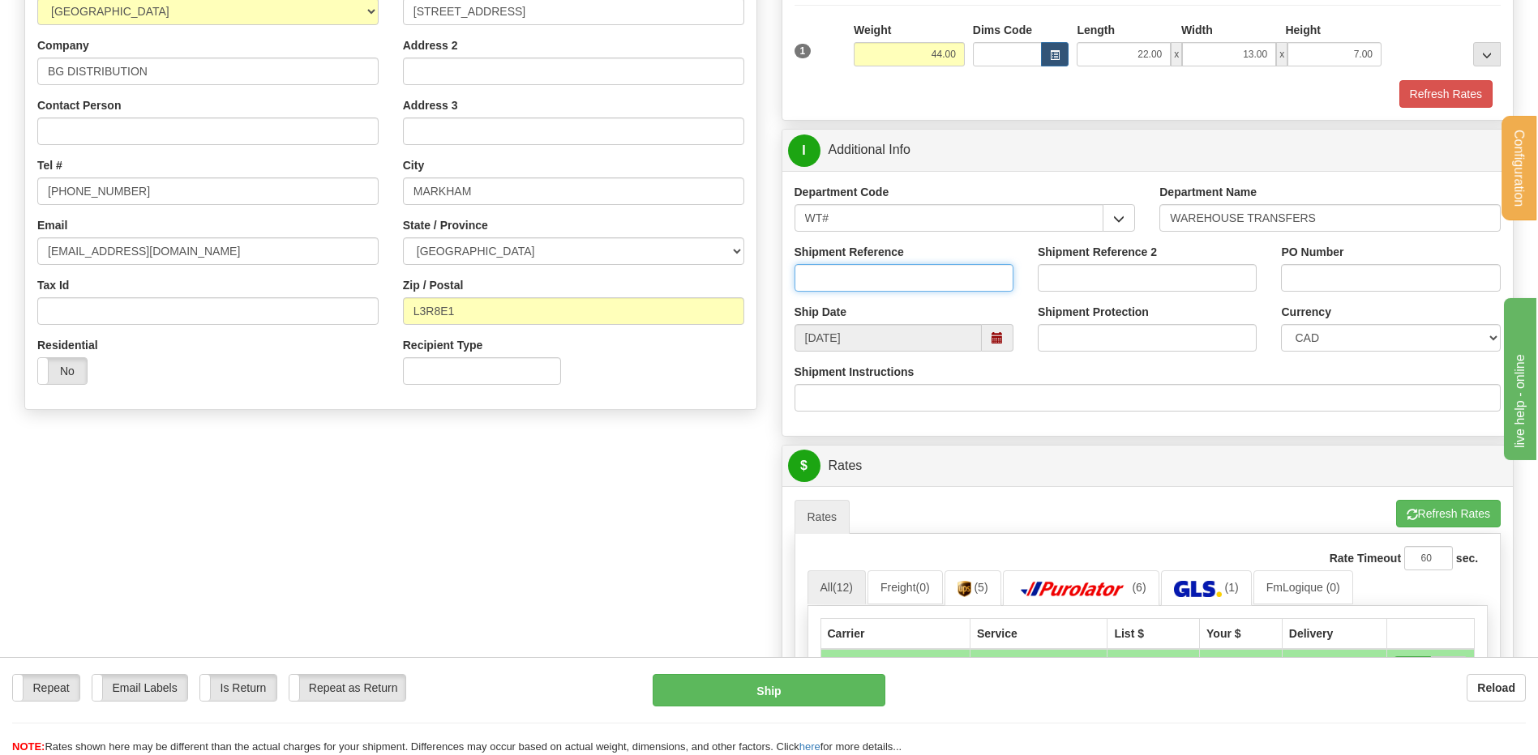
click at [871, 282] on input "Shipment Reference" at bounding box center [903, 278] width 219 height 28
type input "167132-00"
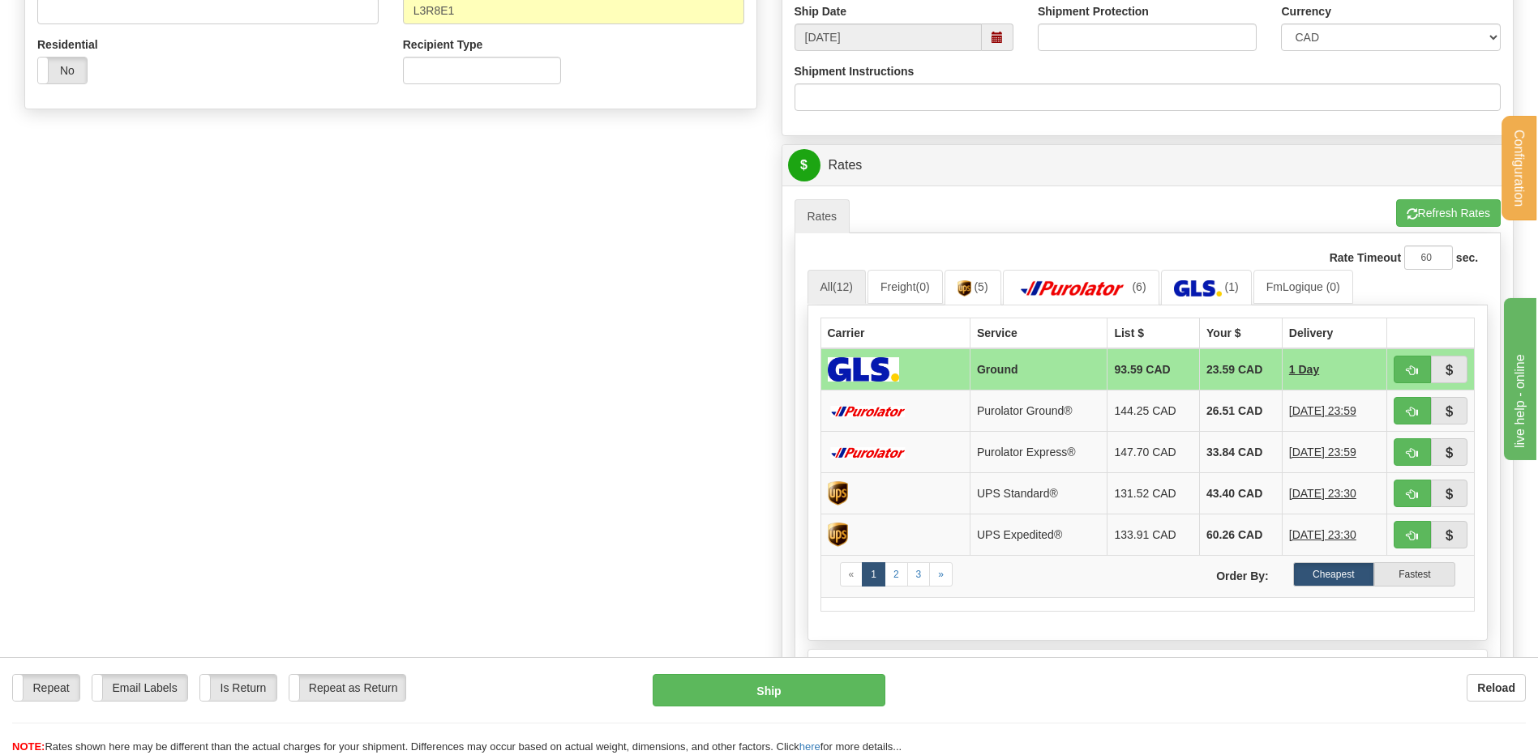
scroll to position [567, 0]
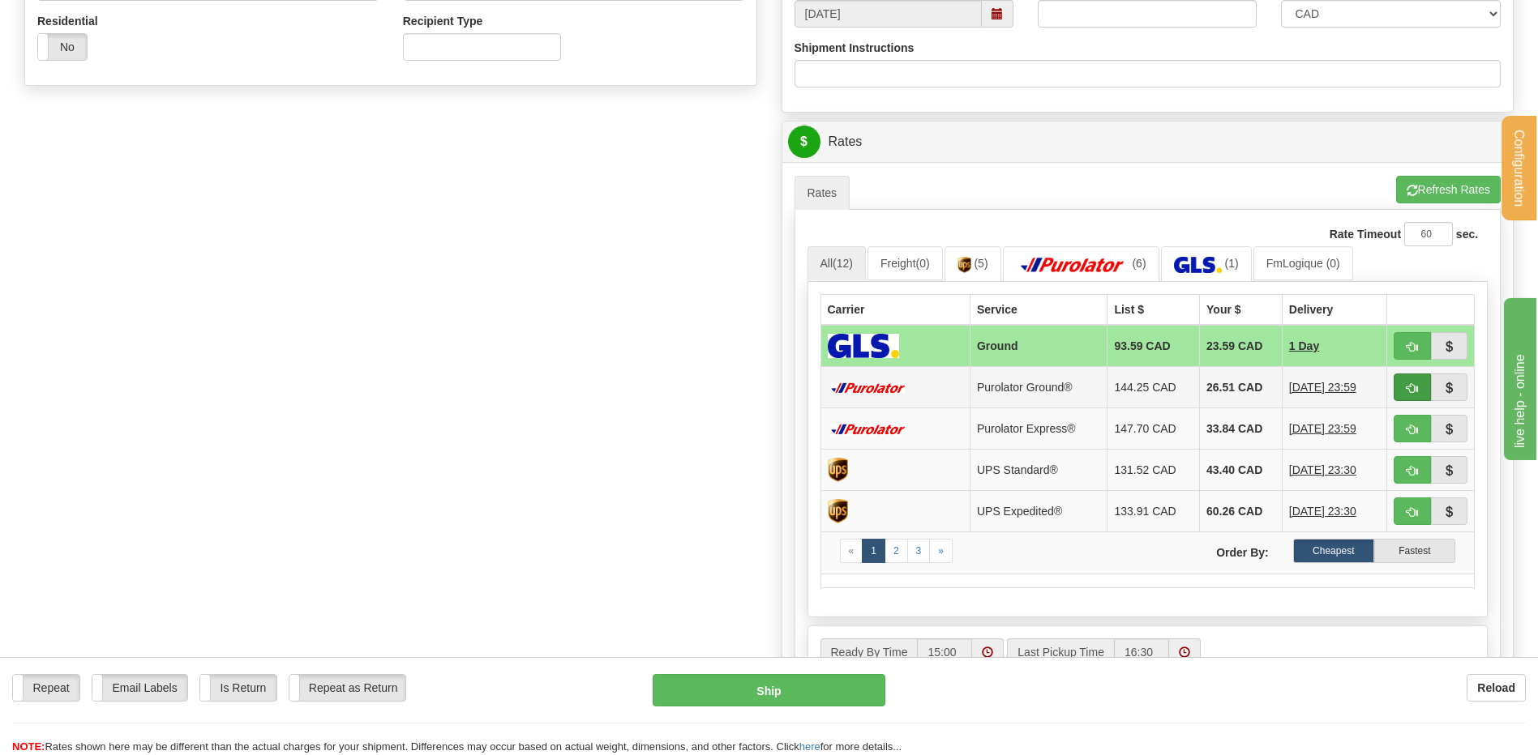
type input "[PERSON_NAME]"
click at [1415, 385] on span "button" at bounding box center [1411, 388] width 11 height 11
type input "260"
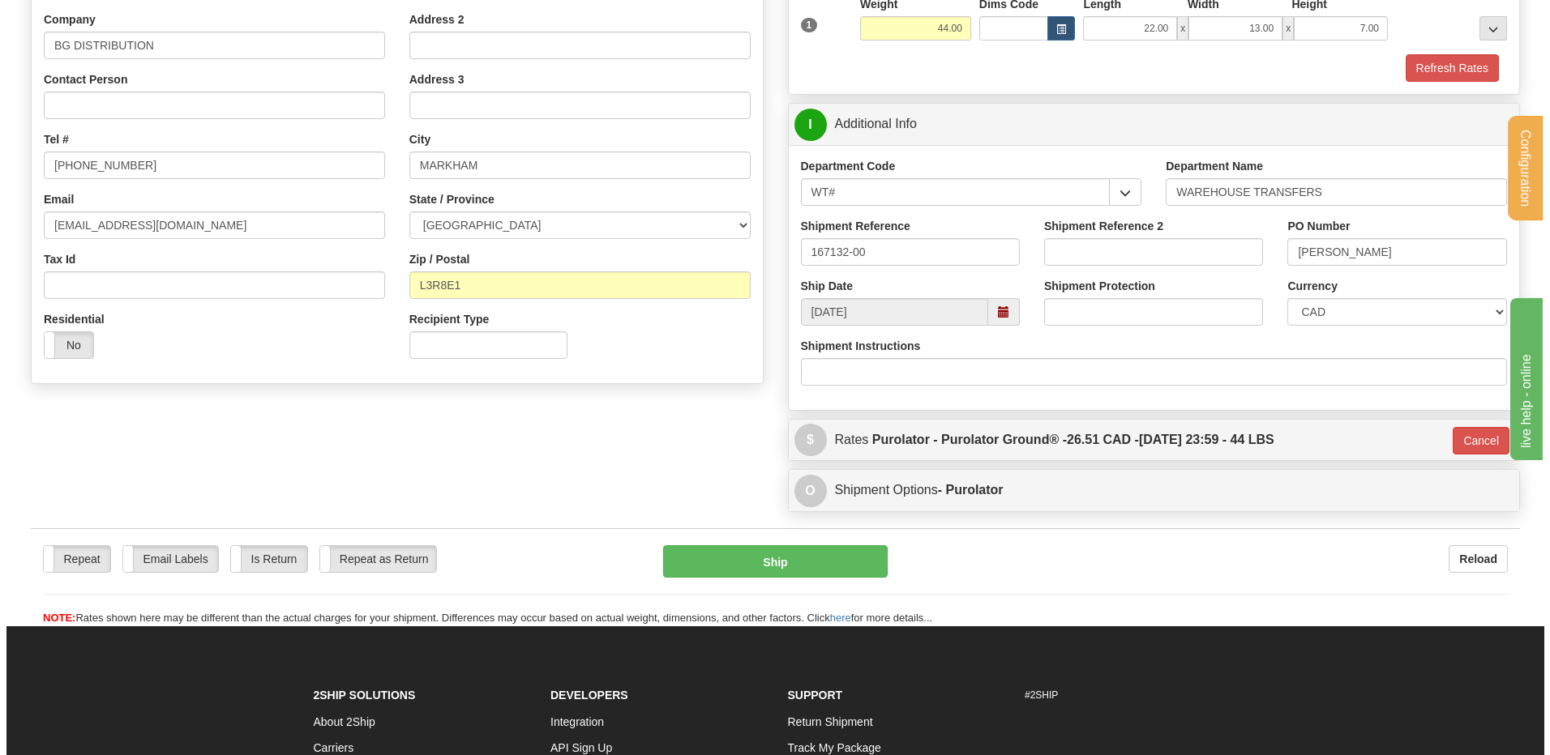
scroll to position [263, 0]
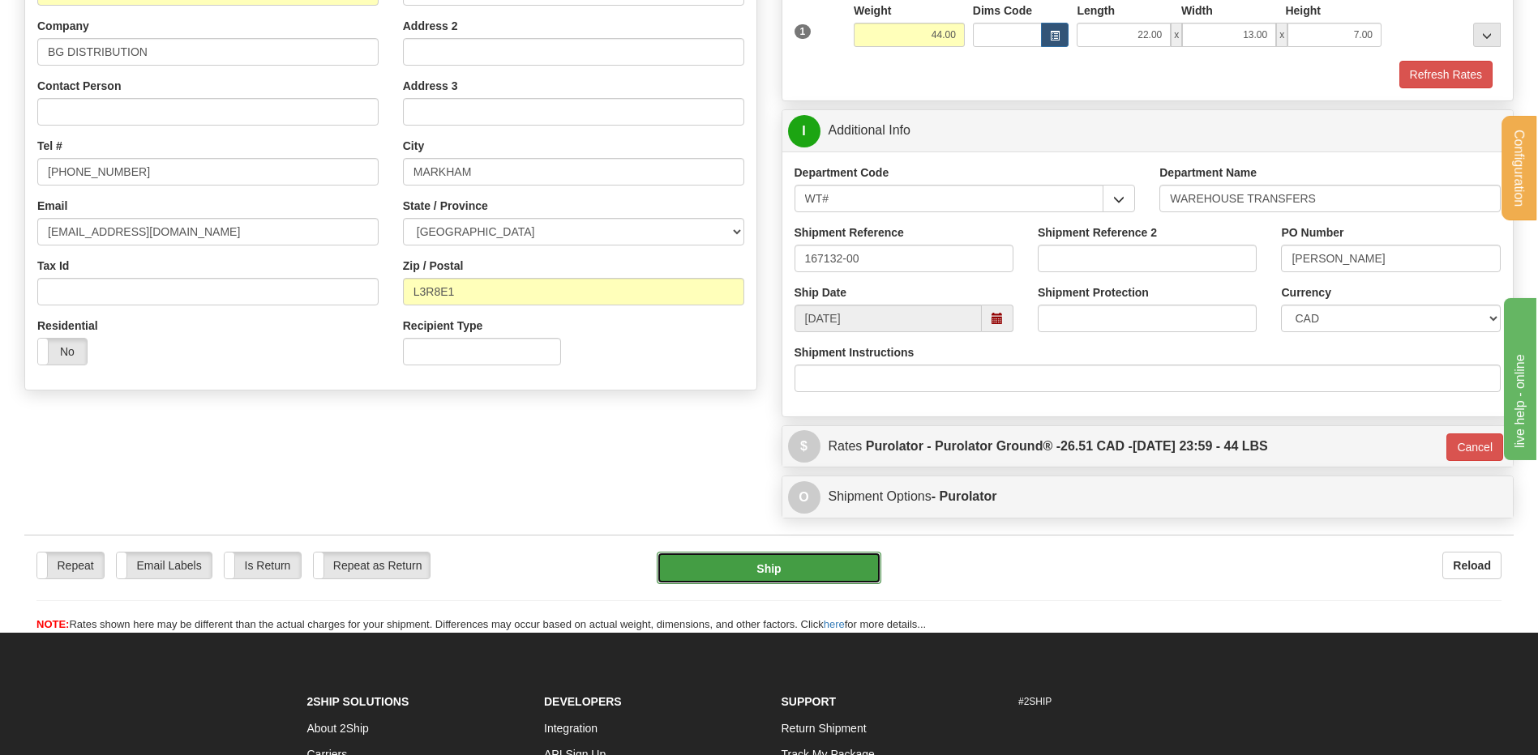
click at [748, 571] on button "Ship" at bounding box center [769, 568] width 224 height 32
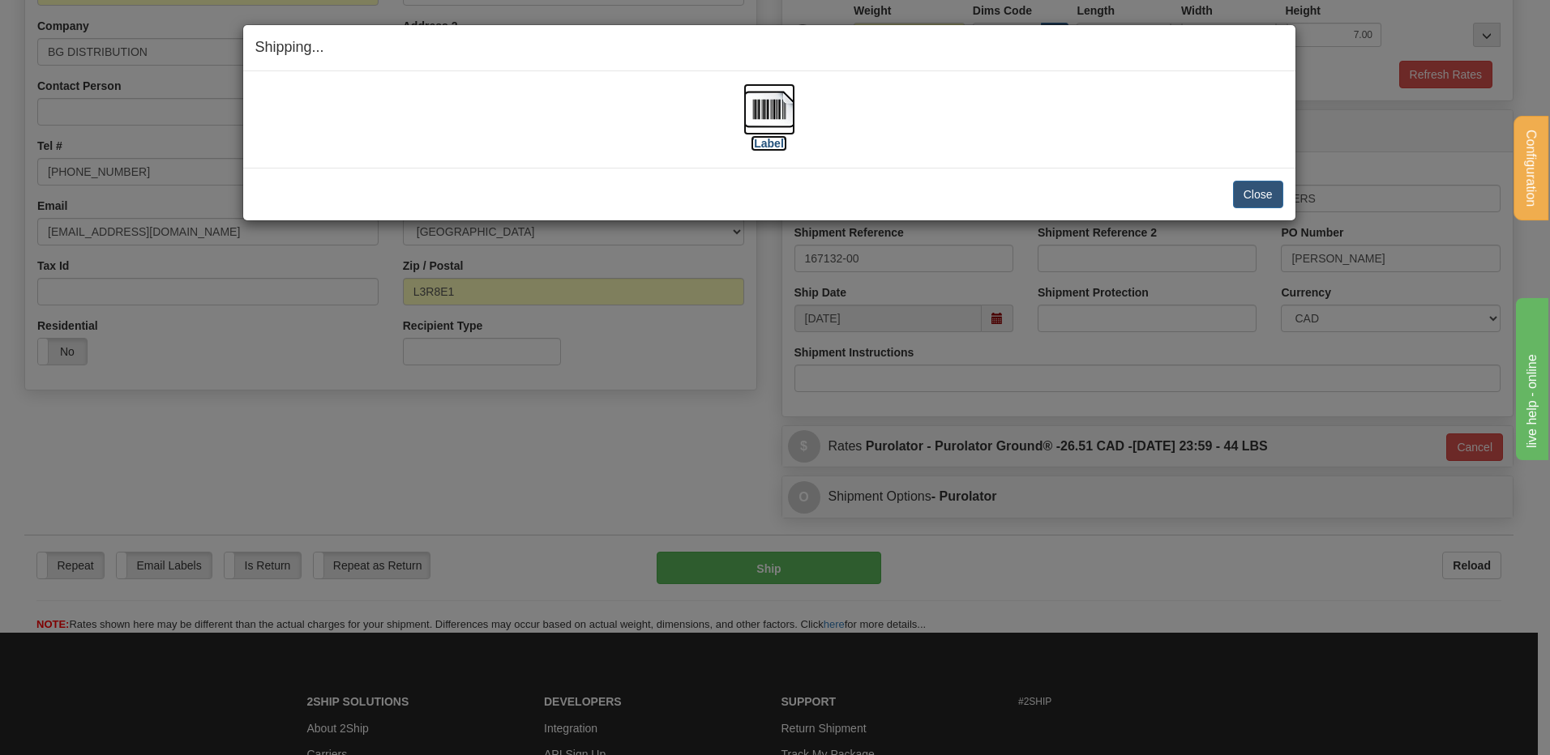
click at [763, 120] on img at bounding box center [769, 109] width 52 height 52
